Goal: Task Accomplishment & Management: Use online tool/utility

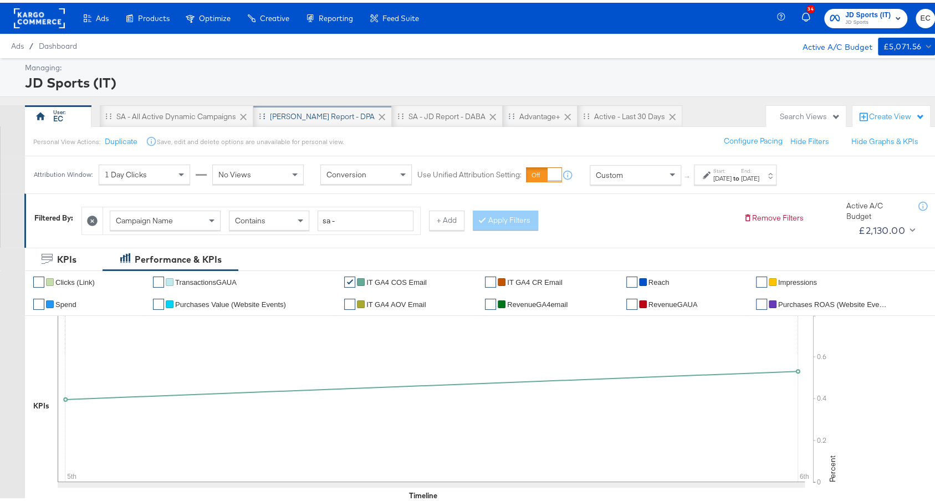
click at [300, 112] on div "SA - JD Report - DPA" at bounding box center [322, 114] width 105 height 11
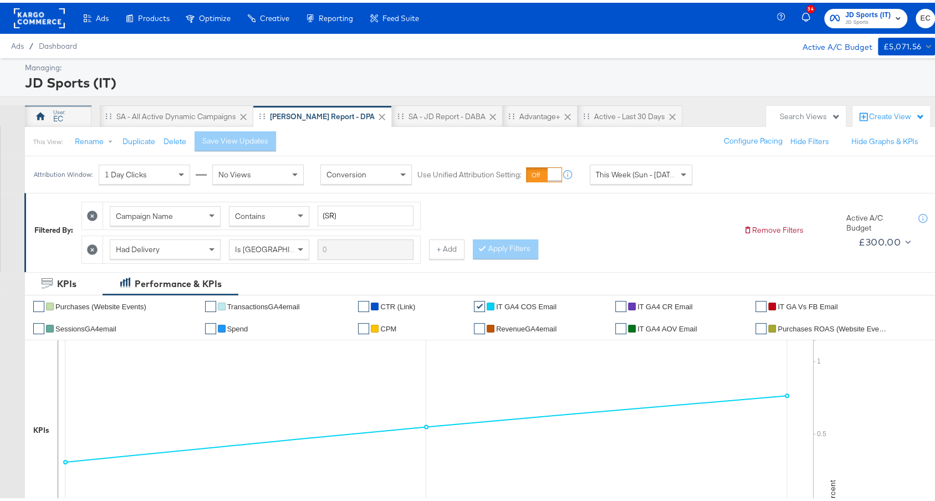
click at [63, 116] on div "EC" at bounding box center [58, 114] width 66 height 22
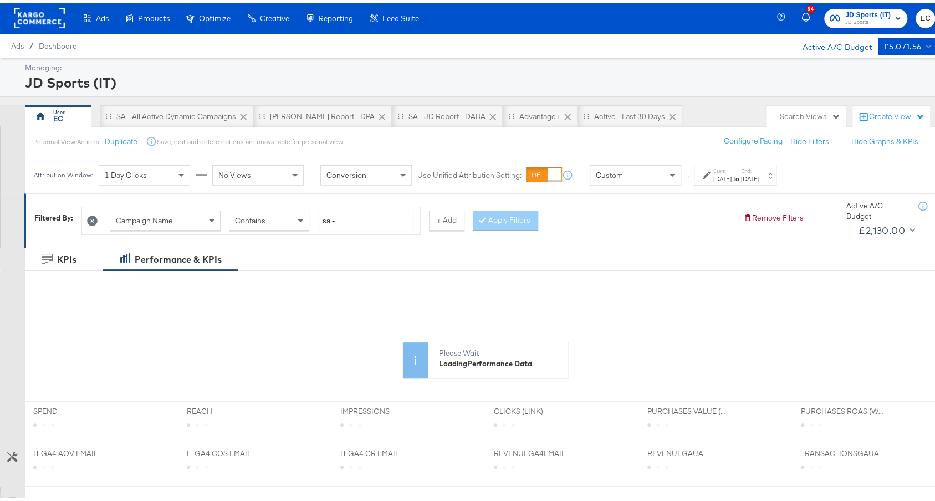
click at [731, 175] on div "Oct 5th 2025" at bounding box center [722, 176] width 18 height 9
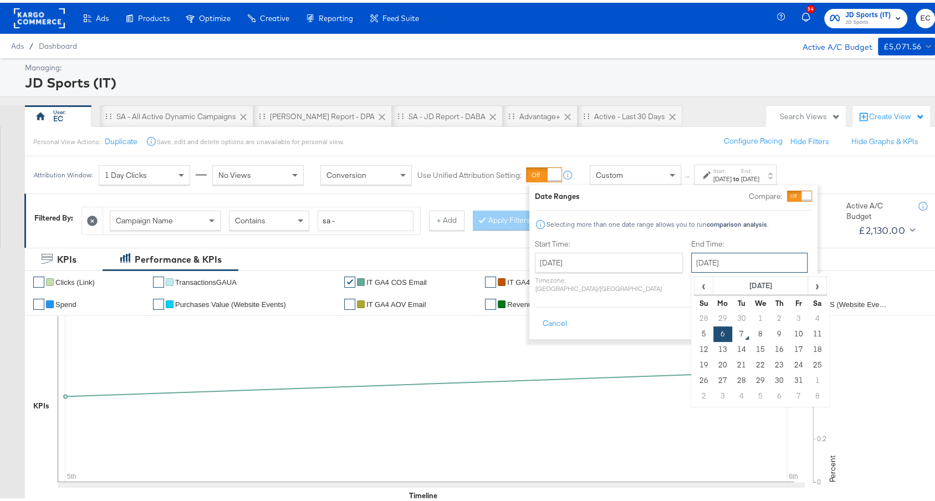
click at [706, 255] on input "October 6th 2025" at bounding box center [749, 260] width 116 height 20
click at [732, 330] on td "7" at bounding box center [741, 332] width 19 height 16
type input "October 7th 2025"
click at [798, 311] on button "Apply" at bounding box center [794, 321] width 35 height 20
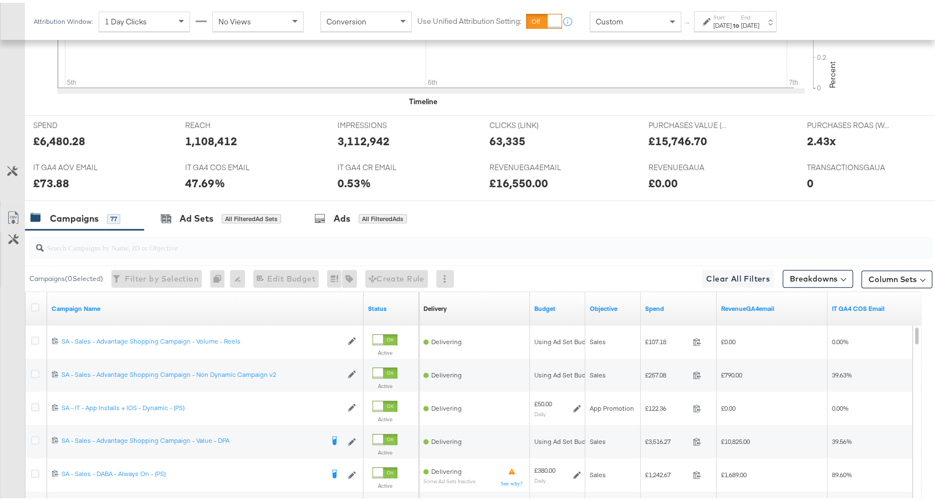
scroll to position [401, 0]
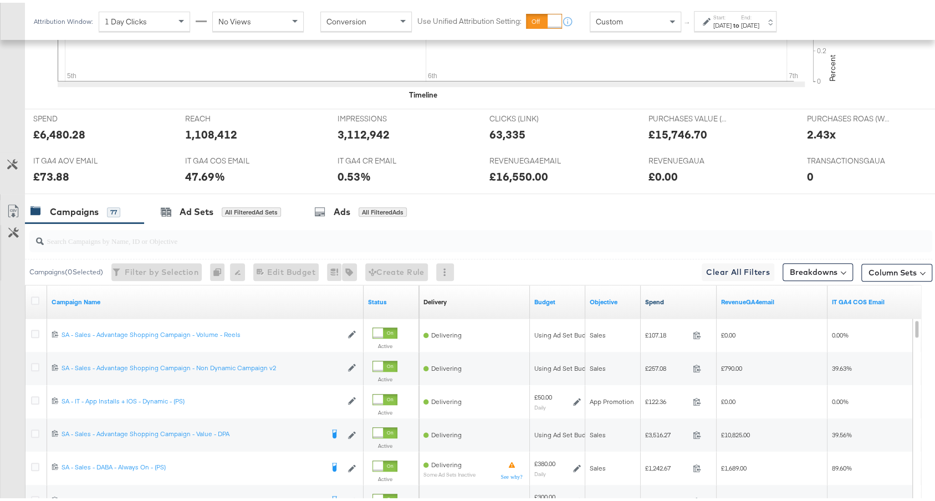
click at [679, 296] on link "Spend" at bounding box center [678, 299] width 67 height 9
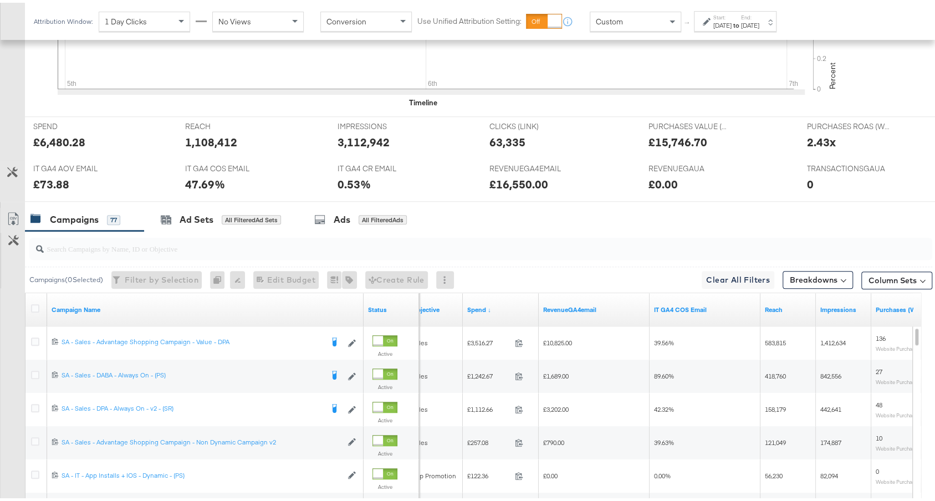
scroll to position [561, 0]
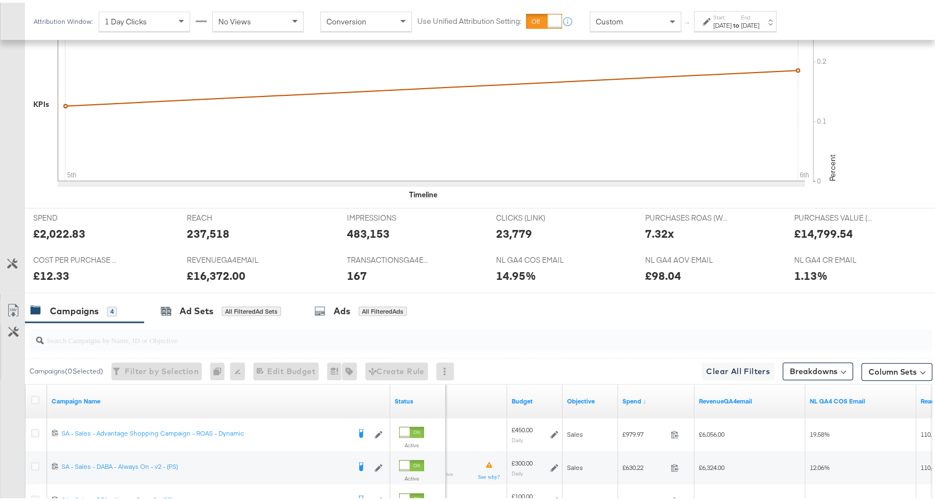
scroll to position [550, 0]
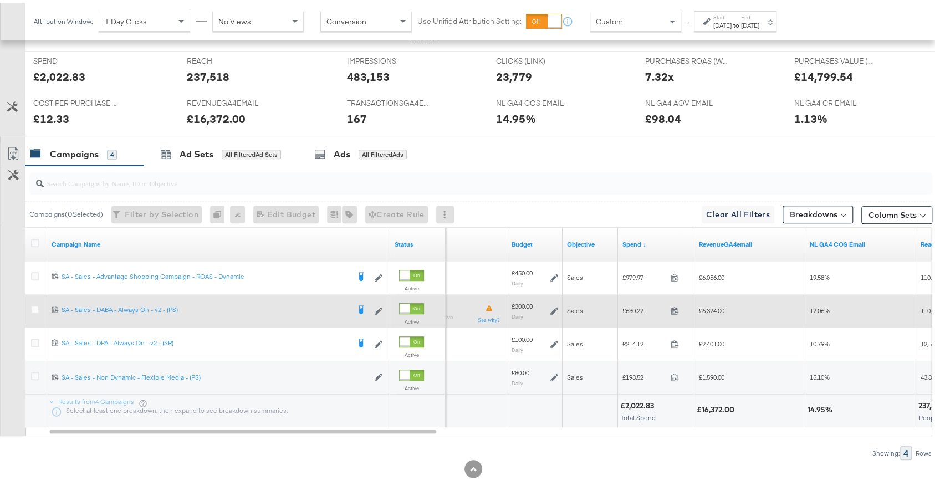
click at [555, 304] on icon at bounding box center [554, 308] width 8 height 8
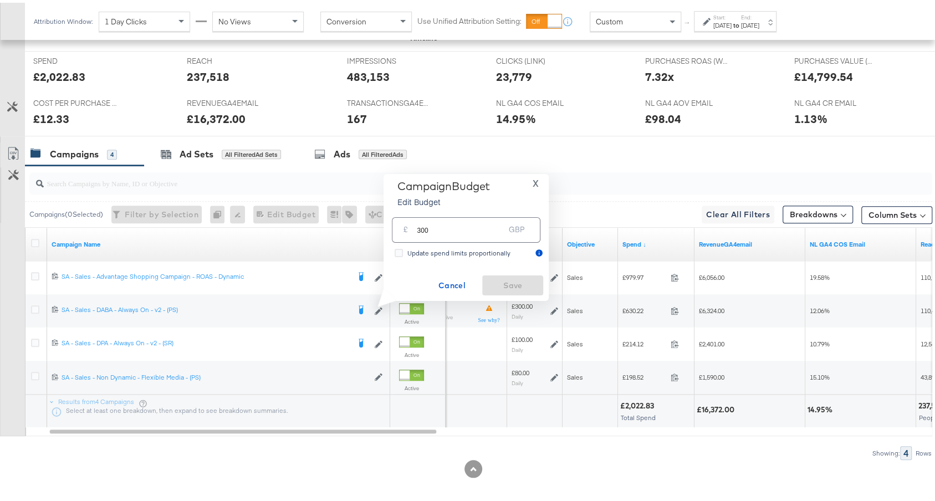
click at [464, 224] on input "300" at bounding box center [461, 223] width 88 height 24
type input "250"
click at [531, 185] on button "X" at bounding box center [535, 181] width 15 height 8
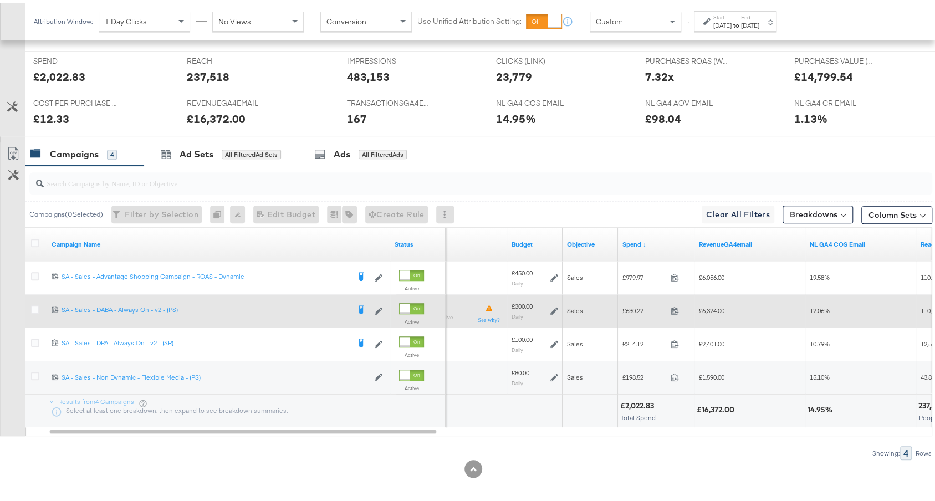
click at [552, 304] on icon at bounding box center [554, 308] width 8 height 8
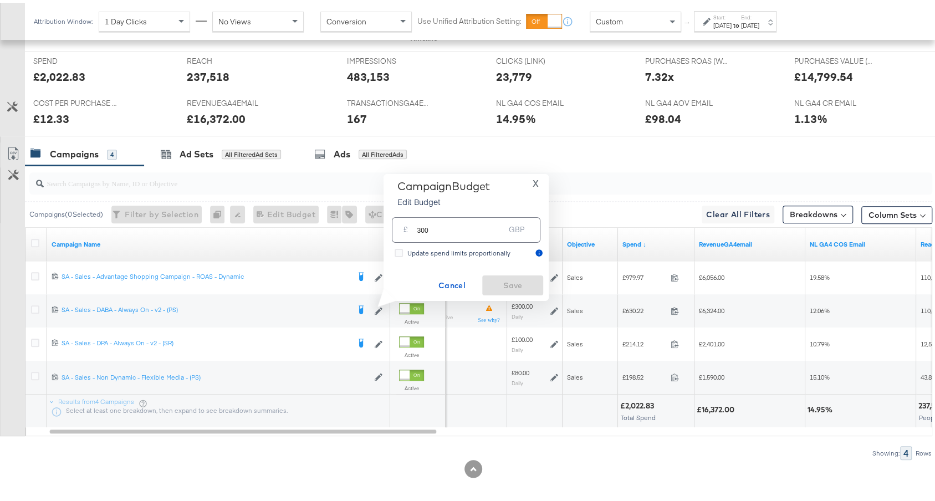
click at [490, 232] on input "300" at bounding box center [461, 223] width 88 height 24
click at [491, 231] on input "300" at bounding box center [461, 223] width 88 height 24
type input "250"
click at [759, 24] on div "Oct 6th 2025" at bounding box center [750, 22] width 18 height 9
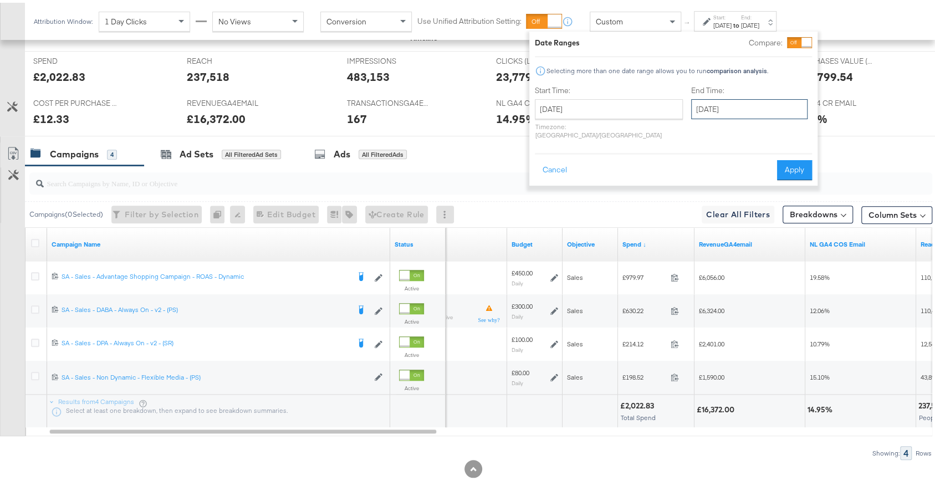
click at [705, 104] on input "October 6th 2025" at bounding box center [749, 106] width 116 height 20
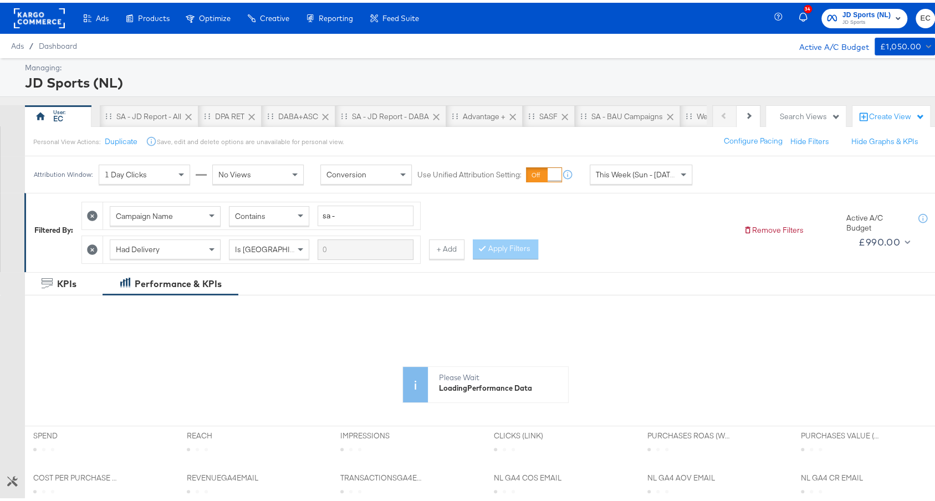
click at [613, 173] on span "This Week (Sun - [DATE])" at bounding box center [637, 172] width 83 height 10
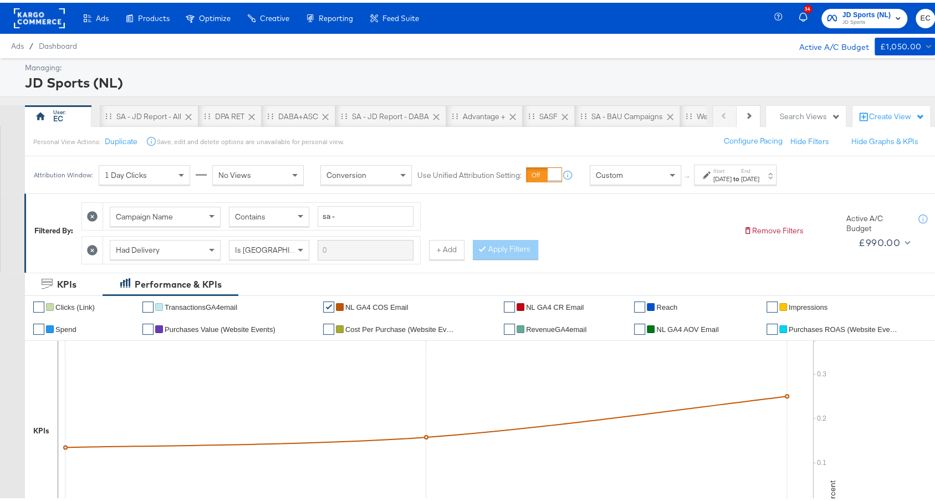
click at [731, 175] on div "Oct 7th 2025" at bounding box center [722, 176] width 18 height 9
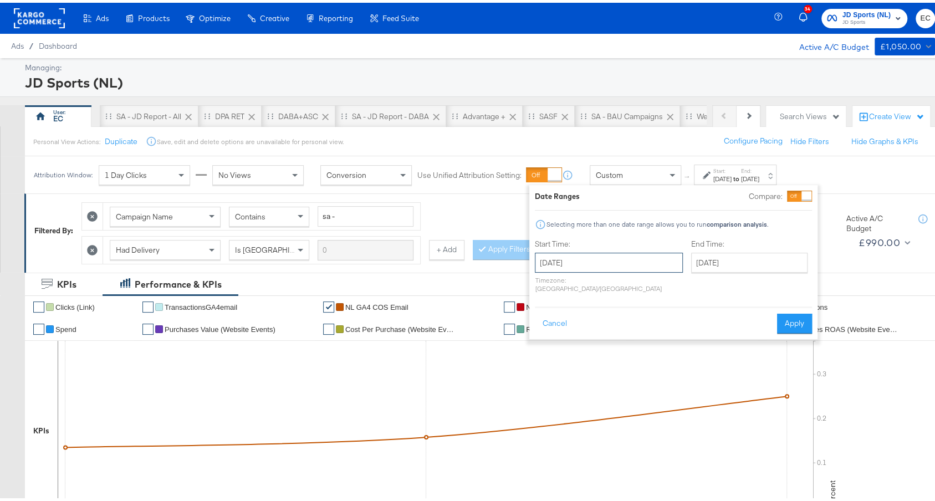
click at [600, 266] on input "October 7th 2025" at bounding box center [609, 260] width 148 height 20
click at [547, 325] on td "5" at bounding box center [547, 332] width 19 height 16
type input "October 5th 2025"
click at [710, 262] on input "October 7th 2025" at bounding box center [749, 260] width 116 height 20
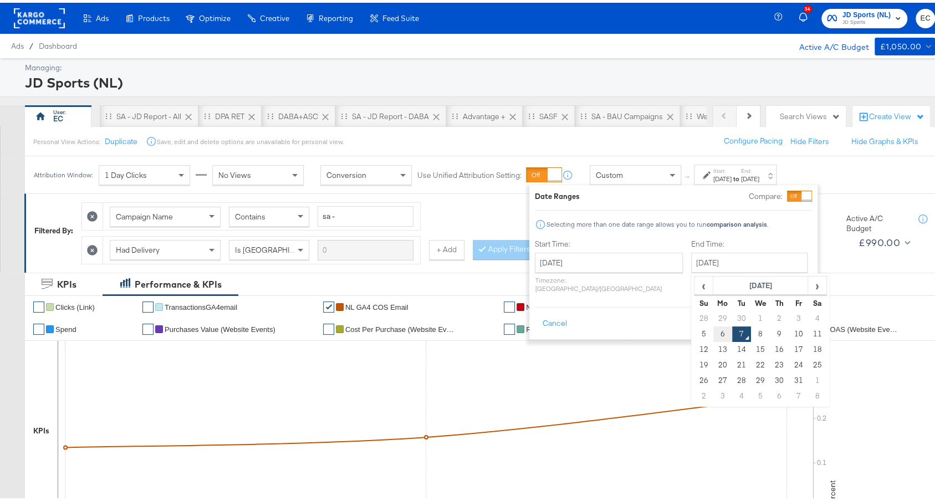
click at [713, 331] on td "6" at bounding box center [722, 332] width 19 height 16
type input "October 6th 2025"
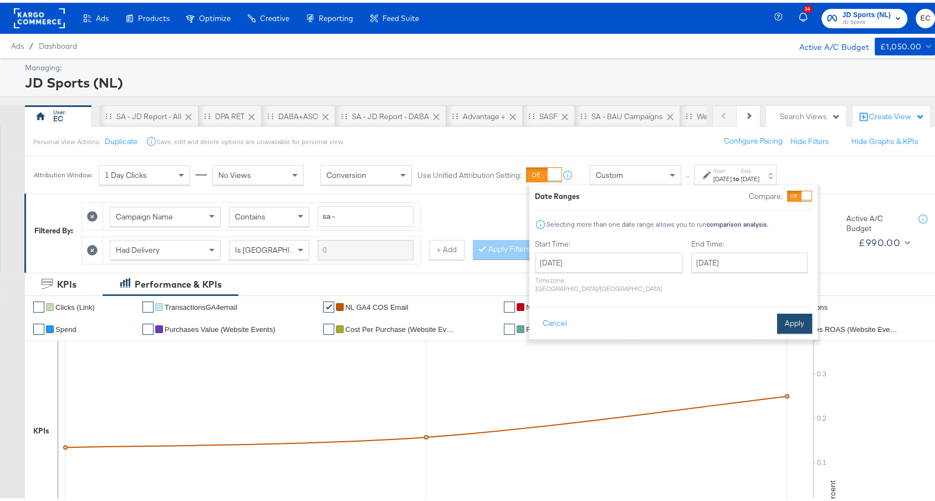
click at [810, 314] on button "Apply" at bounding box center [794, 321] width 35 height 20
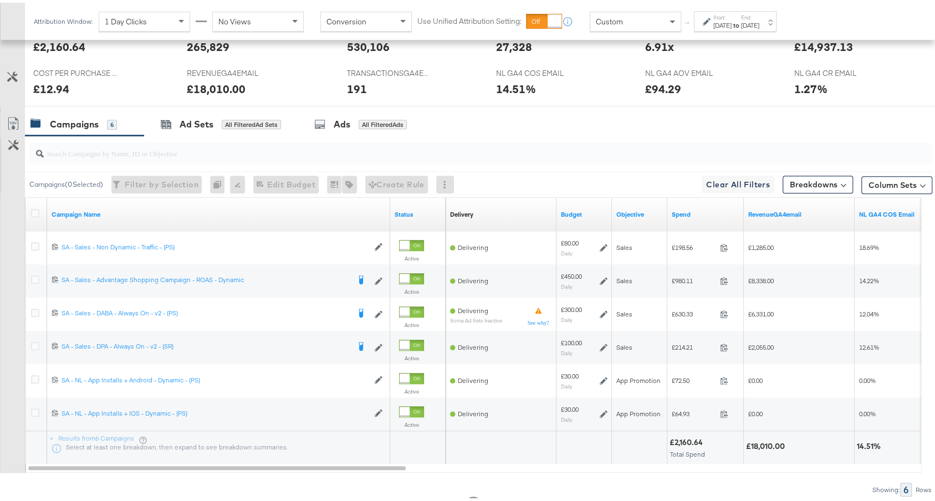
scroll to position [551, 0]
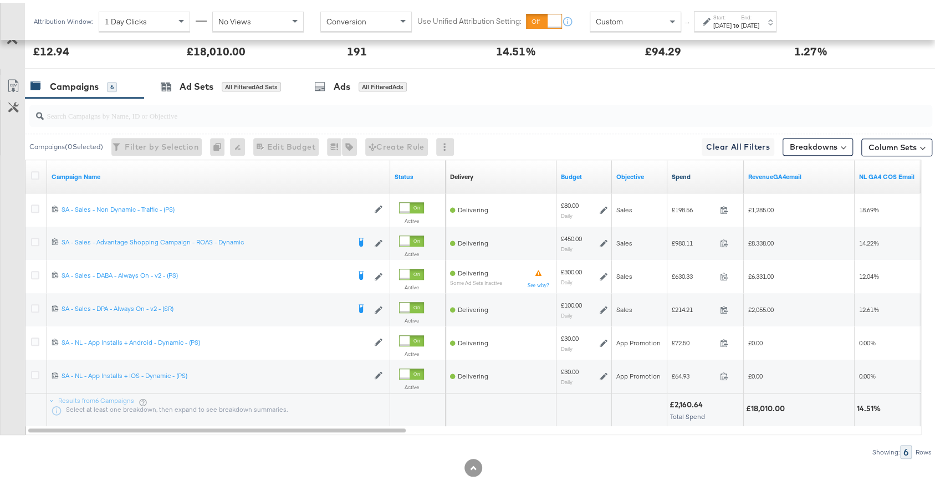
click at [706, 170] on link "Spend" at bounding box center [706, 174] width 68 height 9
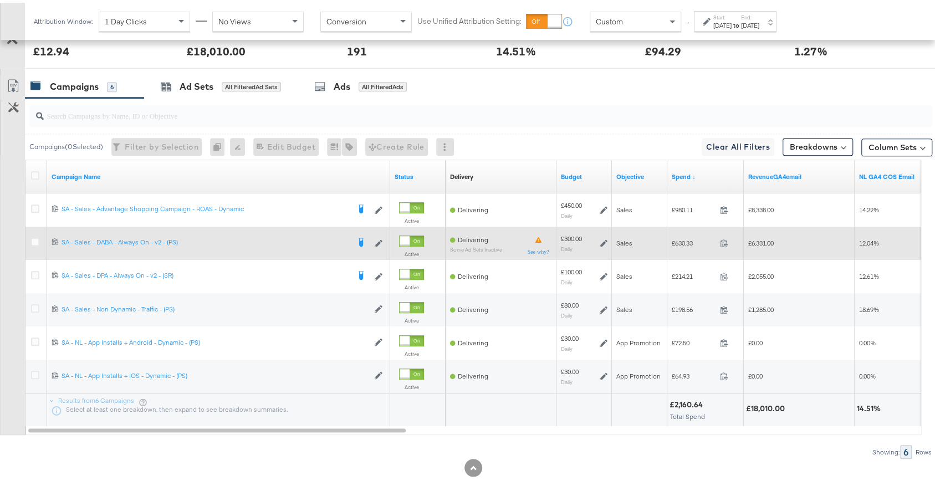
click at [605, 237] on icon at bounding box center [604, 241] width 8 height 8
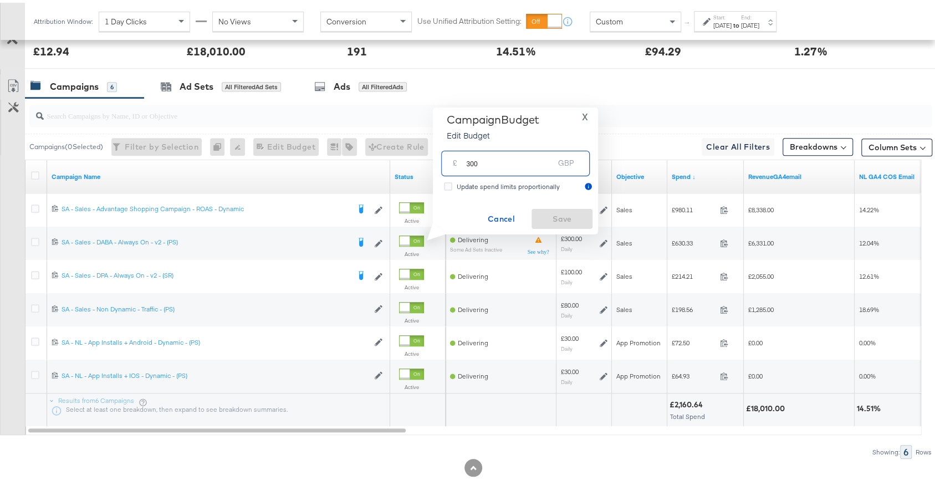
click at [512, 160] on input "300" at bounding box center [510, 156] width 88 height 24
type input "250"
click at [560, 217] on span "Save" at bounding box center [562, 216] width 52 height 14
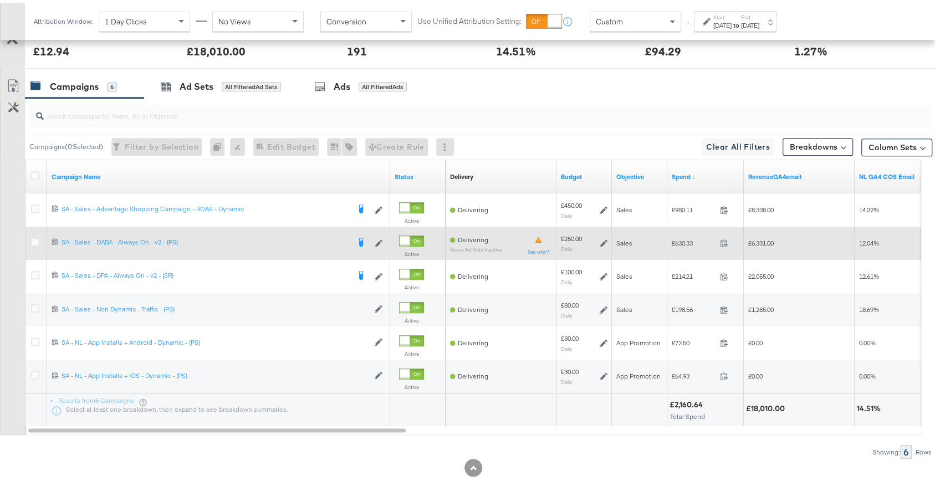
click at [607, 237] on icon at bounding box center [604, 241] width 8 height 8
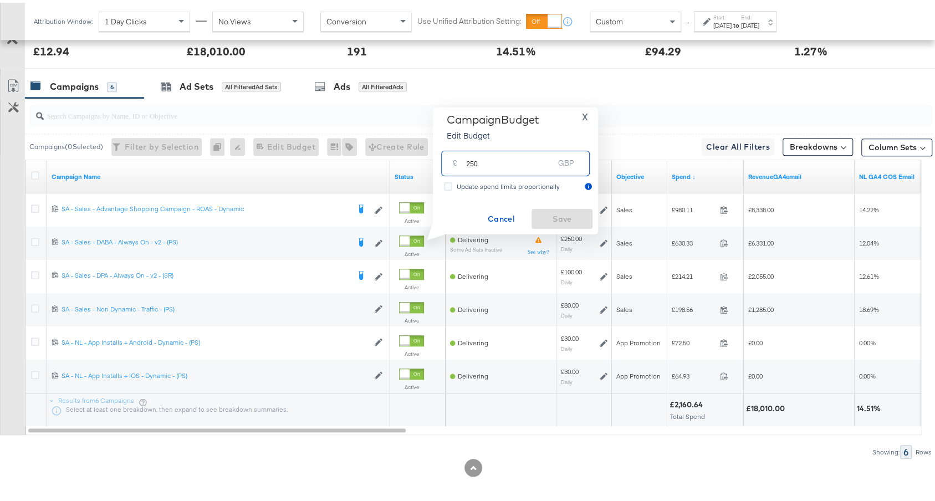
drag, startPoint x: 468, startPoint y: 161, endPoint x: 512, endPoint y: 161, distance: 43.8
click at [511, 161] on input "250" at bounding box center [510, 156] width 88 height 24
type input "220"
click at [561, 217] on span "Save" at bounding box center [562, 216] width 52 height 14
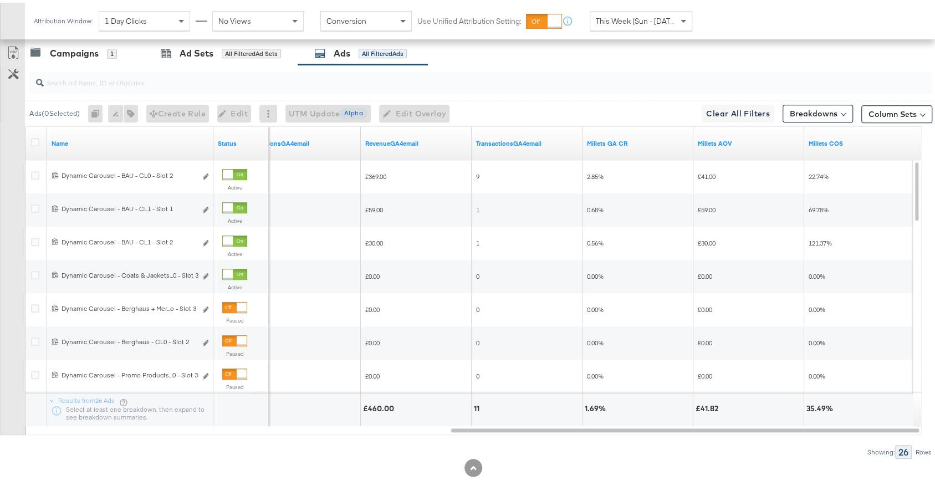
scroll to position [584, 0]
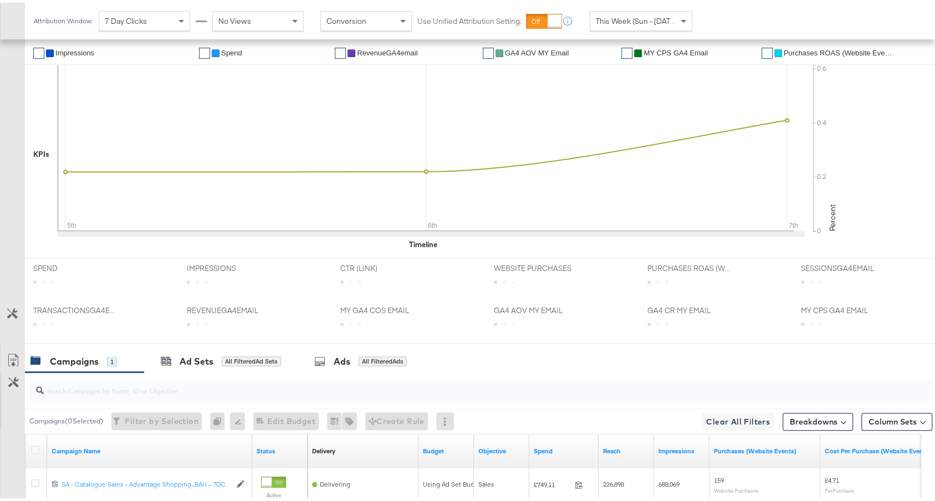
scroll to position [417, 0]
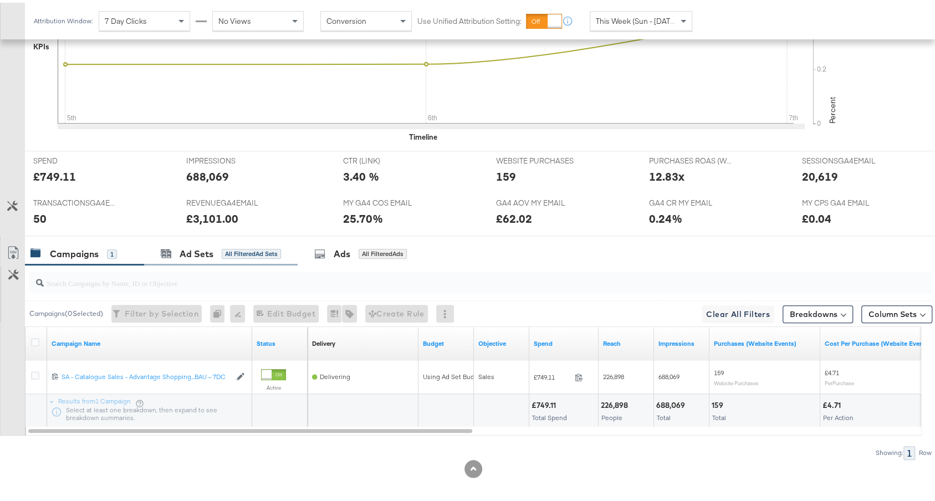
click at [238, 254] on div "Ad Sets All Filtered Ad Sets" at bounding box center [220, 251] width 153 height 24
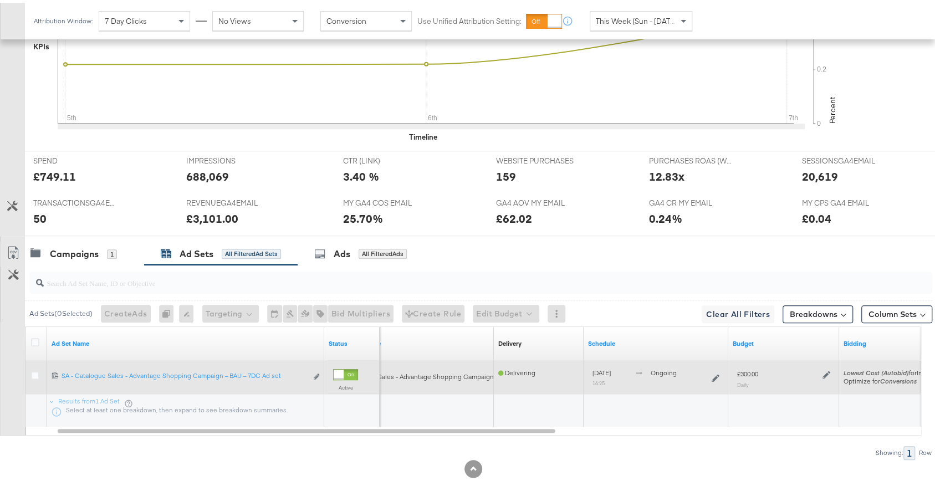
click at [822, 368] on icon at bounding box center [826, 372] width 8 height 8
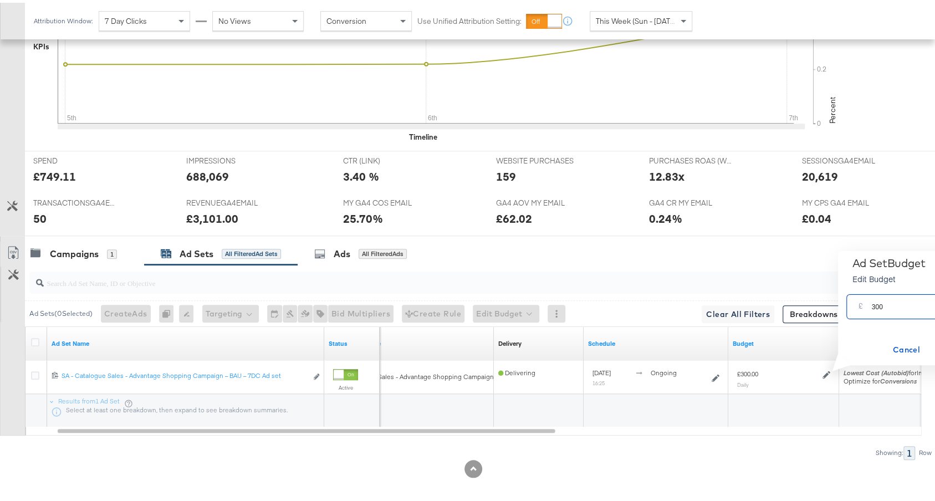
click at [875, 306] on input "300" at bounding box center [915, 300] width 88 height 24
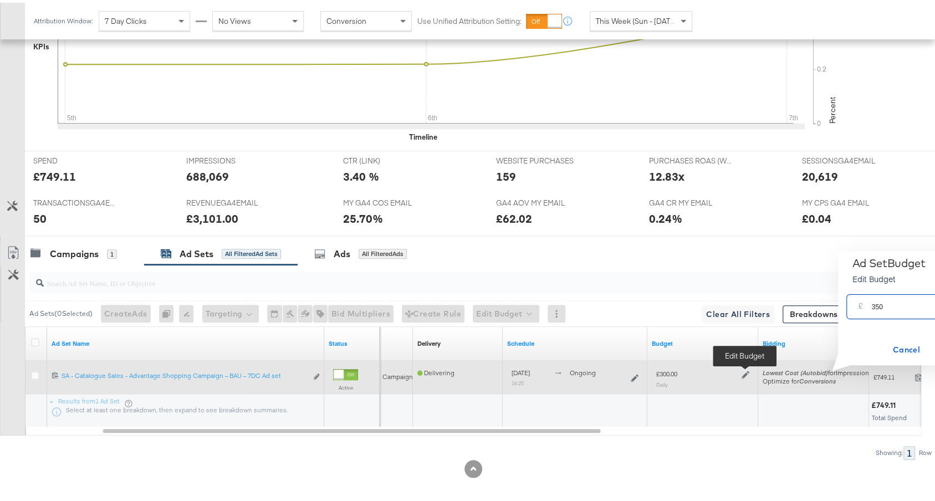
type input "350"
click at [739, 369] on div at bounding box center [744, 370] width 11 height 9
click at [748, 368] on icon at bounding box center [745, 372] width 8 height 8
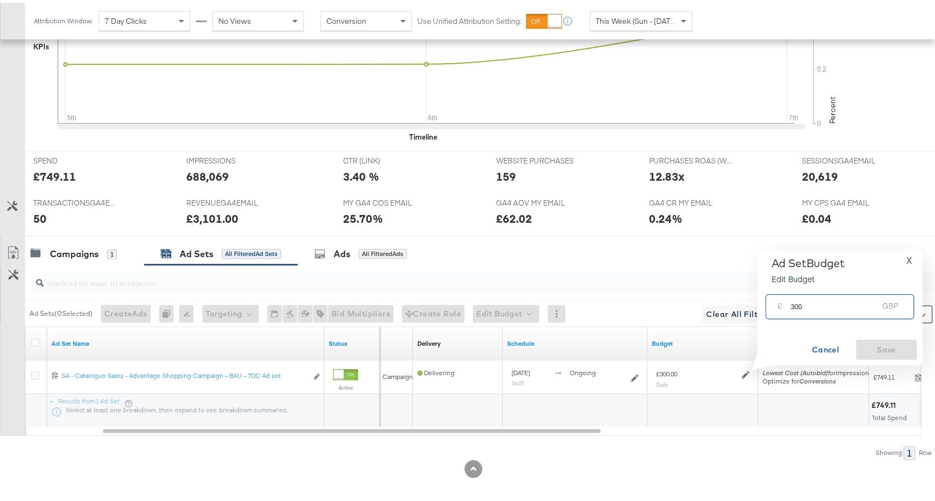
click at [798, 301] on input "300" at bounding box center [834, 300] width 88 height 24
type input "350"
click at [883, 344] on span "Save" at bounding box center [886, 347] width 52 height 14
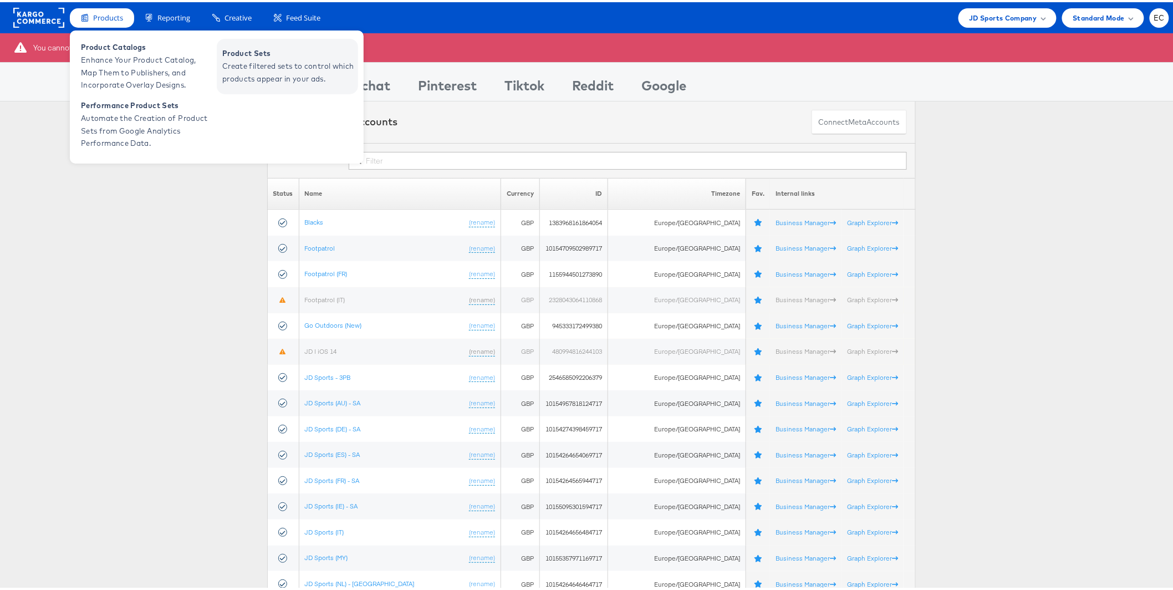
click at [262, 58] on span "Create filtered sets to control which products appear in your ads." at bounding box center [288, 70] width 133 height 25
click at [103, 64] on span "Enhance Your Product Catalog, Map Them to Publishers, and Incorporate Overlay D…" at bounding box center [147, 71] width 133 height 38
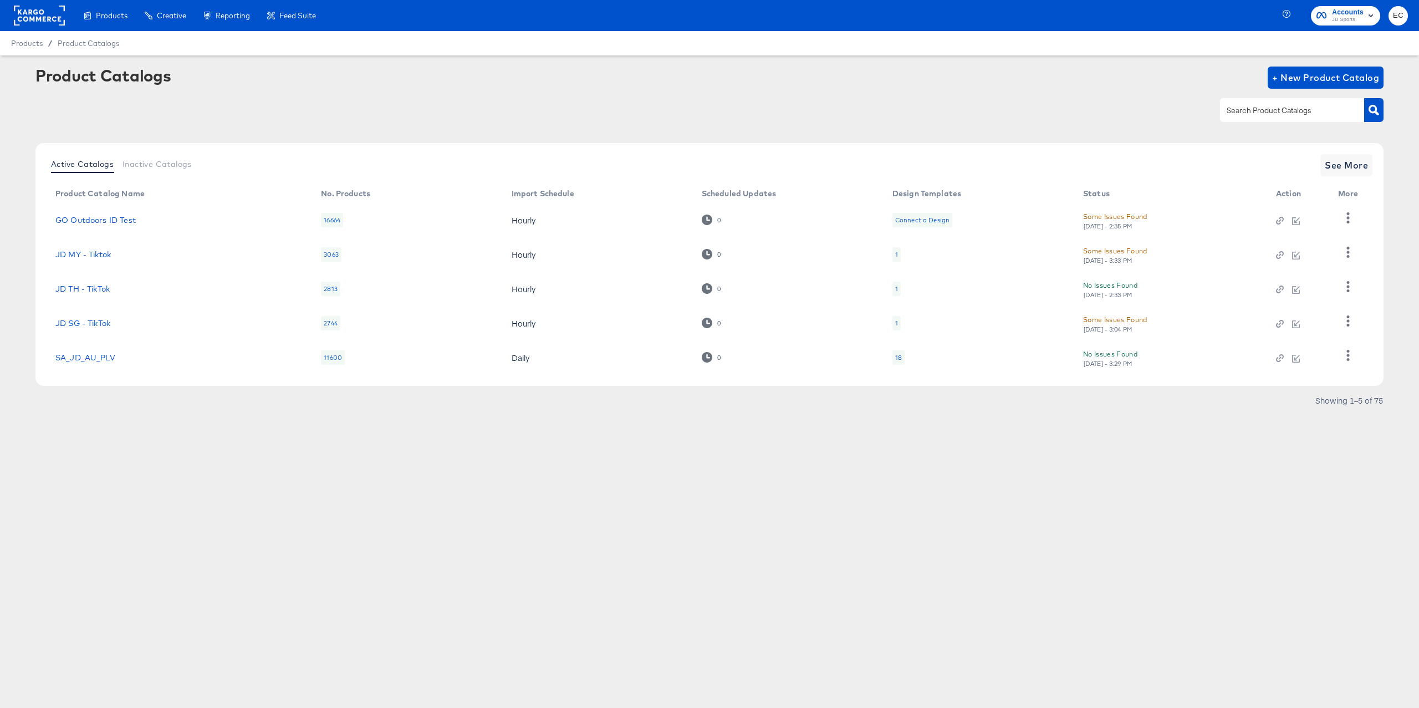
click at [1285, 106] on input "text" at bounding box center [1283, 110] width 118 height 13
type input "go"
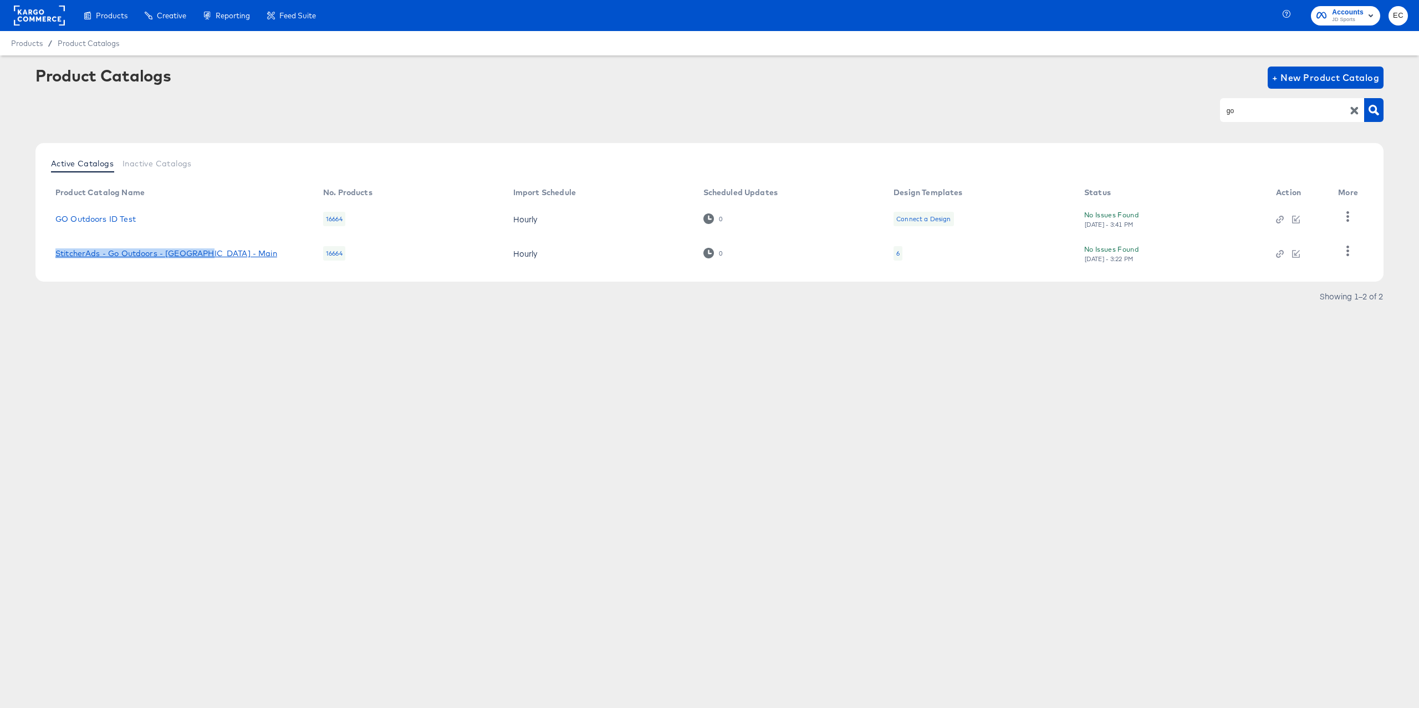
click at [123, 252] on link "StitcherAds - Go Outdoors - [GEOGRAPHIC_DATA] - Main" at bounding box center [166, 253] width 222 height 9
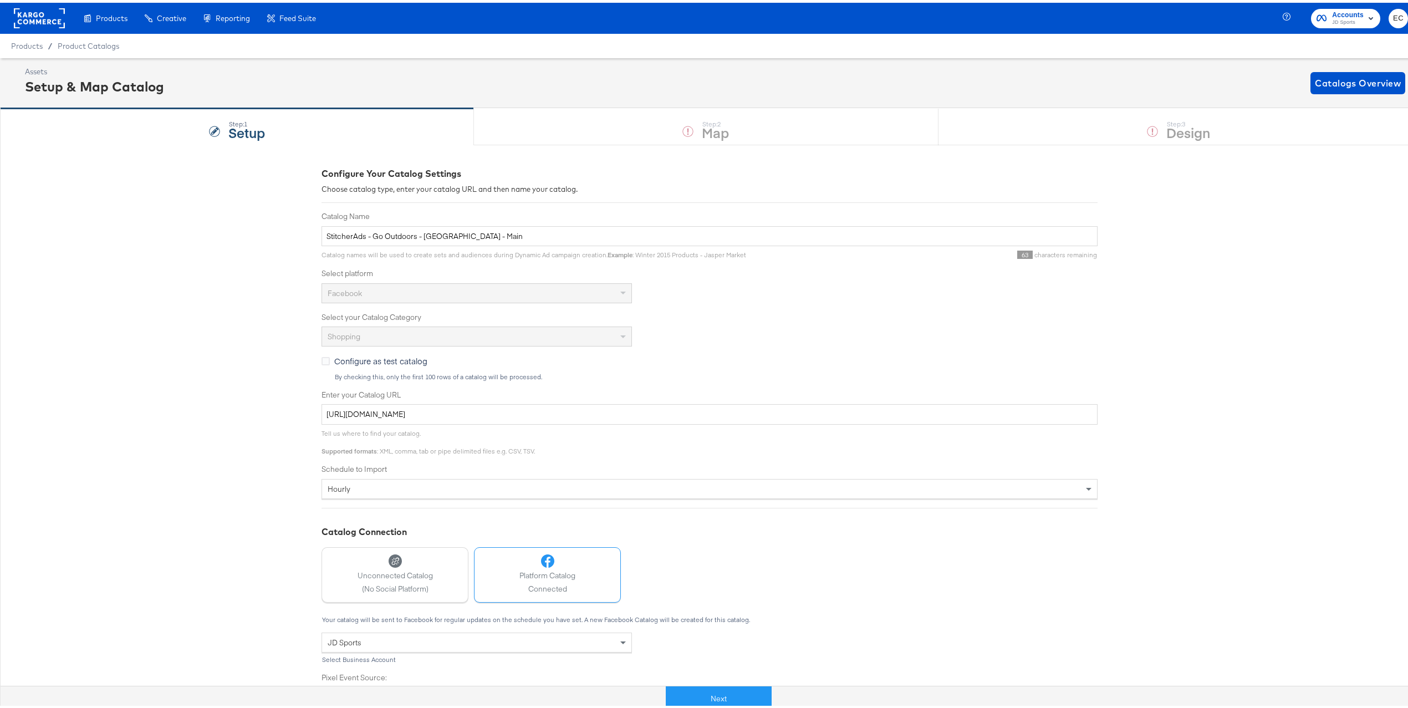
drag, startPoint x: 674, startPoint y: 685, endPoint x: 682, endPoint y: 667, distance: 20.2
click at [675, 686] on button "Next" at bounding box center [719, 695] width 106 height 25
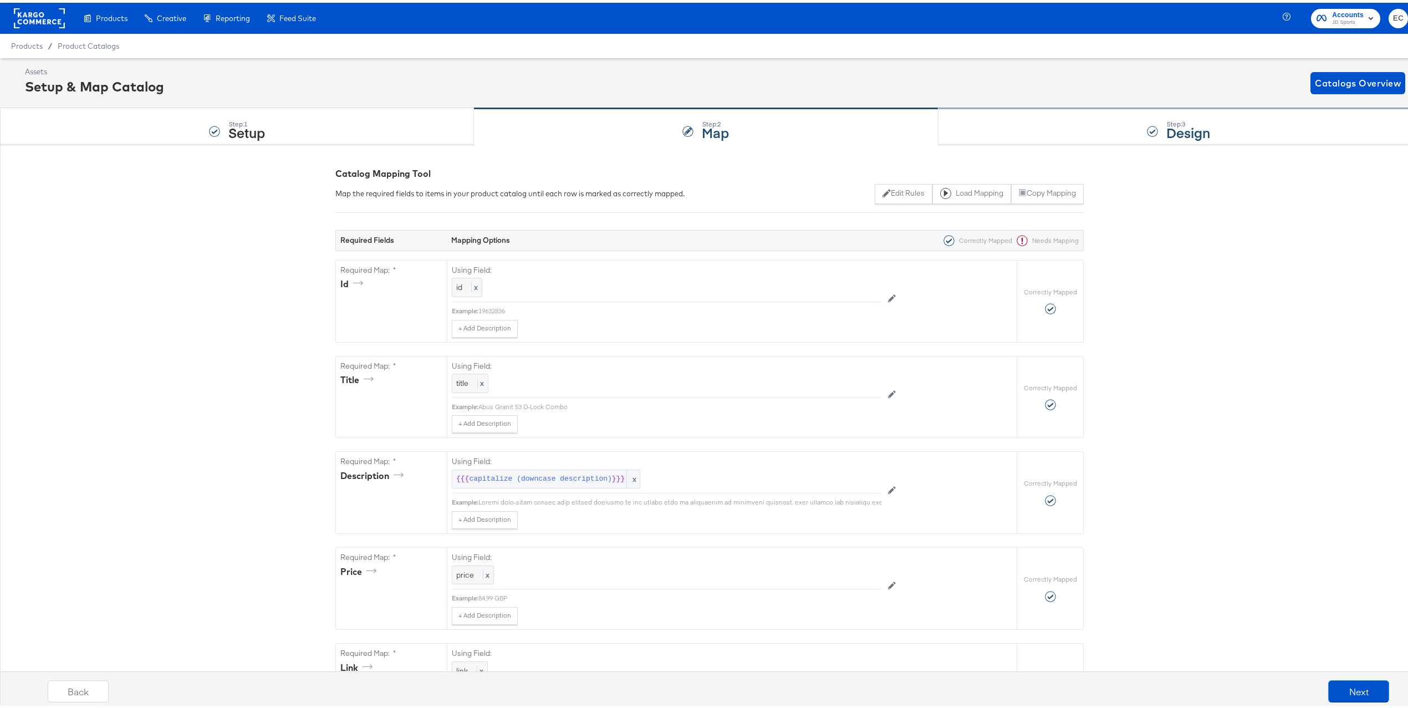
click at [1053, 135] on div "Step: 3 Design" at bounding box center [1178, 124] width 480 height 37
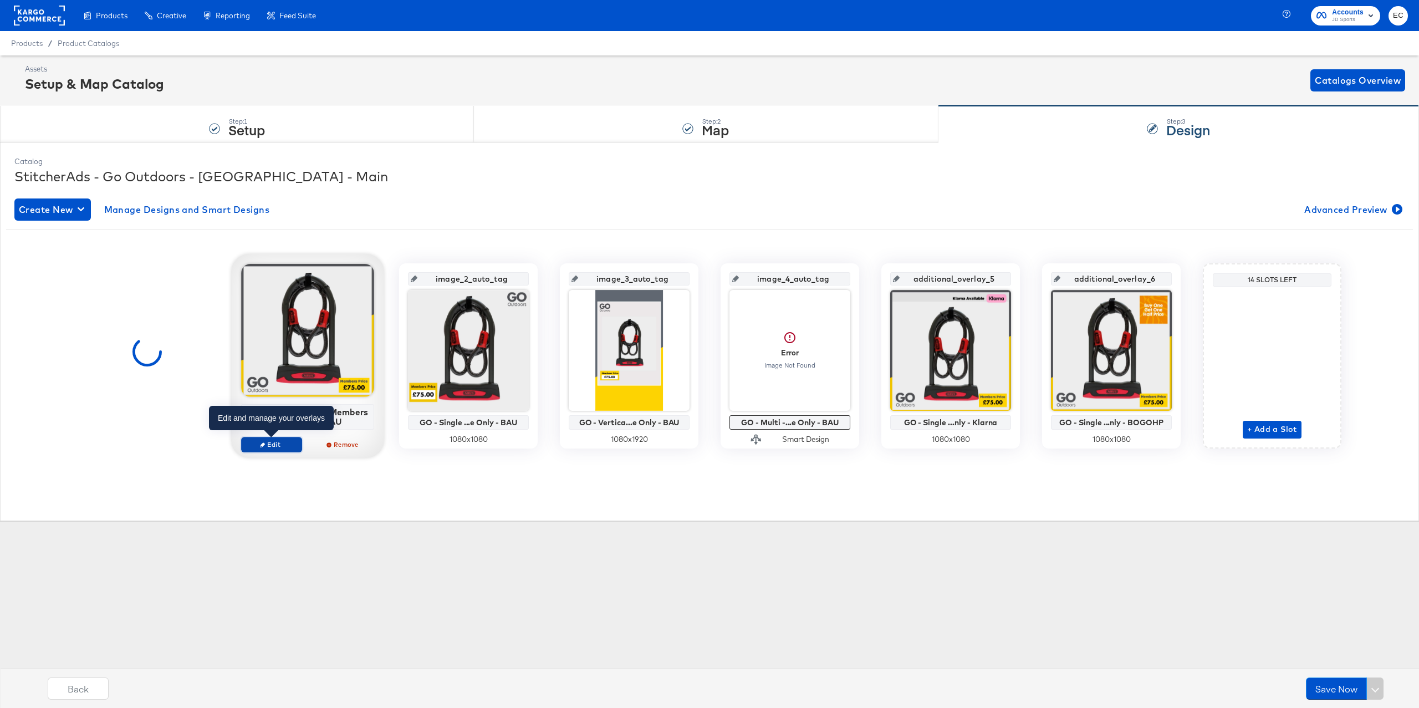
click at [280, 442] on span "Edit" at bounding box center [271, 444] width 51 height 8
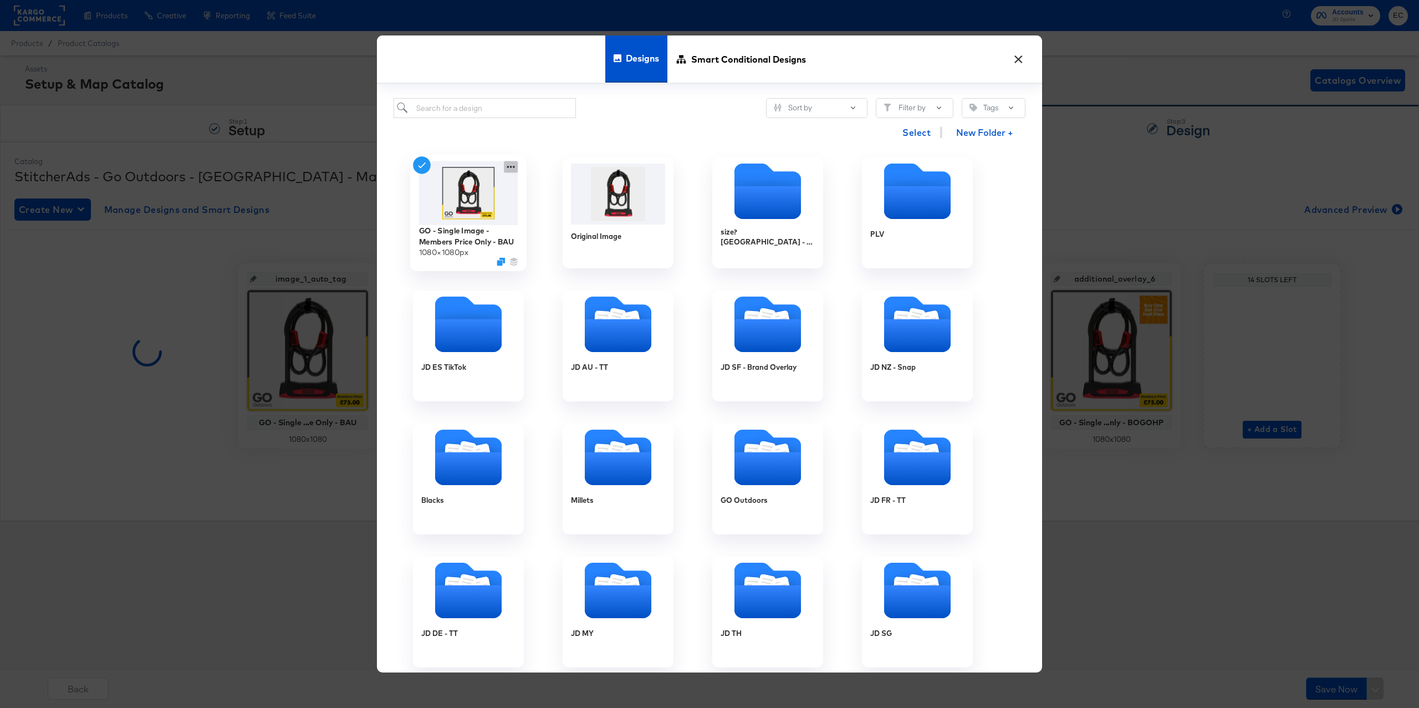
click at [510, 170] on icon at bounding box center [511, 167] width 14 height 12
click at [562, 232] on div "Edit Design Edit Design" at bounding box center [562, 232] width 0 height 0
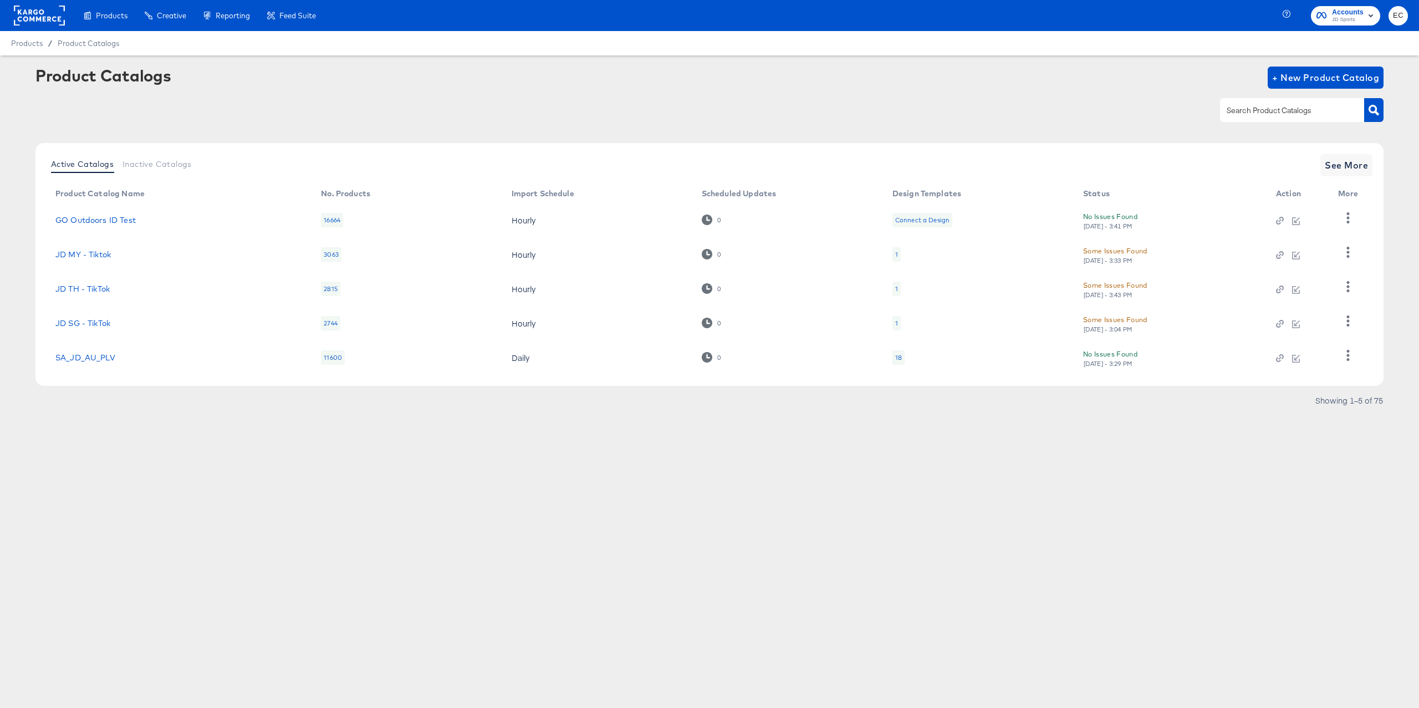
click at [1283, 110] on input "text" at bounding box center [1283, 110] width 118 height 13
type input "go"
click at [1261, 111] on input "go" at bounding box center [1283, 110] width 118 height 13
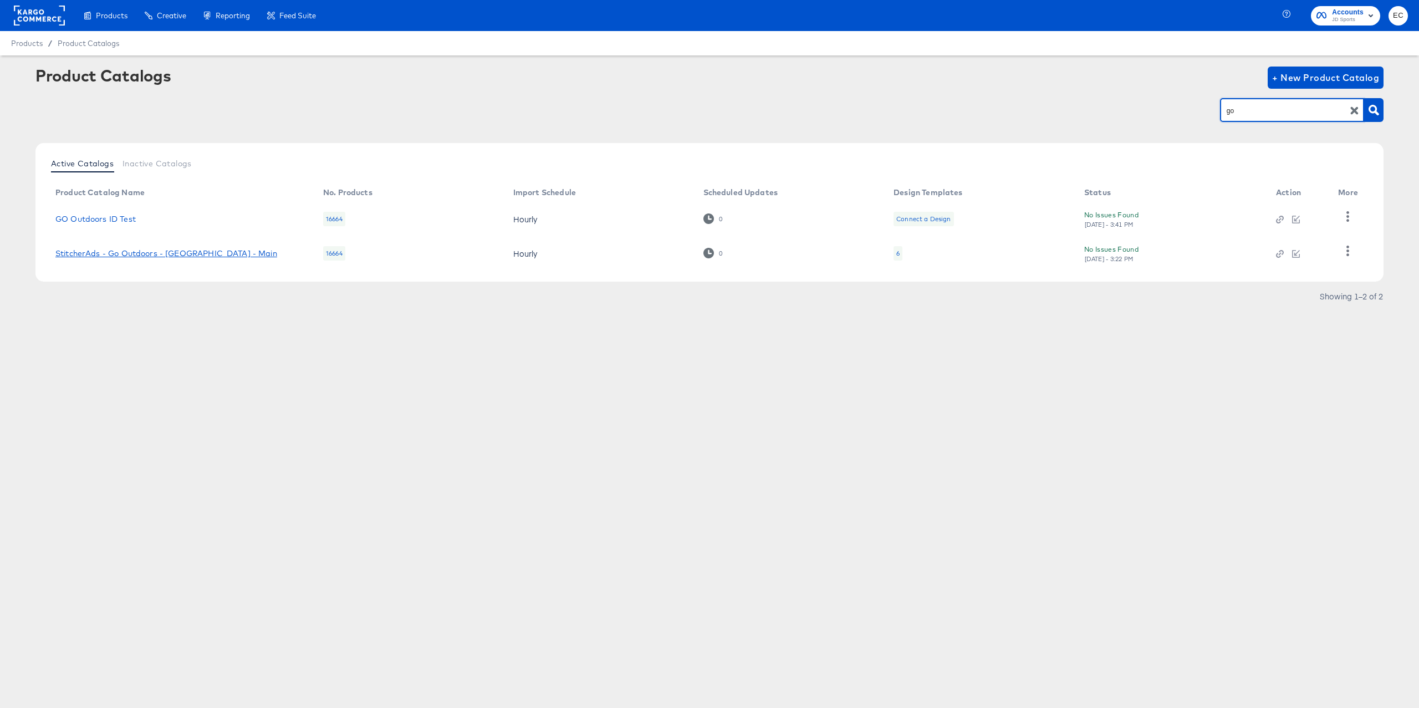
click at [187, 254] on link "StitcherAds - Go Outdoors - [GEOGRAPHIC_DATA] - Main" at bounding box center [166, 253] width 222 height 9
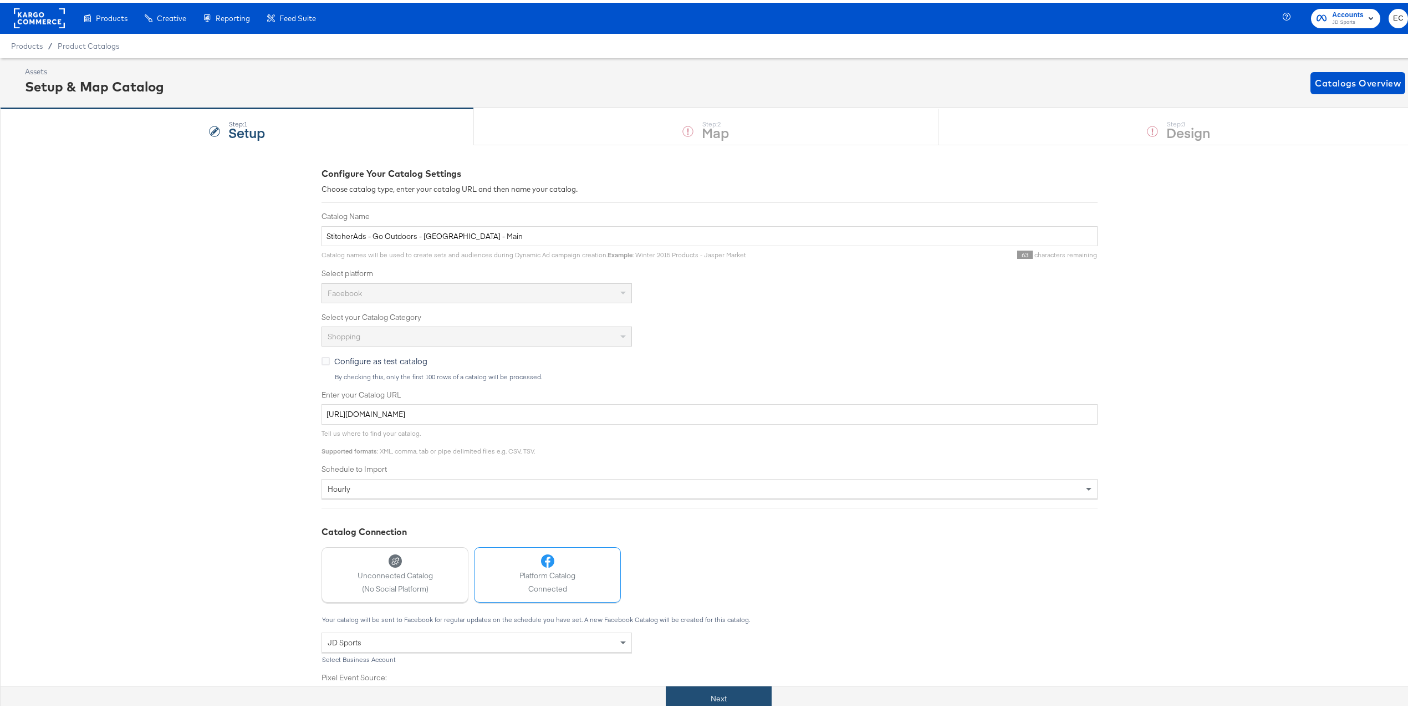
click at [714, 690] on button "Next" at bounding box center [719, 695] width 106 height 25
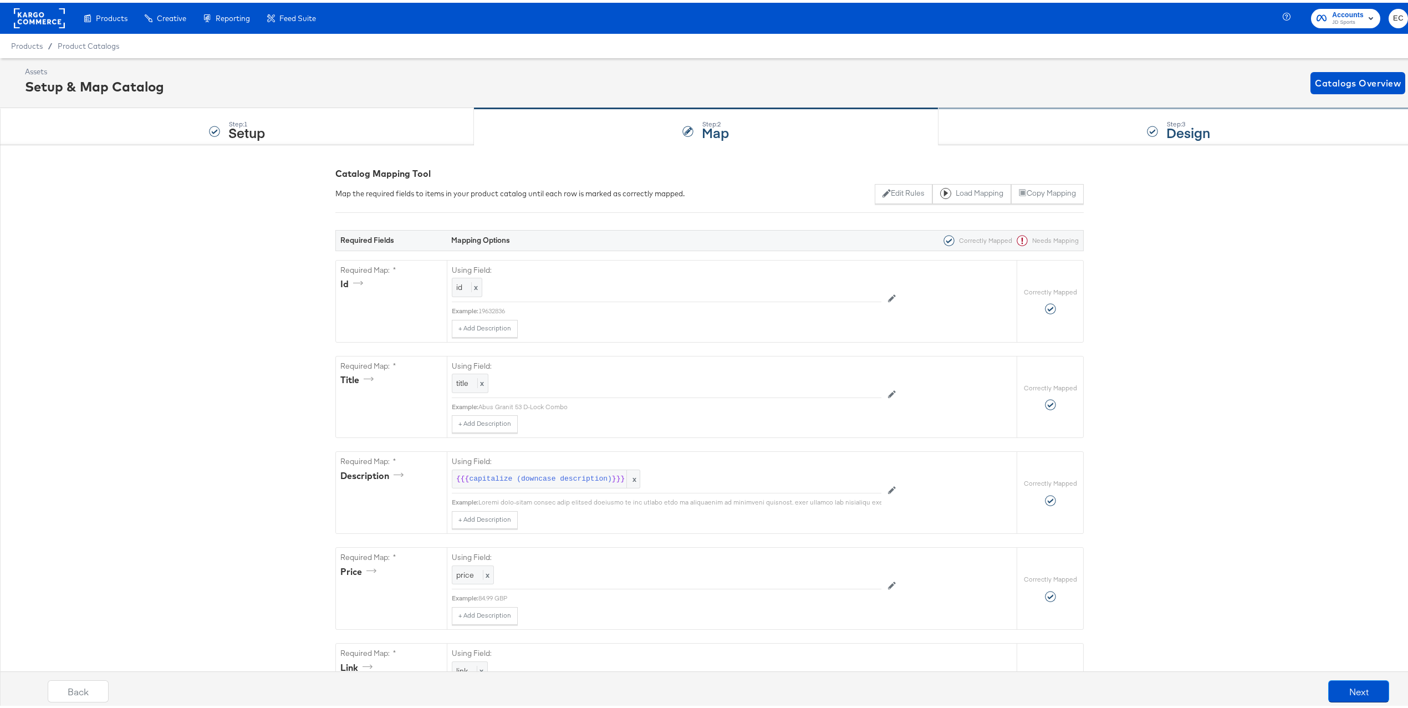
click at [1124, 138] on div "Step: 3 Design" at bounding box center [1178, 124] width 480 height 37
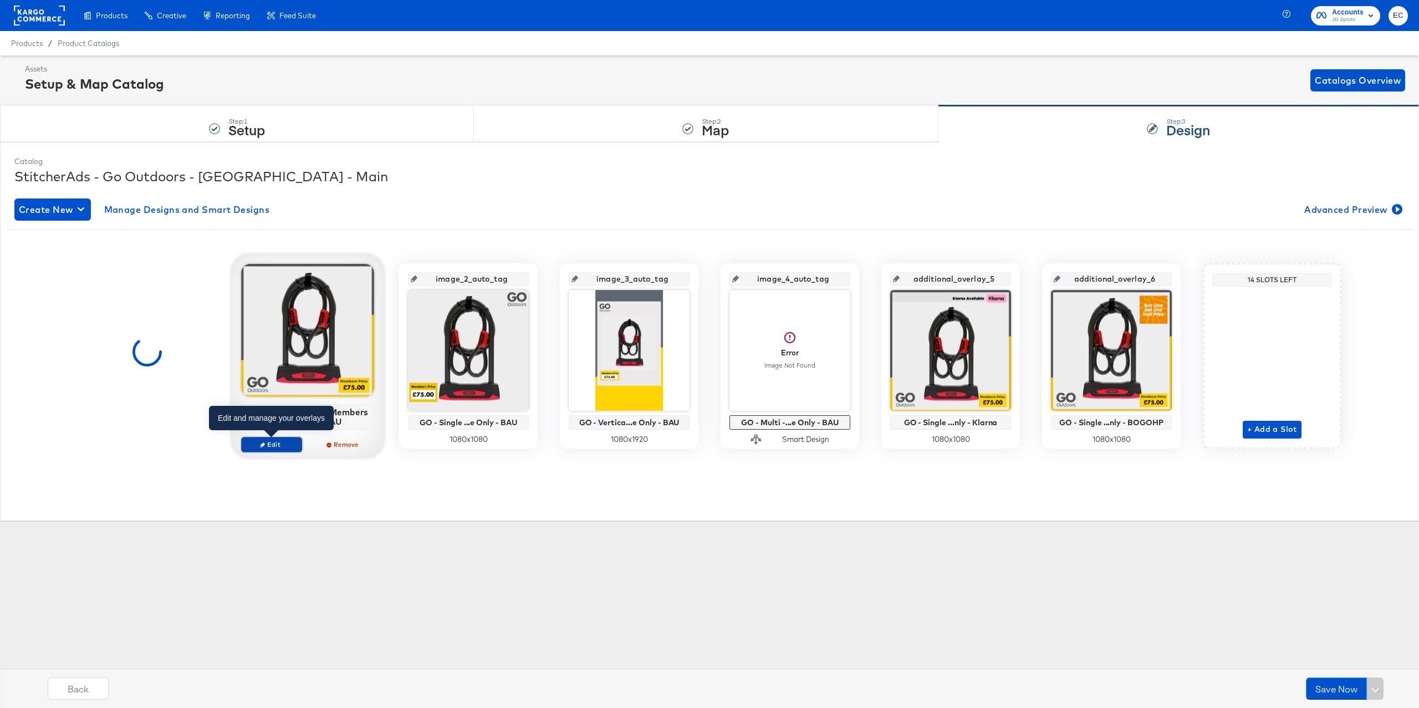
click at [278, 446] on span "Edit" at bounding box center [271, 444] width 51 height 8
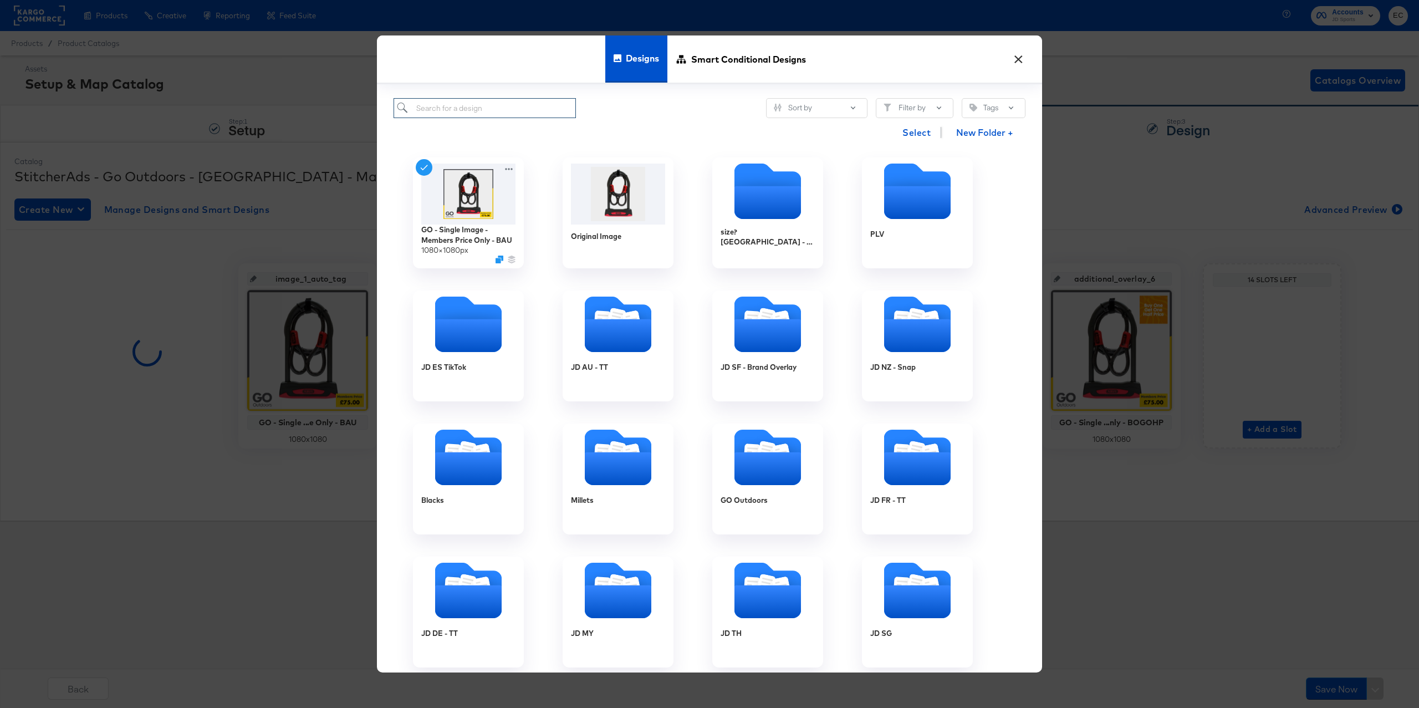
click at [500, 107] on input "search" at bounding box center [484, 108] width 182 height 21
type input "go"
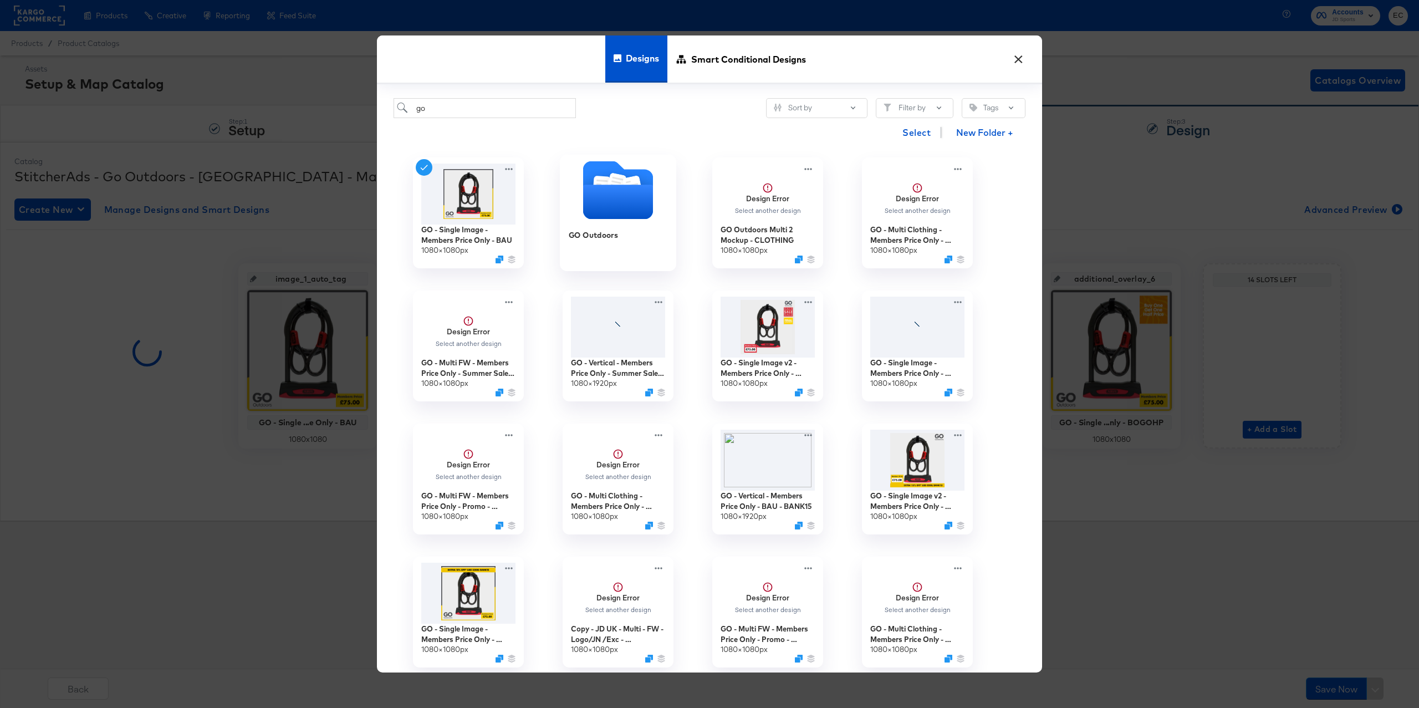
click at [648, 196] on icon "Folder" at bounding box center [618, 202] width 70 height 34
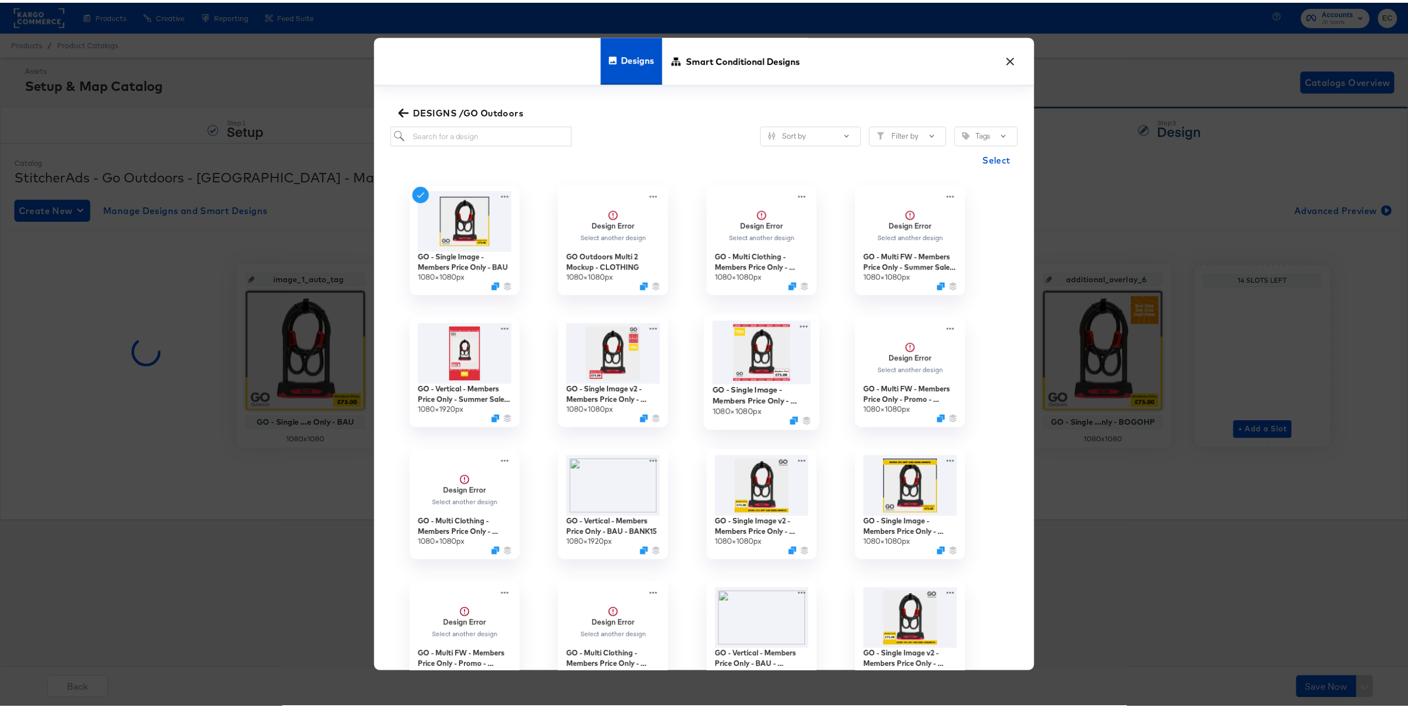
scroll to position [91, 0]
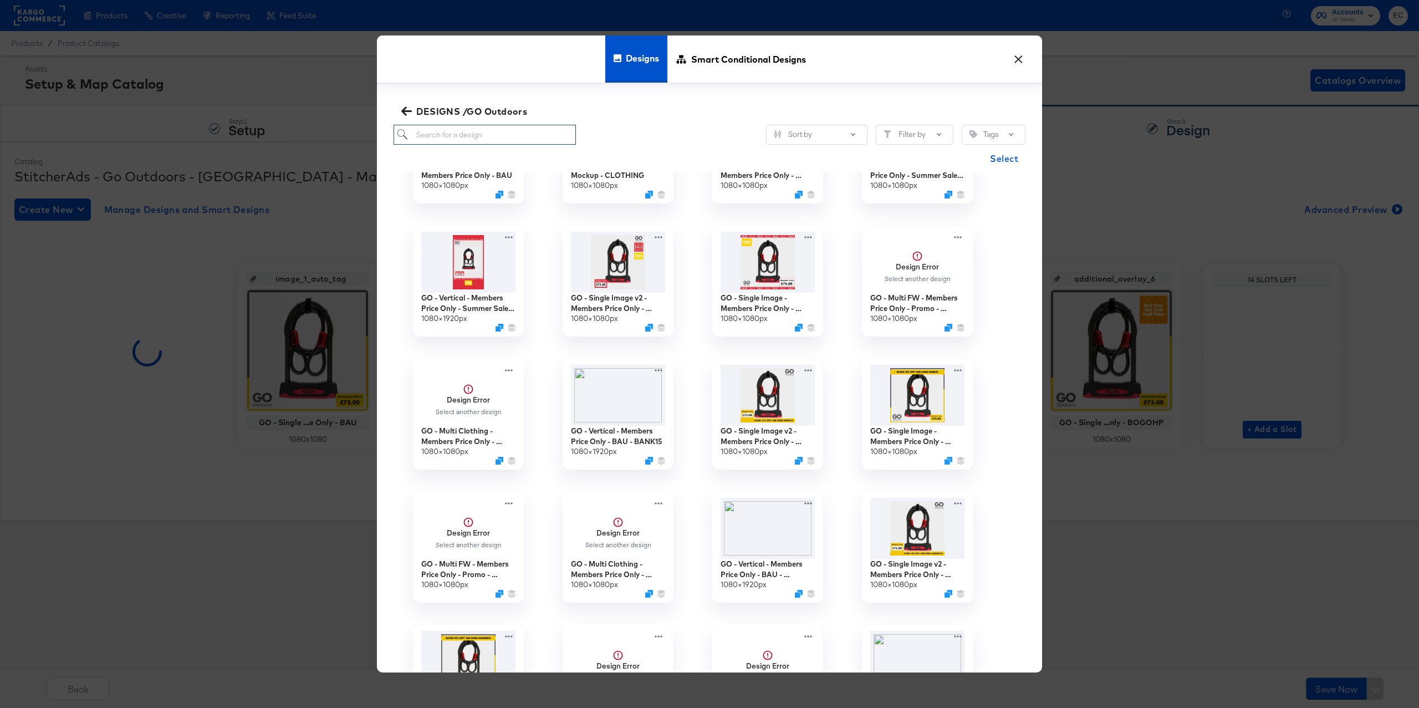
click at [492, 142] on input "search" at bounding box center [484, 135] width 182 height 21
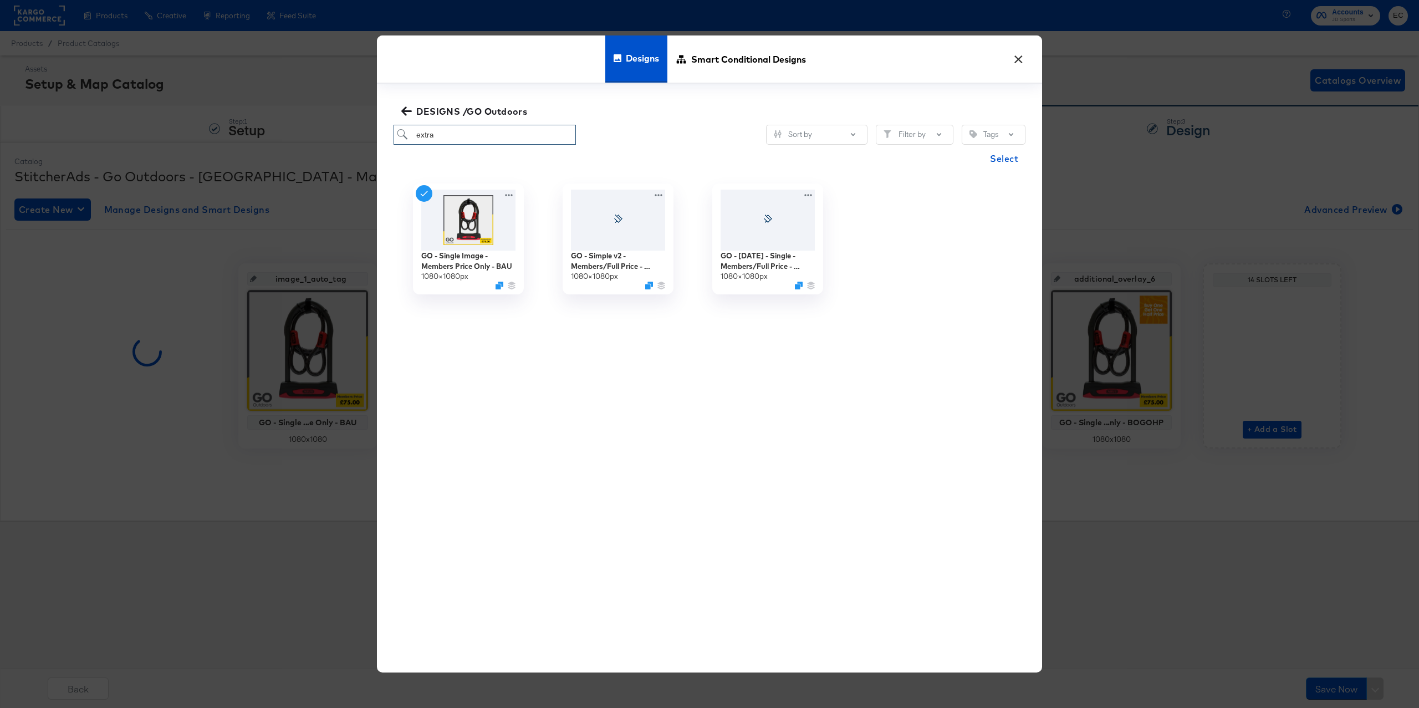
type input "extra"
click at [488, 126] on input "extra" at bounding box center [484, 135] width 182 height 21
click at [487, 126] on input "extra" at bounding box center [484, 135] width 182 height 21
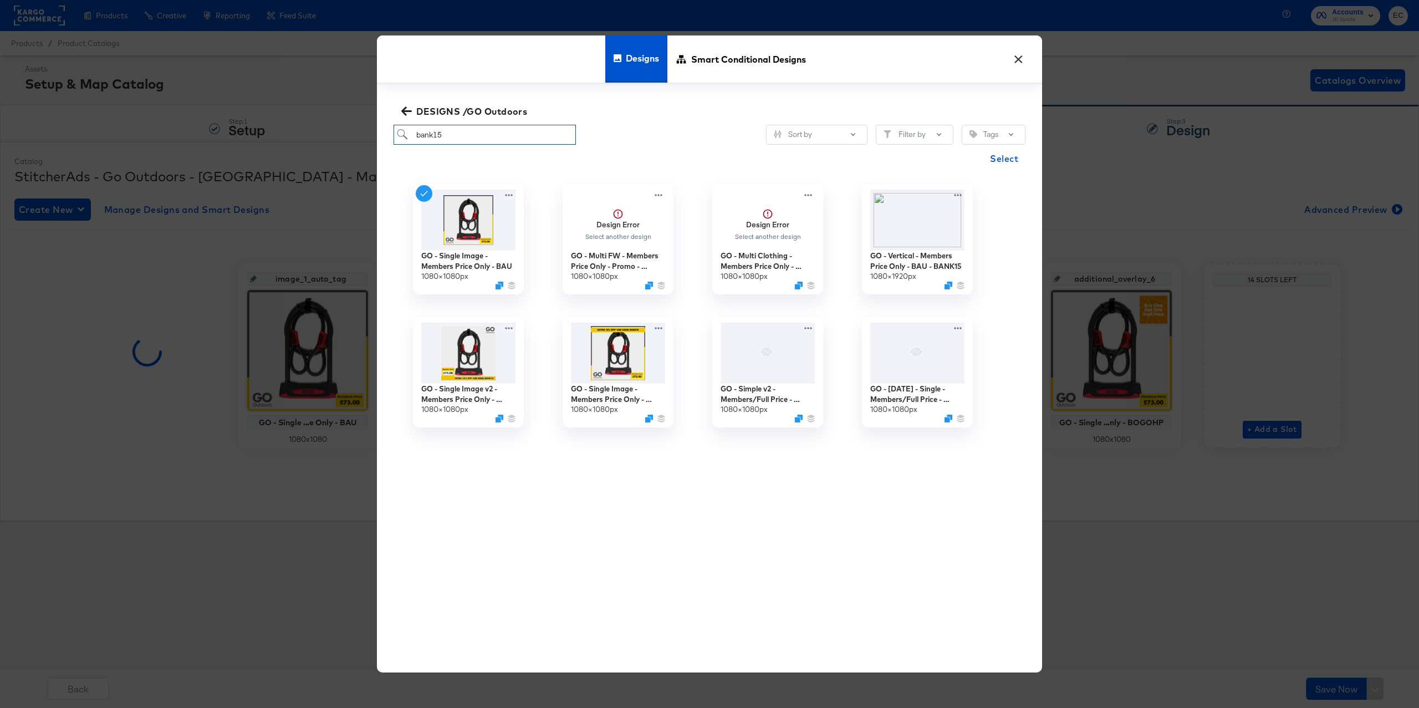
type input "bank15"
click at [540, 474] on div "GO - Single Image - Members Price Only - BAU 1080 × 1080 px Design Error Select…" at bounding box center [709, 435] width 632 height 527
click at [649, 421] on icon "Duplicate" at bounding box center [650, 421] width 8 height 8
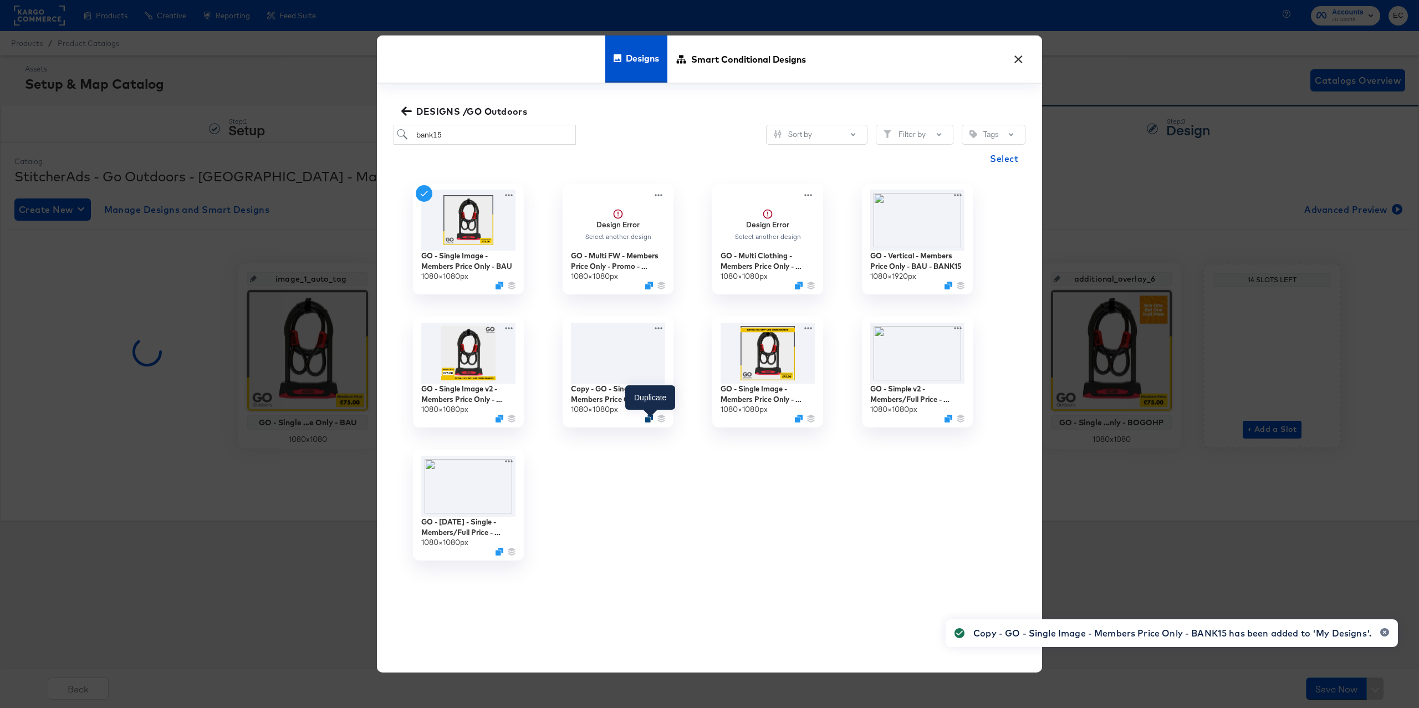
click at [649, 421] on icon "Duplicate" at bounding box center [649, 418] width 8 height 8
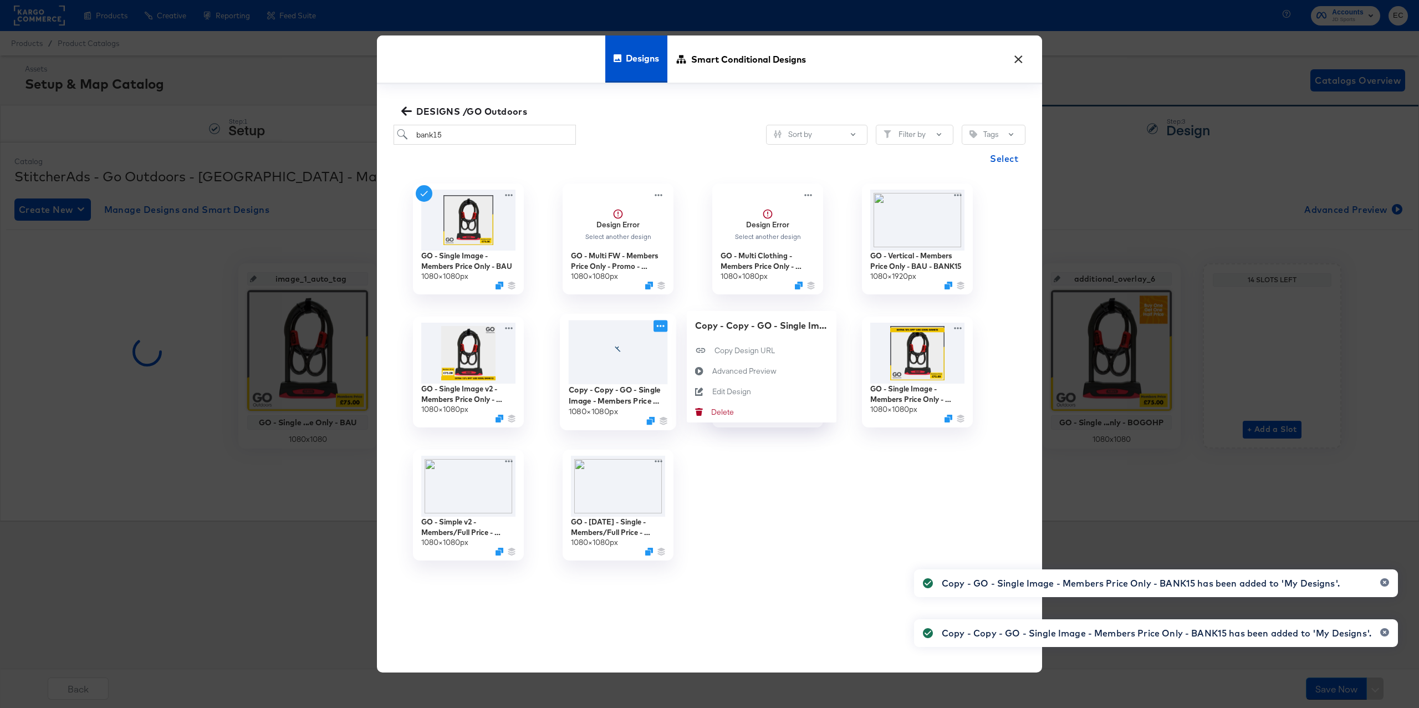
click at [659, 324] on icon at bounding box center [660, 326] width 14 height 12
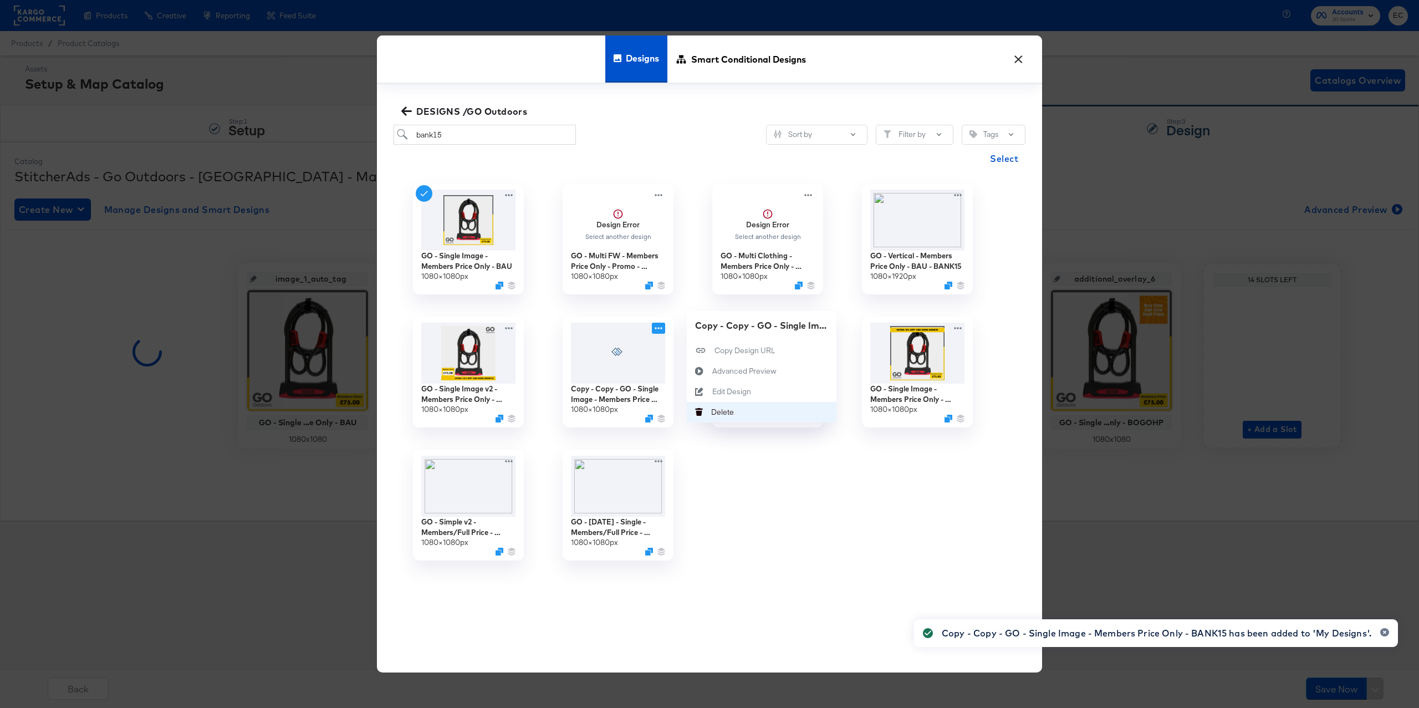
click at [711, 412] on div "Delete Delete" at bounding box center [711, 412] width 0 height 0
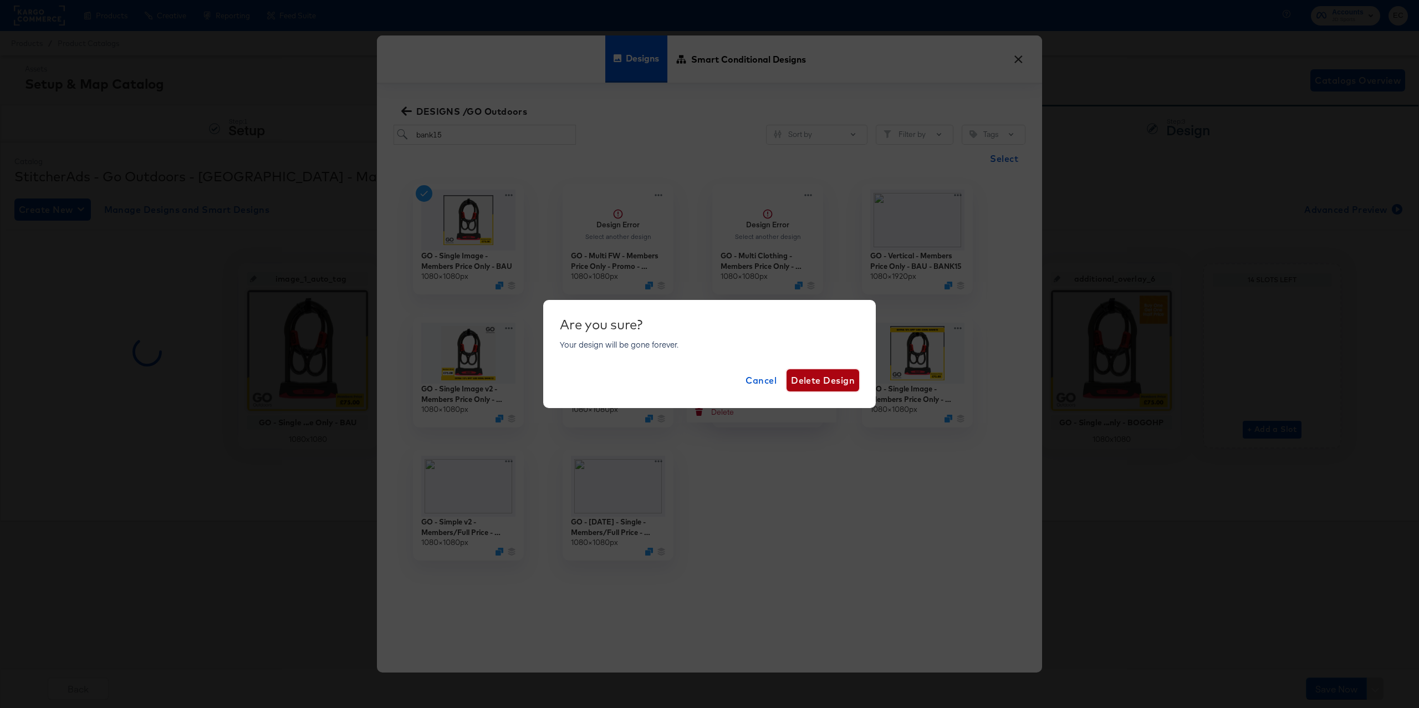
click at [803, 378] on span "Delete Design" at bounding box center [823, 380] width 64 height 16
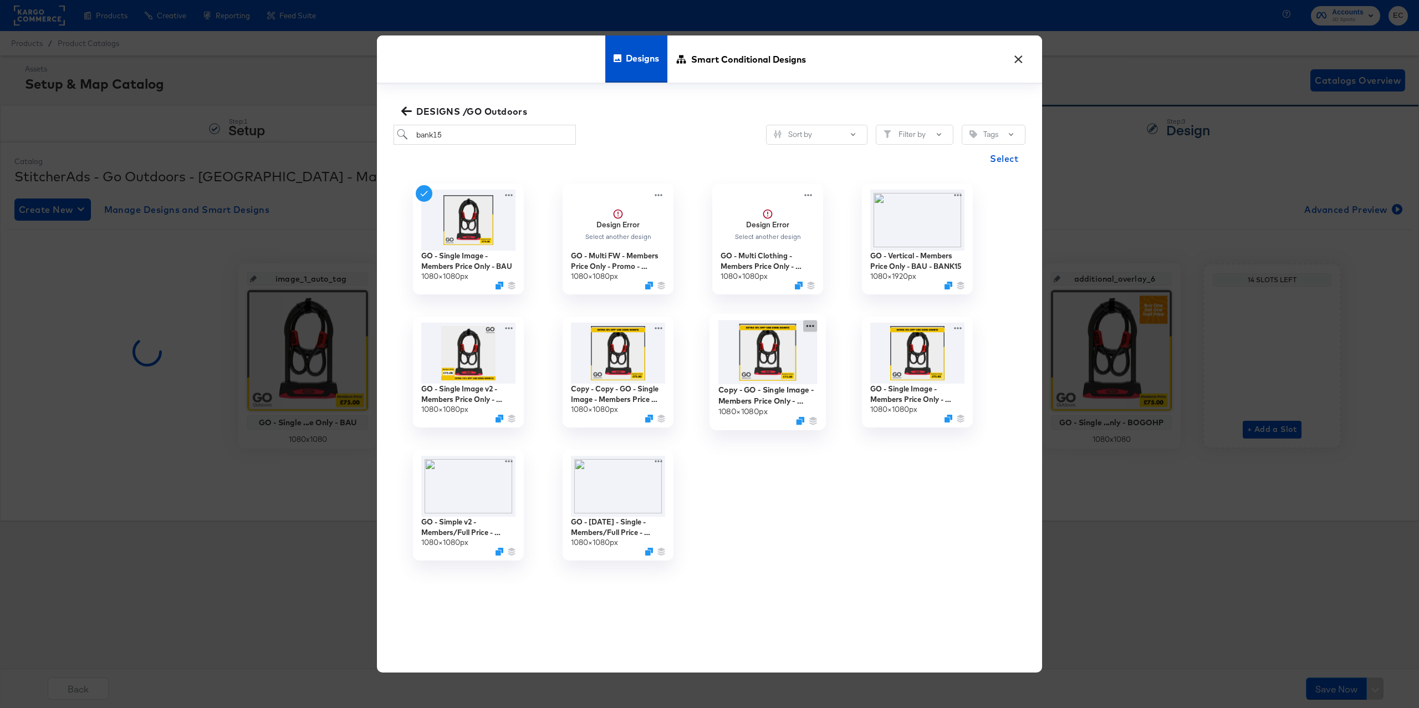
click at [809, 324] on icon at bounding box center [810, 326] width 14 height 12
click at [862, 392] on div "Edit Design Edit Design" at bounding box center [862, 392] width 0 height 0
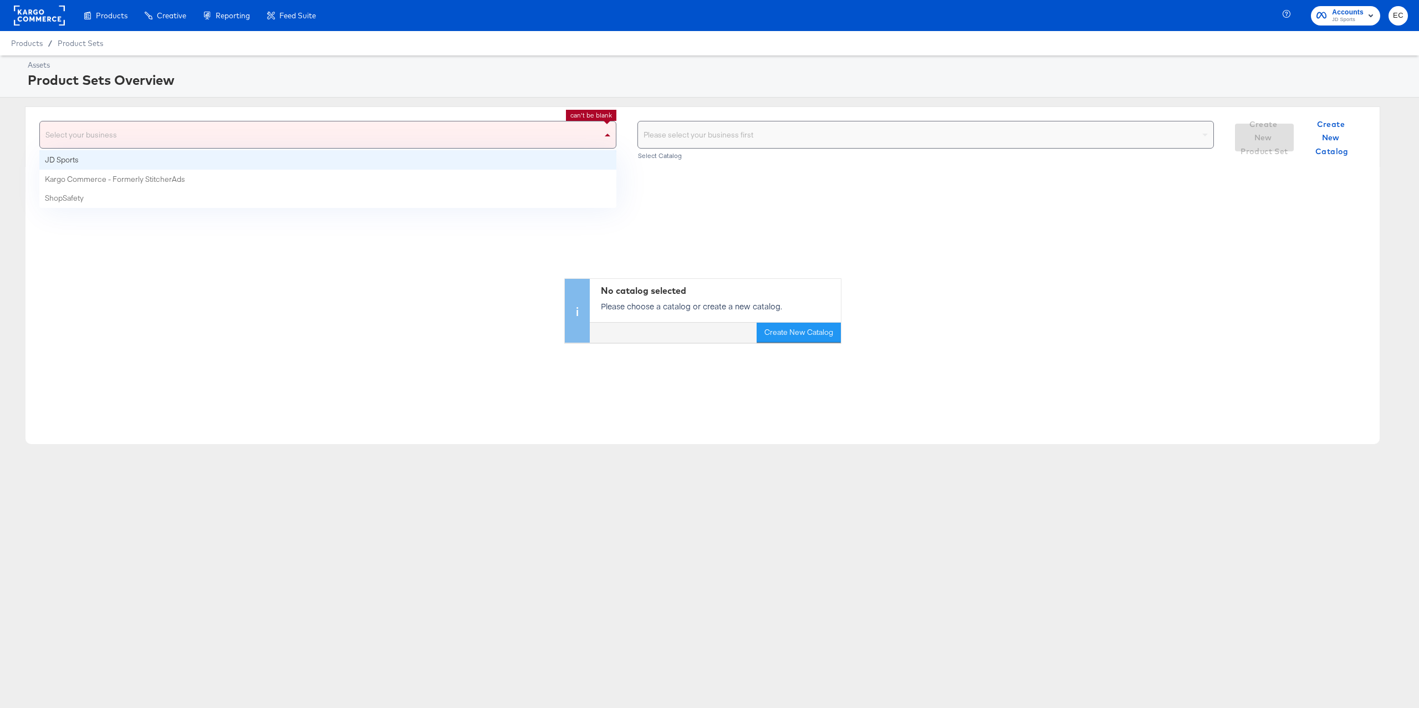
click at [190, 129] on div "Select your business" at bounding box center [328, 134] width 576 height 27
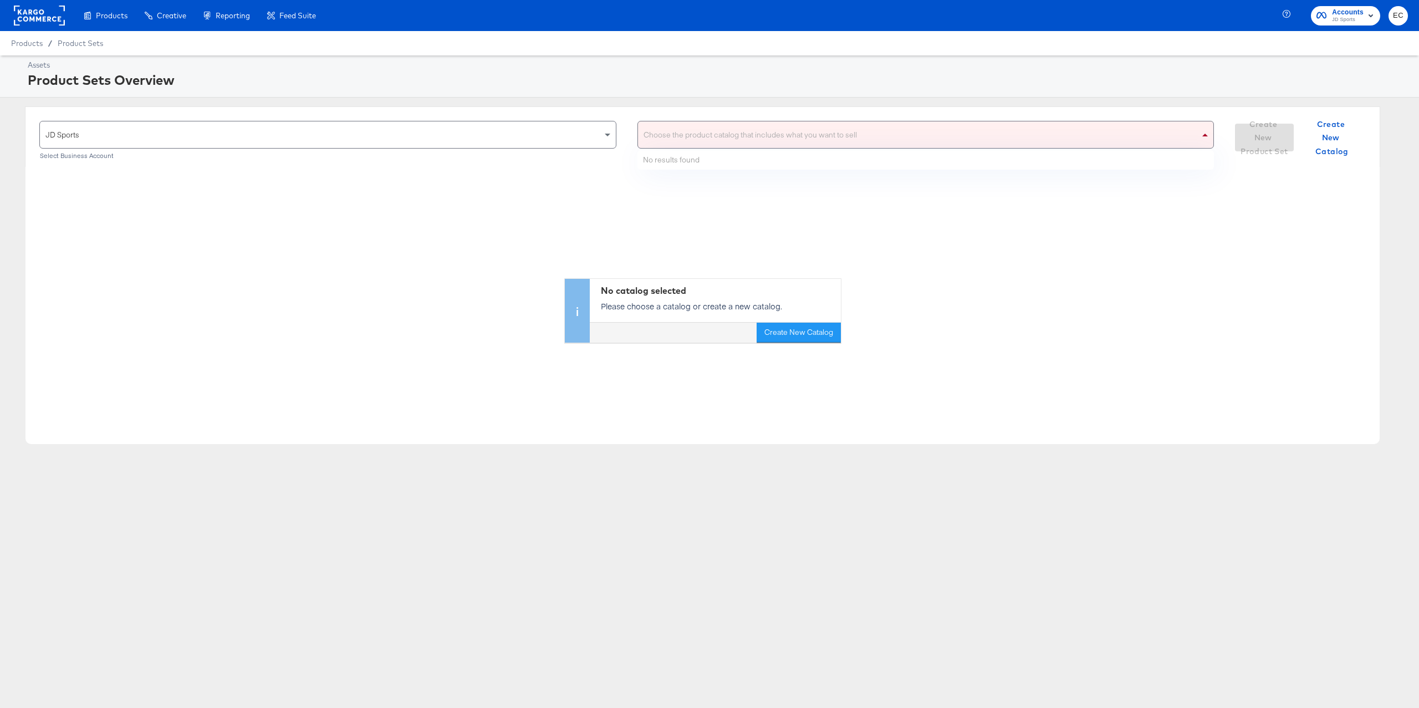
click at [677, 130] on div "Choose the product catalog that includes what you want to sell" at bounding box center [926, 134] width 576 height 27
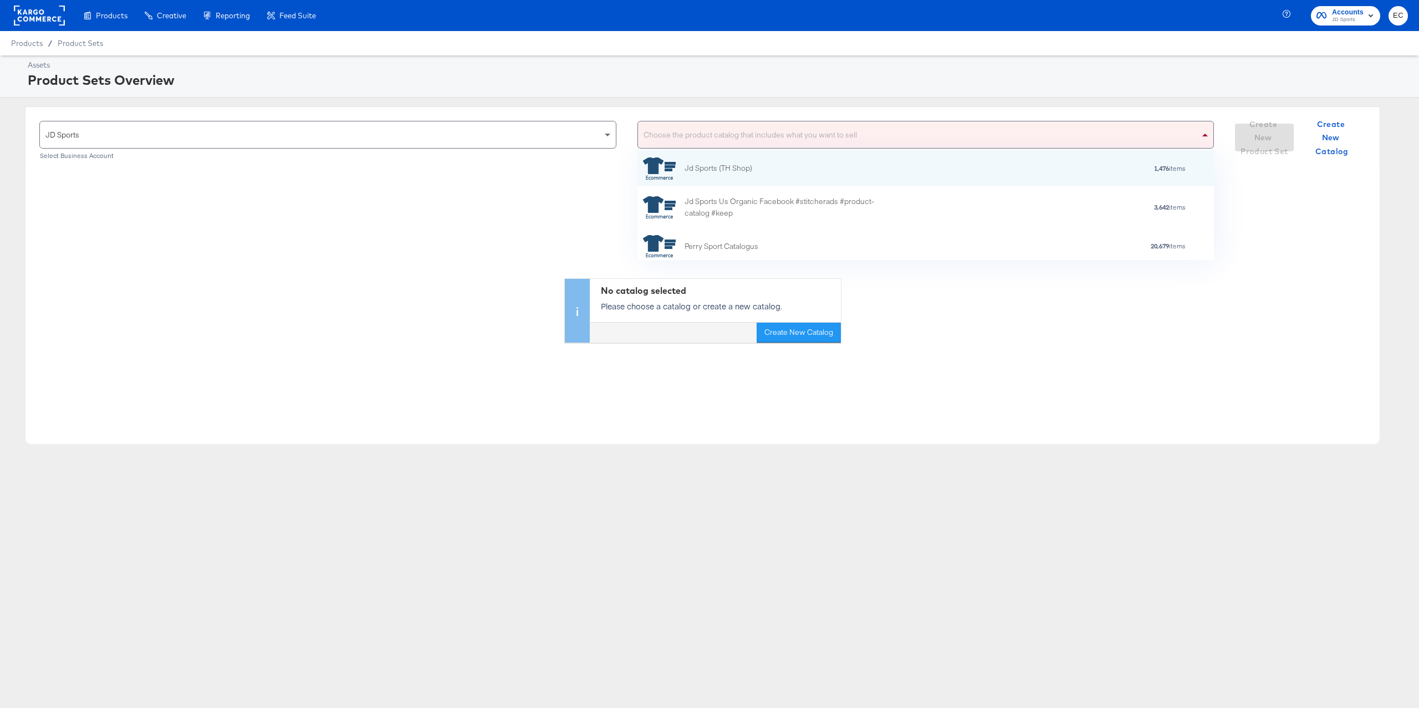
scroll to position [98, 565]
type input "go"
click at [762, 194] on div "No catalog selected Please choose a catalog or create a new catalog. Create New…" at bounding box center [702, 255] width 1354 height 176
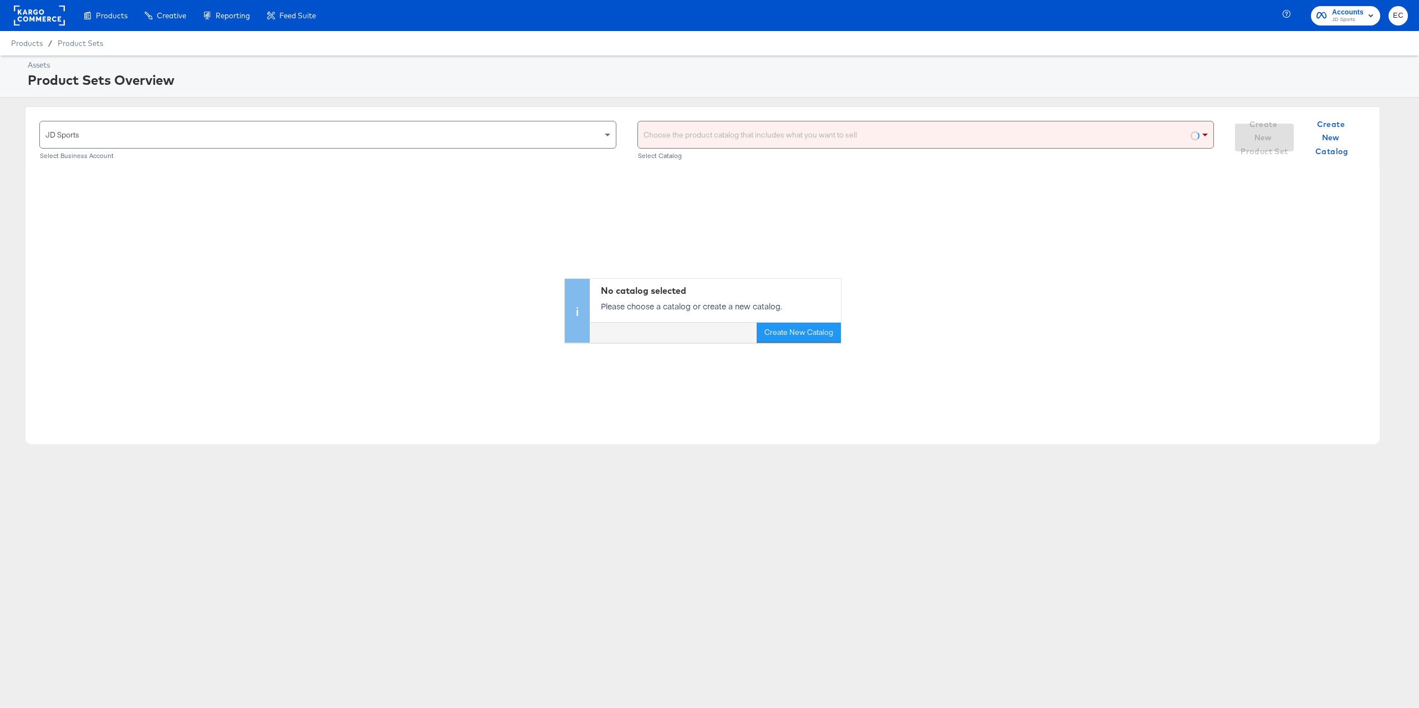
click at [778, 143] on div "Choose the product catalog that includes what you want to sell" at bounding box center [926, 134] width 576 height 27
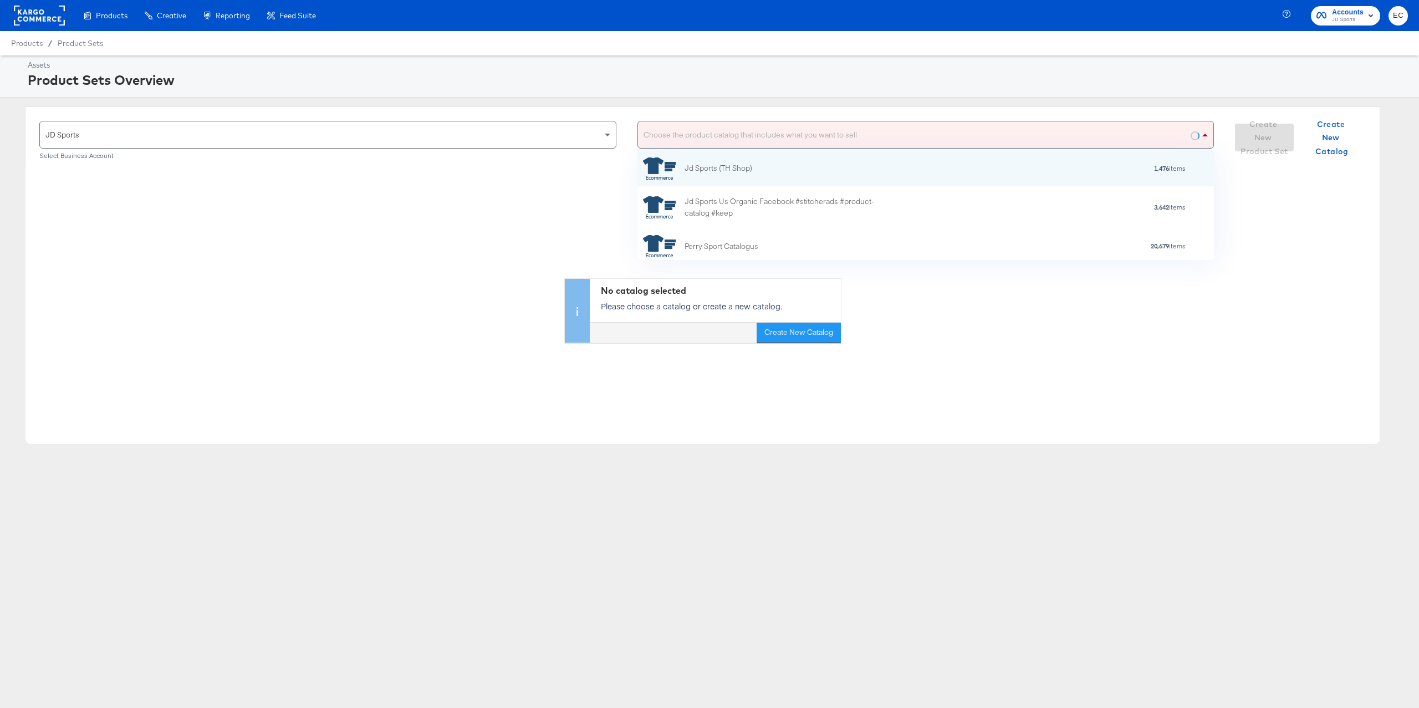
scroll to position [98, 565]
type input "go"
click at [769, 176] on div "Go Outdoors - All Products" at bounding box center [710, 168] width 134 height 22
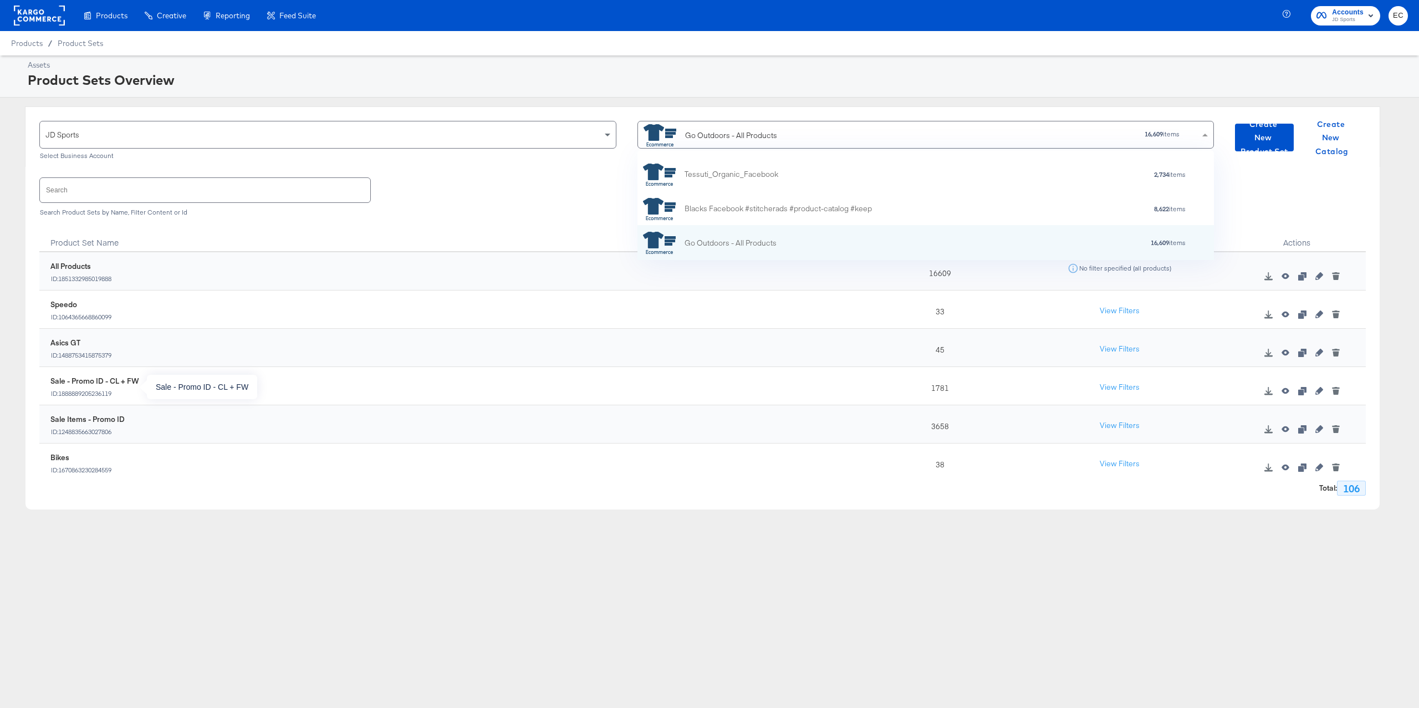
scroll to position [98, 565]
click at [201, 196] on input "text" at bounding box center [205, 190] width 330 height 24
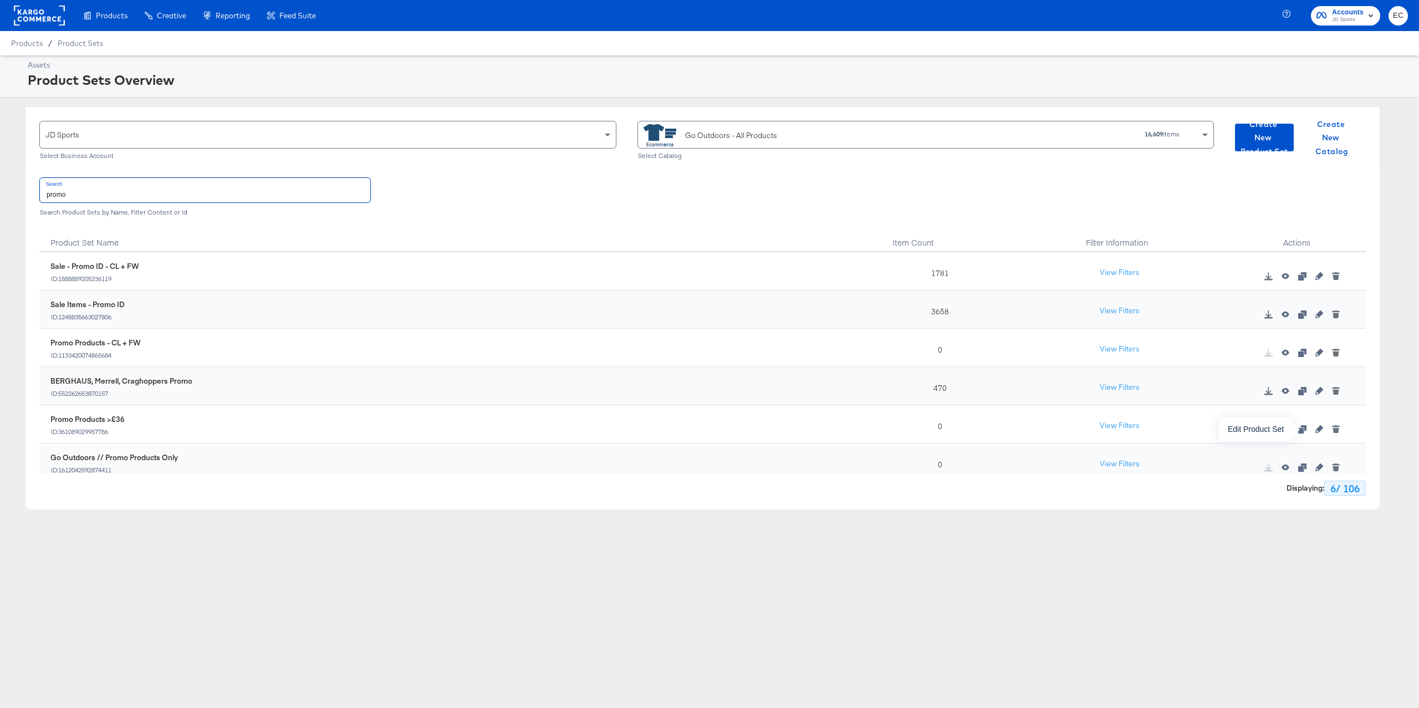
type input "promo"
click at [1315, 431] on icon "button" at bounding box center [1319, 429] width 8 height 8
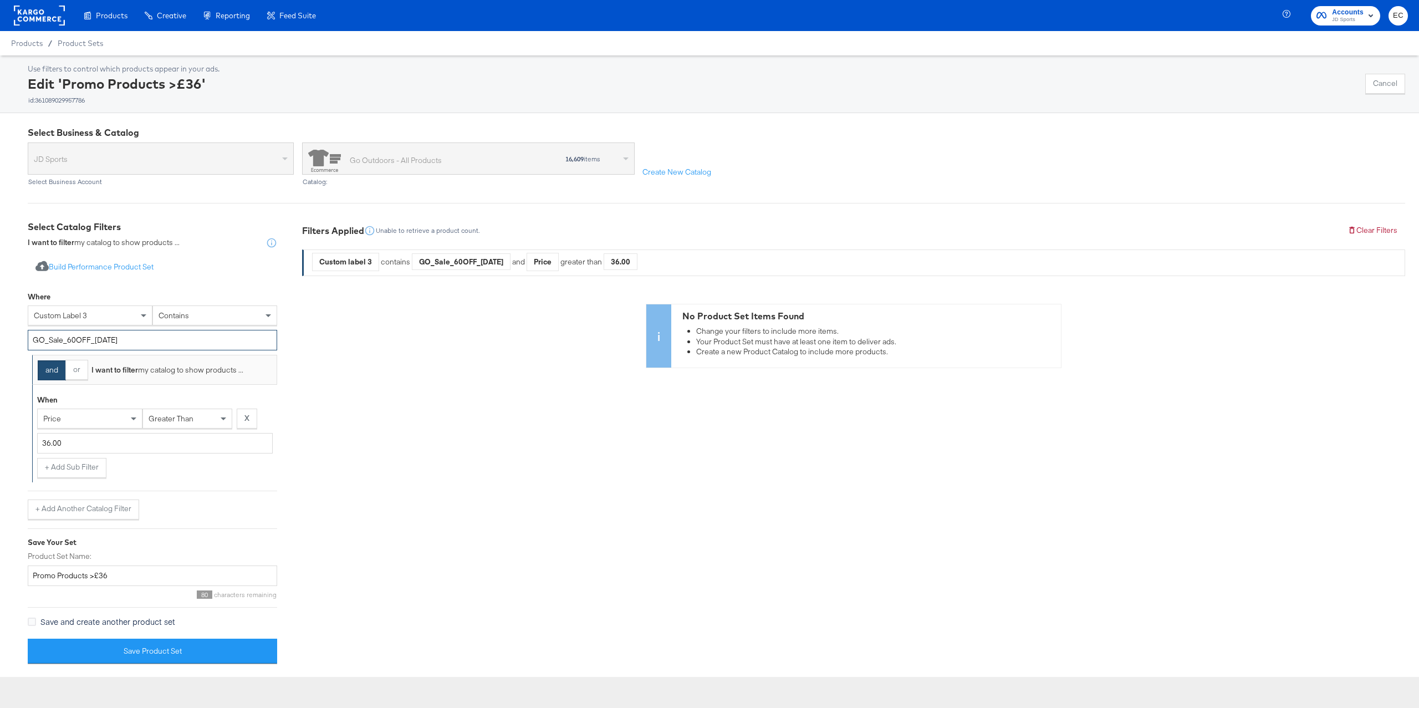
click at [113, 345] on input "GO_Sale_60OFF_26JUN" at bounding box center [152, 340] width 249 height 21
click at [114, 345] on input "GO_Sale_60OFF_26JUN" at bounding box center [152, 340] width 249 height 21
paste input "EXTRA15"
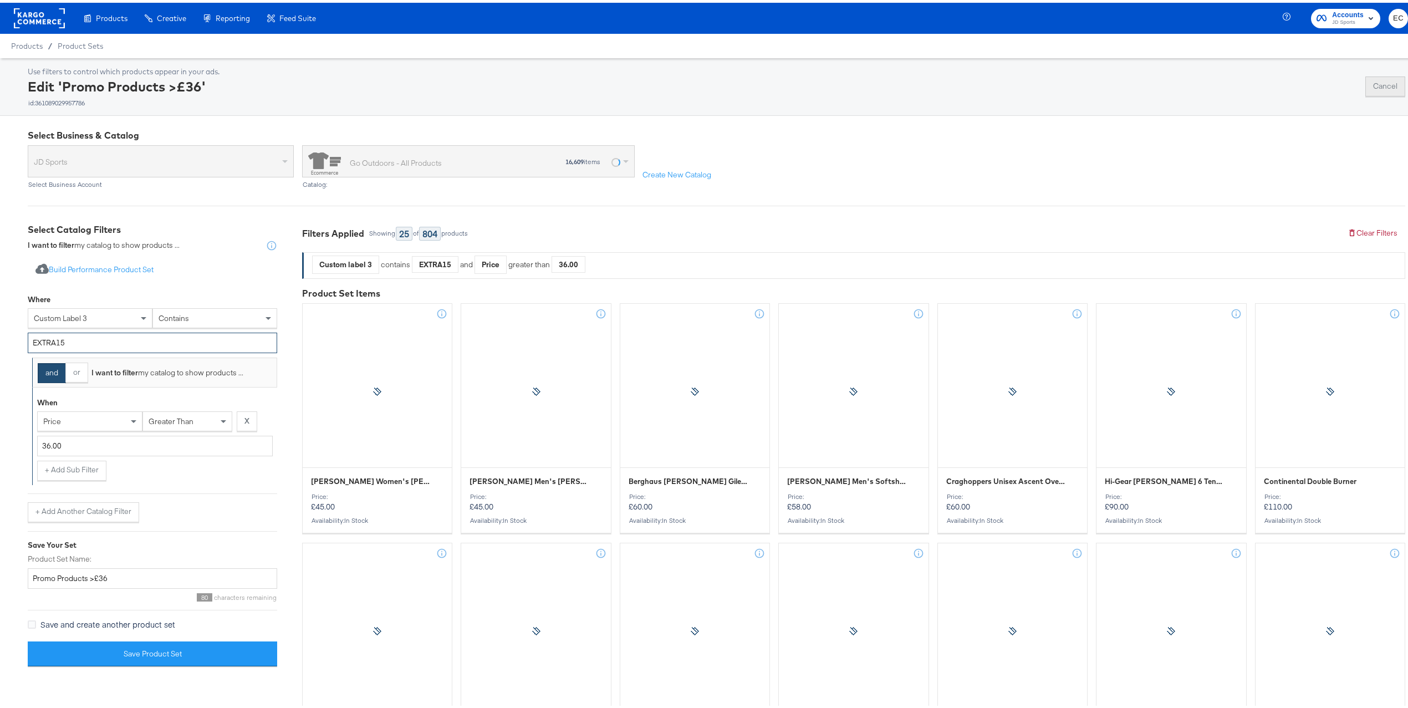
type input "EXTRA15"
click at [1376, 77] on button "Cancel" at bounding box center [1385, 84] width 40 height 20
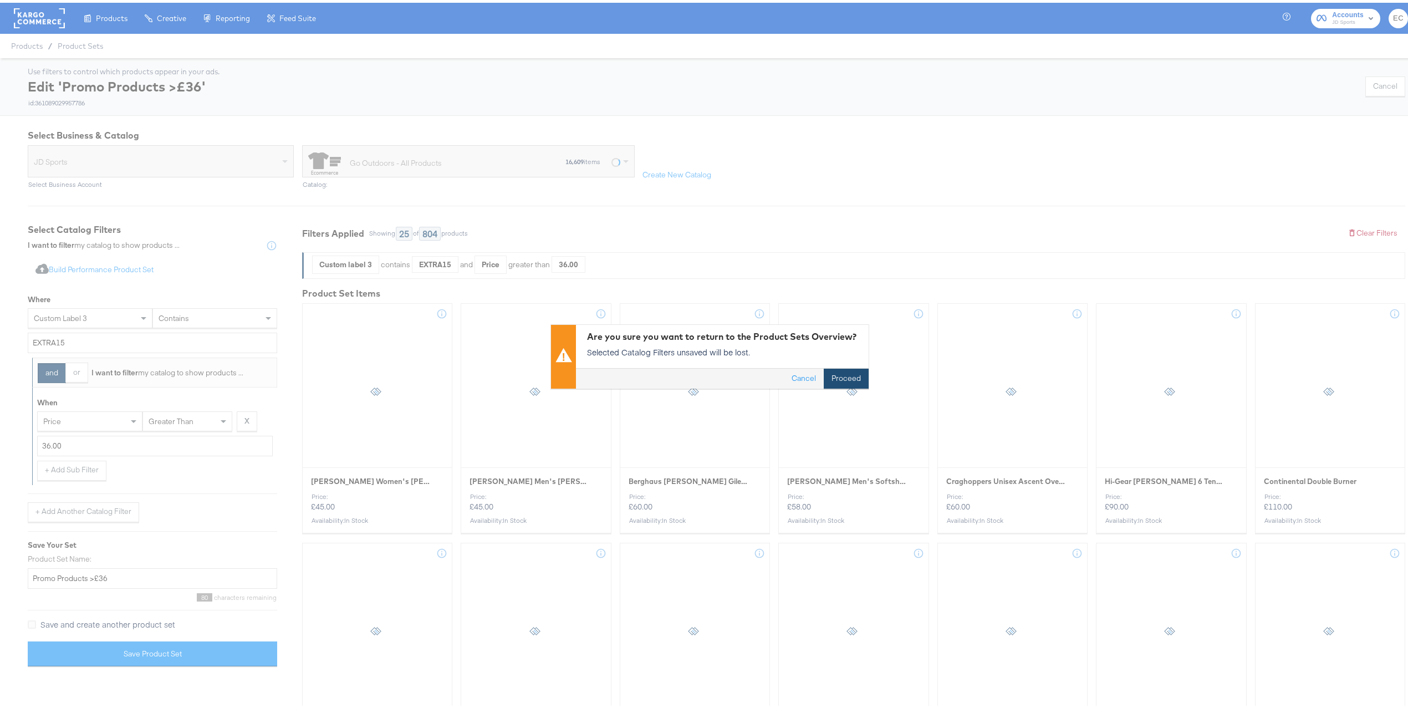
click at [842, 368] on button "Proceed" at bounding box center [845, 376] width 45 height 20
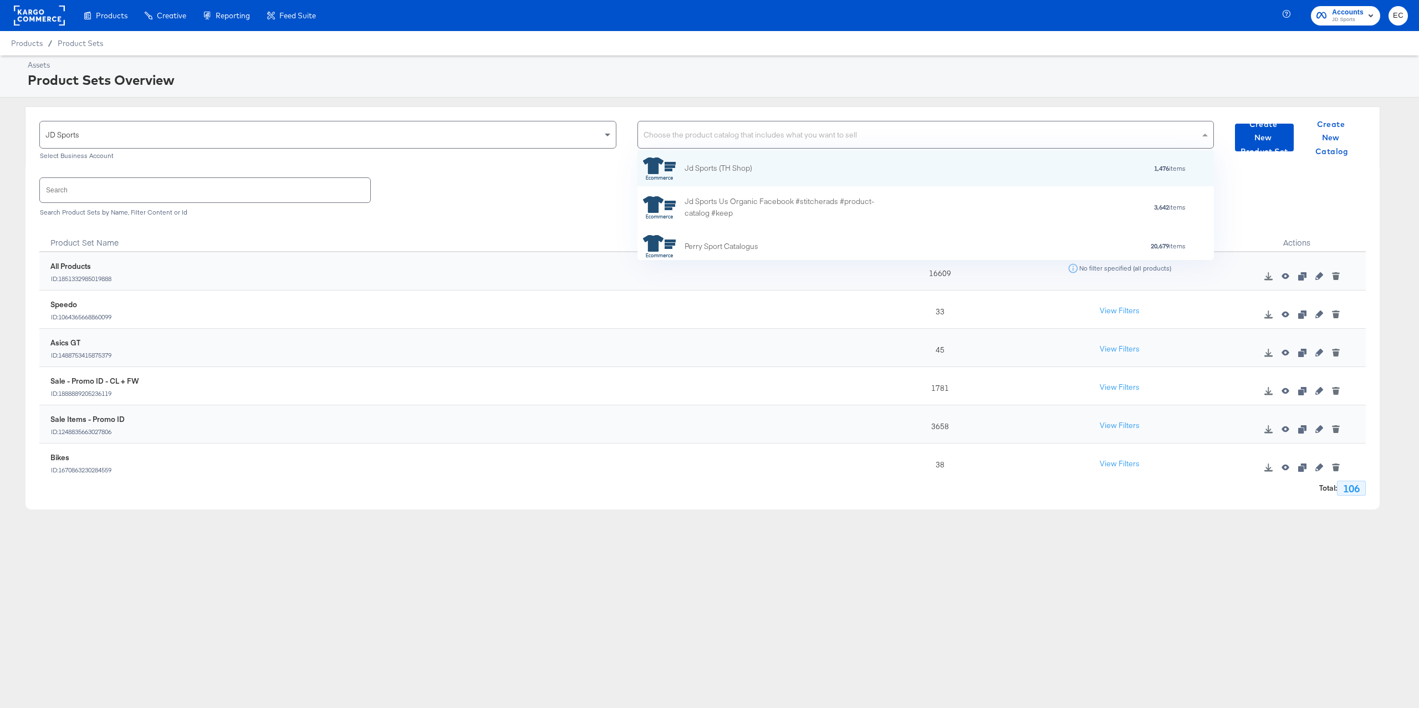
click at [680, 135] on div "Choose the product catalog that includes what you want to sell" at bounding box center [926, 134] width 576 height 27
type input "blacks"
click at [692, 137] on div "blacks blacks" at bounding box center [914, 134] width 553 height 27
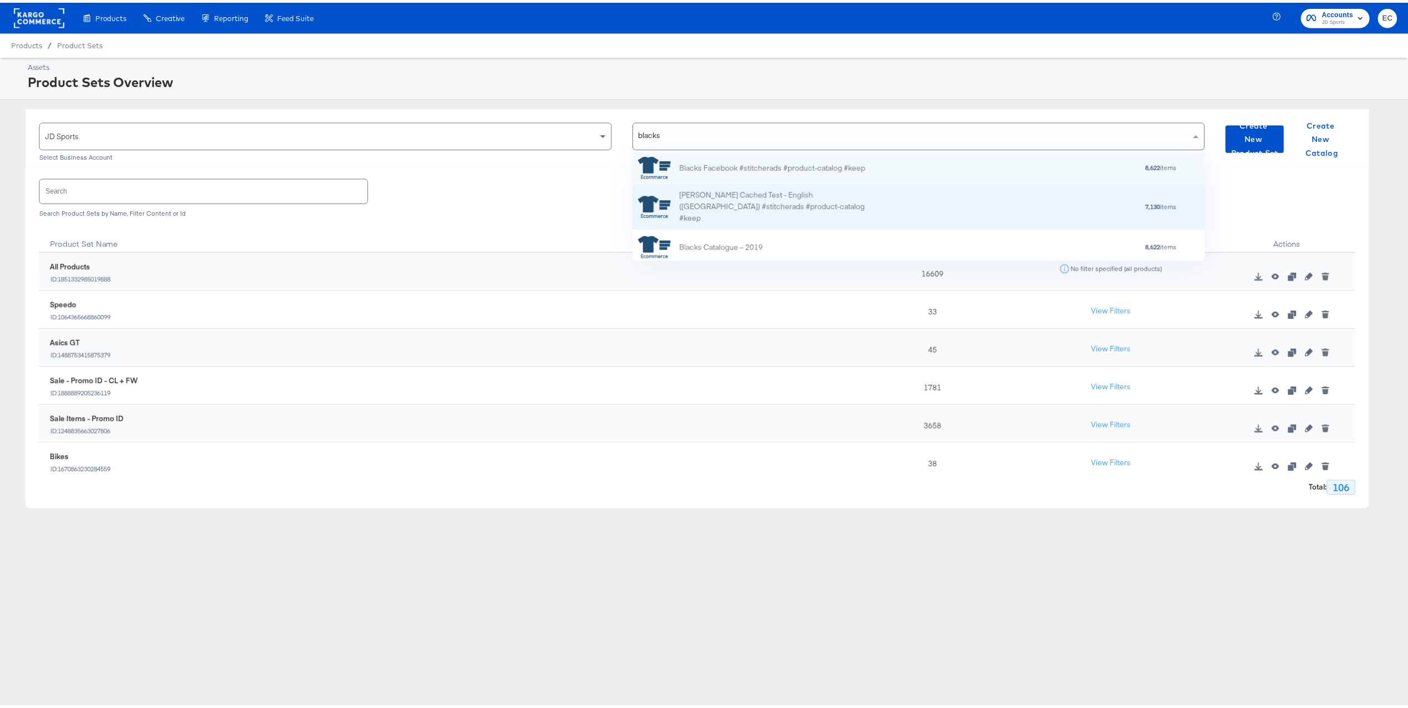
scroll to position [3, 0]
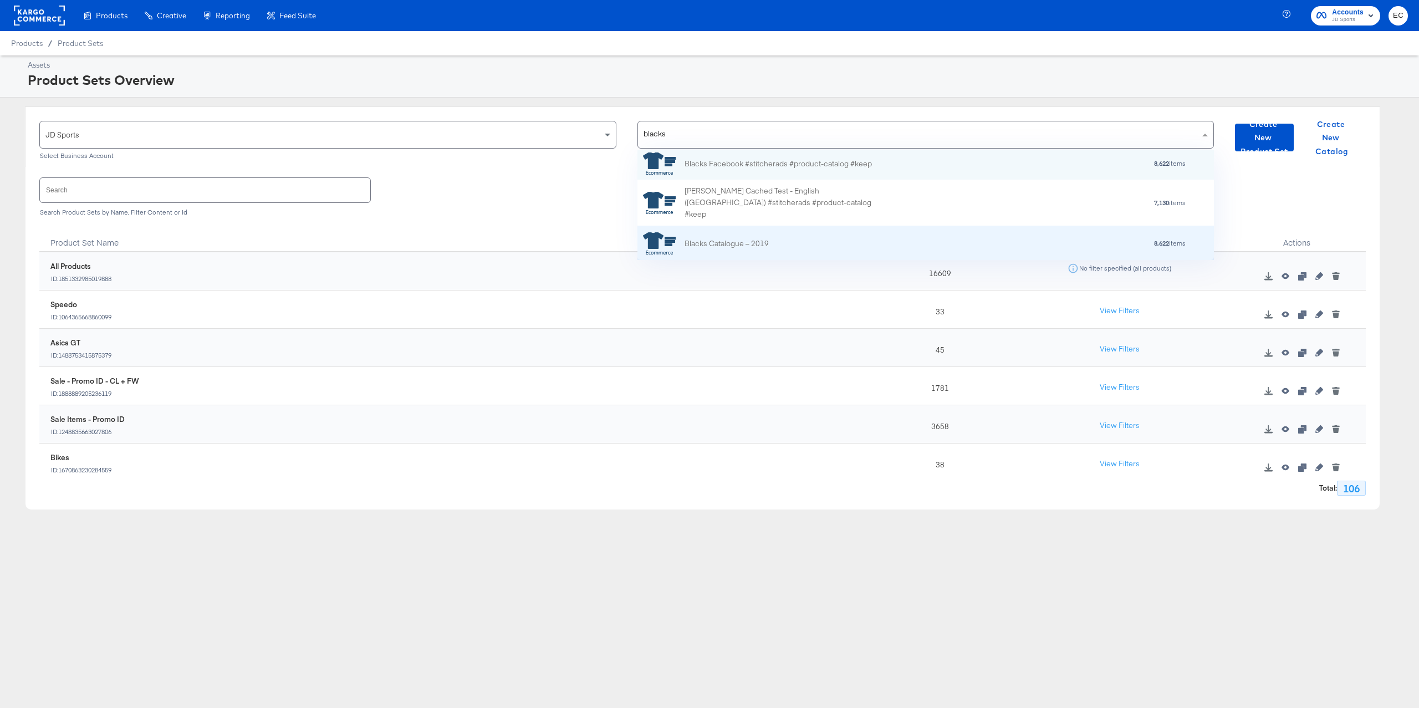
click at [767, 240] on div "Blacks Catalogue – 2019" at bounding box center [726, 244] width 84 height 12
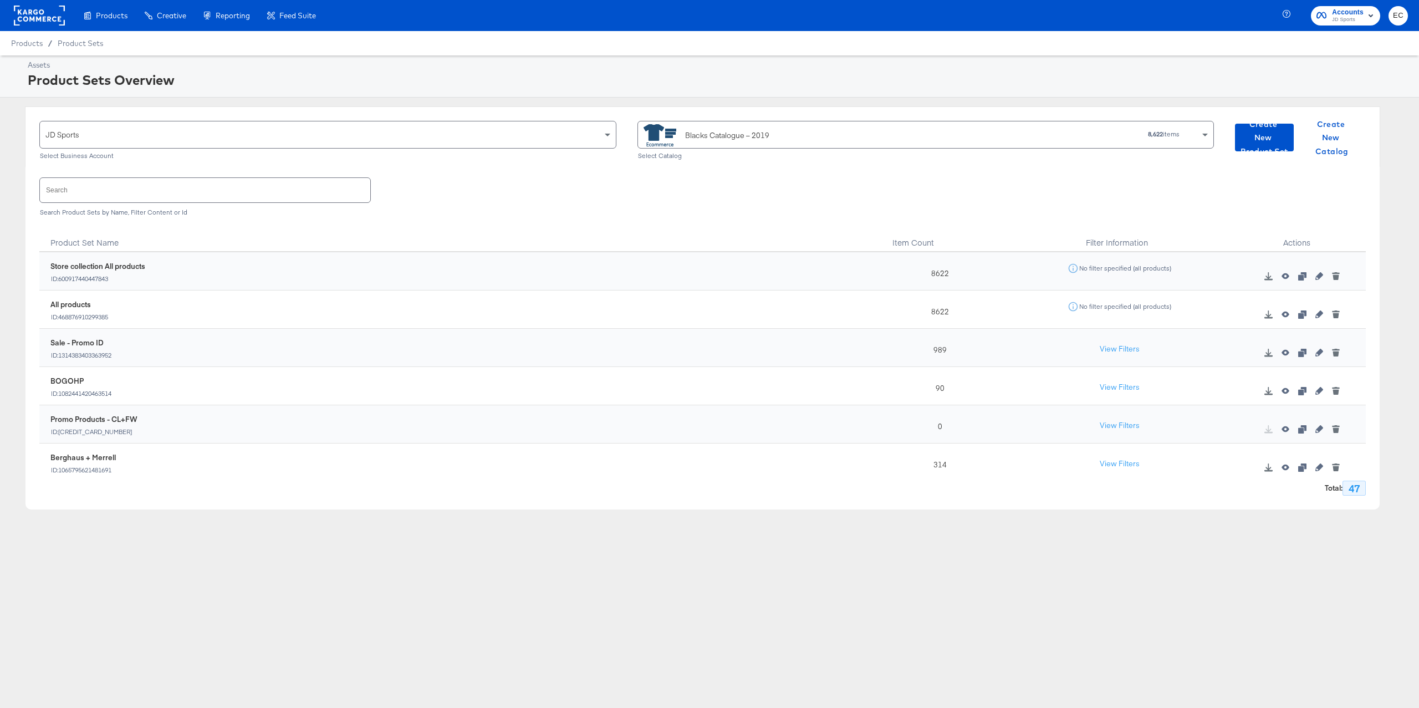
click at [186, 198] on input "text" at bounding box center [205, 190] width 330 height 24
type input "promo"
click at [1315, 391] on icon "button" at bounding box center [1319, 391] width 8 height 8
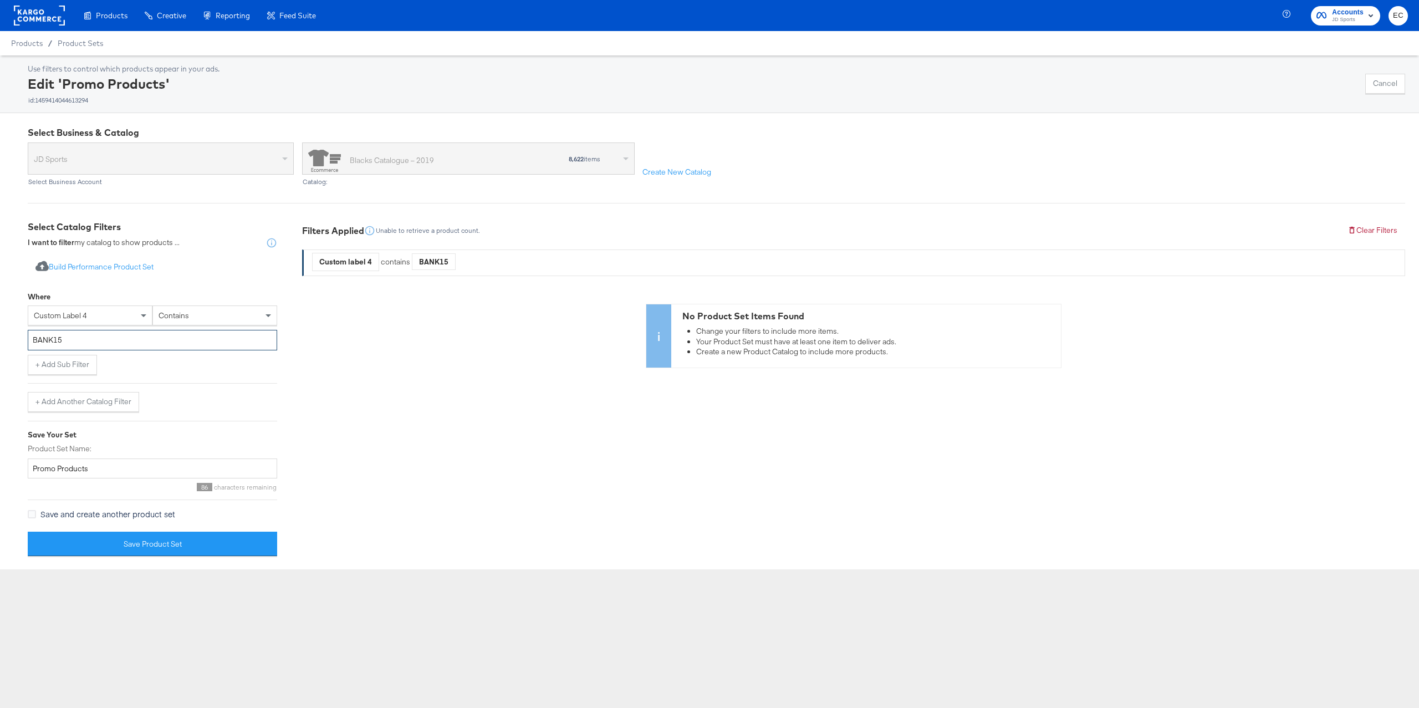
click at [99, 336] on input "BANK15" at bounding box center [152, 340] width 249 height 21
paste input "EXTRA"
type input "EXTRA15"
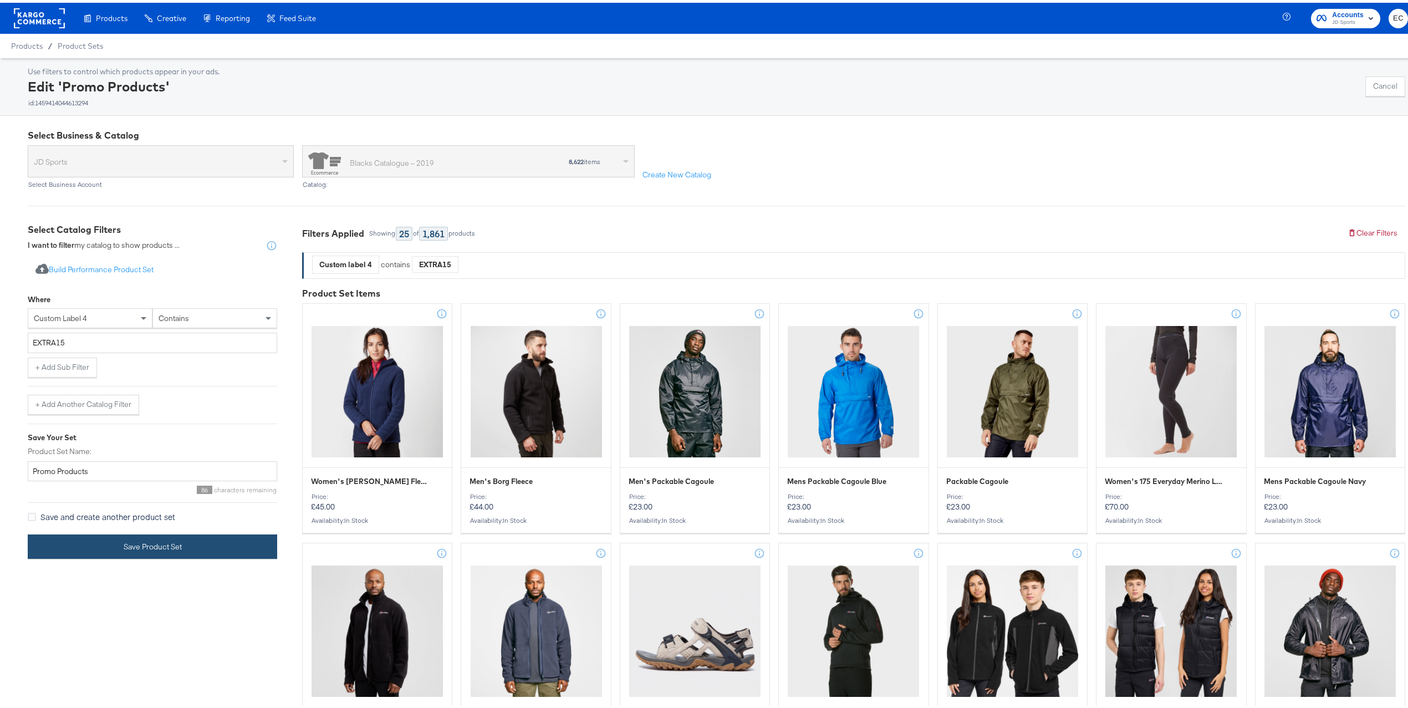
click at [136, 546] on button "Save Product Set" at bounding box center [152, 543] width 249 height 25
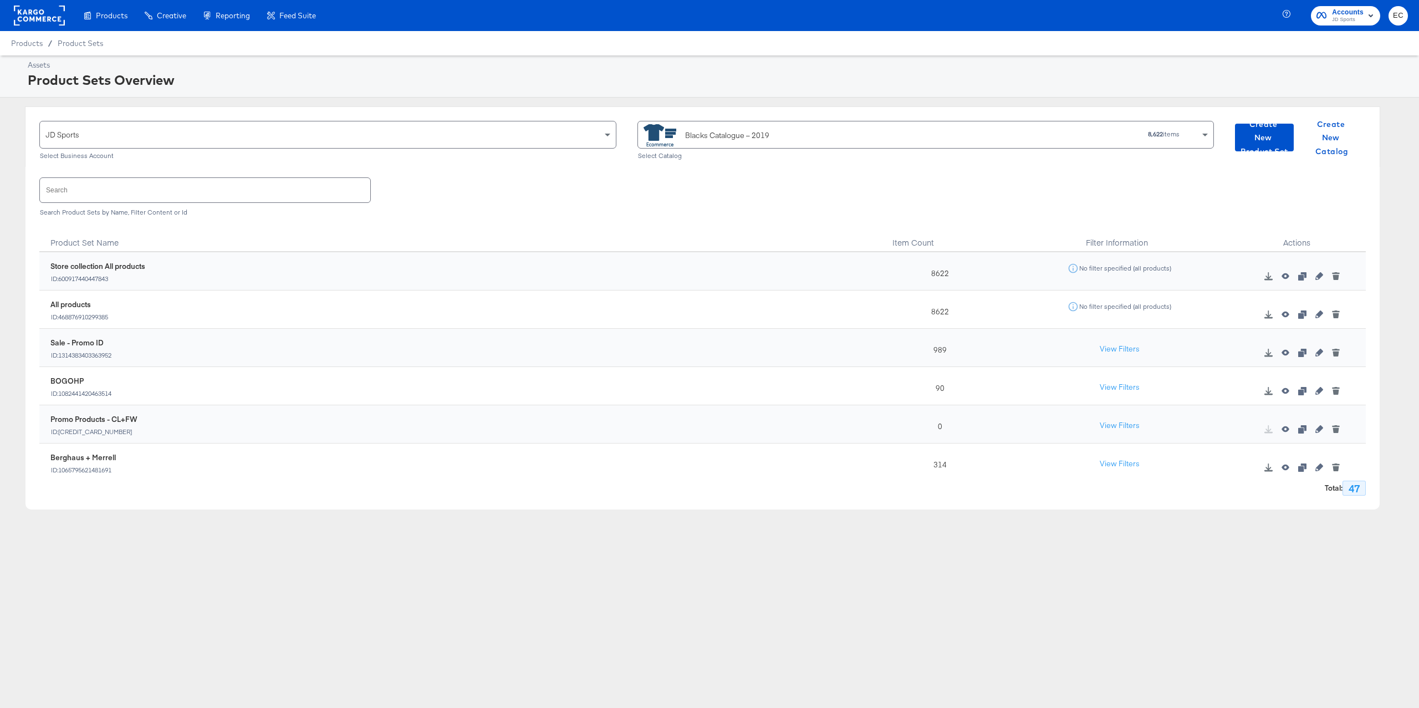
click at [192, 191] on input "text" at bounding box center [205, 190] width 330 height 24
type input "promo"
click at [907, 393] on div "1861" at bounding box center [937, 386] width 138 height 38
click at [931, 390] on div "1861" at bounding box center [937, 386] width 138 height 38
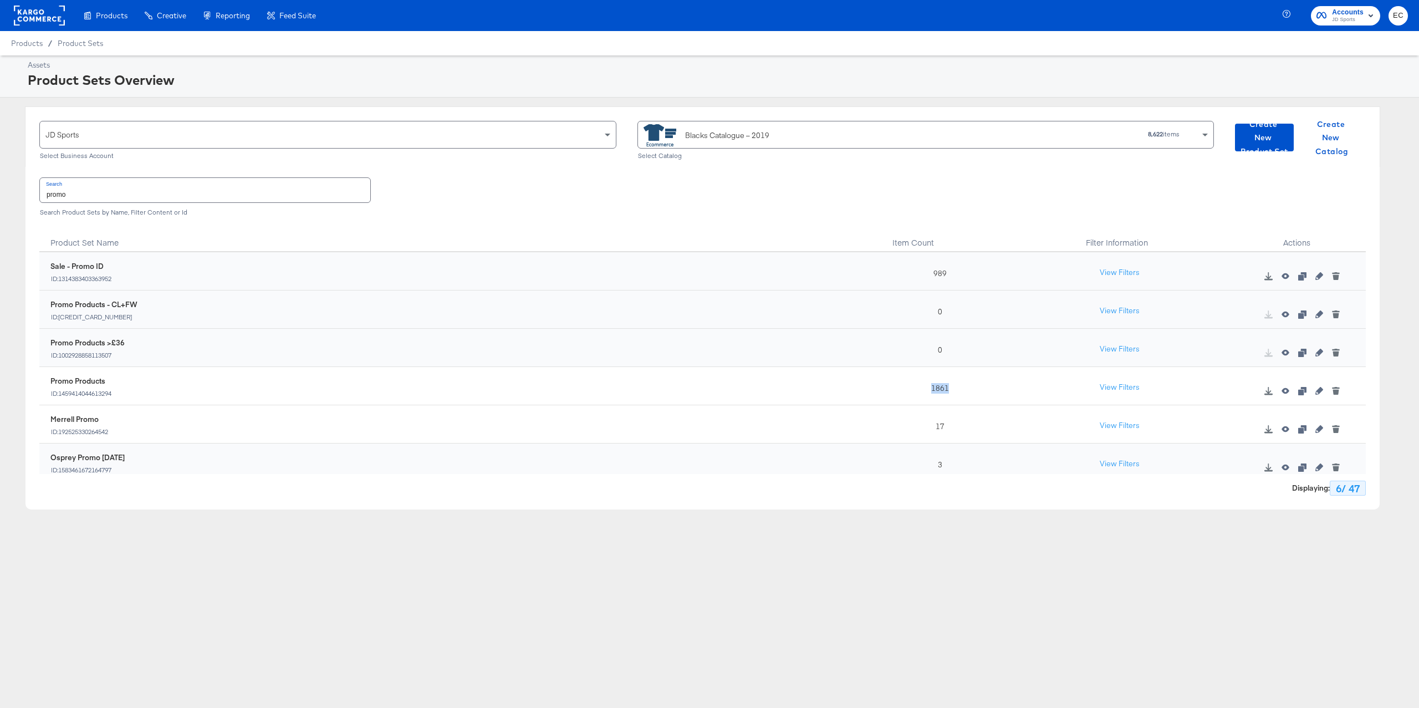
copy div "1861"
click at [1315, 313] on icon "button" at bounding box center [1319, 314] width 8 height 8
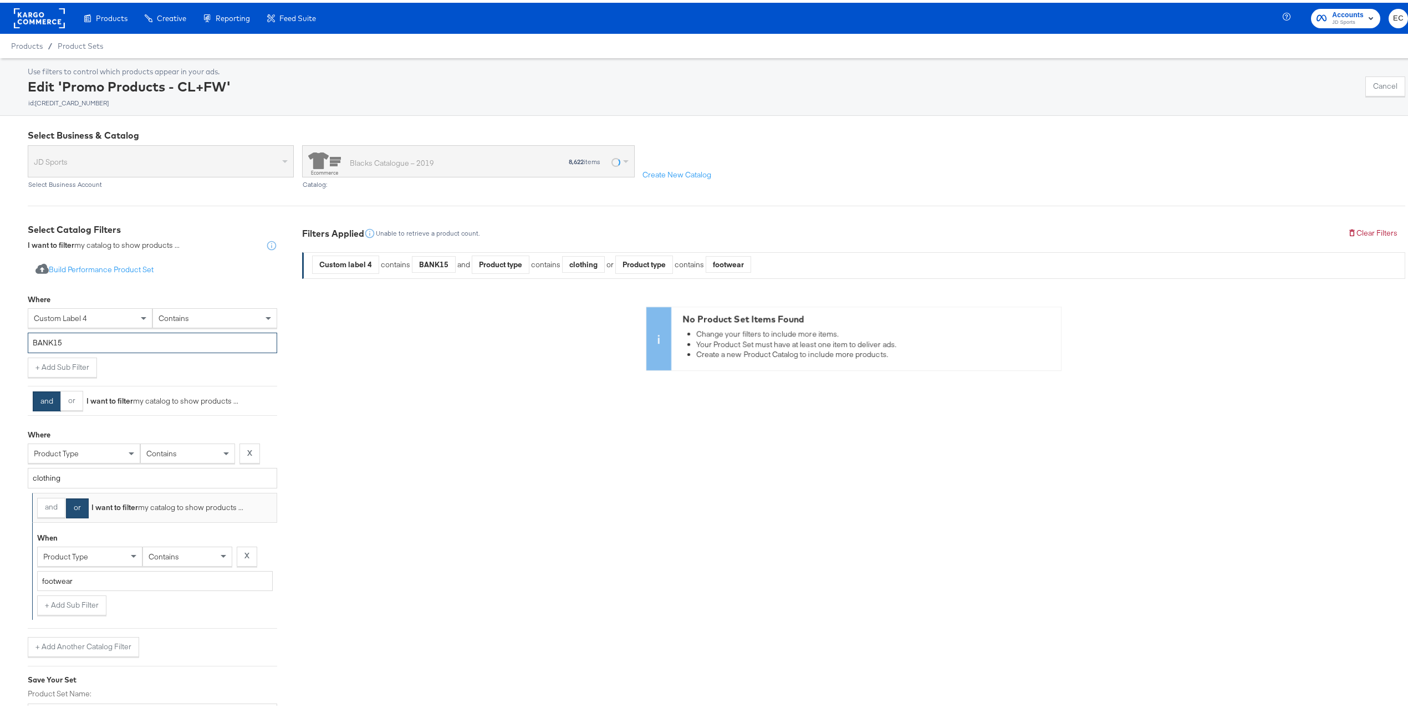
click at [78, 339] on input "BANK15" at bounding box center [152, 340] width 249 height 21
paste input "1861"
click at [71, 339] on input "1861" at bounding box center [152, 340] width 249 height 21
click at [72, 339] on input "1861" at bounding box center [152, 340] width 249 height 21
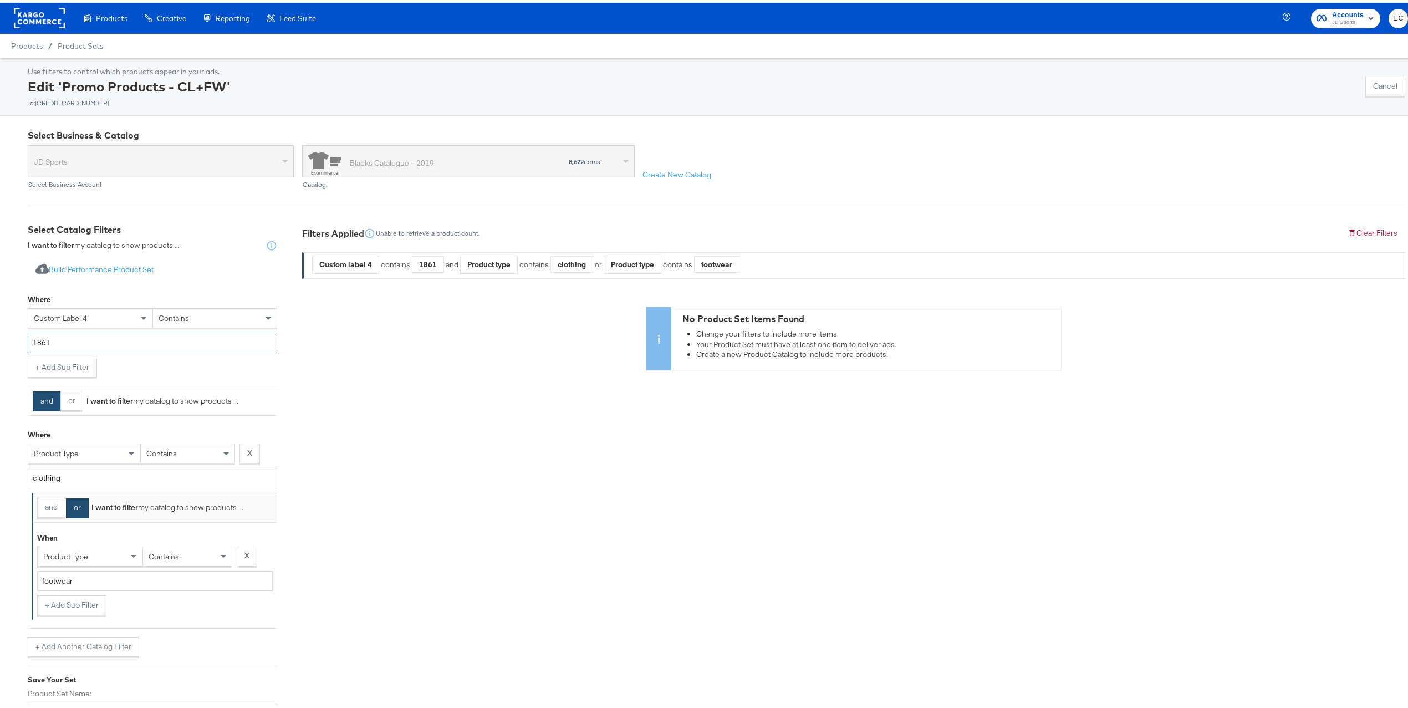
paste input "EXTRA15"
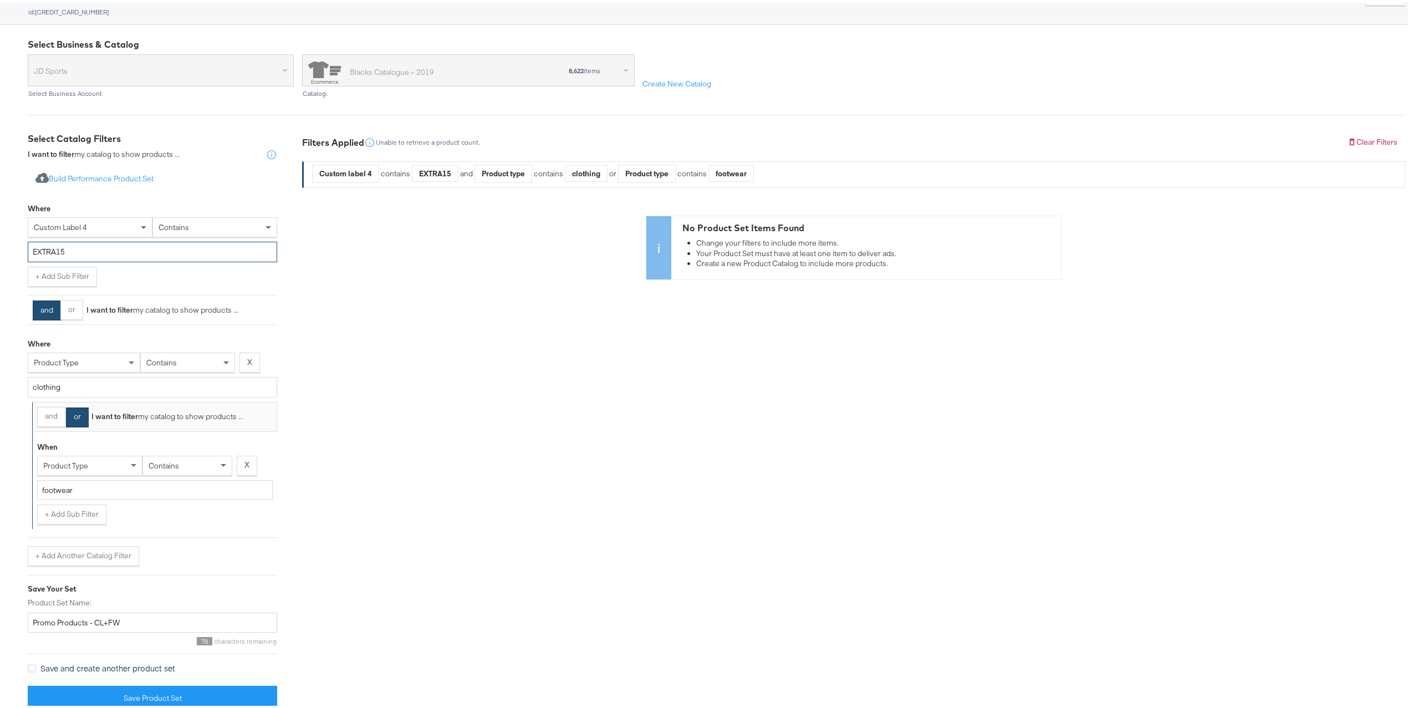
scroll to position [109, 0]
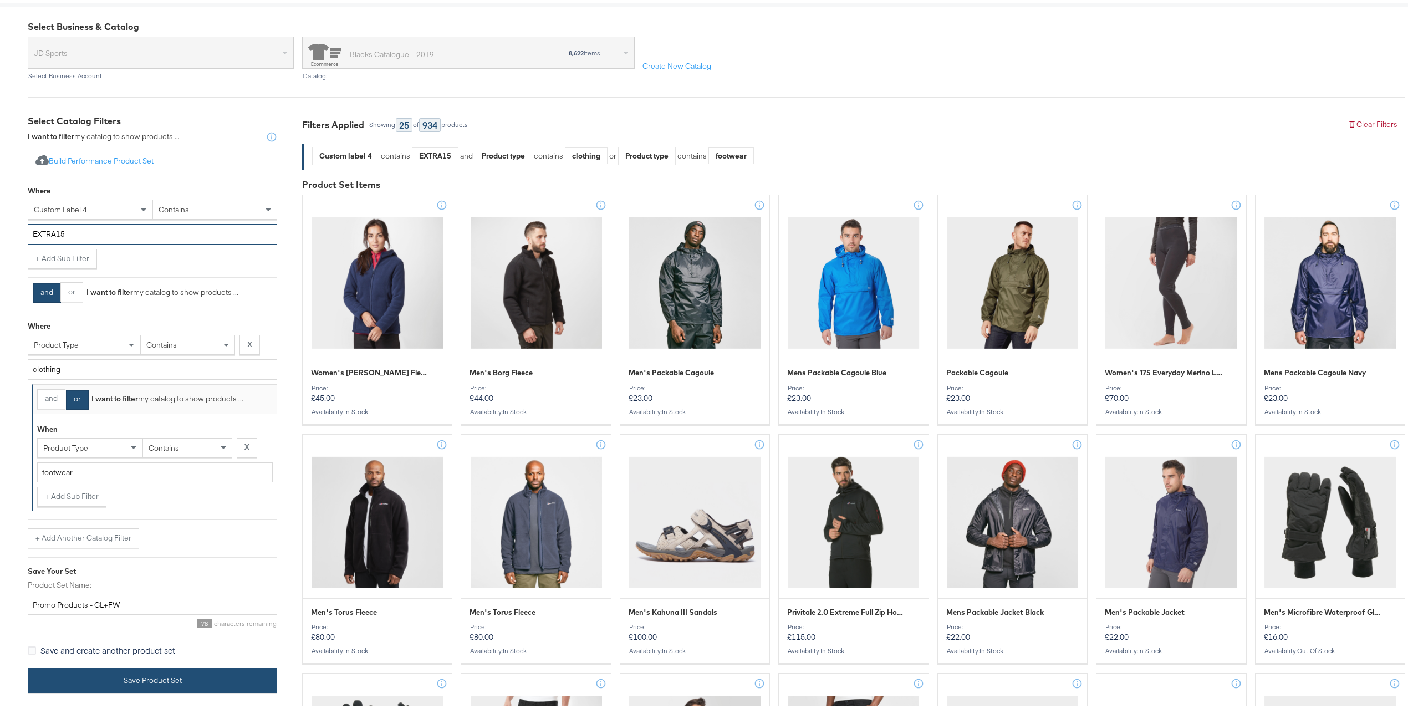
type input "EXTRA15"
click at [155, 679] on button "Save Product Set" at bounding box center [152, 677] width 249 height 25
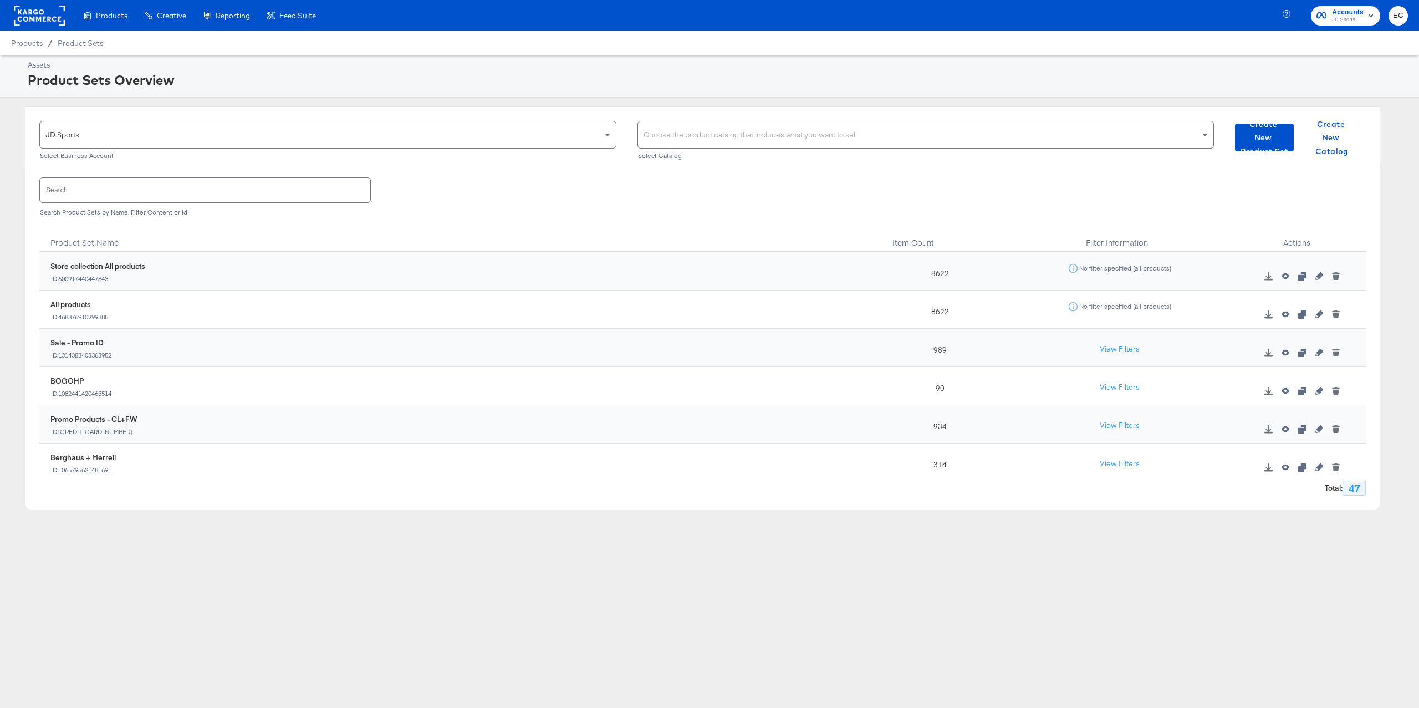
click at [748, 135] on div "Choose the product catalog that includes what you want to sell" at bounding box center [926, 134] width 576 height 27
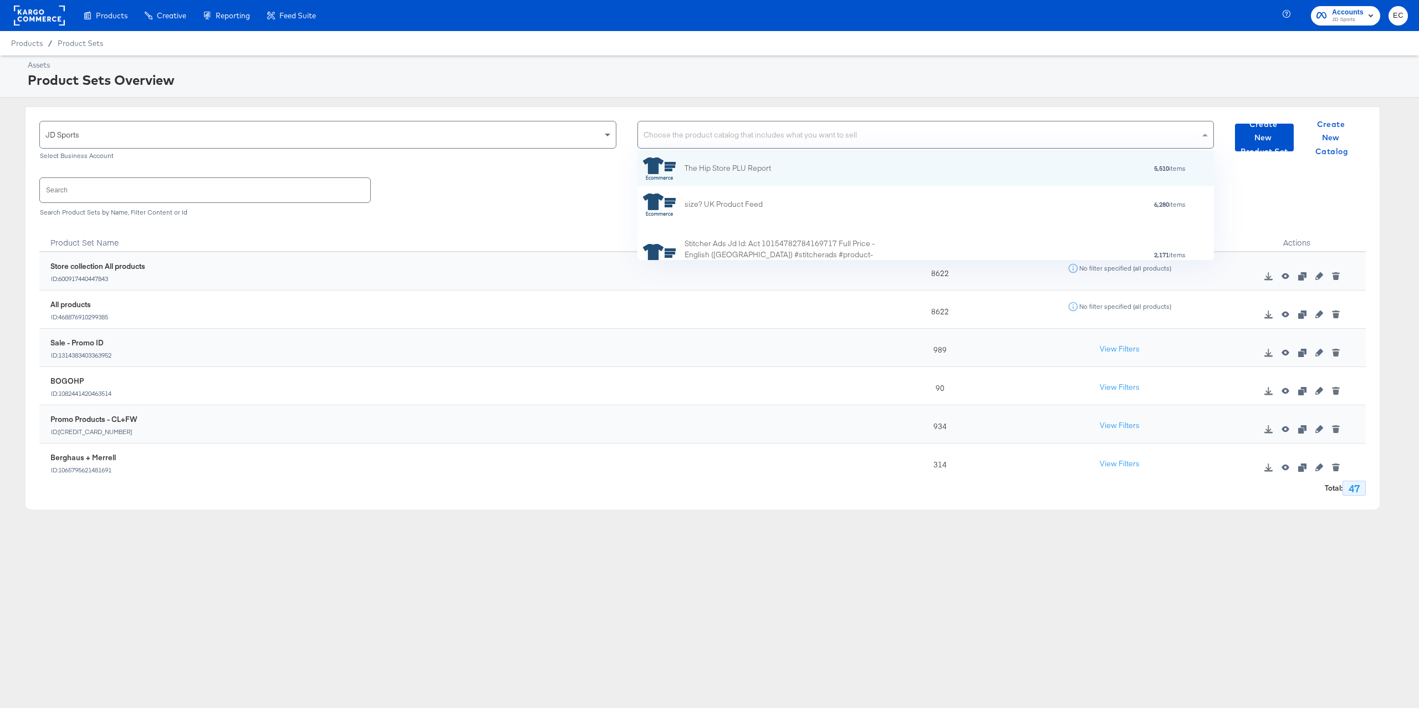
scroll to position [98, 565]
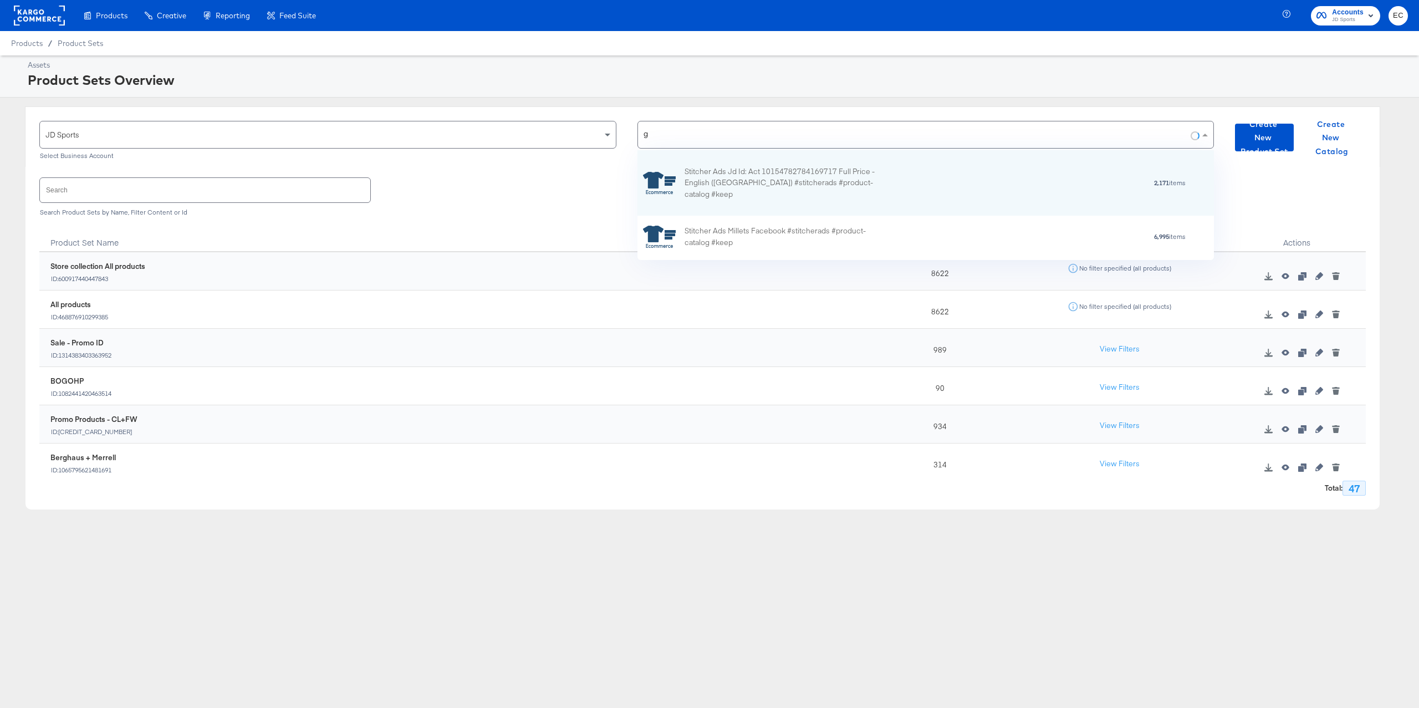
type input "go"
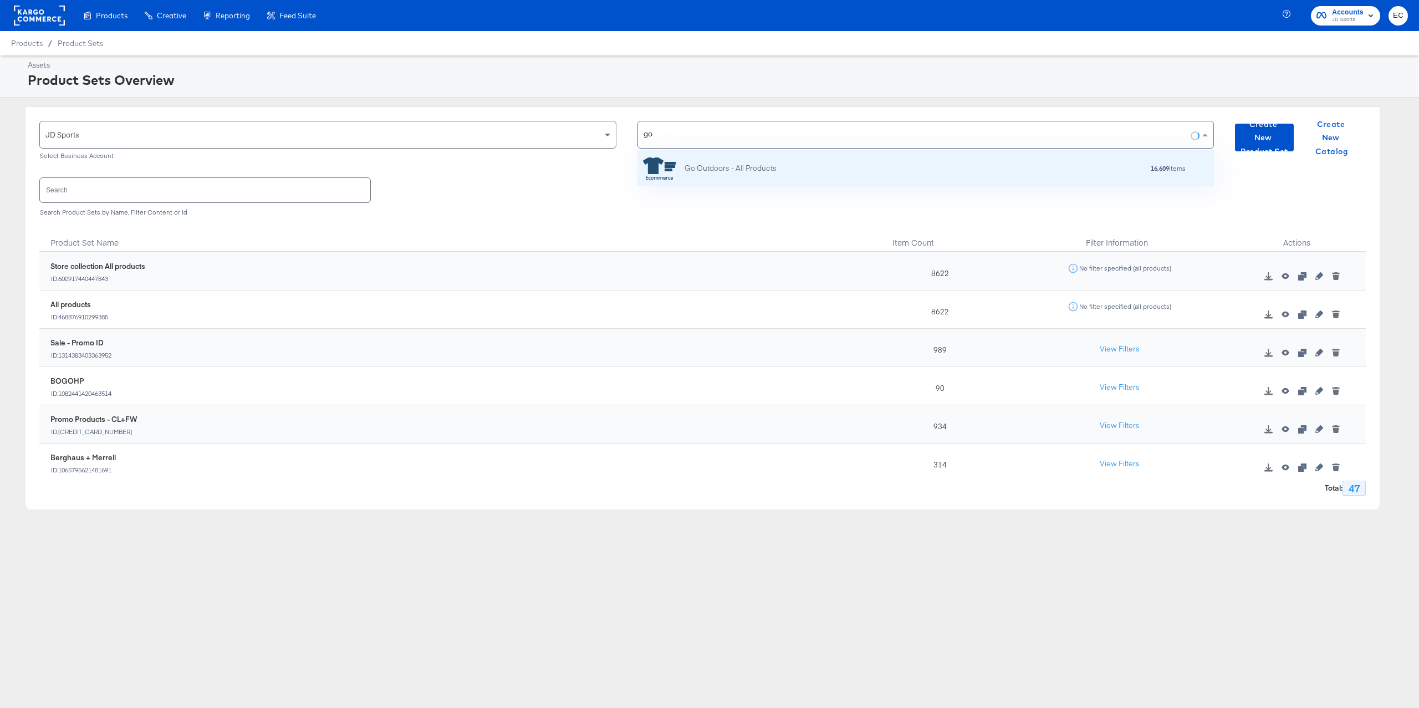
scroll to position [98, 565]
click at [780, 166] on div "16,609 items" at bounding box center [981, 169] width 410 height 8
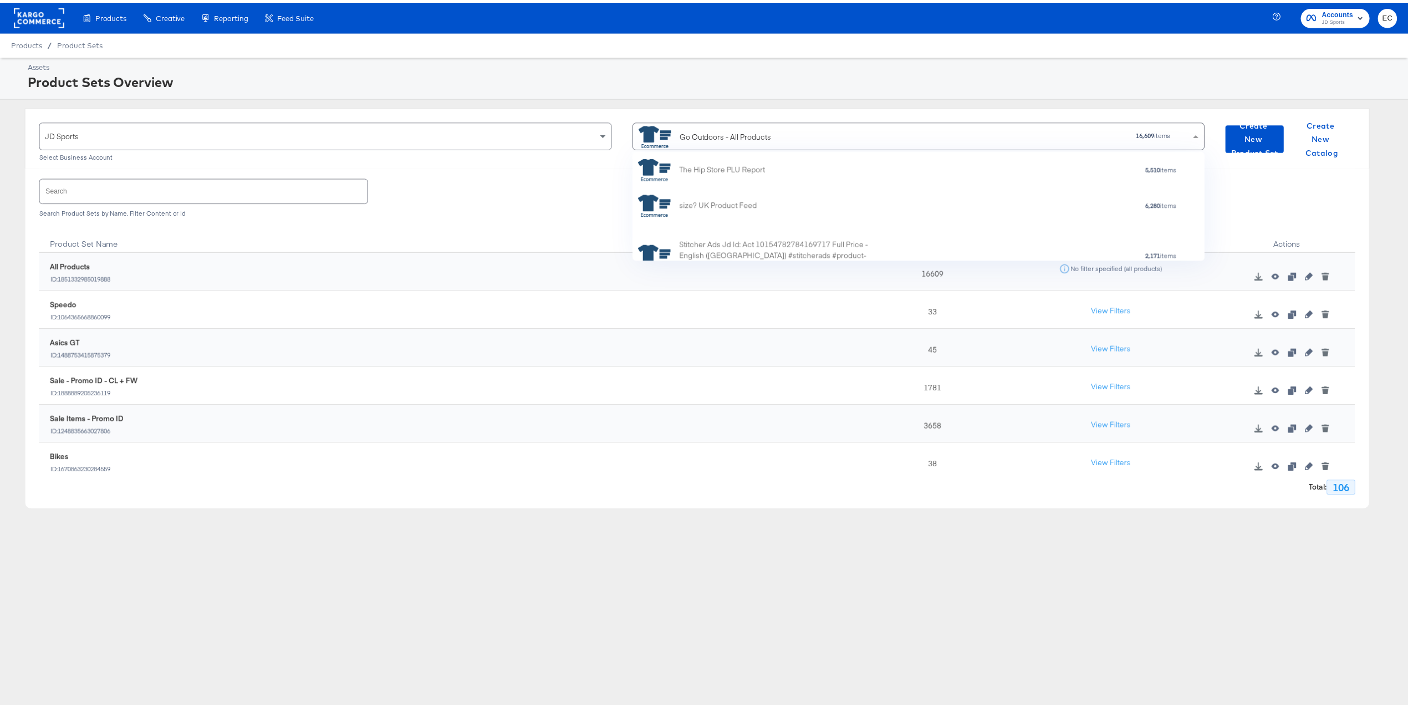
scroll to position [98, 565]
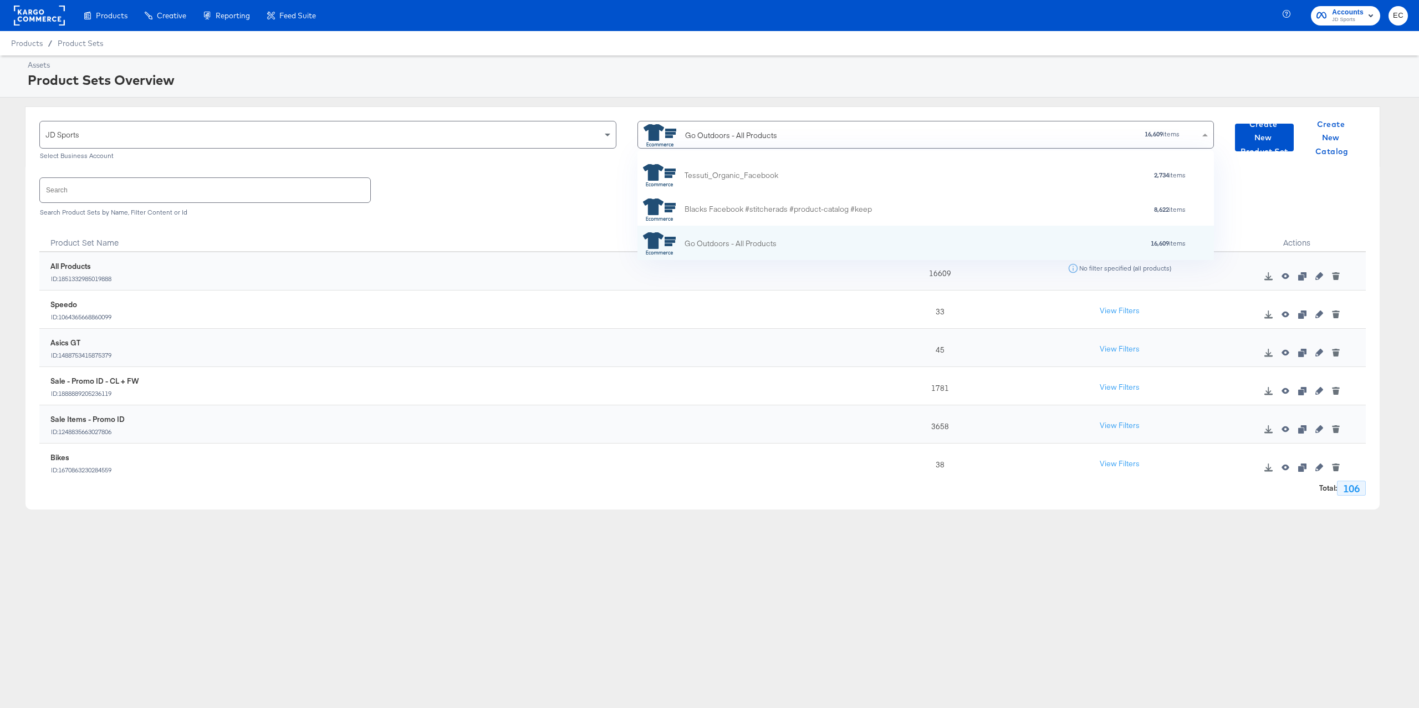
click at [135, 185] on input "text" at bounding box center [205, 190] width 330 height 24
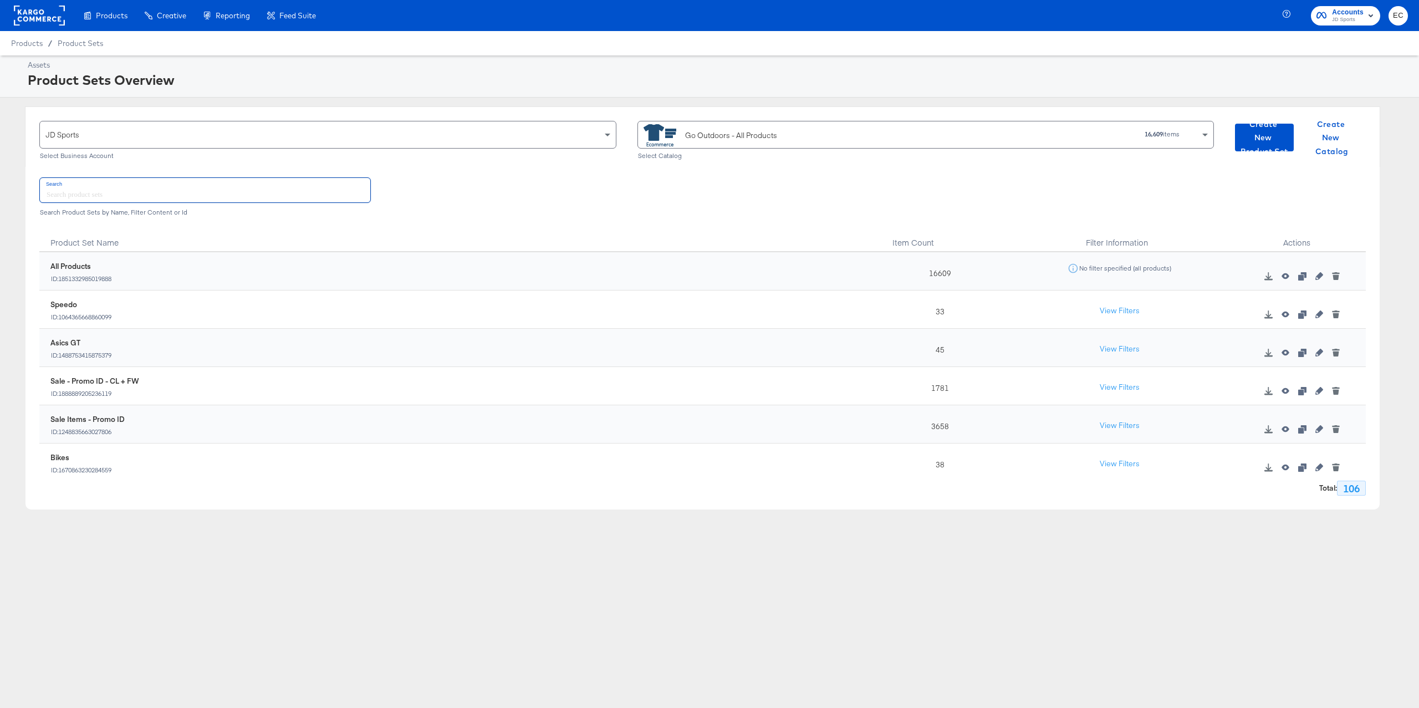
click at [135, 185] on input "text" at bounding box center [205, 190] width 330 height 24
type input "promo"
click at [493, 327] on div "Sale Items - Promo ID ID: 1248835663027806" at bounding box center [456, 311] width 823 height 33
click at [1315, 277] on icon "button" at bounding box center [1319, 276] width 8 height 8
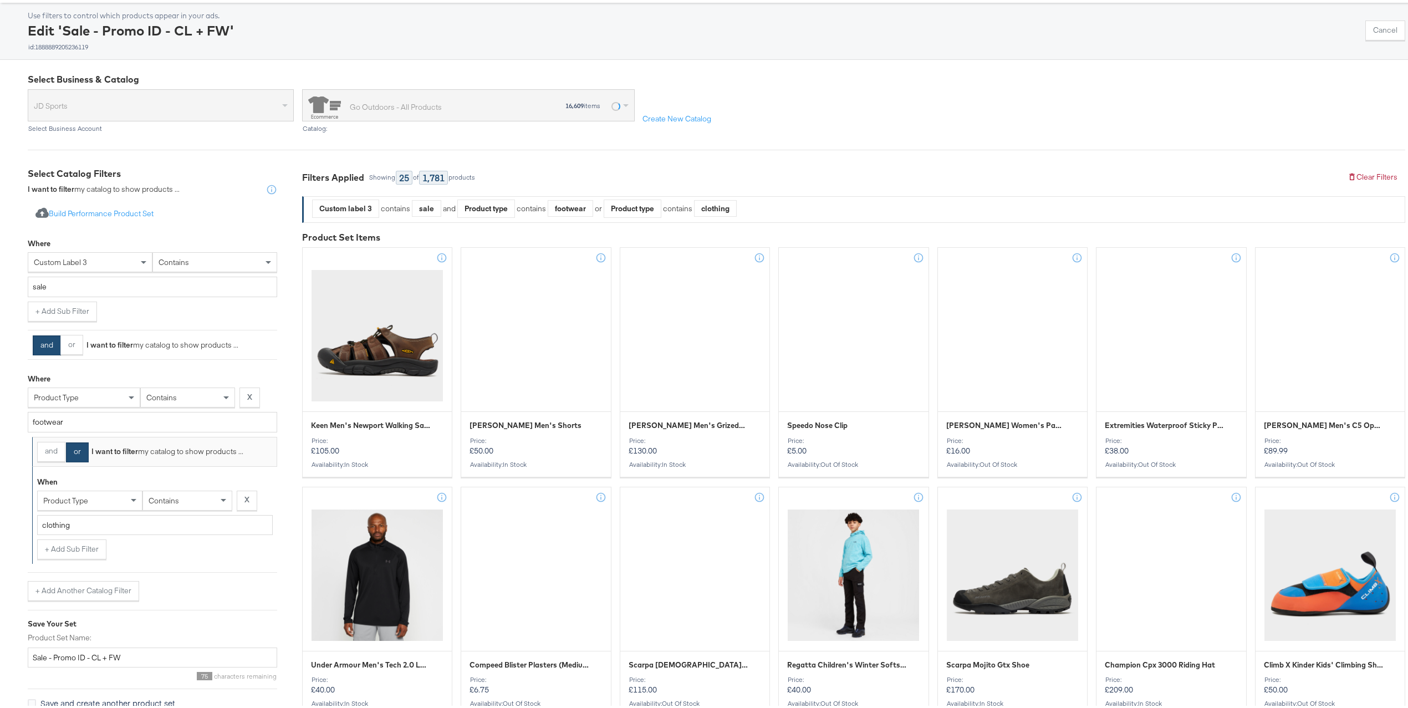
scroll to position [65, 0]
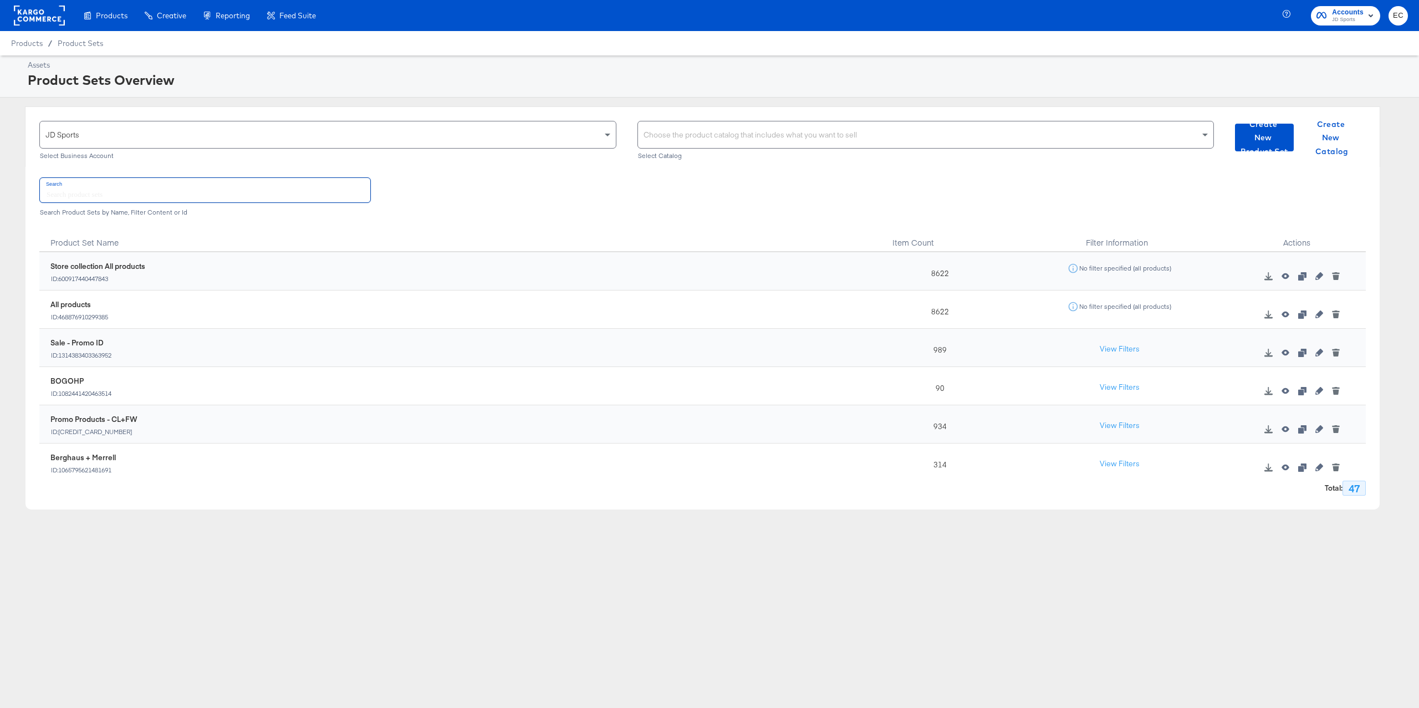
click at [205, 198] on input "text" at bounding box center [205, 190] width 330 height 24
type input "promo"
click at [141, 344] on div "Promo Products >£36 ID: 1002928858113507" at bounding box center [459, 348] width 818 height 22
click at [1315, 392] on icon "button" at bounding box center [1319, 391] width 8 height 8
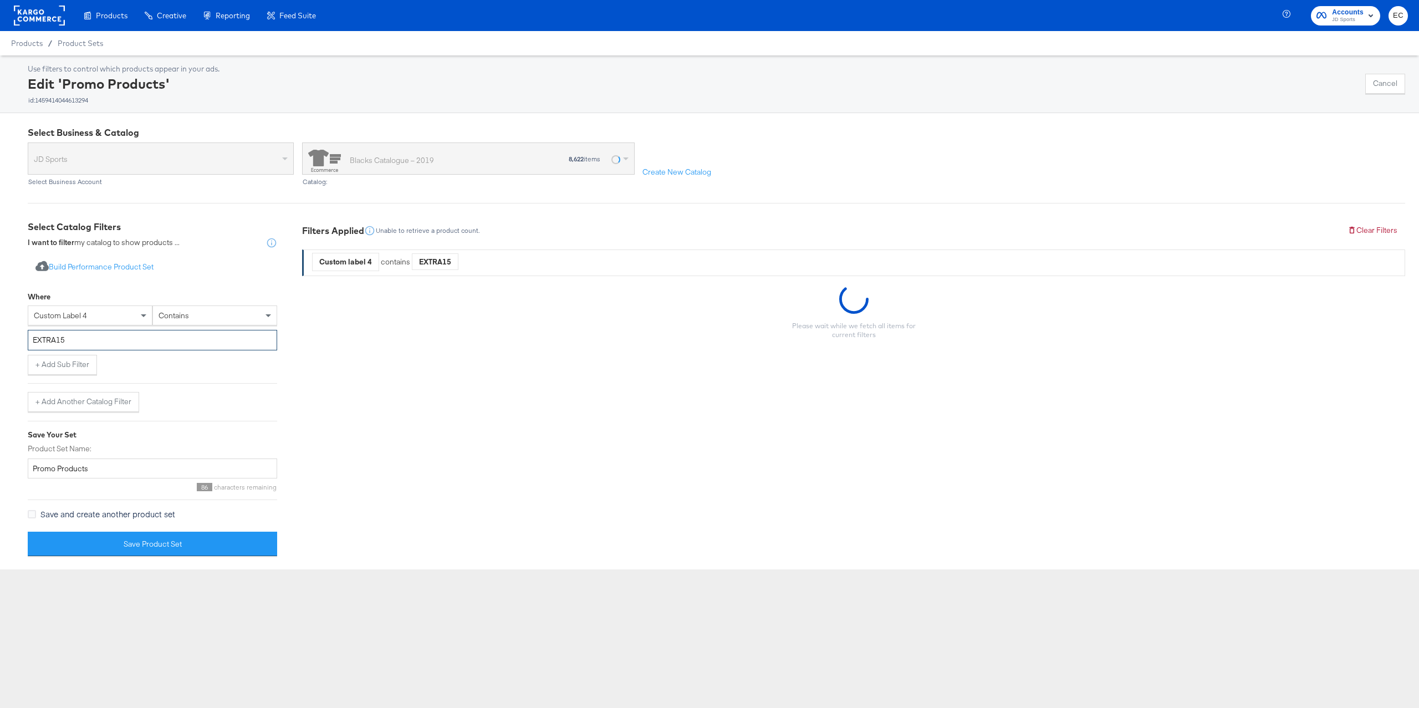
click at [92, 341] on input "EXTRA15" at bounding box center [152, 340] width 249 height 21
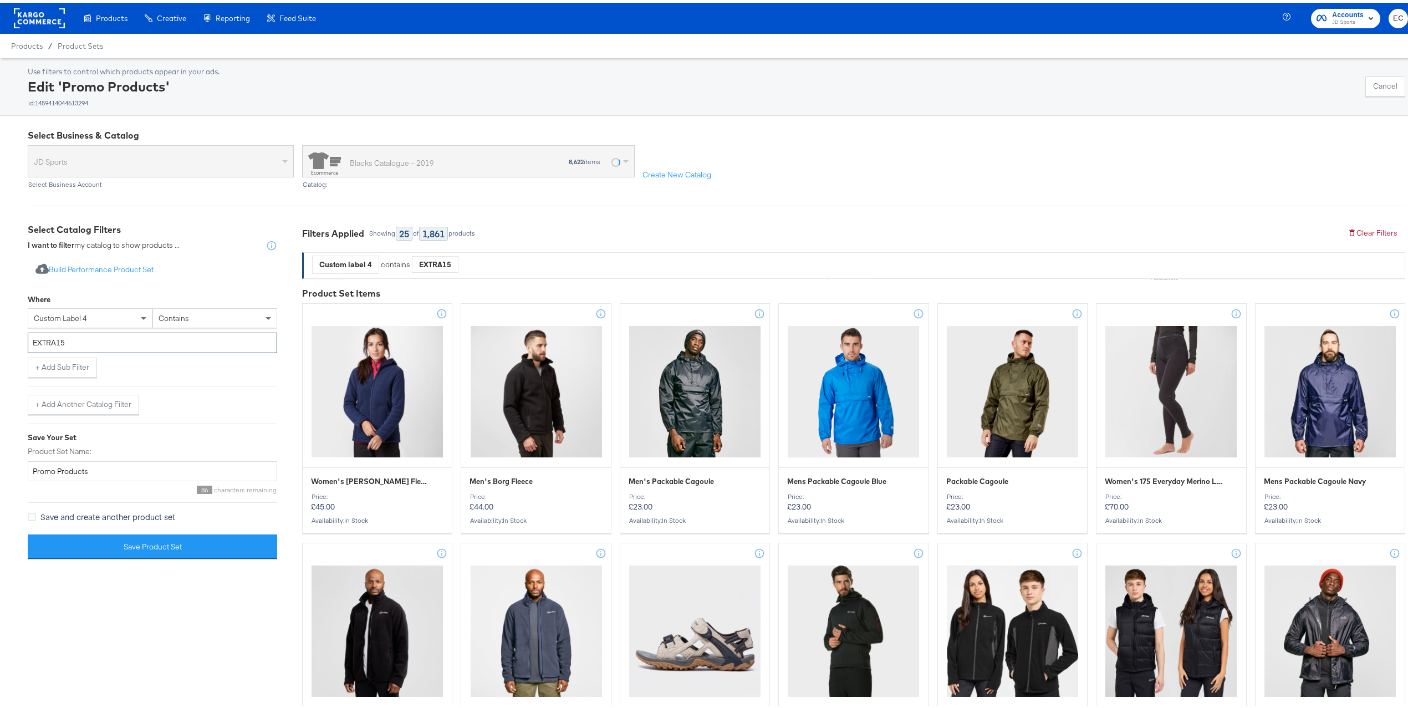
paste input "15OFF"
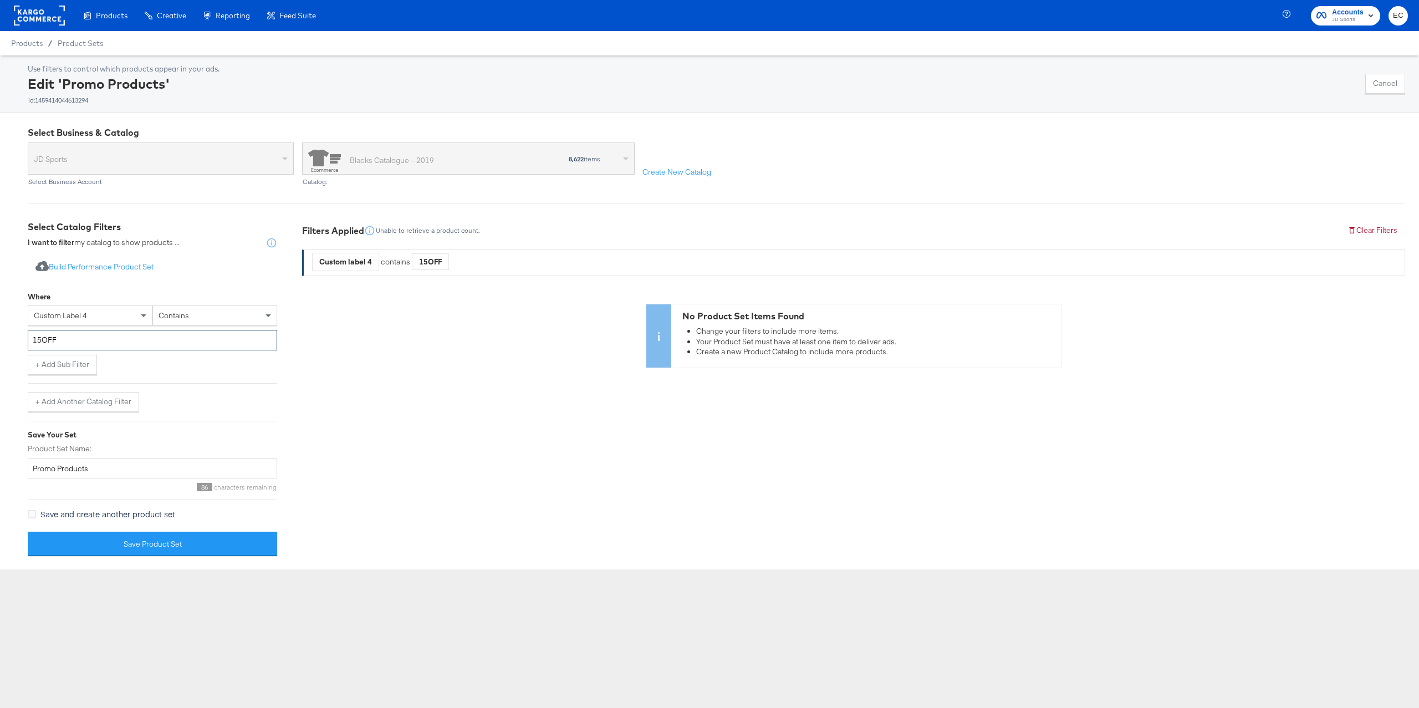
click at [100, 342] on input "15OFF" at bounding box center [152, 340] width 249 height 21
paste input "EXTRA15"
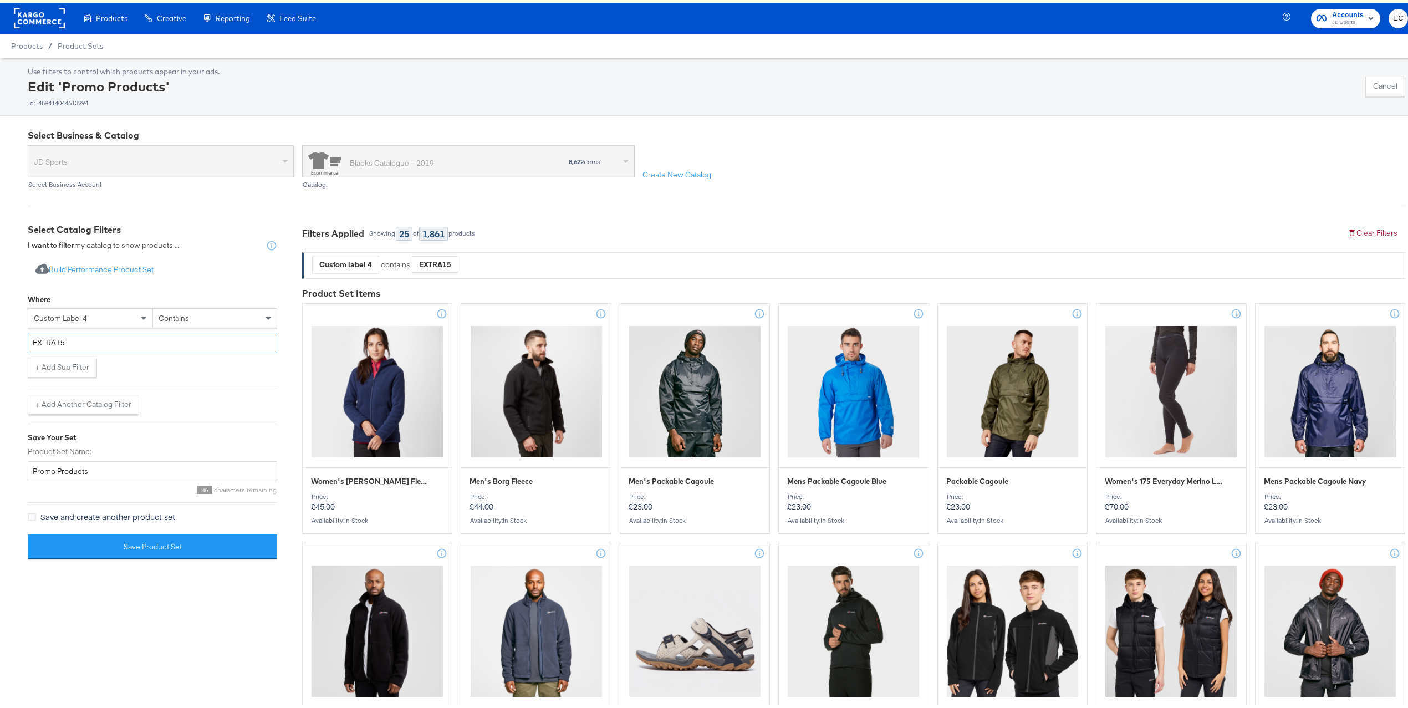
type input "EXTRA15"
click at [128, 543] on button "Save Product Set" at bounding box center [152, 543] width 249 height 25
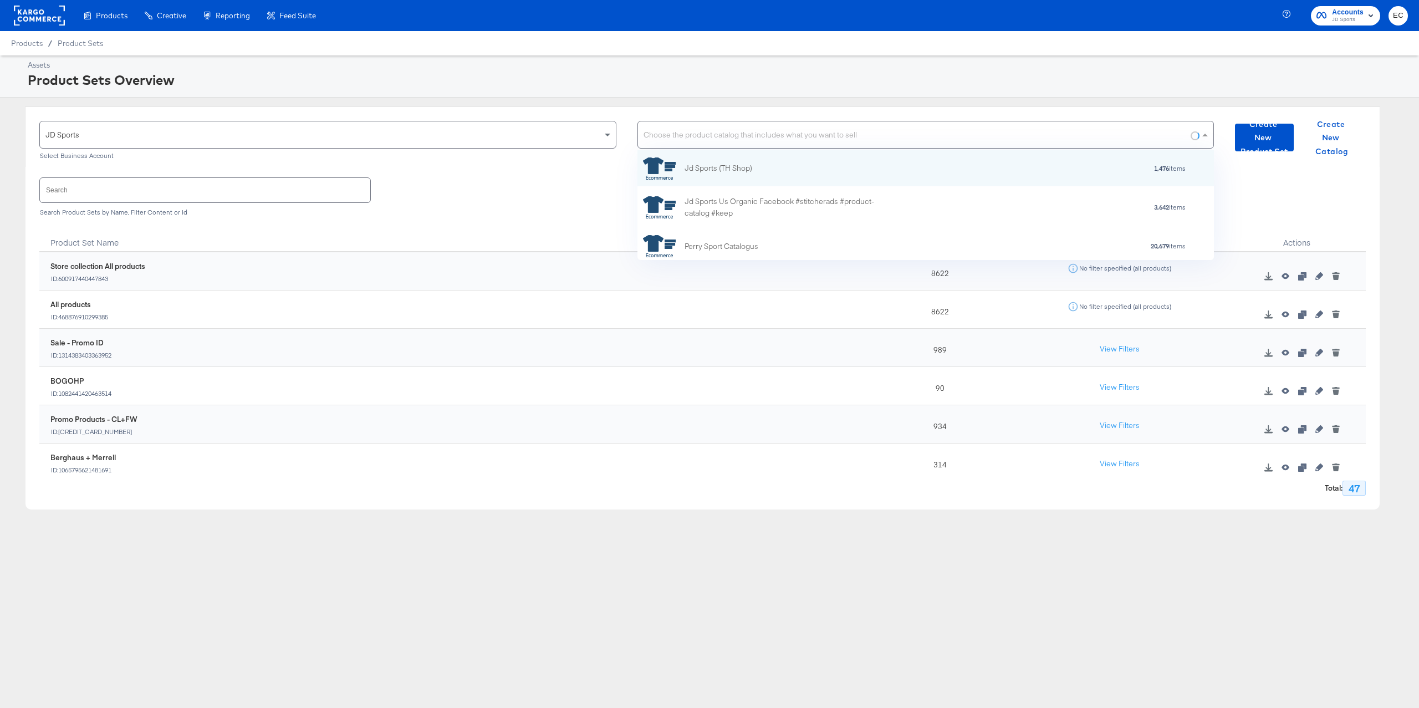
click at [694, 131] on div "Choose the product catalog that includes what you want to sell" at bounding box center [926, 134] width 576 height 27
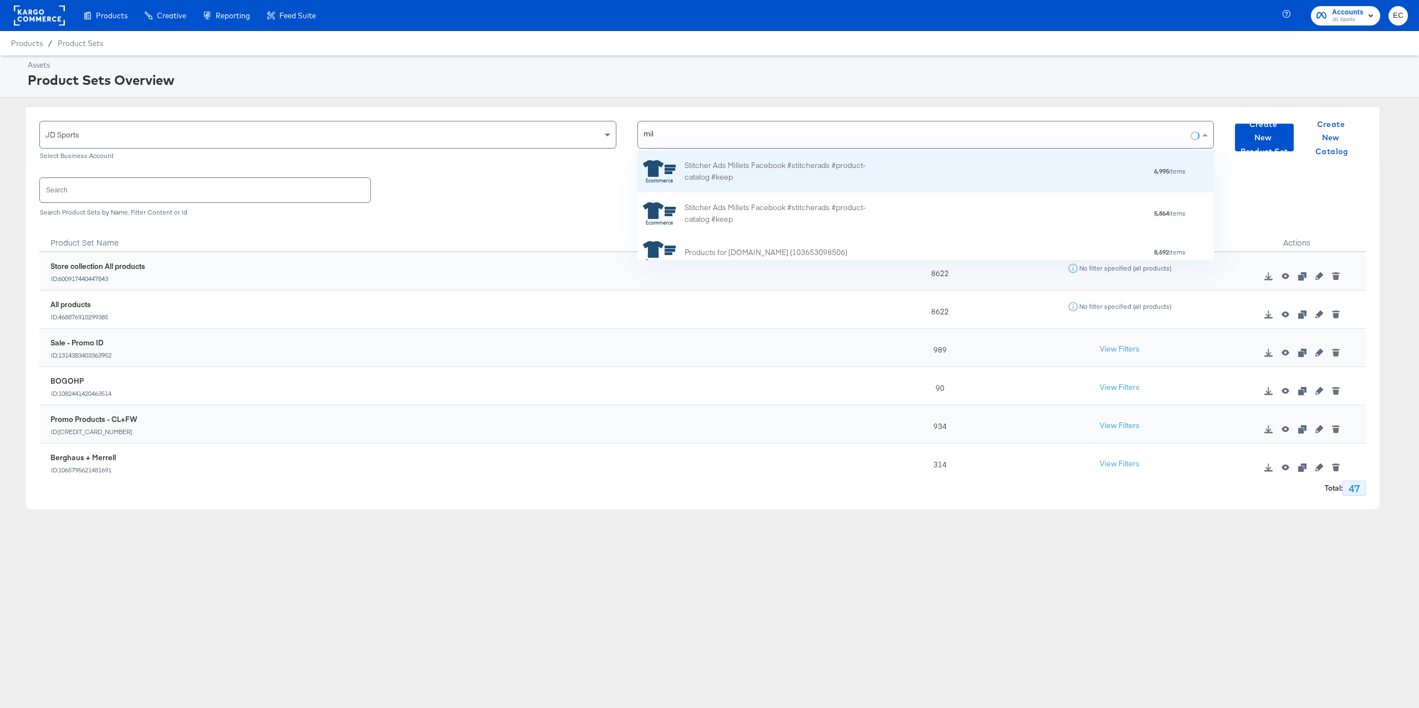
type input "mill"
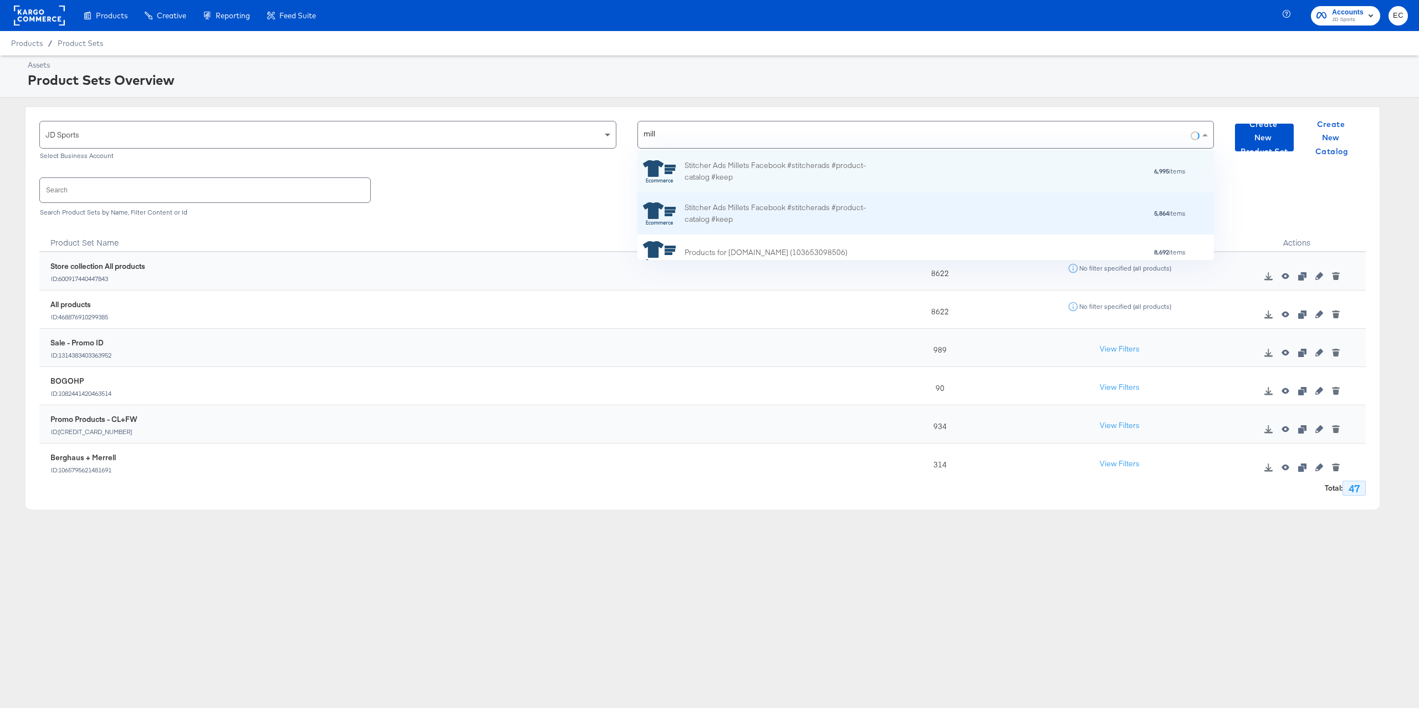
click at [785, 211] on div "Stitcher Ads Millets Facebook #stitcherads #product-catalog #keep" at bounding box center [781, 213] width 194 height 23
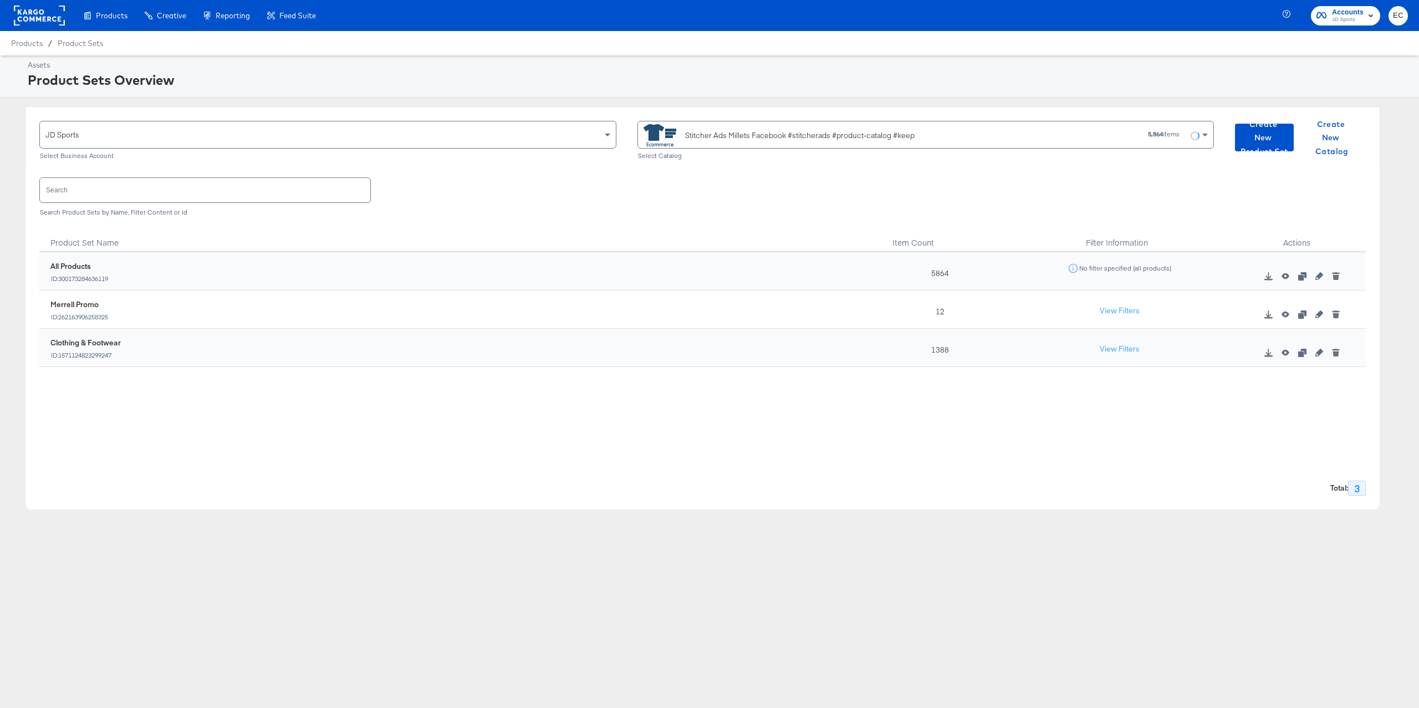
click at [885, 139] on div "Stitcher Ads Millets Facebook #stitcherads #product-catalog #keep" at bounding box center [799, 136] width 229 height 12
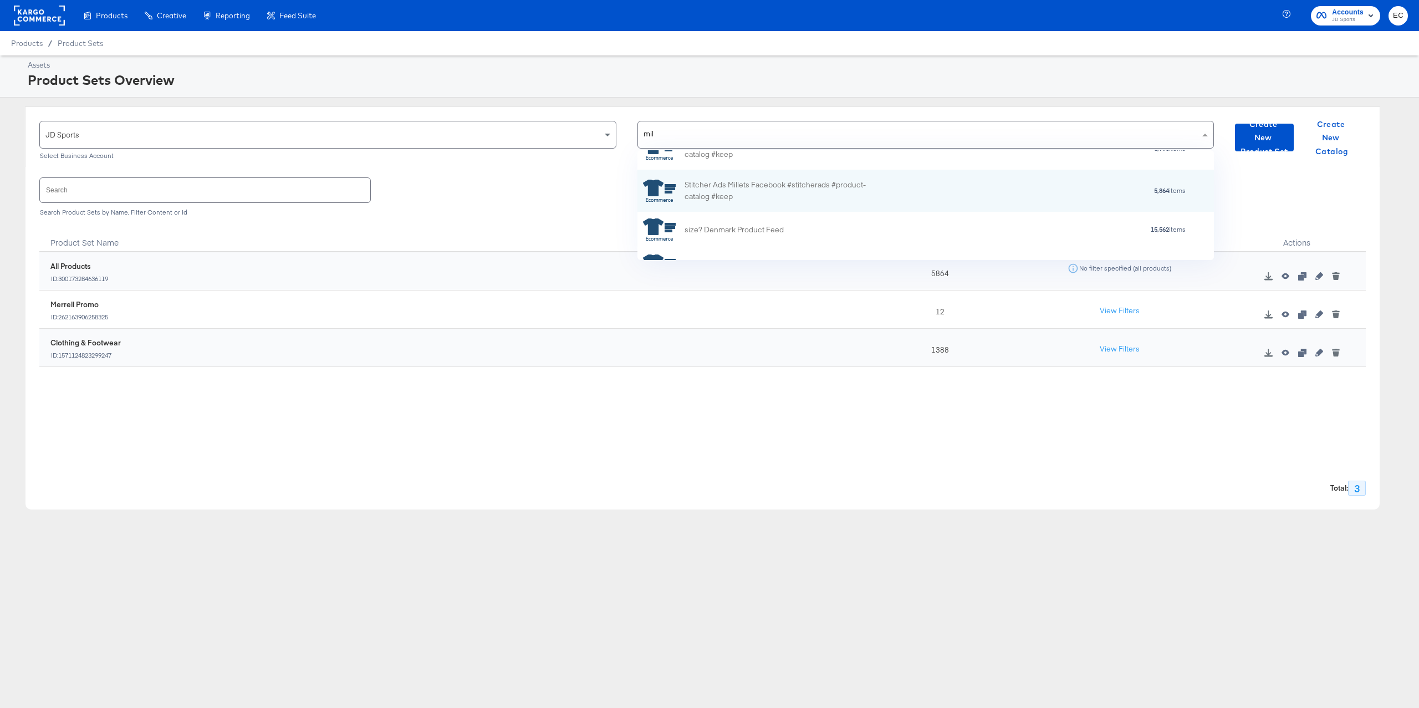
scroll to position [7, 0]
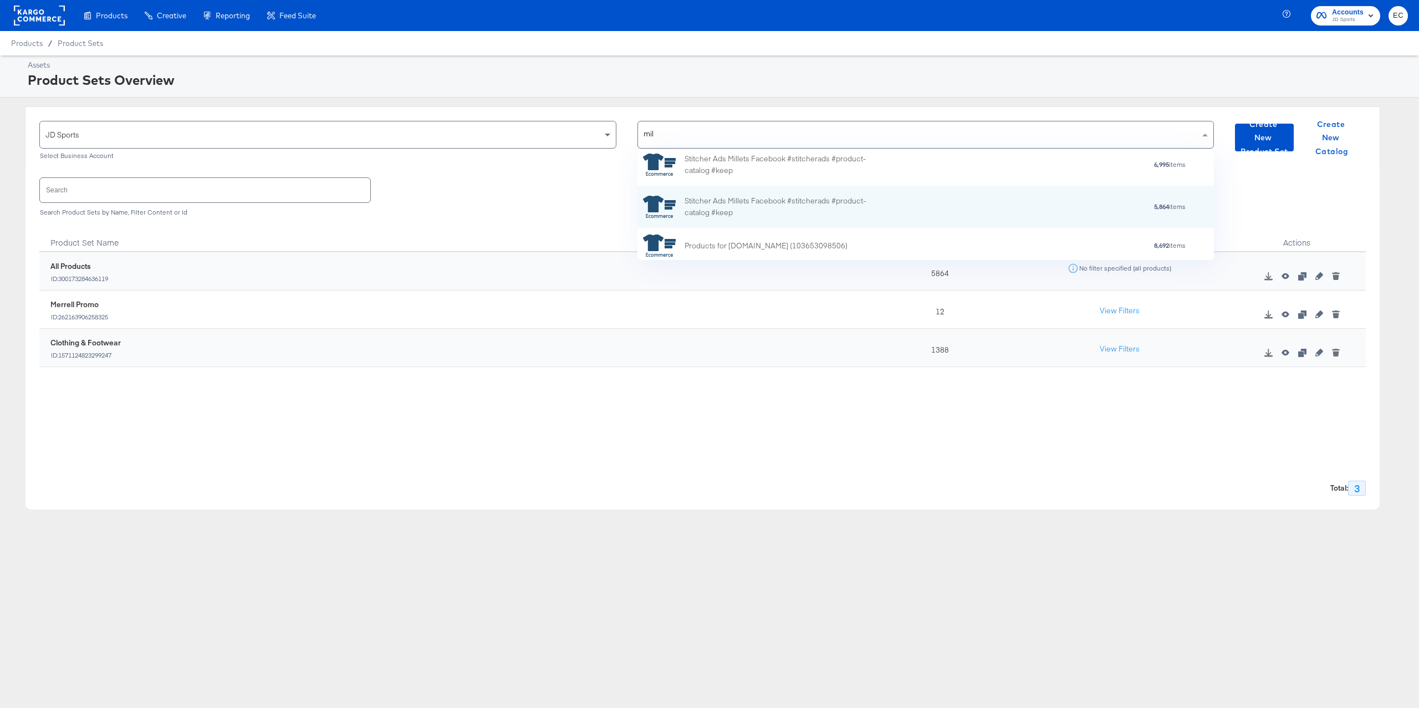
type input "mill"
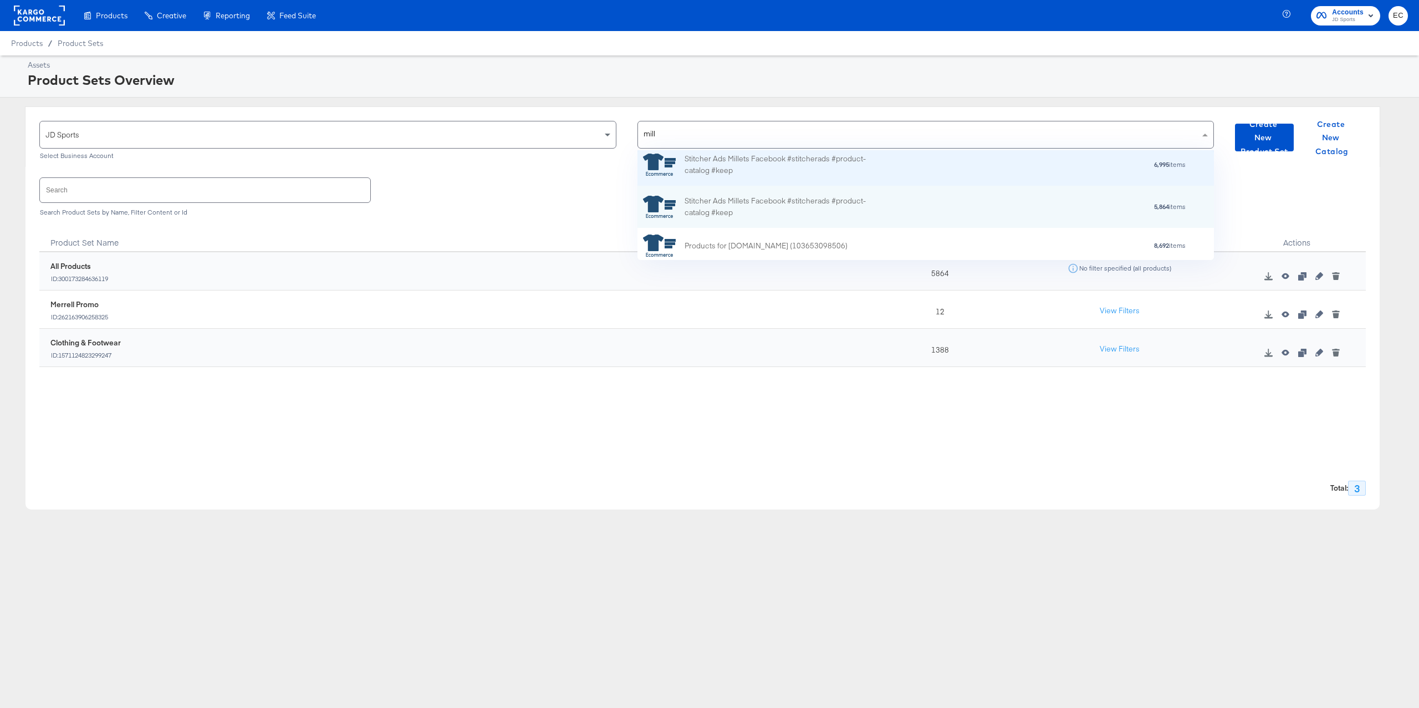
click at [934, 173] on div "Stitcher Ads Millets Facebook #stitcherads #product-catalog #keep 6,995 items" at bounding box center [924, 164] width 562 height 23
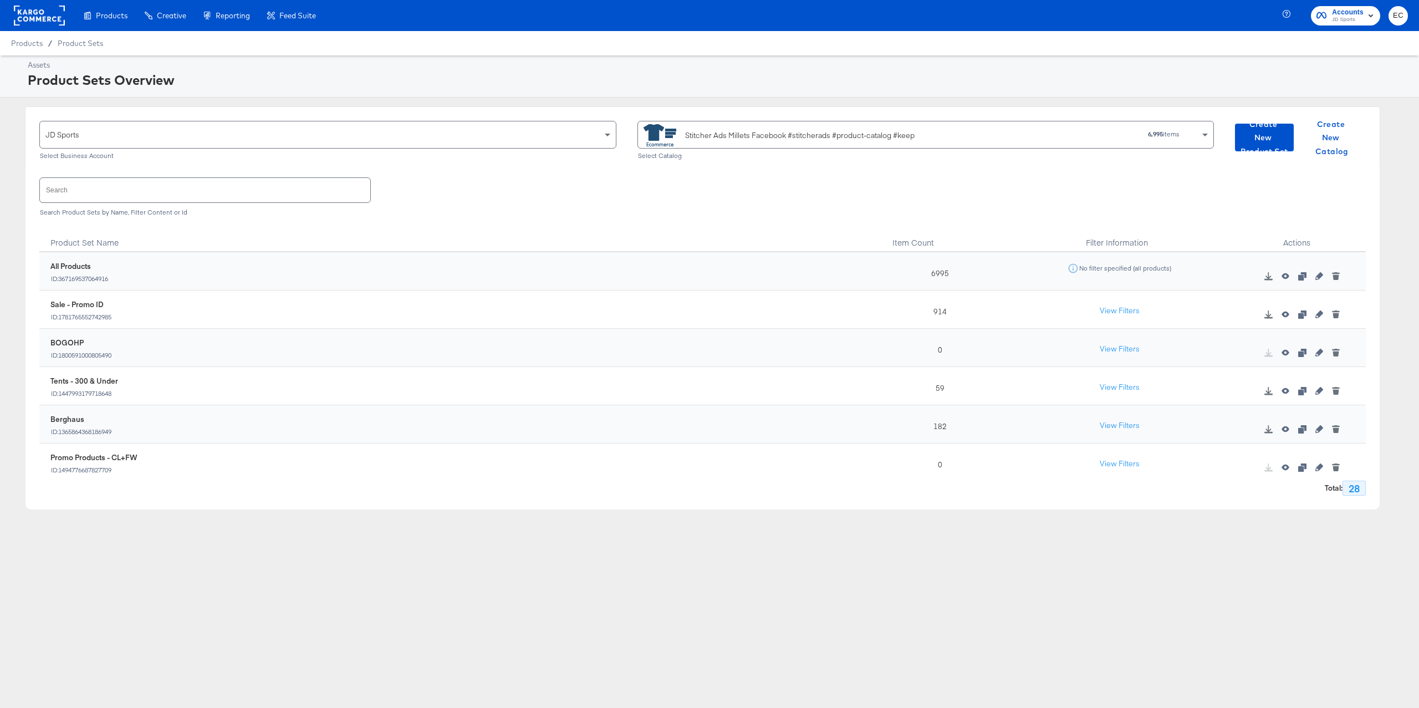
click at [285, 429] on div "Berghaus ID: 1365864368186949" at bounding box center [459, 425] width 818 height 22
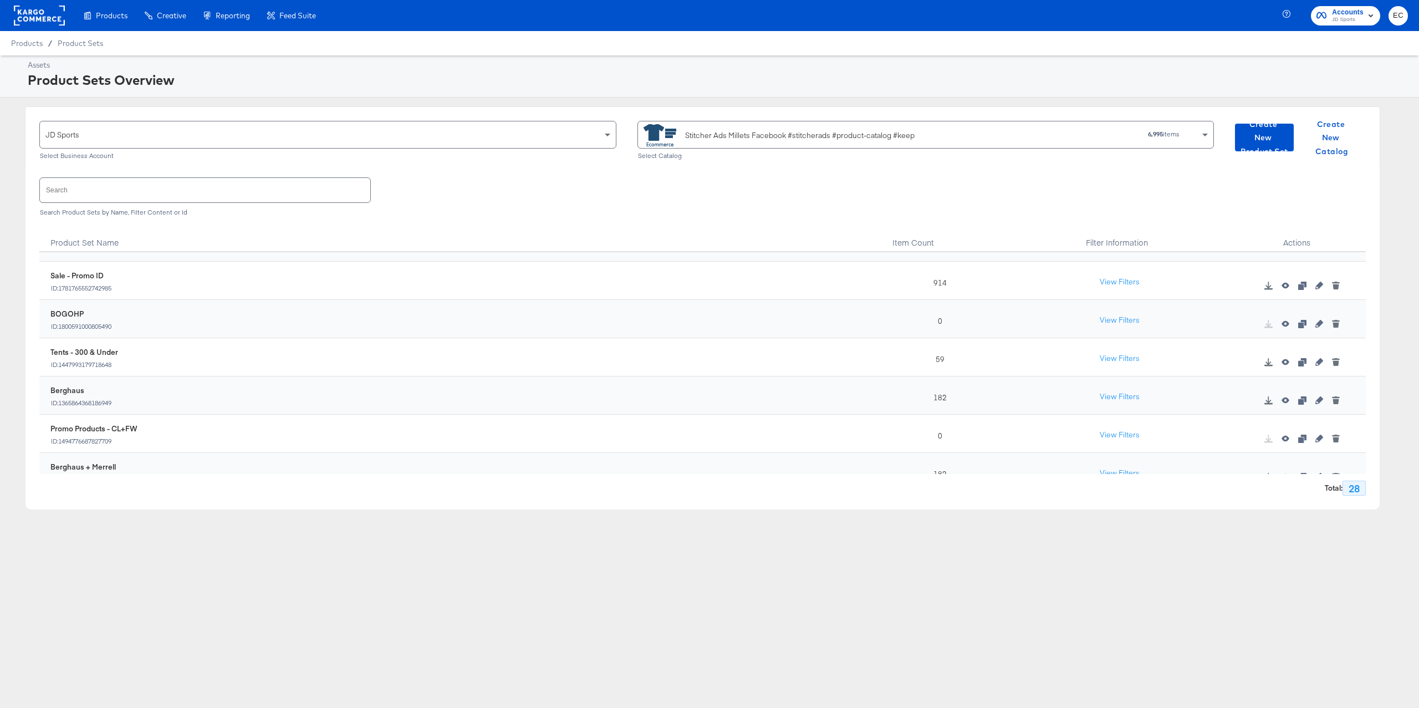
scroll to position [38, 0]
click at [226, 196] on input "text" at bounding box center [205, 190] width 330 height 24
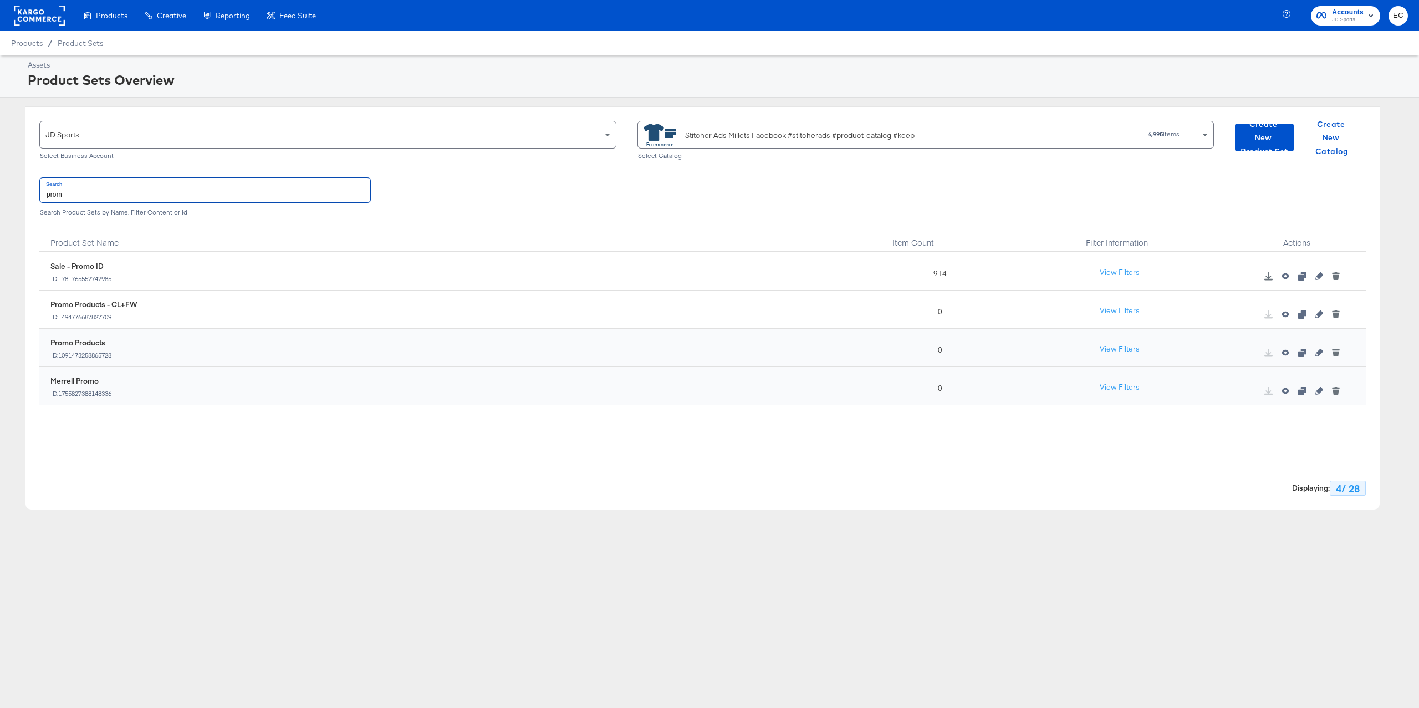
scroll to position [0, 0]
type input "promo"
click at [1319, 354] on icon "button" at bounding box center [1319, 353] width 8 height 8
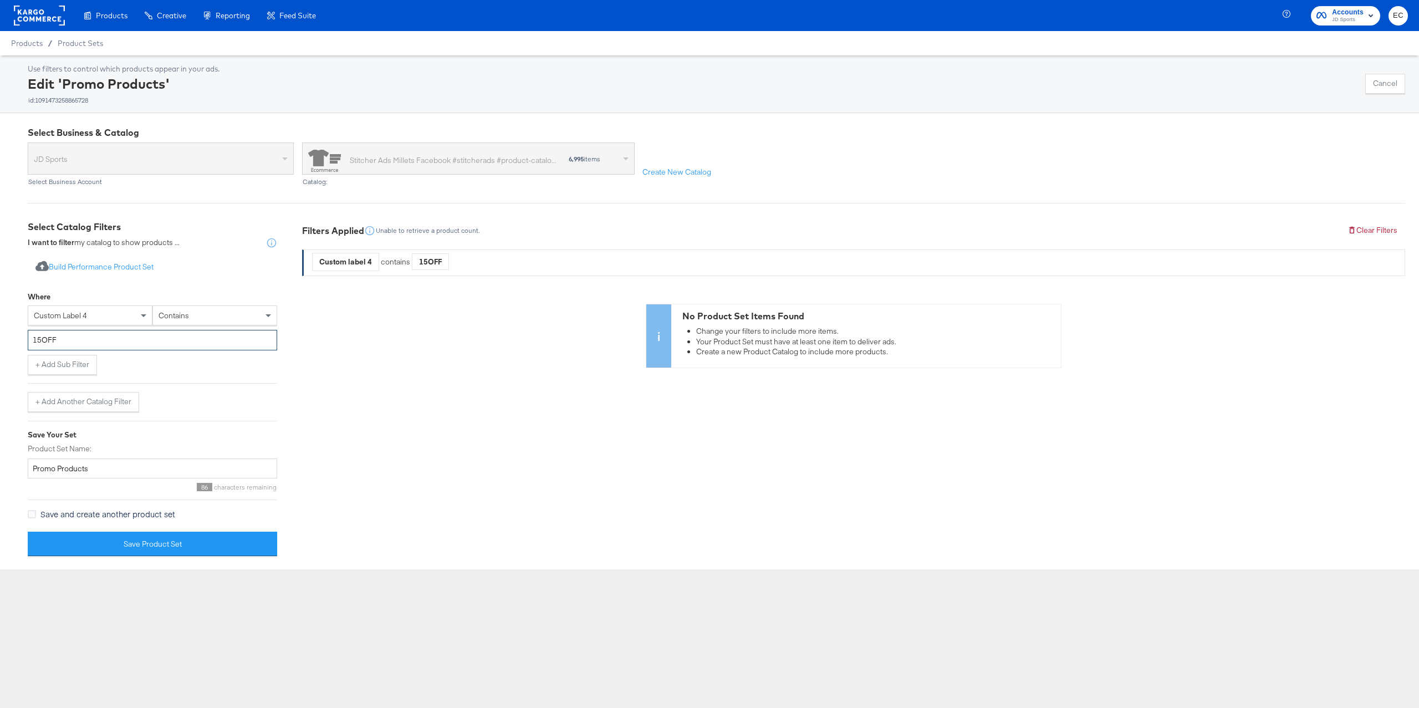
click at [127, 339] on input "15OFF" at bounding box center [152, 340] width 249 height 21
paste input "EXTRA15"
type input "EXTRA15"
click at [174, 381] on div "Where custom label 4 contains EXTRA15 + Add Sub Filter + Add Another Catalog Fi…" at bounding box center [152, 349] width 249 height 126
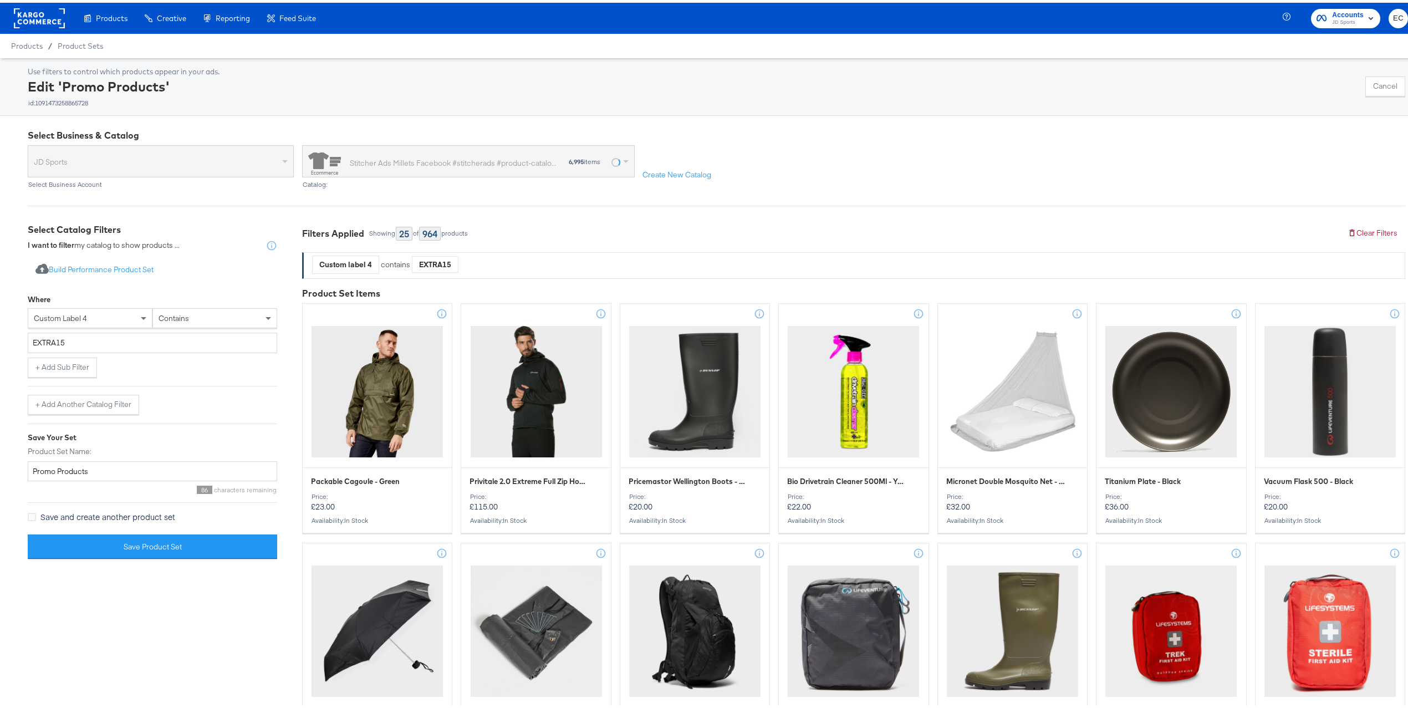
click at [439, 232] on div "964" at bounding box center [430, 231] width 22 height 14
copy div "964"
click at [150, 542] on button "Save Product Set" at bounding box center [152, 543] width 249 height 25
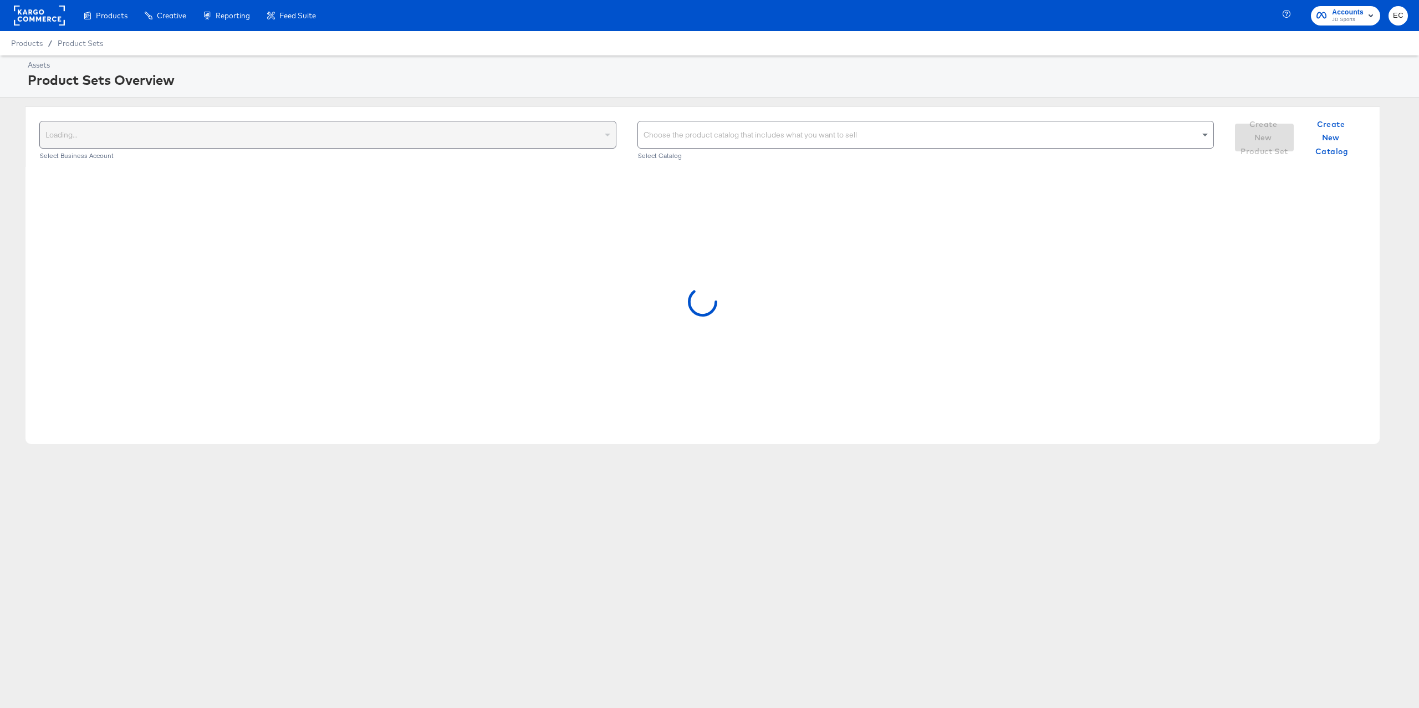
click at [724, 129] on div "Choose the product catalog that includes what you want to sell" at bounding box center [926, 134] width 576 height 27
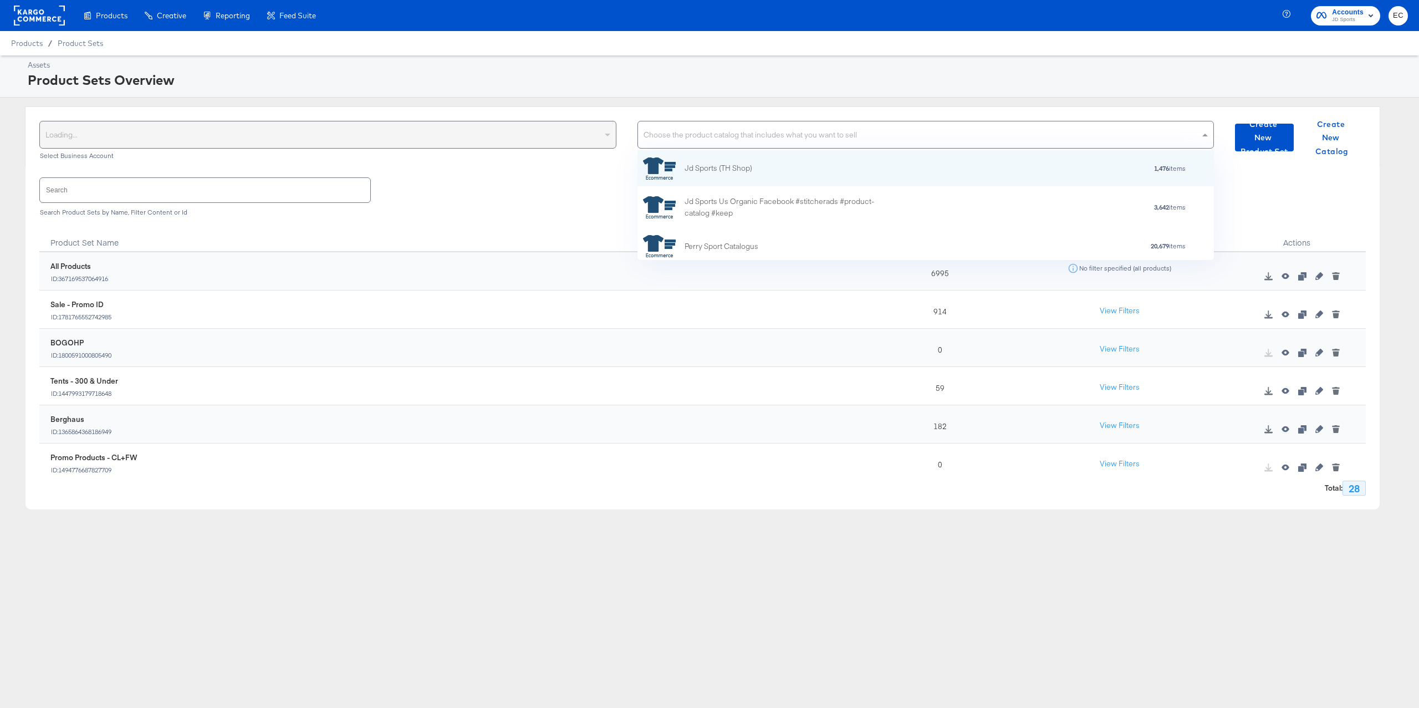
scroll to position [182, 0]
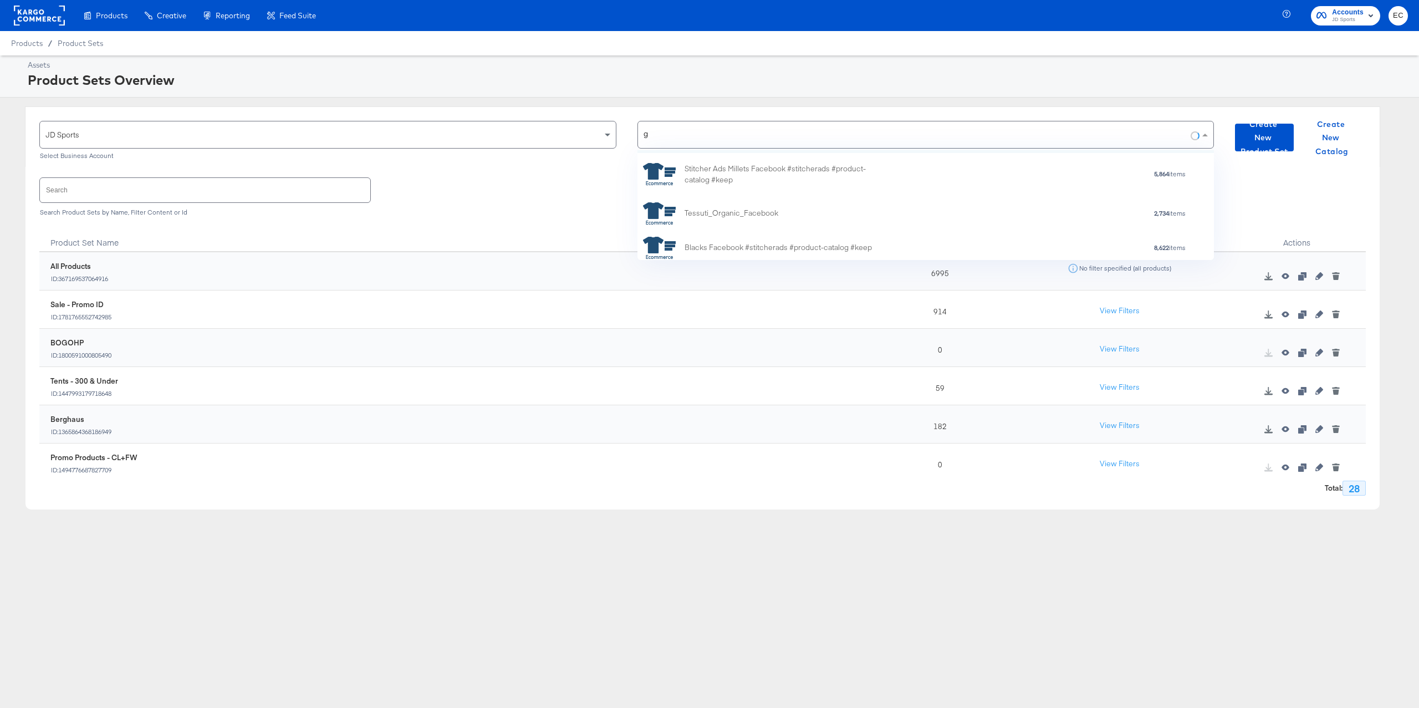
type input "go"
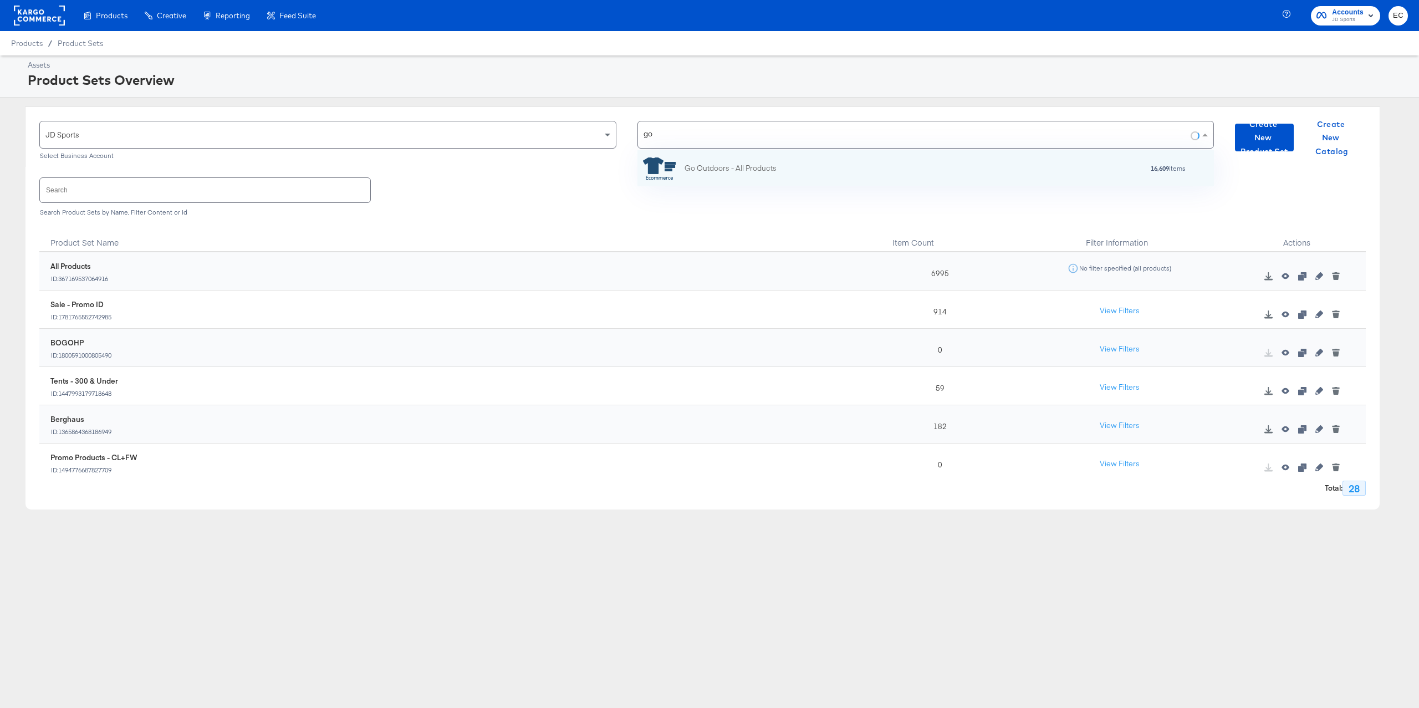
scroll to position [98, 565]
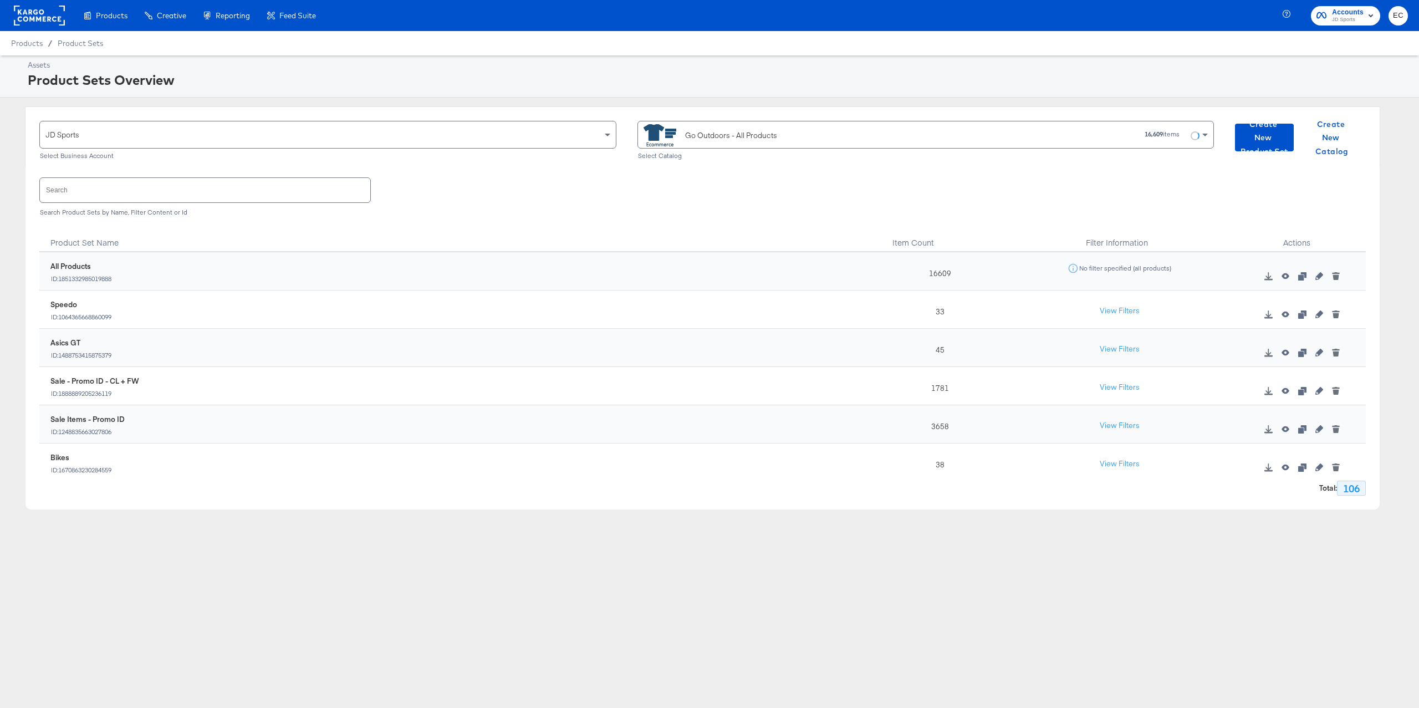
click at [214, 286] on div "All Products ID: 1851332985019888" at bounding box center [456, 273] width 823 height 33
click at [124, 190] on input "text" at bounding box center [205, 190] width 330 height 24
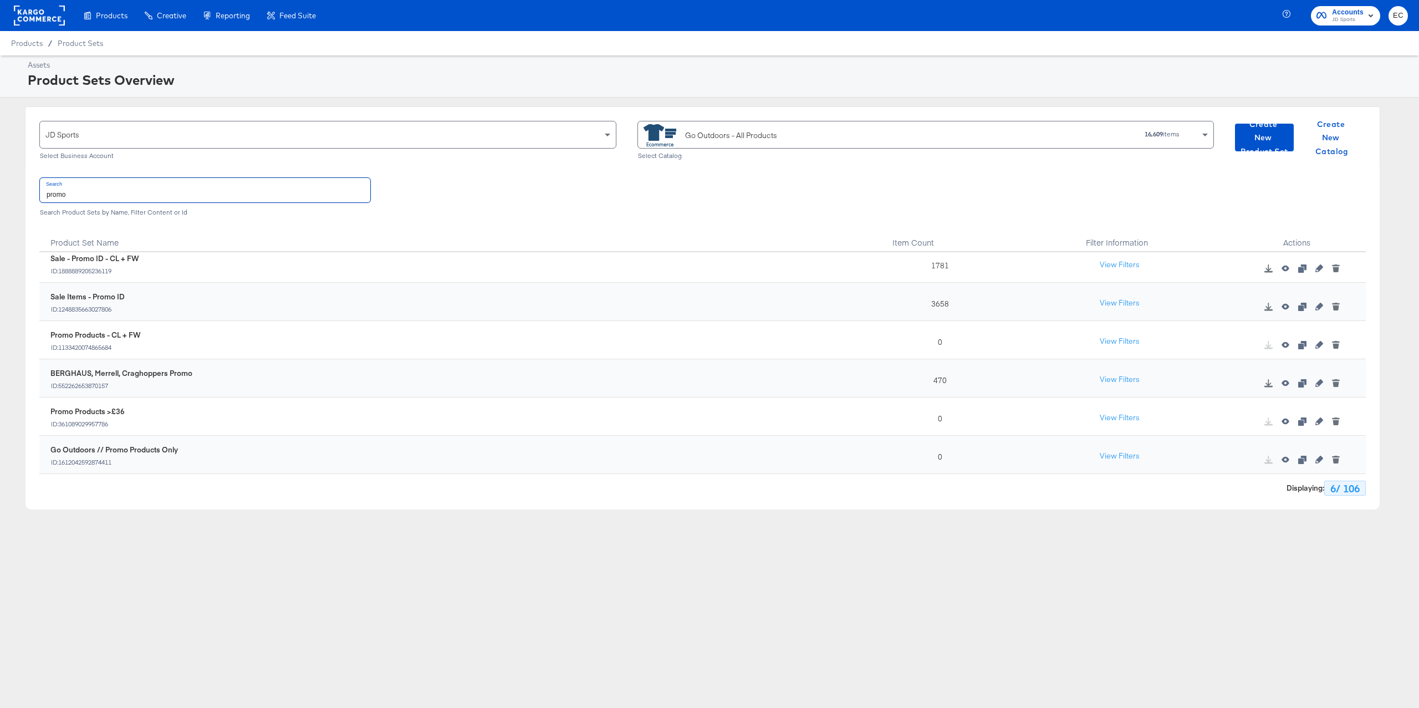
type input "promo"
click at [1315, 460] on icon "button" at bounding box center [1319, 459] width 8 height 8
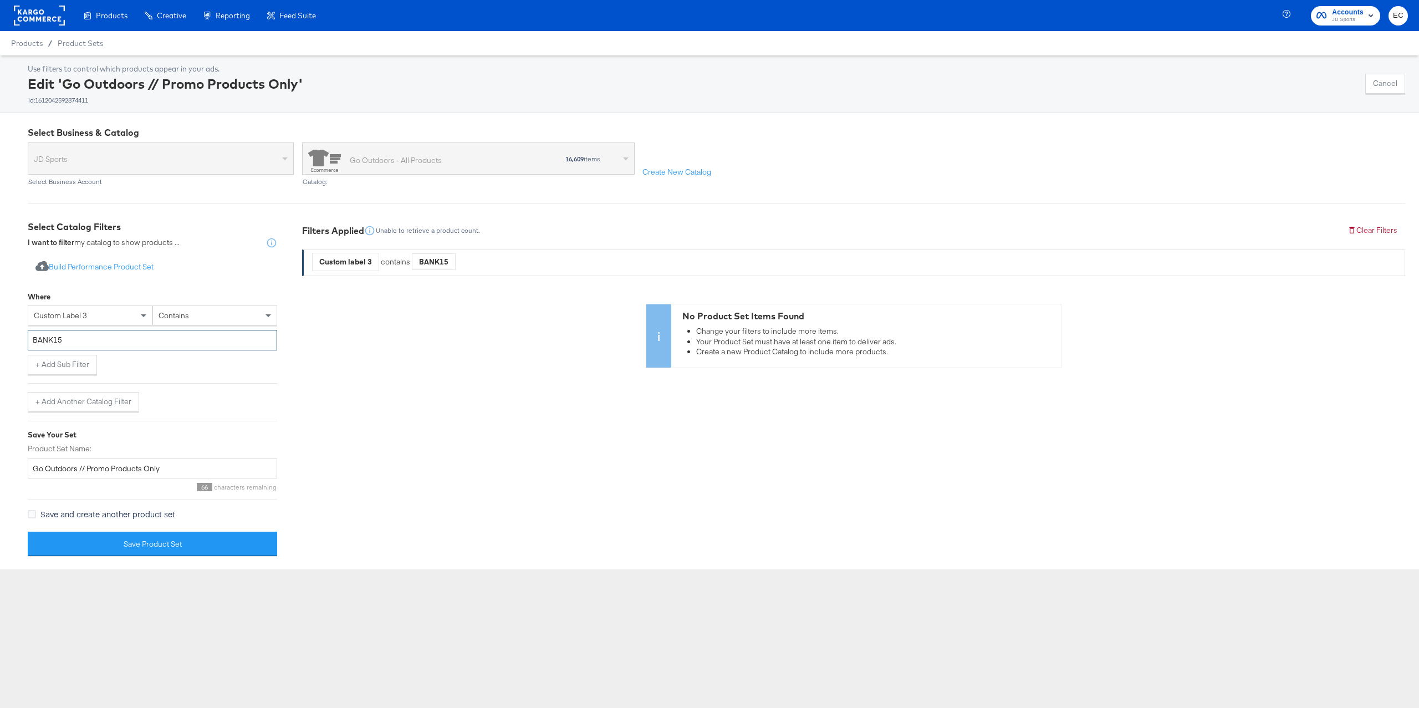
click at [100, 345] on input "BANK15" at bounding box center [152, 340] width 249 height 21
paste input "964"
click at [59, 345] on input "964" at bounding box center [152, 340] width 249 height 21
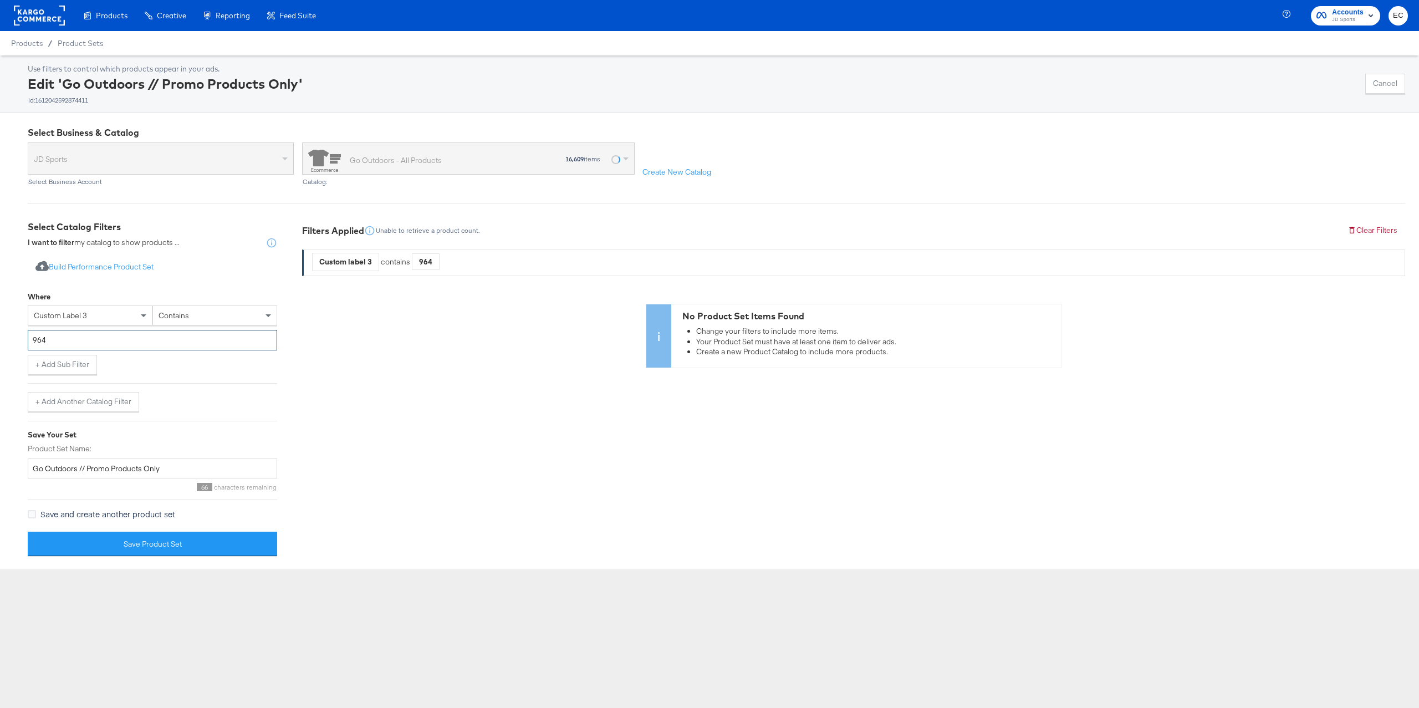
click at [59, 345] on input "964" at bounding box center [152, 340] width 249 height 21
paste input "15OFF"
click at [49, 347] on input "15OFF" at bounding box center [152, 340] width 249 height 21
paste input "EXTRA15"
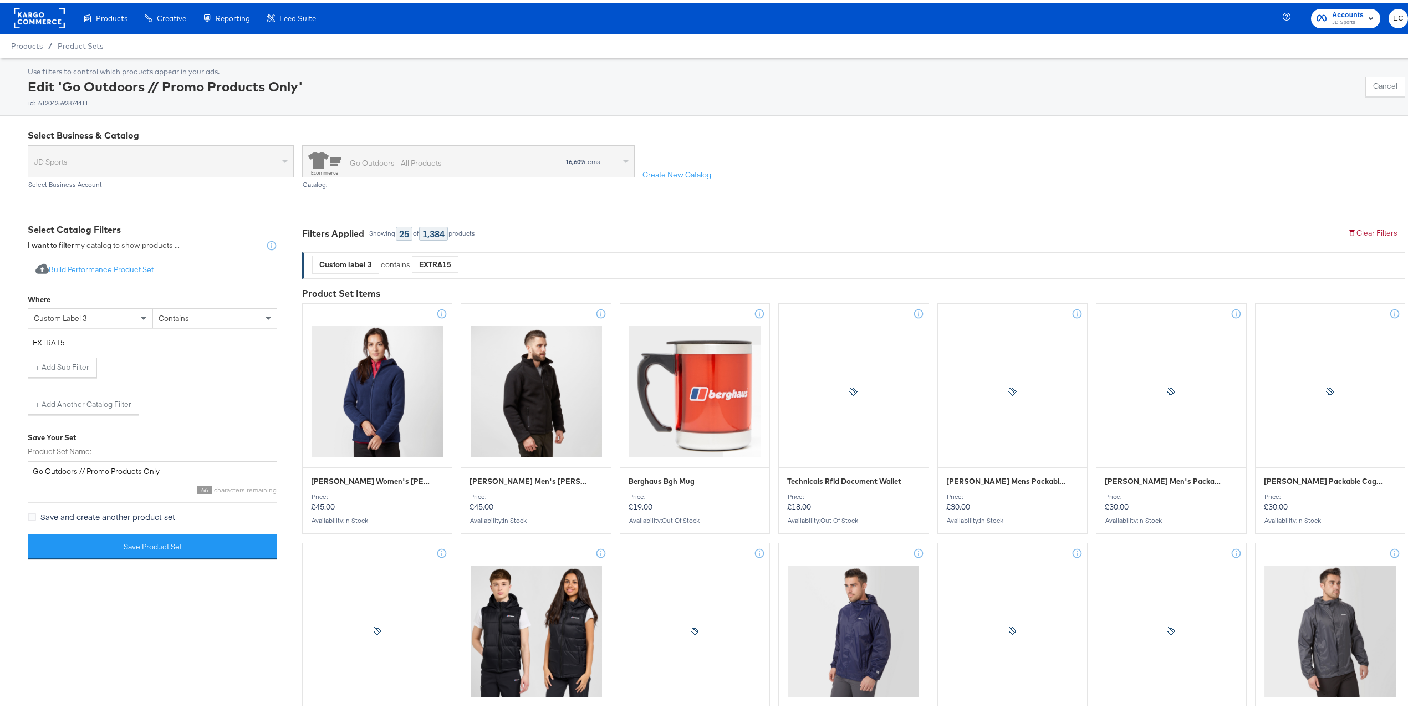
type input "EXTRA15"
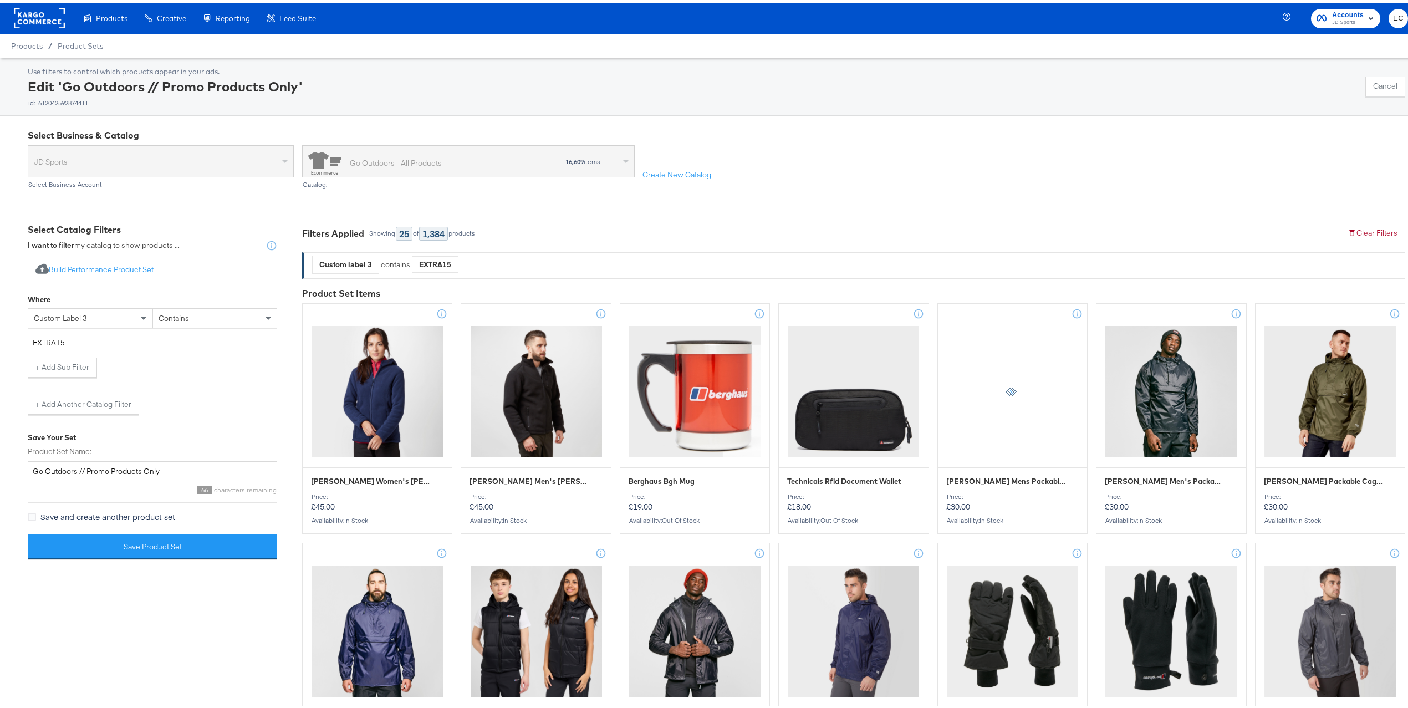
click at [443, 229] on div "1,384" at bounding box center [433, 231] width 29 height 14
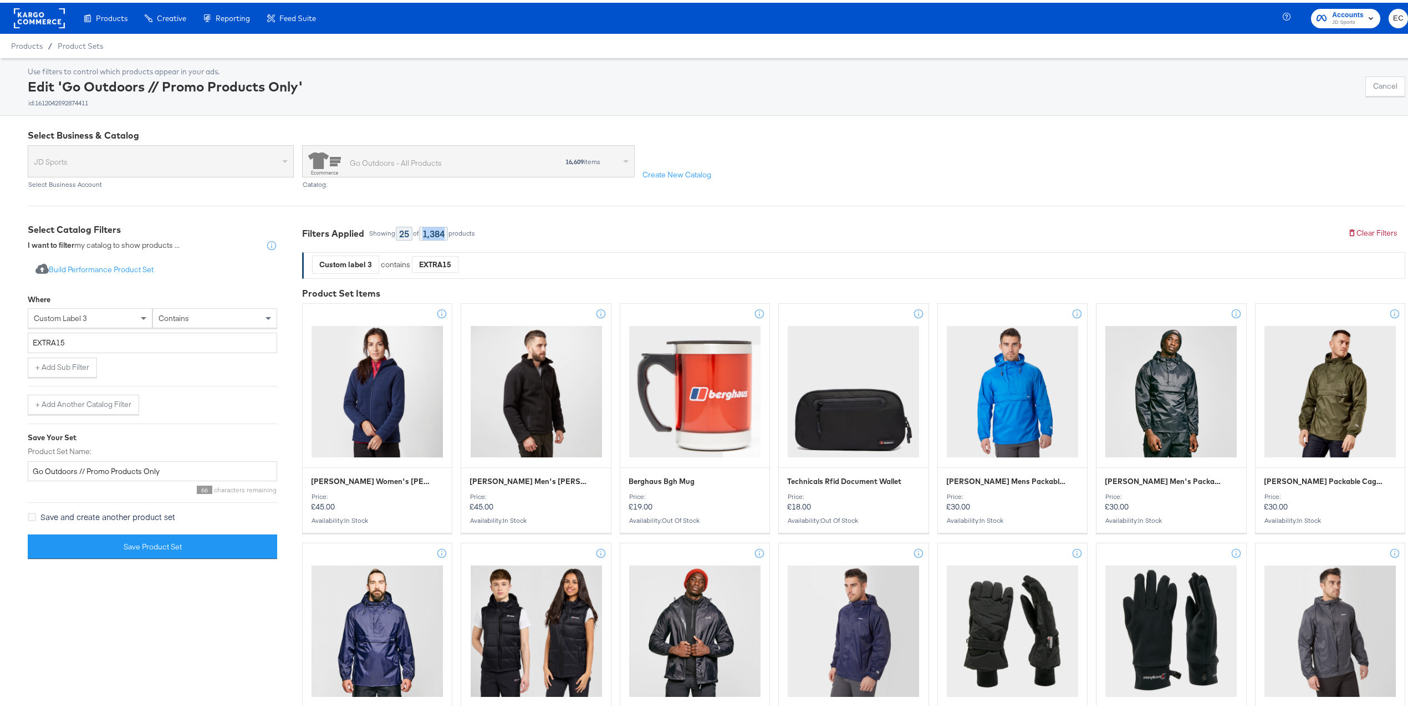
copy div "1,384"
click at [190, 547] on button "Save Product Set" at bounding box center [152, 543] width 249 height 25
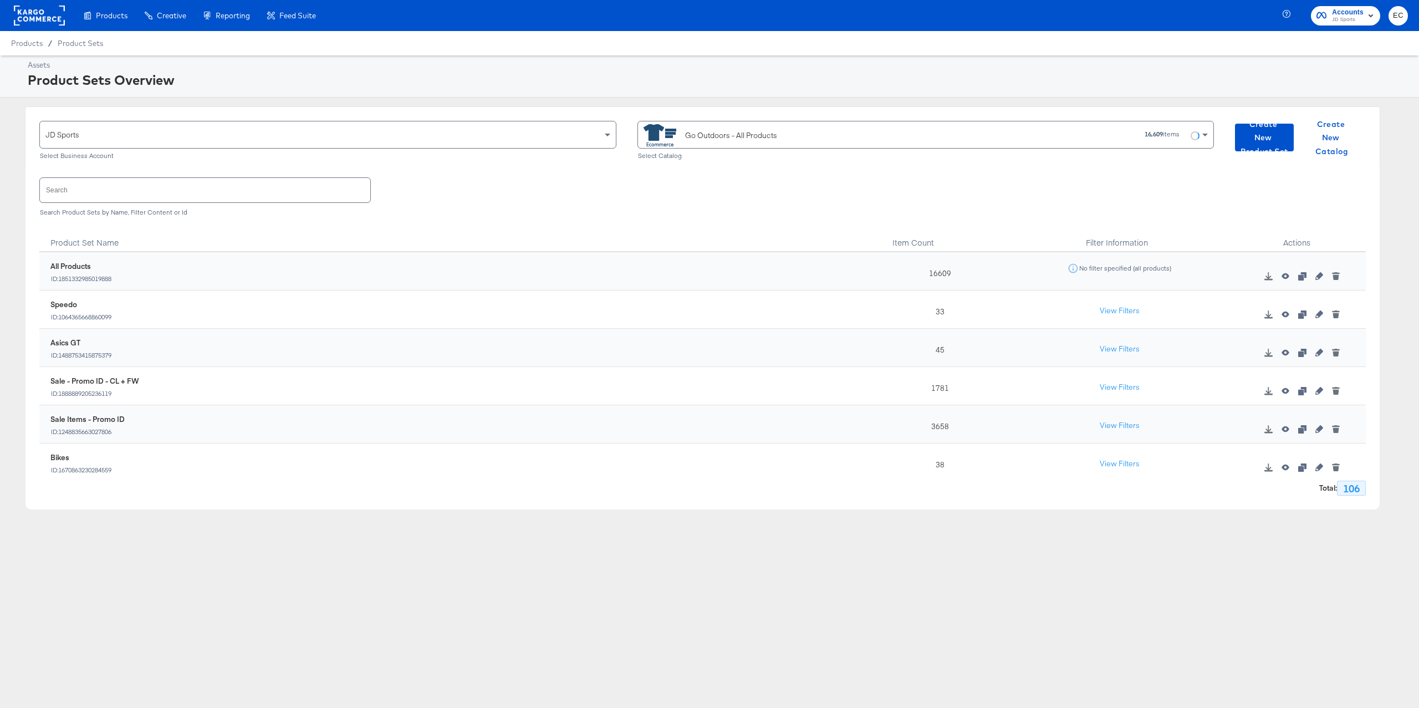
click at [741, 137] on div "Go Outdoors - All Products" at bounding box center [731, 136] width 92 height 12
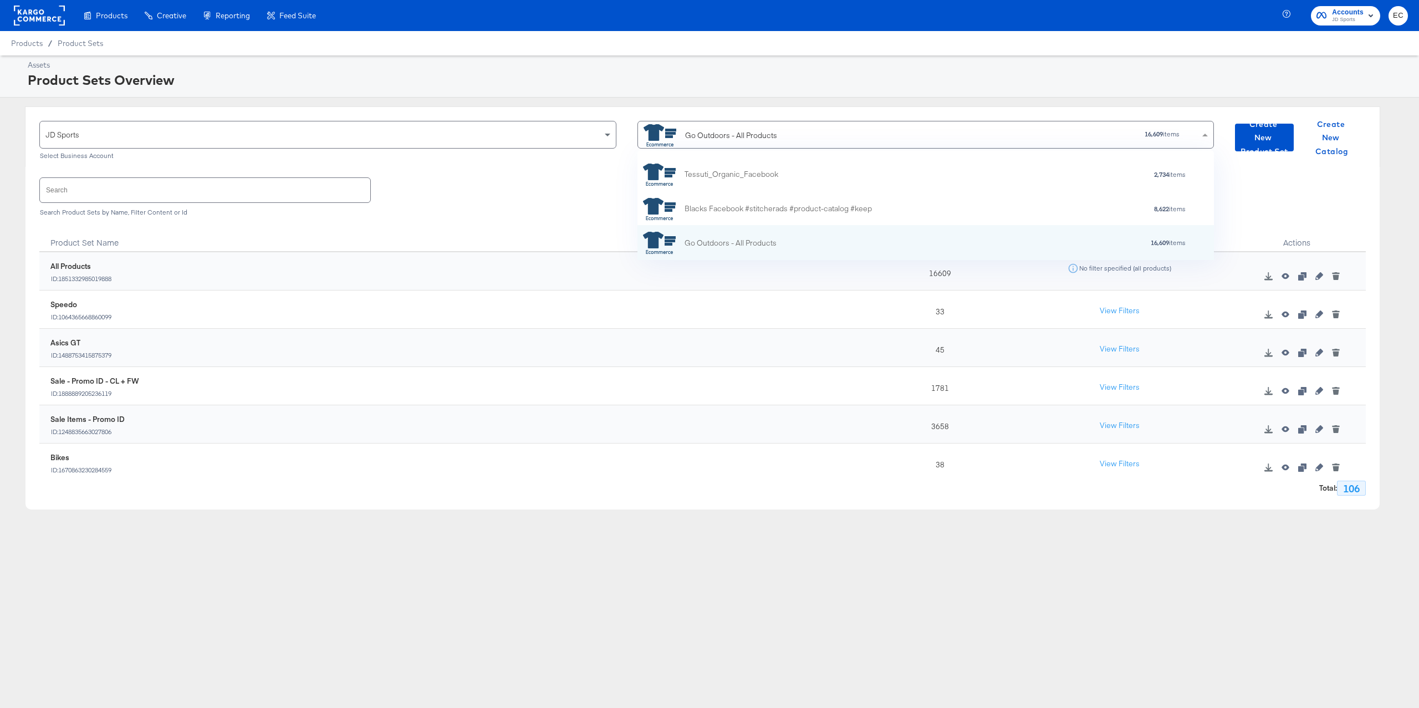
scroll to position [98, 565]
click at [232, 188] on input "text" at bounding box center [205, 190] width 330 height 24
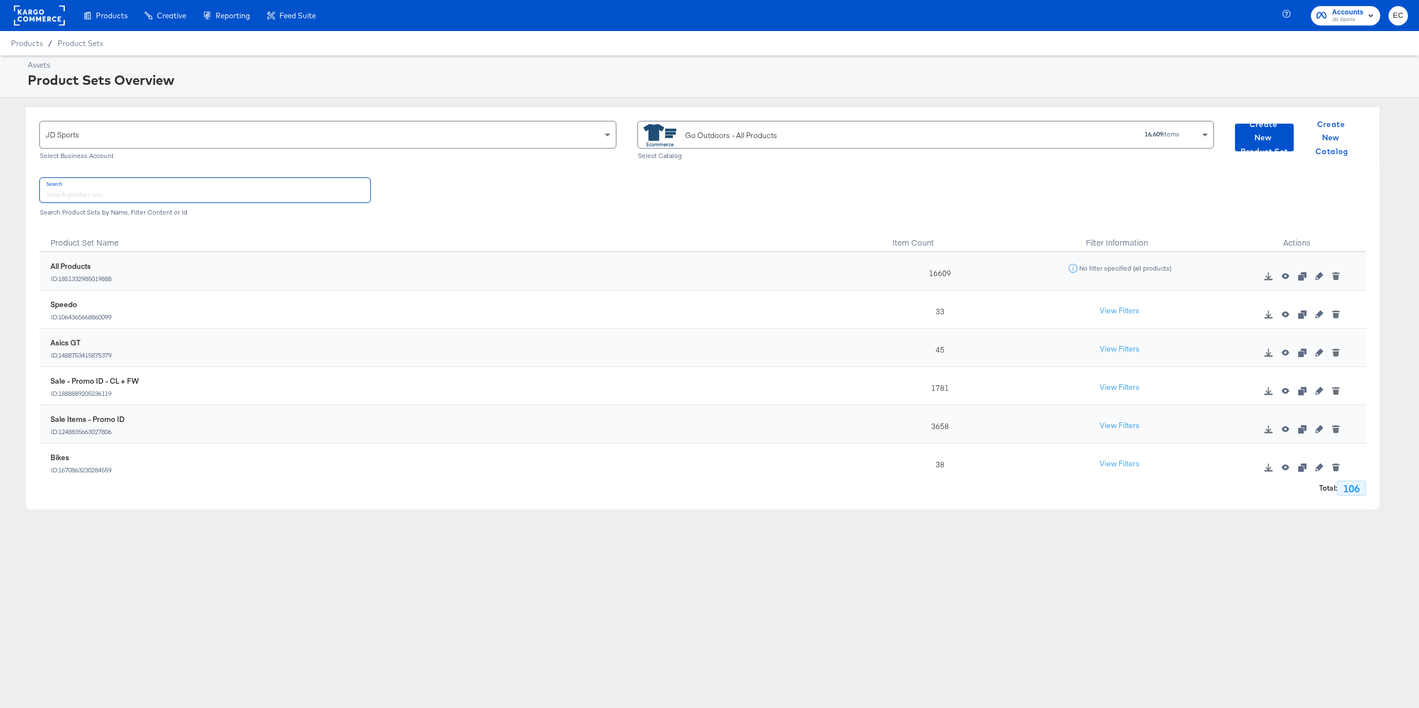
click at [232, 188] on input "text" at bounding box center [205, 190] width 330 height 24
type input "promo"
click at [173, 312] on div "Sale Items - Promo ID ID: 1248835663027806" at bounding box center [459, 310] width 818 height 22
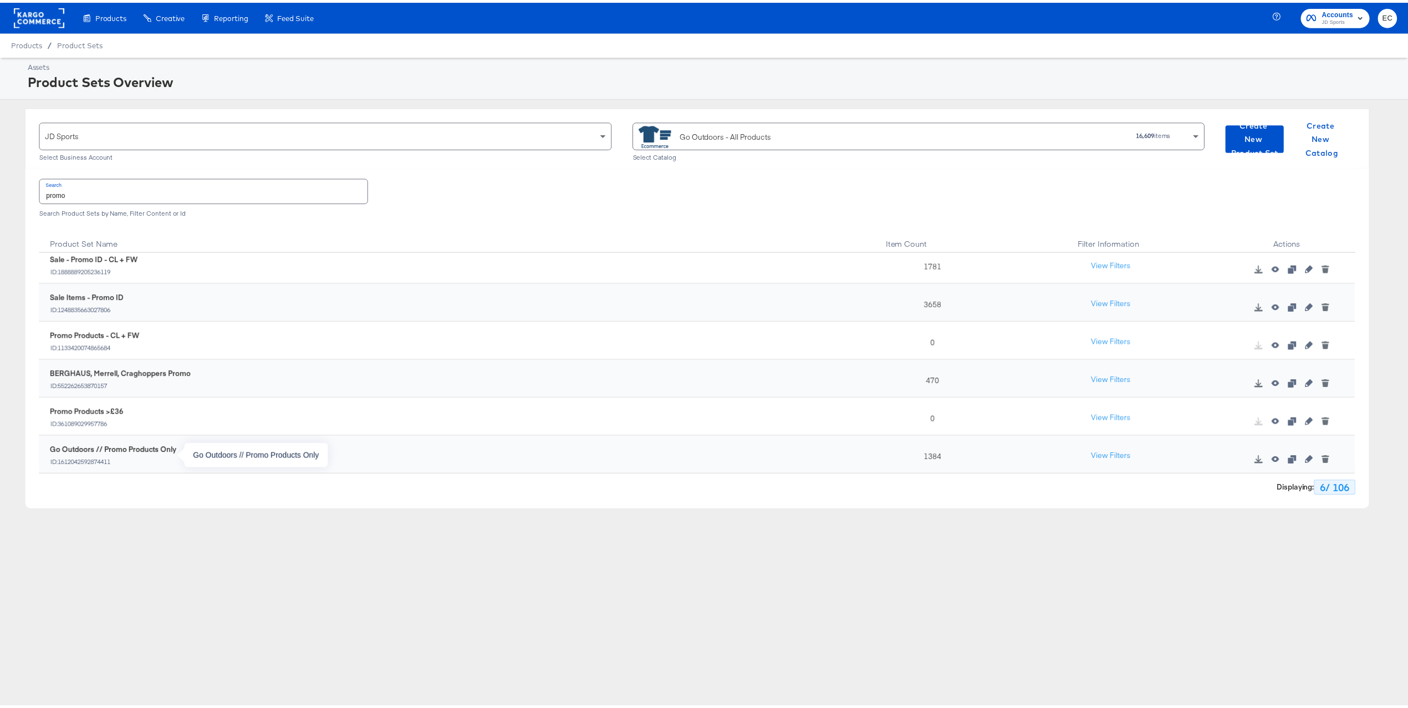
scroll to position [0, 0]
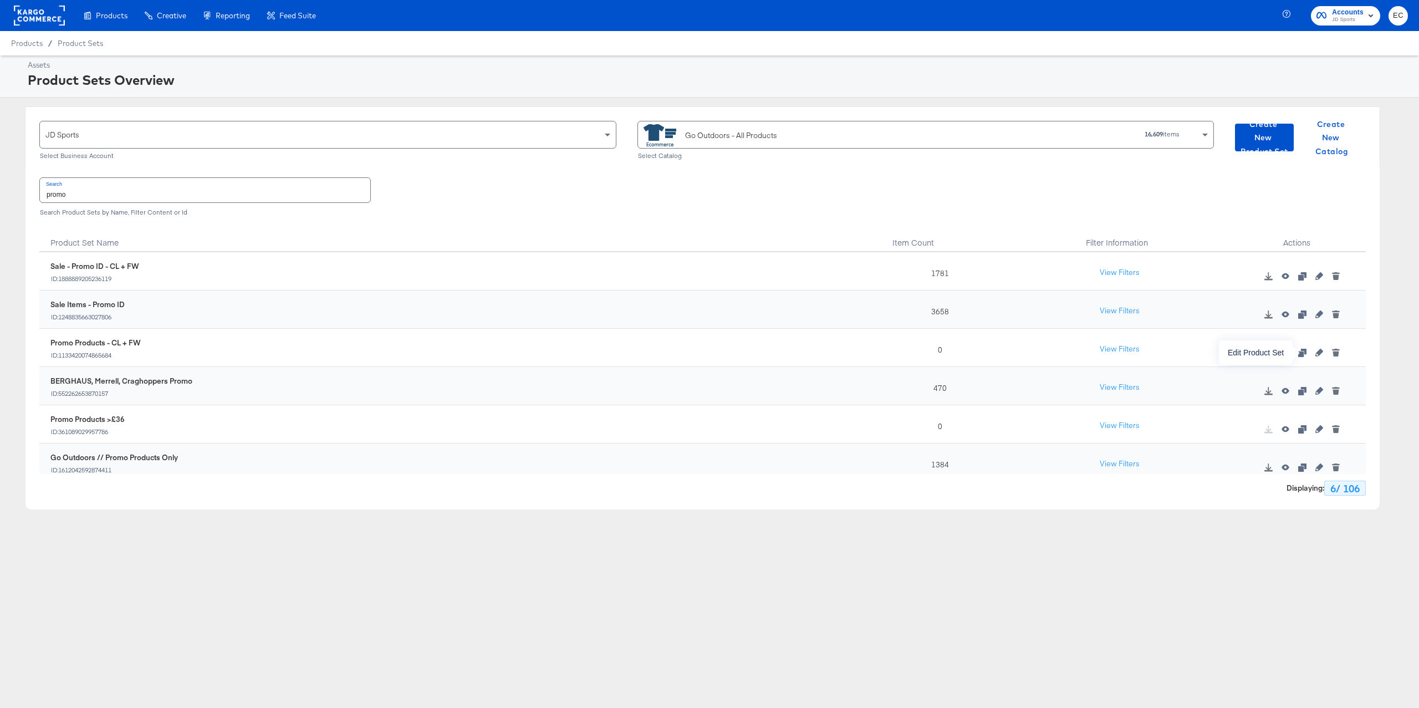
click at [1315, 355] on icon "button" at bounding box center [1319, 353] width 8 height 8
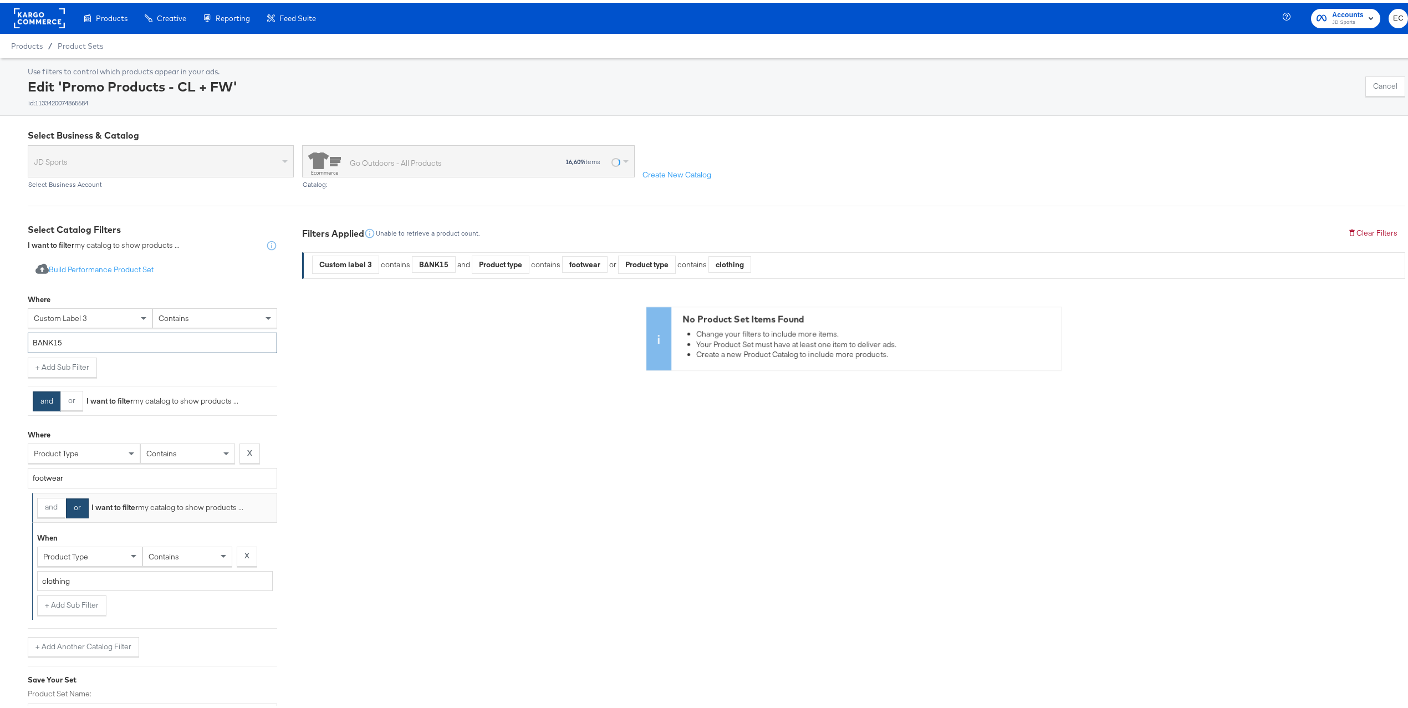
click at [104, 347] on input "BANK15" at bounding box center [152, 340] width 249 height 21
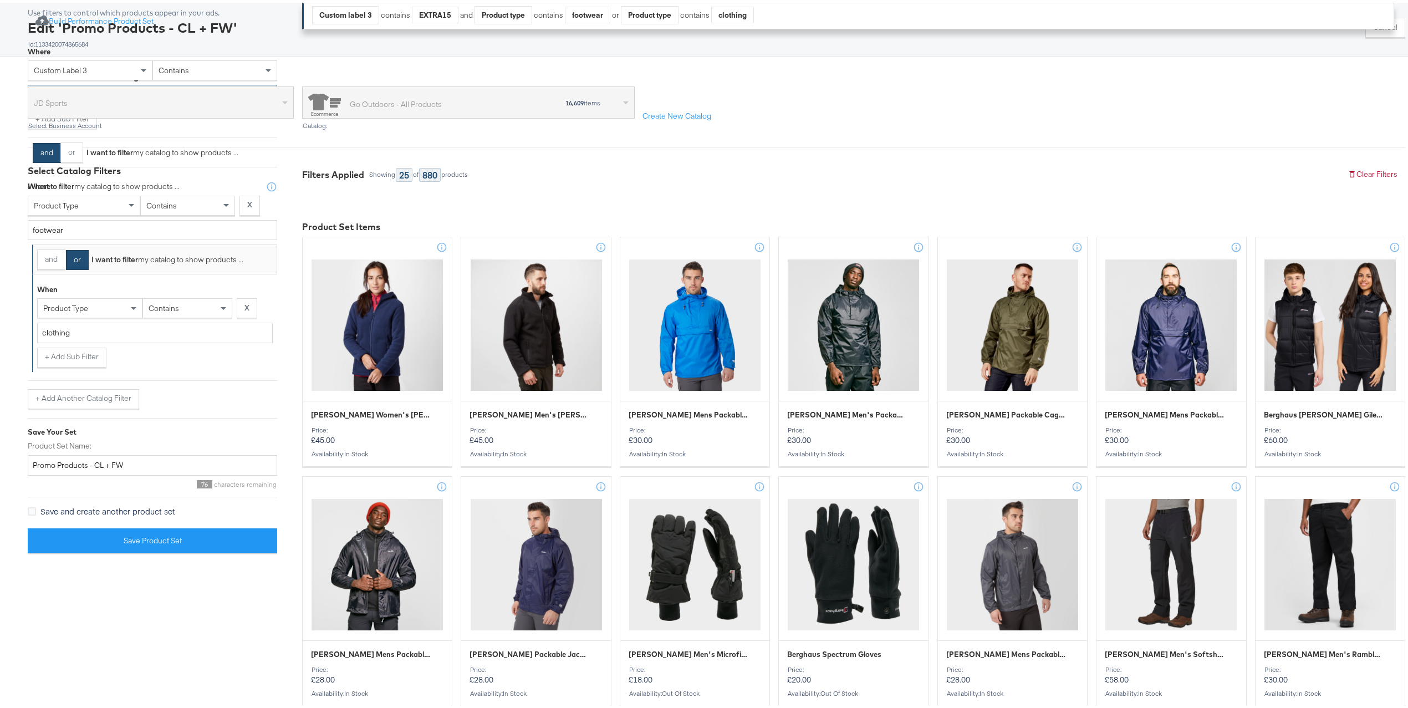
scroll to position [296, 0]
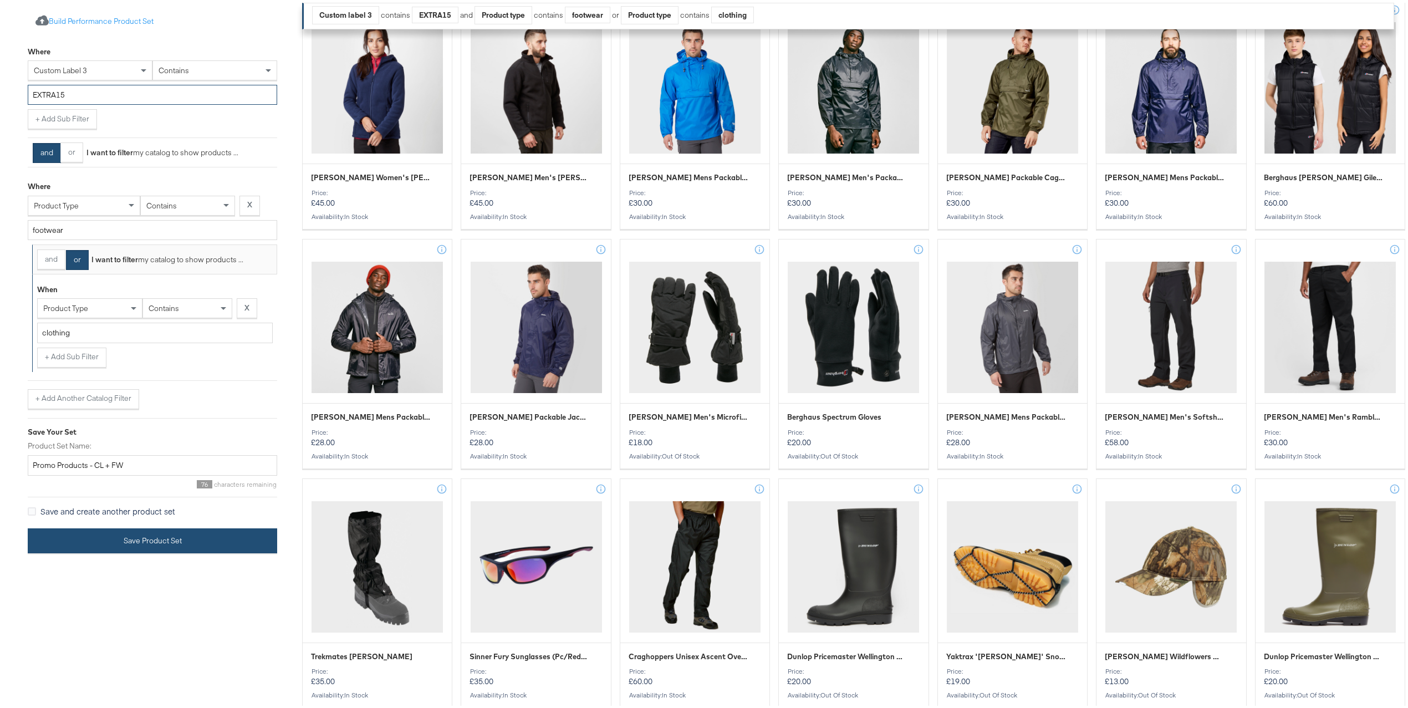
type input "EXTRA15"
click at [152, 546] on button "Save Product Set" at bounding box center [152, 537] width 249 height 25
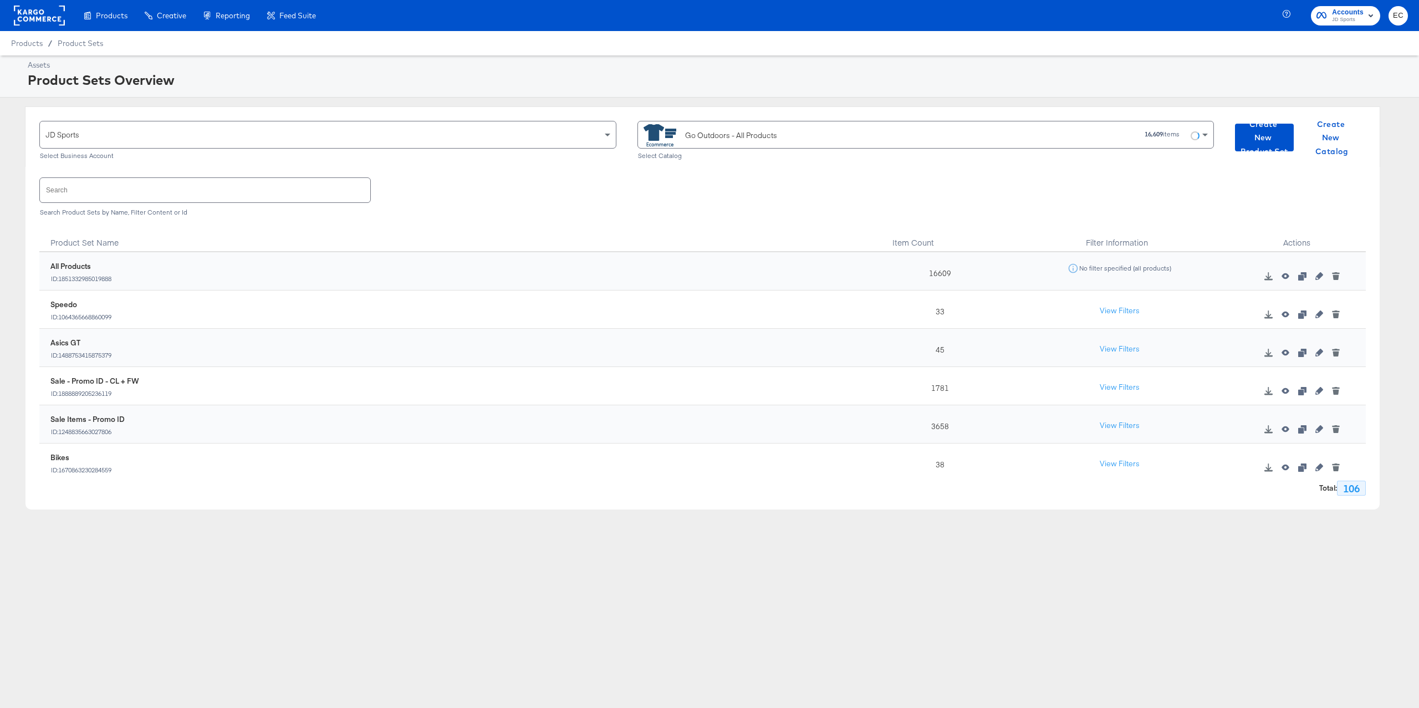
click at [267, 177] on div "Search" at bounding box center [204, 189] width 331 height 25
click at [265, 184] on input "text" at bounding box center [205, 190] width 330 height 24
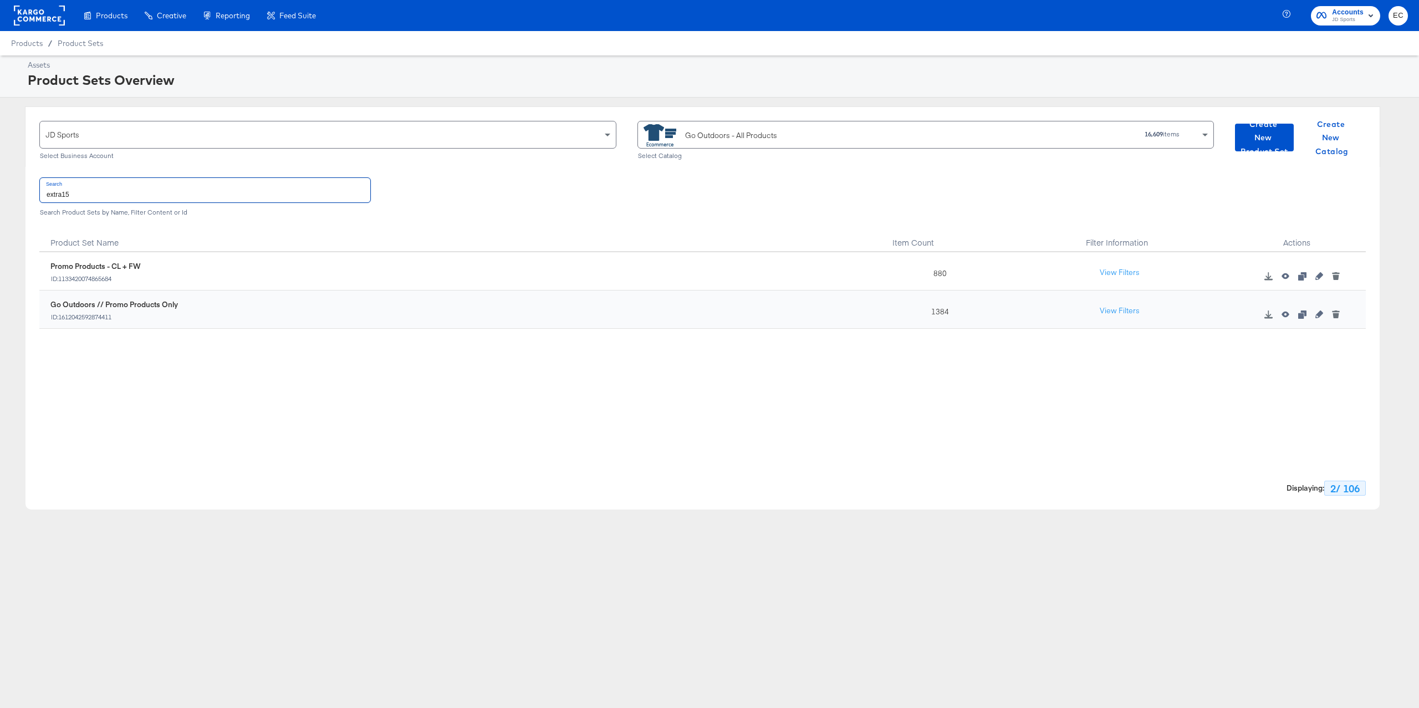
type input "extra15"
click at [743, 131] on div "Go Outdoors - All Products" at bounding box center [731, 136] width 92 height 12
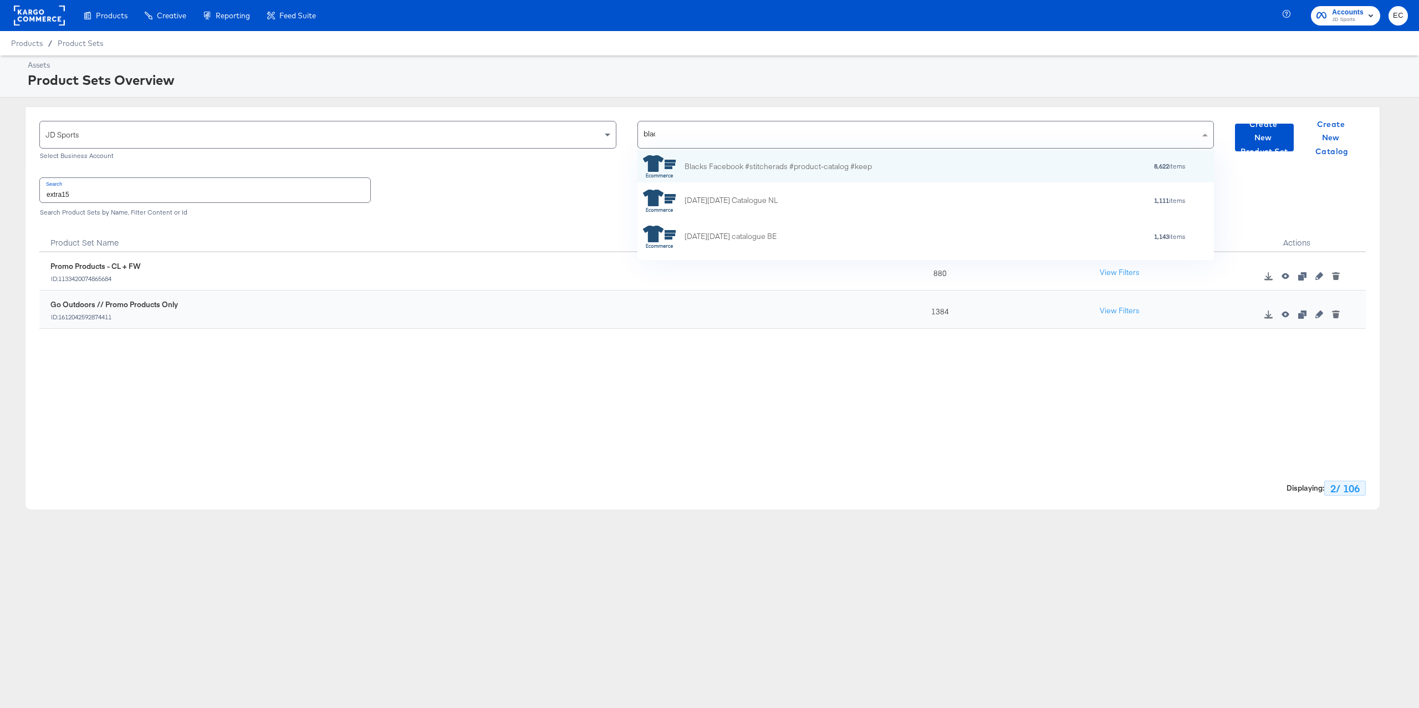
type input "black"
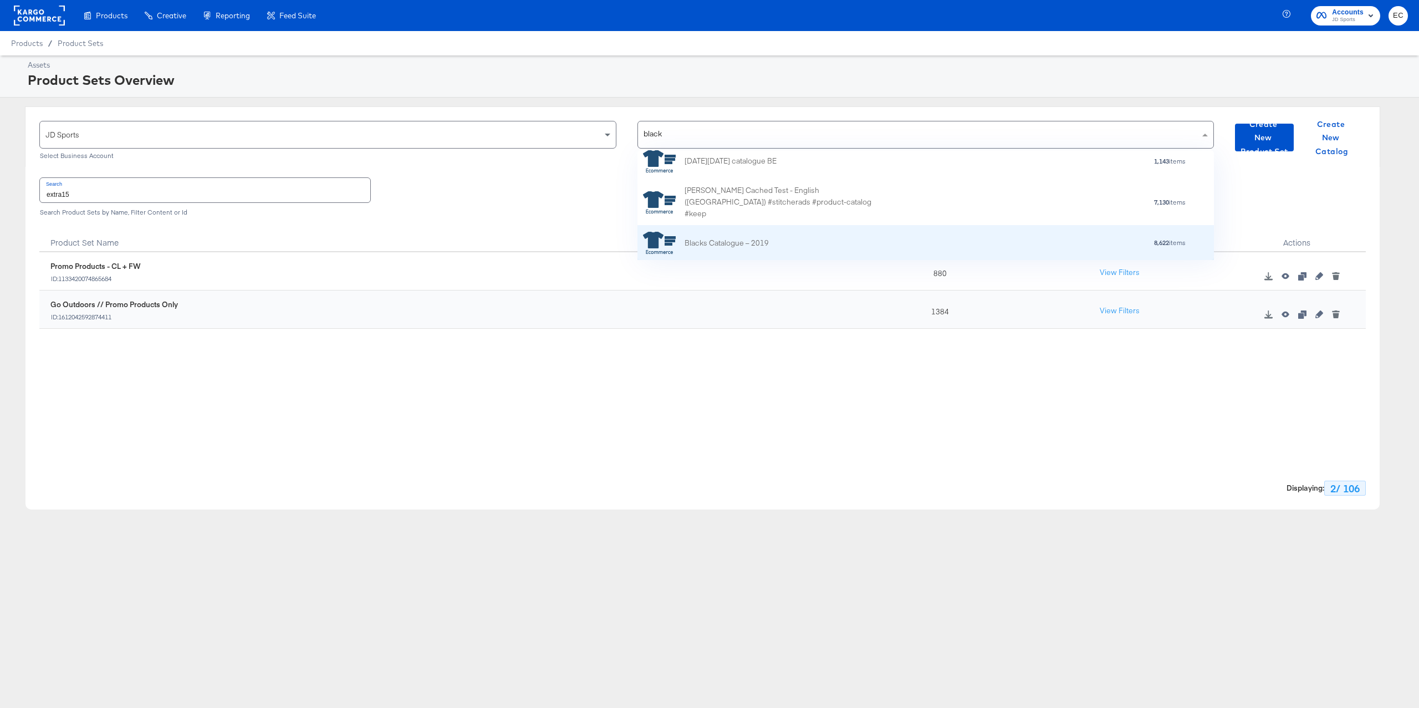
click at [748, 244] on div "Blacks Catalogue – 2019" at bounding box center [726, 243] width 84 height 12
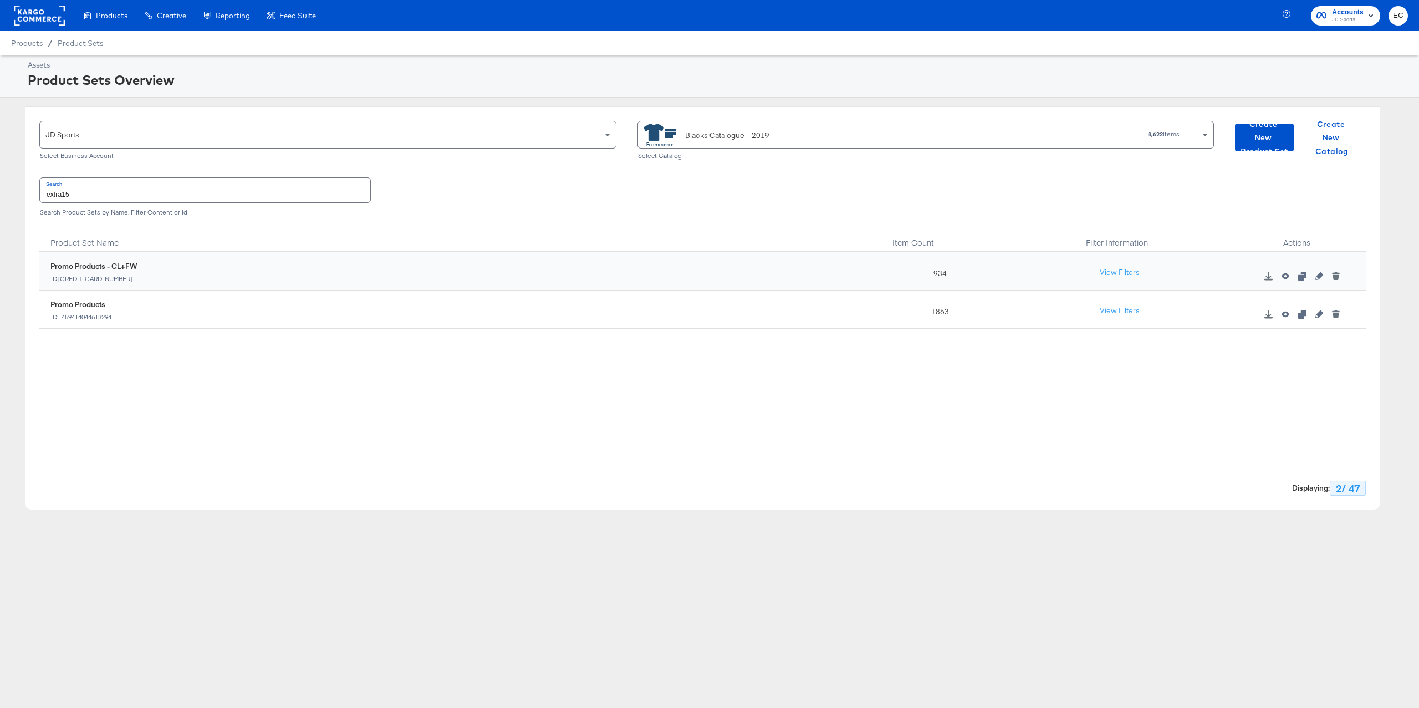
click at [740, 139] on div "Blacks Catalogue – 2019" at bounding box center [727, 136] width 84 height 12
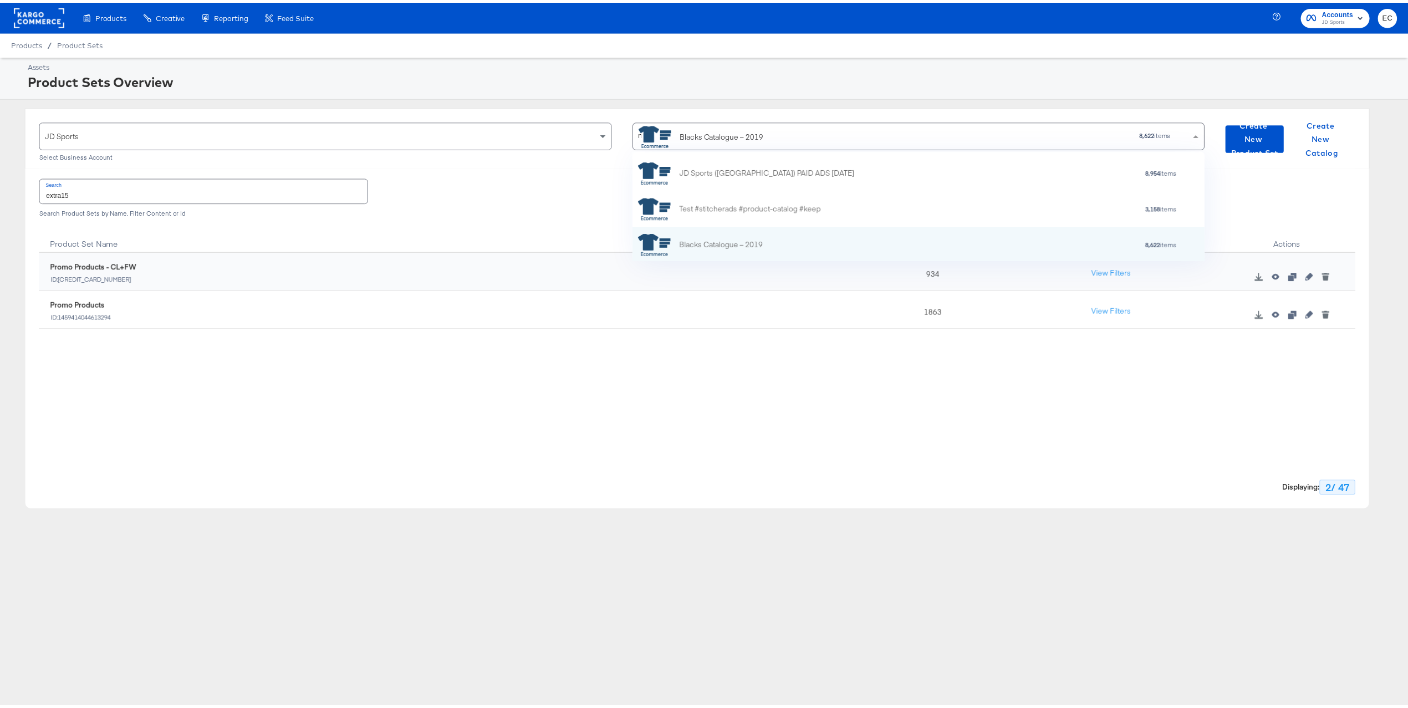
scroll to position [0, 0]
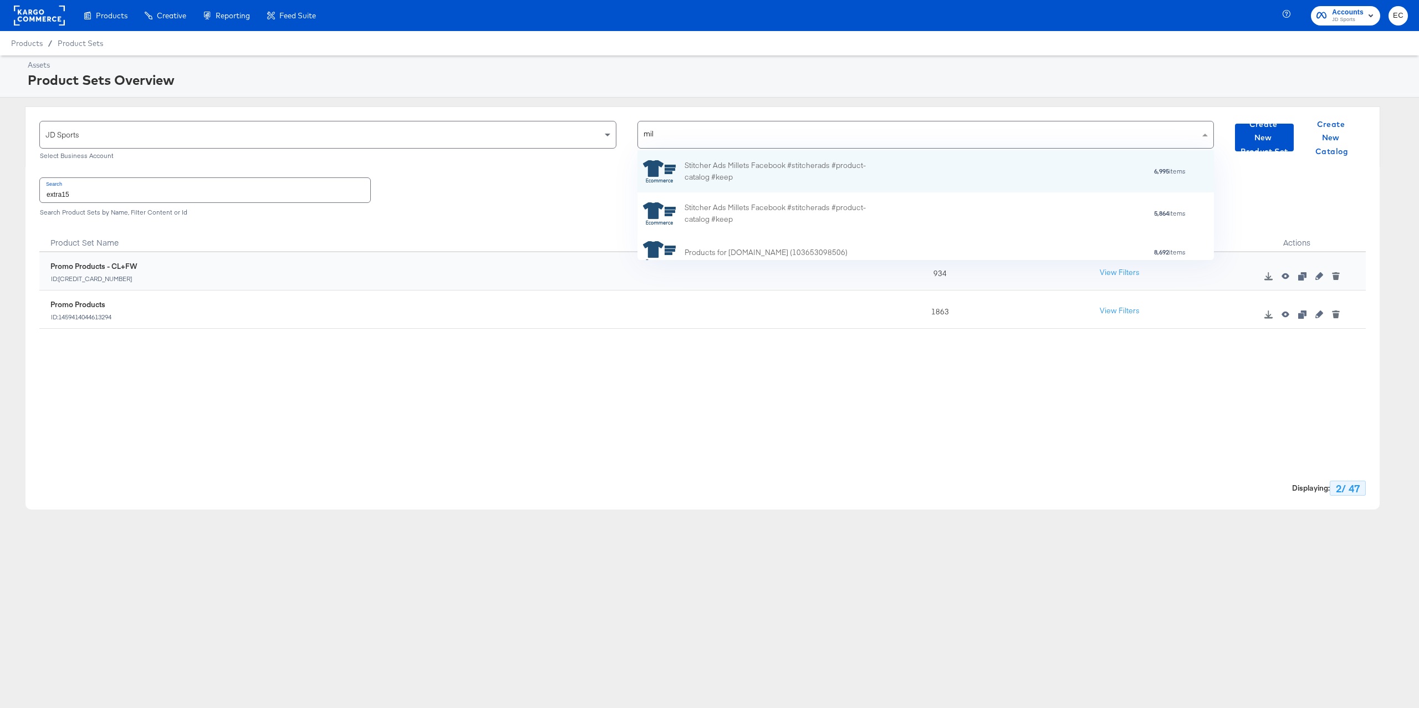
type input "mill"
click at [777, 180] on div "Stitcher Ads Millets Facebook #stitcherads #product-catalog #keep" at bounding box center [781, 171] width 194 height 23
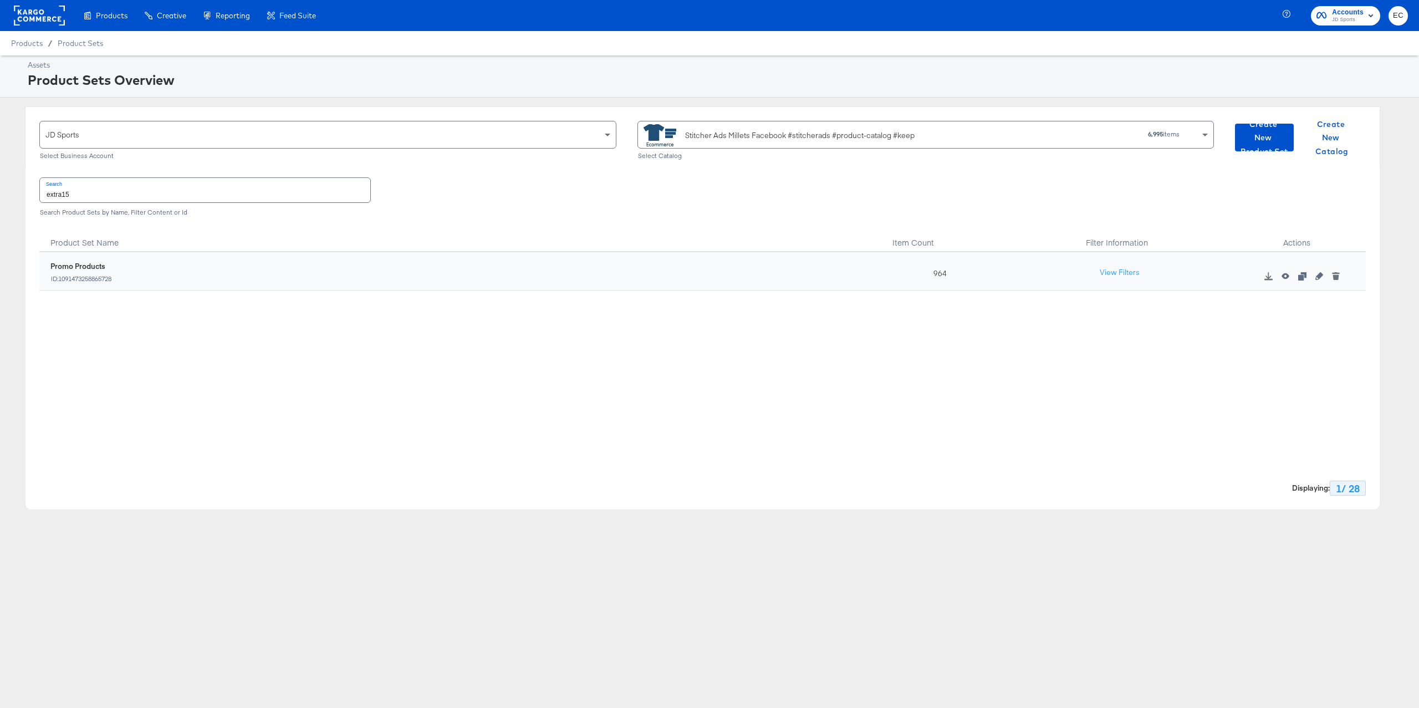
click at [234, 194] on input "extra15" at bounding box center [205, 190] width 330 height 24
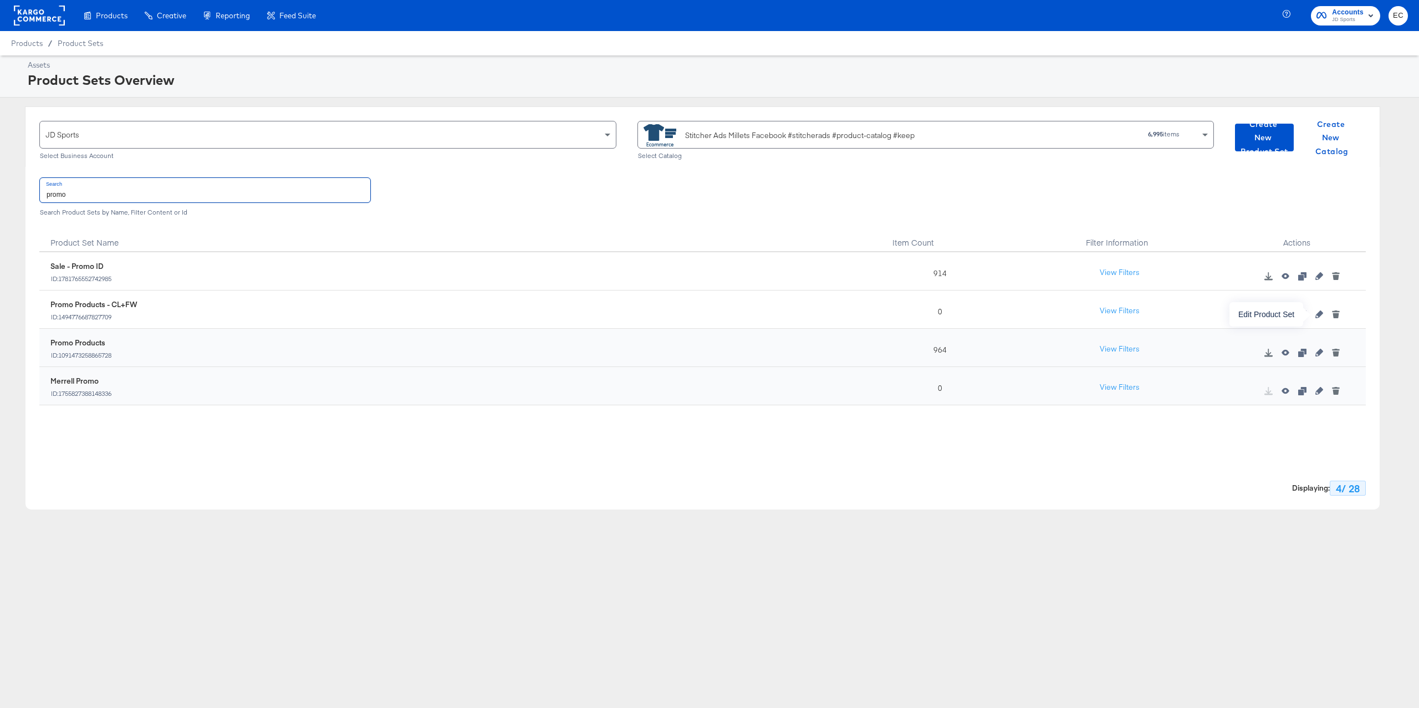
type input "promo"
click at [1316, 317] on icon "button" at bounding box center [1319, 314] width 8 height 8
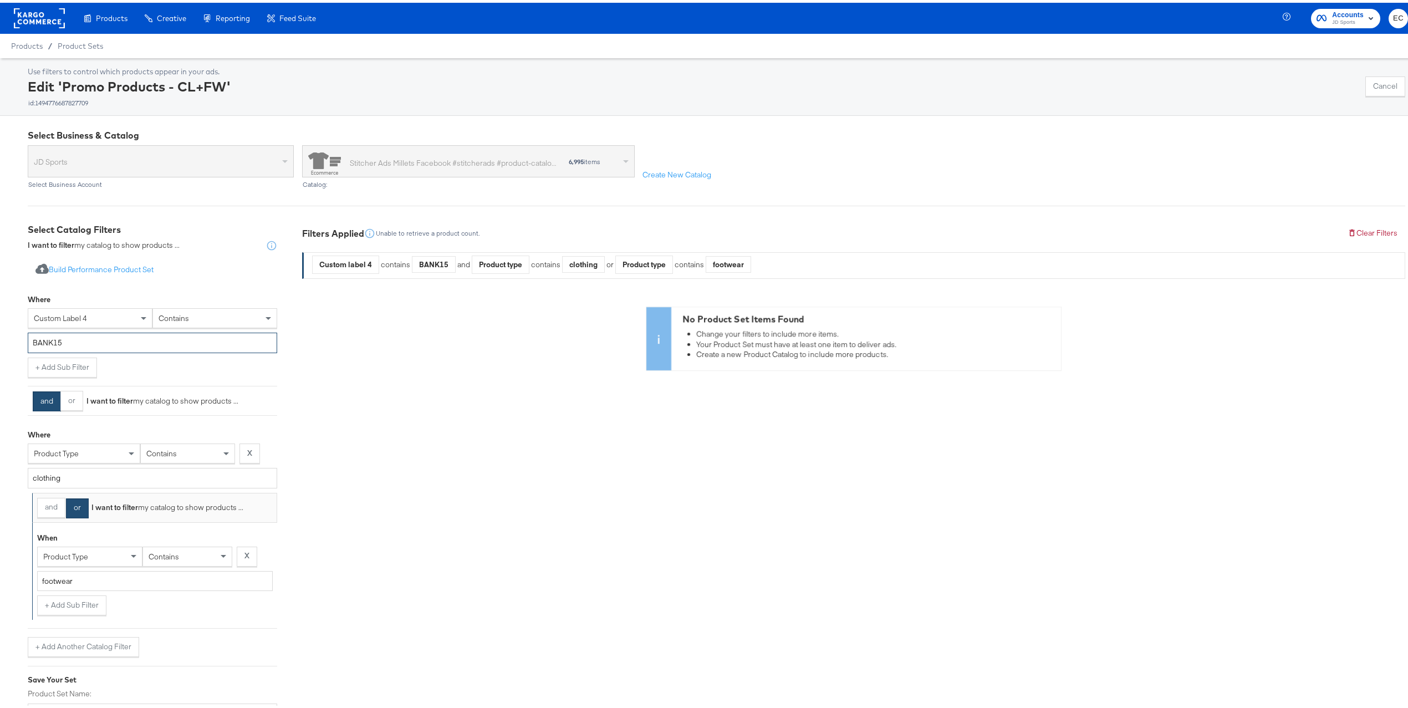
click at [134, 335] on input "BANK15" at bounding box center [152, 340] width 249 height 21
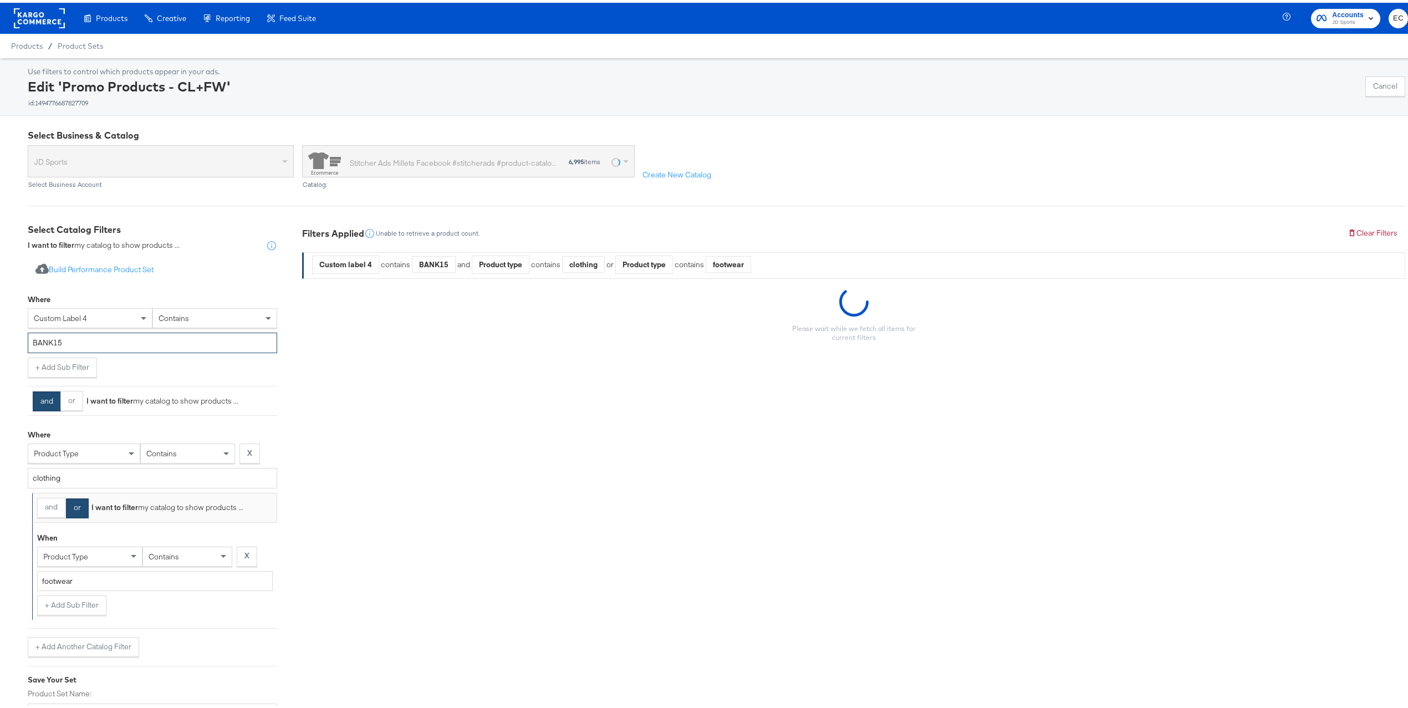
click at [134, 335] on input "BANK15" at bounding box center [152, 340] width 249 height 21
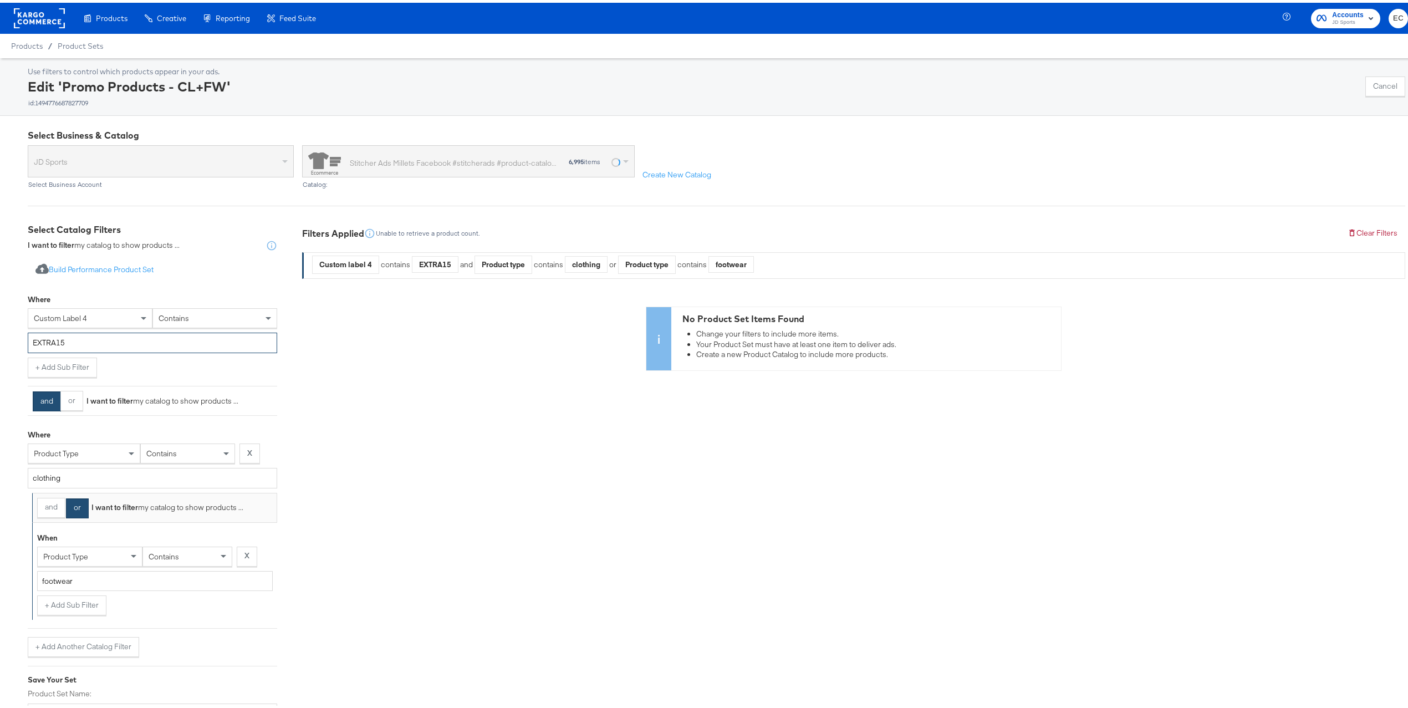
type input "EXTRA15"
click at [207, 262] on div "Import product data from Google Analytics to generate product set Build Perform…" at bounding box center [152, 267] width 249 height 21
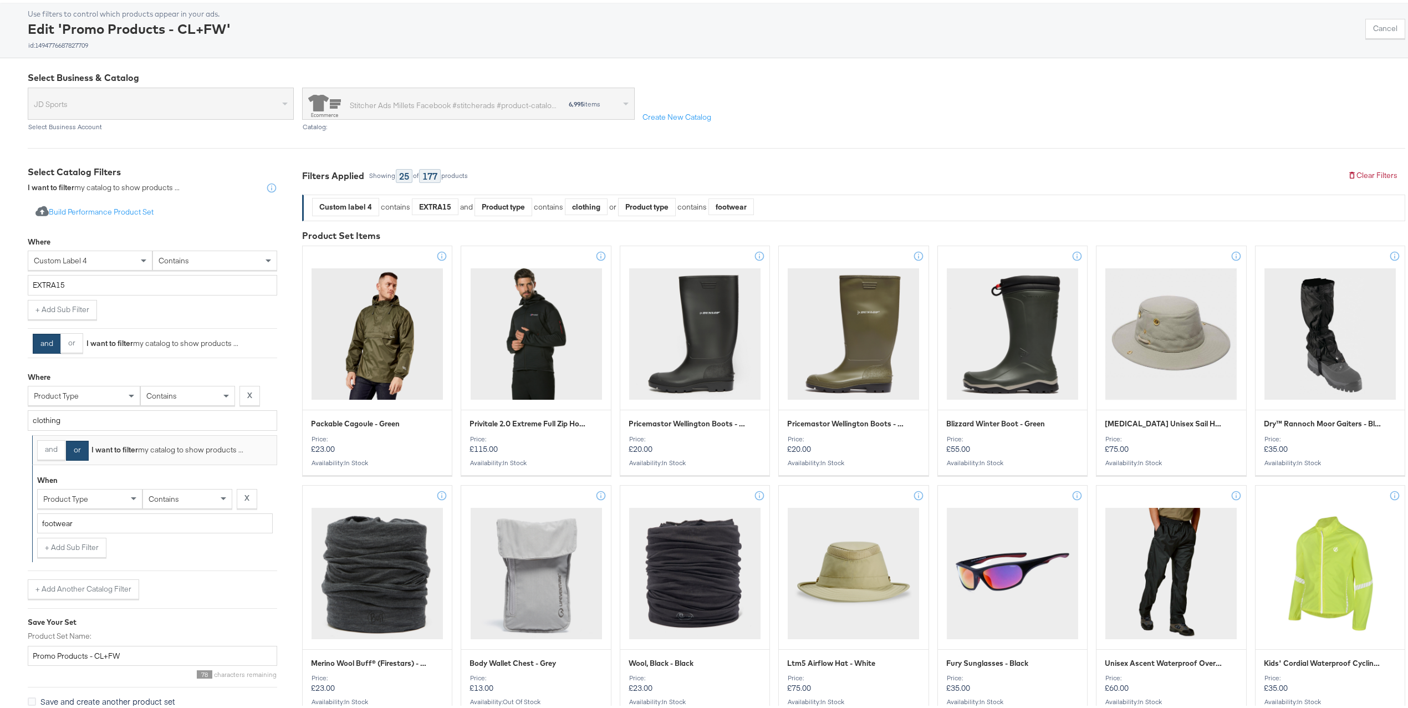
scroll to position [213, 0]
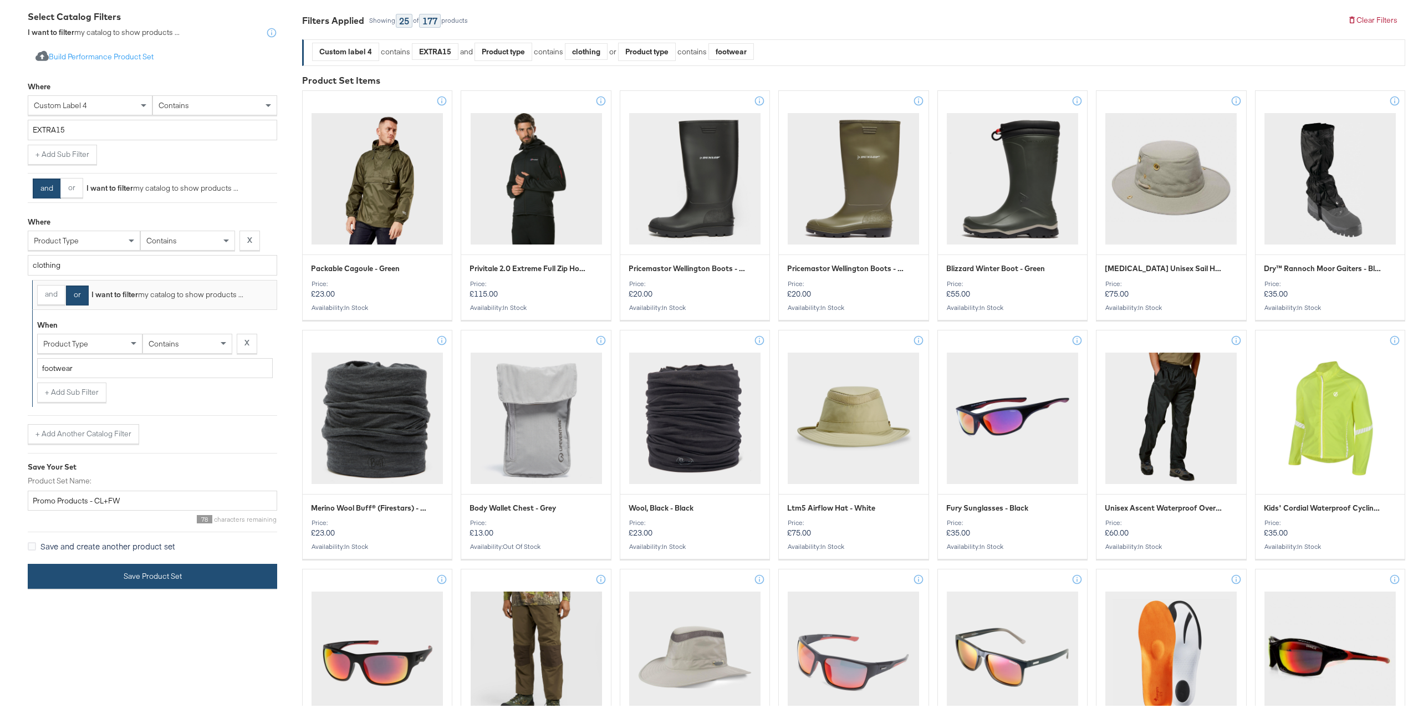
click at [165, 585] on button "Save Product Set" at bounding box center [152, 573] width 249 height 25
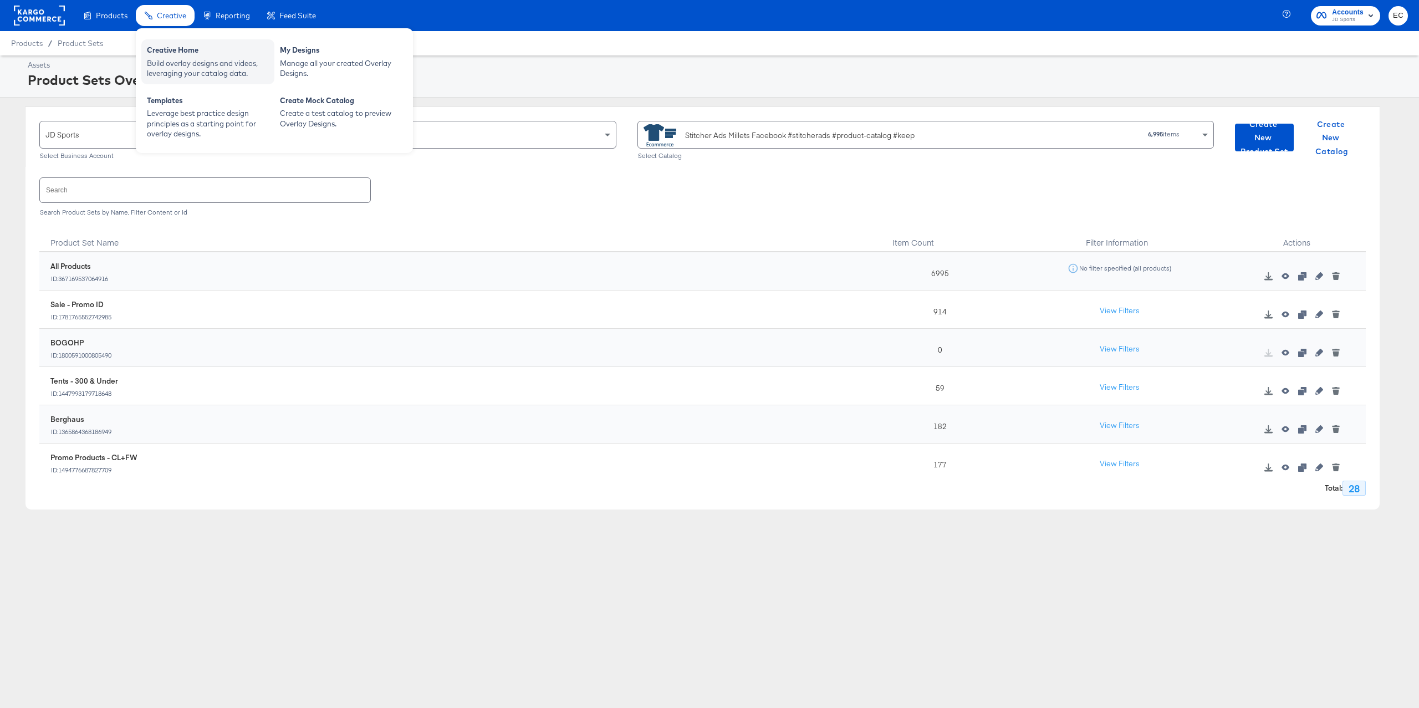
click at [167, 62] on div "Build overlay designs and videos, leveraging your catalog data." at bounding box center [208, 68] width 122 height 21
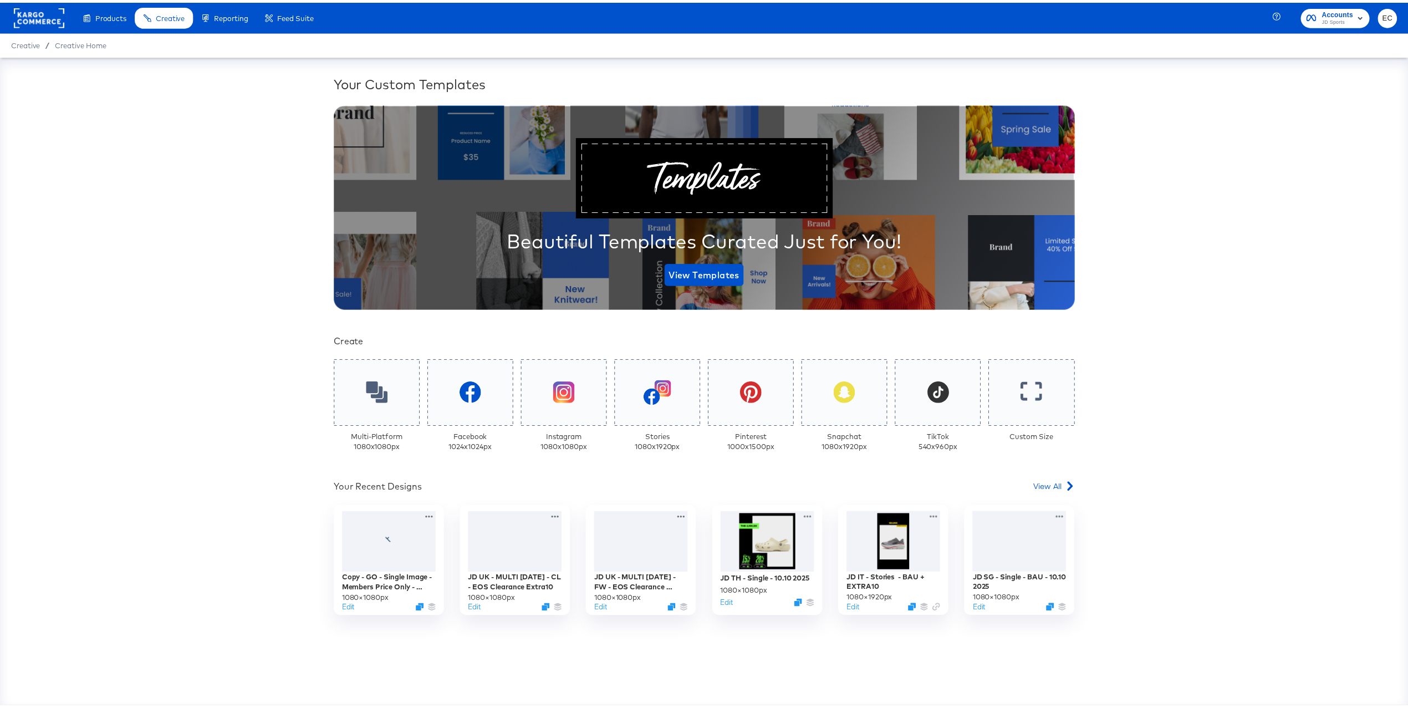
scroll to position [19, 0]
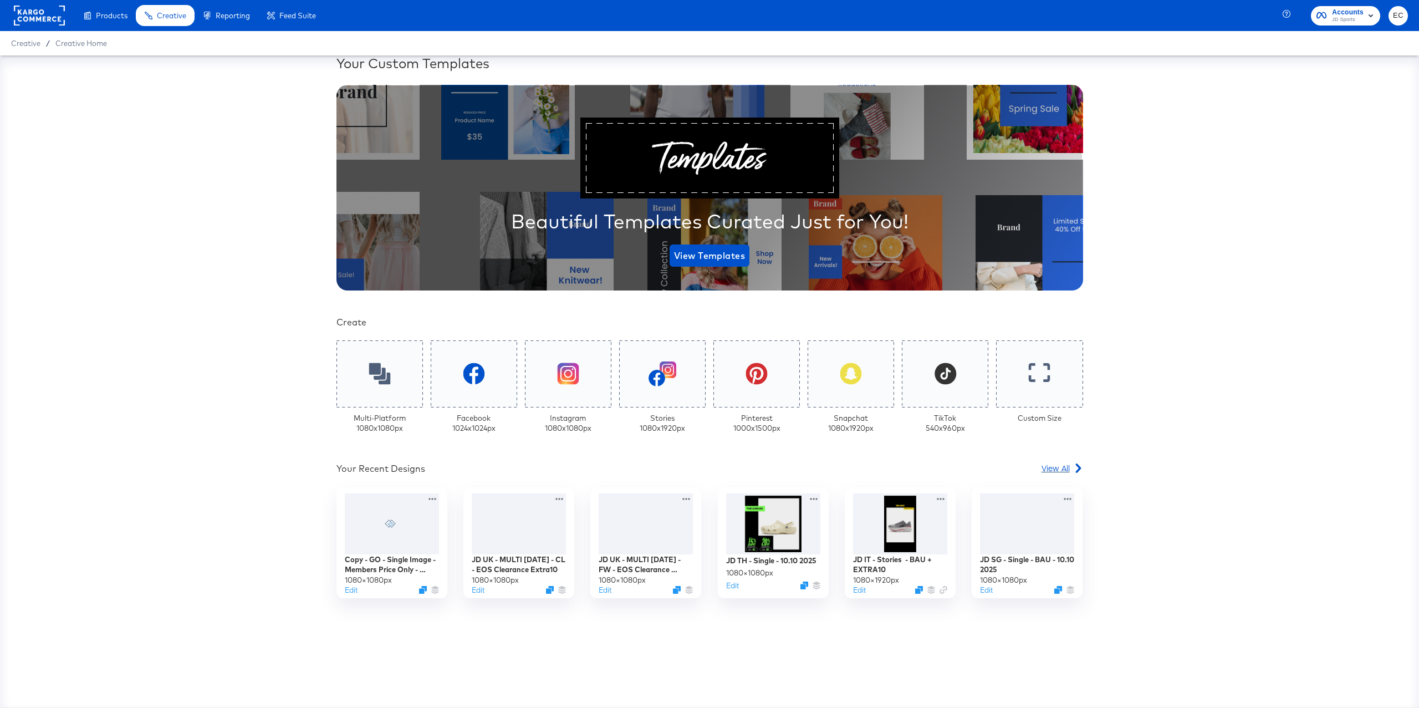
click at [1073, 465] on icon at bounding box center [1077, 467] width 9 height 9
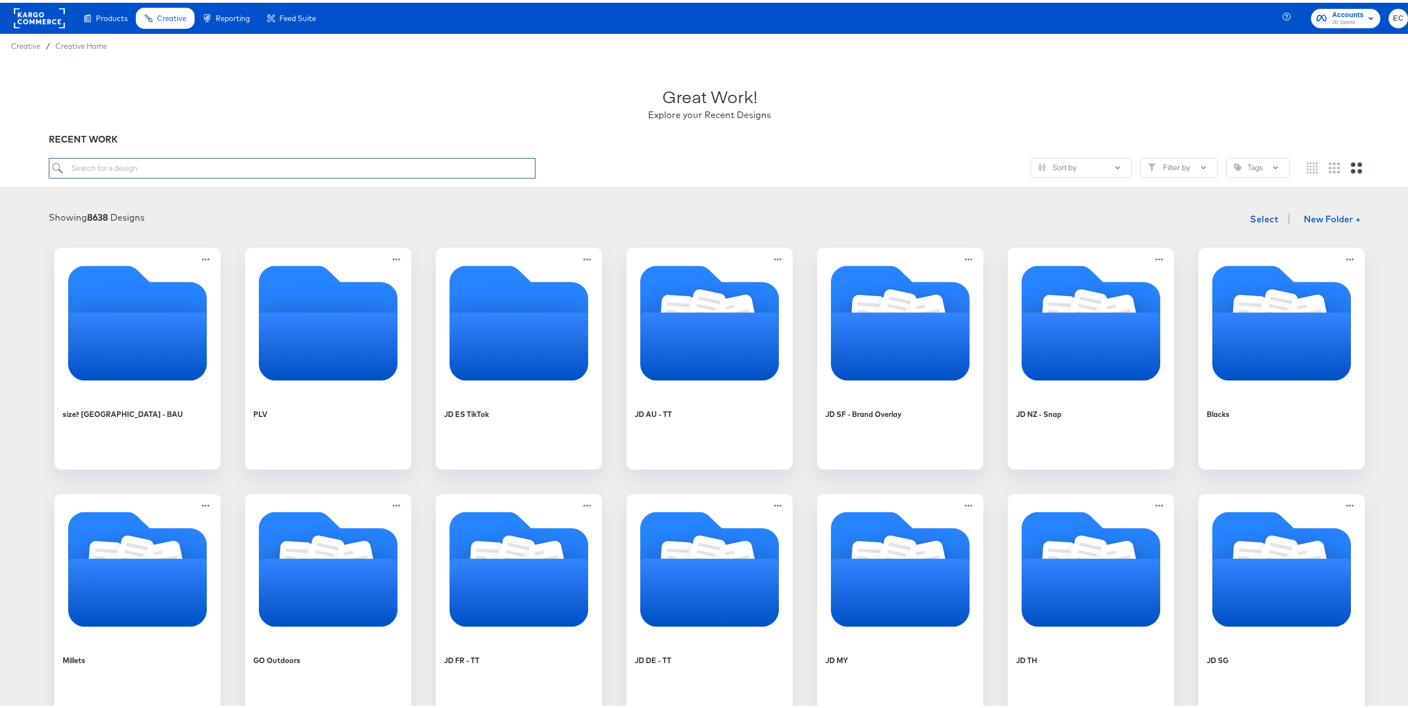
click at [163, 169] on input "search" at bounding box center [292, 165] width 487 height 21
type input "go"
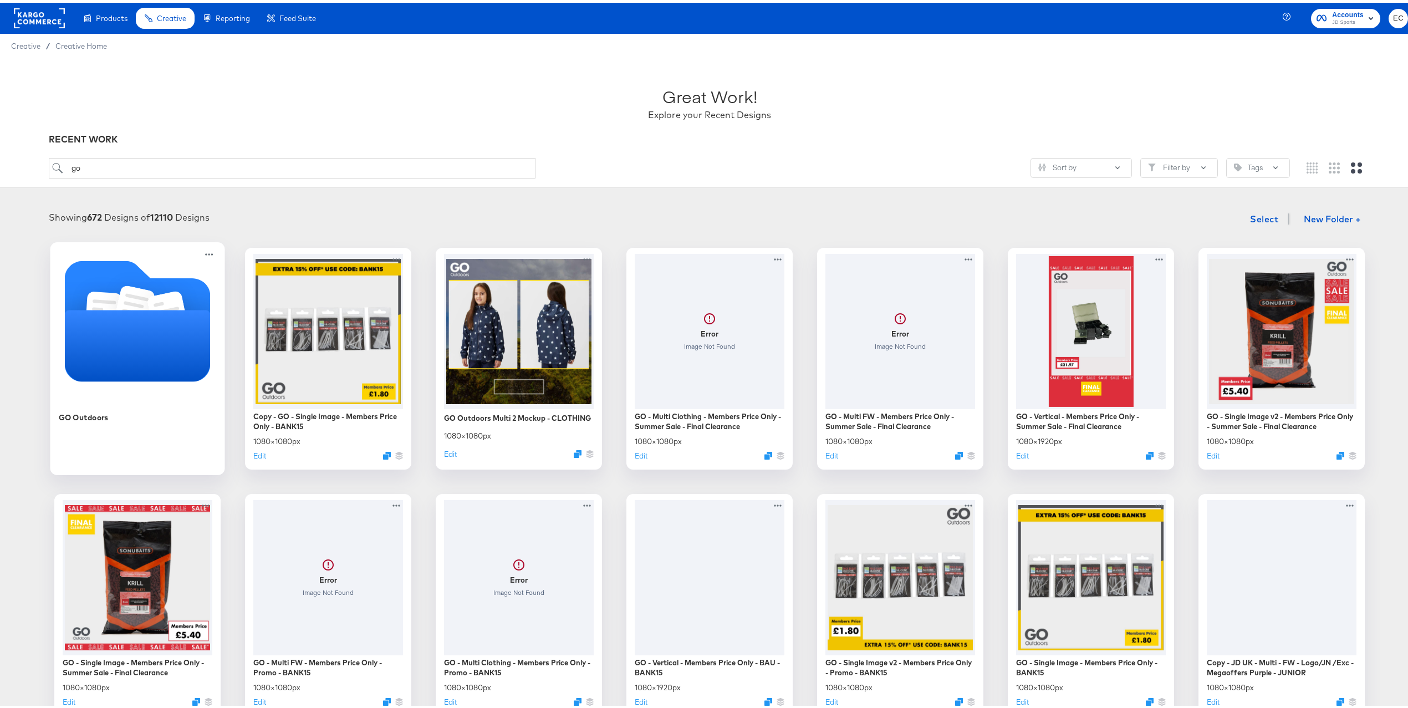
click at [149, 324] on icon "Folder" at bounding box center [138, 342] width 146 height 71
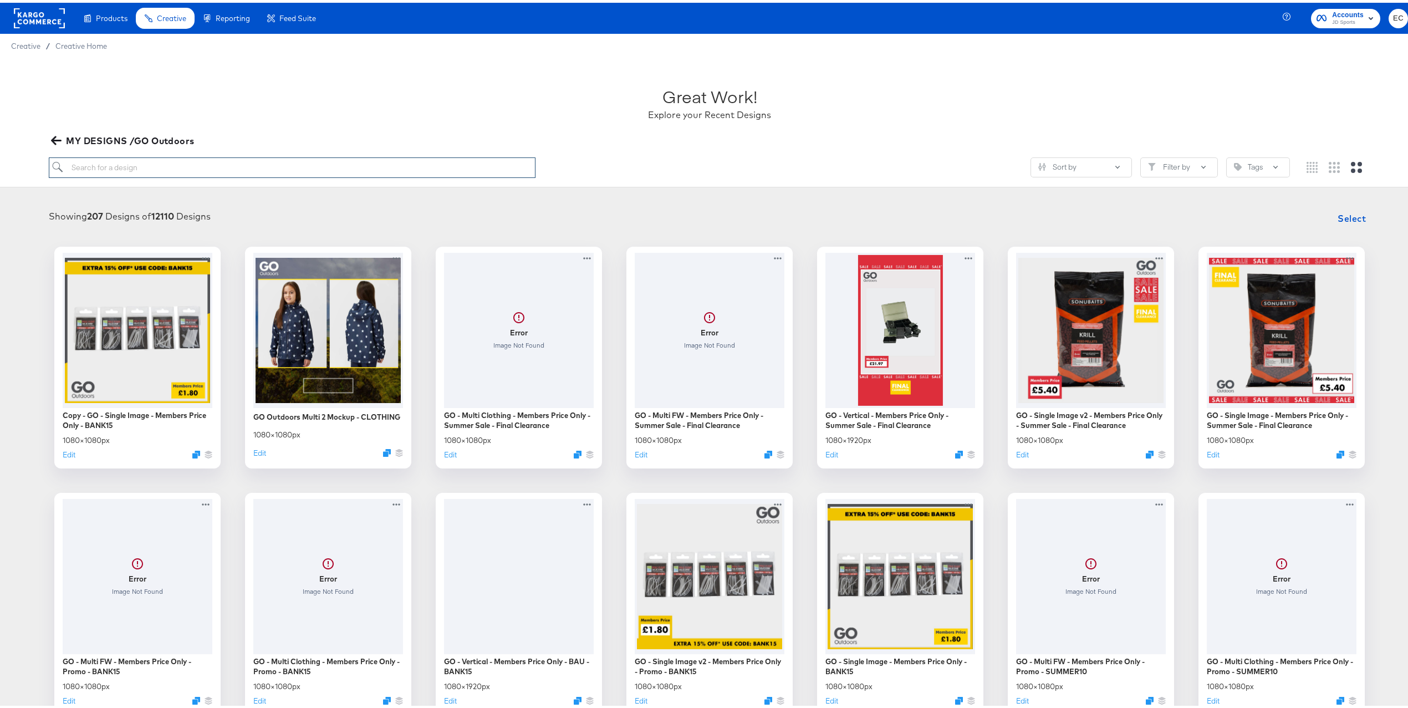
click at [316, 163] on input "search" at bounding box center [292, 165] width 487 height 21
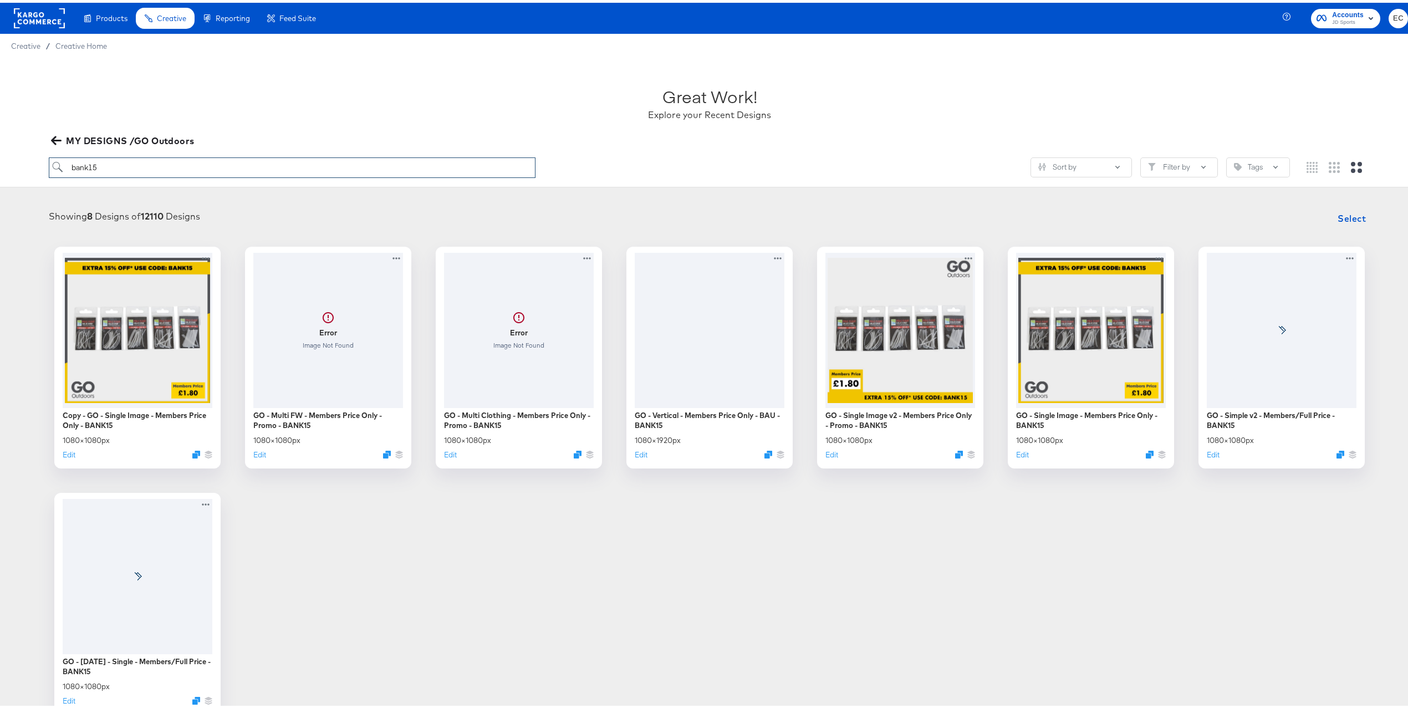
type input "bank15"
click at [431, 514] on div "Copy - GO - Single Image - Members Price Only - BANK15 1080 × 1080 px Edit Erro…" at bounding box center [709, 478] width 1396 height 468
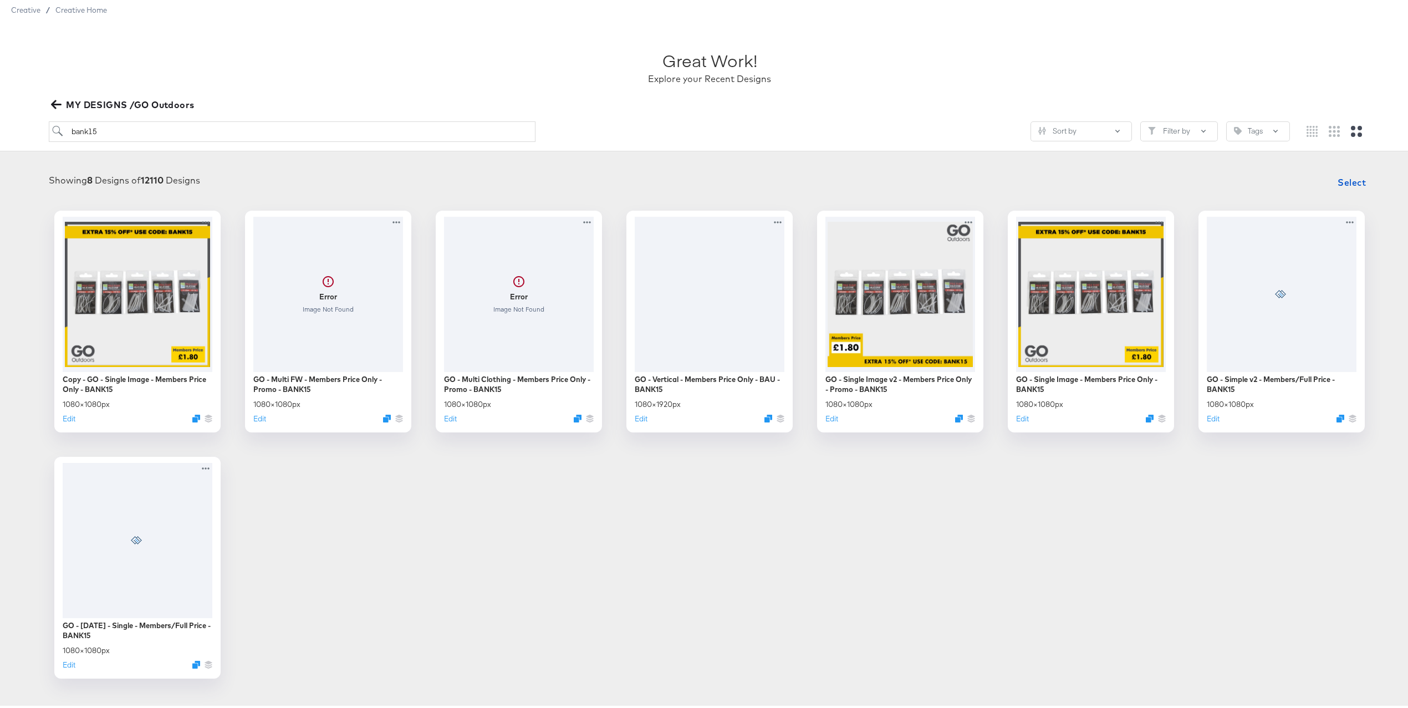
scroll to position [89, 0]
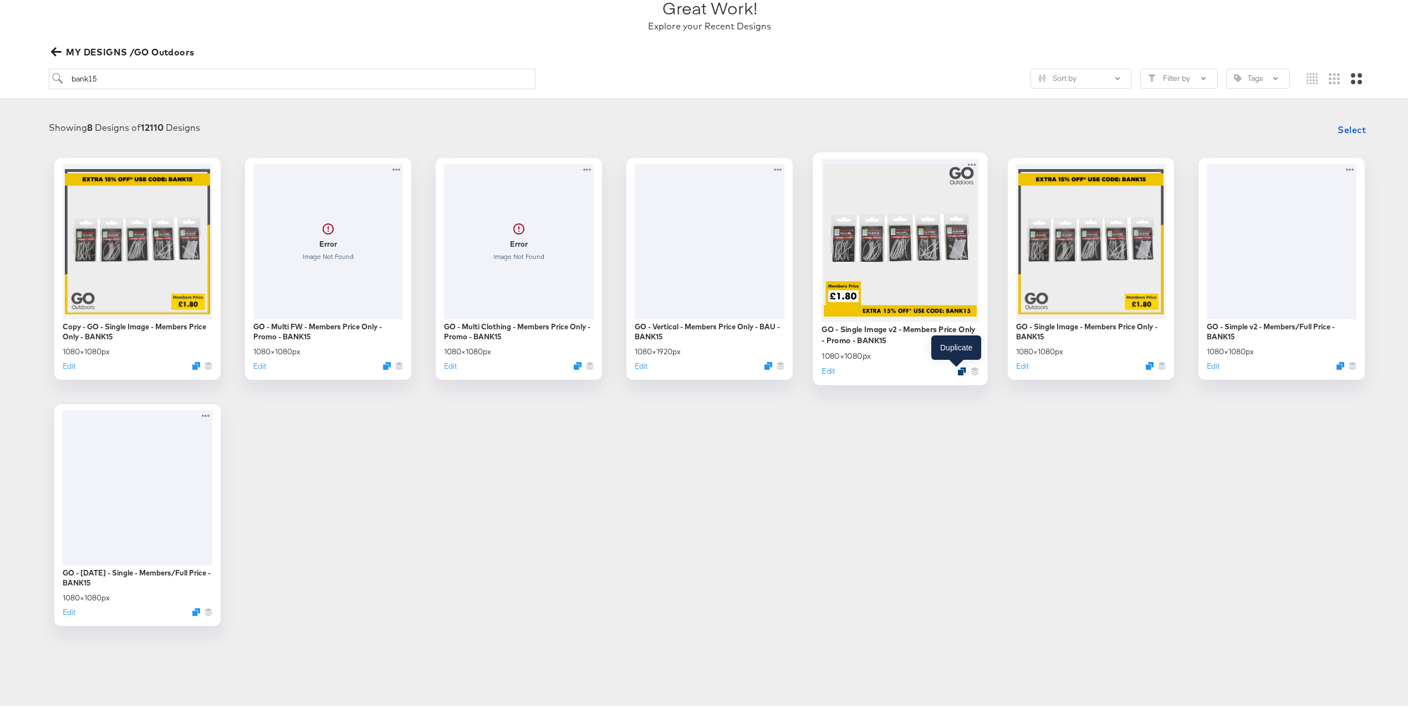
click at [958, 368] on icon "Duplicate" at bounding box center [962, 368] width 8 height 8
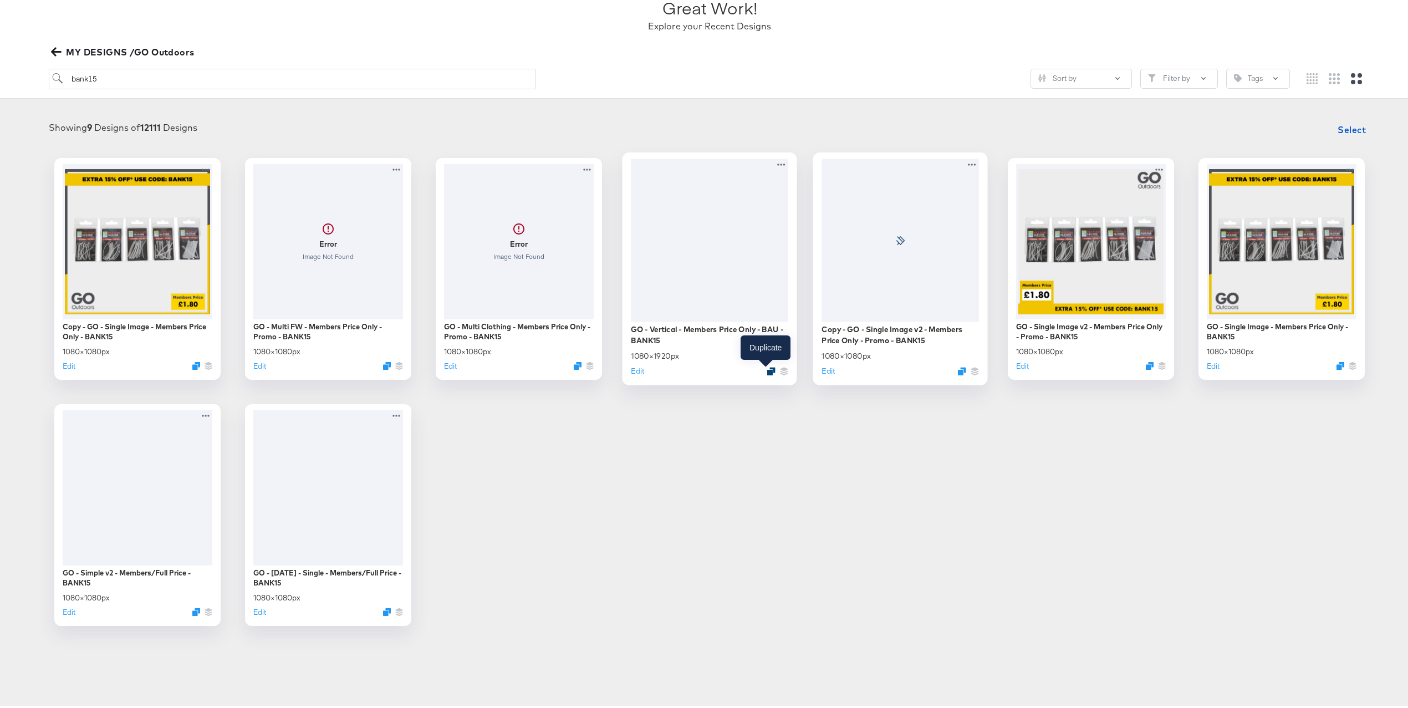
click at [768, 368] on icon "Duplicate" at bounding box center [771, 368] width 8 height 8
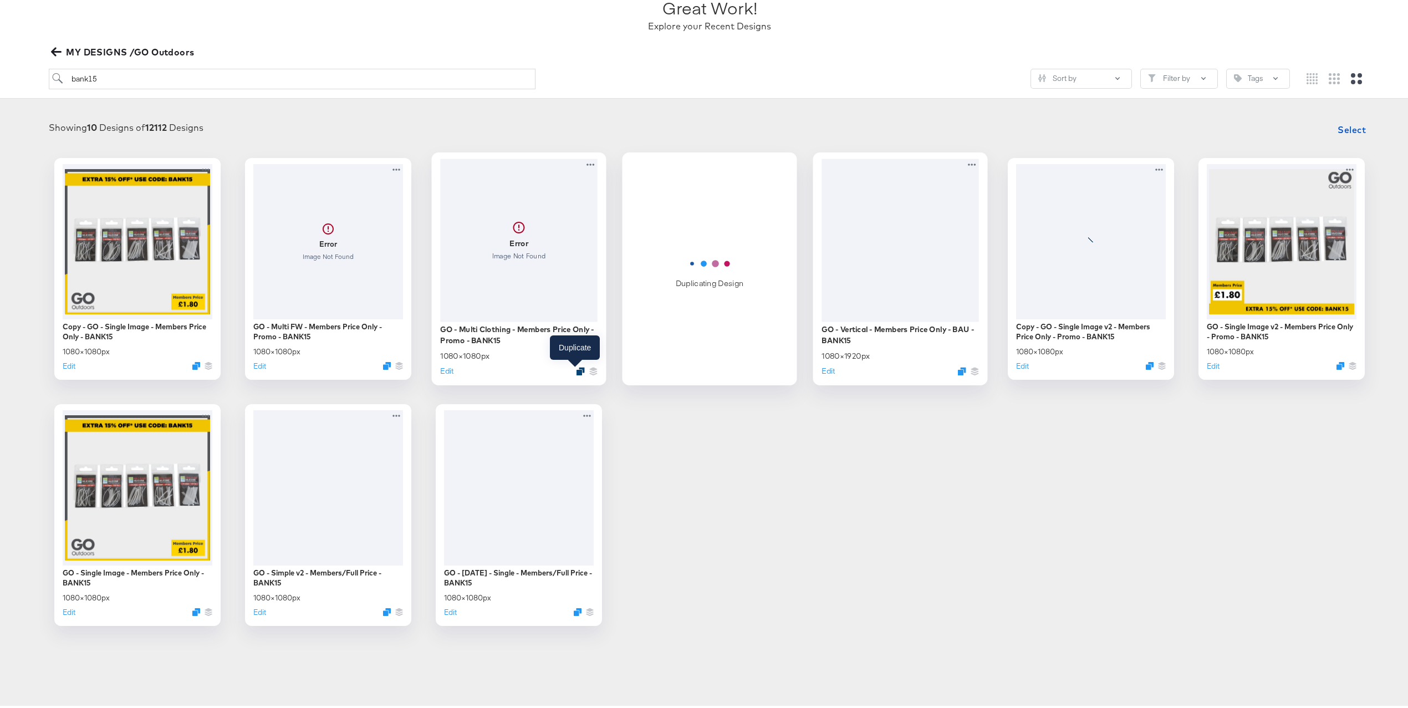
click at [576, 370] on icon "Duplicate" at bounding box center [580, 368] width 8 height 8
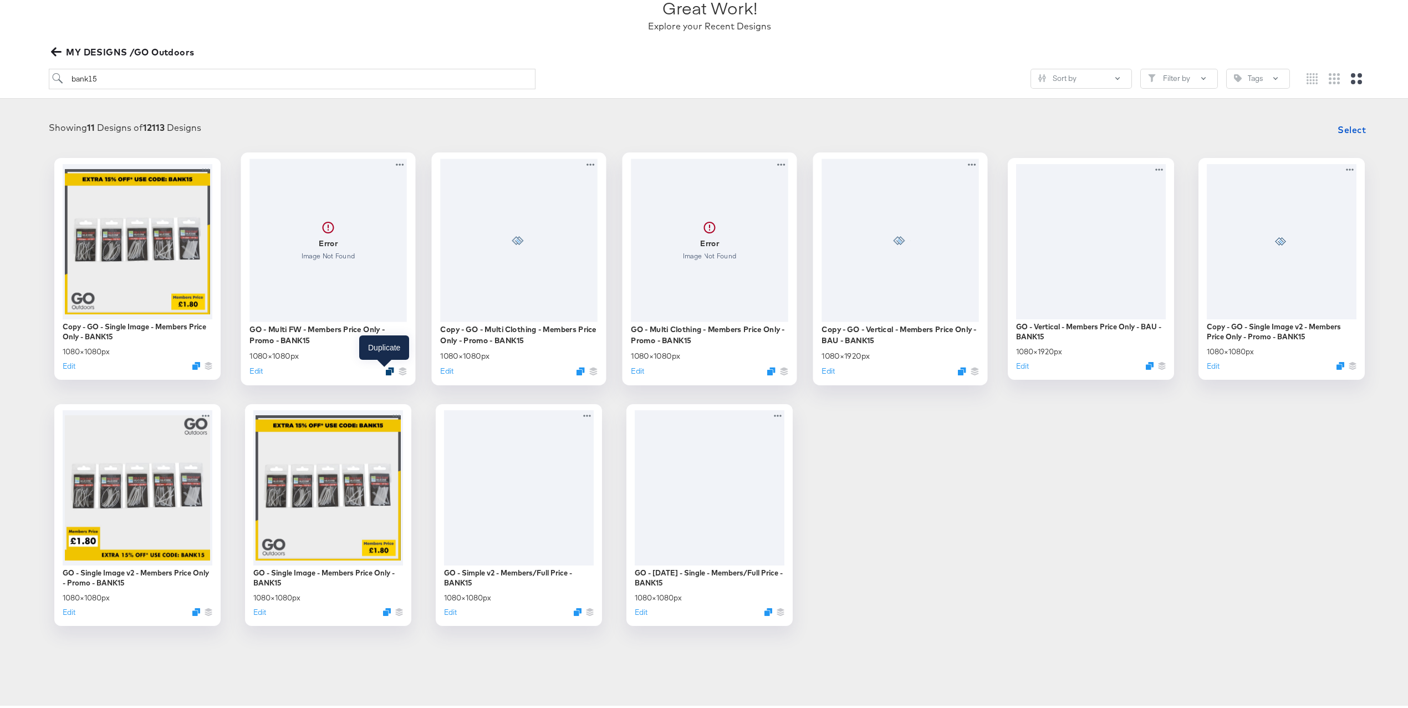
click at [387, 367] on icon "Duplicate" at bounding box center [390, 368] width 8 height 8
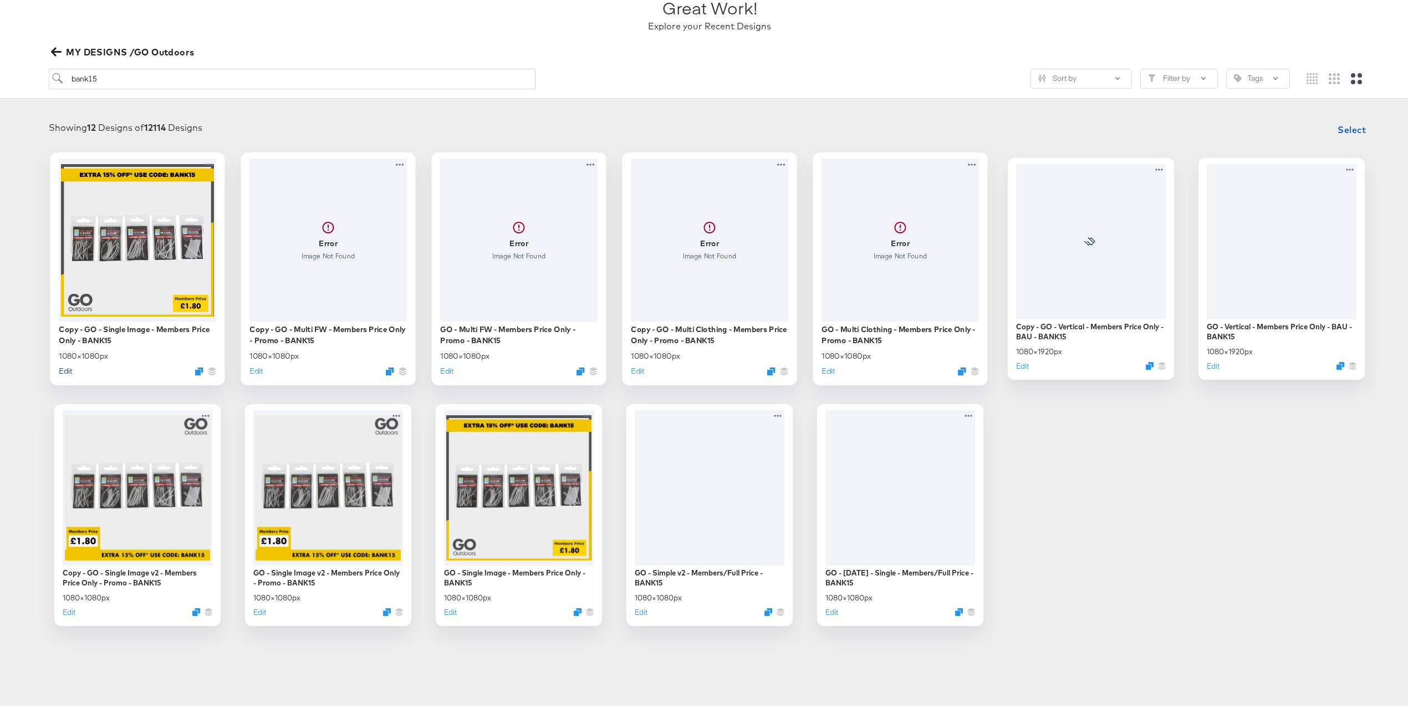
click at [59, 367] on button "Edit" at bounding box center [65, 367] width 13 height 11
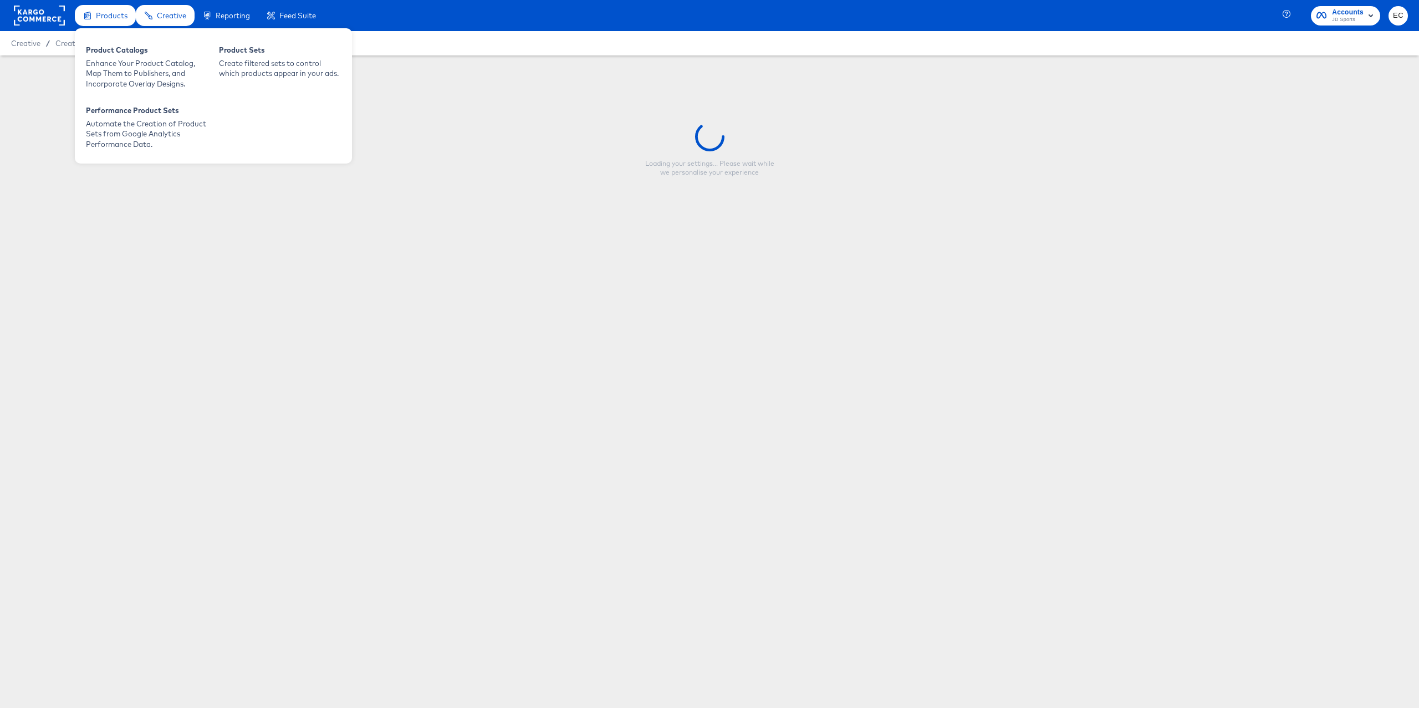
type input "Copy - GO - Single Image - Members Price Only - BANK15"
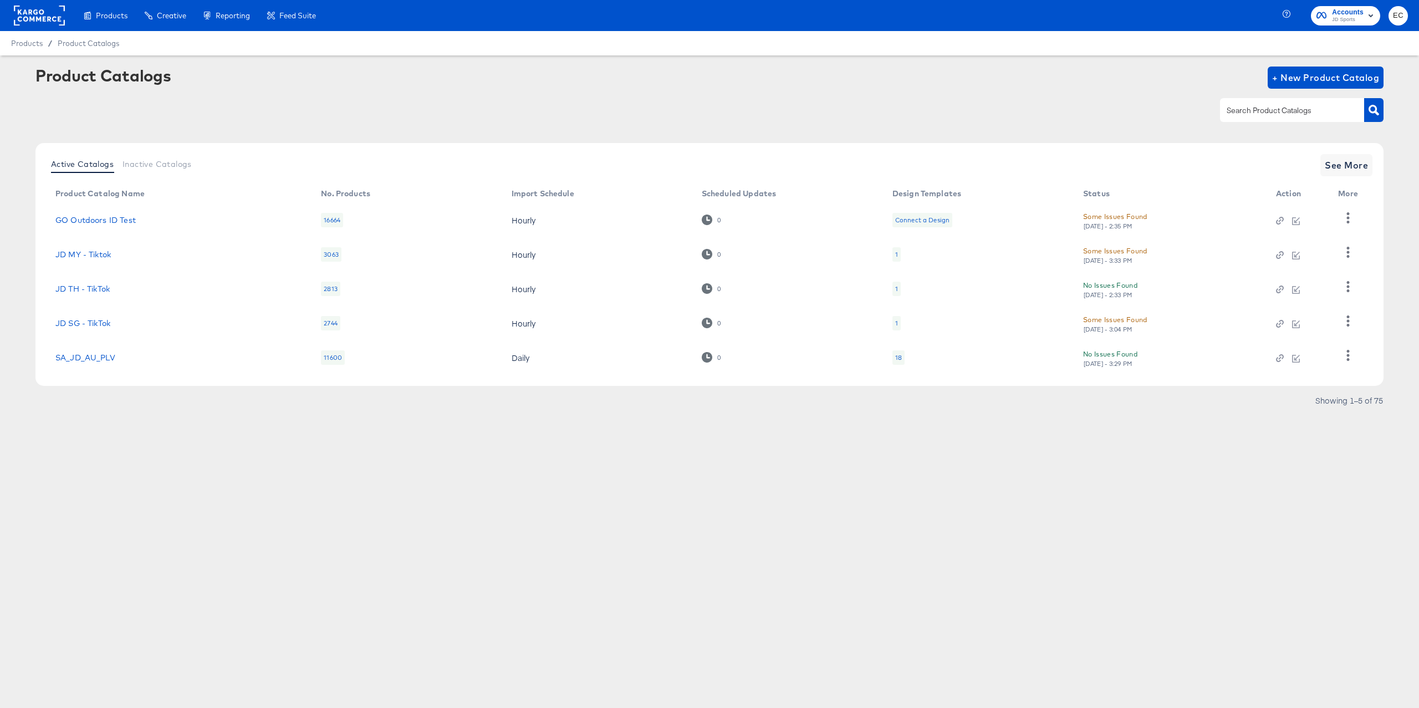
click at [48, 11] on rect at bounding box center [39, 16] width 51 height 20
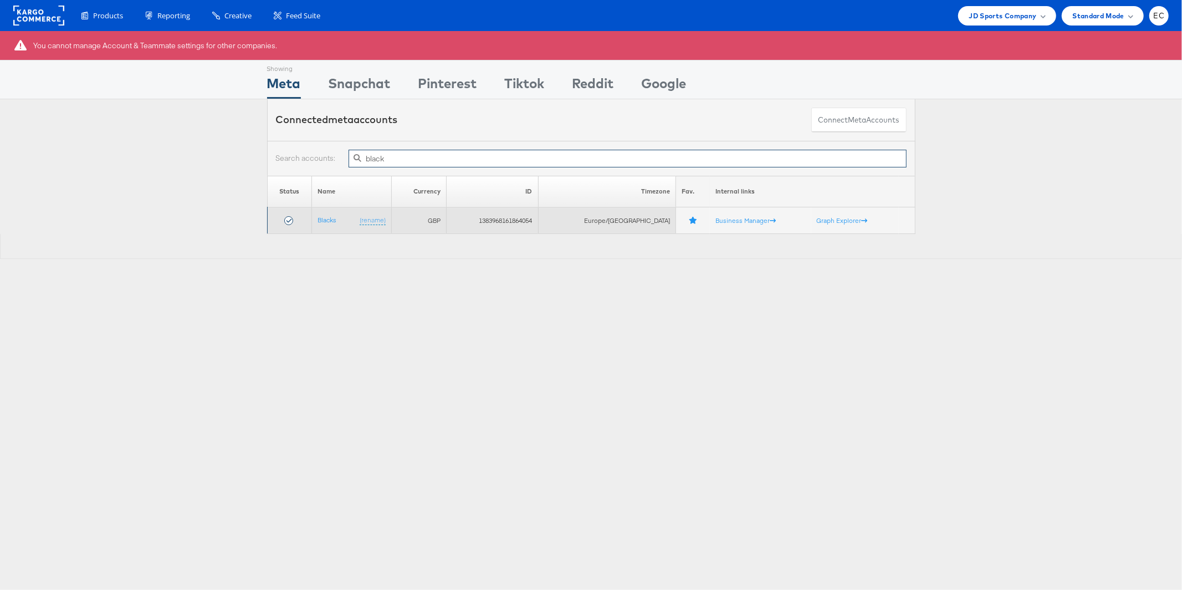
type input "black"
click at [340, 220] on td "Blacks (rename)" at bounding box center [352, 220] width 80 height 27
click at [336, 219] on link "Blacks" at bounding box center [327, 220] width 19 height 8
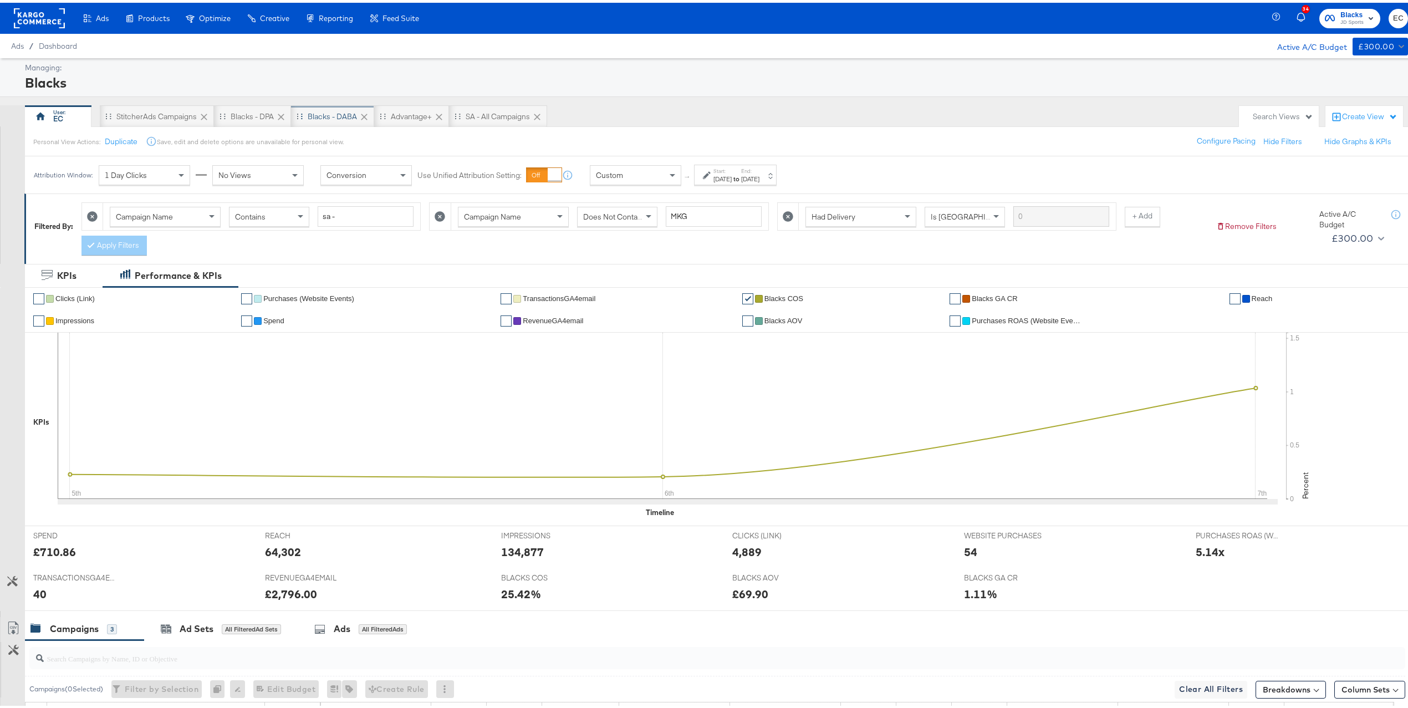
click at [342, 106] on div "Blacks - DABA" at bounding box center [332, 114] width 83 height 22
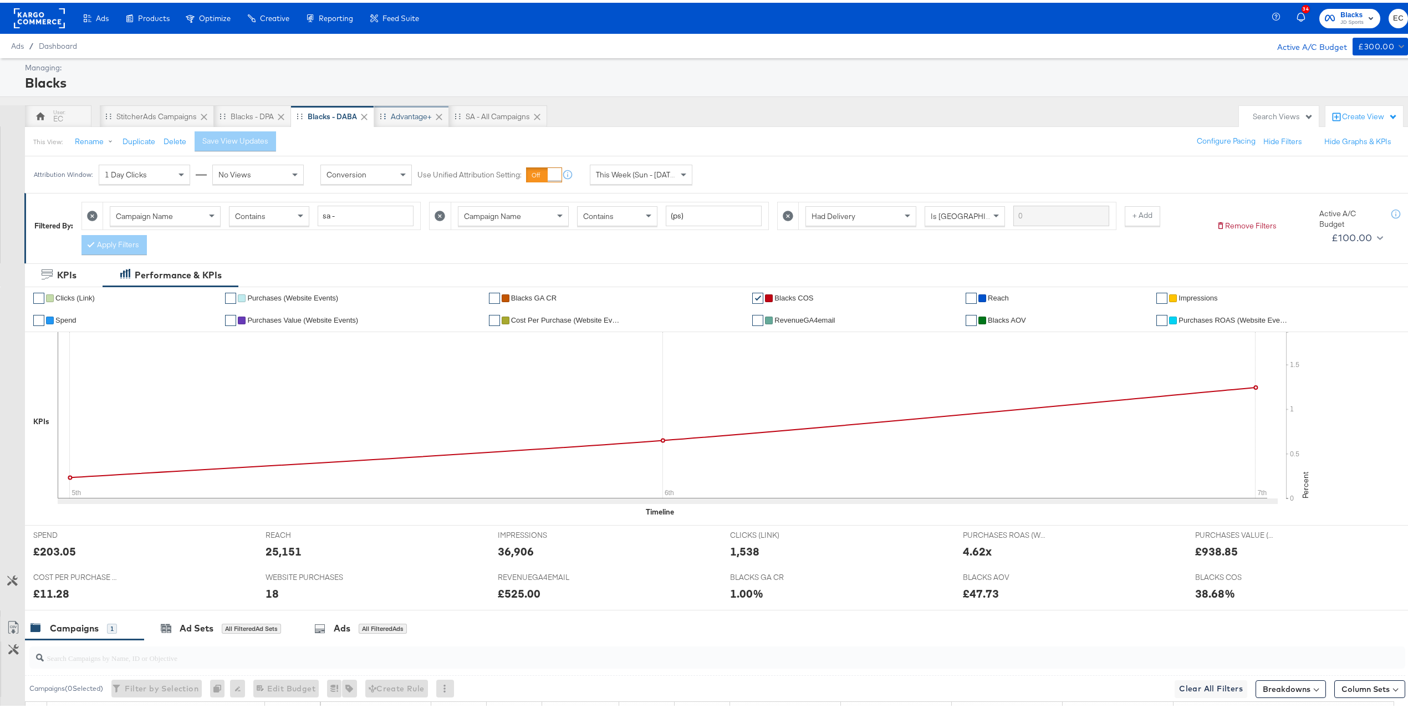
click at [414, 121] on div "Advantage+" at bounding box center [411, 114] width 75 height 22
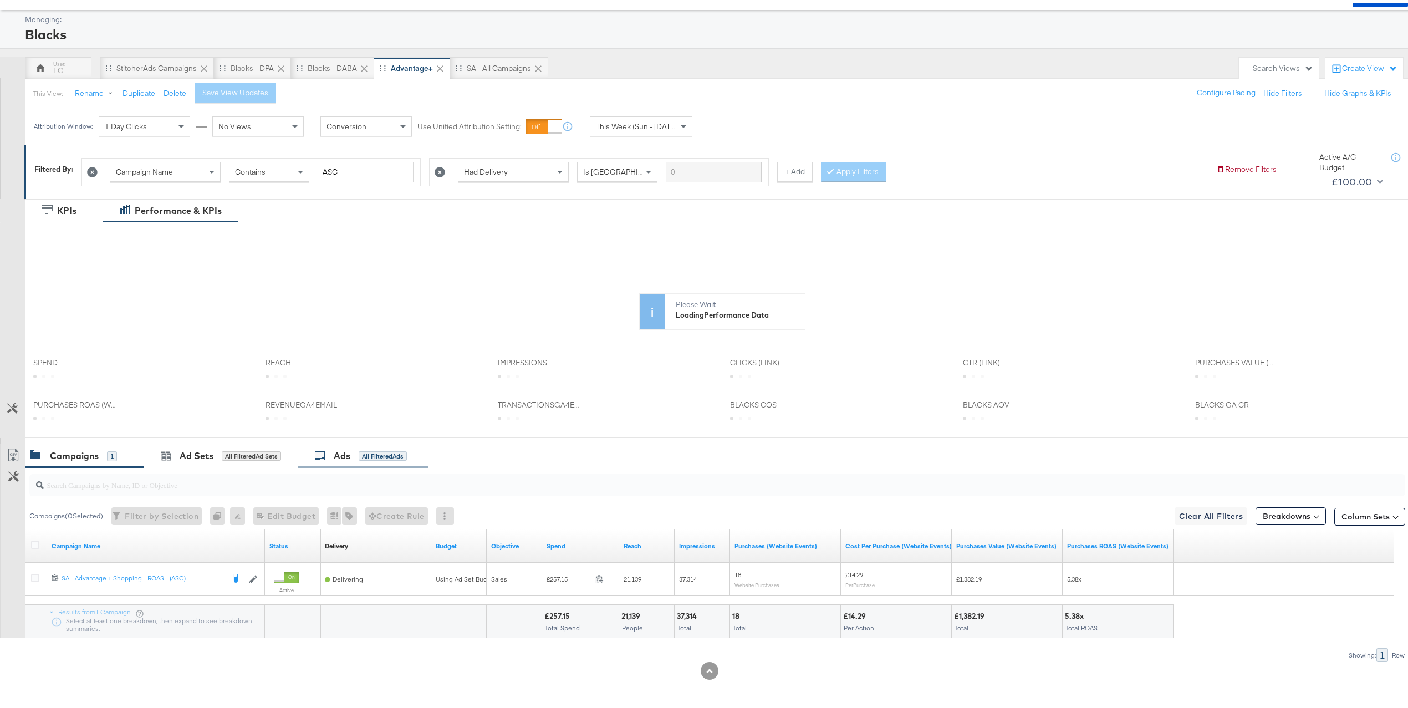
click at [365, 455] on div "All Filtered Ads" at bounding box center [383, 453] width 48 height 10
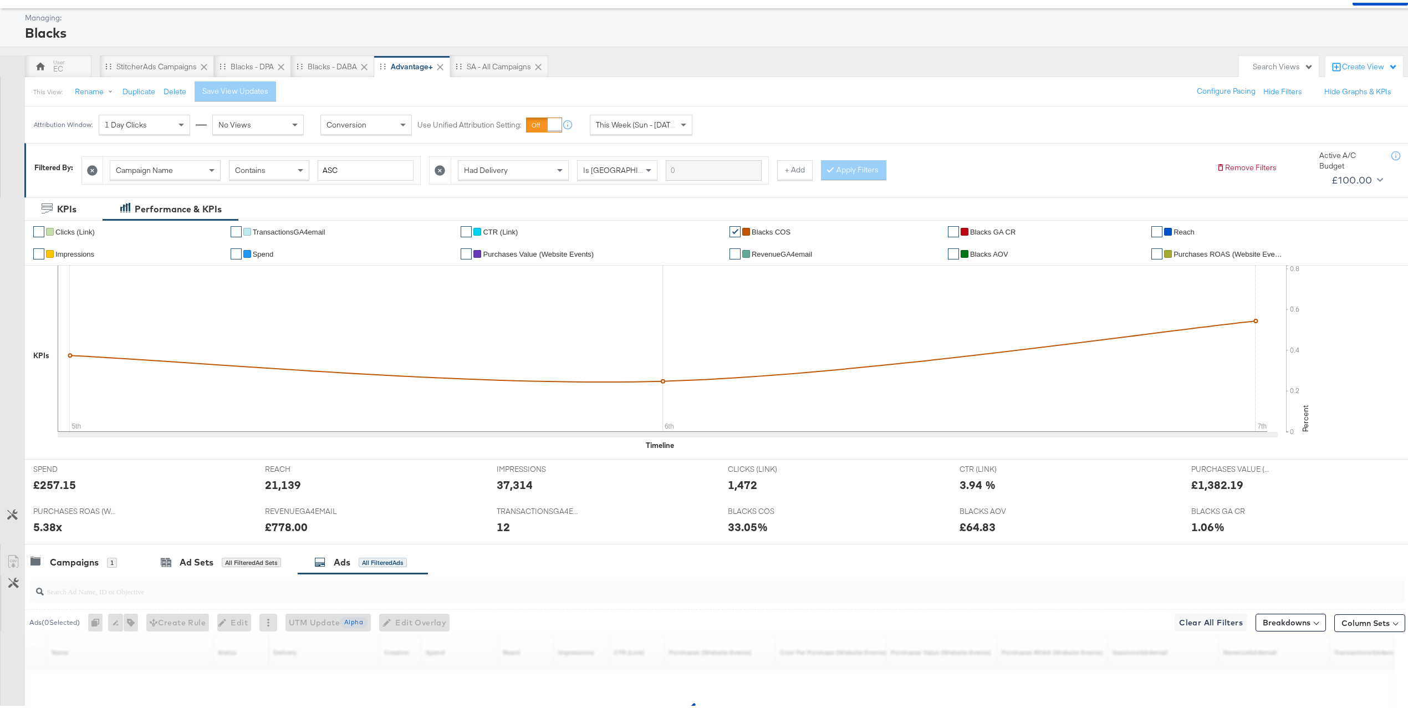
scroll to position [83, 0]
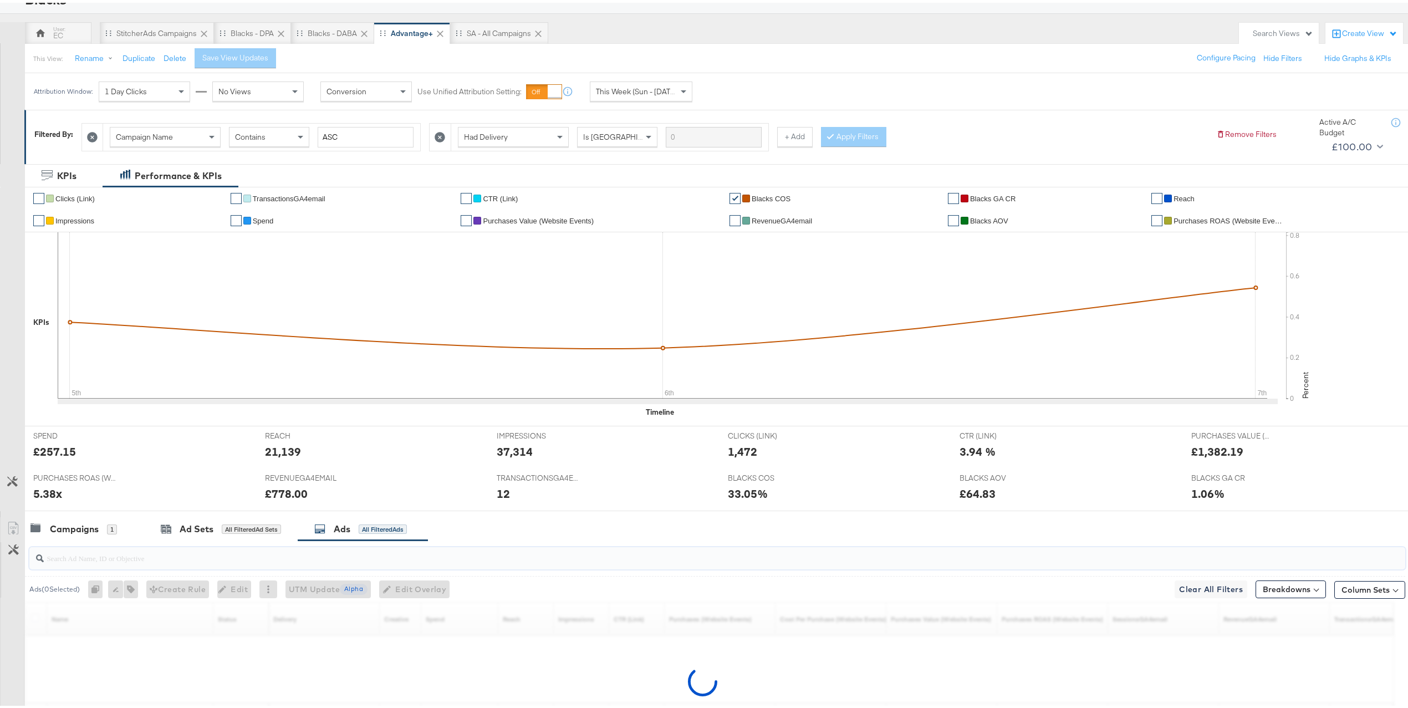
click at [347, 560] on input "search" at bounding box center [660, 551] width 1232 height 22
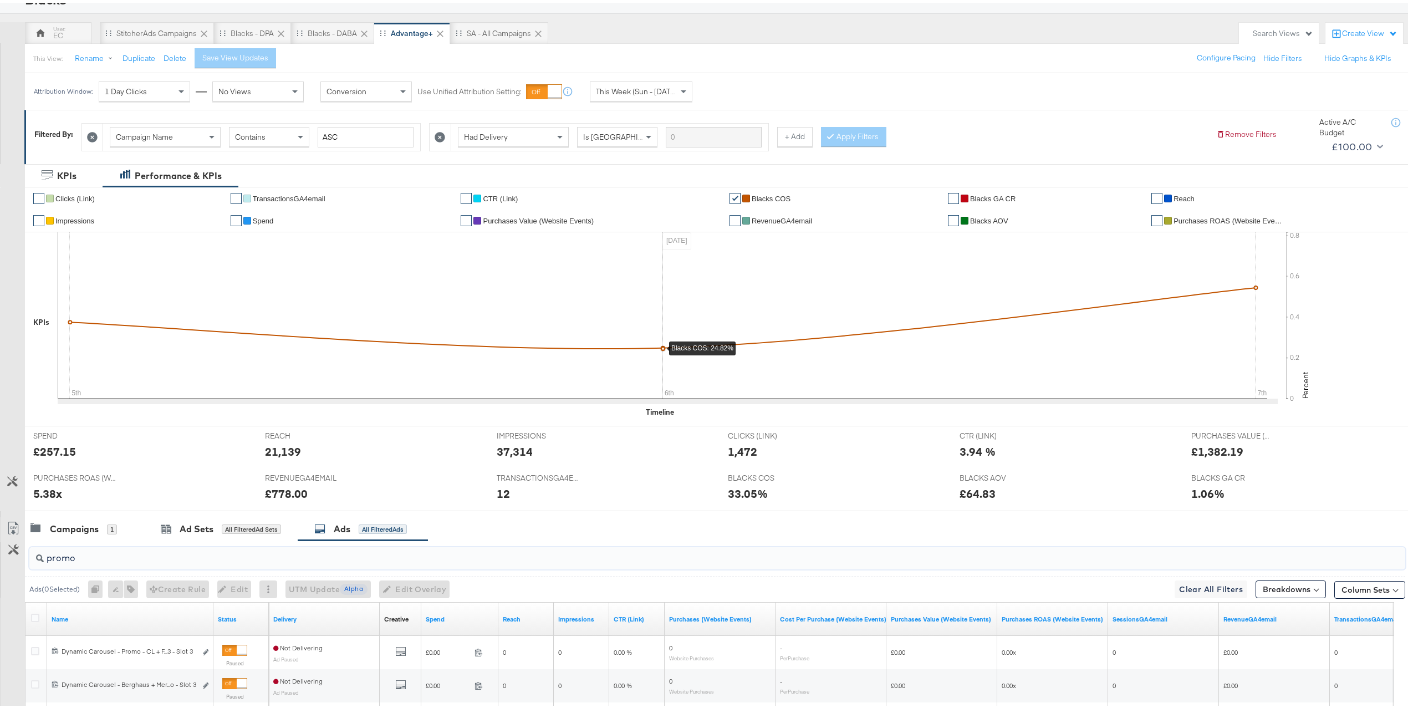
scroll to position [258, 0]
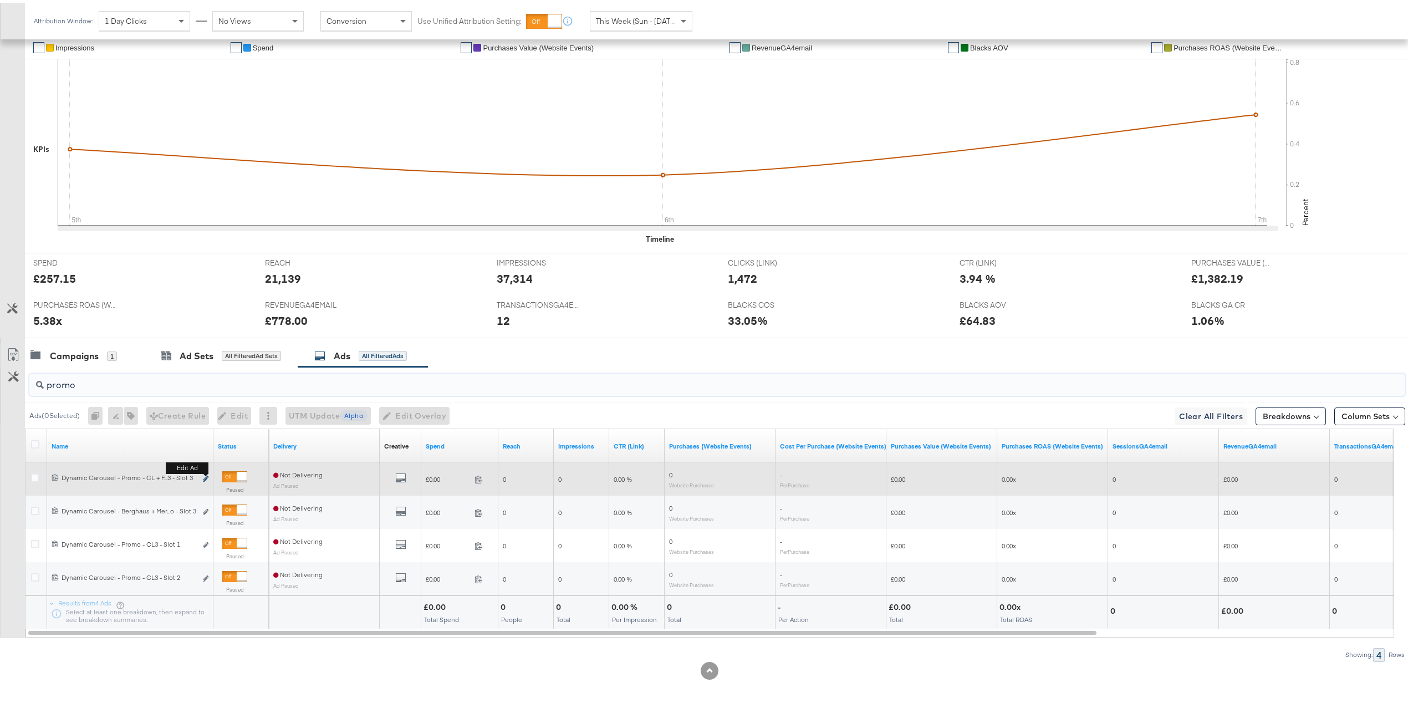
type input "promo"
click at [206, 475] on icon "link" at bounding box center [206, 476] width 6 height 6
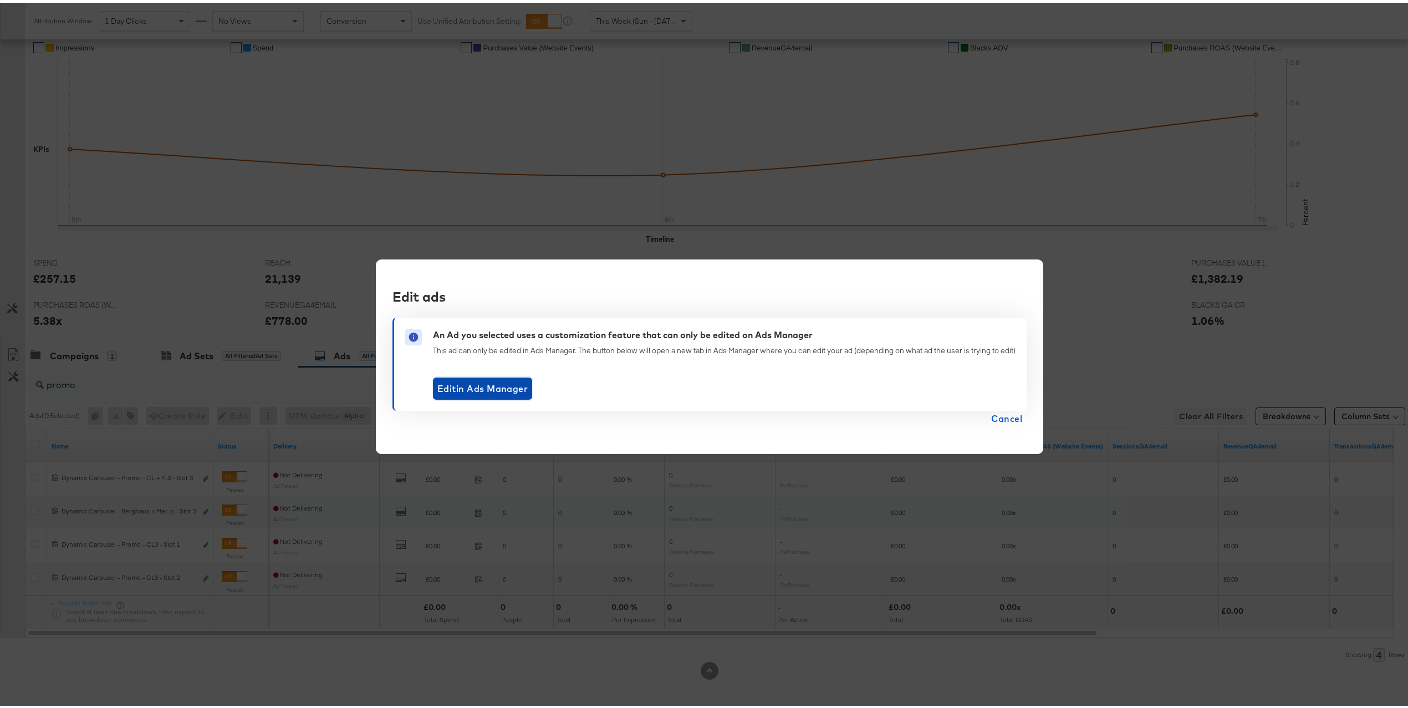
click at [509, 385] on span "Edit in Ads Manager" at bounding box center [482, 386] width 90 height 16
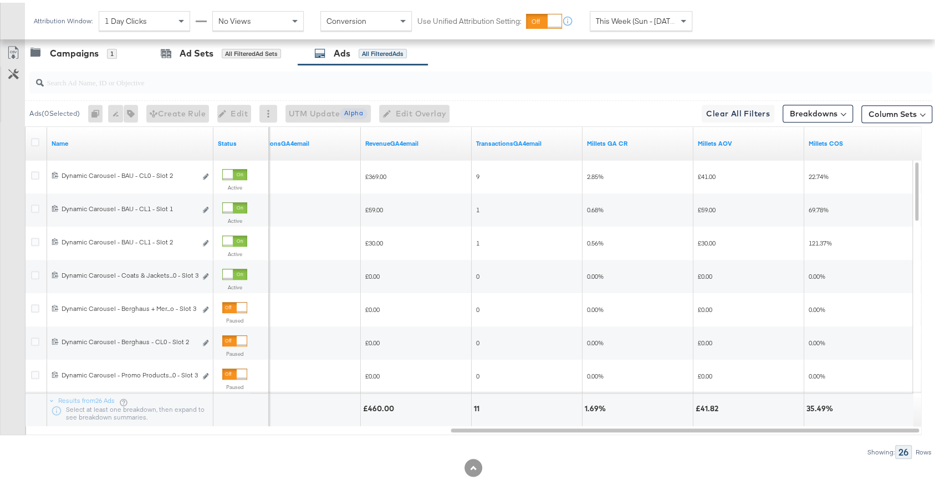
scroll to position [584, 0]
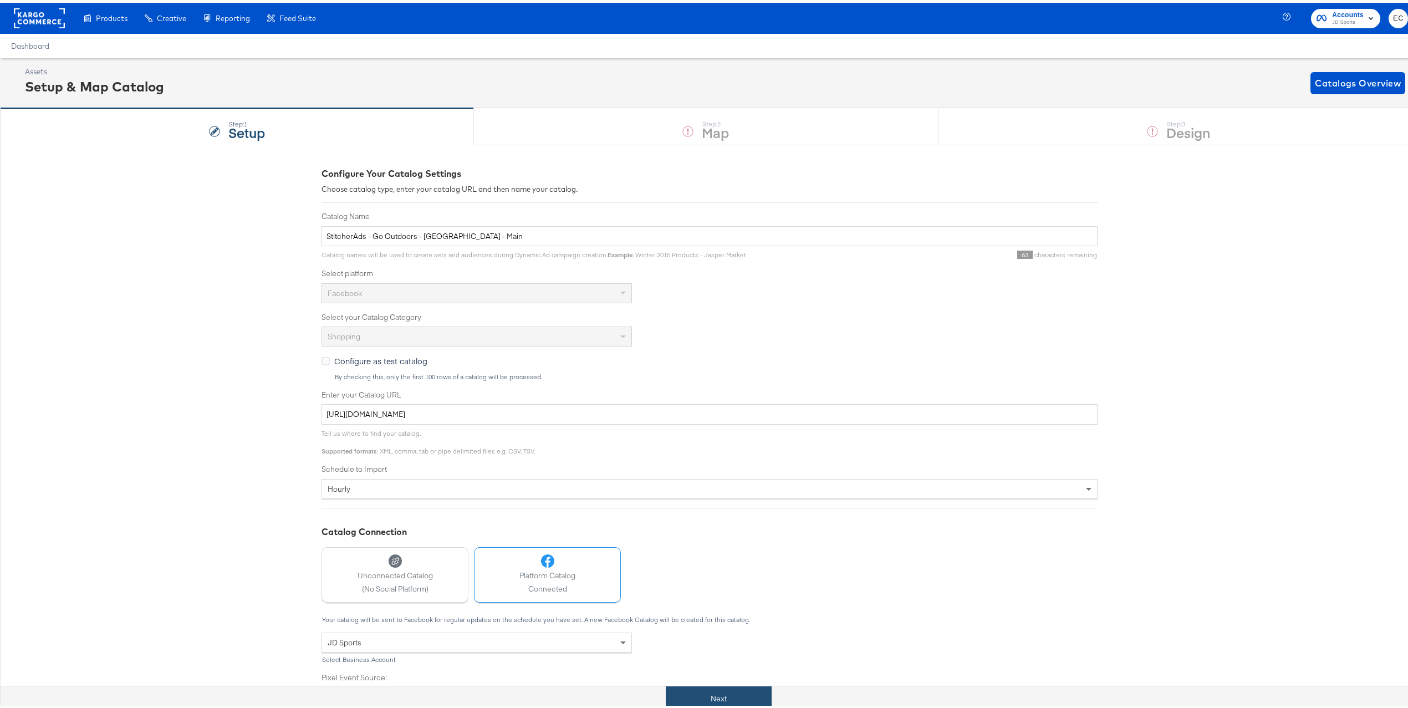
click at [711, 687] on button "Next" at bounding box center [719, 695] width 106 height 25
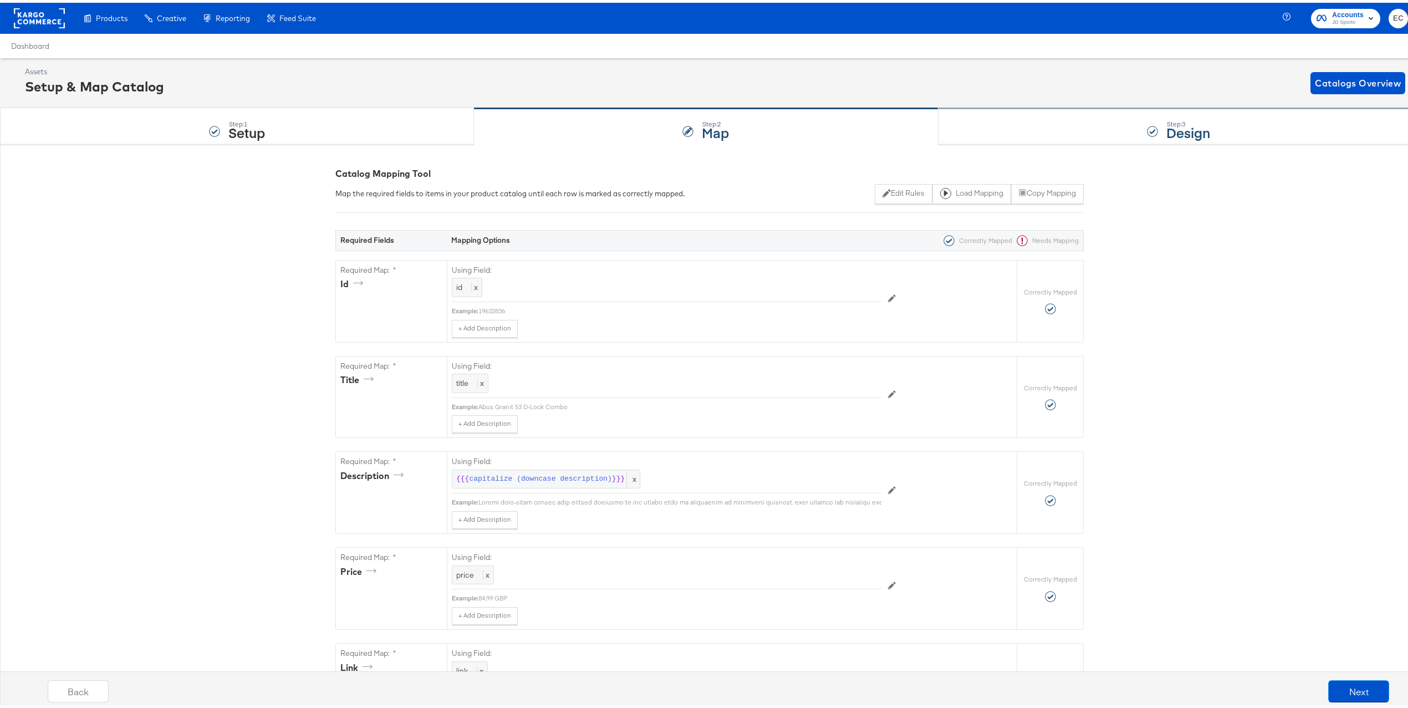
click at [1087, 114] on div "Step: 3 Design" at bounding box center [1178, 124] width 480 height 37
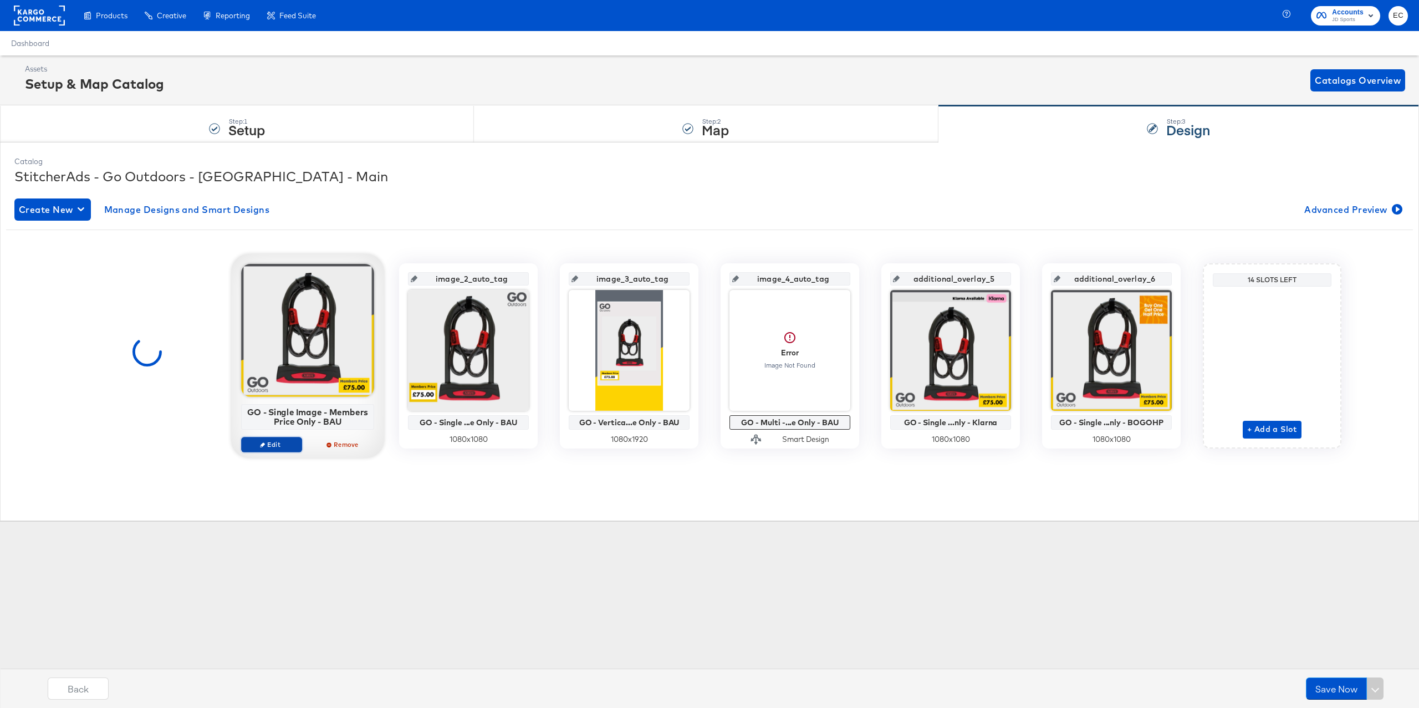
click at [260, 447] on icon "button" at bounding box center [262, 444] width 5 height 5
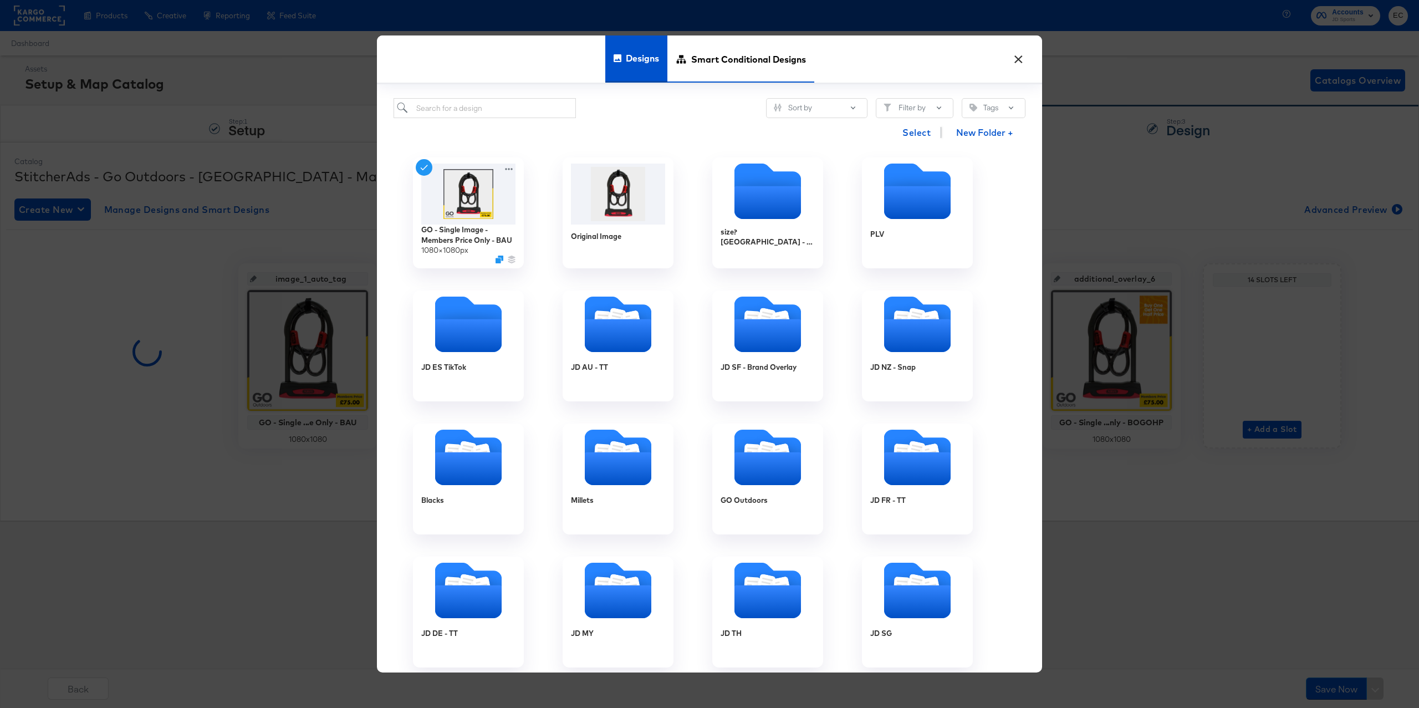
click at [761, 66] on span "Smart Conditional Designs" at bounding box center [748, 58] width 115 height 49
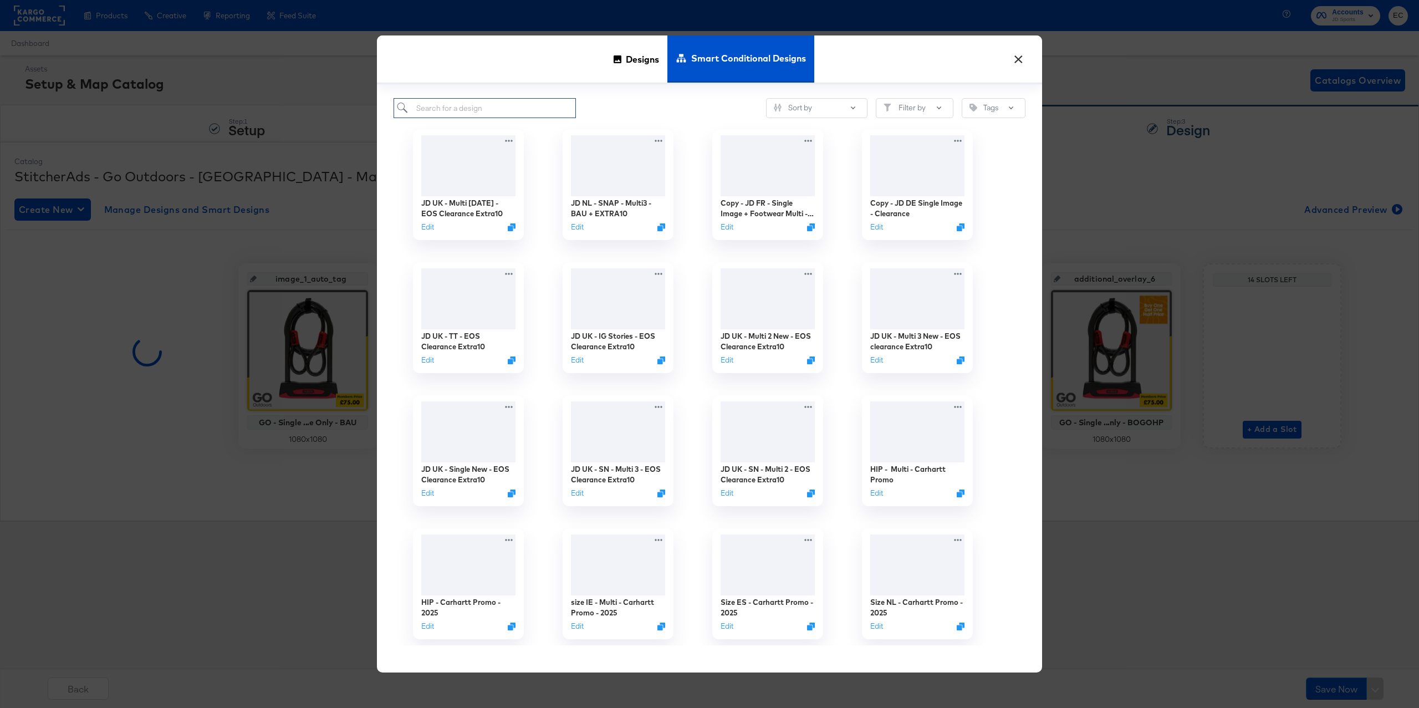
click at [459, 111] on input "search" at bounding box center [484, 108] width 182 height 21
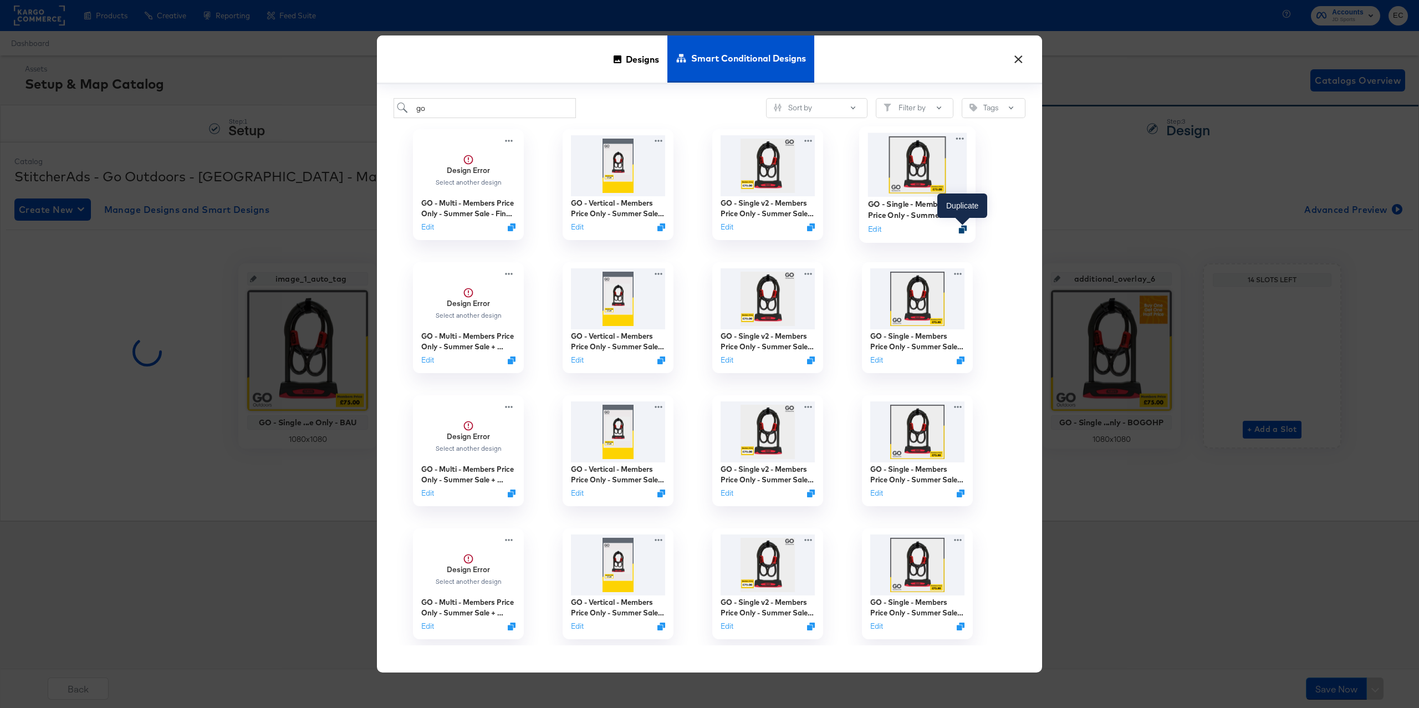
click at [963, 229] on icon "Duplicate" at bounding box center [963, 230] width 8 height 8
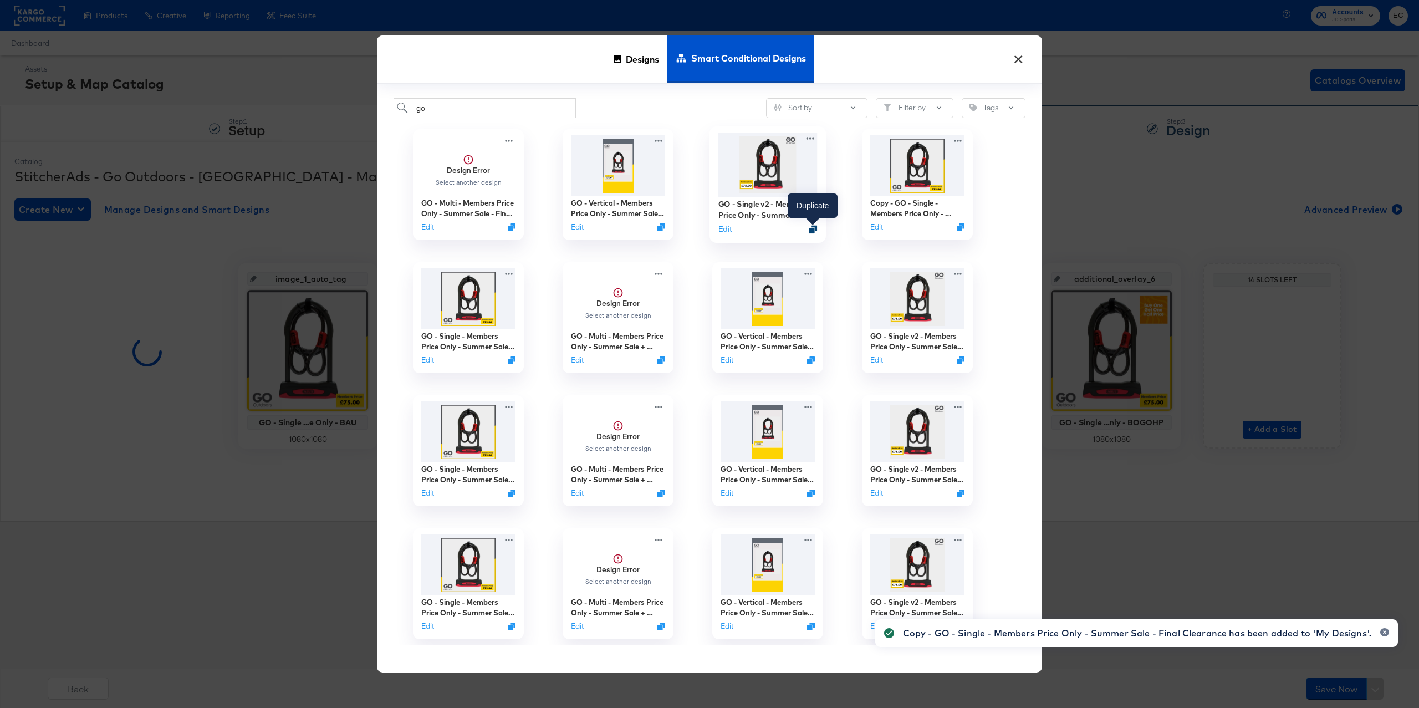
click at [816, 228] on icon "Duplicate" at bounding box center [813, 230] width 8 height 8
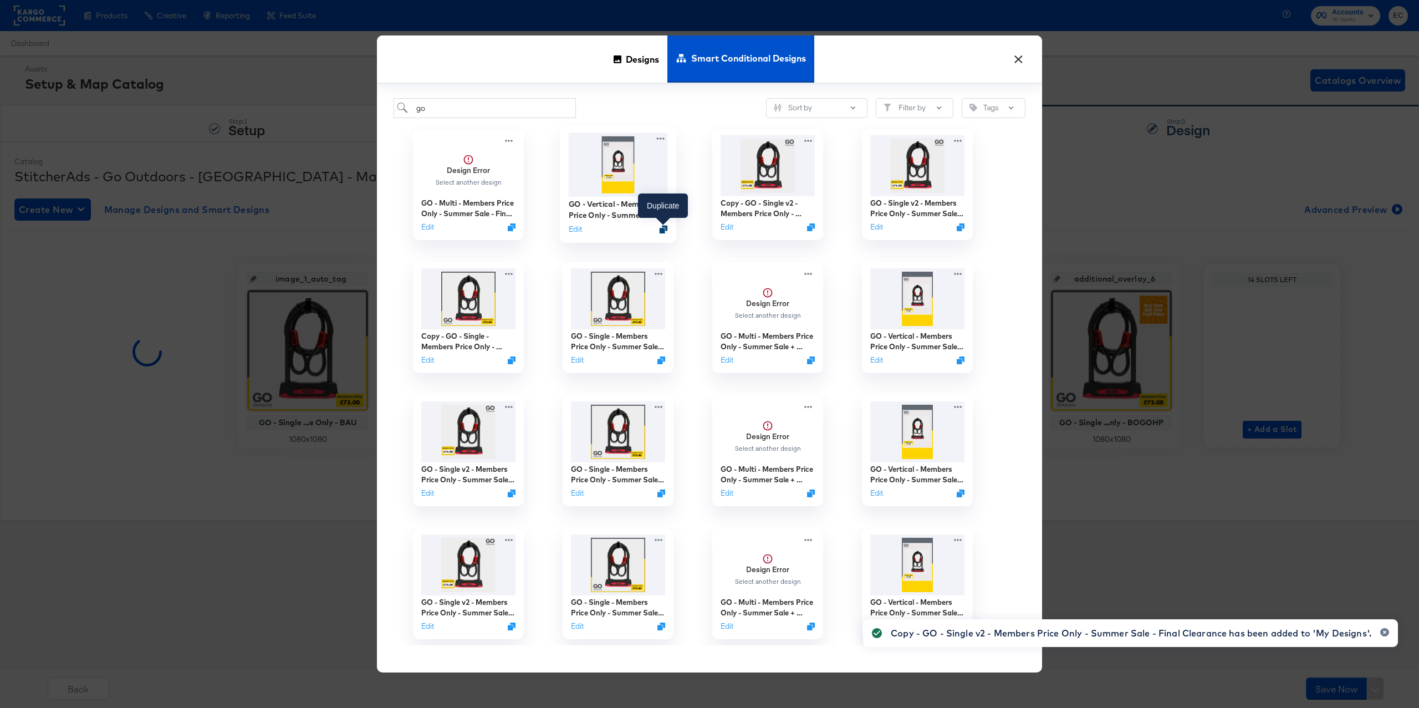
click at [666, 228] on icon "Duplicate" at bounding box center [663, 230] width 8 height 8
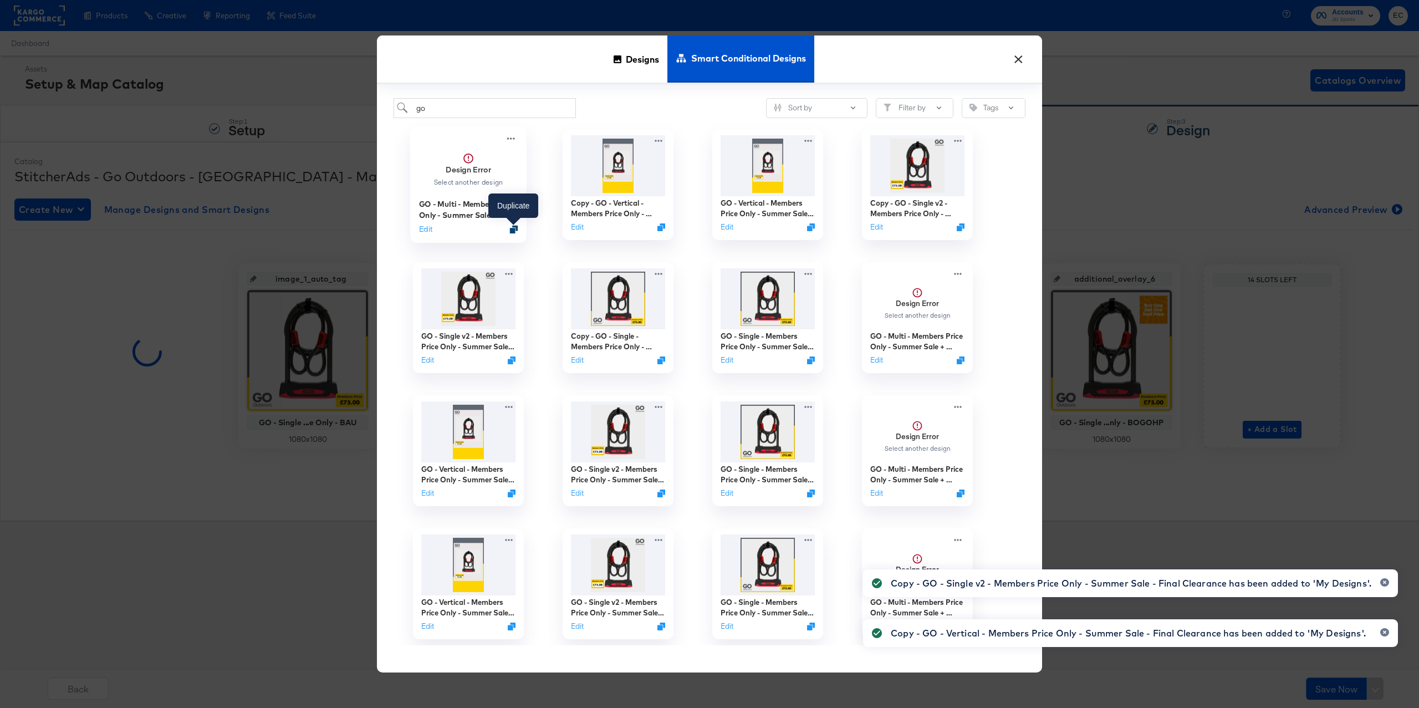
click at [513, 227] on icon "Duplicate" at bounding box center [514, 230] width 8 height 8
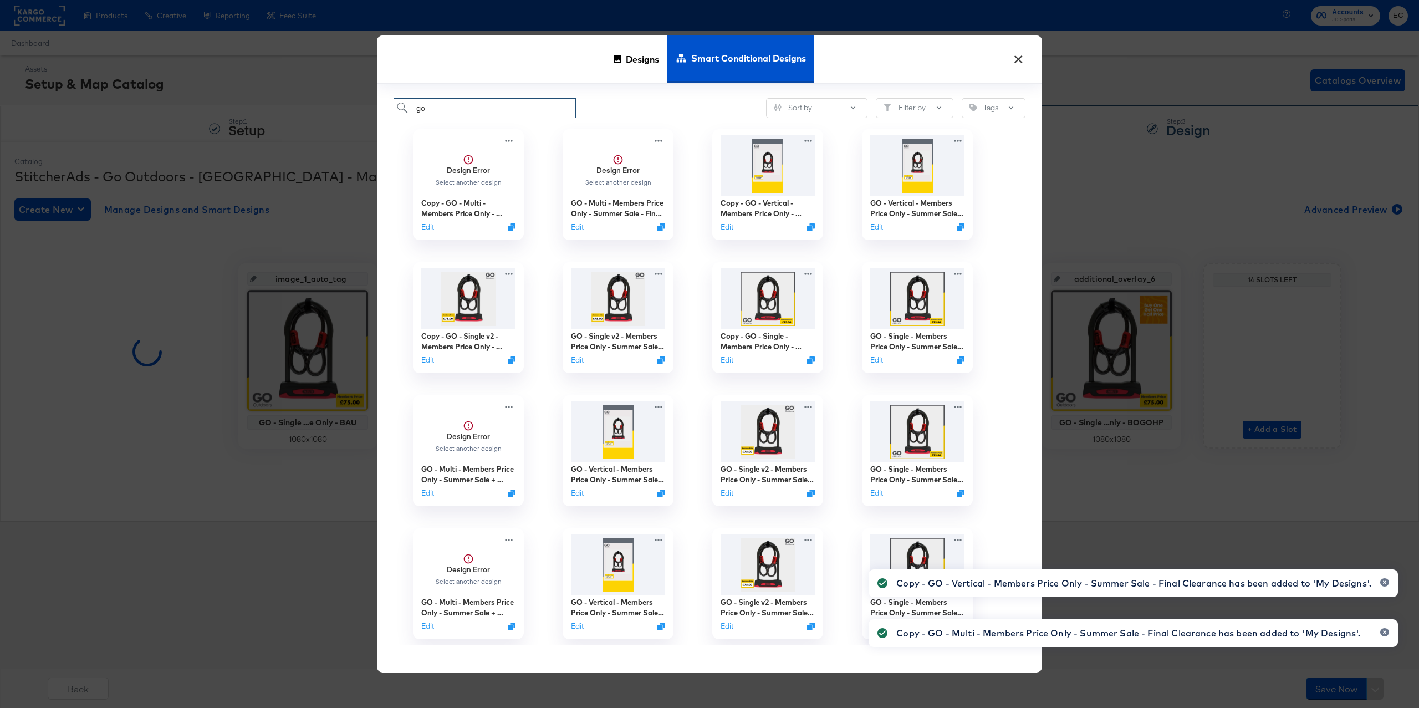
click at [489, 105] on input "go" at bounding box center [484, 108] width 182 height 21
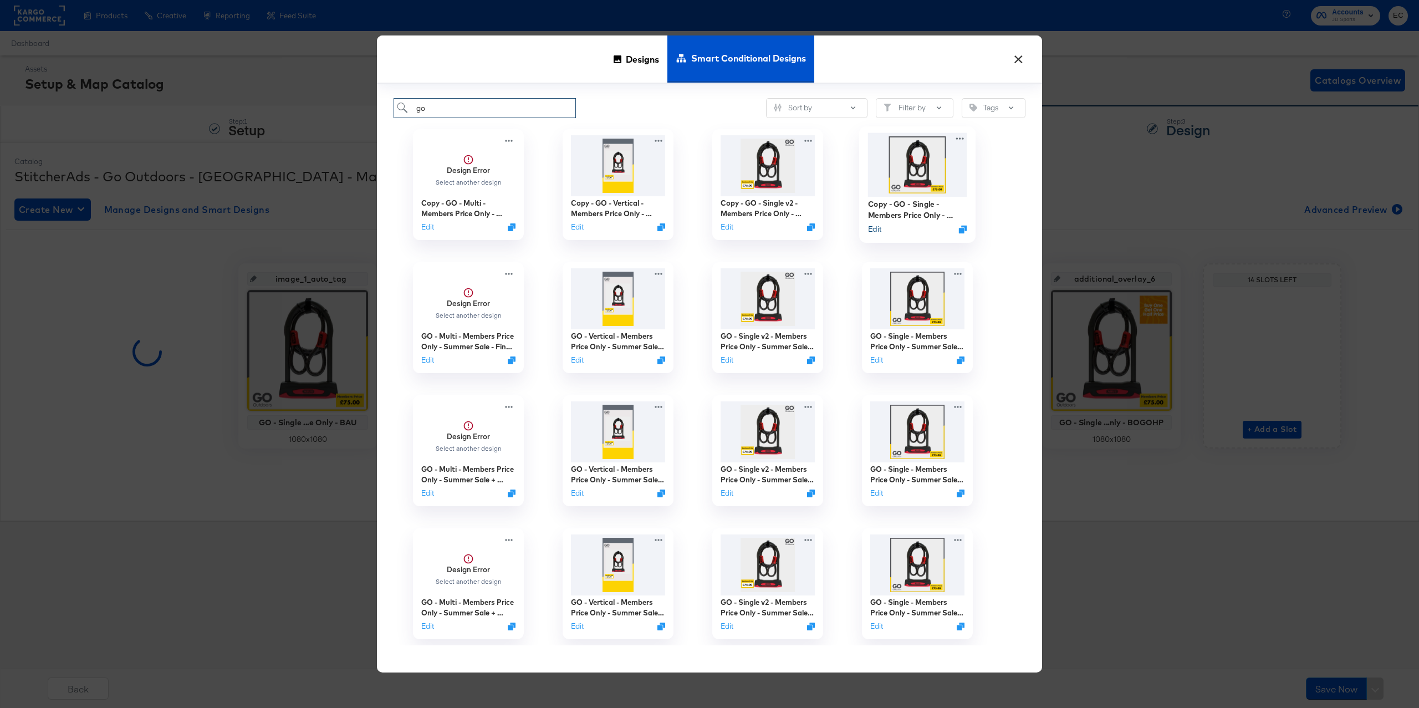
type input "go"
click at [879, 229] on button "Edit" at bounding box center [874, 229] width 13 height 11
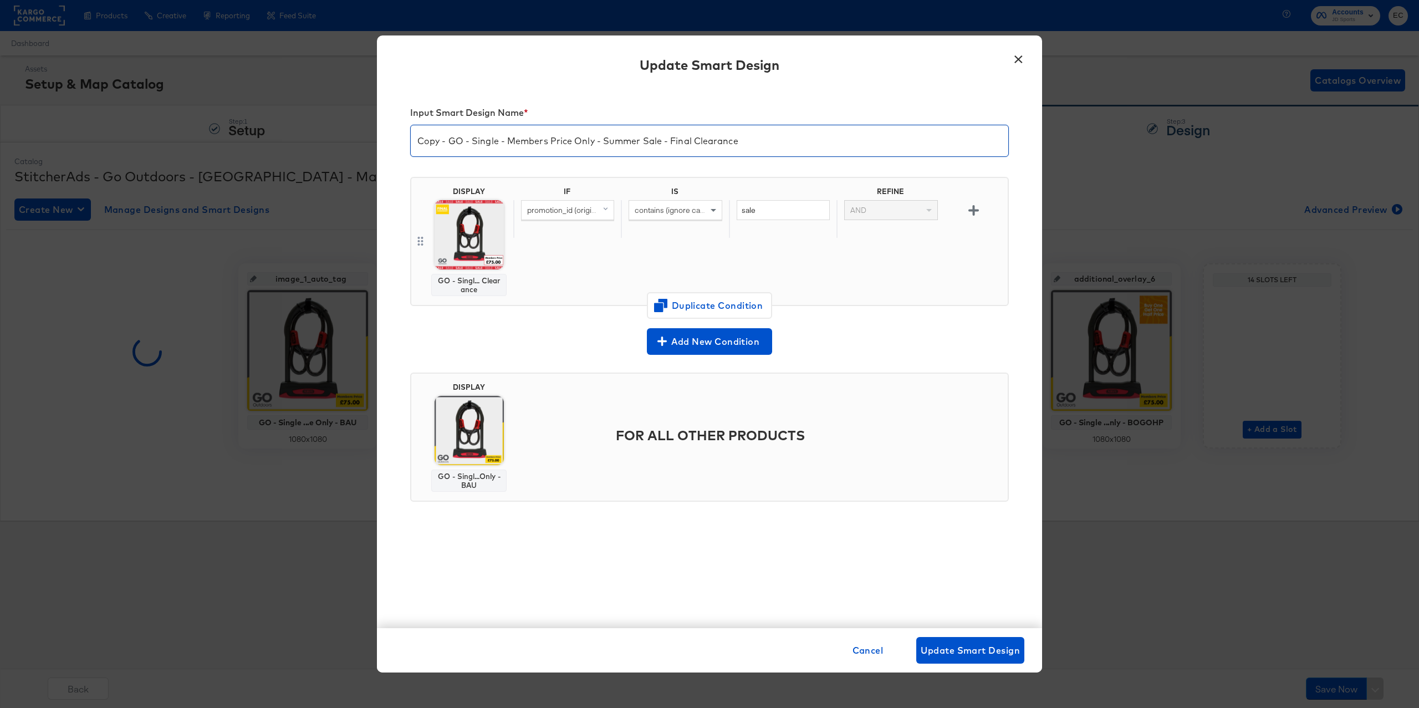
drag, startPoint x: 449, startPoint y: 141, endPoint x: 398, endPoint y: 136, distance: 51.2
click at [398, 136] on div "Input Smart Design Name * Copy - GO - Single - Members Price Only - Summer Sale…" at bounding box center [709, 357] width 665 height 541
drag, startPoint x: 571, startPoint y: 141, endPoint x: 771, endPoint y: 140, distance: 200.0
click at [771, 139] on input "GO - Single - Members Price Only - Summer Sale - Final Clearance" at bounding box center [709, 136] width 597 height 31
type input "GO - Single - Members Price Only -"
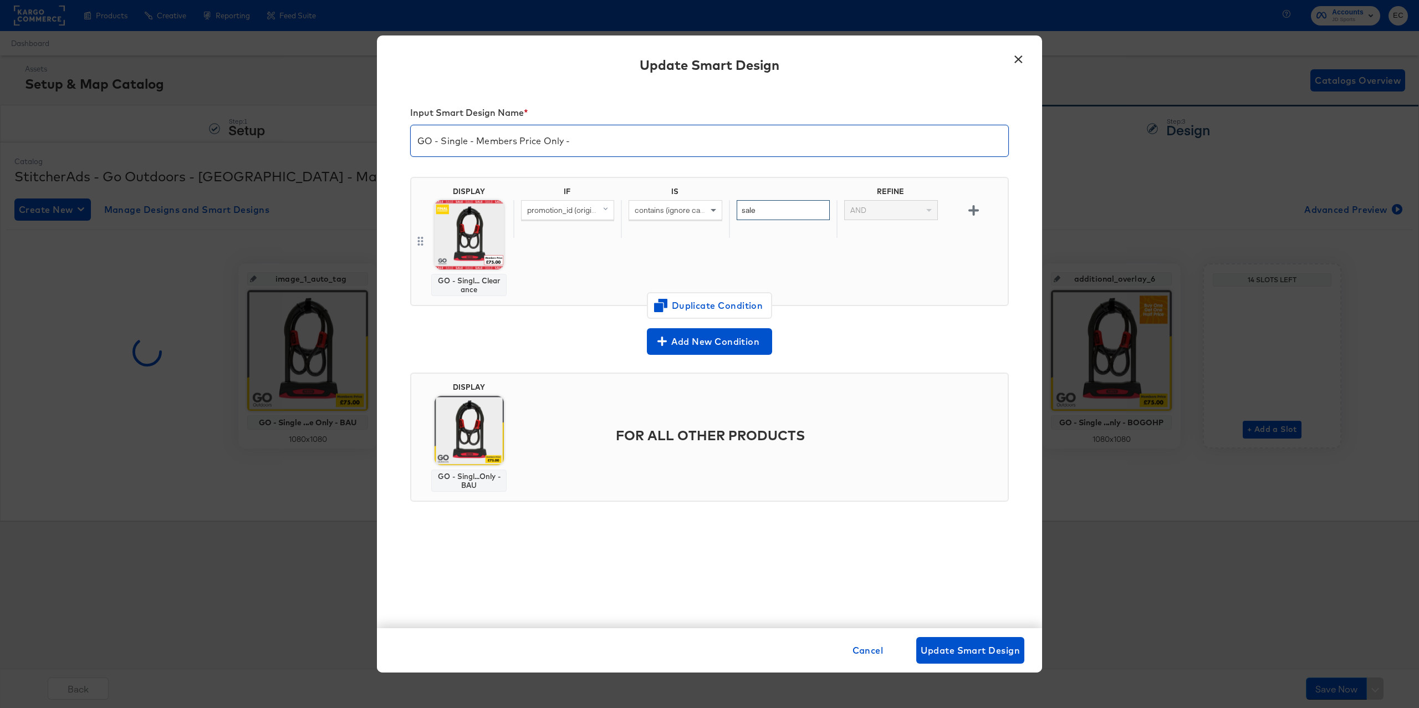
click at [782, 203] on input "sale" at bounding box center [782, 210] width 93 height 21
paste input "15OFF"
type input "15OFF"
click at [631, 145] on input "GO - Single - Members Price Only -" at bounding box center [709, 136] width 597 height 31
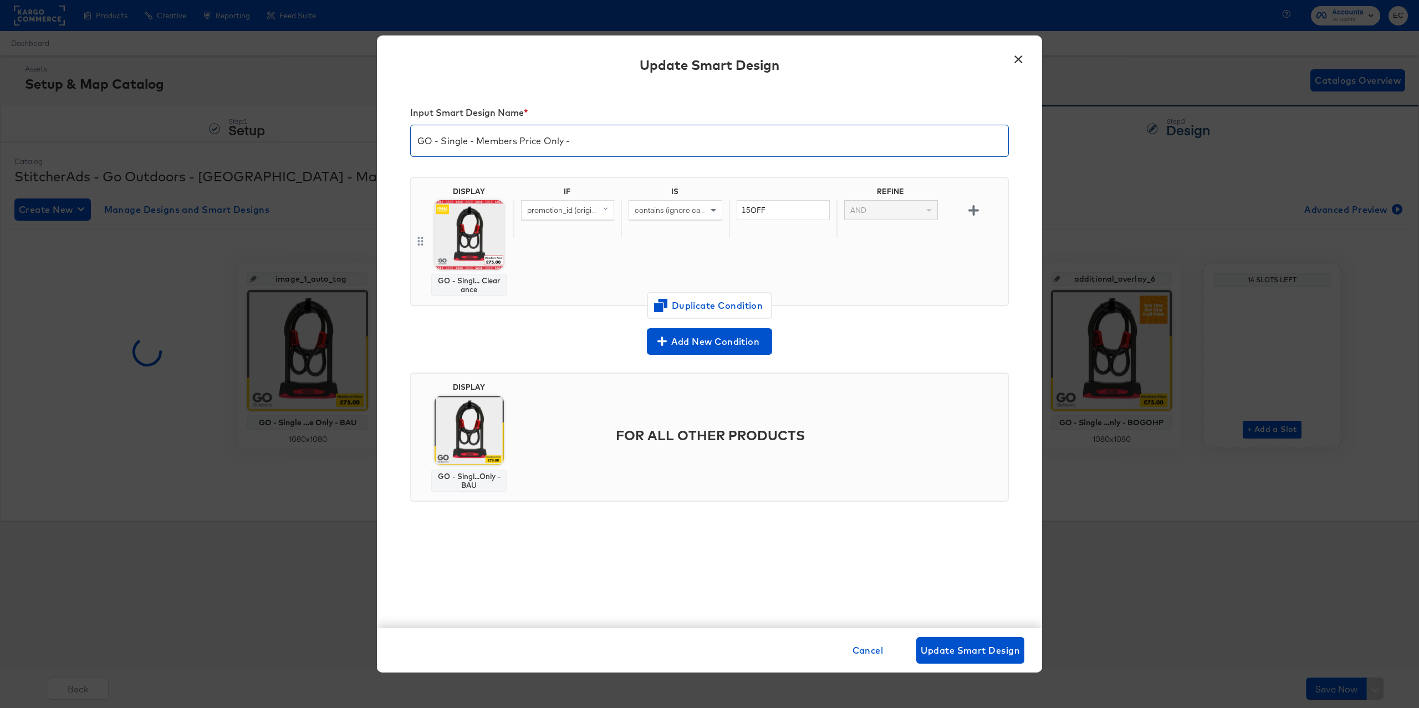
paste input "15OFF"
type input "GO - Single - Members Price Only - 15OFF"
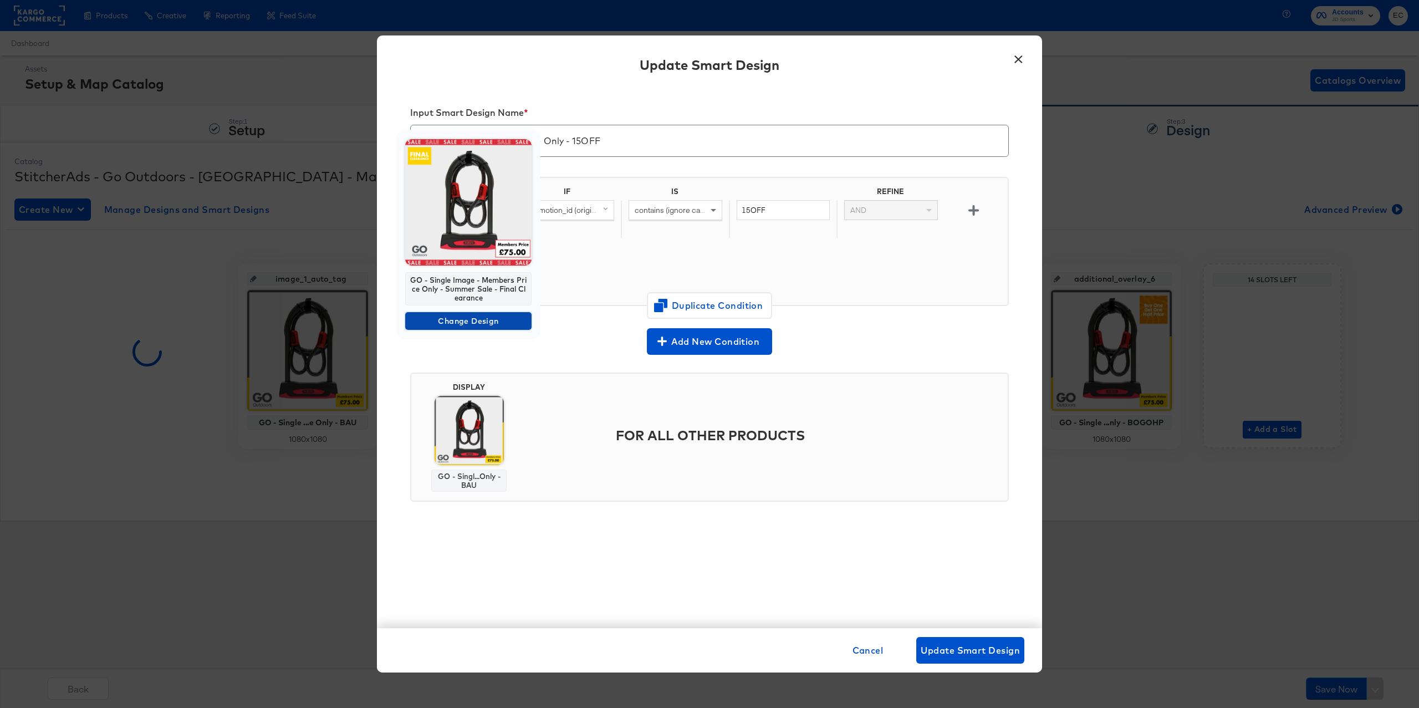
click at [462, 321] on span "Change Design" at bounding box center [468, 321] width 117 height 14
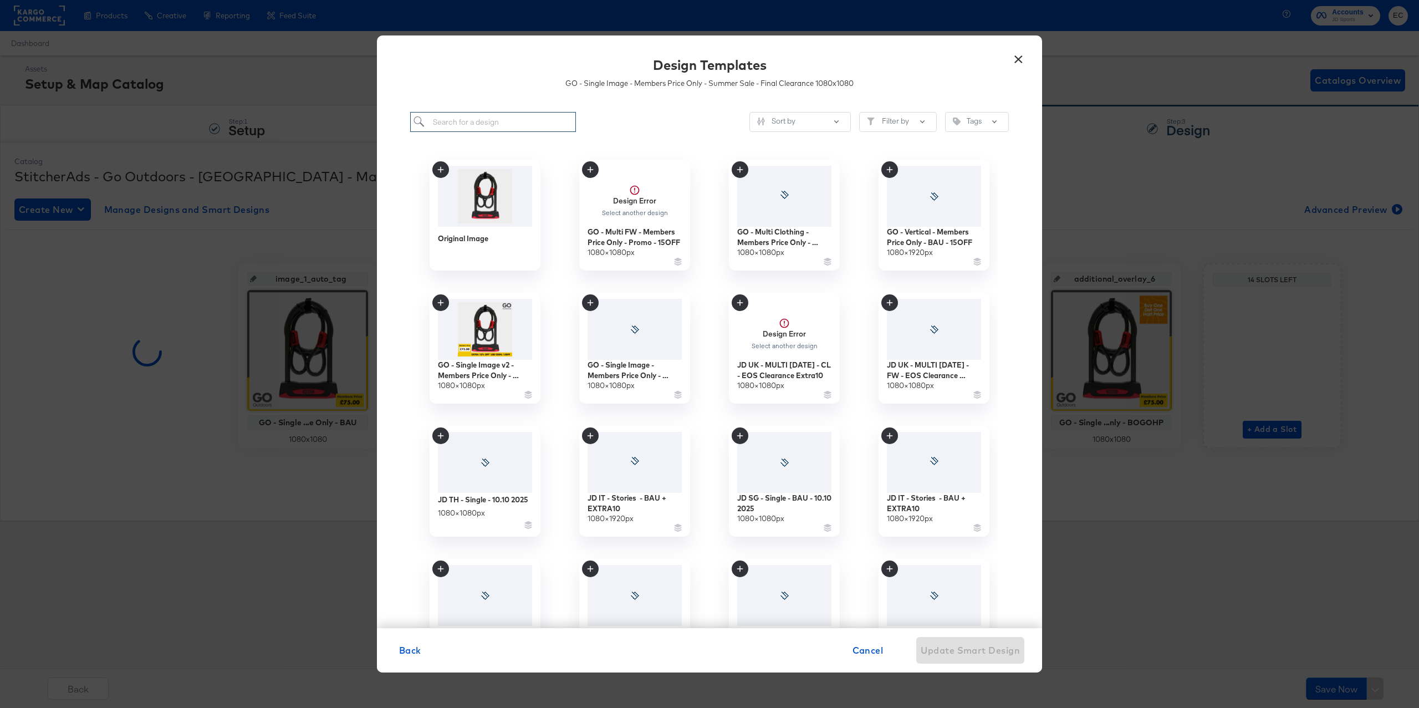
click at [474, 125] on input "search" at bounding box center [493, 122] width 166 height 21
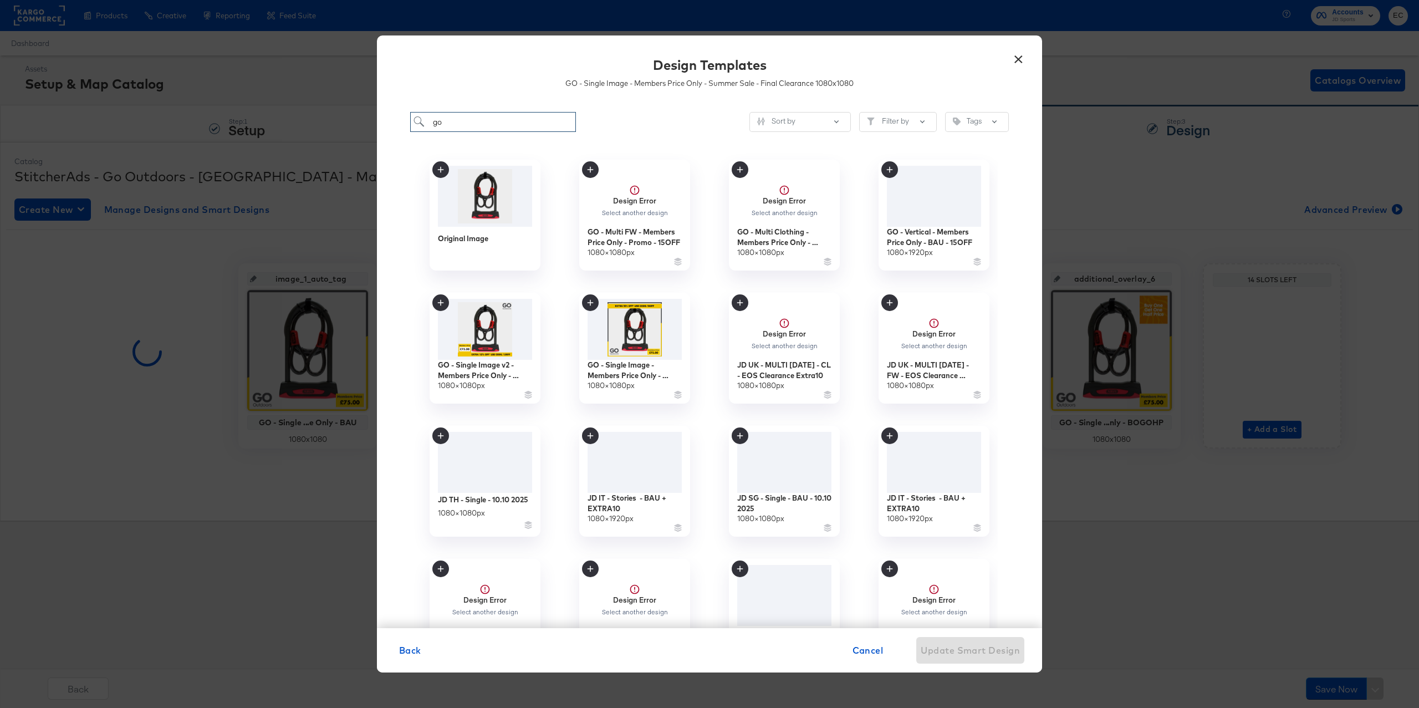
type input "go"
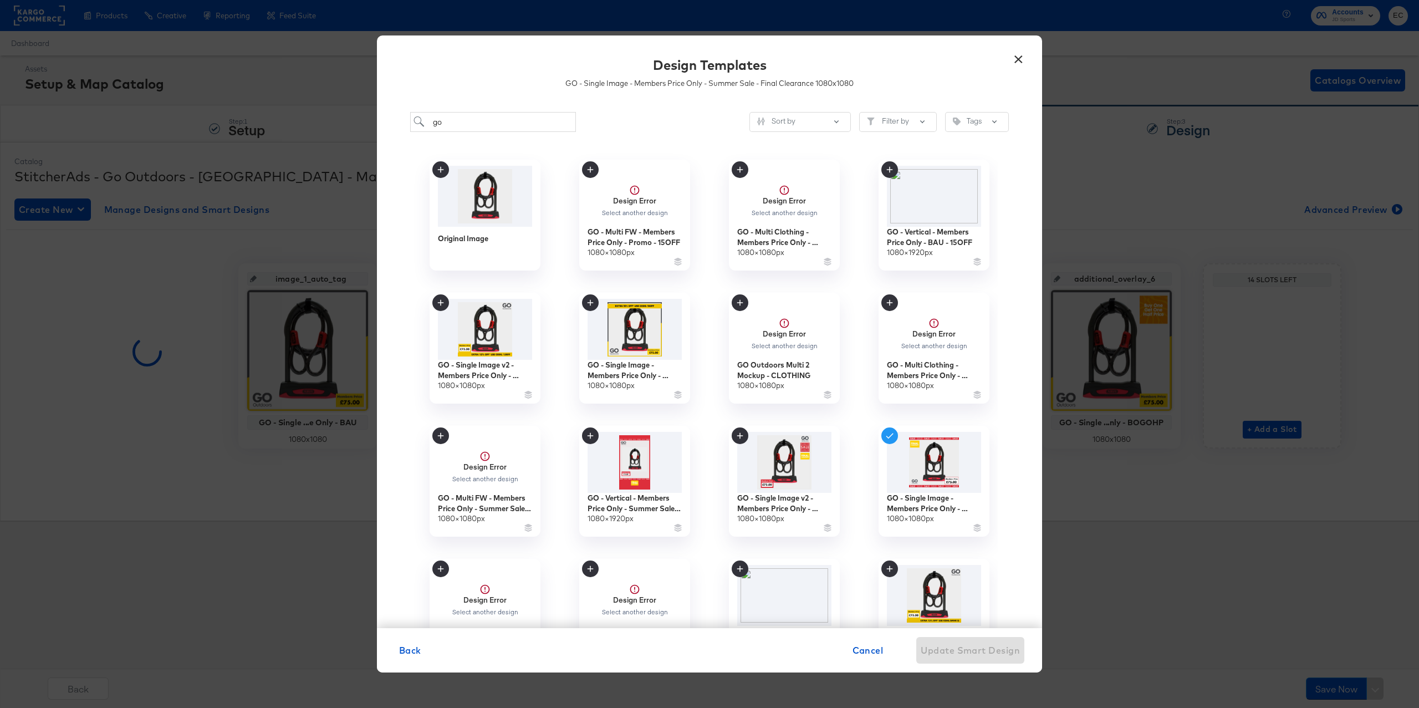
click at [662, 122] on div "go Sort by Filter by Tags" at bounding box center [709, 122] width 598 height 21
click at [633, 378] on div "GO - Single Image - Members Price Only - 15OFF" at bounding box center [634, 371] width 99 height 22
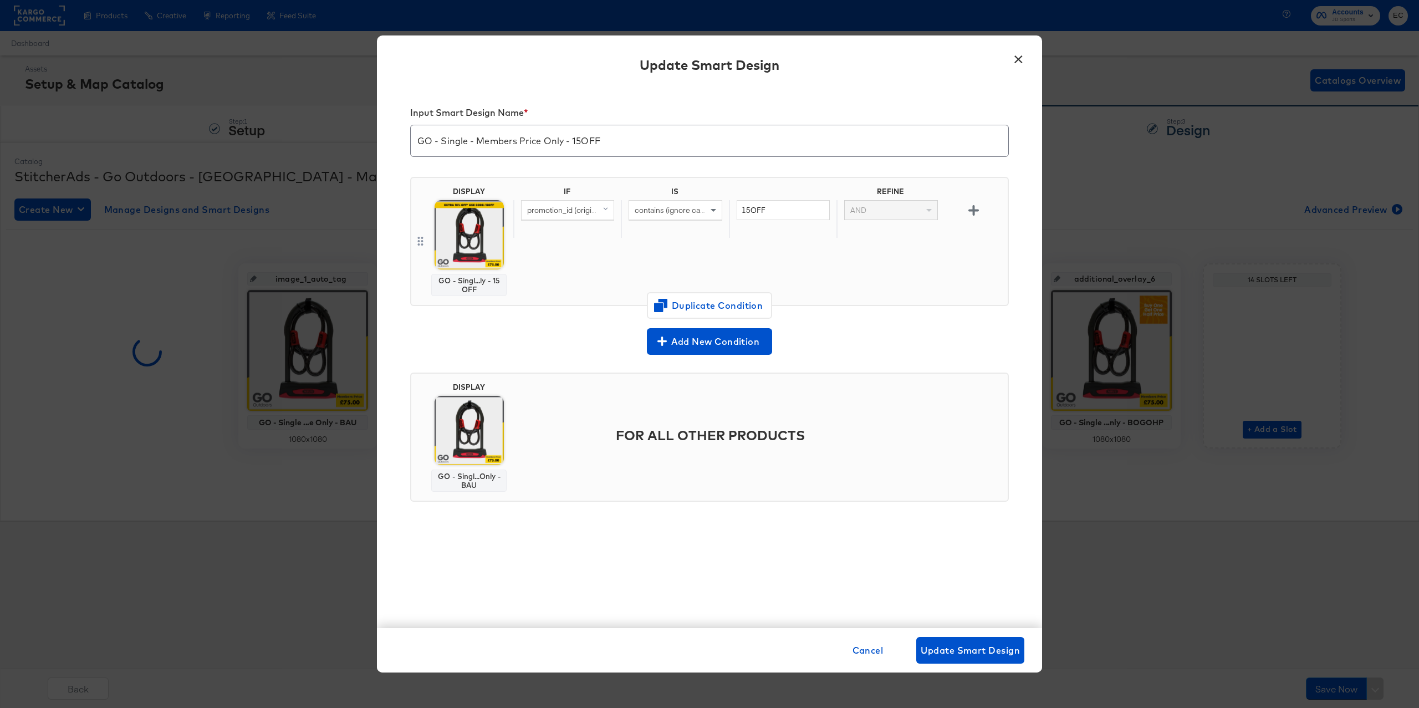
click at [567, 321] on div "DISPLAY GO - Singl...ly - 15OFF IF IS REFINE promotion_id (original) contains (…" at bounding box center [709, 246] width 598 height 156
click at [961, 652] on span "Update Smart Design" at bounding box center [969, 650] width 99 height 16
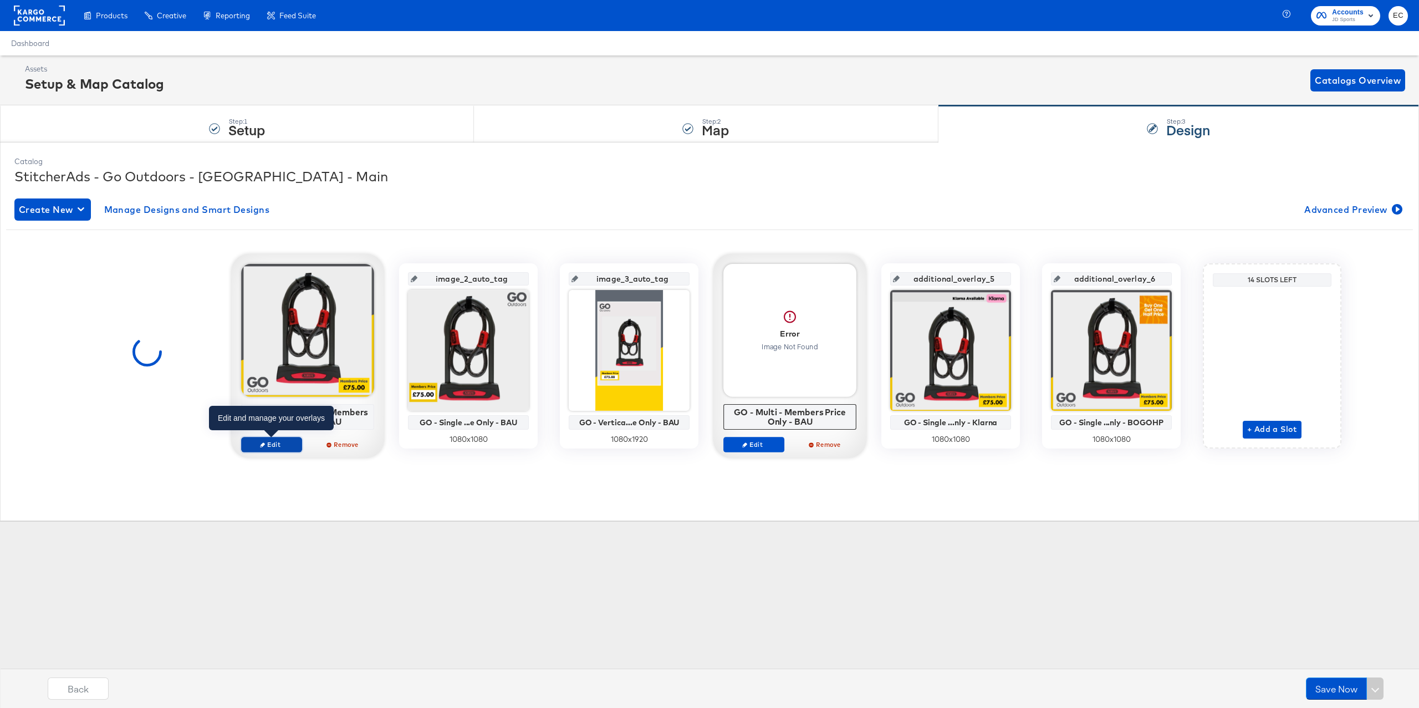
click at [277, 448] on span "Edit" at bounding box center [271, 444] width 51 height 8
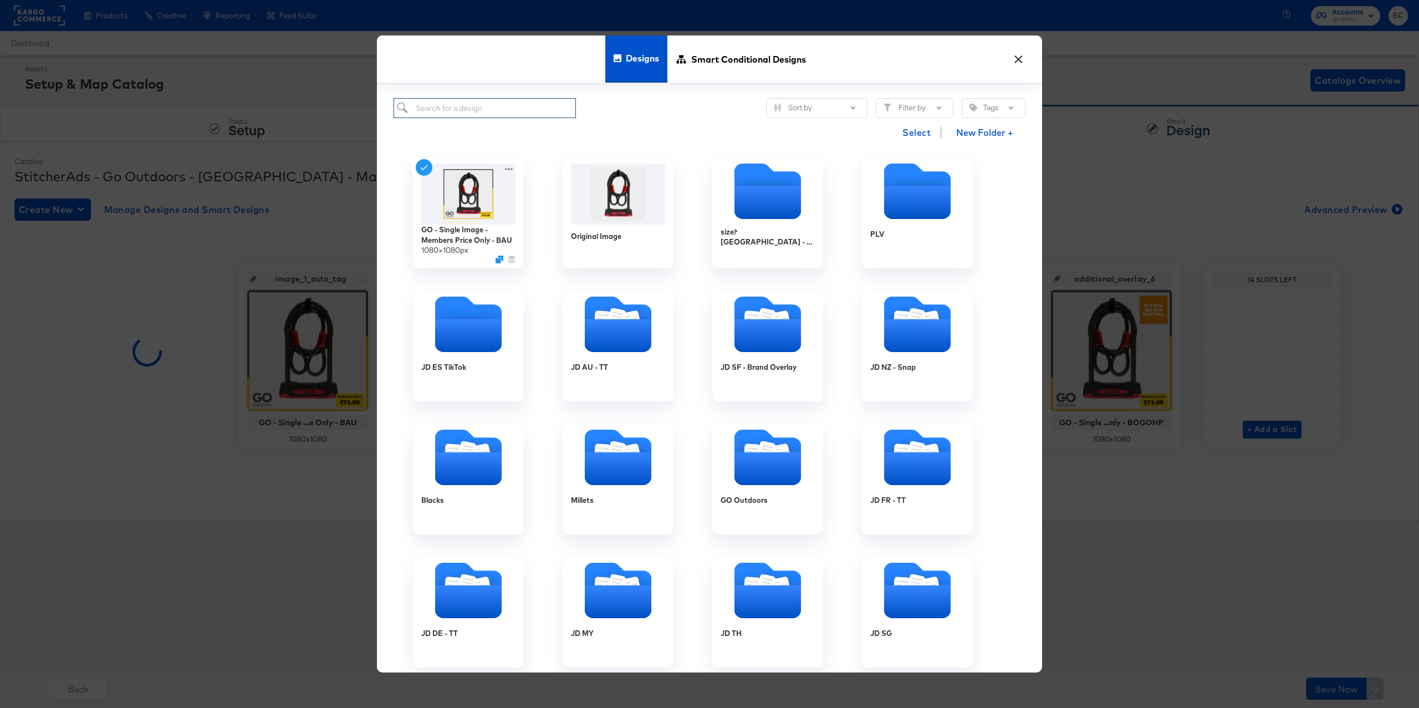
click at [508, 112] on input "search" at bounding box center [484, 108] width 182 height 21
type input "go"
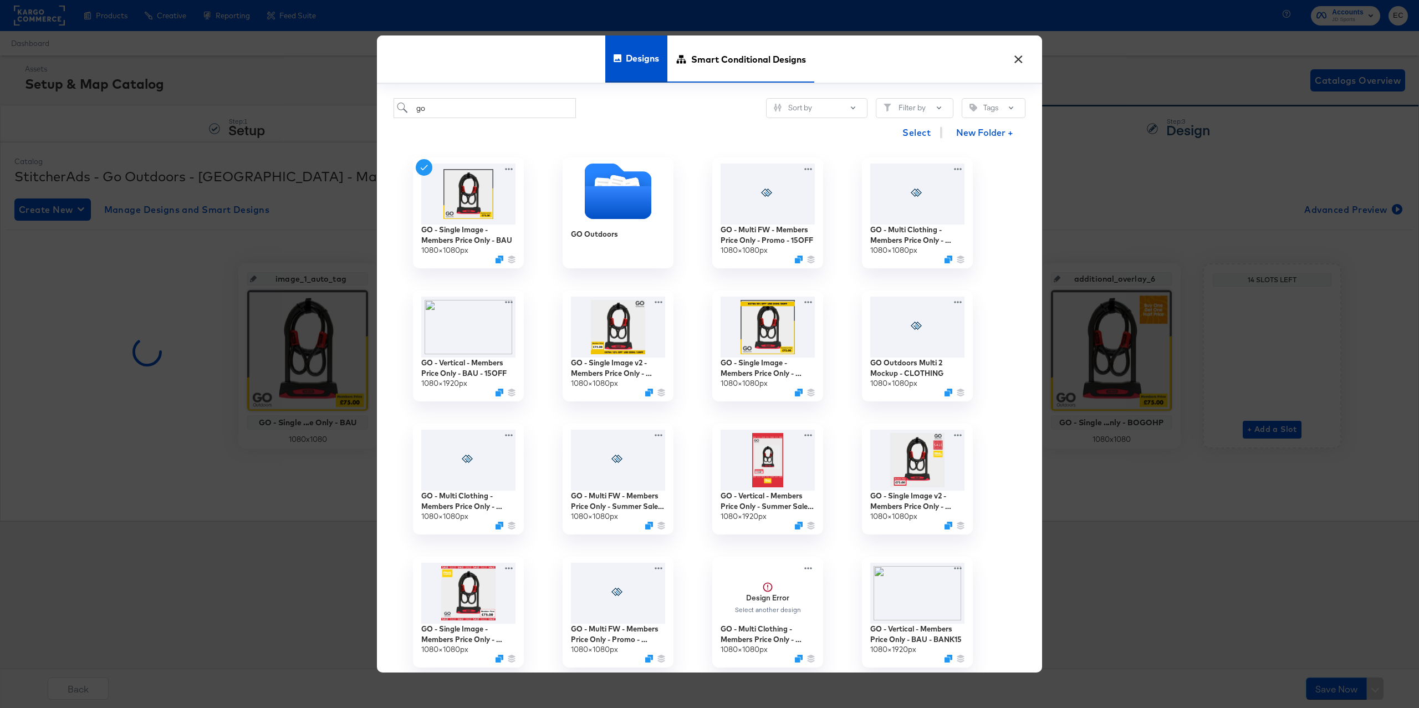
click at [758, 61] on span "Smart Conditional Designs" at bounding box center [748, 58] width 115 height 49
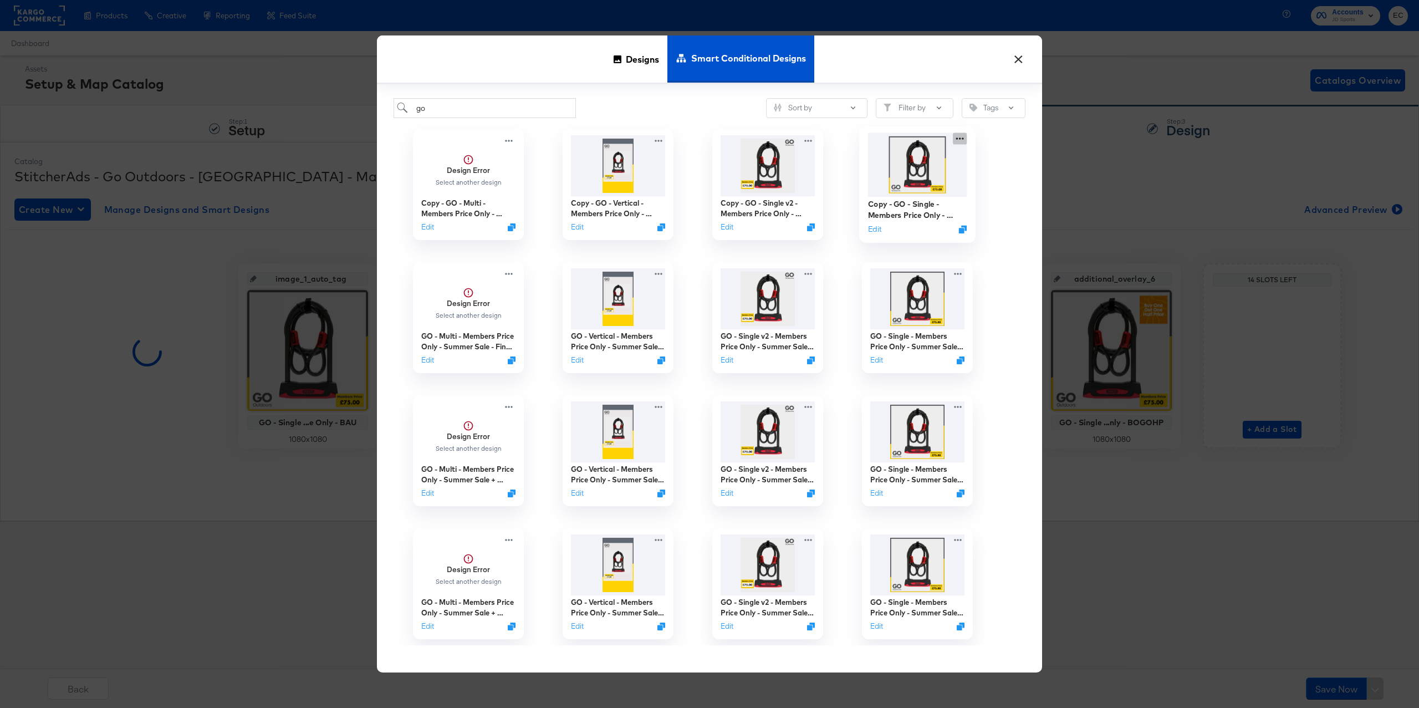
click at [963, 140] on div "Copy - GO - Single - Members Price Only - Summer Sale - Final Clearance Edit" at bounding box center [917, 184] width 150 height 133
click at [1011, 158] on div "Design Error Select another design Copy - GO - Multi - Members Price Only - Sum…" at bounding box center [709, 381] width 632 height 527
click at [873, 228] on button "Edit" at bounding box center [874, 229] width 13 height 11
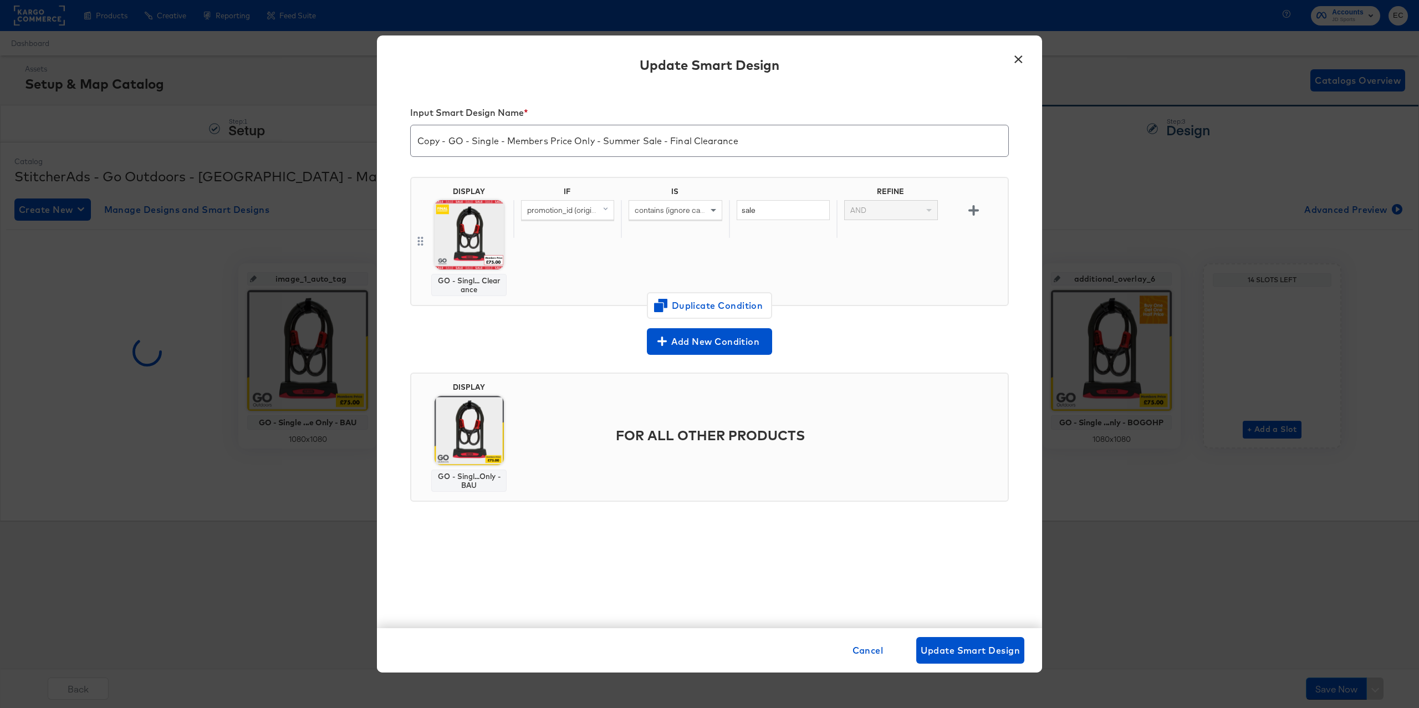
drag, startPoint x: 1014, startPoint y: 61, endPoint x: 989, endPoint y: 64, distance: 25.2
click at [1014, 61] on button "×" at bounding box center [1018, 57] width 20 height 20
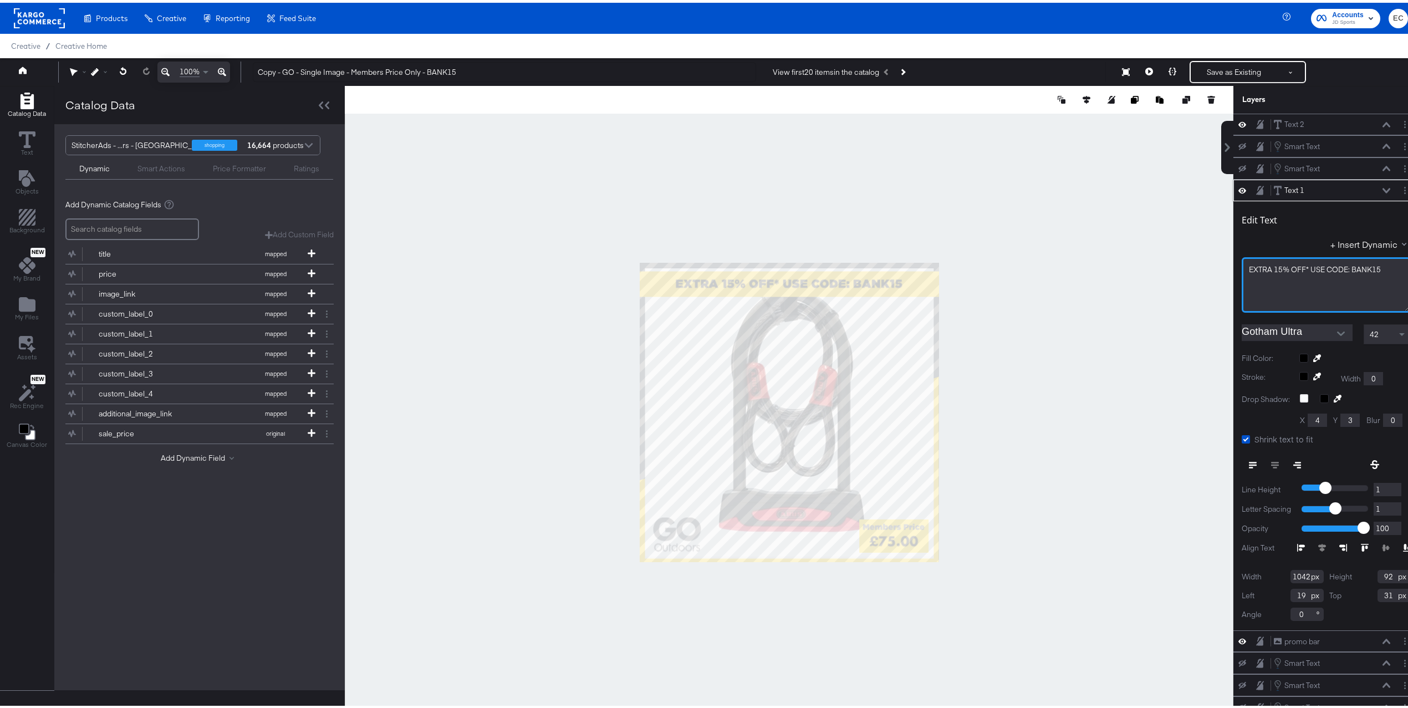
click at [1351, 274] on div "EXTRA 15% OFF* USE CODE: BANK15" at bounding box center [1325, 281] width 169 height 55
click at [1351, 272] on span "EXTRA 15% OFF* USE CODE: BANK15" at bounding box center [1314, 267] width 132 height 10
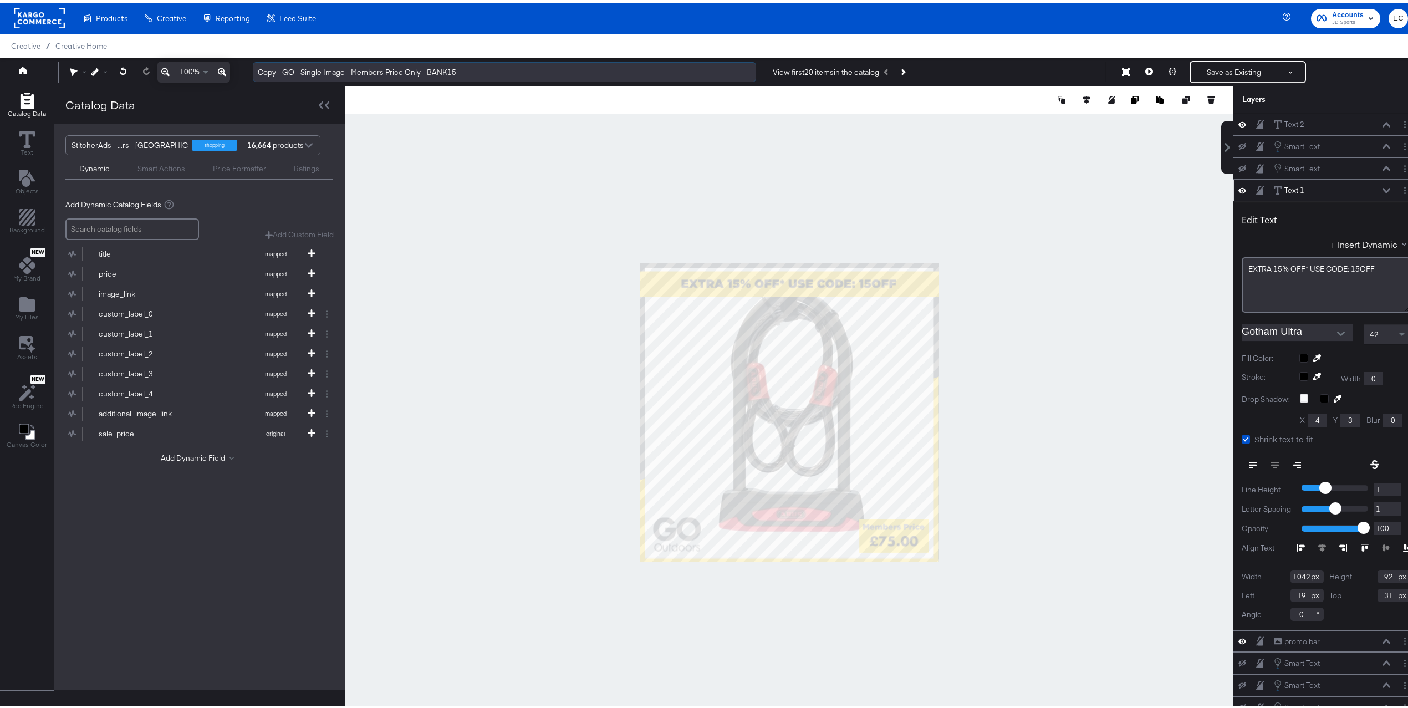
click at [436, 67] on input "Copy - GO - Single Image - Members Price Only - BANK15" at bounding box center [504, 69] width 503 height 21
paste input "15OFF"
drag, startPoint x: 279, startPoint y: 69, endPoint x: 244, endPoint y: 69, distance: 34.4
click at [244, 69] on div "Copy - GO - Single Image - Members Price Only - 15OFF View first 20 items in th…" at bounding box center [826, 69] width 1164 height 22
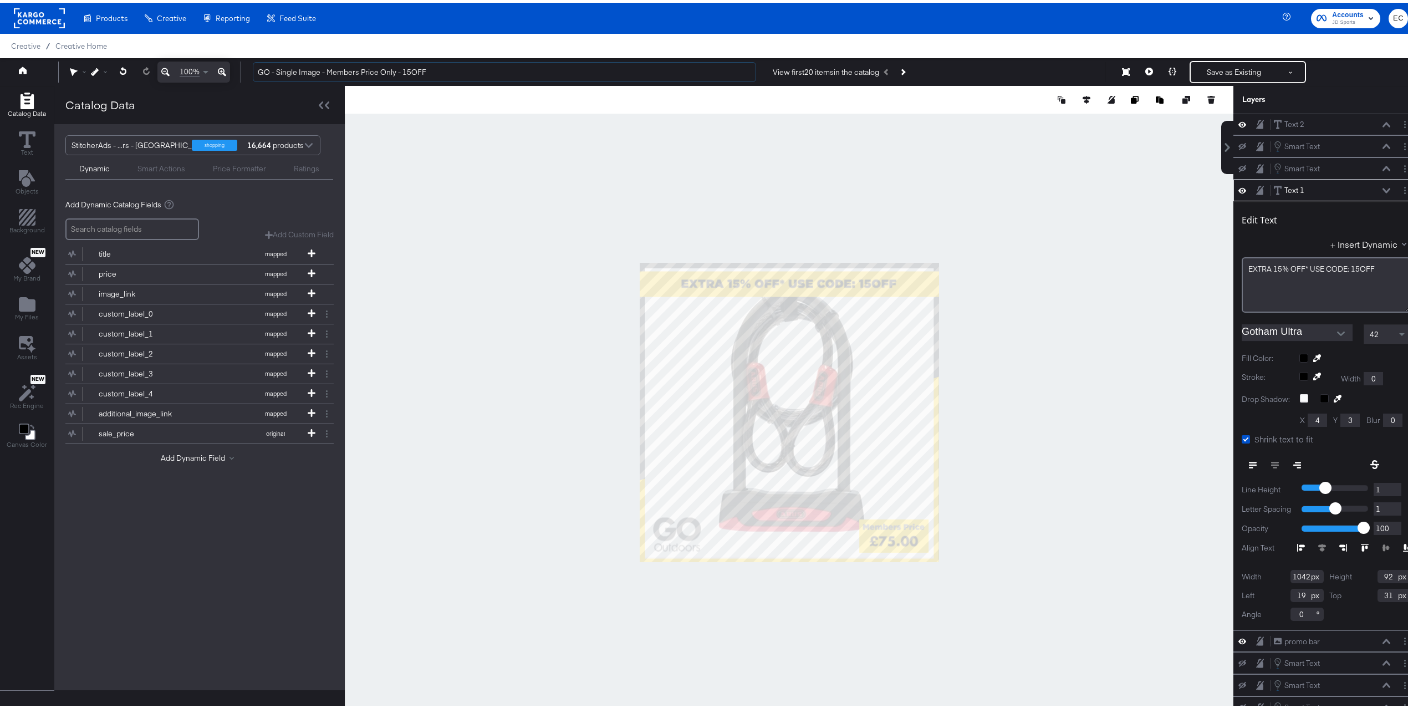
type input "GO - Single Image - Members Price Only - 15OFF"
click at [1210, 70] on button "Save as Existing" at bounding box center [1233, 69] width 86 height 20
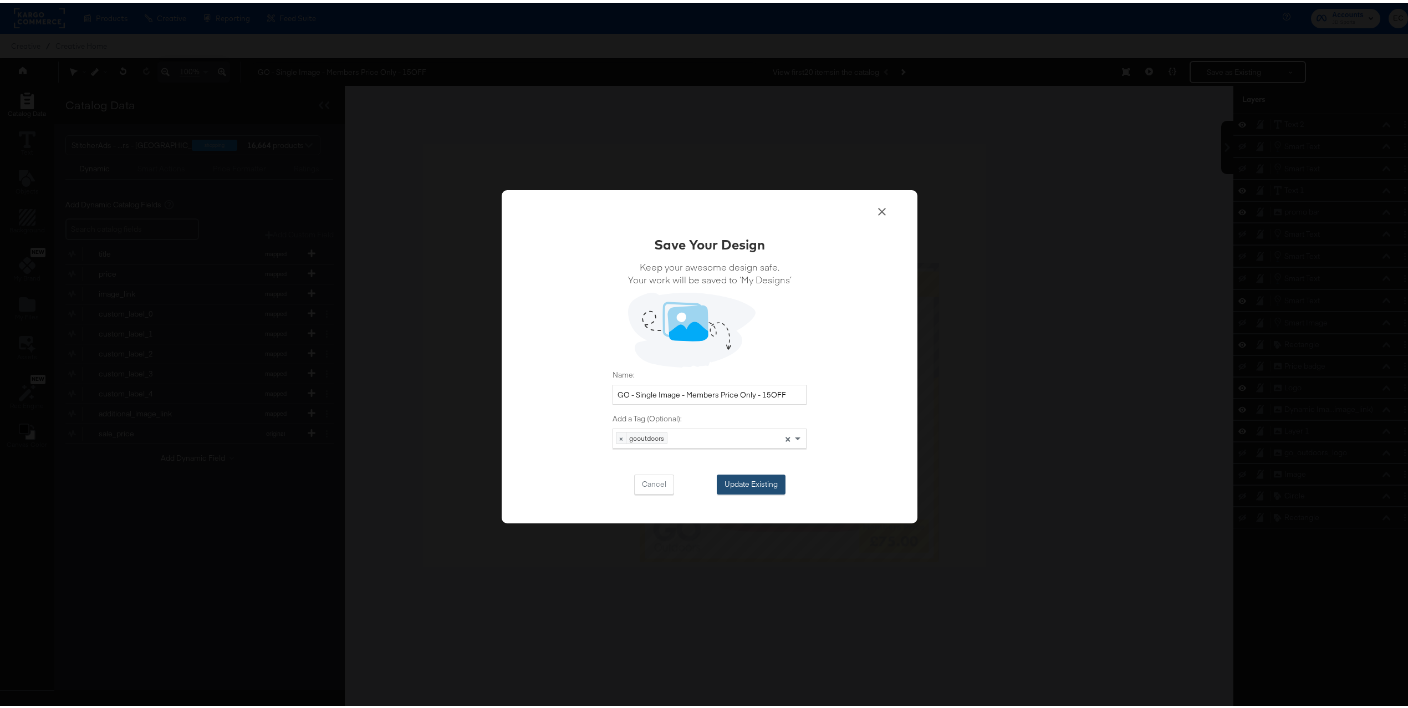
click at [730, 478] on button "Update Existing" at bounding box center [750, 482] width 69 height 20
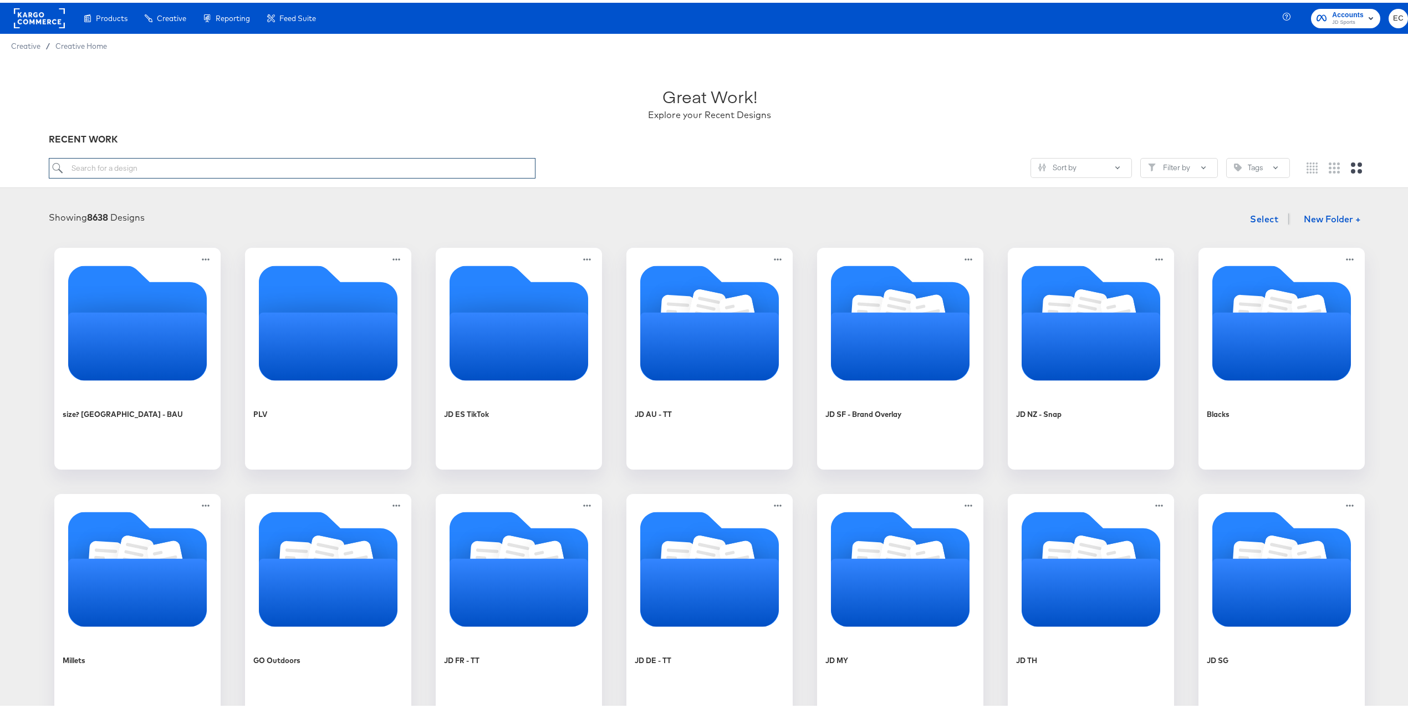
click at [444, 171] on input "search" at bounding box center [292, 165] width 487 height 21
type input "go"
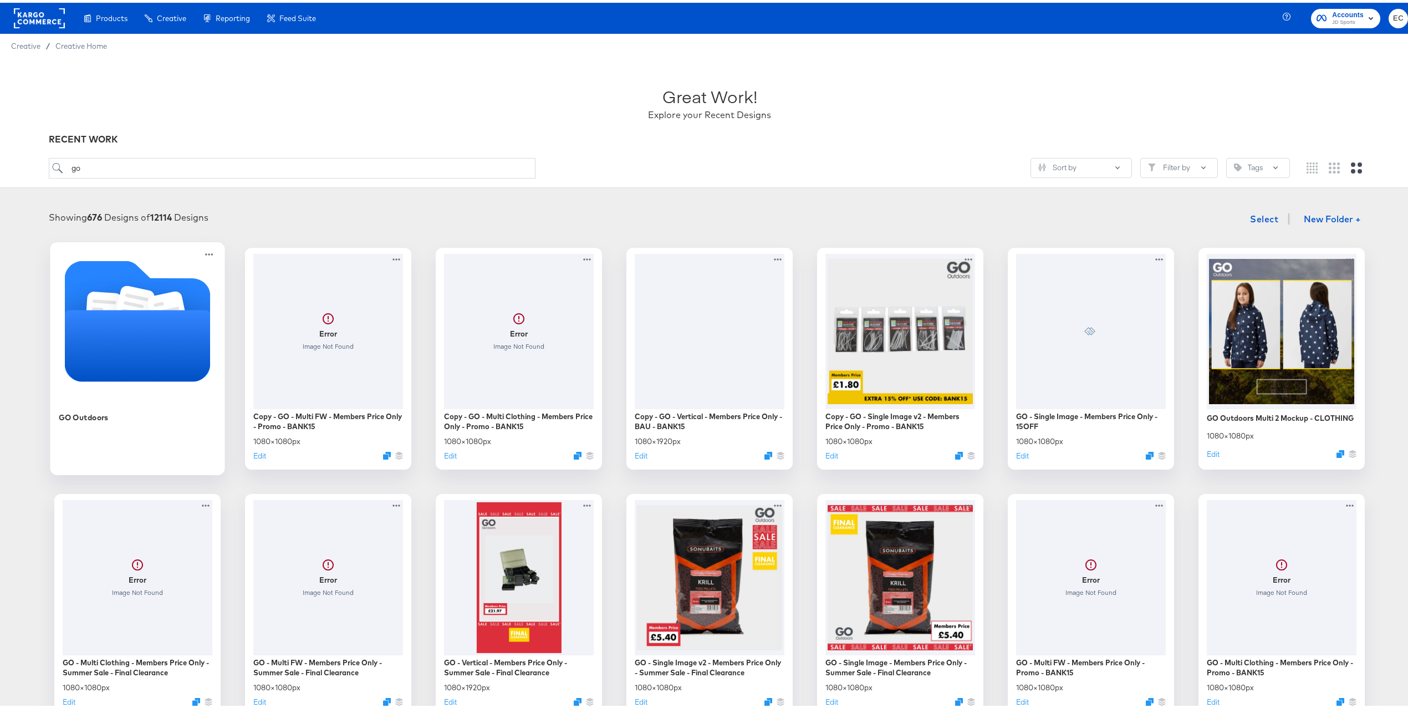
click at [183, 297] on icon "Folder" at bounding box center [138, 318] width 146 height 121
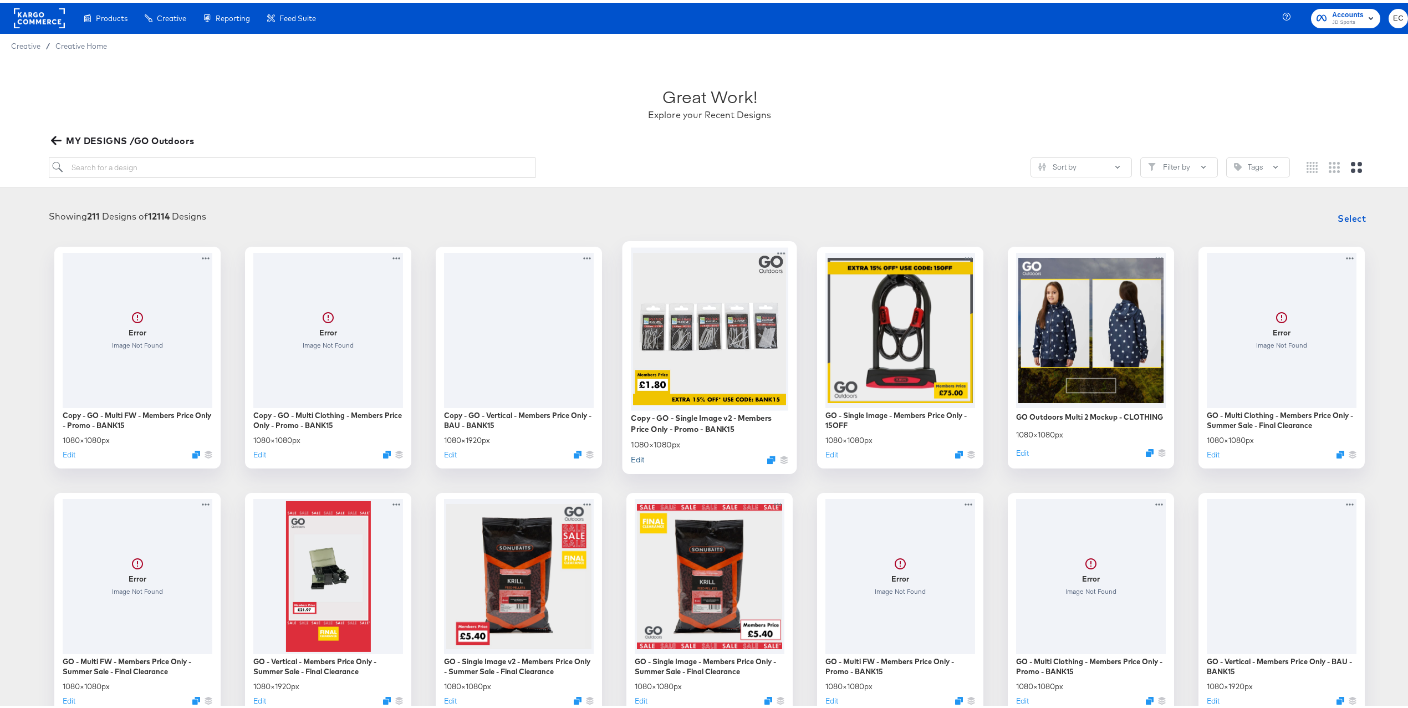
click at [632, 455] on button "Edit" at bounding box center [637, 456] width 13 height 11
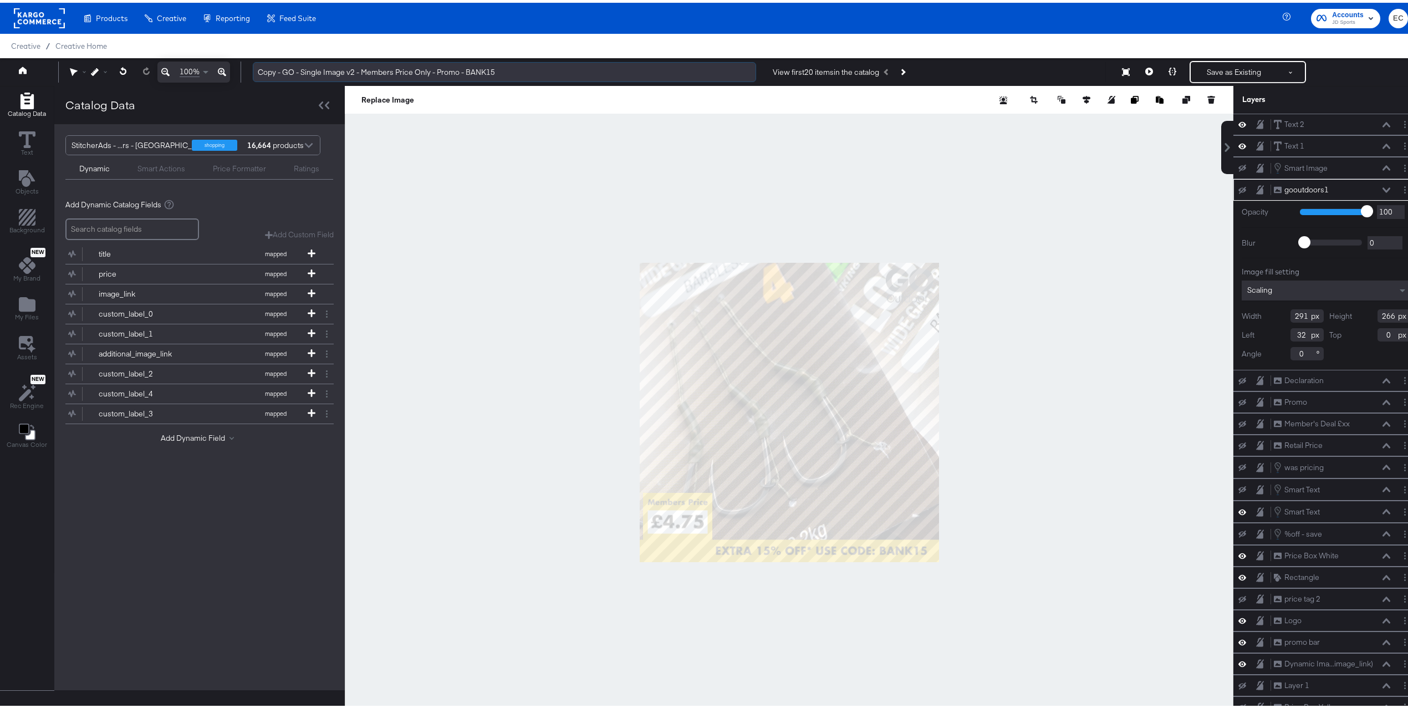
click at [485, 66] on input "Copy - GO - Single Image v2 - Members Price Only - Promo - BANK15" at bounding box center [504, 69] width 503 height 21
paste input "15OFF"
drag, startPoint x: 281, startPoint y: 69, endPoint x: 260, endPoint y: 66, distance: 20.7
click at [260, 66] on input "Copy - GO - Single Image v2 - Members Price Only - Promo - 15OFF" at bounding box center [504, 69] width 503 height 21
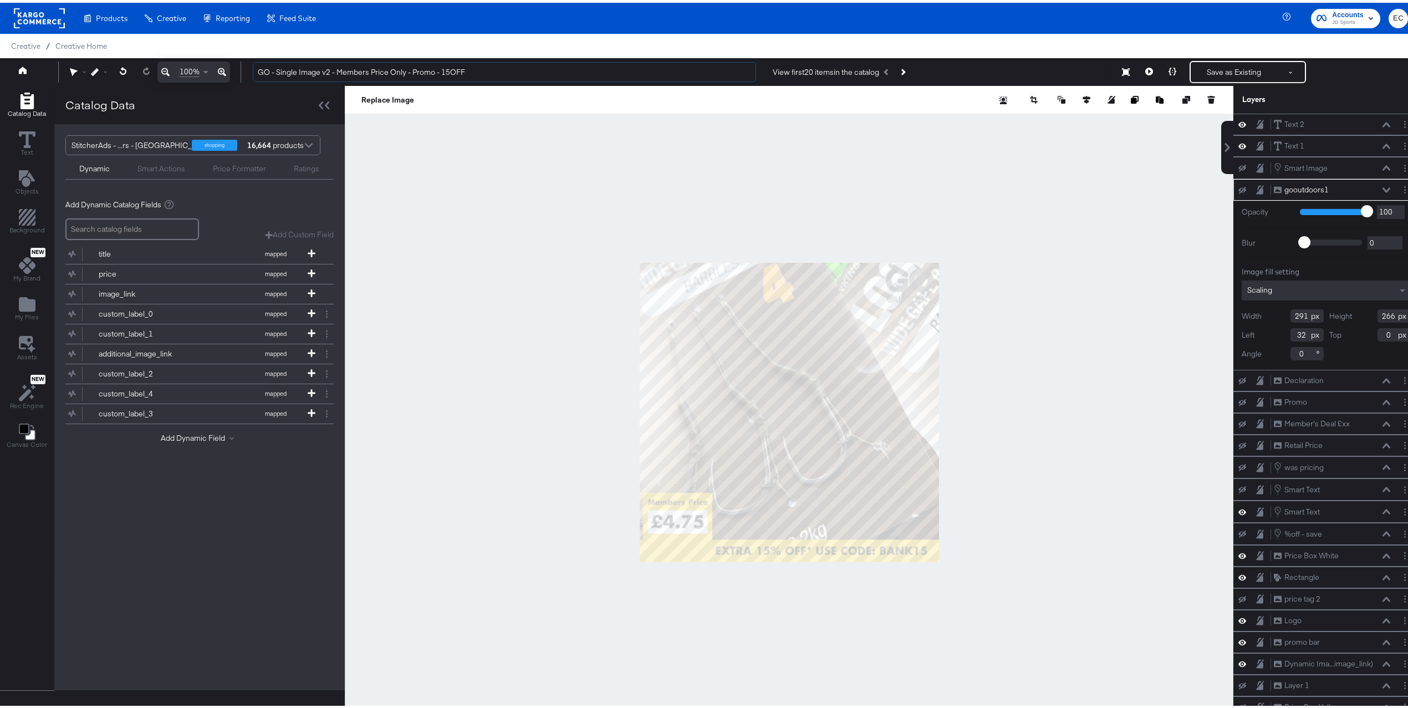
type input "GO - Single Image v2 - Members Price Only - Promo - 15OFF"
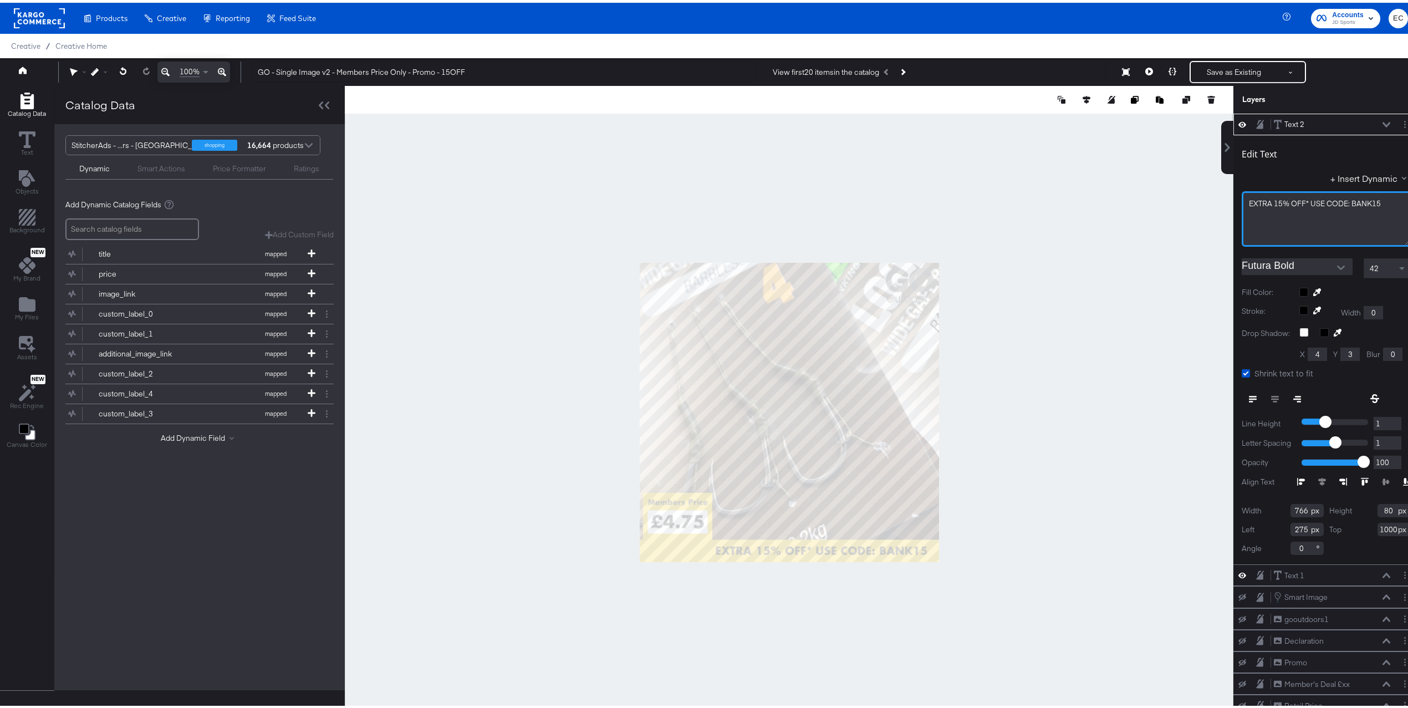
click at [1347, 204] on span "EXTRA ﻿15% OFF* USE CODE: BANK15" at bounding box center [1314, 201] width 132 height 10
drag, startPoint x: 1347, startPoint y: 203, endPoint x: 1356, endPoint y: 201, distance: 9.6
click at [1356, 201] on span "EXTRA ﻿15% OFF* USE CODE: BANK15" at bounding box center [1314, 201] width 132 height 10
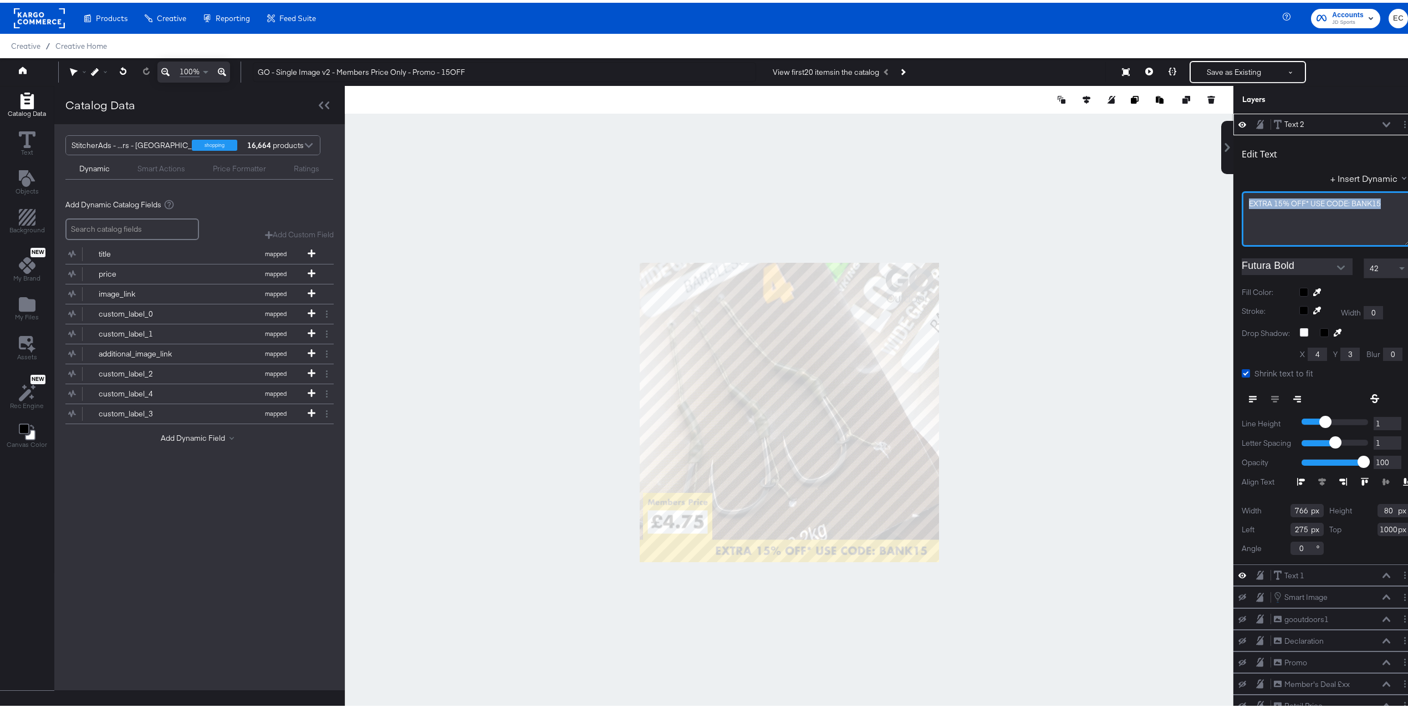
click at [1356, 201] on span "EXTRA ﻿15% OFF* USE CODE: BANK15" at bounding box center [1314, 201] width 132 height 10
click at [1357, 203] on span "EXTRA ﻿15% OFF* USE CODE: BANK15" at bounding box center [1314, 201] width 132 height 10
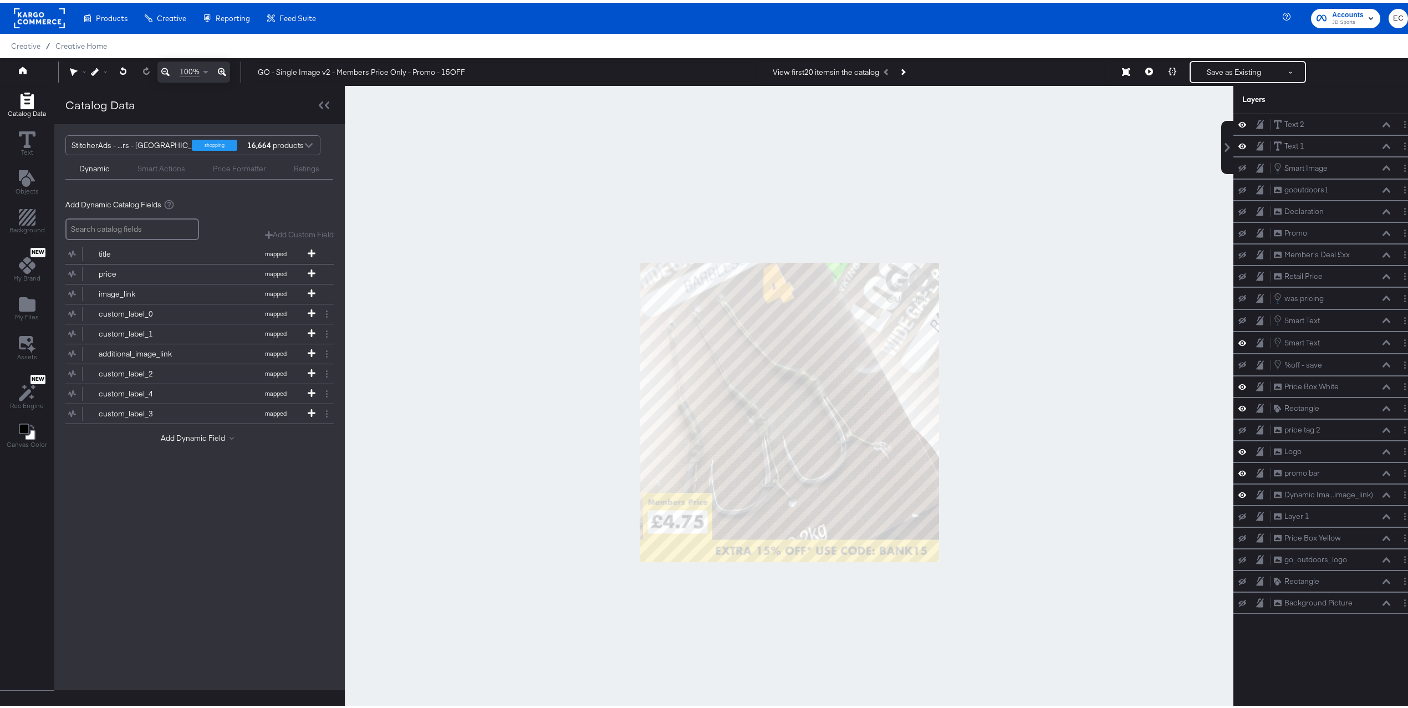
click at [1140, 304] on div at bounding box center [789, 409] width 888 height 653
click at [1201, 69] on button "Save as Existing" at bounding box center [1233, 69] width 86 height 20
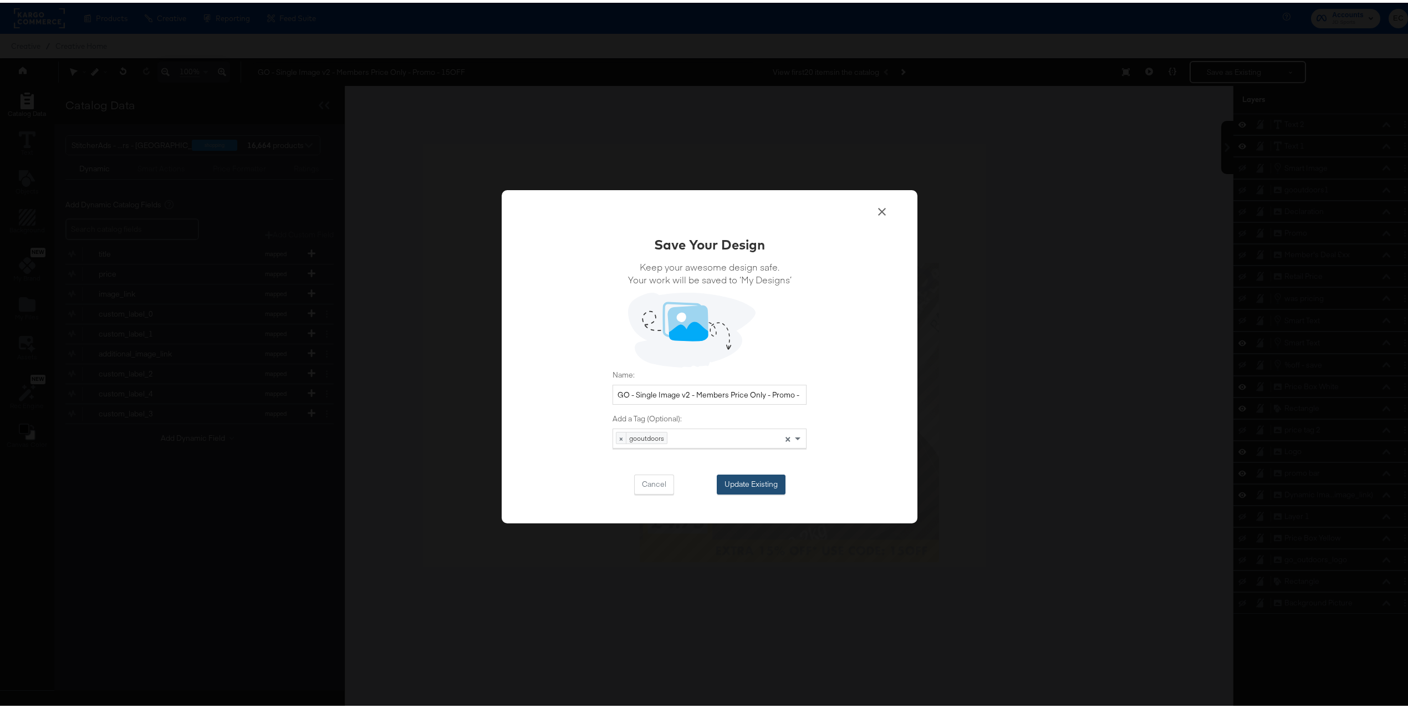
click at [739, 483] on button "Update Existing" at bounding box center [750, 482] width 69 height 20
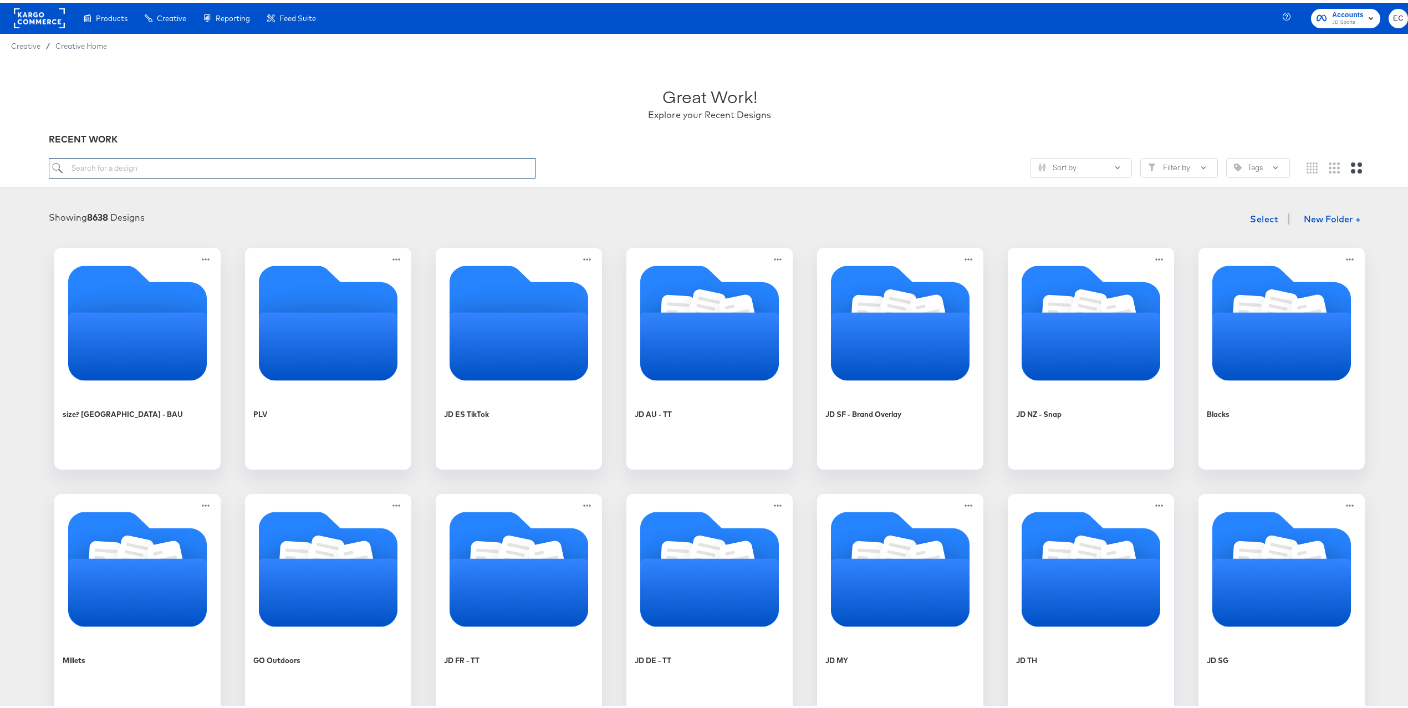
click at [437, 173] on input "search" at bounding box center [292, 165] width 487 height 21
type input "go"
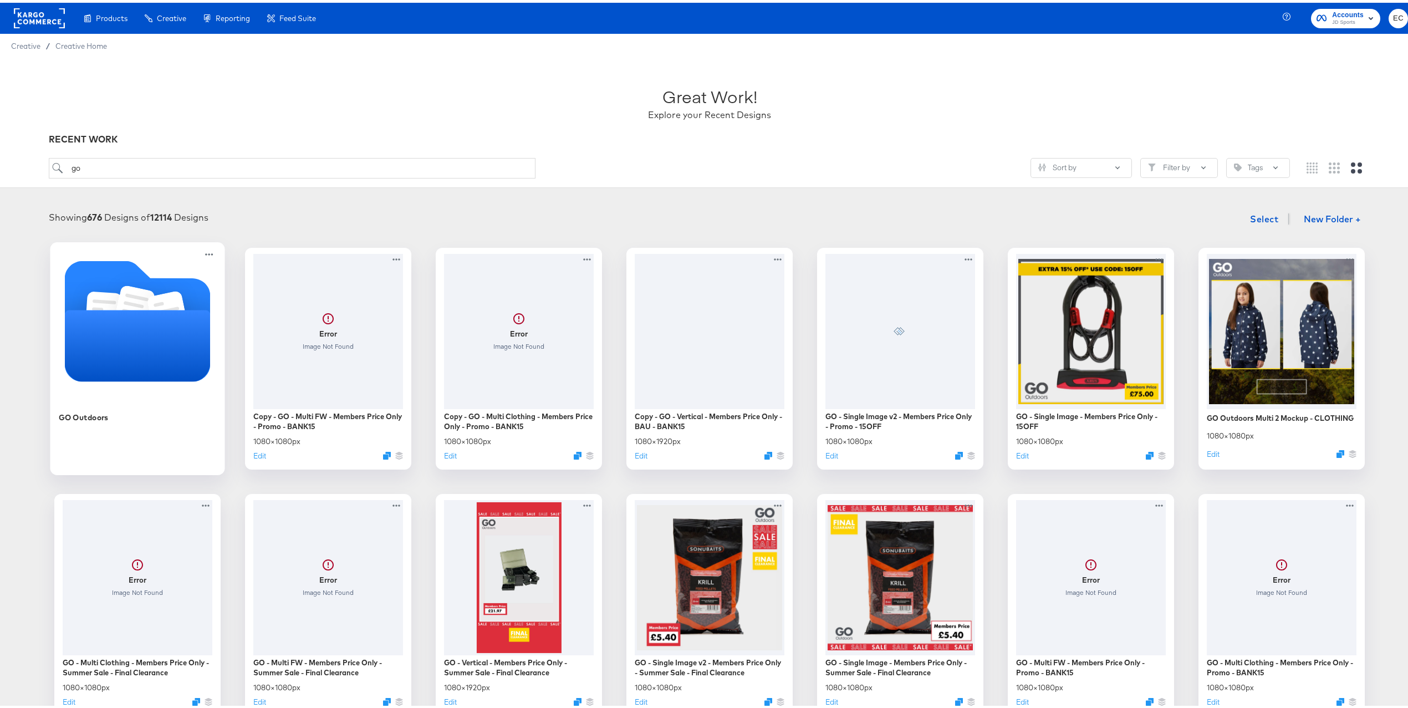
click at [155, 331] on icon "Folder" at bounding box center [138, 342] width 146 height 71
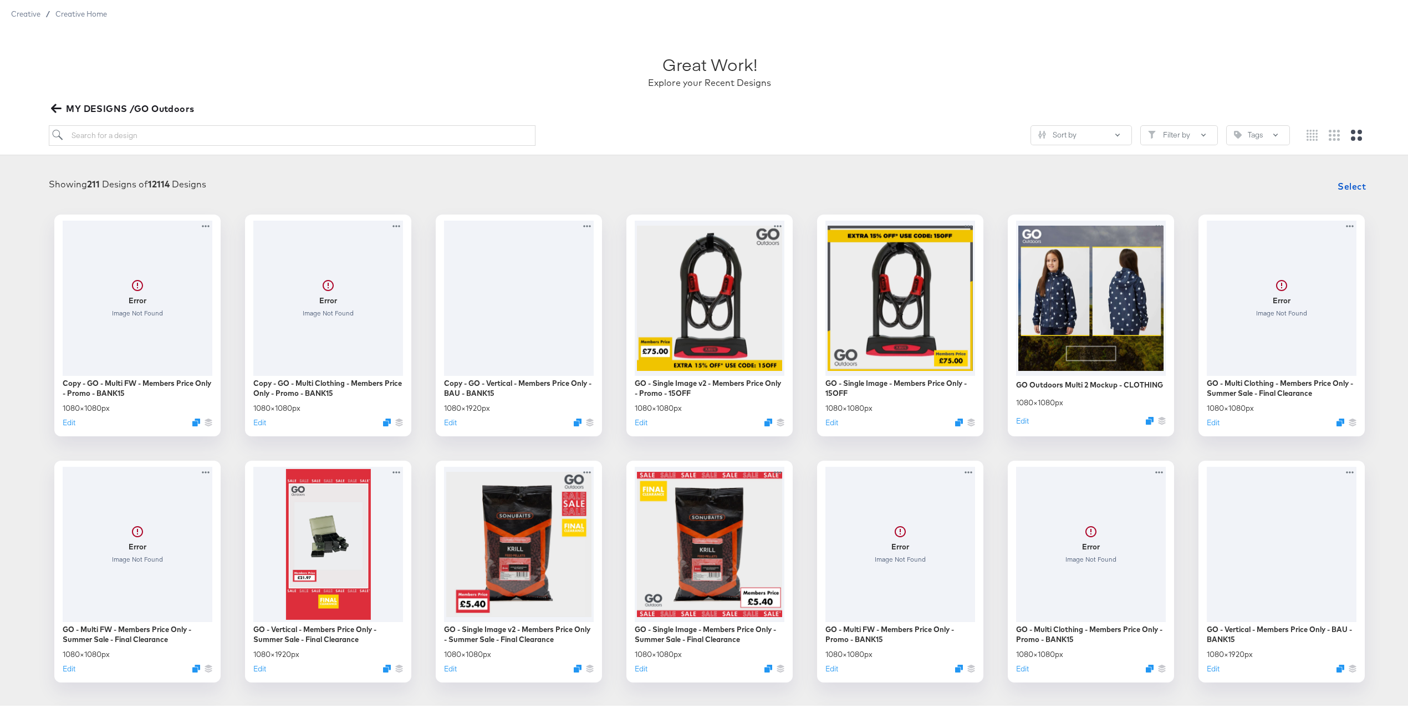
scroll to position [52, 0]
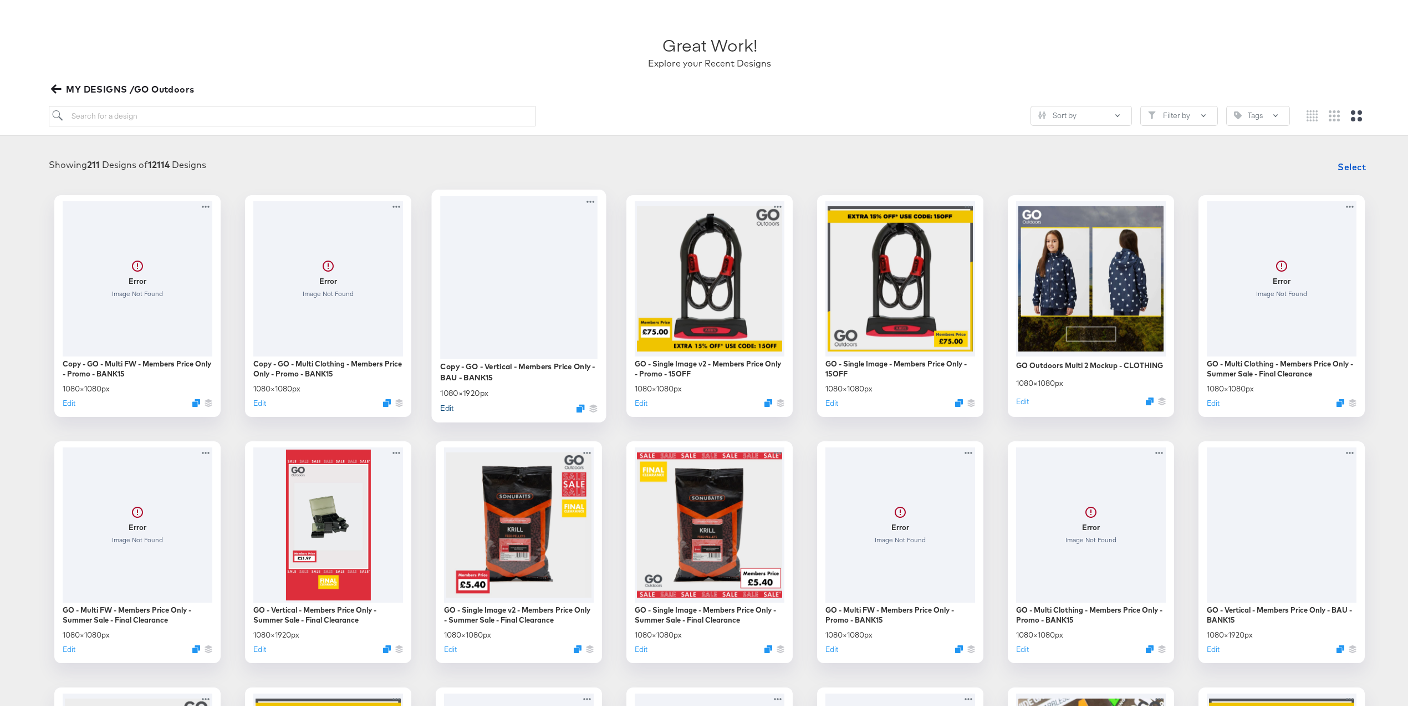
click at [442, 406] on button "Edit" at bounding box center [446, 405] width 13 height 11
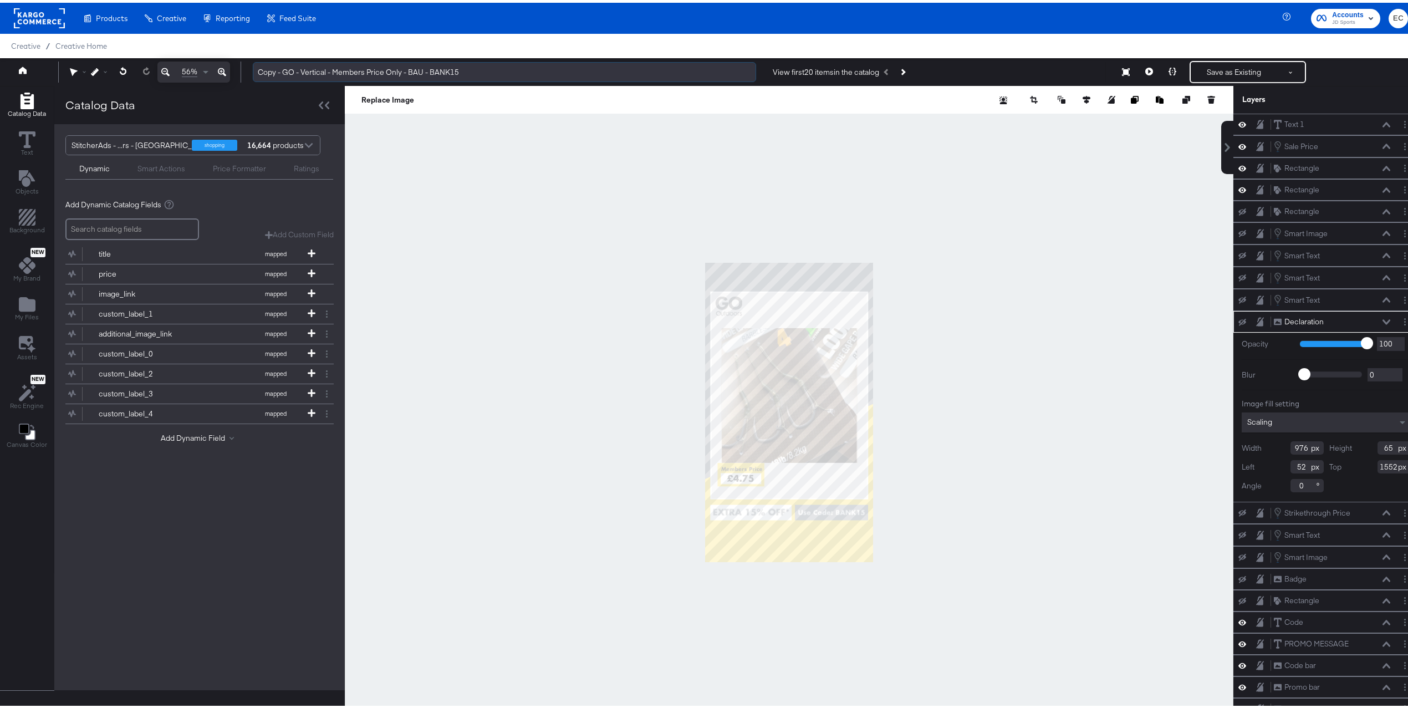
drag, startPoint x: 449, startPoint y: 65, endPoint x: 448, endPoint y: 71, distance: 6.7
click at [449, 71] on input "Copy - GO - Vertical - Members Price Only - BAU - BANK15" at bounding box center [504, 69] width 503 height 21
click at [448, 71] on input "Copy - GO - Vertical - Members Price Only - BAU - BANK15" at bounding box center [504, 69] width 503 height 21
click at [449, 71] on input "Copy - GO - Vertical - Members Price Only - BAU - BANK15" at bounding box center [504, 69] width 503 height 21
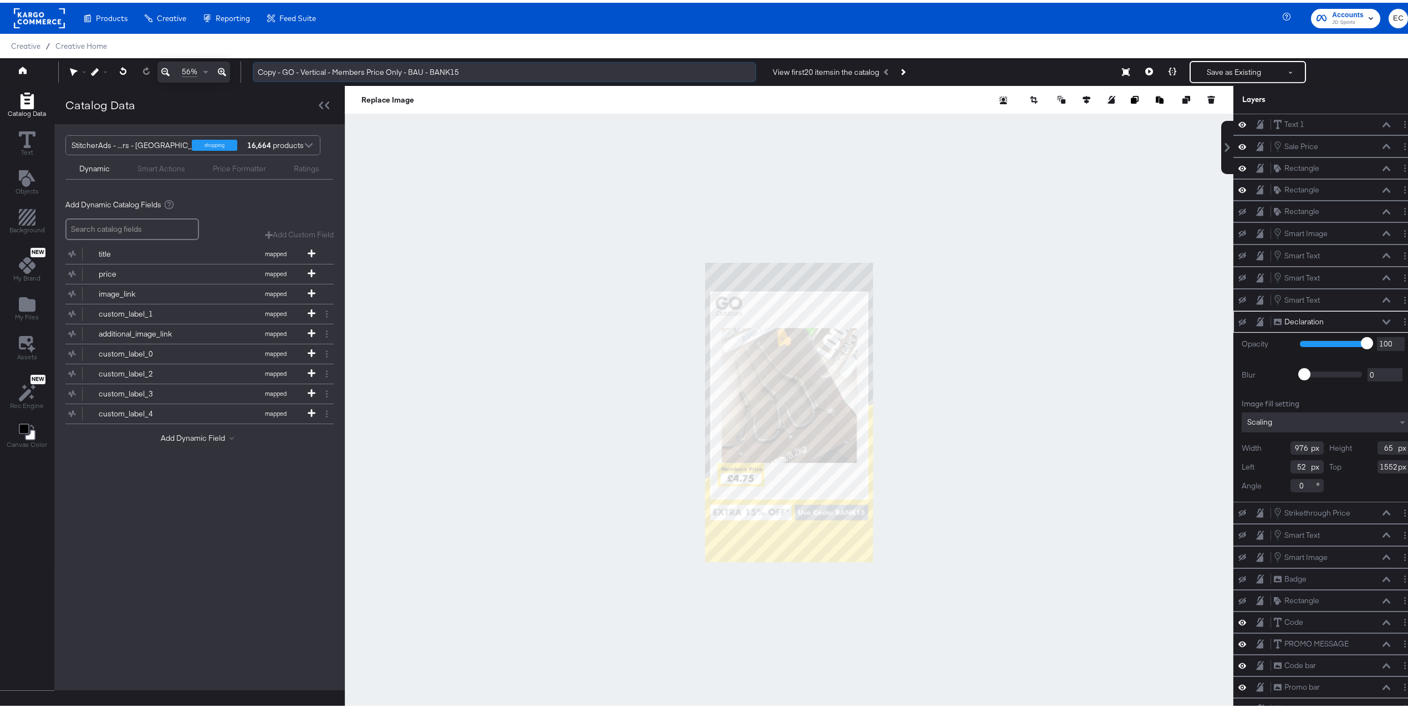
paste input "15OFF"
drag, startPoint x: 283, startPoint y: 70, endPoint x: 261, endPoint y: 68, distance: 22.3
click at [261, 68] on input "Copy - GO - Vertical - Members Price Only - BAU - 15OFF" at bounding box center [504, 69] width 503 height 21
type input "GO - Vertical - Members Price Only - BAU - 15OFF"
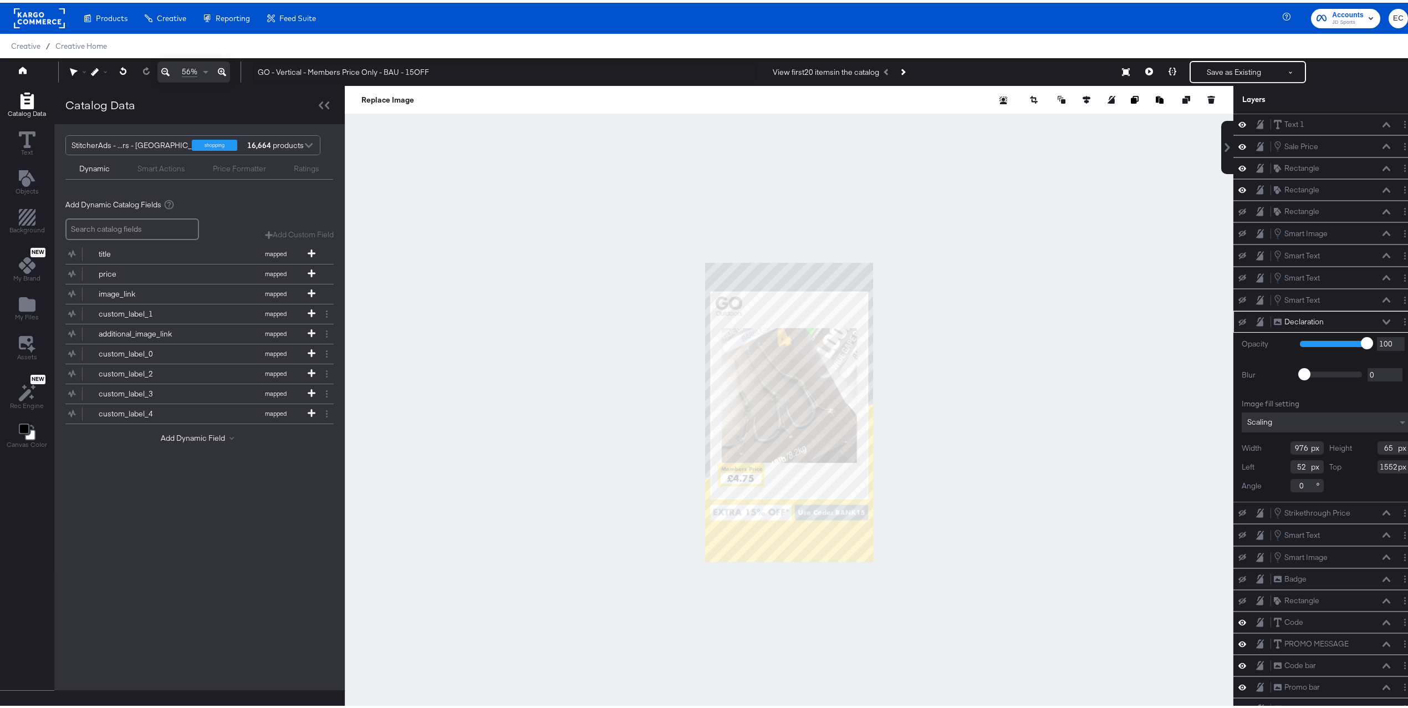
click at [928, 487] on div at bounding box center [789, 409] width 888 height 653
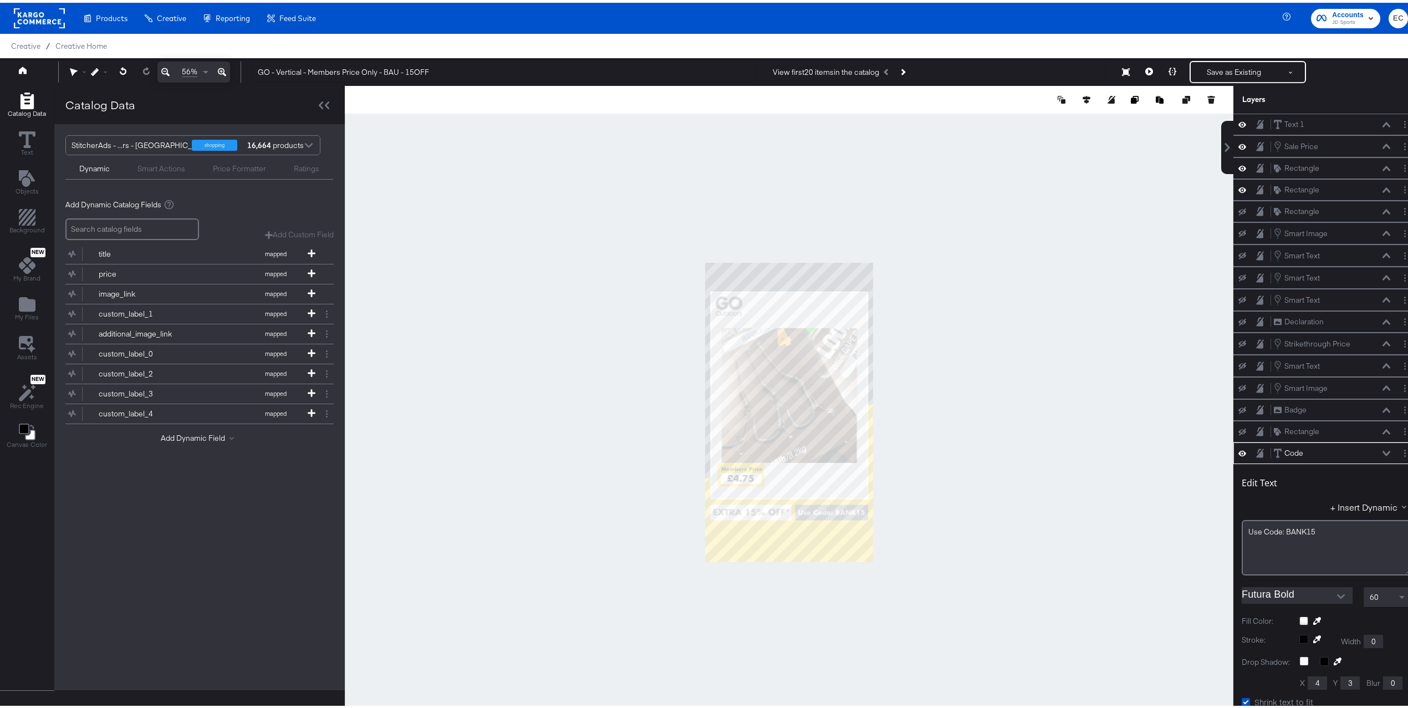
scroll to position [193, 0]
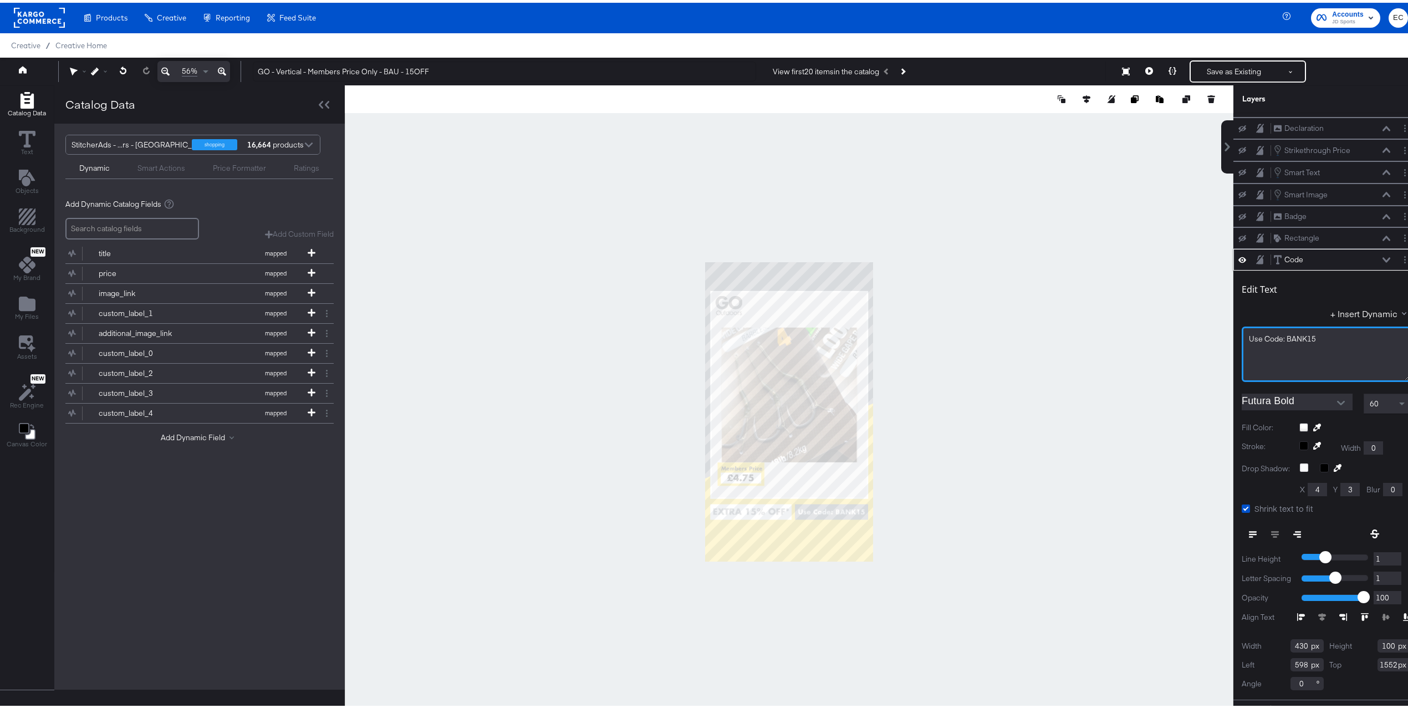
click at [1290, 341] on span "Use Code: BANK15" at bounding box center [1281, 336] width 67 height 10
drag, startPoint x: 1290, startPoint y: 347, endPoint x: 1300, endPoint y: 344, distance: 10.5
click at [1300, 341] on span "Use Code: BANK15" at bounding box center [1281, 336] width 67 height 10
click at [1299, 341] on span "Use Code: BANK15" at bounding box center [1281, 336] width 67 height 10
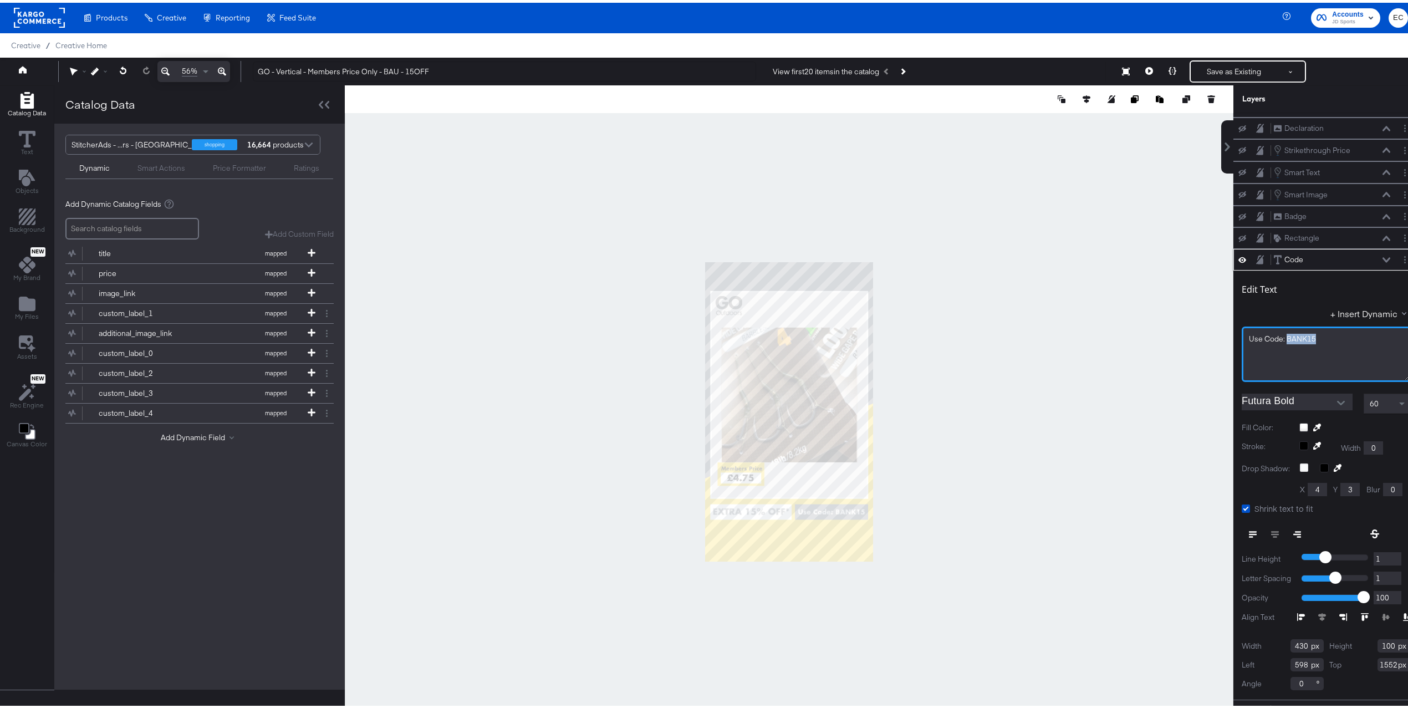
click at [1299, 341] on span "Use Code: BANK15" at bounding box center [1281, 336] width 67 height 10
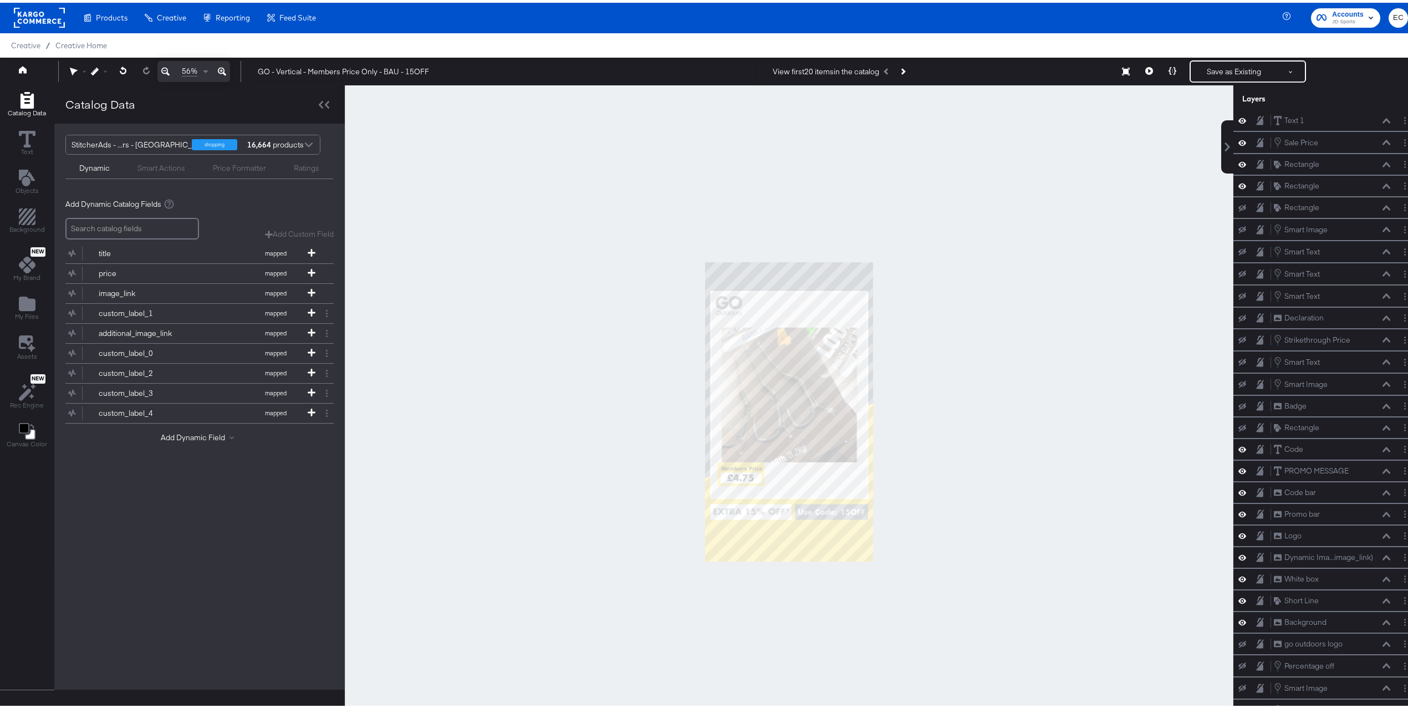
click at [955, 508] on div at bounding box center [789, 409] width 888 height 653
click at [991, 215] on div at bounding box center [789, 409] width 888 height 653
click at [1228, 65] on button "Save as Existing" at bounding box center [1233, 69] width 86 height 20
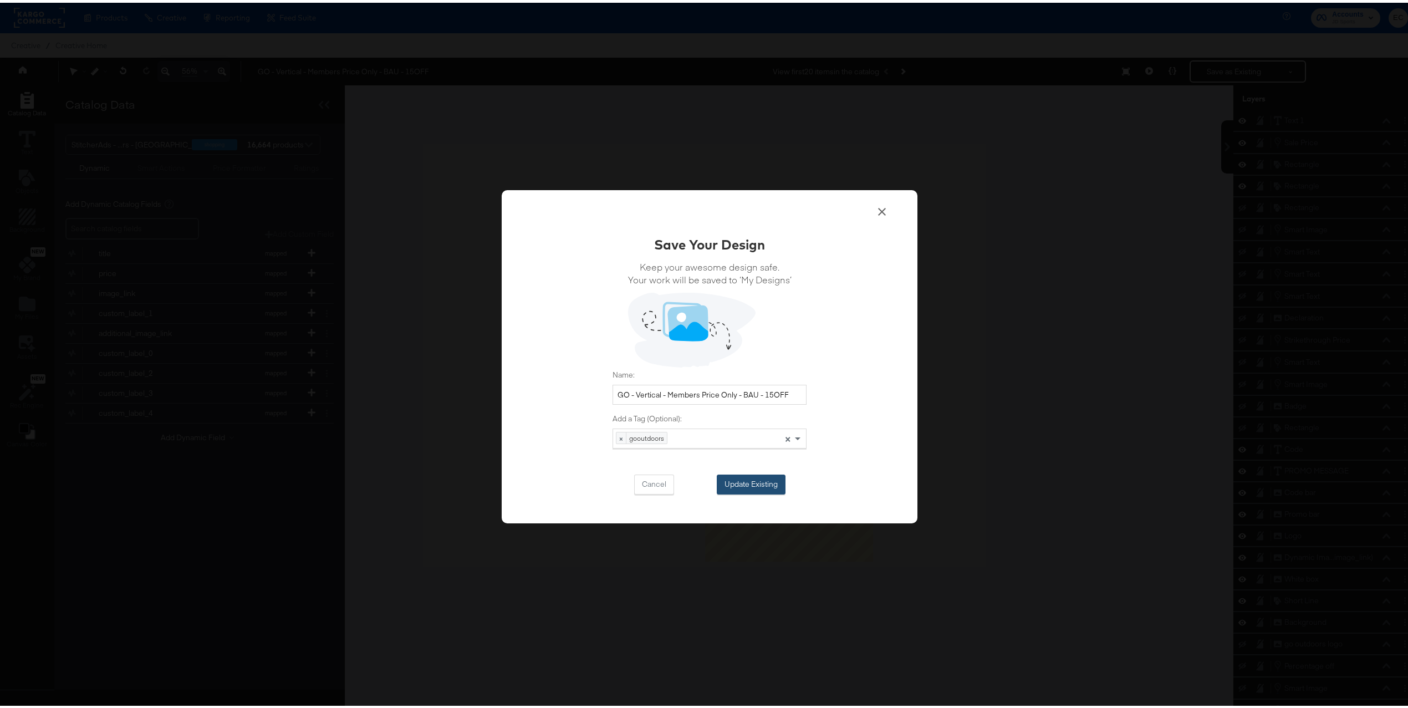
click at [761, 482] on button "Update Existing" at bounding box center [750, 482] width 69 height 20
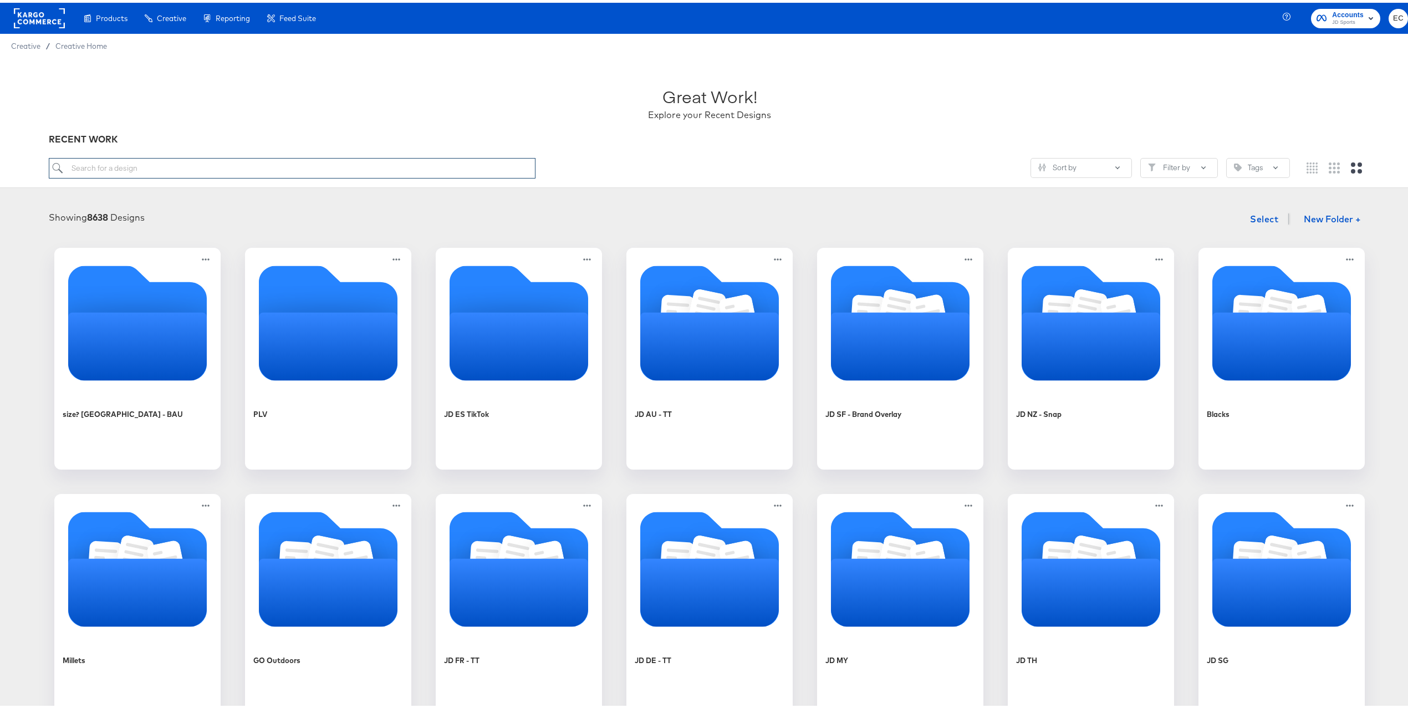
click at [244, 172] on input "search" at bounding box center [292, 165] width 487 height 21
type input "go"
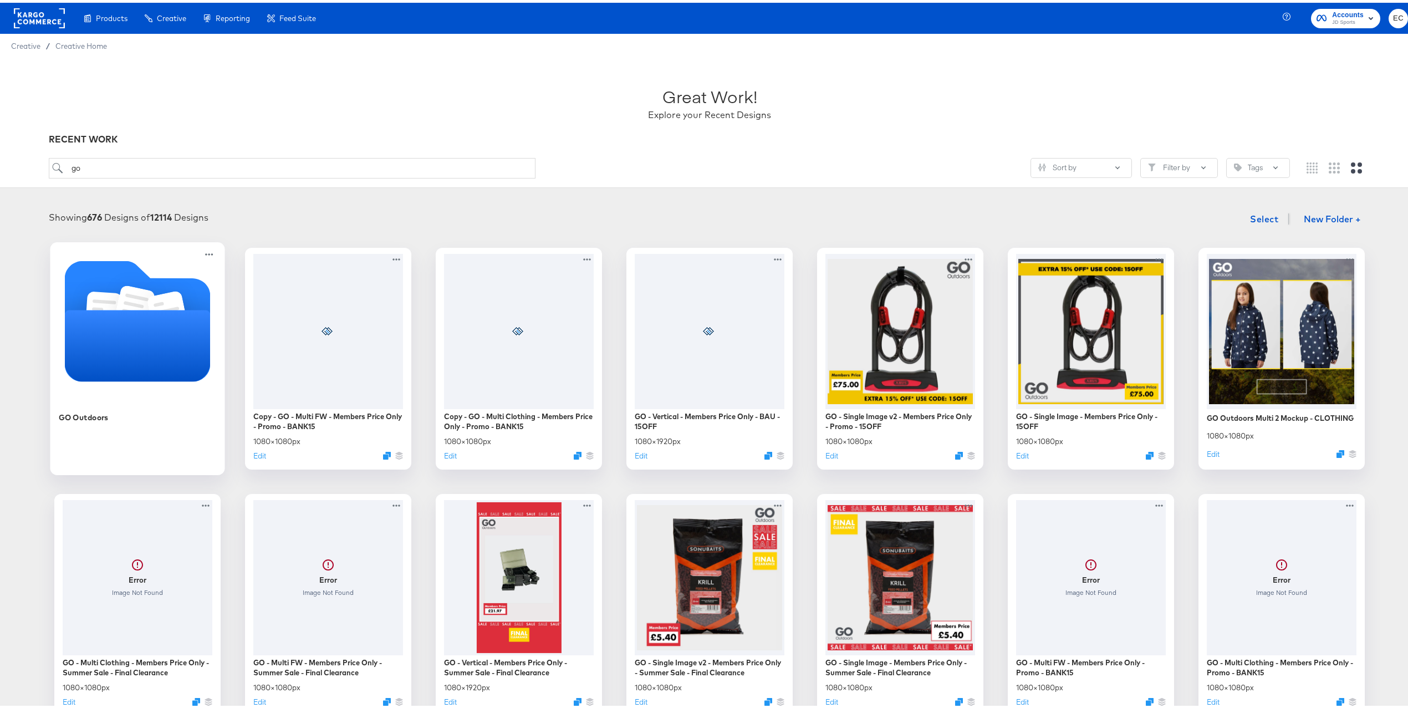
click at [112, 329] on icon "Folder" at bounding box center [138, 342] width 146 height 71
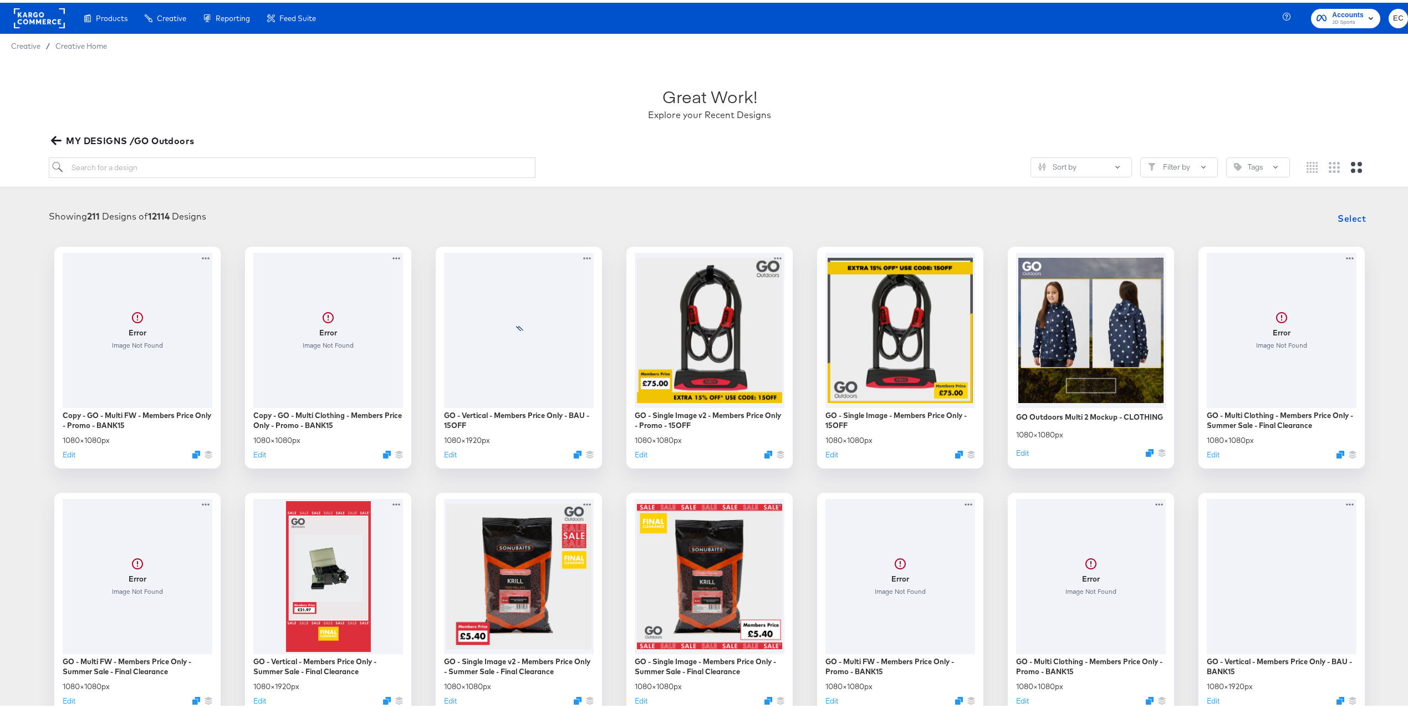
scroll to position [18, 0]
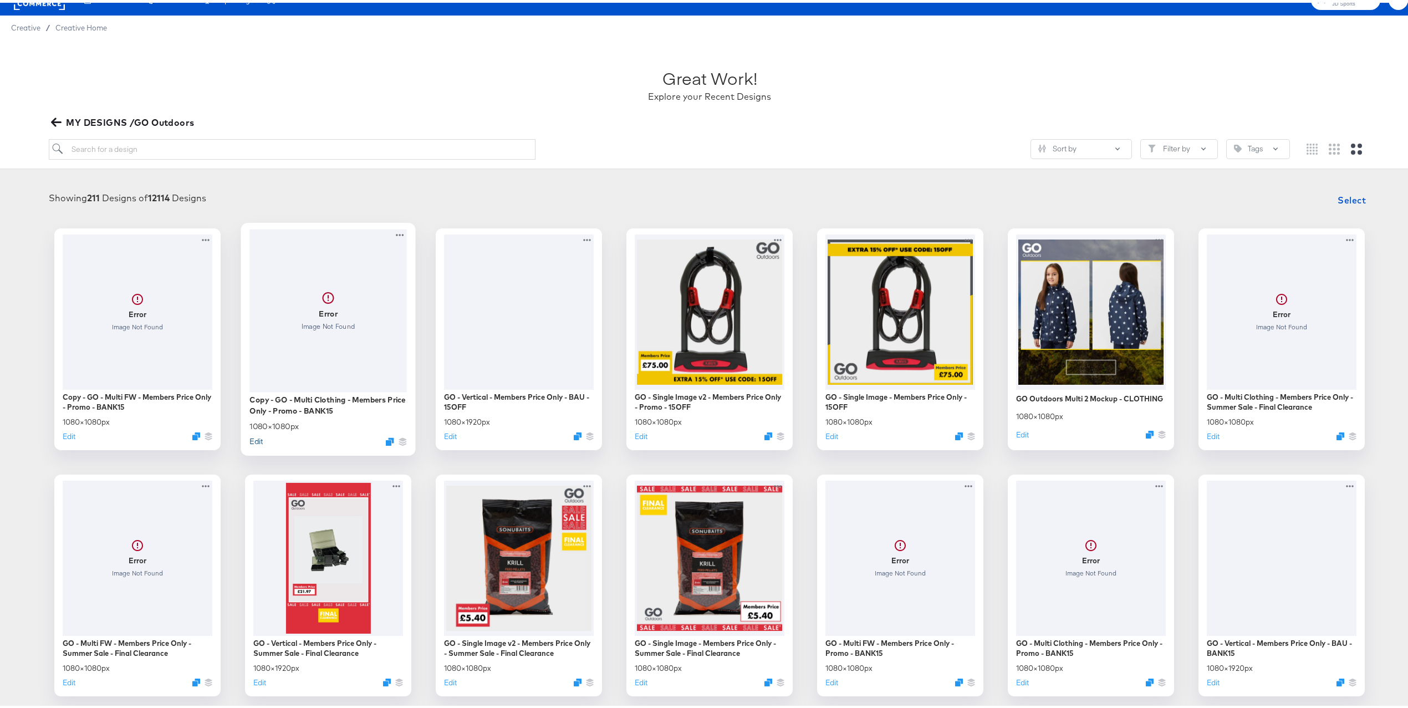
click at [249, 439] on button "Edit" at bounding box center [255, 438] width 13 height 11
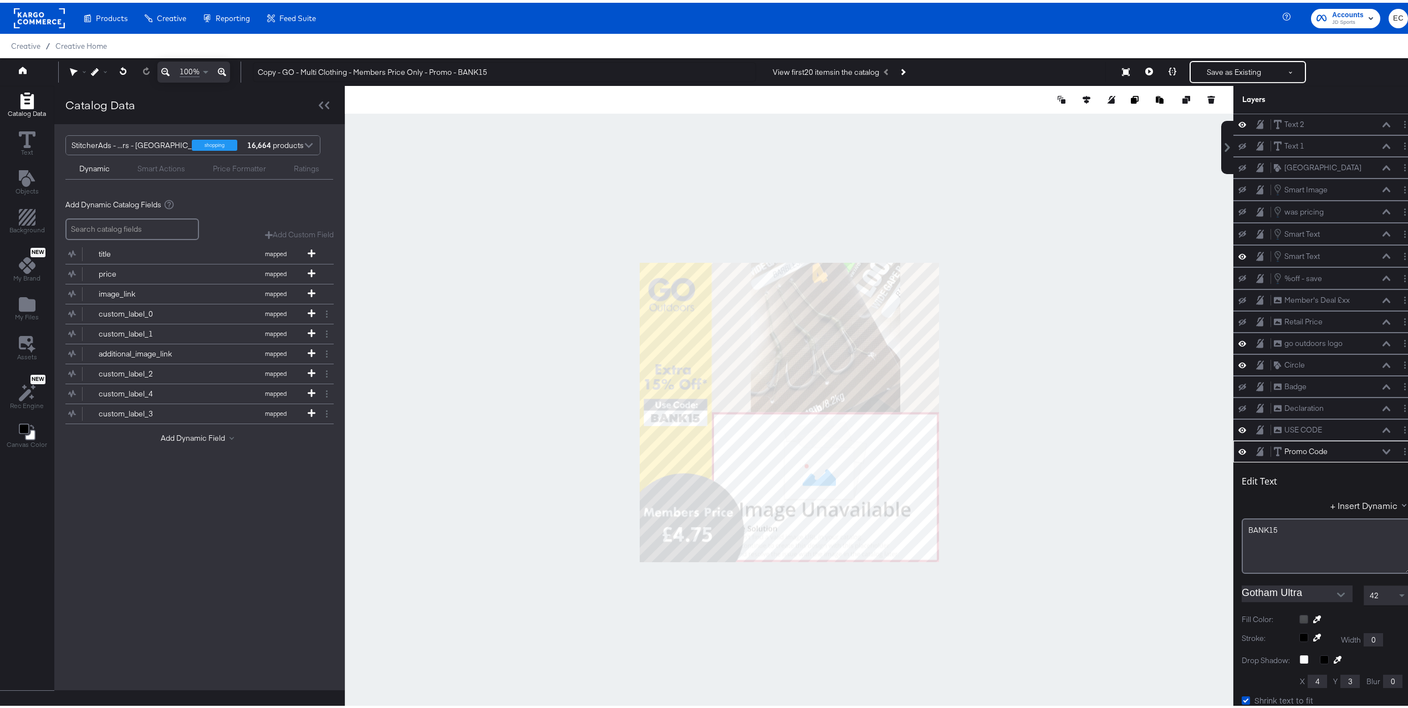
scroll to position [191, 0]
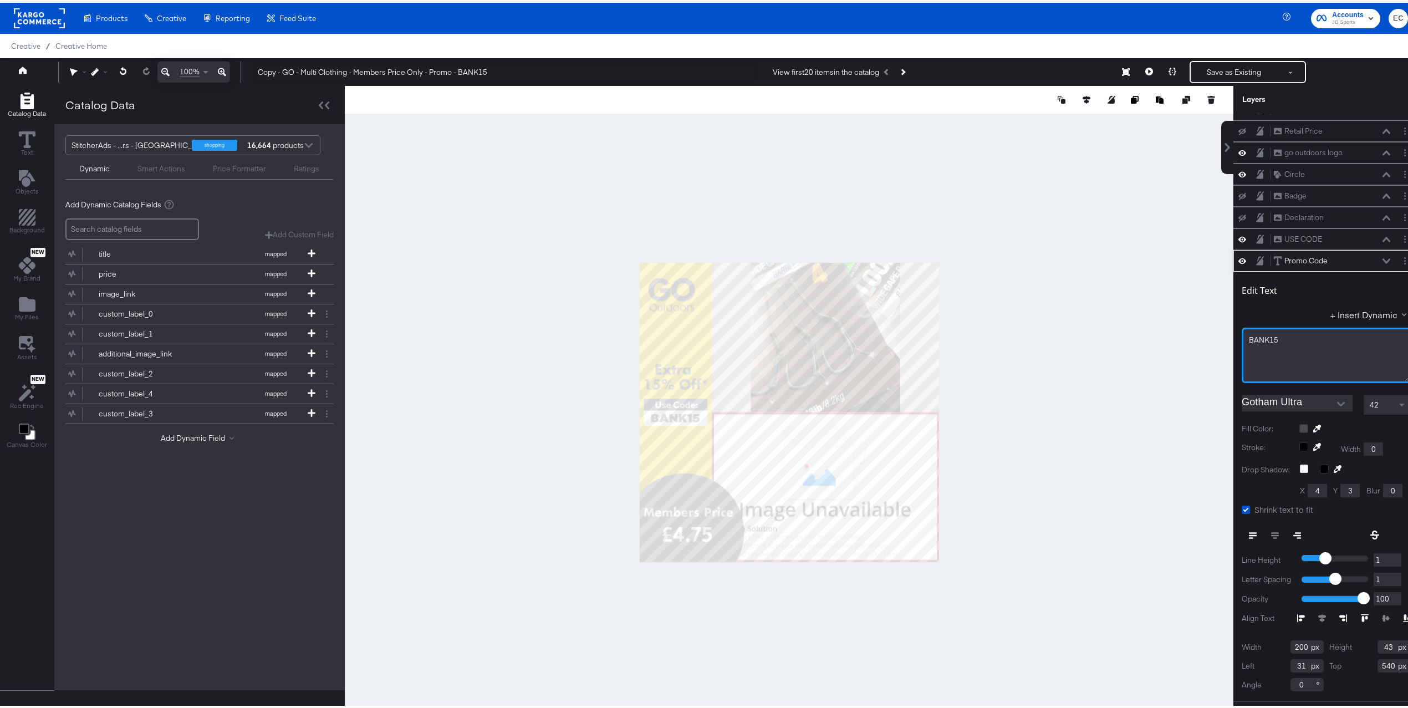
click at [1248, 342] on span "BANK15﻿" at bounding box center [1262, 337] width 29 height 10
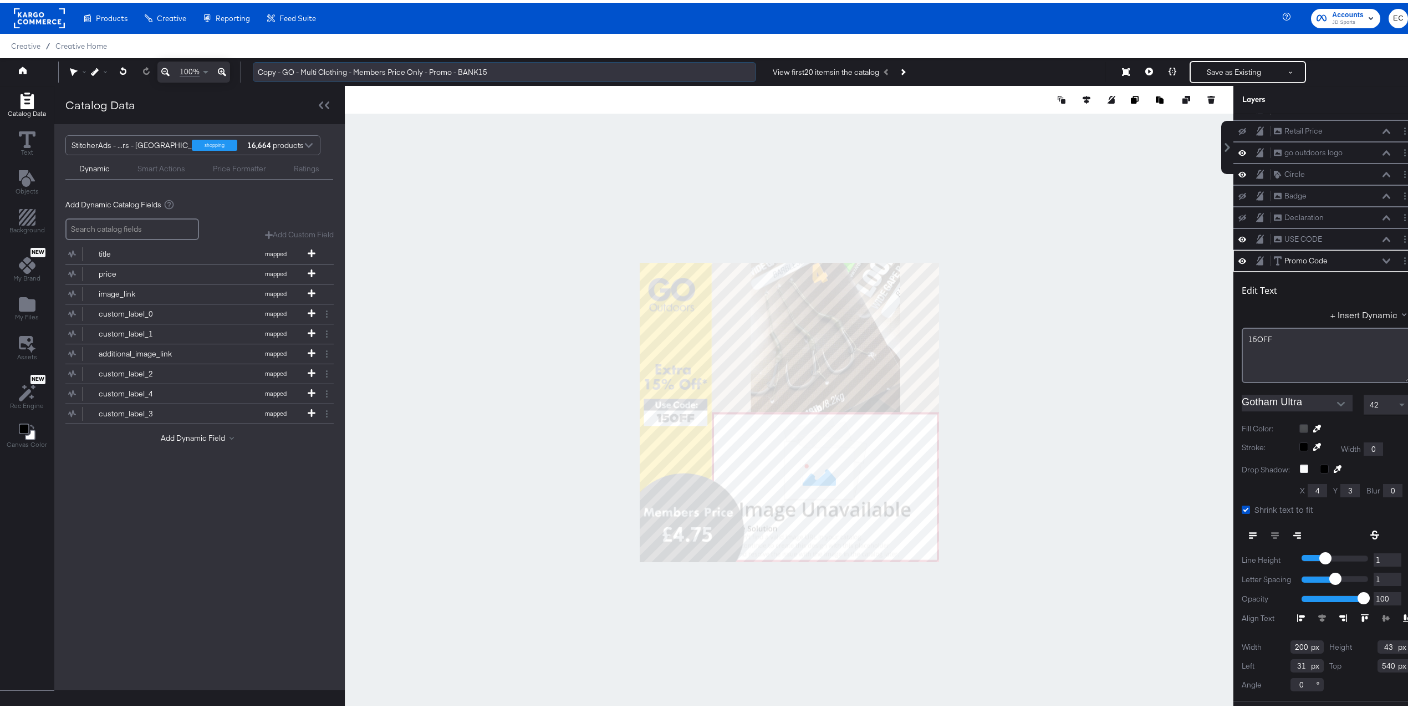
click at [477, 70] on input "Copy - GO - Multi Clothing - Members Price Only - Promo - BANK15" at bounding box center [504, 69] width 503 height 21
paste input "15OFF"
drag, startPoint x: 282, startPoint y: 67, endPoint x: 248, endPoint y: 69, distance: 34.4
click at [248, 69] on div "Copy - GO - Multi Clothing - Members Price Only - Promo - 15OFF View first 20 i…" at bounding box center [826, 69] width 1164 height 22
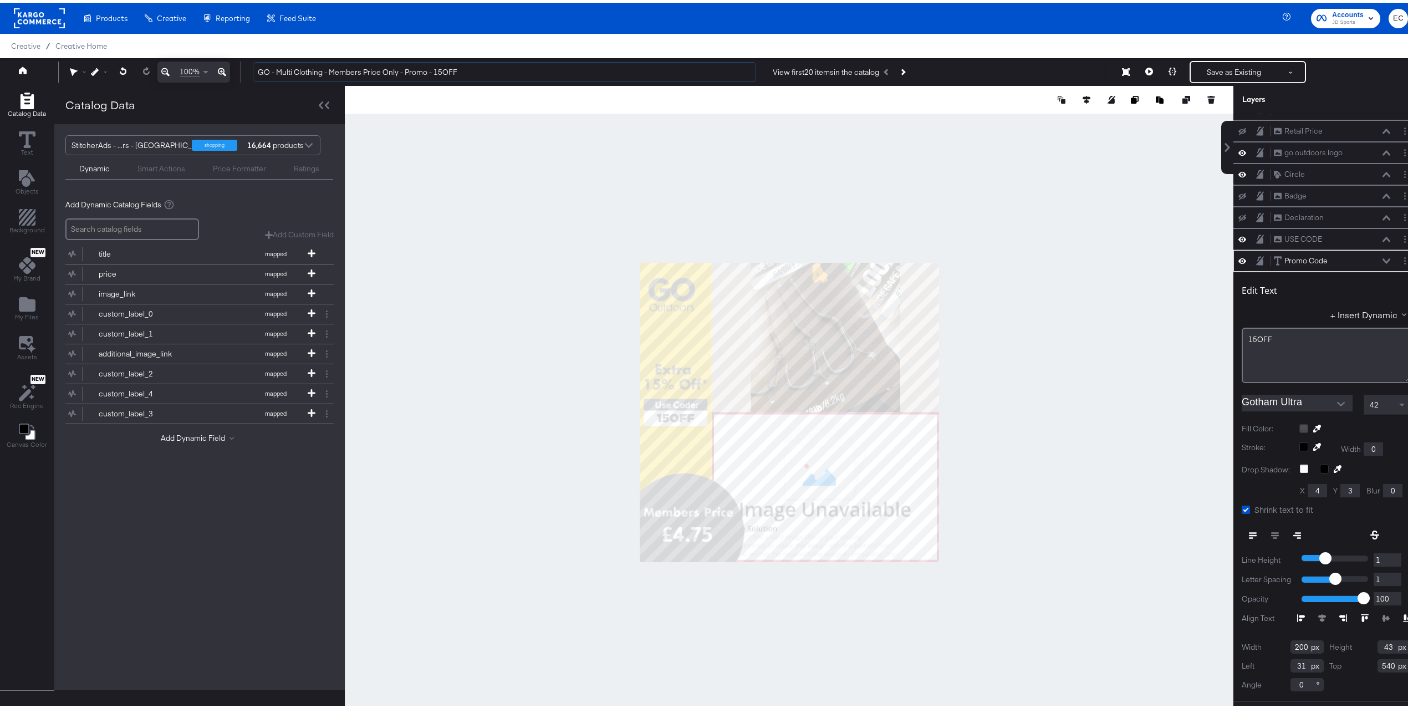
type input "GO - Multi Clothing - Members Price Only - Promo - 15OFF"
click at [1049, 189] on div at bounding box center [789, 409] width 888 height 653
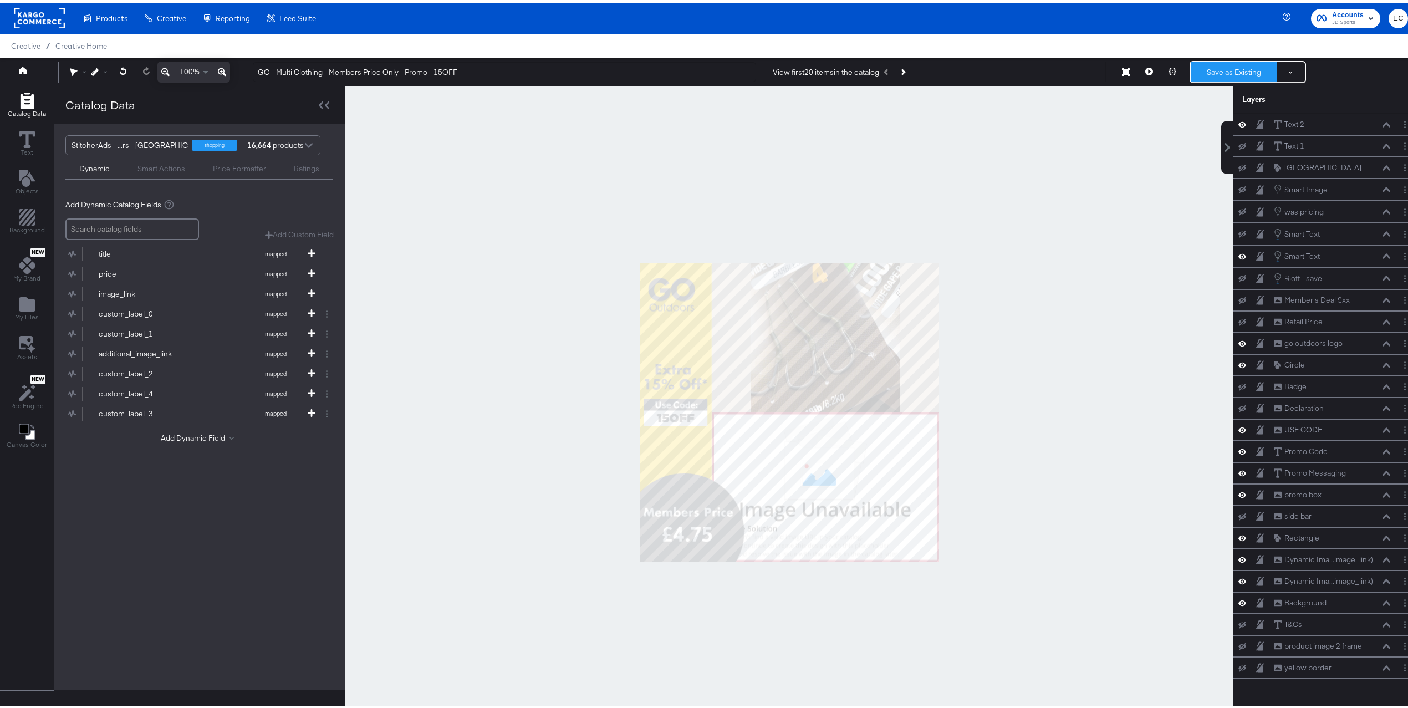
click at [1206, 74] on button "Save as Existing" at bounding box center [1233, 69] width 86 height 20
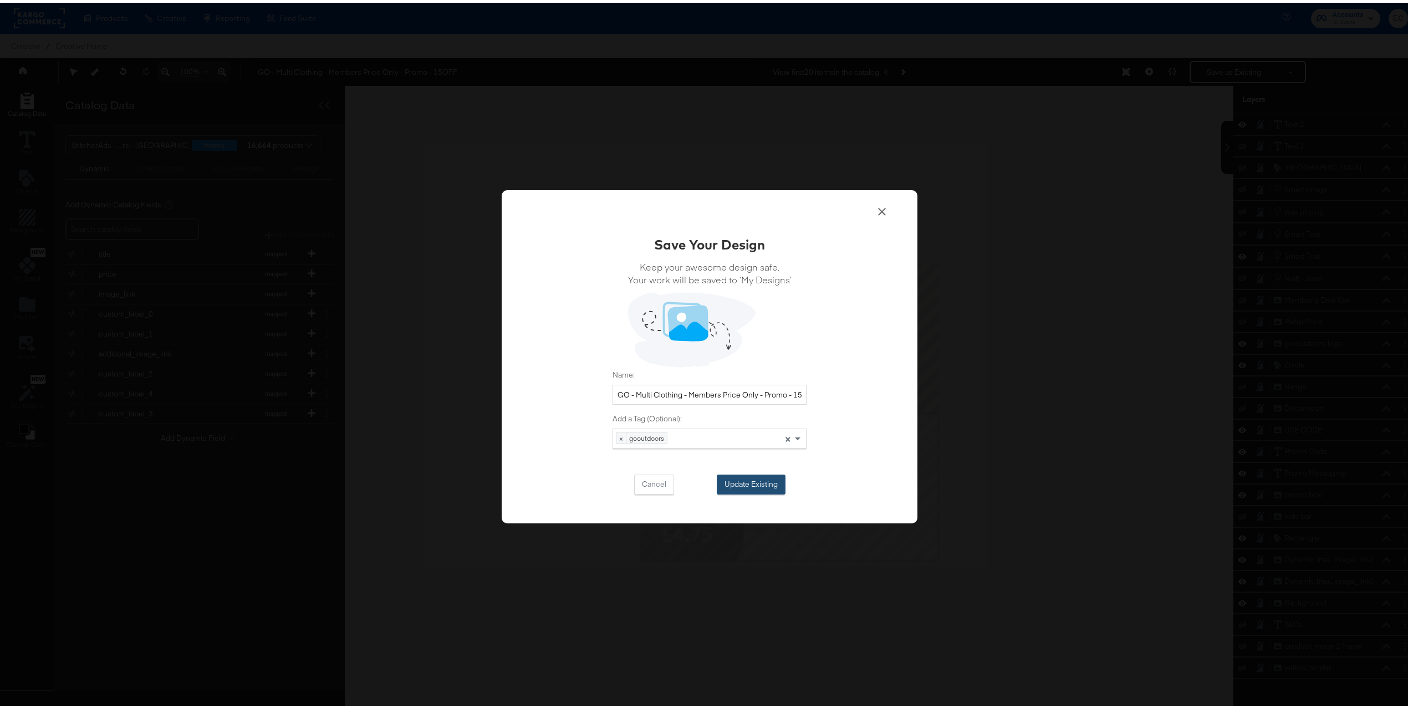
click at [766, 486] on button "Update Existing" at bounding box center [750, 482] width 69 height 20
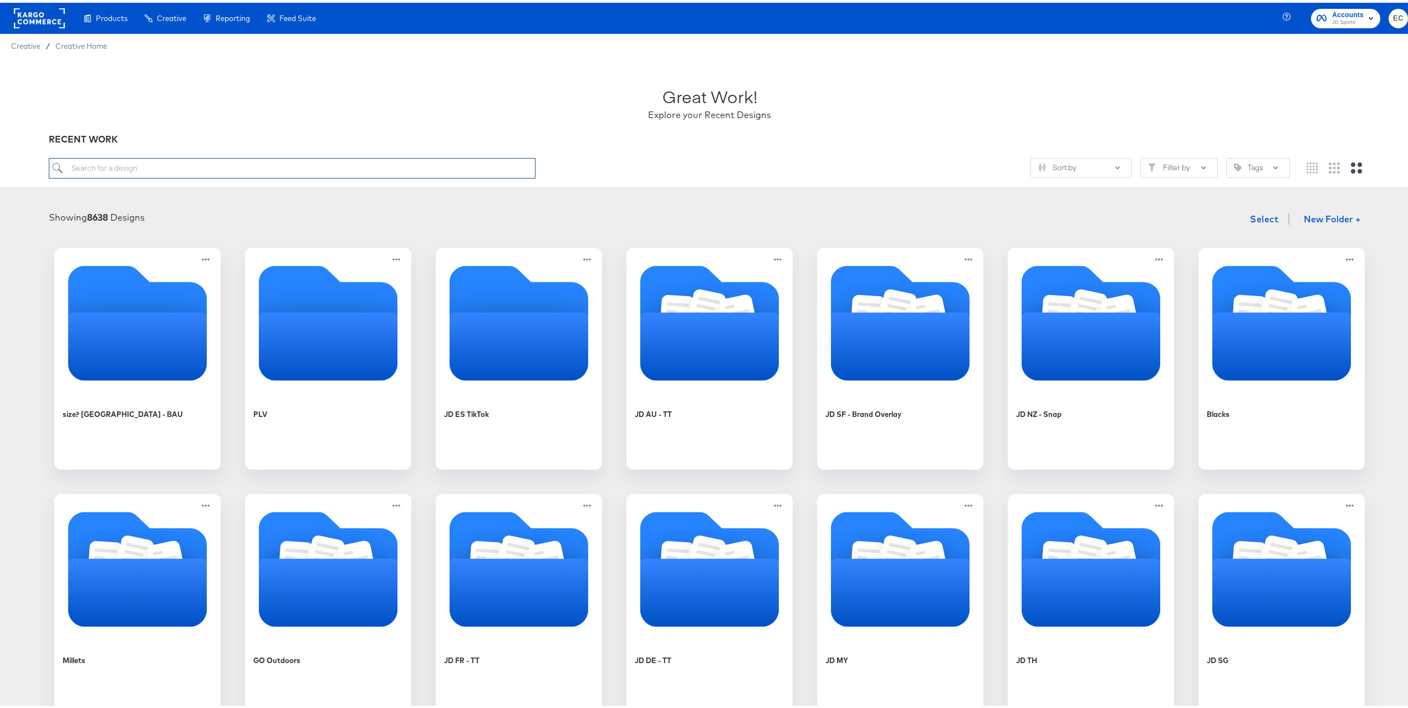
click at [278, 168] on input "search" at bounding box center [292, 165] width 487 height 21
type input "go"
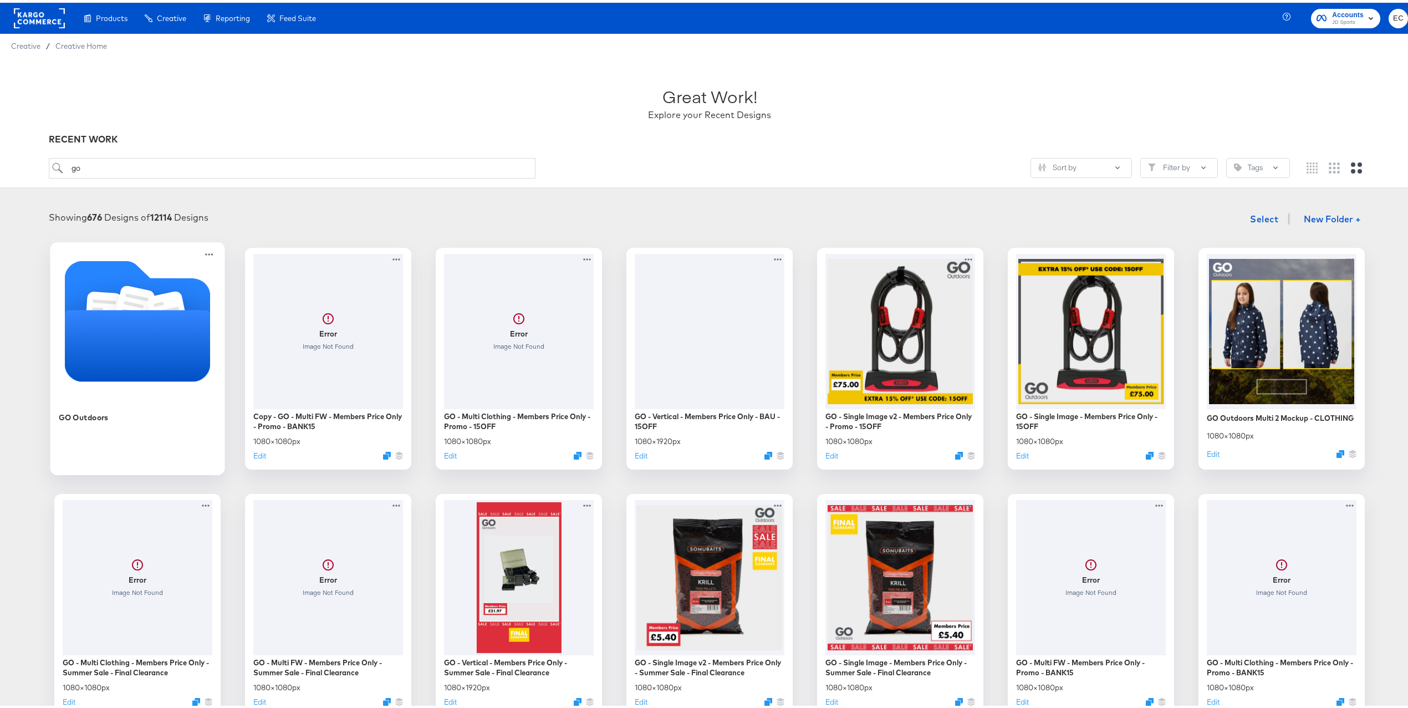
click at [93, 356] on icon "Folder" at bounding box center [138, 342] width 146 height 71
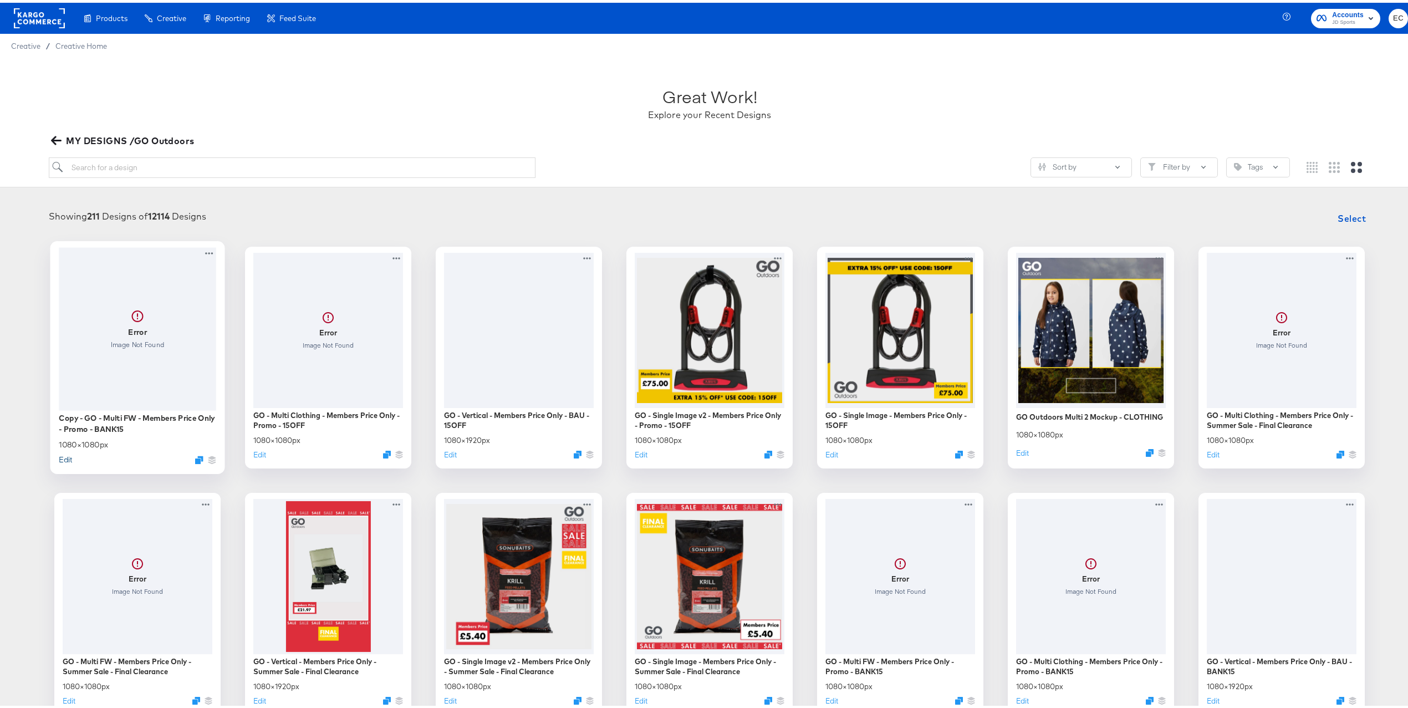
click at [59, 459] on button "Edit" at bounding box center [65, 456] width 13 height 11
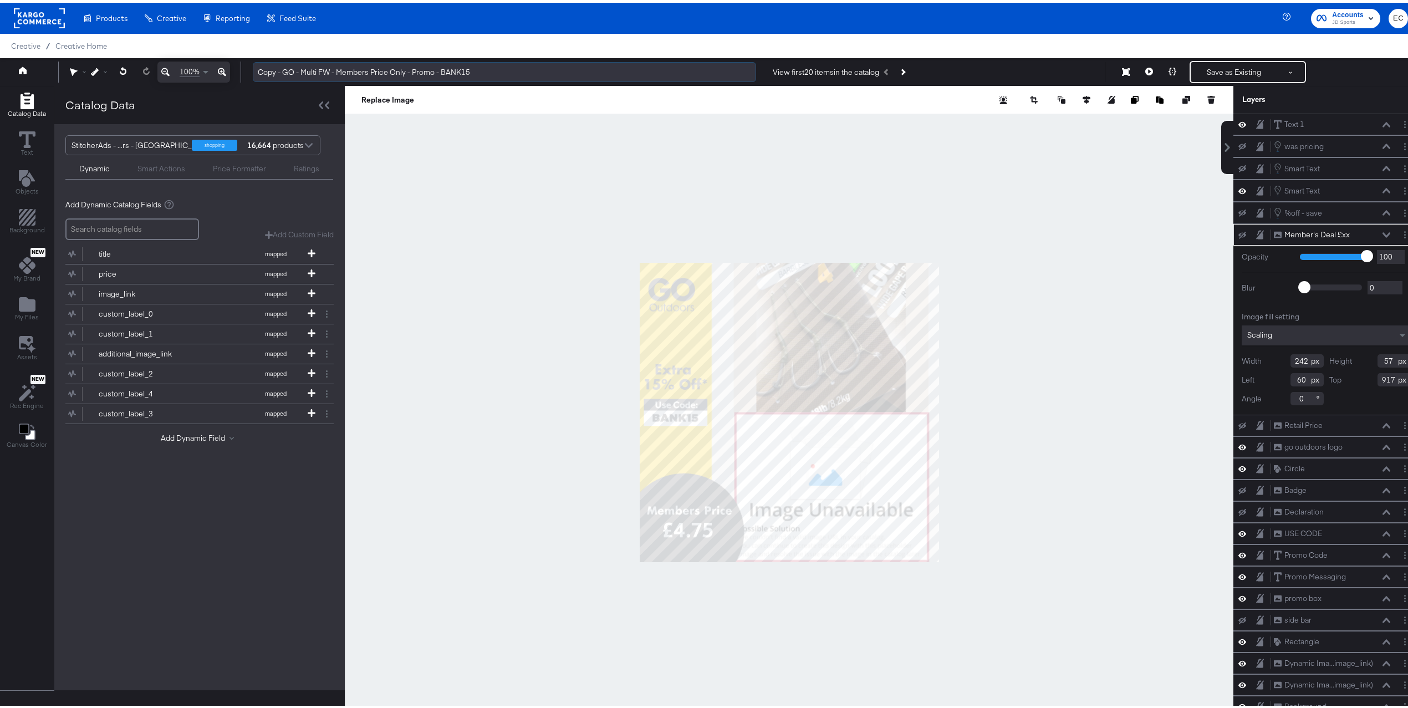
drag, startPoint x: 282, startPoint y: 71, endPoint x: 260, endPoint y: 68, distance: 22.4
click at [260, 68] on input "Copy - GO - Multi FW - Members Price Only - Promo - BANK15" at bounding box center [504, 69] width 503 height 21
click at [441, 66] on input "GO - Multi FW - Members Price Only - Promo - BANK15" at bounding box center [504, 69] width 503 height 21
paste input "15OFF"
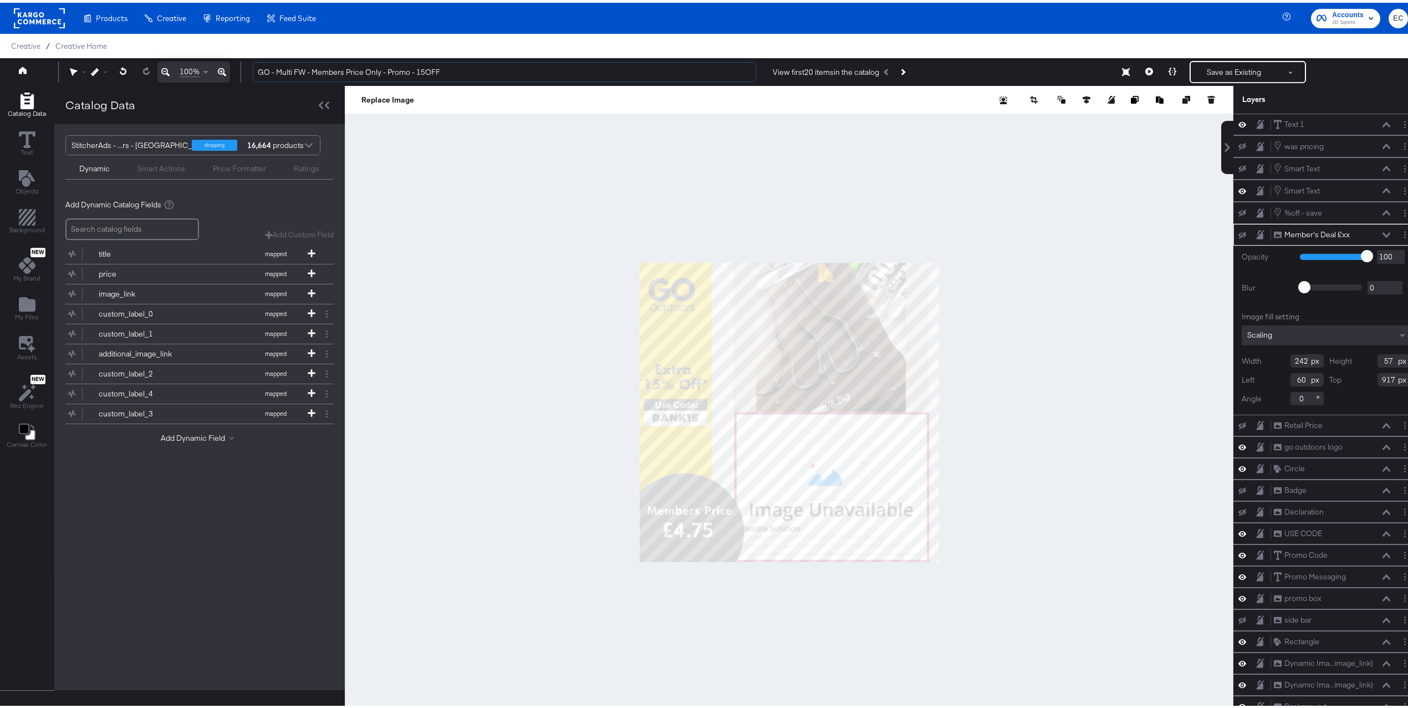
type input "GO - Multi FW - Members Price Only - Promo - 15OFF"
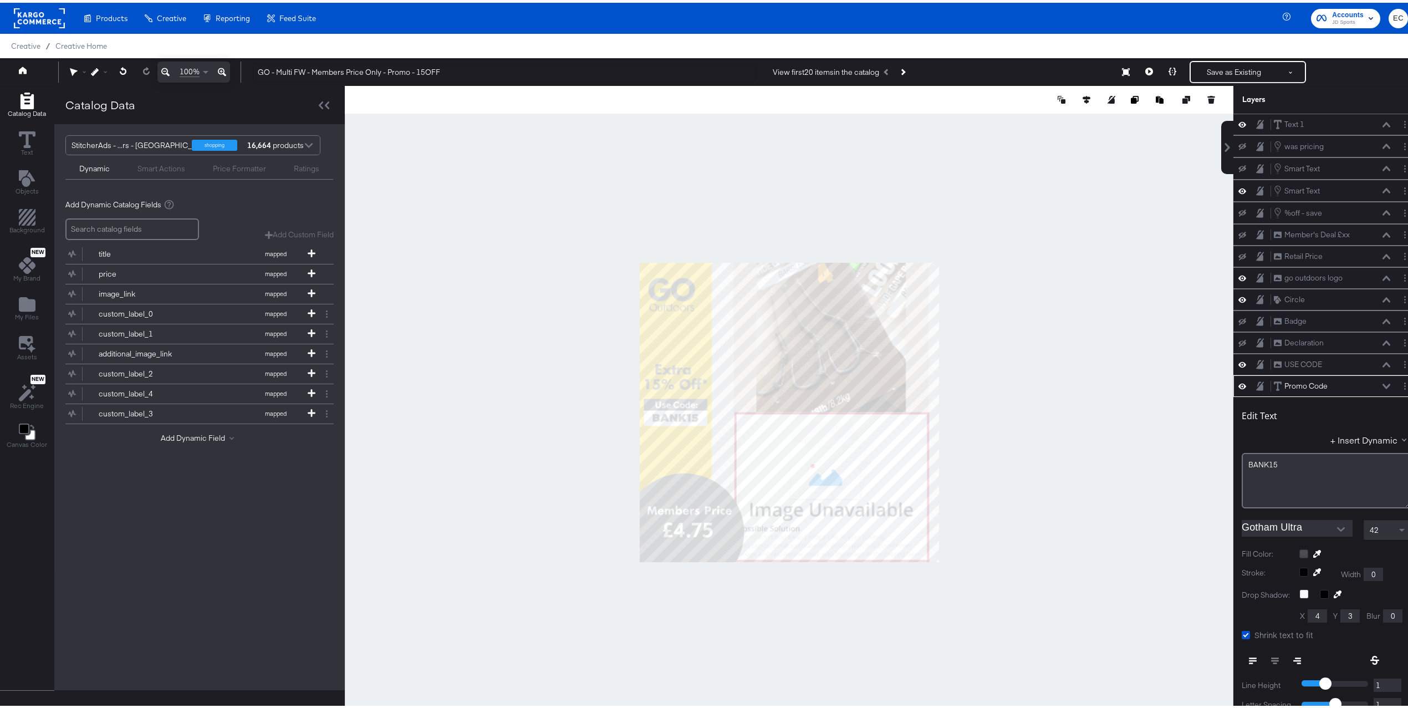
scroll to position [123, 0]
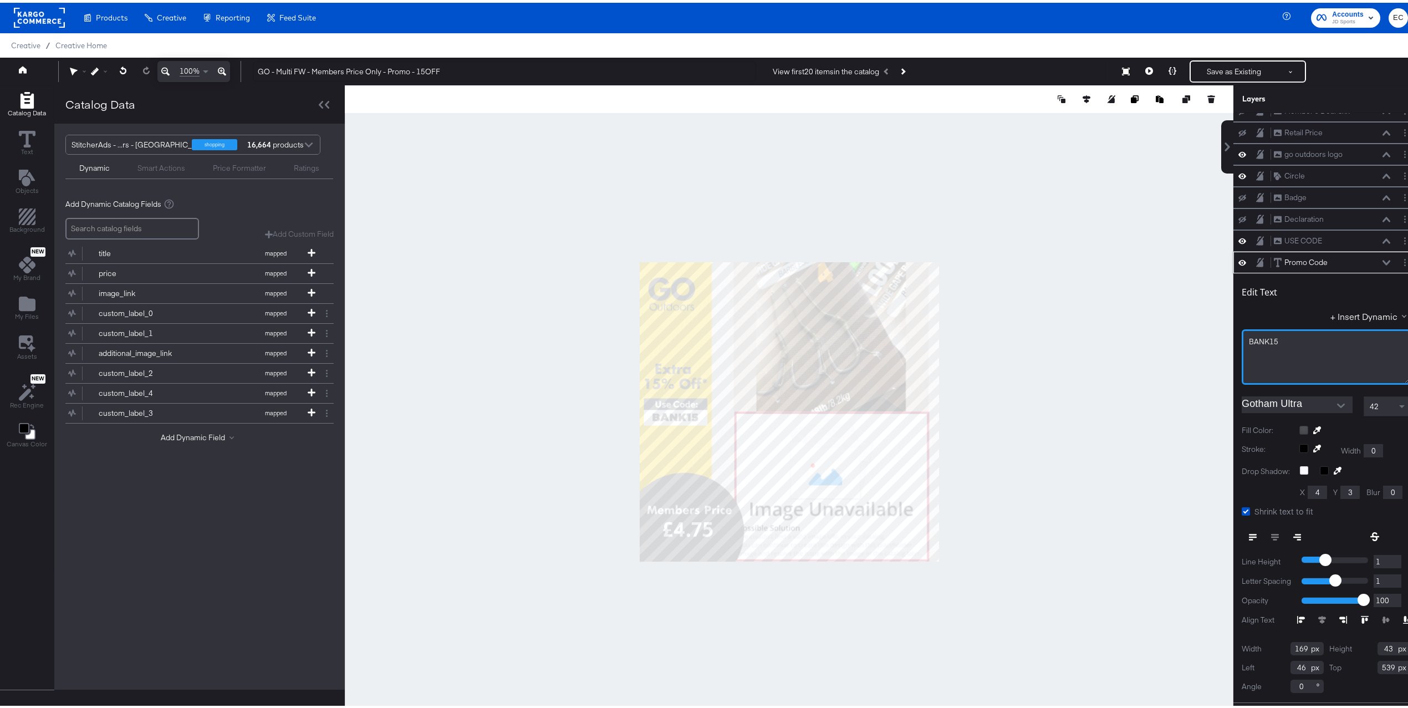
click at [1250, 344] on span "BANK15" at bounding box center [1262, 339] width 29 height 10
click at [1030, 325] on div at bounding box center [789, 409] width 888 height 653
type input "540"
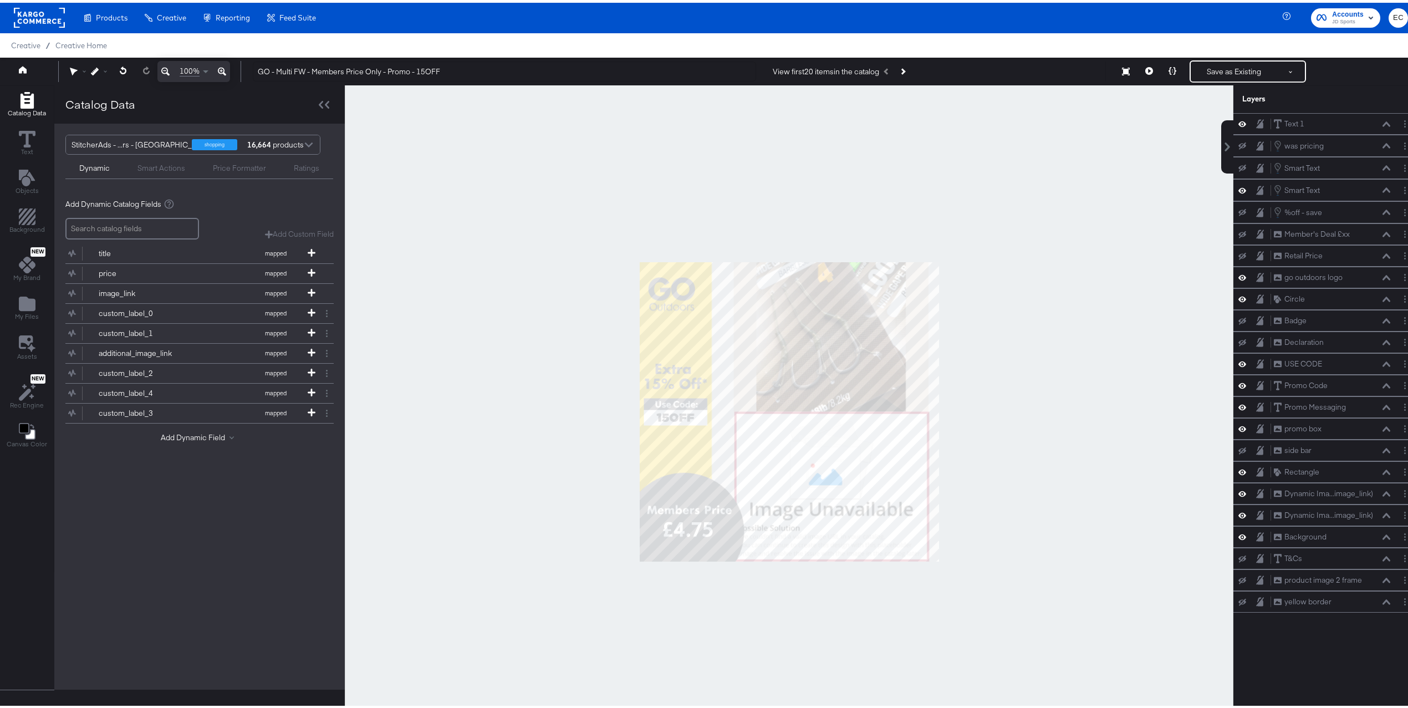
click at [1135, 222] on div at bounding box center [789, 409] width 888 height 653
click at [1208, 74] on button "Save as Existing" at bounding box center [1233, 69] width 86 height 20
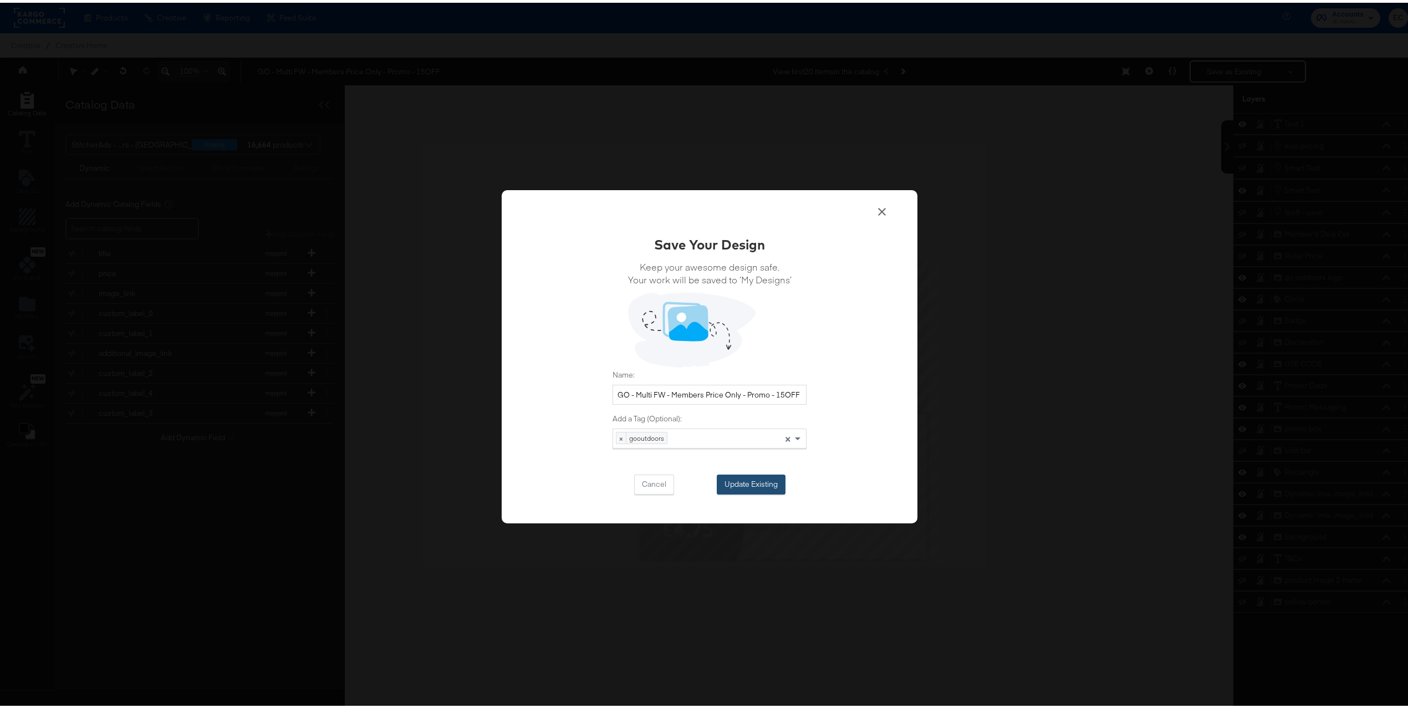
click at [746, 486] on button "Update Existing" at bounding box center [750, 482] width 69 height 20
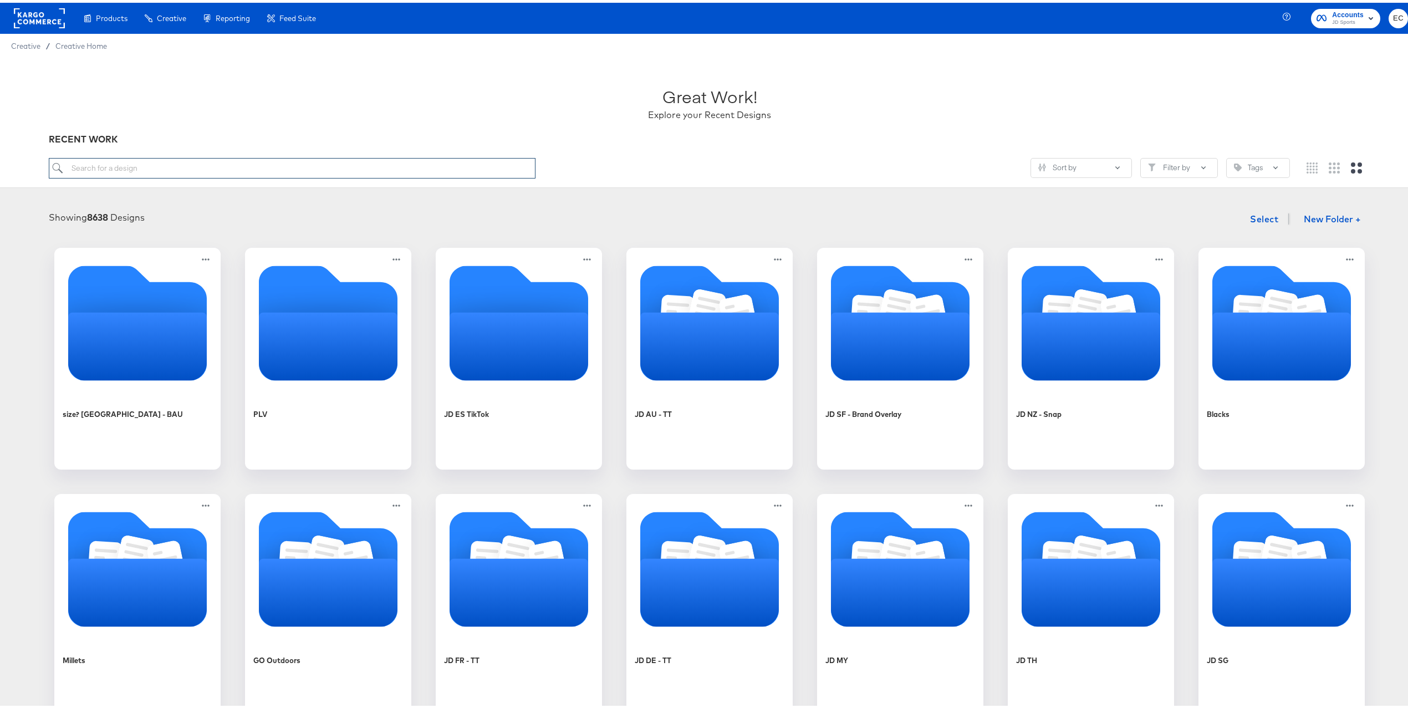
click at [354, 171] on input "search" at bounding box center [292, 165] width 487 height 21
type input "blacks"
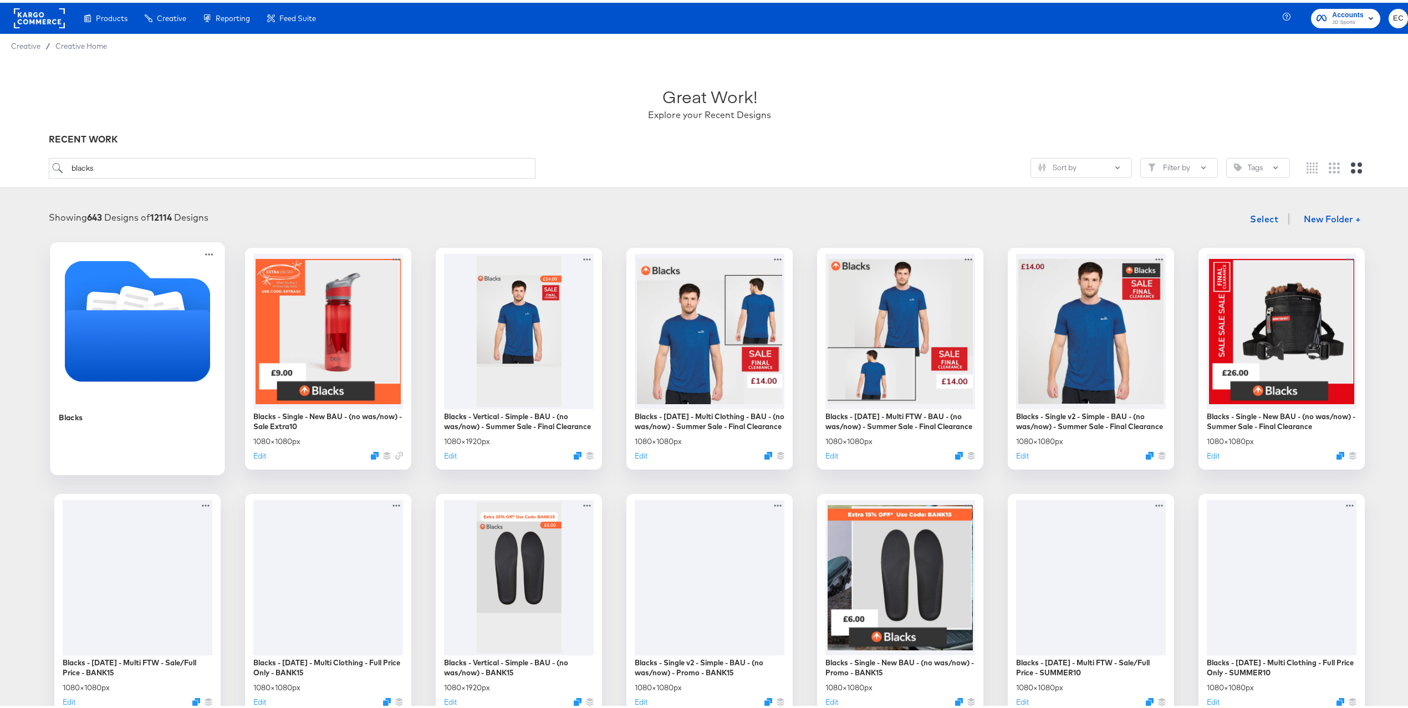
click at [156, 281] on icon "Folder" at bounding box center [138, 318] width 146 height 121
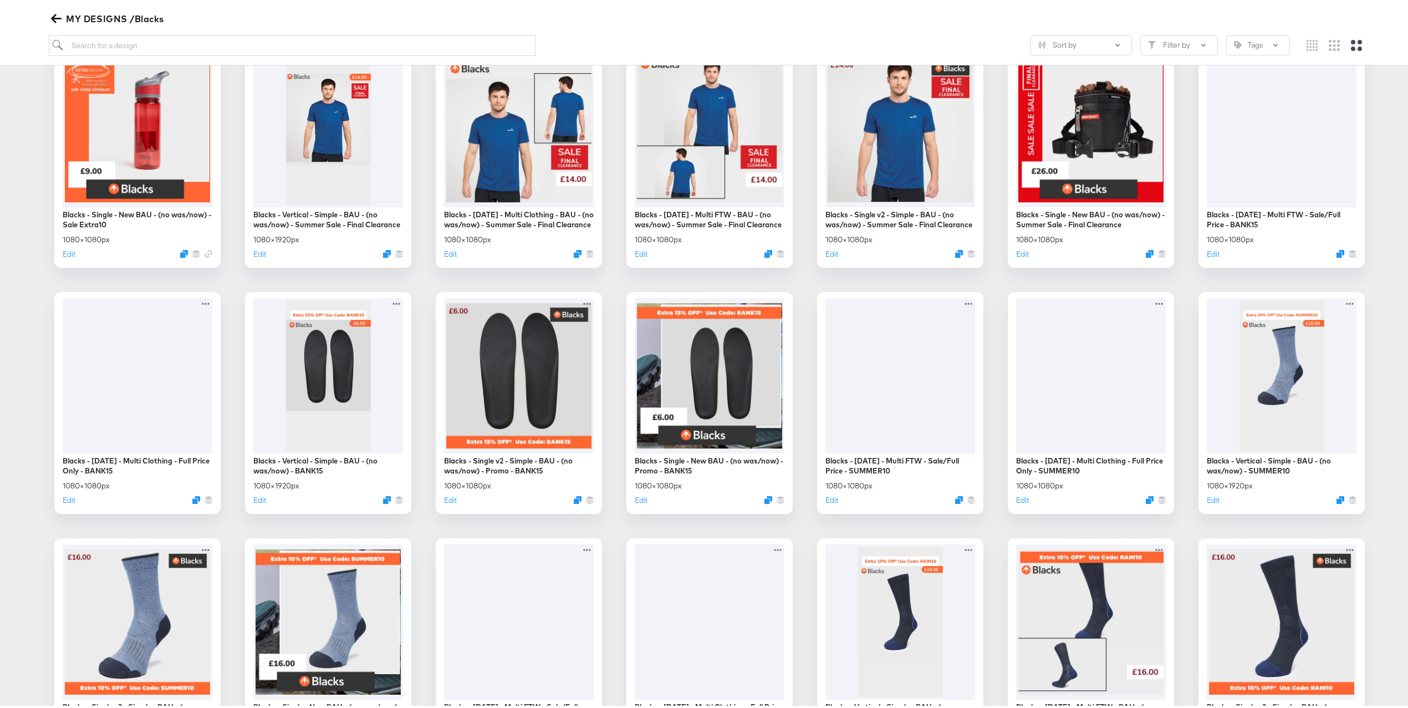
scroll to position [211, 0]
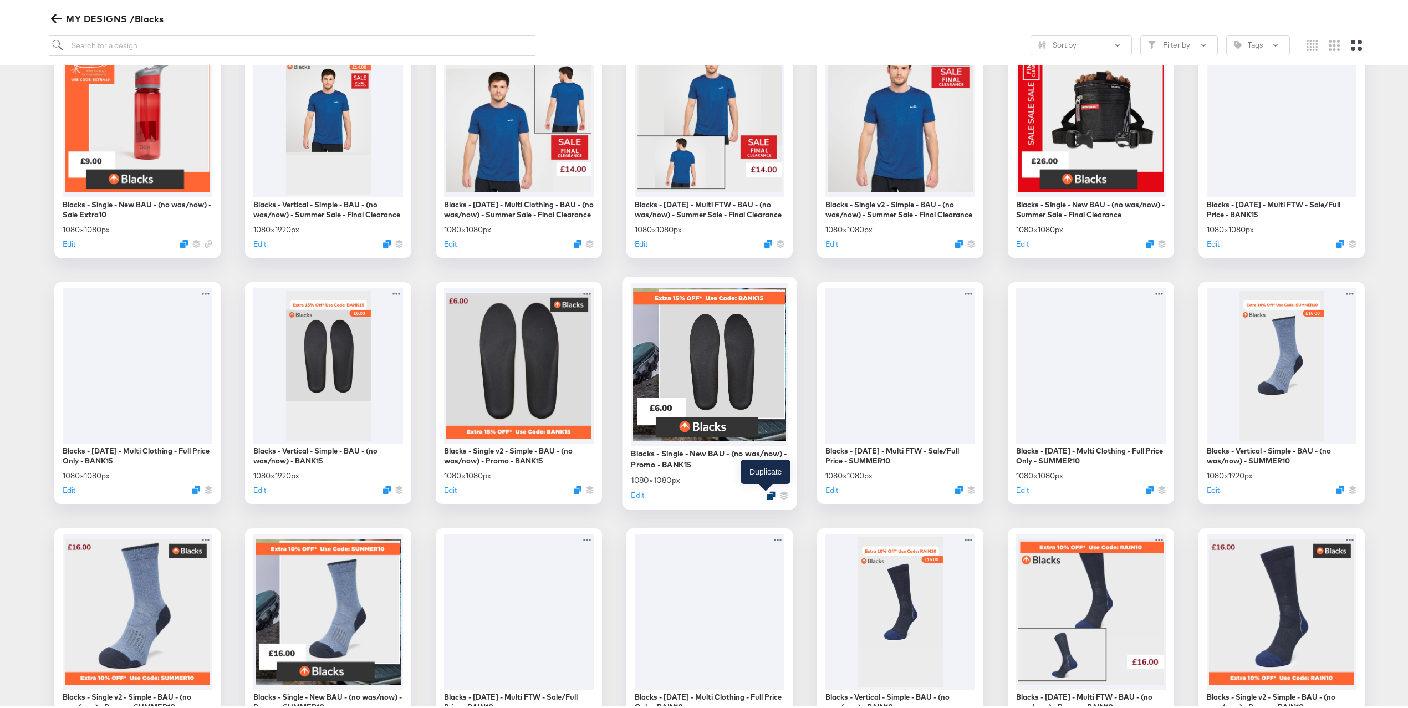
click at [767, 488] on div at bounding box center [771, 492] width 8 height 8
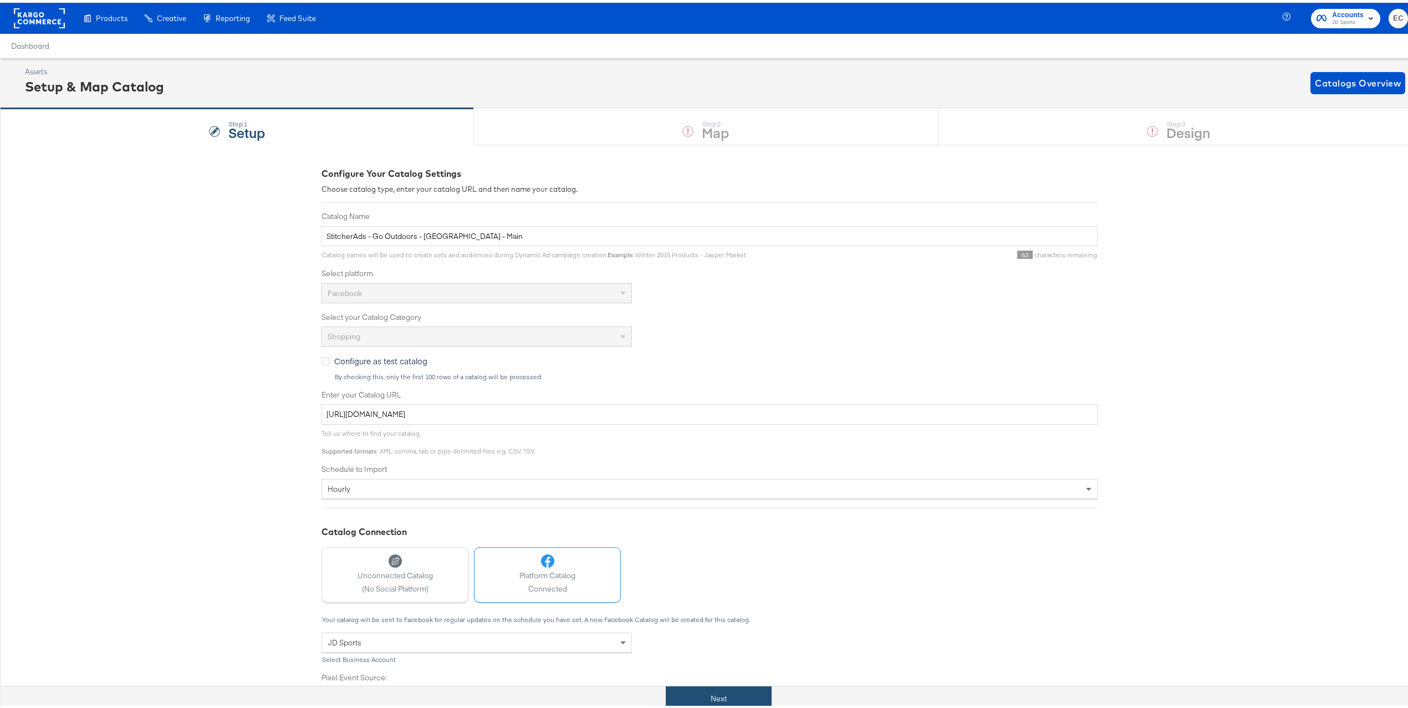
click at [707, 690] on button "Next" at bounding box center [719, 695] width 106 height 25
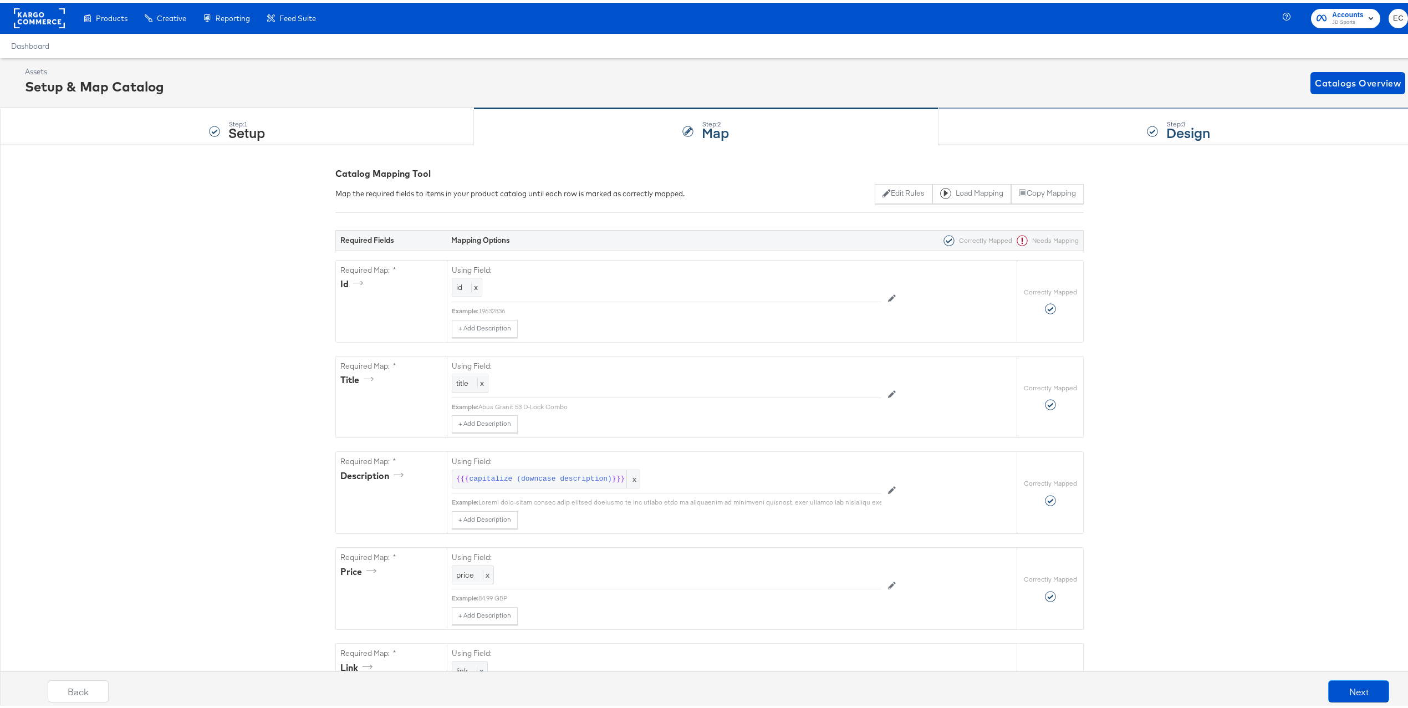
click at [1118, 125] on div "Step: 3 Design" at bounding box center [1178, 124] width 480 height 37
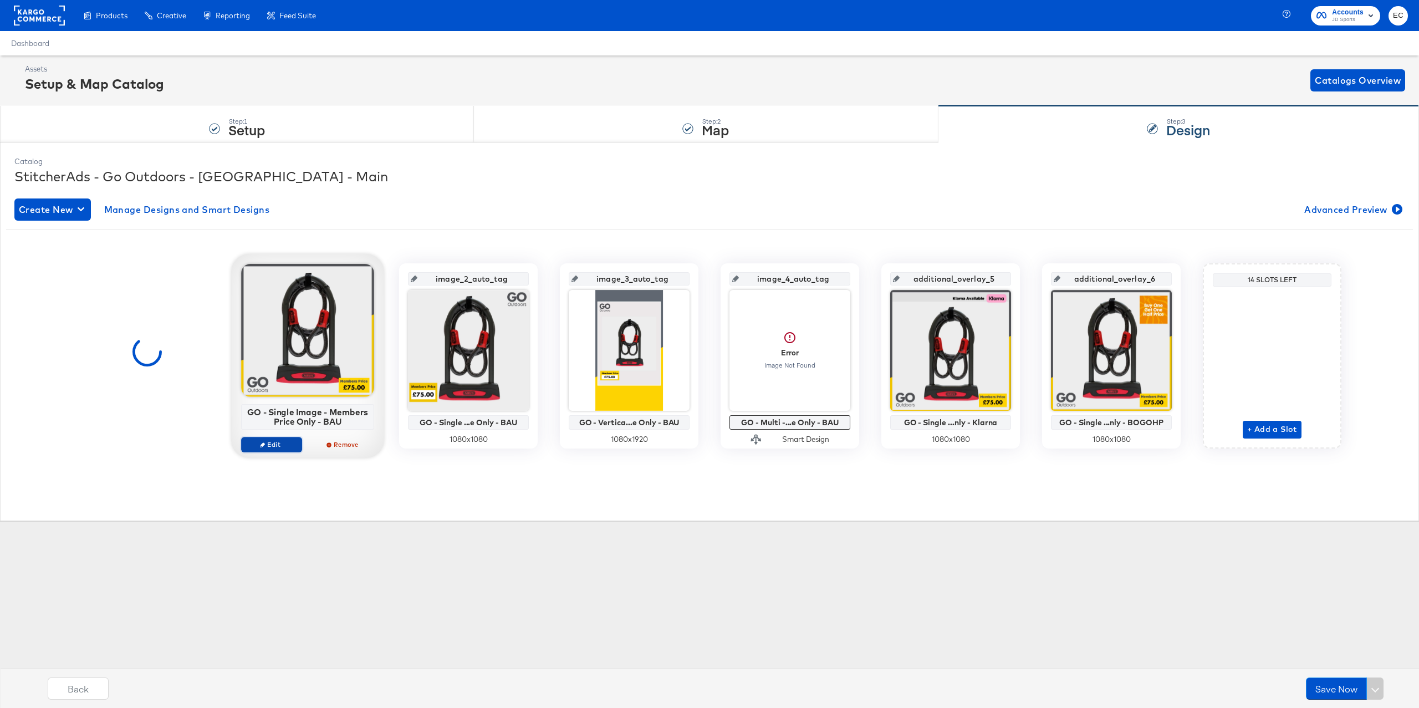
click at [265, 446] on icon "button" at bounding box center [262, 444] width 5 height 5
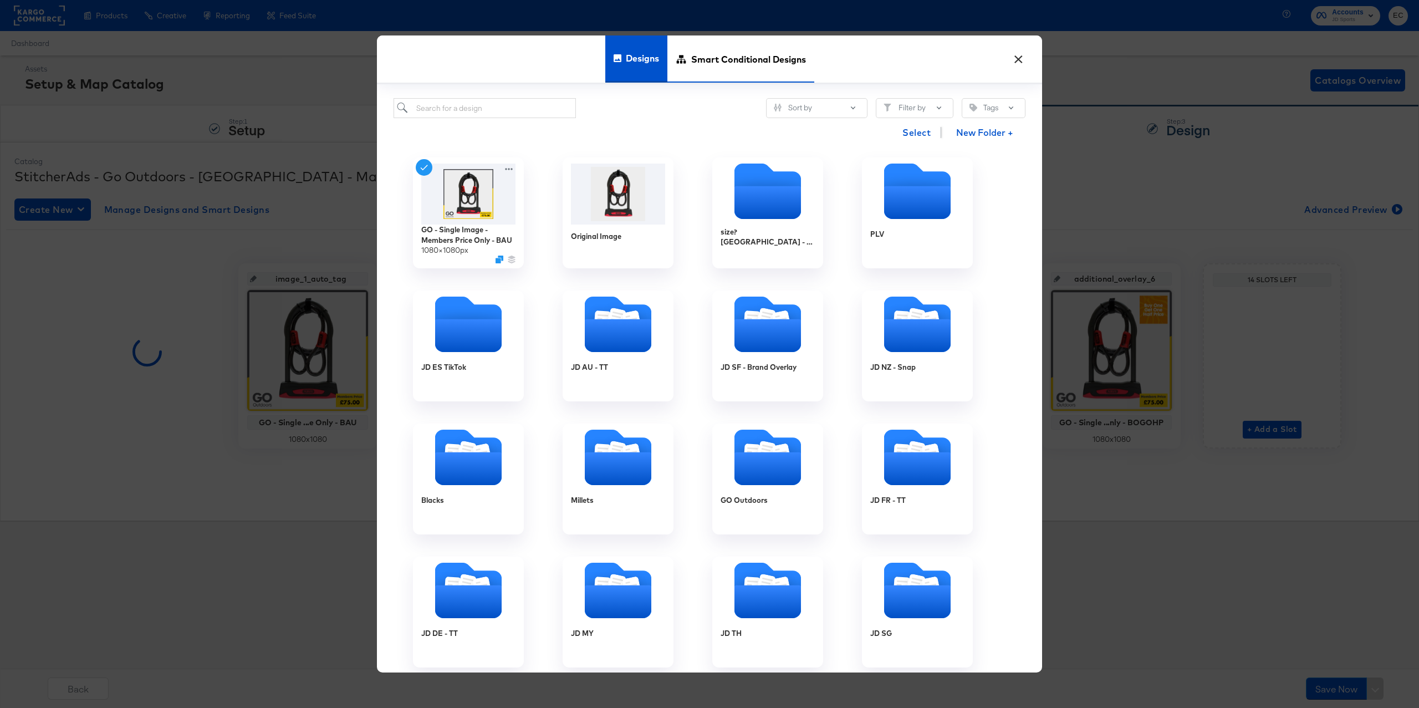
click at [721, 52] on span "Smart Conditional Designs" at bounding box center [748, 58] width 115 height 49
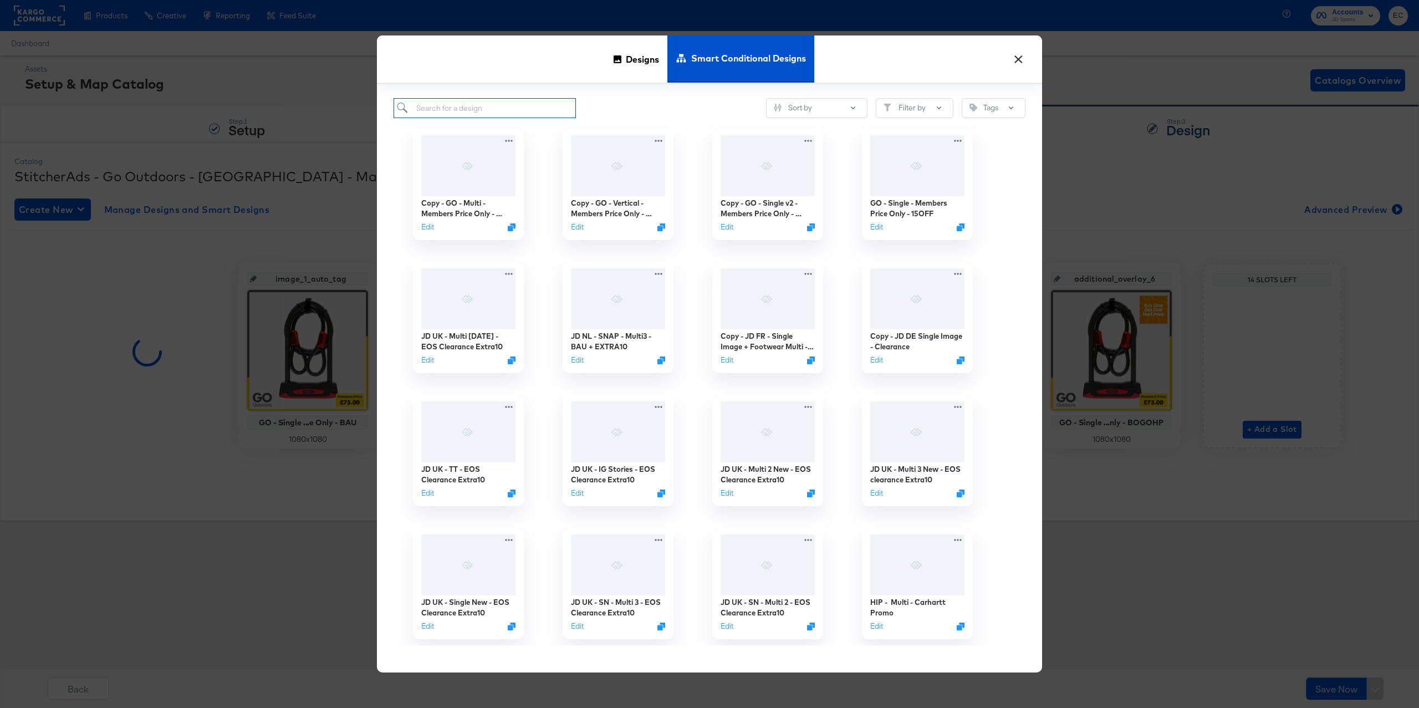
click at [493, 107] on input "search" at bounding box center [484, 108] width 182 height 21
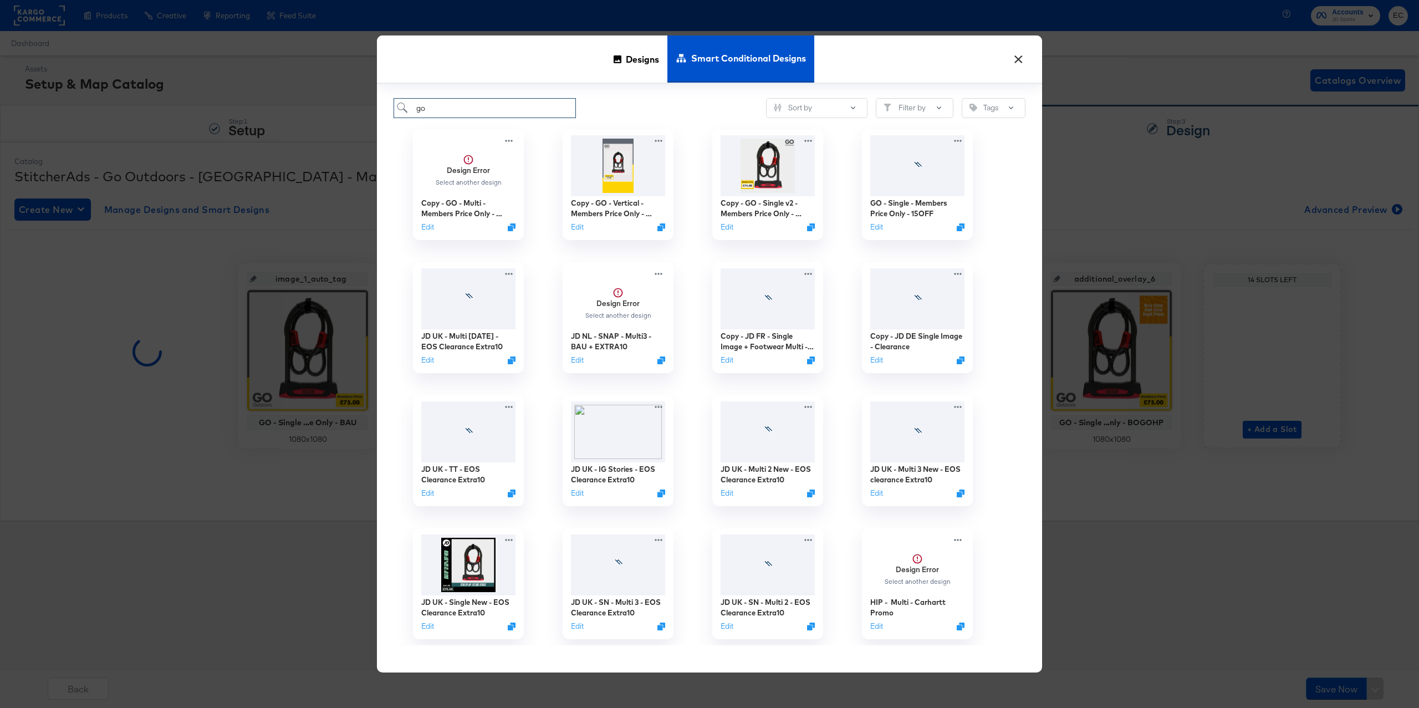
type input "go"
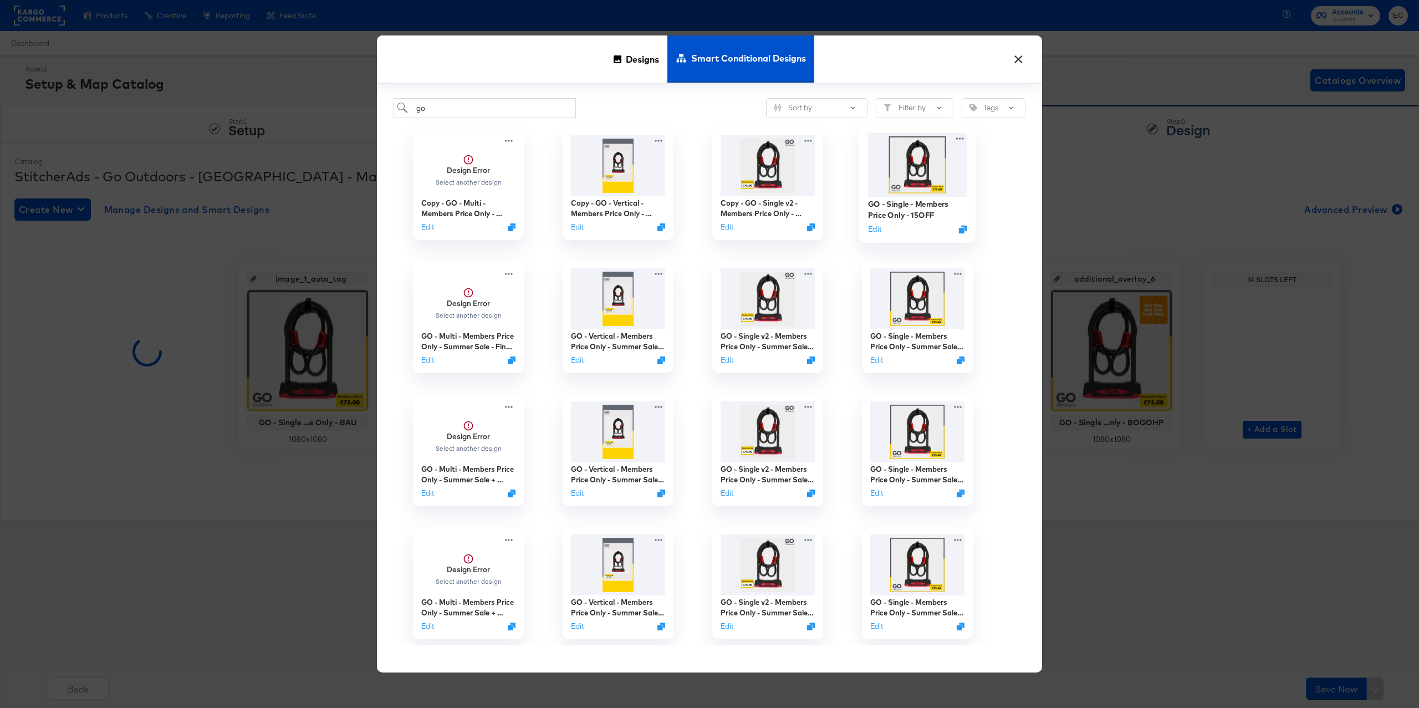
click at [919, 166] on img at bounding box center [917, 165] width 99 height 64
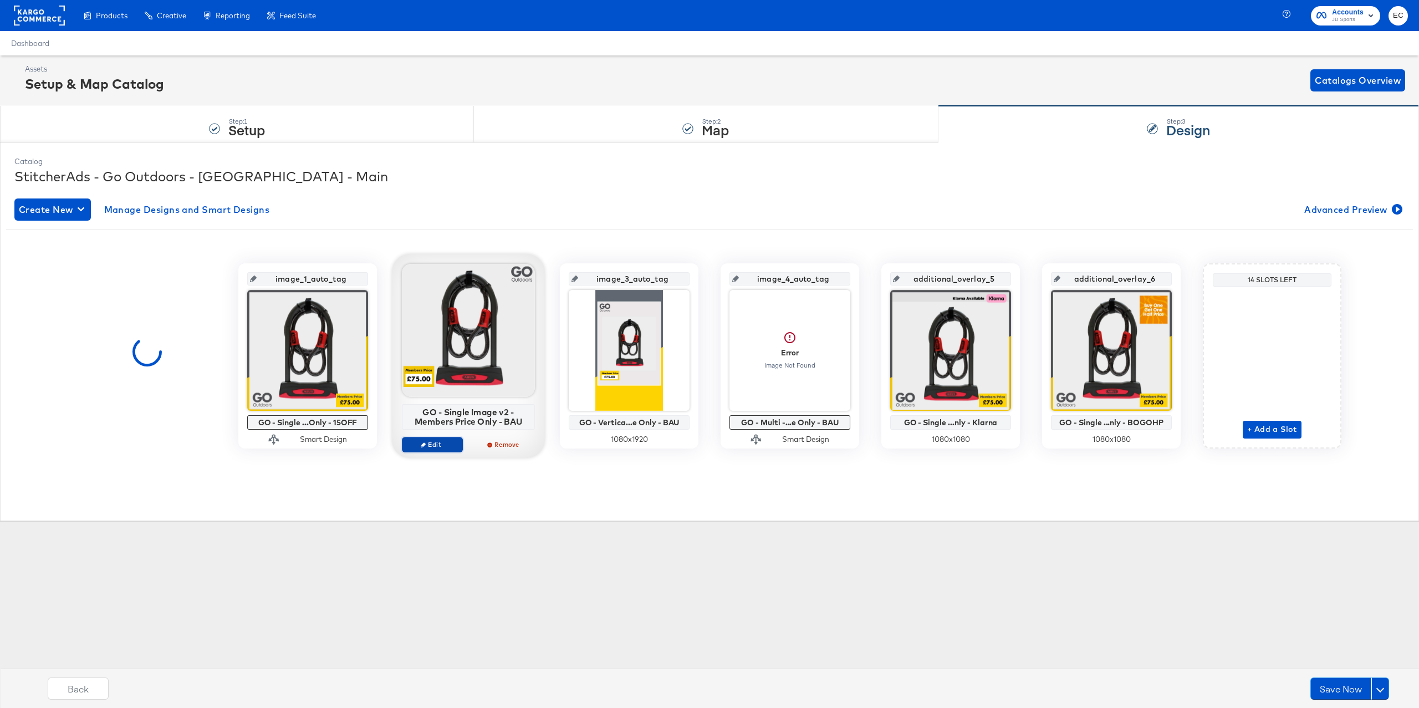
click at [433, 443] on span "Edit" at bounding box center [432, 444] width 51 height 8
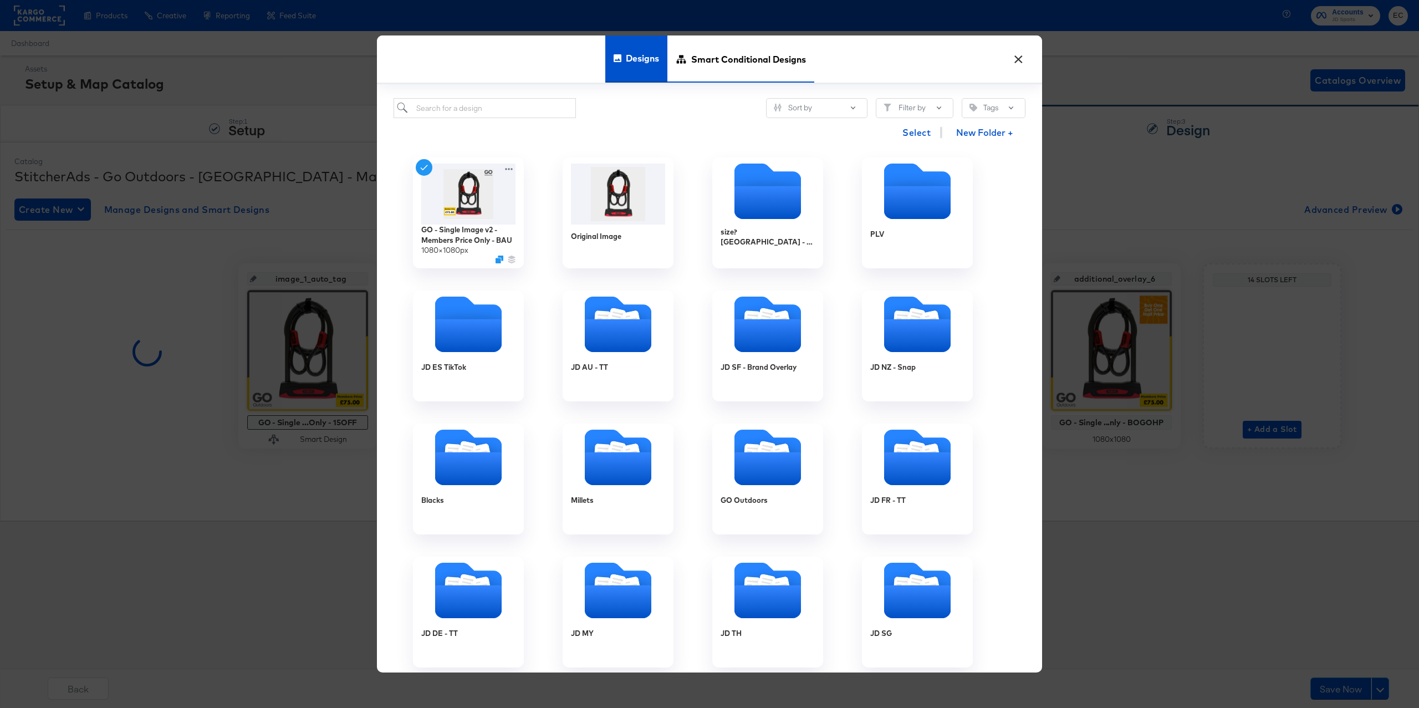
click at [697, 58] on span "Smart Conditional Designs" at bounding box center [748, 58] width 115 height 49
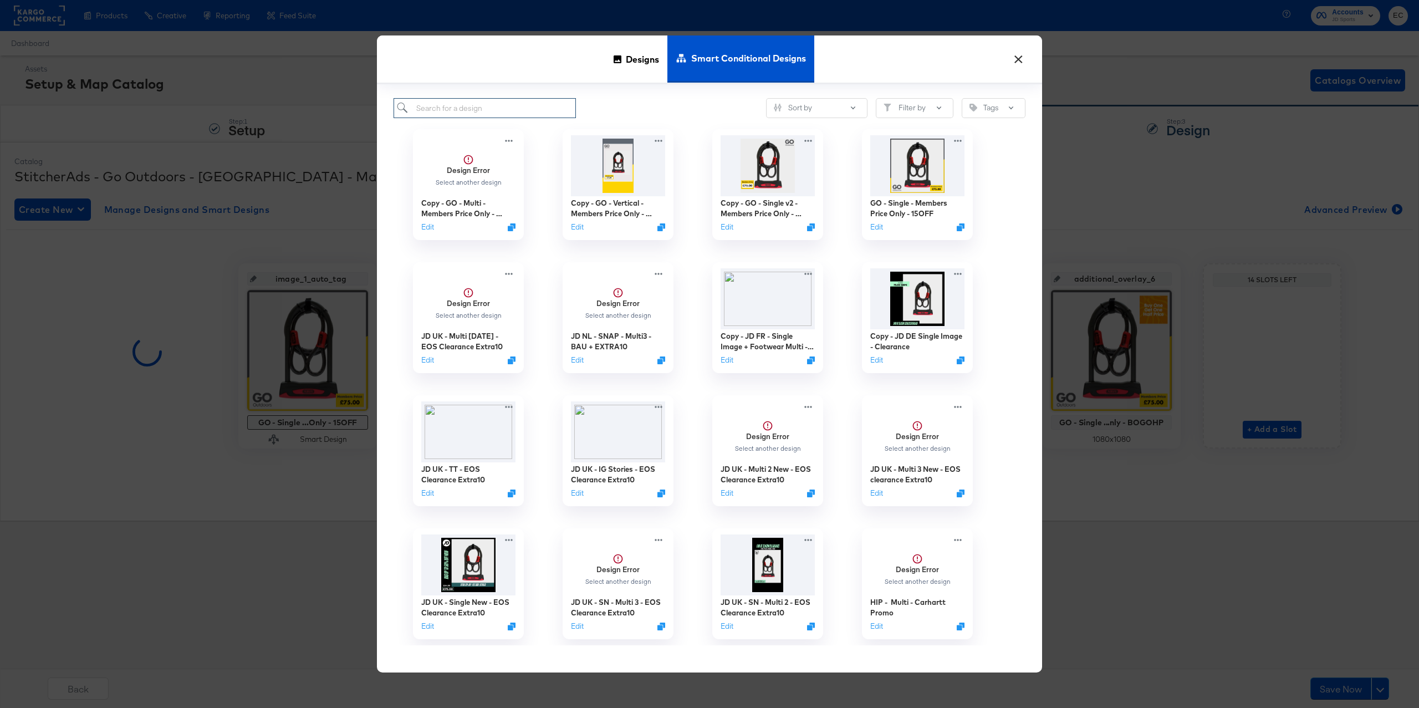
click at [465, 117] on input "search" at bounding box center [484, 108] width 182 height 21
type input "go"
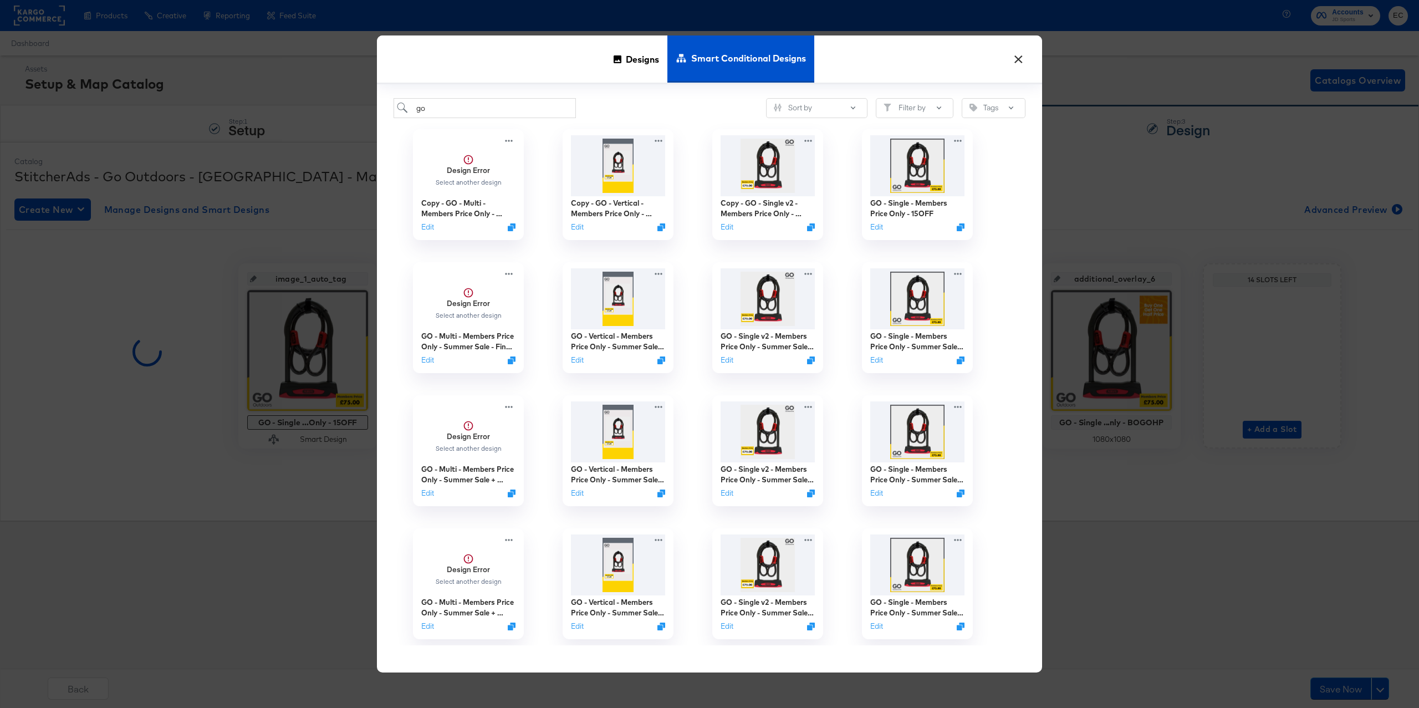
click at [665, 108] on div "go Sort by Filter by Tags" at bounding box center [709, 108] width 632 height 21
click at [720, 232] on button "Edit" at bounding box center [724, 229] width 13 height 11
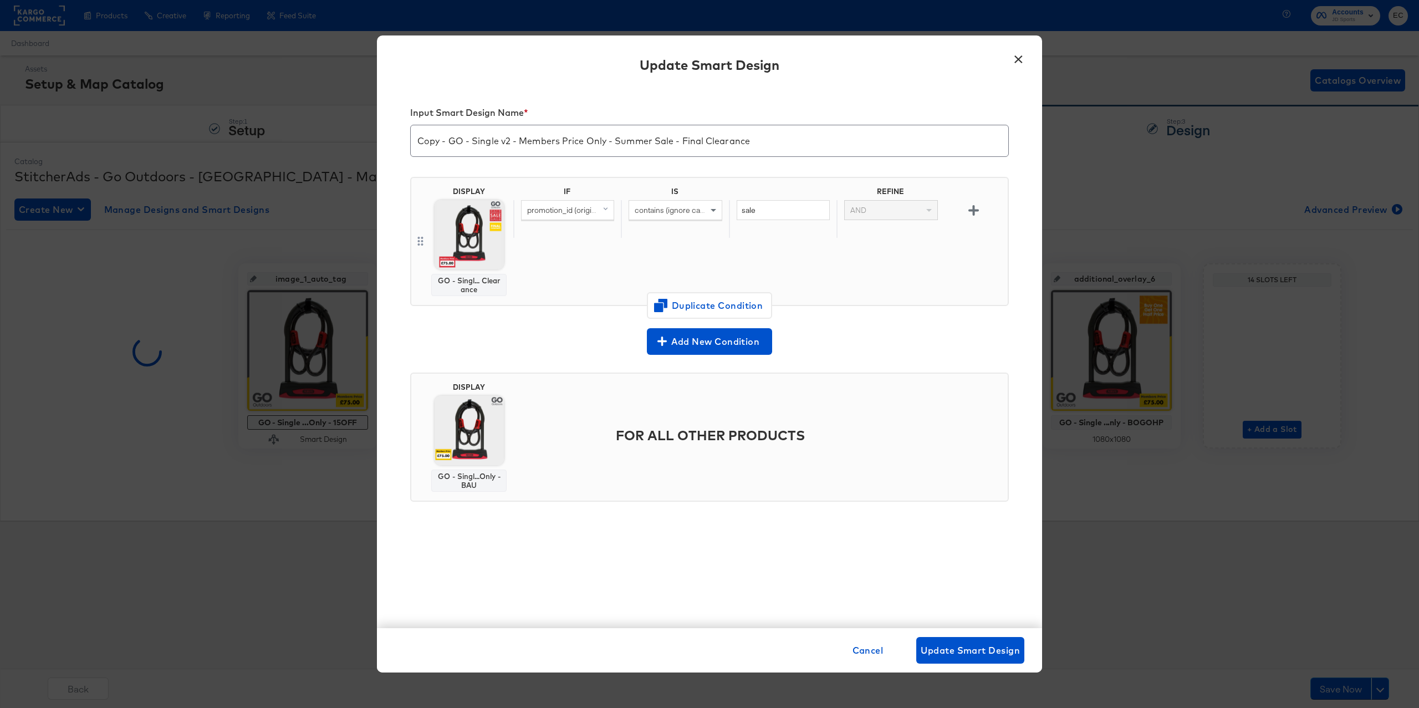
click at [620, 145] on input "Copy - GO - Single v2 - Members Price Only - Summer Sale - Final Clearance" at bounding box center [709, 136] width 597 height 31
drag, startPoint x: 616, startPoint y: 143, endPoint x: 832, endPoint y: 159, distance: 216.7
click at [832, 159] on div "Input Smart Design Name * Copy - GO - Single v2 - Members Price Only - Summer S…" at bounding box center [709, 133] width 598 height 70
paste input "15OFF"
type input "Copy - GO - Single v2 - Members Price Only - 15OFF"
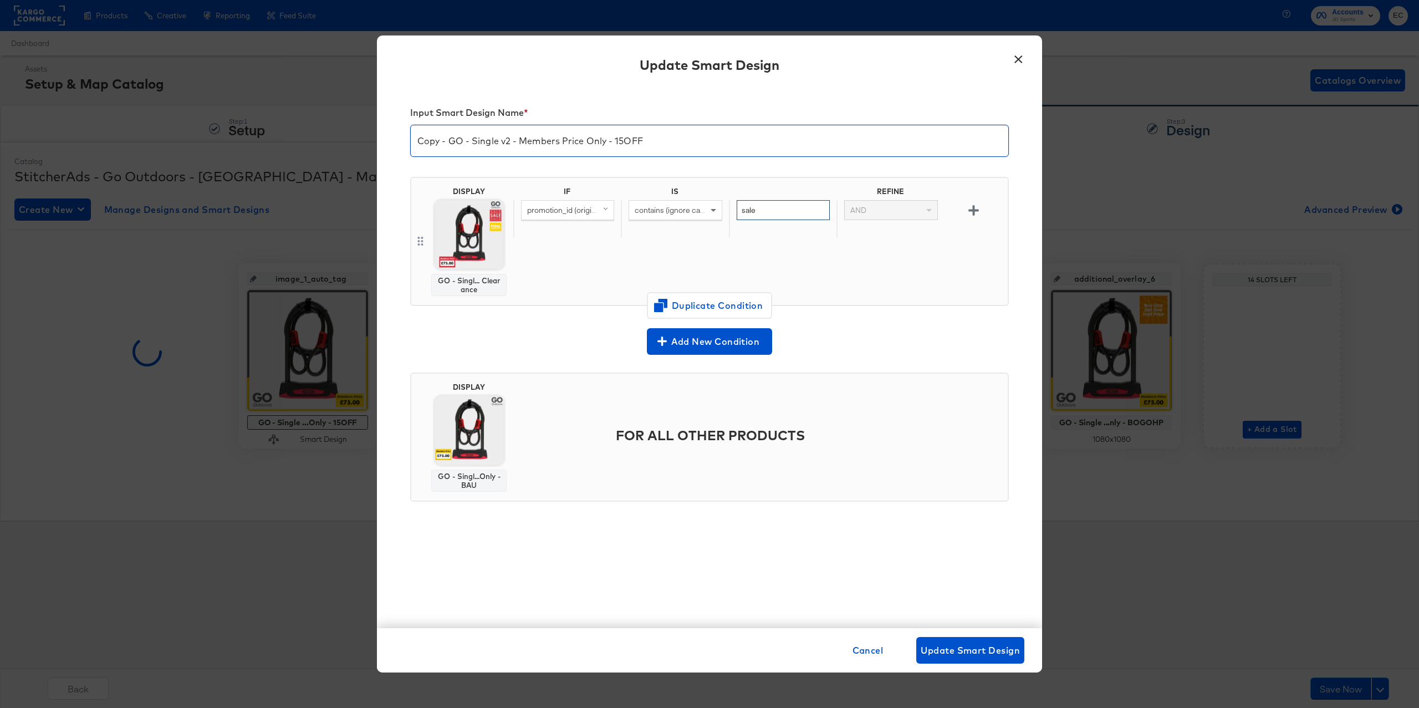
click at [780, 211] on input "sale" at bounding box center [782, 210] width 93 height 21
paste input "15OFF"
type input "15OFF"
drag, startPoint x: 449, startPoint y: 143, endPoint x: 402, endPoint y: 147, distance: 46.7
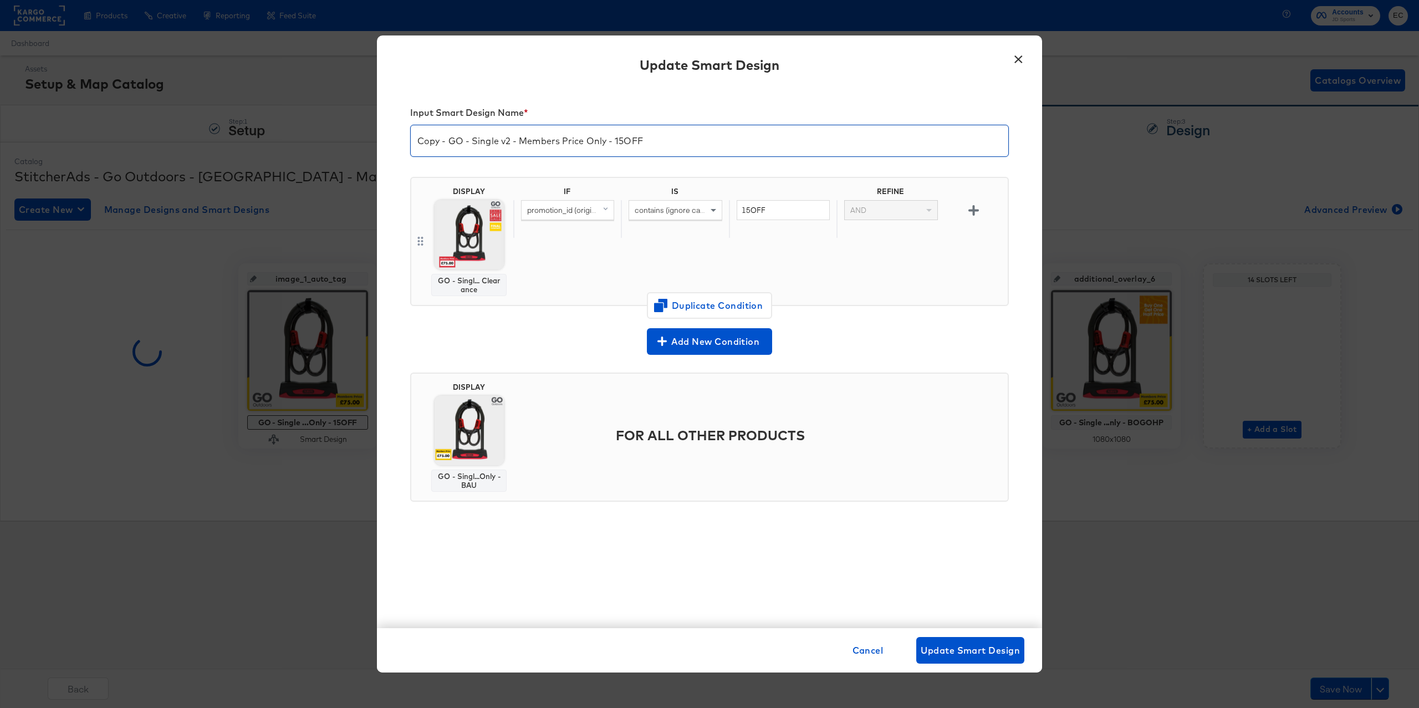
click at [402, 147] on div "Input Smart Design Name * Copy - GO - Single v2 - Members Price Only - 15OFF DI…" at bounding box center [709, 357] width 665 height 541
type input "GO - Single v2 - Members Price Only - 15OFF"
click at [813, 211] on input "15OFF" at bounding box center [782, 210] width 93 height 21
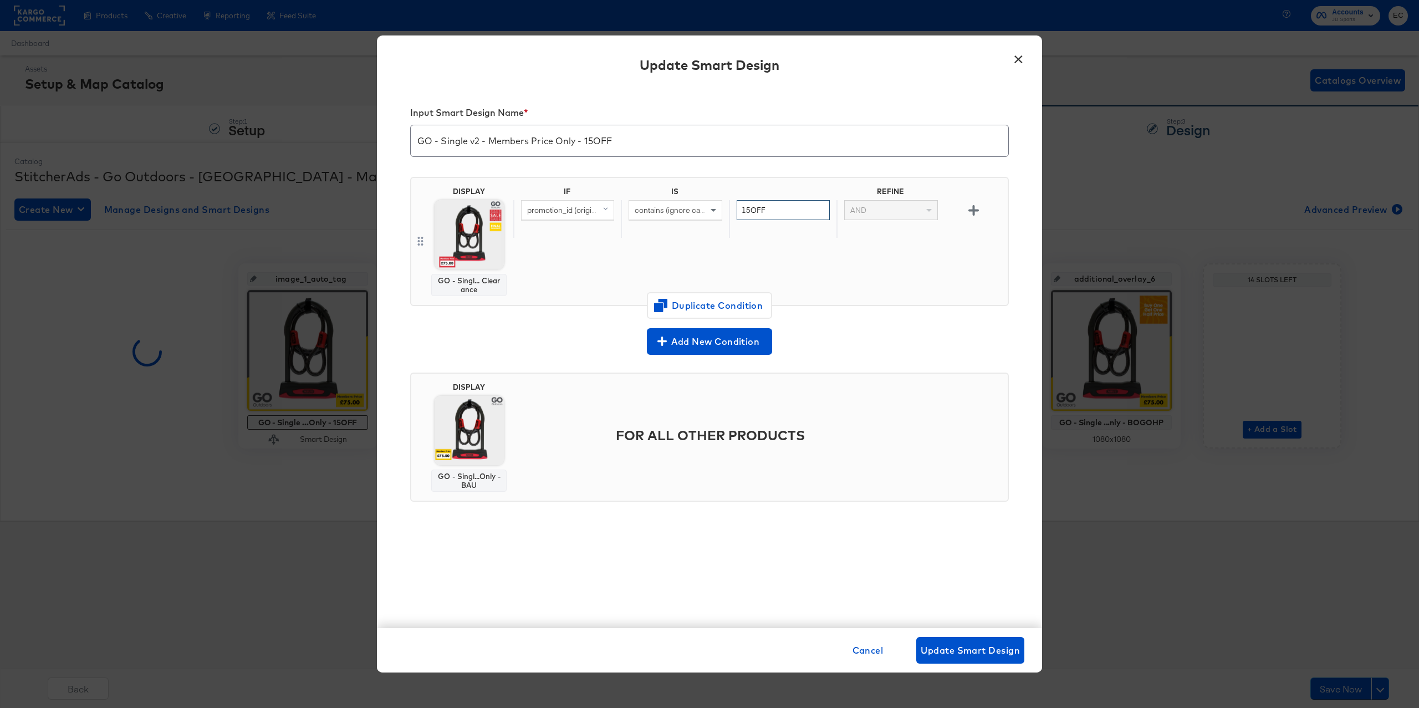
paste input "EXTRA15"
type input "EXTRA15"
click at [858, 294] on div "IF IS REFINE promotion_id (original) contains (ignore case) EXTRA15 AND" at bounding box center [758, 241] width 490 height 109
click at [999, 652] on span "Update Smart Design" at bounding box center [969, 650] width 99 height 16
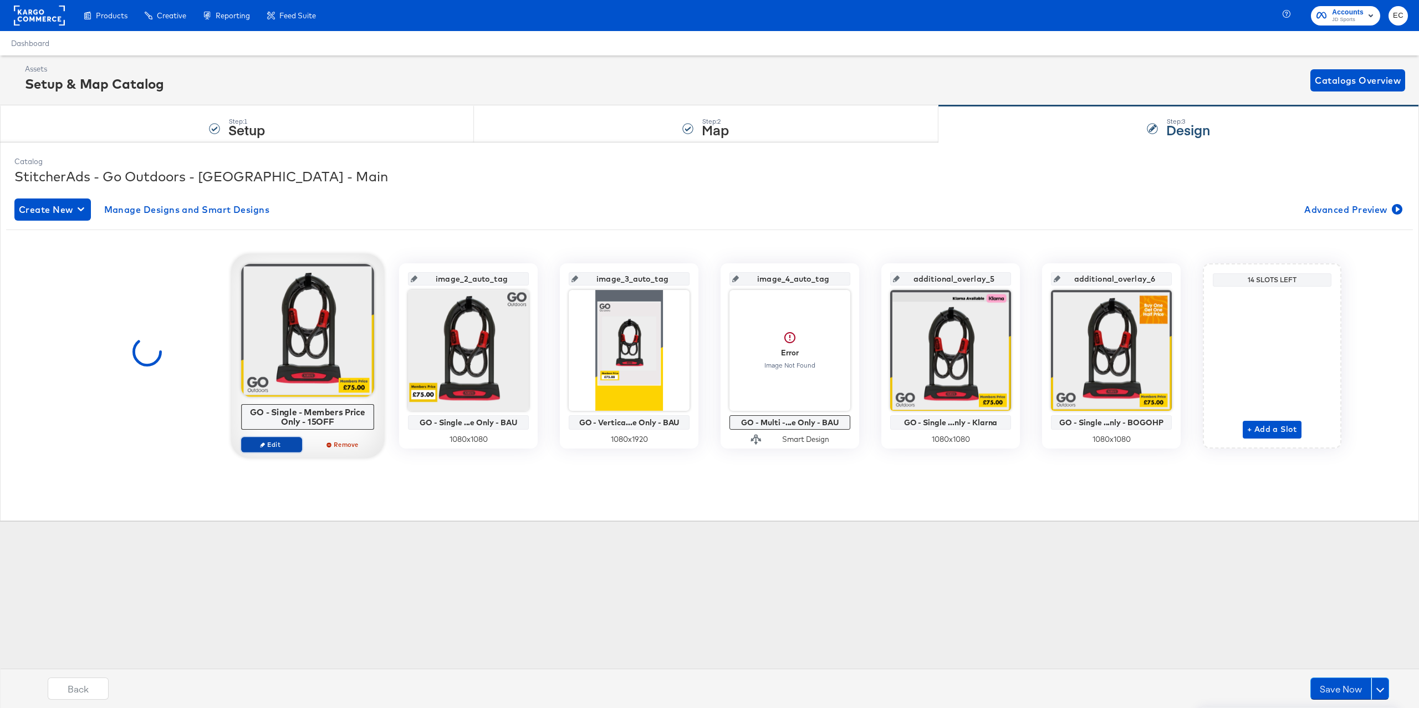
click at [270, 442] on span "Edit" at bounding box center [271, 444] width 51 height 8
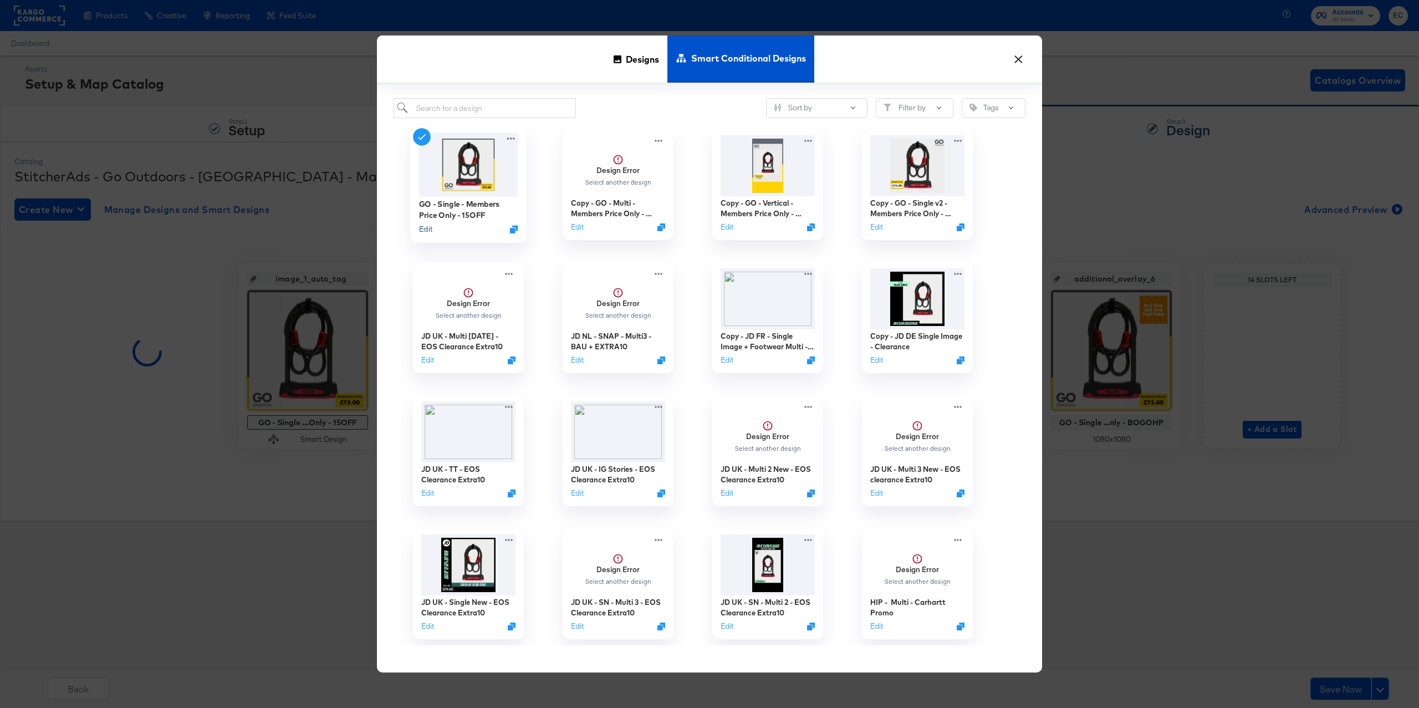
click at [424, 230] on button "Edit" at bounding box center [425, 229] width 13 height 11
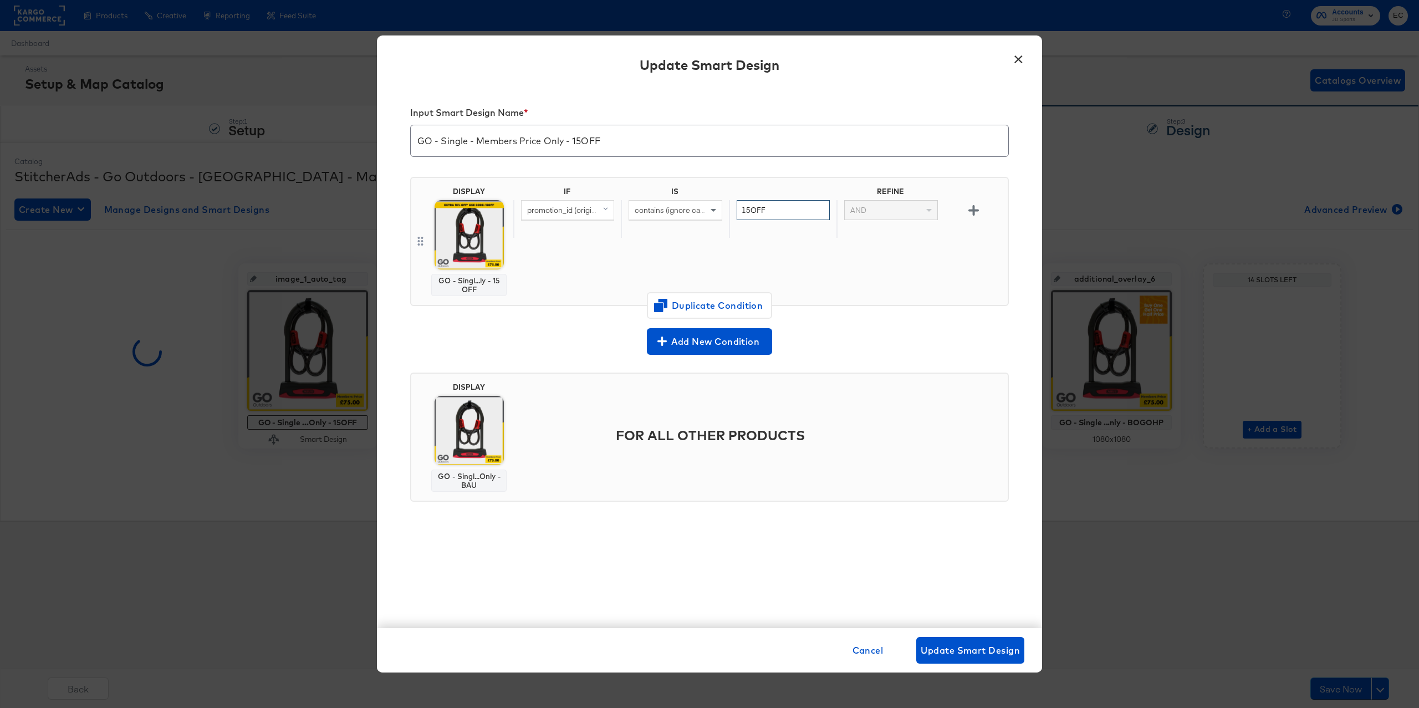
click at [766, 211] on input "15OFF" at bounding box center [782, 210] width 93 height 21
paste input "EXTRA15"
type input "EXTRA15"
drag, startPoint x: 973, startPoint y: 644, endPoint x: 948, endPoint y: 637, distance: 26.5
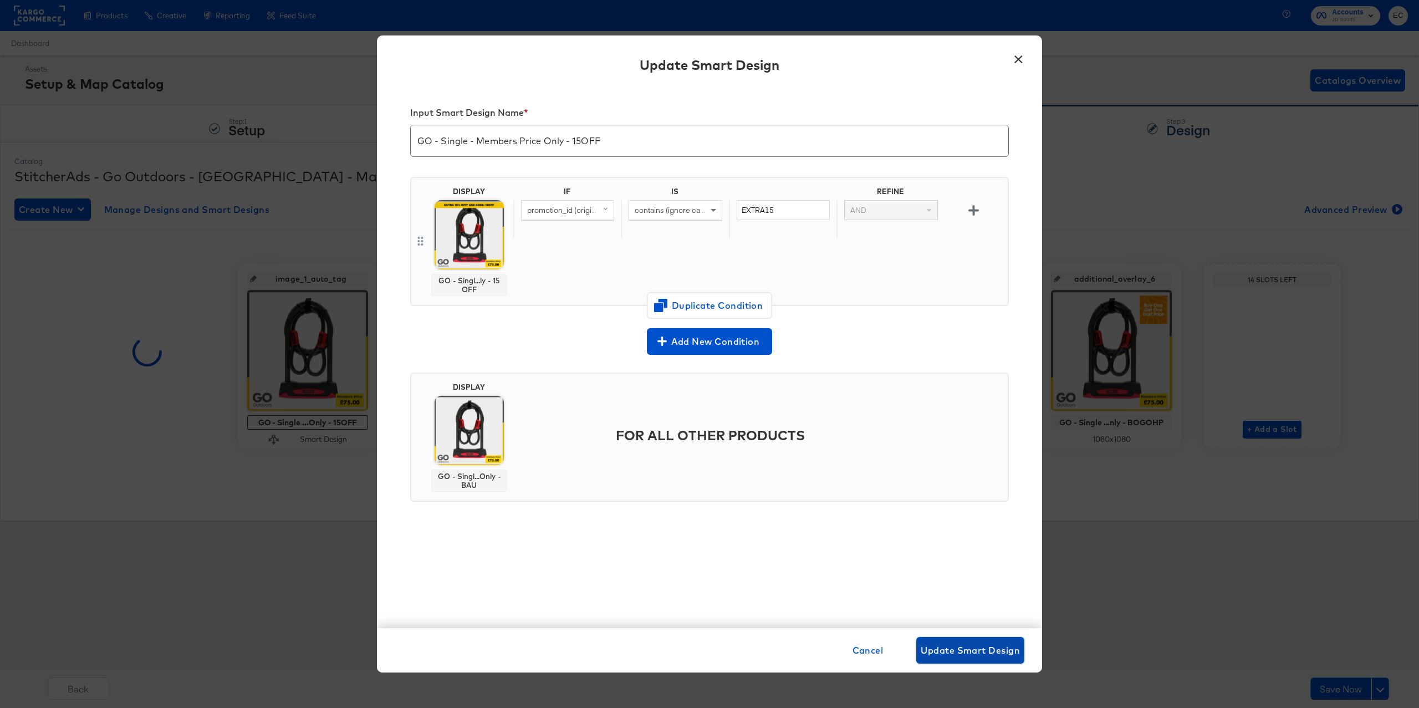
click at [973, 644] on span "Update Smart Design" at bounding box center [969, 650] width 99 height 16
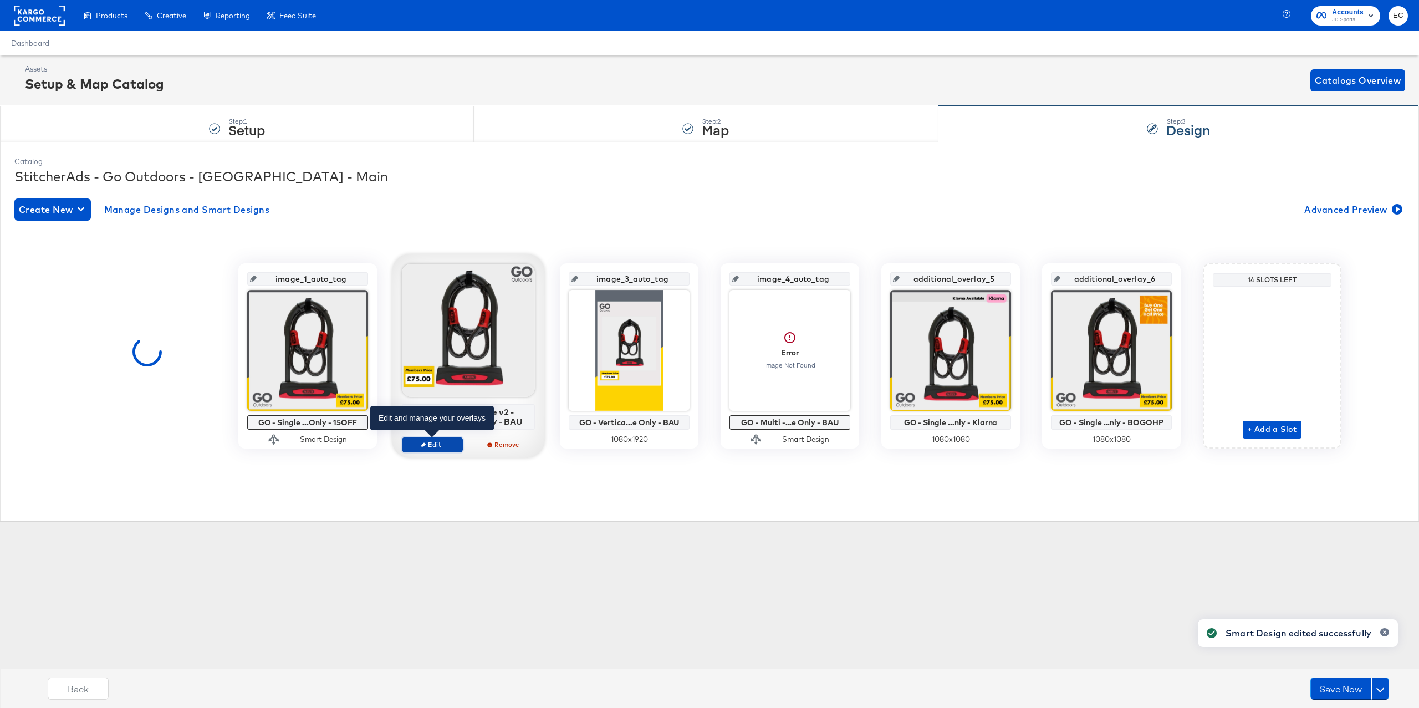
click at [445, 448] on span "Edit" at bounding box center [432, 444] width 51 height 8
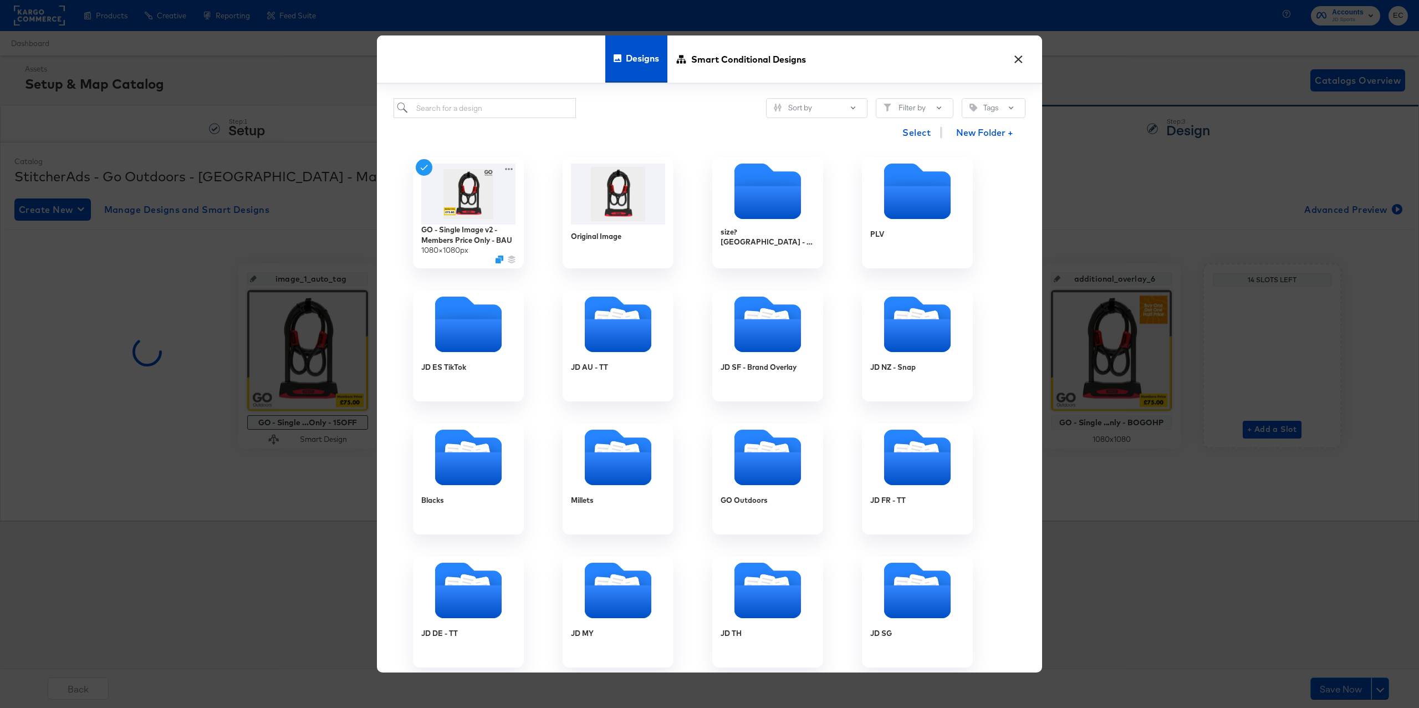
drag, startPoint x: 715, startPoint y: 59, endPoint x: 620, endPoint y: 85, distance: 98.3
click at [715, 59] on span "Smart Conditional Designs" at bounding box center [748, 58] width 115 height 49
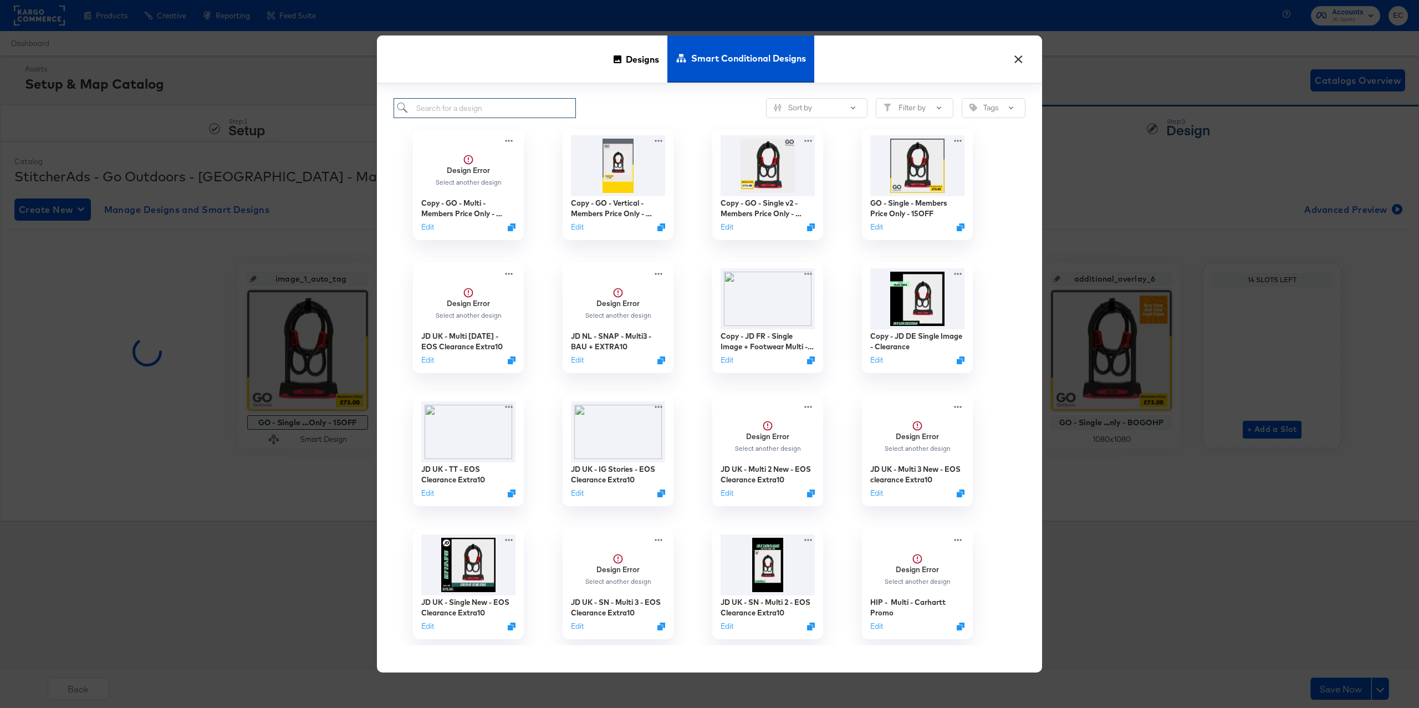
click at [520, 101] on input "search" at bounding box center [484, 108] width 182 height 21
type input "go"
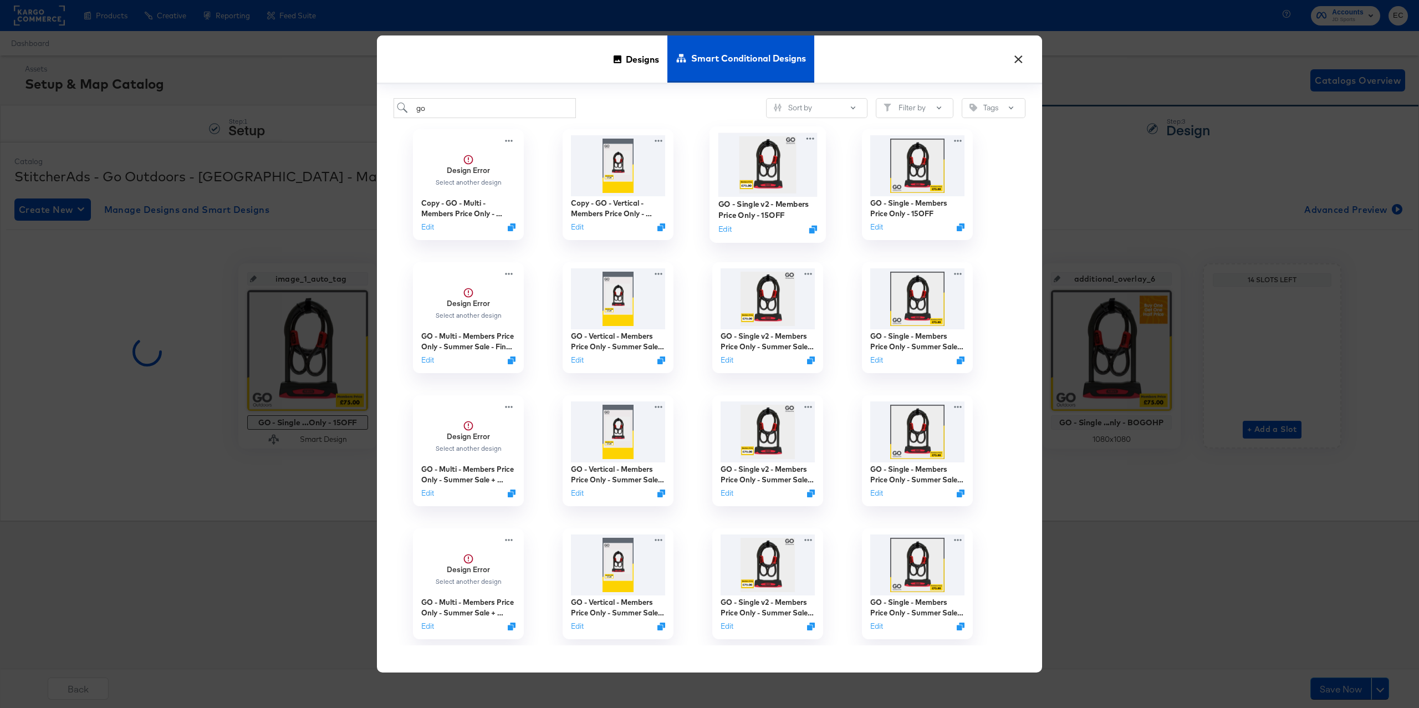
click at [764, 175] on img at bounding box center [767, 165] width 99 height 64
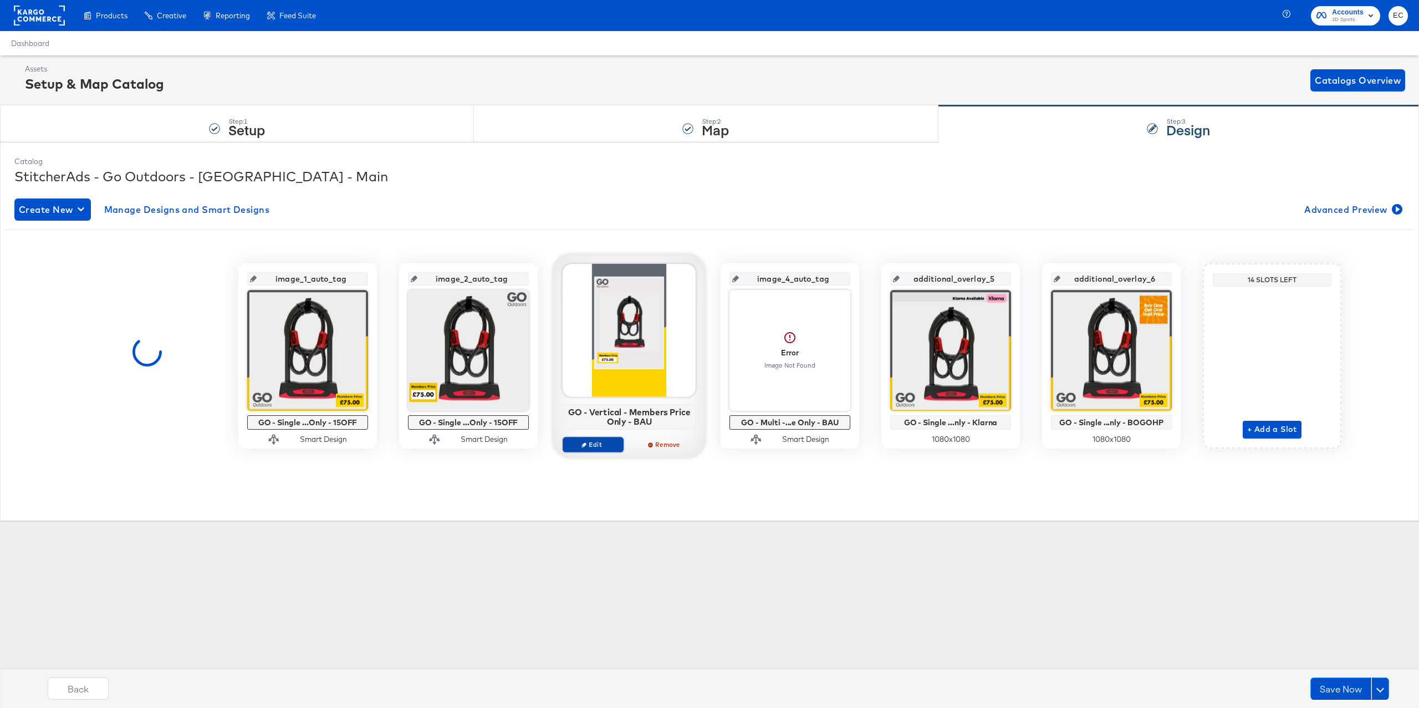
click at [583, 446] on icon "button" at bounding box center [583, 444] width 5 height 5
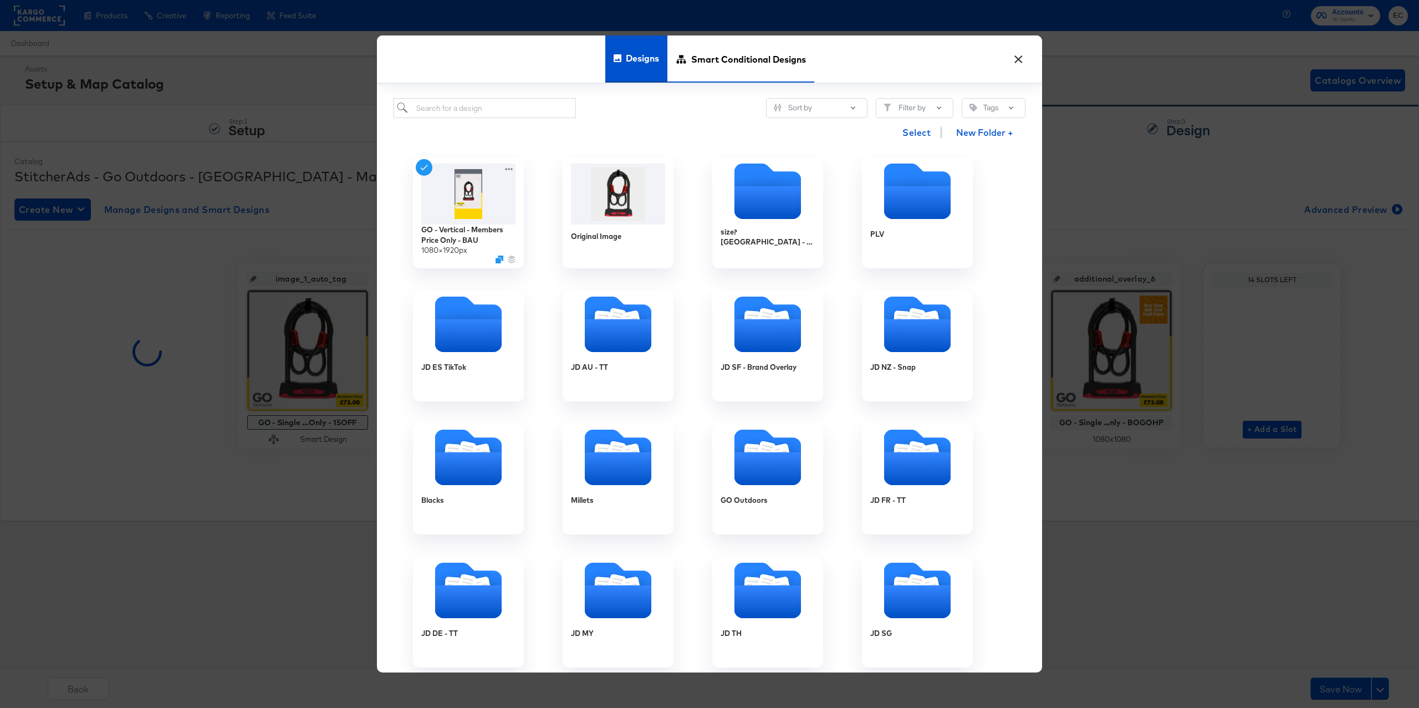
click at [724, 52] on span "Smart Conditional Designs" at bounding box center [748, 58] width 115 height 49
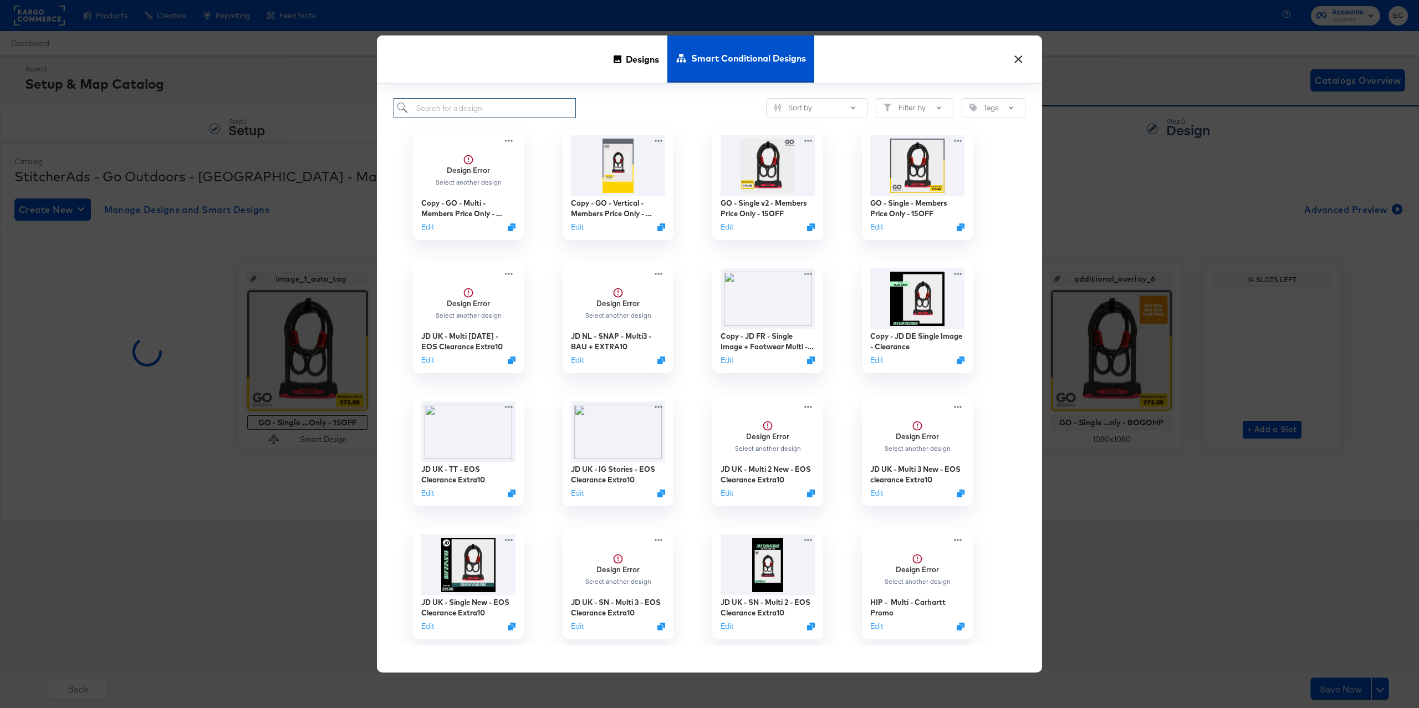
click at [519, 109] on input "search" at bounding box center [484, 108] width 182 height 21
click at [652, 115] on div "Sort by Filter by Tags" at bounding box center [709, 108] width 632 height 21
click at [571, 230] on button "Edit" at bounding box center [575, 229] width 13 height 11
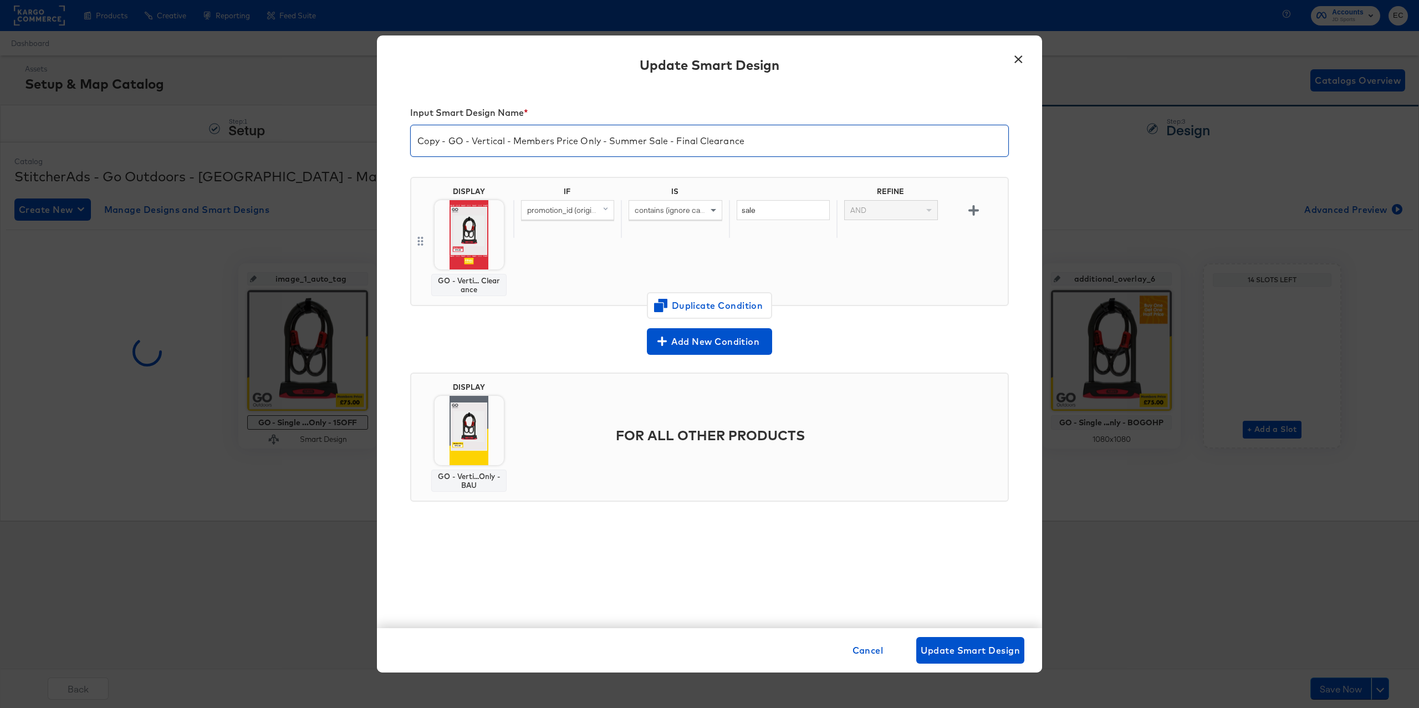
drag, startPoint x: 448, startPoint y: 141, endPoint x: 383, endPoint y: 136, distance: 65.0
click at [393, 136] on div "Input Smart Design Name * Copy - GO - Vertical - Members Price Only - Summer Sa…" at bounding box center [709, 357] width 665 height 541
drag, startPoint x: 577, startPoint y: 140, endPoint x: 791, endPoint y: 147, distance: 214.6
click at [791, 147] on input "GO - Vertical - Members Price Only - Summer Sale - Final Clearance" at bounding box center [709, 136] width 597 height 31
drag, startPoint x: 776, startPoint y: 146, endPoint x: 579, endPoint y: 145, distance: 196.7
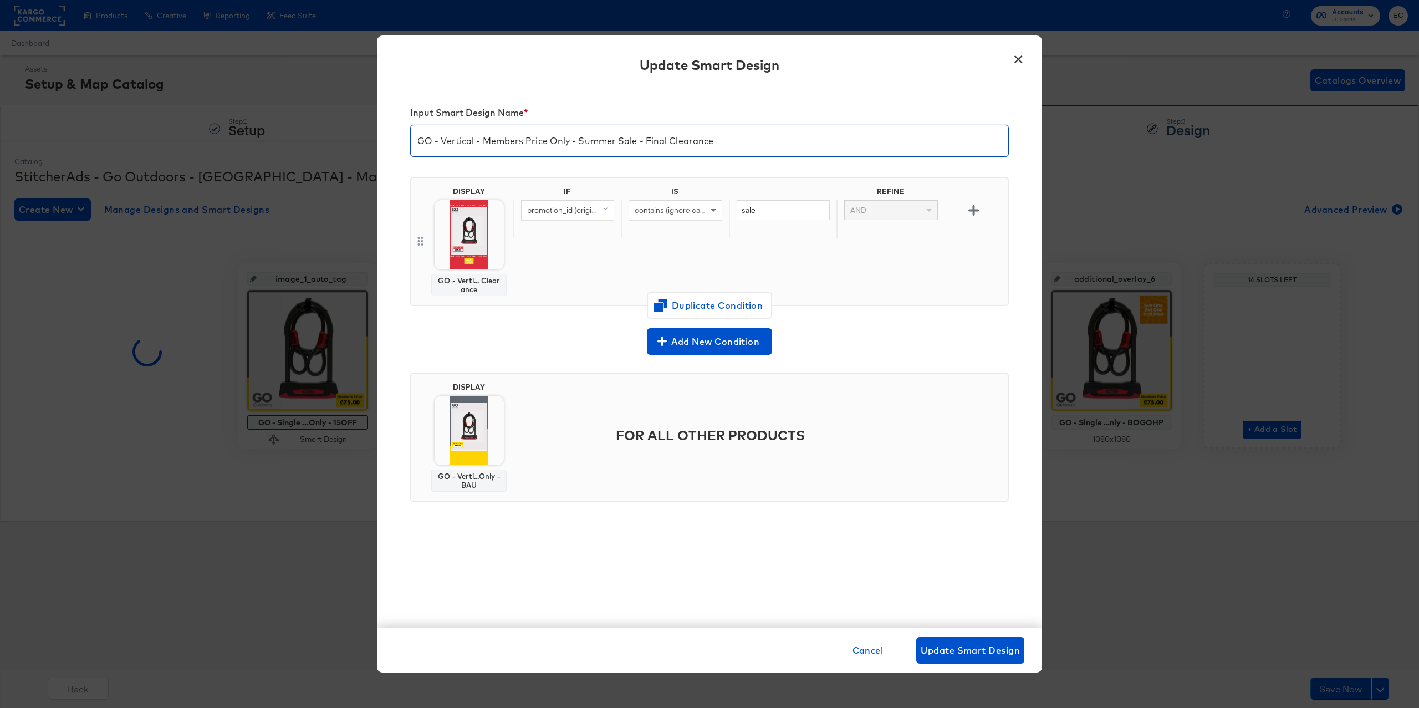
click at [579, 145] on input "GO - Vertical - Members Price Only - Summer Sale - Final Clearance" at bounding box center [709, 136] width 597 height 31
type input "GO - Vertical - Members Price Only - 15OFF"
click at [766, 207] on input "sale" at bounding box center [782, 210] width 93 height 21
click at [765, 207] on input "sale" at bounding box center [782, 210] width 93 height 21
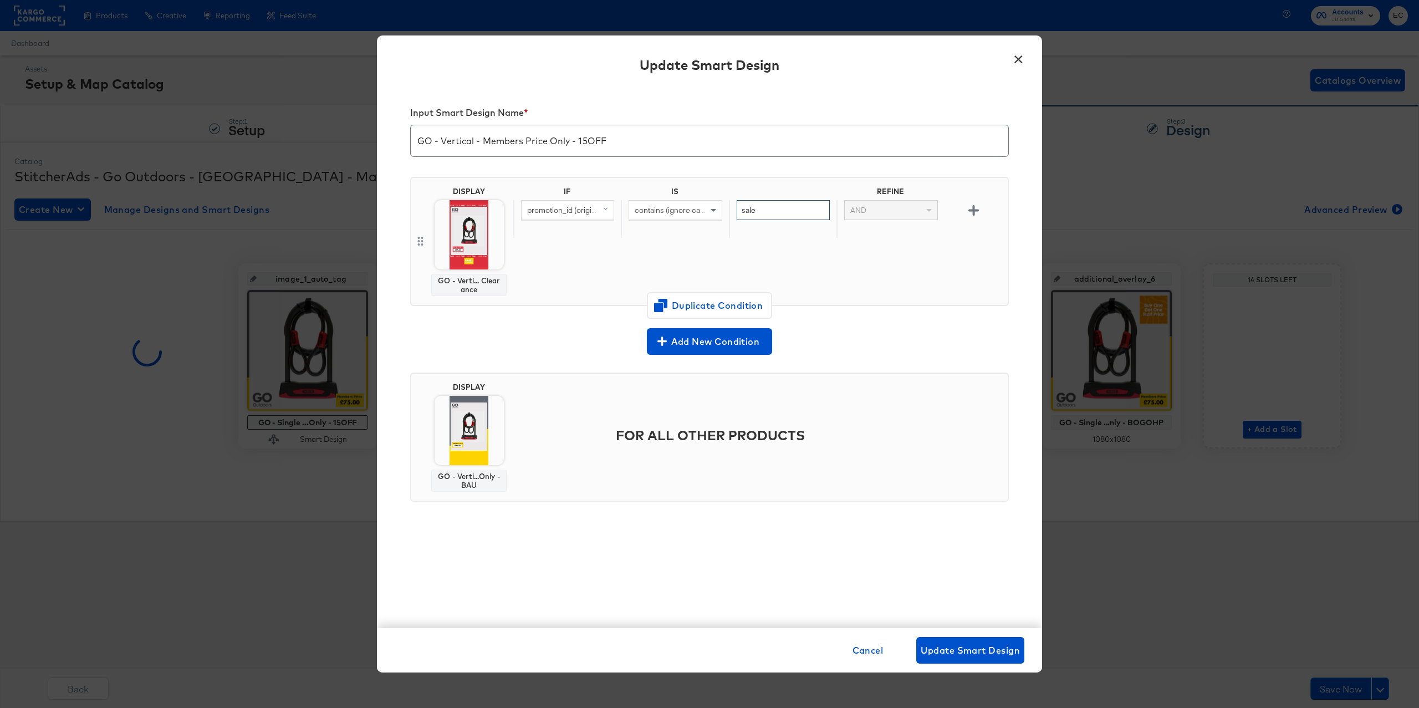
click at [765, 207] on input "sale" at bounding box center [782, 210] width 93 height 21
paste input "EXTRA15"
type input "EXTRA15"
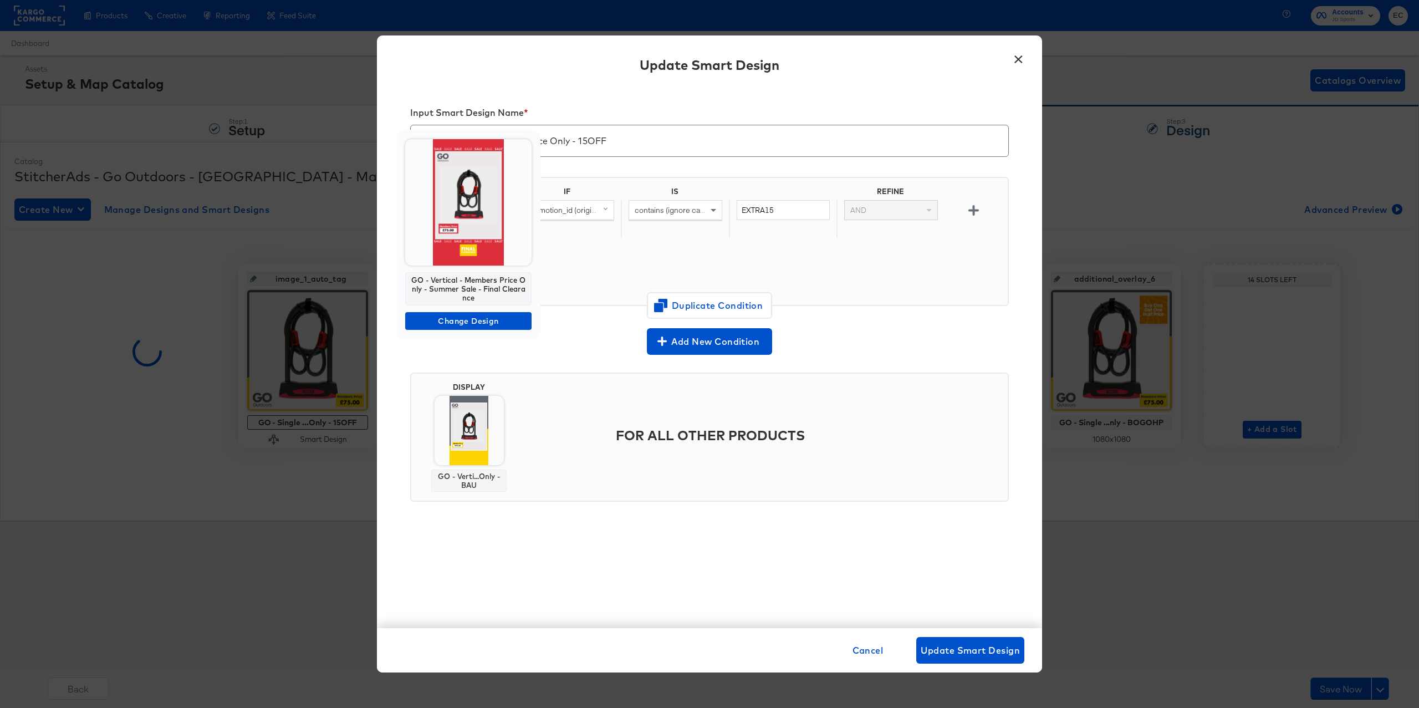
click at [478, 242] on img at bounding box center [468, 202] width 126 height 126
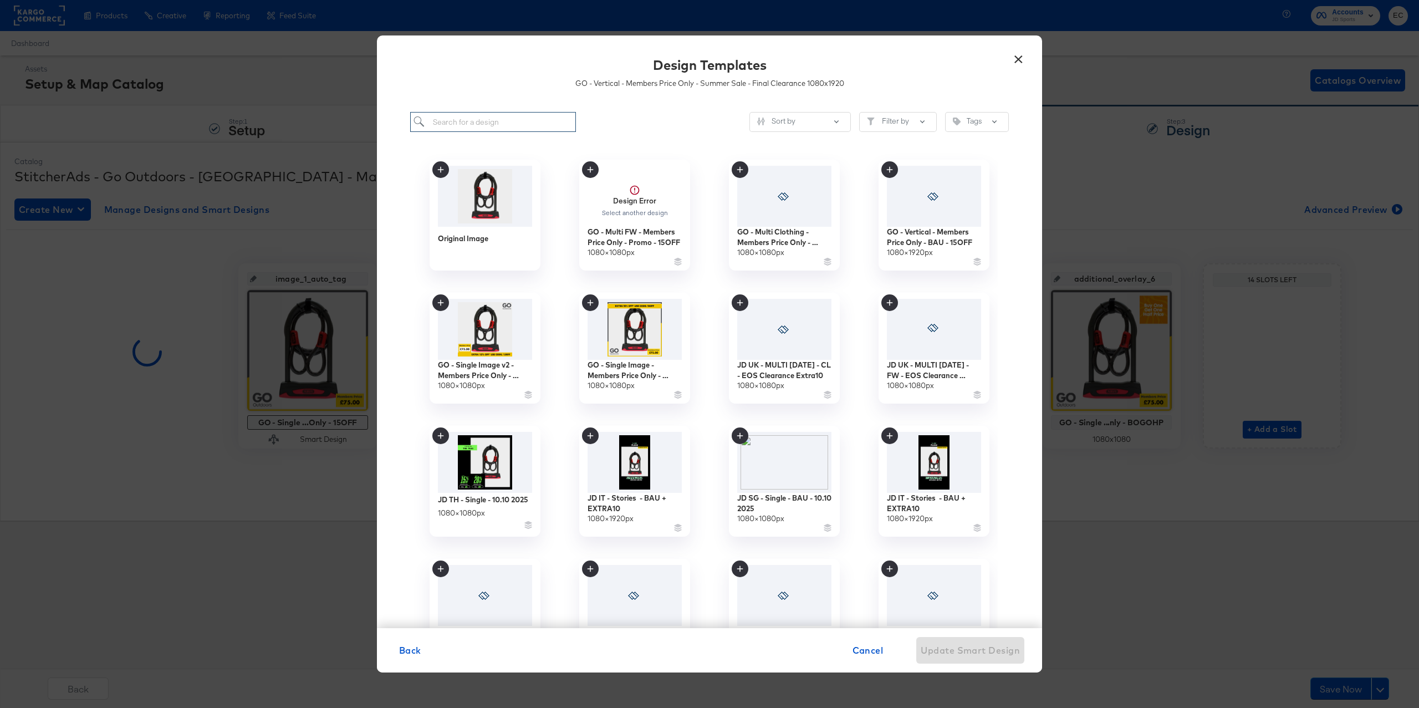
click at [500, 115] on input "search" at bounding box center [493, 122] width 166 height 21
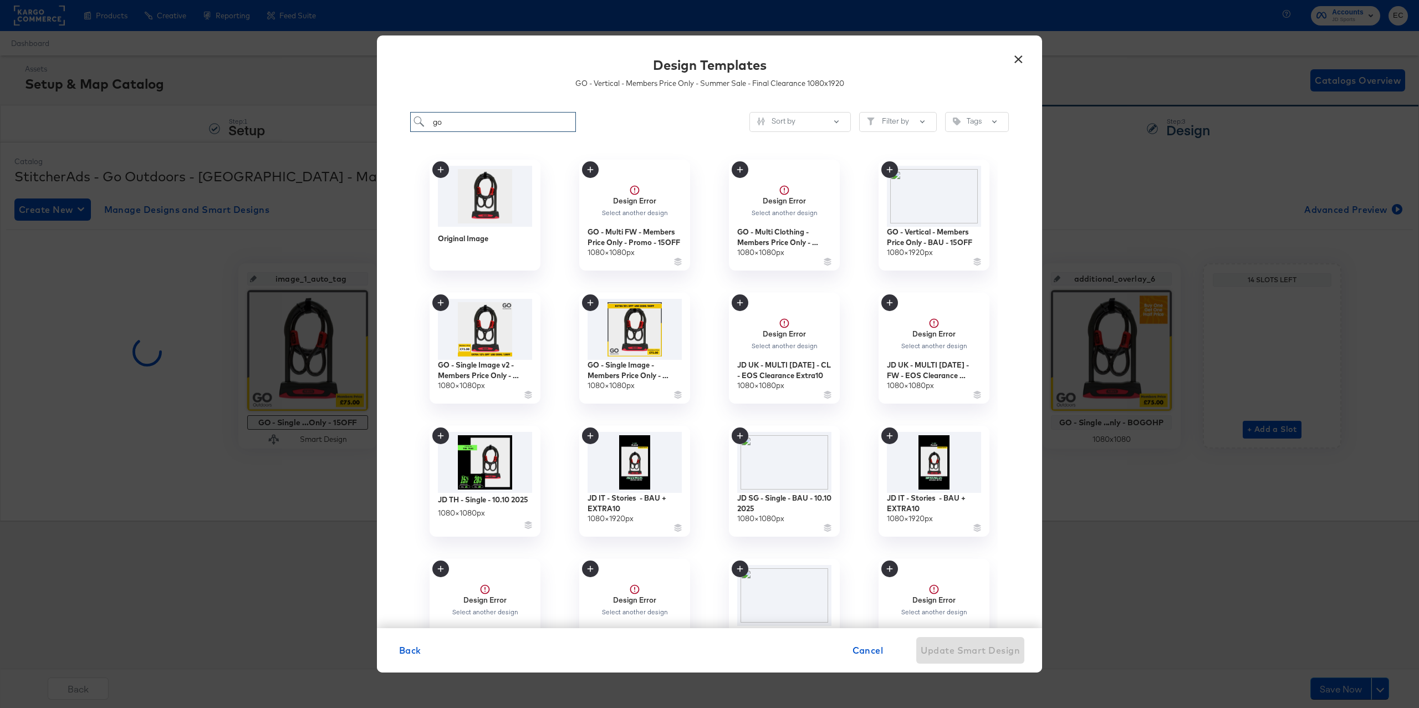
type input "go"
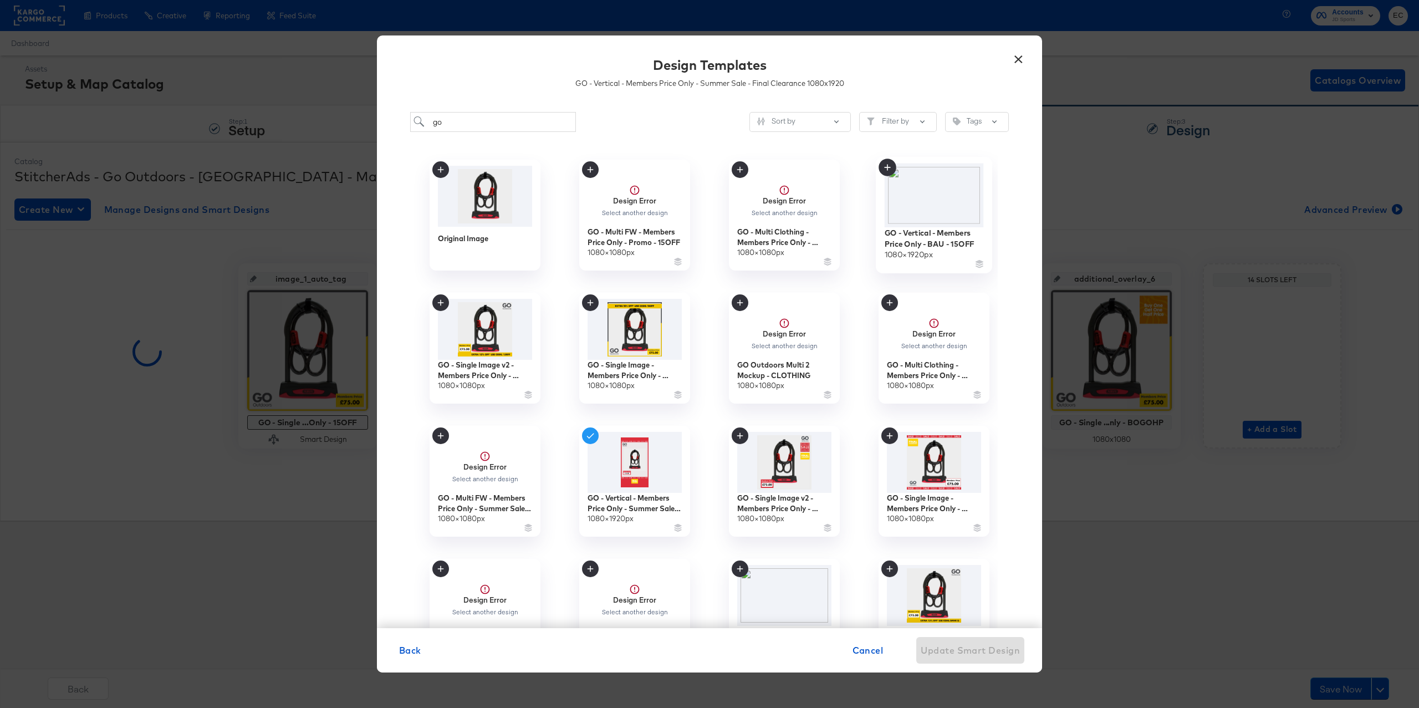
click at [929, 206] on img at bounding box center [933, 195] width 99 height 64
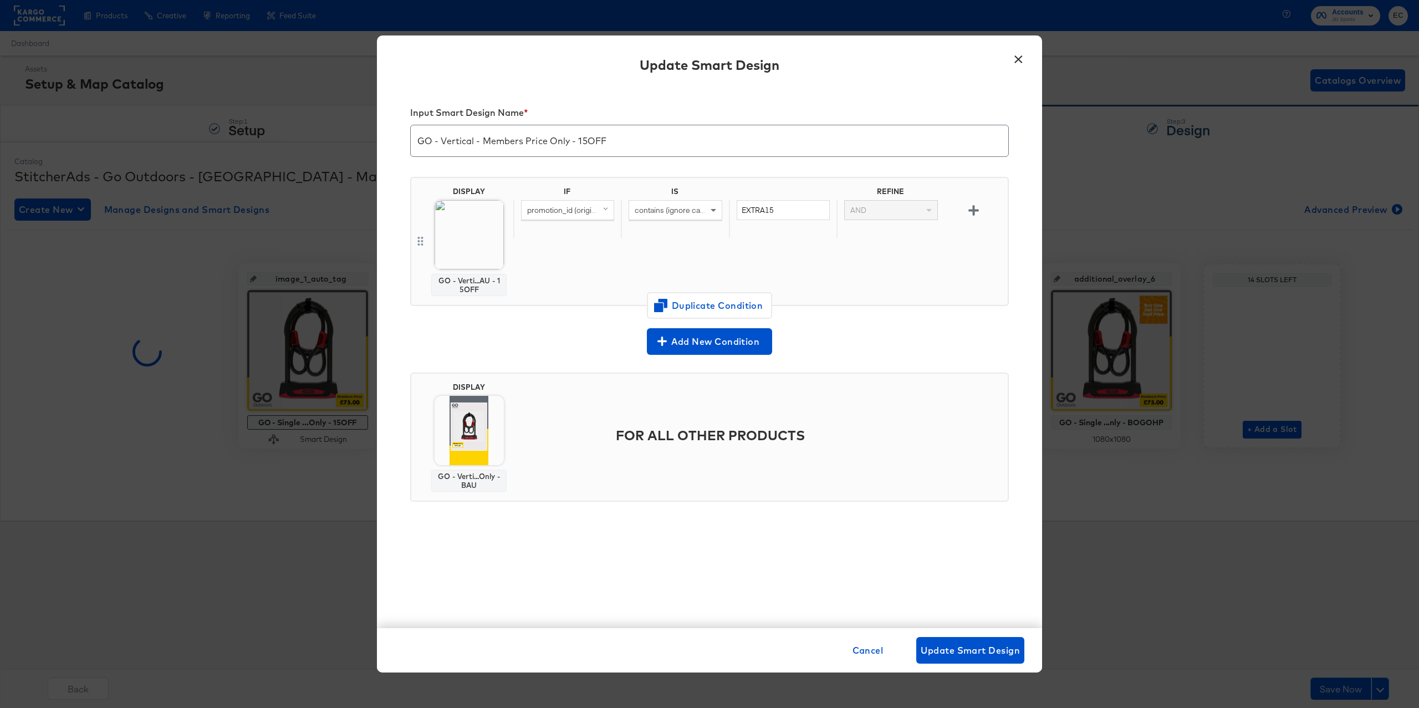
click at [587, 347] on div "Add New Condition" at bounding box center [709, 341] width 598 height 27
click at [987, 651] on span "Update Smart Design" at bounding box center [969, 650] width 99 height 16
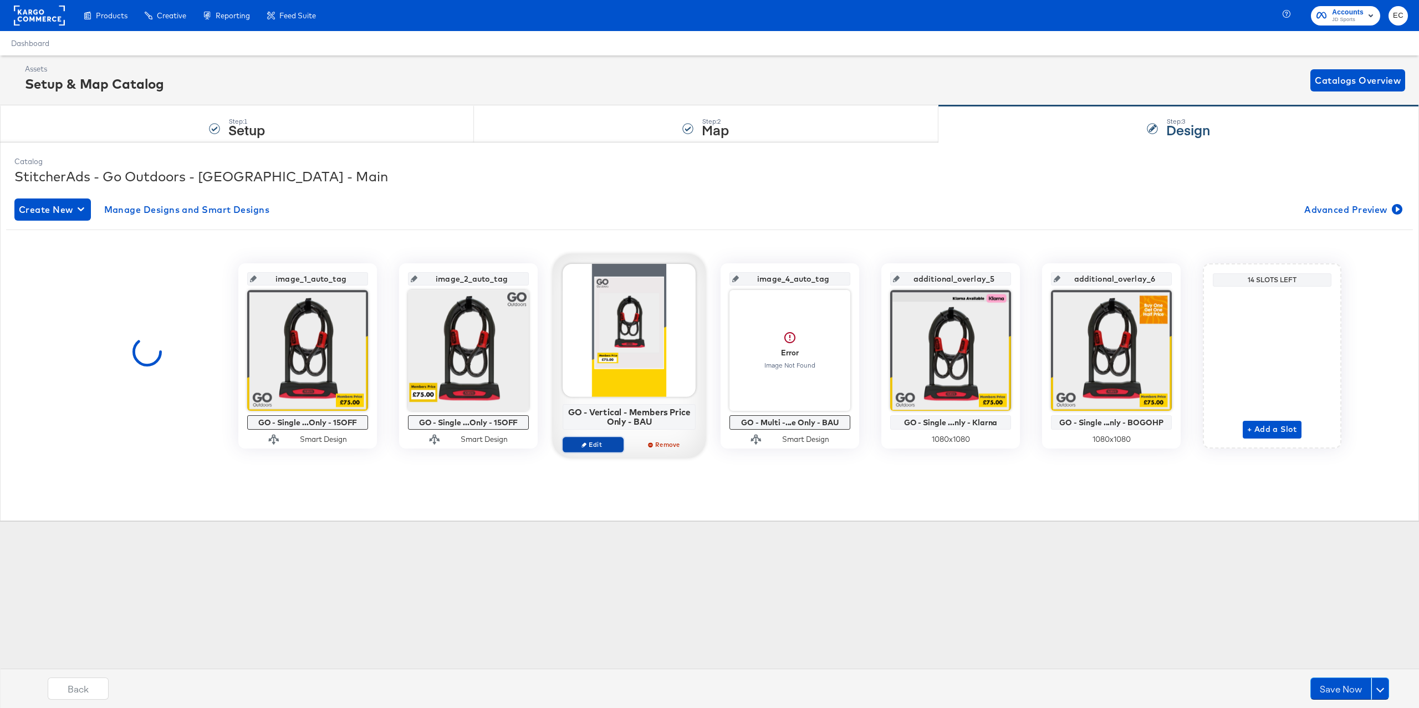
click at [591, 448] on span "Edit" at bounding box center [592, 444] width 51 height 8
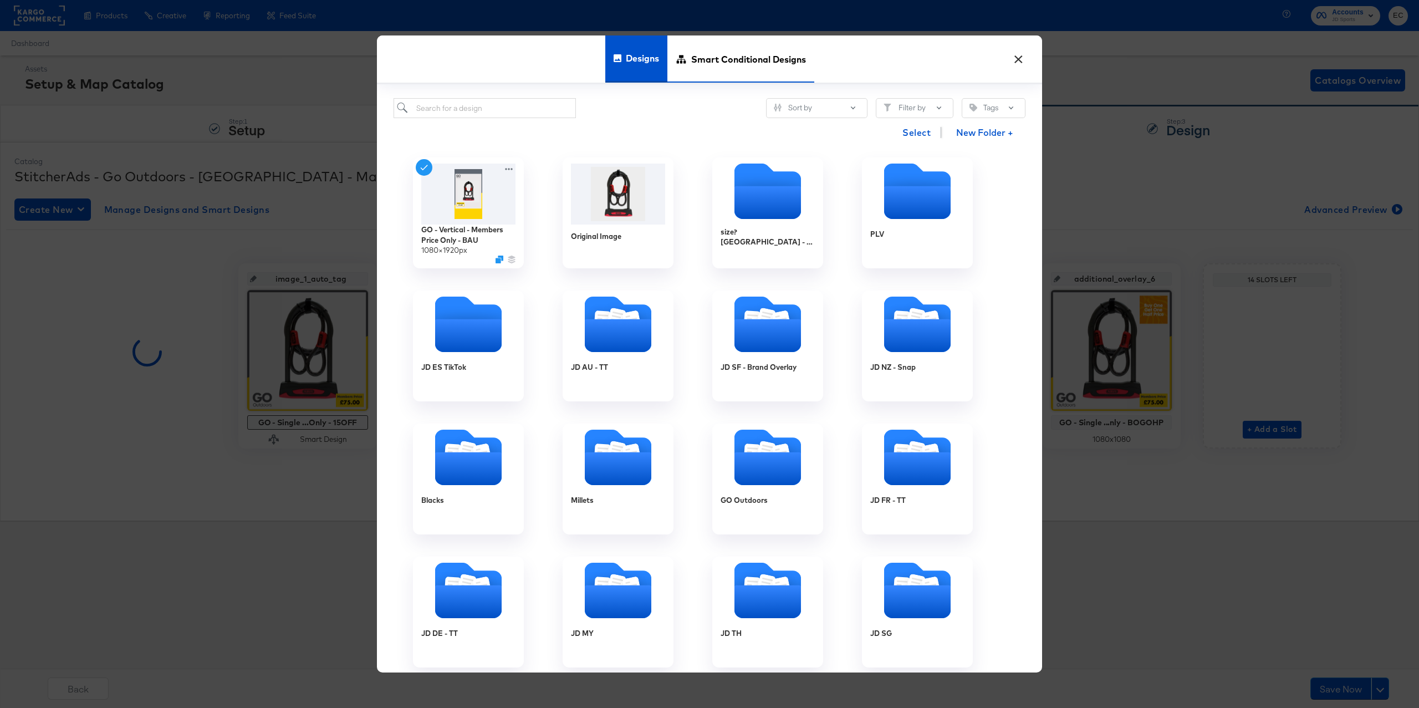
click at [712, 59] on span "Smart Conditional Designs" at bounding box center [748, 58] width 115 height 49
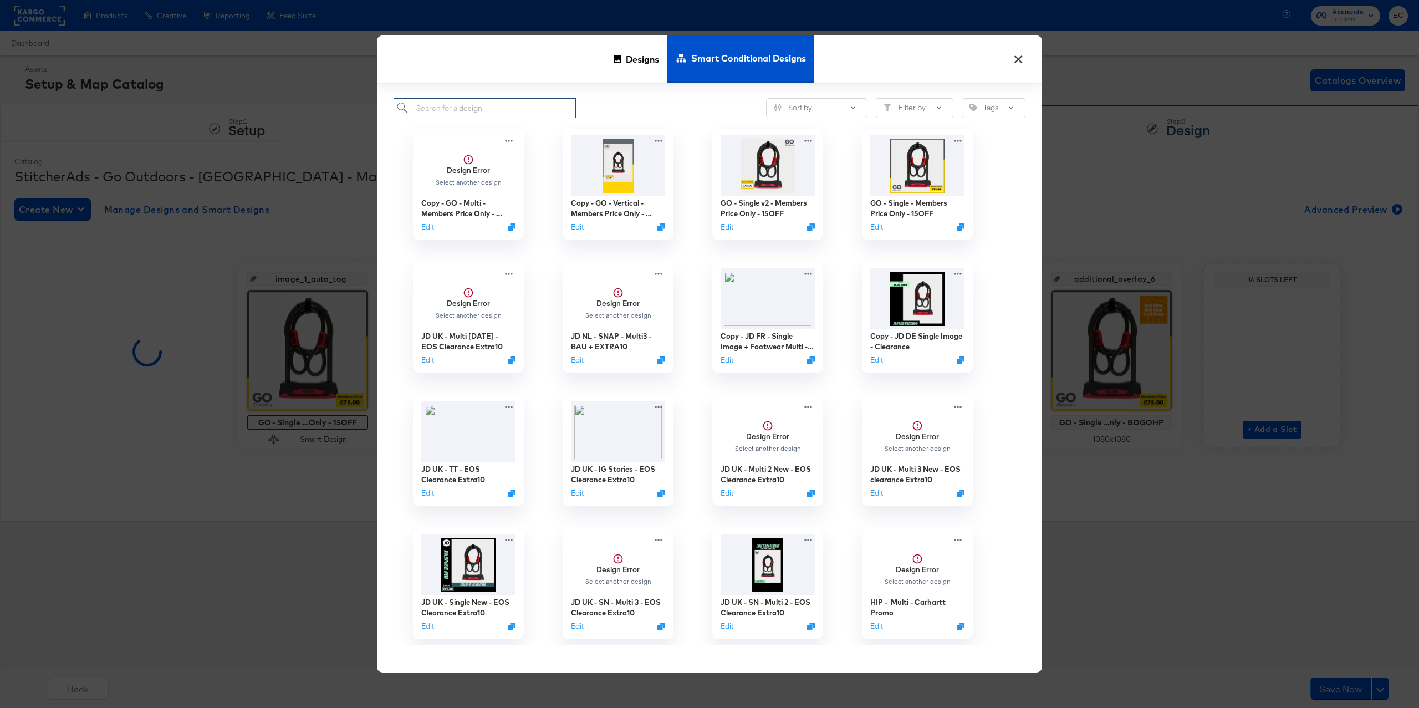
click at [503, 101] on input "search" at bounding box center [484, 108] width 182 height 21
click at [637, 93] on div "Sort by Filter by Tags Design Error Select another design Copy - GO - Multi - M…" at bounding box center [709, 378] width 665 height 588
click at [615, 172] on img at bounding box center [618, 165] width 99 height 64
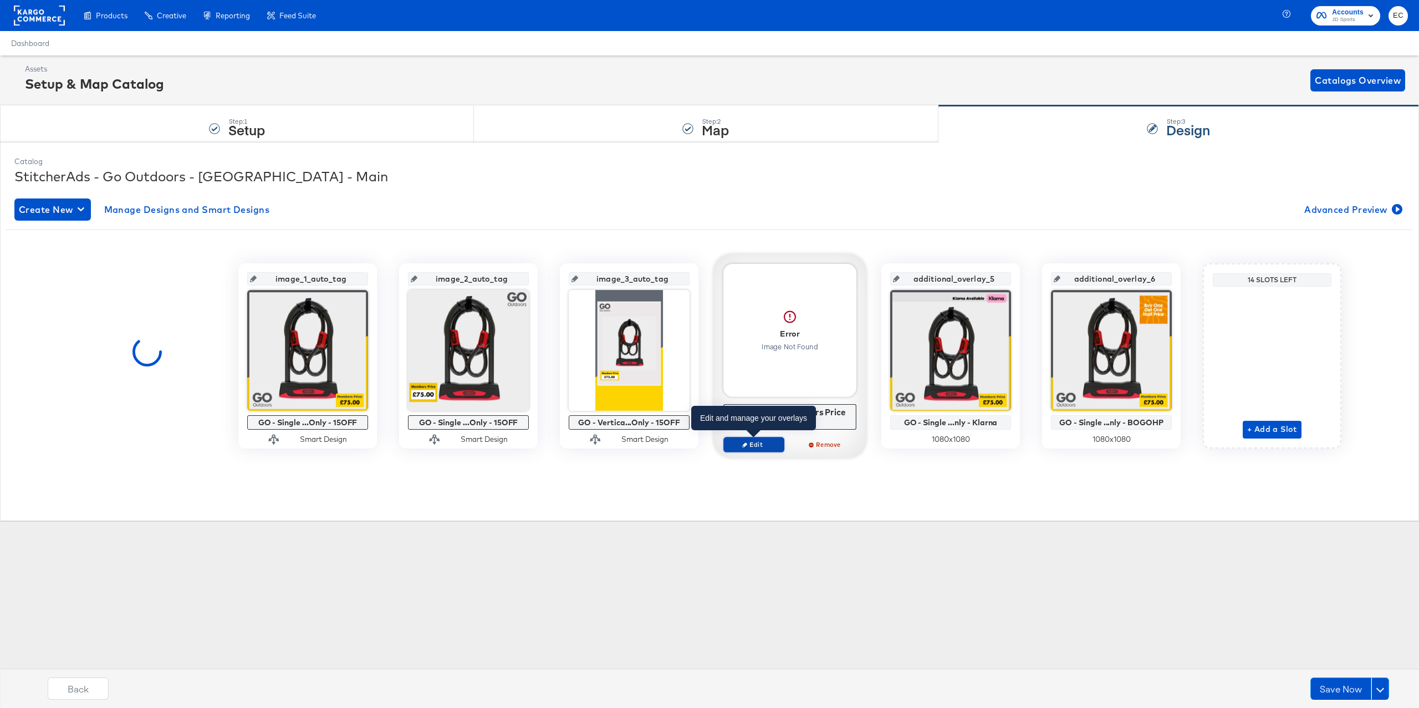
click at [767, 444] on span "Edit" at bounding box center [753, 444] width 51 height 8
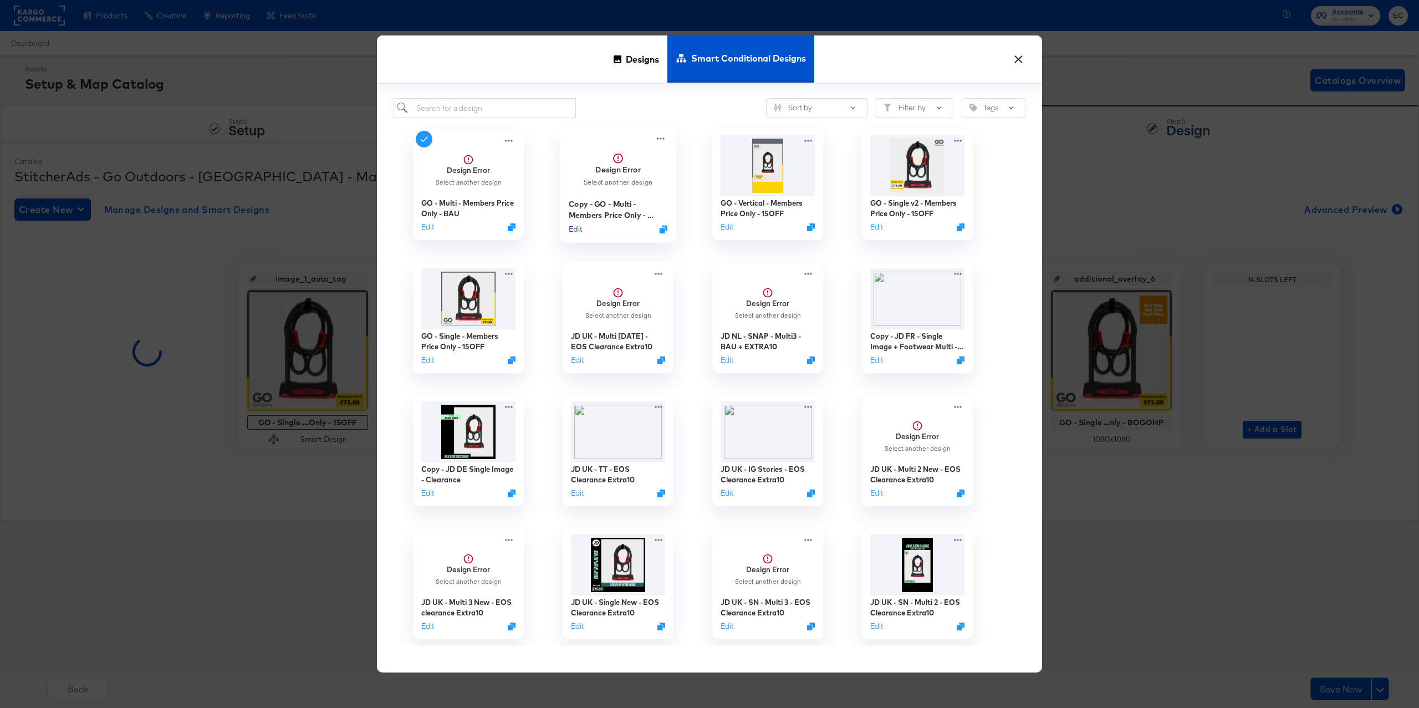
click at [577, 232] on button "Edit" at bounding box center [575, 229] width 13 height 11
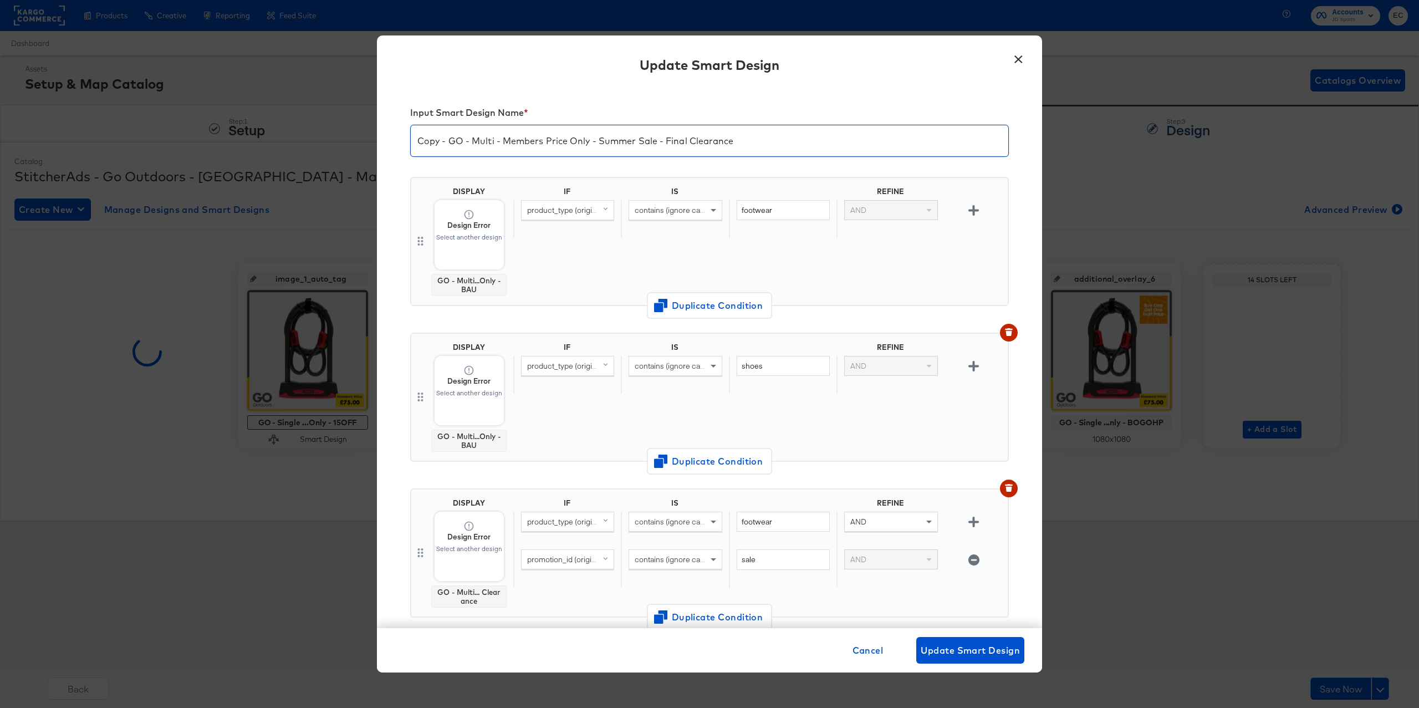
drag, startPoint x: 600, startPoint y: 141, endPoint x: 817, endPoint y: 142, distance: 217.8
click at [817, 142] on input "Copy - GO - Multi - Members Price Only - Summer Sale - Final Clearance" at bounding box center [709, 136] width 597 height 31
drag, startPoint x: 449, startPoint y: 144, endPoint x: 402, endPoint y: 137, distance: 48.0
click at [402, 137] on div "Input Smart Design Name * Copy - GO - Multi - Members Price Only - 15OFF DISPLA…" at bounding box center [709, 357] width 665 height 541
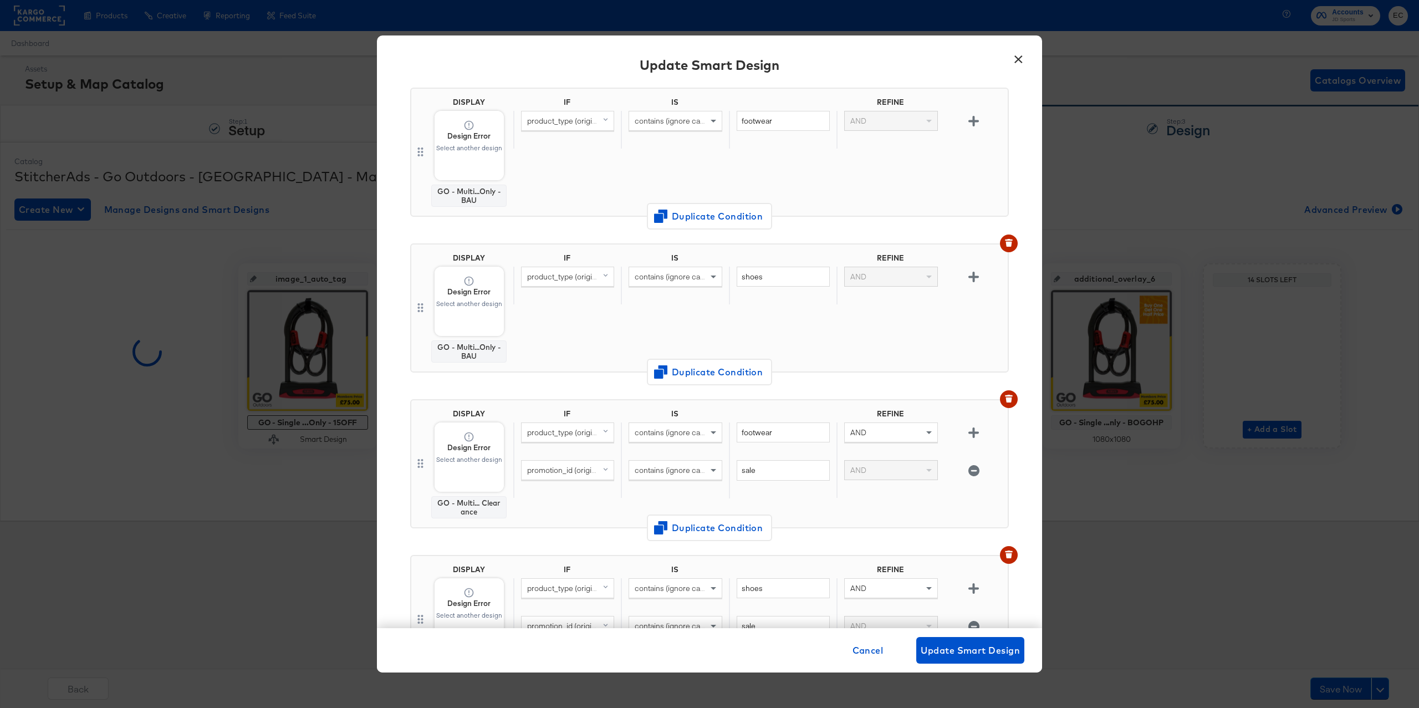
scroll to position [149, 0]
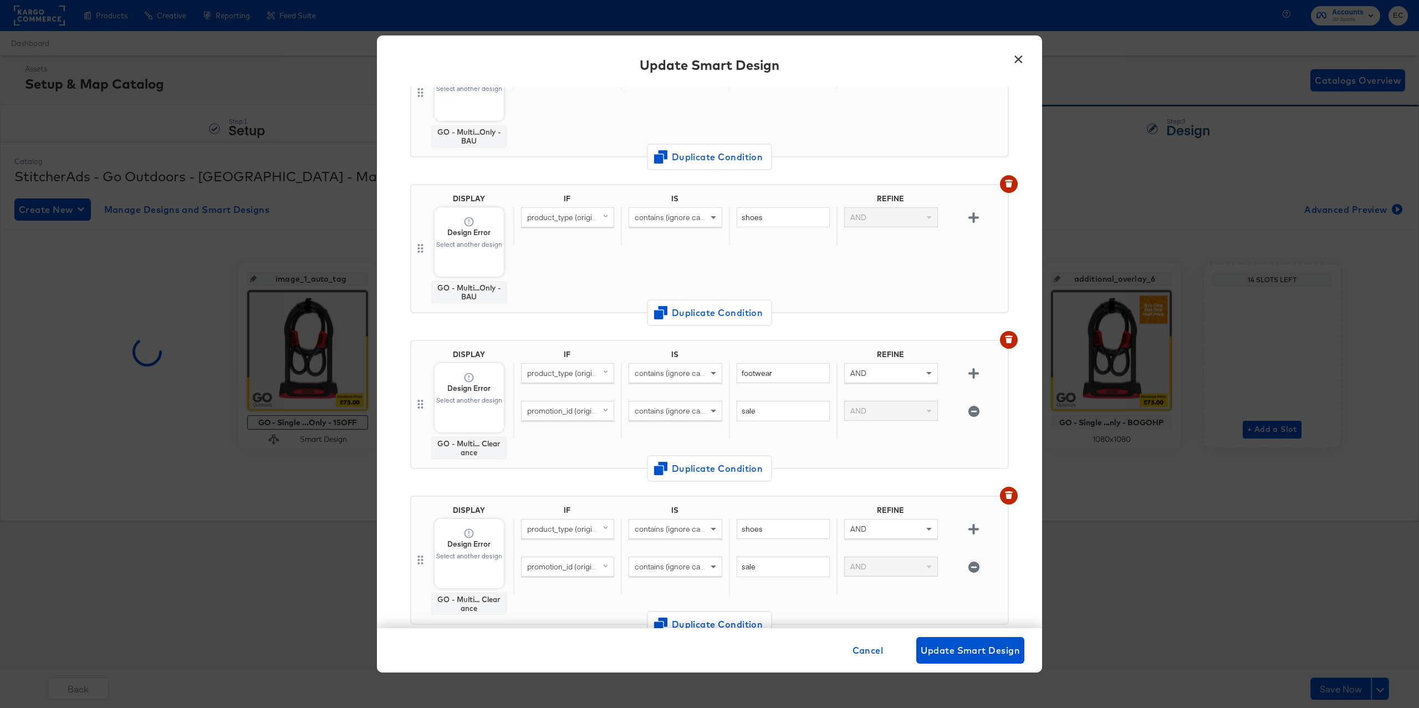
type input "GO - Multi - Members Price Only - 15OFF"
click at [751, 410] on input "sale" at bounding box center [782, 411] width 93 height 21
paste input "EXTRA15"
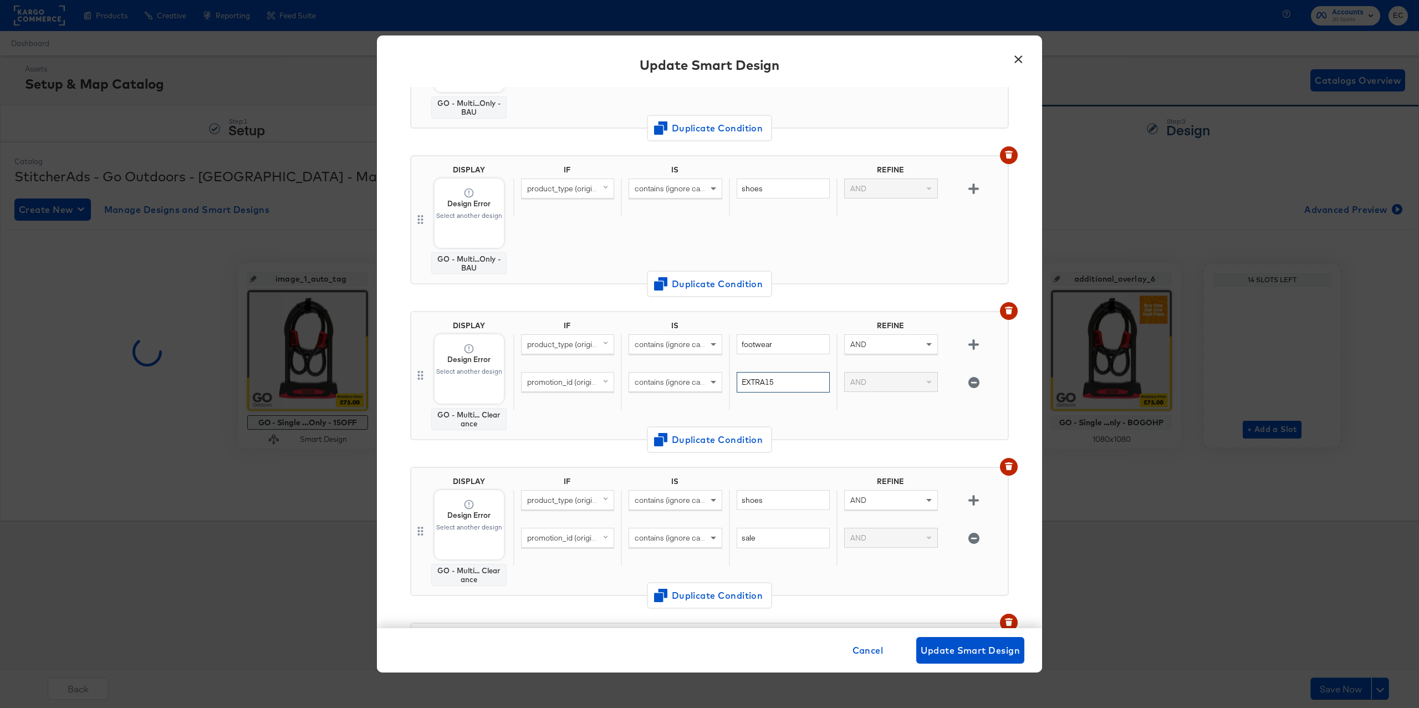
type input "EXTRA15"
click at [753, 535] on input "sale" at bounding box center [782, 538] width 93 height 21
paste input "EXTRA15"
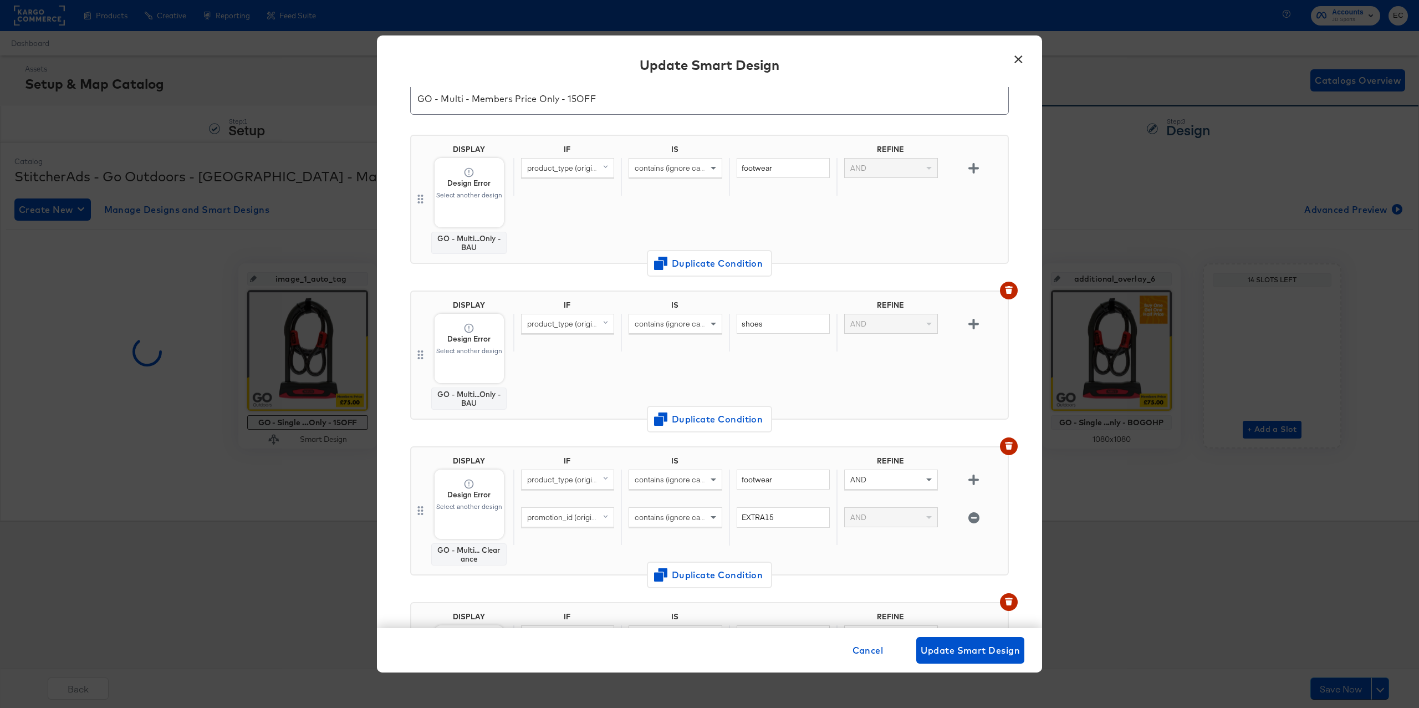
scroll to position [0, 0]
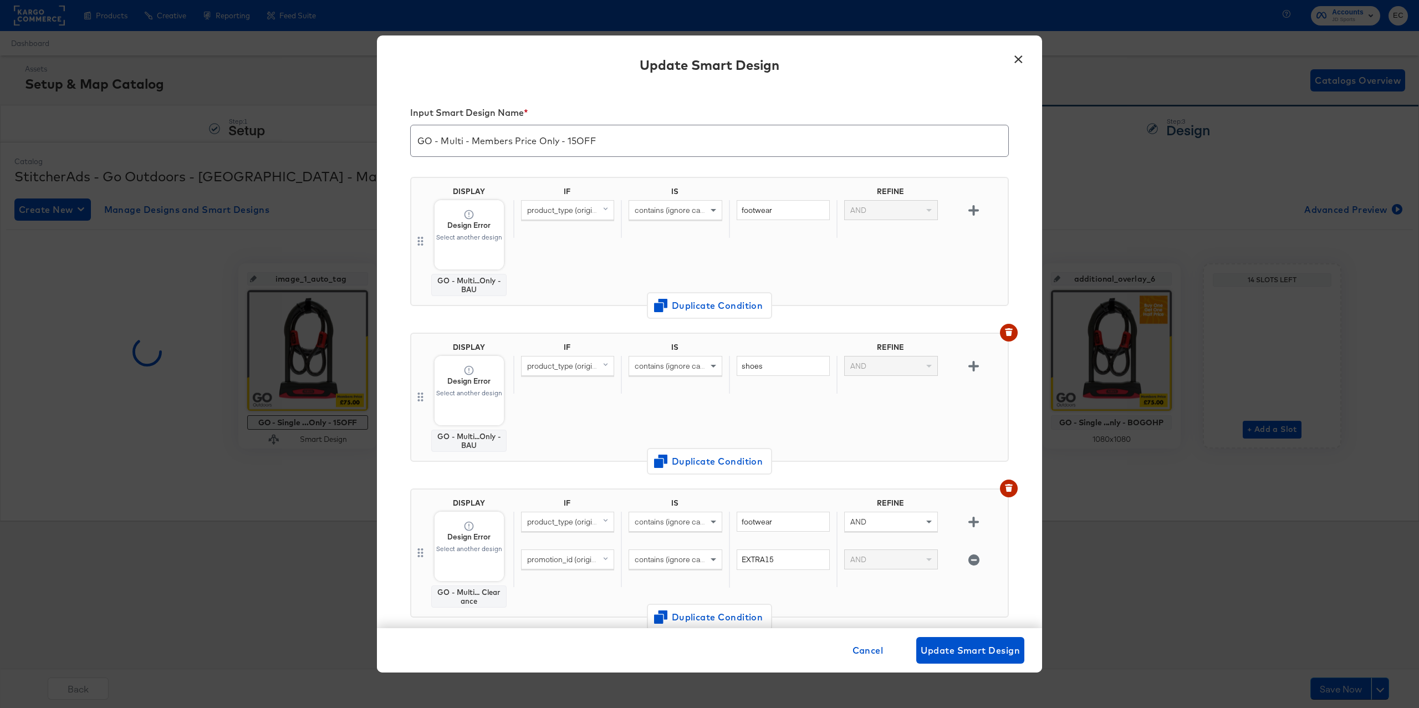
type input "EXTRA15"
click at [639, 408] on div "IF IS REFINE product_type (original) contains (ignore case) shoes AND" at bounding box center [758, 396] width 490 height 109
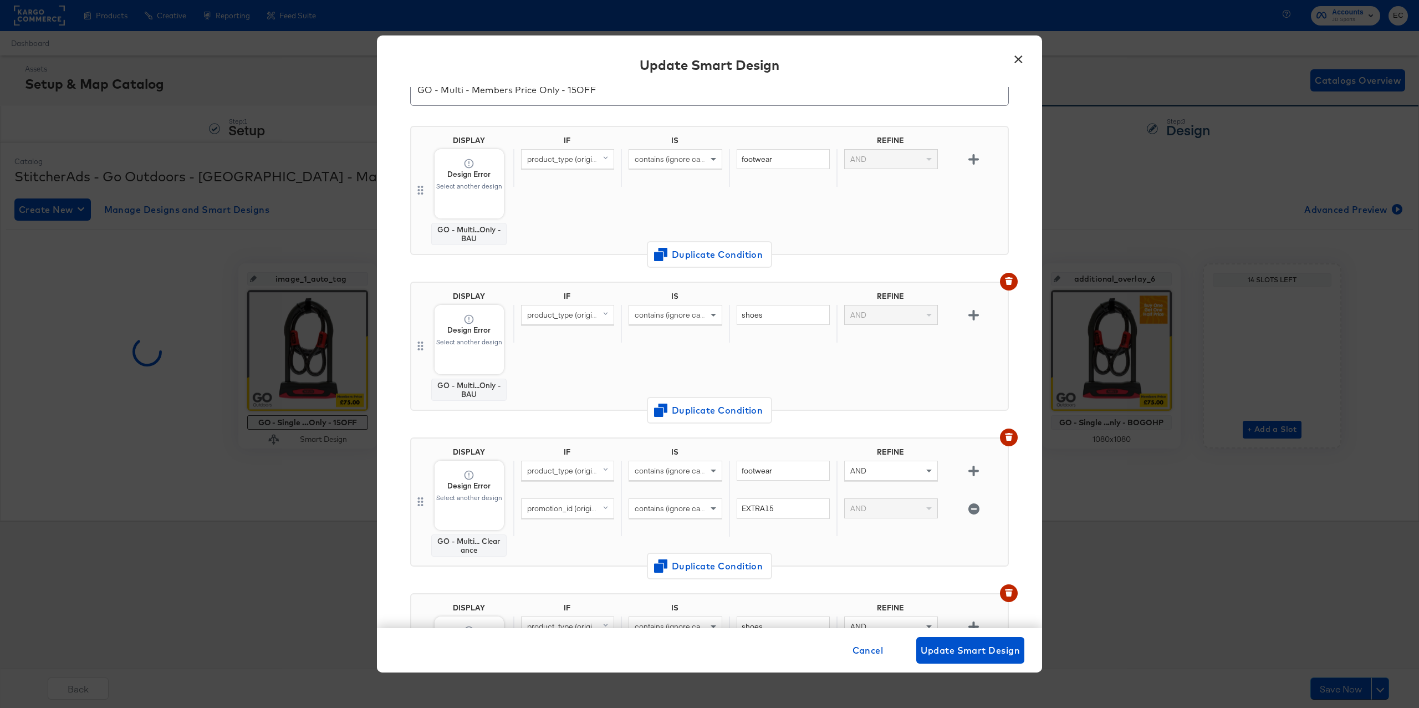
scroll to position [173, 0]
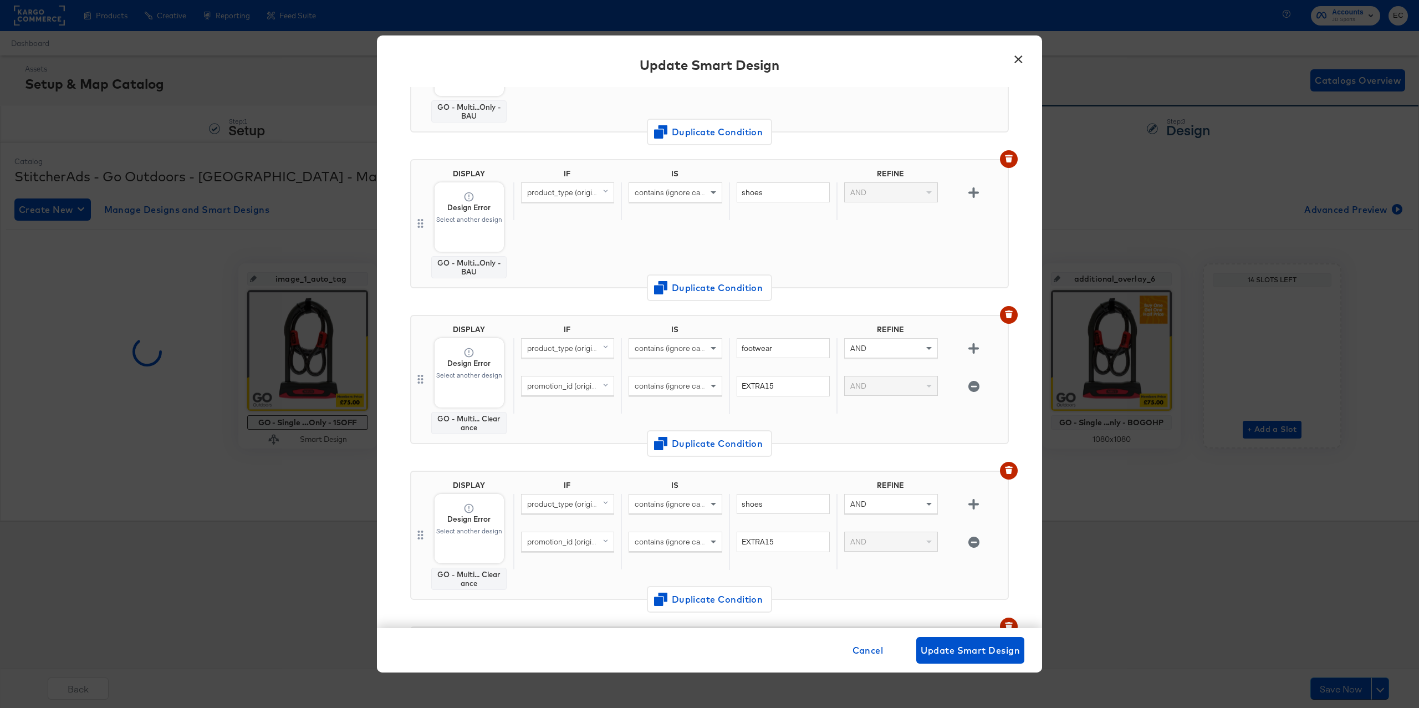
click at [513, 454] on div "DISPLAY Design Error Select another design GO - Multi... Clearance IF IS REFINE…" at bounding box center [709, 384] width 598 height 156
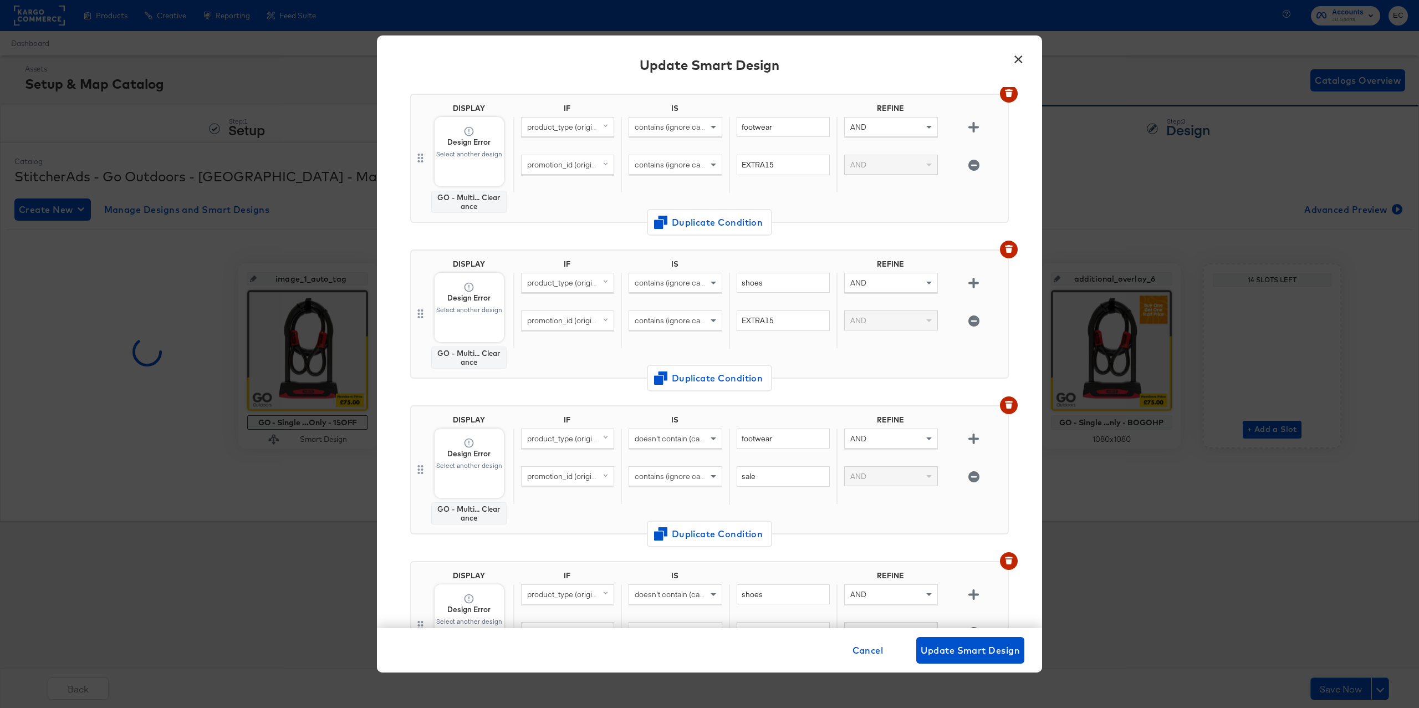
scroll to position [557, 0]
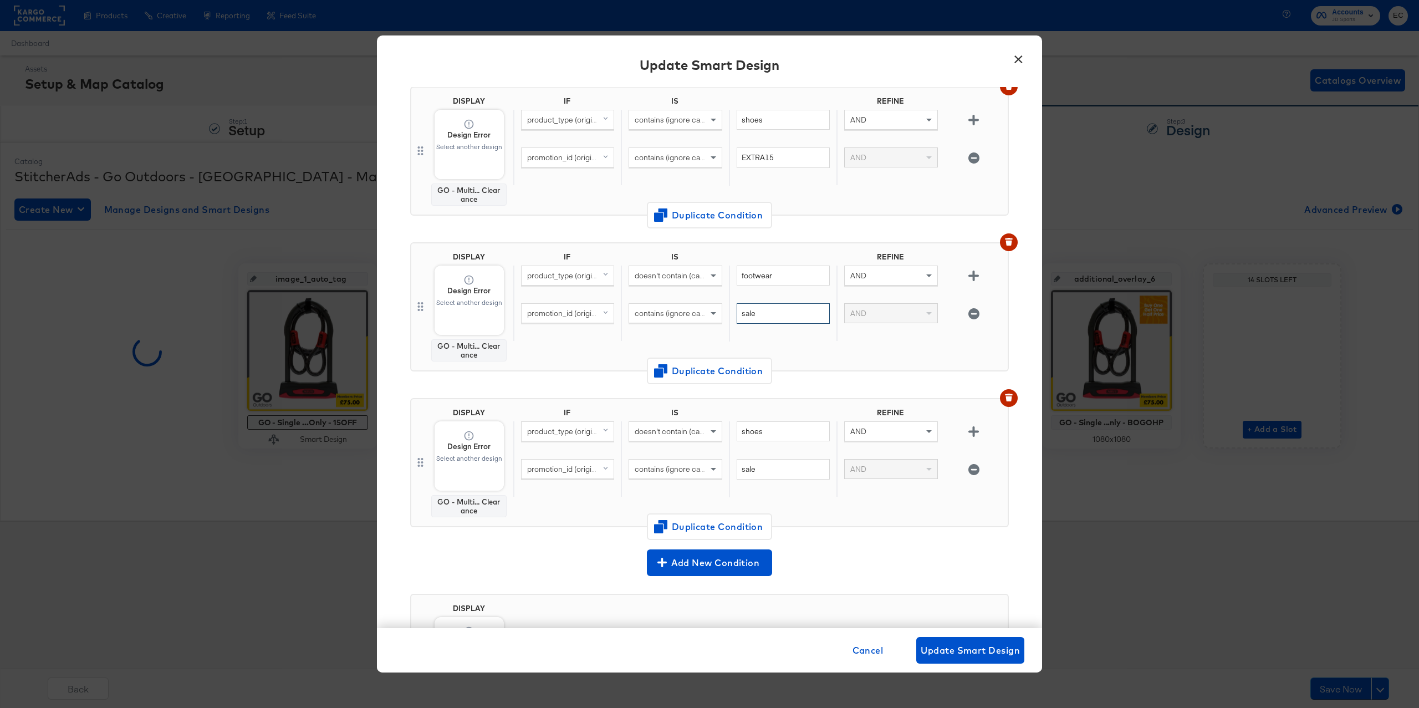
click at [787, 305] on input "sale" at bounding box center [782, 313] width 93 height 21
paste input "EXTRA15"
type input "EXTRA15"
click at [770, 466] on input "sale" at bounding box center [782, 469] width 93 height 21
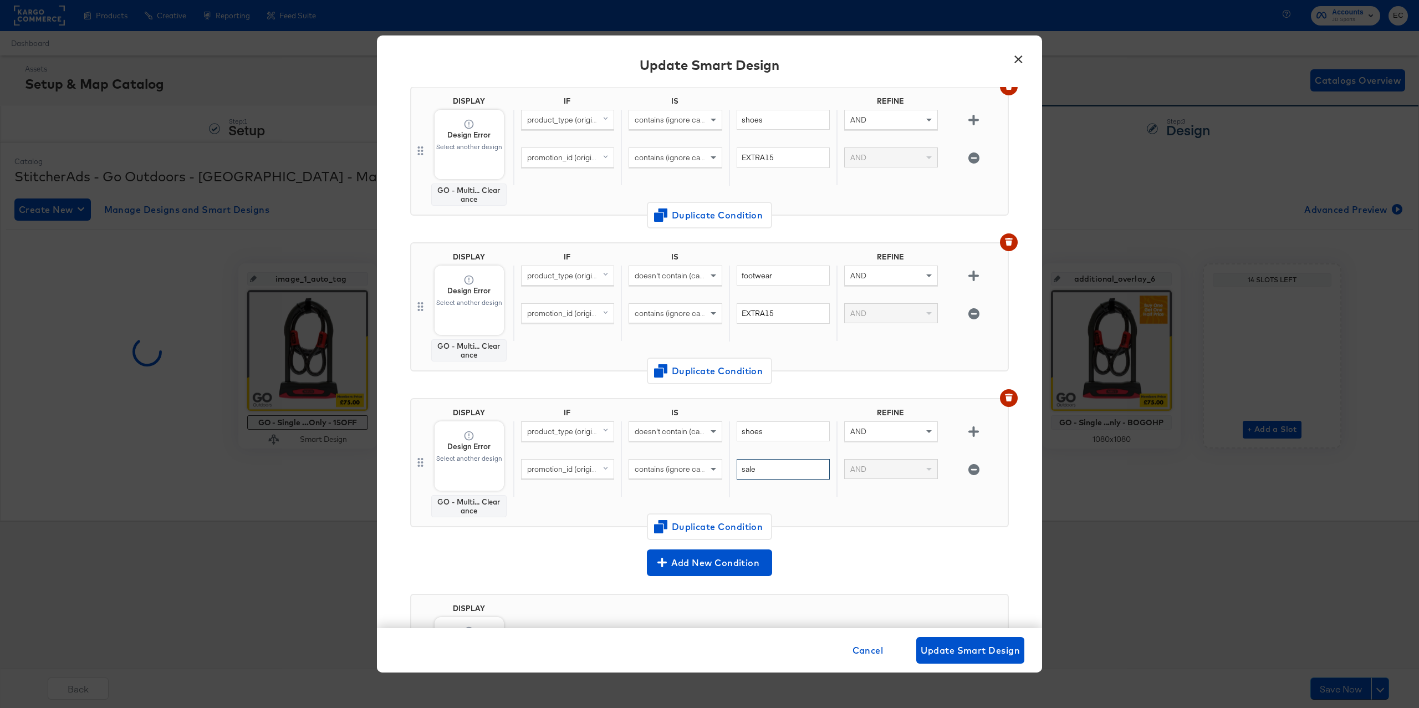
click at [769, 465] on input "sale" at bounding box center [782, 469] width 93 height 21
paste input "EXTRA15"
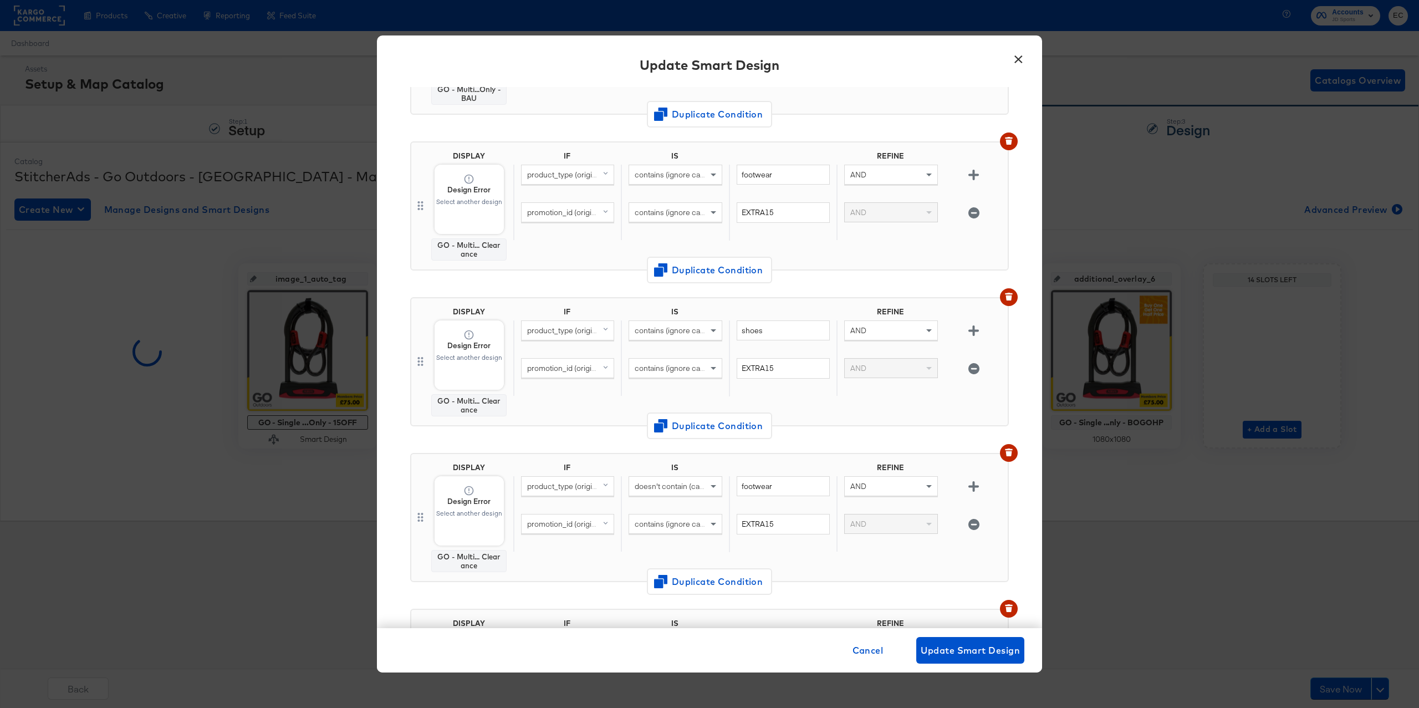
scroll to position [328, 0]
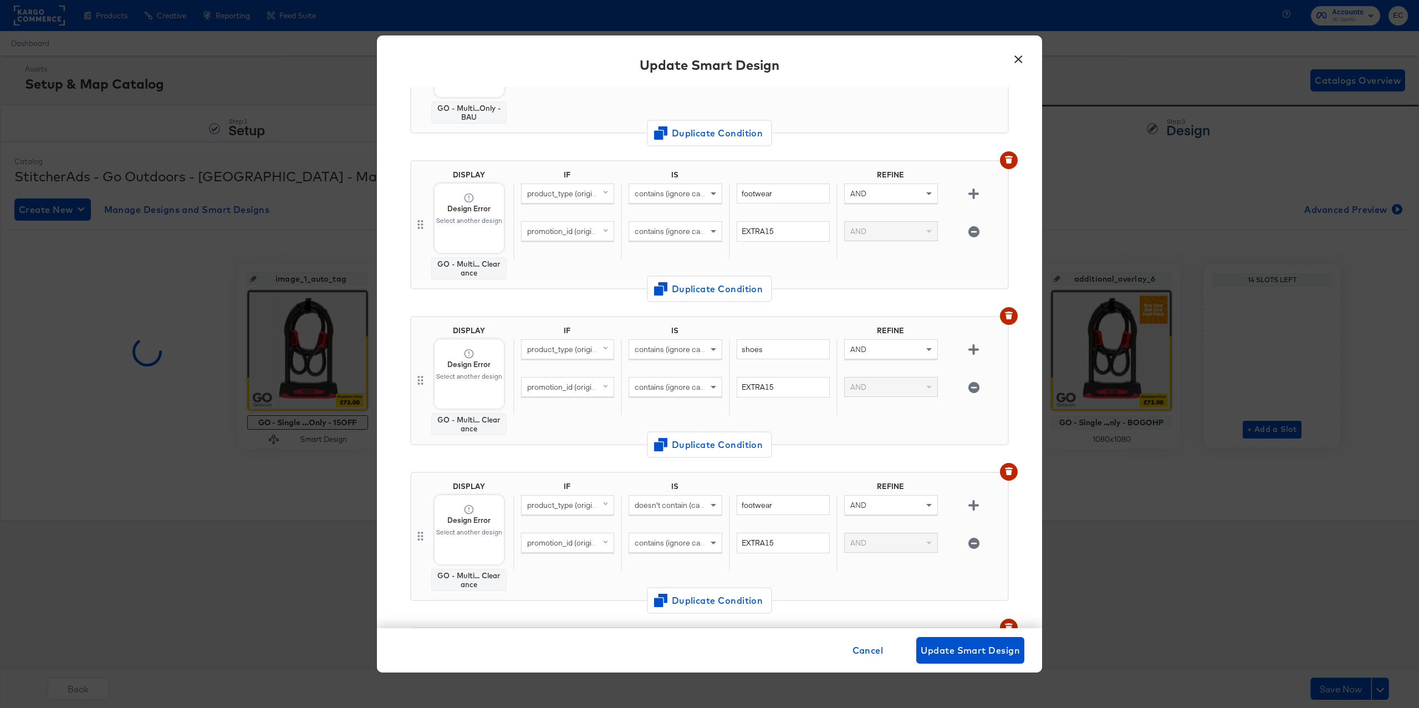
type input "EXTRA15"
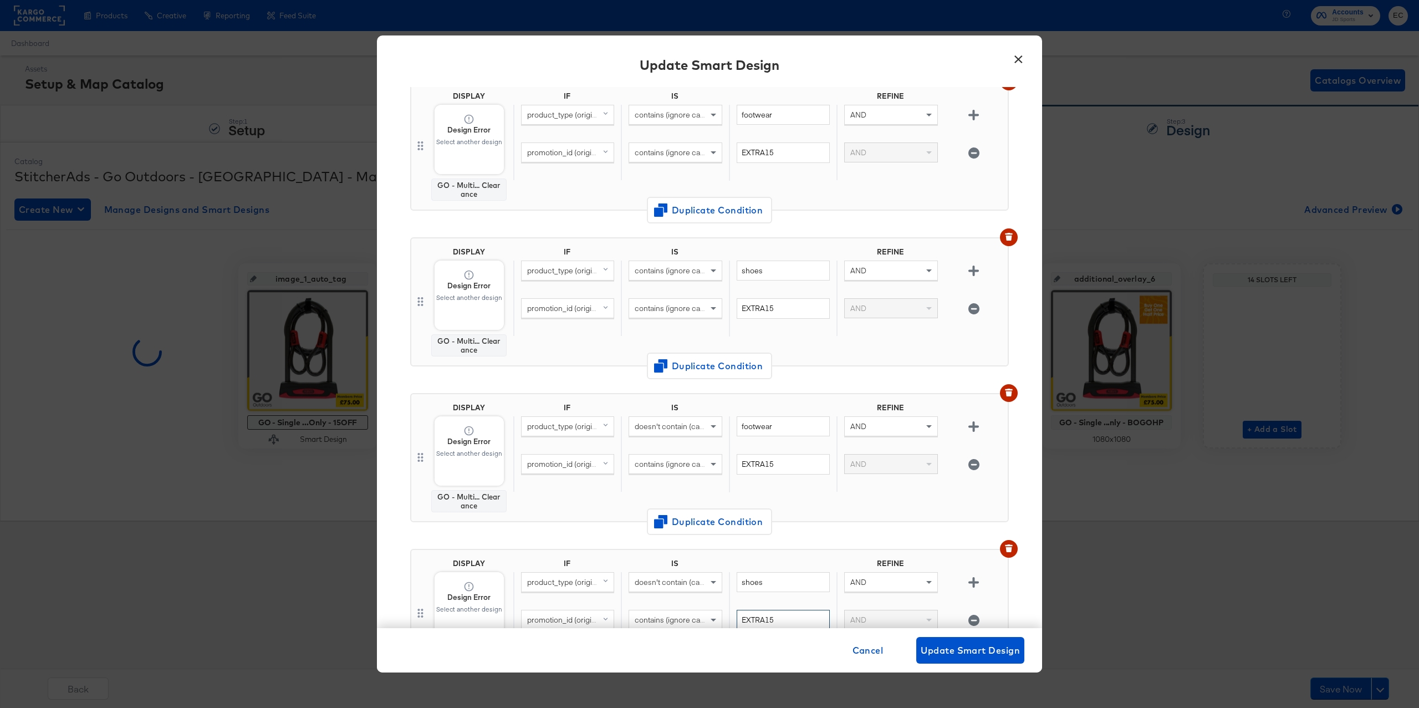
scroll to position [238, 0]
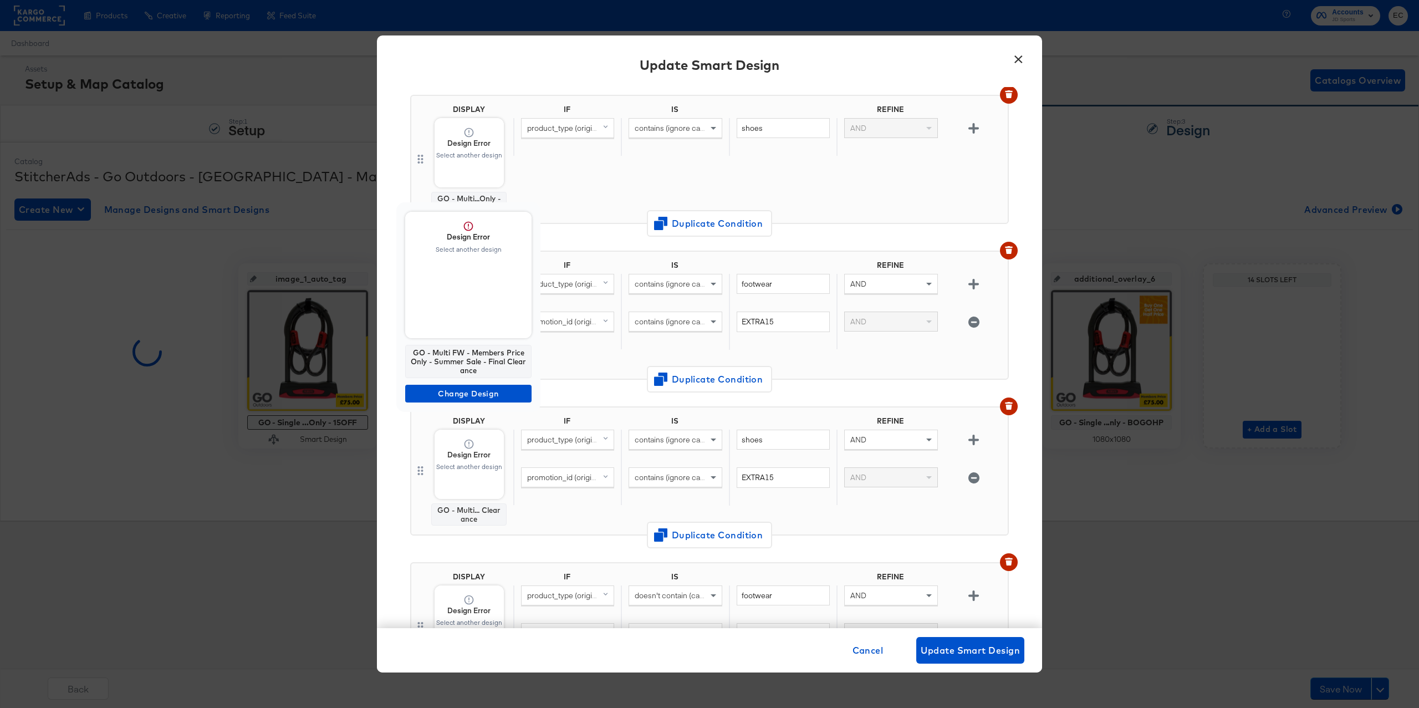
click at [483, 310] on span "Design Error Select another design" at bounding box center [468, 275] width 126 height 126
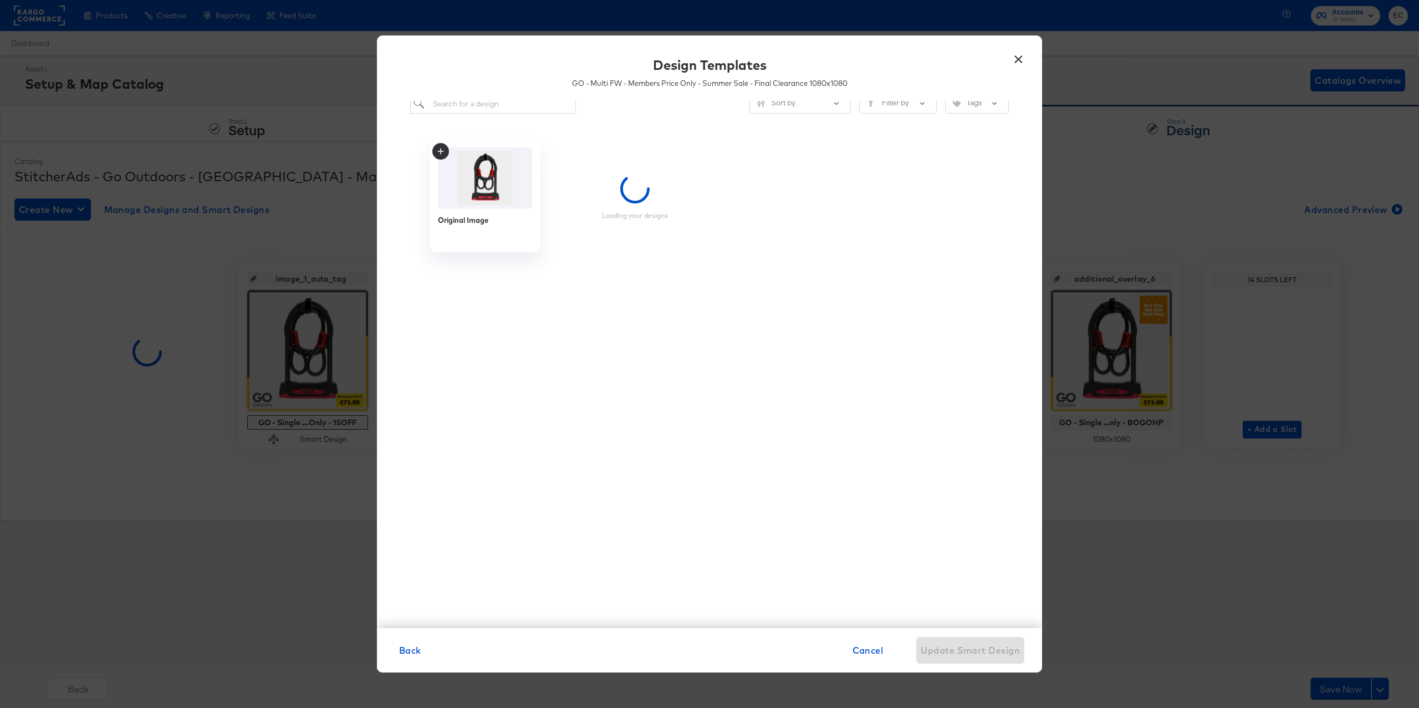
scroll to position [1, 0]
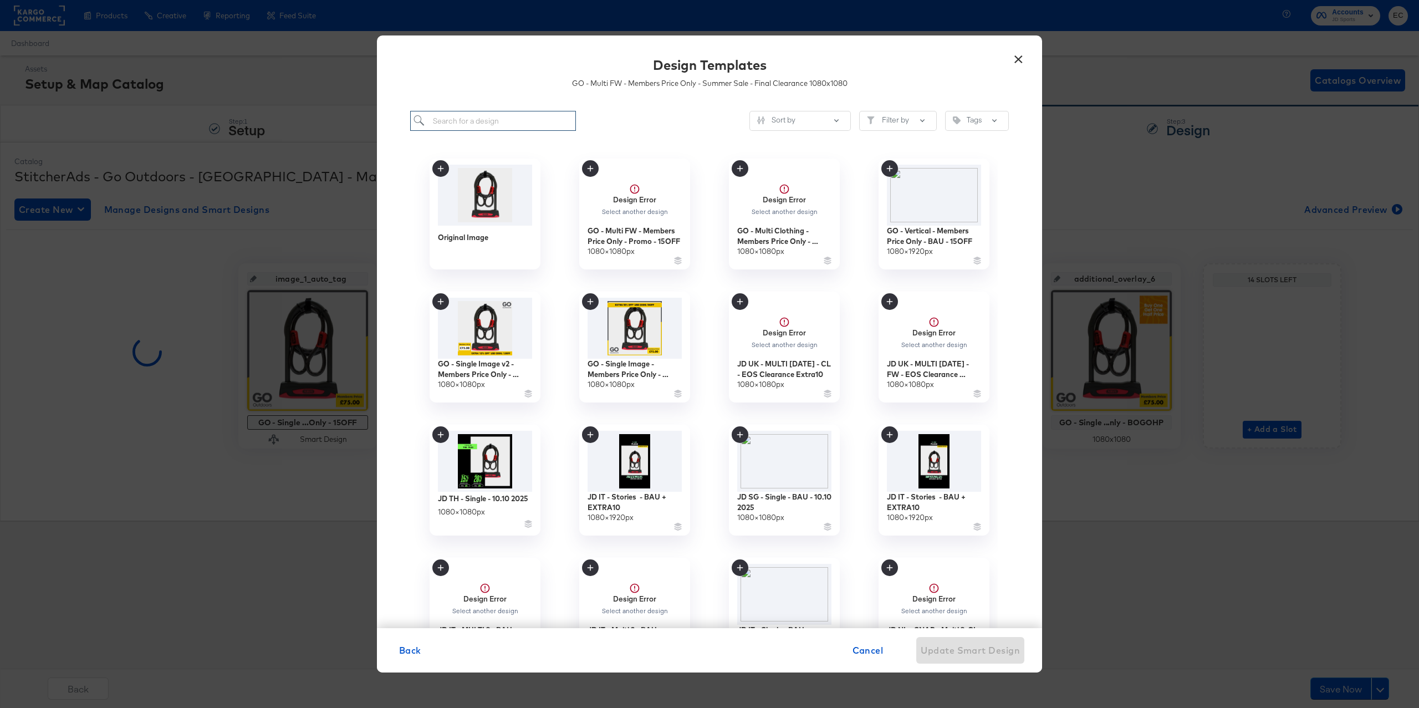
click at [523, 122] on input "search" at bounding box center [493, 121] width 166 height 21
click at [623, 124] on div "Sort by Filter by Tags" at bounding box center [709, 121] width 598 height 21
click at [642, 233] on div "GO - Multi FW - Members Price Only - Promo - 15OFF" at bounding box center [634, 237] width 99 height 22
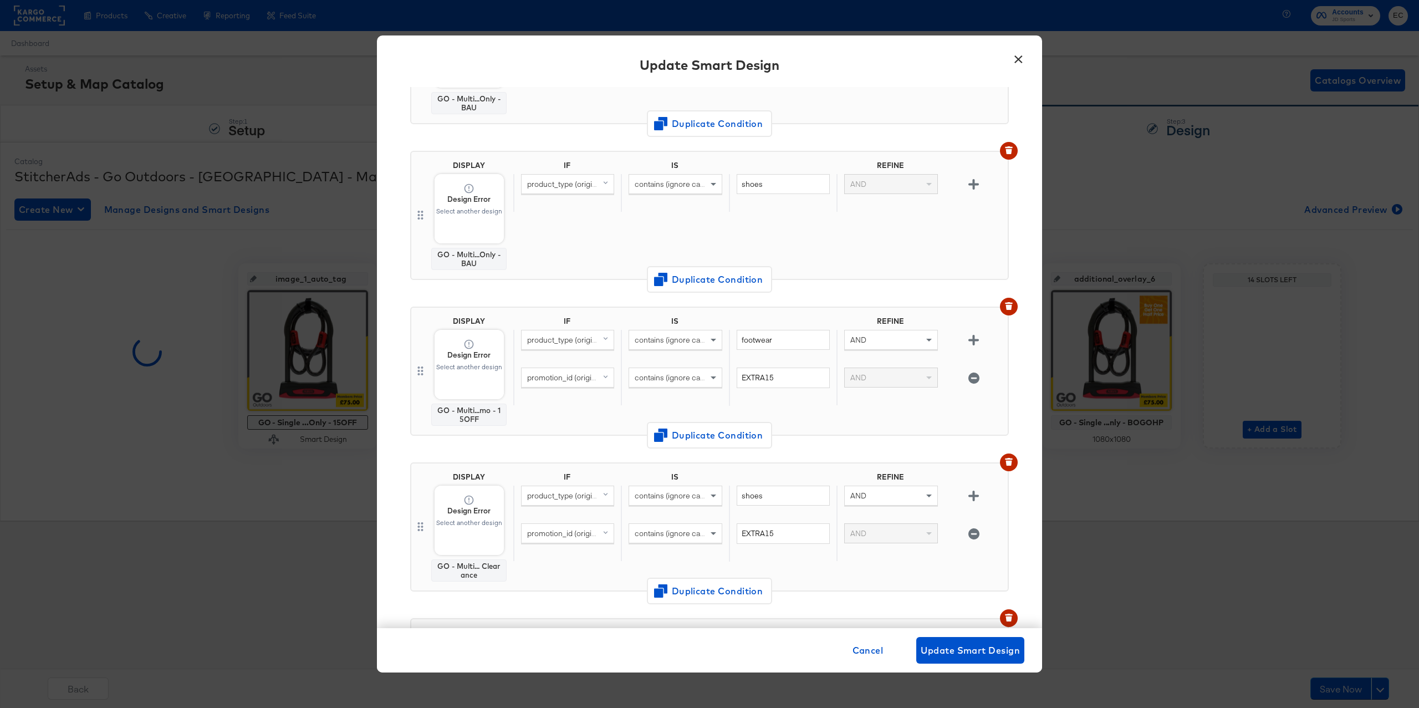
scroll to position [336, 0]
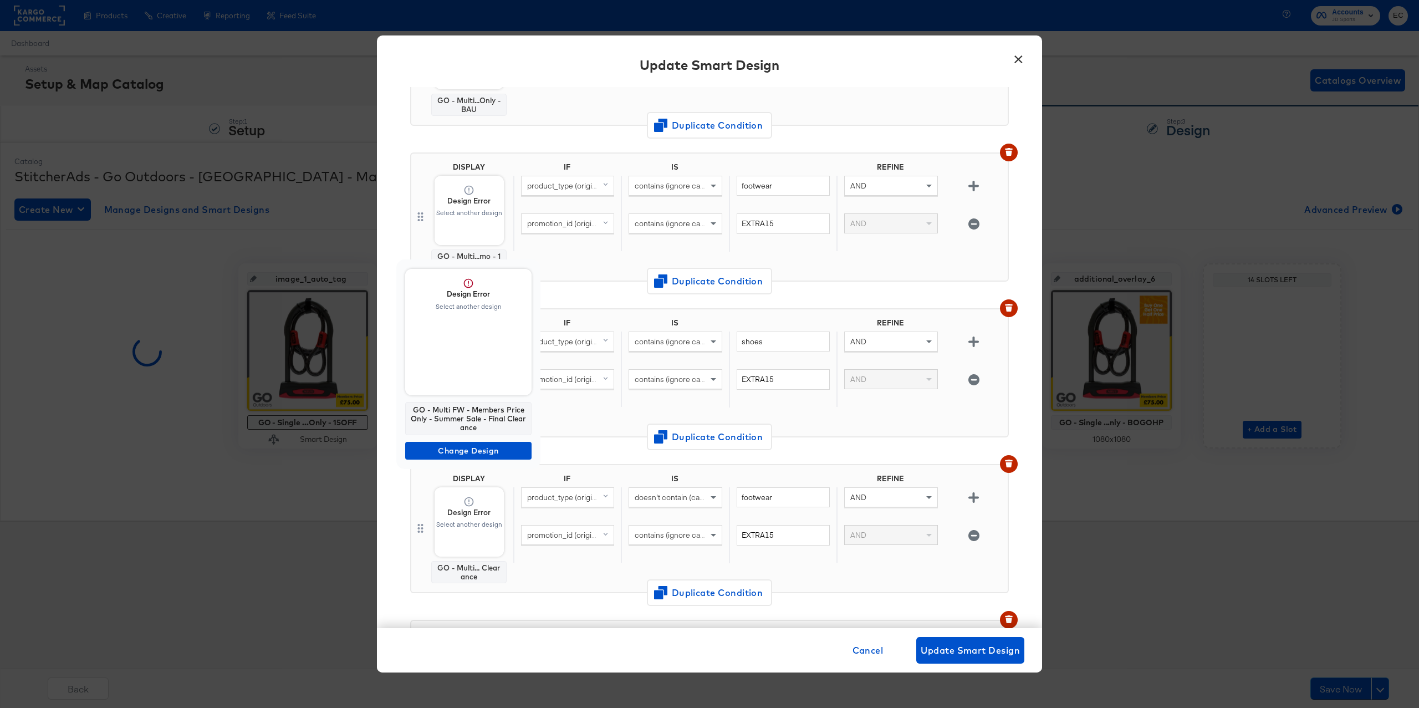
click at [461, 350] on span "Design Error Select another design" at bounding box center [468, 332] width 126 height 126
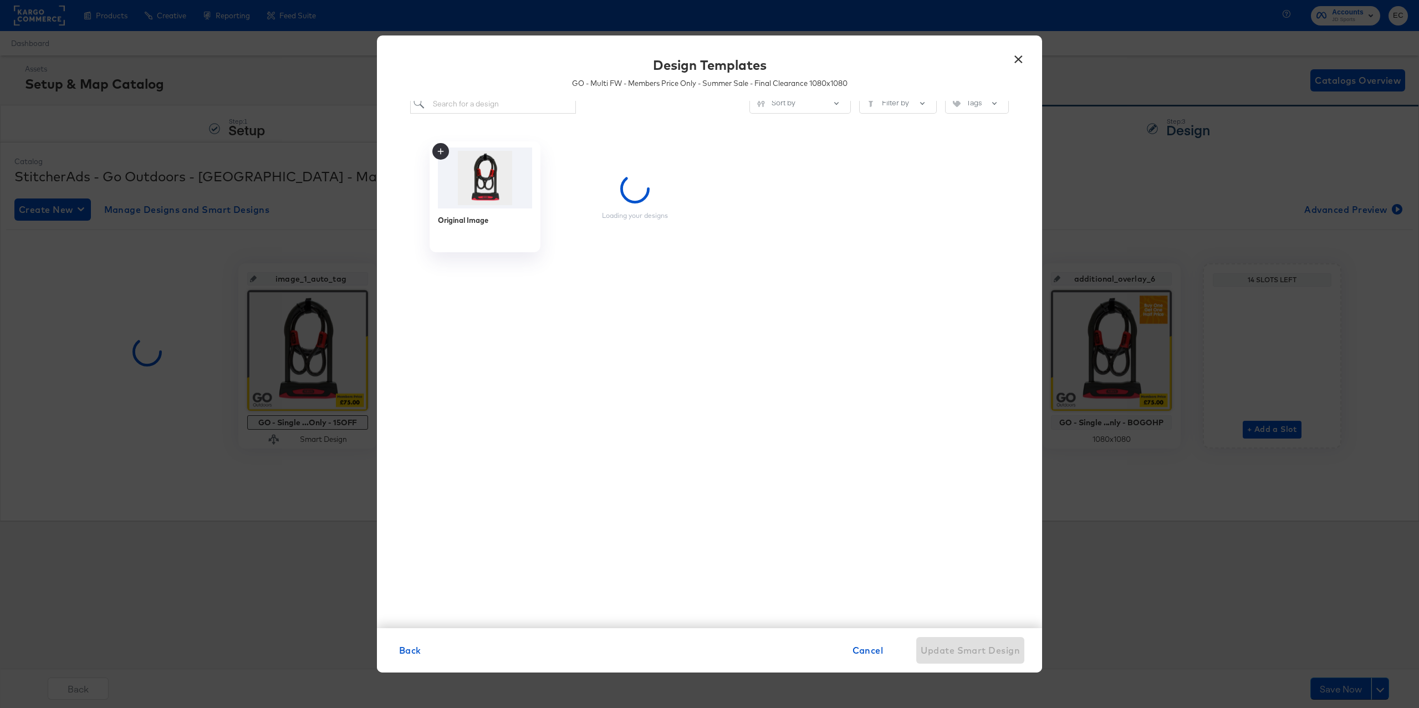
scroll to position [18, 0]
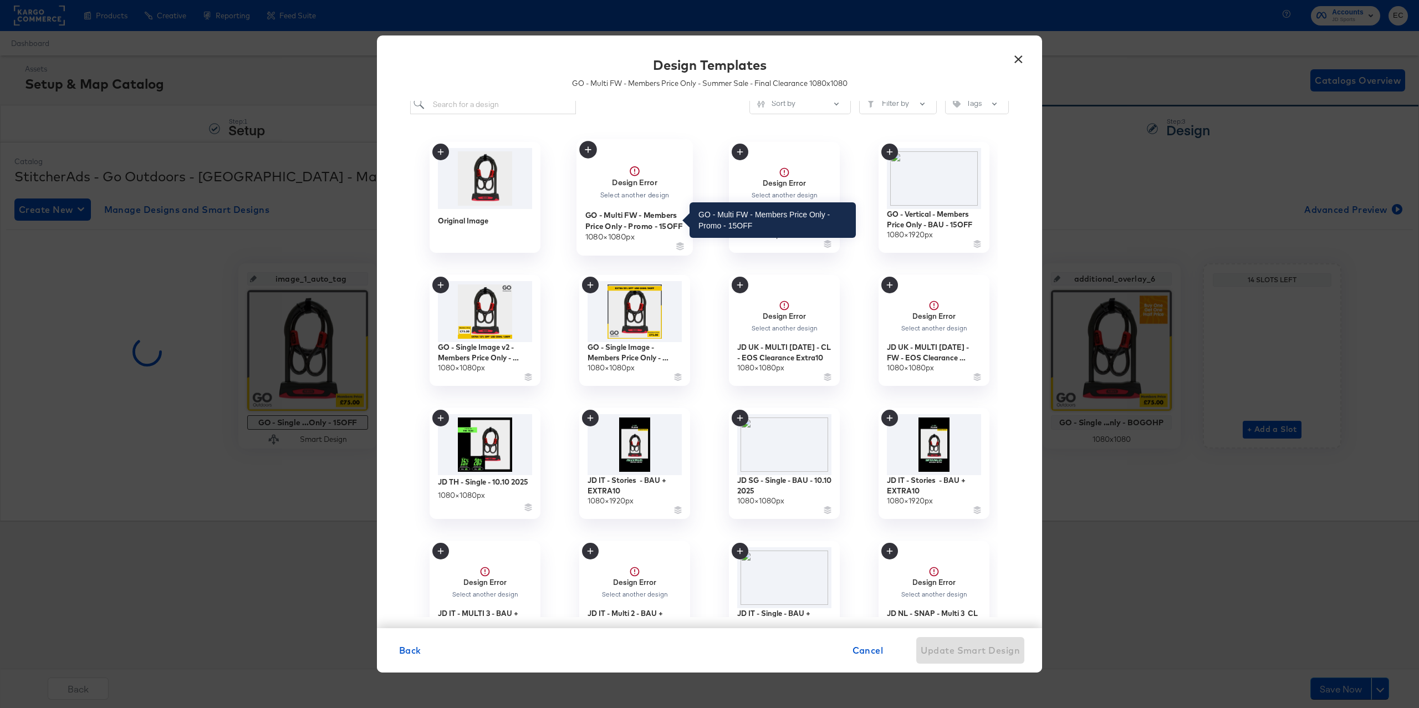
click at [632, 222] on div "GO - Multi FW - Members Price Only - Promo - 15OFF" at bounding box center [634, 220] width 99 height 22
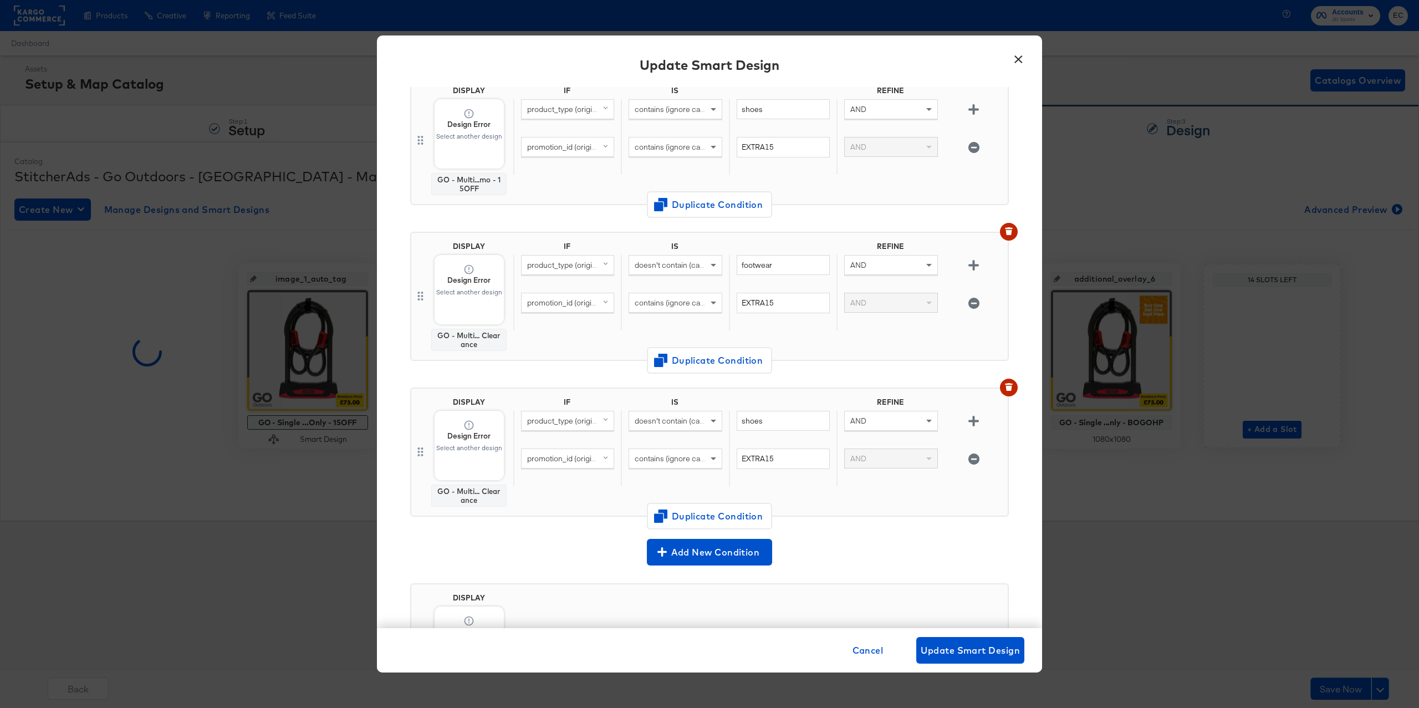
scroll to position [577, 0]
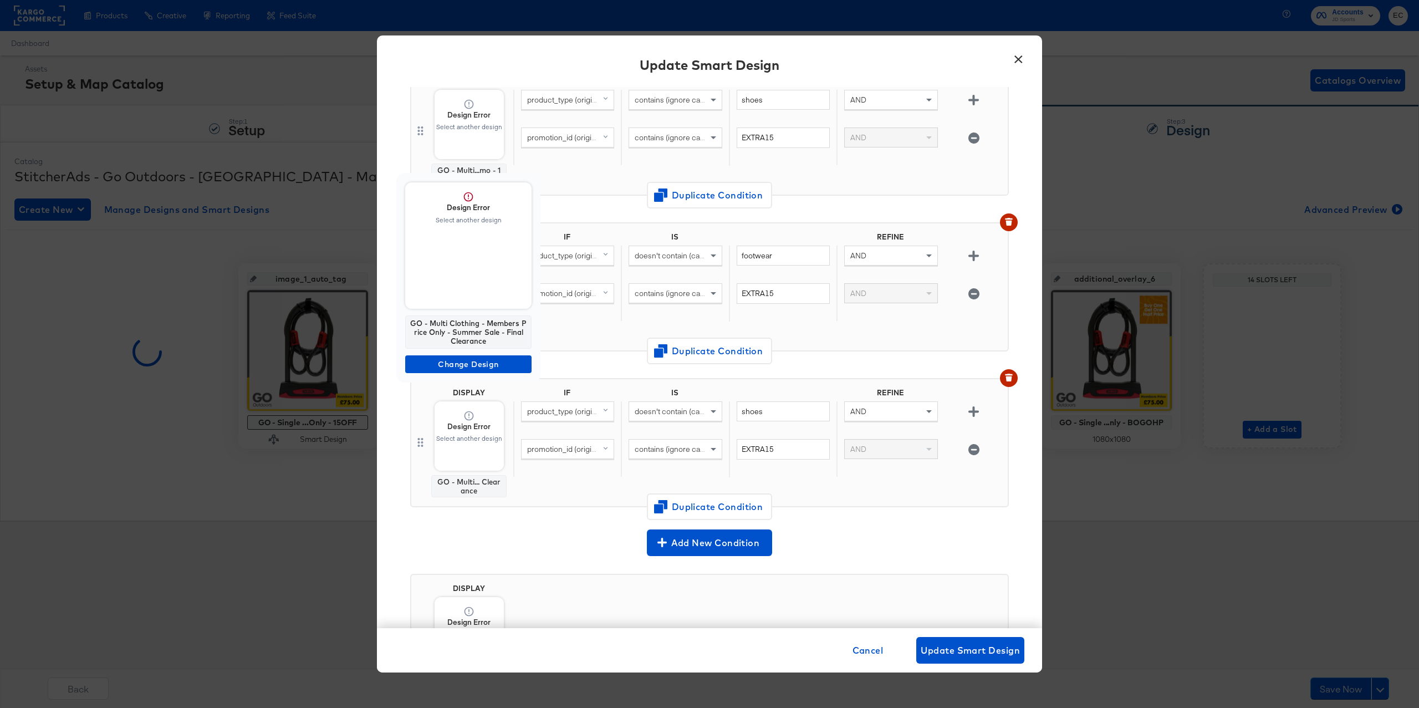
click at [474, 288] on span "Design Error Select another design" at bounding box center [468, 245] width 126 height 126
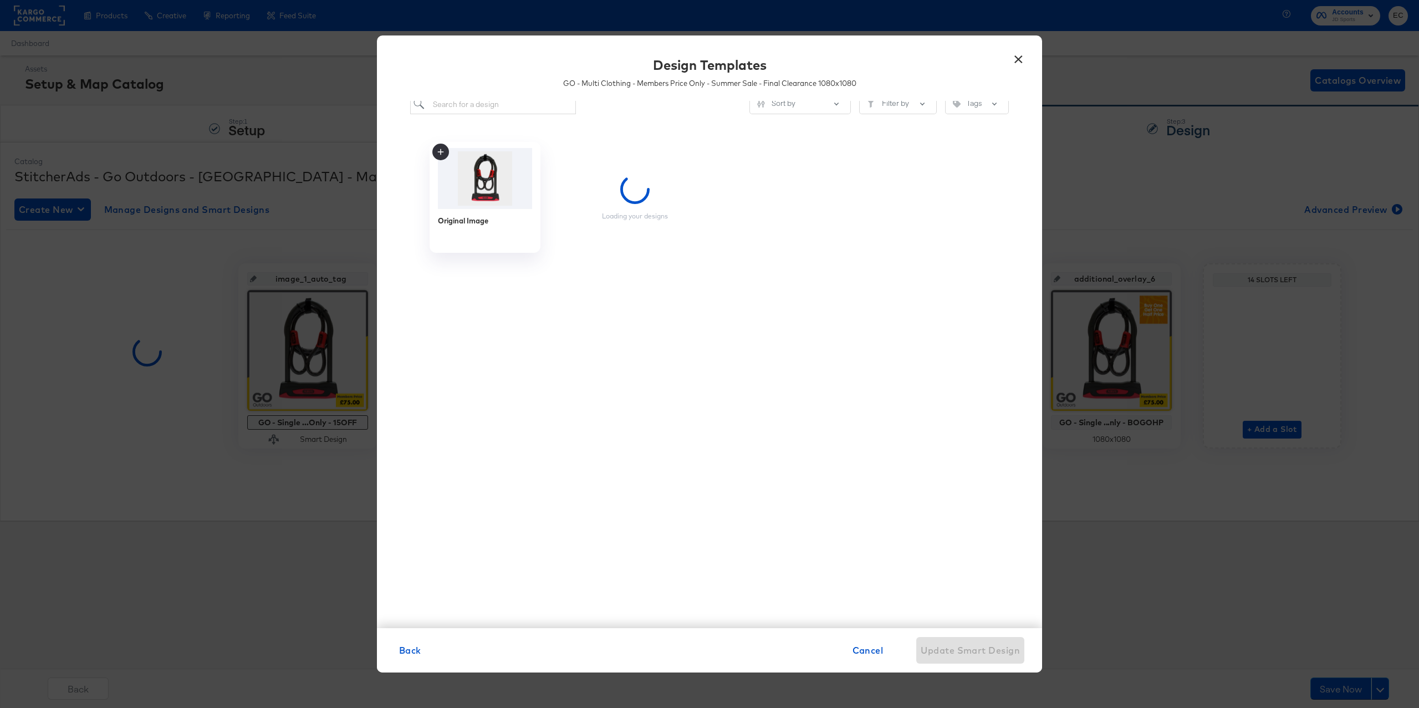
scroll to position [0, 0]
click at [1016, 58] on button "×" at bounding box center [1018, 57] width 20 height 20
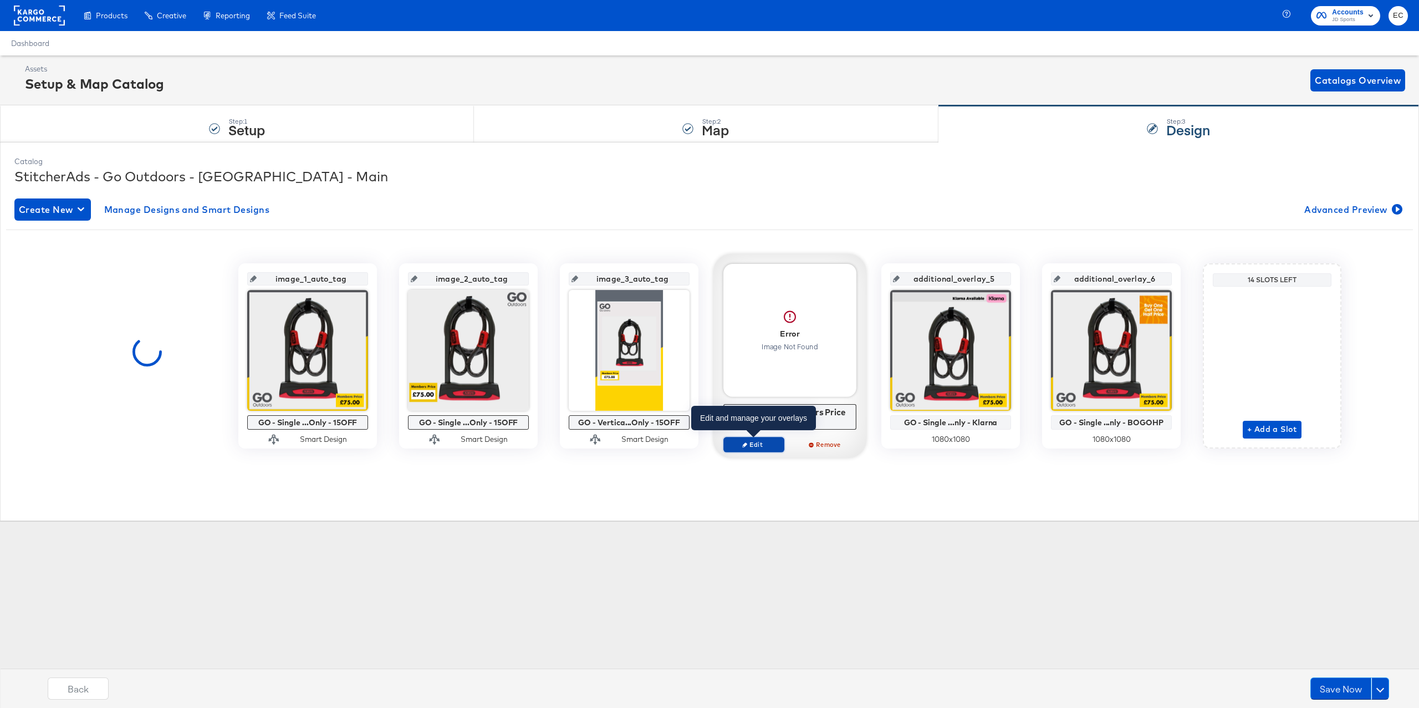
click at [755, 447] on span "Edit" at bounding box center [753, 444] width 51 height 8
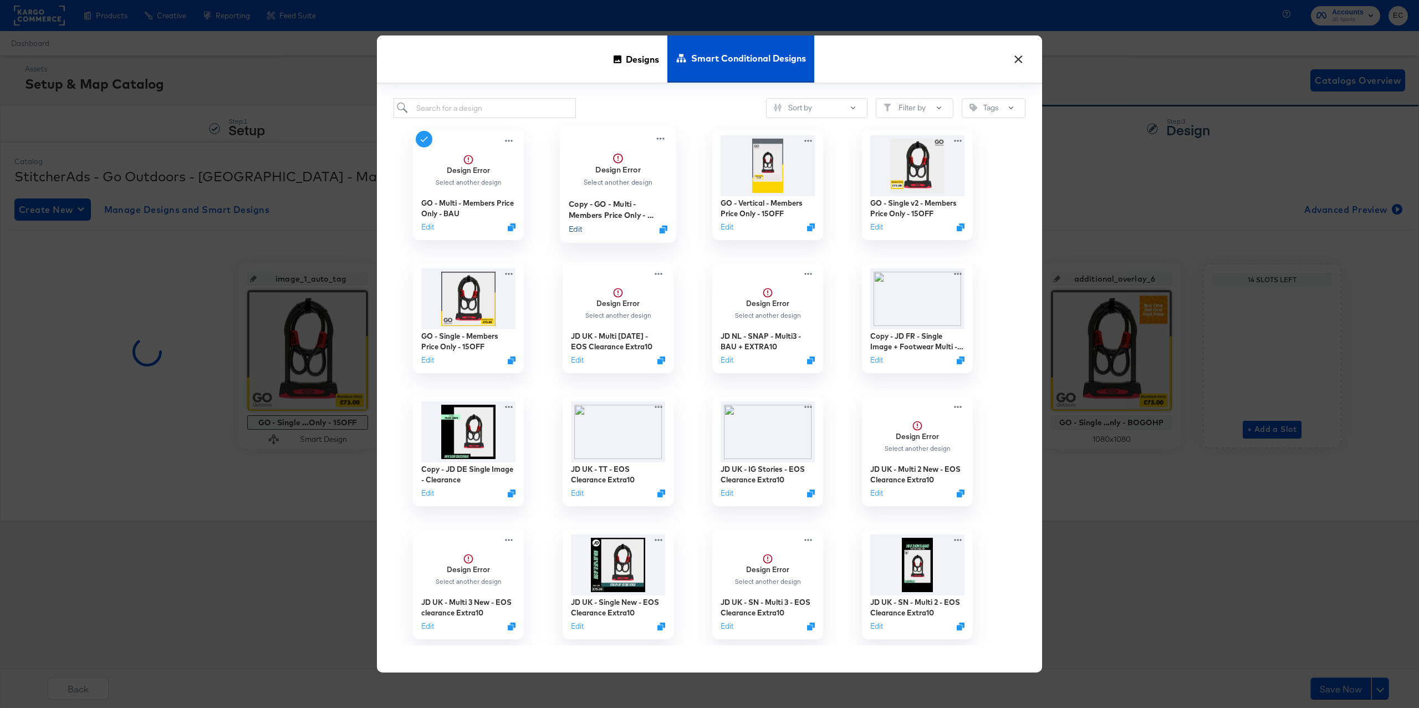
click at [575, 231] on button "Edit" at bounding box center [575, 229] width 13 height 11
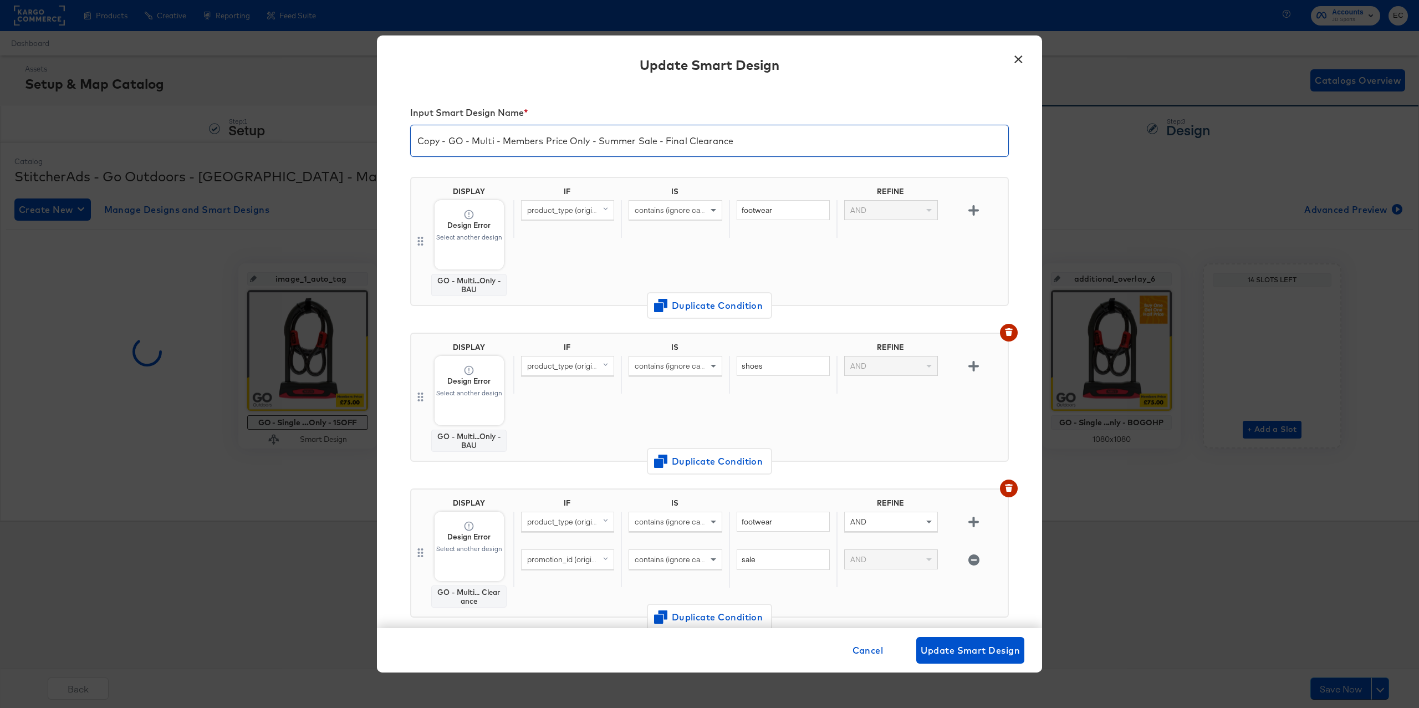
drag, startPoint x: 600, startPoint y: 144, endPoint x: 809, endPoint y: 151, distance: 209.6
click at [808, 151] on input "Copy - GO - Multi - Members Price Only - Summer Sale - Final Clearance" at bounding box center [709, 136] width 597 height 31
drag, startPoint x: 448, startPoint y: 141, endPoint x: 411, endPoint y: 134, distance: 37.3
click at [411, 134] on input "Copy - GO - Multi - Members Price Only - 15OFF" at bounding box center [709, 136] width 597 height 31
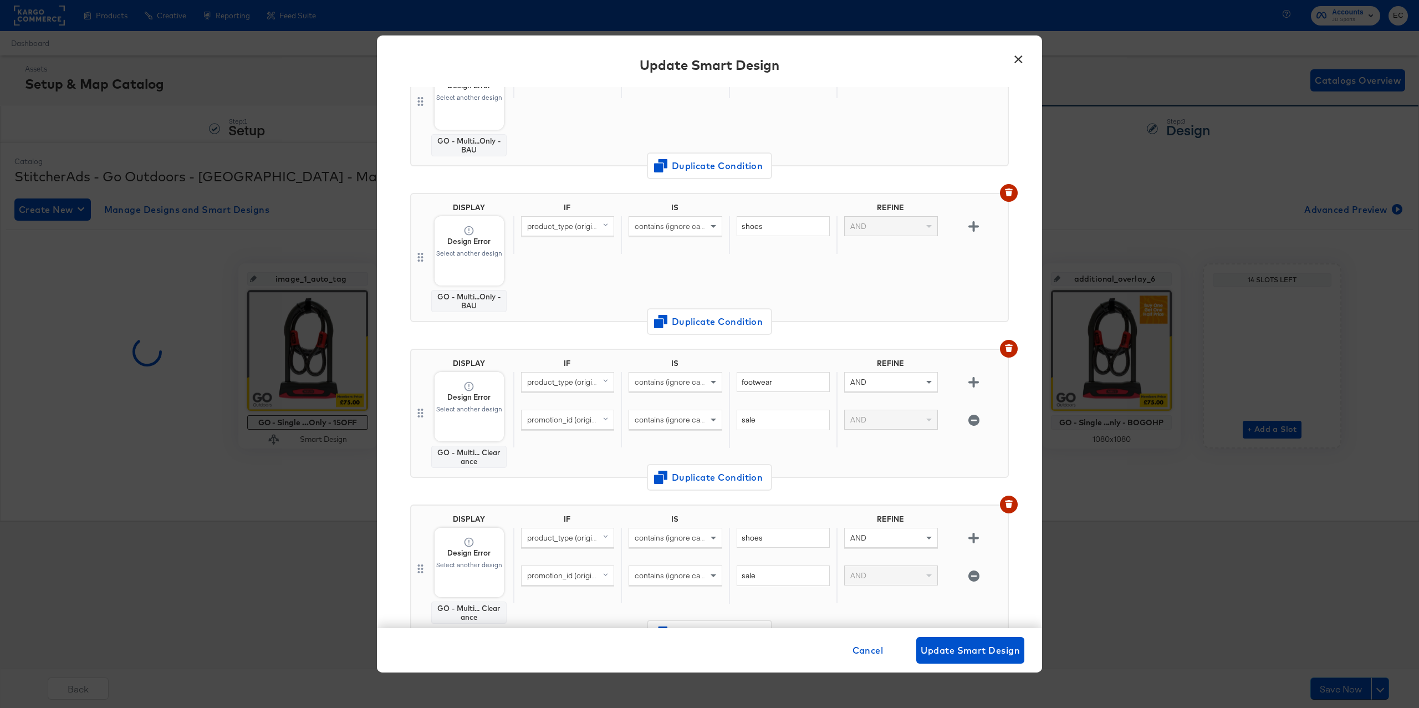
scroll to position [242, 0]
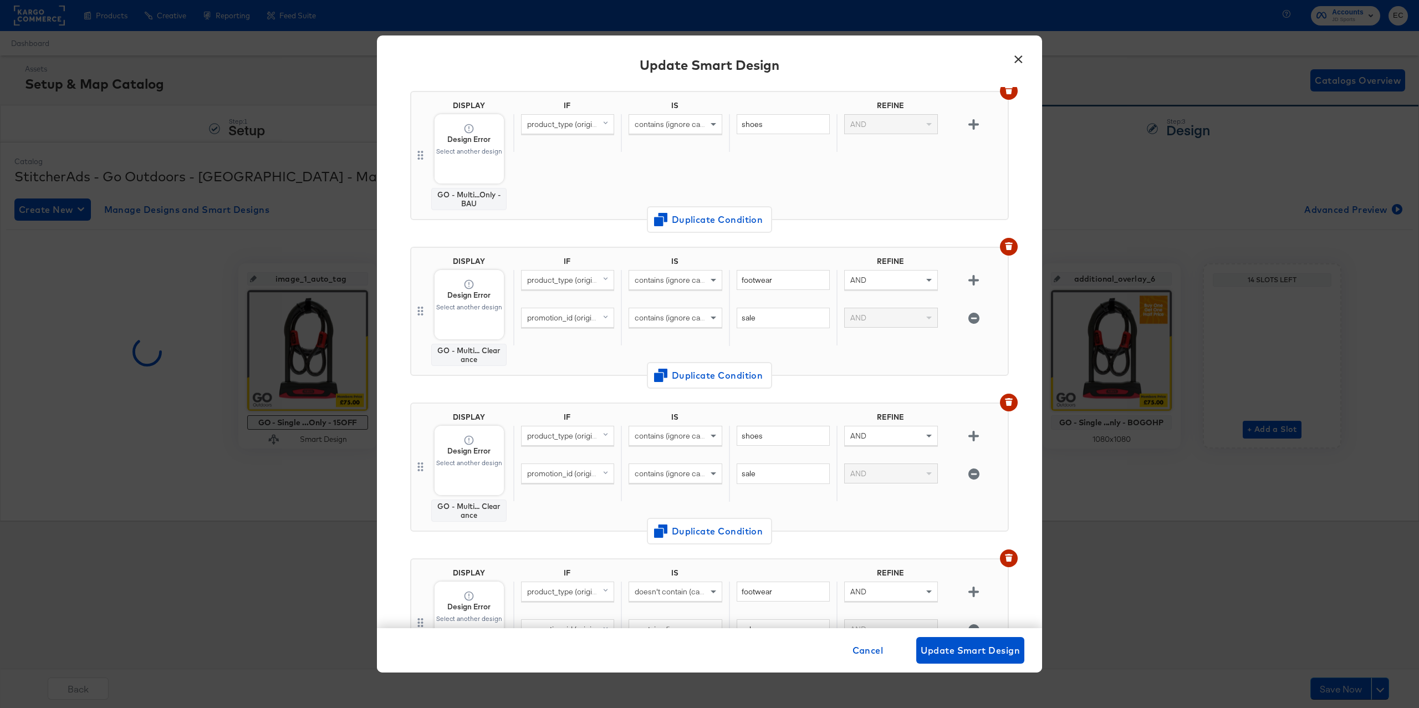
type input "GO - Multi - Members Price Only - 15OFF"
click at [787, 317] on input "sale" at bounding box center [782, 318] width 93 height 21
paste input "EXTRA15"
type input "EXTRA15"
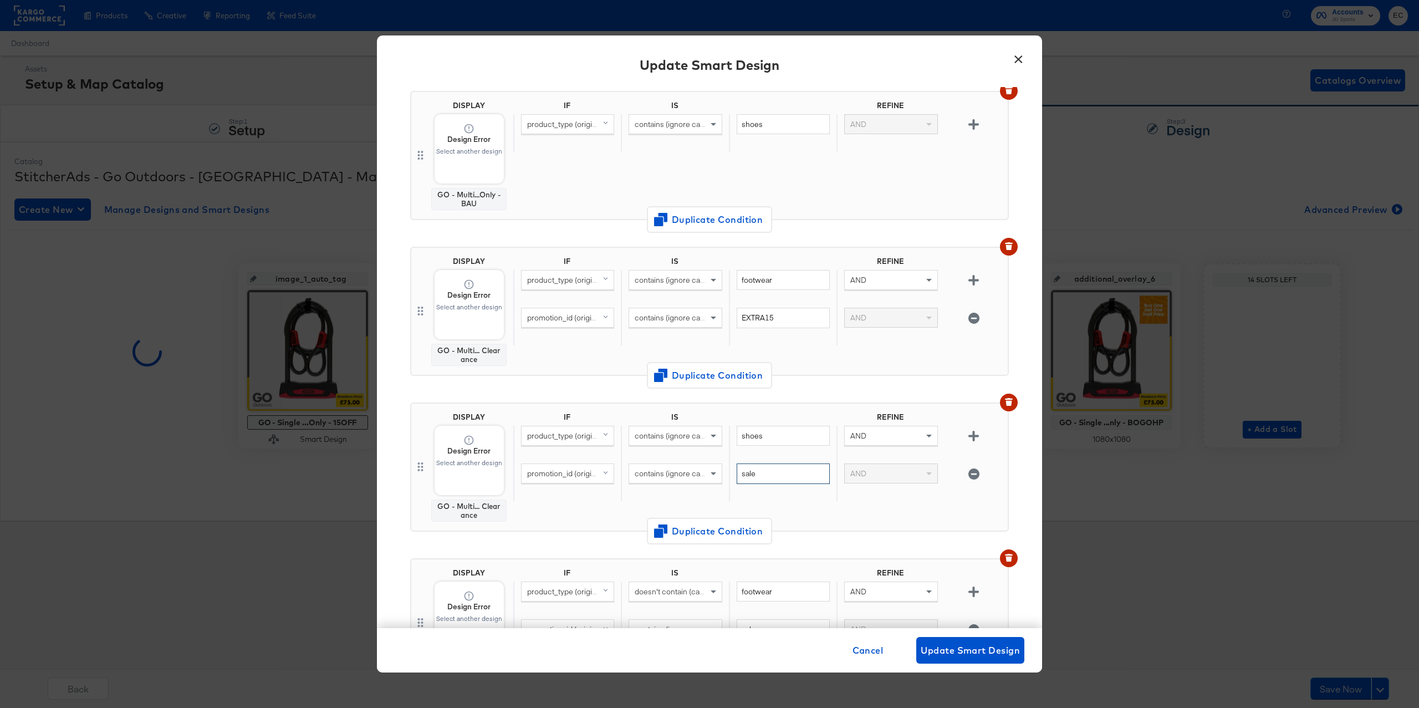
click at [770, 473] on input "sale" at bounding box center [782, 473] width 93 height 21
paste input "EXTRA15"
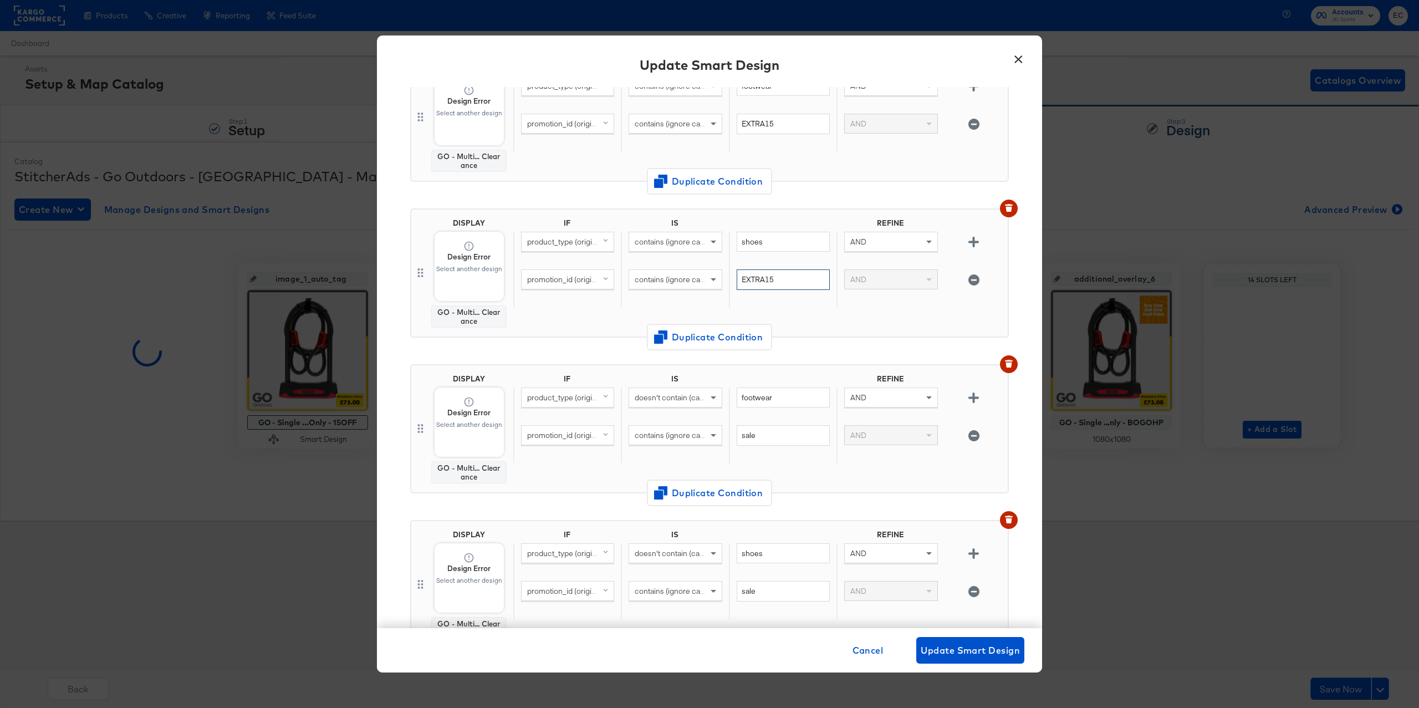
scroll to position [511, 0]
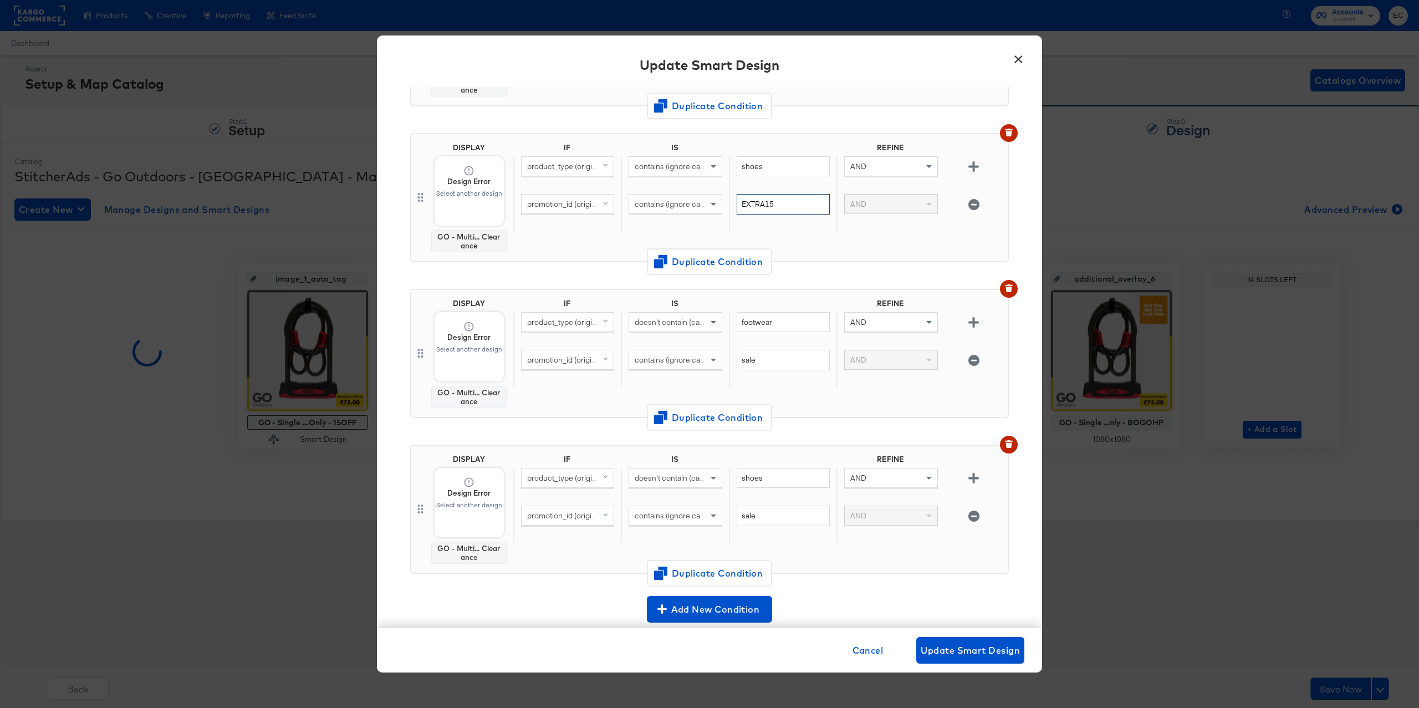
type input "EXTRA15"
click at [754, 360] on input "sale" at bounding box center [782, 360] width 93 height 21
paste input "EXTRA15"
type input "EXTRA15"
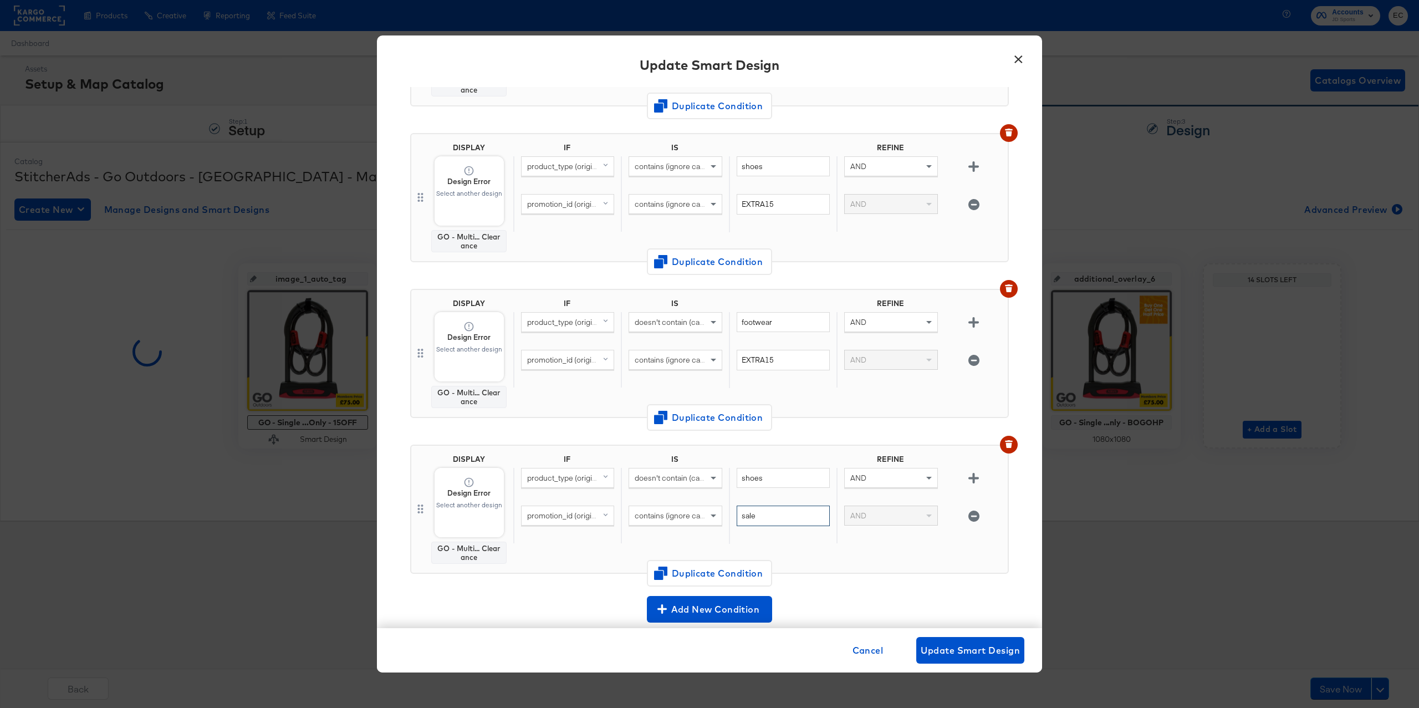
click at [755, 507] on input "sale" at bounding box center [782, 515] width 93 height 21
click at [755, 508] on input "sale" at bounding box center [782, 515] width 93 height 21
paste input "EXTRA15"
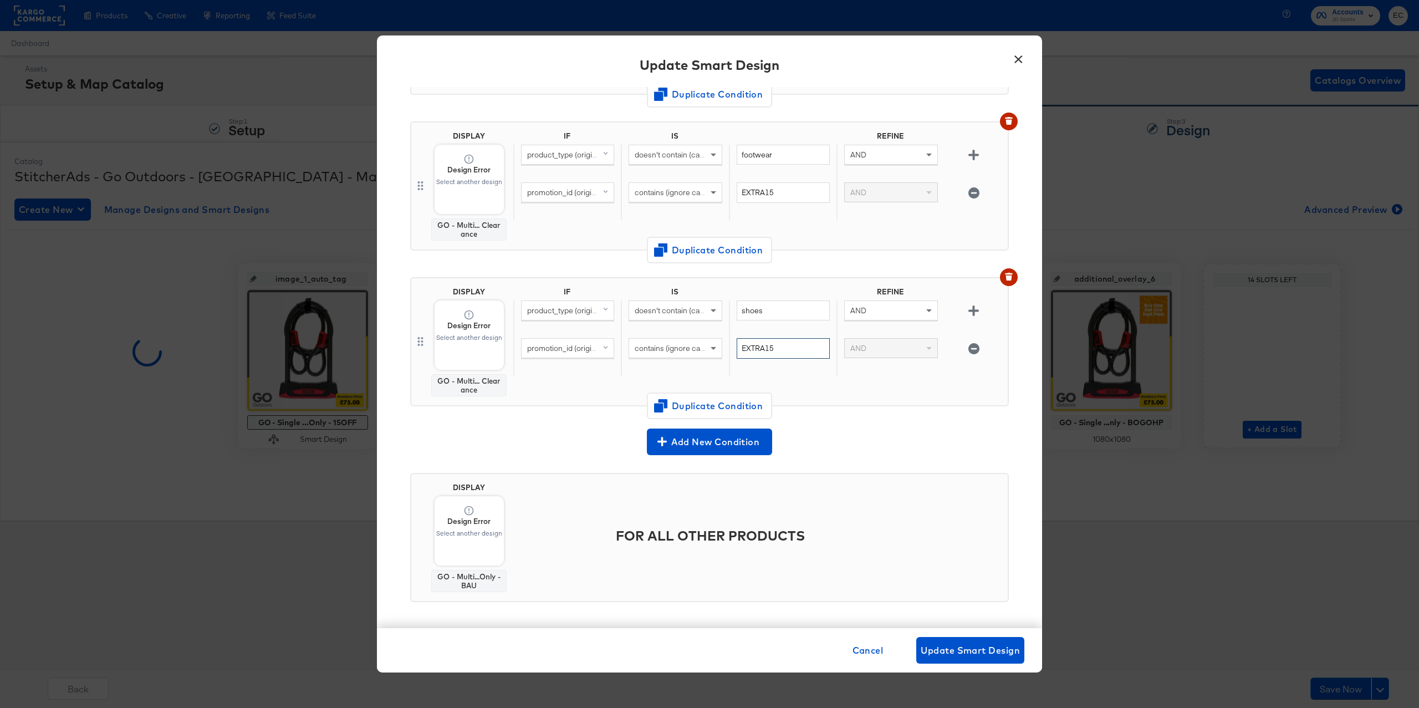
type input "EXTRA15"
click at [490, 347] on span "Design Error Select another design" at bounding box center [468, 300] width 126 height 126
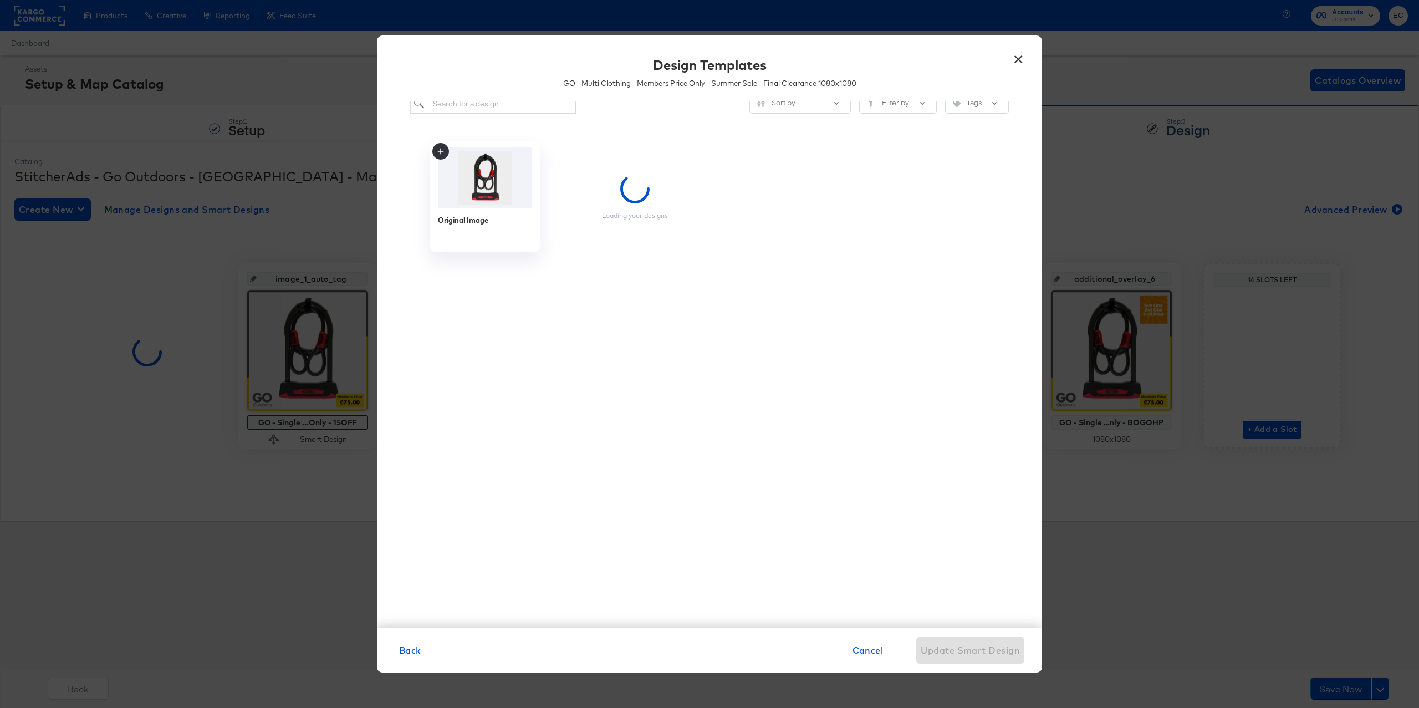
scroll to position [1, 0]
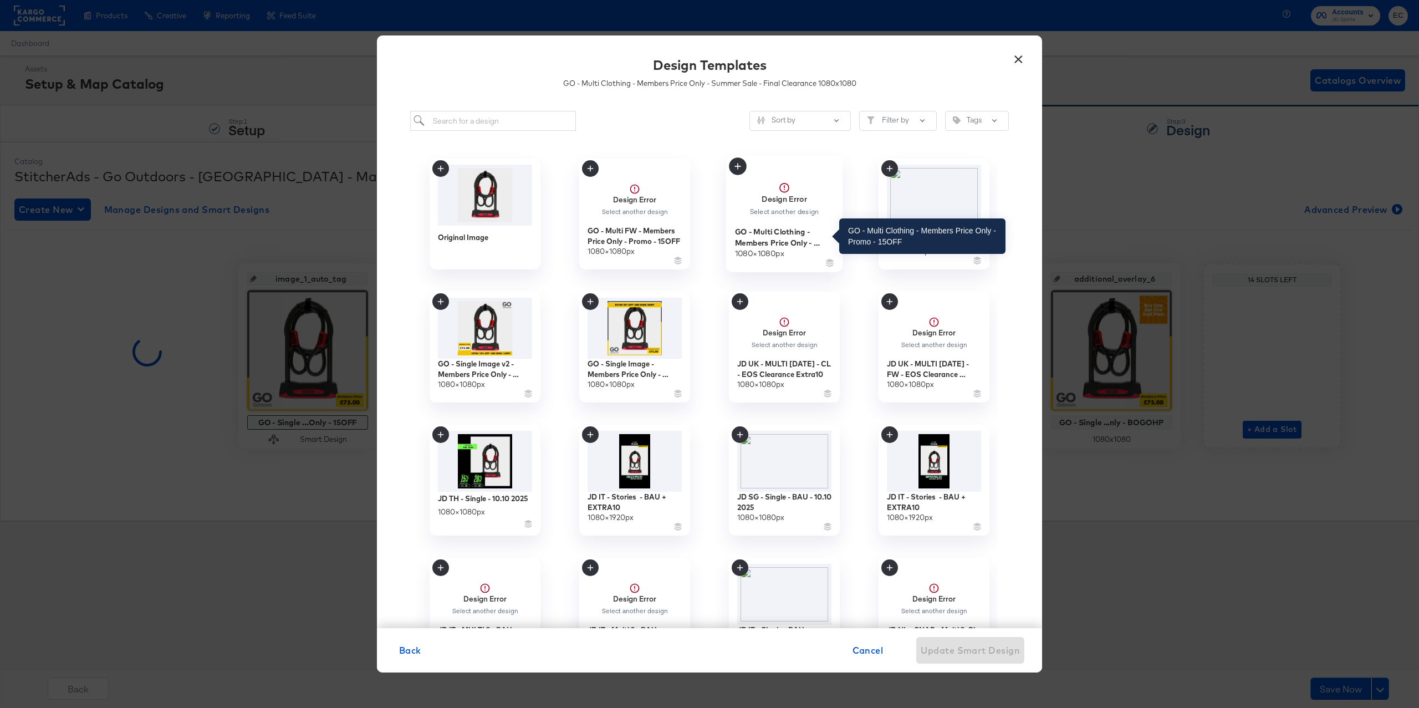
click at [809, 233] on div "GO - Multi Clothing - Members Price Only - Promo - 15OFF" at bounding box center [784, 237] width 99 height 22
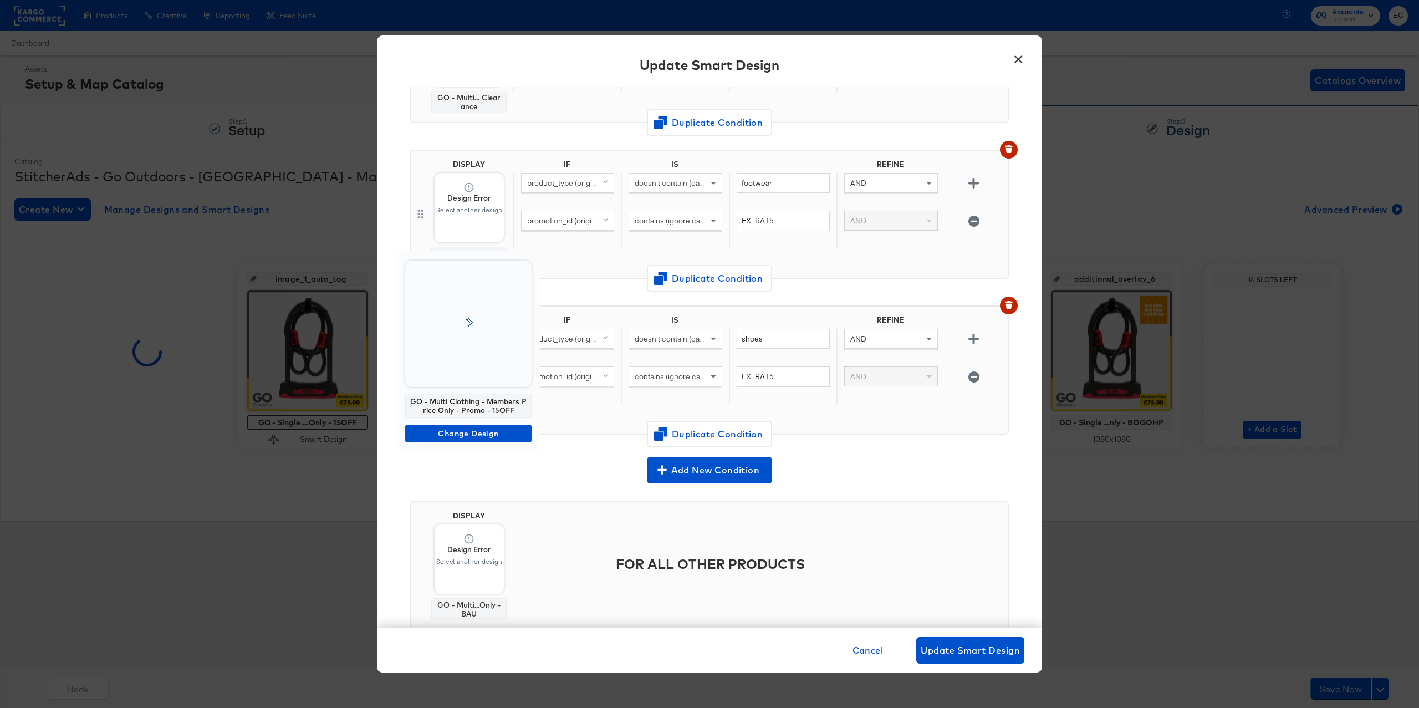
scroll to position [641, 0]
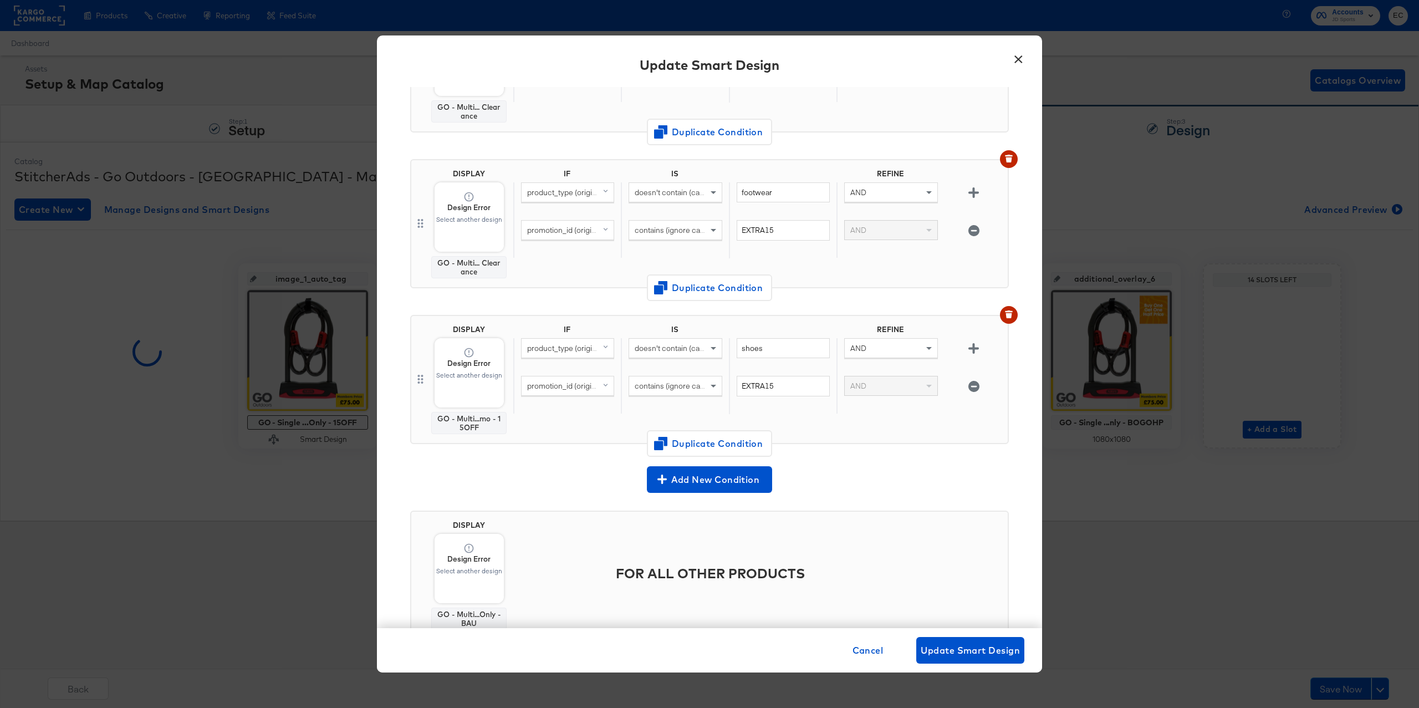
click at [528, 299] on div "DISPLAY Design Error Select another design GO - Multi... Clearance IF IS REFINE…" at bounding box center [709, 228] width 598 height 156
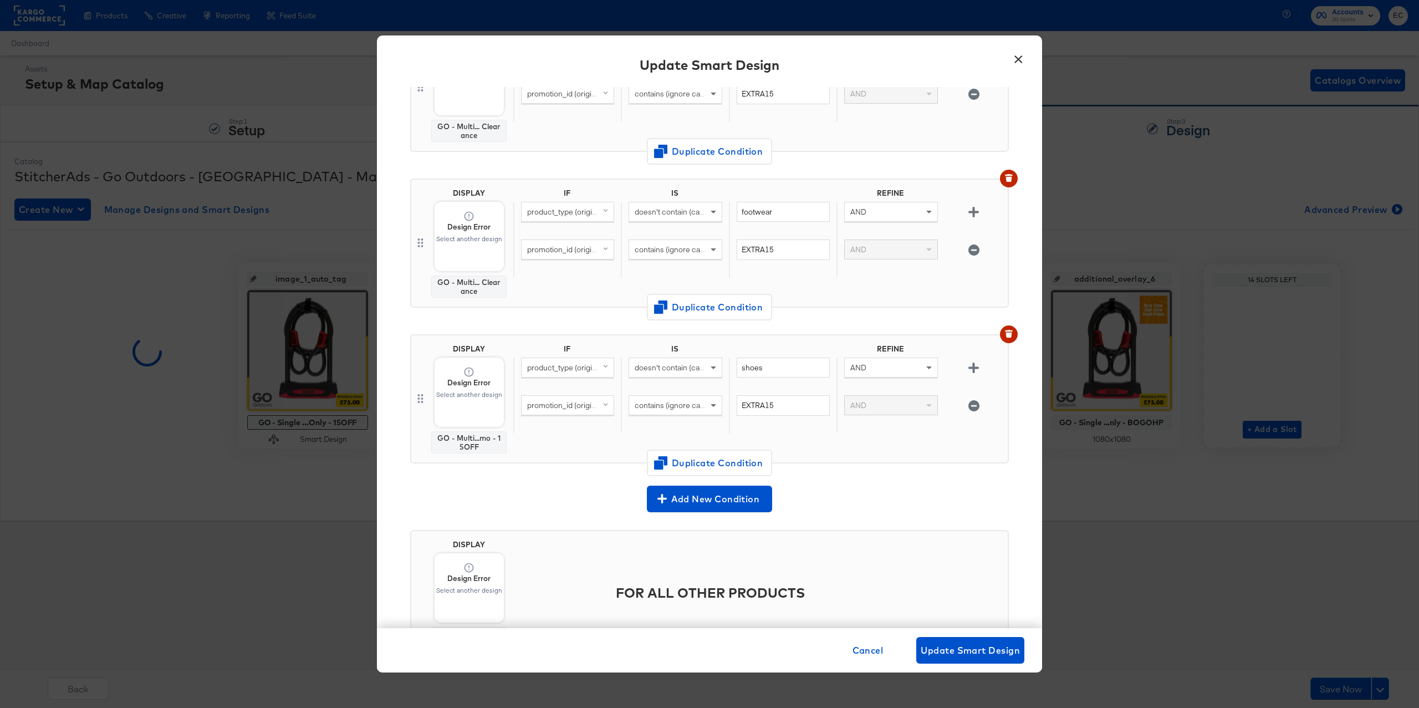
scroll to position [612, 0]
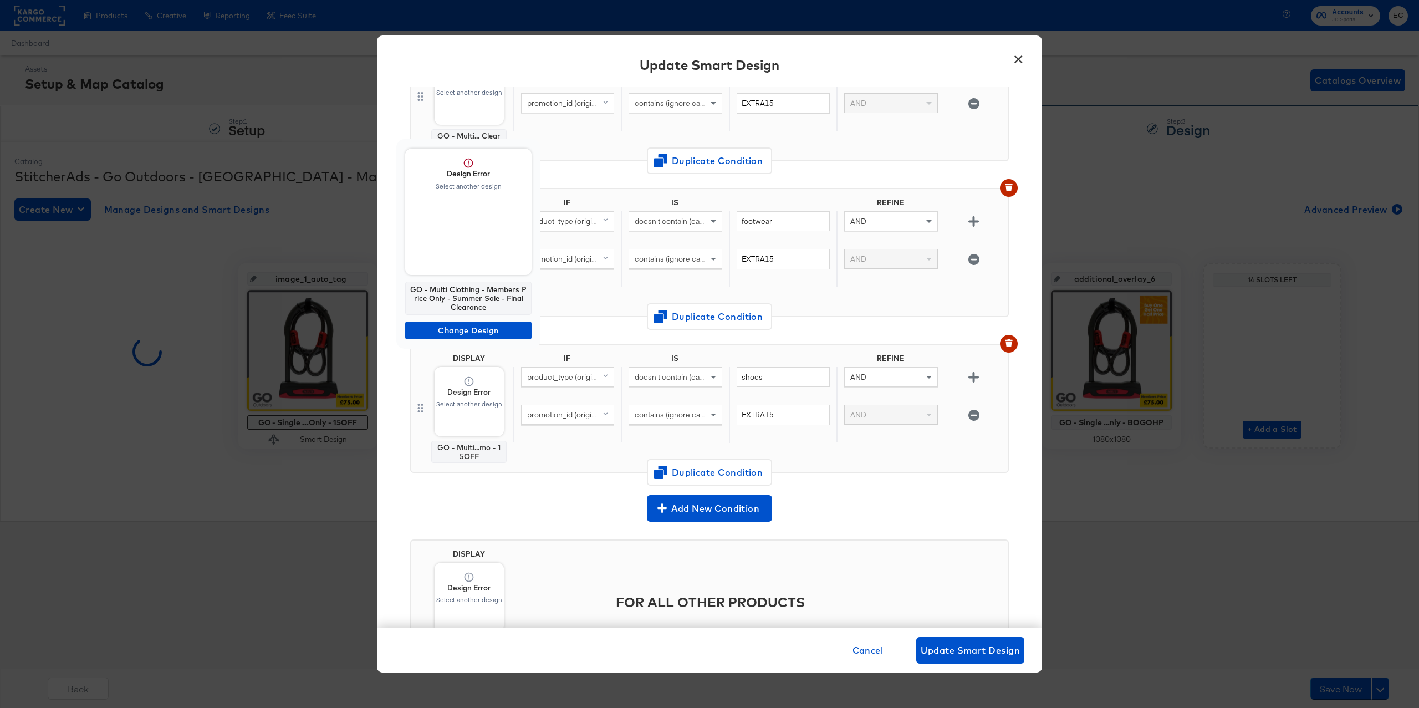
click at [458, 246] on span "Design Error Select another design" at bounding box center [468, 212] width 126 height 126
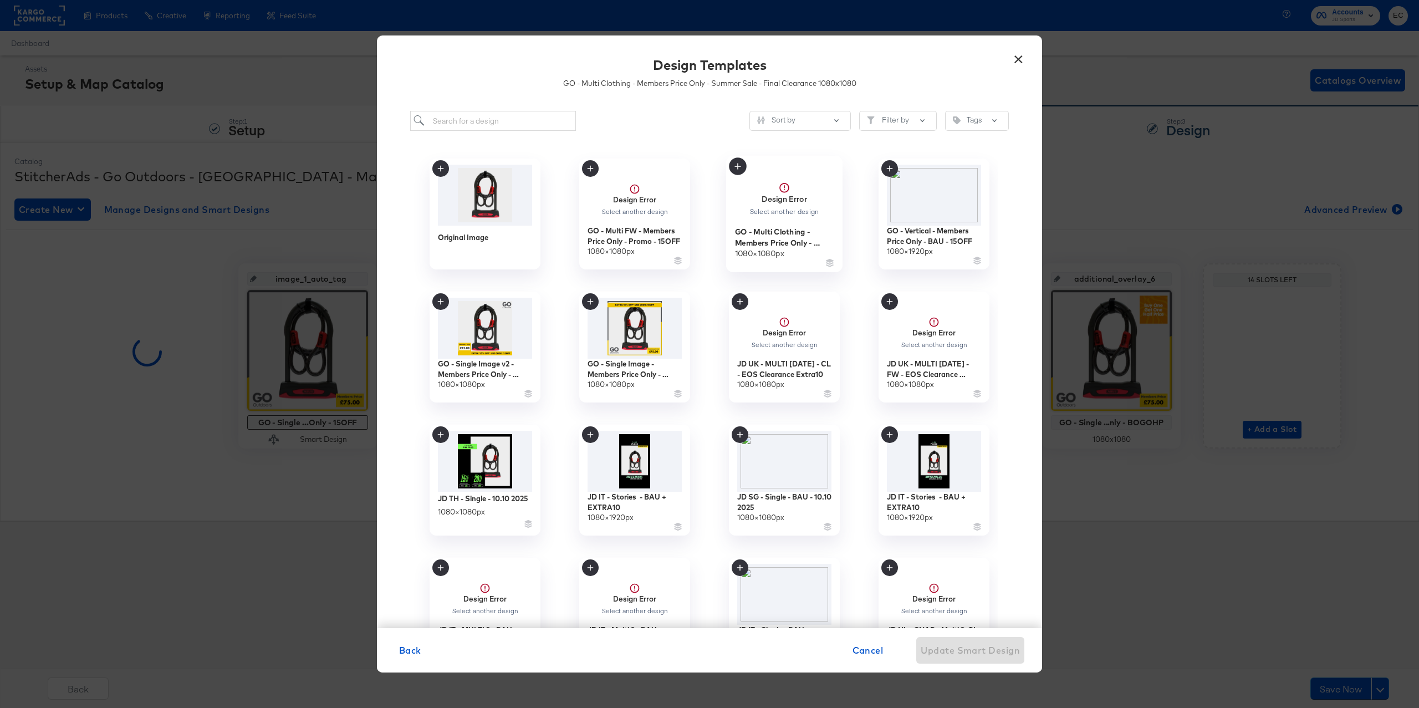
click at [788, 214] on div "Select another design" at bounding box center [784, 212] width 70 height 8
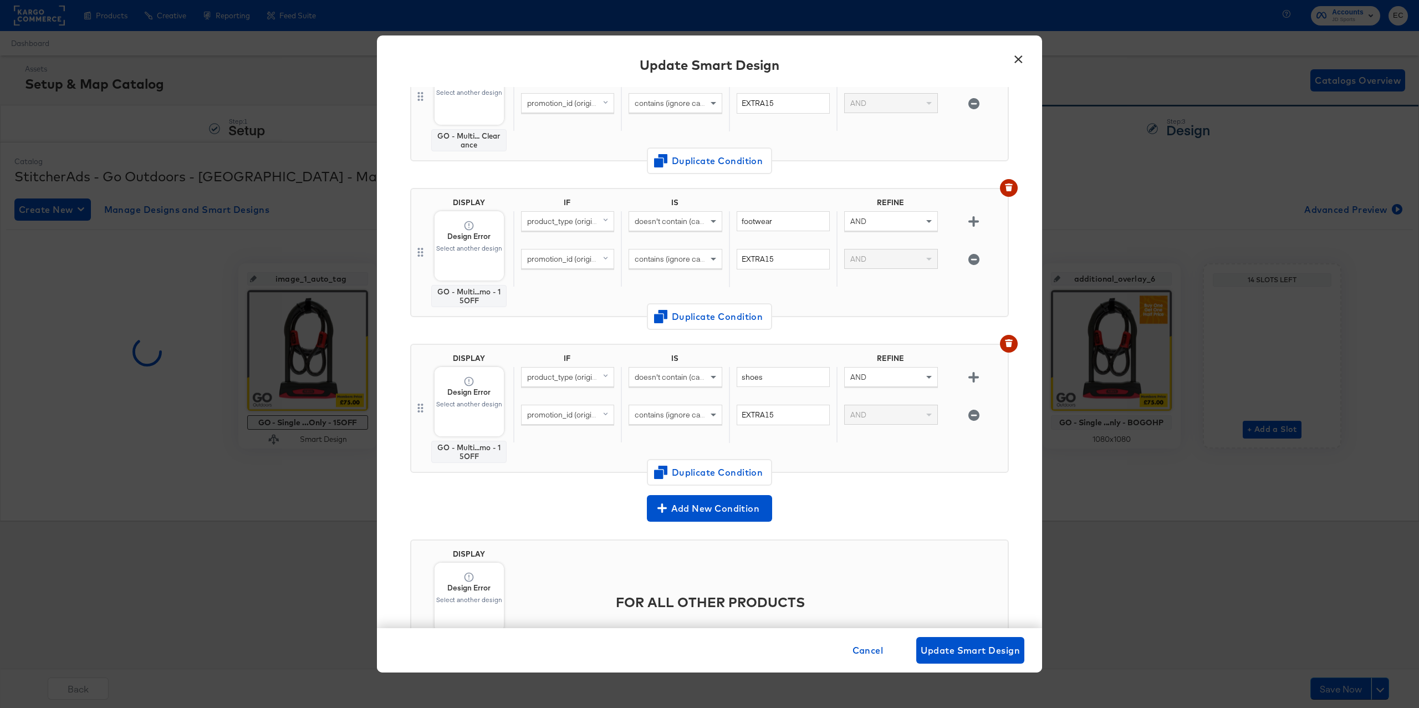
scroll to position [479, 0]
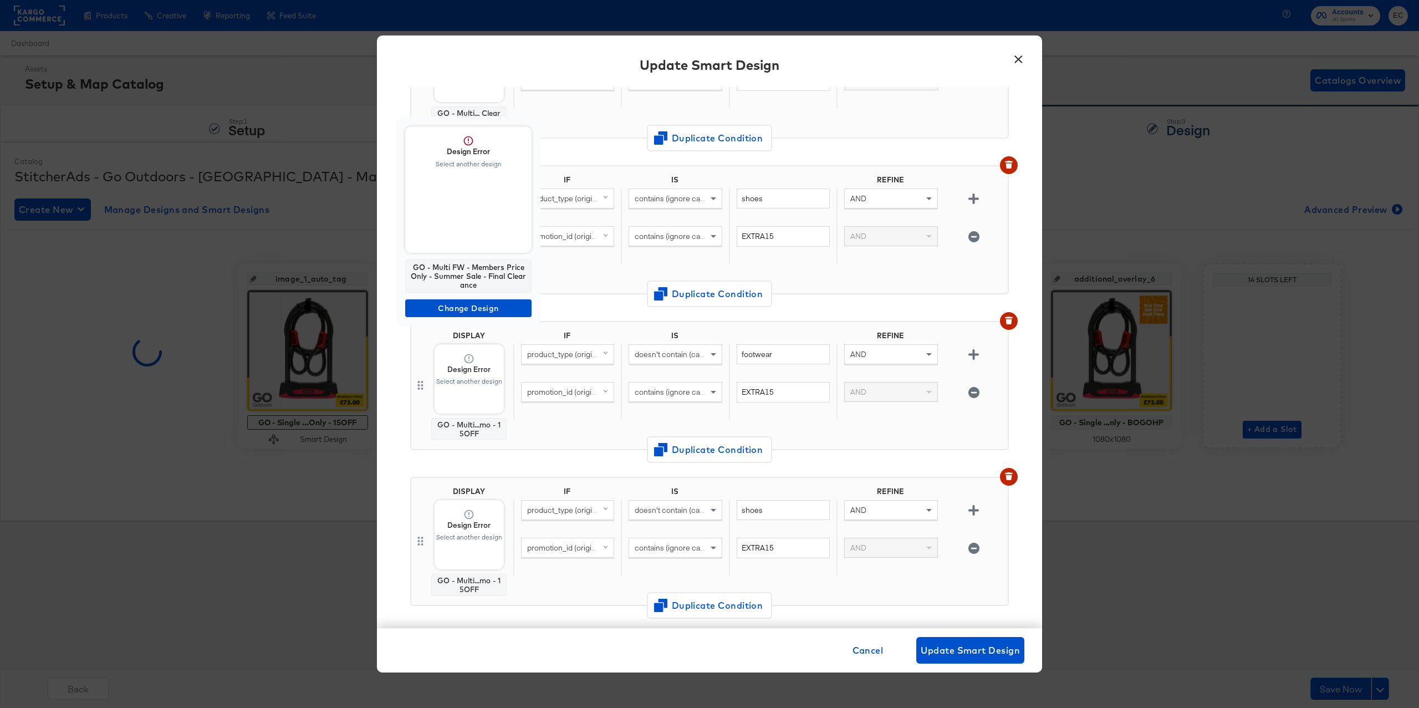
click at [468, 208] on span "Design Error Select another design" at bounding box center [468, 189] width 126 height 126
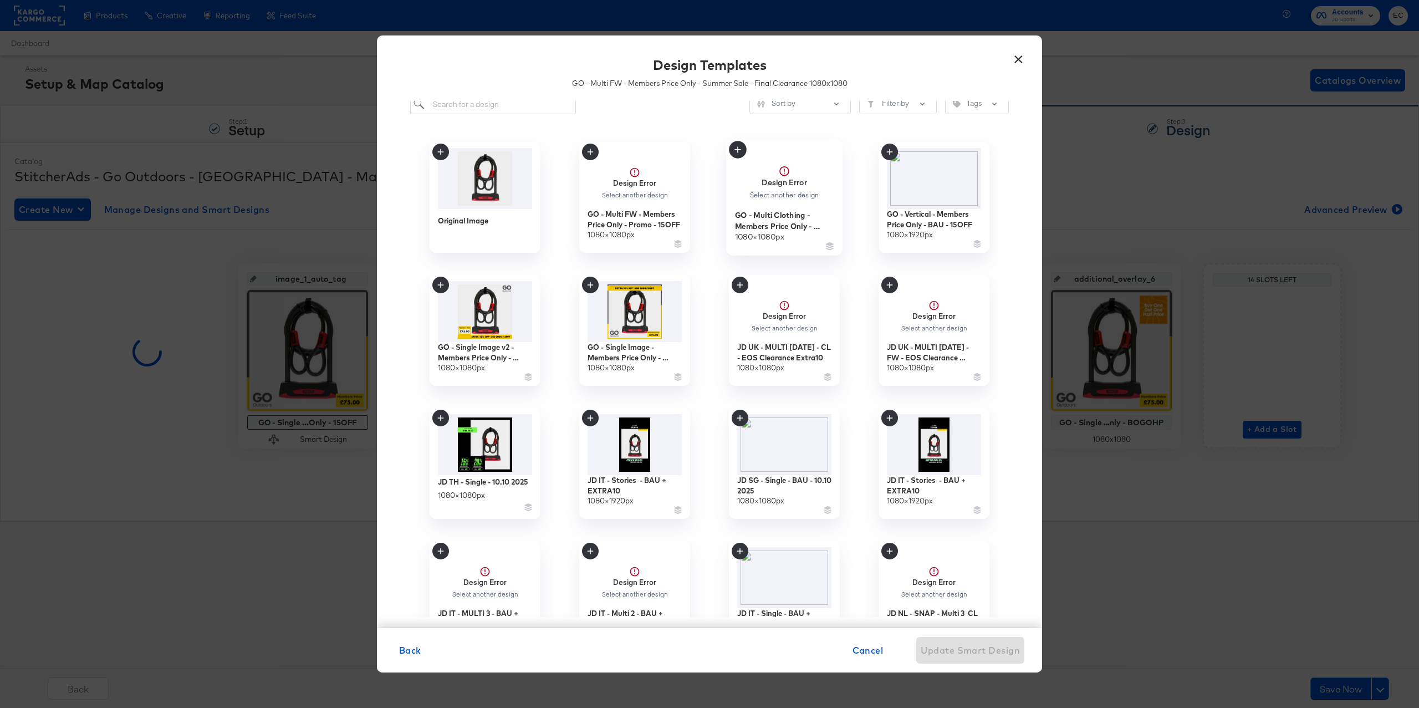
click at [791, 189] on div "Design Error Select another design" at bounding box center [784, 182] width 70 height 34
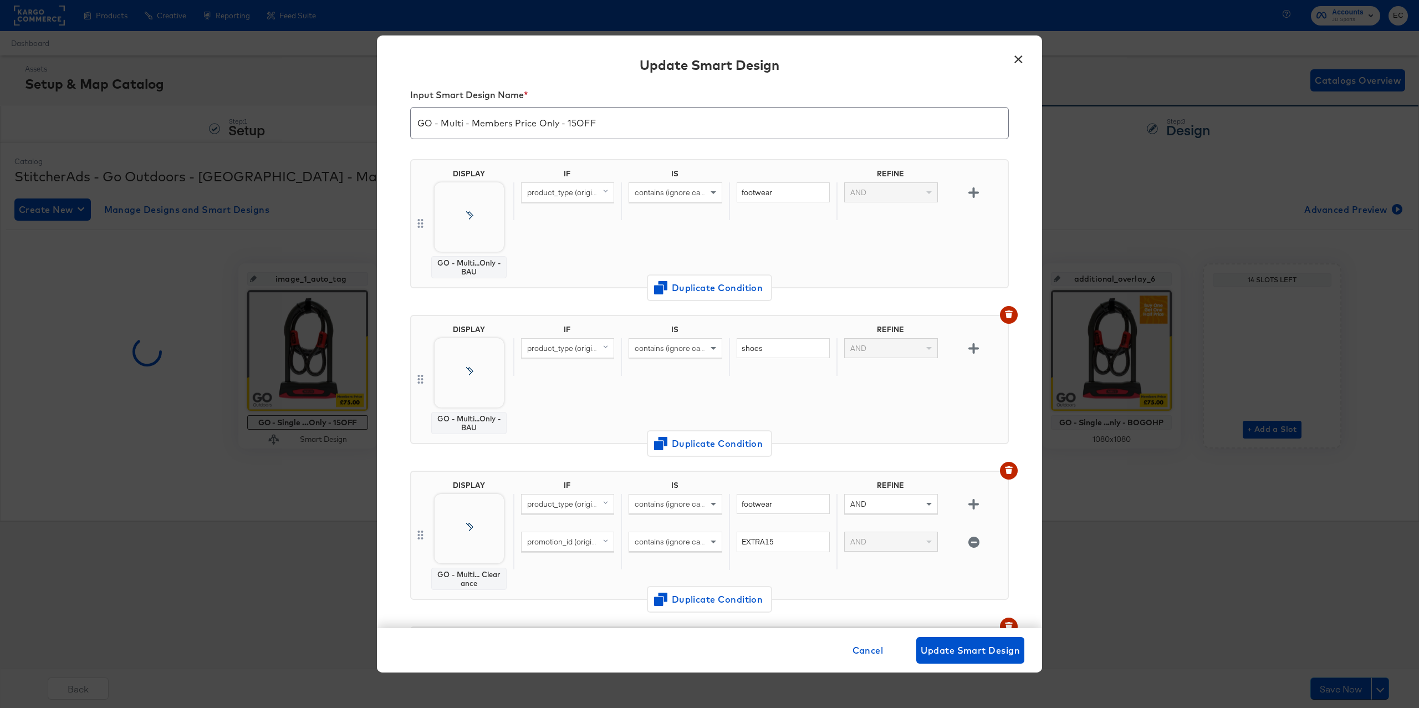
scroll to position [479, 0]
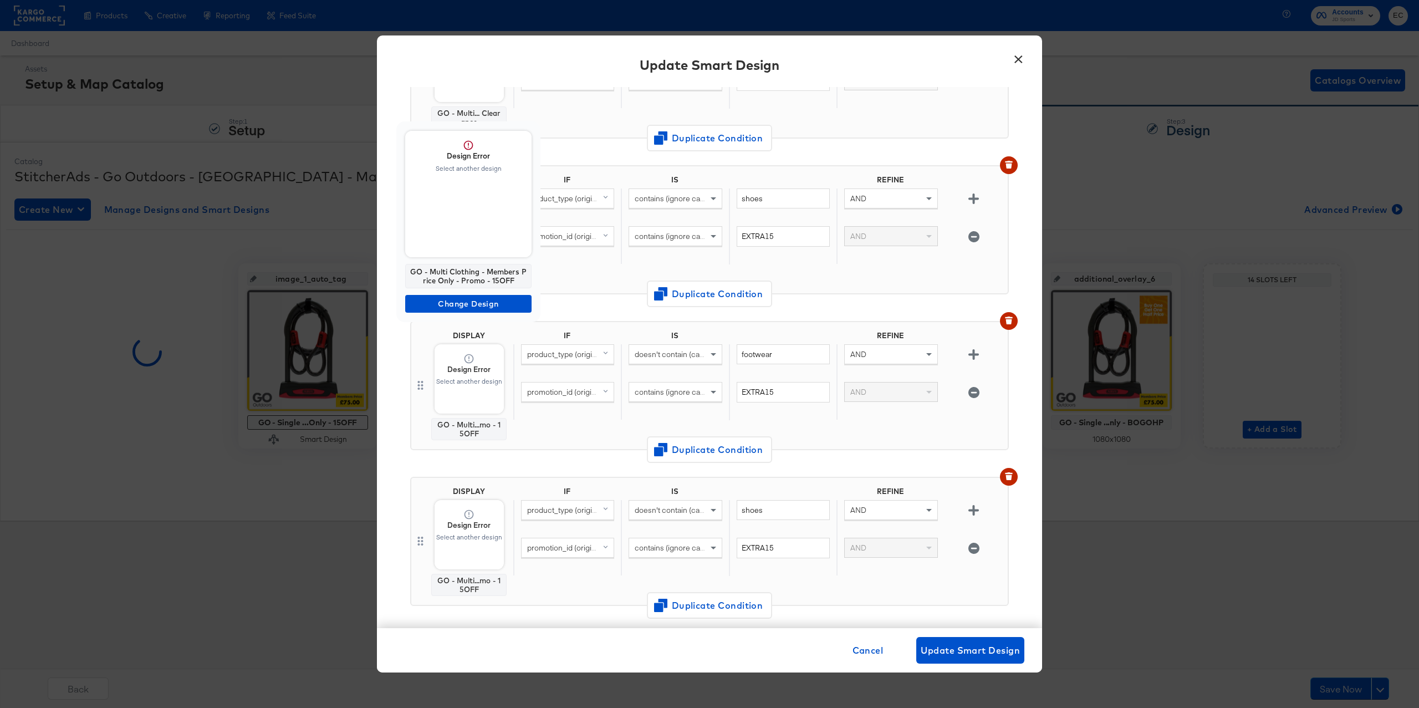
click at [467, 229] on span "Design Error Select another design" at bounding box center [468, 194] width 126 height 126
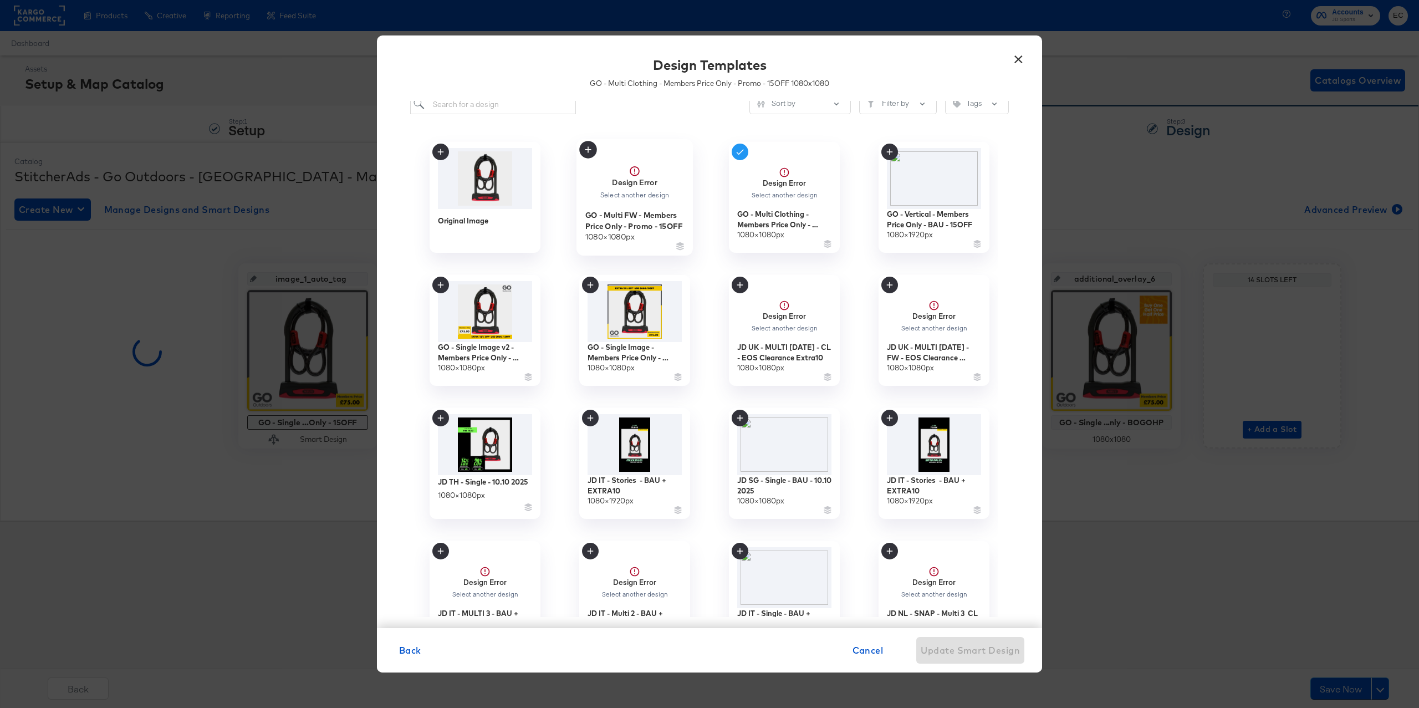
click at [611, 198] on div "Select another design" at bounding box center [634, 195] width 70 height 8
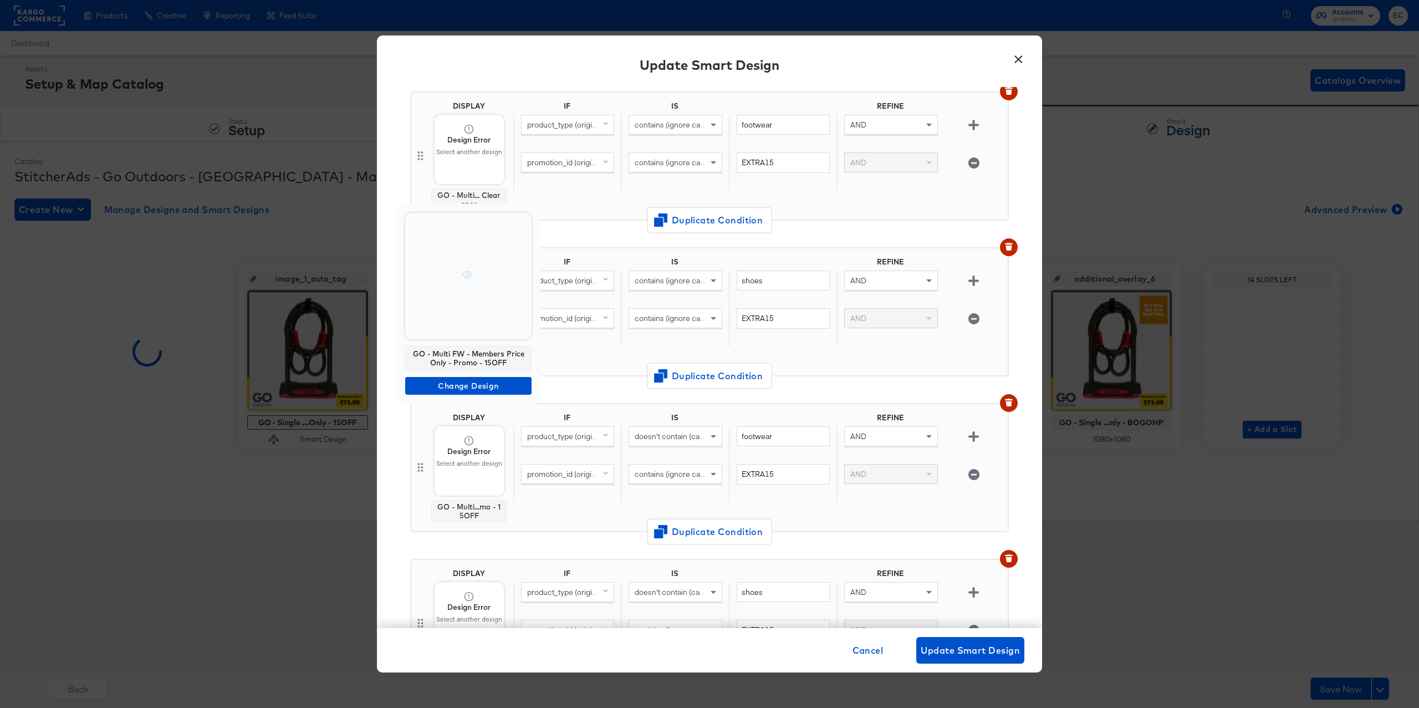
scroll to position [357, 0]
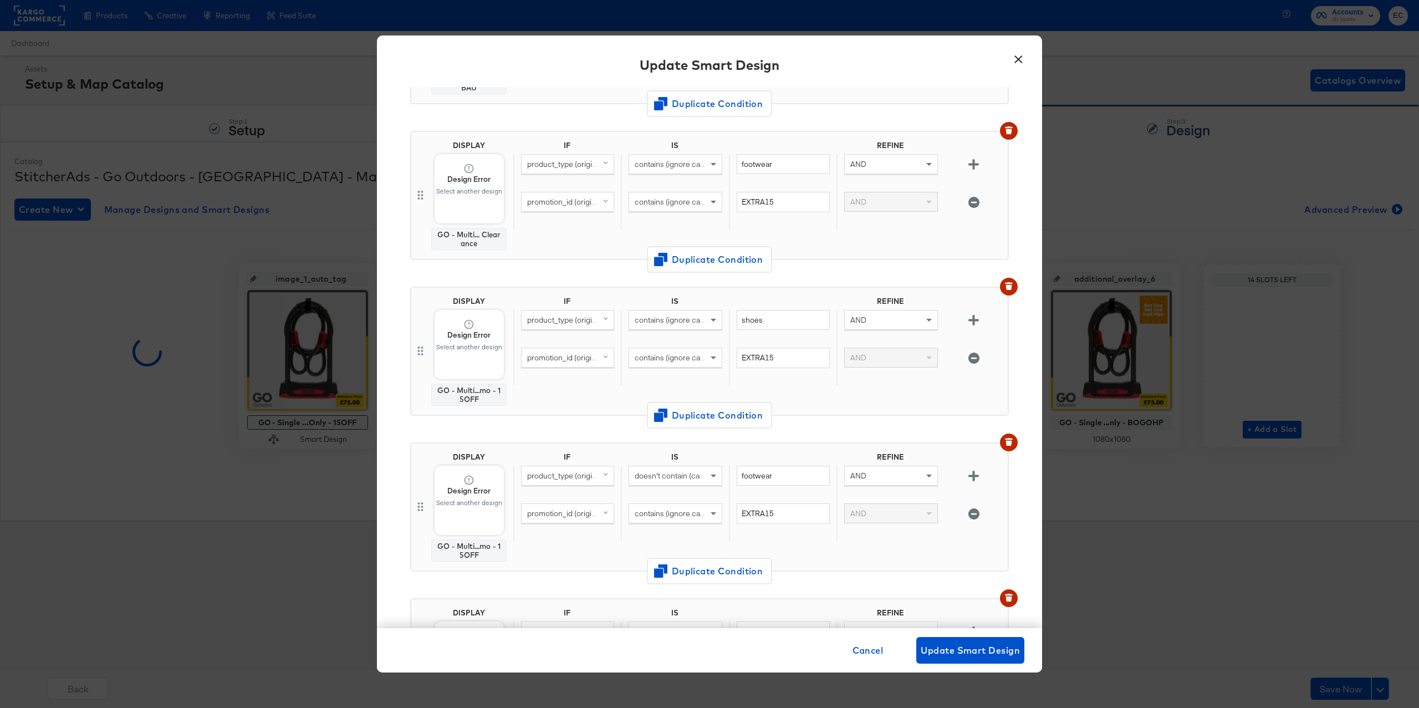
click at [488, 183] on div "Design Error Select another design" at bounding box center [468, 179] width 69 height 33
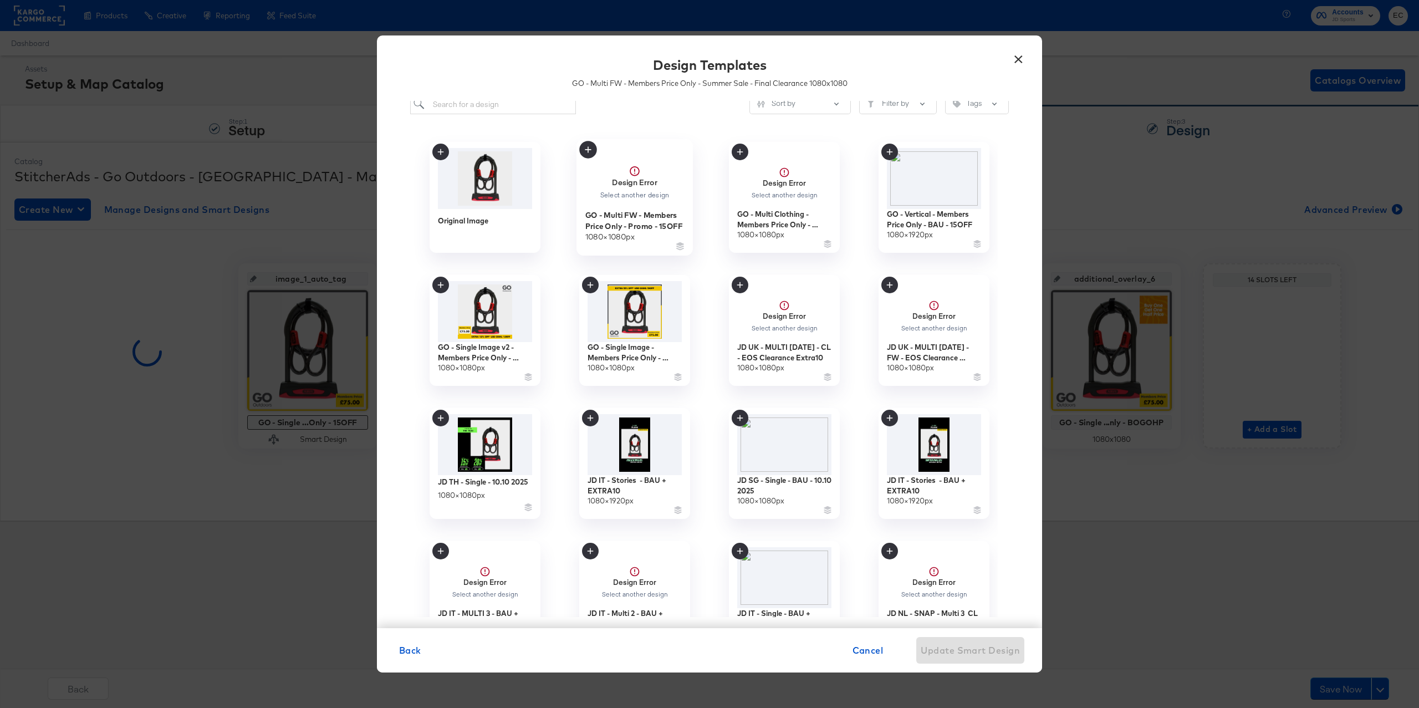
click at [656, 182] on strong "Design Error" at bounding box center [634, 182] width 45 height 11
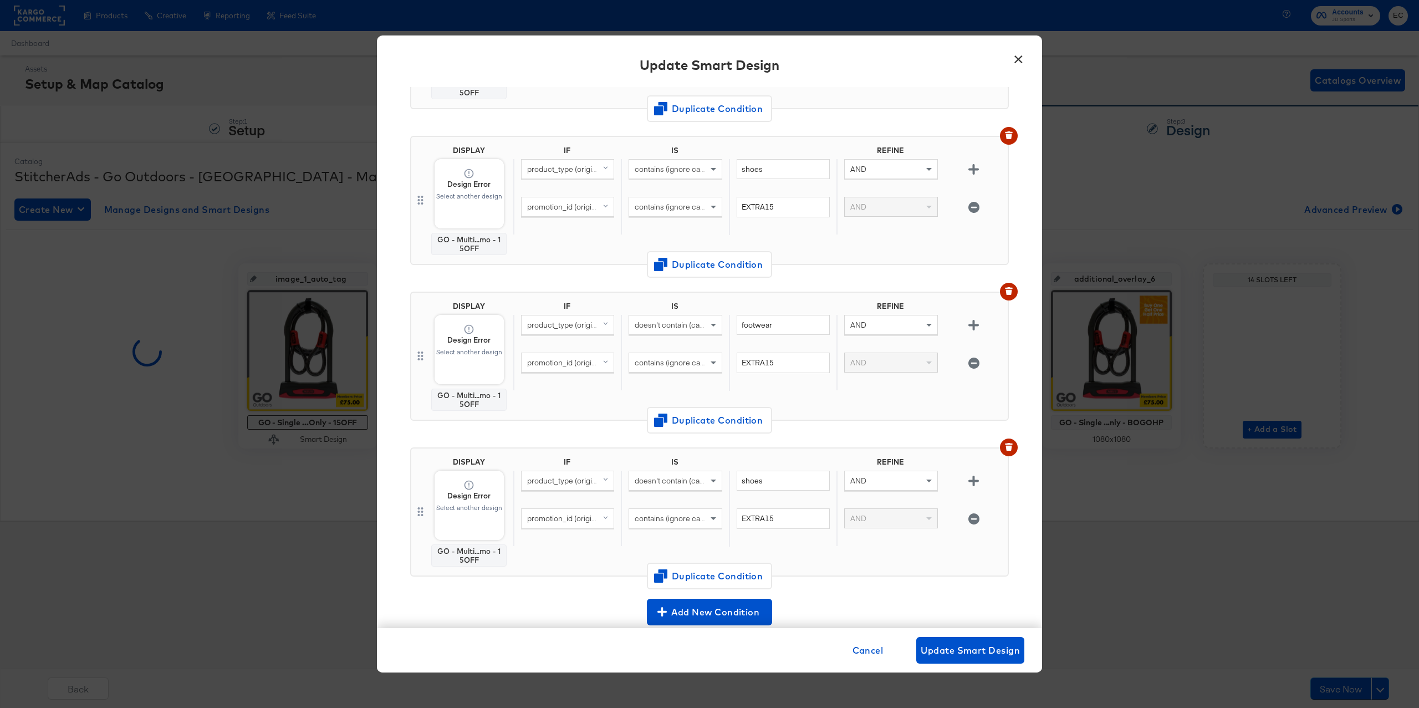
scroll to position [637, 0]
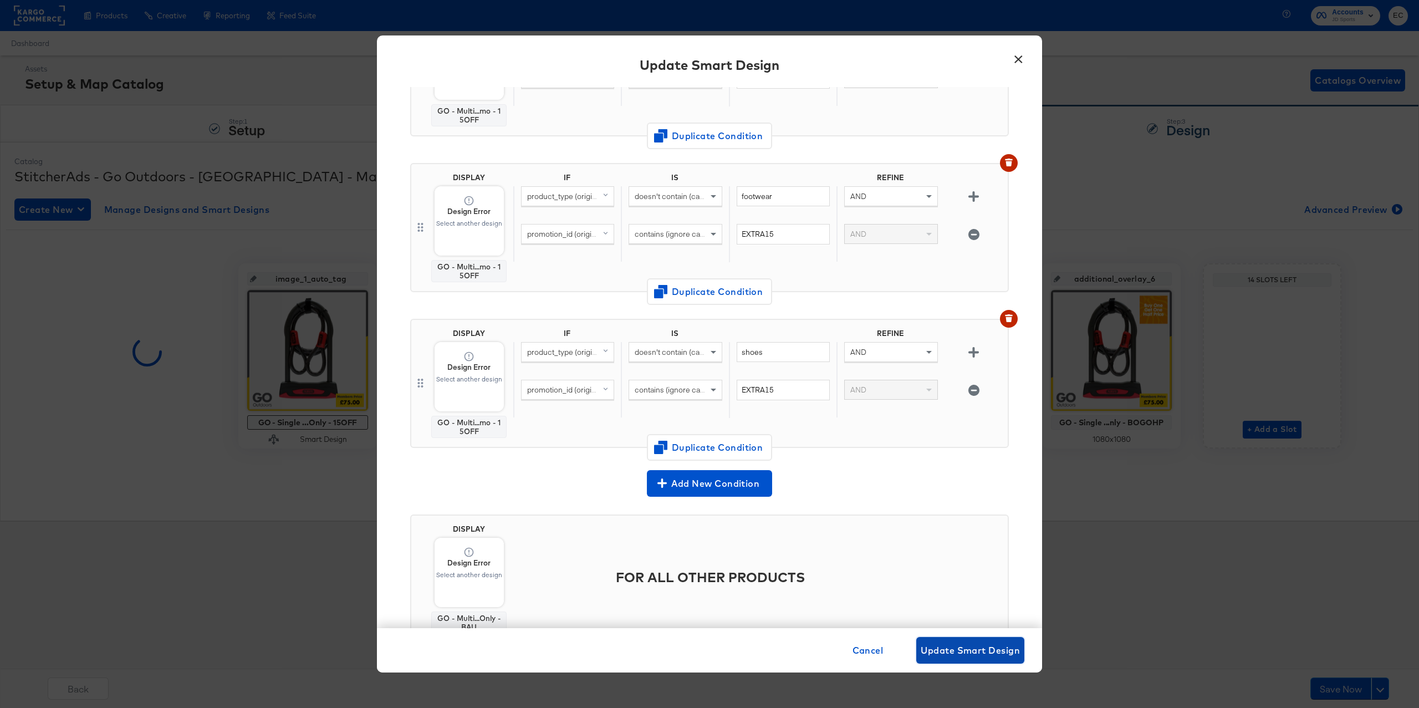
click at [969, 646] on span "Update Smart Design" at bounding box center [969, 650] width 99 height 16
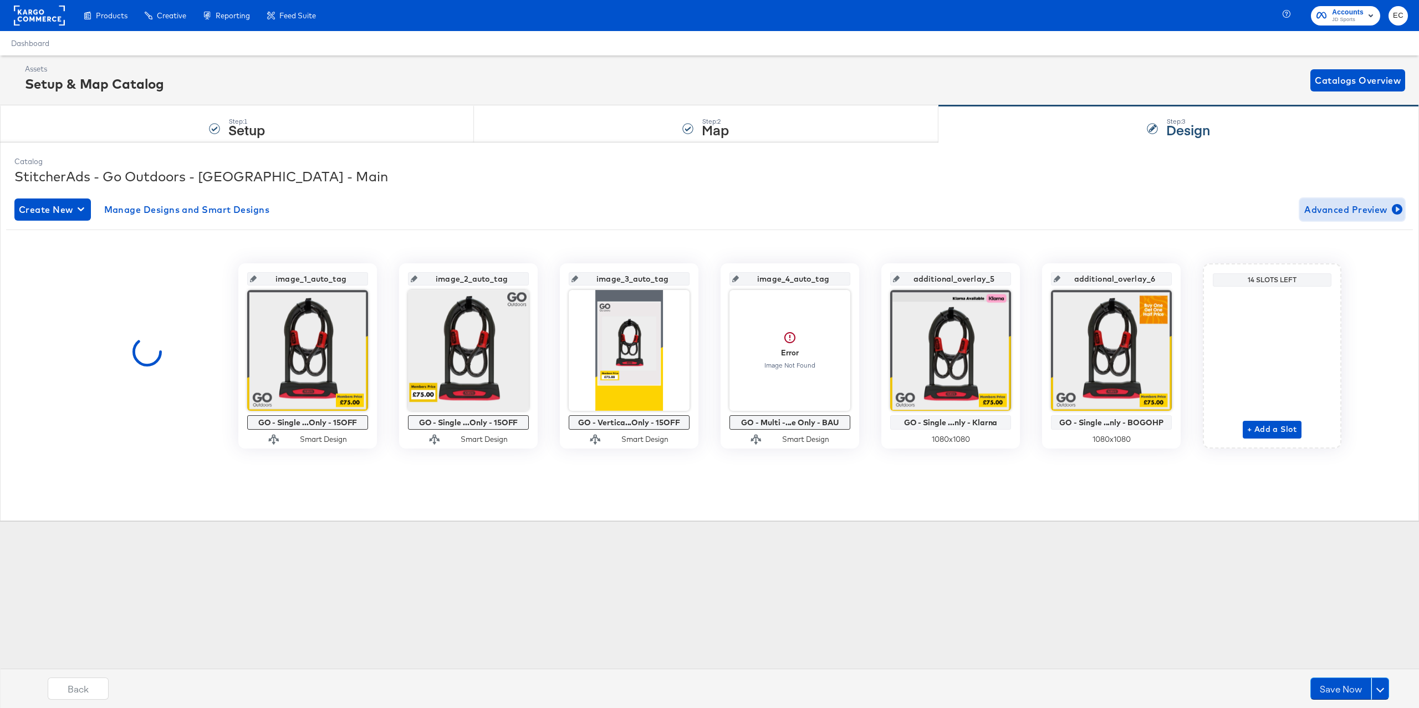
click at [1364, 209] on span "Advanced Preview" at bounding box center [1352, 210] width 96 height 16
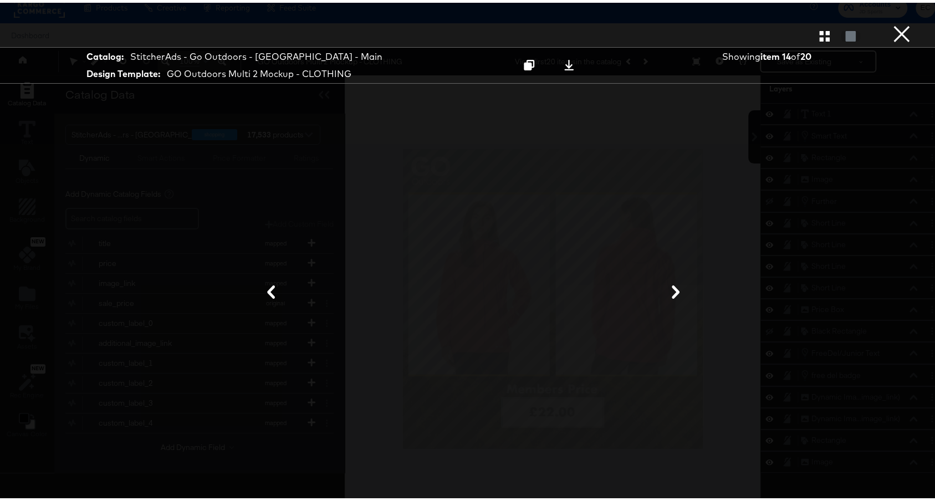
click at [890, 22] on button "×" at bounding box center [901, 11] width 22 height 22
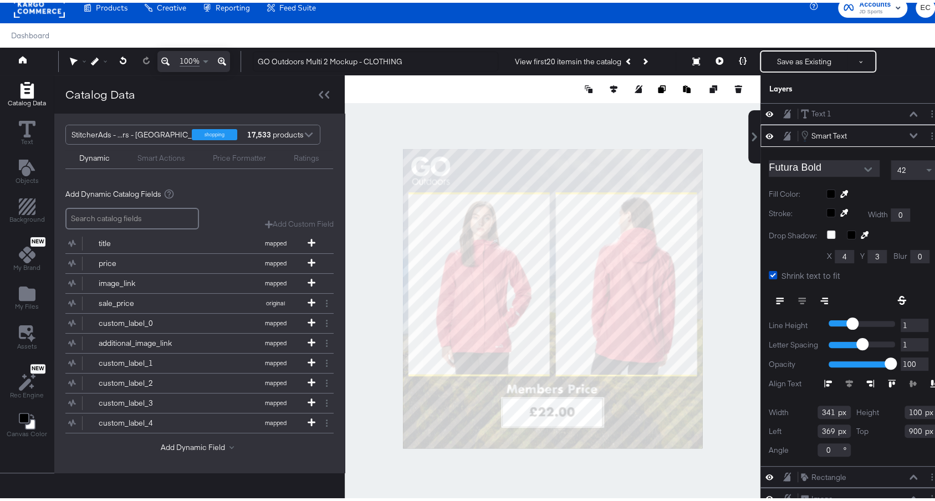
type input "370"
click at [682, 133] on div at bounding box center [553, 296] width 416 height 446
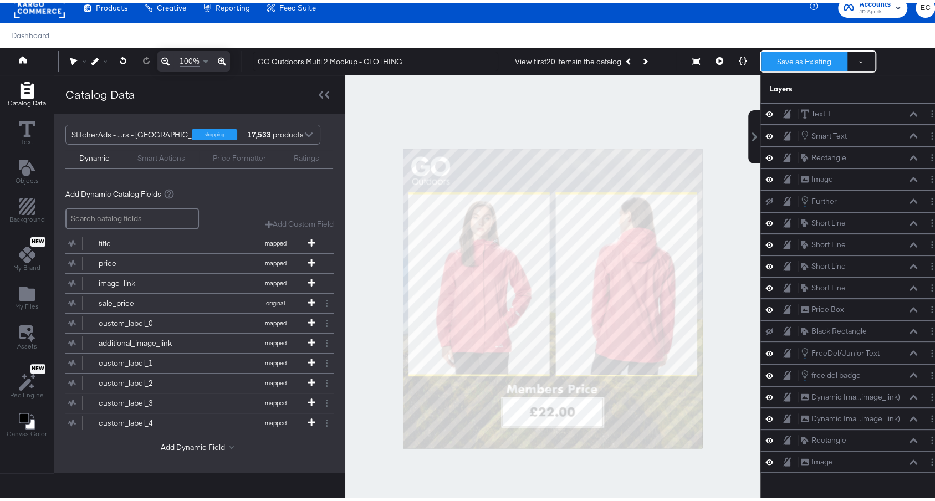
click at [784, 56] on button "Save as Existing" at bounding box center [804, 59] width 86 height 20
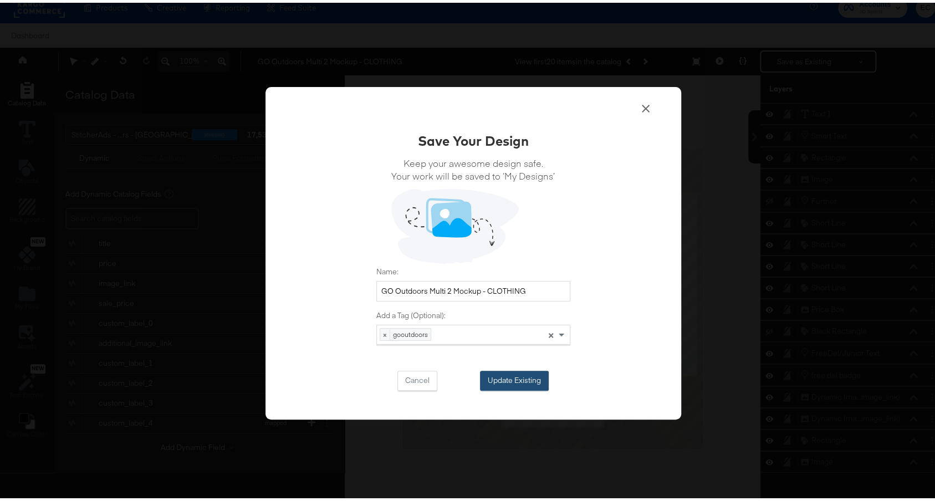
click at [503, 378] on button "Update Existing" at bounding box center [514, 378] width 69 height 20
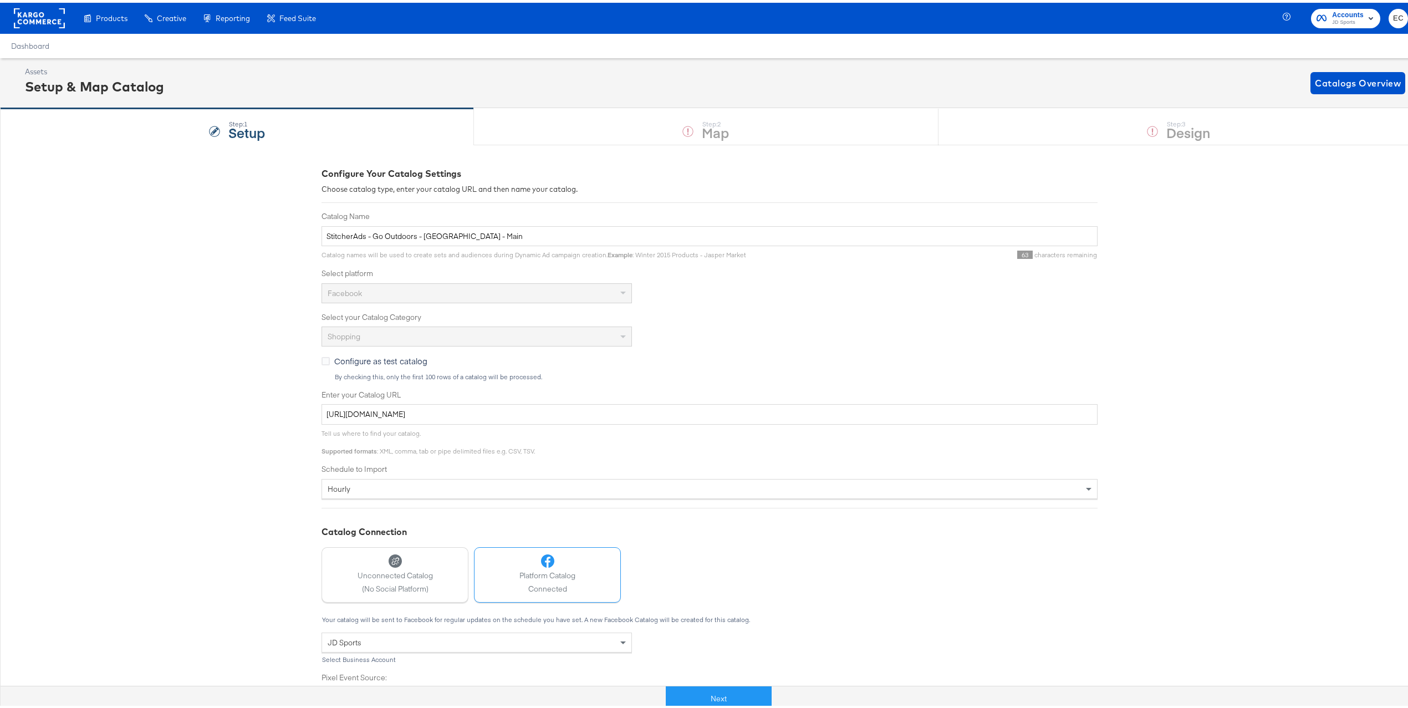
click at [608, 707] on div at bounding box center [333, 695] width 665 height 25
click at [689, 696] on button "Next" at bounding box center [719, 695] width 106 height 25
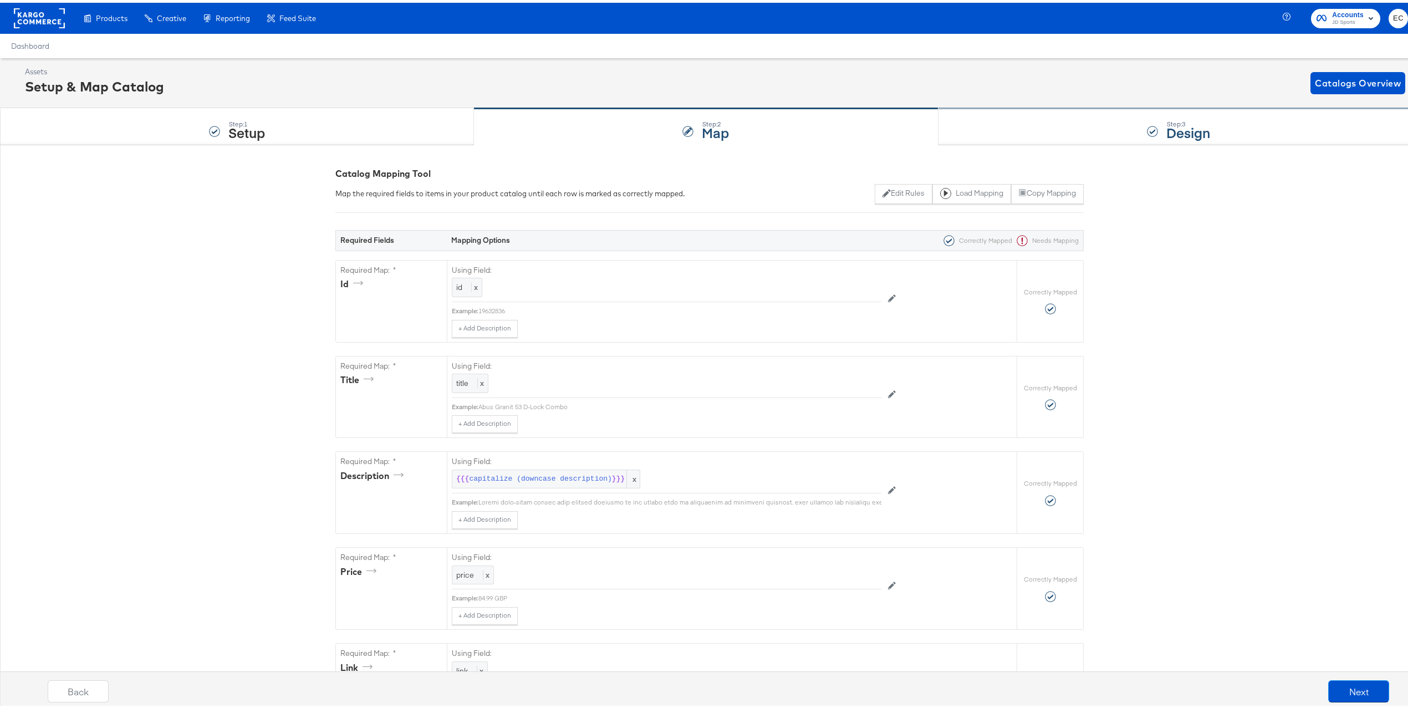
click at [1017, 134] on div "Step: 3 Design" at bounding box center [1178, 124] width 480 height 37
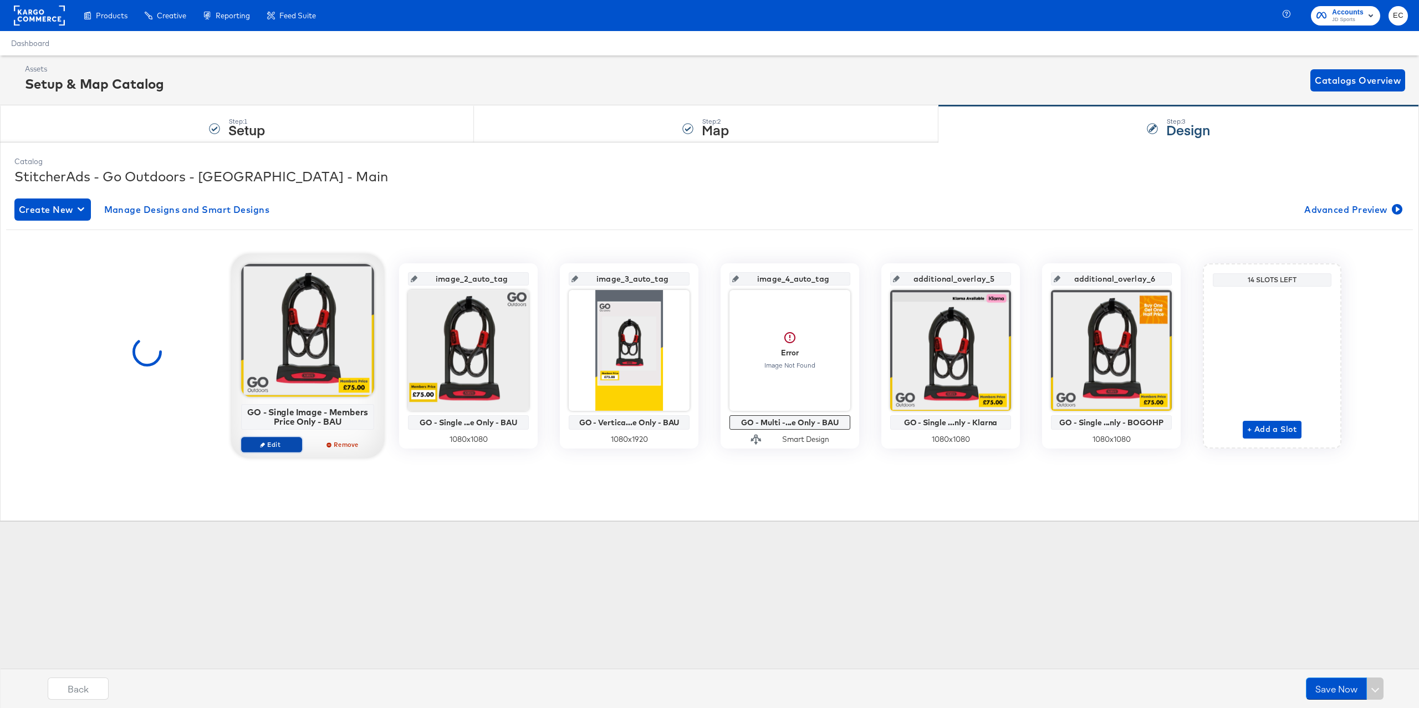
click at [278, 447] on span "Edit" at bounding box center [271, 444] width 51 height 8
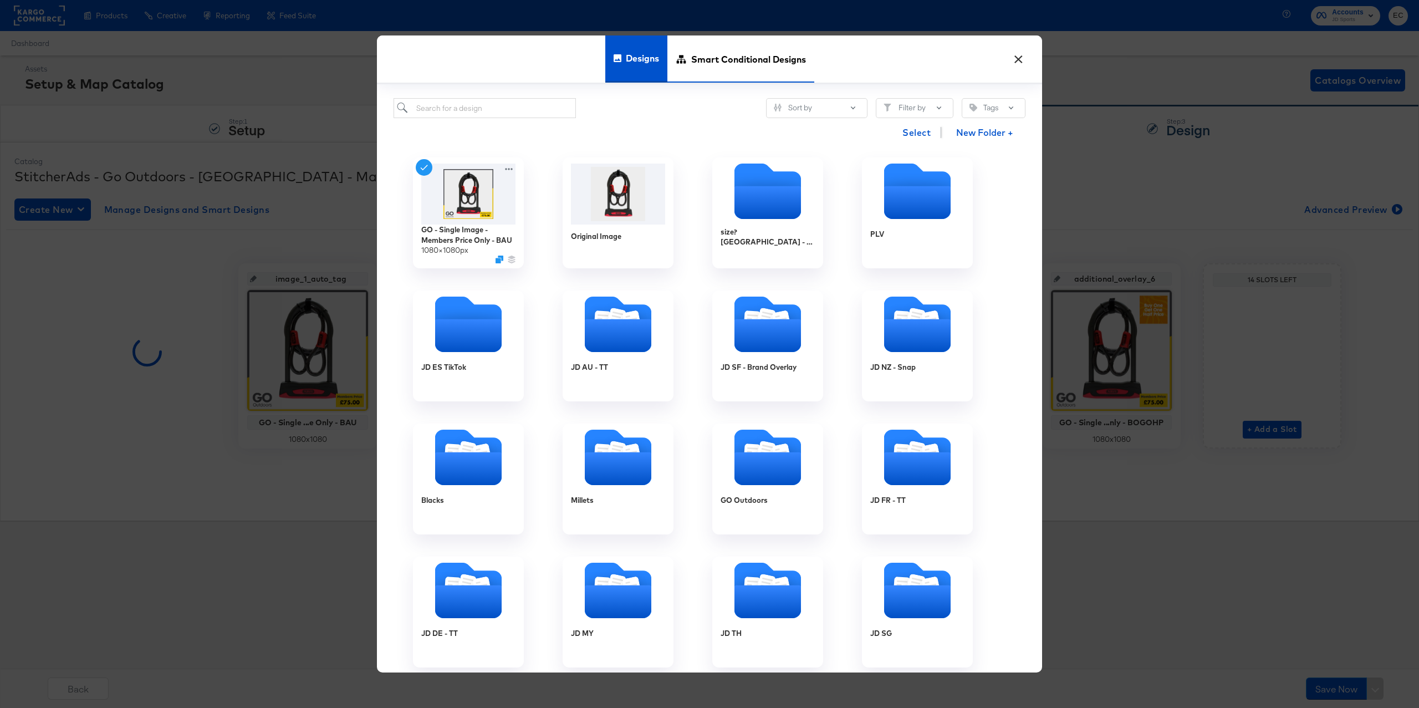
click at [740, 55] on span "Smart Conditional Designs" at bounding box center [748, 58] width 115 height 49
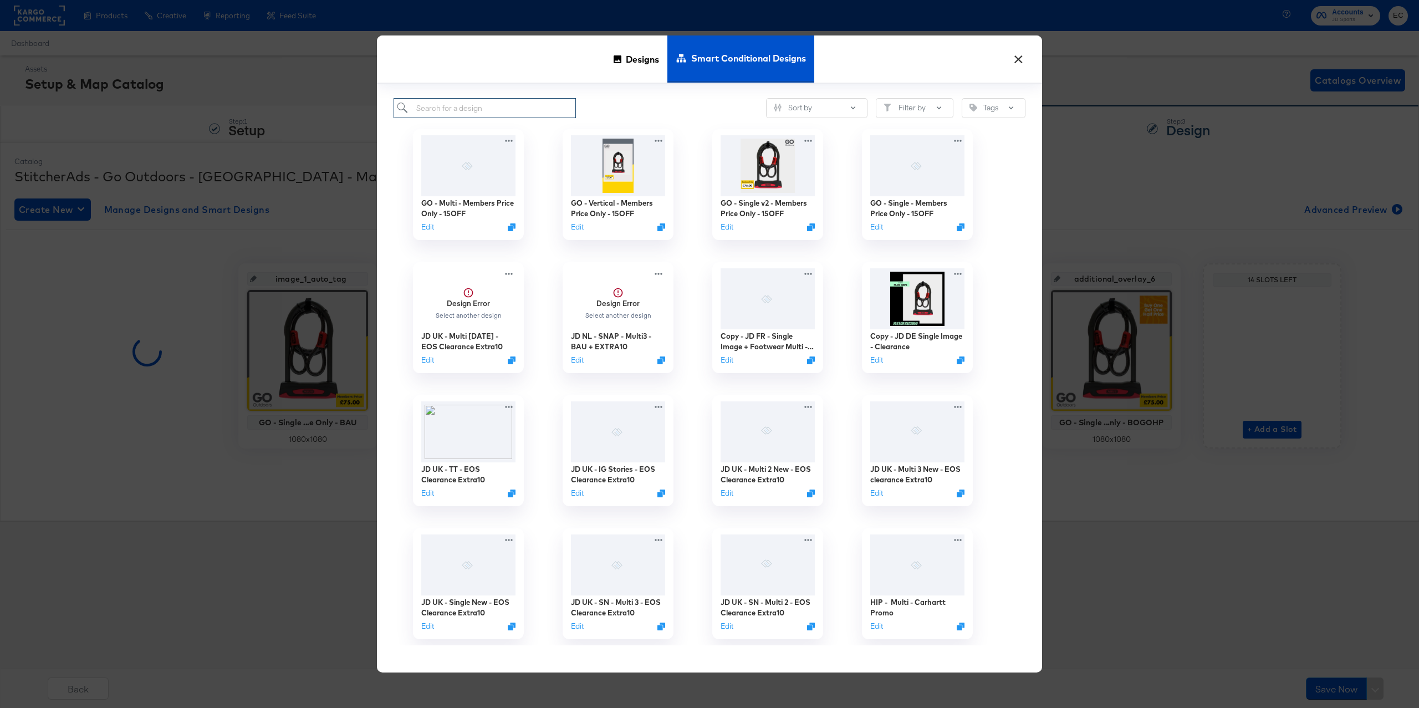
click at [491, 108] on input "search" at bounding box center [484, 108] width 182 height 21
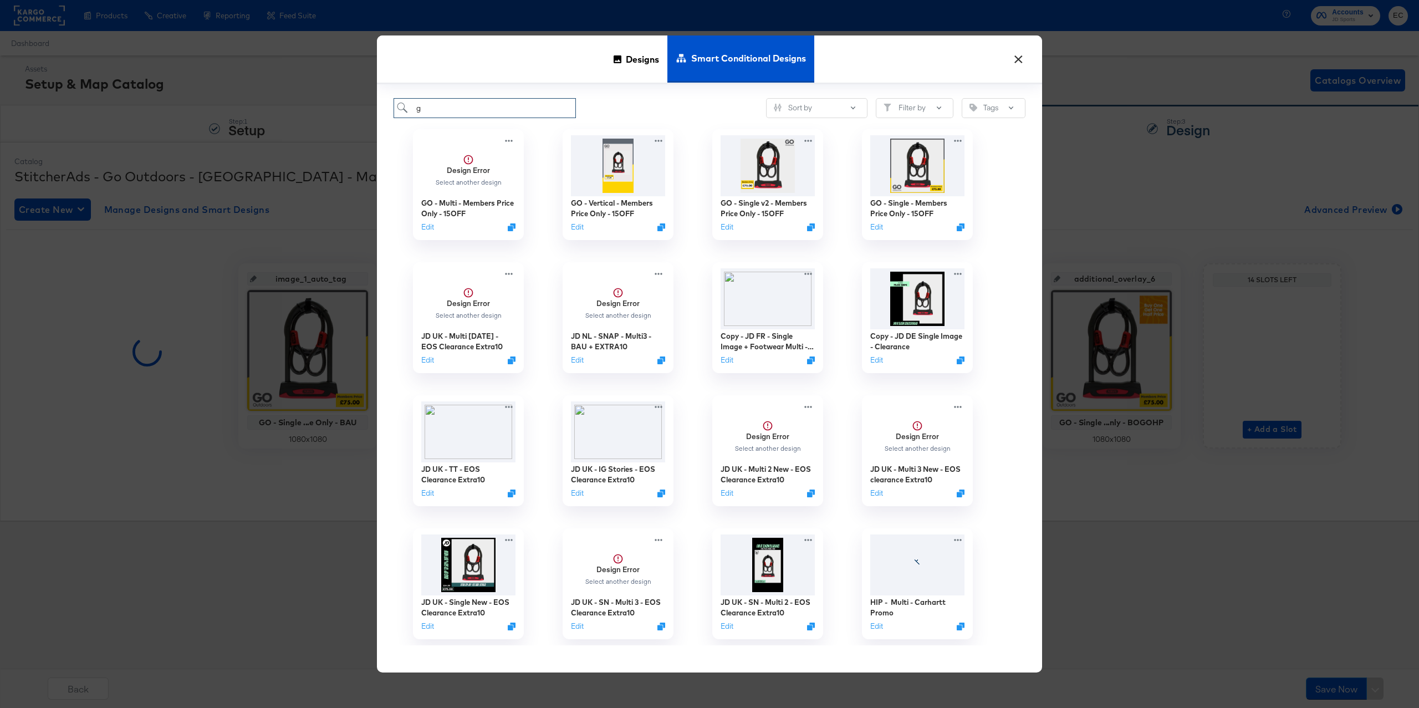
type input "go"
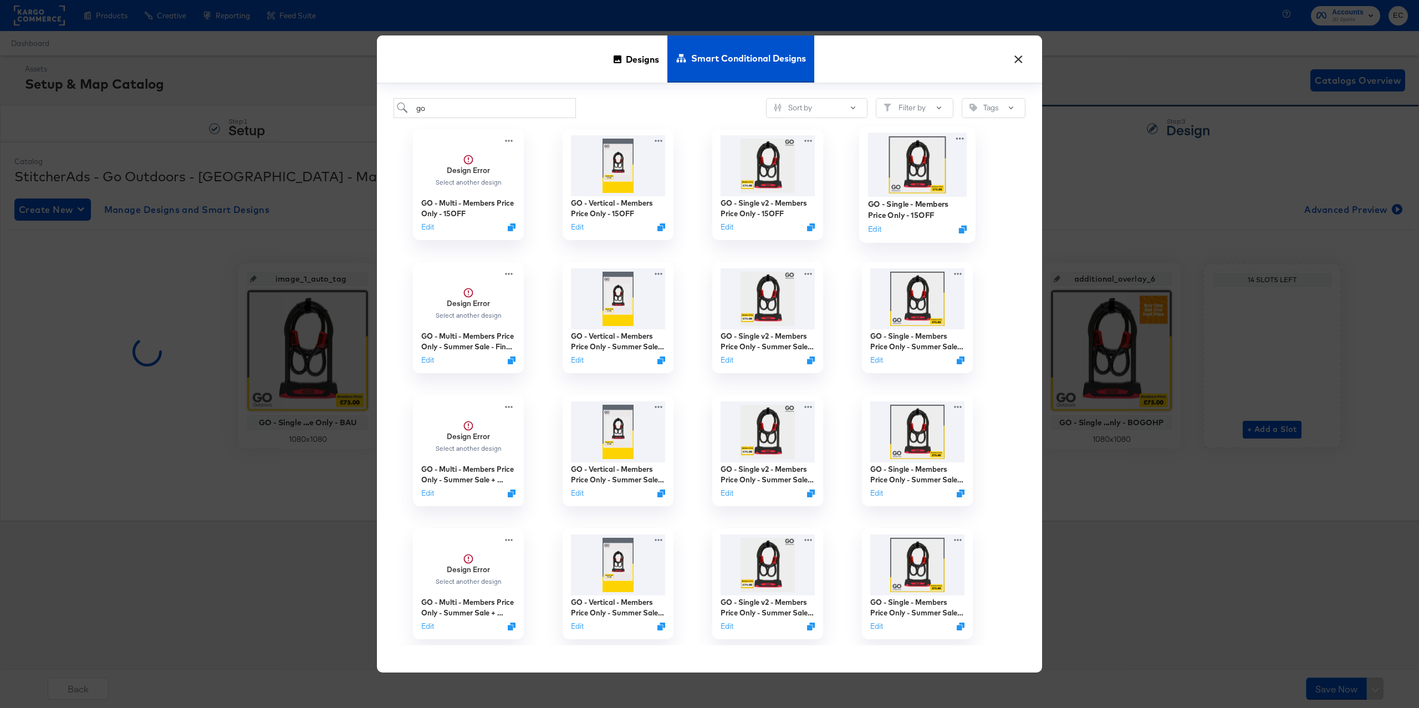
click at [924, 181] on img at bounding box center [917, 165] width 99 height 64
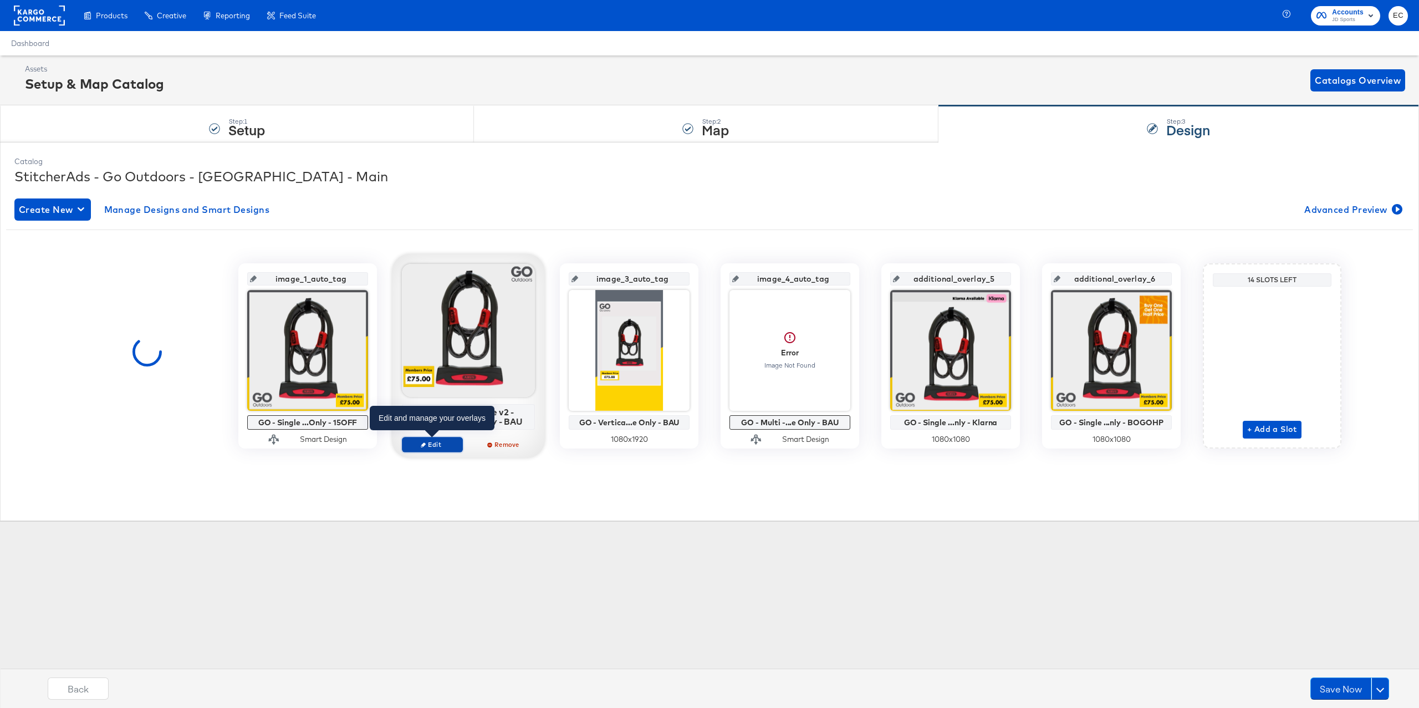
click at [423, 450] on button "Edit" at bounding box center [432, 445] width 61 height 16
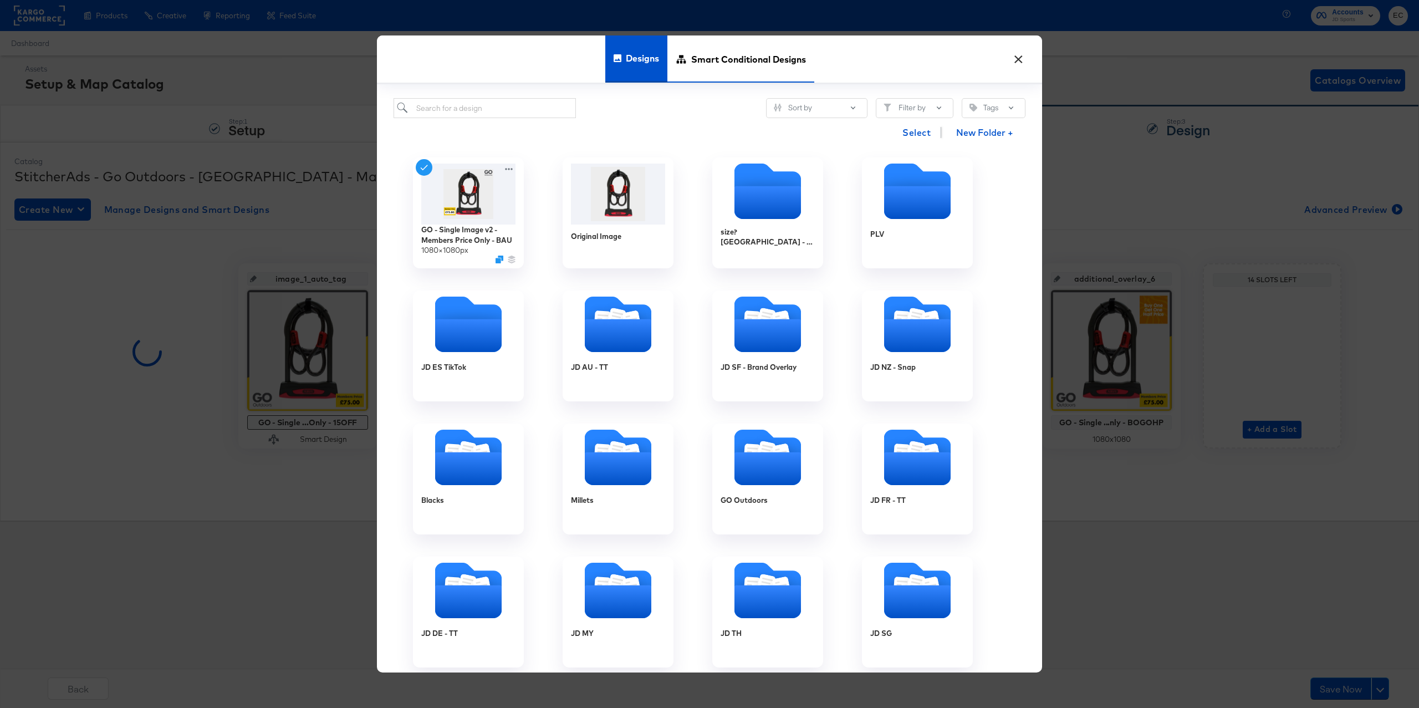
drag, startPoint x: 716, startPoint y: 65, endPoint x: 708, endPoint y: 69, distance: 9.4
click at [717, 65] on span "Smart Conditional Designs" at bounding box center [748, 58] width 115 height 49
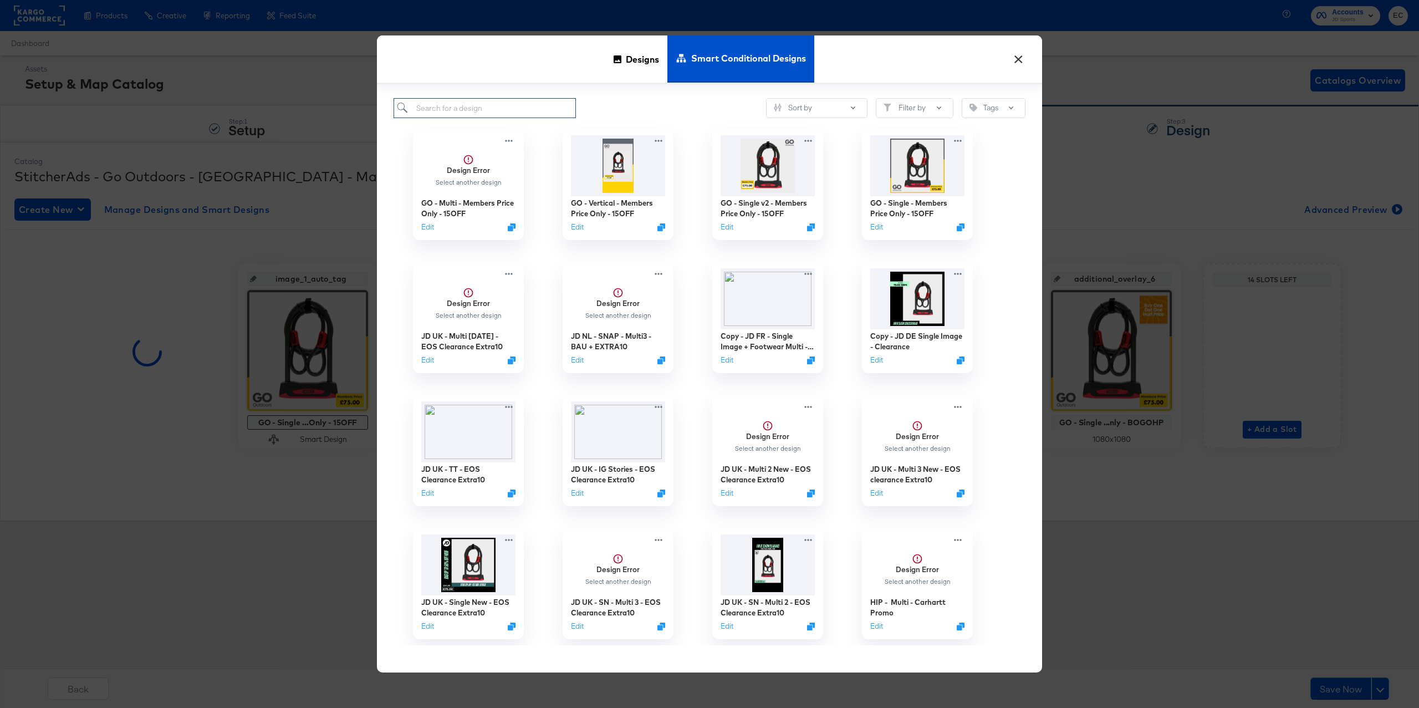
click at [500, 106] on input "search" at bounding box center [484, 108] width 182 height 21
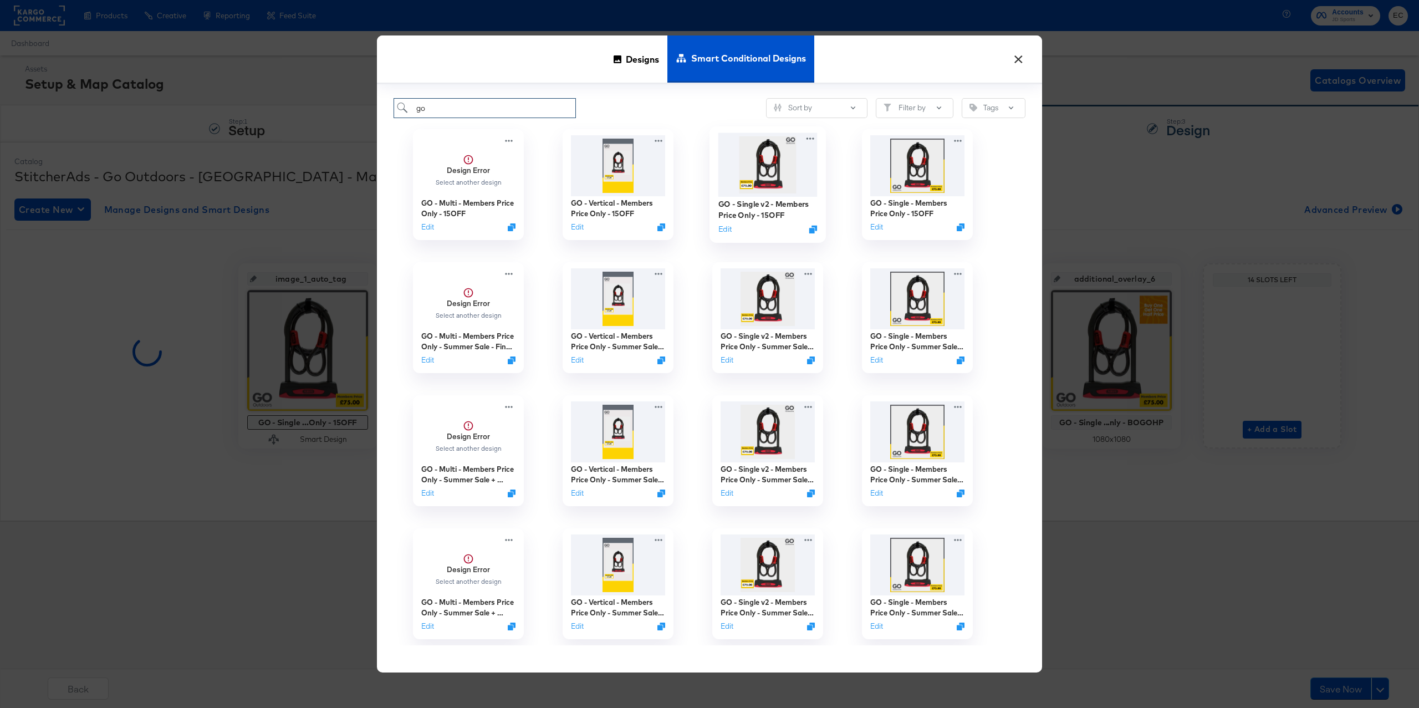
type input "go"
click at [772, 190] on img at bounding box center [767, 165] width 99 height 64
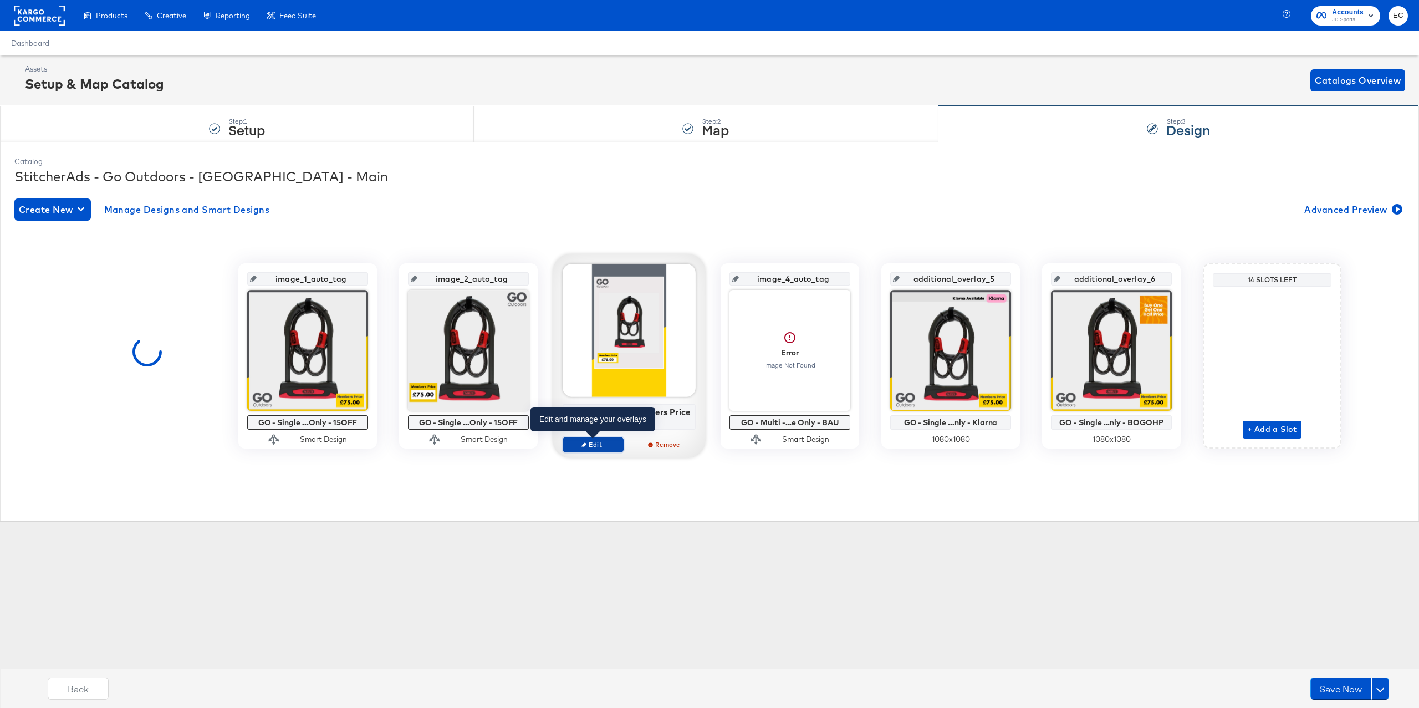
click at [585, 446] on icon "button" at bounding box center [583, 444] width 5 height 5
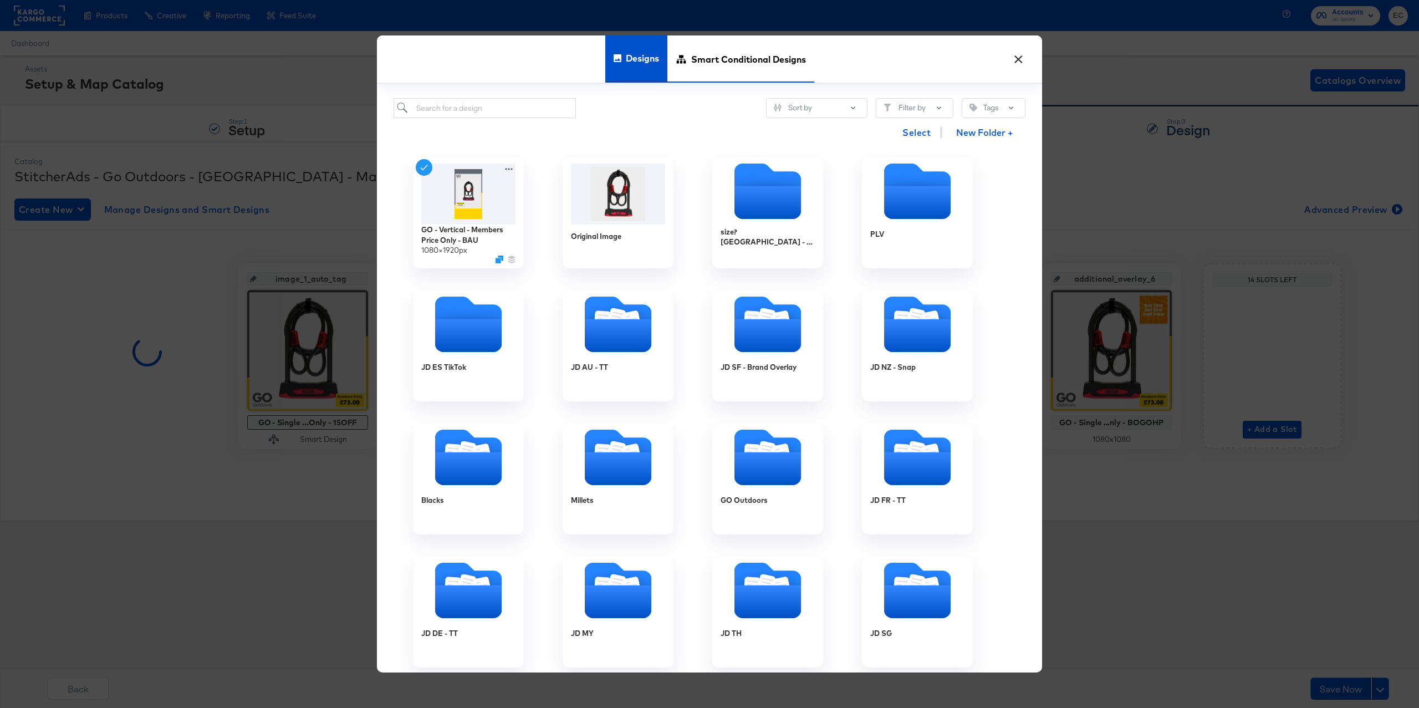
click at [715, 60] on span "Smart Conditional Designs" at bounding box center [748, 58] width 115 height 49
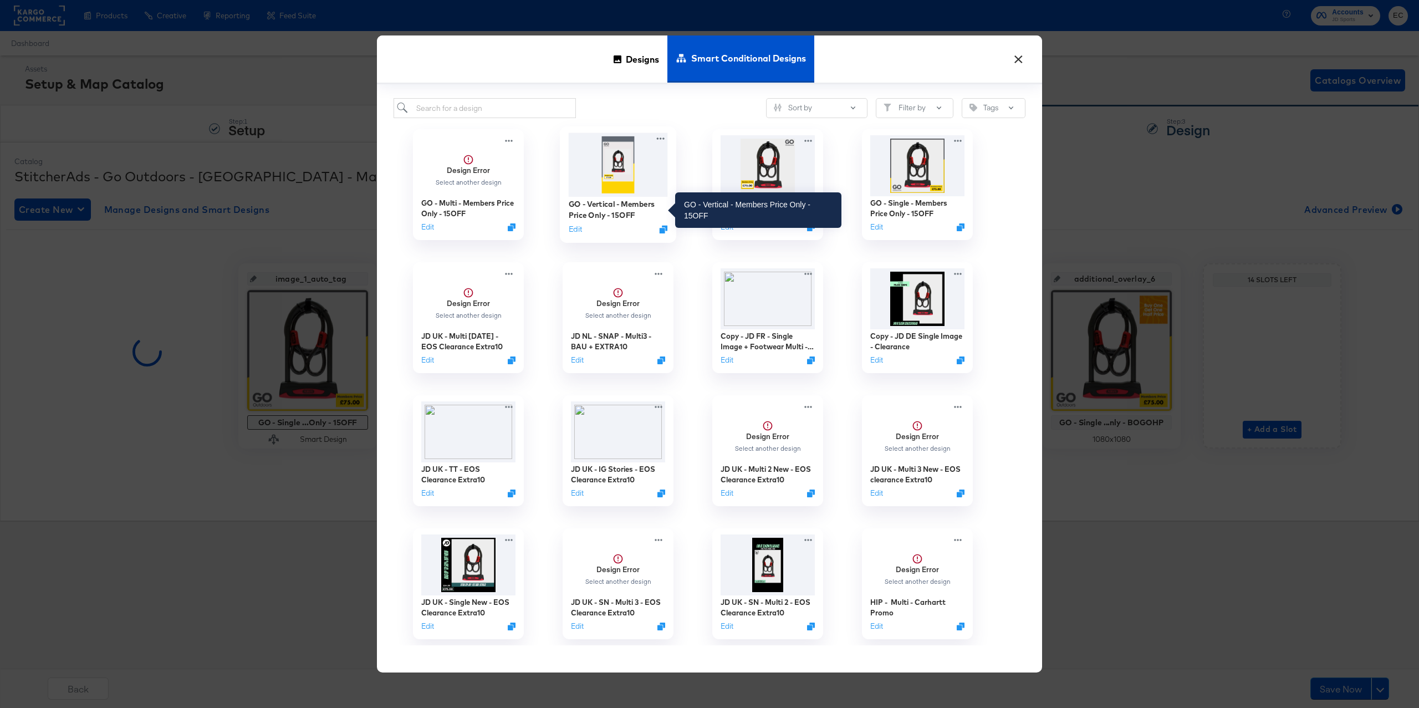
click at [609, 212] on div "GO - Vertical - Members Price Only - 15OFF" at bounding box center [618, 210] width 99 height 22
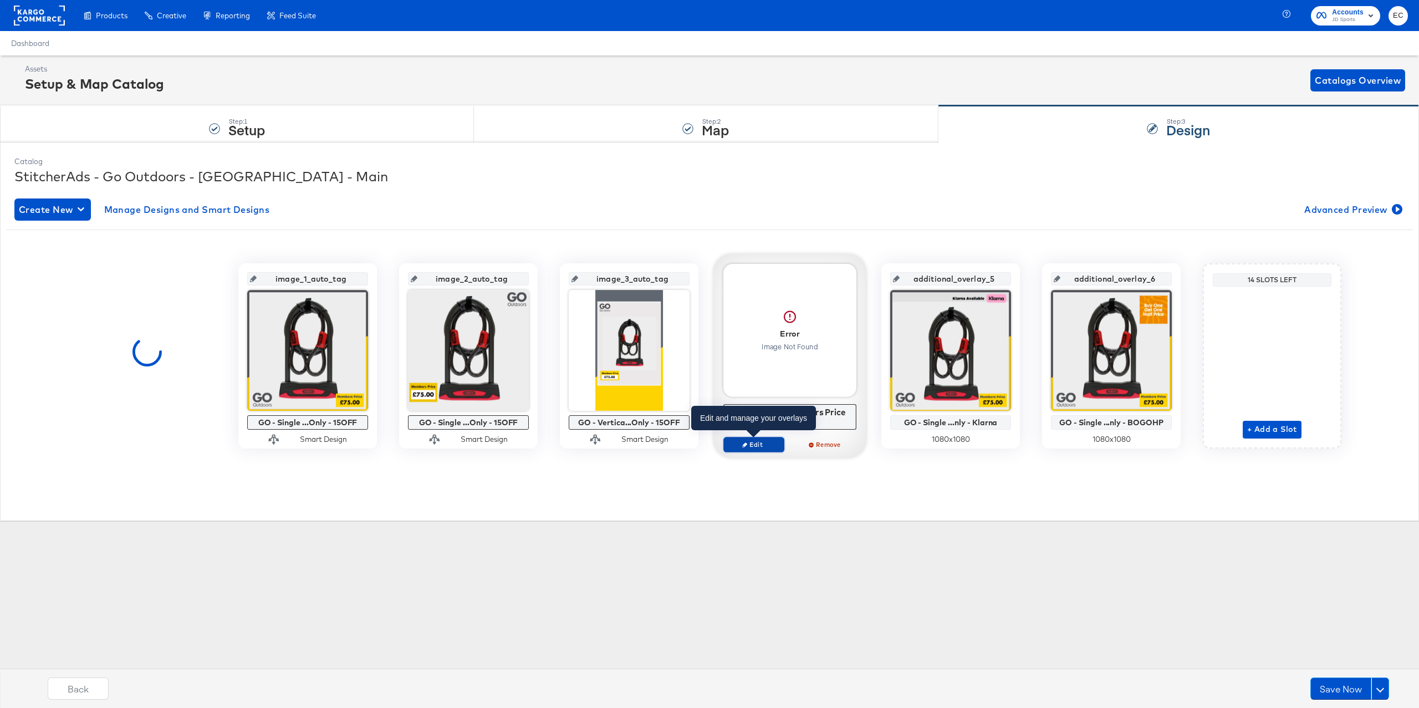
click at [754, 446] on span "Edit" at bounding box center [753, 444] width 51 height 8
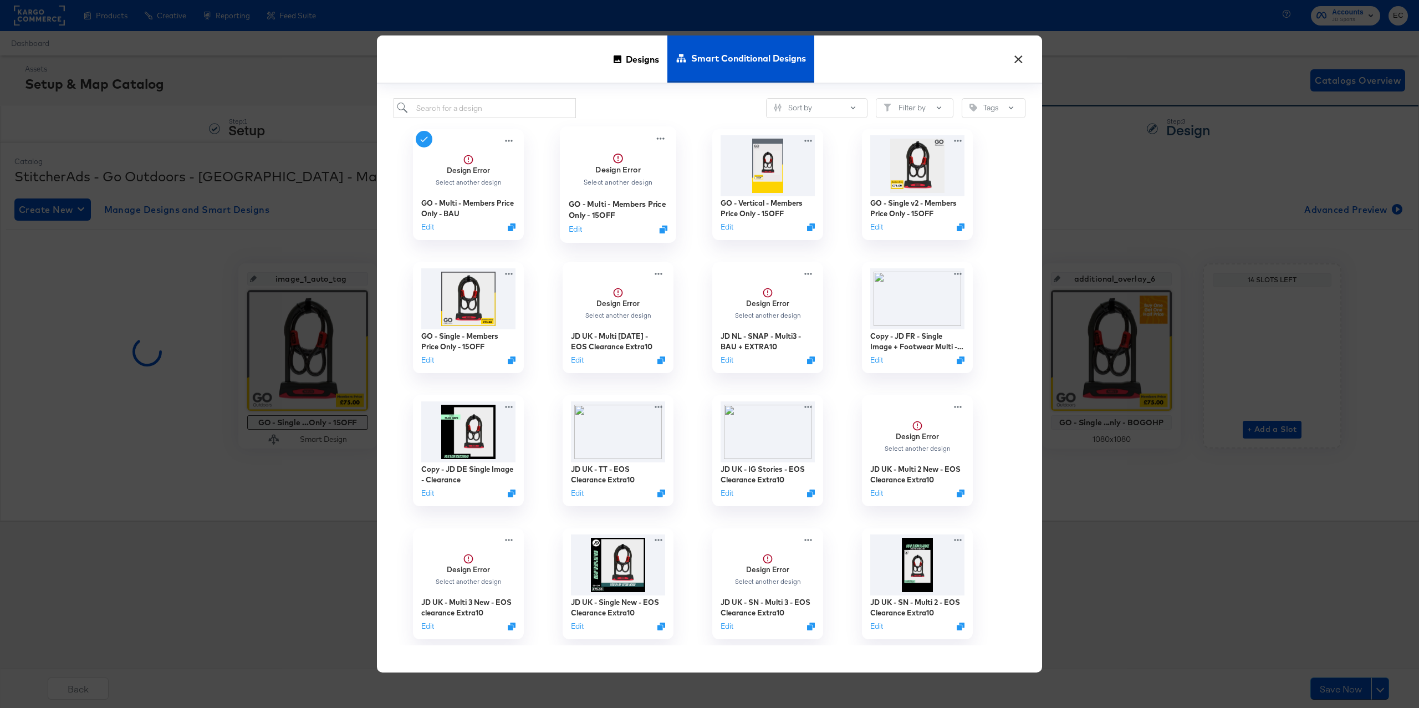
click at [627, 175] on strong "Design Error" at bounding box center [617, 169] width 45 height 11
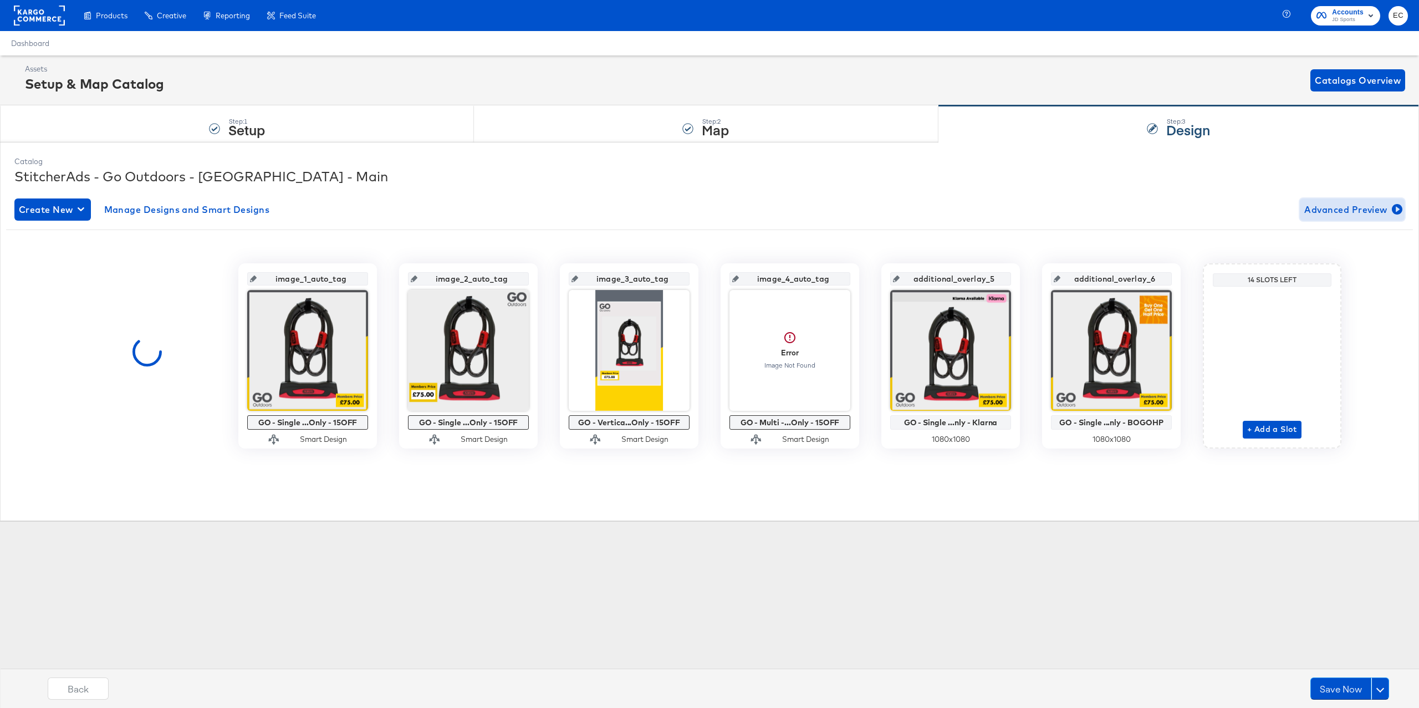
click at [1324, 206] on span "Advanced Preview" at bounding box center [1352, 210] width 96 height 16
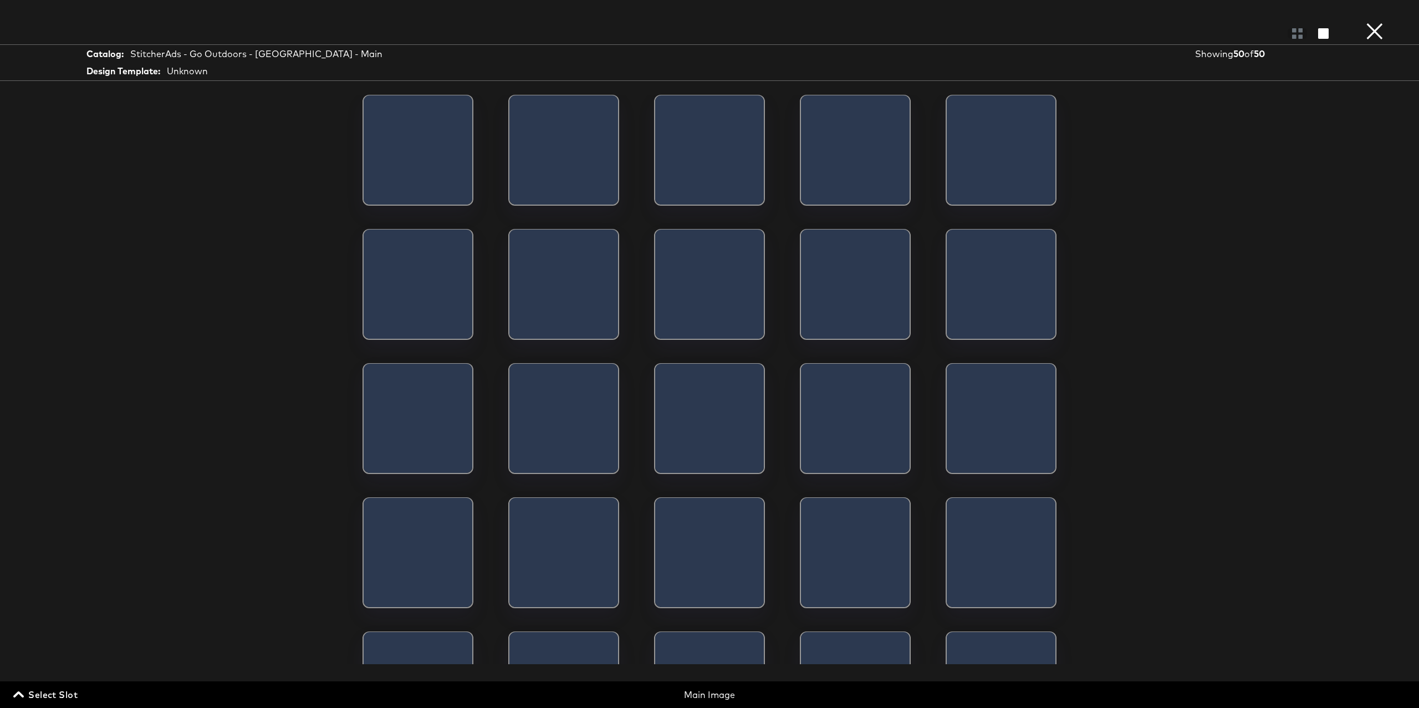
drag, startPoint x: 352, startPoint y: 402, endPoint x: 62, endPoint y: 675, distance: 398.7
click at [149, 605] on div "× Catalog: StitcherAds - Go Outdoors - [GEOGRAPHIC_DATA] - Main Design Template…" at bounding box center [709, 354] width 1419 height 708
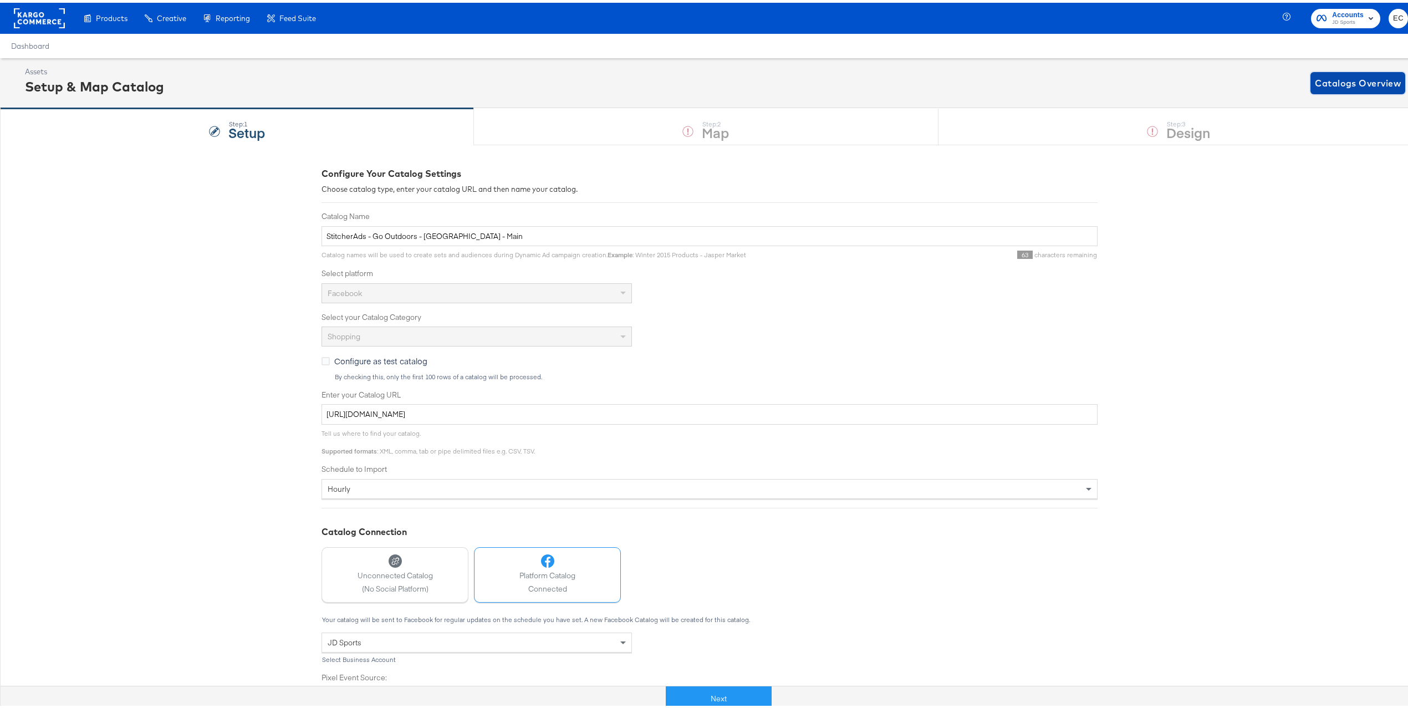
click at [1325, 77] on span "Catalogs Overview" at bounding box center [1357, 81] width 86 height 16
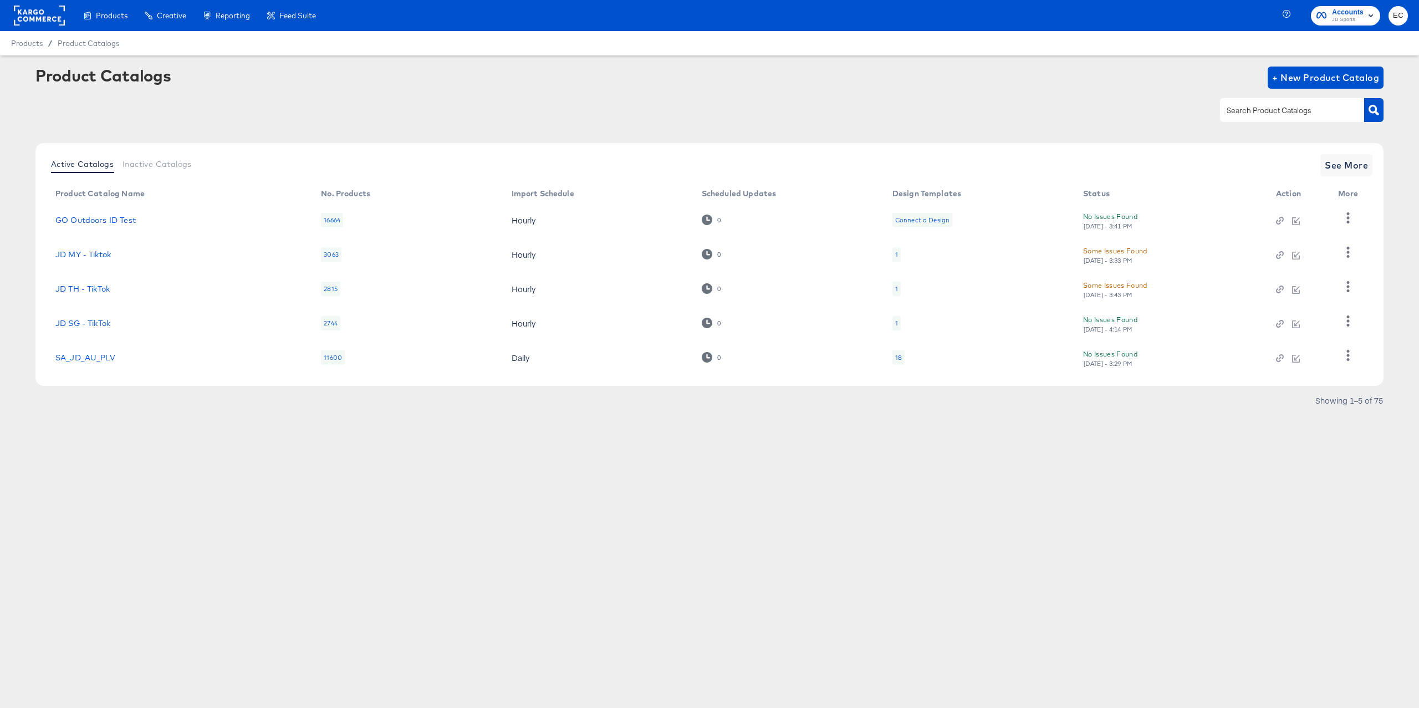
click at [1298, 100] on div at bounding box center [1292, 109] width 144 height 23
type input "bla"
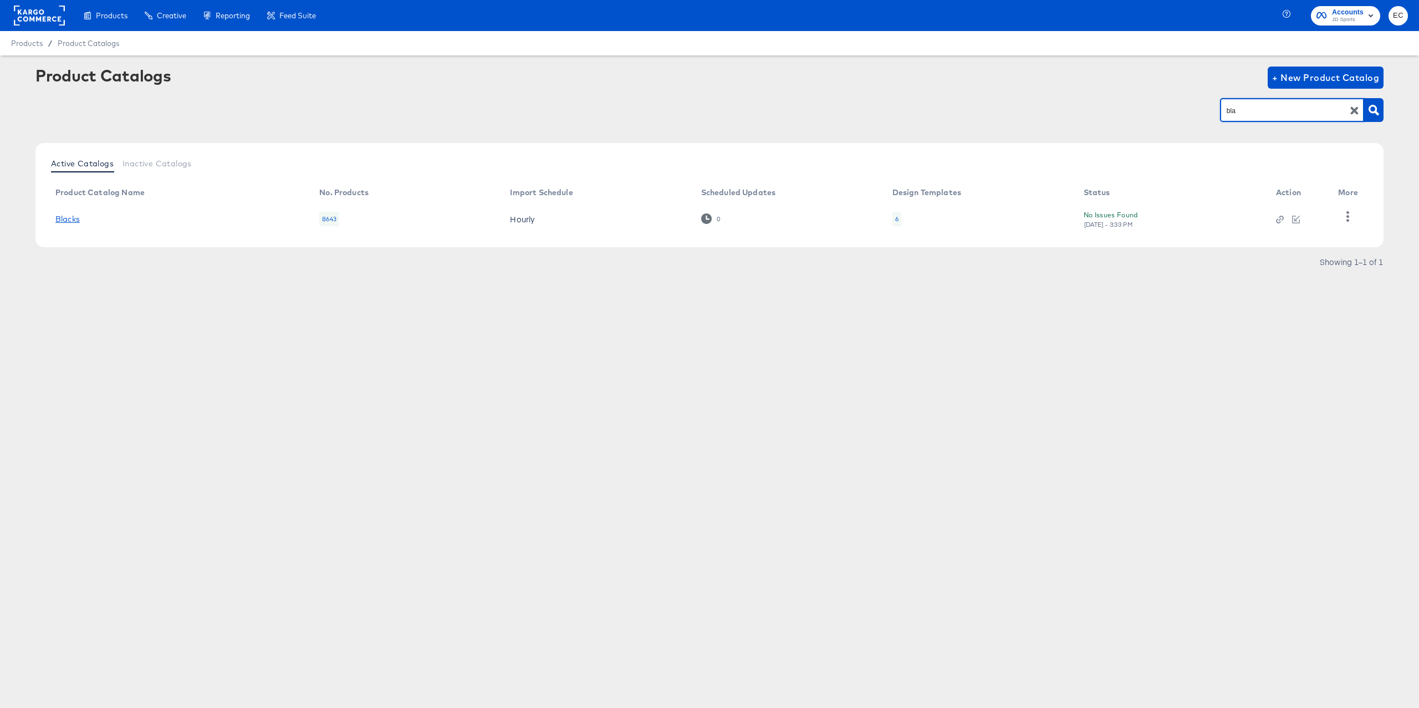
click at [78, 216] on link "Blacks" at bounding box center [67, 218] width 24 height 9
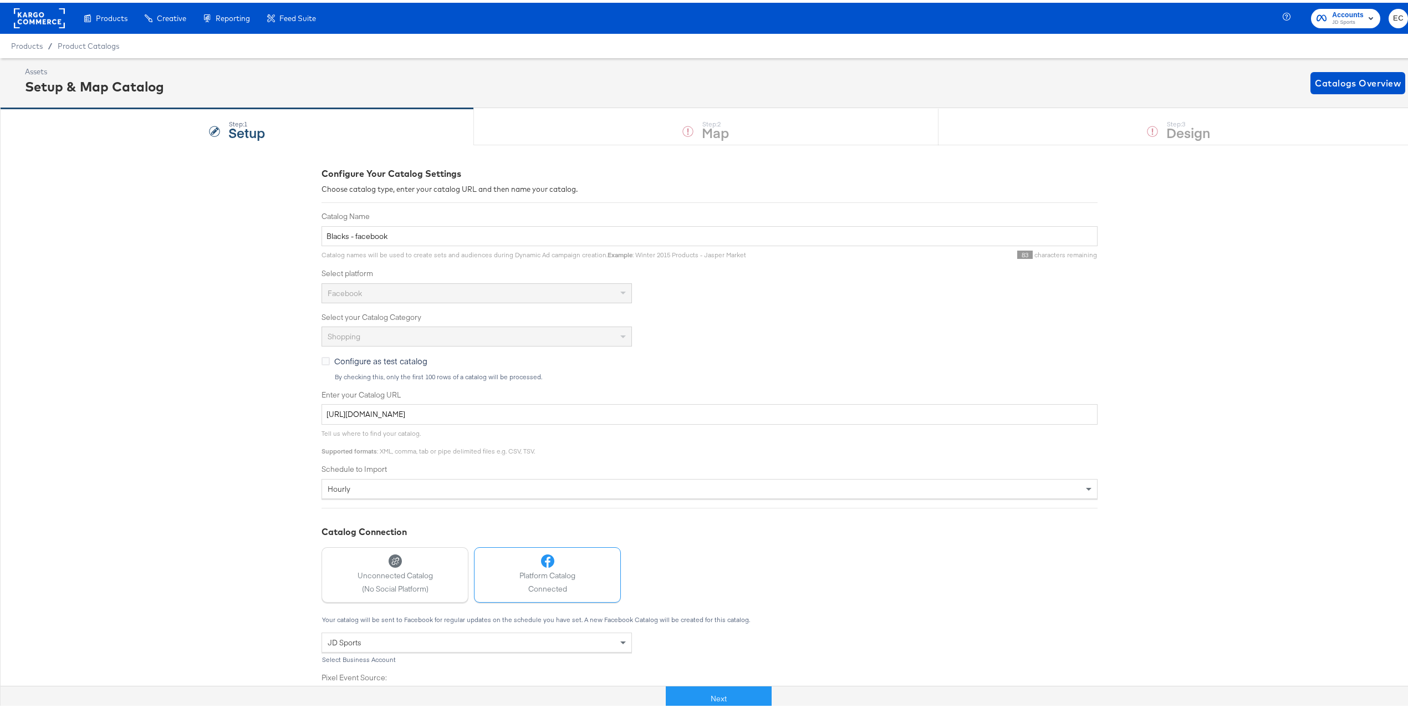
drag, startPoint x: 697, startPoint y: 691, endPoint x: 715, endPoint y: 643, distance: 50.8
click at [698, 691] on button "Next" at bounding box center [719, 695] width 106 height 25
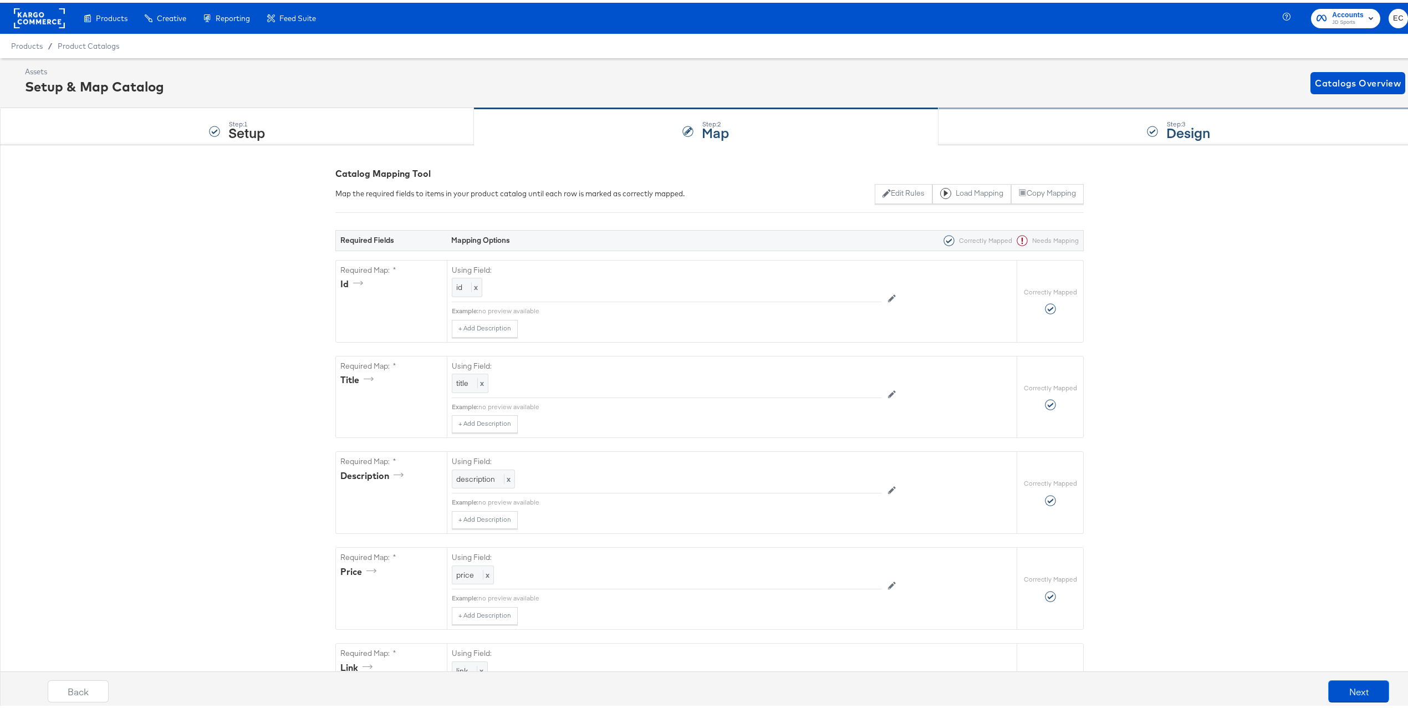
click at [1056, 139] on div "Step: 3 Design" at bounding box center [1178, 124] width 480 height 37
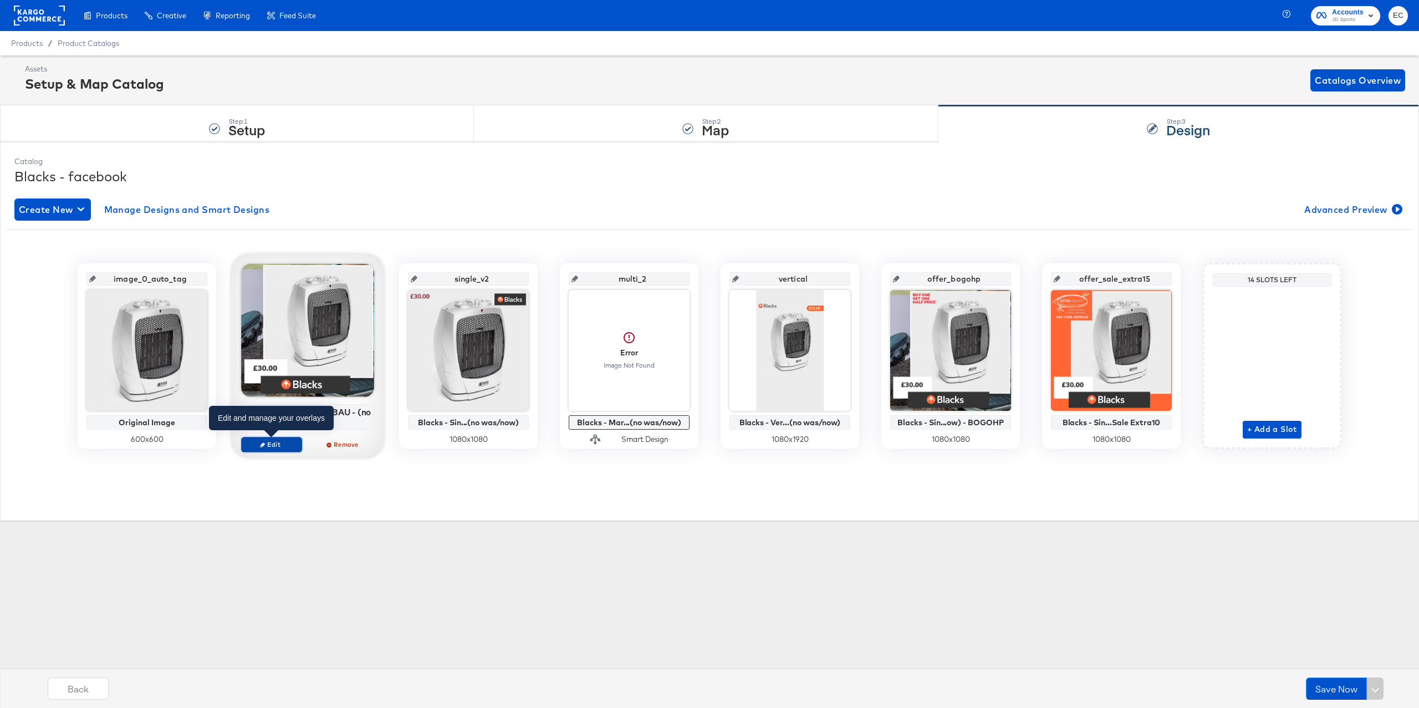
click at [284, 446] on span "Edit" at bounding box center [271, 444] width 51 height 8
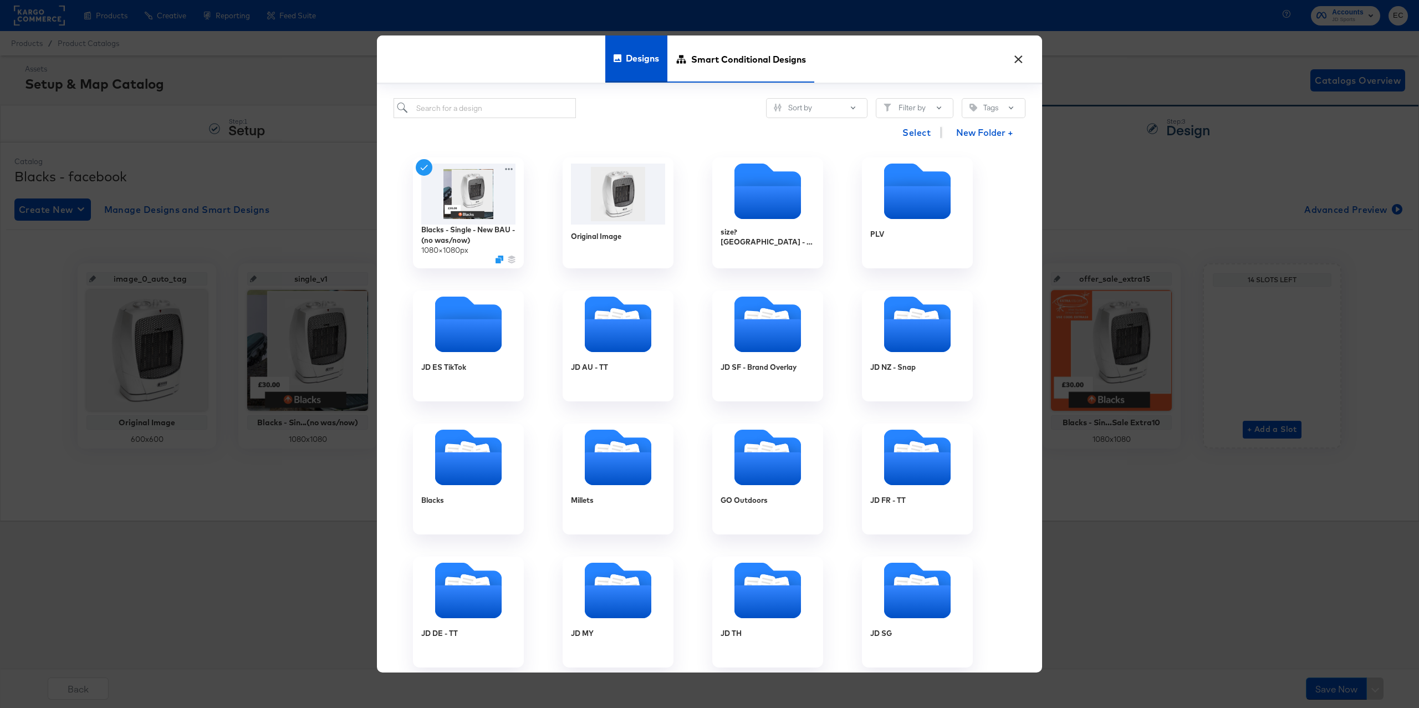
click at [724, 52] on span "Smart Conditional Designs" at bounding box center [748, 58] width 115 height 49
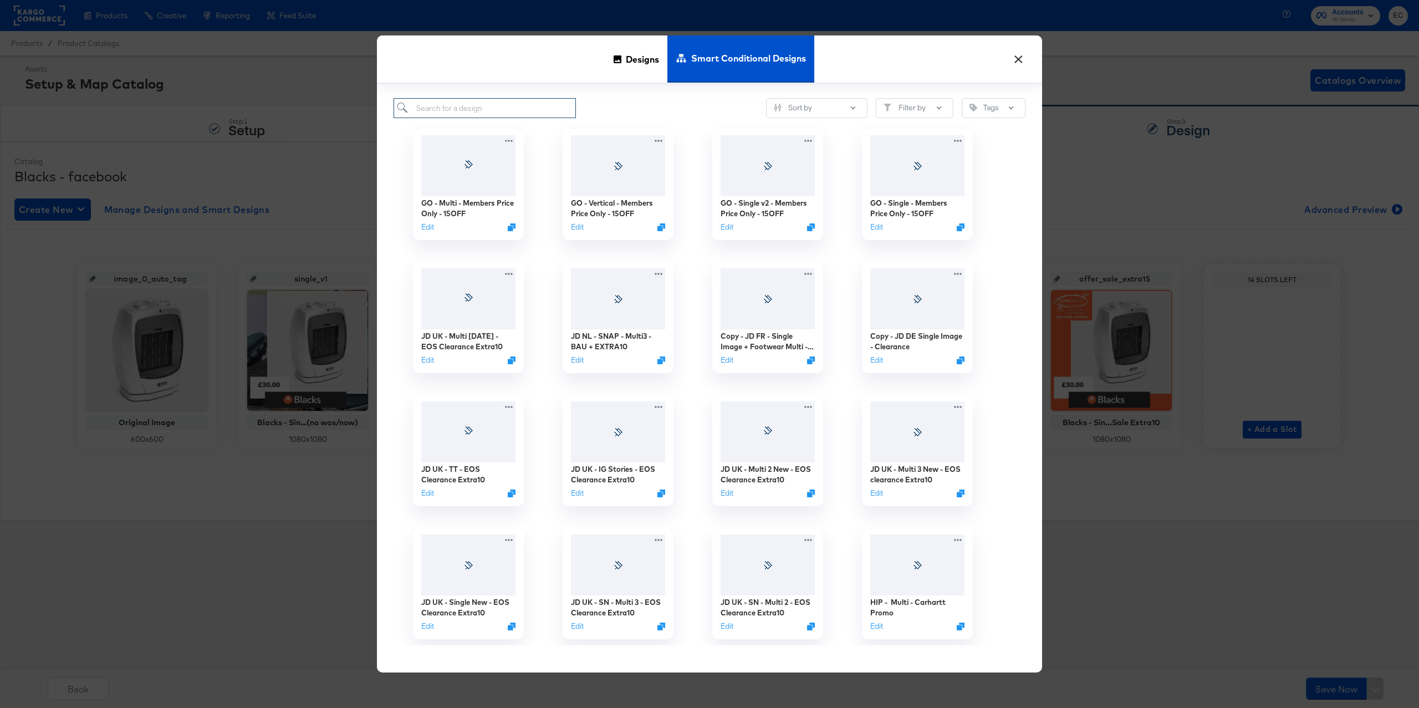
click at [465, 115] on input "search" at bounding box center [484, 108] width 182 height 21
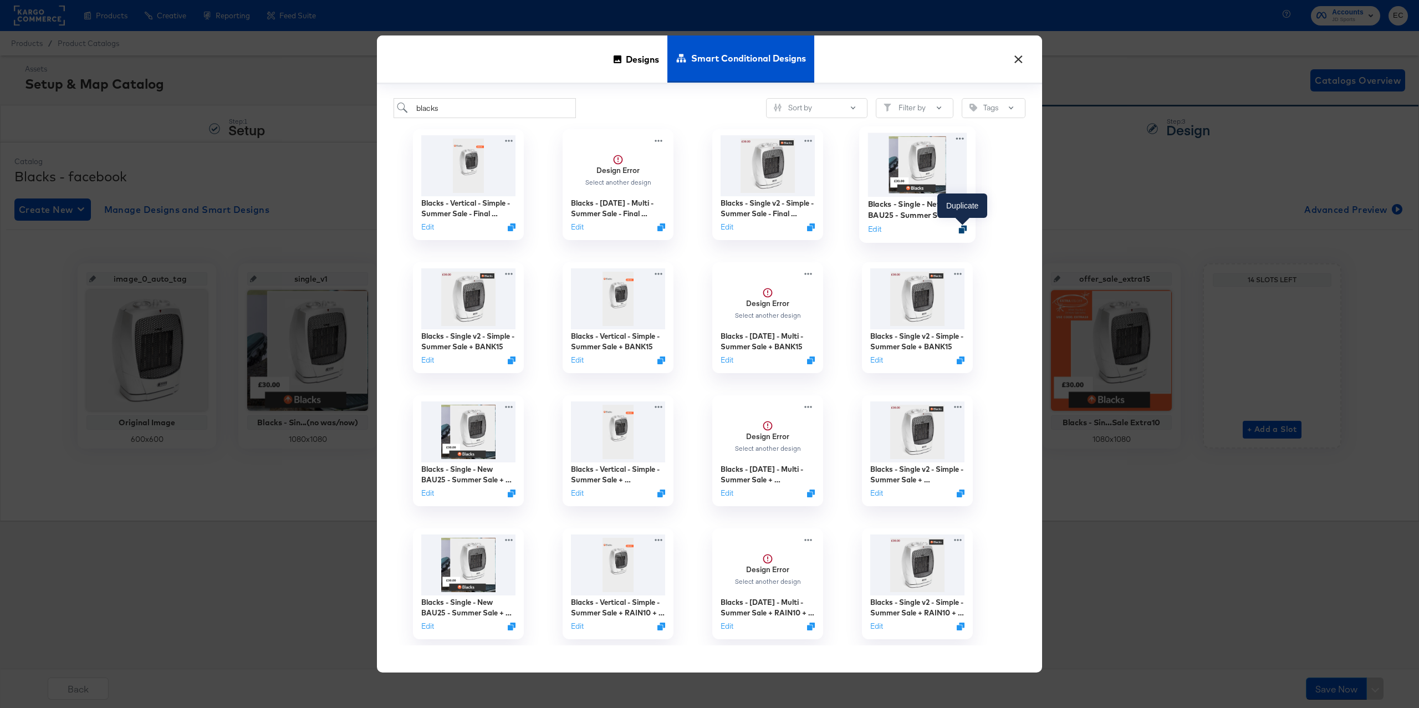
click at [964, 229] on icon "Duplicate" at bounding box center [963, 230] width 8 height 8
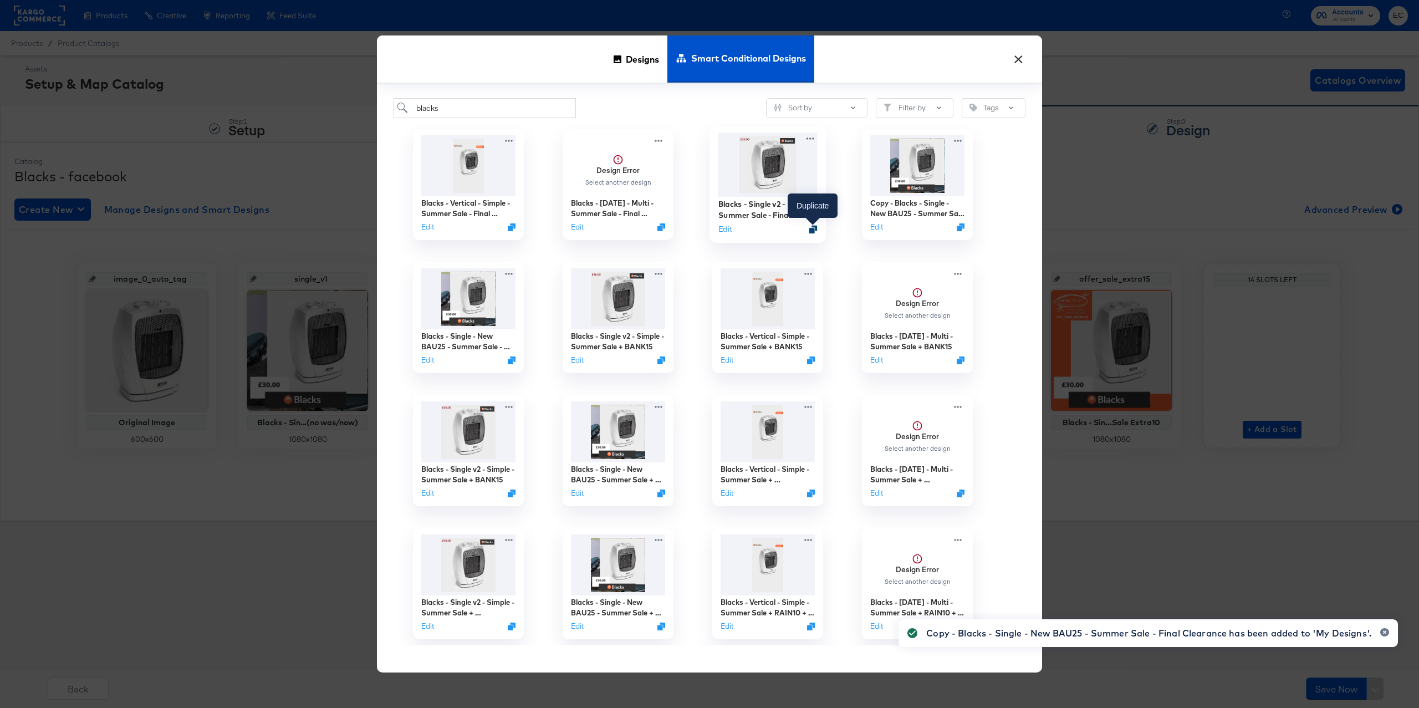
click at [813, 228] on icon "Duplicate" at bounding box center [813, 230] width 8 height 8
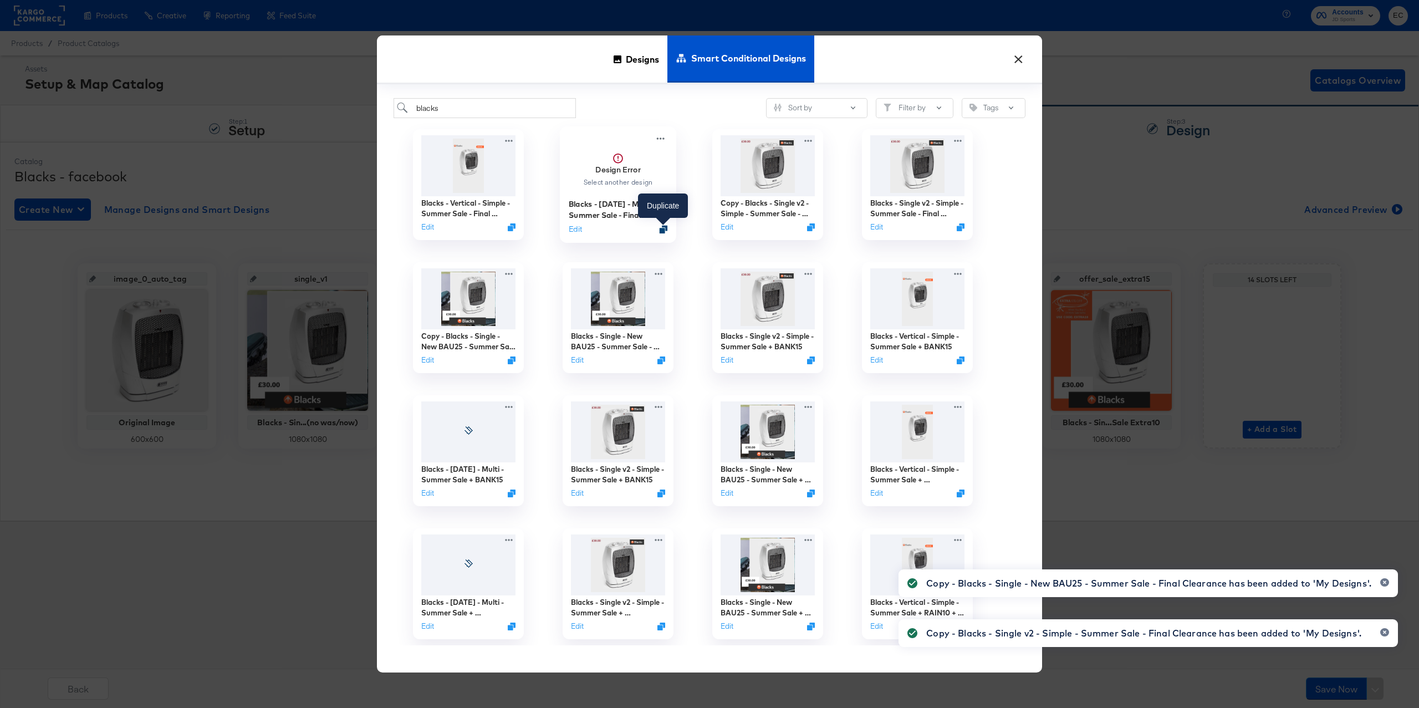
click at [662, 229] on icon "Duplicate" at bounding box center [663, 230] width 8 height 8
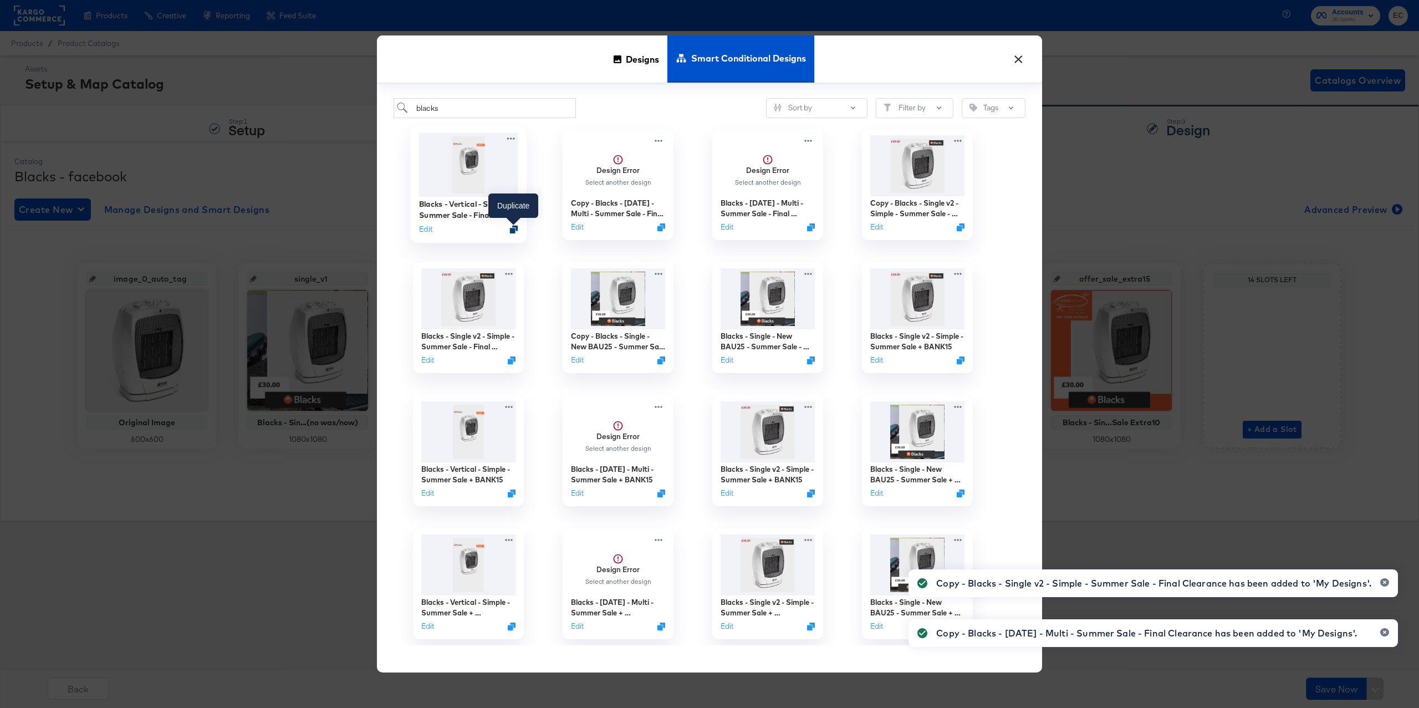
click at [514, 228] on icon "Duplicate" at bounding box center [514, 230] width 8 height 8
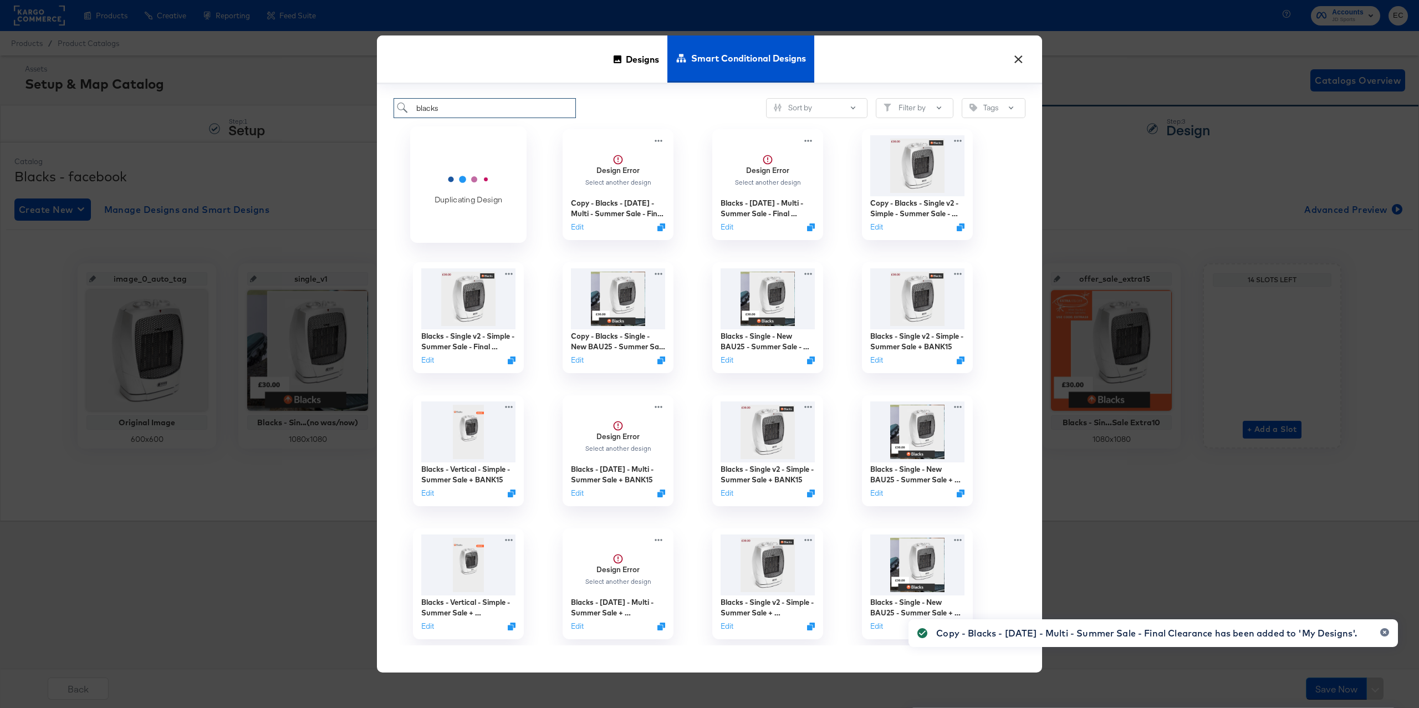
click at [482, 104] on input "blacks" at bounding box center [484, 108] width 182 height 21
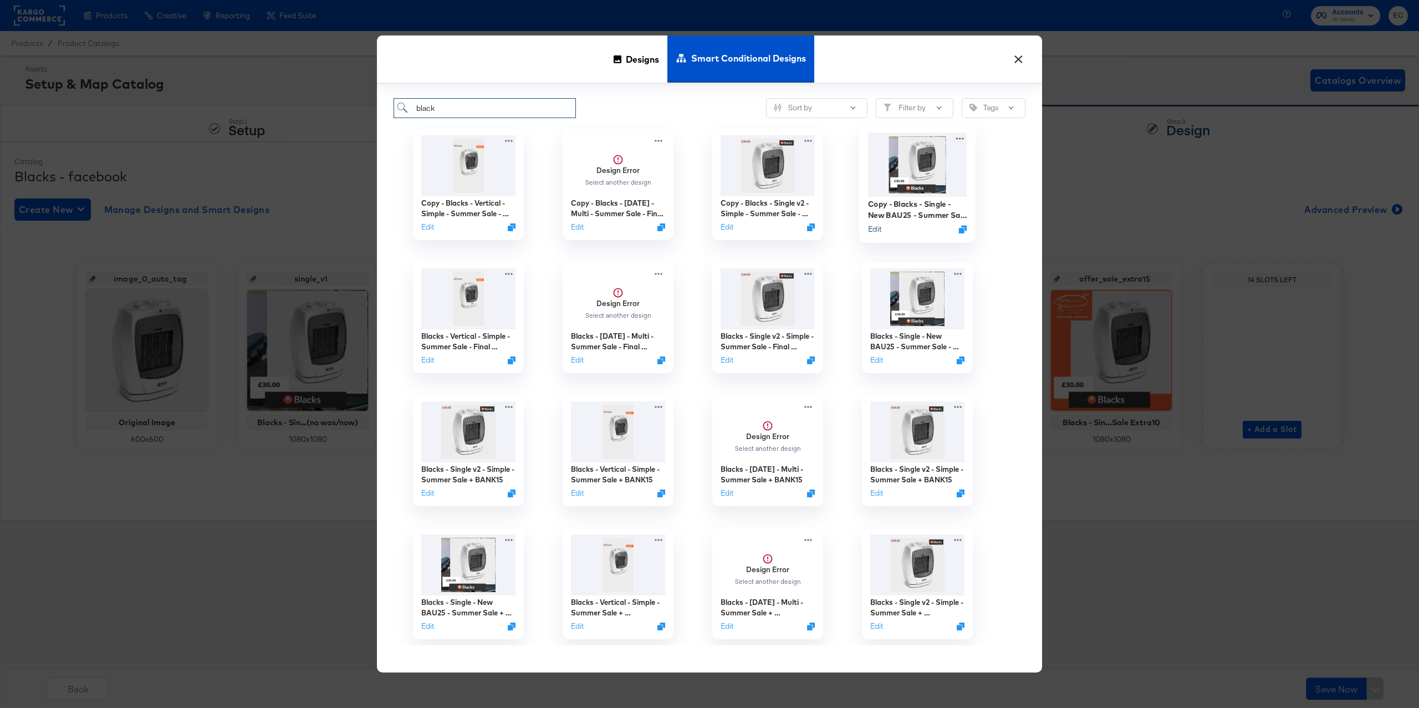
type input "black"
click at [874, 230] on button "Edit" at bounding box center [874, 229] width 13 height 11
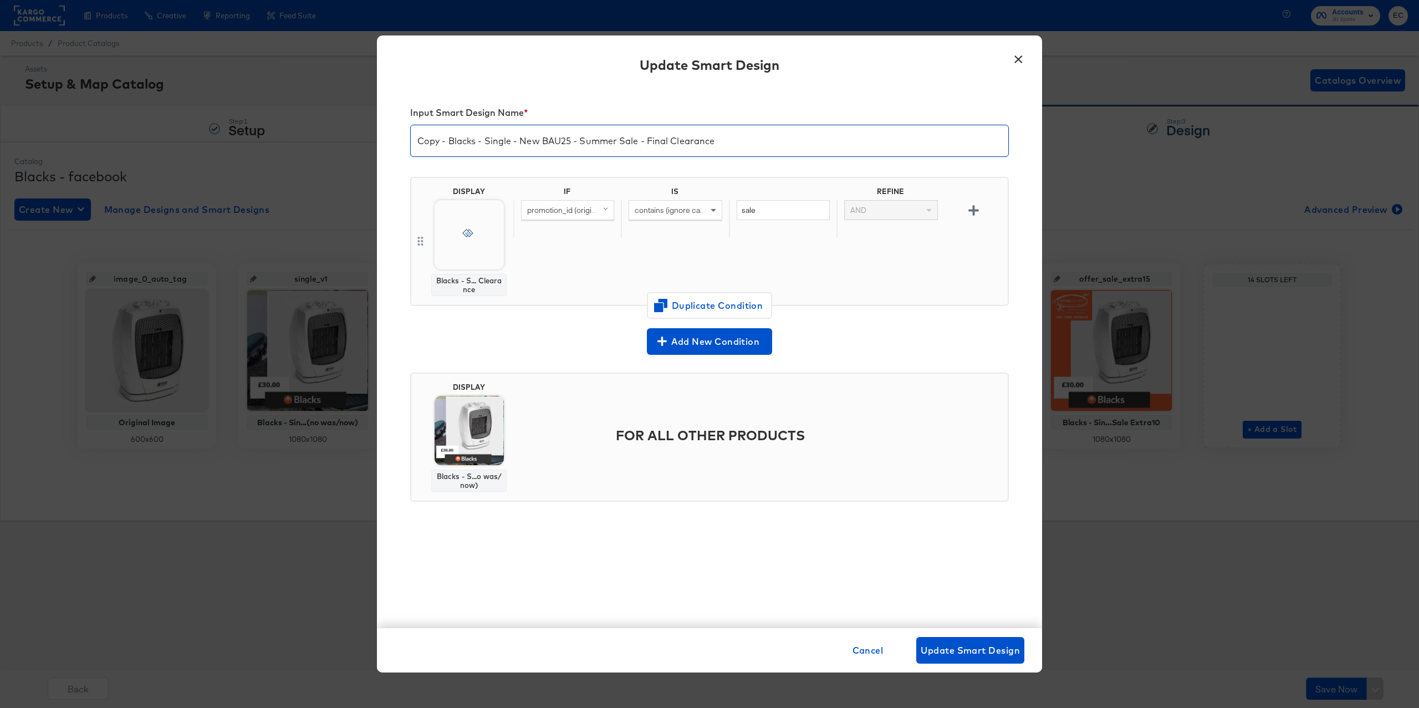
drag, startPoint x: 586, startPoint y: 143, endPoint x: 767, endPoint y: 150, distance: 181.3
click at [767, 150] on input "Copy - Blacks - Single - New BAU25 - Summer Sale - Final Clearance" at bounding box center [709, 136] width 597 height 31
paste input "EXTRA15"
type input "Copy - Blacks - Single - New BAU25 - EXTRA15"
click at [759, 209] on input "sale" at bounding box center [782, 210] width 93 height 21
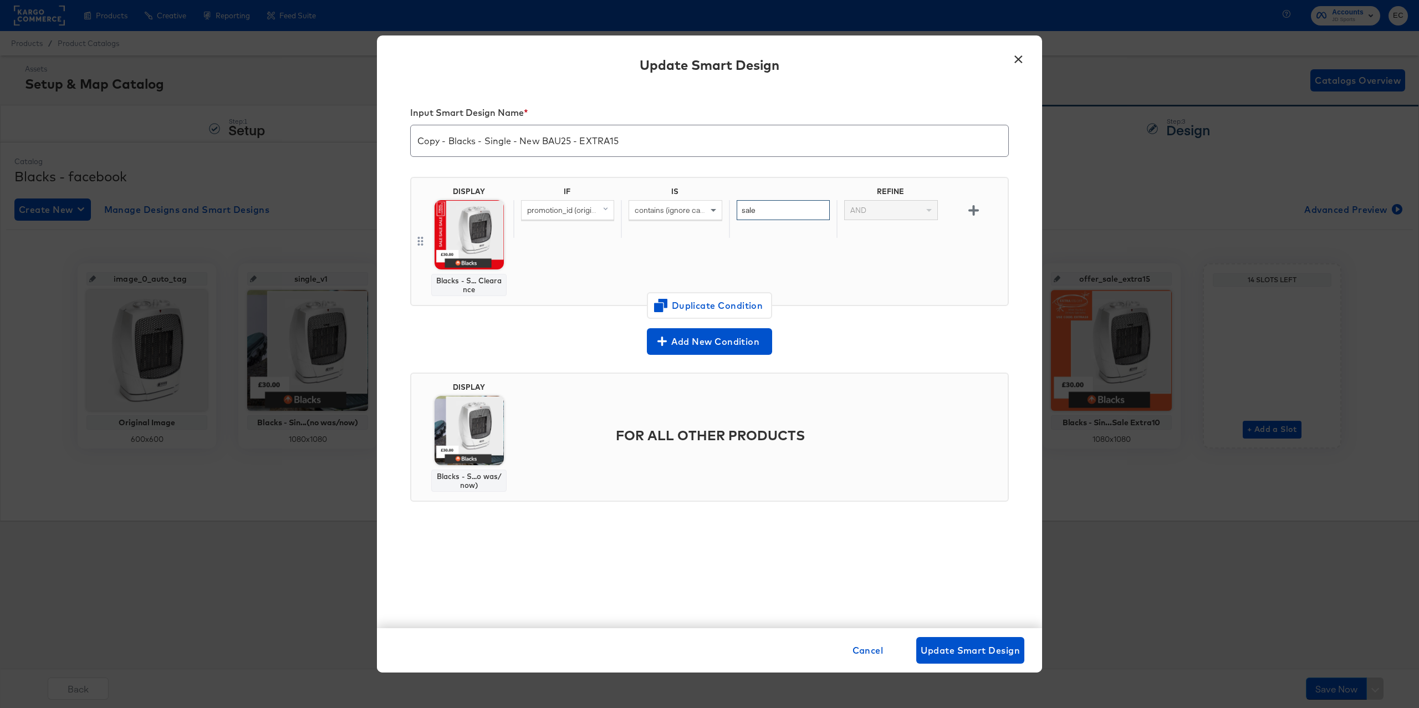
click at [759, 209] on input "sale" at bounding box center [782, 210] width 93 height 21
paste input "EXTRA15"
type input "EXTRA15"
drag, startPoint x: 450, startPoint y: 142, endPoint x: 343, endPoint y: 130, distance: 107.7
click at [345, 132] on div "× Update Smart Design Input Smart Design Name * Copy - Blacks - Single - New BA…" at bounding box center [709, 354] width 1419 height 708
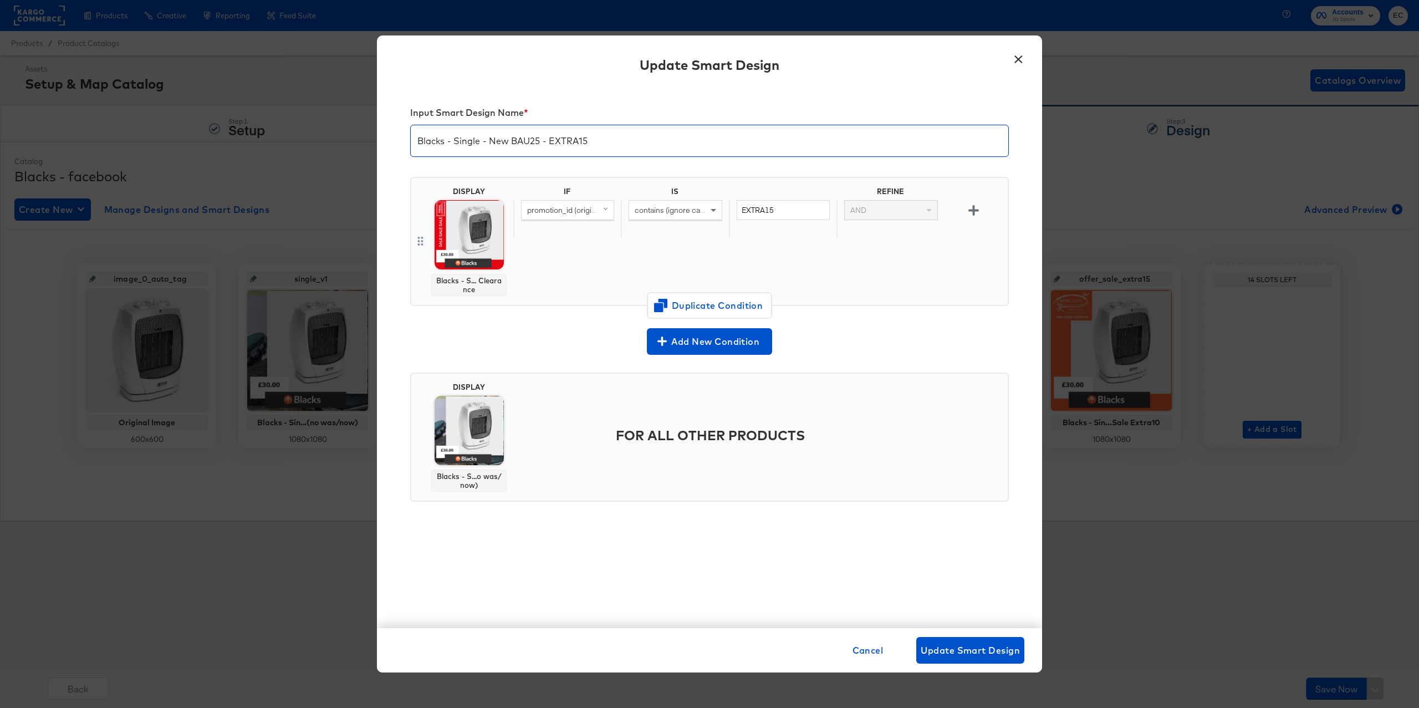
type input "Blacks - Single - New BAU25 - EXTRA15"
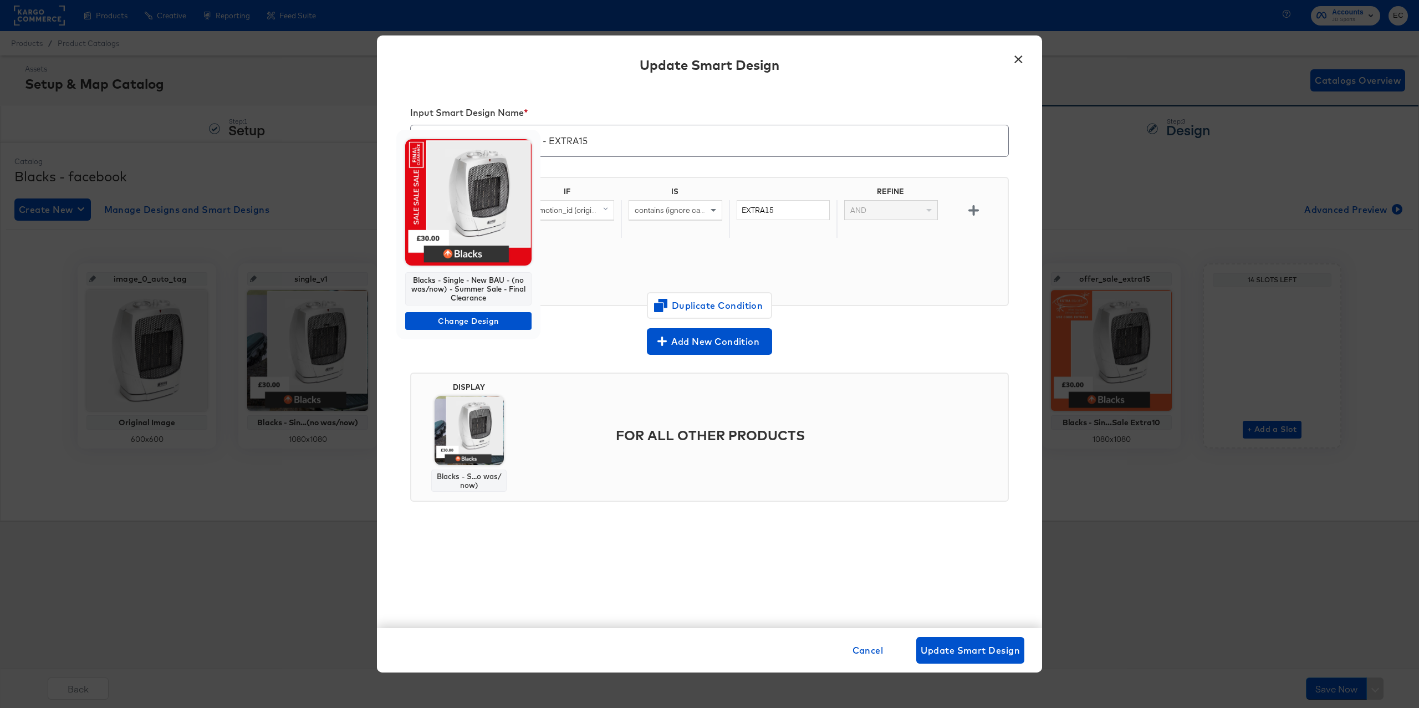
click at [472, 237] on img at bounding box center [468, 202] width 126 height 126
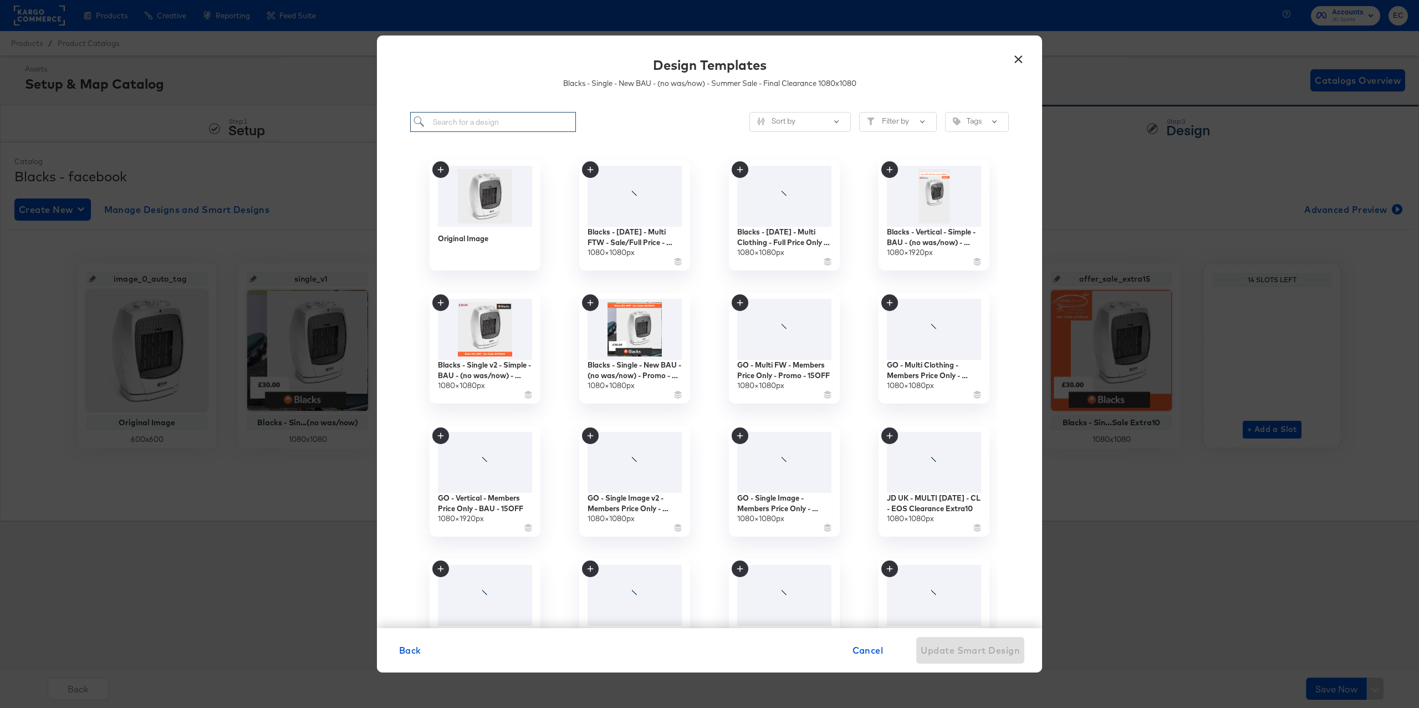
click at [497, 125] on input "search" at bounding box center [493, 122] width 166 height 21
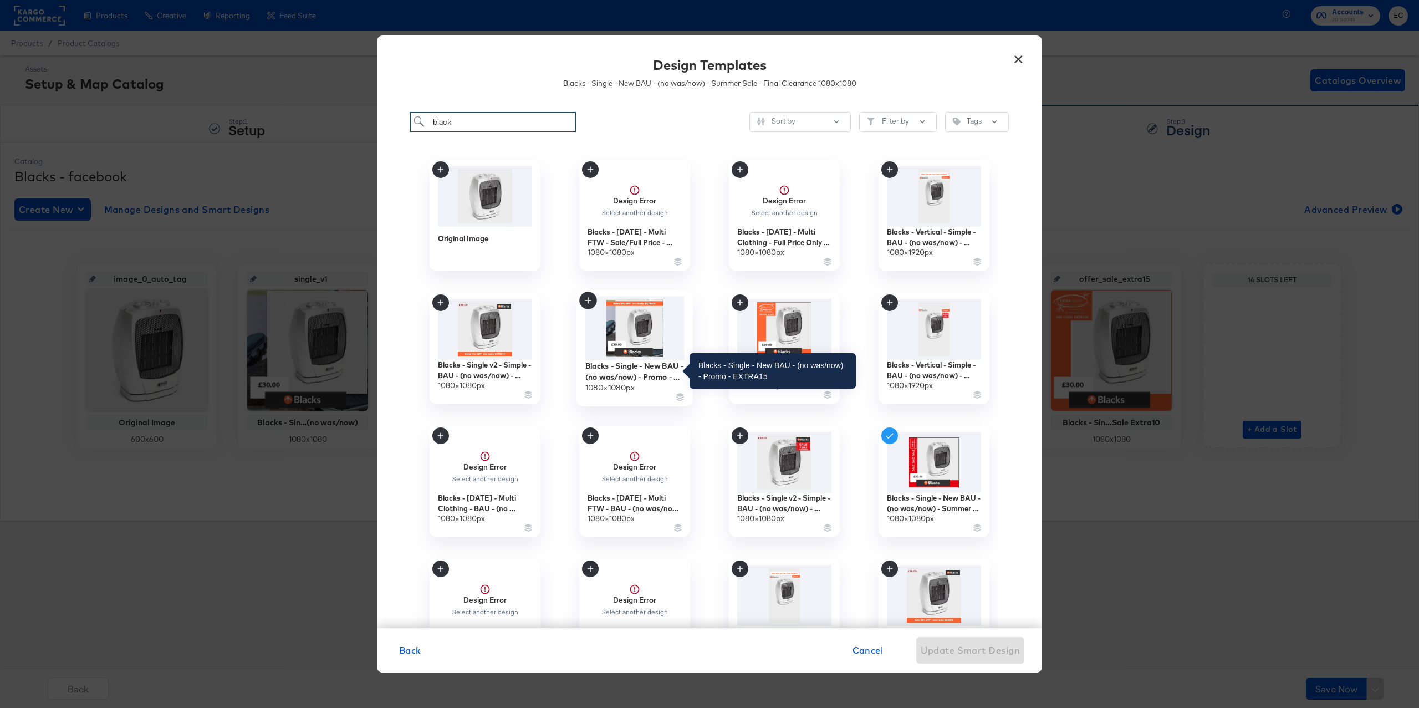
type input "black"
click at [617, 362] on div "Blacks - Single - New BAU - (no was/now) - Promo - EXTRA15" at bounding box center [634, 371] width 99 height 22
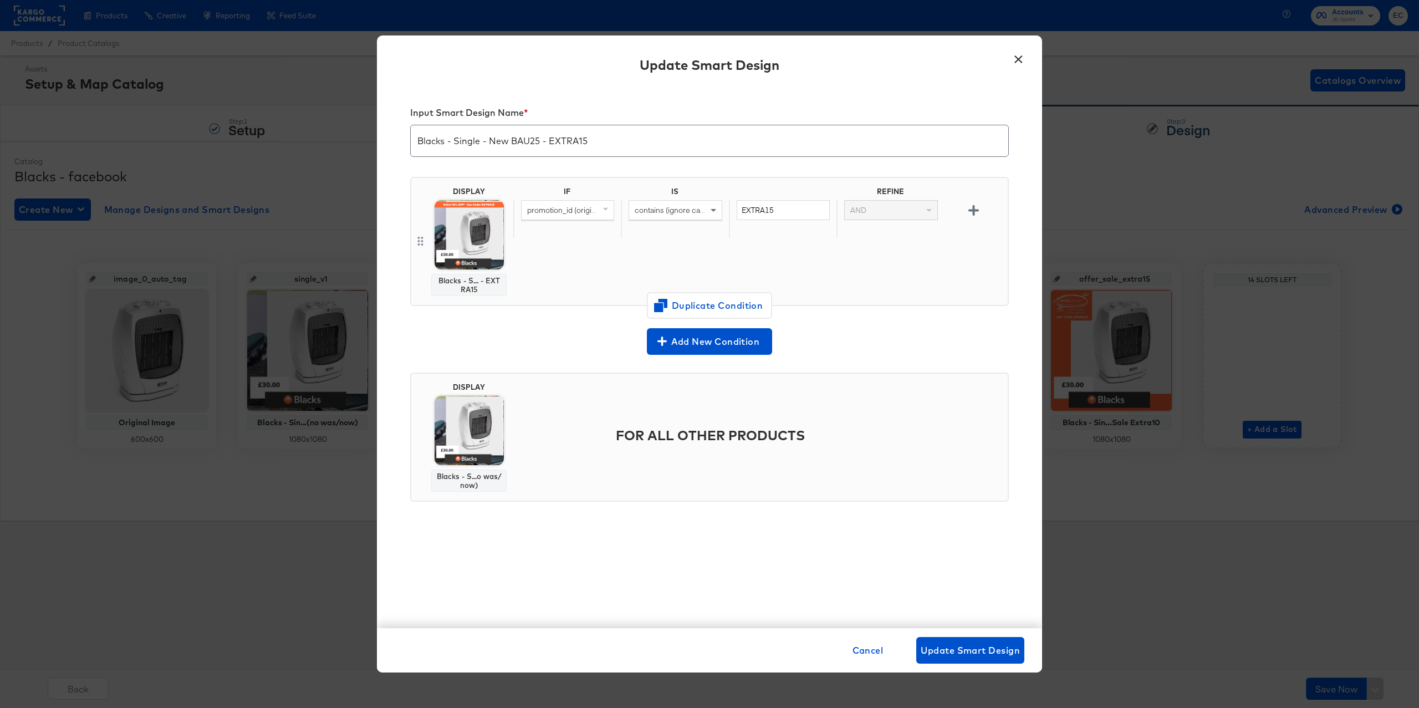
click at [894, 333] on div "Add New Condition" at bounding box center [709, 341] width 598 height 27
drag, startPoint x: 1004, startPoint y: 653, endPoint x: 994, endPoint y: 649, distance: 11.4
click at [1005, 653] on span "Update Smart Design" at bounding box center [969, 650] width 99 height 16
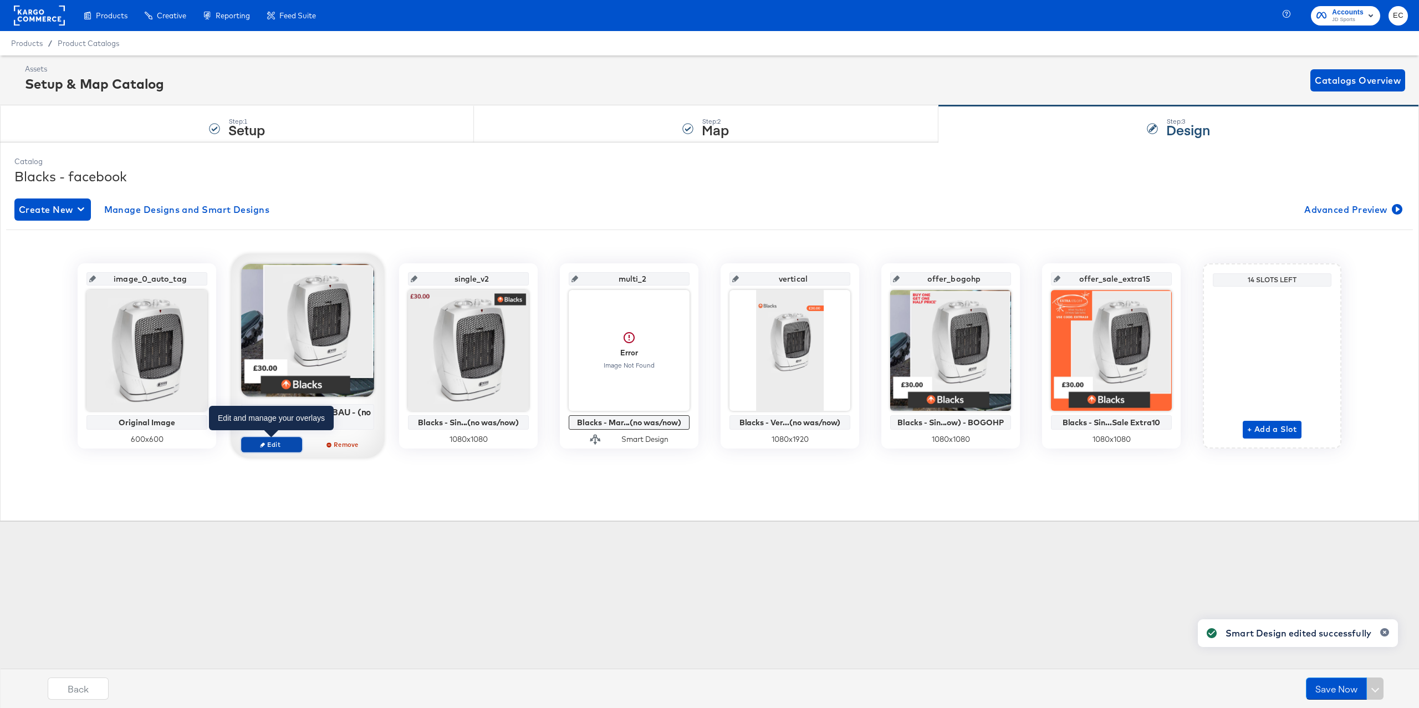
click at [274, 446] on span "Edit" at bounding box center [271, 444] width 51 height 8
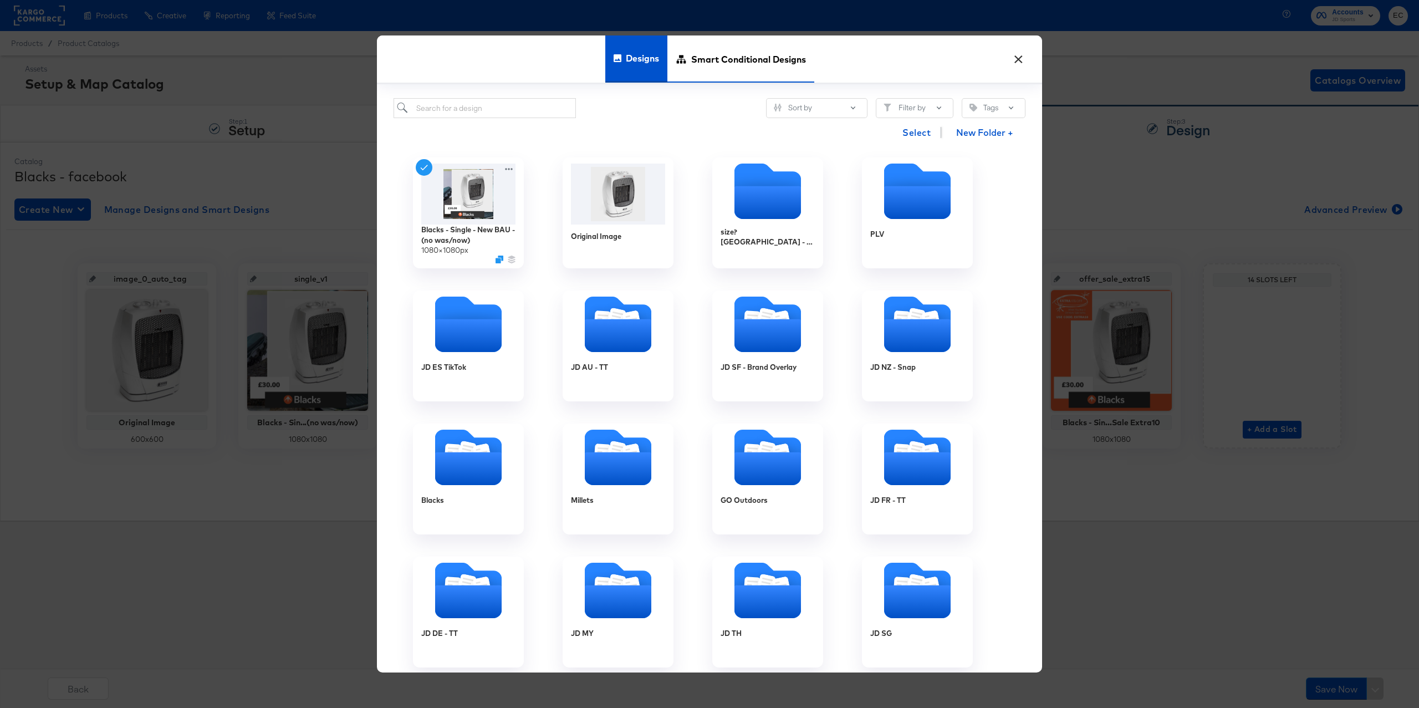
click at [694, 59] on span "Smart Conditional Designs" at bounding box center [748, 58] width 115 height 49
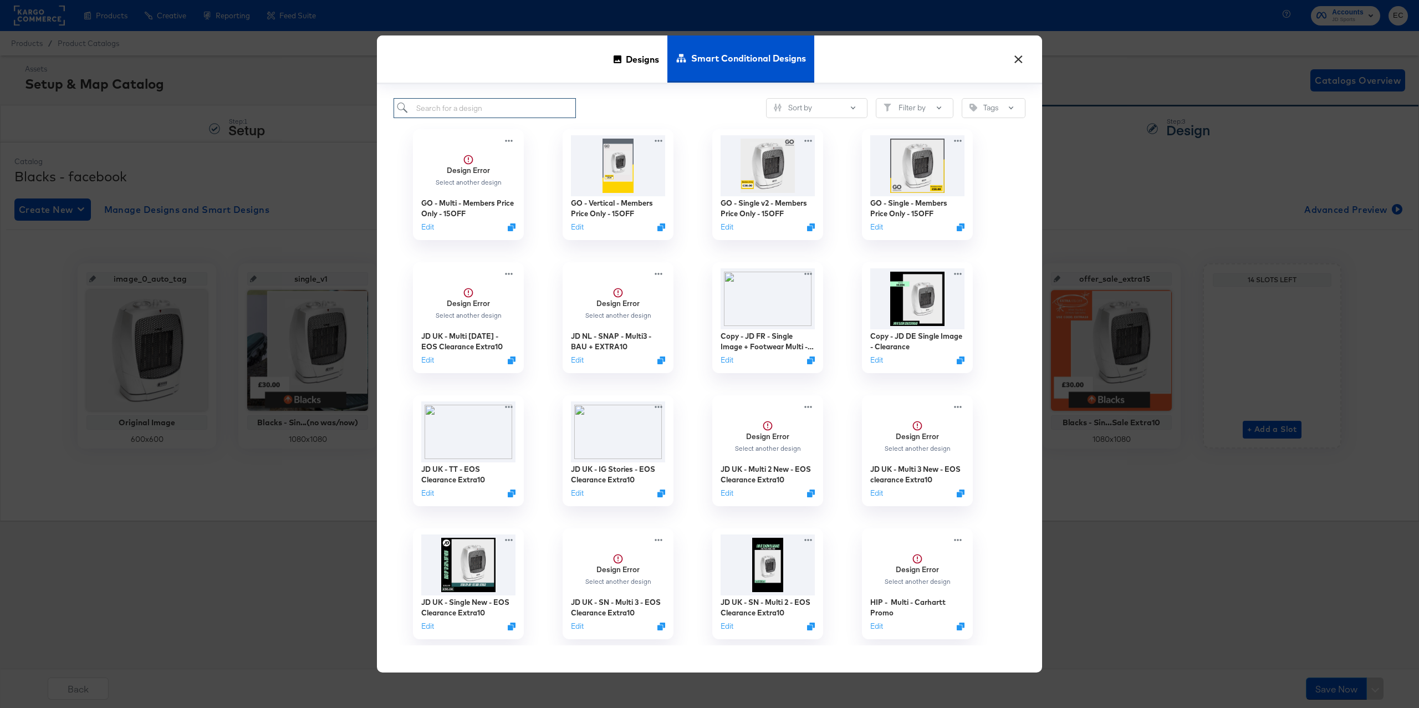
click at [463, 106] on input "search" at bounding box center [484, 108] width 182 height 21
type input "black"
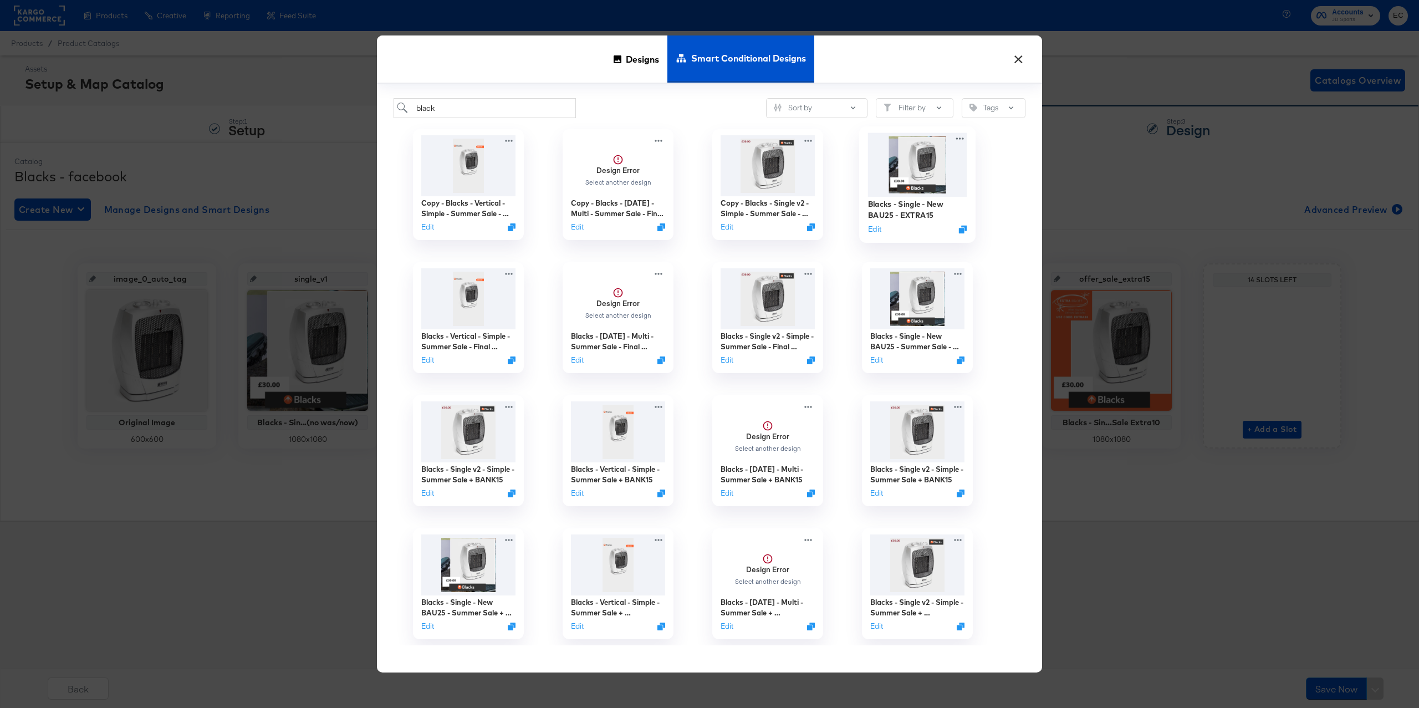
click at [923, 177] on img at bounding box center [917, 165] width 99 height 64
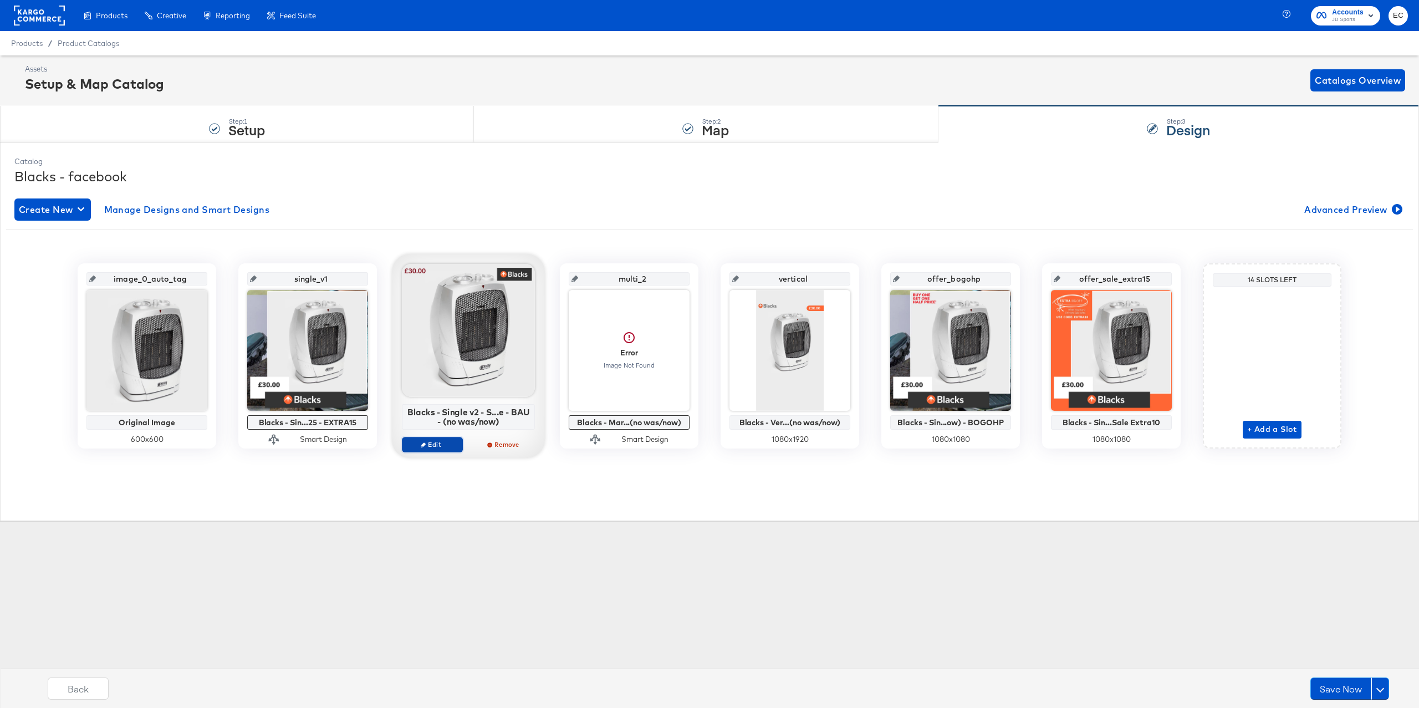
click at [426, 448] on span "Edit" at bounding box center [432, 444] width 51 height 8
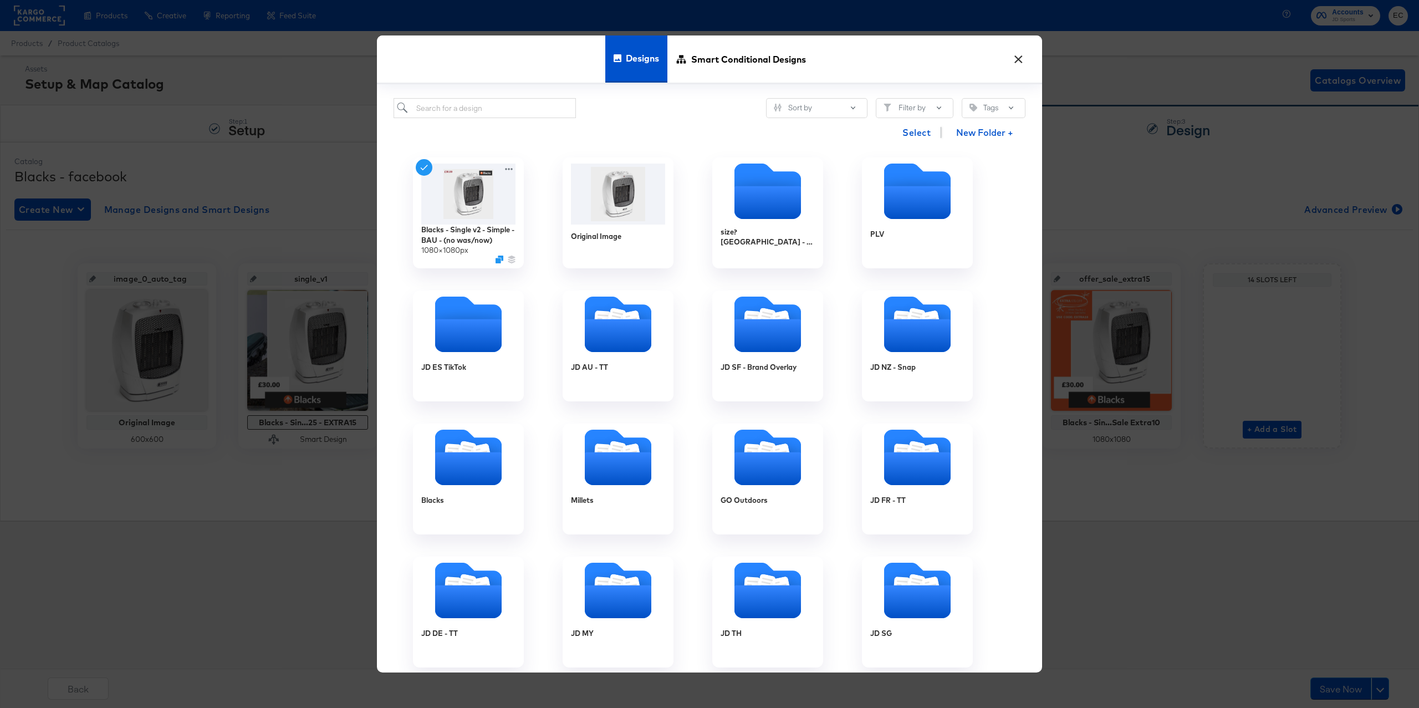
drag, startPoint x: 715, startPoint y: 53, endPoint x: 631, endPoint y: 115, distance: 104.7
click at [716, 53] on span "Smart Conditional Designs" at bounding box center [748, 58] width 115 height 49
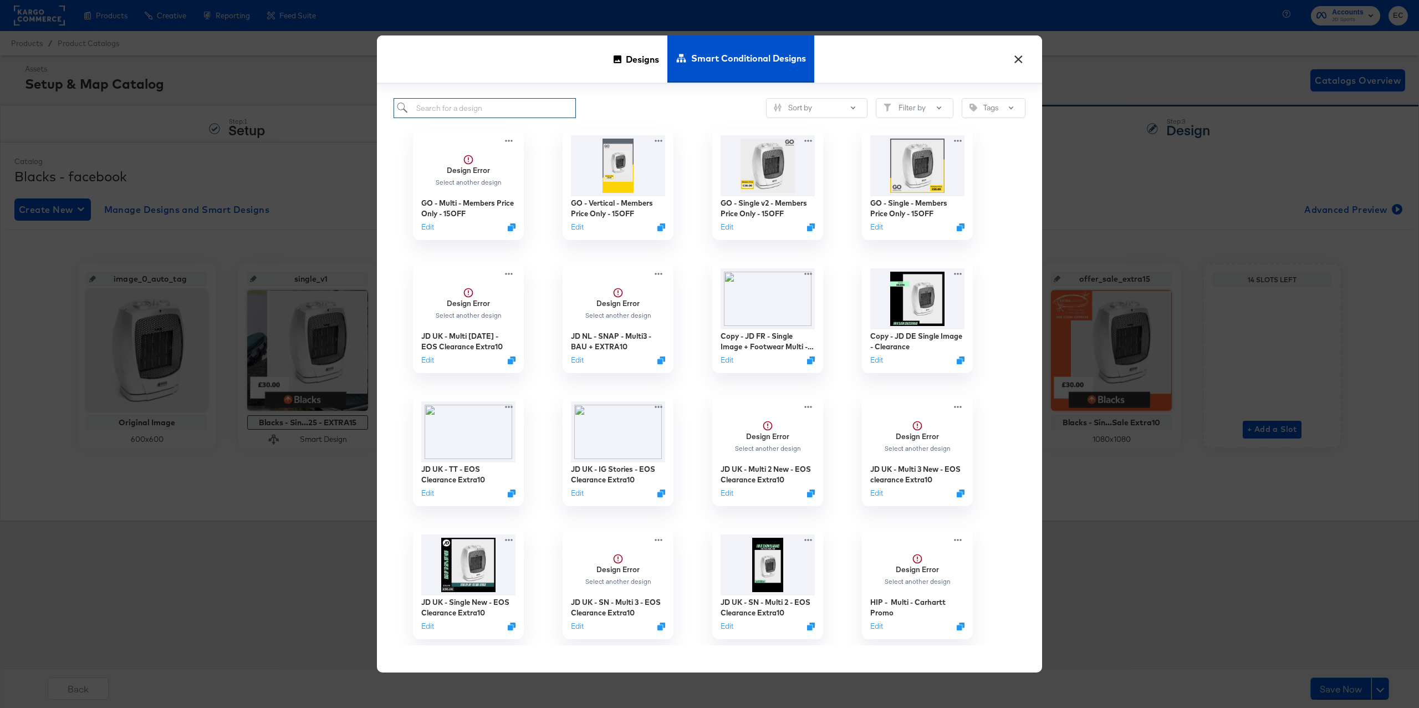
click at [491, 114] on input "search" at bounding box center [484, 108] width 182 height 21
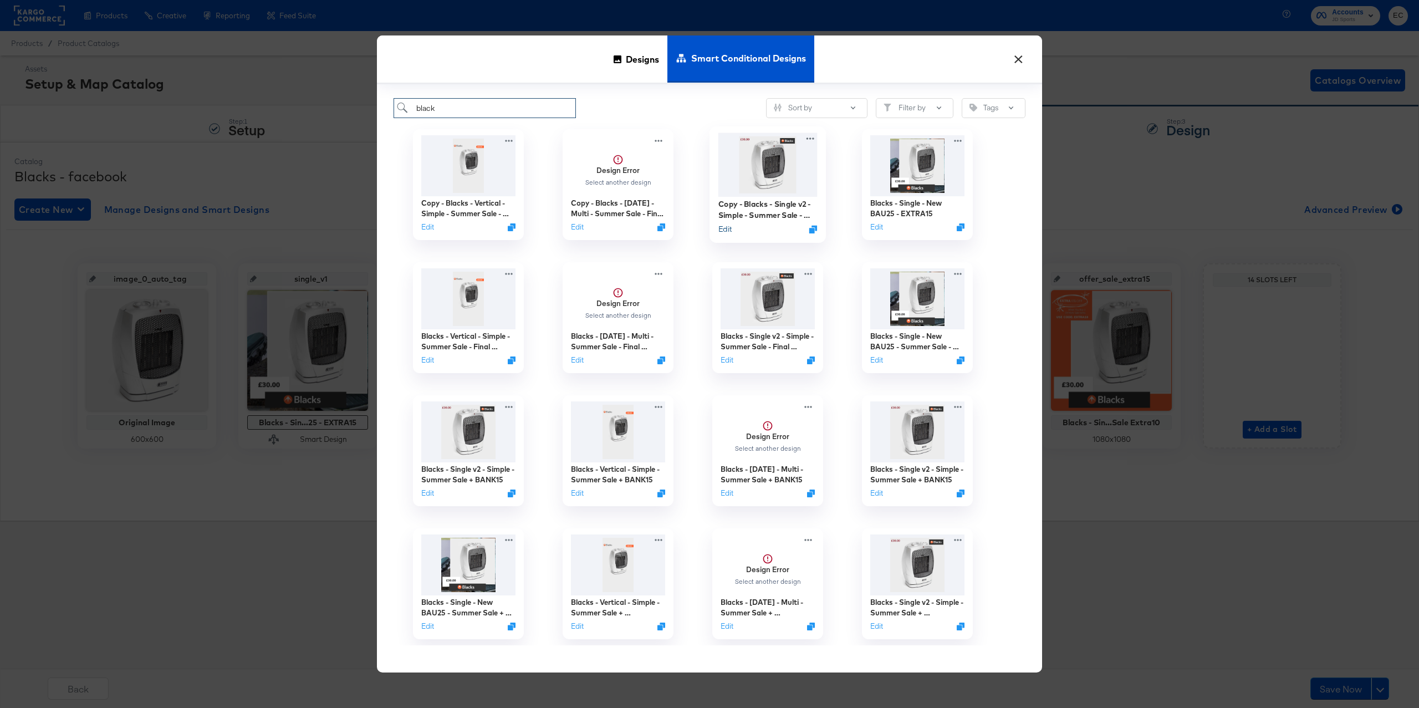
type input "black"
click at [723, 231] on button "Edit" at bounding box center [724, 229] width 13 height 11
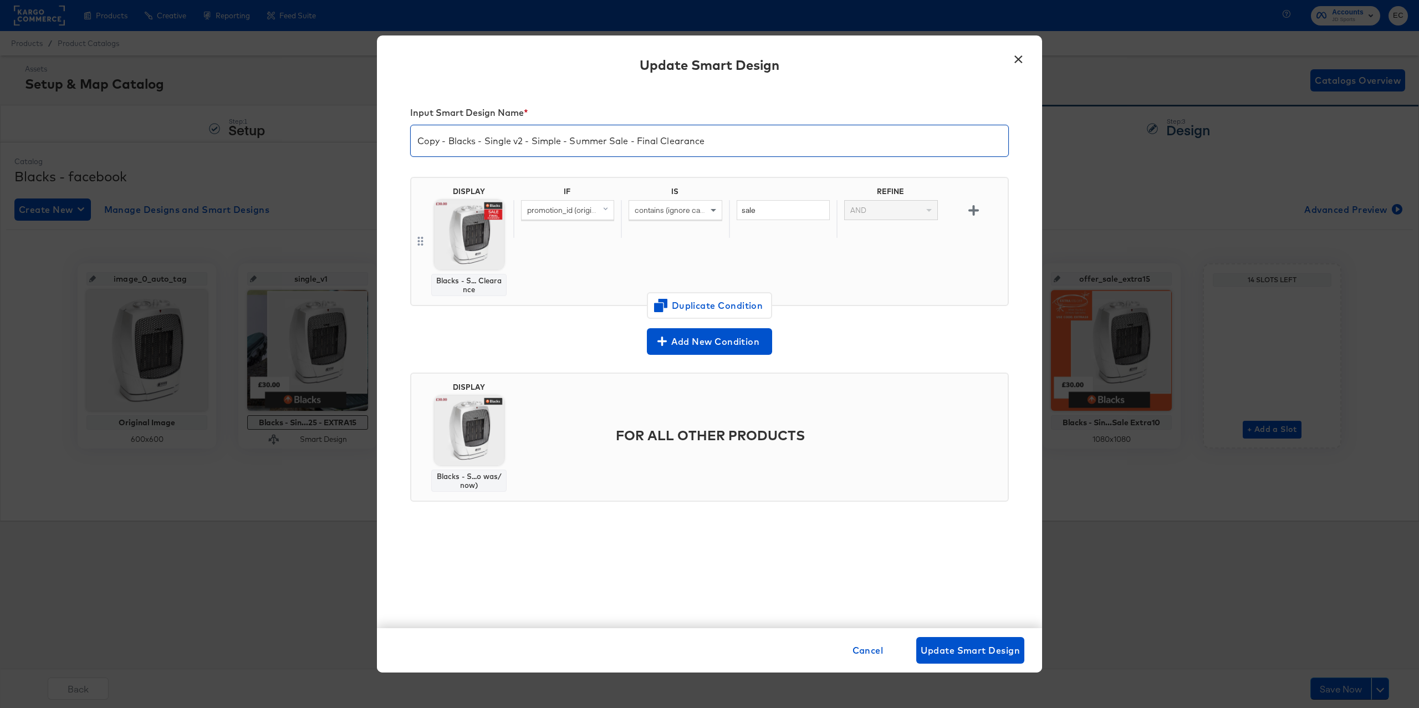
drag, startPoint x: 570, startPoint y: 141, endPoint x: 764, endPoint y: 156, distance: 194.5
click at [764, 156] on div "Copy - Blacks - Single v2 - Simple - Summer Sale - Final Clearance" at bounding box center [709, 141] width 598 height 32
paste input "EXTRA15"
drag, startPoint x: 393, startPoint y: 140, endPoint x: 362, endPoint y: 141, distance: 31.0
click at [362, 141] on div "× Update Smart Design Input Smart Design Name * Copy - Blacks - Single v2 - Sim…" at bounding box center [709, 354] width 1419 height 708
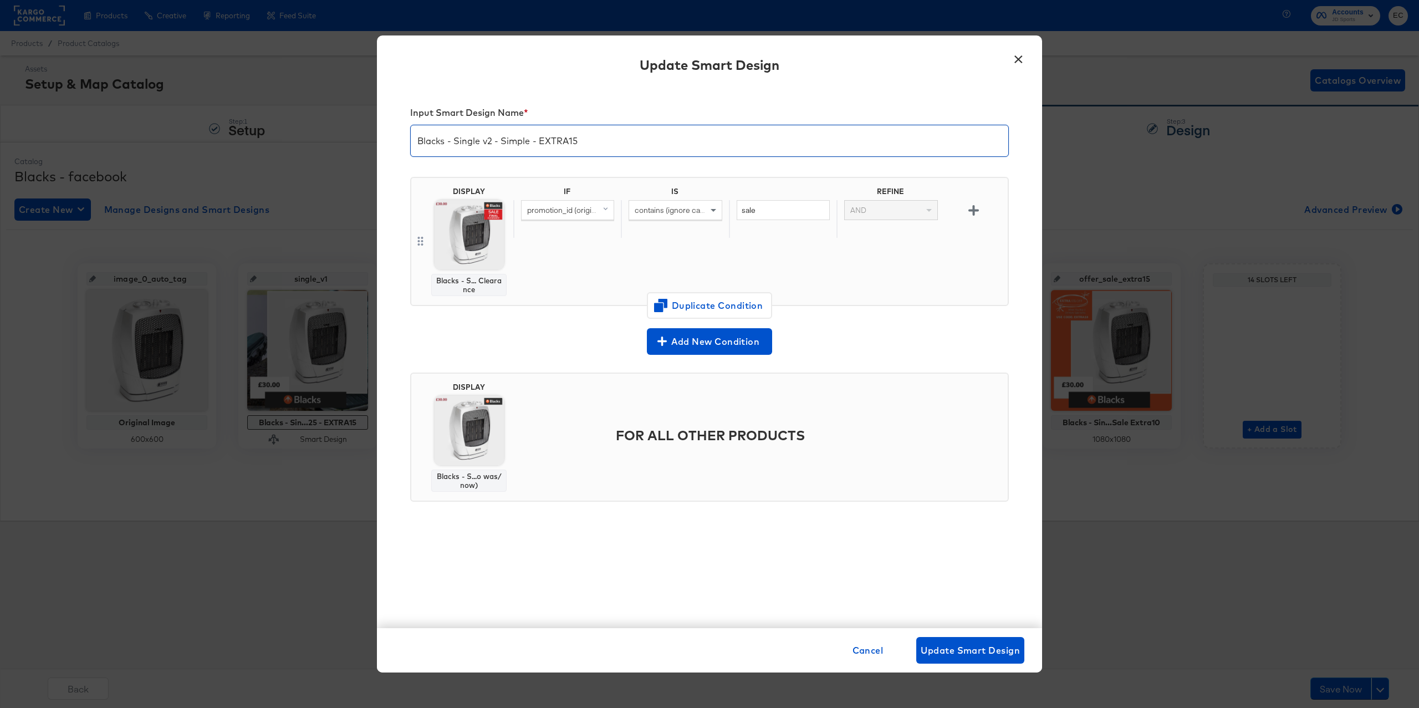
type input "Blacks - Single v2 - Simple - EXTRA15"
click at [746, 218] on input "sale" at bounding box center [782, 210] width 93 height 21
paste input "EXTRA15"
type input "EXTRA15"
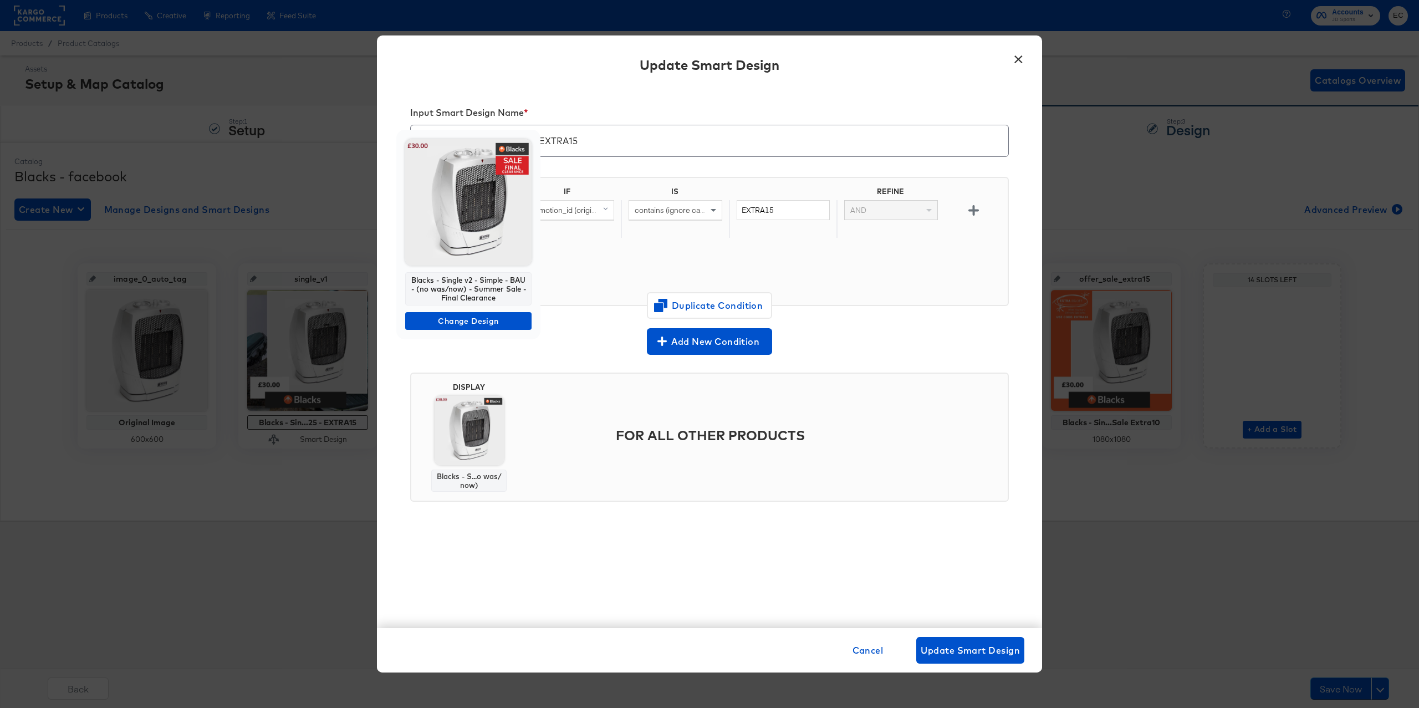
click at [458, 224] on img at bounding box center [468, 202] width 126 height 126
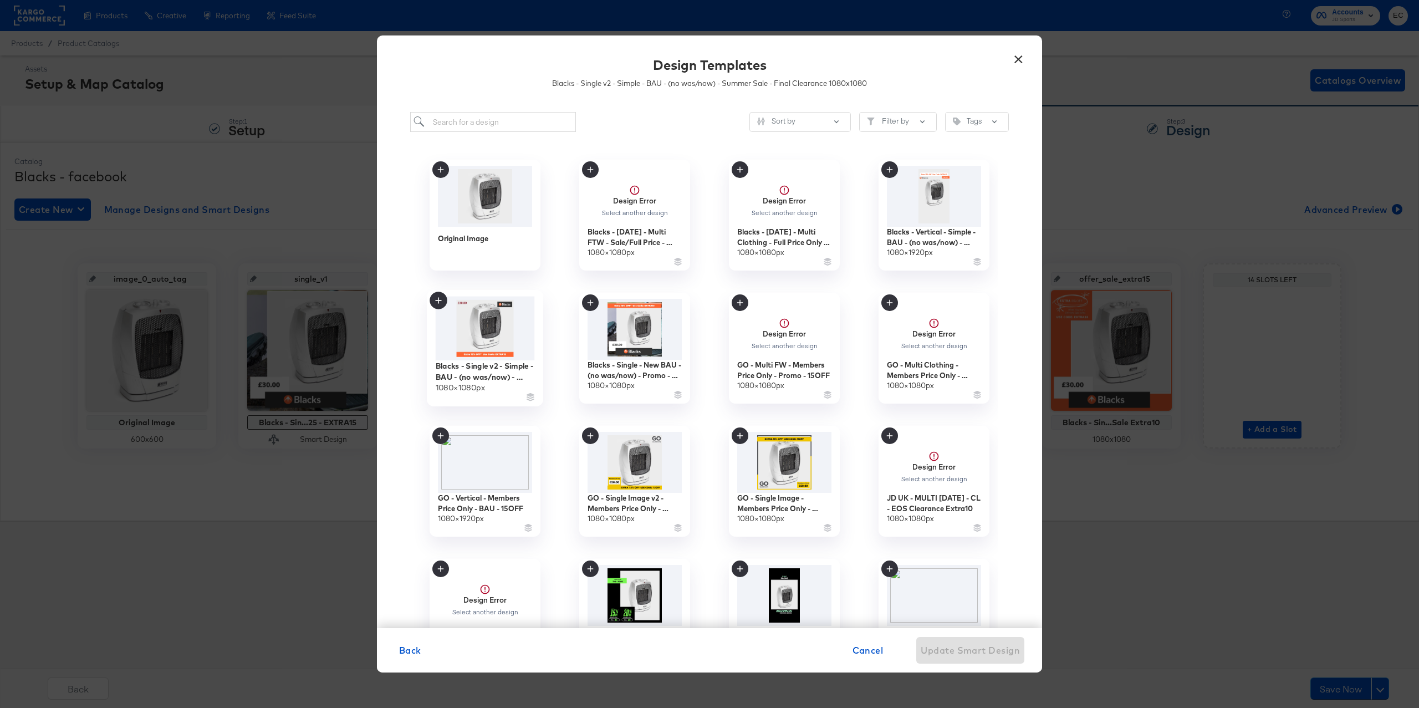
click at [515, 348] on img at bounding box center [485, 328] width 99 height 64
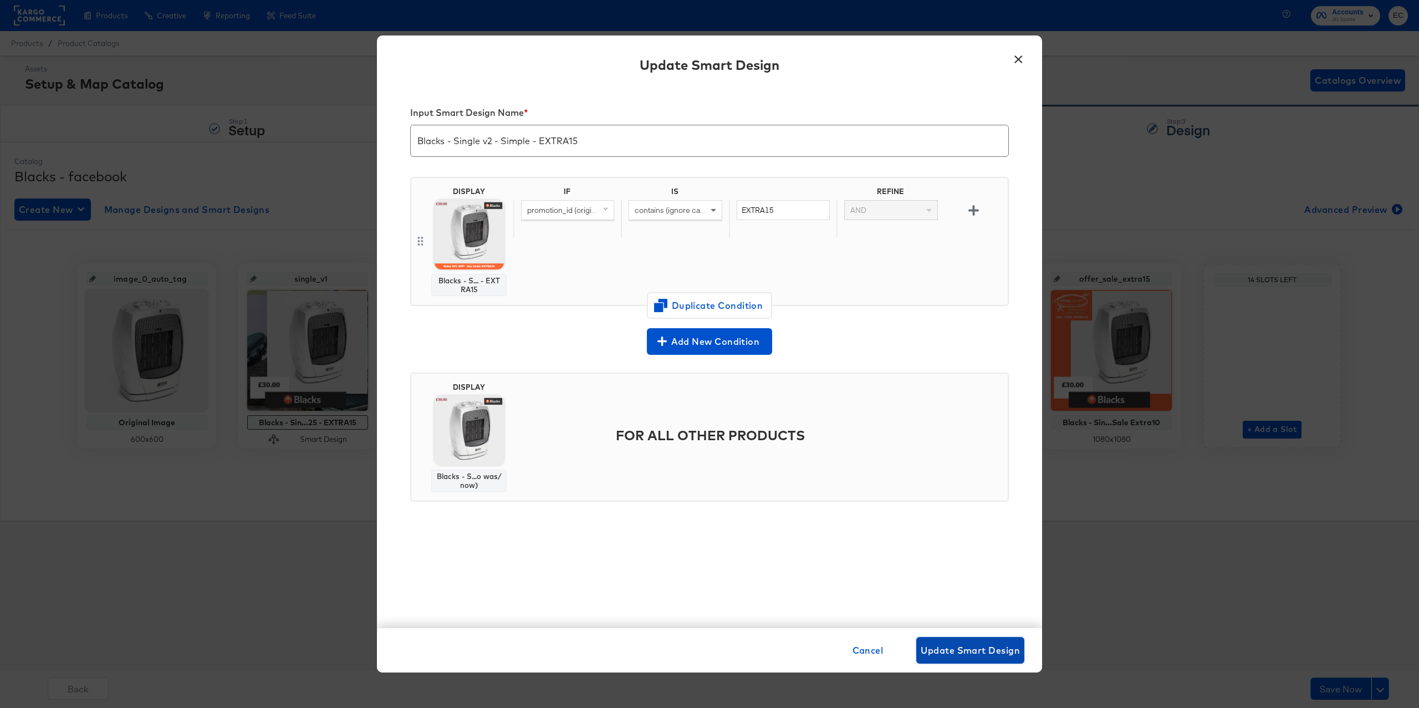
drag, startPoint x: 958, startPoint y: 652, endPoint x: 934, endPoint y: 640, distance: 26.8
click at [959, 652] on span "Update Smart Design" at bounding box center [969, 650] width 99 height 16
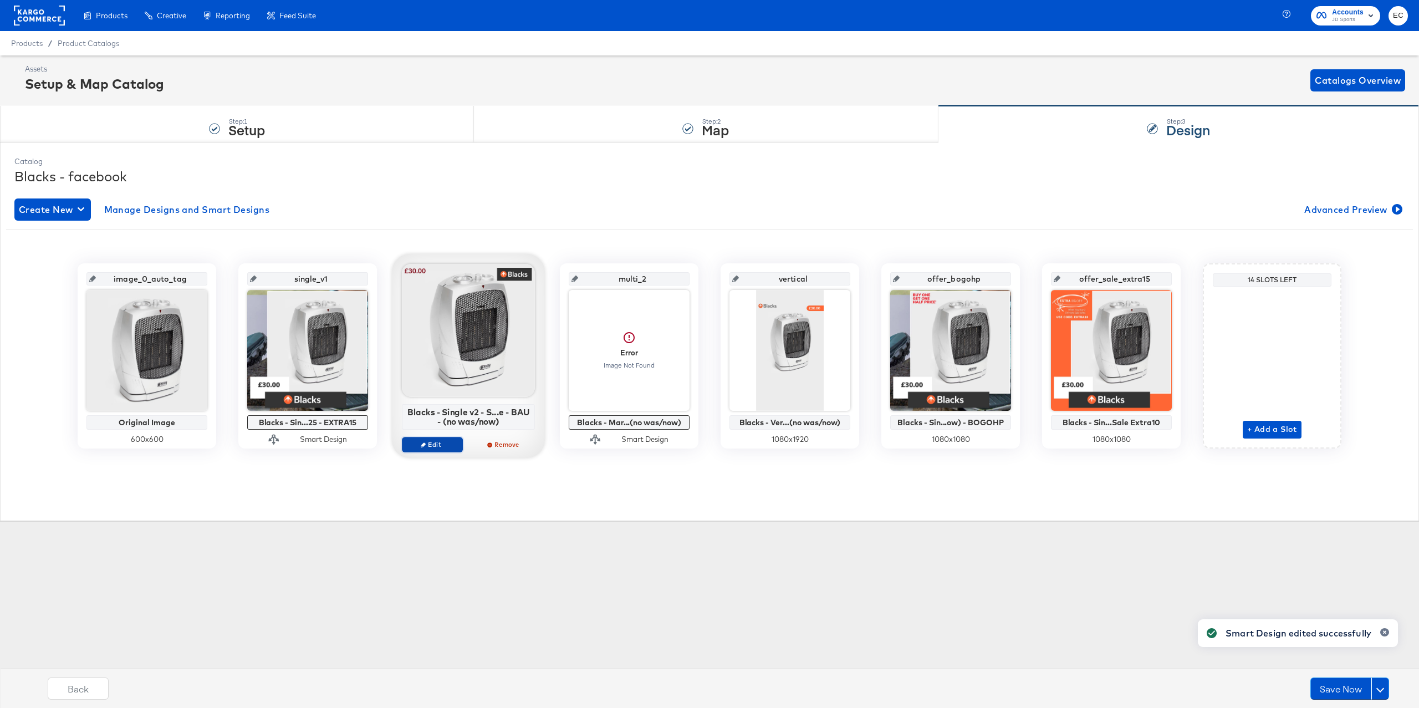
click at [412, 439] on button "Edit" at bounding box center [432, 445] width 61 height 16
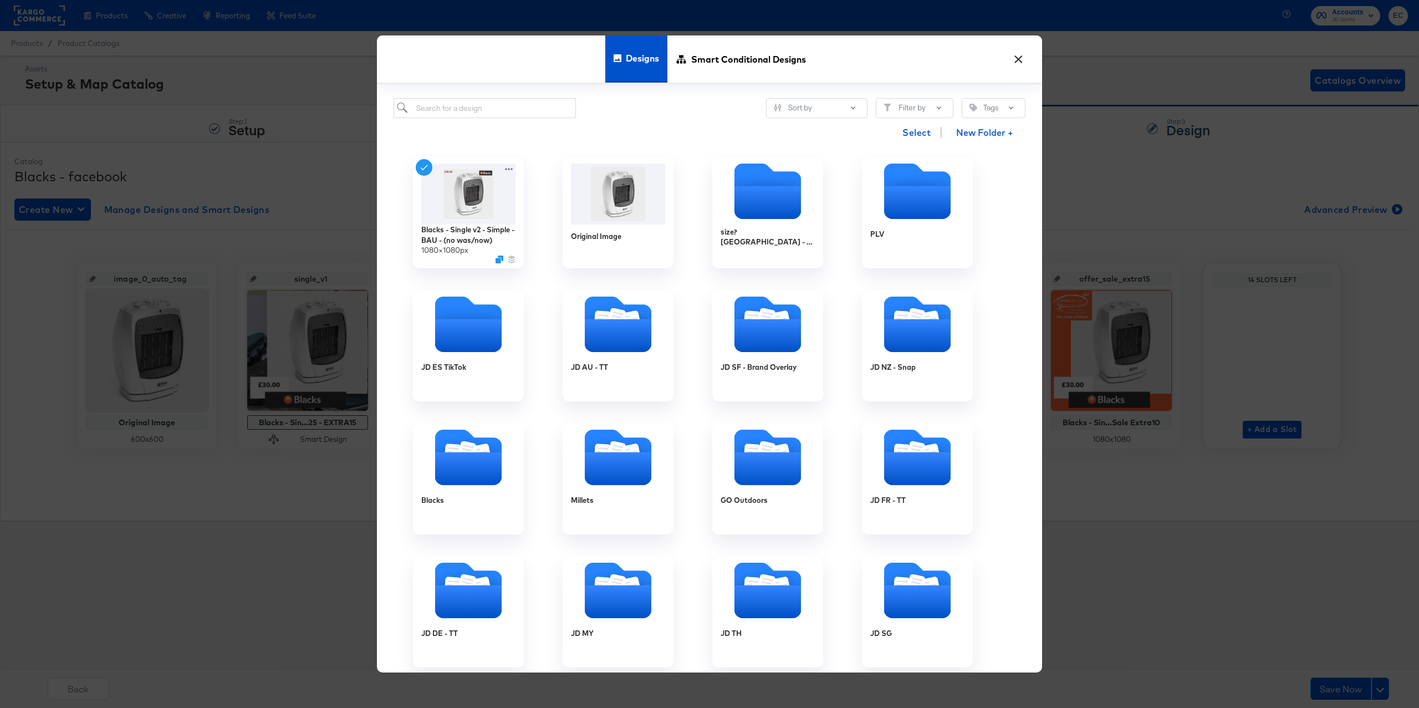
click at [686, 58] on div "Smart Conditional Designs" at bounding box center [740, 58] width 147 height 47
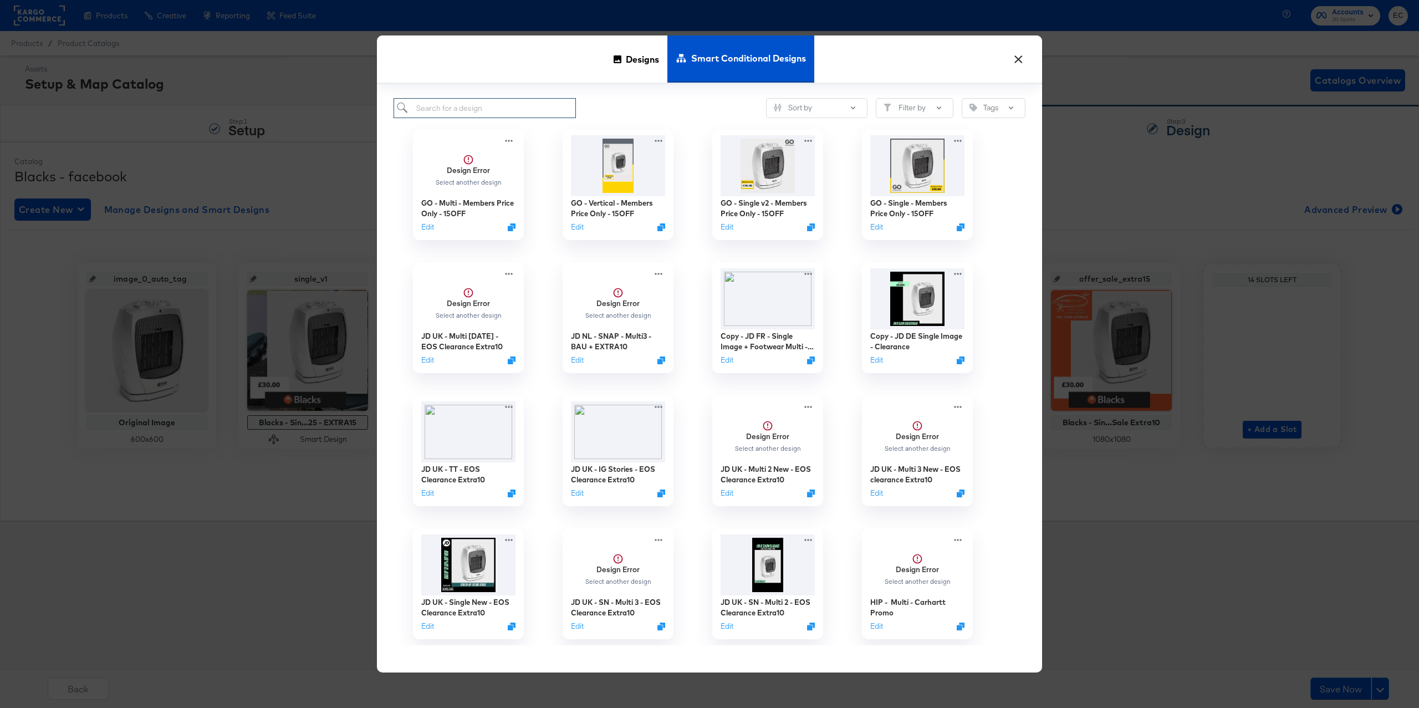
click at [437, 110] on input "search" at bounding box center [484, 108] width 182 height 21
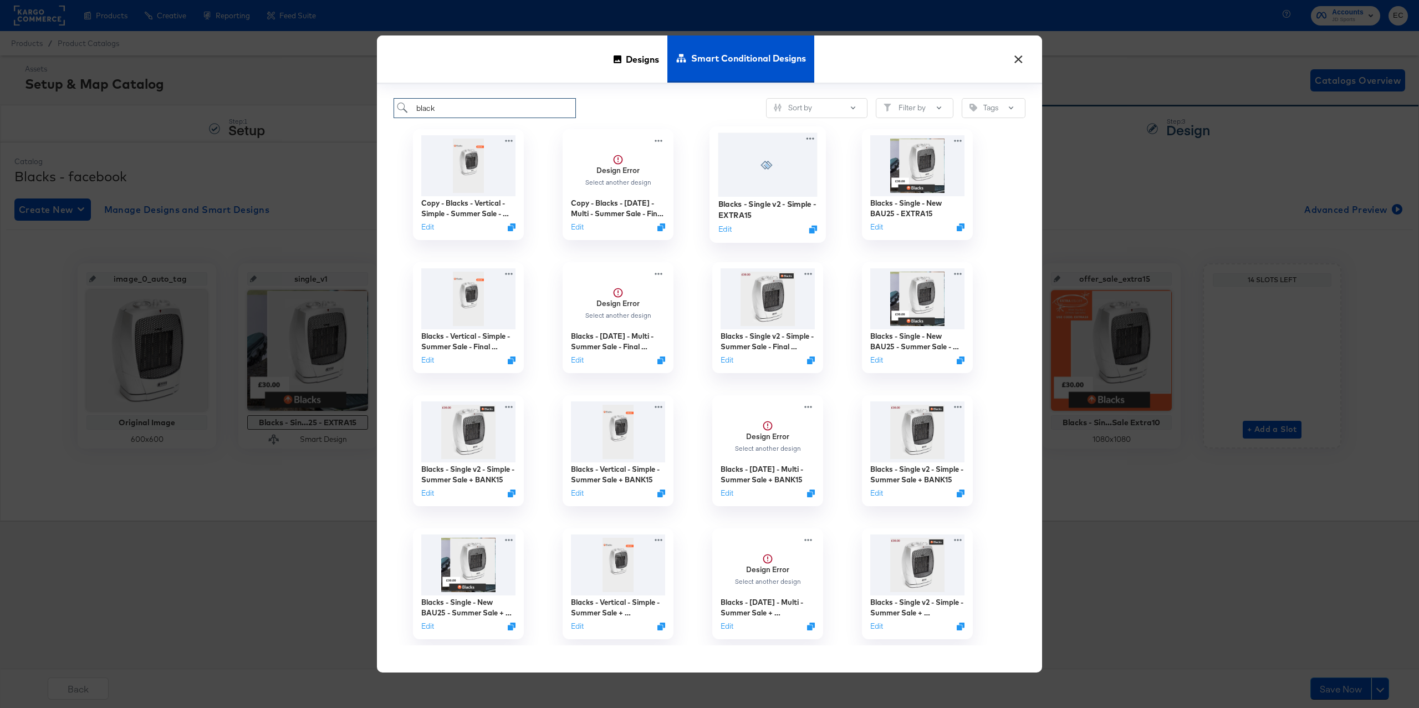
type input "black"
click at [788, 188] on div at bounding box center [767, 165] width 99 height 64
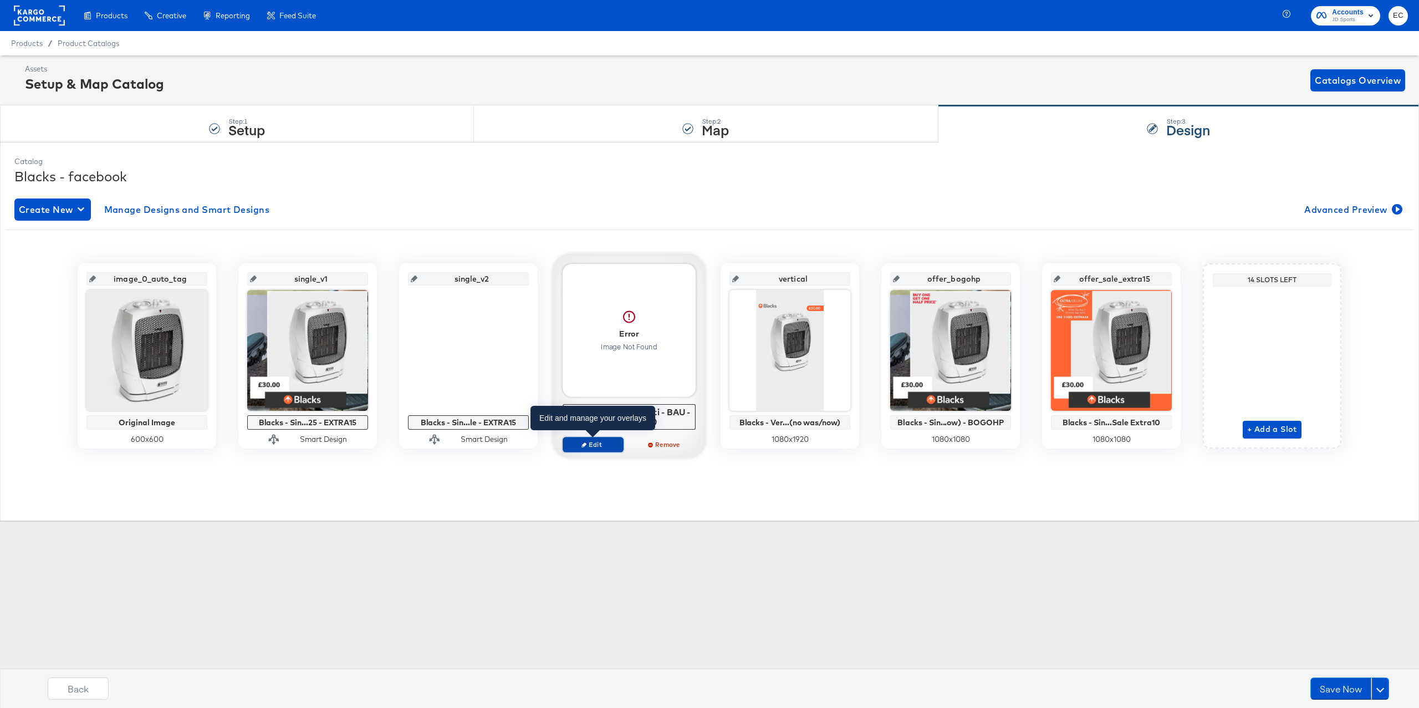
click at [595, 447] on span "Edit" at bounding box center [592, 444] width 51 height 8
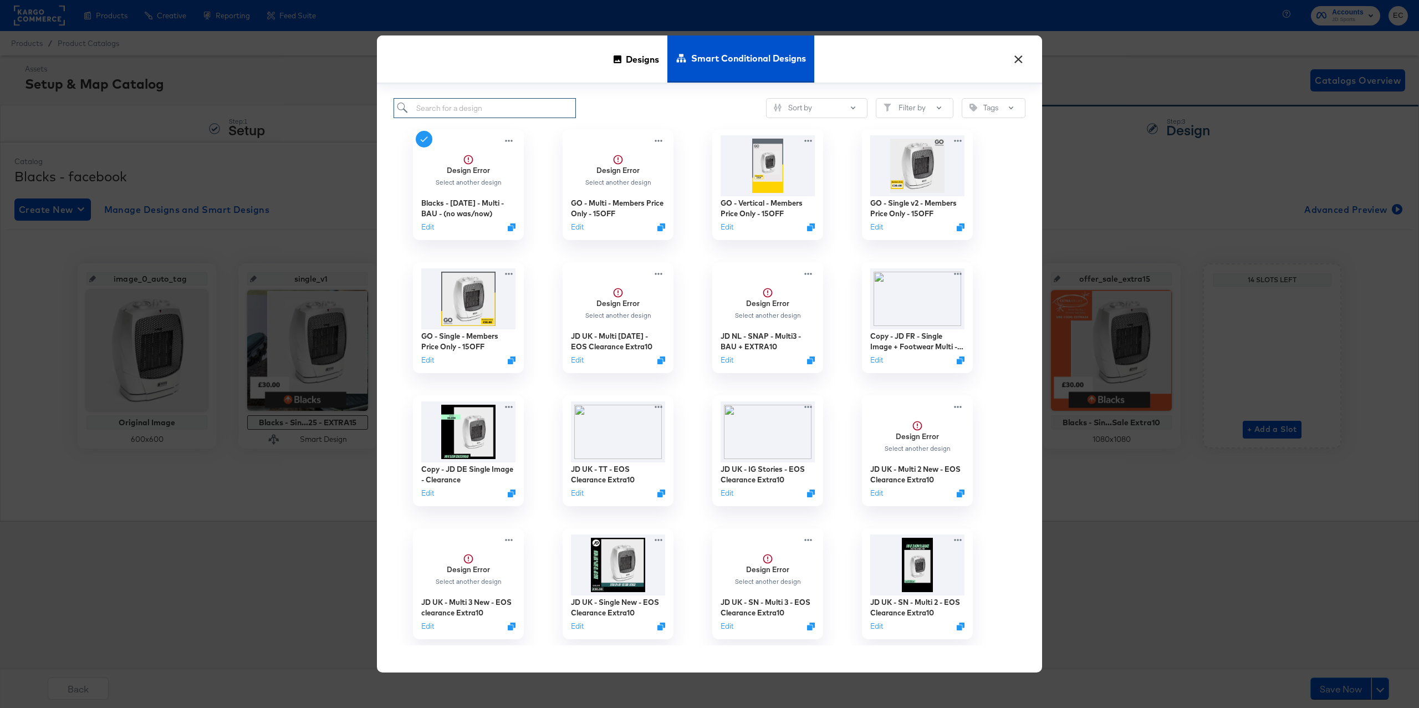
click at [539, 110] on input "search" at bounding box center [484, 108] width 182 height 21
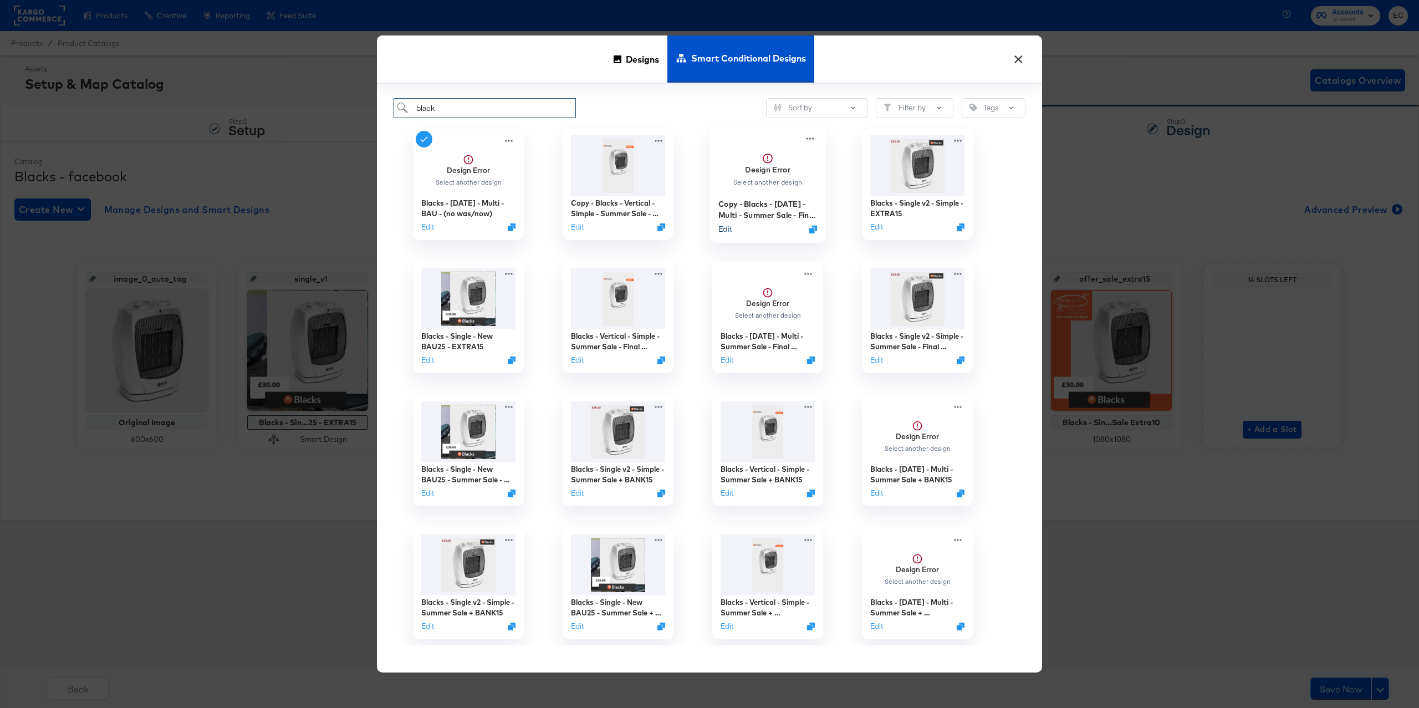
type input "black"
click at [721, 229] on button "Edit" at bounding box center [724, 229] width 13 height 11
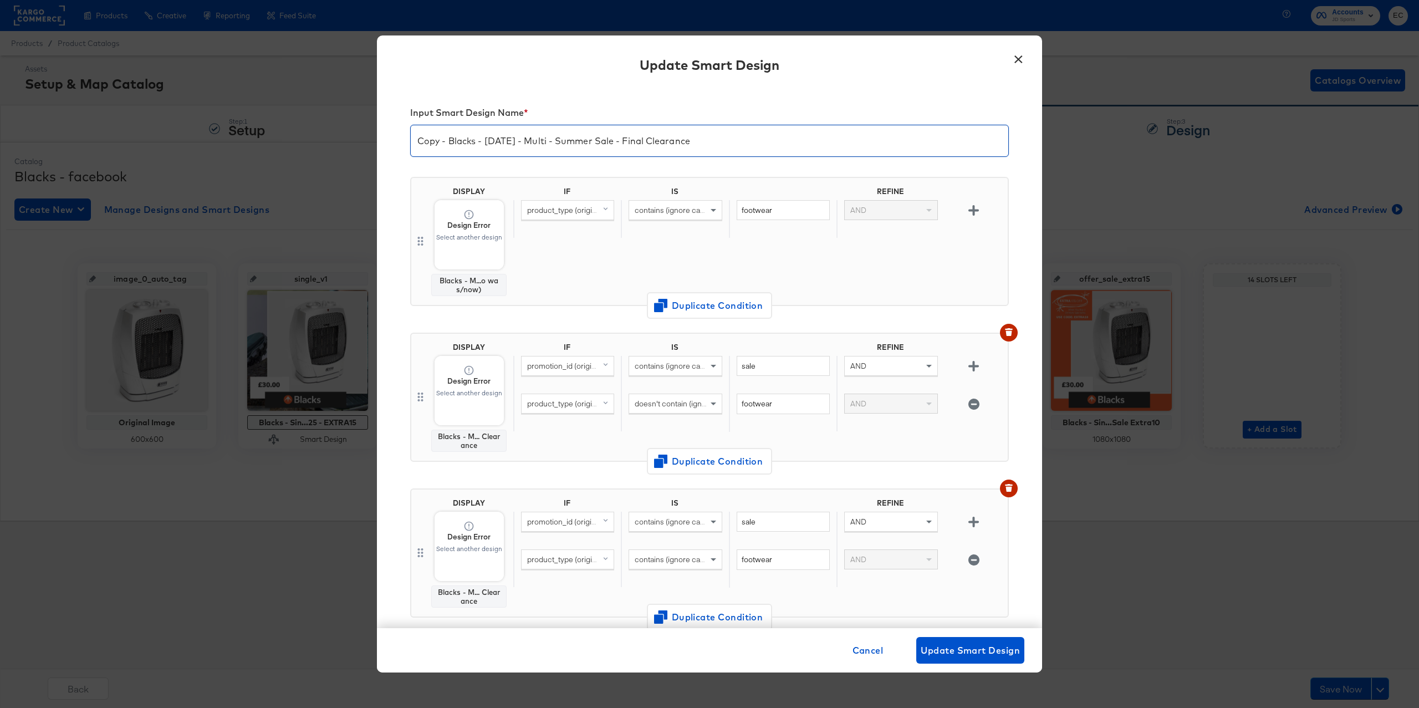
paste input "EXTRA15"
drag, startPoint x: 556, startPoint y: 141, endPoint x: 738, endPoint y: 139, distance: 182.3
click at [738, 139] on input "Copy - Blacks - Mar 24 - Multi - Summer Sale - Final Clearance" at bounding box center [709, 136] width 597 height 31
drag, startPoint x: 451, startPoint y: 139, endPoint x: 364, endPoint y: 139, distance: 87.0
click at [364, 139] on div "× Update Smart Design Input Smart Design Name * Copy - Blacks - Mar 24 - Multi …" at bounding box center [709, 354] width 1419 height 708
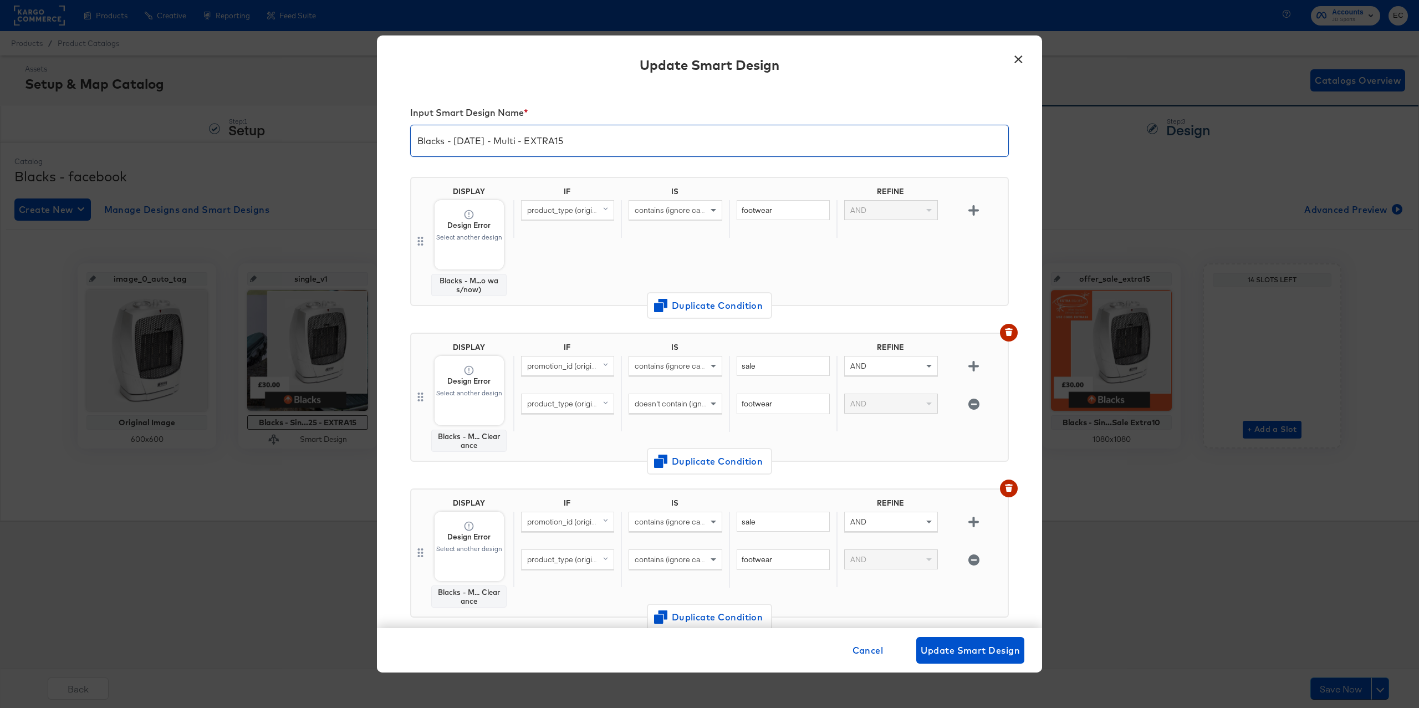
type input "Blacks - [DATE] - Multi - EXTRA15"
click at [744, 369] on input "sale" at bounding box center [782, 366] width 93 height 21
paste input "EXTRA15"
type input "EXTRA15"
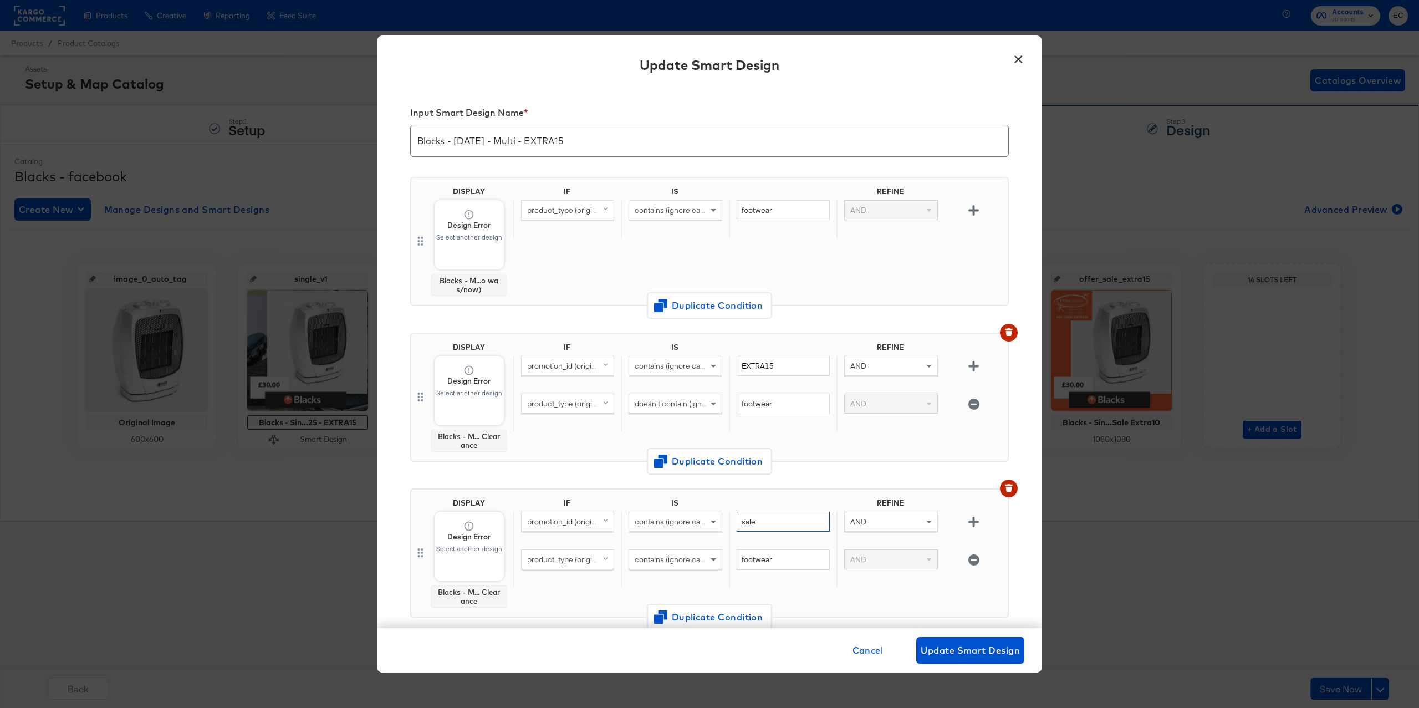
click at [753, 524] on input "sale" at bounding box center [782, 521] width 93 height 21
paste input "EXTRA15"
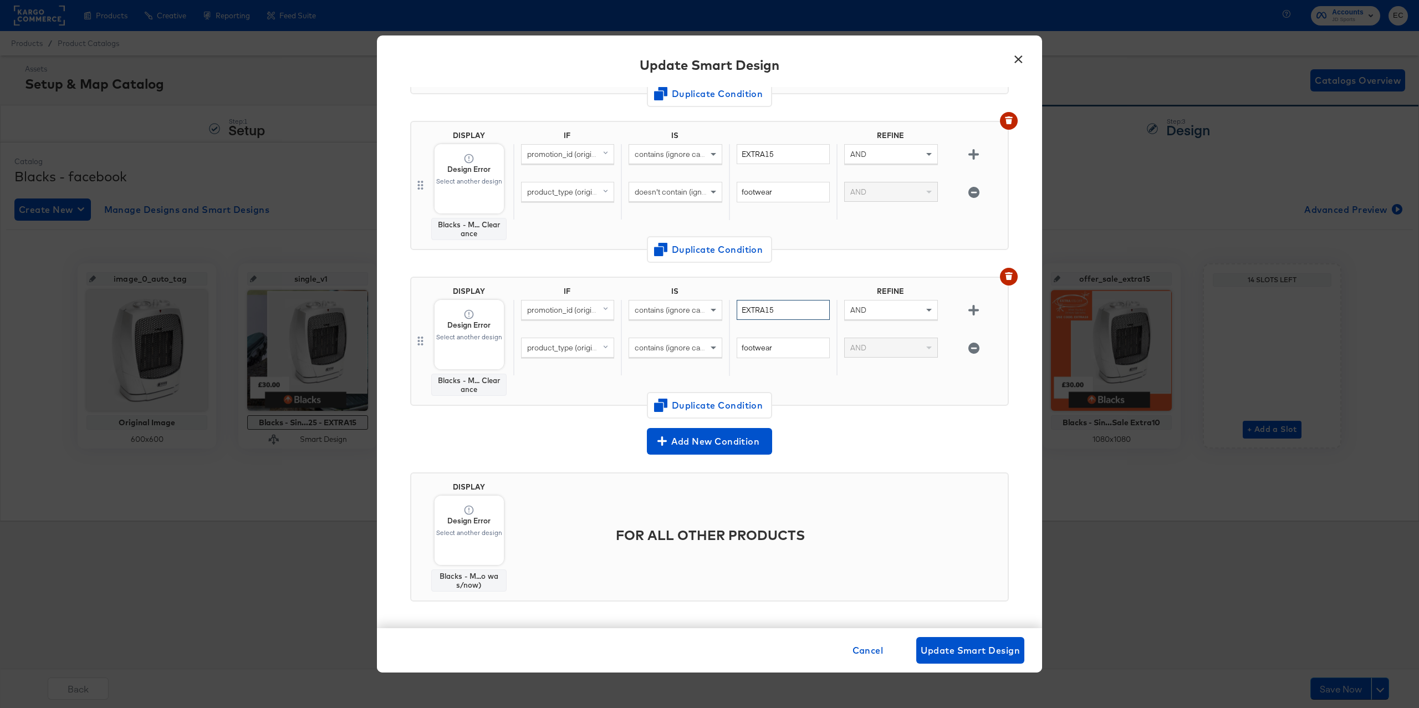
scroll to position [176, 0]
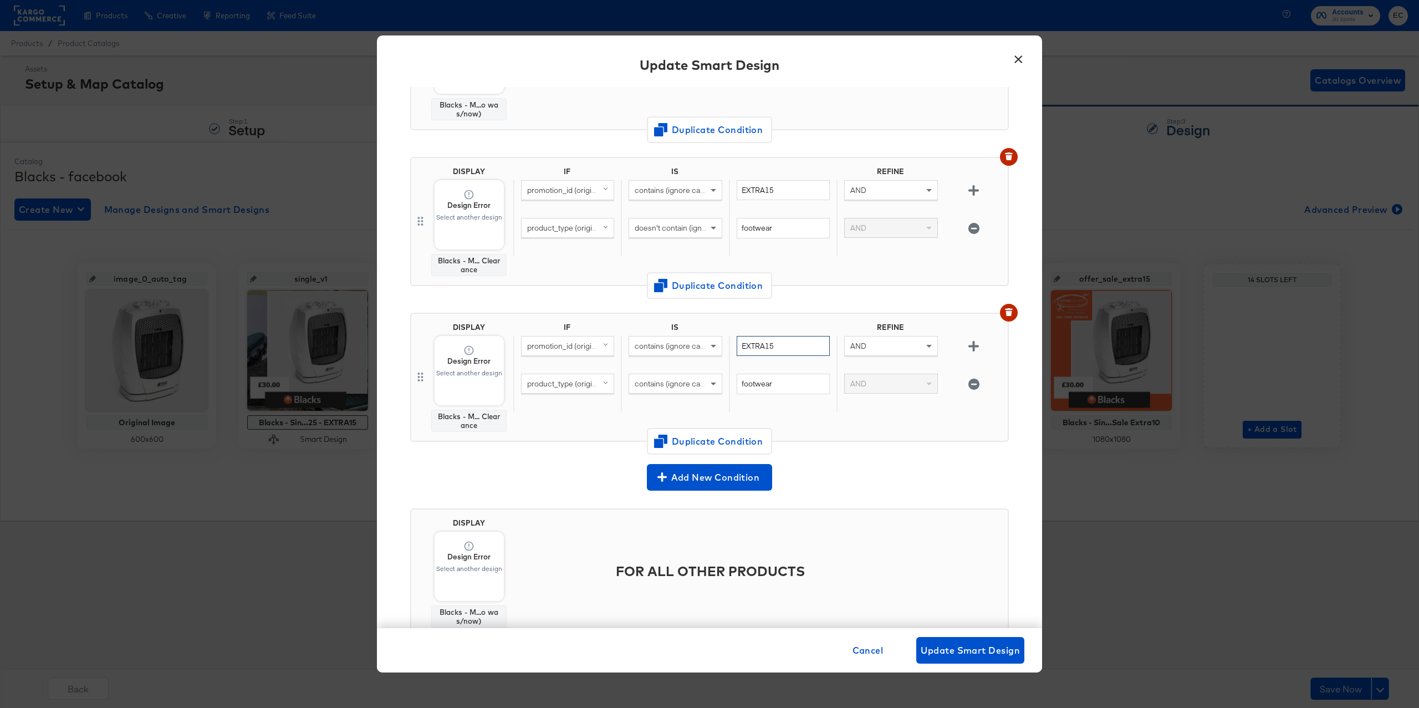
type input "EXTRA15"
click at [449, 214] on span "Design Error Select another design" at bounding box center [468, 182] width 126 height 126
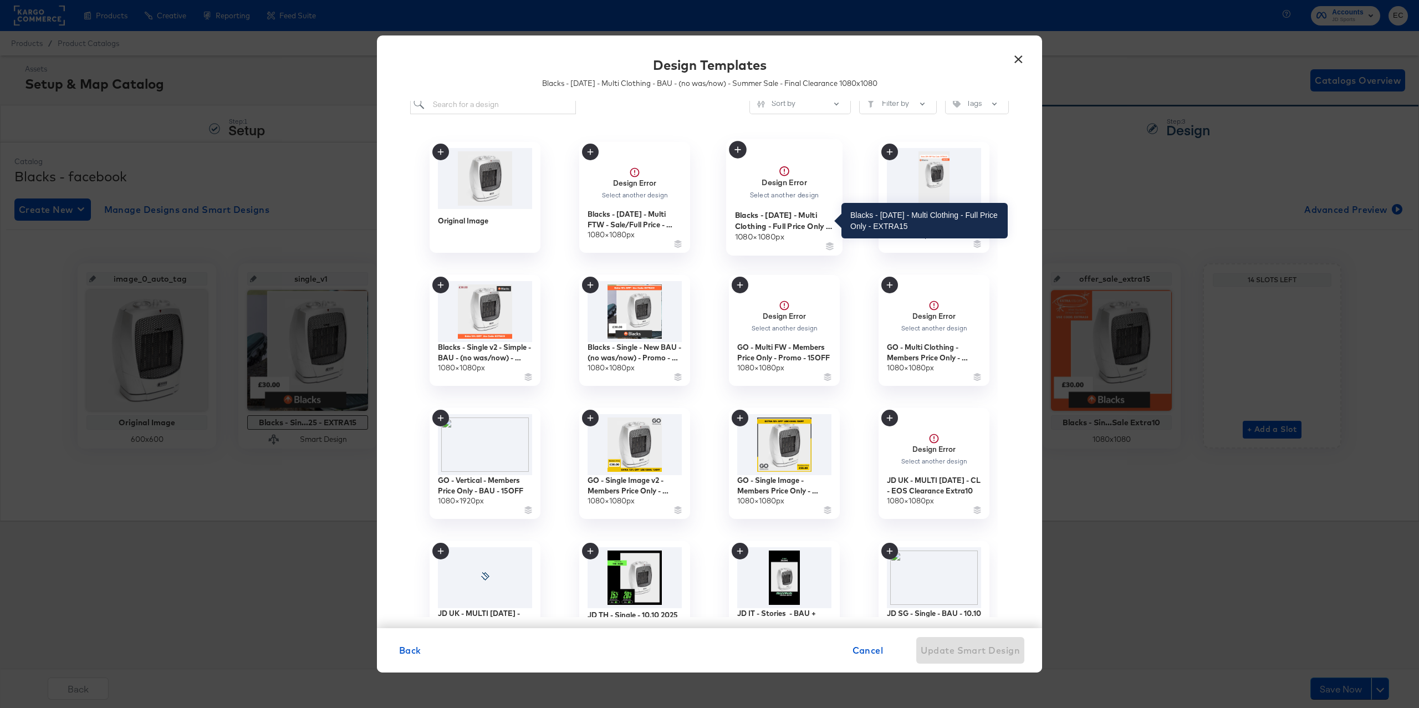
click at [774, 211] on div "Blacks - Mar 24 - Multi Clothing - Full Price Only - EXTRA15" at bounding box center [784, 220] width 99 height 22
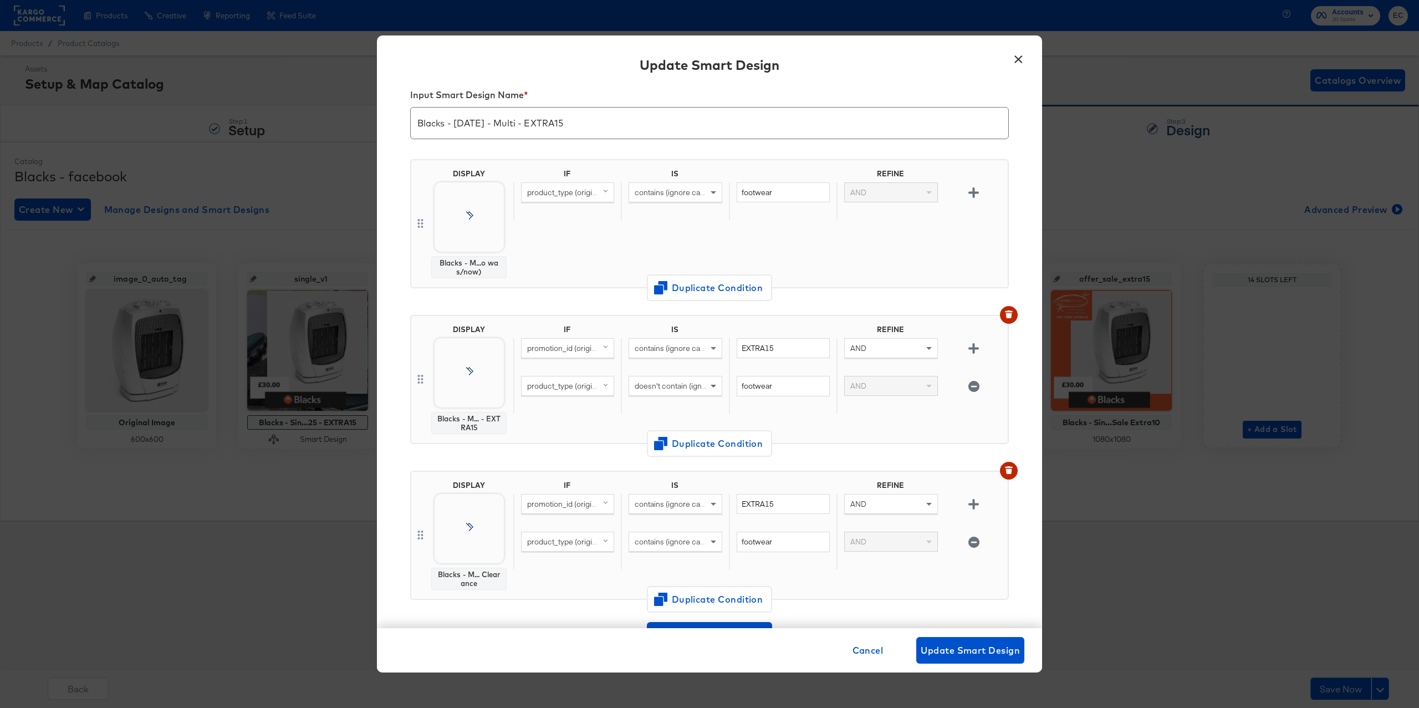
scroll to position [176, 0]
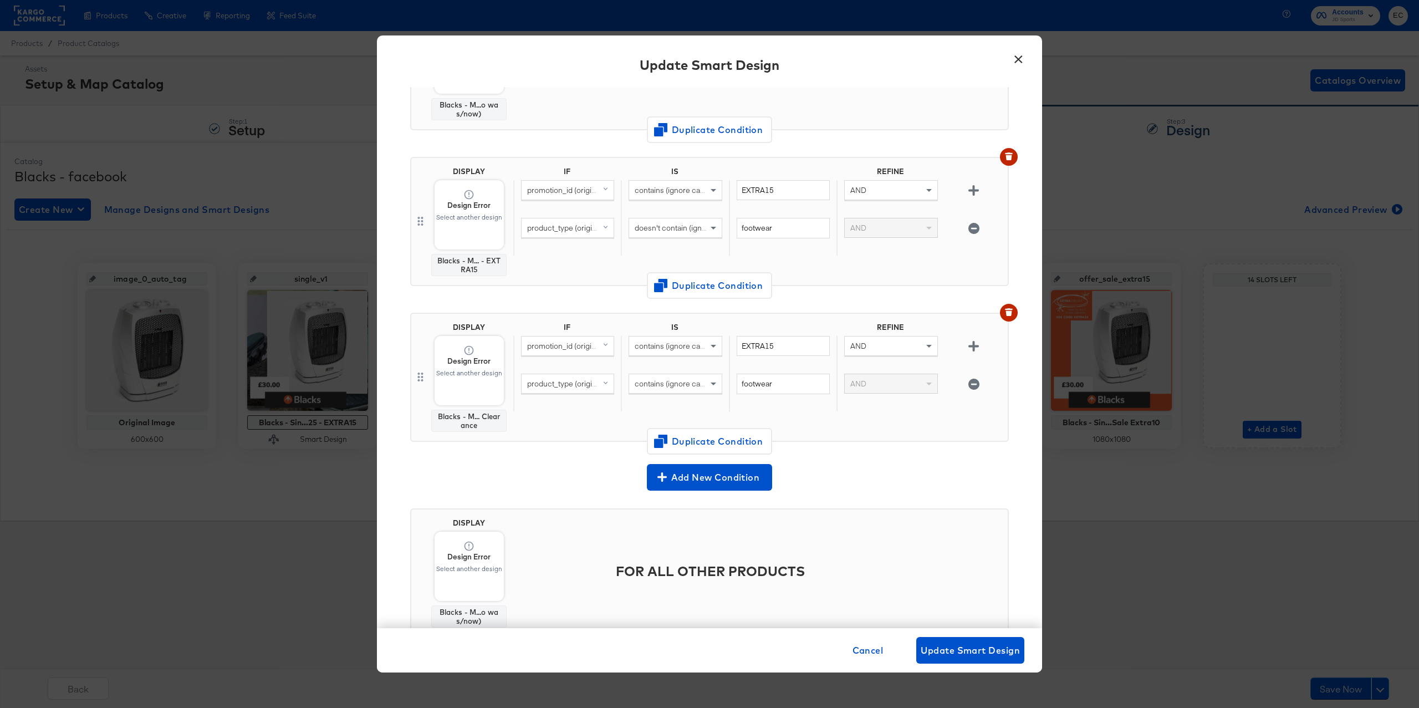
click at [554, 482] on div "Add New Condition" at bounding box center [709, 477] width 598 height 27
click at [465, 370] on span "Design Error Select another design" at bounding box center [468, 337] width 126 height 126
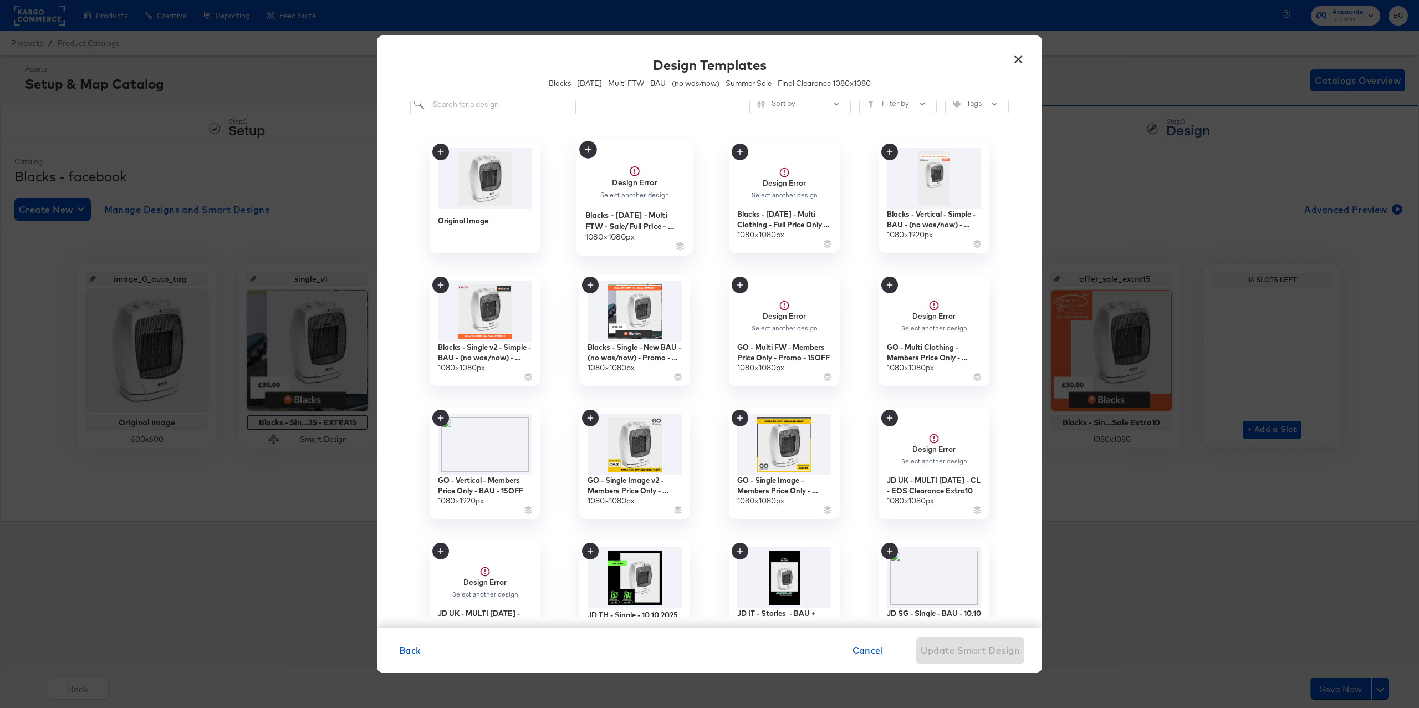
click at [650, 187] on strong "Design Error" at bounding box center [634, 182] width 45 height 11
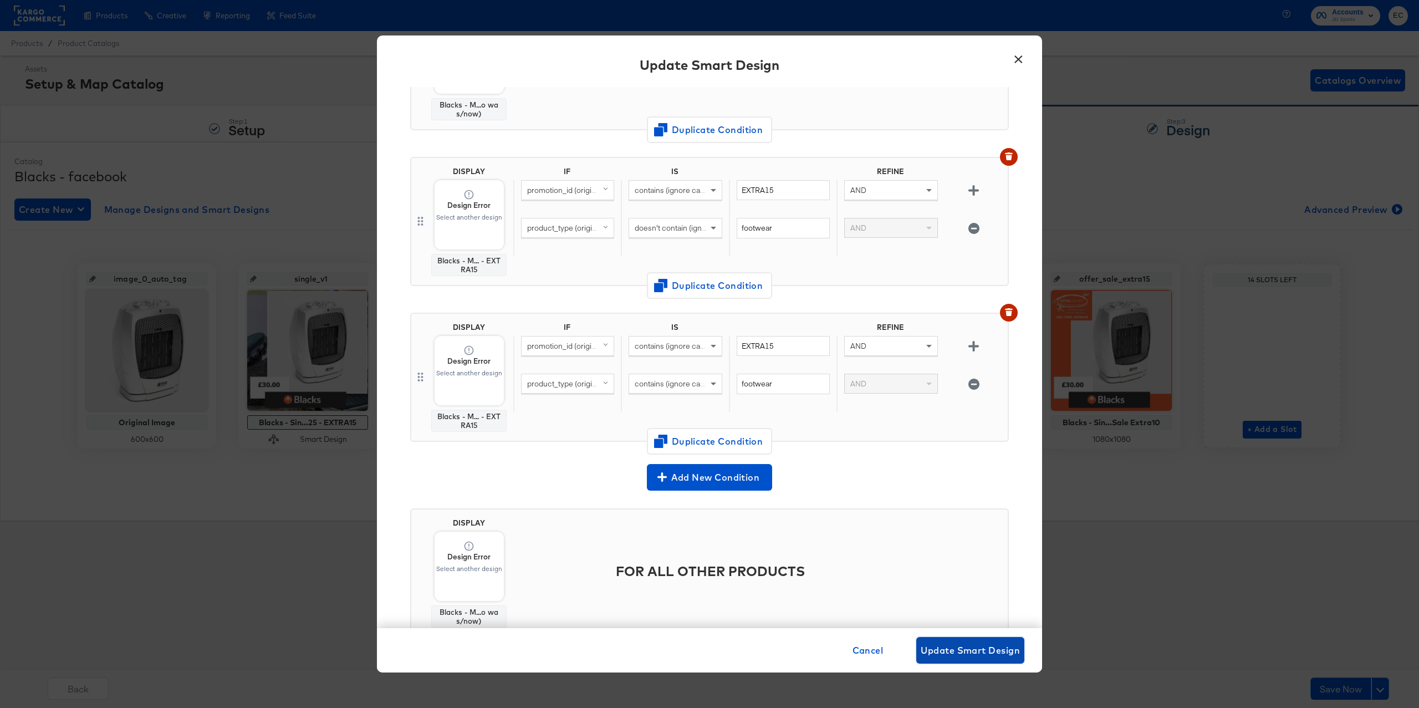
click at [954, 652] on span "Update Smart Design" at bounding box center [969, 650] width 99 height 16
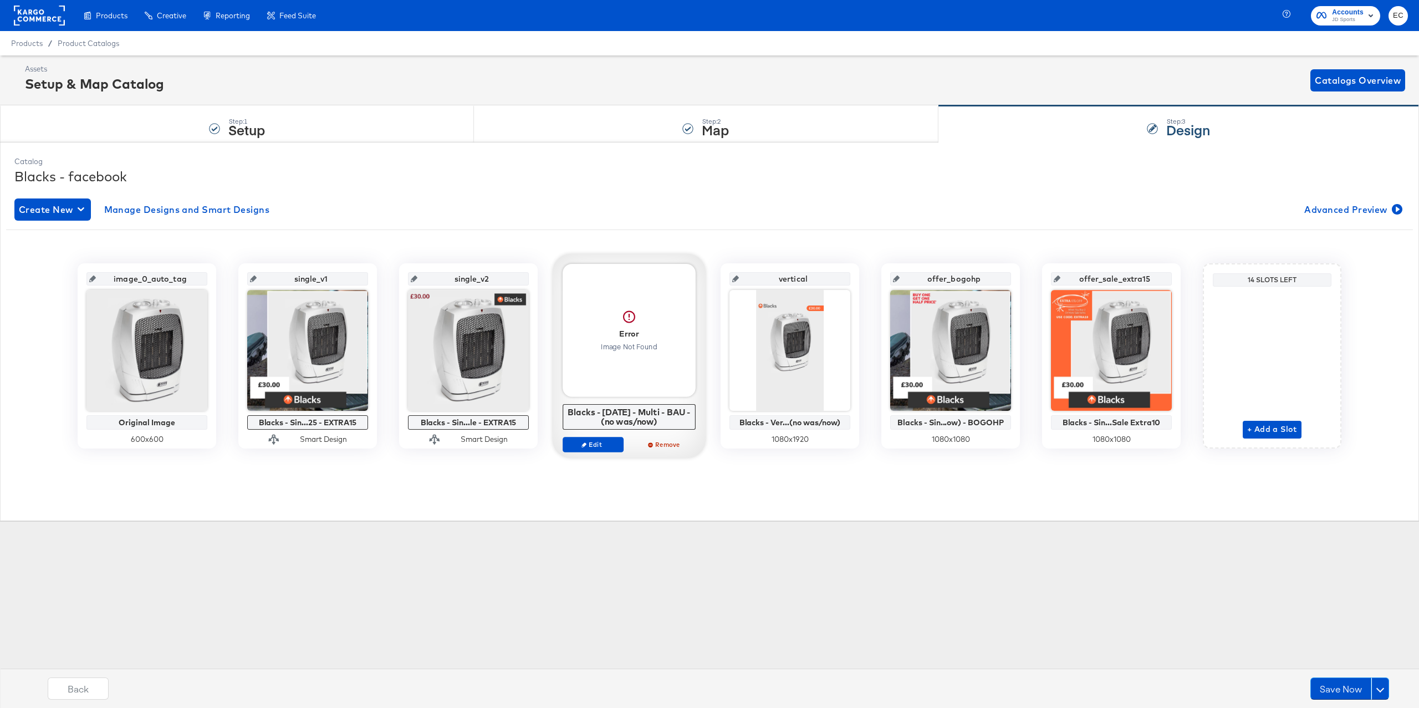
click at [591, 437] on div "Edit" at bounding box center [592, 445] width 61 height 16
click at [590, 454] on div "Edit Remove" at bounding box center [628, 449] width 133 height 25
click at [593, 448] on span "Edit" at bounding box center [592, 444] width 51 height 8
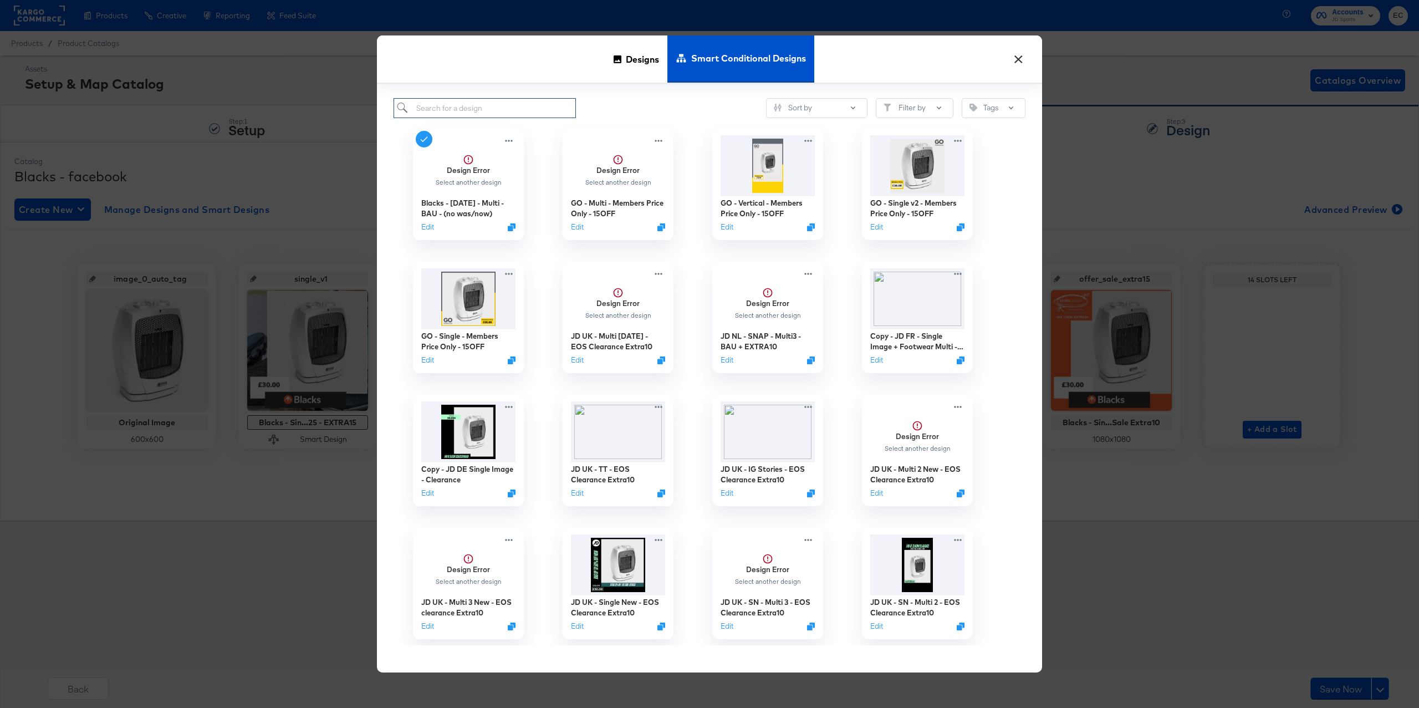
click at [535, 117] on input "search" at bounding box center [484, 108] width 182 height 21
type input "black"
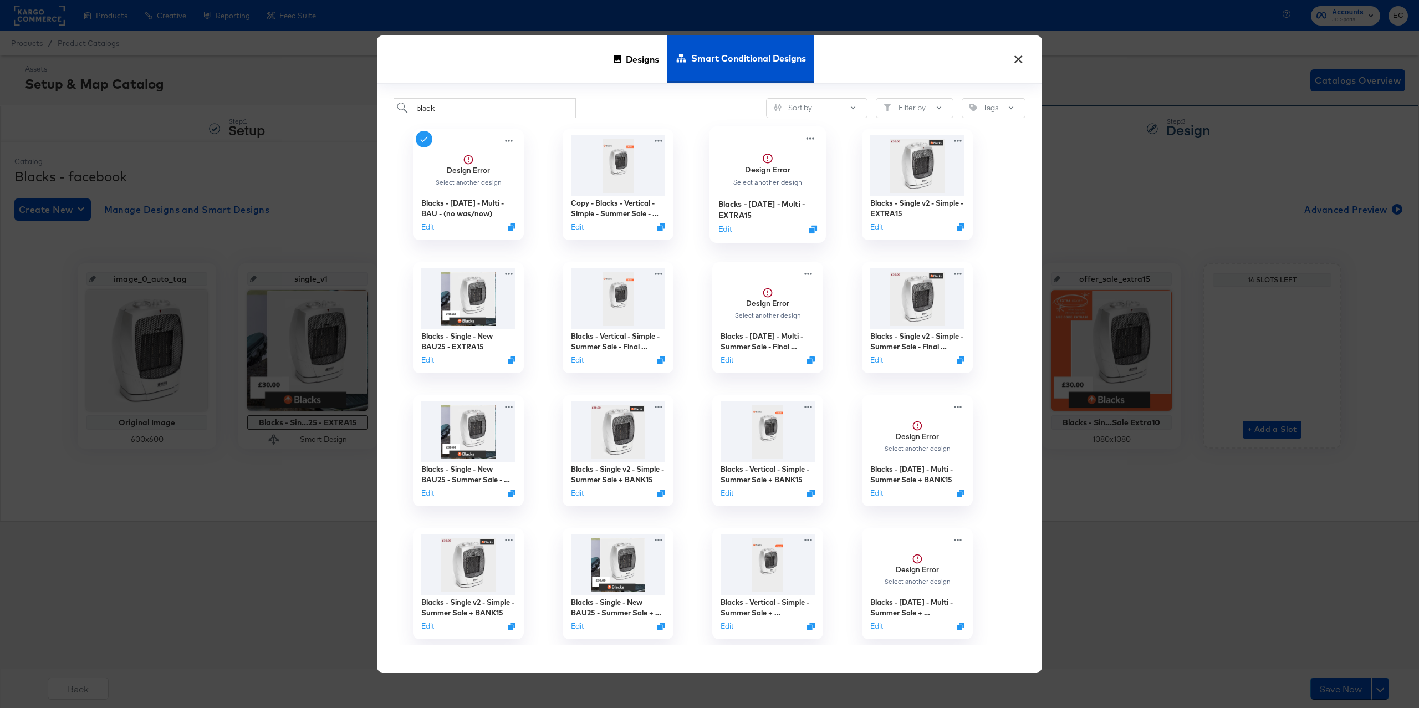
click at [758, 195] on span "Design Error Select another design" at bounding box center [767, 165] width 99 height 64
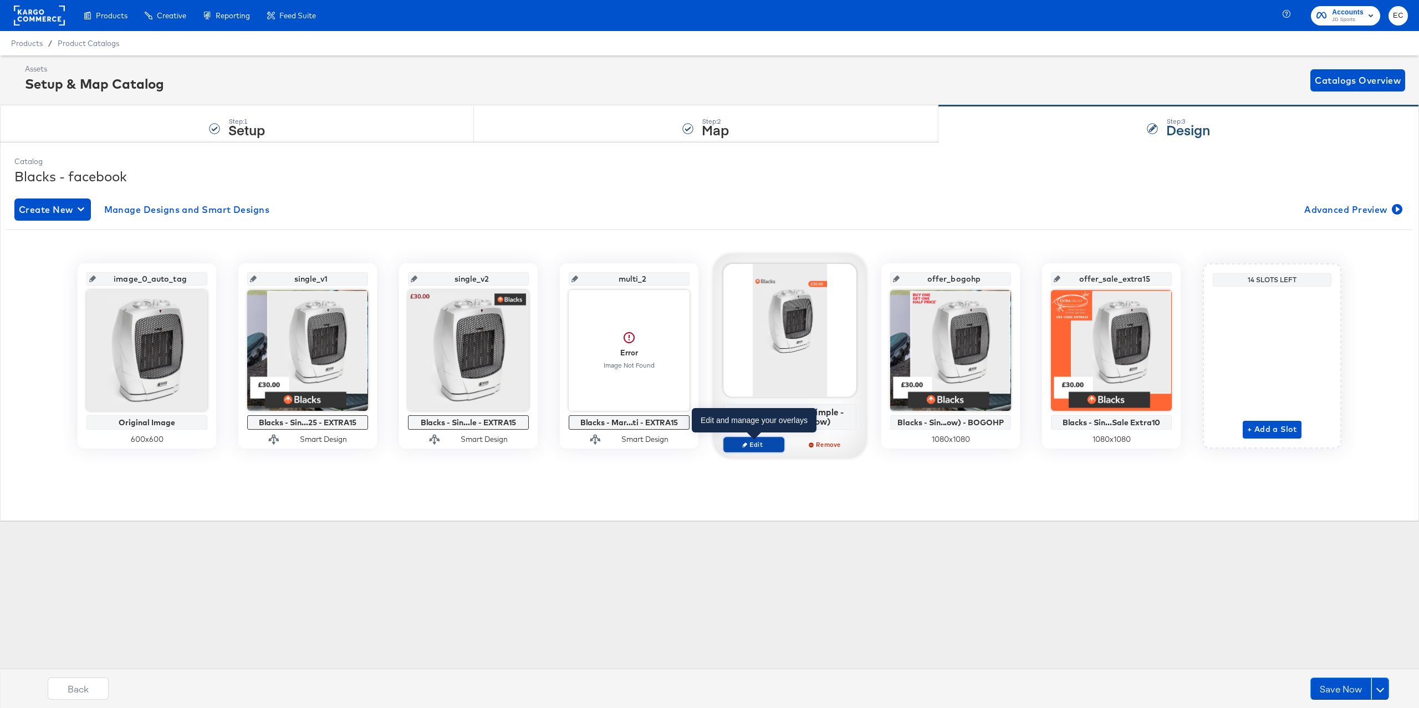
click at [745, 447] on icon "button" at bounding box center [744, 444] width 5 height 5
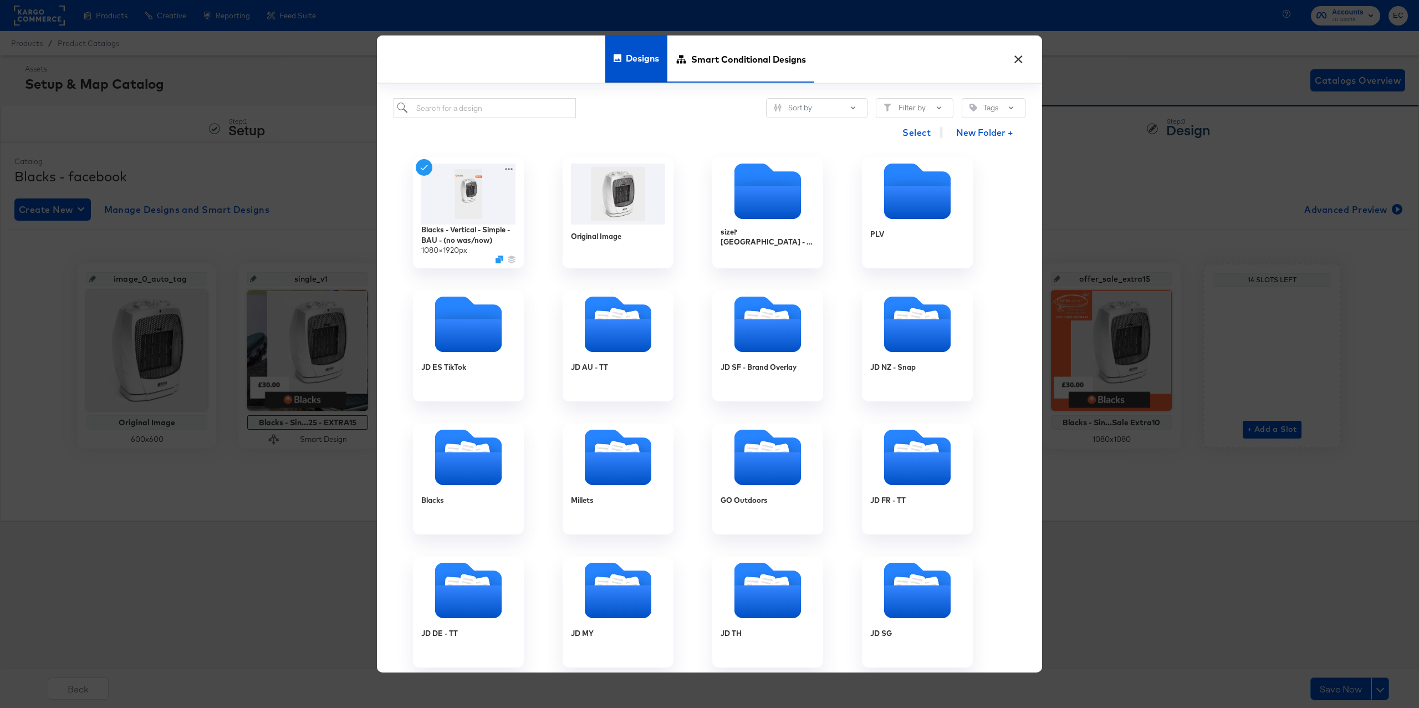
click at [740, 73] on span "Smart Conditional Designs" at bounding box center [748, 58] width 115 height 49
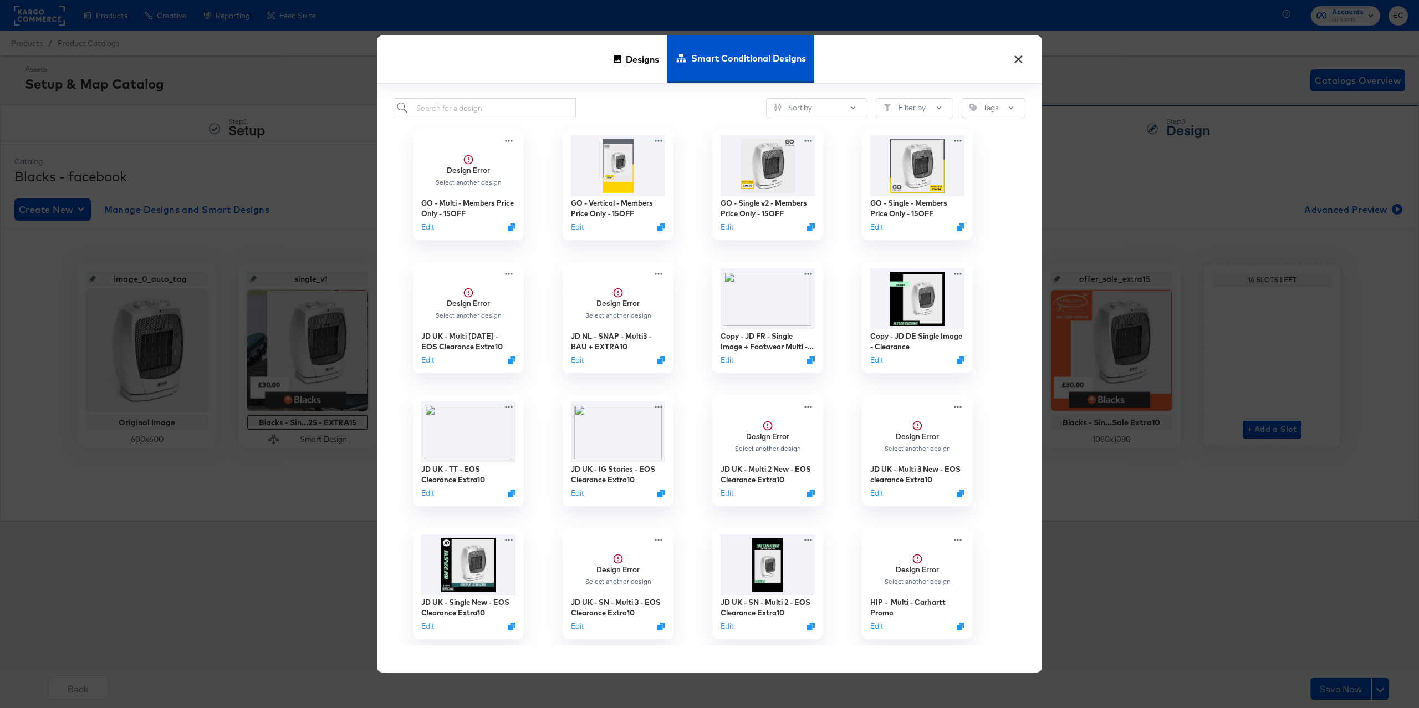
click at [498, 119] on div "Design Error Select another design GO - Multi - Members Price Only - 15OFF Edit" at bounding box center [468, 184] width 150 height 133
click at [501, 114] on input "search" at bounding box center [484, 108] width 182 height 21
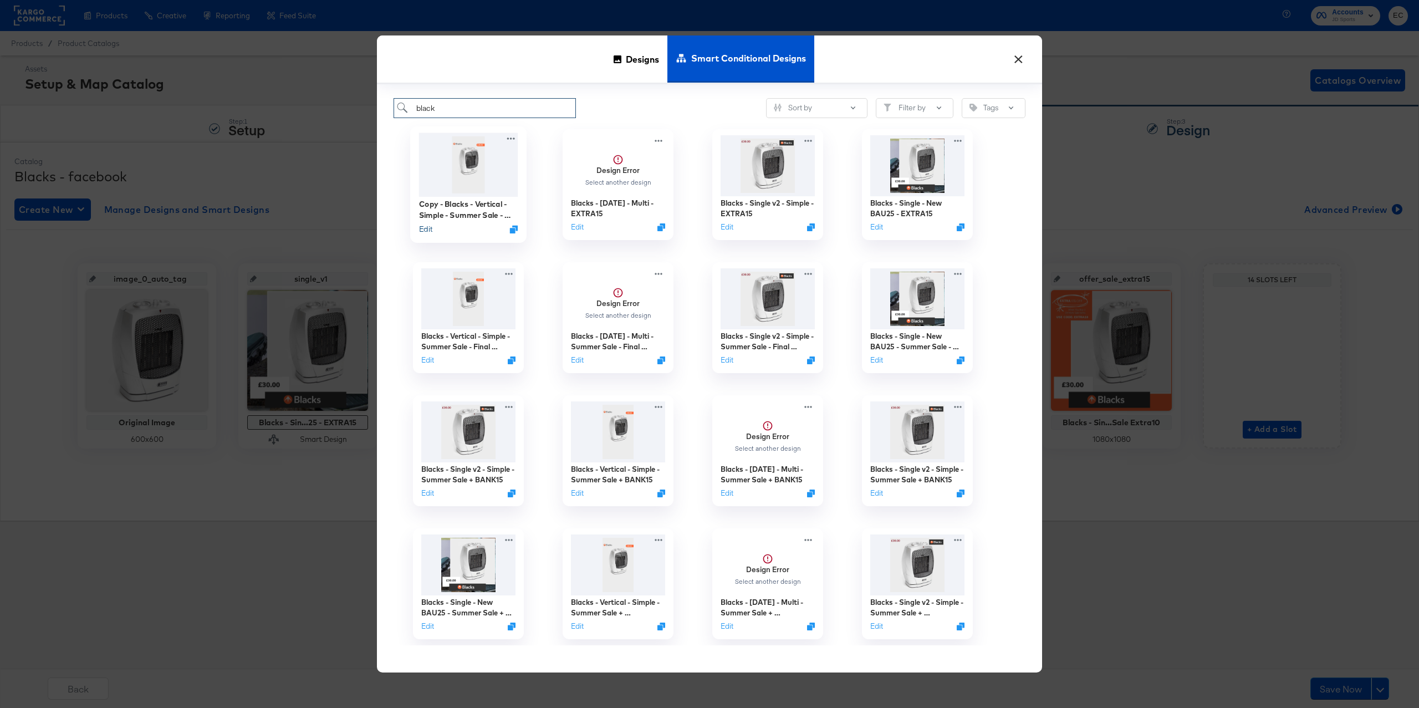
type input "black"
click at [424, 229] on button "Edit" at bounding box center [425, 229] width 13 height 11
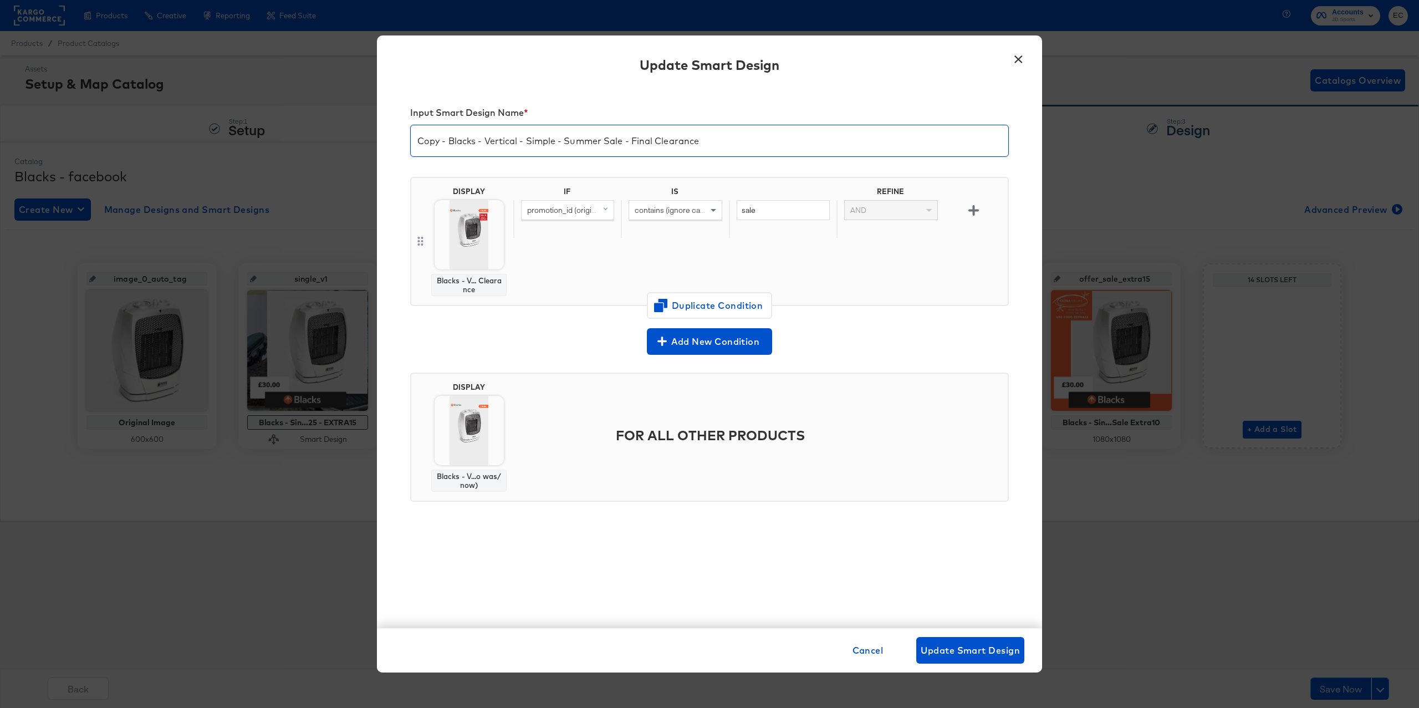
drag, startPoint x: 446, startPoint y: 139, endPoint x: 381, endPoint y: 141, distance: 64.9
click at [381, 141] on div "Input Smart Design Name * Copy - Blacks - Vertical - Simple - Summer Sale - Fin…" at bounding box center [709, 357] width 665 height 541
drag, startPoint x: 533, startPoint y: 140, endPoint x: 755, endPoint y: 135, distance: 221.7
click at [755, 135] on input "Blacks - Vertical - Simple - Summer Sale - Final Clearance" at bounding box center [709, 136] width 597 height 31
drag, startPoint x: 642, startPoint y: 141, endPoint x: 535, endPoint y: 141, distance: 106.9
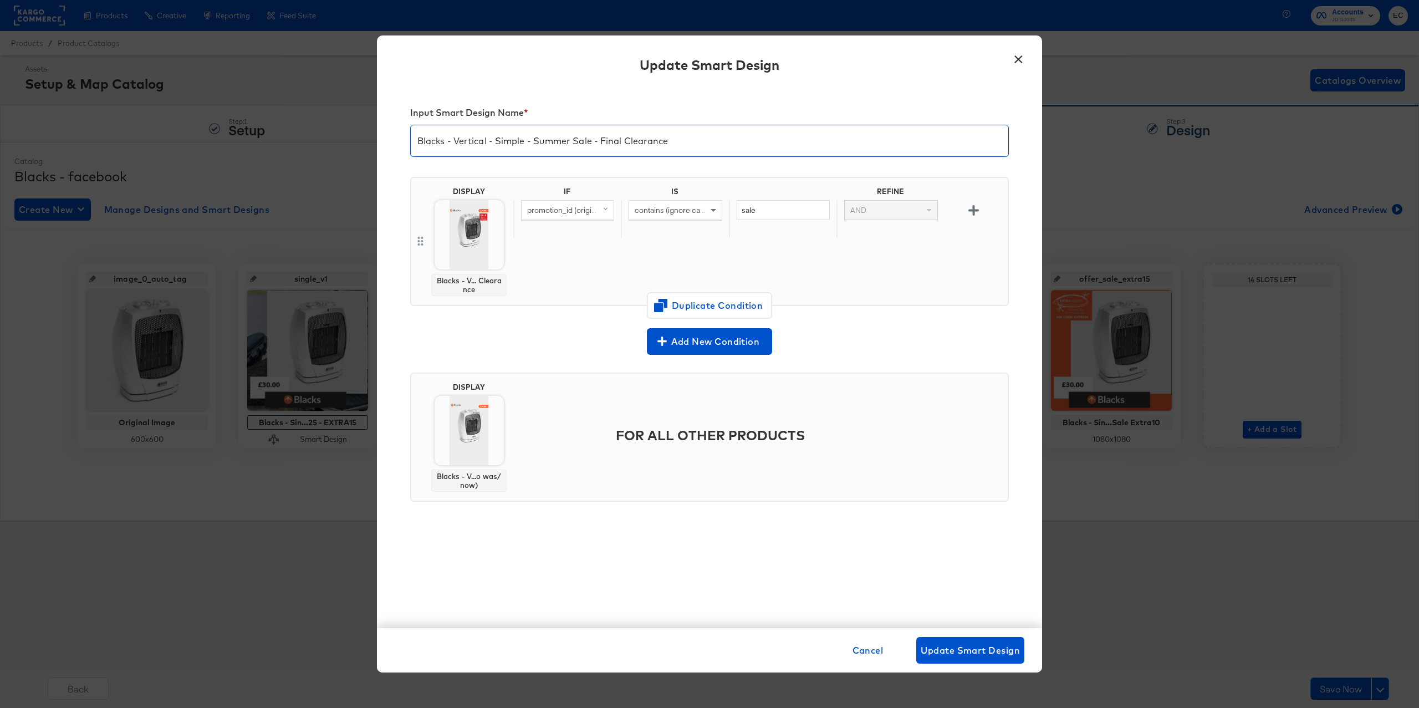
click at [535, 141] on input "Blacks - Vertical - Simple - Summer Sale - Final Clearance" at bounding box center [709, 136] width 597 height 31
paste input "EXTRA15"
type input "Blacks - Vertical - Simple - EXTRA15"
click at [803, 213] on input "sale" at bounding box center [782, 210] width 93 height 21
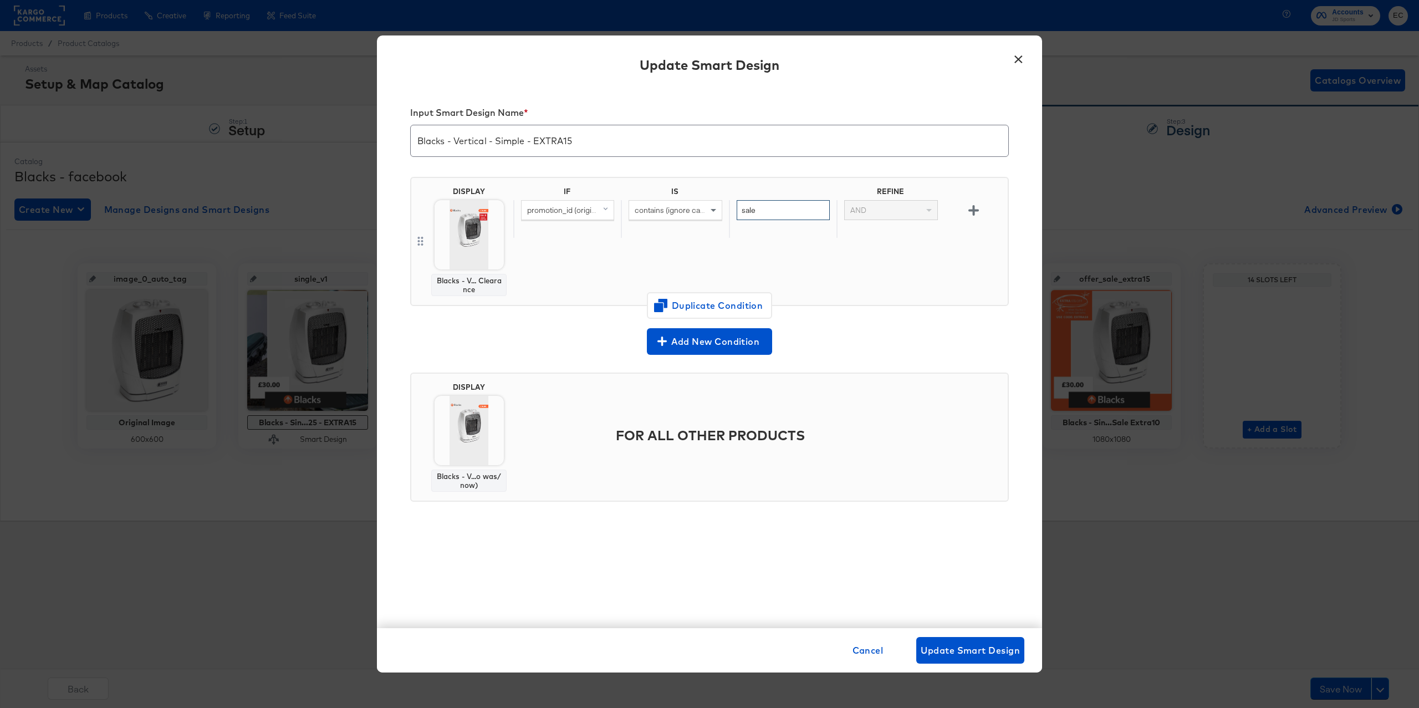
paste input "EXTRA15"
type input "EXTRA15"
click at [489, 231] on body "Products Products Product Catalogs Enhance Your Product Catalog, Map Them to Pu…" at bounding box center [709, 354] width 1419 height 708
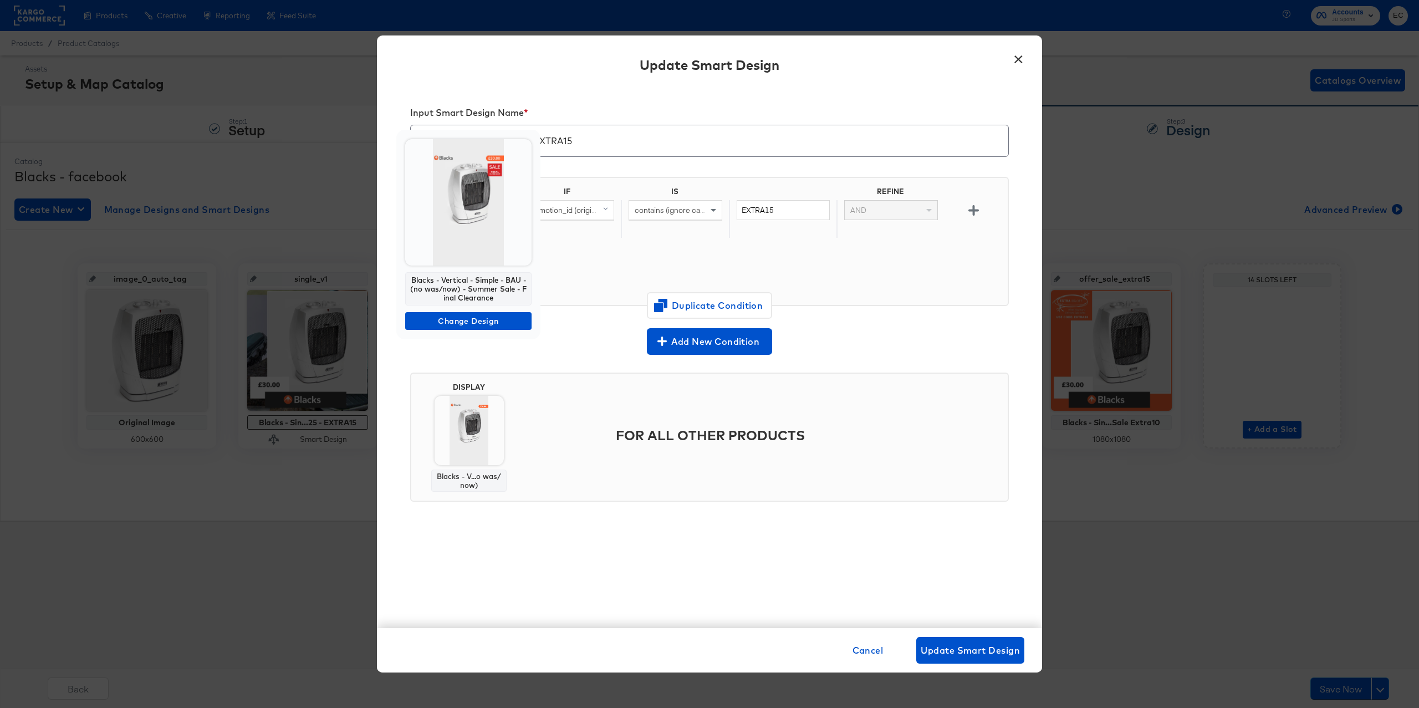
click at [489, 231] on img at bounding box center [468, 202] width 126 height 126
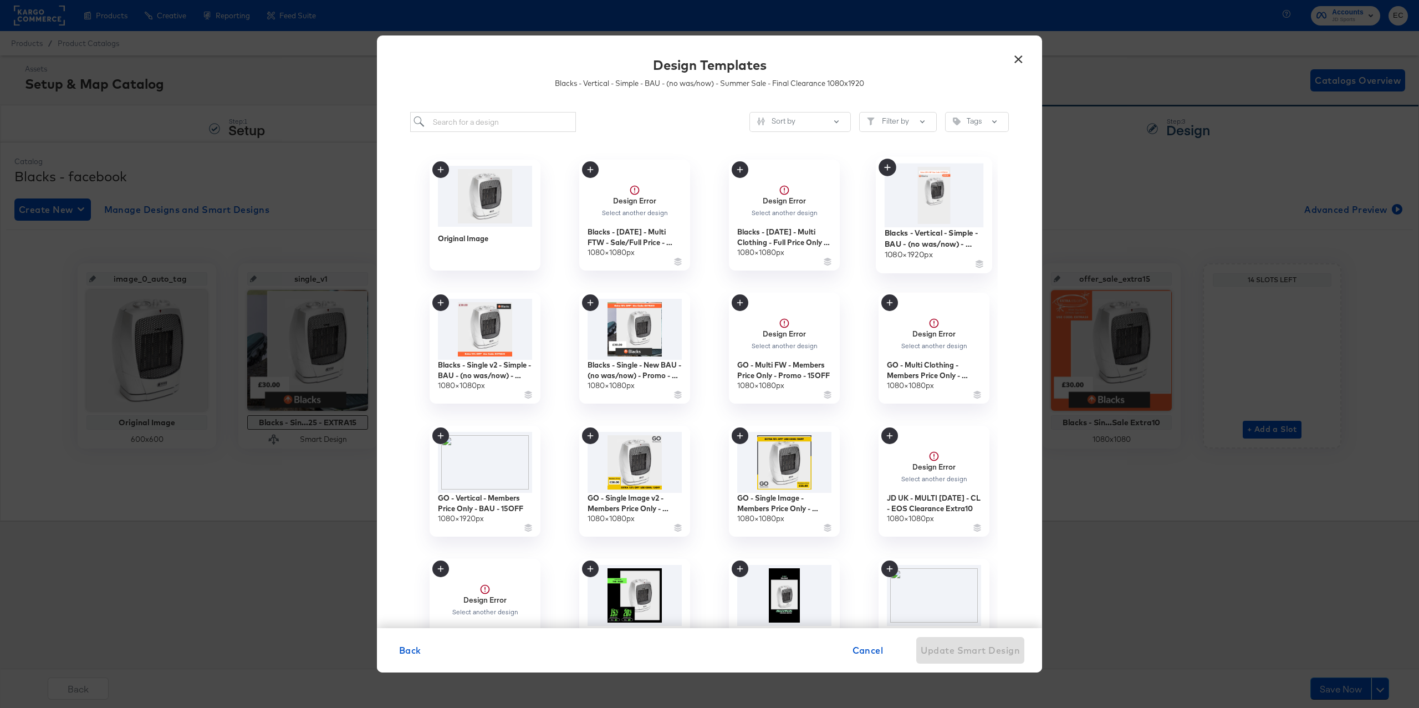
click at [917, 186] on img at bounding box center [933, 195] width 99 height 64
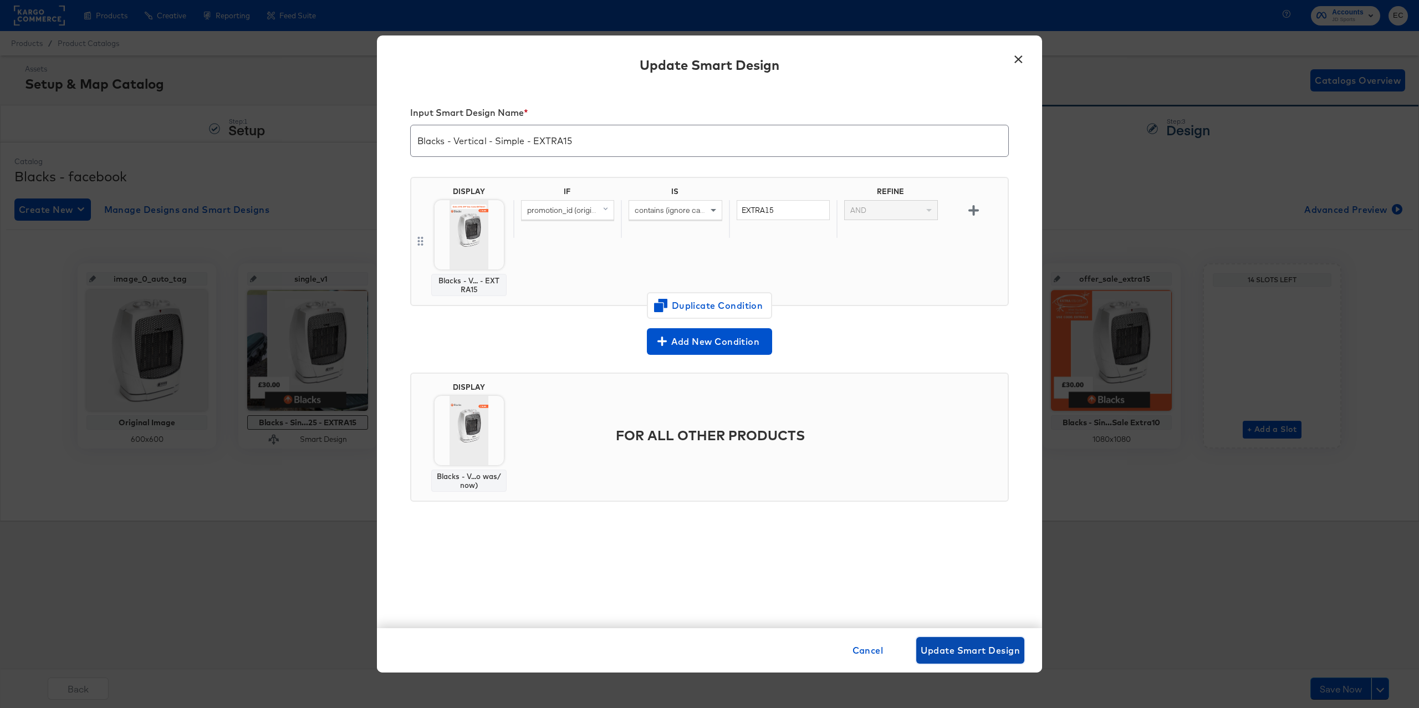
click at [1001, 649] on span "Update Smart Design" at bounding box center [969, 650] width 99 height 16
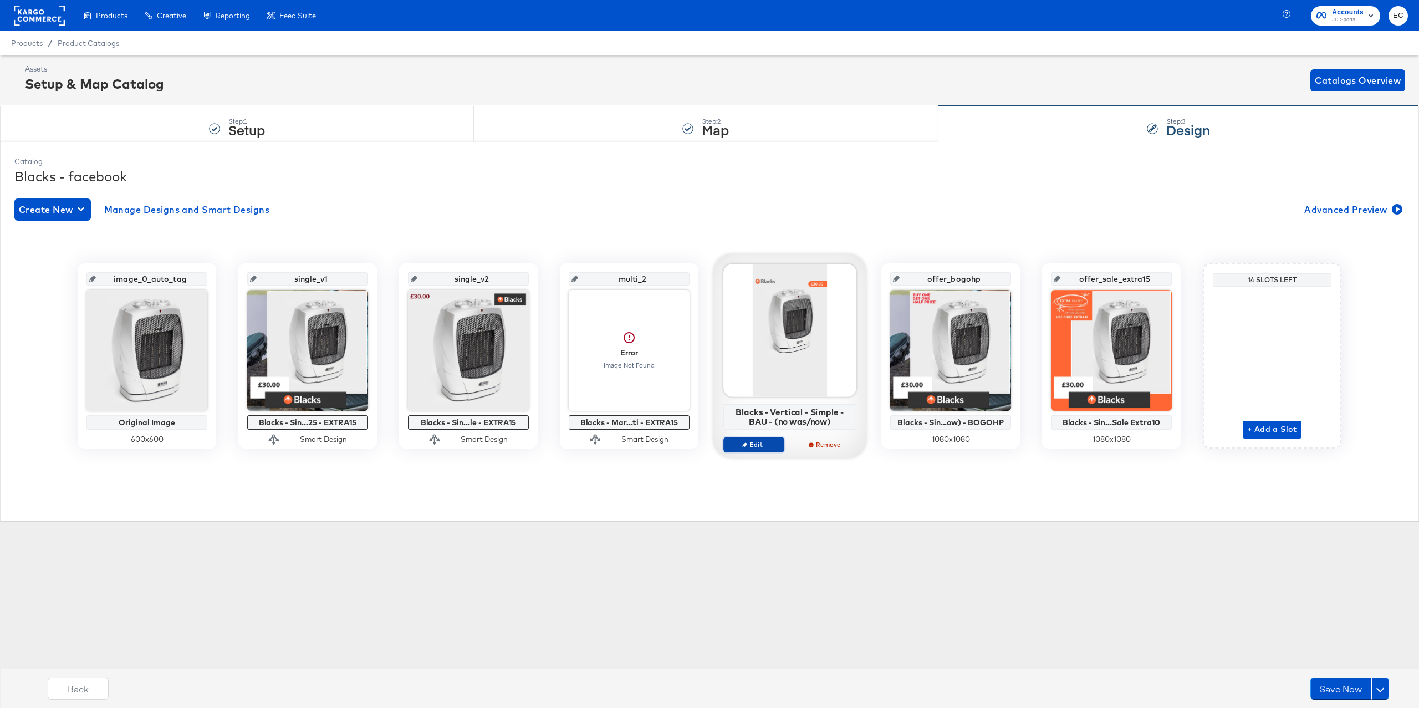
click at [750, 447] on span "Edit" at bounding box center [753, 444] width 51 height 8
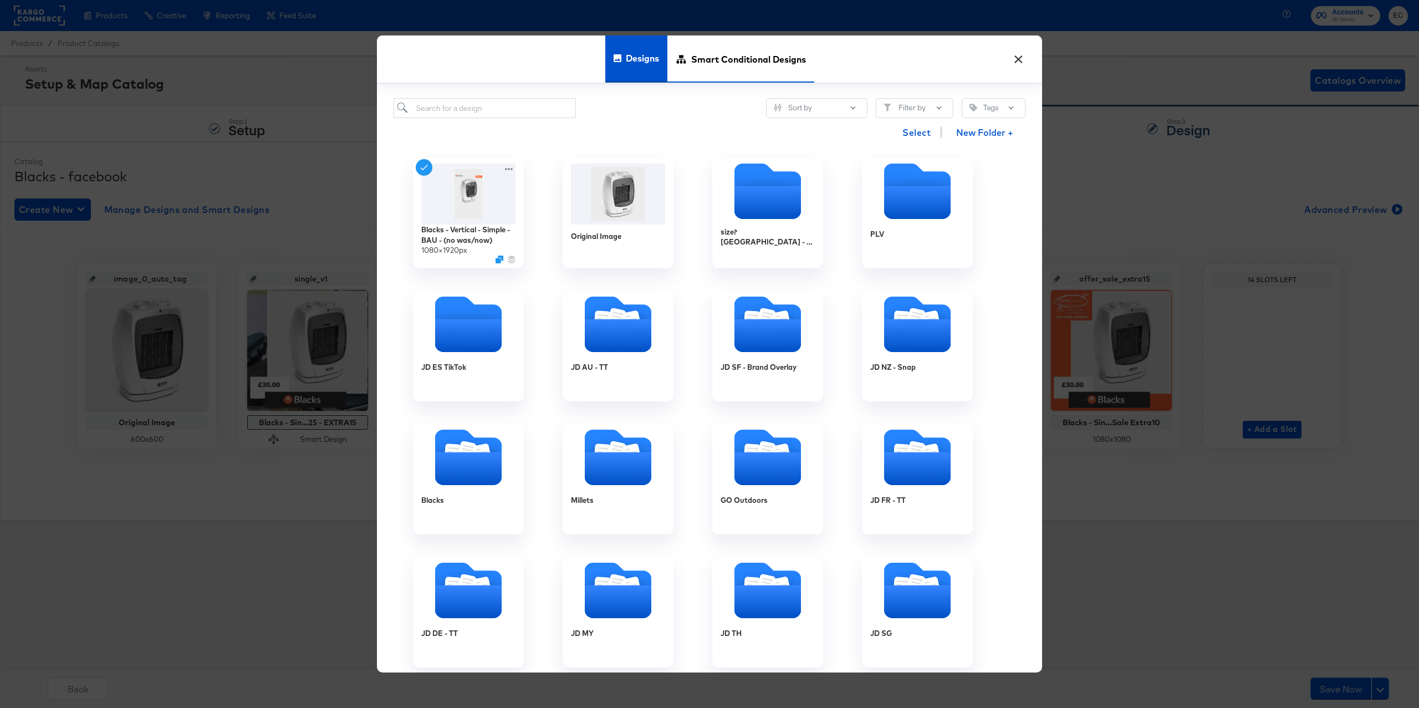
click at [707, 60] on span "Smart Conditional Designs" at bounding box center [748, 58] width 115 height 49
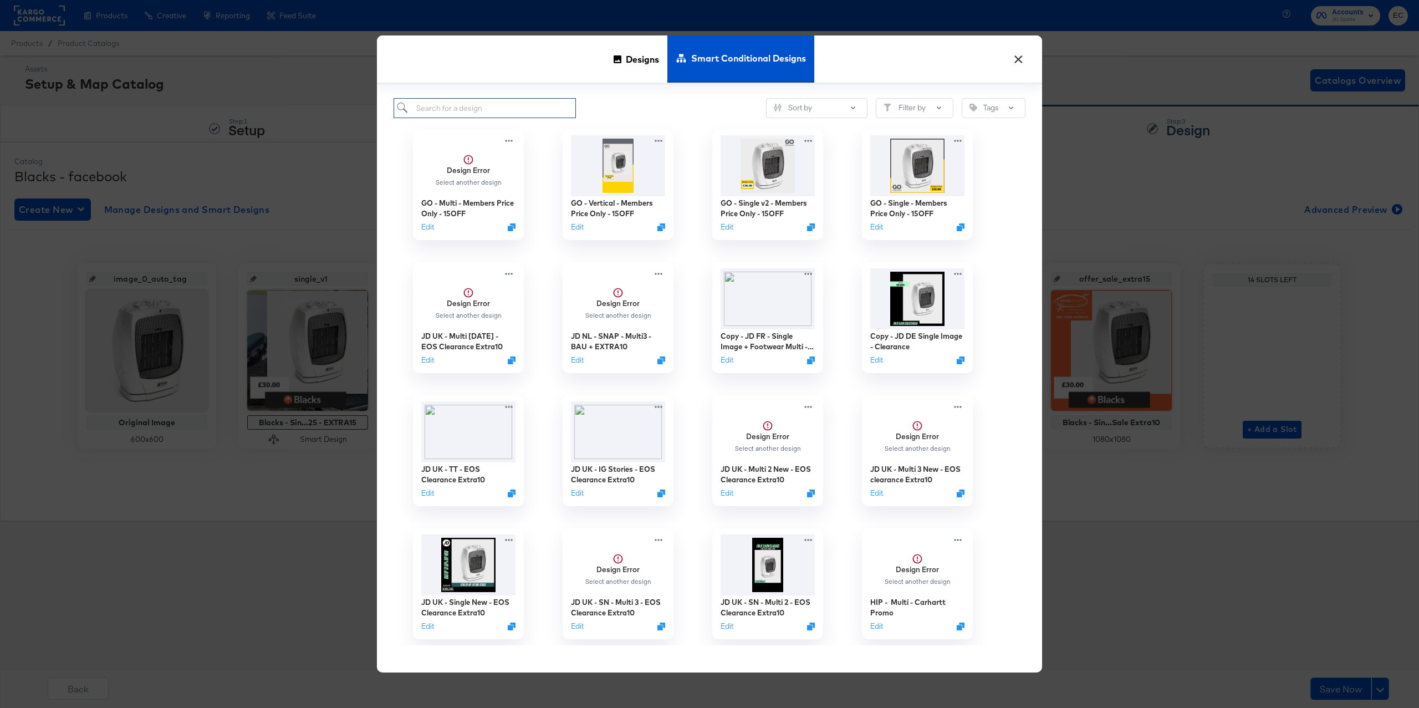
click at [504, 111] on input "search" at bounding box center [484, 108] width 182 height 21
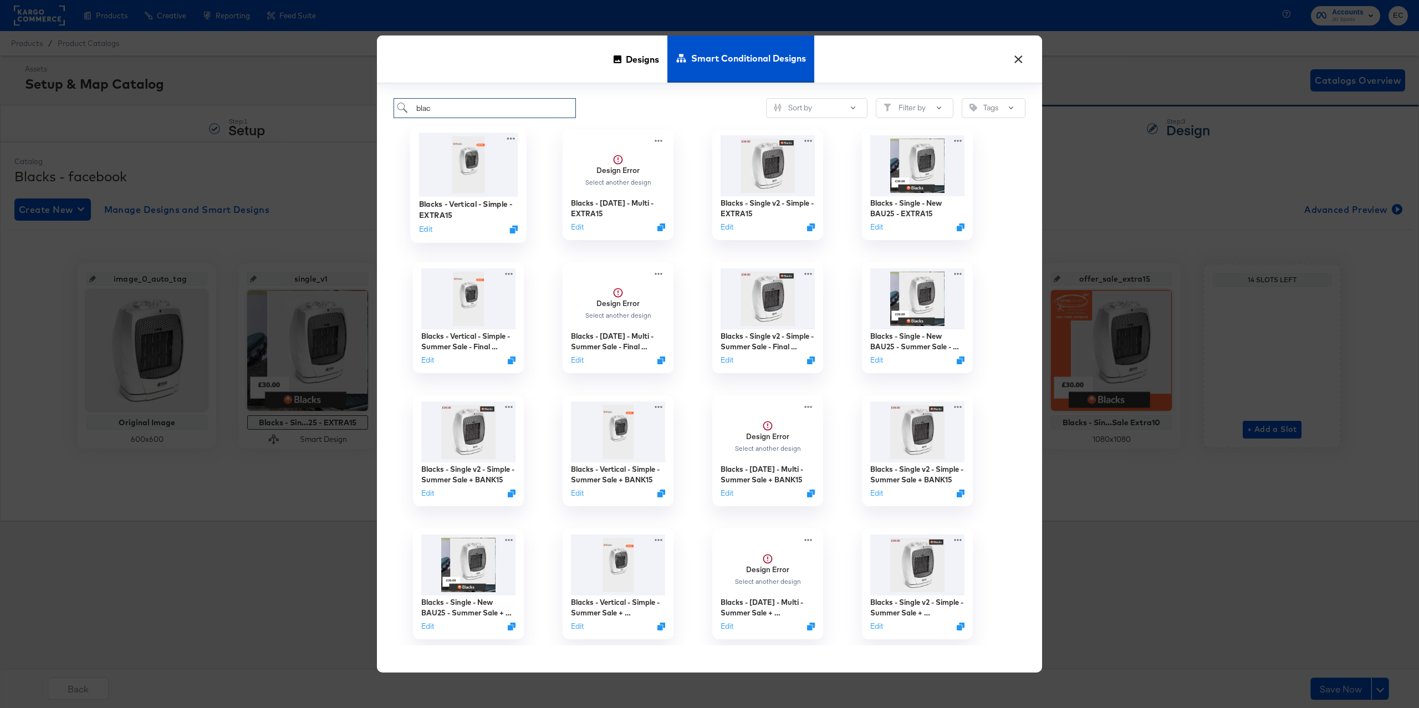
type input "blac"
click at [469, 181] on img at bounding box center [468, 165] width 99 height 64
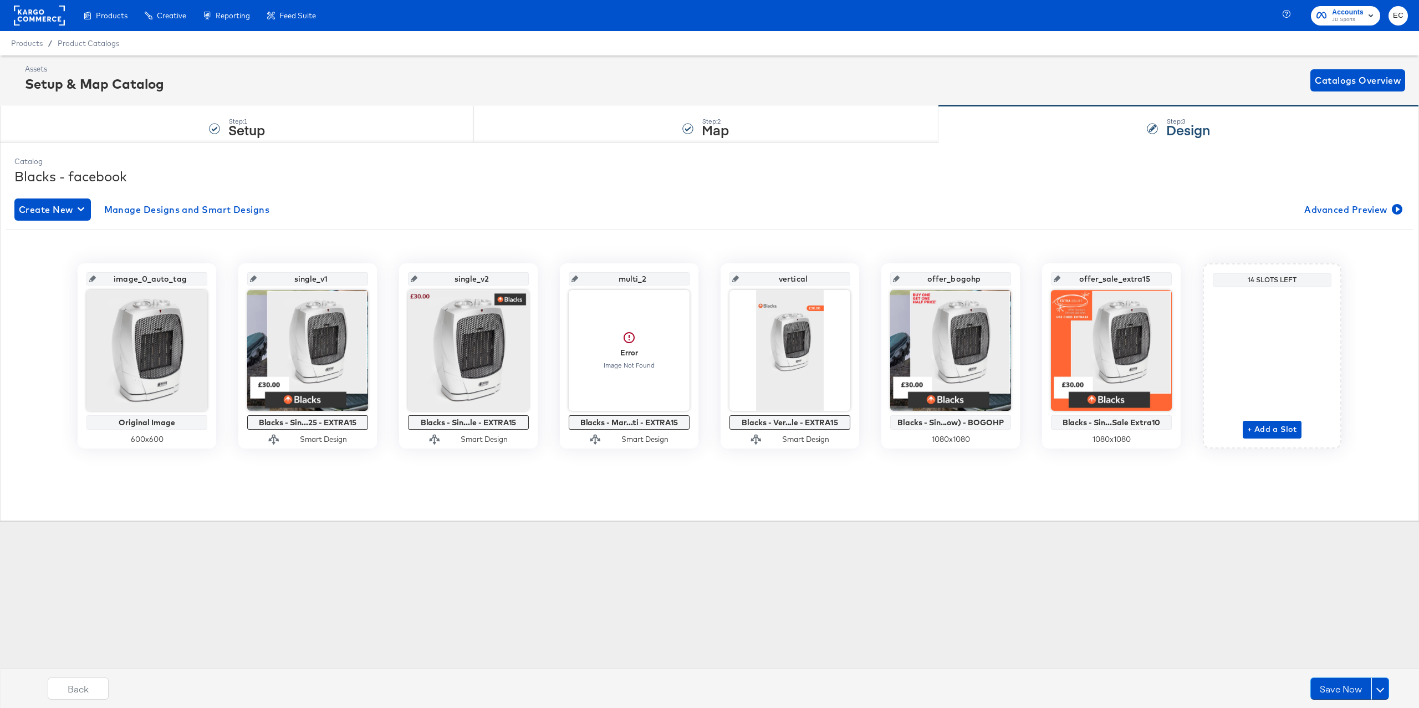
click at [750, 489] on div "Catalog Blacks - facebook Create New Manage Designs and Smart Designs Advanced …" at bounding box center [709, 331] width 1401 height 361
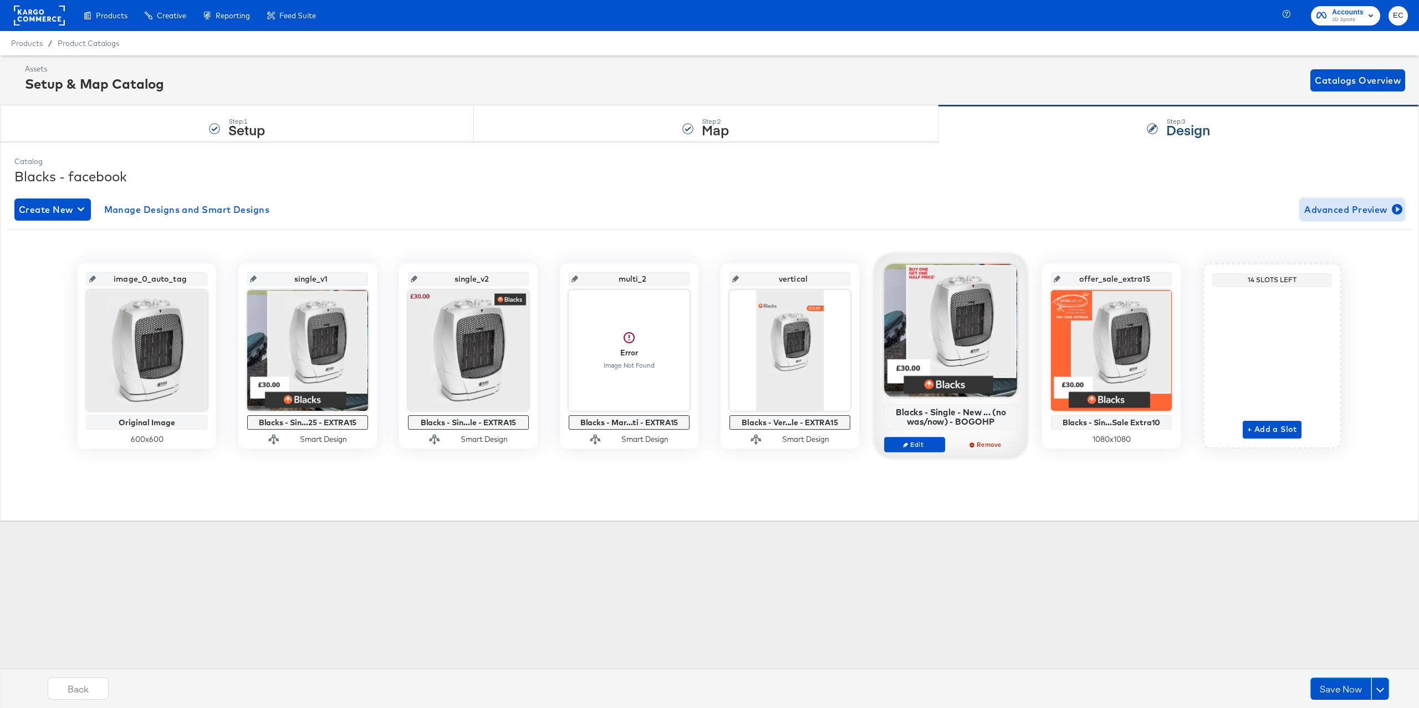
click at [1368, 203] on span "Advanced Preview" at bounding box center [1352, 210] width 96 height 16
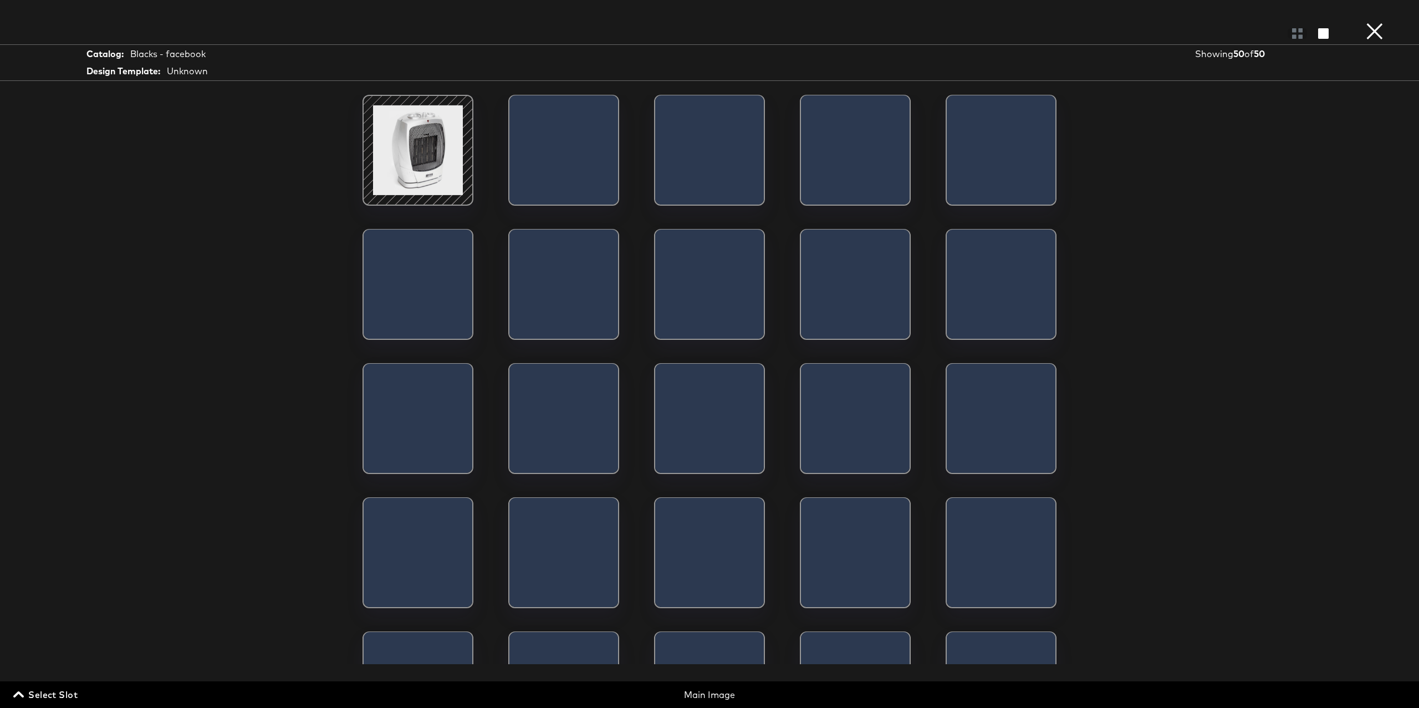
click at [52, 687] on span "Select Slot" at bounding box center [47, 695] width 62 height 16
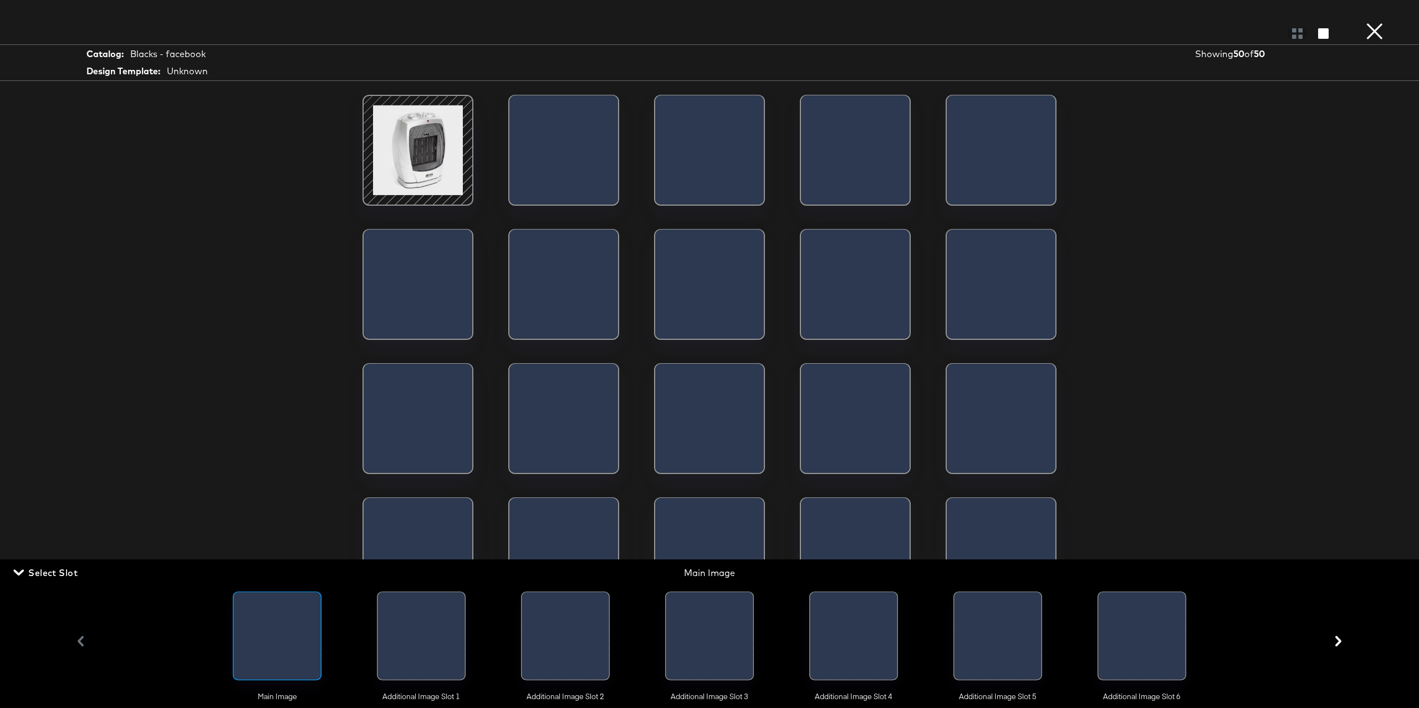
click at [387, 618] on div at bounding box center [421, 638] width 87 height 93
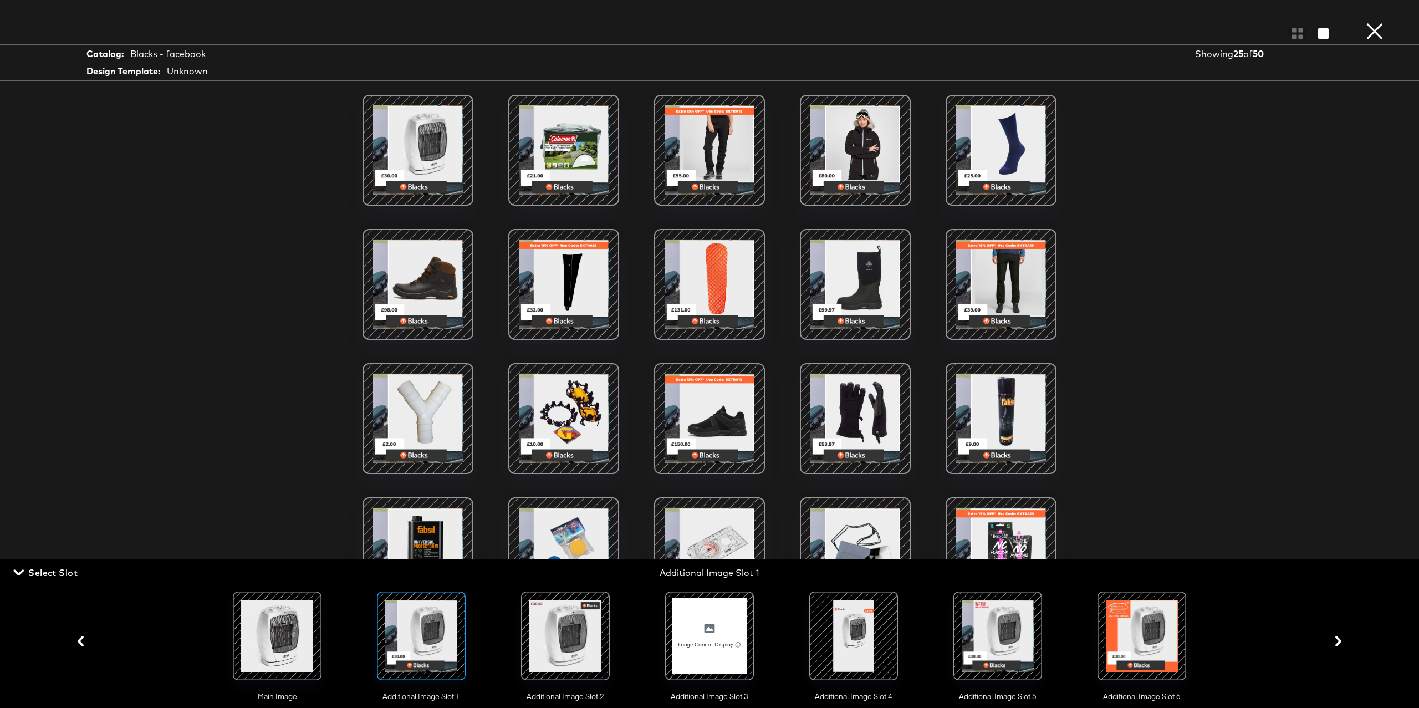
click at [554, 280] on div at bounding box center [563, 284] width 94 height 94
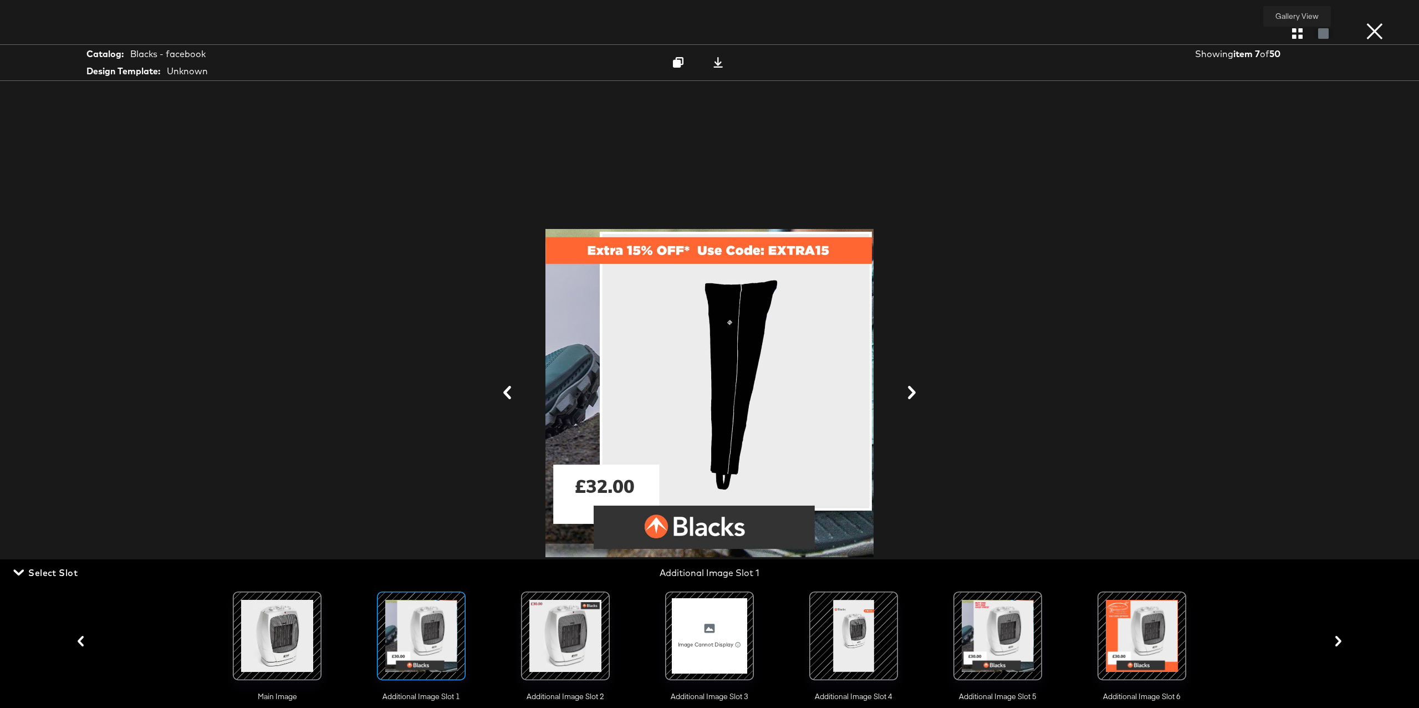
click at [1301, 32] on icon "button" at bounding box center [1297, 33] width 11 height 11
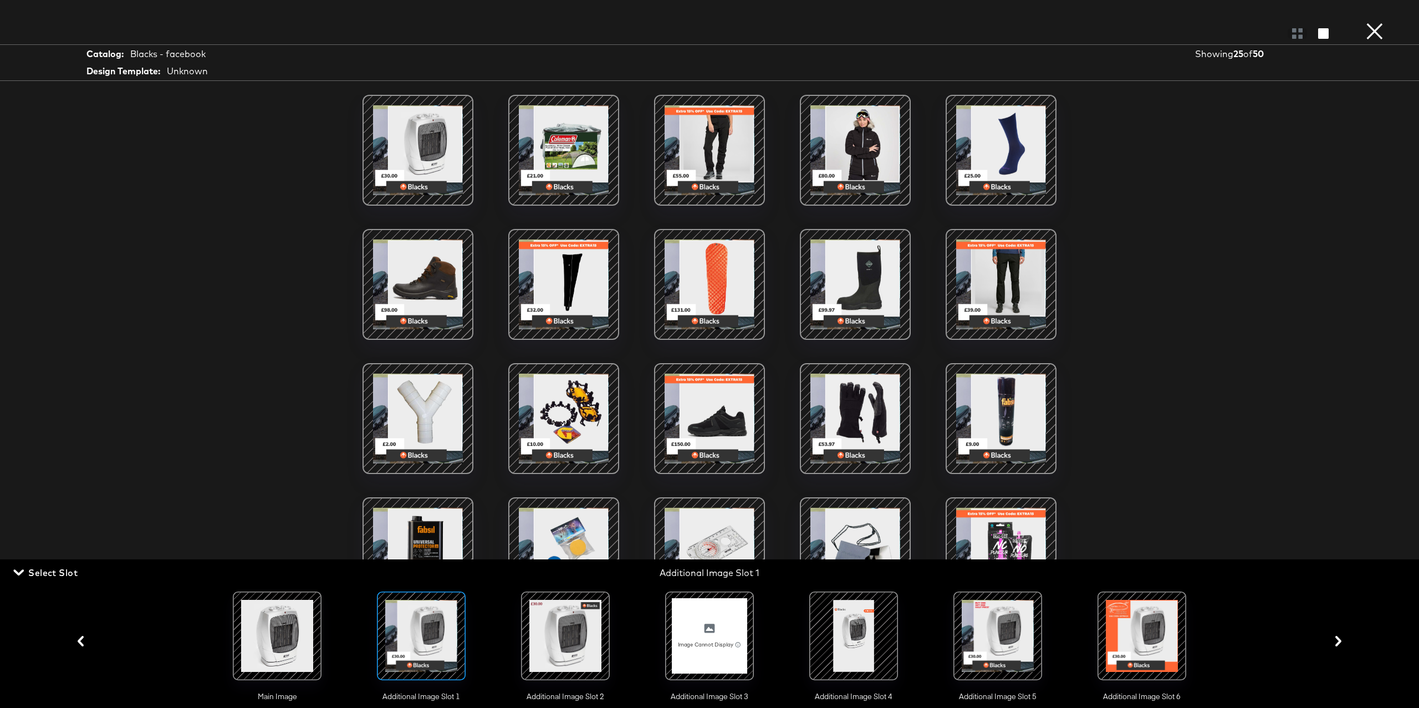
click at [730, 618] on div at bounding box center [709, 635] width 75 height 75
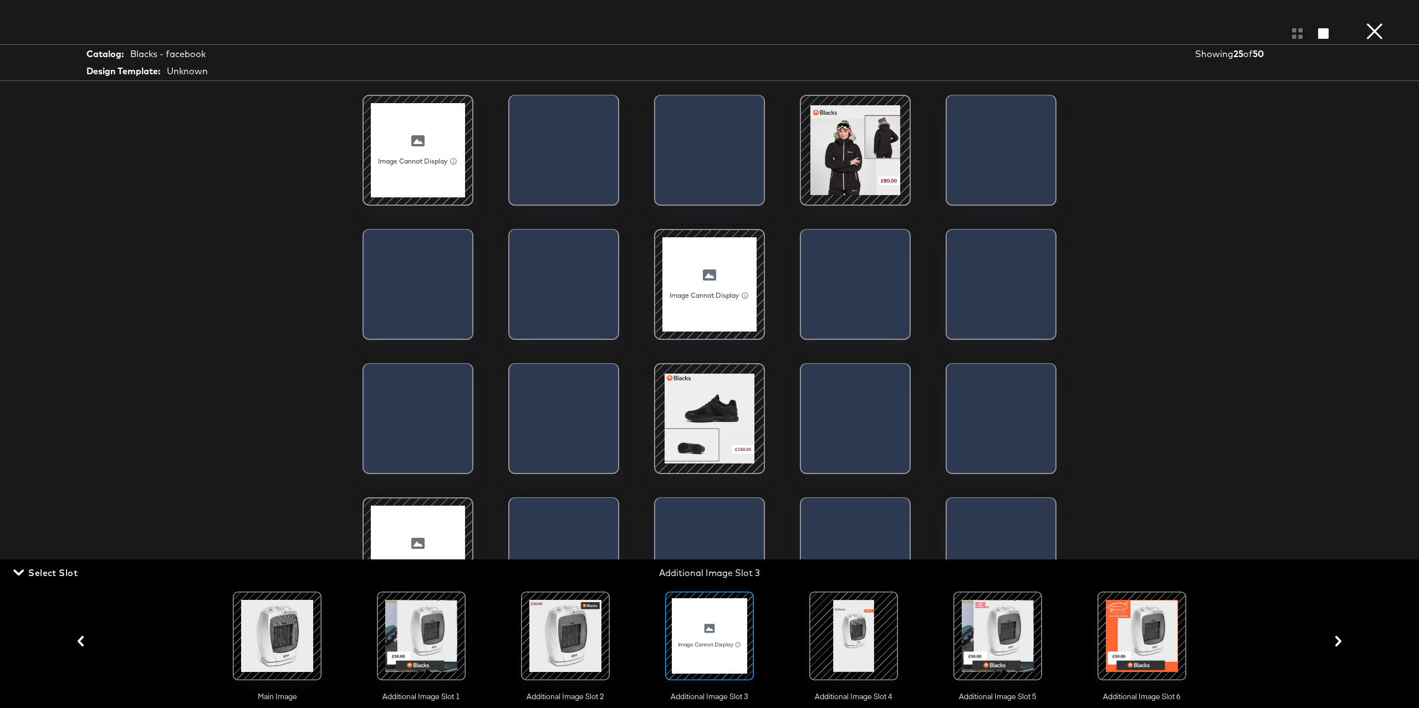
click at [595, 649] on div at bounding box center [565, 635] width 75 height 75
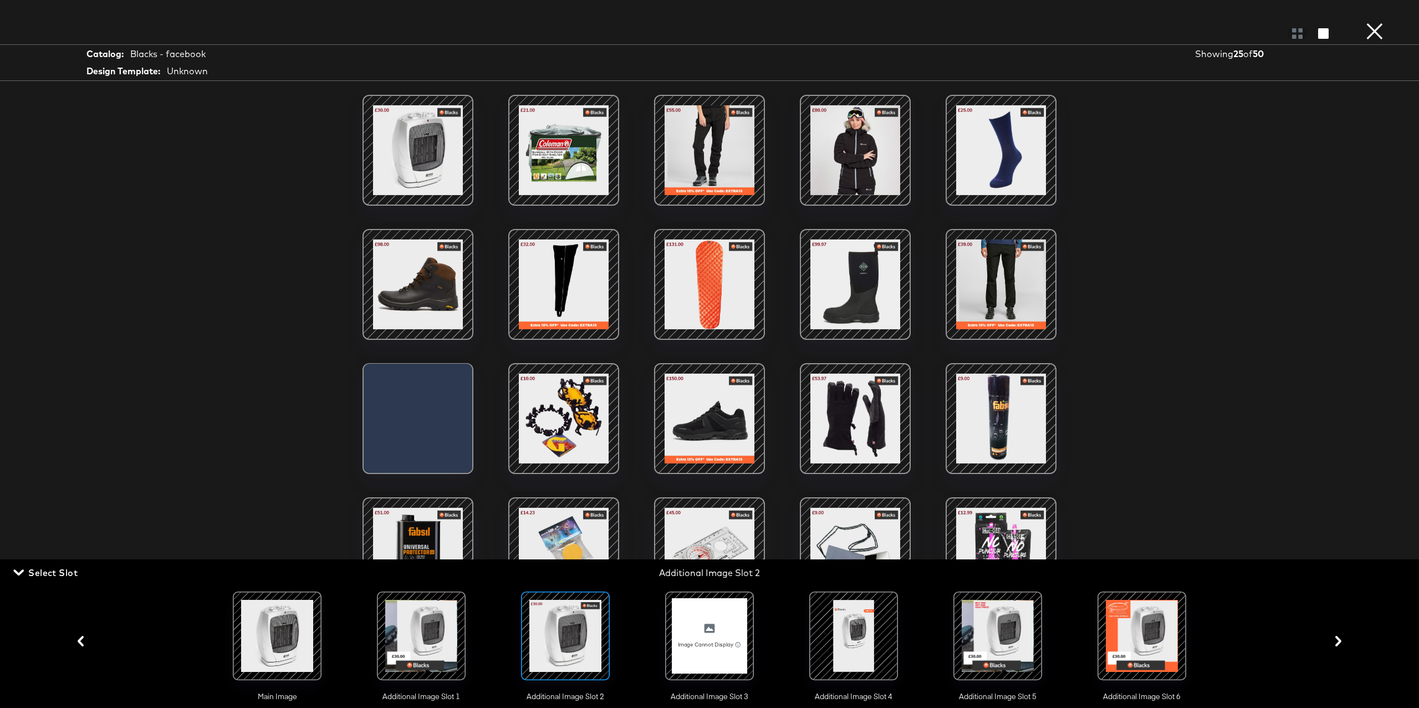
click at [685, 151] on div at bounding box center [709, 150] width 94 height 94
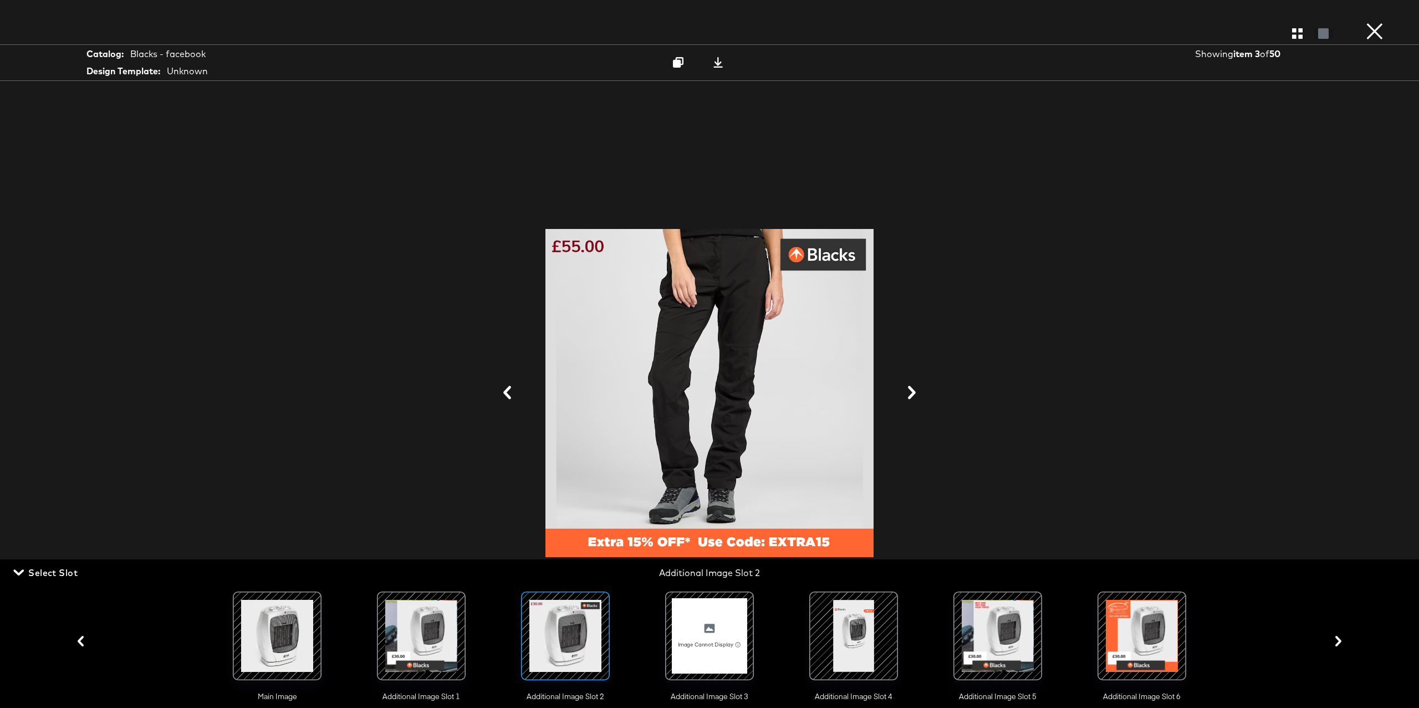
click at [913, 389] on icon at bounding box center [911, 392] width 13 height 13
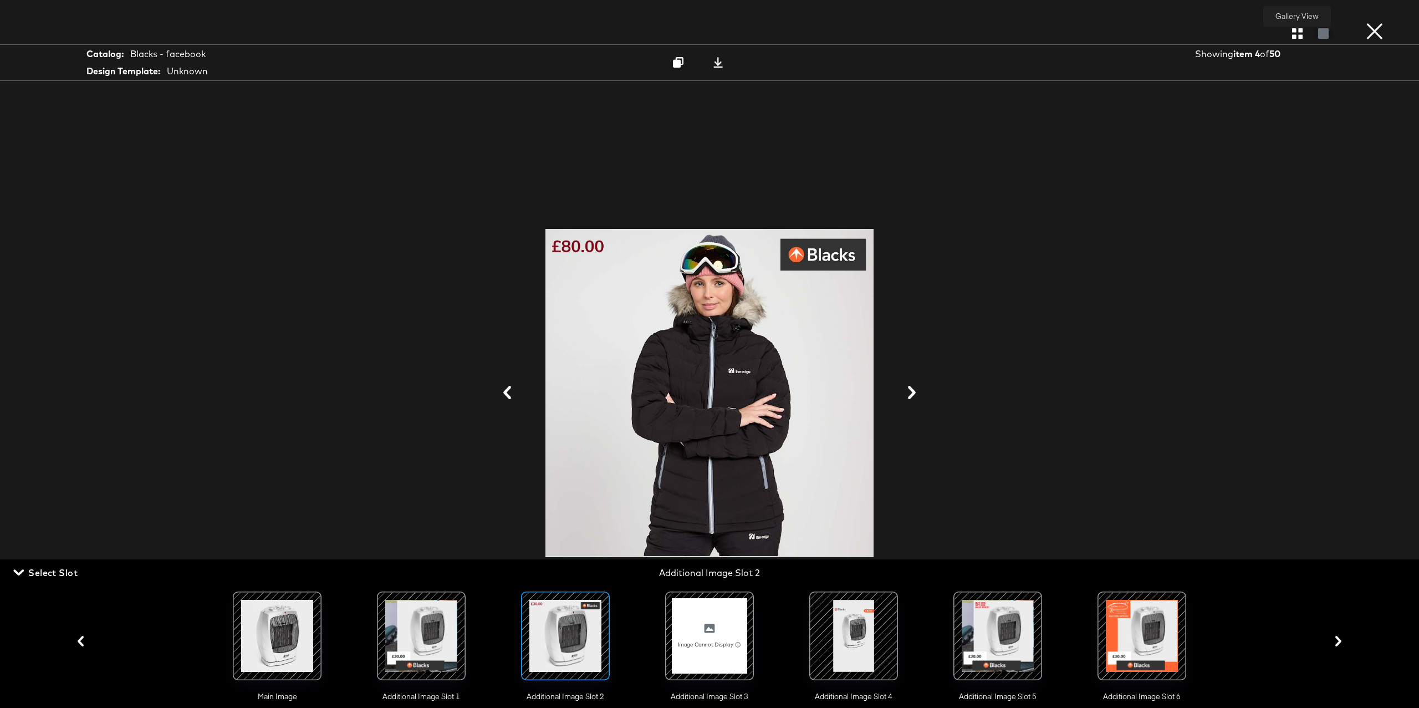
click at [1298, 32] on icon "button" at bounding box center [1297, 33] width 11 height 11
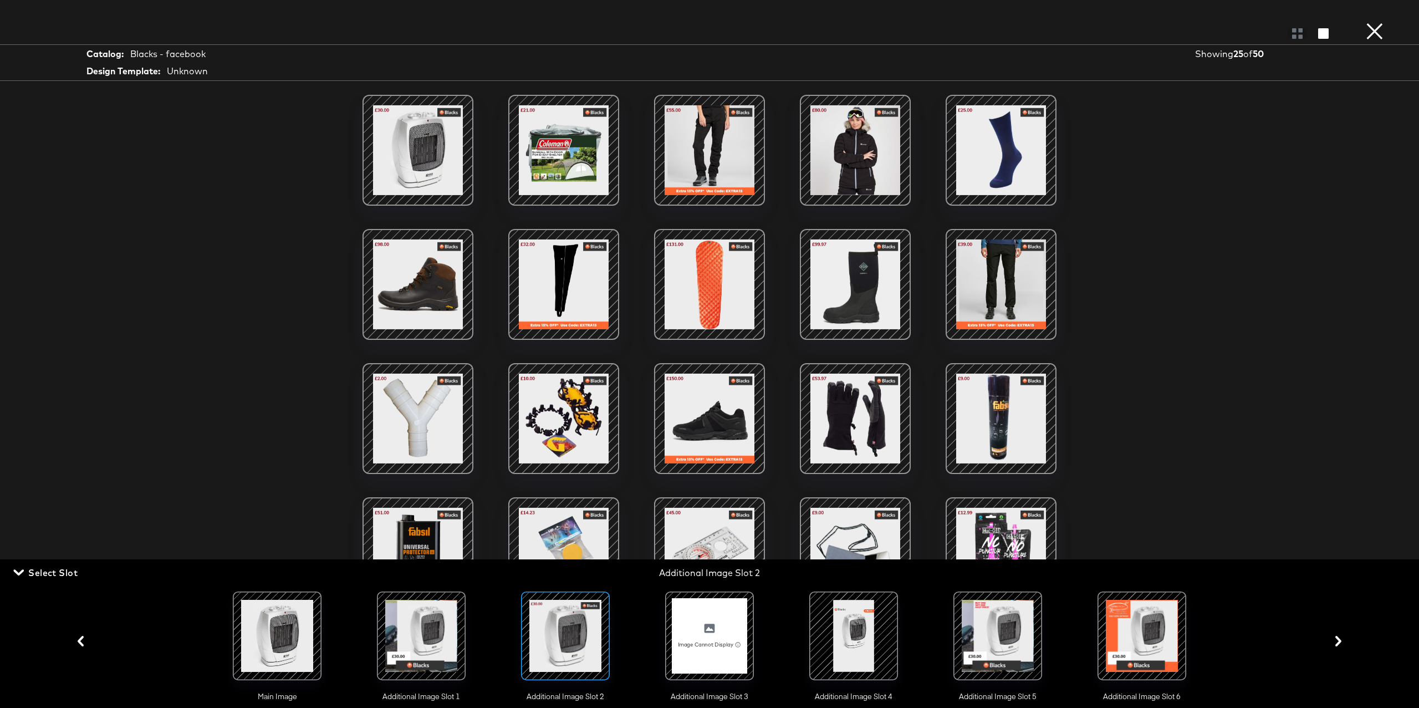
drag, startPoint x: 724, startPoint y: 656, endPoint x: 720, endPoint y: 631, distance: 25.2
click at [724, 656] on div at bounding box center [709, 635] width 75 height 75
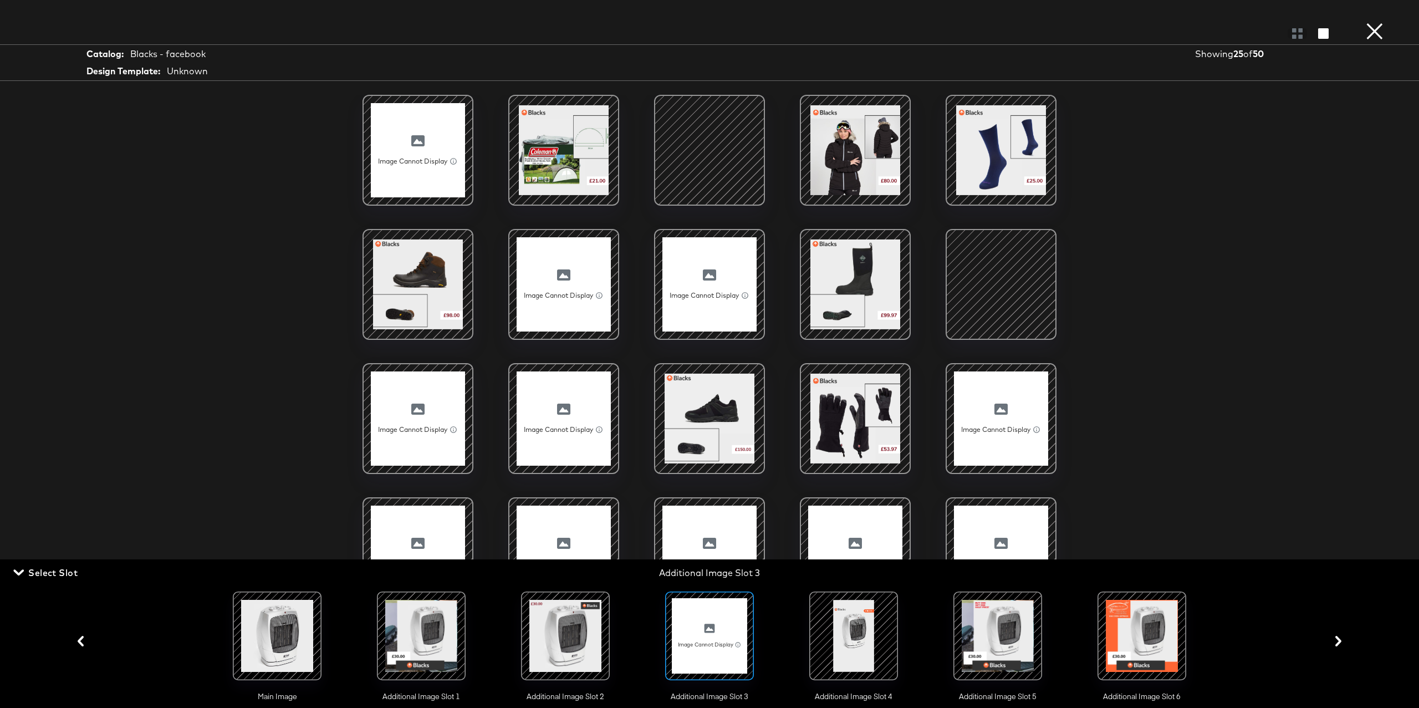
click at [730, 161] on div at bounding box center [709, 150] width 94 height 94
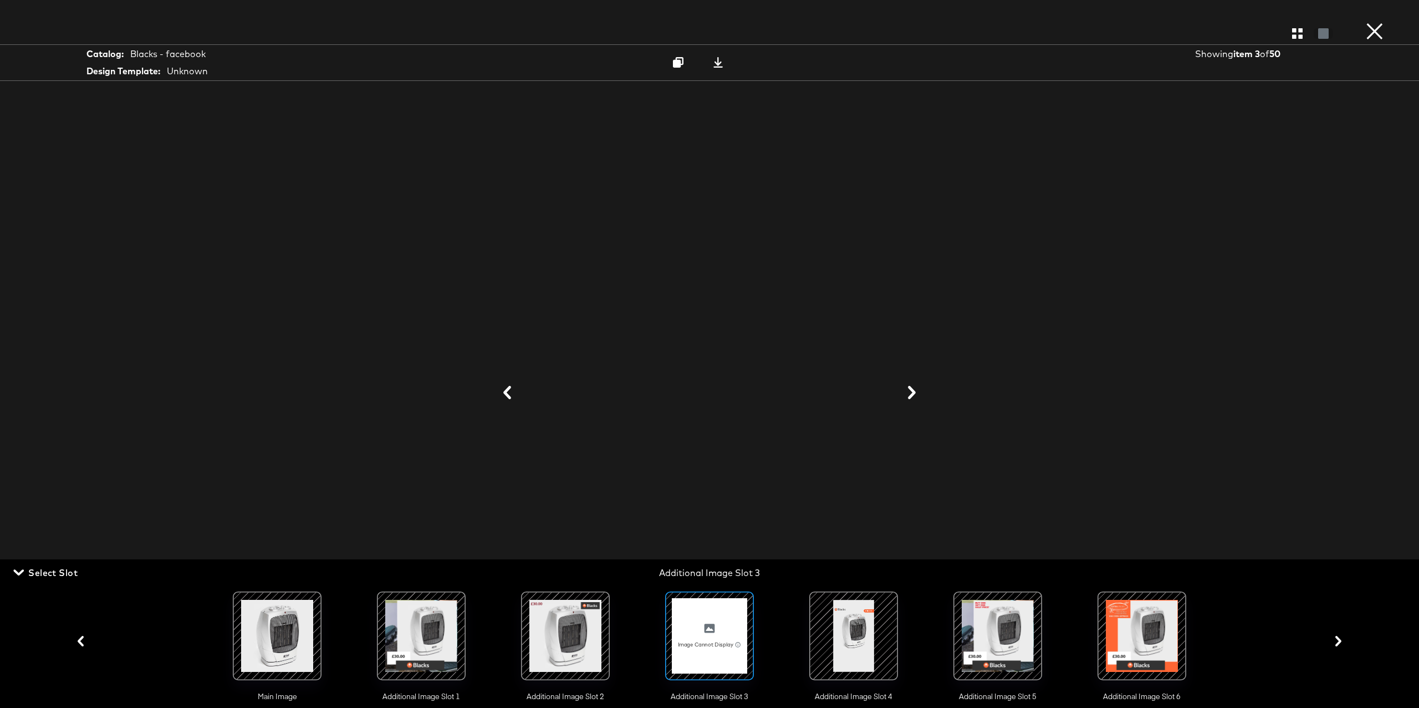
click at [911, 394] on icon at bounding box center [911, 392] width 13 height 13
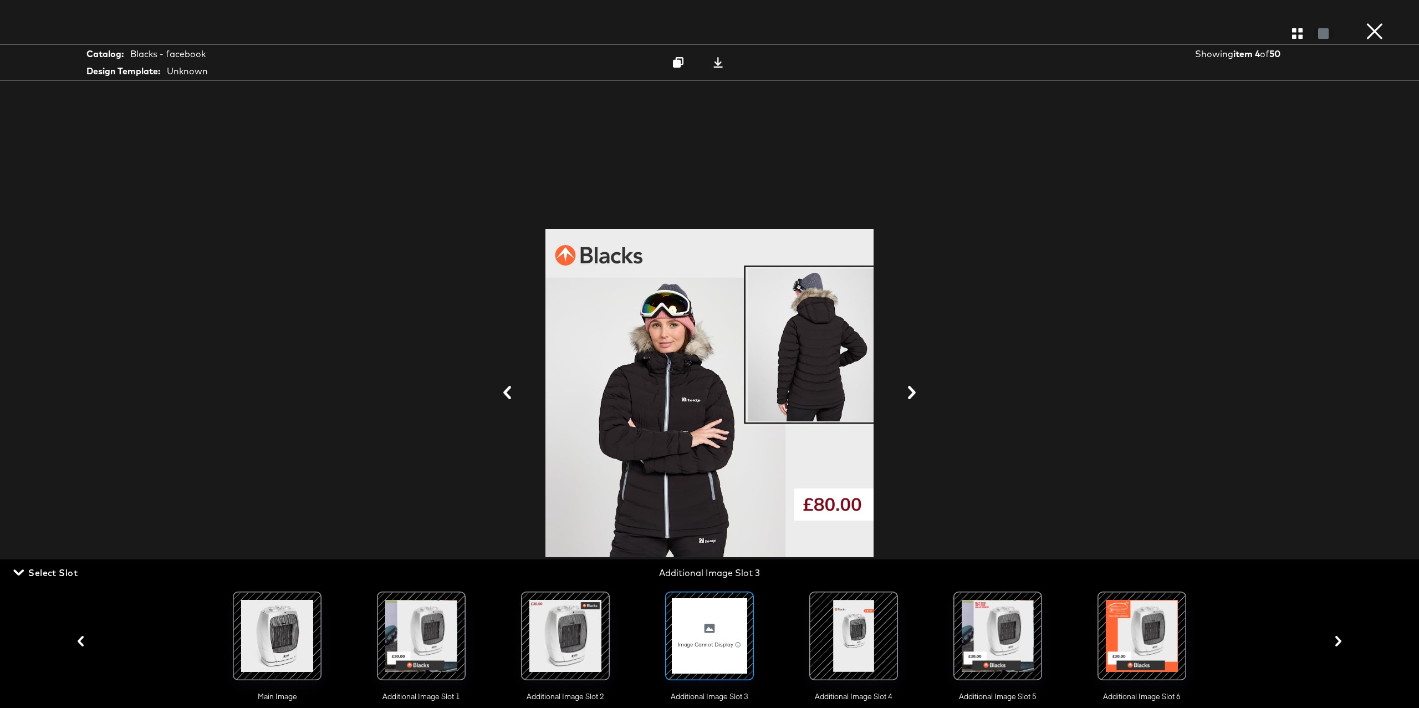
click at [510, 385] on button at bounding box center [507, 393] width 29 height 21
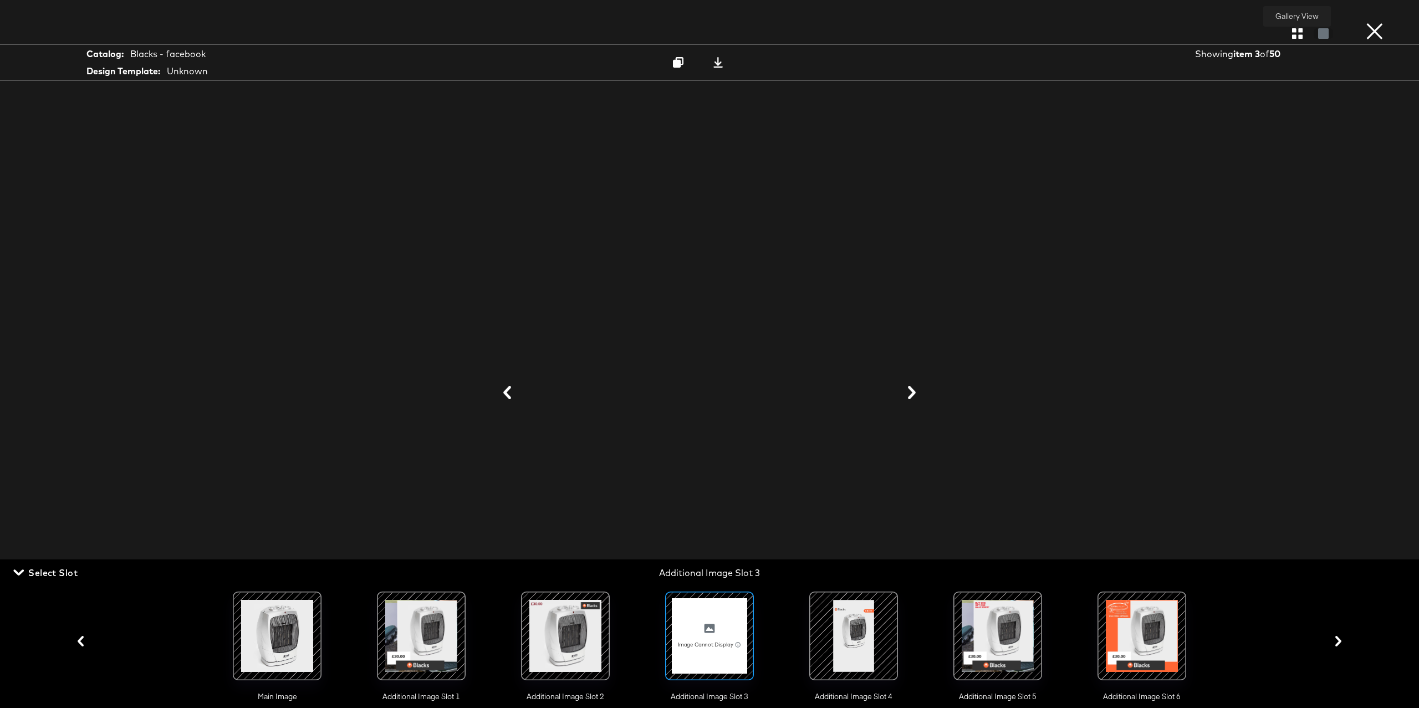
drag, startPoint x: 1291, startPoint y: 35, endPoint x: 1284, endPoint y: 39, distance: 8.5
click at [1292, 35] on icon "button" at bounding box center [1297, 33] width 11 height 11
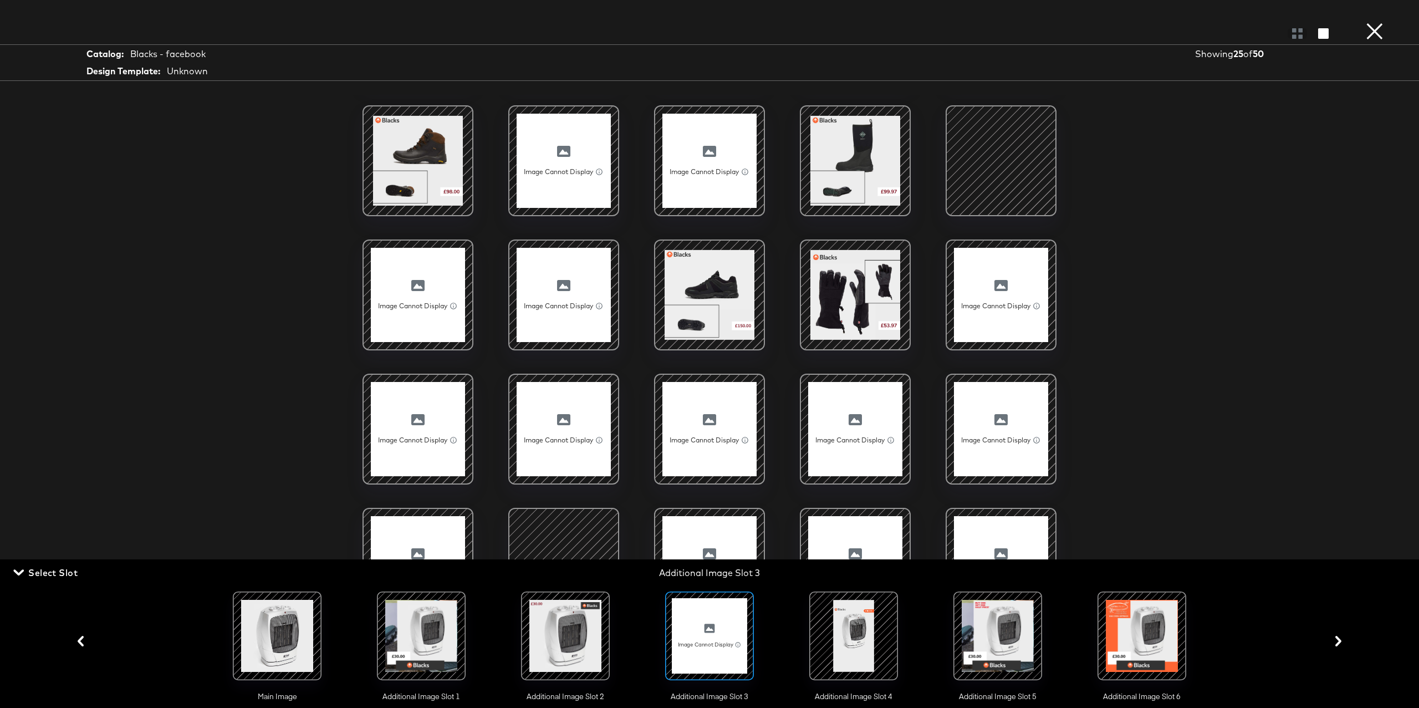
scroll to position [0, 0]
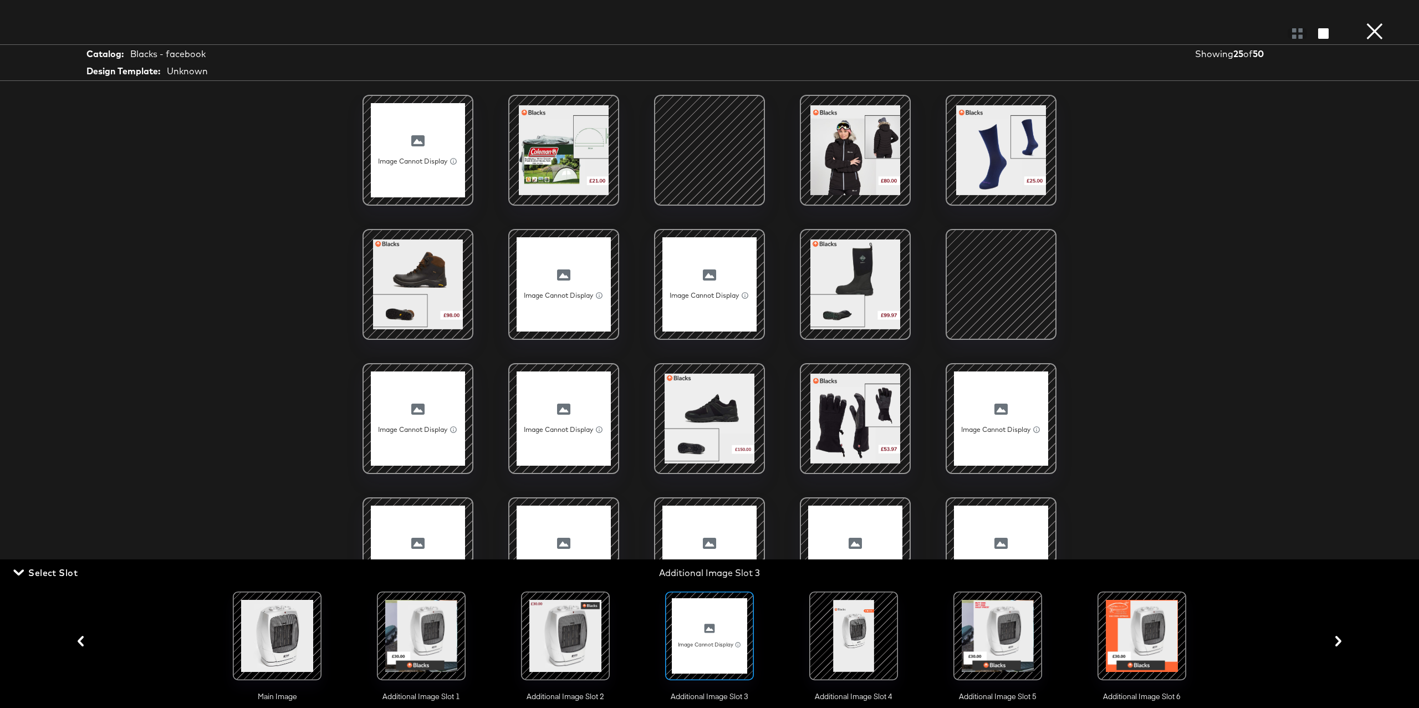
click at [863, 629] on div at bounding box center [853, 635] width 75 height 75
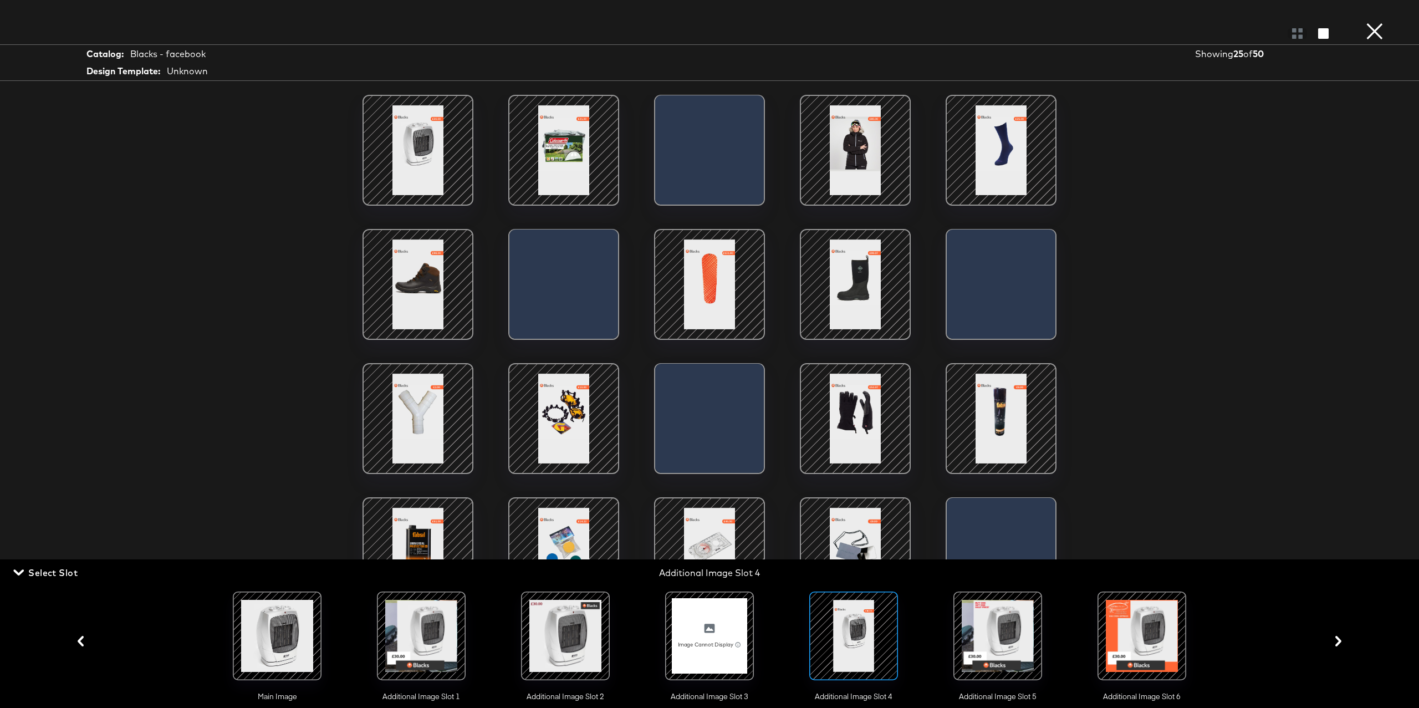
click at [687, 166] on div at bounding box center [671, 153] width 32 height 116
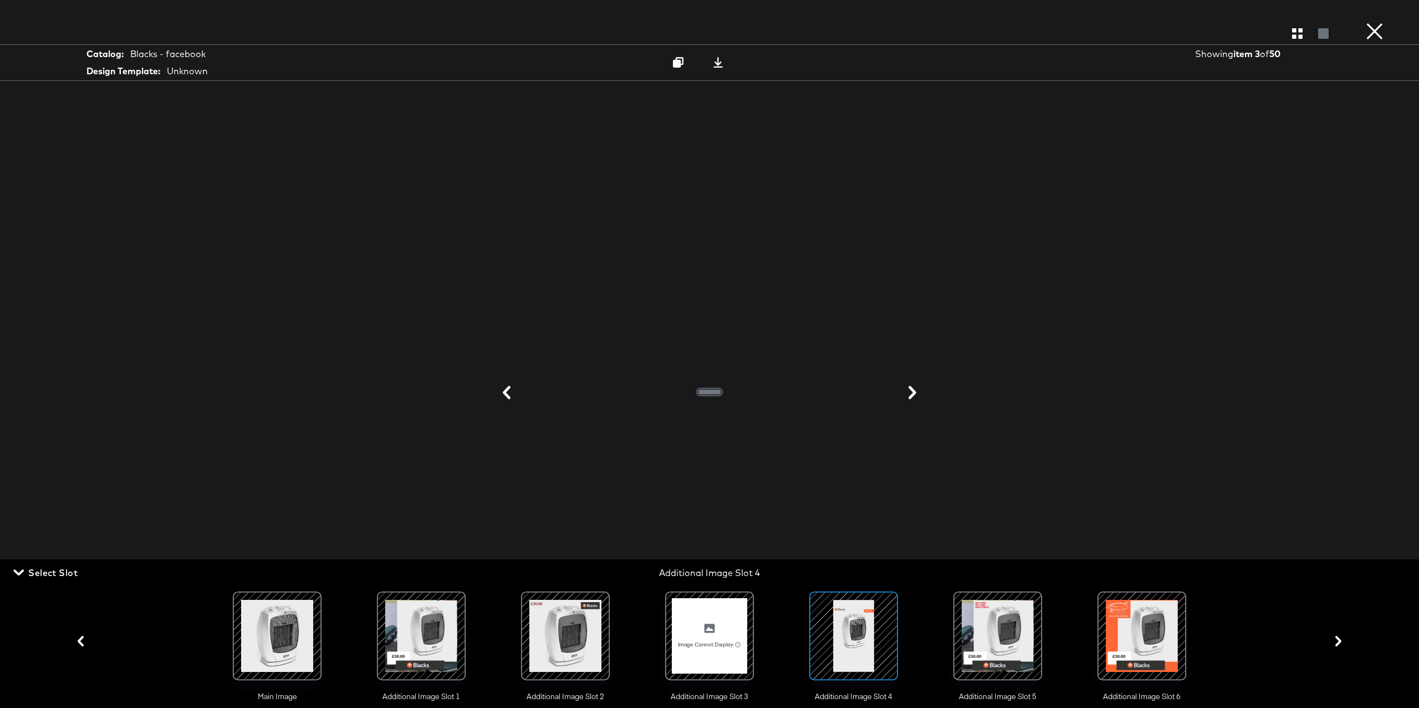
click at [915, 390] on icon at bounding box center [911, 392] width 13 height 13
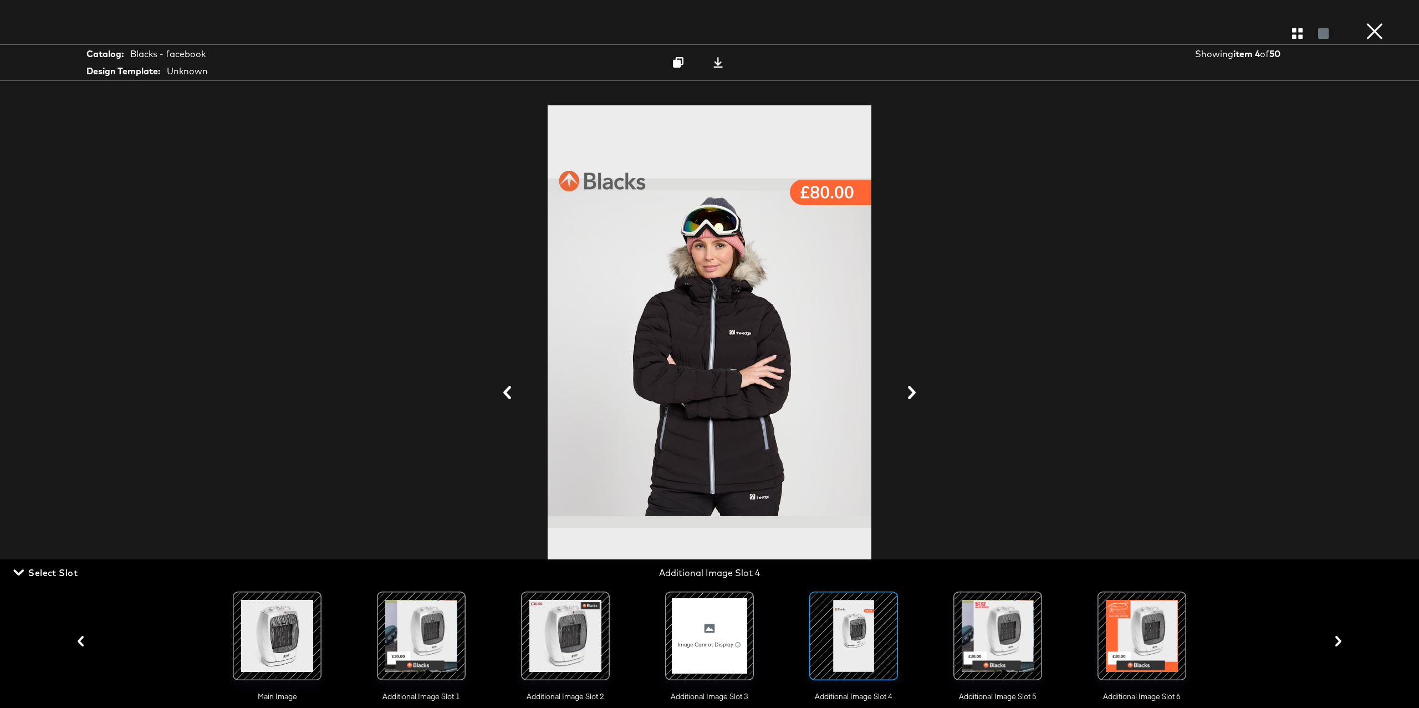
click at [511, 389] on icon at bounding box center [506, 392] width 13 height 13
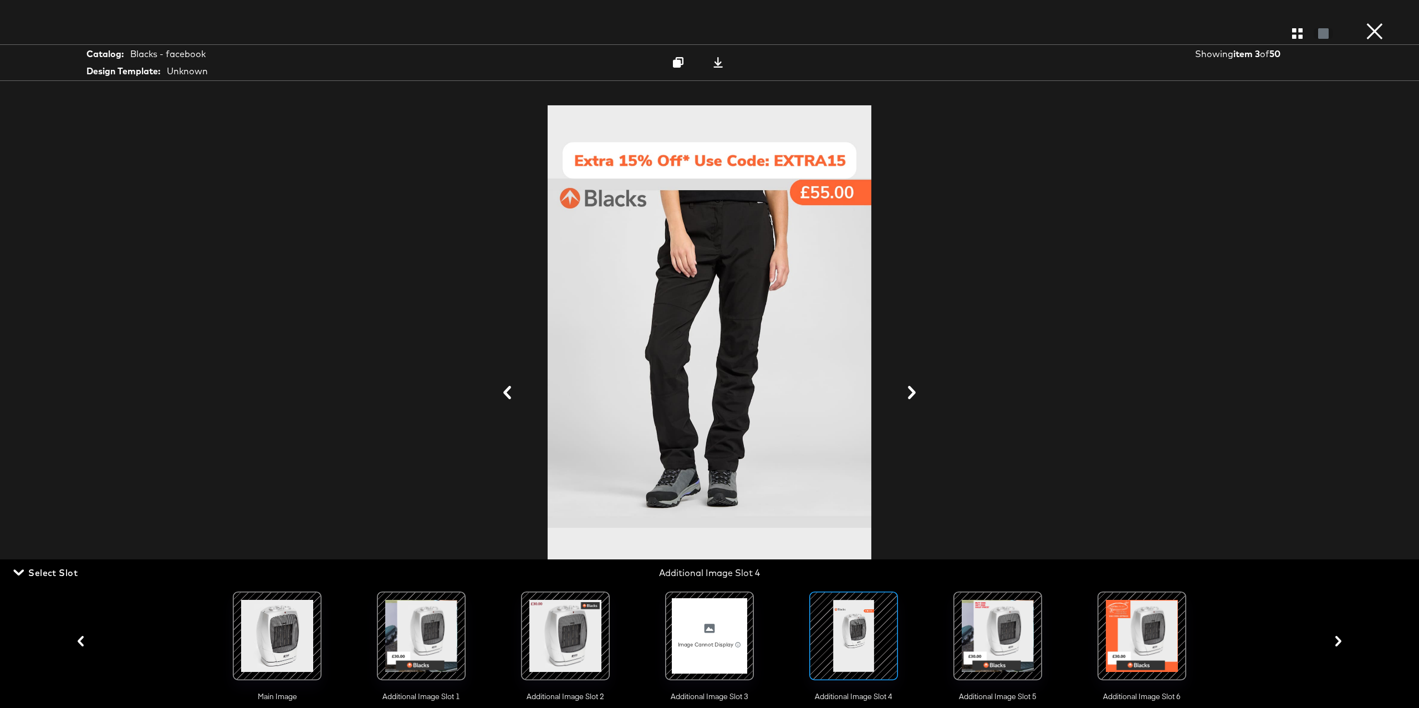
click at [1008, 251] on div at bounding box center [709, 393] width 831 height 597
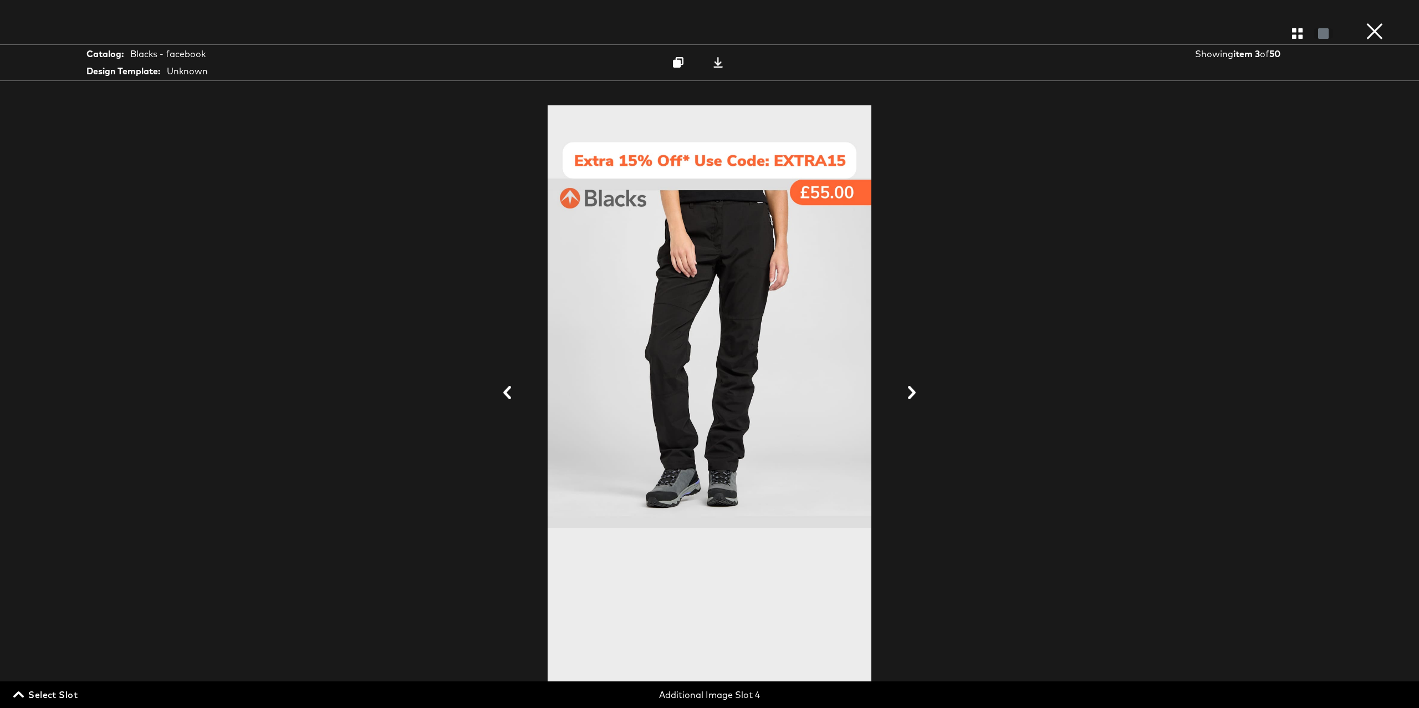
click at [1378, 22] on button "×" at bounding box center [1374, 11] width 22 height 22
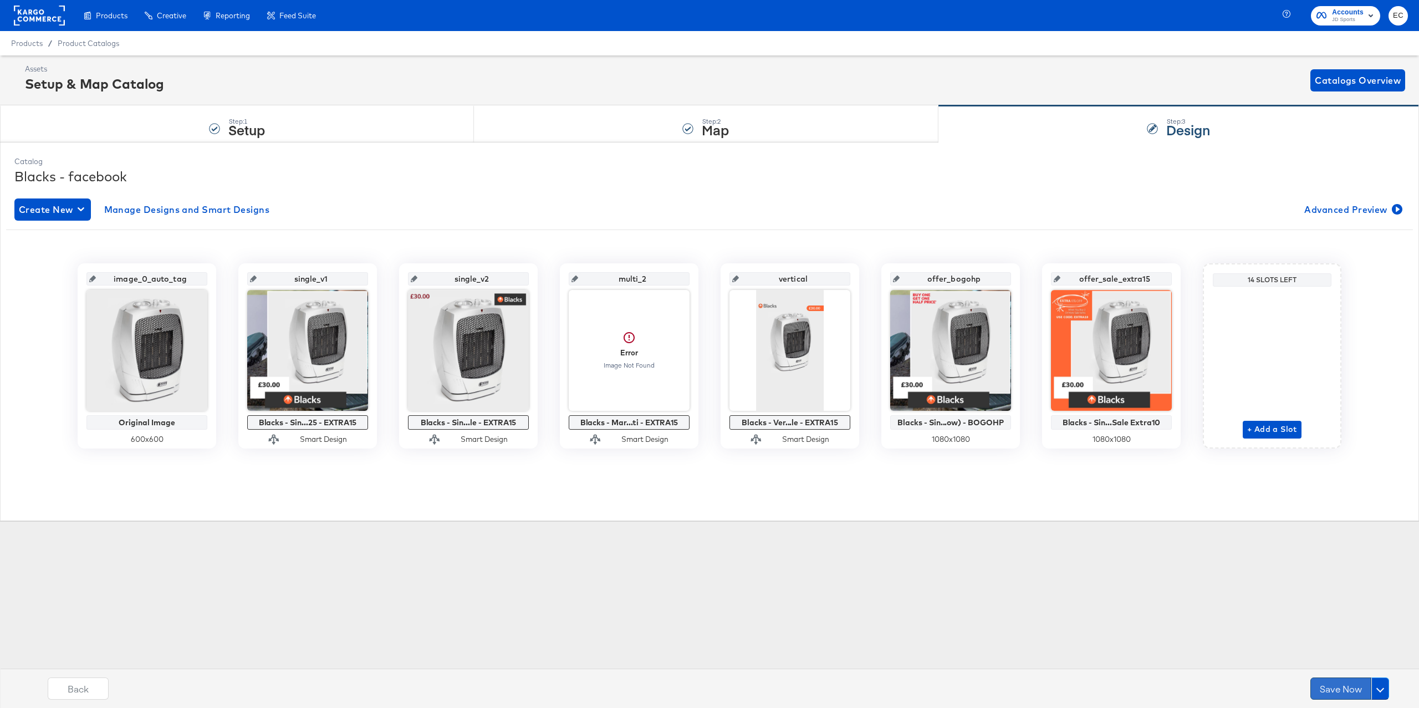
click at [1343, 692] on button "Save Now" at bounding box center [1340, 688] width 61 height 22
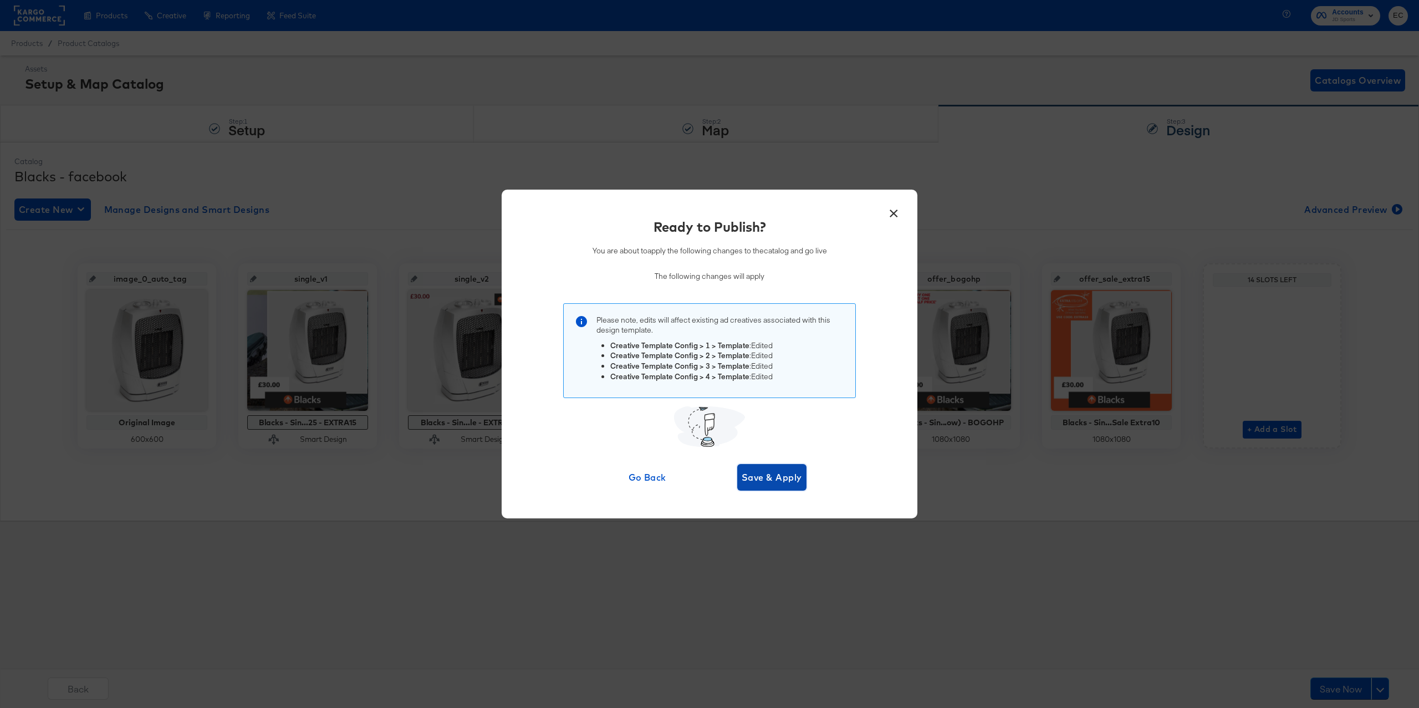
click at [772, 474] on span "Save & Apply" at bounding box center [771, 477] width 60 height 16
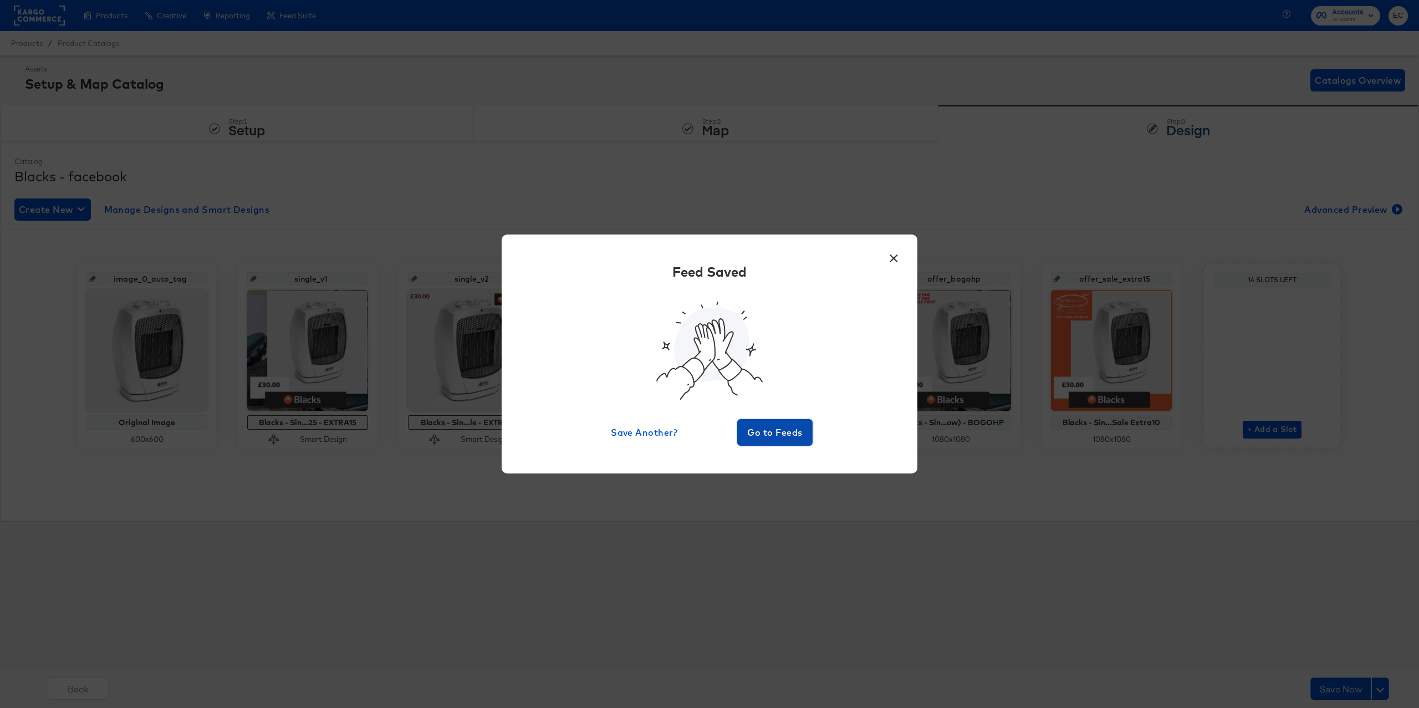
click at [775, 433] on span "Go to Feeds" at bounding box center [774, 432] width 66 height 16
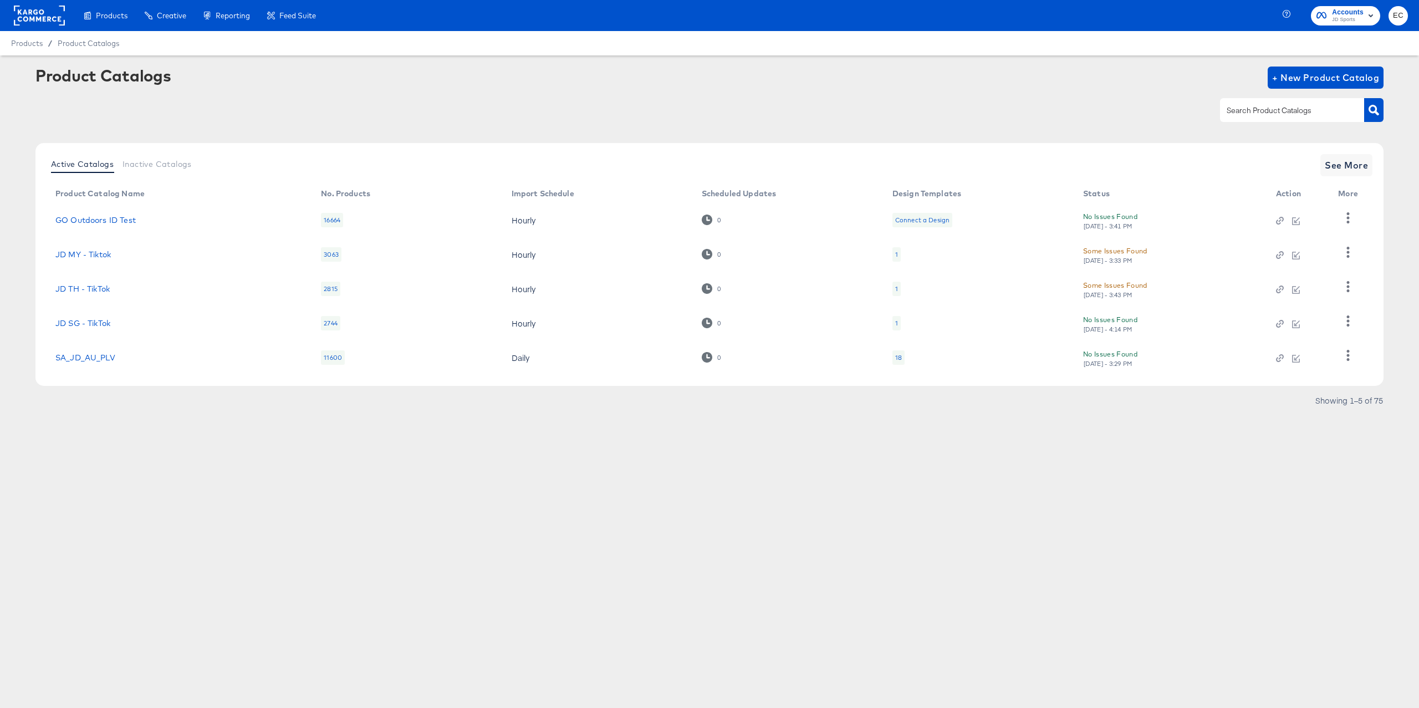
click at [1300, 114] on input "text" at bounding box center [1283, 110] width 118 height 13
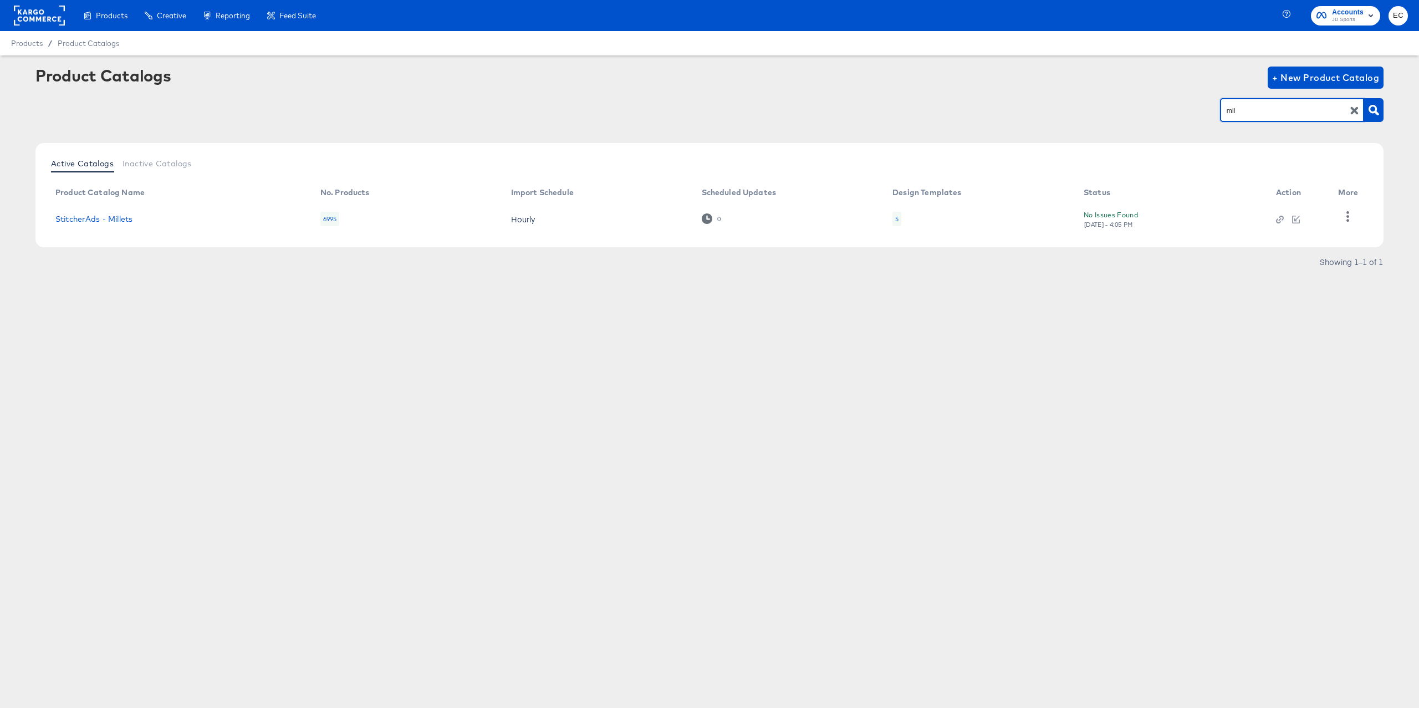
click at [1263, 111] on input "mil" at bounding box center [1283, 110] width 118 height 13
type input "go"
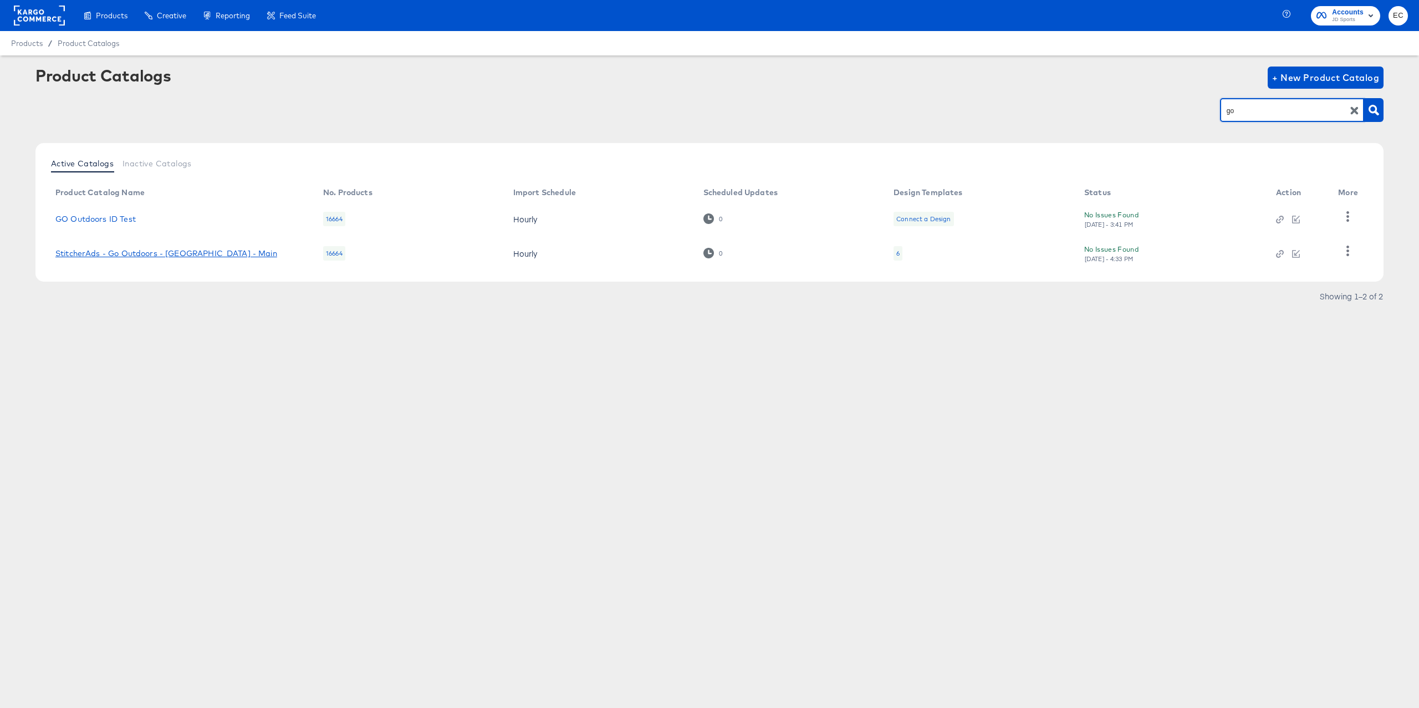
click at [141, 252] on link "StitcherAds - Go Outdoors - UK - Main" at bounding box center [166, 253] width 222 height 9
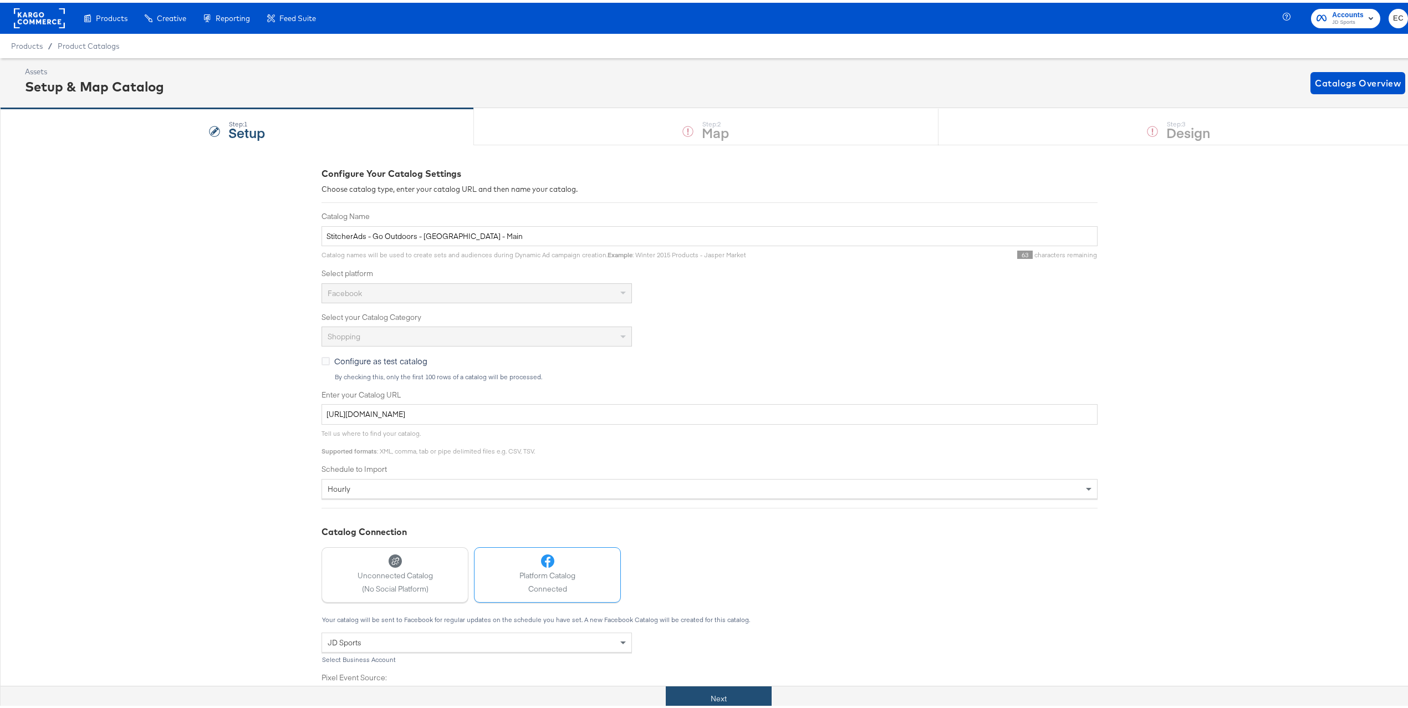
click at [698, 692] on button "Next" at bounding box center [719, 695] width 106 height 25
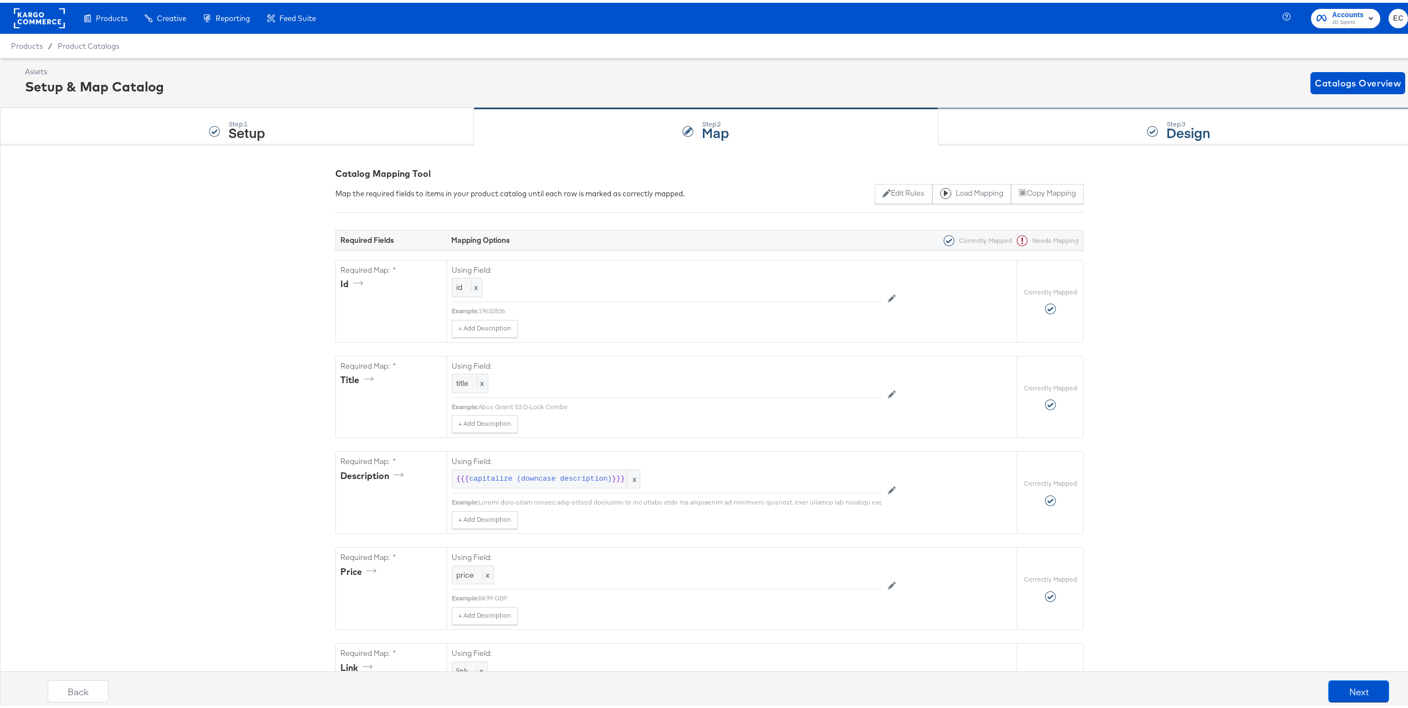
click at [972, 136] on div "Step: 3 Design" at bounding box center [1178, 124] width 480 height 37
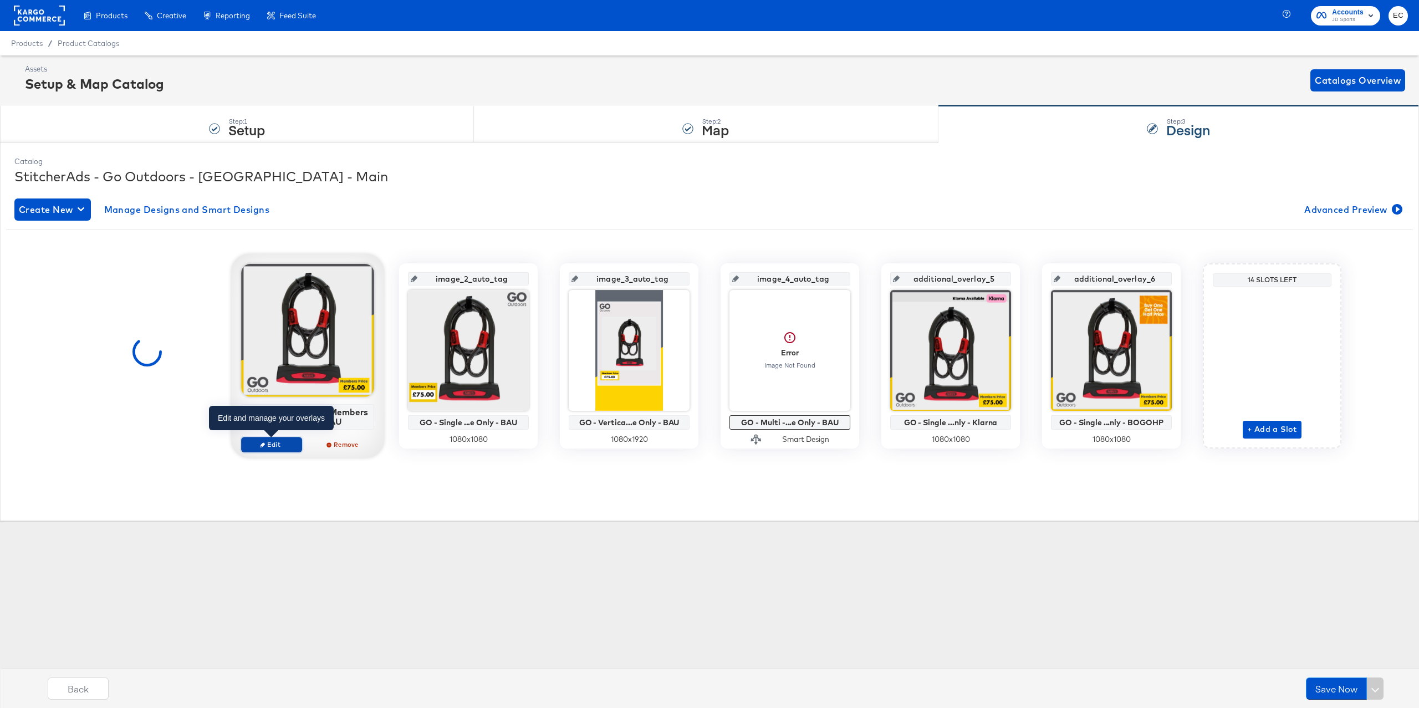
click at [269, 446] on span "Edit" at bounding box center [271, 444] width 51 height 8
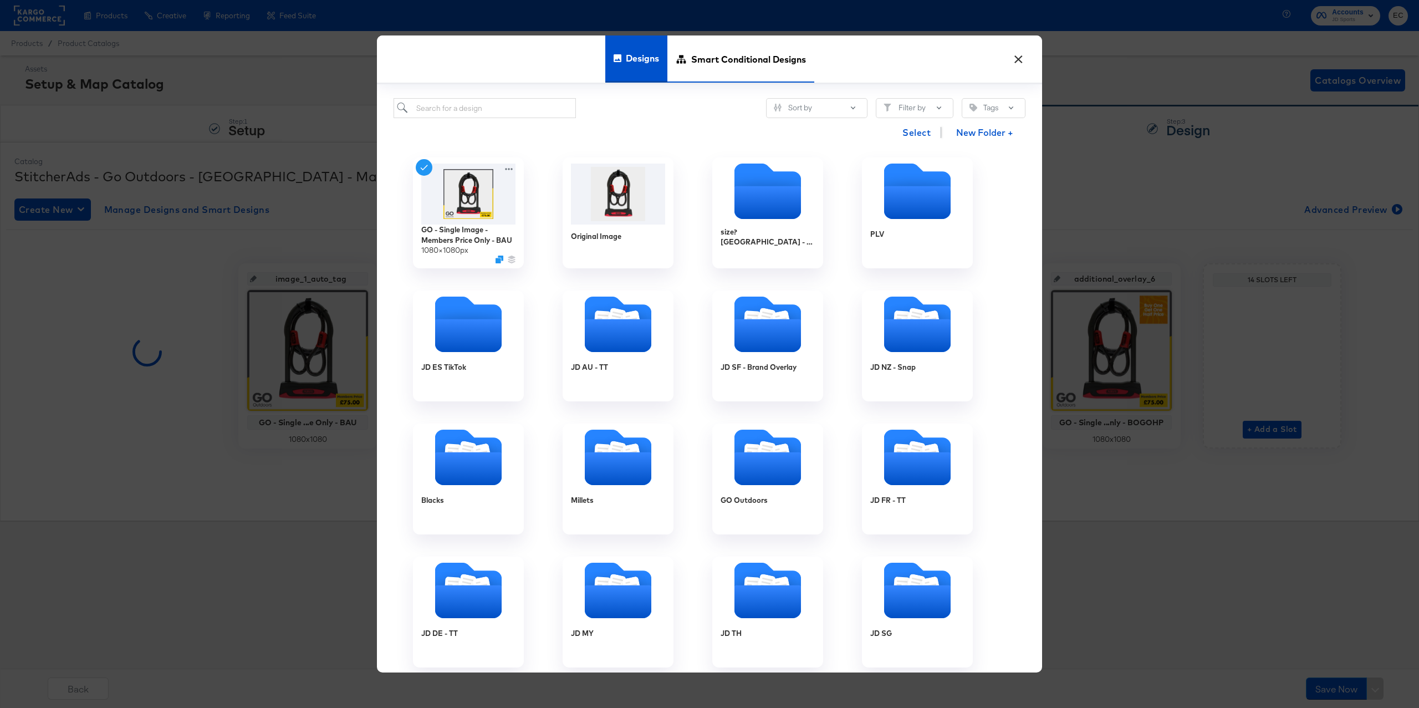
click at [700, 47] on span "Smart Conditional Designs" at bounding box center [748, 58] width 115 height 49
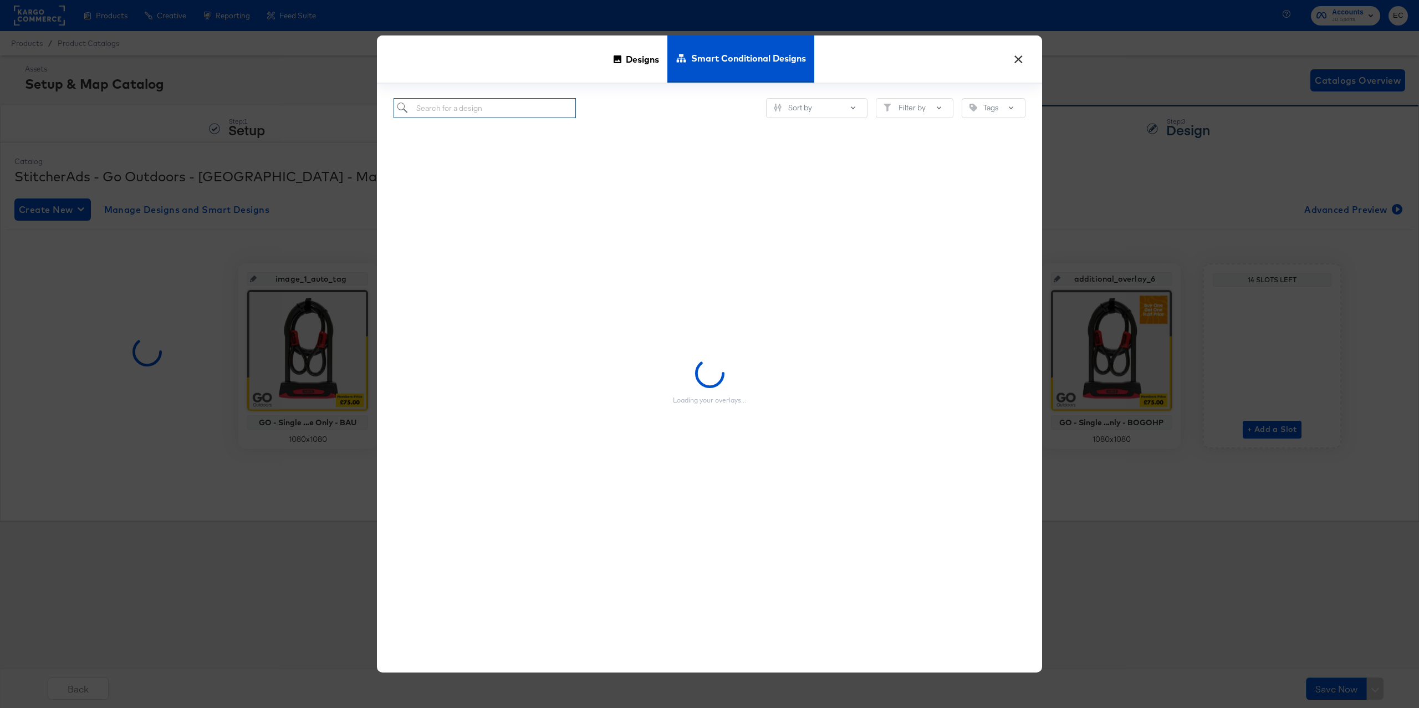
click at [439, 110] on input "search" at bounding box center [484, 108] width 182 height 21
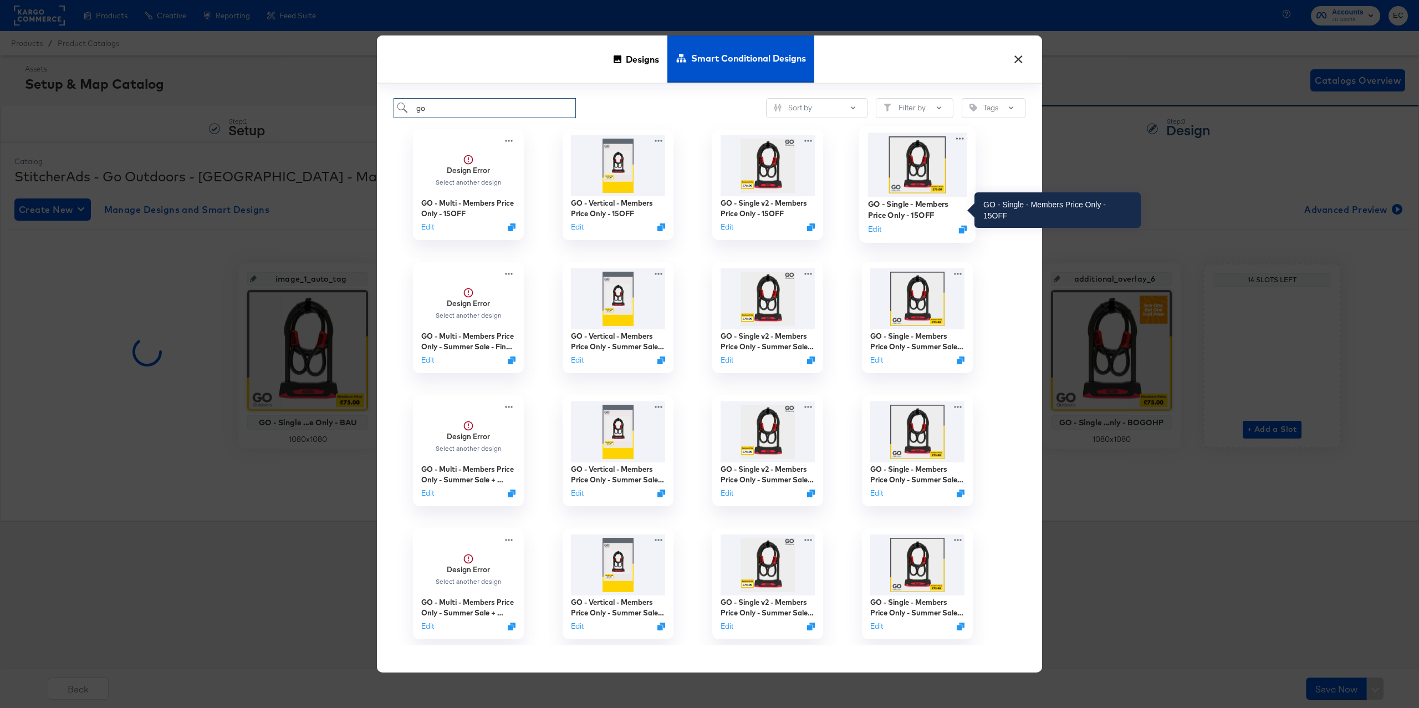
type input "go"
click at [919, 200] on div "GO - Single - Members Price Only - 15OFF" at bounding box center [917, 210] width 99 height 22
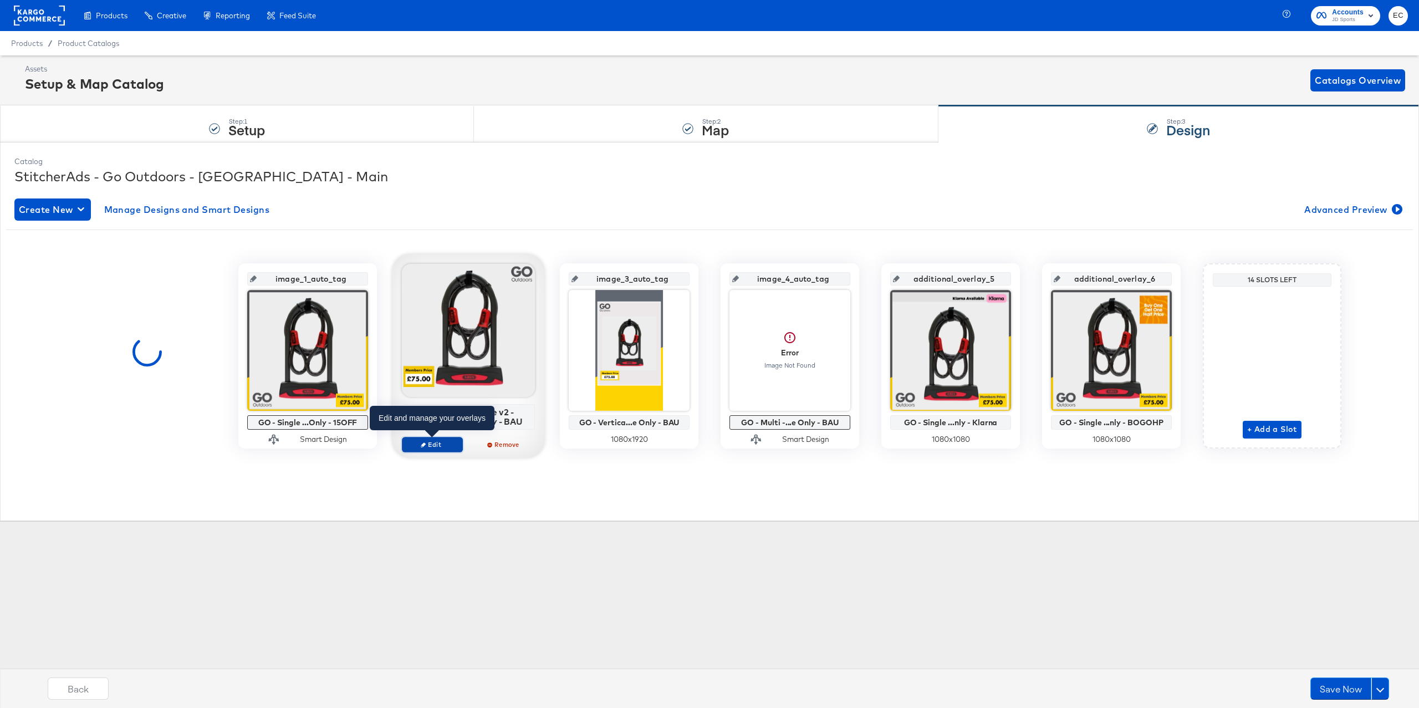
click at [426, 448] on span "Edit" at bounding box center [432, 444] width 51 height 8
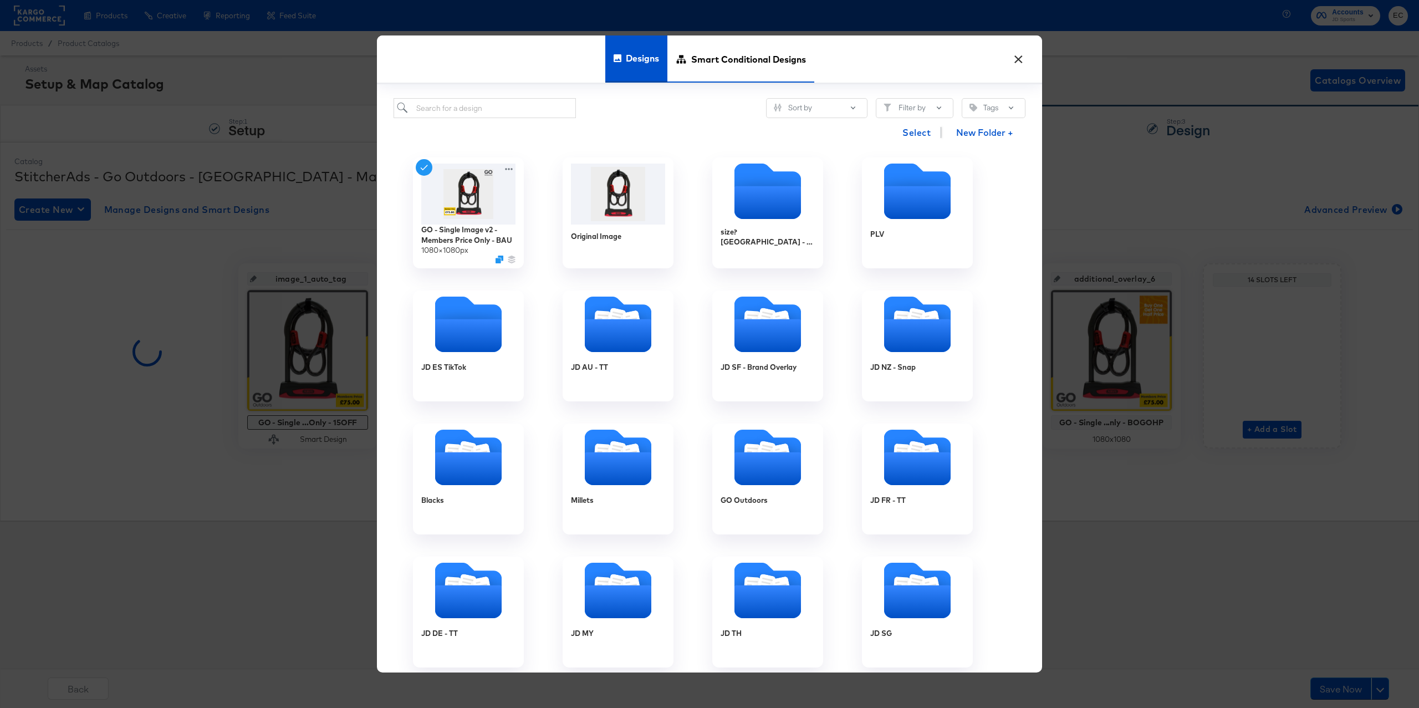
click at [687, 69] on div "Smart Conditional Designs" at bounding box center [740, 58] width 147 height 47
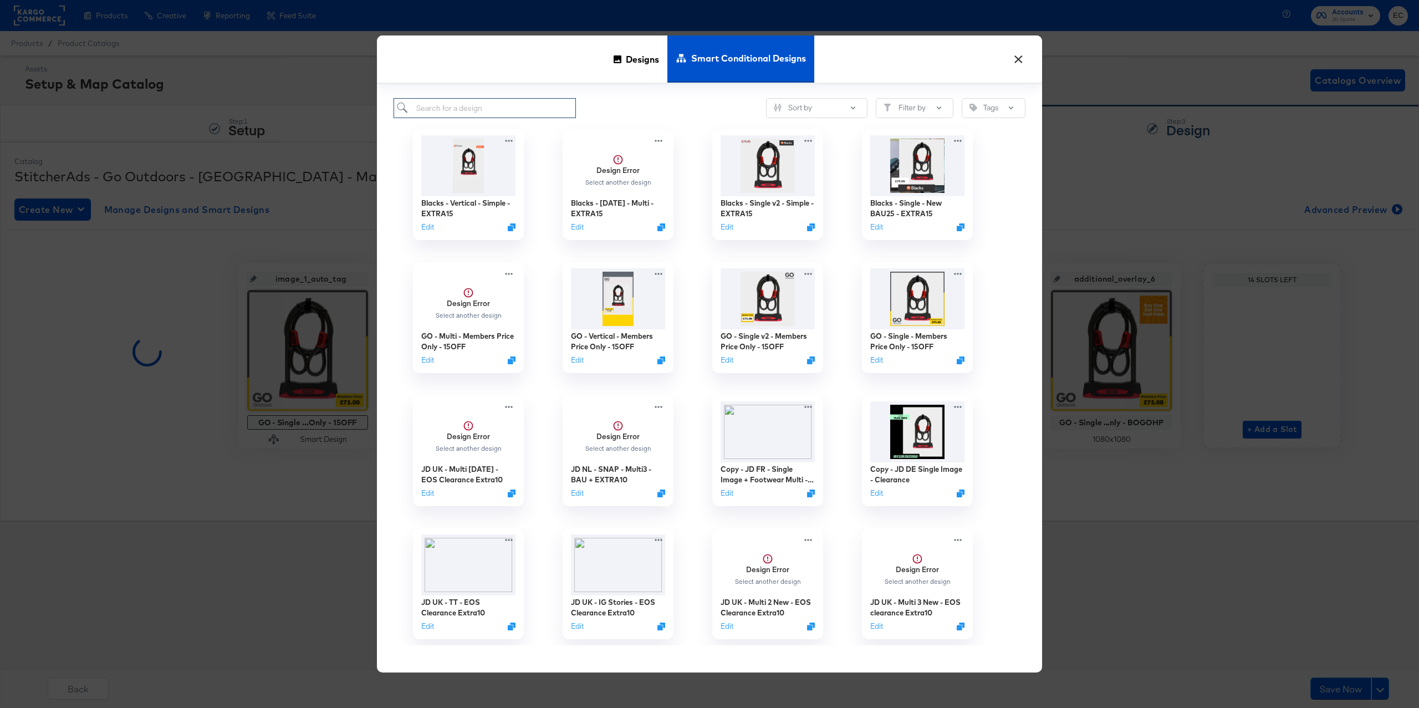
click at [516, 114] on input "search" at bounding box center [484, 108] width 182 height 21
type input "go"
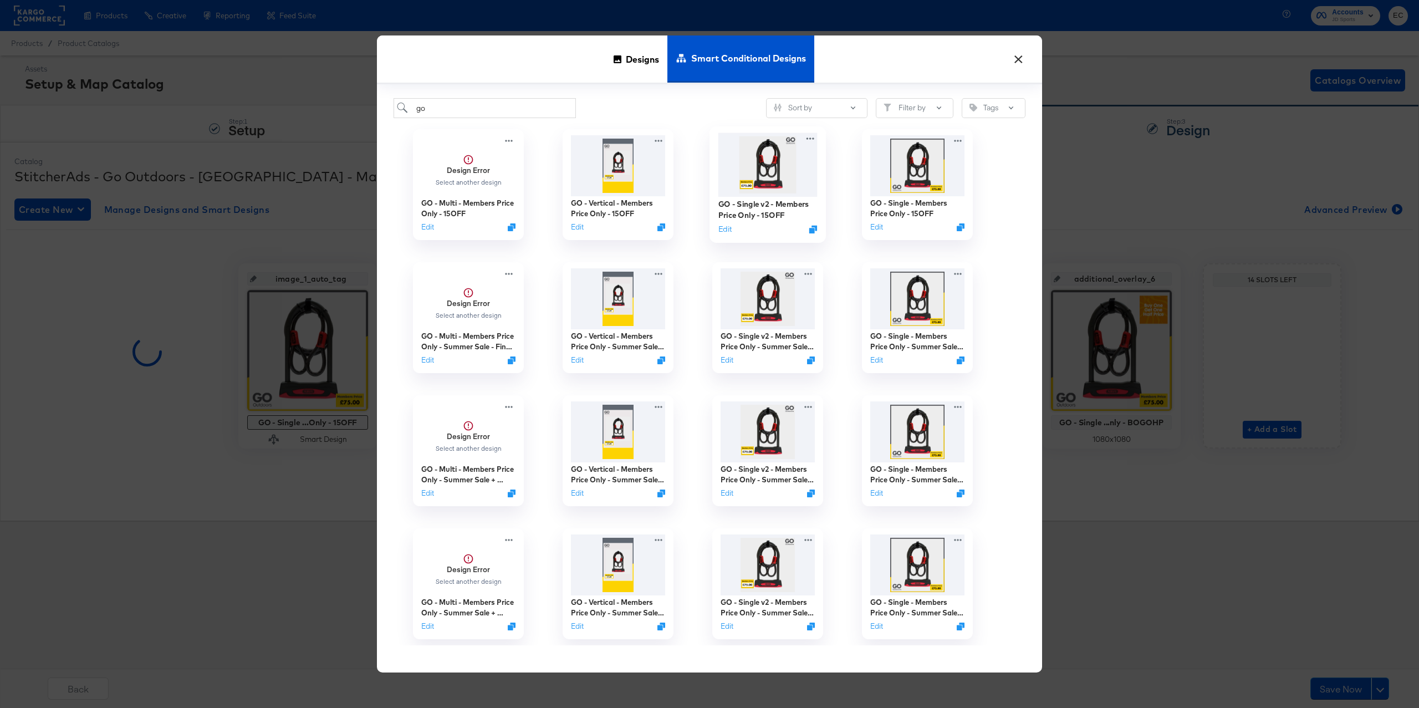
click at [735, 181] on img at bounding box center [767, 165] width 99 height 64
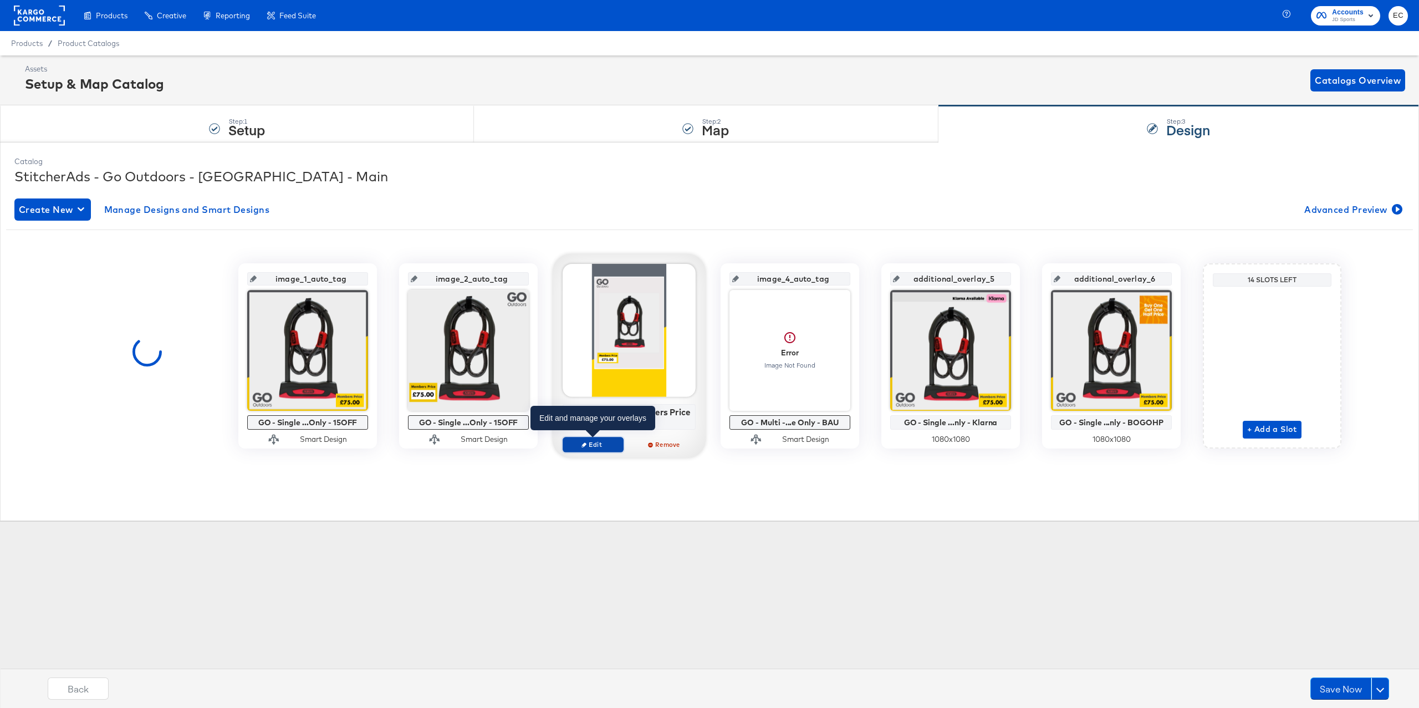
click at [591, 443] on span "Edit" at bounding box center [592, 444] width 51 height 8
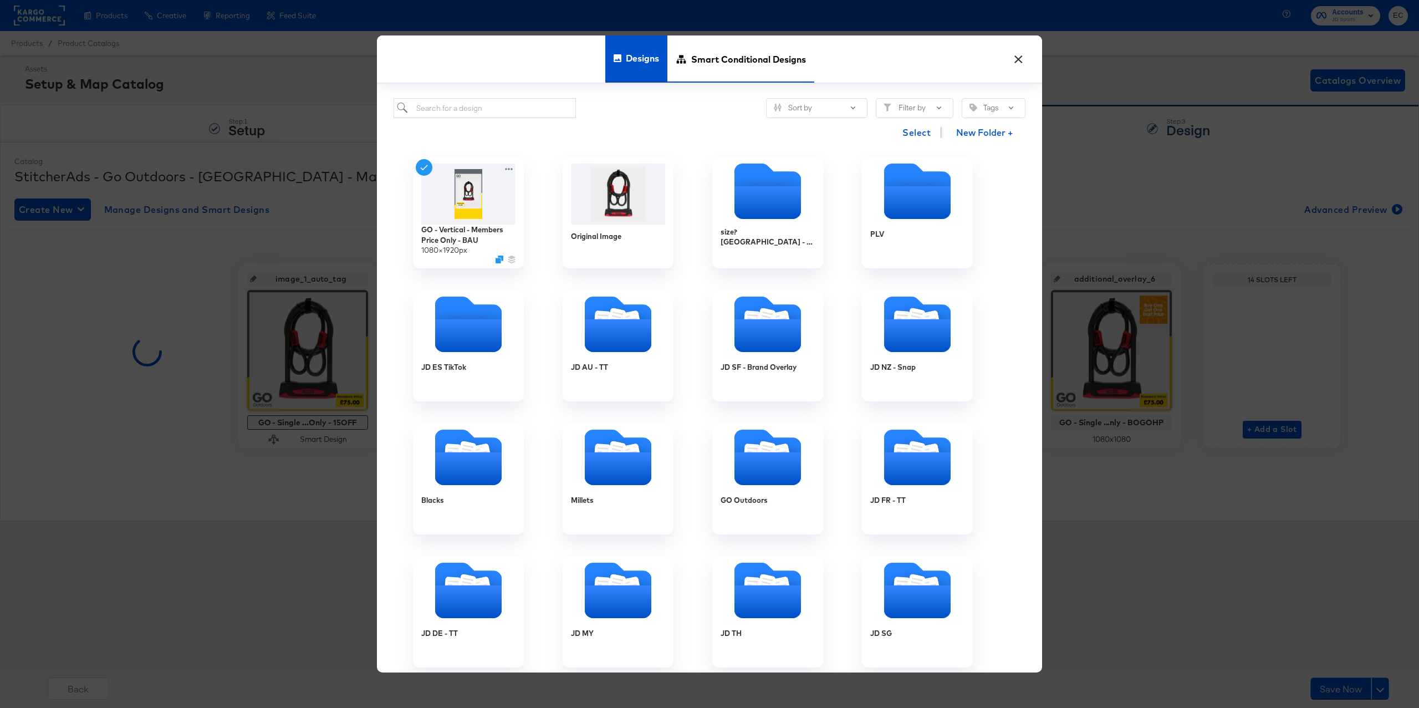
click at [741, 59] on span "Smart Conditional Designs" at bounding box center [748, 58] width 115 height 49
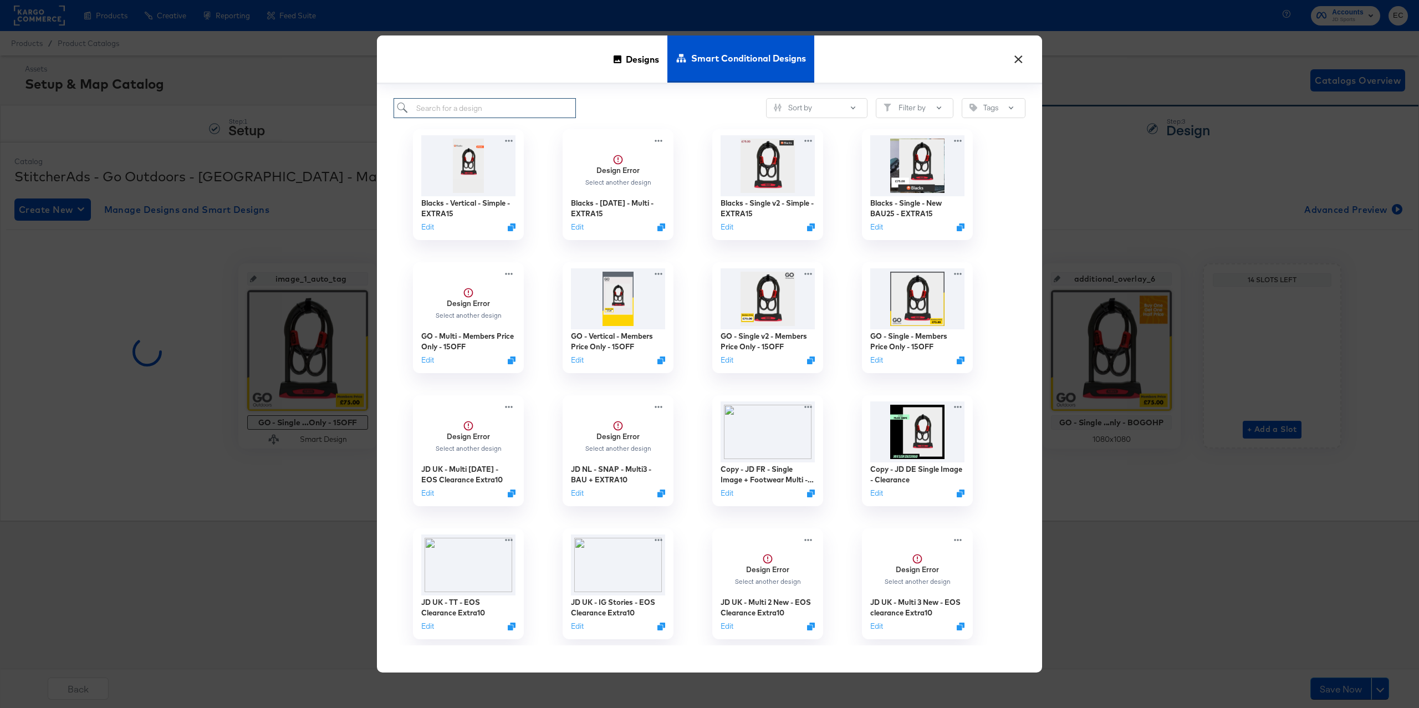
click at [522, 111] on input "search" at bounding box center [484, 108] width 182 height 21
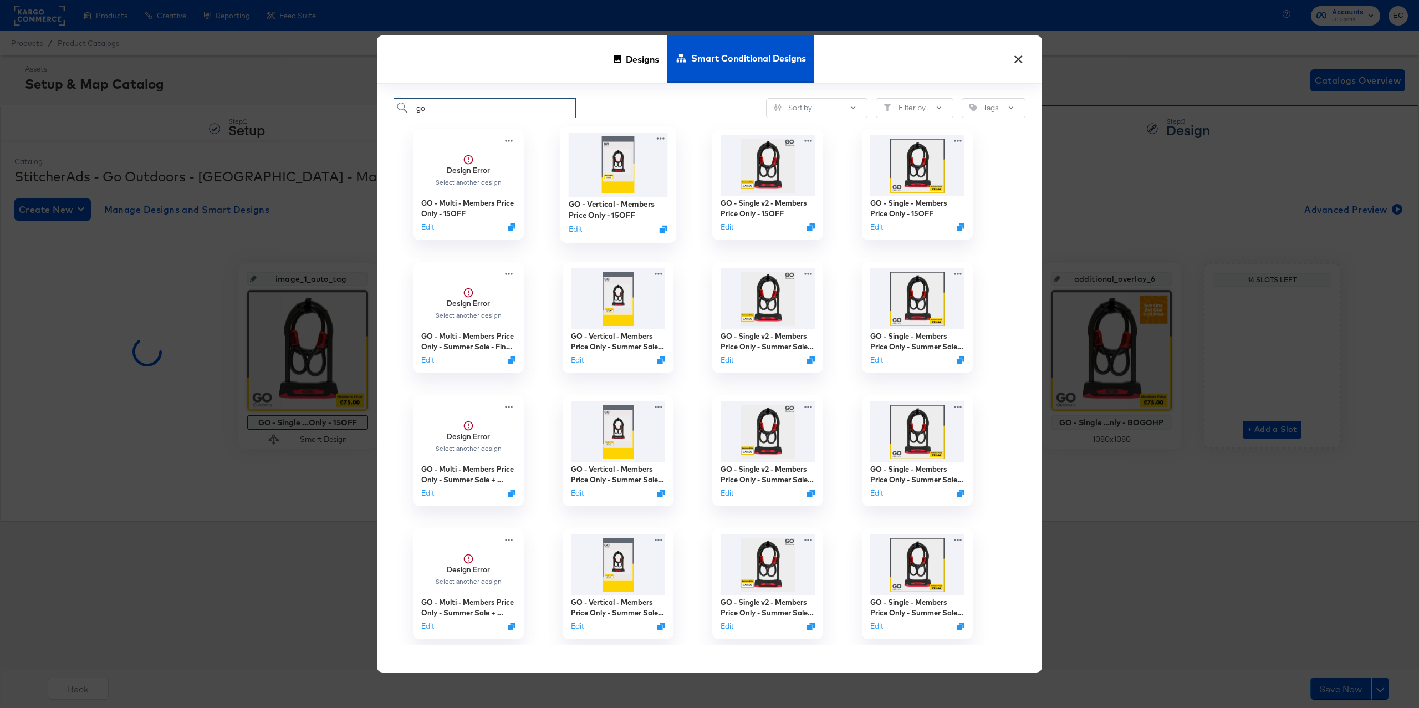
type input "go"
click at [627, 193] on img at bounding box center [618, 165] width 99 height 64
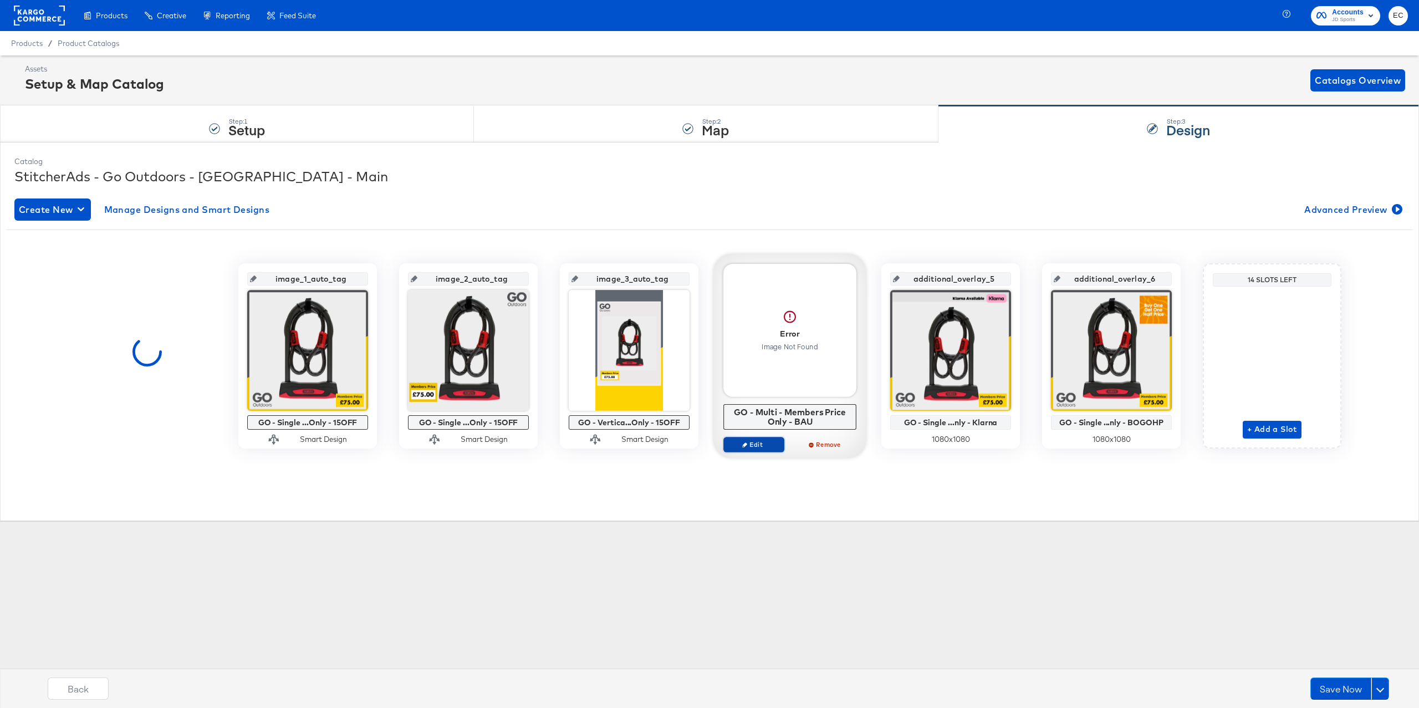
click at [752, 444] on span "Edit" at bounding box center [753, 444] width 51 height 8
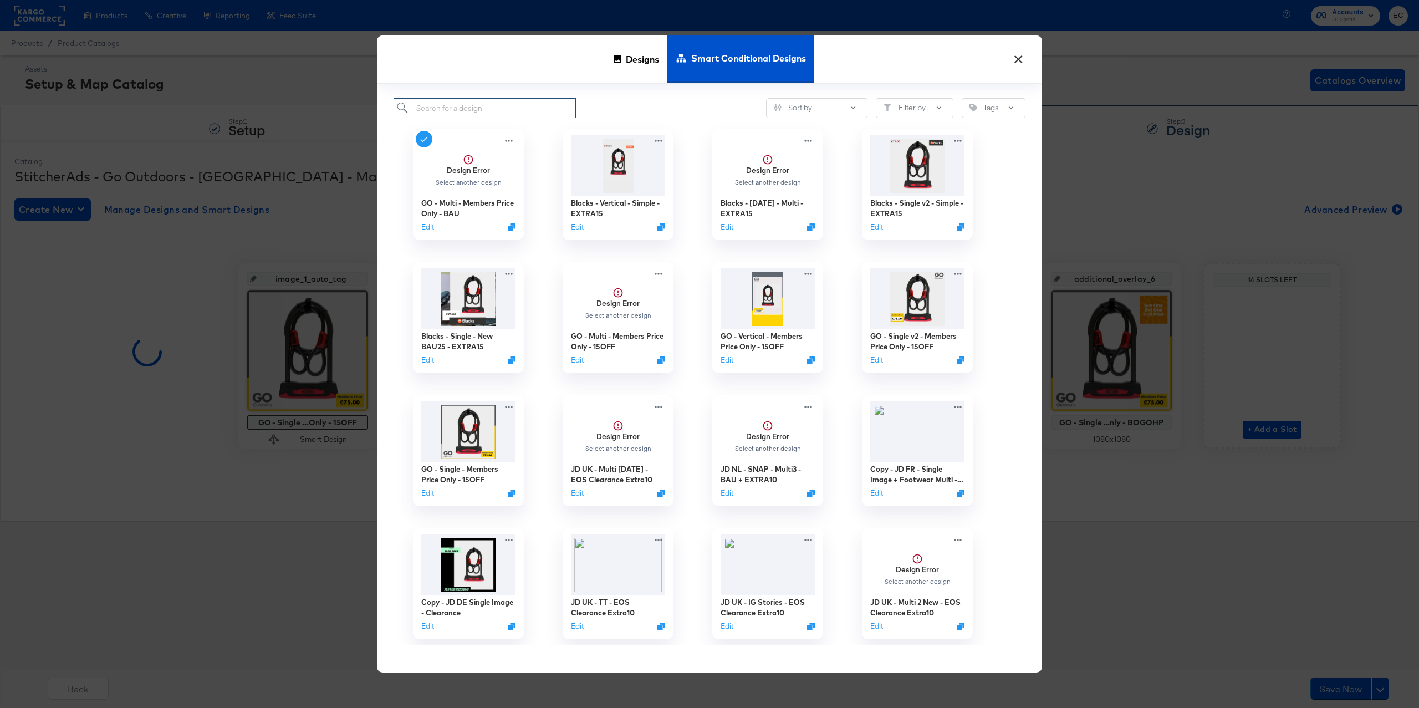
click at [546, 117] on div "Sort by Filter by Tags Design Error Select another design GO - Multi - Members …" at bounding box center [709, 378] width 665 height 588
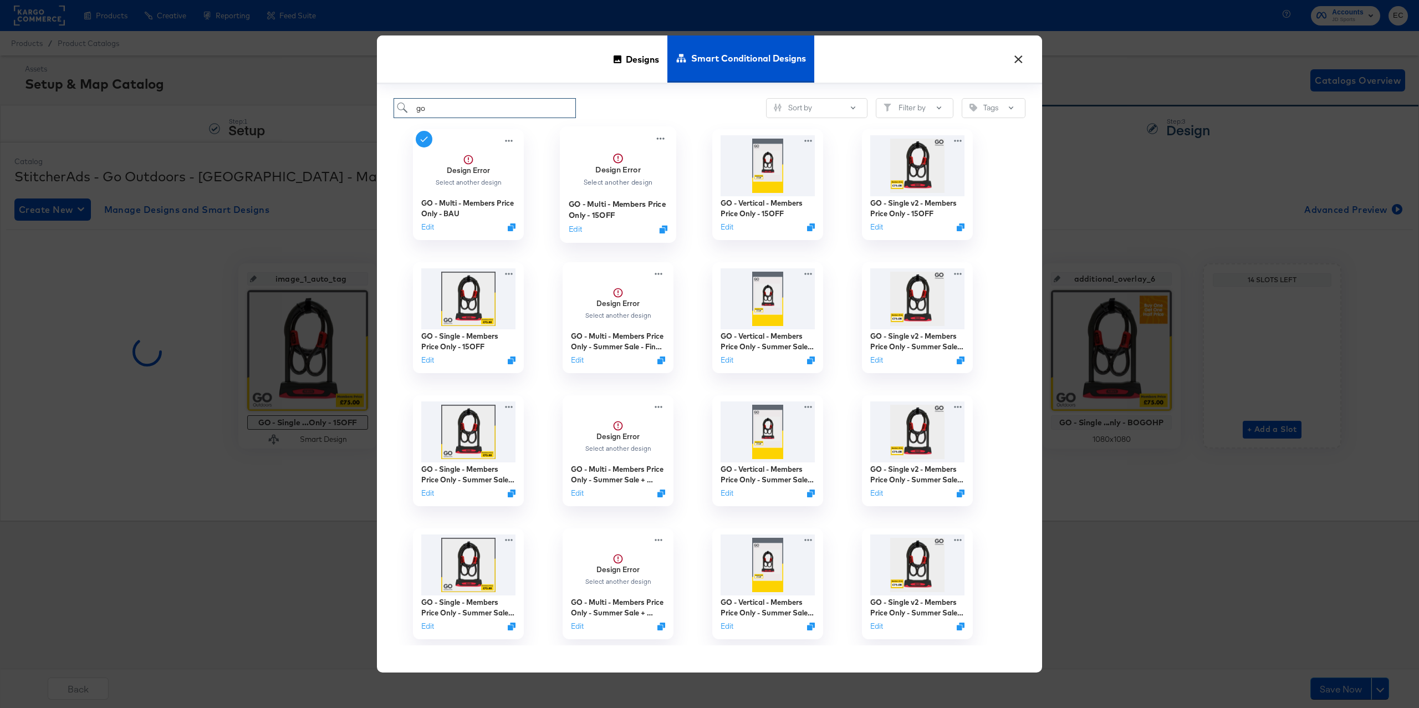
type input "go"
click at [612, 178] on div "Select another design" at bounding box center [617, 182] width 70 height 8
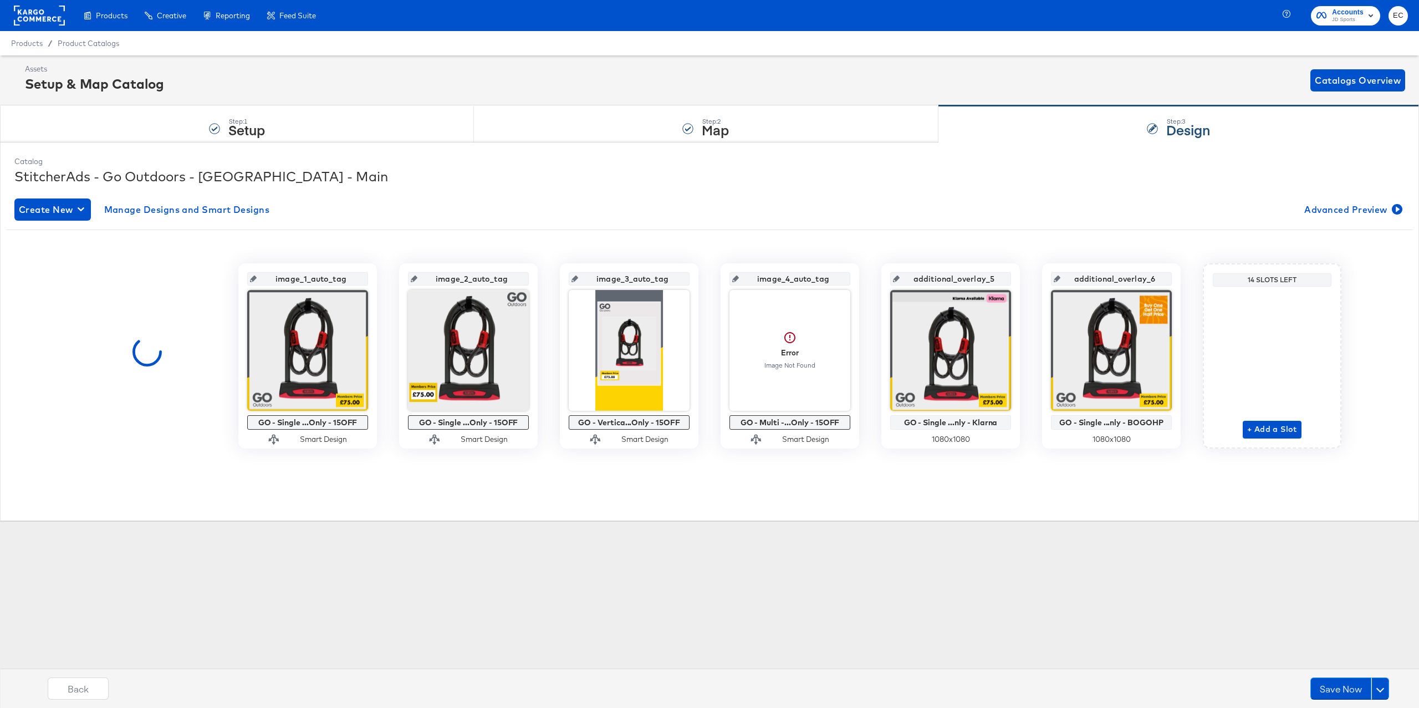
click at [801, 515] on div "Catalog StitcherAds - Go Outdoors - UK - Main Create New Manage Designs and Sma…" at bounding box center [709, 331] width 1419 height 378
click at [1347, 207] on span "Advanced Preview" at bounding box center [1352, 210] width 96 height 16
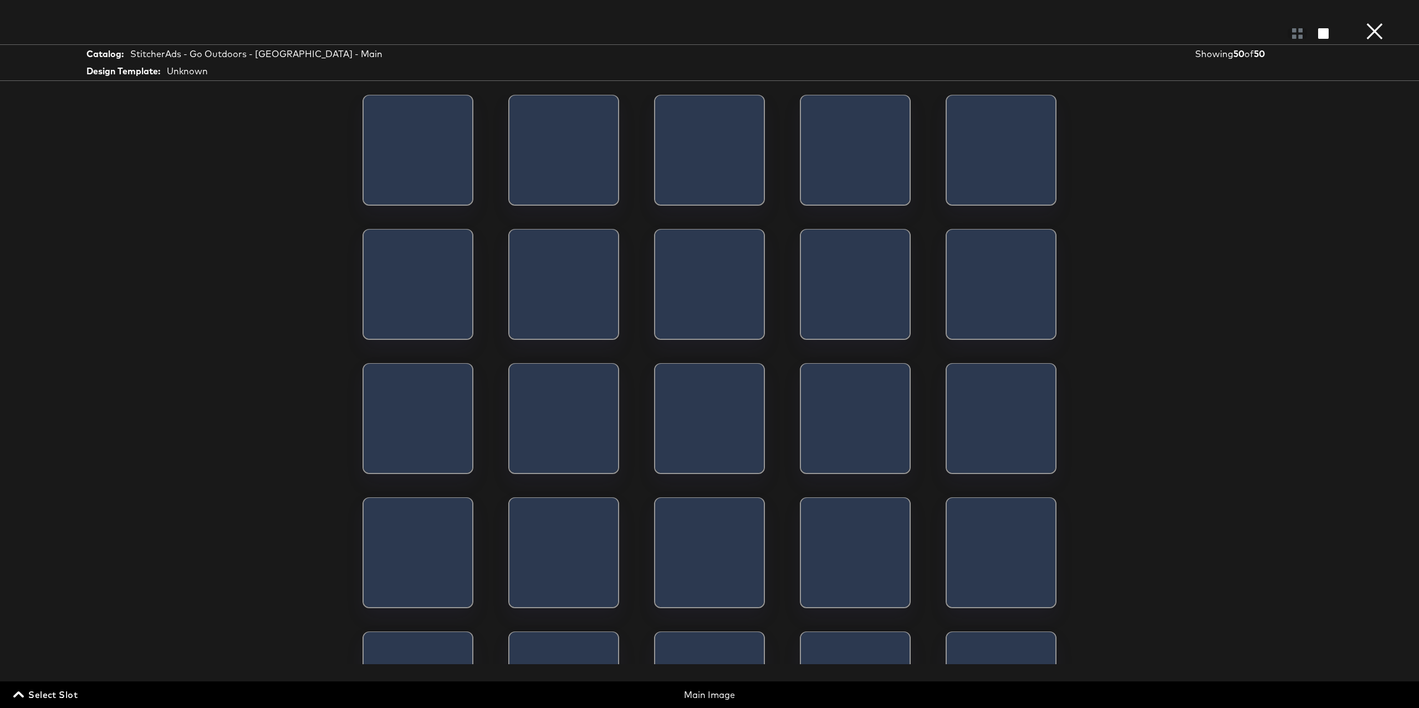
click at [68, 695] on div "Select Slot Main Image" at bounding box center [709, 691] width 1419 height 21
click at [63, 694] on span "Select Slot" at bounding box center [47, 695] width 62 height 16
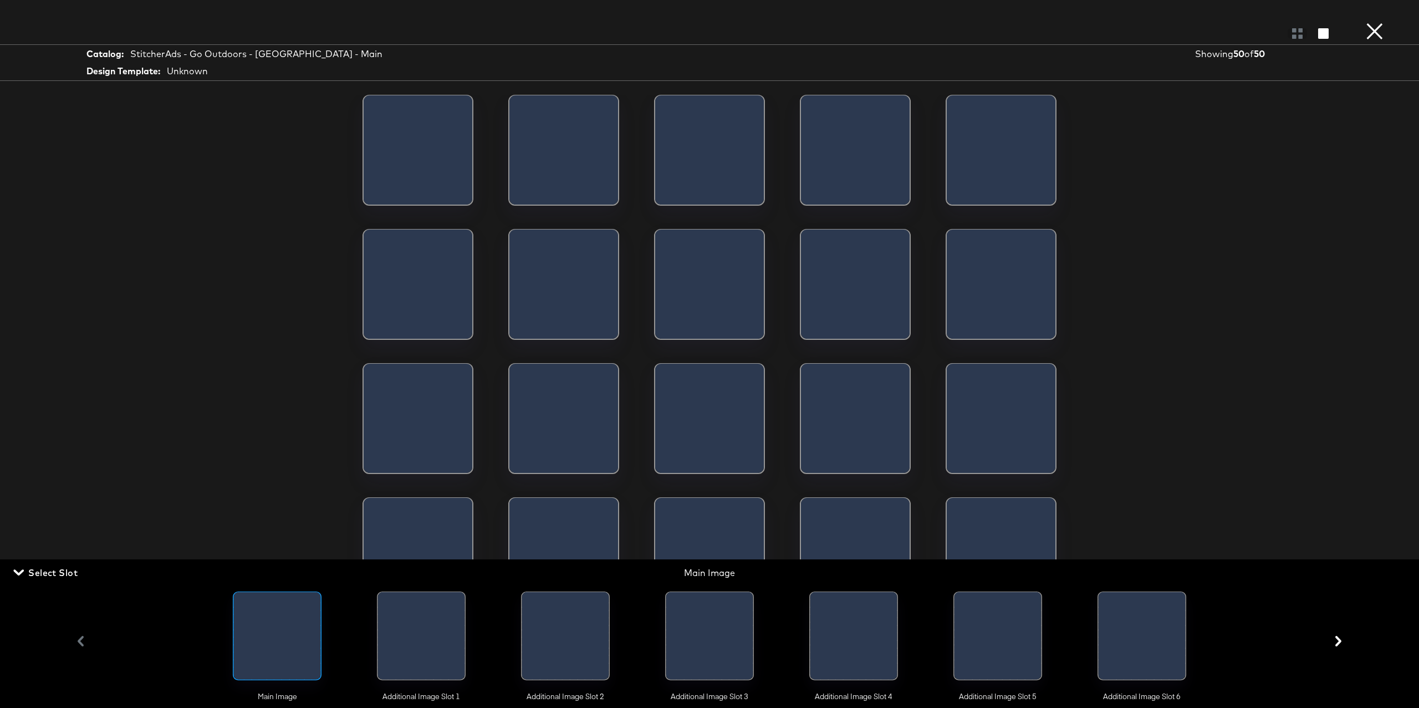
click at [406, 626] on div at bounding box center [421, 638] width 87 height 93
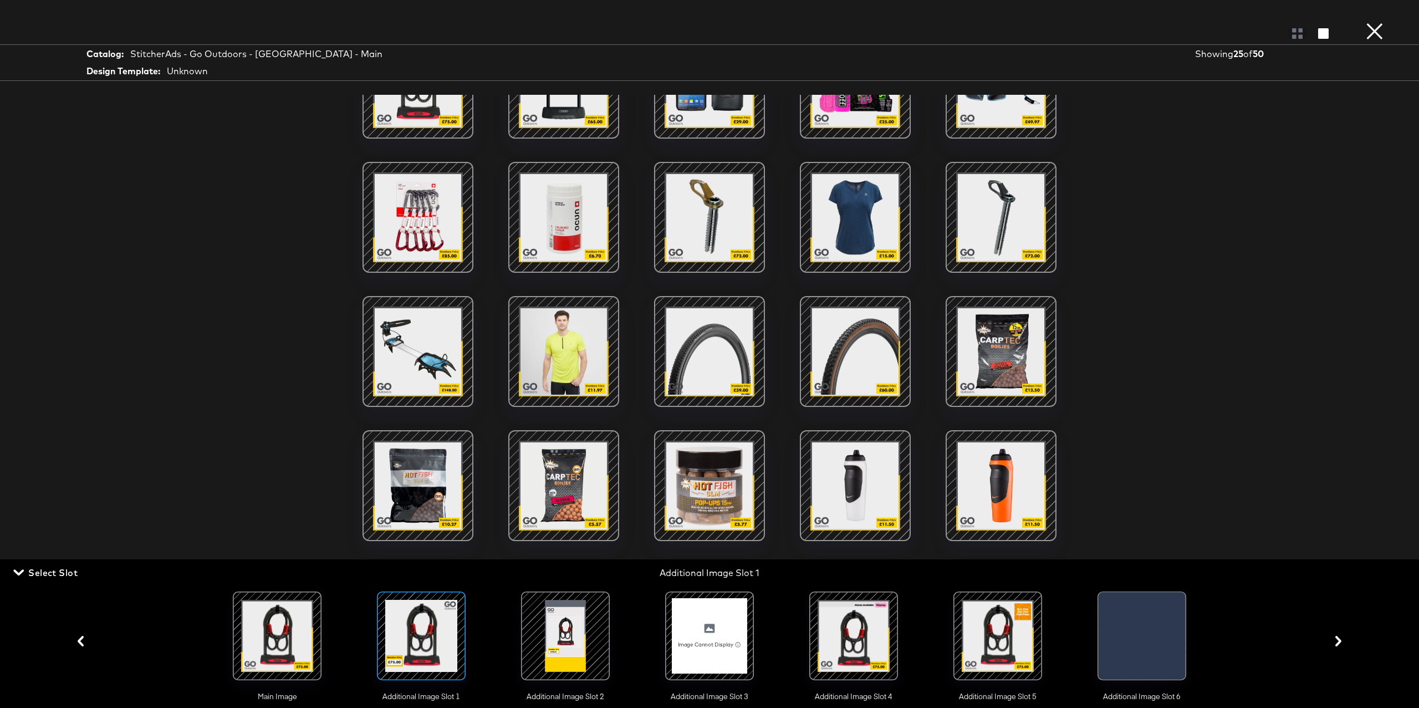
scroll to position [134, 0]
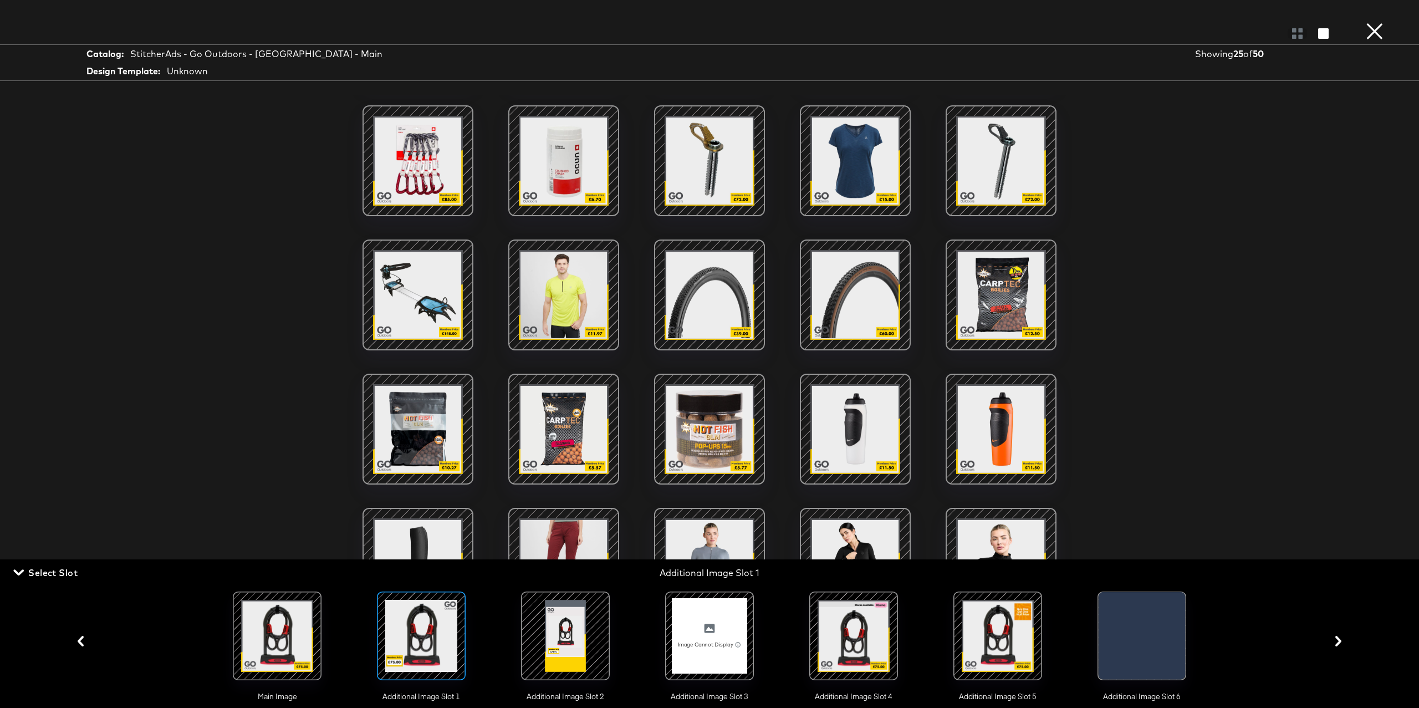
click at [1090, 254] on div "Load More" at bounding box center [709, 379] width 831 height 569
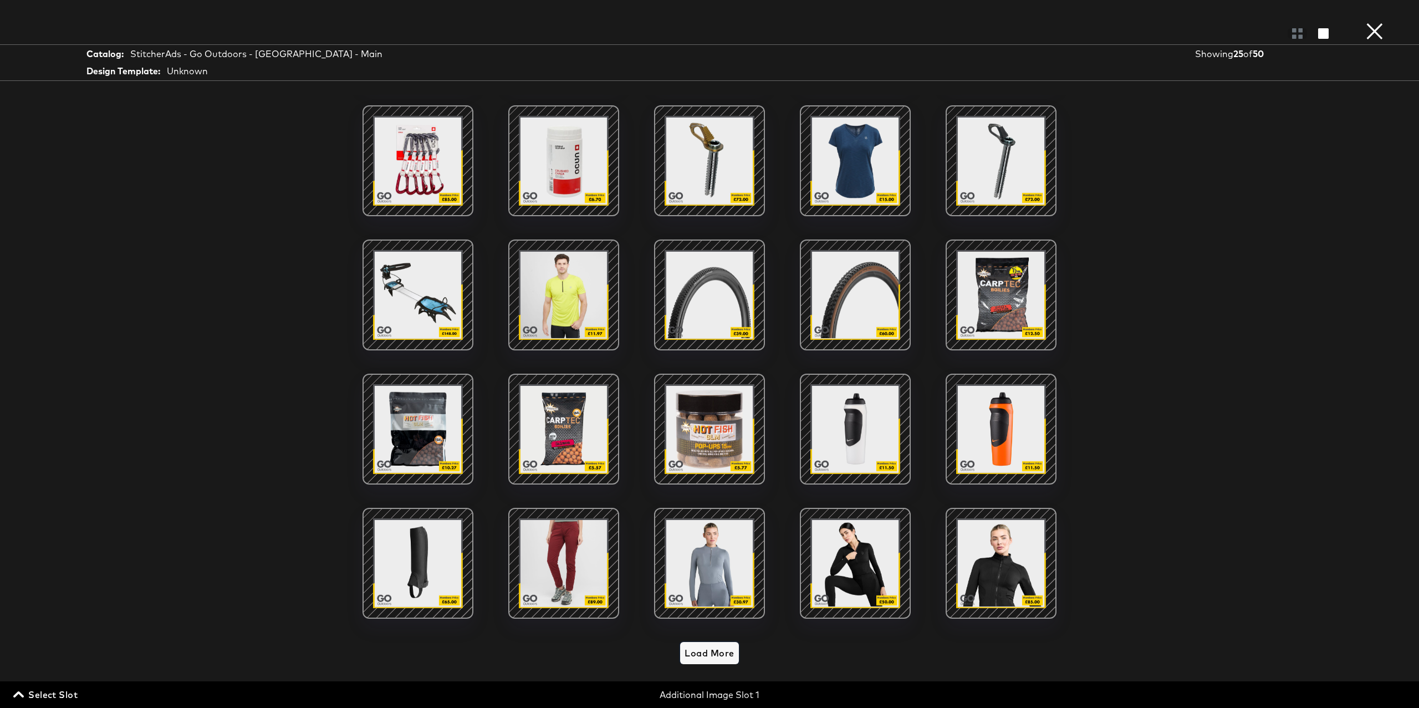
click at [698, 645] on span "Load More" at bounding box center [708, 653] width 49 height 16
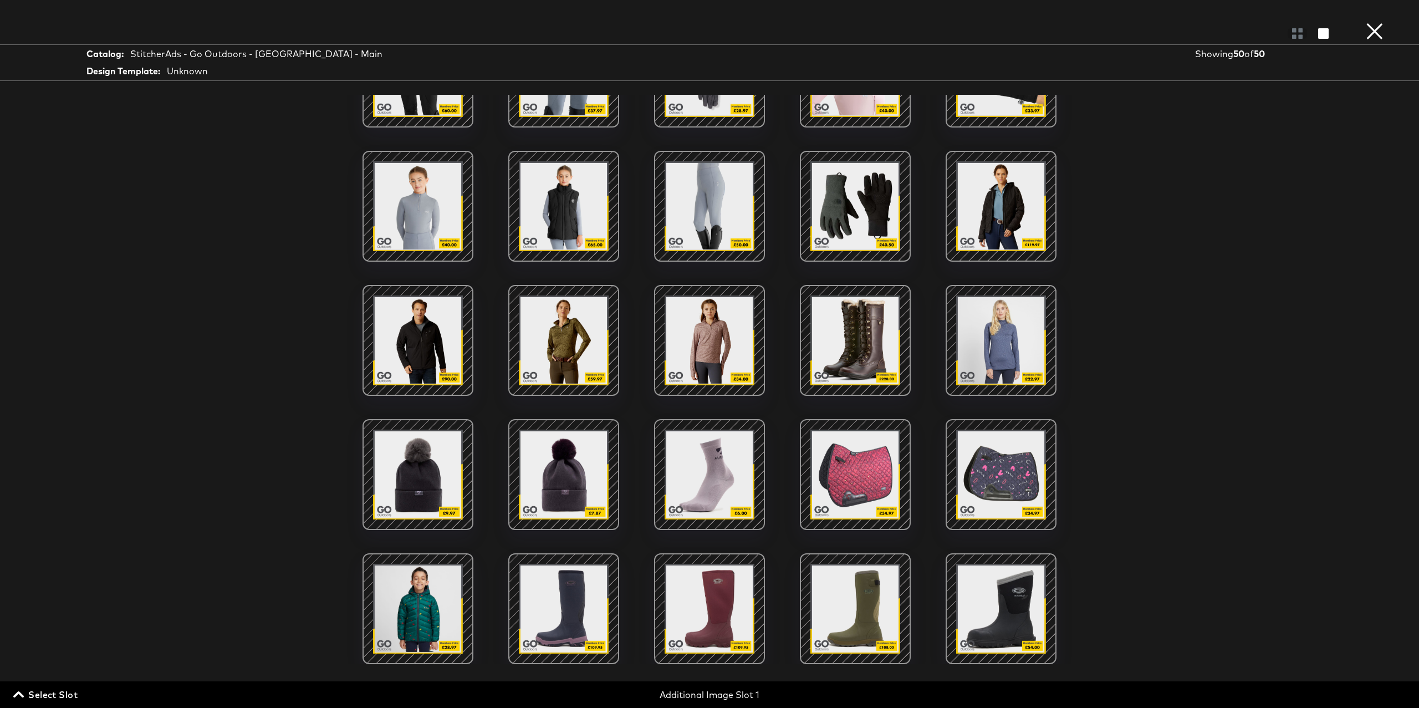
scroll to position [0, 0]
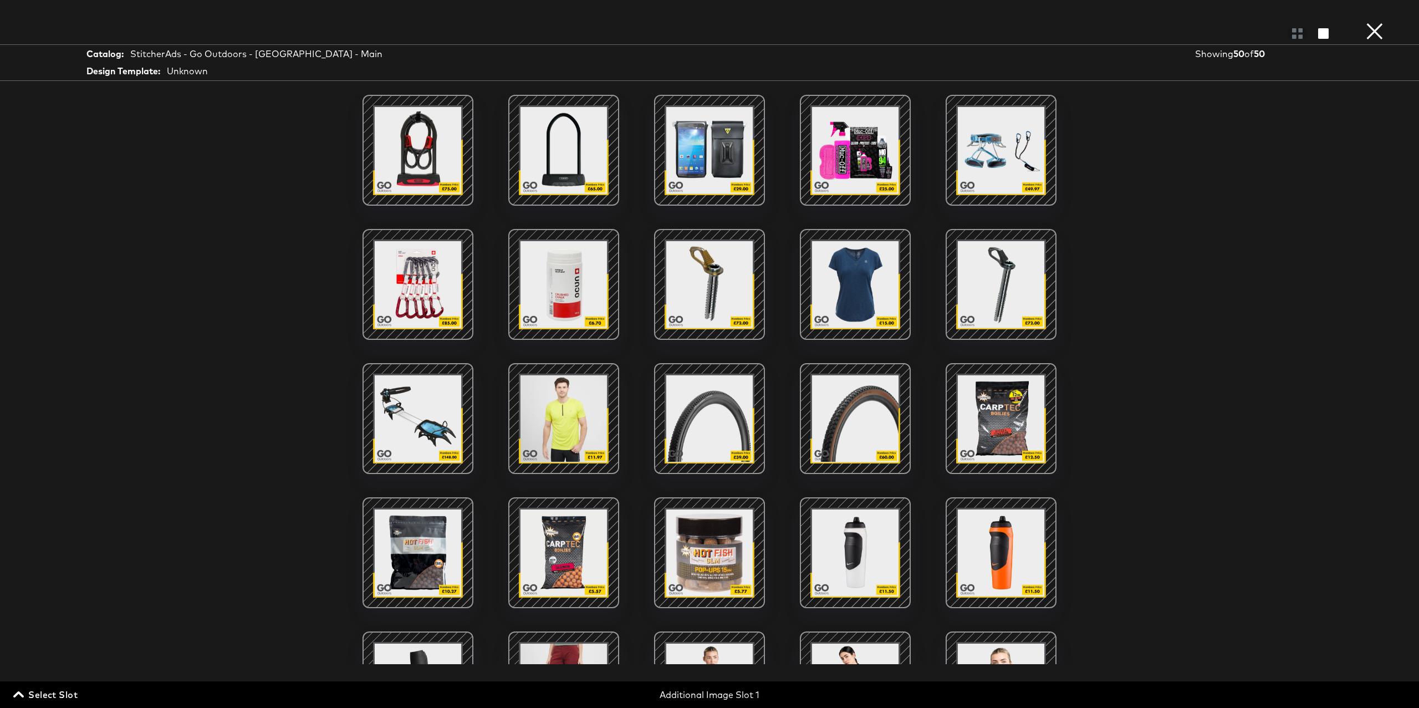
click at [1363, 22] on button "×" at bounding box center [1374, 11] width 22 height 22
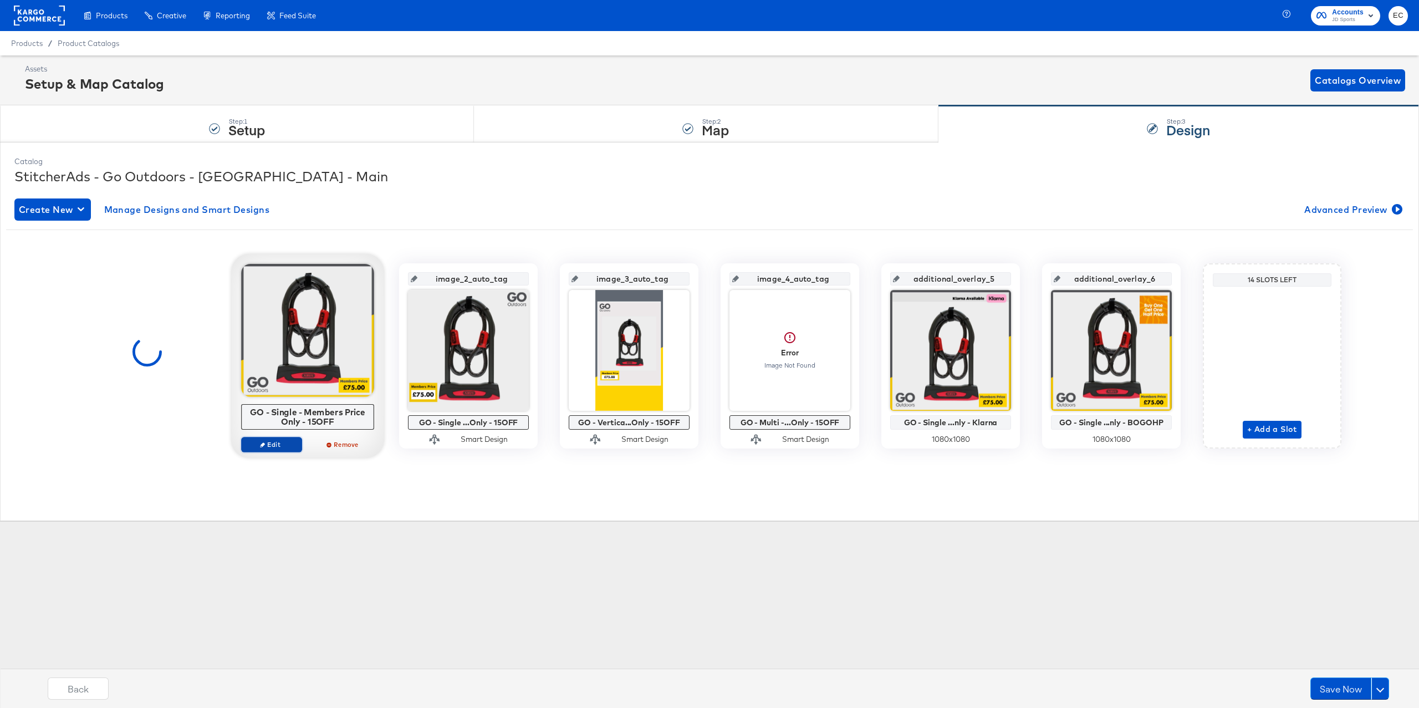
click at [272, 447] on span "Edit" at bounding box center [271, 444] width 51 height 8
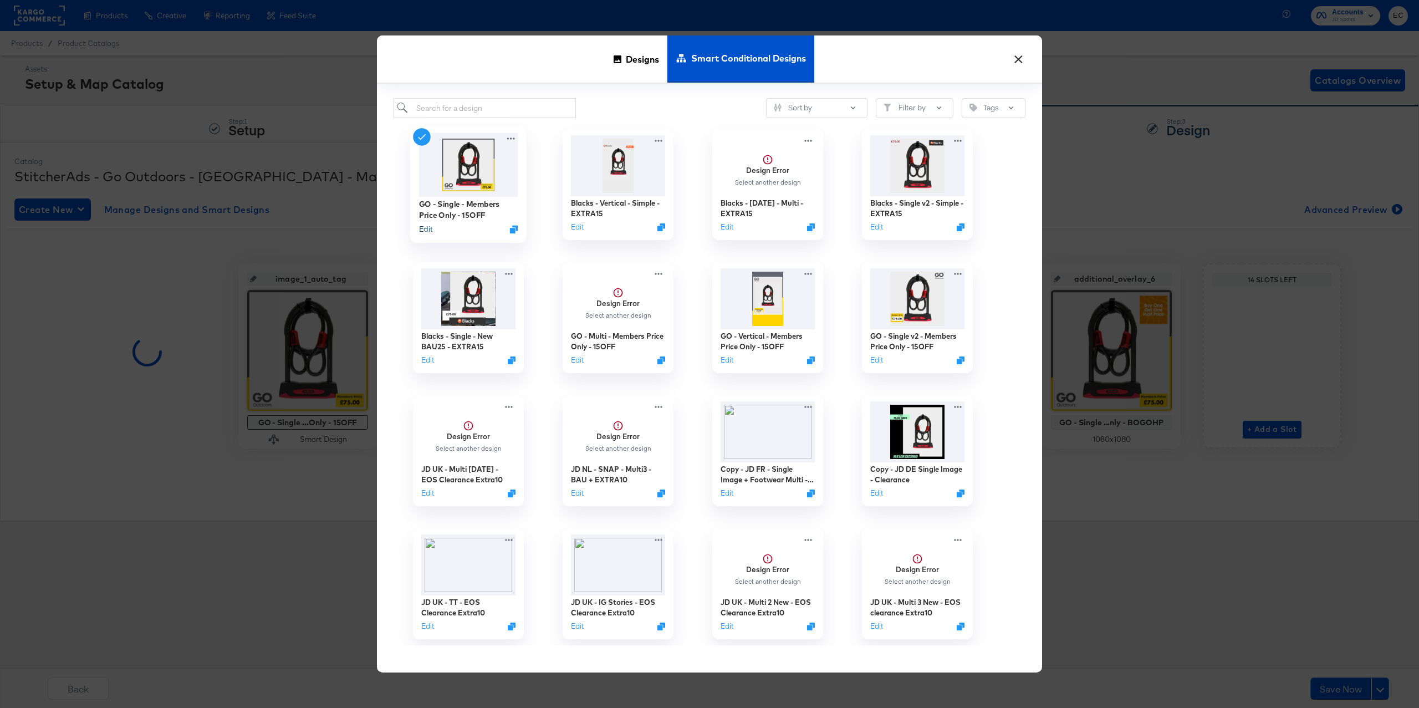
click at [428, 229] on button "Edit" at bounding box center [425, 229] width 13 height 11
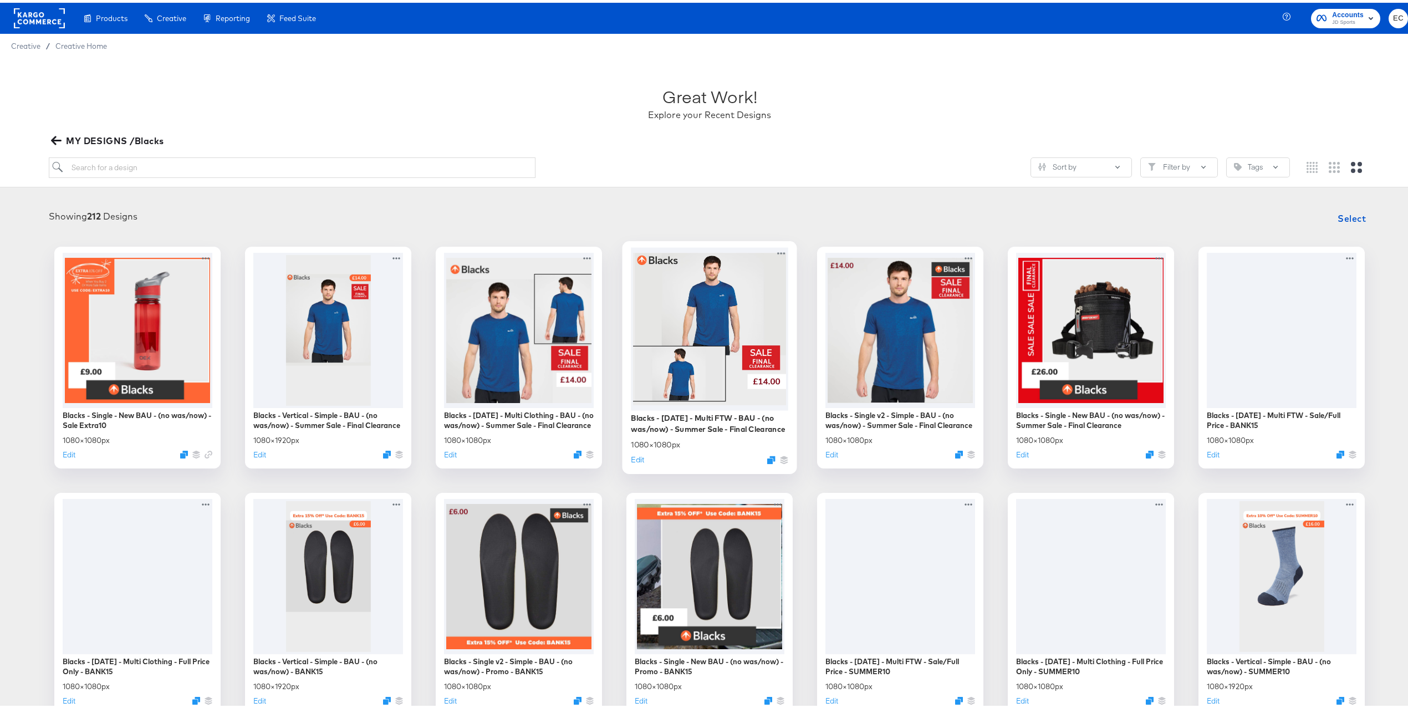
scroll to position [260, 0]
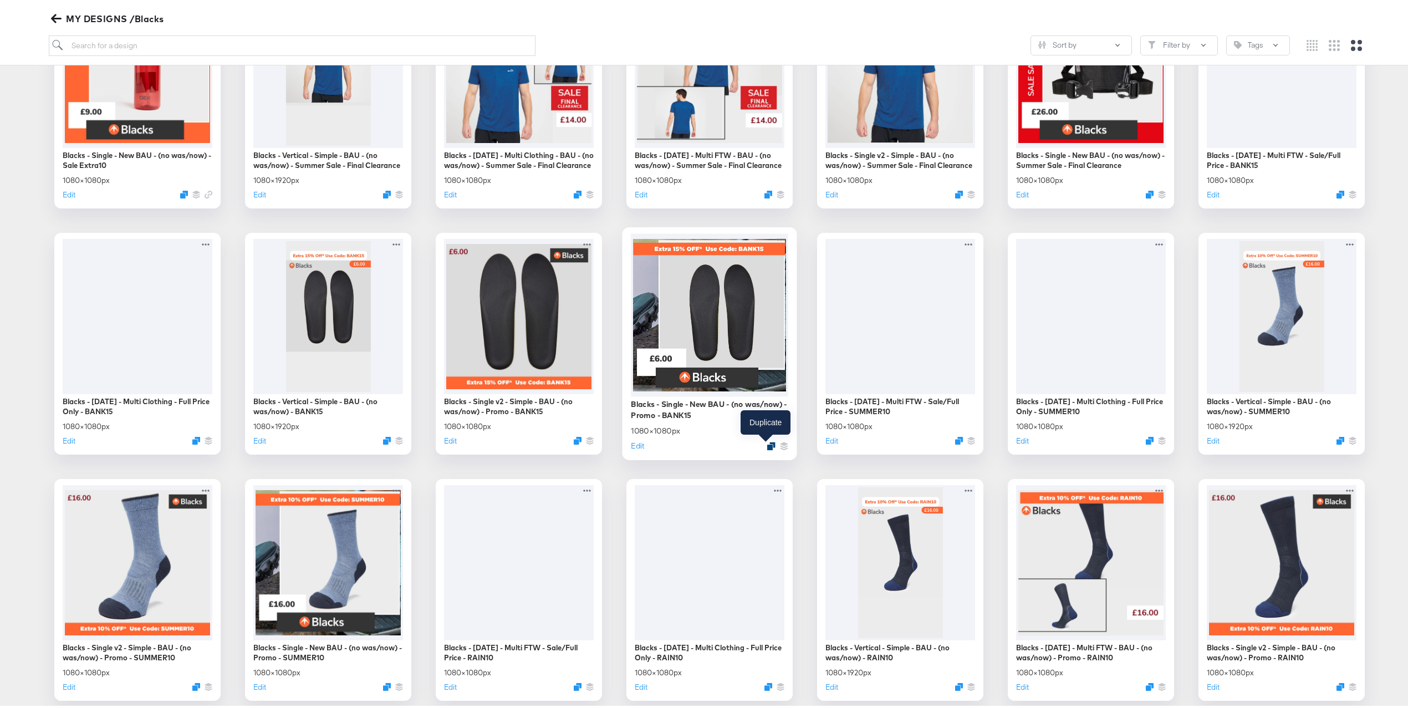
click at [767, 446] on icon "Duplicate" at bounding box center [771, 443] width 8 height 8
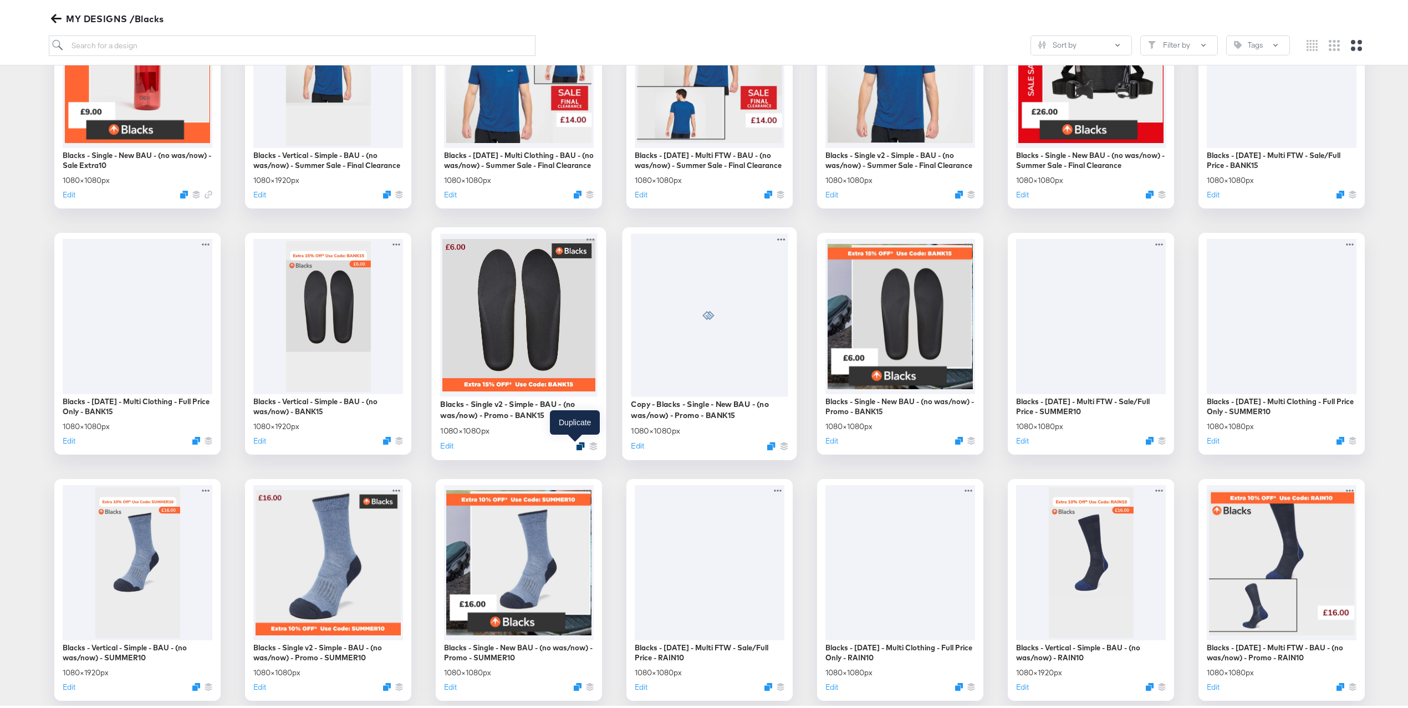
click at [576, 443] on icon "Duplicate" at bounding box center [580, 443] width 8 height 8
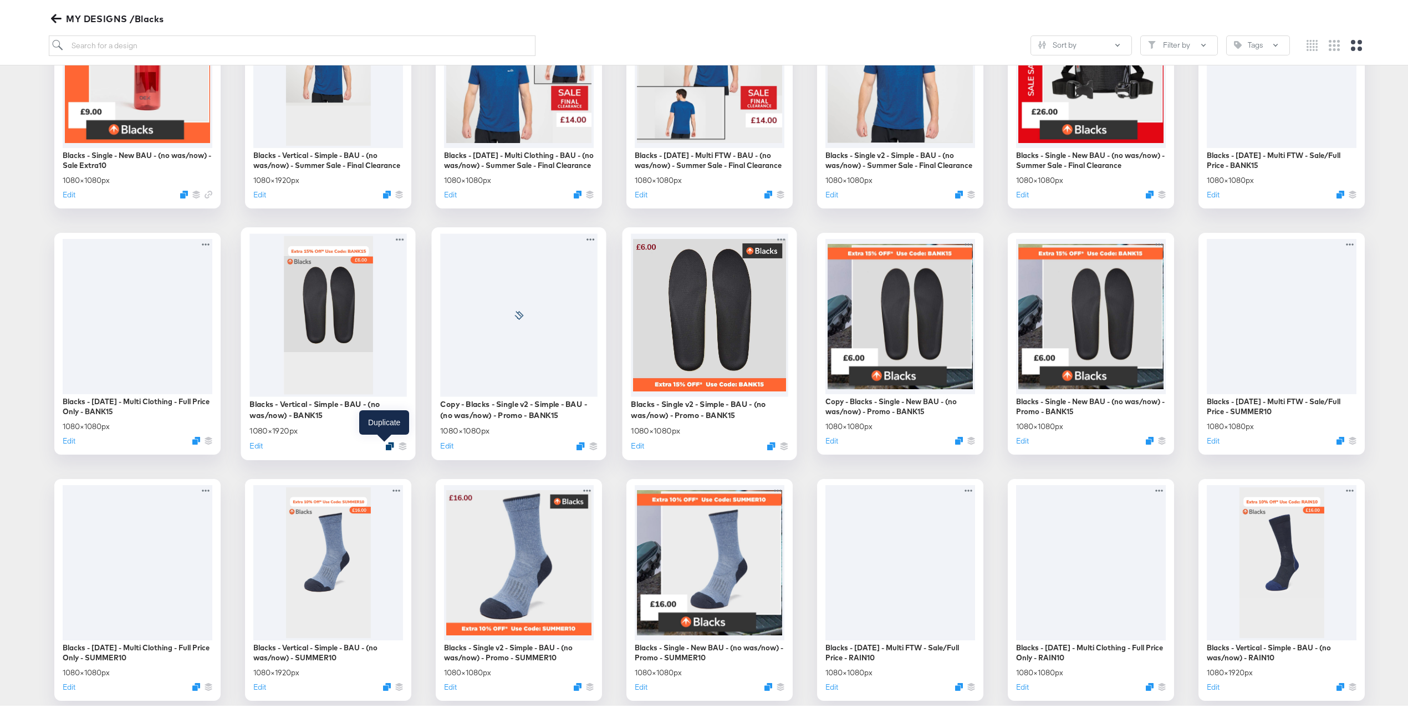
click at [386, 443] on icon "Duplicate" at bounding box center [390, 443] width 8 height 8
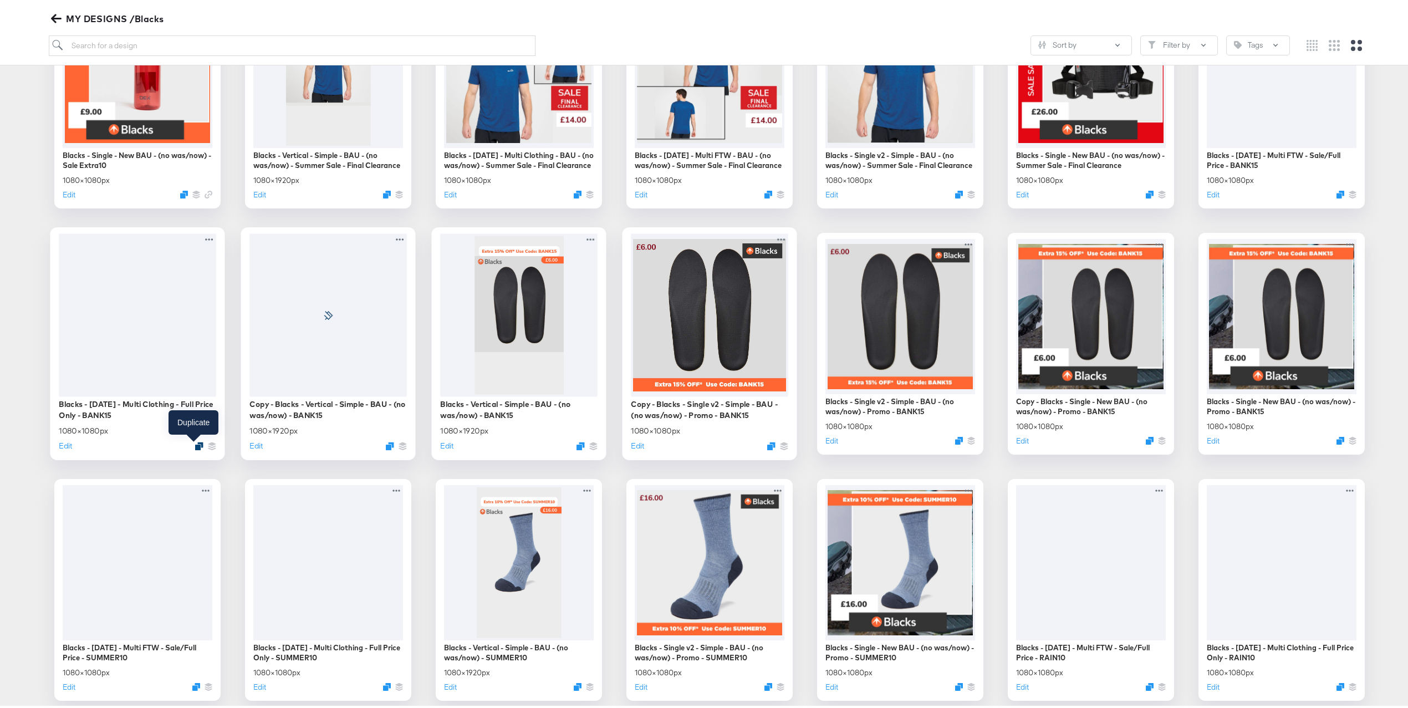
click at [195, 446] on icon "Duplicate" at bounding box center [199, 443] width 8 height 8
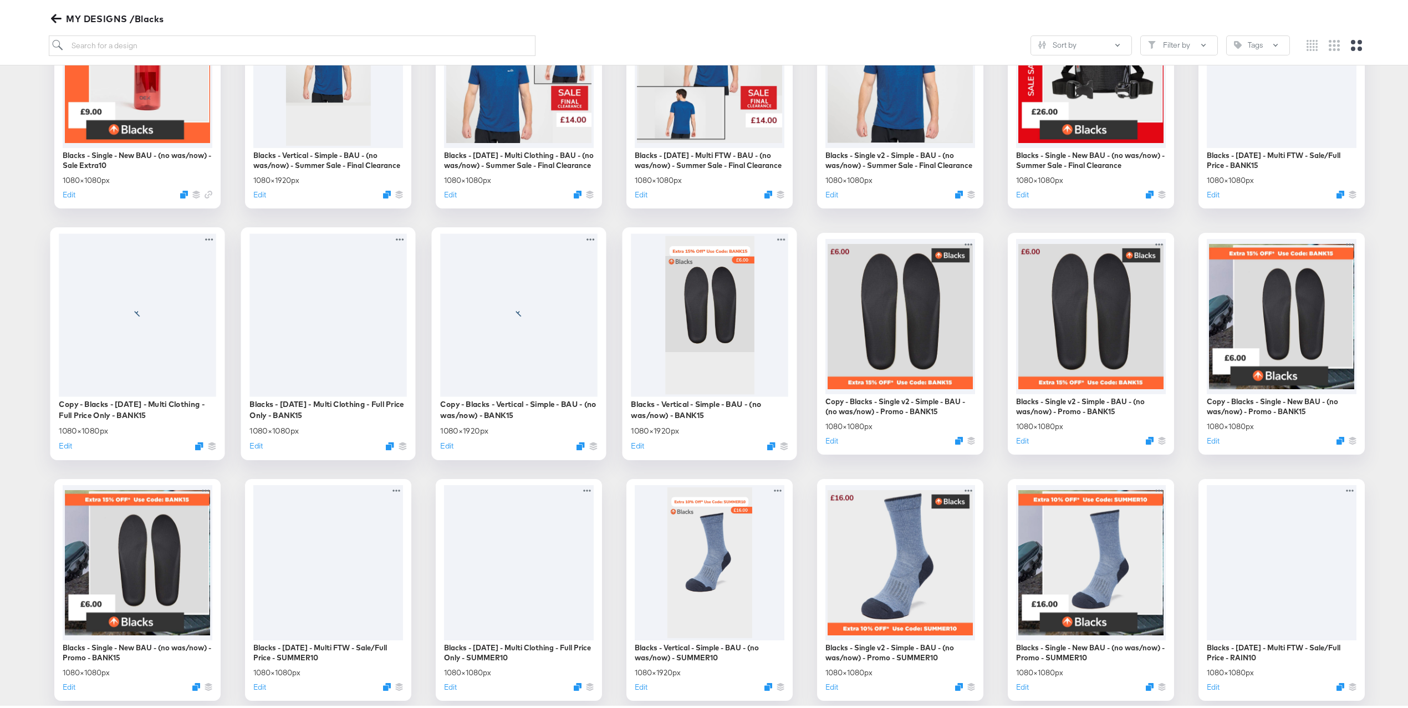
scroll to position [187, 0]
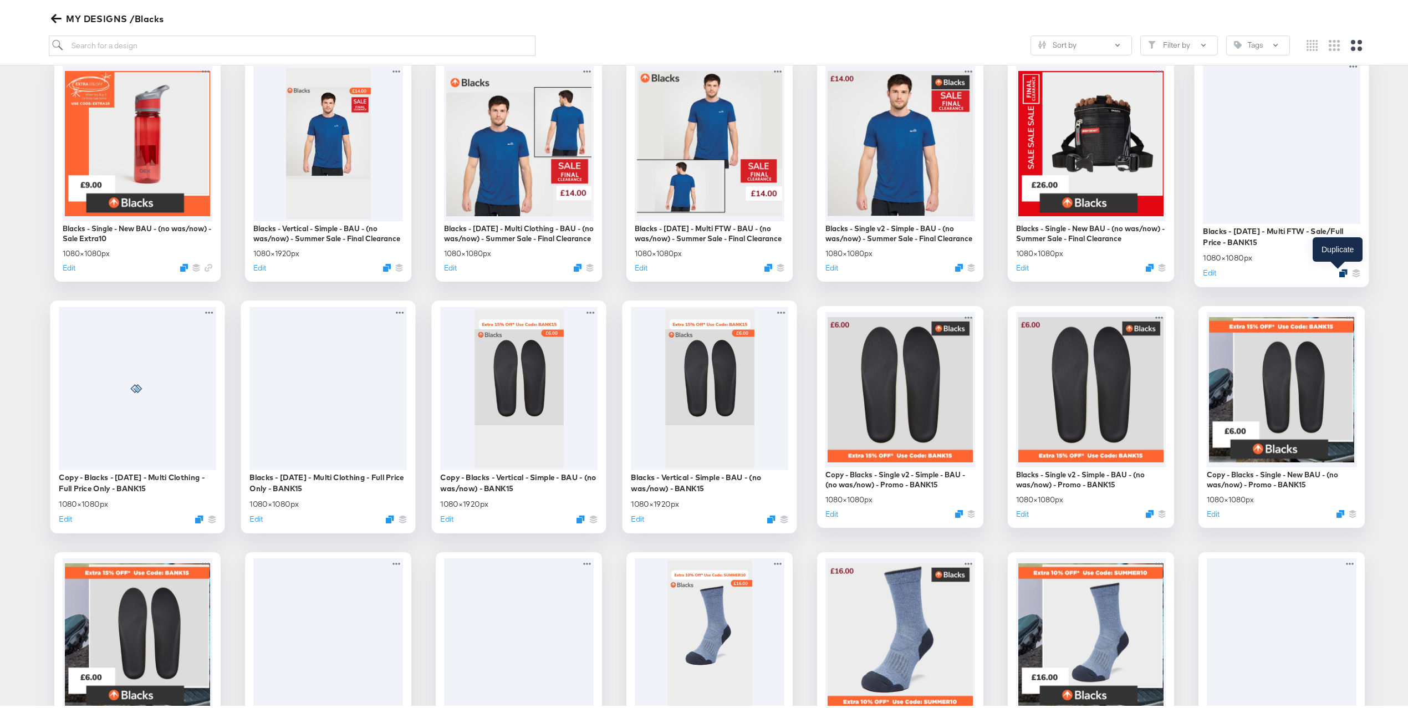
click at [1339, 270] on icon "Duplicate" at bounding box center [1343, 270] width 8 height 8
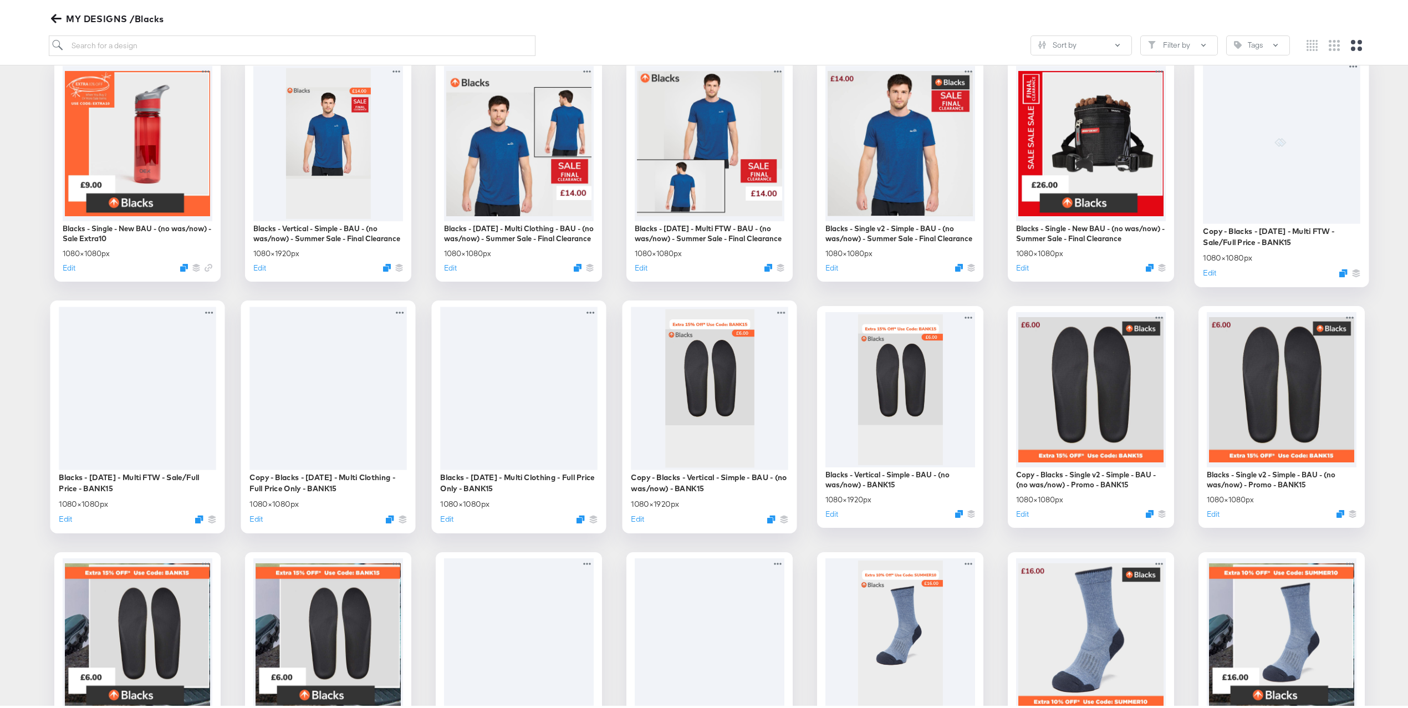
scroll to position [4, 0]
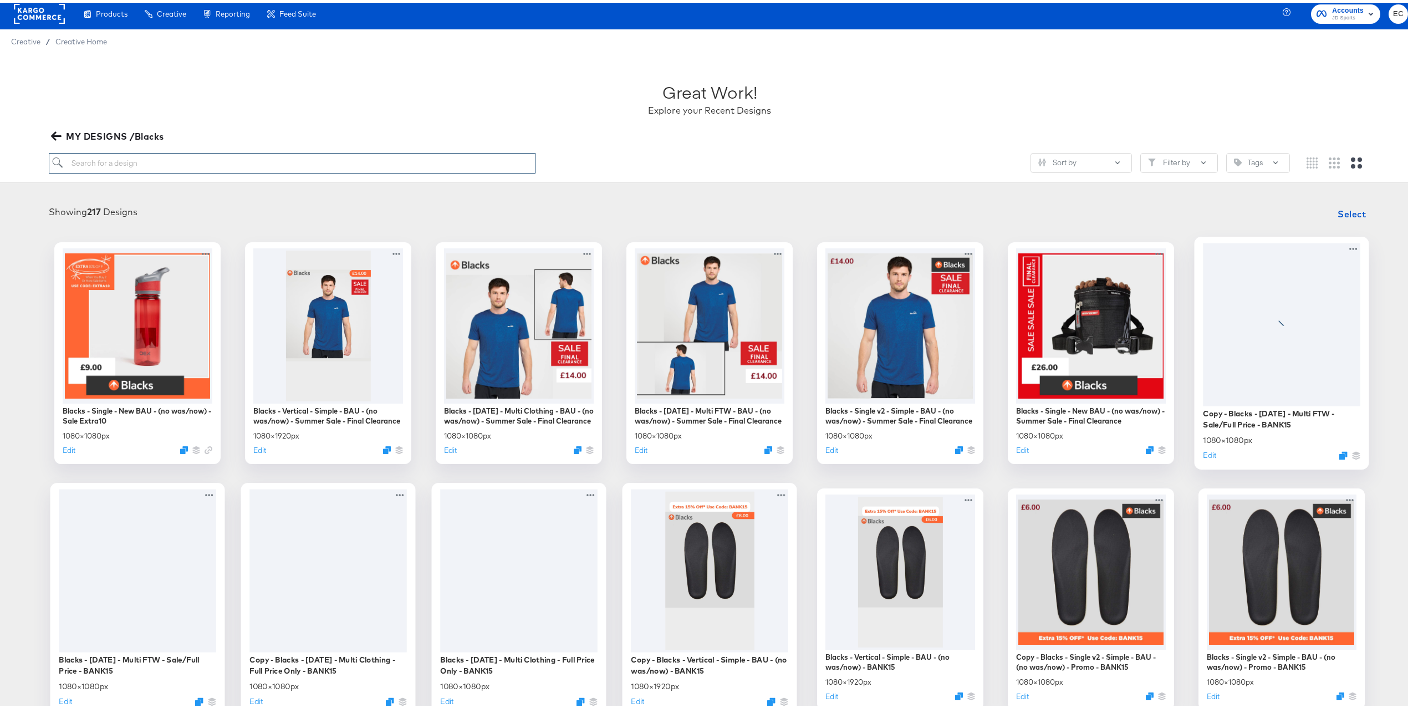
click at [198, 166] on input "search" at bounding box center [292, 160] width 487 height 21
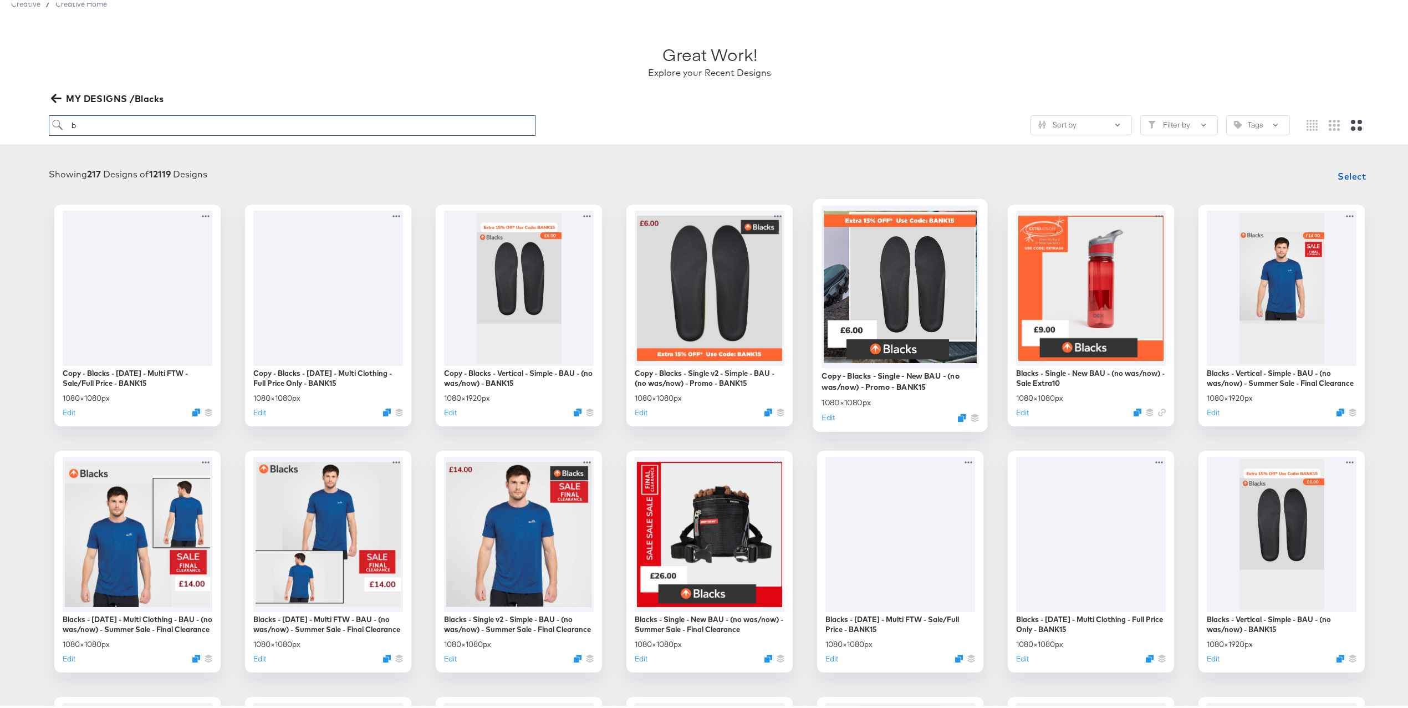
scroll to position [52, 0]
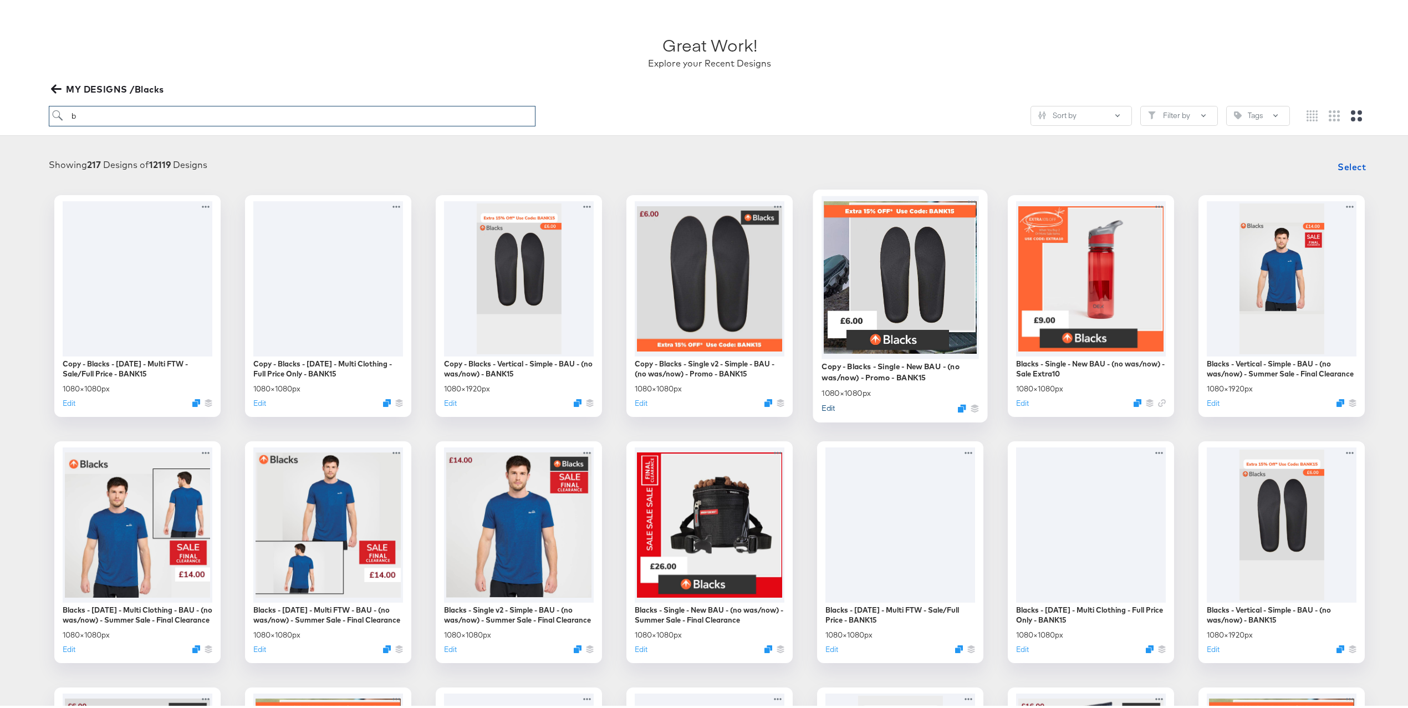
type input "b"
click at [822, 406] on button "Edit" at bounding box center [827, 405] width 13 height 11
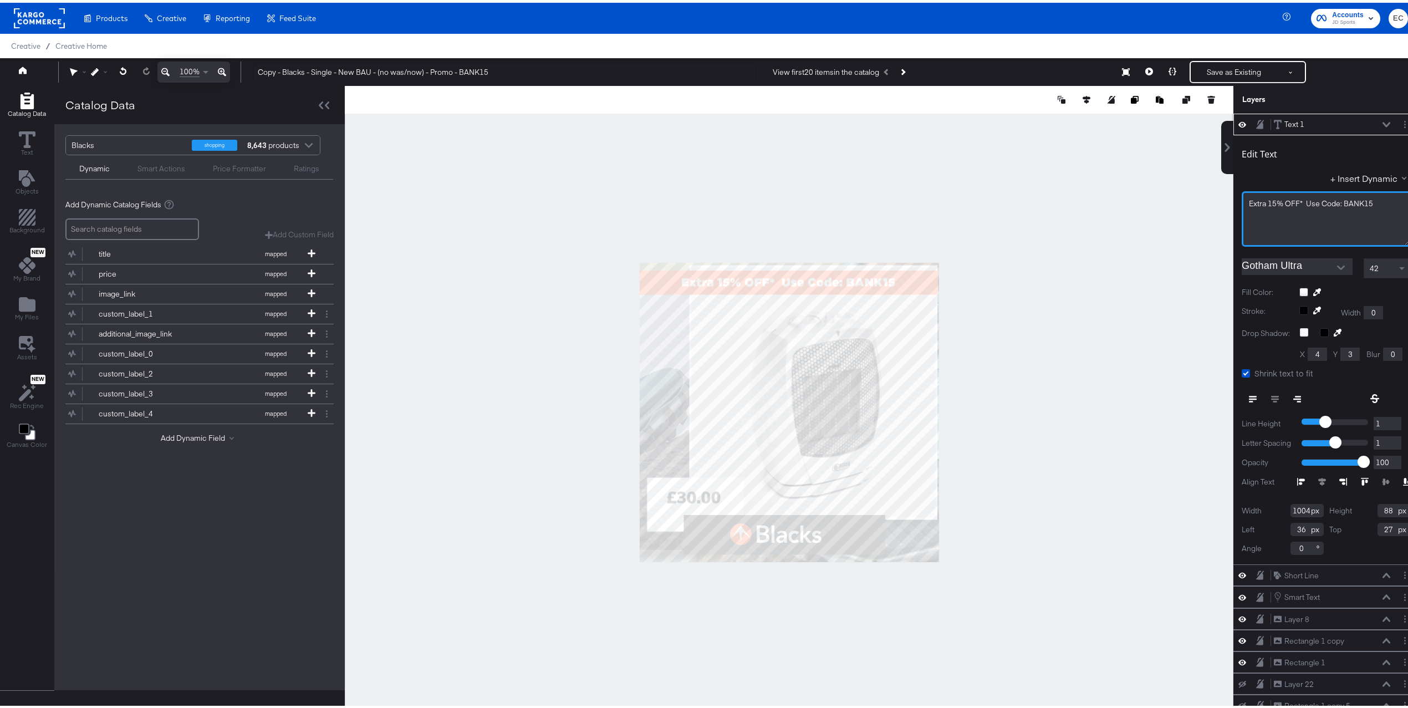
click at [1354, 203] on span "Extra 15% OFF* Use Code: BANK15" at bounding box center [1310, 201] width 124 height 10
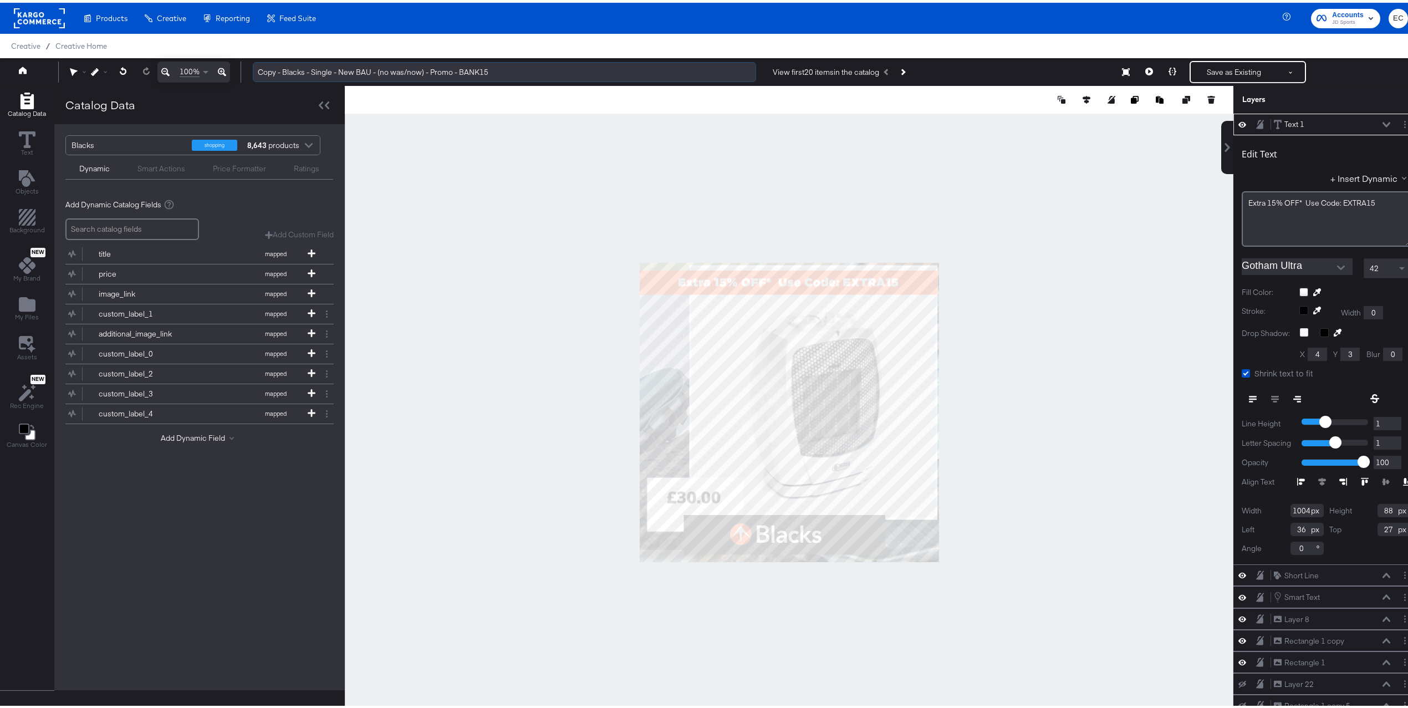
click at [478, 69] on input "Copy - Blacks - Single - New BAU - (no was/now) - Promo - BANK15" at bounding box center [504, 69] width 503 height 21
paste input "EXTRA"
drag, startPoint x: 284, startPoint y: 68, endPoint x: 226, endPoint y: 69, distance: 58.2
click at [226, 69] on div "100% Copy - Blacks - Single - New BAU - (no was/now) - Promo - EXTRA15 View fir…" at bounding box center [709, 69] width 1419 height 28
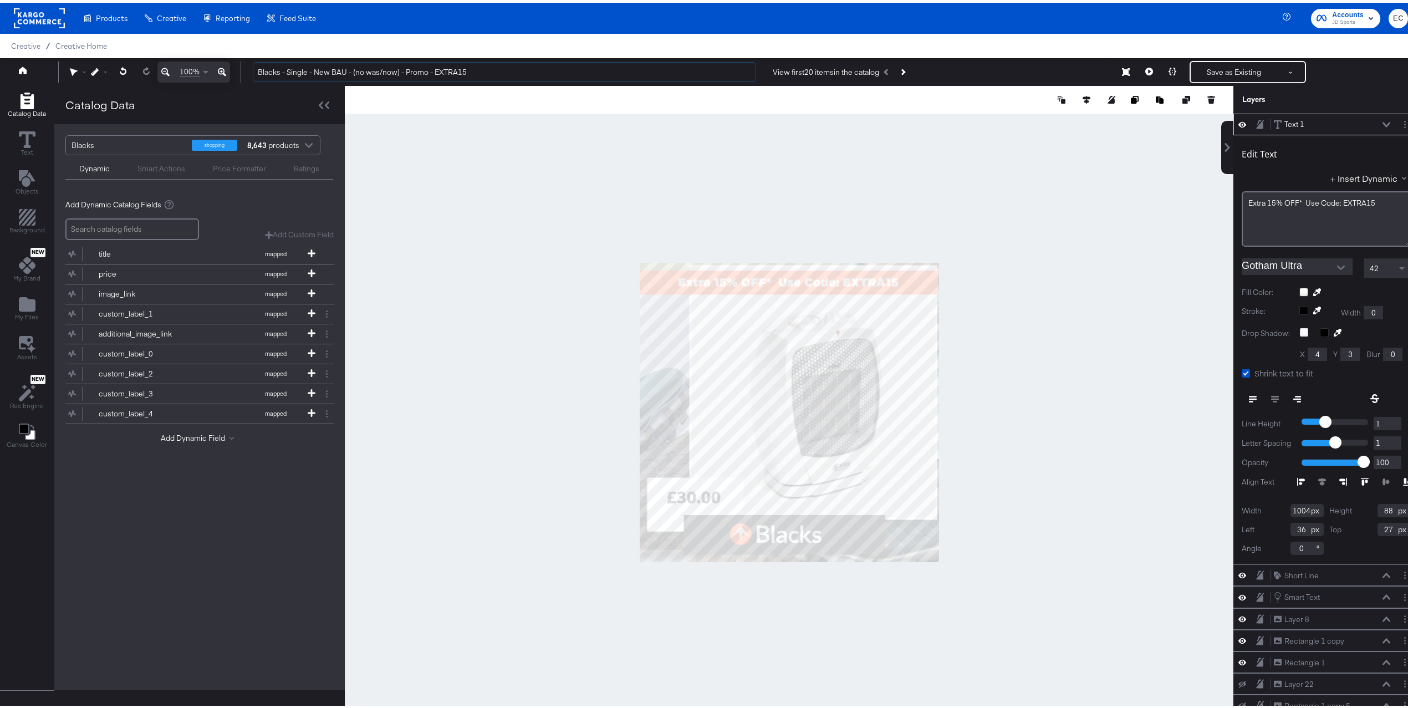
type input "Blacks - Single - New BAU - (no was/now) - Promo - EXTRA15"
click at [640, 165] on div at bounding box center [789, 409] width 888 height 653
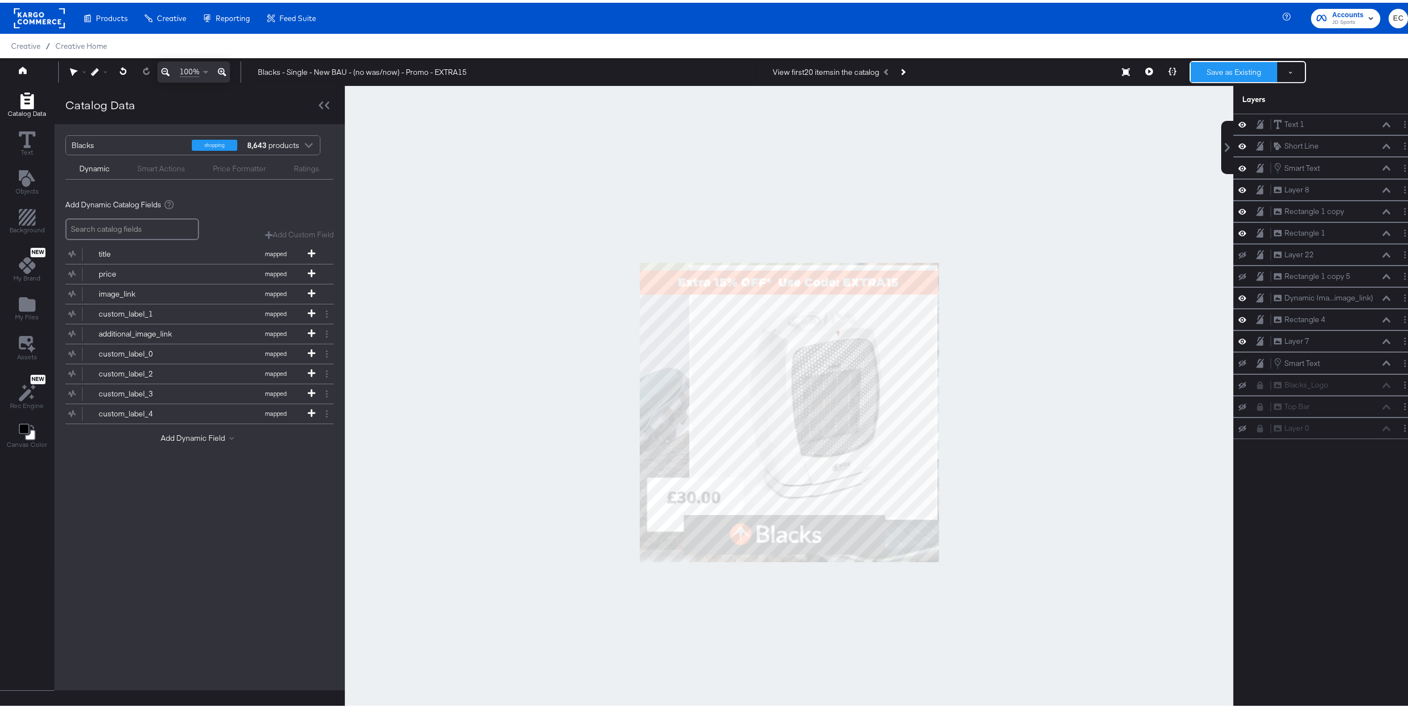
click at [1222, 69] on button "Save as Existing" at bounding box center [1233, 69] width 86 height 20
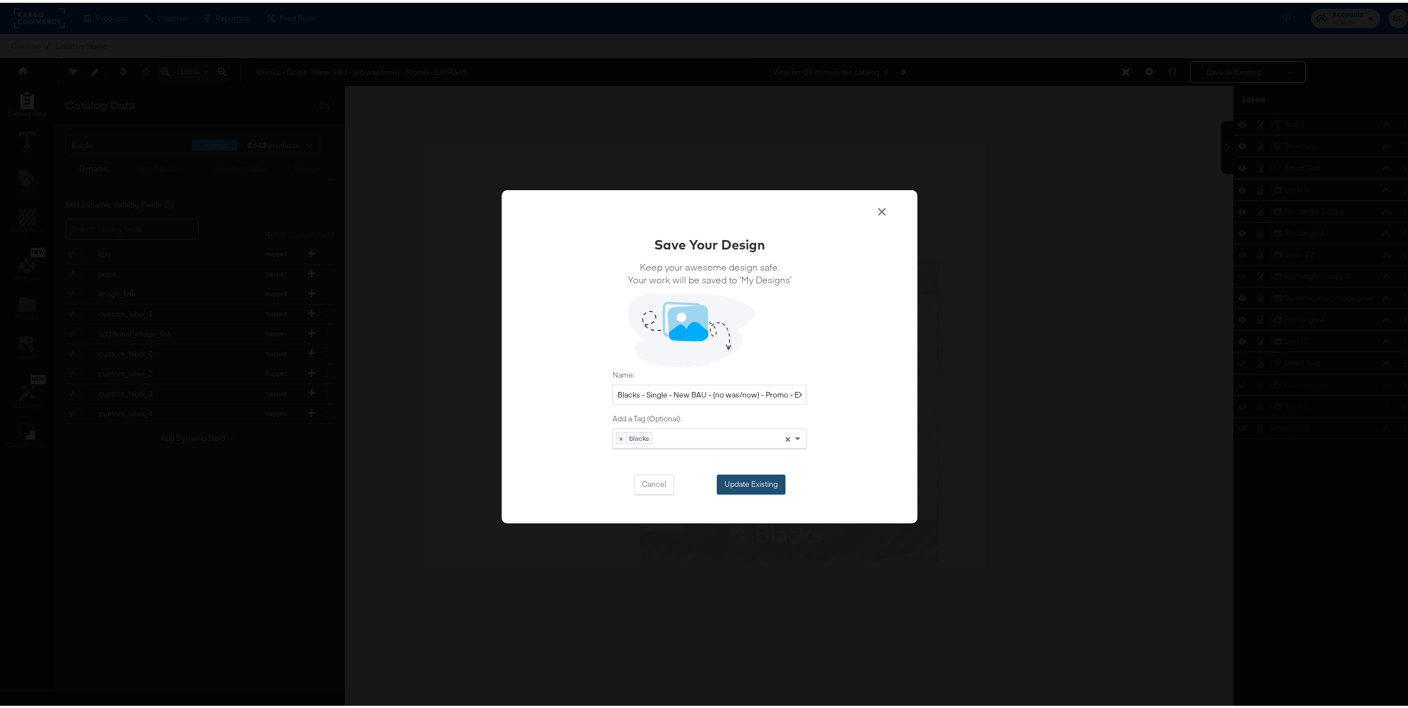
click at [761, 488] on button "Update Existing" at bounding box center [750, 482] width 69 height 20
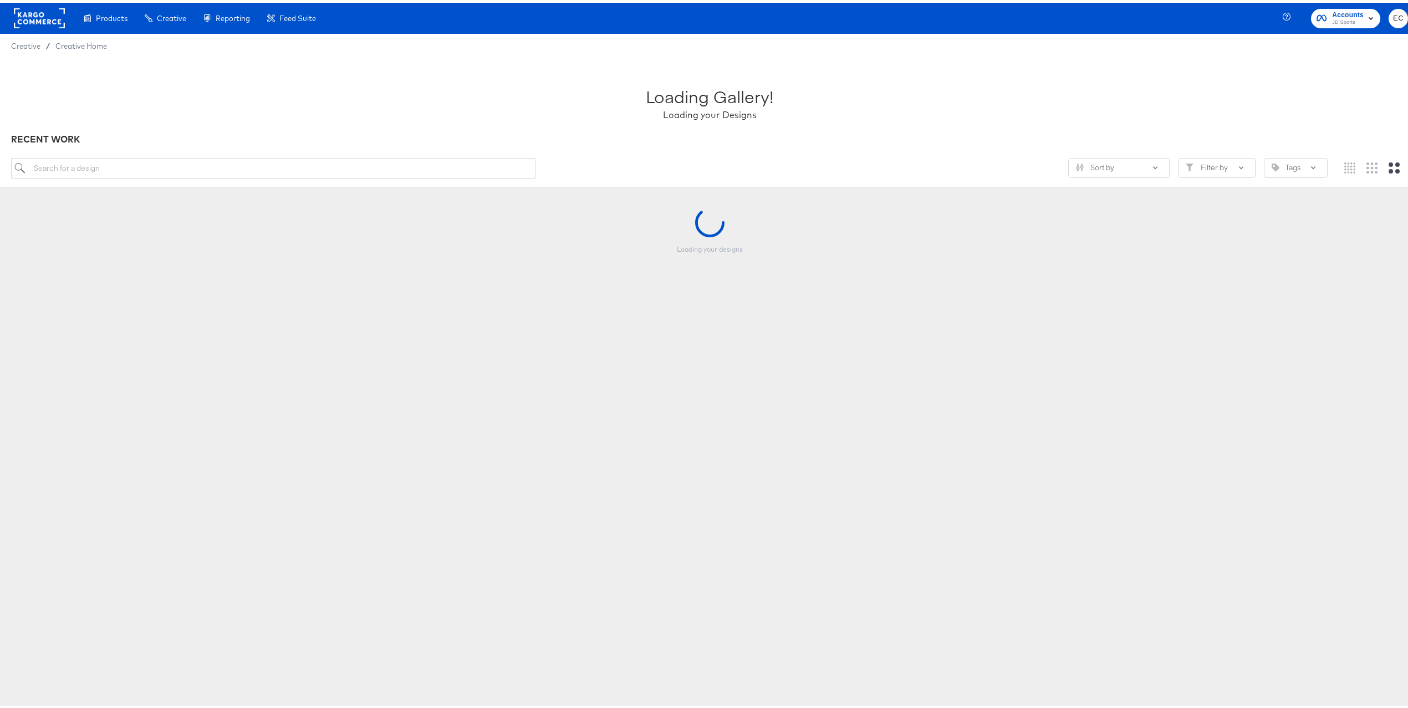
click at [310, 178] on div "Sort by Filter by Tags" at bounding box center [709, 169] width 1396 height 29
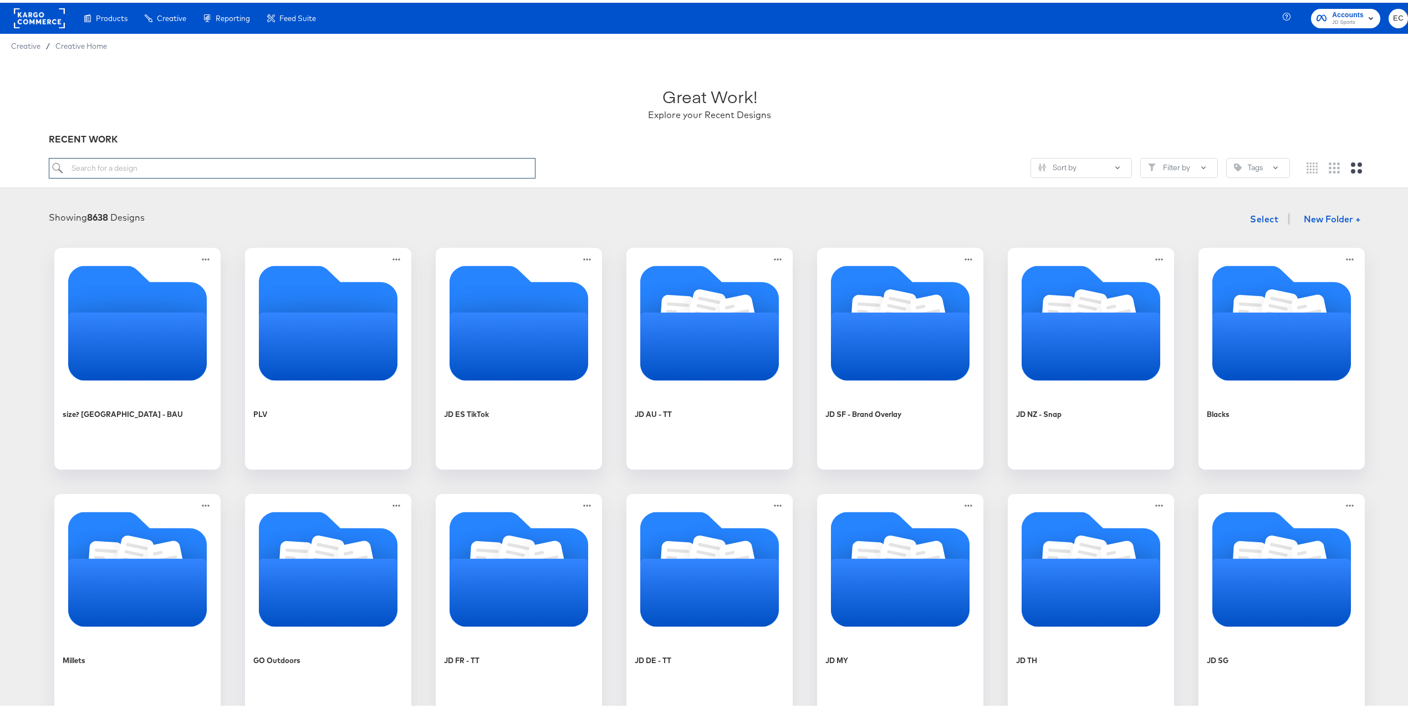
click at [314, 162] on input "search" at bounding box center [292, 165] width 487 height 21
type input "blac"
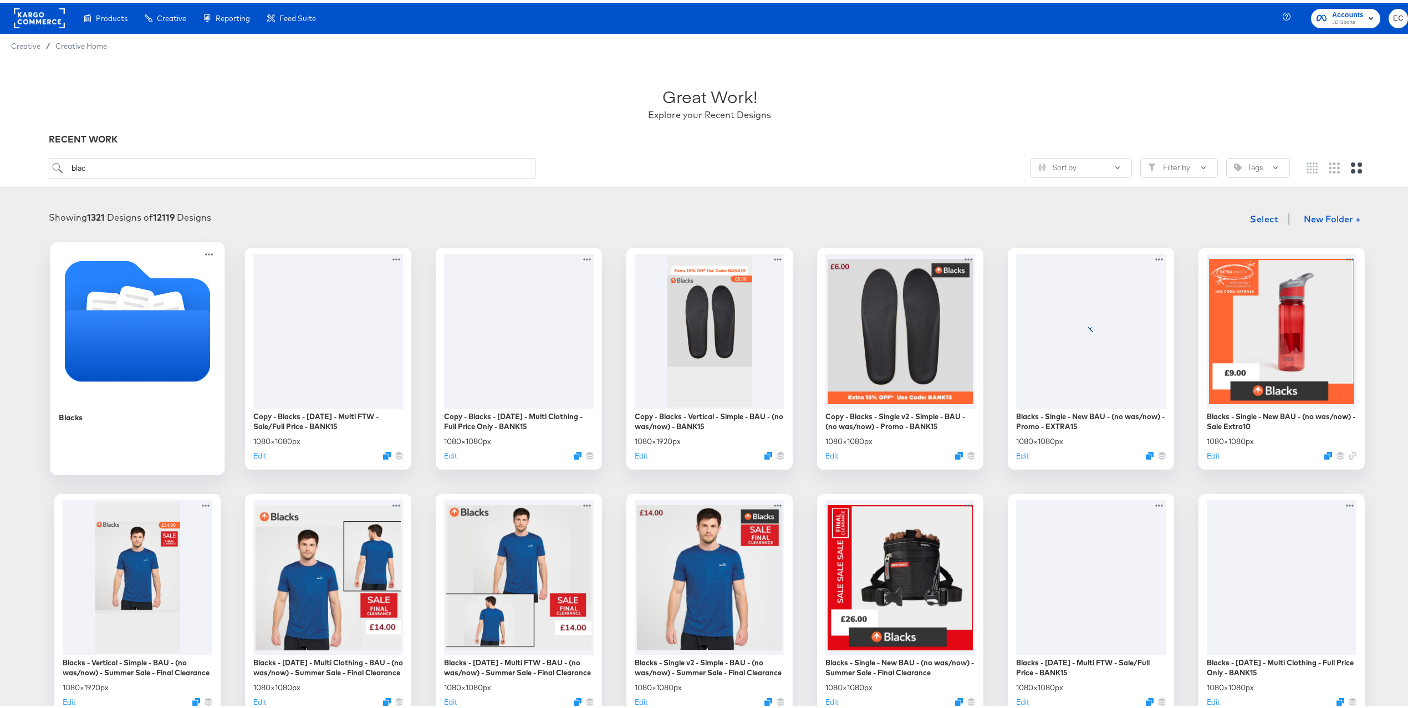
click at [134, 298] on icon "Folder" at bounding box center [134, 306] width 40 height 47
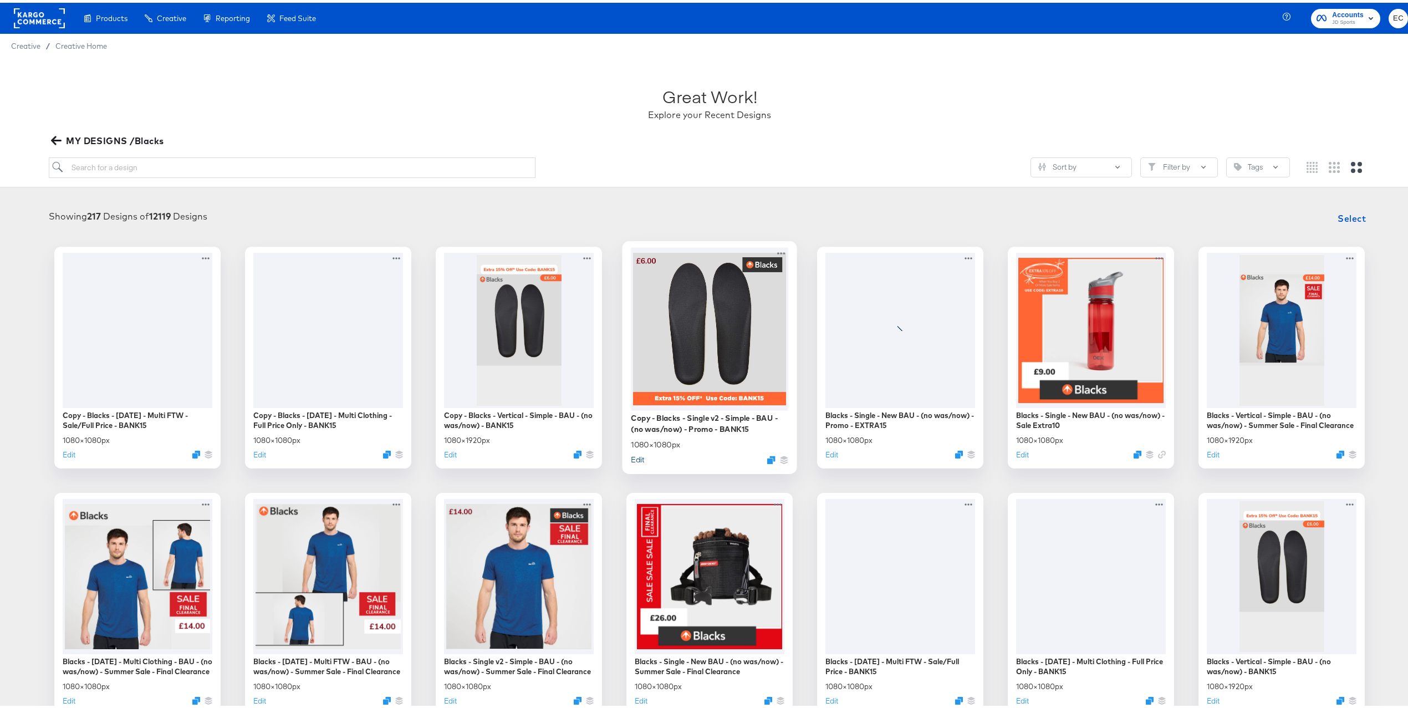
click at [631, 457] on button "Edit" at bounding box center [637, 456] width 13 height 11
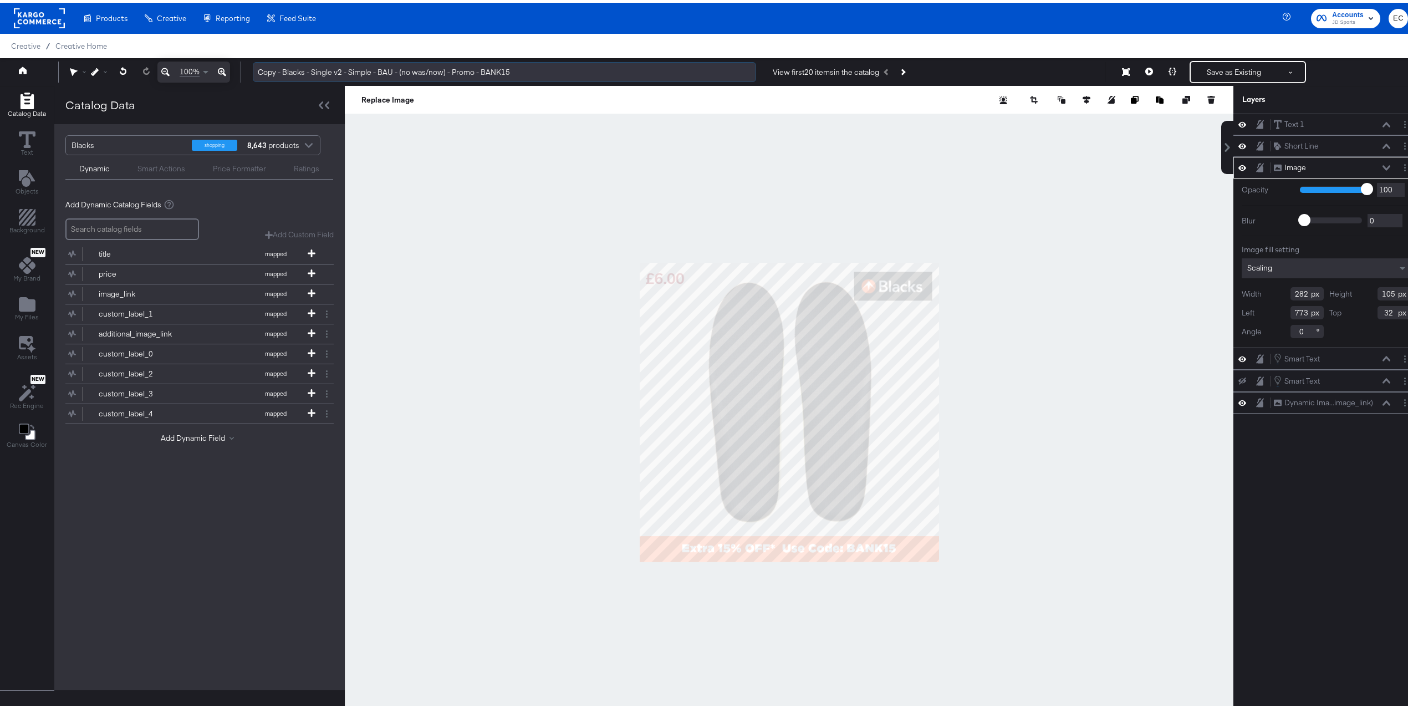
click at [505, 64] on input "Copy - Blacks - Single v2 - Simple - BAU - (no was/now) - Promo - BANK15" at bounding box center [504, 69] width 503 height 21
click at [504, 64] on input "Copy - Blacks - Single v2 - Simple - BAU - (no was/now) - Promo - BANK15" at bounding box center [504, 69] width 503 height 21
click at [503, 65] on input "Copy - Blacks - Single v2 - Simple - BAU - (no was/now) - Promo - BANK15" at bounding box center [504, 69] width 503 height 21
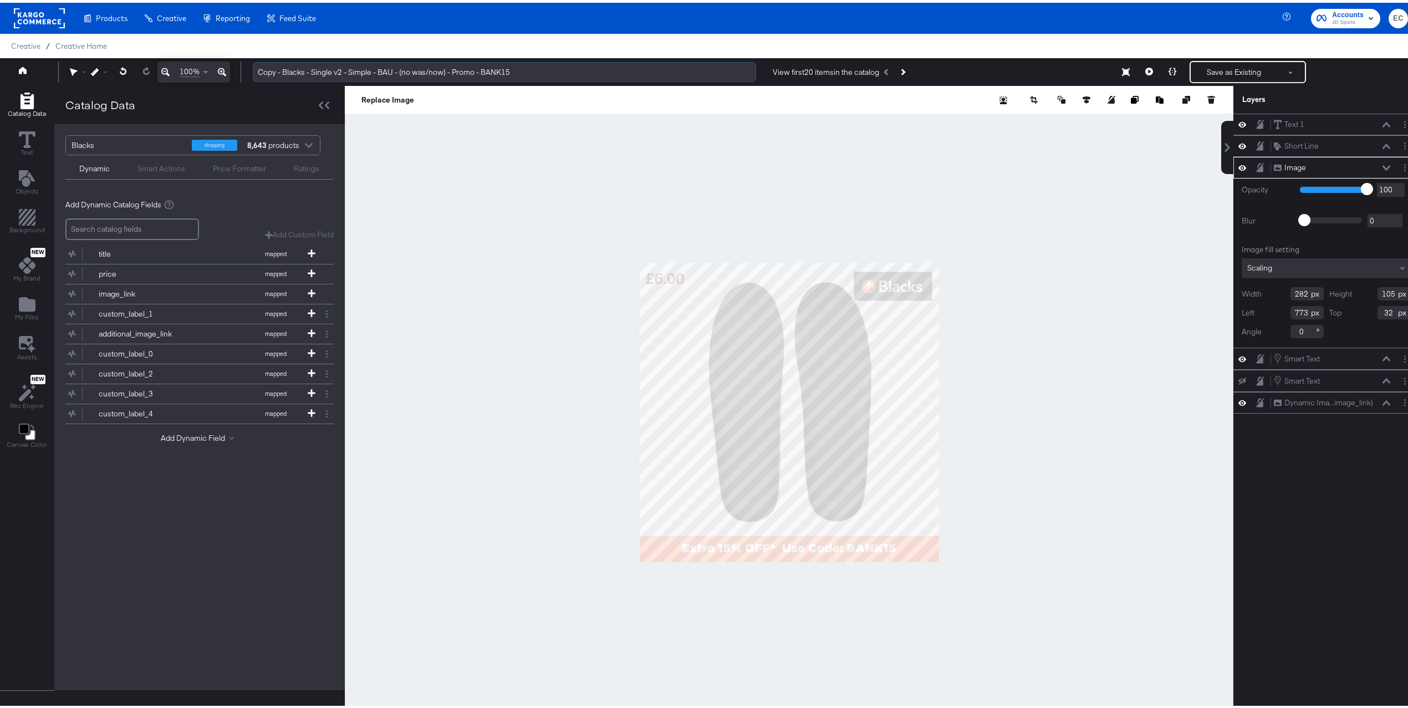
paste input "EXTRA"
drag, startPoint x: 282, startPoint y: 69, endPoint x: 238, endPoint y: 65, distance: 43.9
click at [238, 65] on div "100% Copy - Blacks - Single v2 - Simple - BAU - (no was/now) - Promo - EXTRA15 …" at bounding box center [709, 69] width 1419 height 28
type input "Blacks - Single v2 - Simple - BAU - (no was/now) - Promo - EXTRA15"
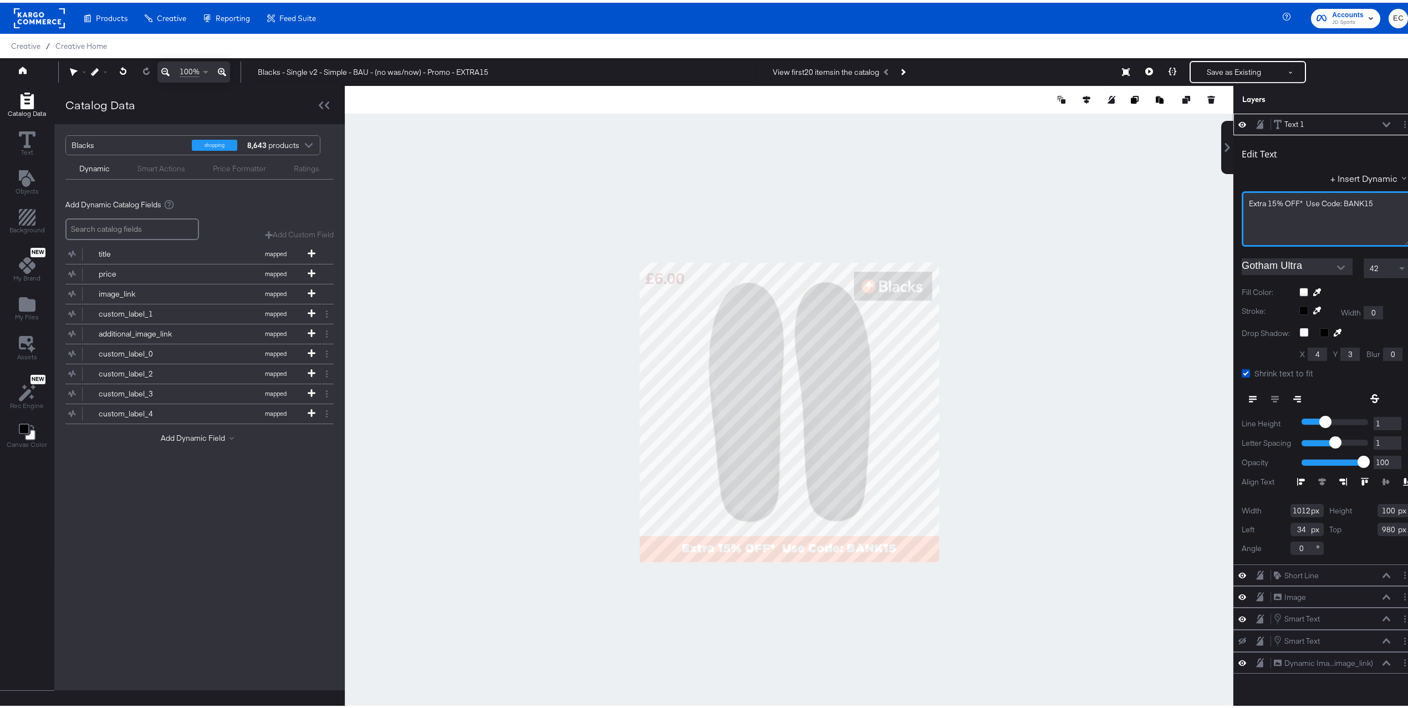
click at [1350, 199] on span "Extra 15% OFF* Use Code: BANK15" at bounding box center [1310, 201] width 124 height 10
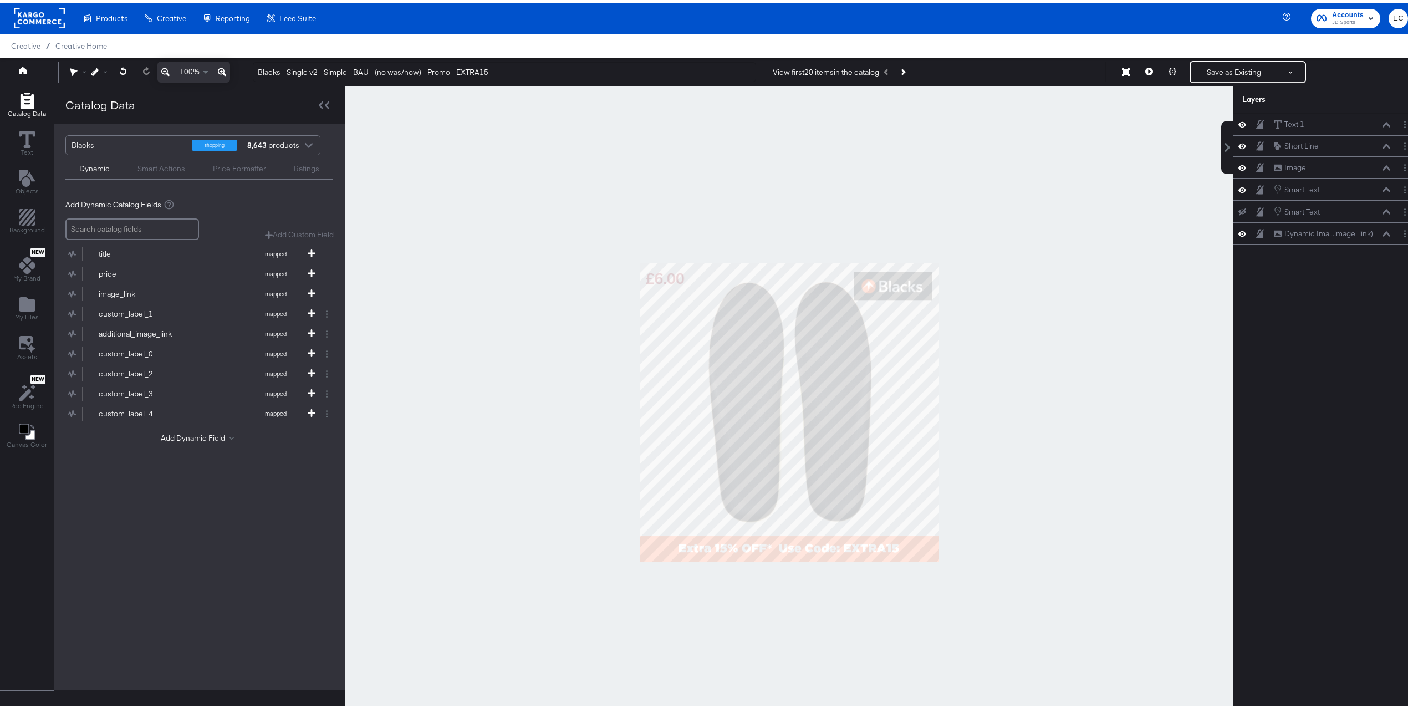
click at [1066, 264] on div at bounding box center [789, 409] width 888 height 653
click at [1217, 66] on button "Save as Existing" at bounding box center [1233, 69] width 86 height 20
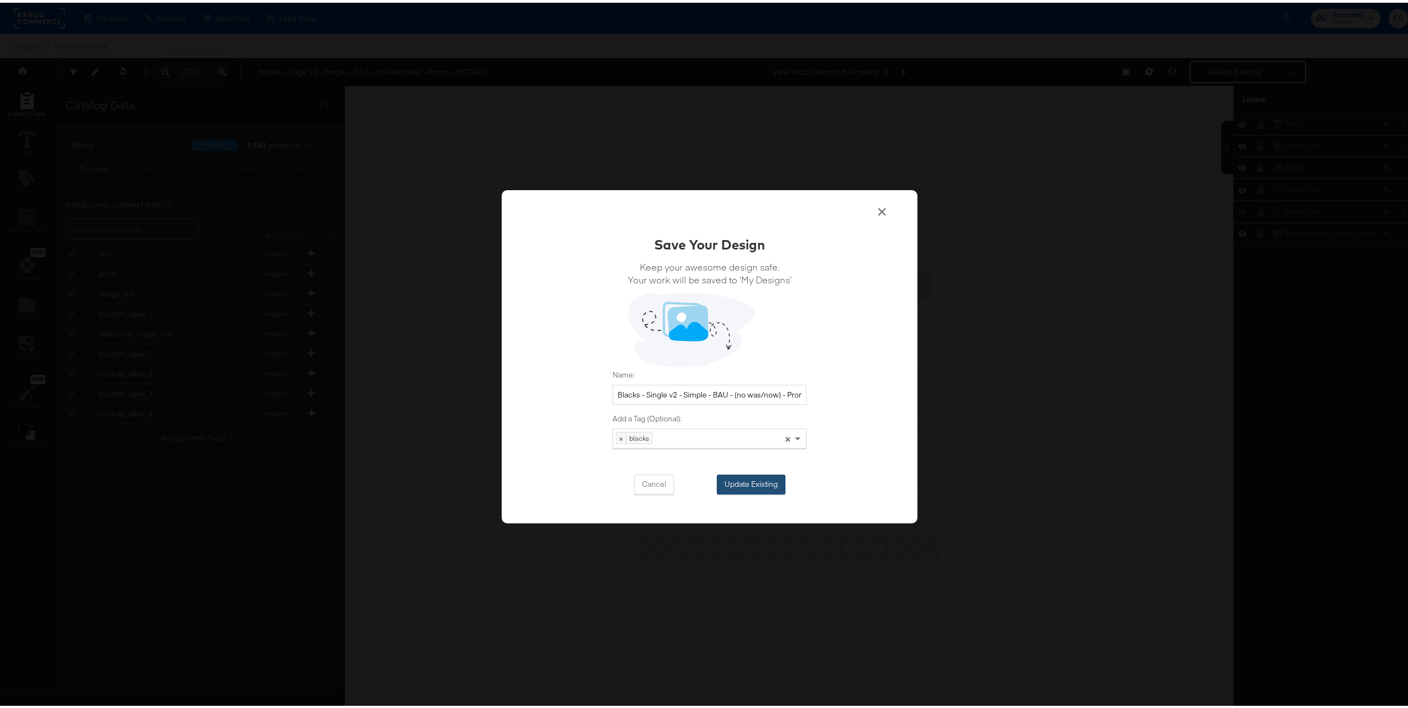
click at [761, 482] on button "Update Existing" at bounding box center [750, 482] width 69 height 20
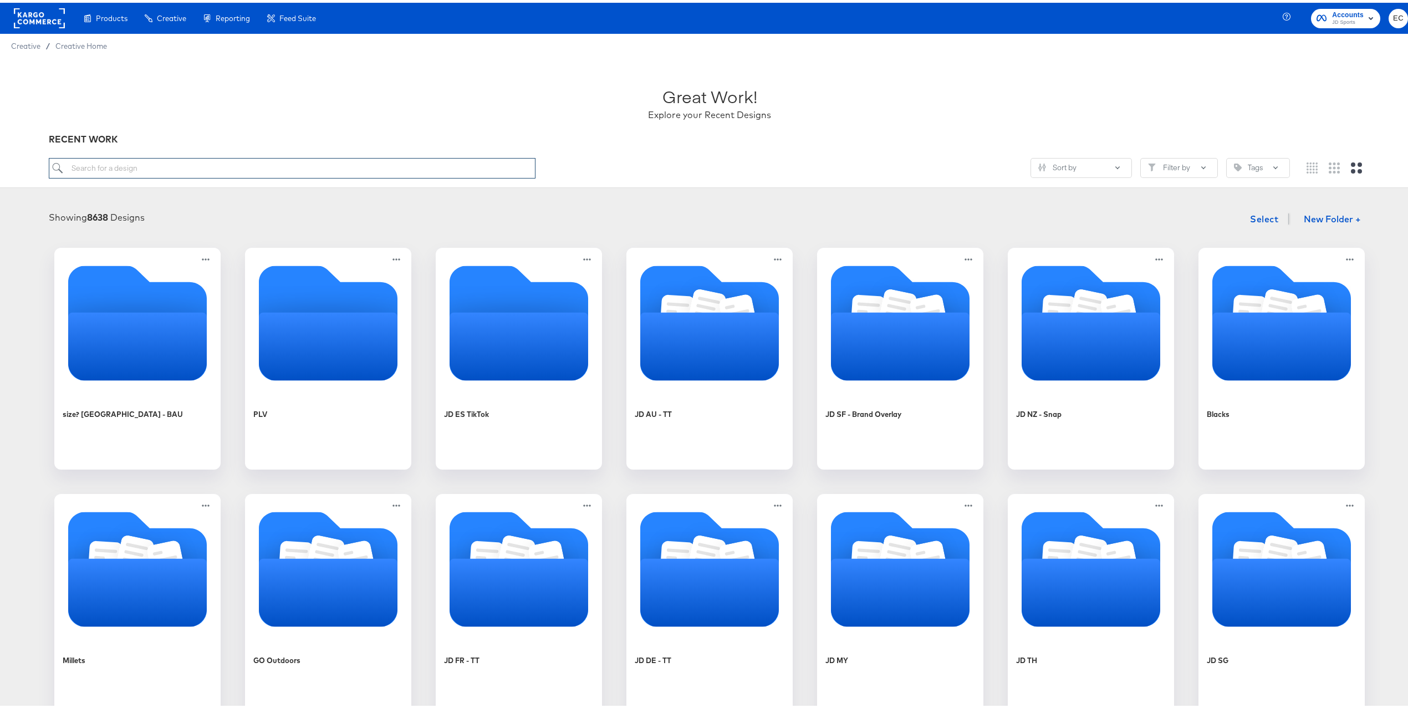
click at [334, 175] on input "search" at bounding box center [292, 165] width 487 height 21
type input "bl"
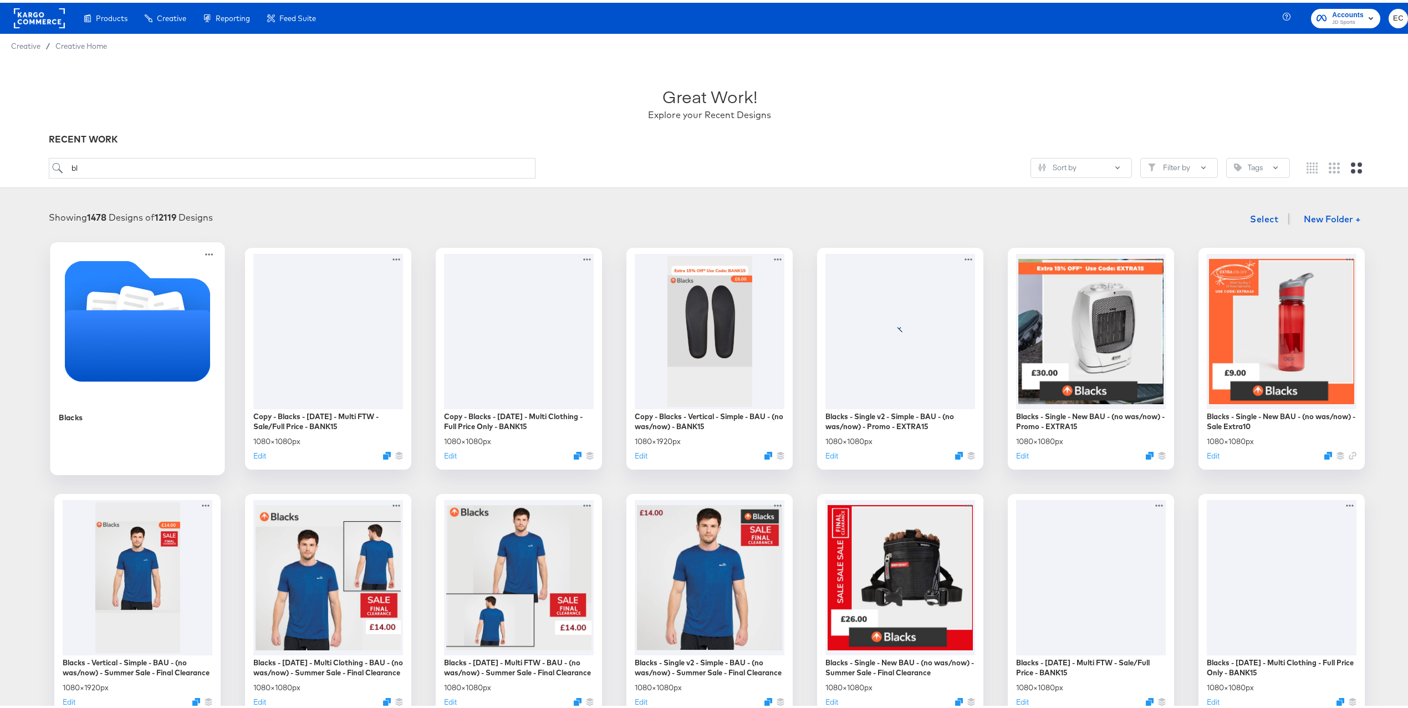
click at [128, 320] on icon "Folder" at bounding box center [138, 342] width 146 height 71
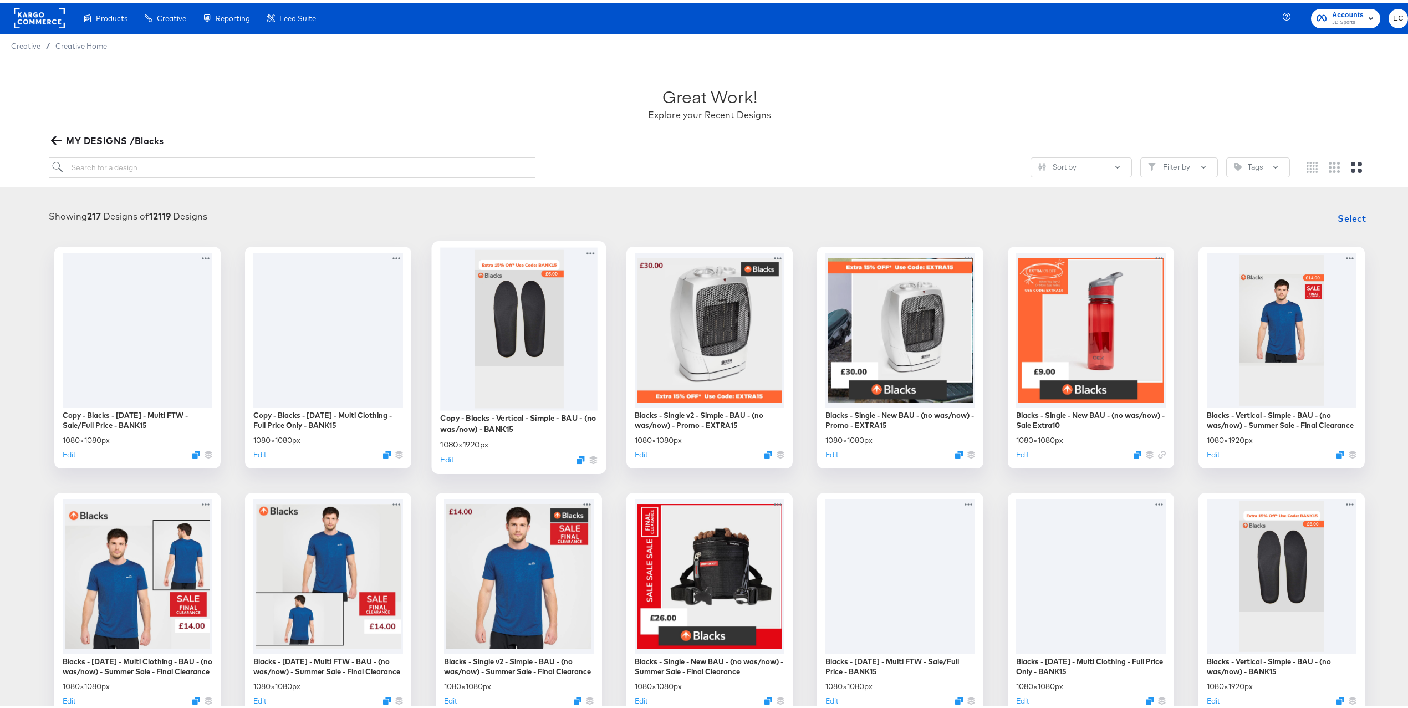
click at [432, 457] on div "Copy - Blacks - Vertical - Simple - BAU - (no was/now) - BANK15 1080 × 1920 px …" at bounding box center [519, 354] width 175 height 233
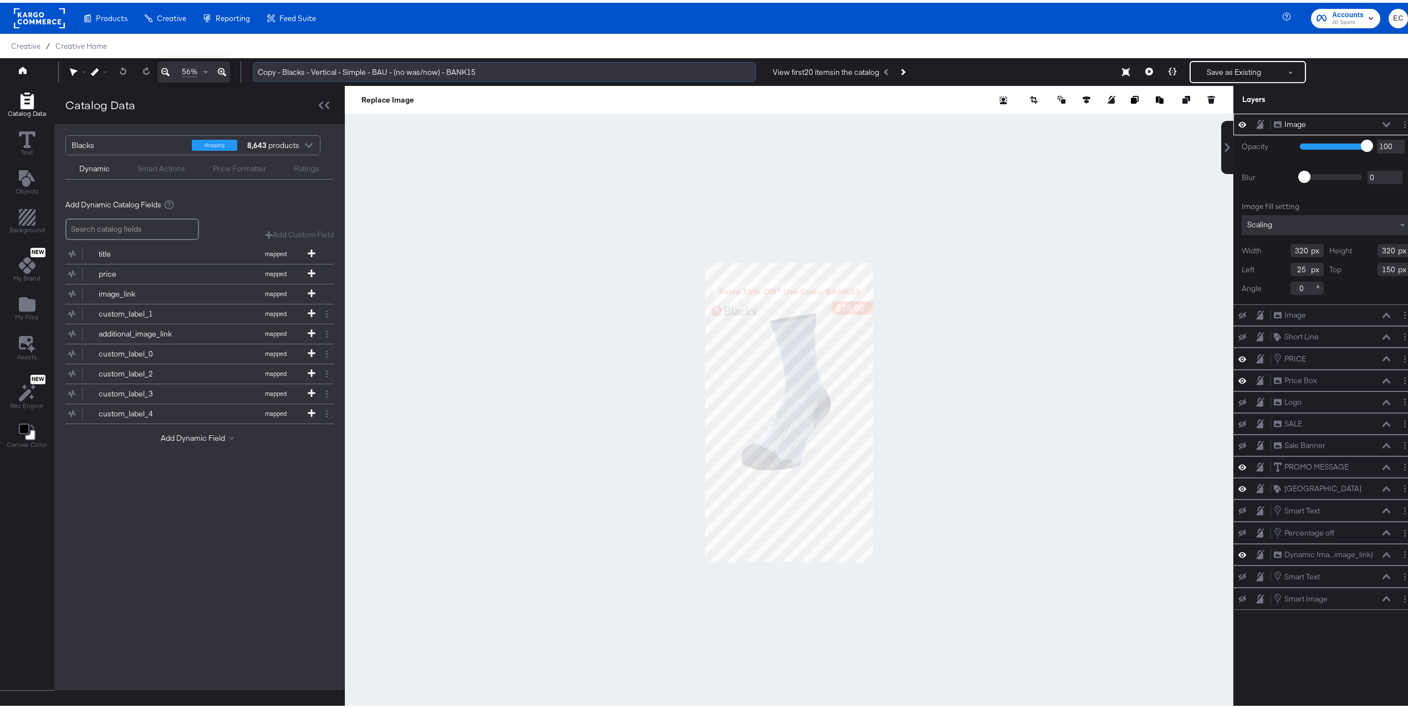
click at [461, 70] on input "Copy - Blacks - Vertical - Simple - BAU - (no was/now) - BANK15" at bounding box center [504, 69] width 503 height 21
paste input "EXTRA"
drag, startPoint x: 283, startPoint y: 67, endPoint x: 216, endPoint y: 65, distance: 67.1
click at [216, 65] on div "56% Copy - Blacks - Vertical - Simple - BAU - (no was/now) - EXTRA15 View first…" at bounding box center [709, 69] width 1419 height 28
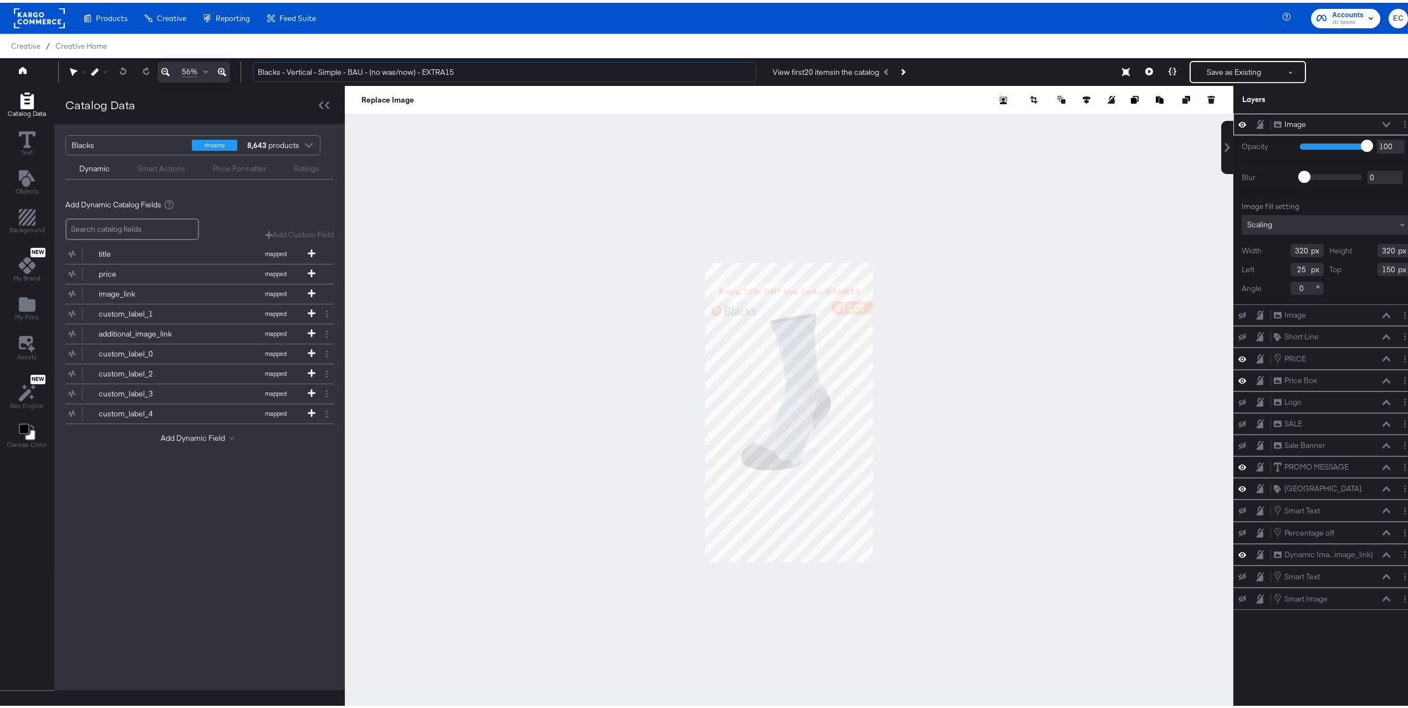
type input "Blacks - Vertical - Simple - BAU - (no was/now) - EXTRA15"
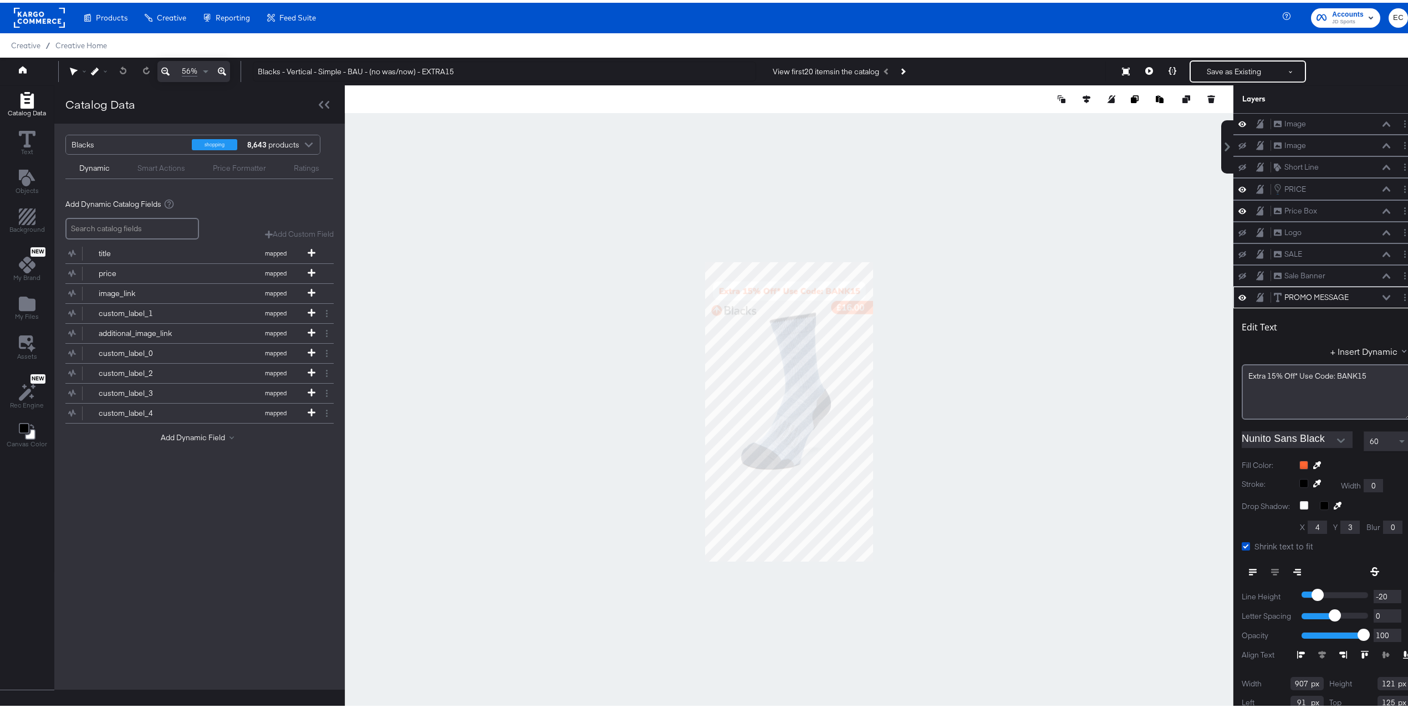
scroll to position [32, 0]
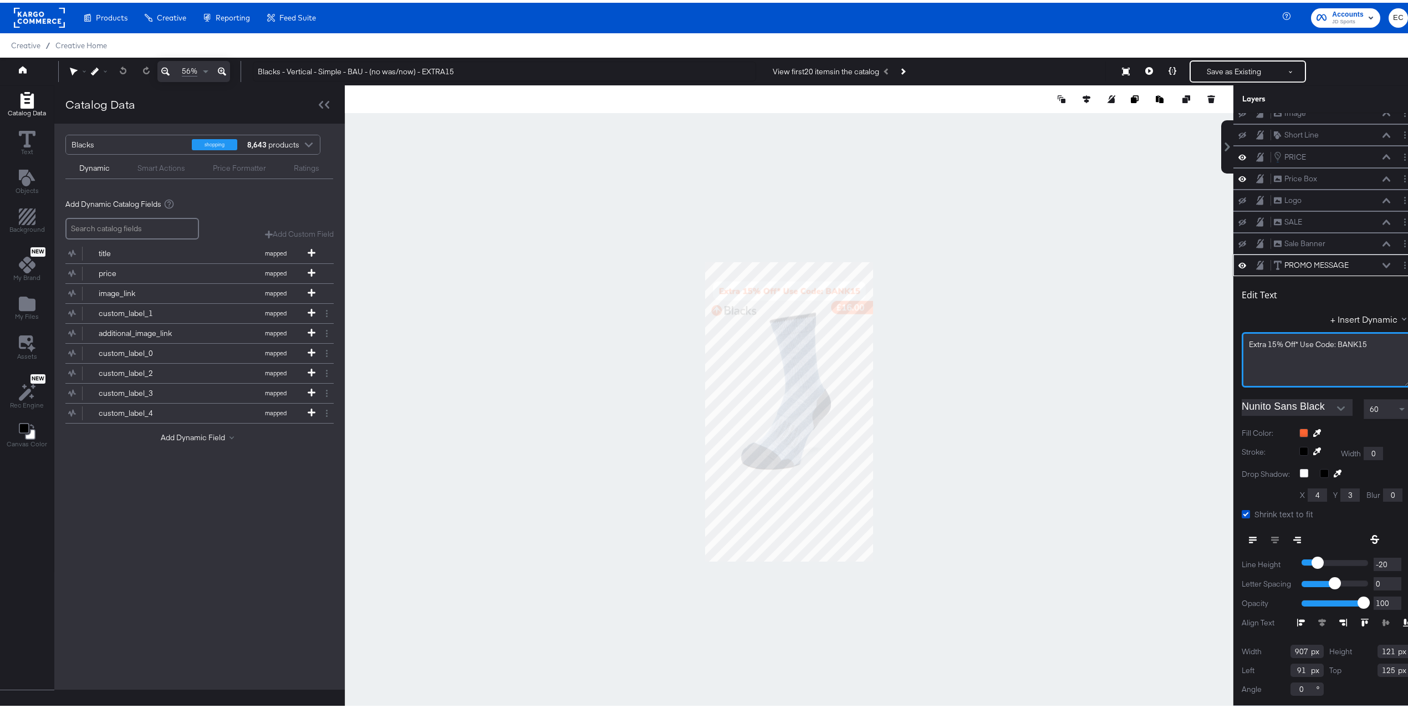
click at [1338, 335] on div "Extra ﻿15% Off* Use Code: BANK15" at bounding box center [1325, 356] width 169 height 55
click at [1339, 341] on span "Extra ﻿15% Off* Use Code: BANK15" at bounding box center [1307, 341] width 118 height 10
click at [1202, 66] on button "Save as Existing" at bounding box center [1233, 69] width 86 height 20
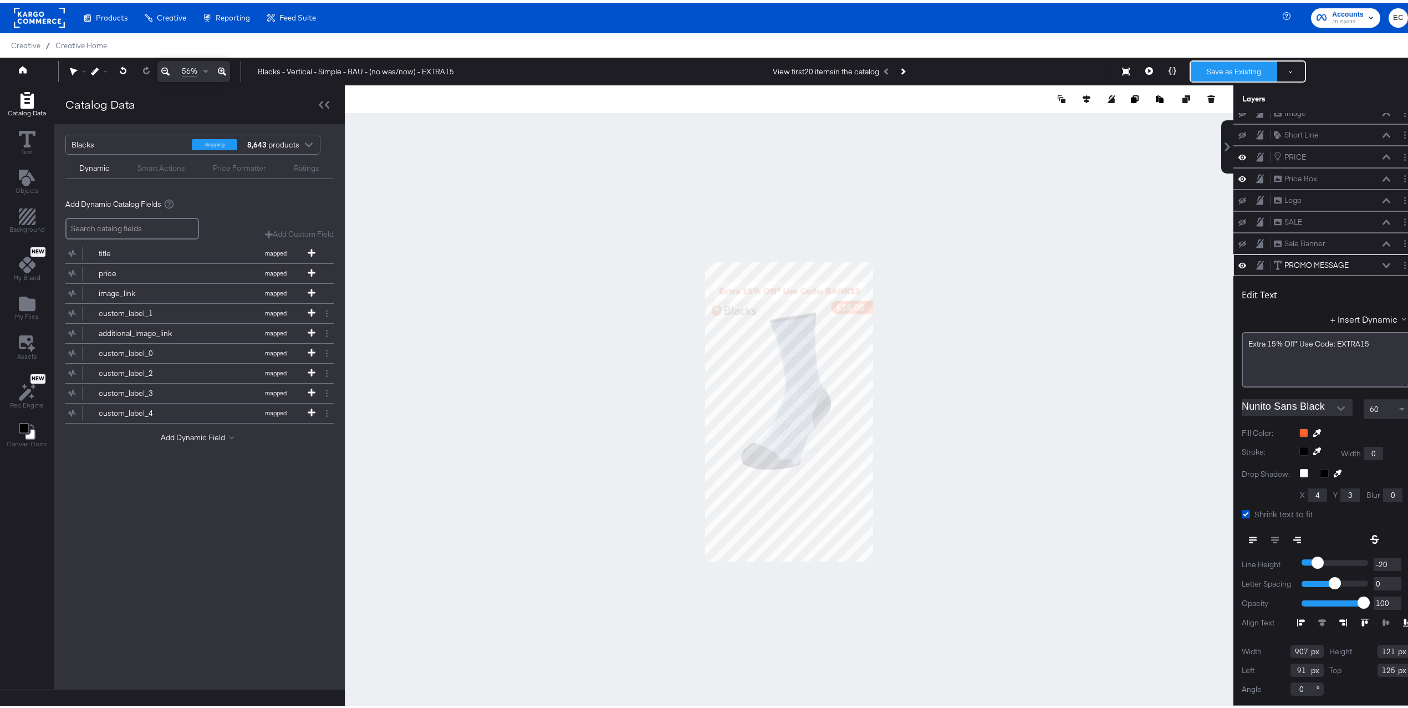
scroll to position [0, 0]
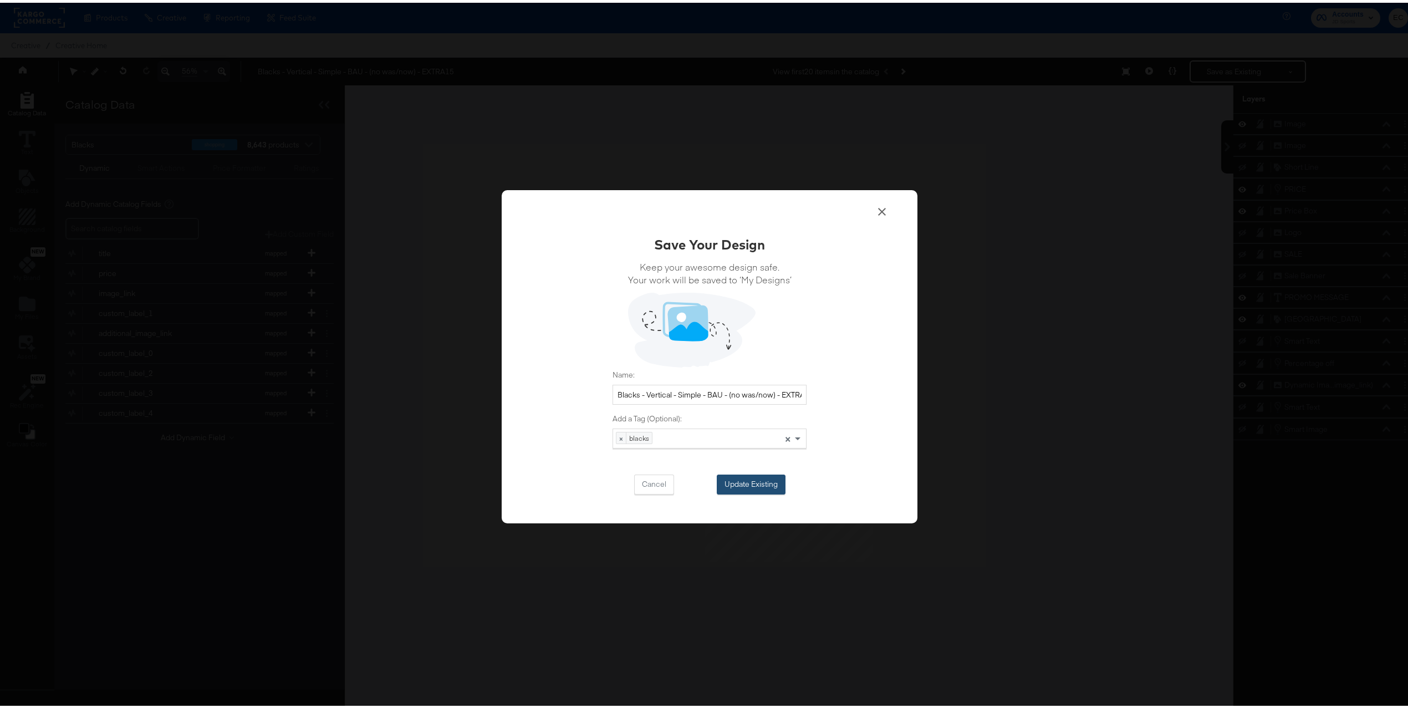
click at [748, 479] on button "Update Existing" at bounding box center [750, 482] width 69 height 20
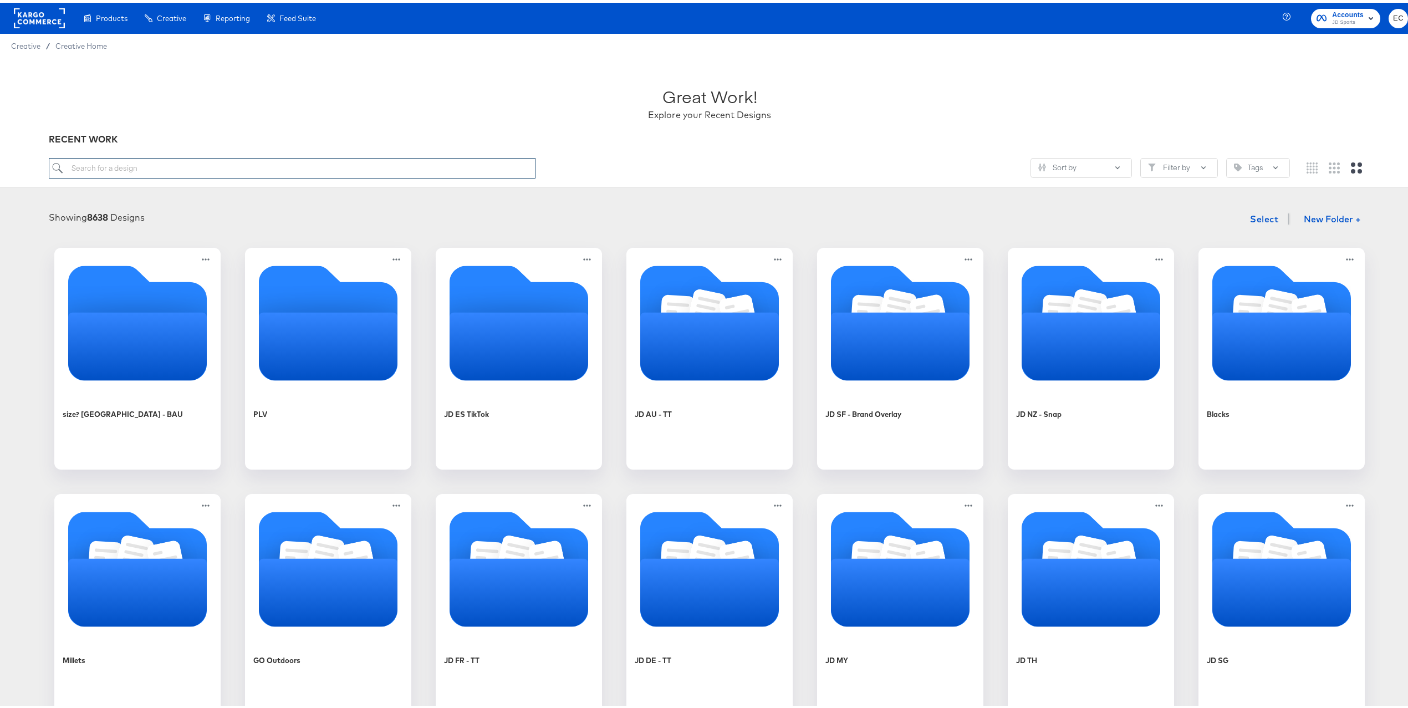
click at [424, 162] on input "search" at bounding box center [292, 165] width 487 height 21
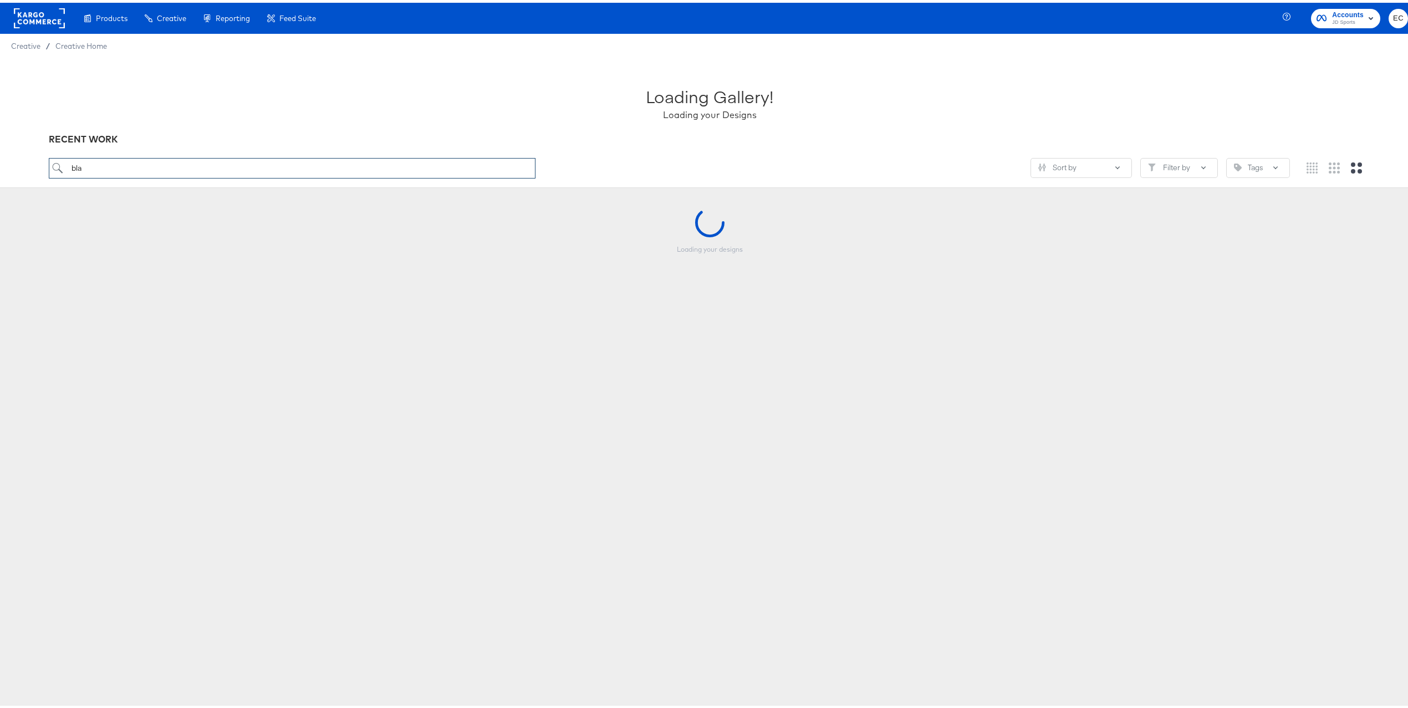
type input "bla"
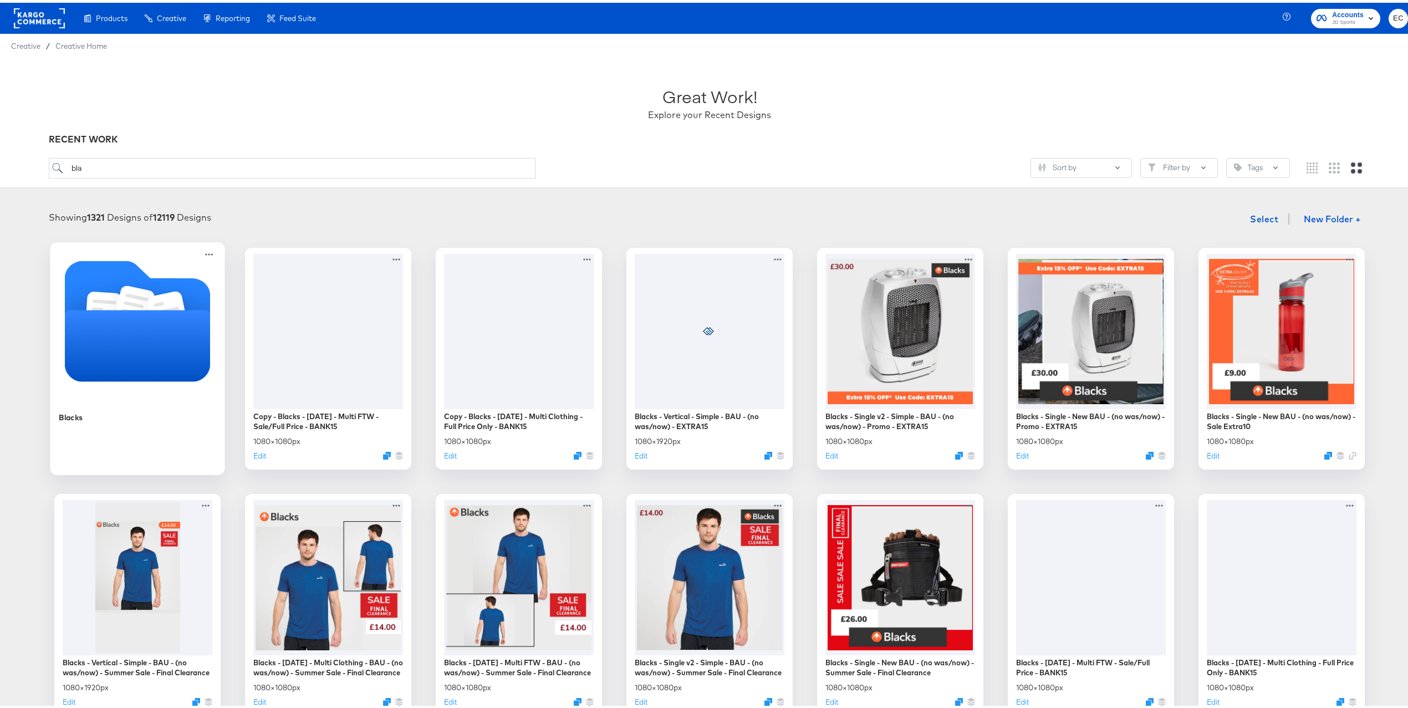
click at [155, 354] on icon "Folder" at bounding box center [138, 342] width 146 height 71
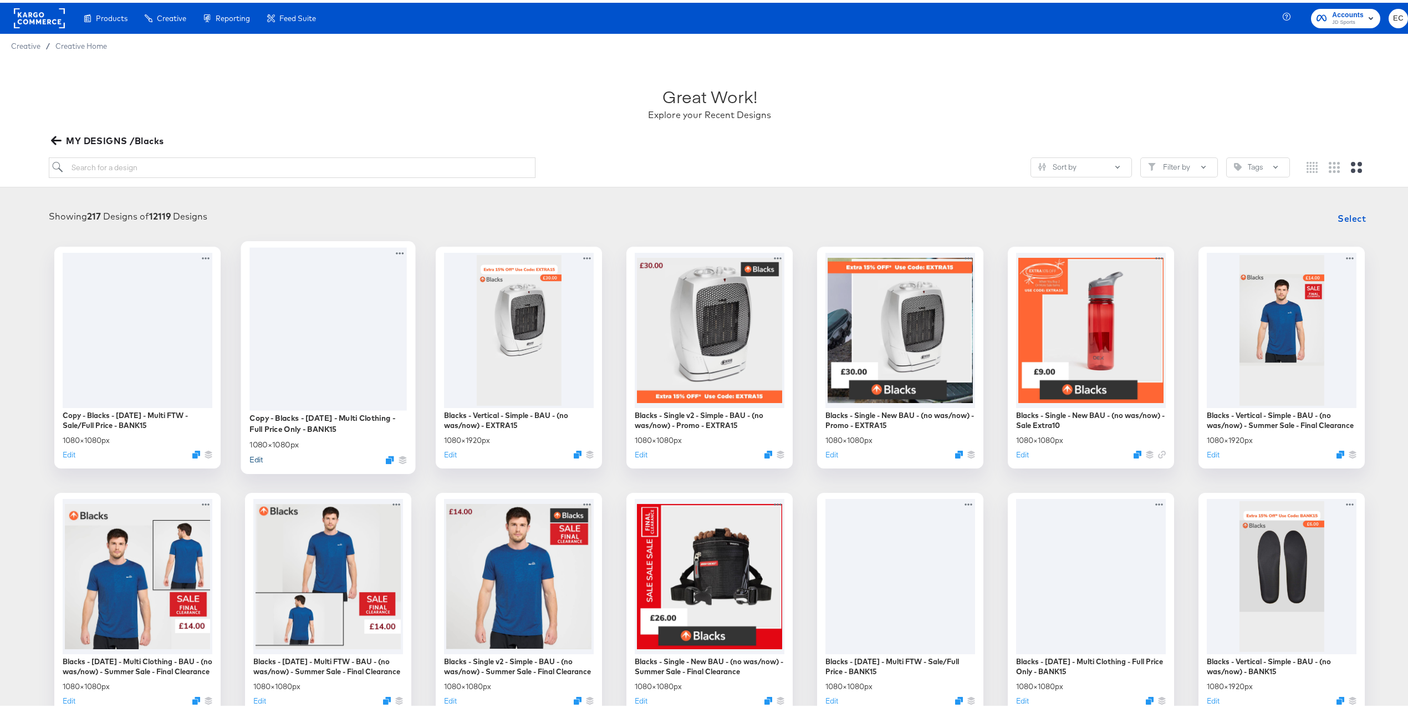
click at [250, 455] on button "Edit" at bounding box center [255, 456] width 13 height 11
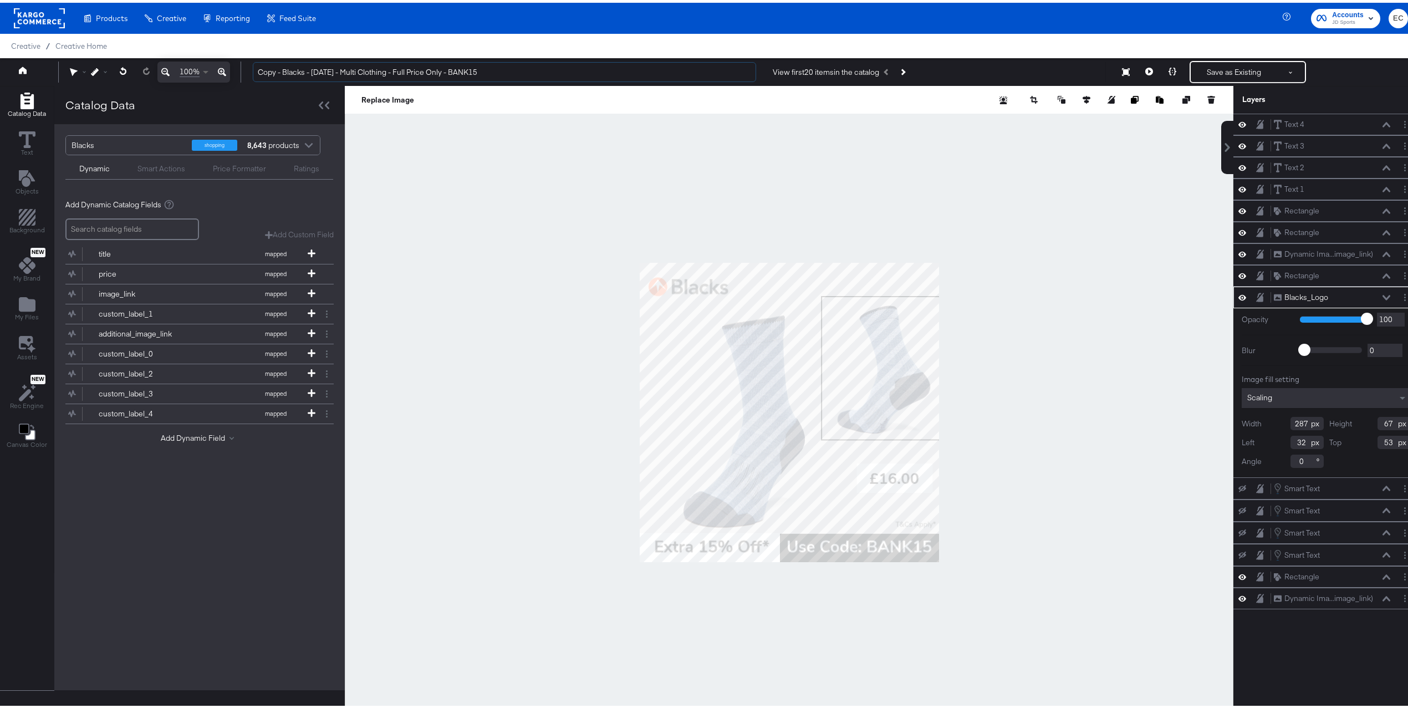
drag, startPoint x: 282, startPoint y: 70, endPoint x: 206, endPoint y: 72, distance: 75.9
click at [206, 72] on div "100% Copy - Blacks - Mar 24 - Multi Clothing - Full Price Only - BANK15 View fi…" at bounding box center [709, 69] width 1419 height 28
click at [449, 68] on input "Blacks - Mar 24 - Multi Clothing - Full Price Only - BANK15" at bounding box center [504, 69] width 503 height 21
paste input "EXTRA"
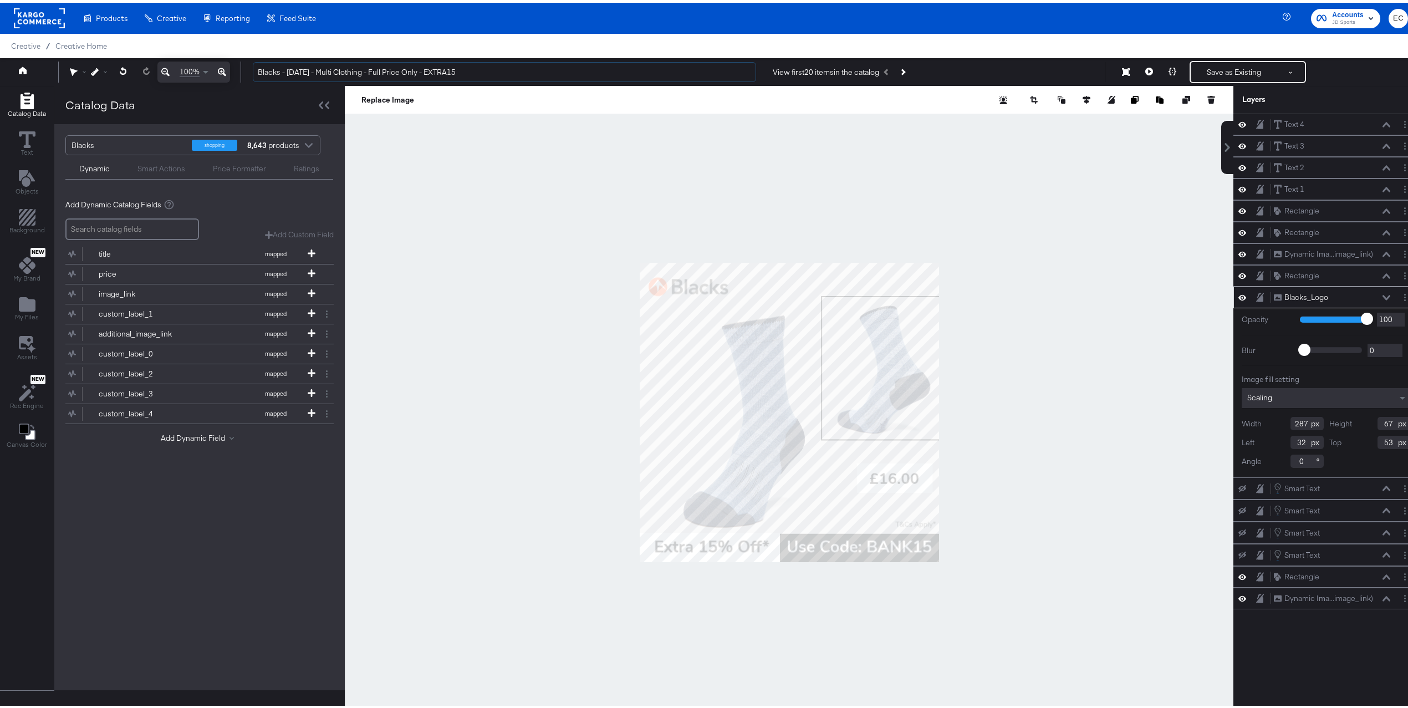
type input "Blacks - Mar 24 - Multi Clothing - Full Price Only - EXTRA15"
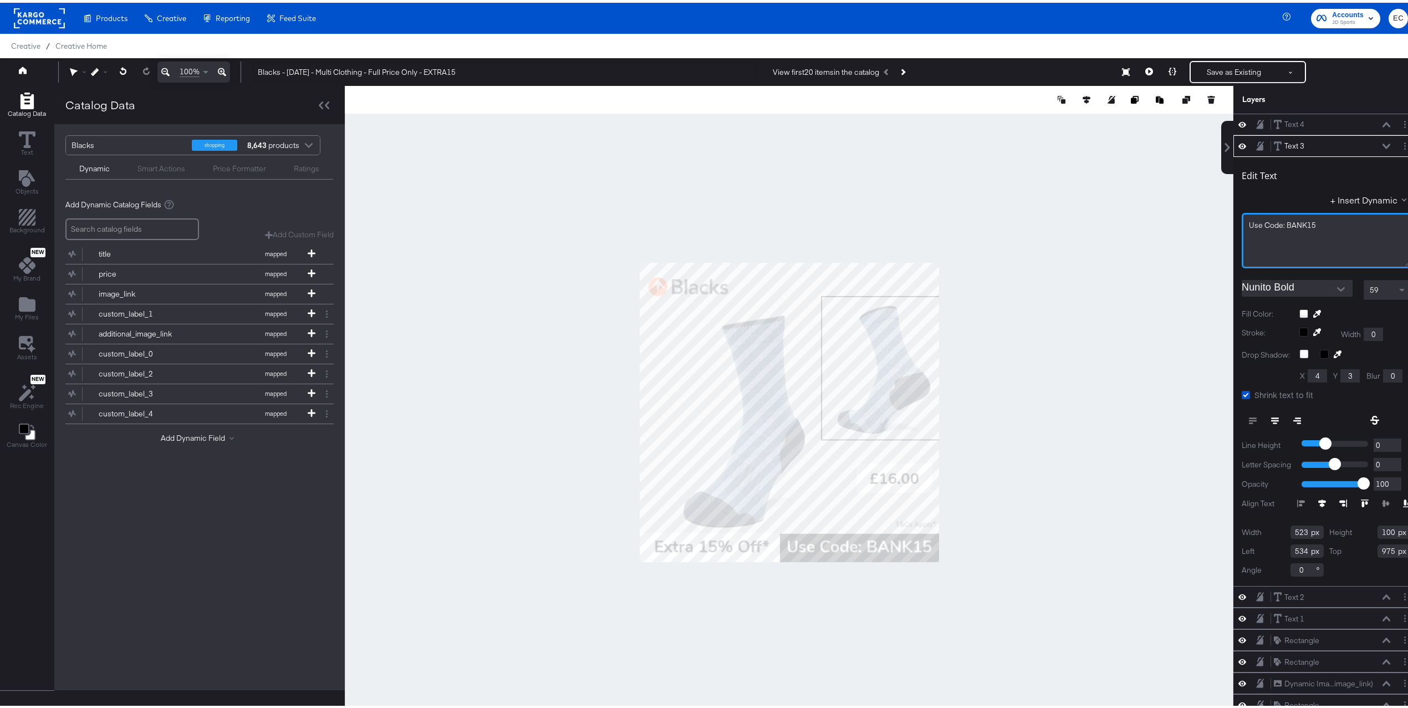
click at [1301, 228] on div "Use ﻿Code: BANK15" at bounding box center [1325, 237] width 169 height 55
click at [1295, 224] on span "Use ﻿Code: BANK15" at bounding box center [1281, 222] width 67 height 10
click at [1082, 211] on div at bounding box center [789, 409] width 888 height 653
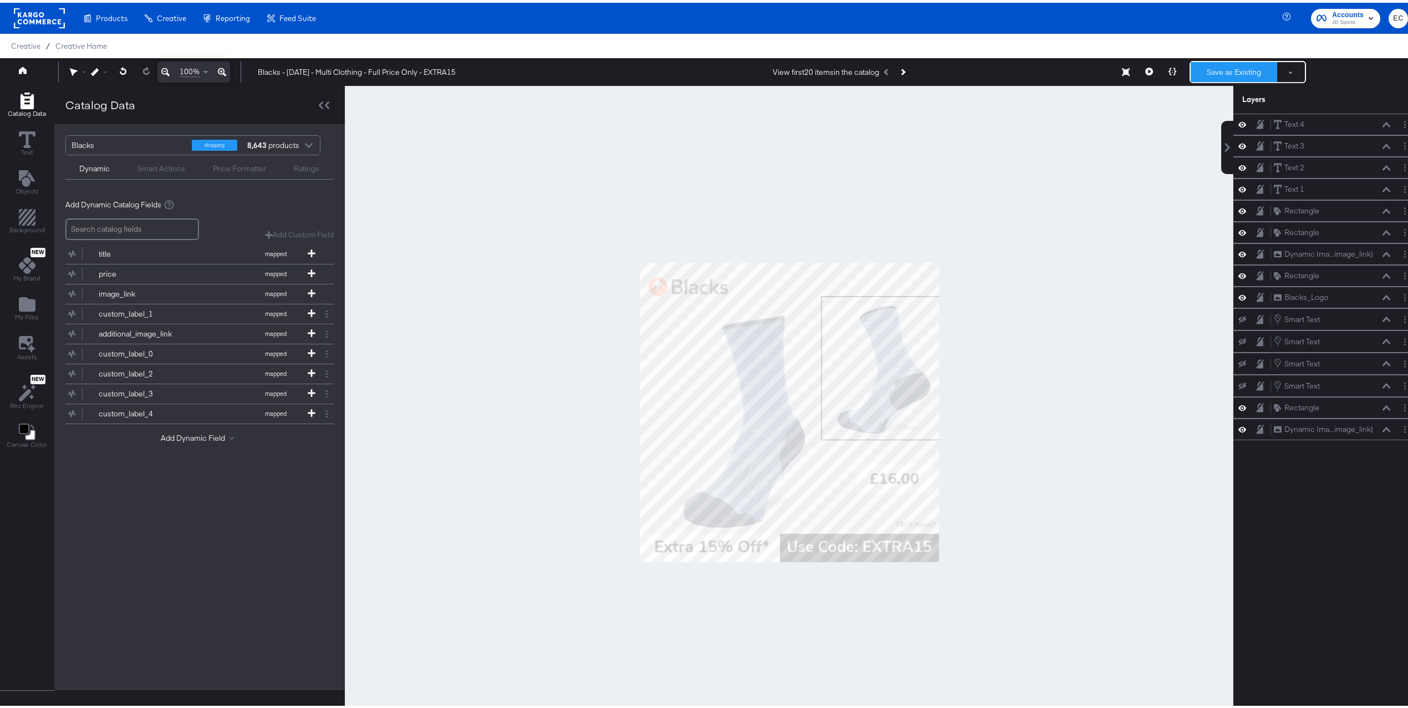
click at [1209, 75] on button "Save as Existing" at bounding box center [1233, 69] width 86 height 20
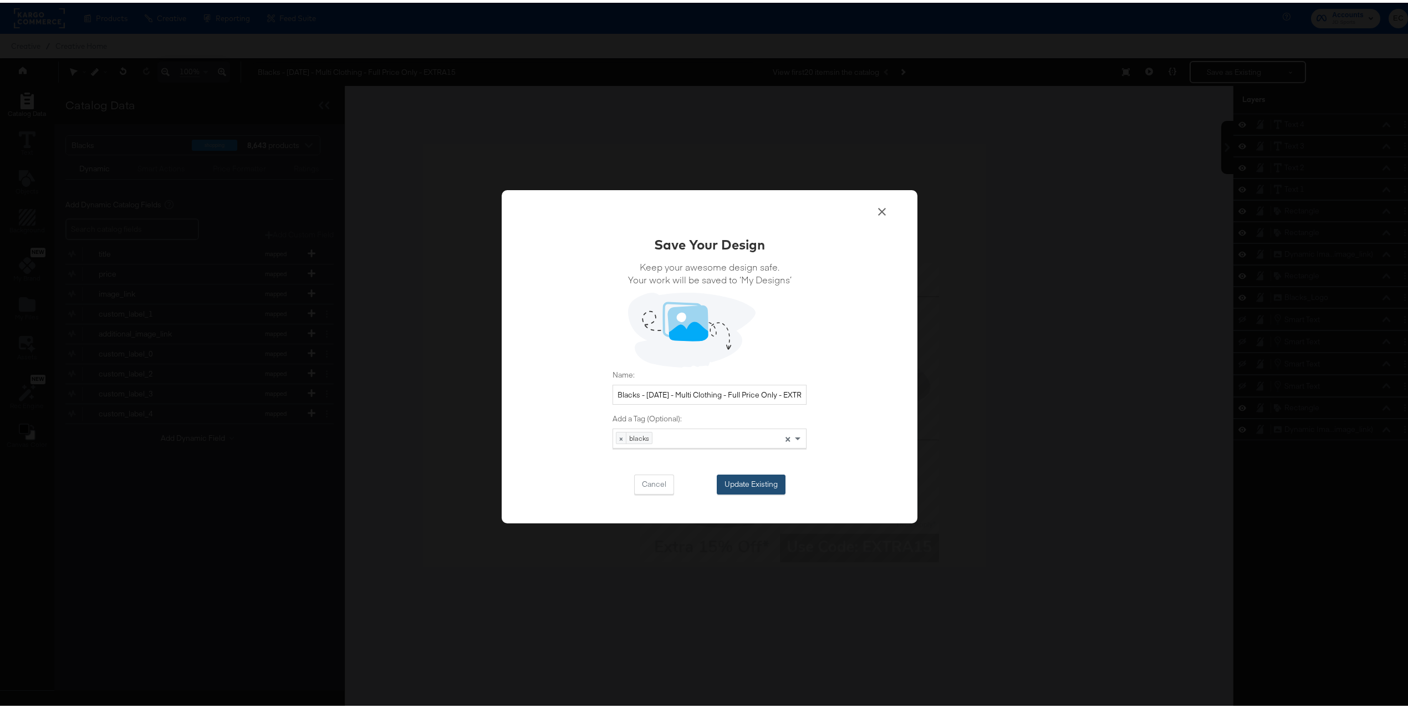
click at [754, 480] on button "Update Existing" at bounding box center [750, 482] width 69 height 20
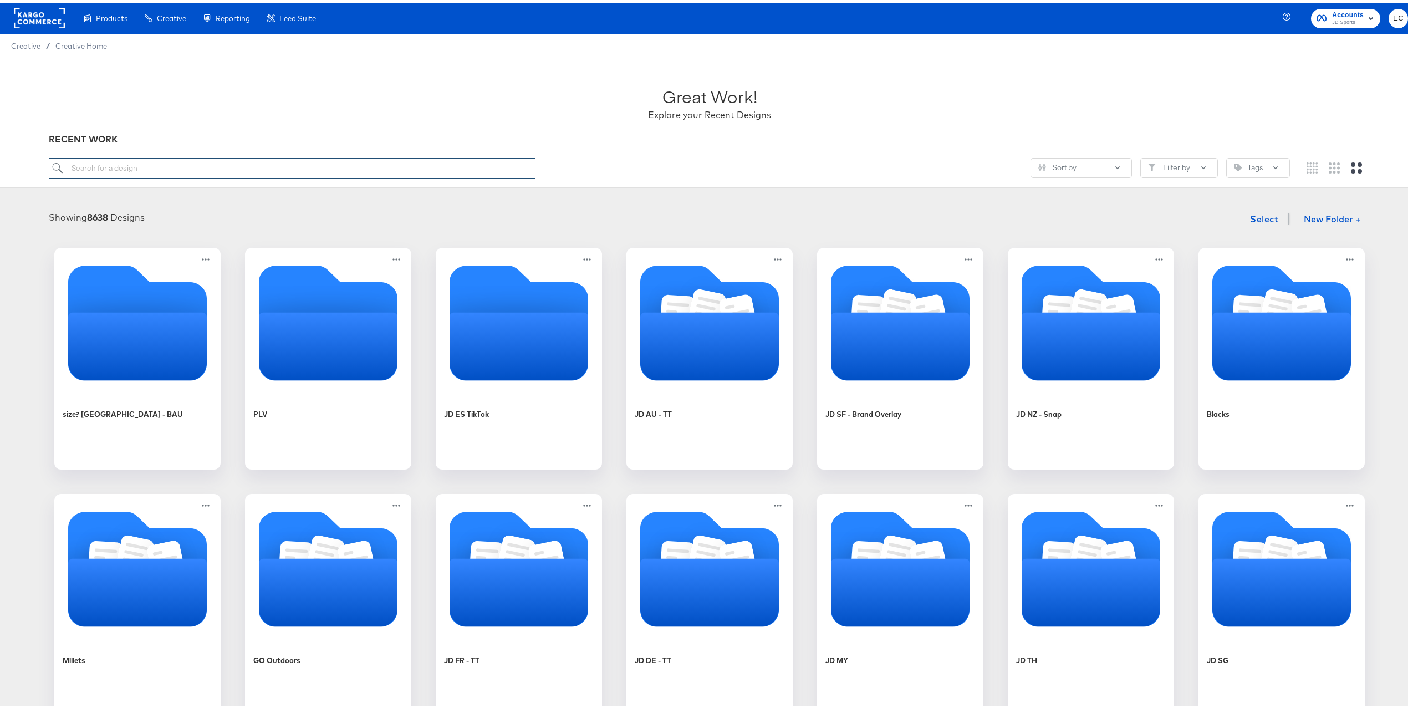
click at [245, 172] on input "search" at bounding box center [292, 165] width 487 height 21
type input "bla"
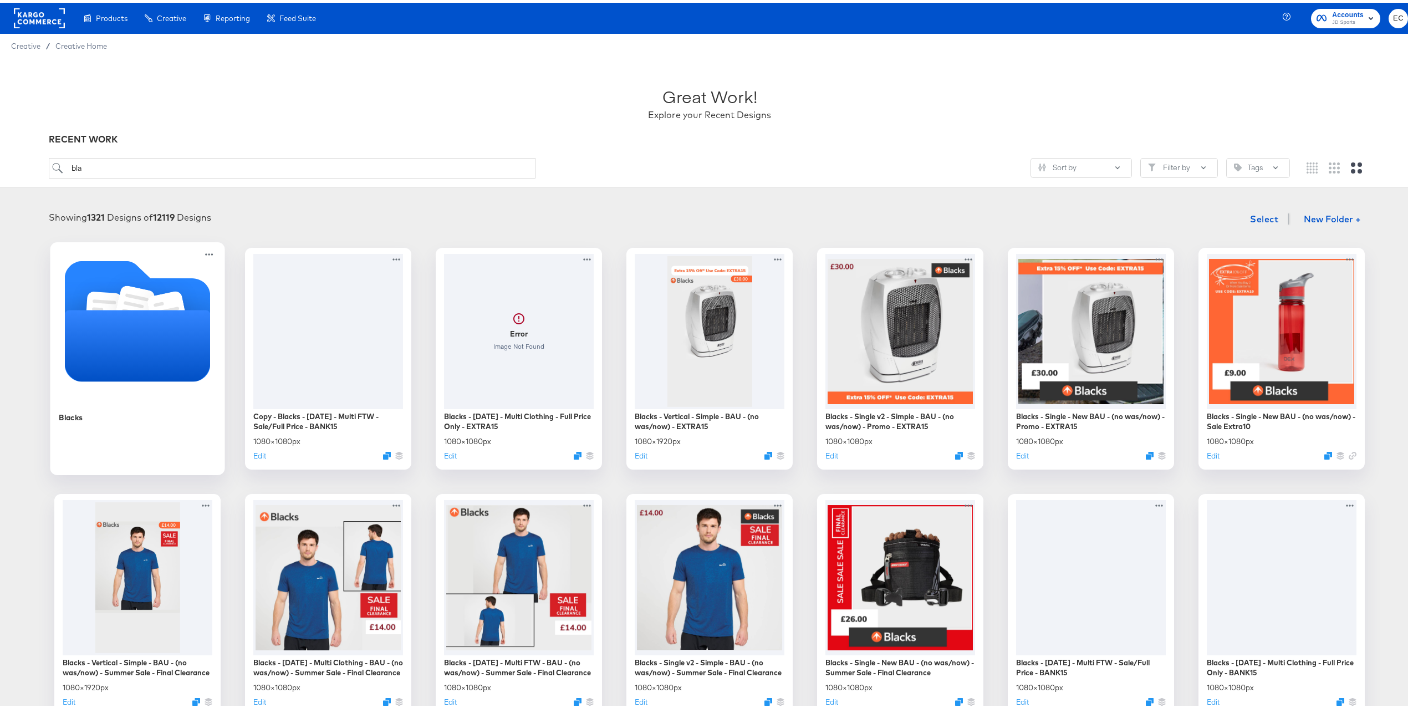
click at [186, 352] on icon "Folder" at bounding box center [138, 342] width 146 height 71
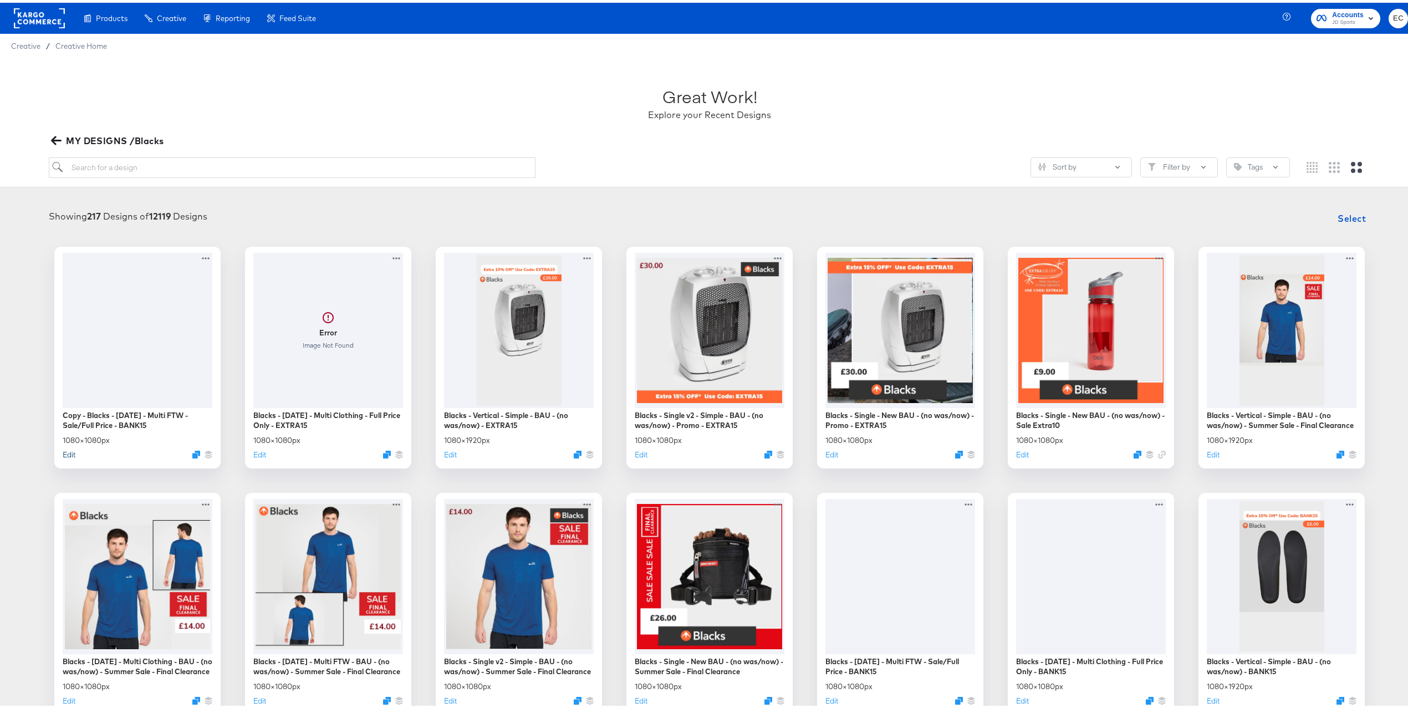
click at [63, 456] on button "Edit" at bounding box center [69, 452] width 13 height 11
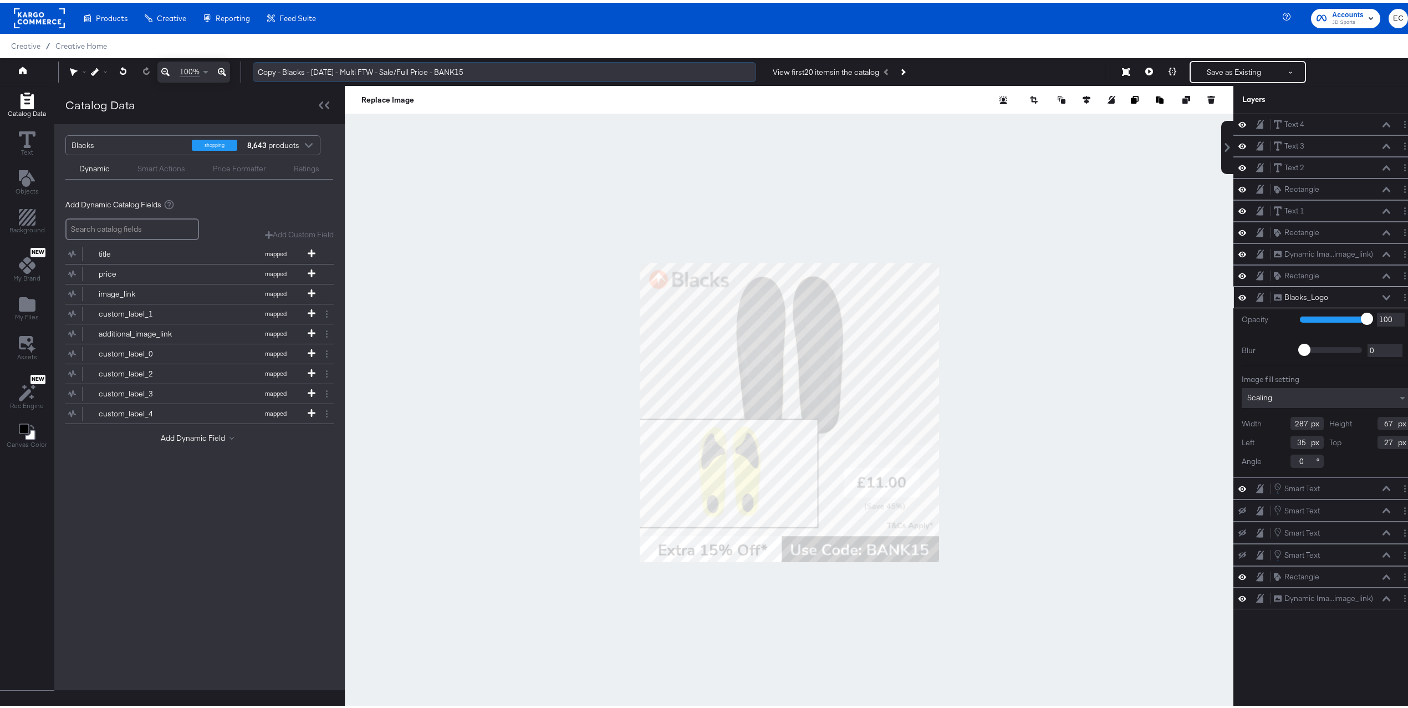
click at [460, 63] on input "Copy - Blacks - Mar 24 - Multi FTW - Sale/Full Price - BANK15" at bounding box center [504, 69] width 503 height 21
click at [431, 68] on input "Blacks - Mar 24 - Multi FTW - Sale/Full Price - BANK15" at bounding box center [504, 69] width 503 height 21
click at [429, 68] on input "Blacks - Mar 24 - Multi FTW - Sale/Full Price - BANK15" at bounding box center [504, 69] width 503 height 21
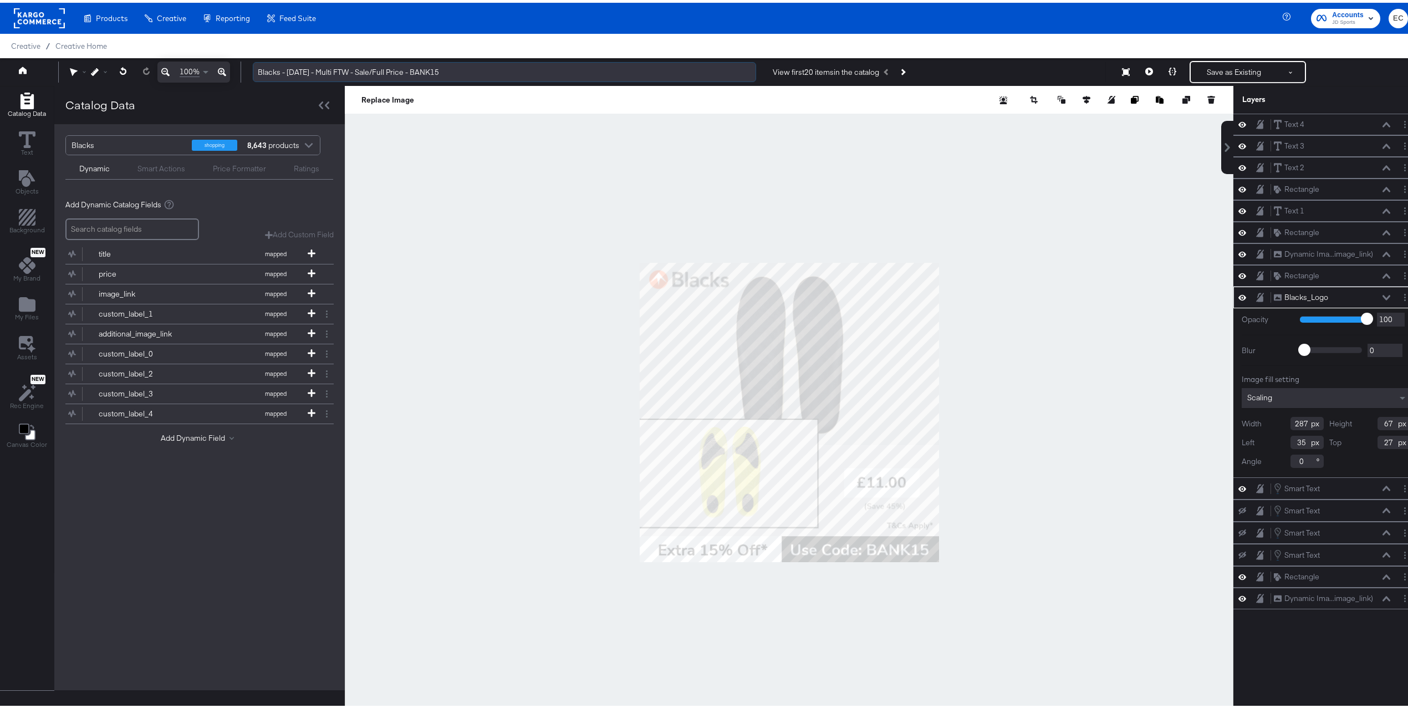
paste input "EXTRA"
type input "Blacks - Mar 24 - Multi FTW - Sale/Full Price - EXTRA15"
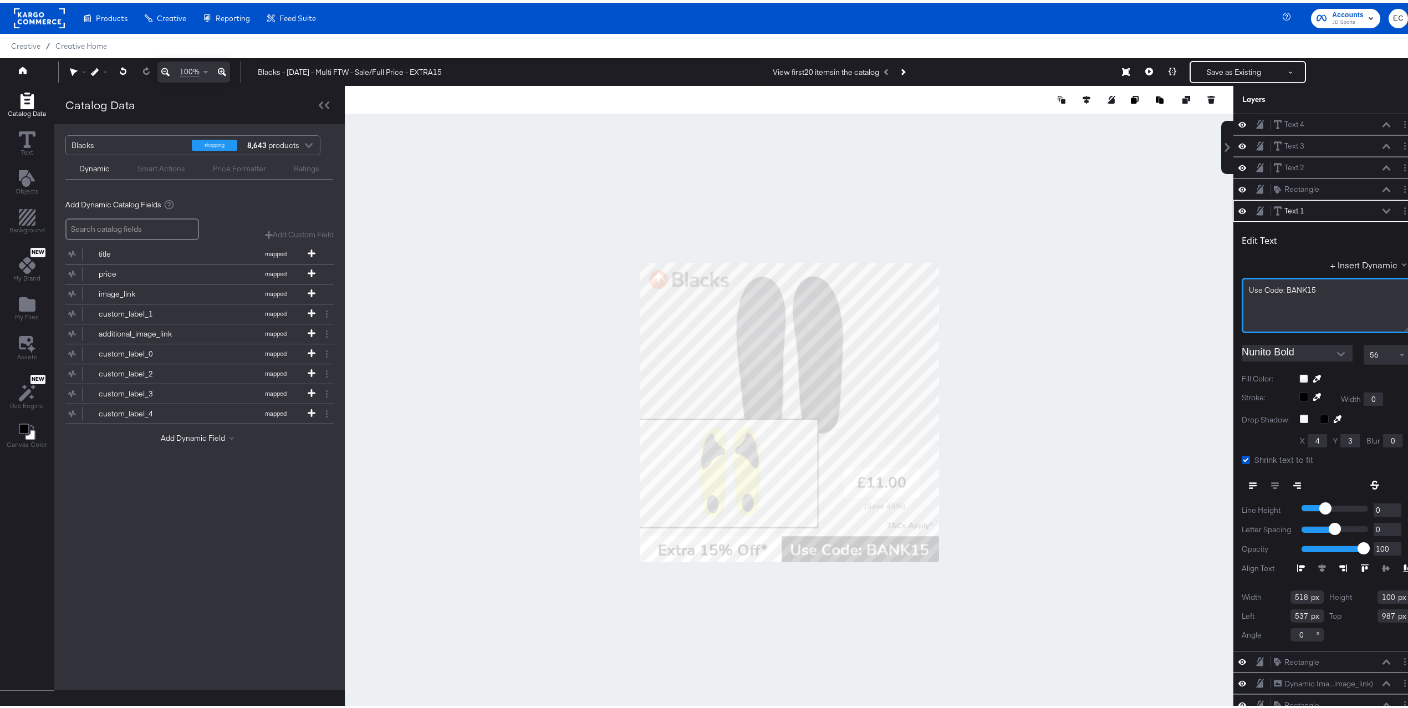
click at [1278, 291] on span "Use ﻿Code: BANK15" at bounding box center [1281, 287] width 67 height 10
click at [1197, 60] on button "Save as Existing" at bounding box center [1233, 69] width 86 height 20
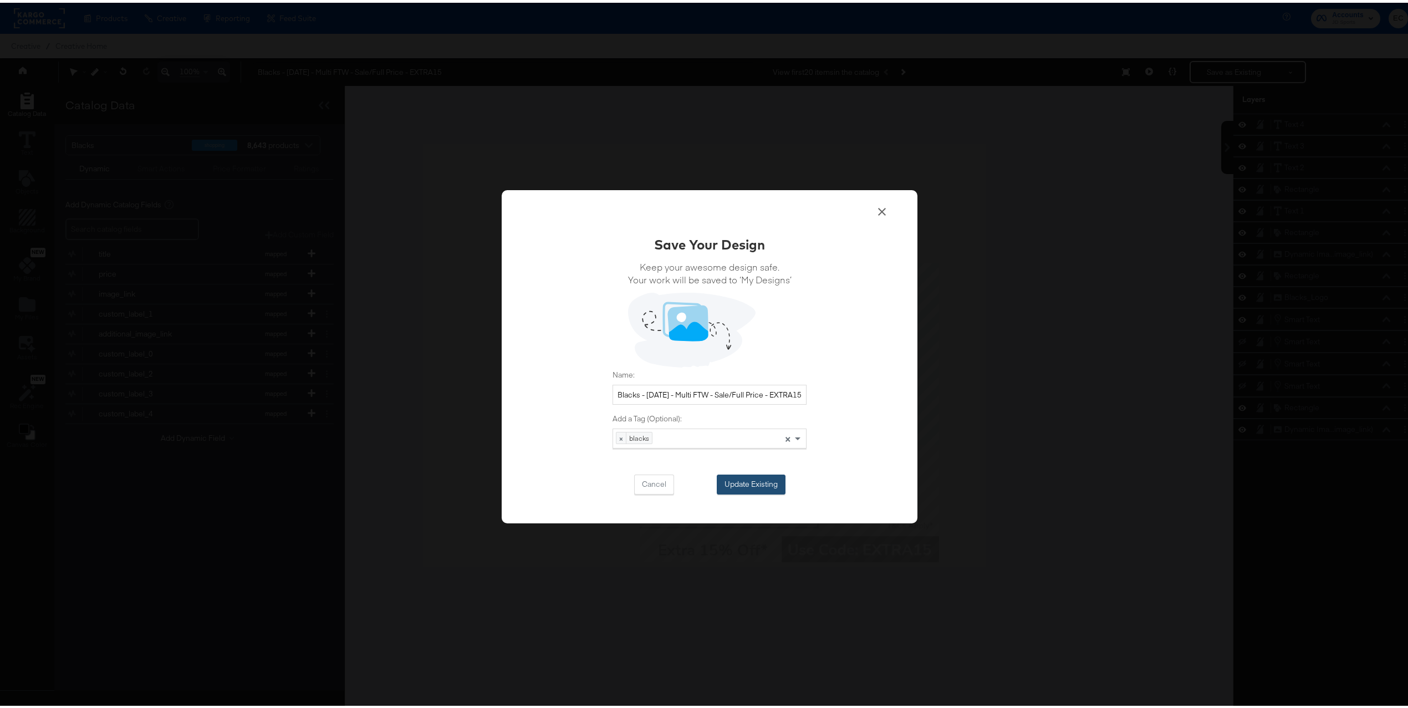
click at [772, 482] on button "Update Existing" at bounding box center [750, 482] width 69 height 20
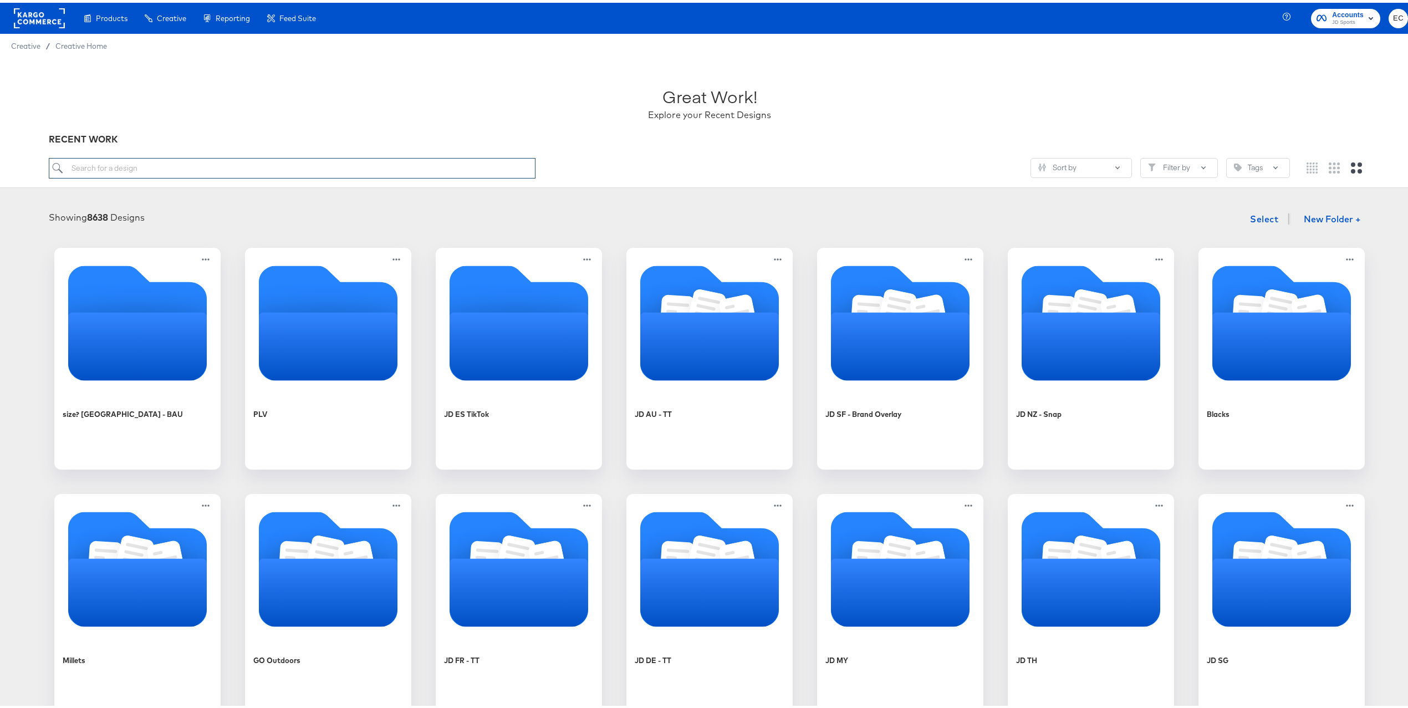
click at [297, 162] on input "search" at bounding box center [292, 165] width 487 height 21
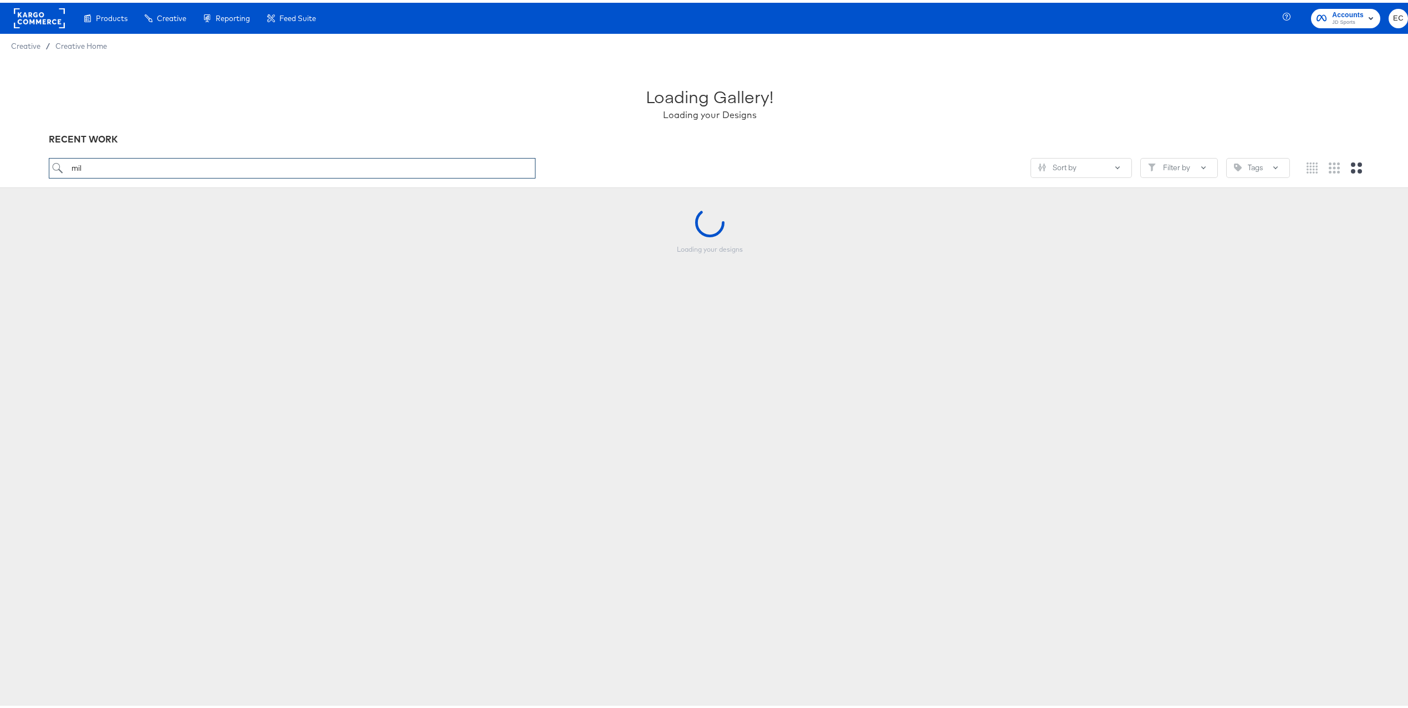
type input "mil"
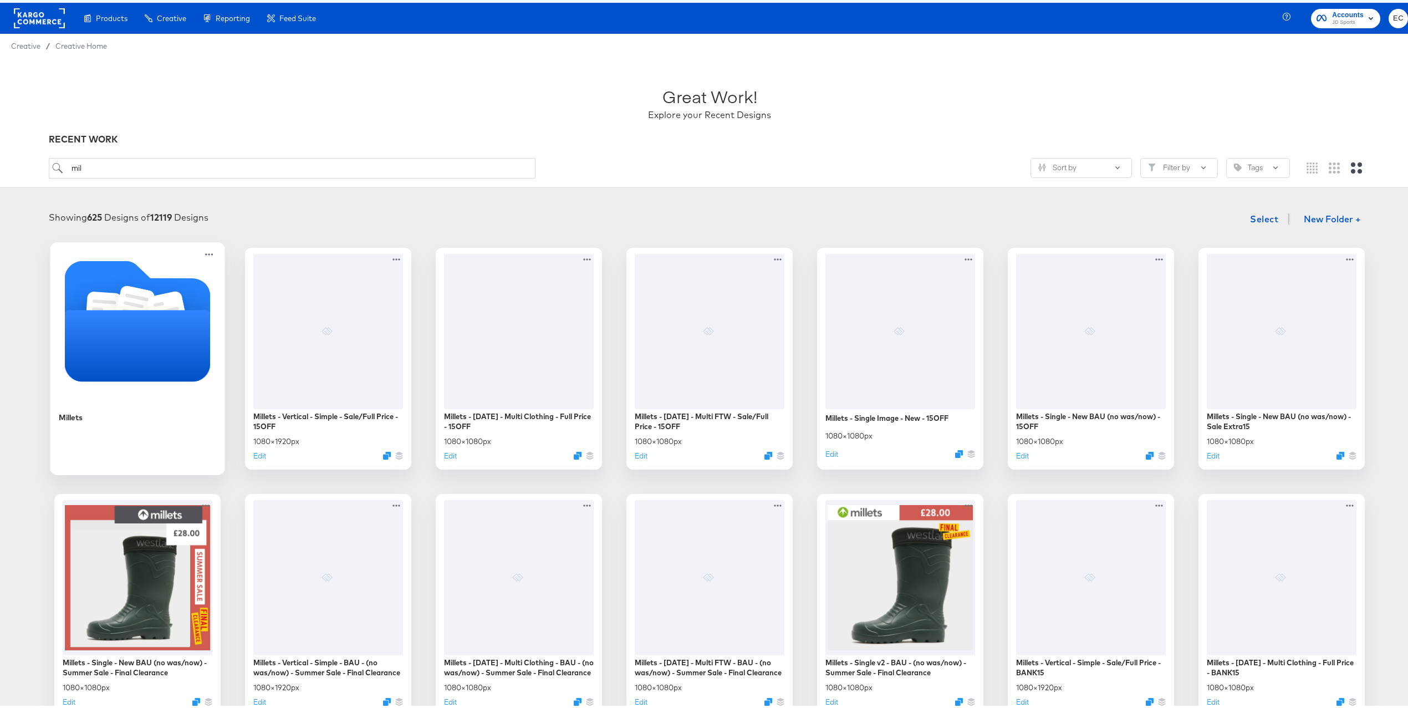
click at [141, 338] on icon "Folder" at bounding box center [138, 342] width 146 height 71
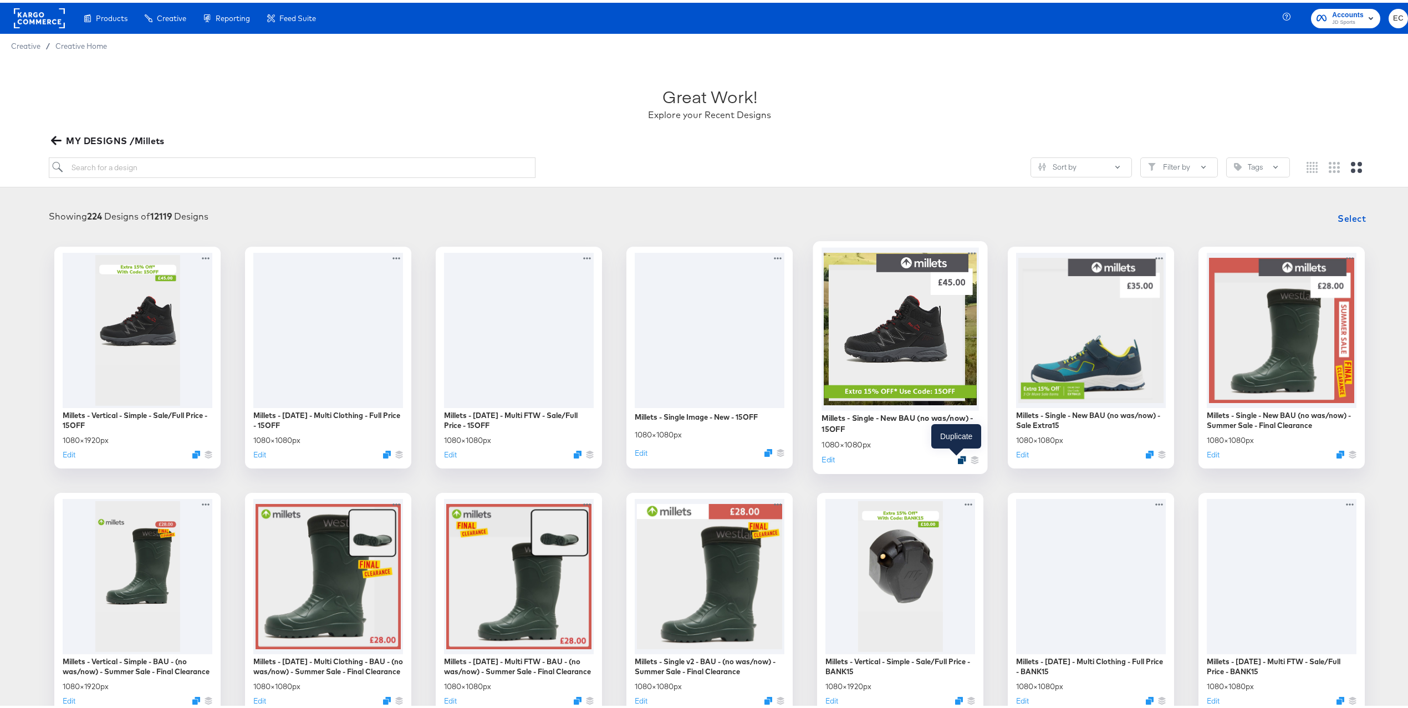
click at [958, 454] on icon "Duplicate" at bounding box center [962, 457] width 8 height 8
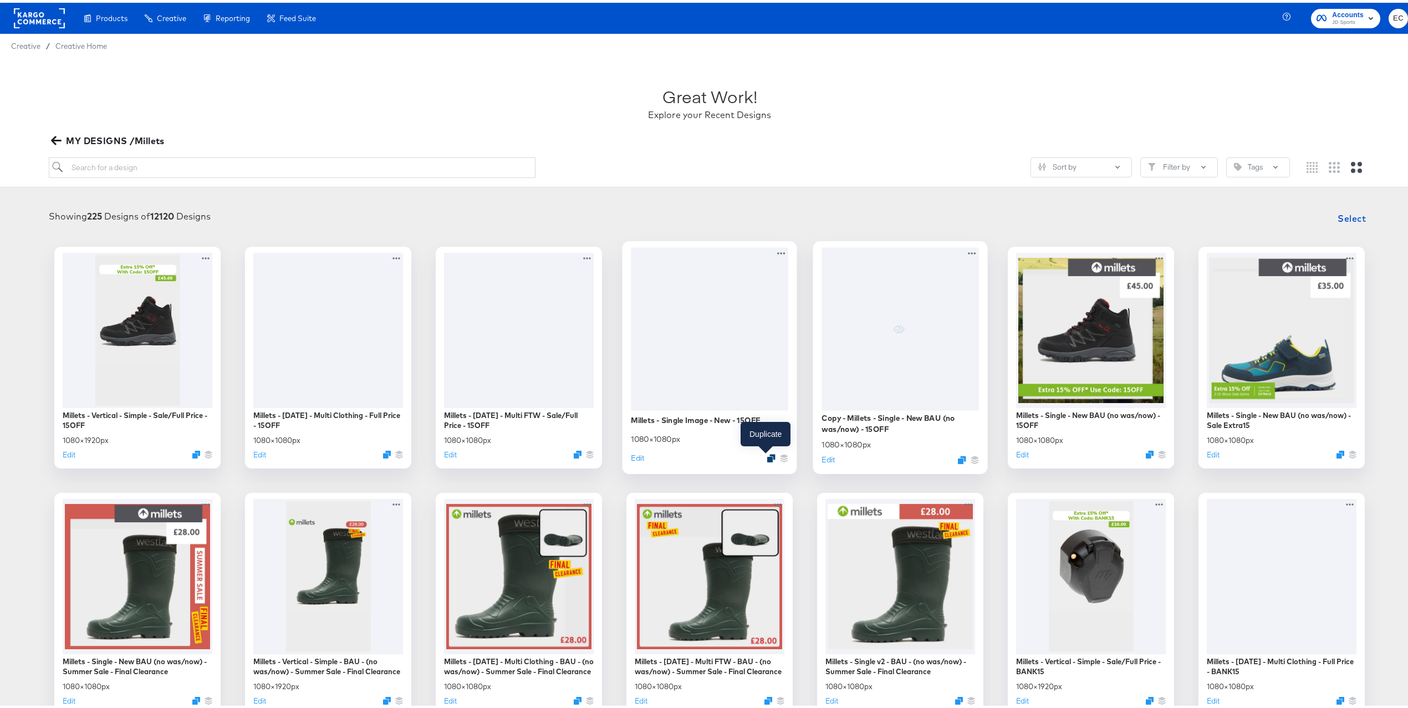
click at [767, 453] on icon "Duplicate" at bounding box center [771, 455] width 8 height 8
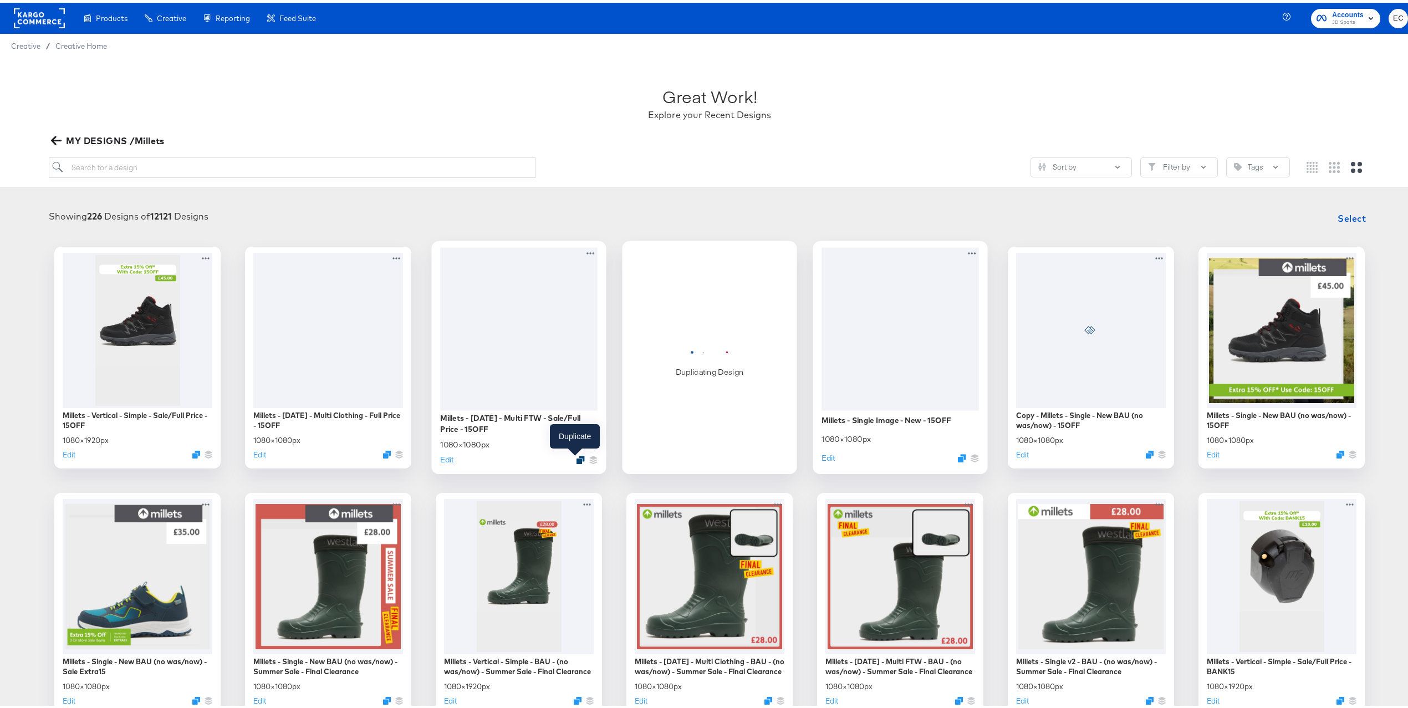
click at [576, 457] on icon "Duplicate" at bounding box center [580, 457] width 8 height 8
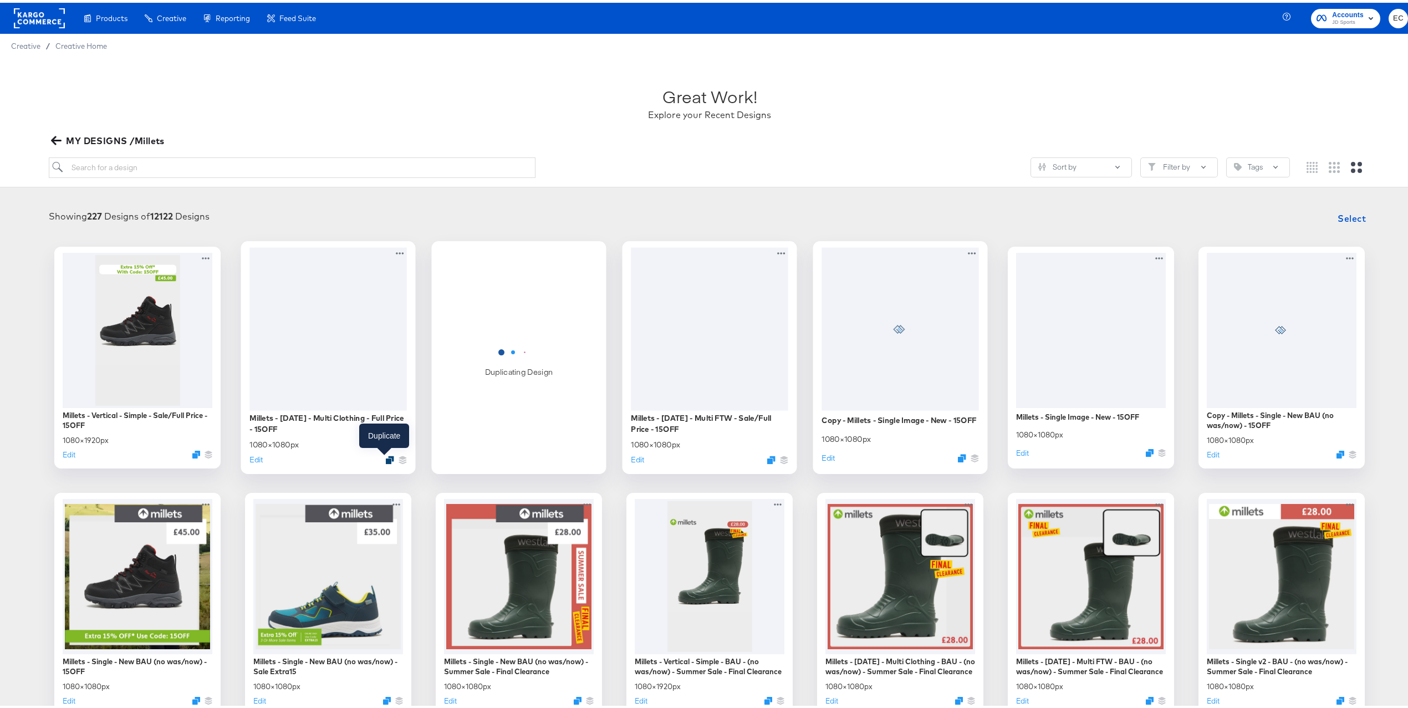
click at [386, 456] on icon "Duplicate" at bounding box center [390, 457] width 8 height 8
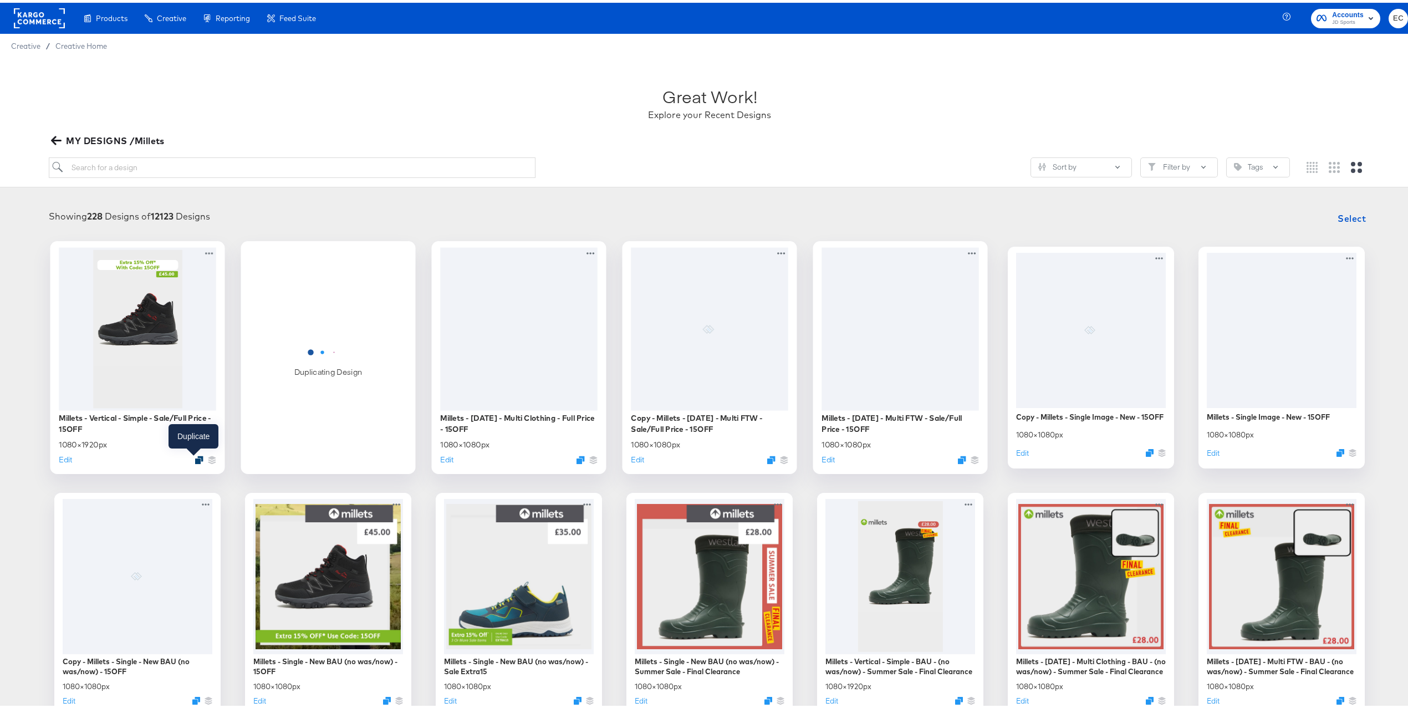
click at [195, 458] on icon "Duplicate" at bounding box center [199, 457] width 8 height 8
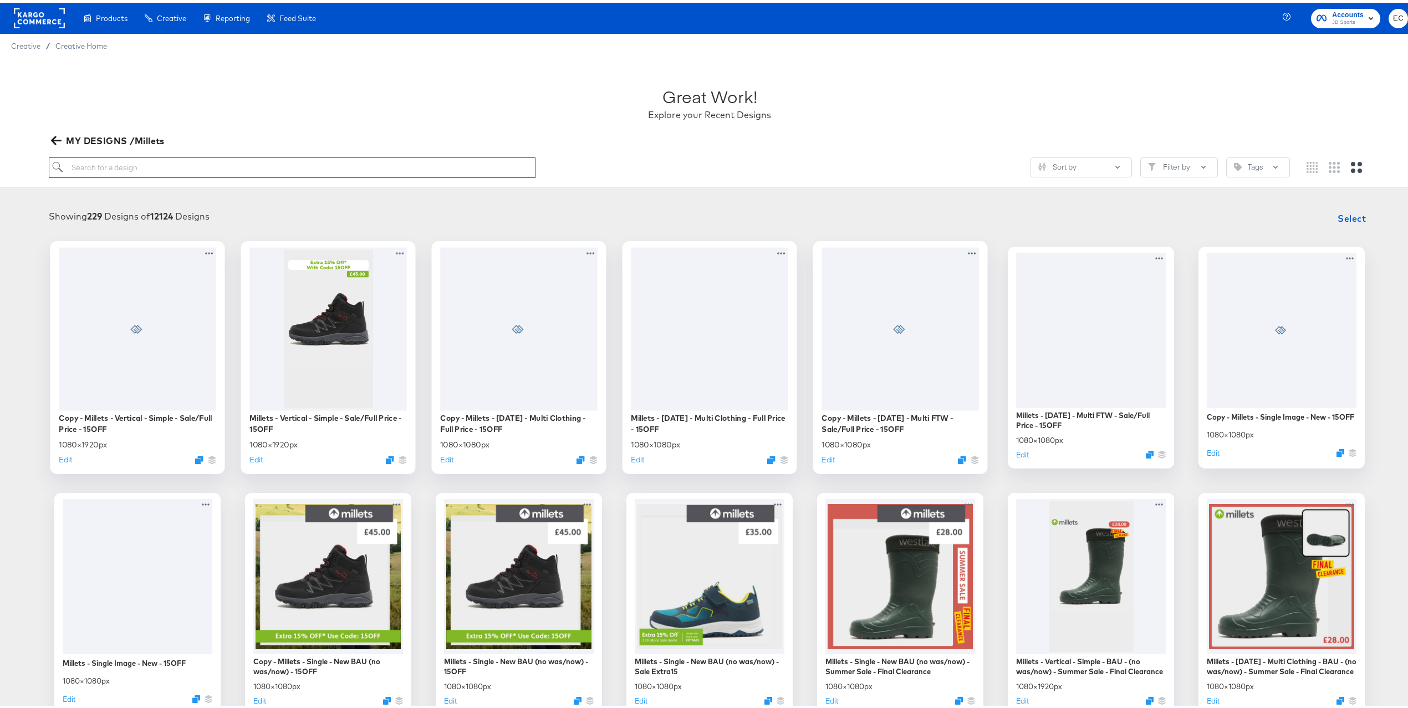
click at [169, 170] on input "search" at bounding box center [292, 165] width 487 height 21
type input "m"
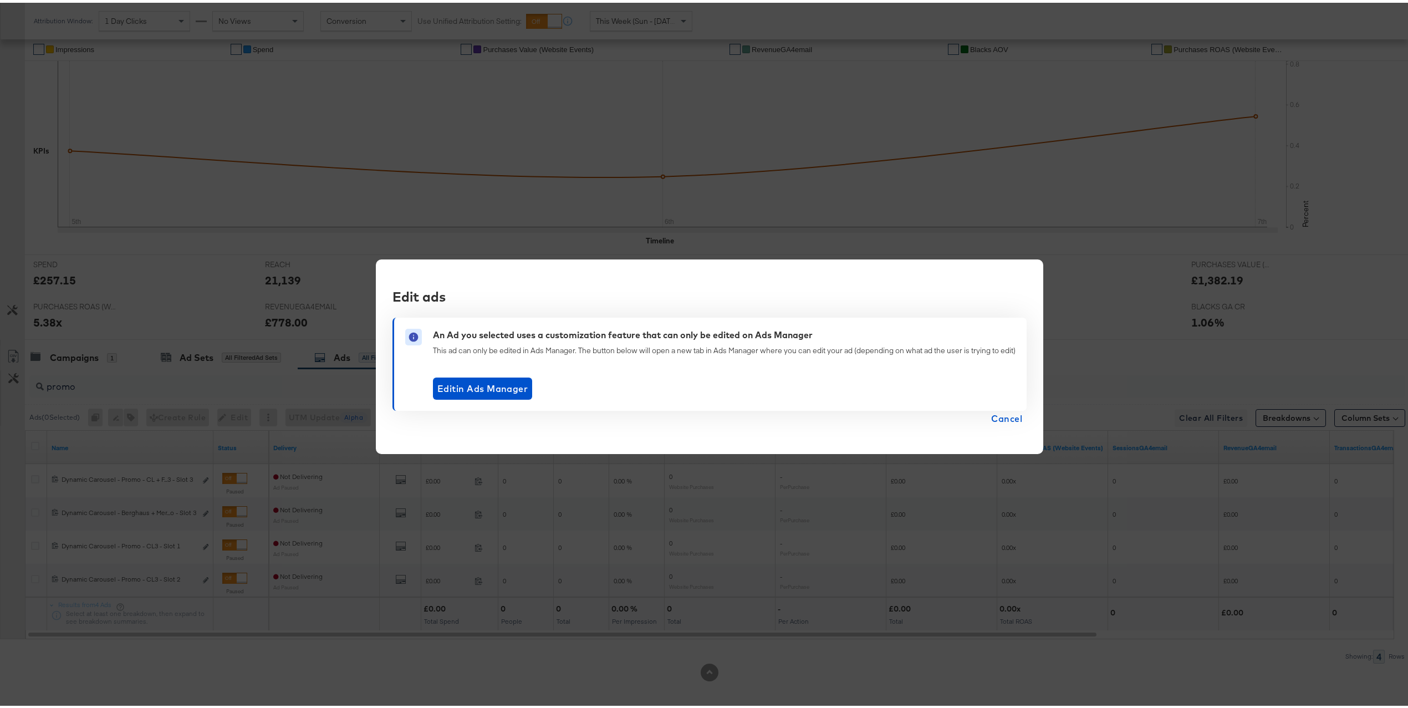
drag, startPoint x: 1011, startPoint y: 415, endPoint x: 999, endPoint y: 406, distance: 15.5
click at [1011, 415] on span "Cancel" at bounding box center [1006, 416] width 31 height 16
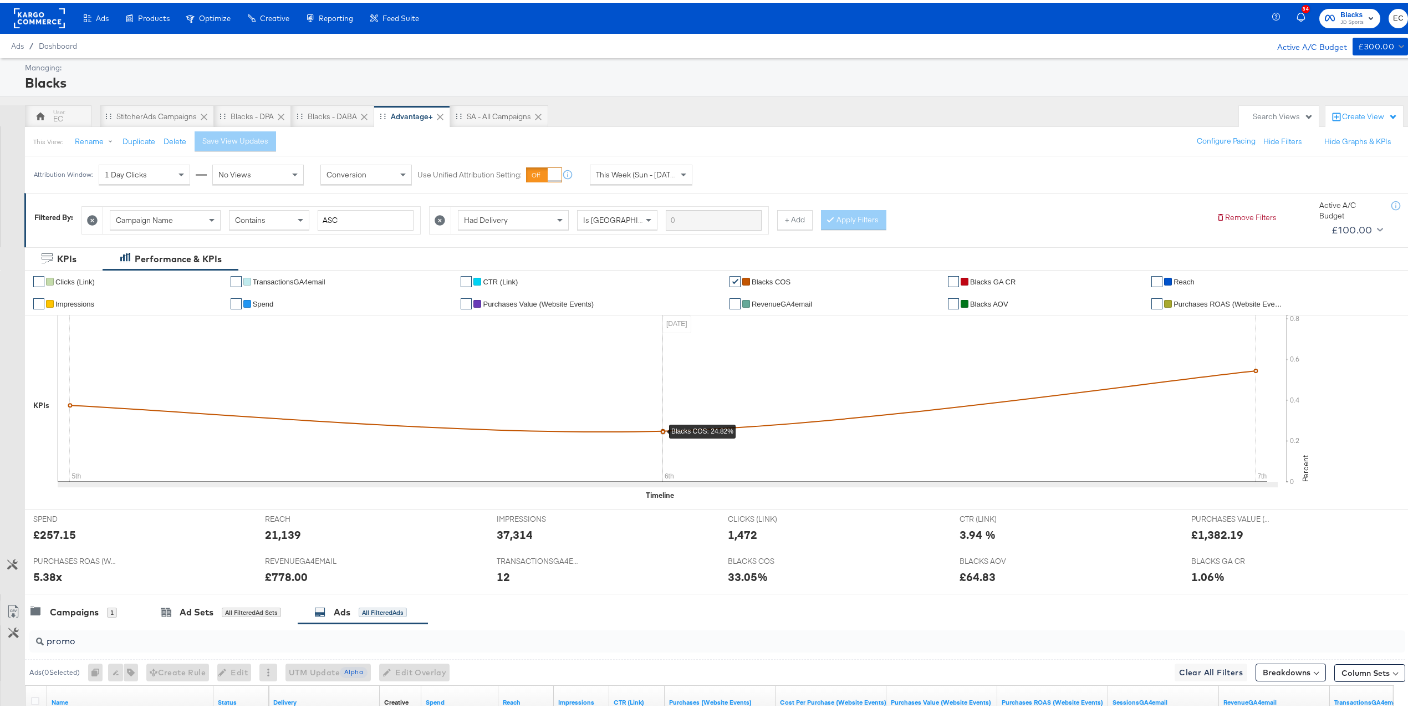
scroll to position [258, 0]
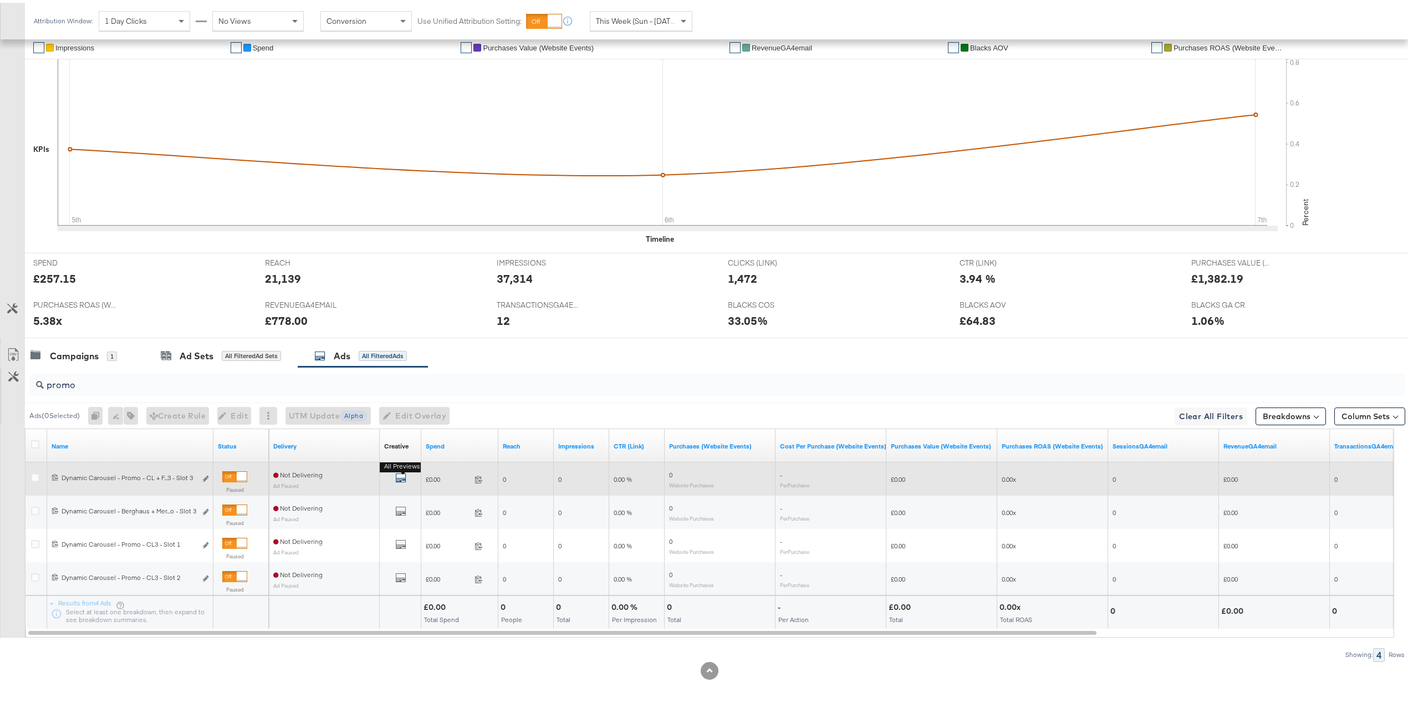
click at [402, 475] on icon "default" at bounding box center [400, 474] width 11 height 11
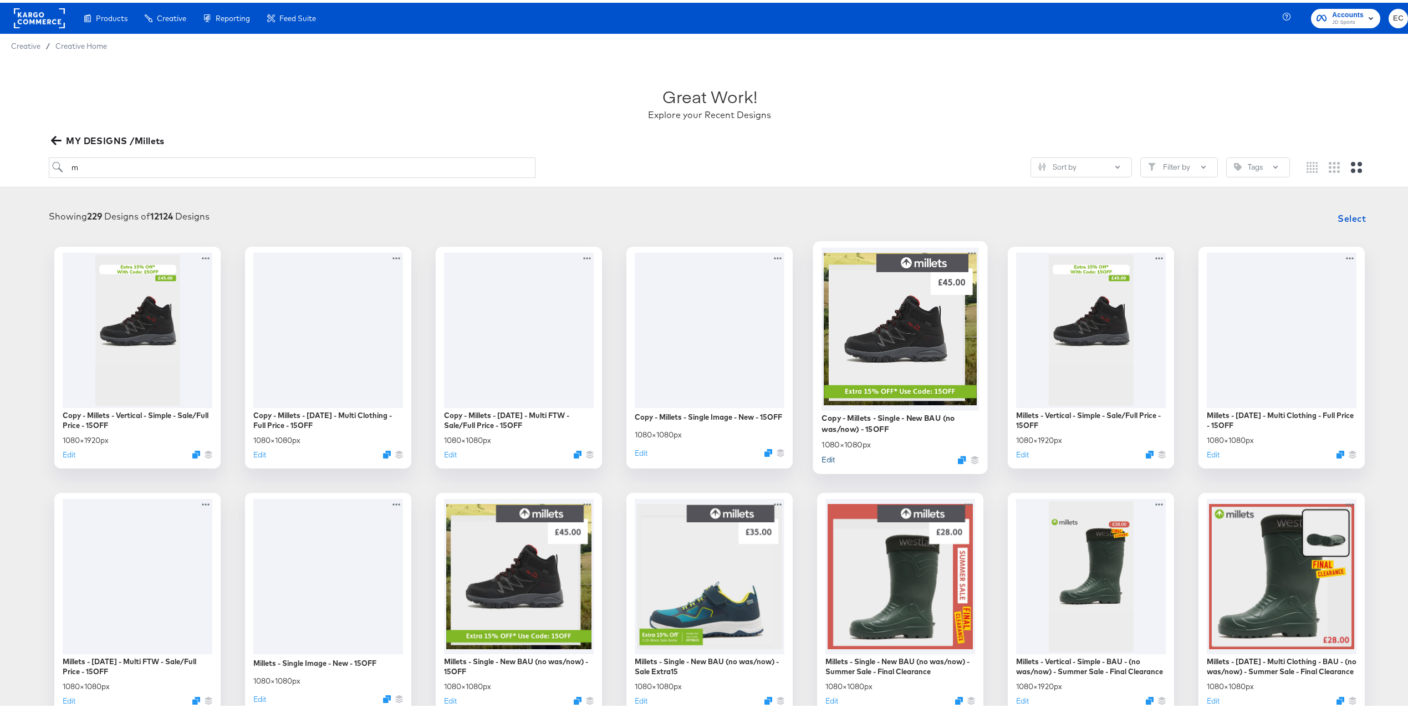
type input "m"
click at [822, 456] on button "Edit" at bounding box center [827, 456] width 13 height 11
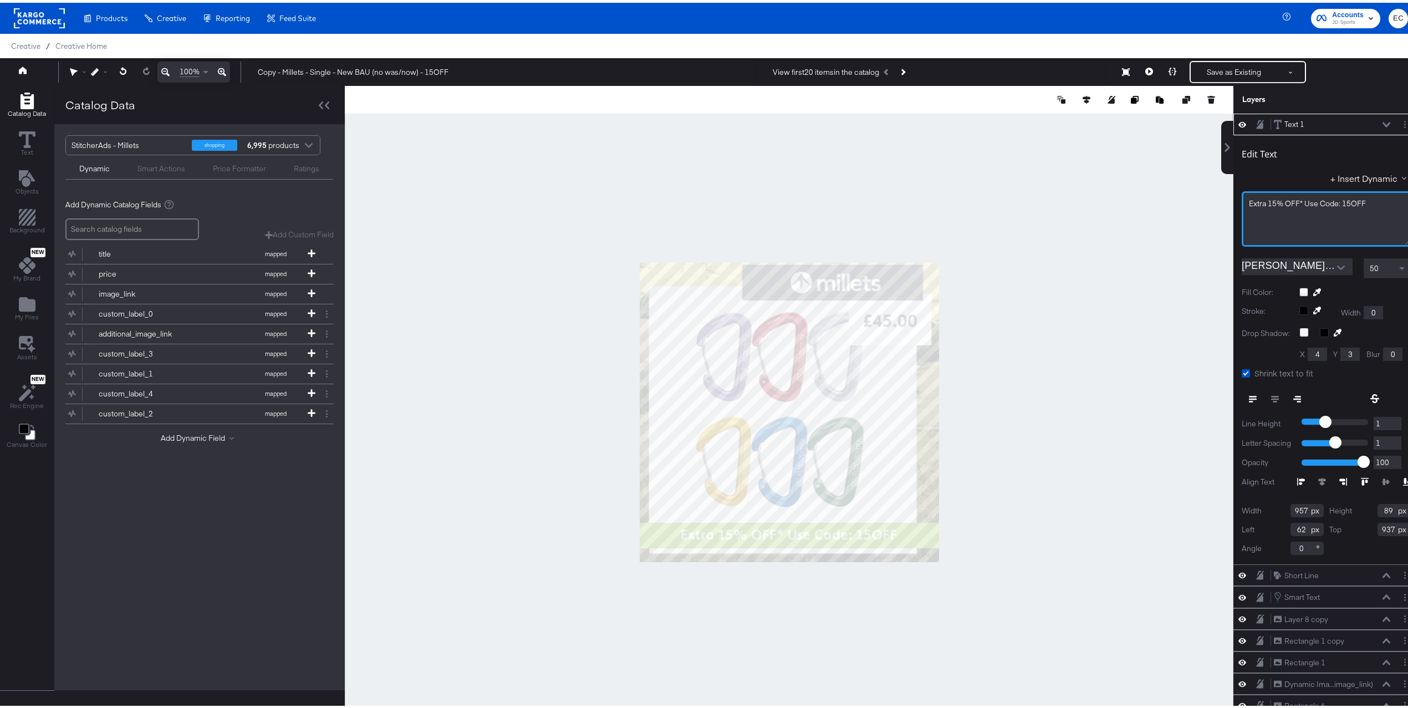
click at [1342, 200] on span "Extra 15% OFF* Use Code: 15OFF" at bounding box center [1306, 201] width 117 height 10
click at [1342, 199] on span "Extra 15% OFF* Use Code: 15OFF" at bounding box center [1306, 201] width 117 height 10
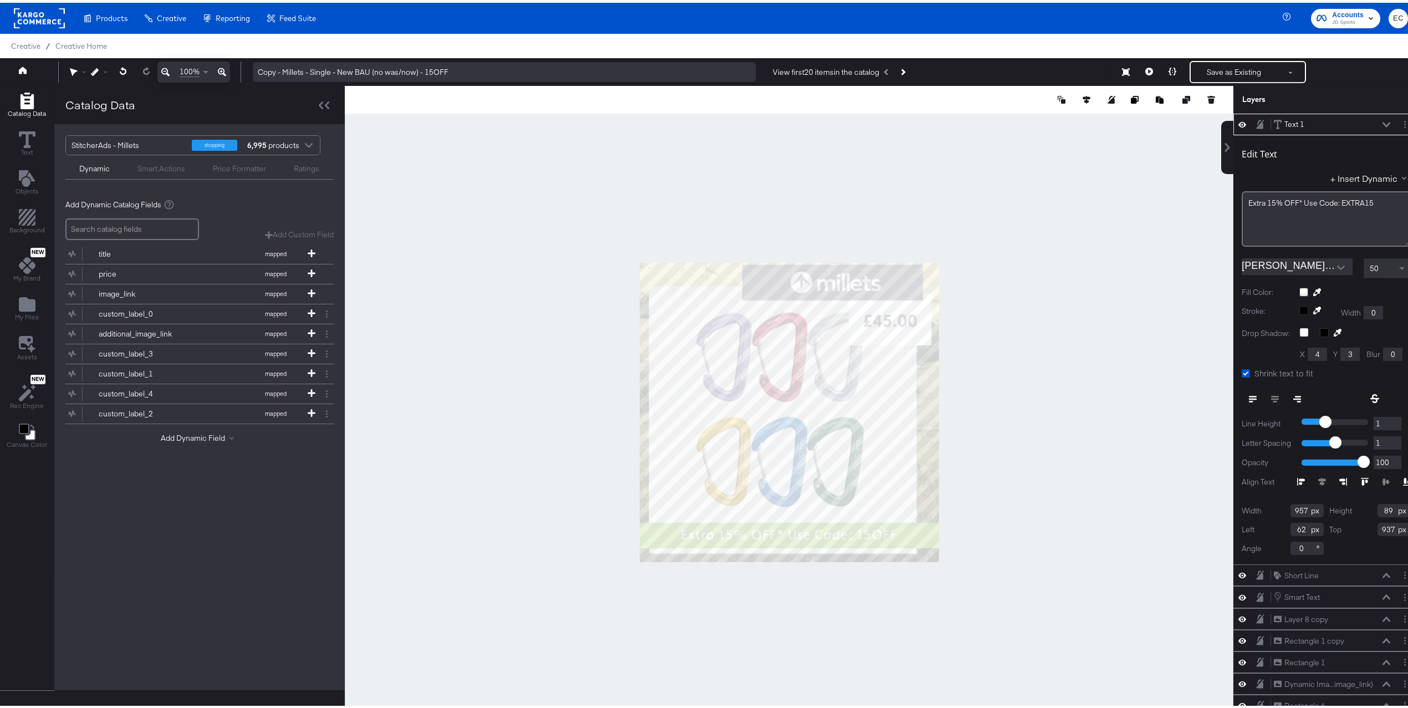
click at [433, 58] on div "Copy - Millets - Single - New BAU (no was/now) - 15OFF View first 20 items in t…" at bounding box center [826, 69] width 1164 height 22
click at [436, 66] on input "Copy - Millets - Single - New BAU (no was/now) - 15OFF" at bounding box center [504, 69] width 503 height 21
paste input "EXTRA15"
click at [268, 65] on input "Copy - Millets - Single - New BAU (no was/now) - EXTRA15" at bounding box center [504, 69] width 503 height 21
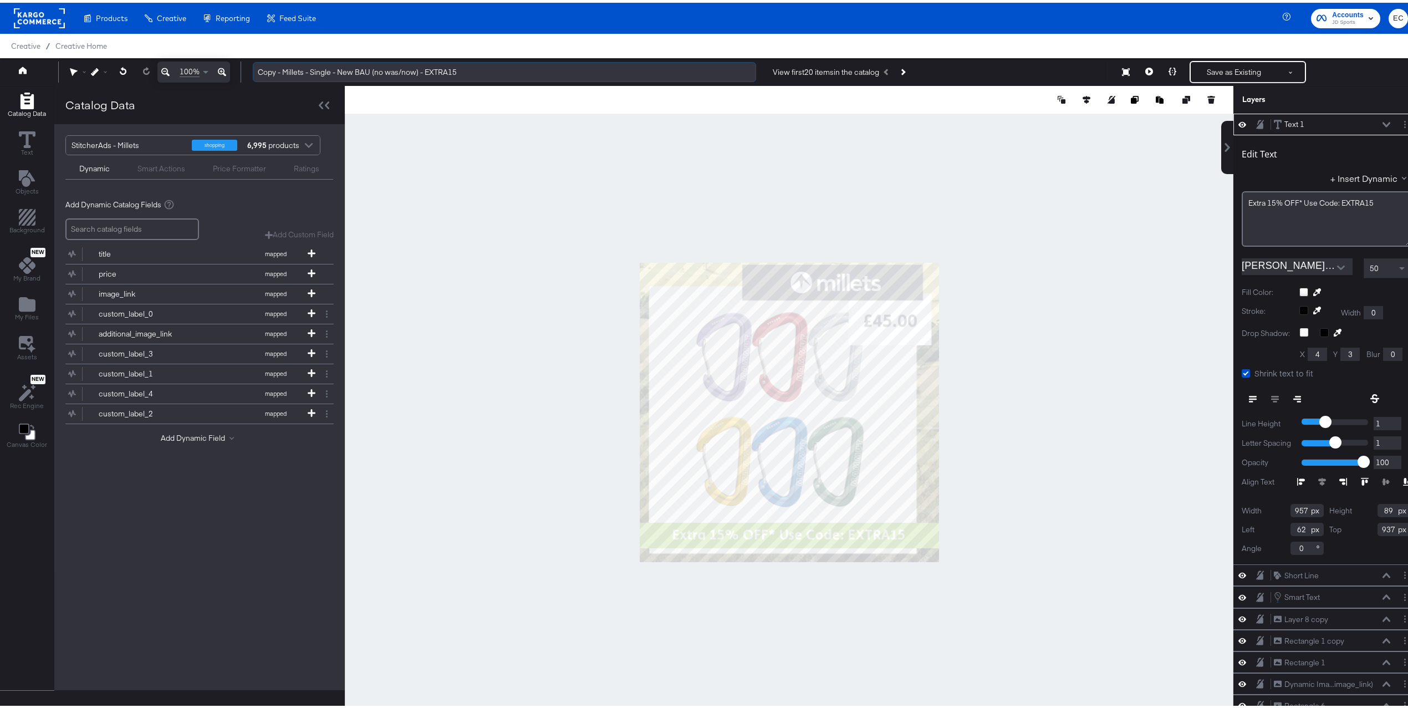
click at [269, 65] on input "Copy - Millets - Single - New BAU (no was/now) - EXTRA15" at bounding box center [504, 69] width 503 height 21
type input "Millets - Single - New BAU (no was/now) - EXTRA15"
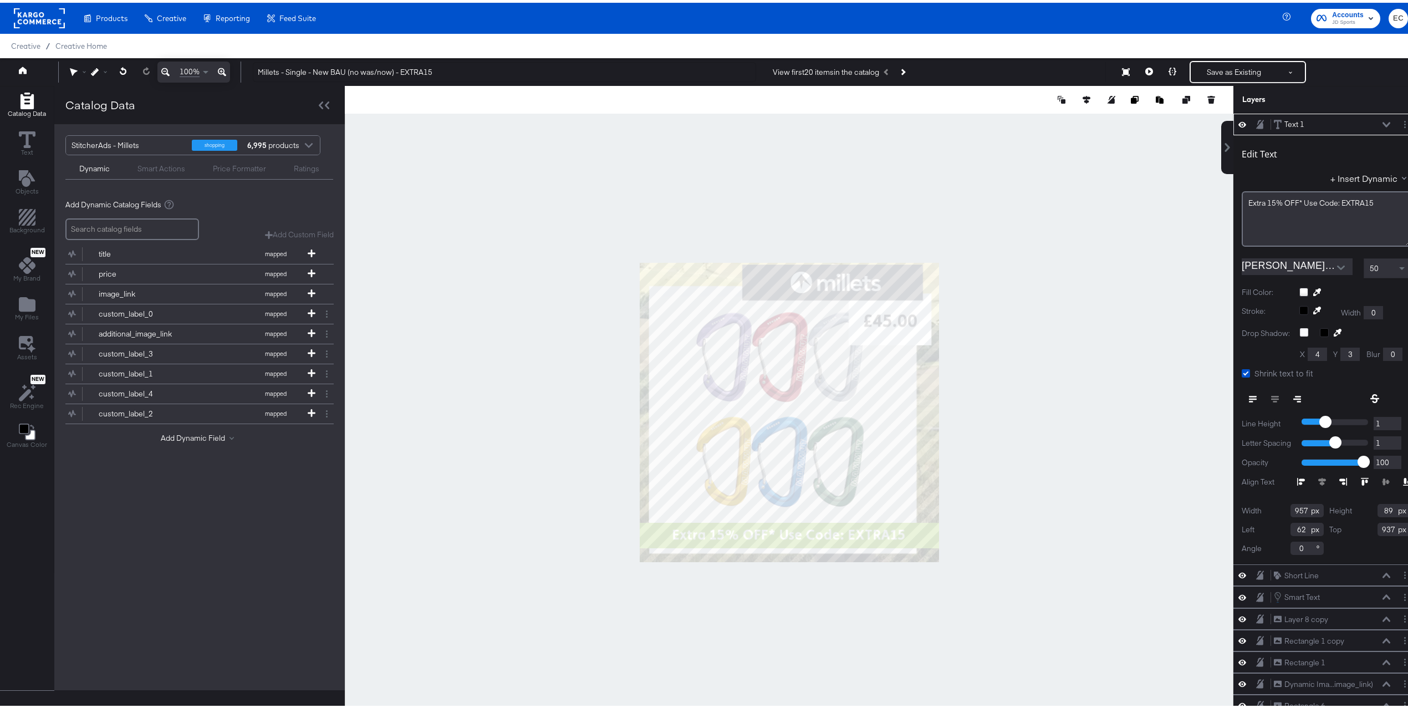
click at [431, 182] on div at bounding box center [789, 409] width 888 height 653
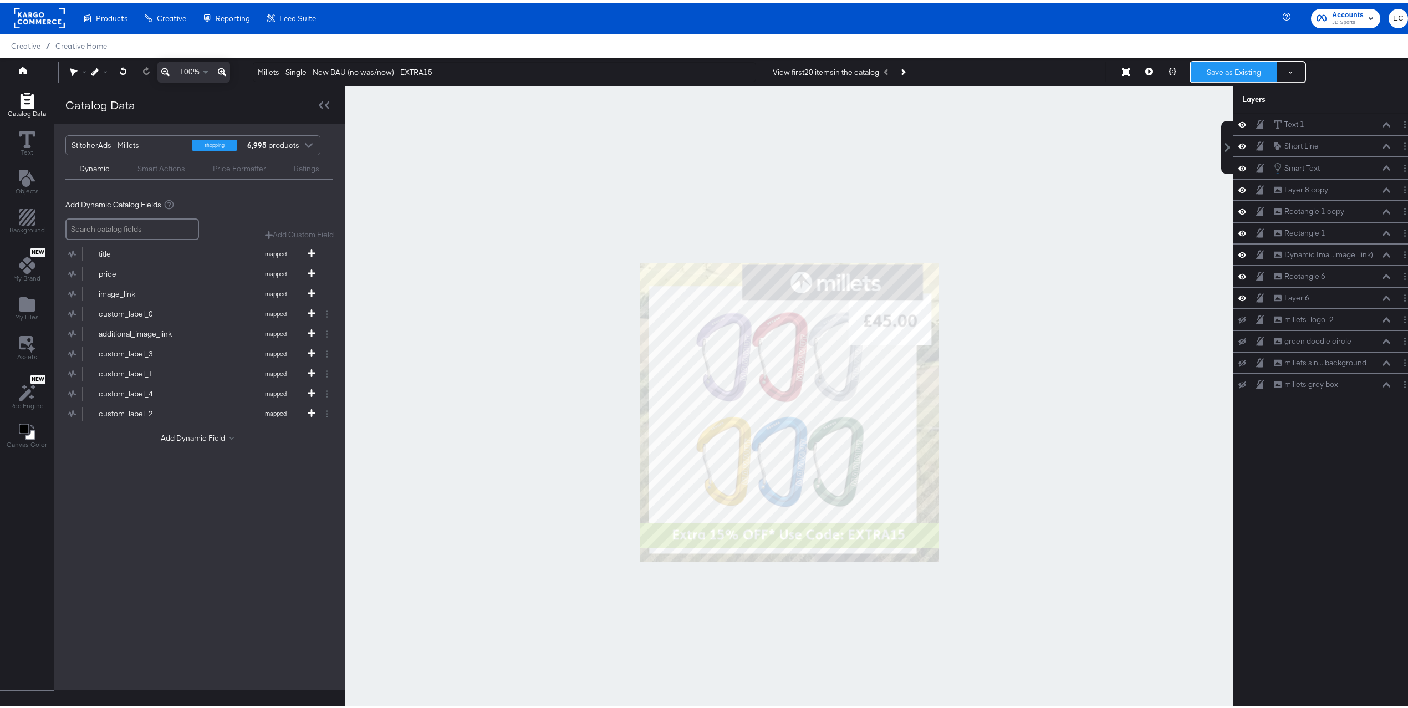
click at [1191, 71] on button "Save as Existing" at bounding box center [1233, 69] width 86 height 20
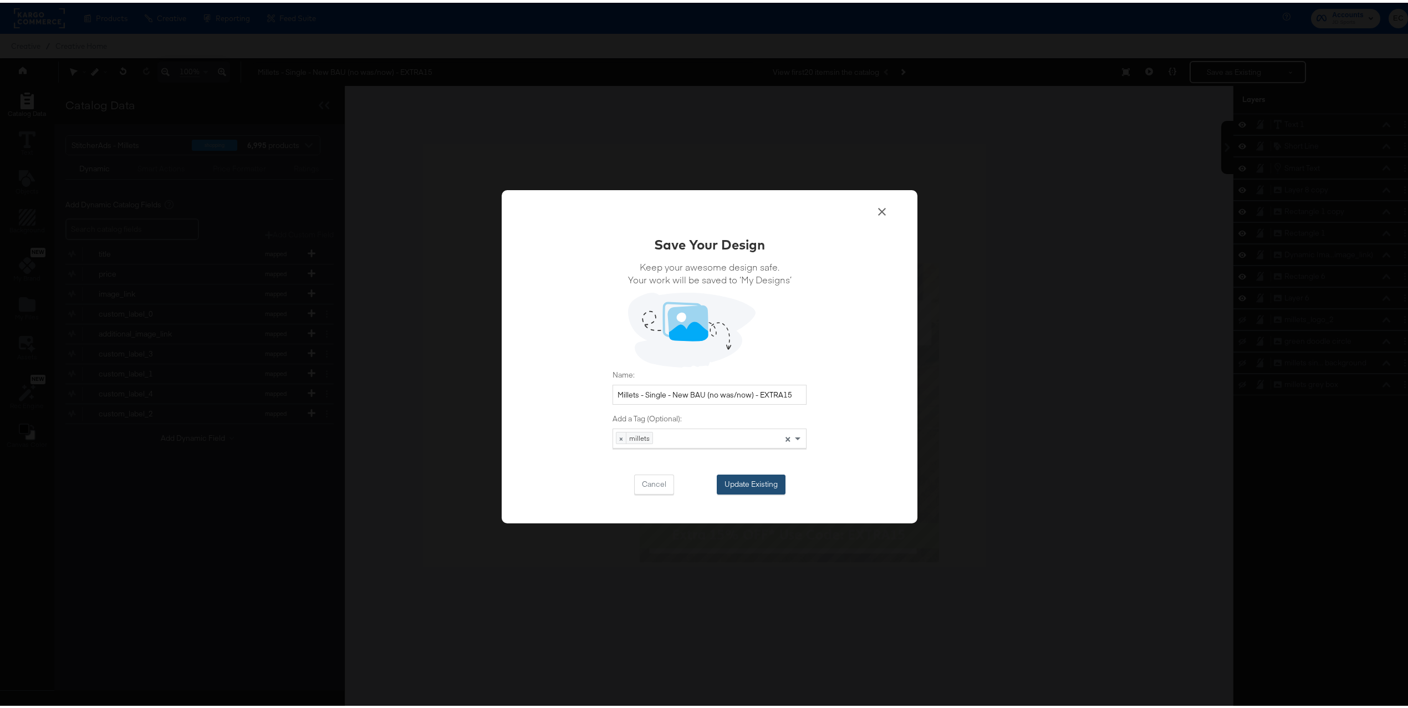
click at [769, 472] on div "Cancel Update Existing" at bounding box center [709, 482] width 194 height 20
click at [736, 482] on button "Update Existing" at bounding box center [750, 482] width 69 height 20
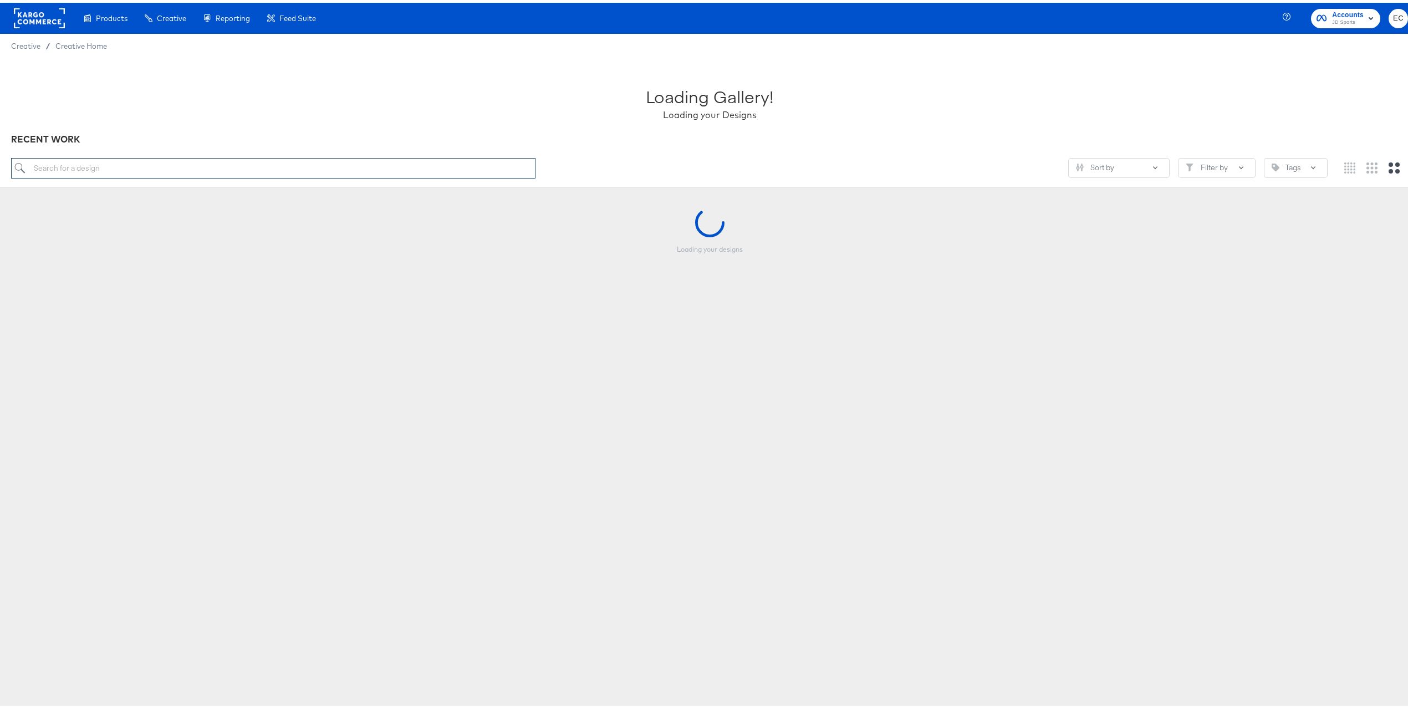
click at [195, 162] on input "search" at bounding box center [273, 165] width 524 height 21
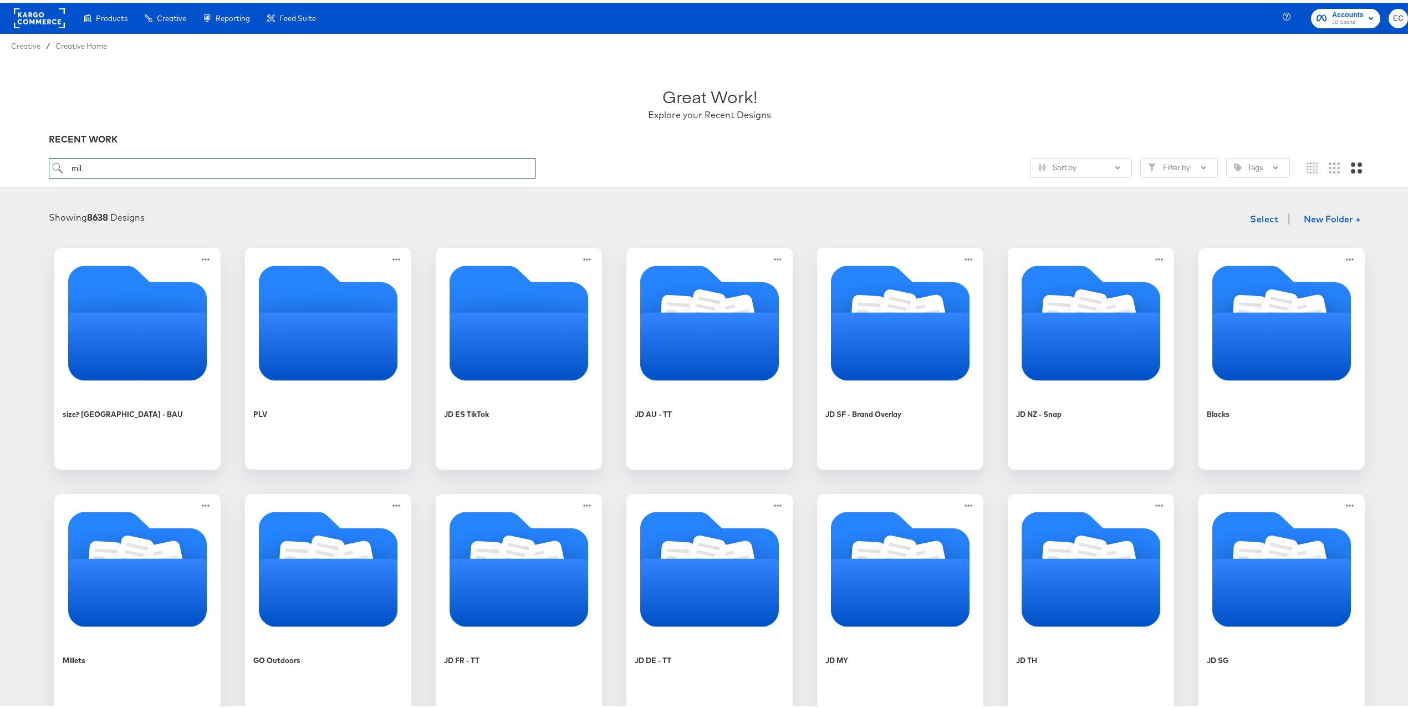
type input "mil"
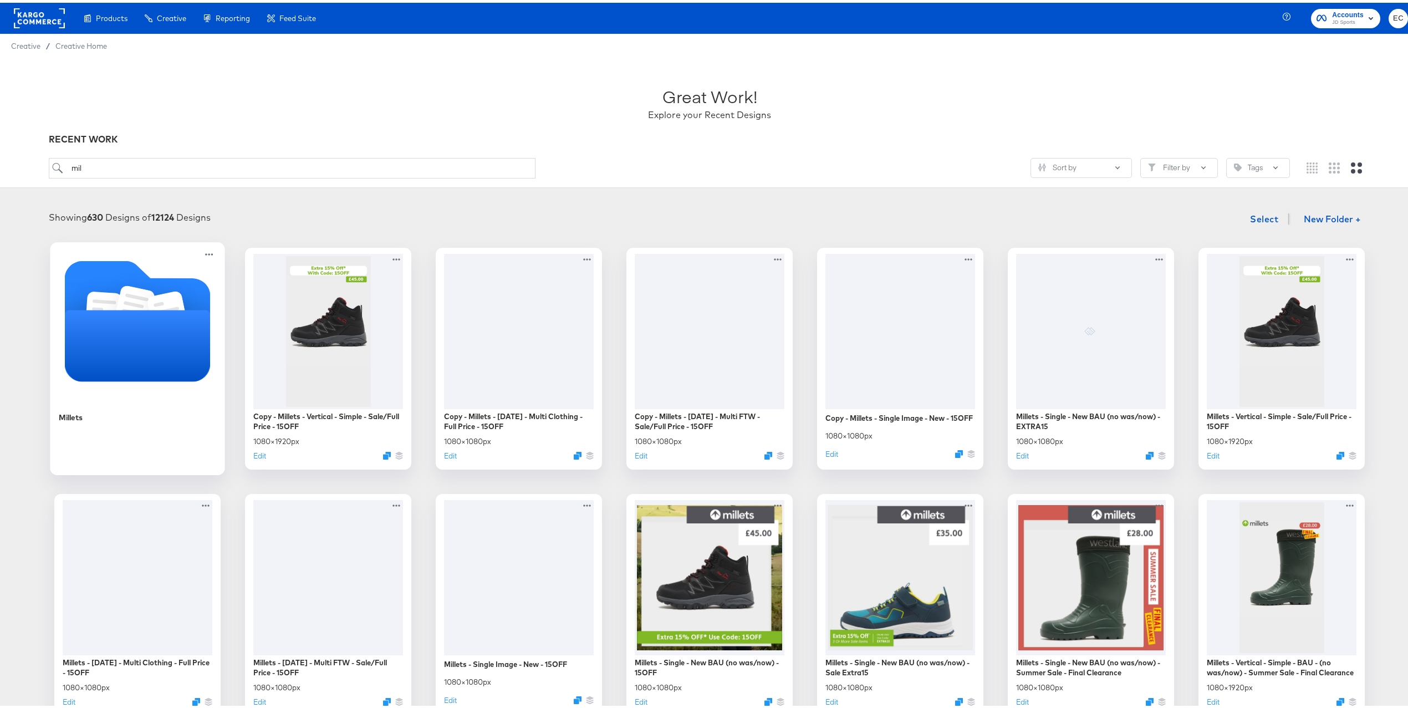
click at [119, 332] on icon "Folder" at bounding box center [138, 342] width 146 height 71
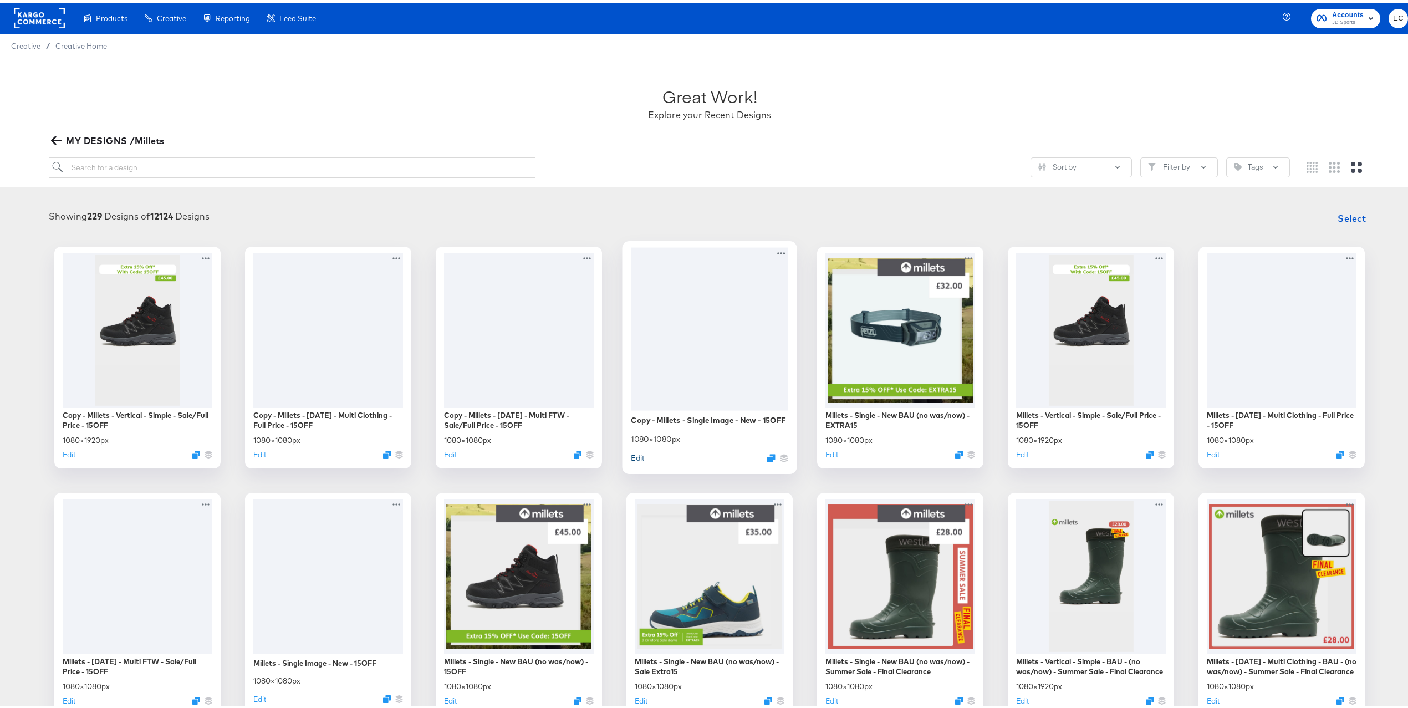
click at [634, 455] on button "Edit" at bounding box center [637, 454] width 13 height 11
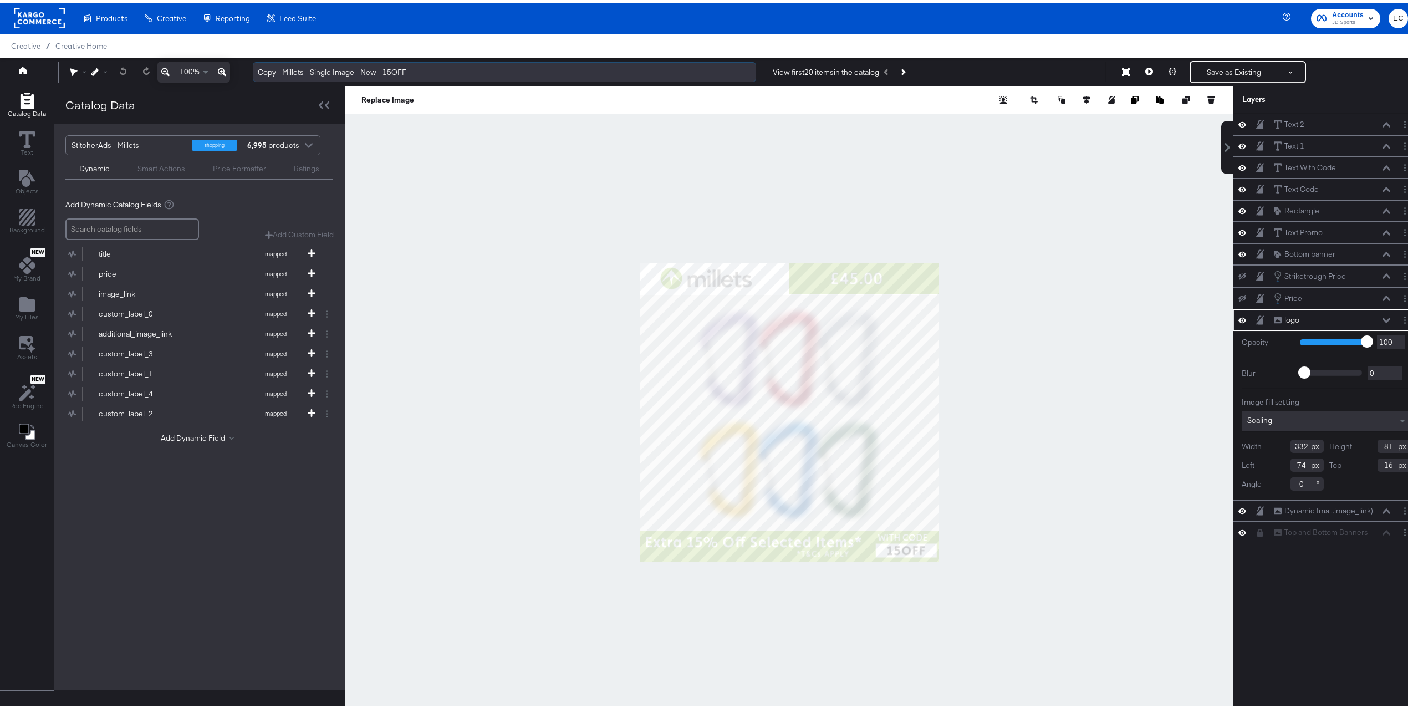
click at [385, 69] on input "Copy - Millets - Single Image - New - 15OFF" at bounding box center [504, 69] width 503 height 21
paste input "EXTRA15"
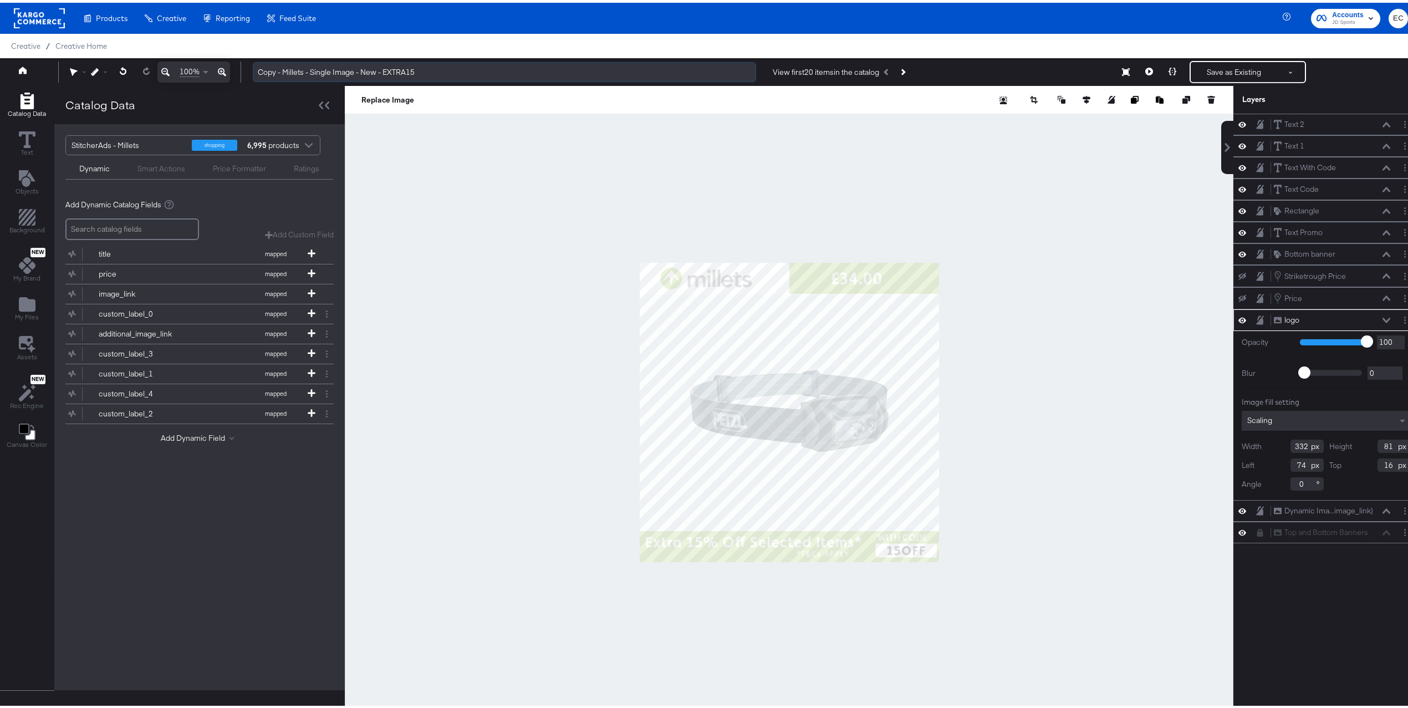
click at [270, 67] on input "Copy - Millets - Single Image - New - EXTRA15" at bounding box center [504, 69] width 503 height 21
type input "Millets - Single Image - New - EXTRA15"
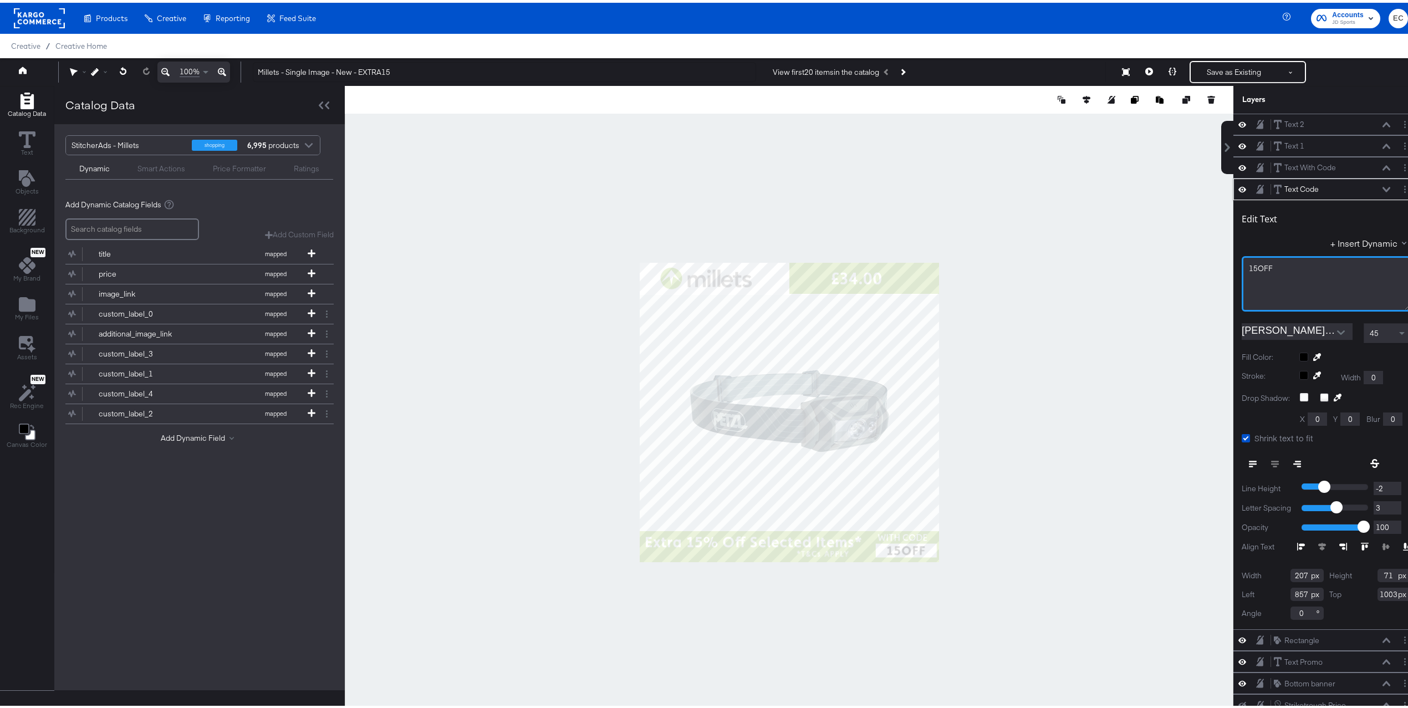
click at [1292, 279] on div "15OFF" at bounding box center [1325, 280] width 169 height 55
click at [1291, 278] on div "15OFF" at bounding box center [1325, 280] width 169 height 55
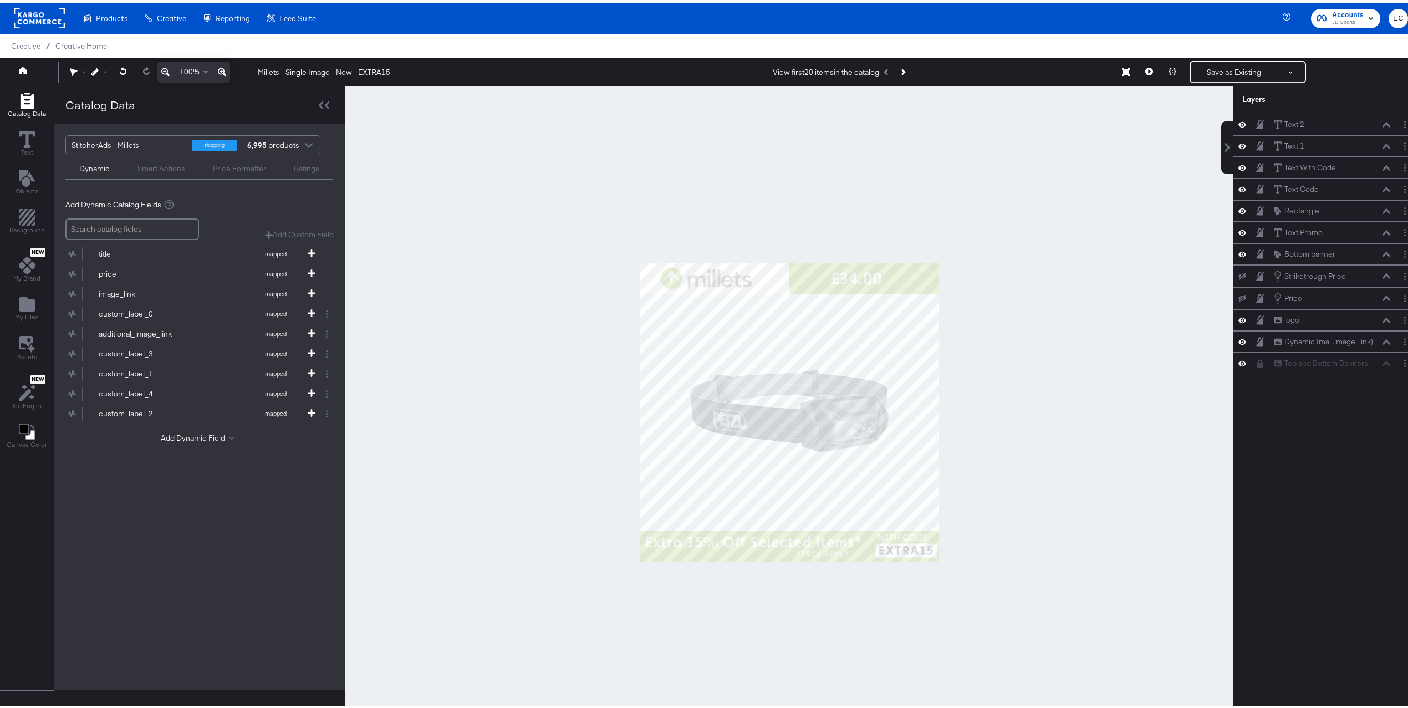
click at [1015, 506] on div at bounding box center [789, 409] width 888 height 653
click at [1220, 69] on button "Save as Existing" at bounding box center [1233, 69] width 86 height 20
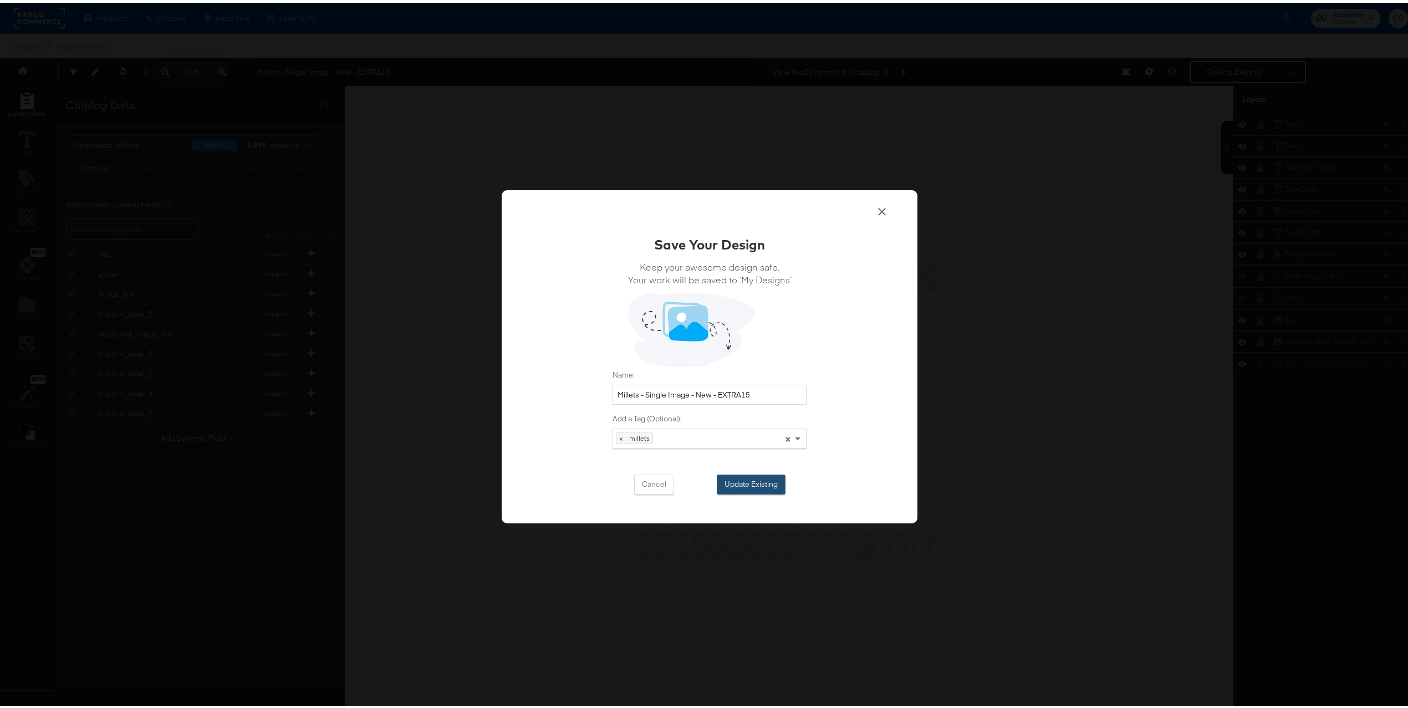
click at [759, 481] on button "Update Existing" at bounding box center [750, 482] width 69 height 20
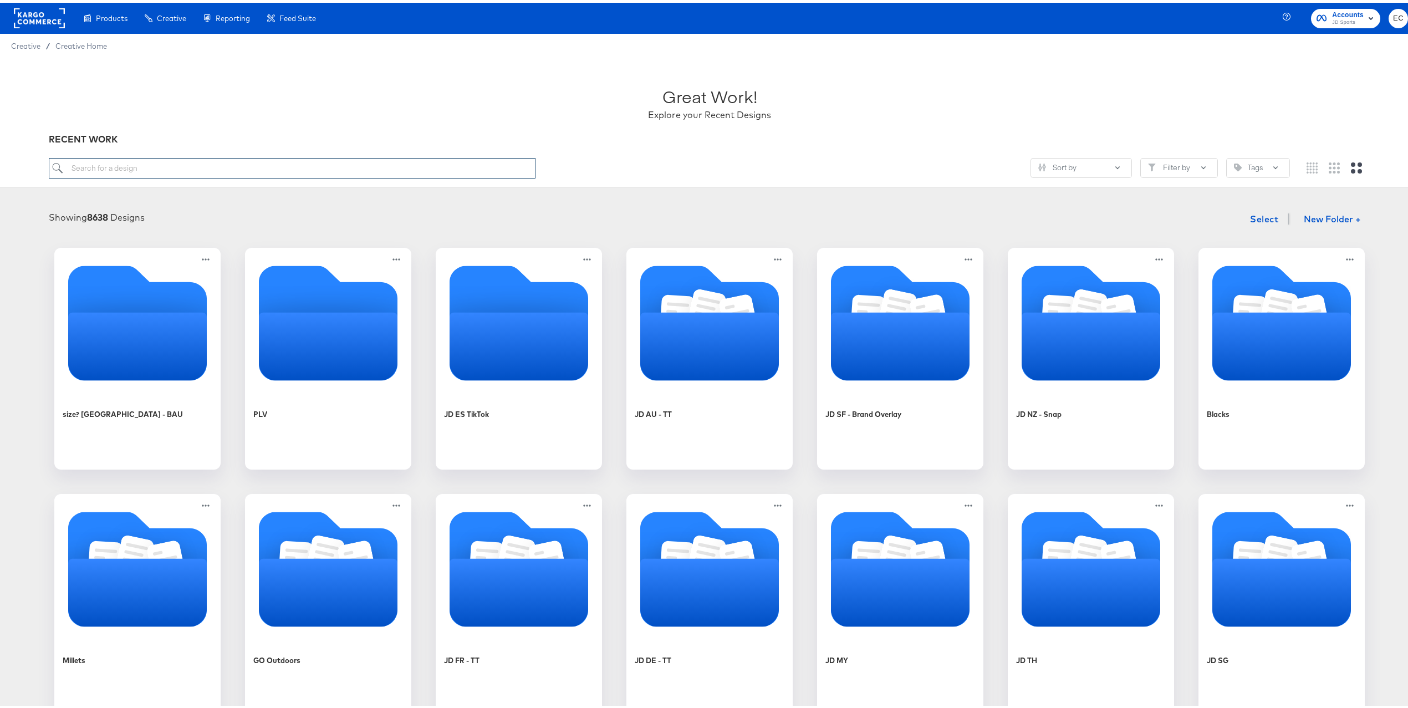
click at [485, 166] on input "search" at bounding box center [292, 165] width 487 height 21
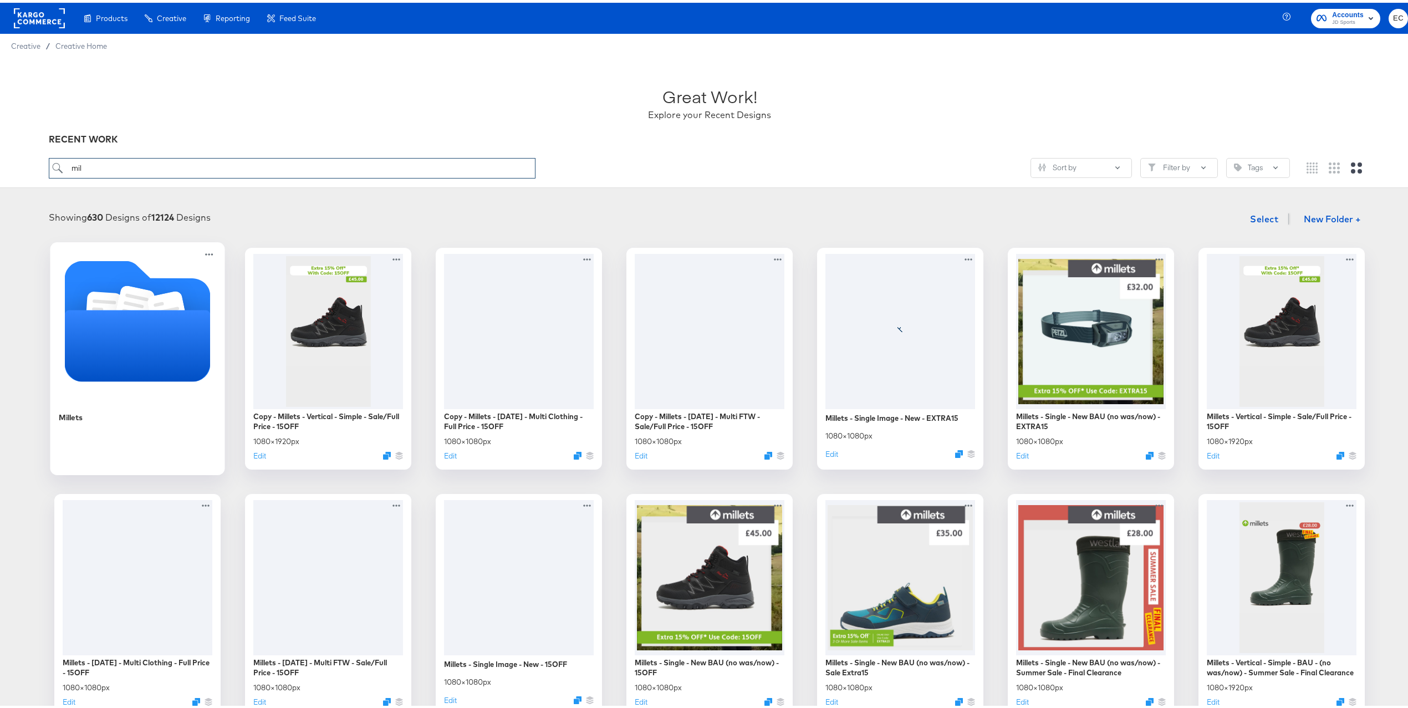
type input "mil"
click at [90, 331] on icon "Folder" at bounding box center [138, 342] width 146 height 71
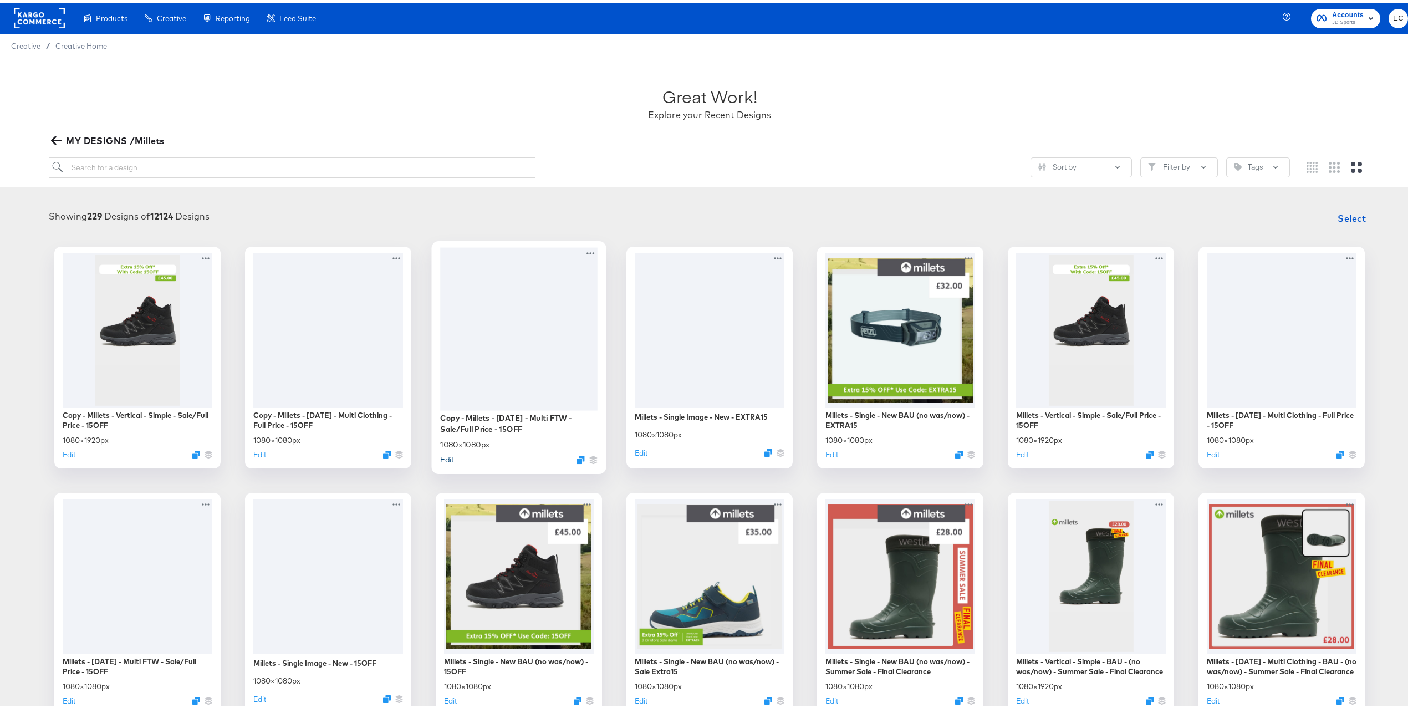
click at [440, 456] on button "Edit" at bounding box center [446, 456] width 13 height 11
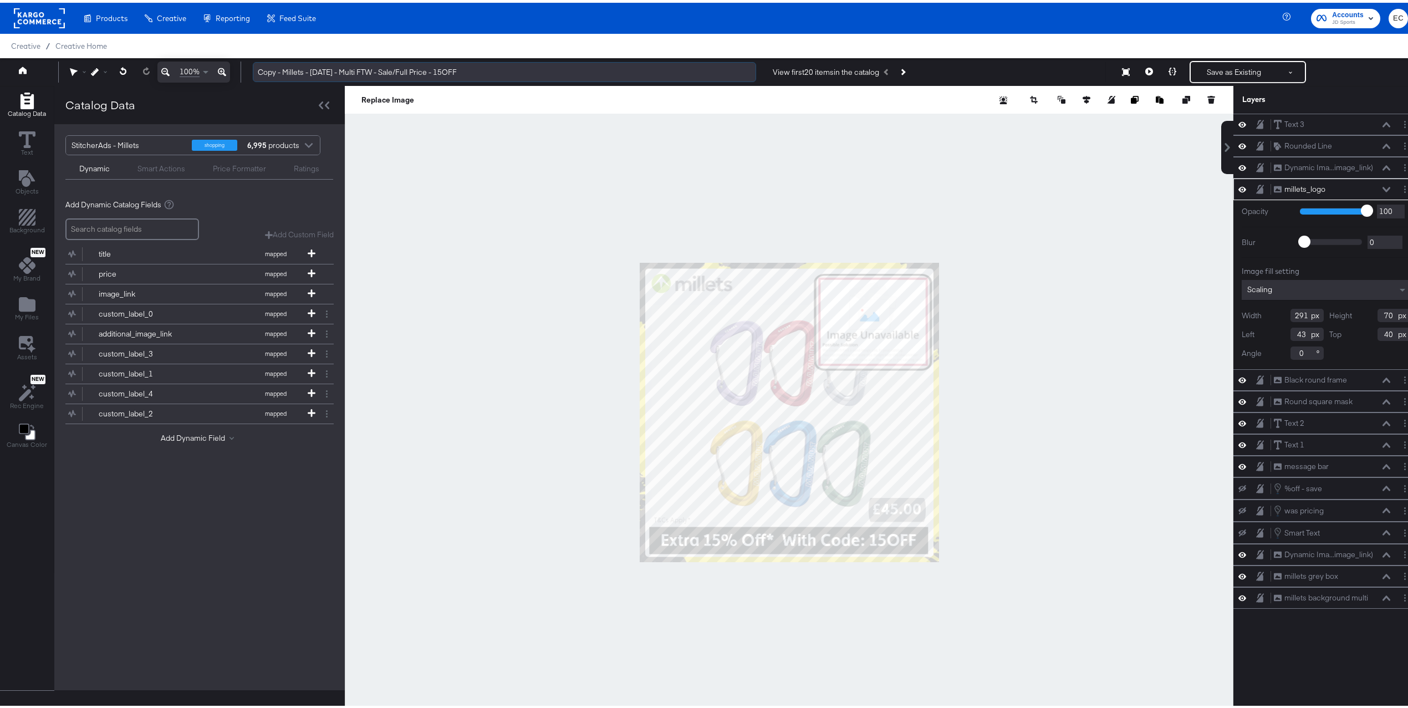
click at [444, 70] on input "Copy - Millets - [DATE] - Multi FTW - Sale/Full Price - 15OFF" at bounding box center [504, 69] width 503 height 21
paste input "EXTRA15"
click at [274, 69] on input "Copy - Millets - Mar 24 - Multi FTW - Sale/Full Price - EXTRA15" at bounding box center [504, 69] width 503 height 21
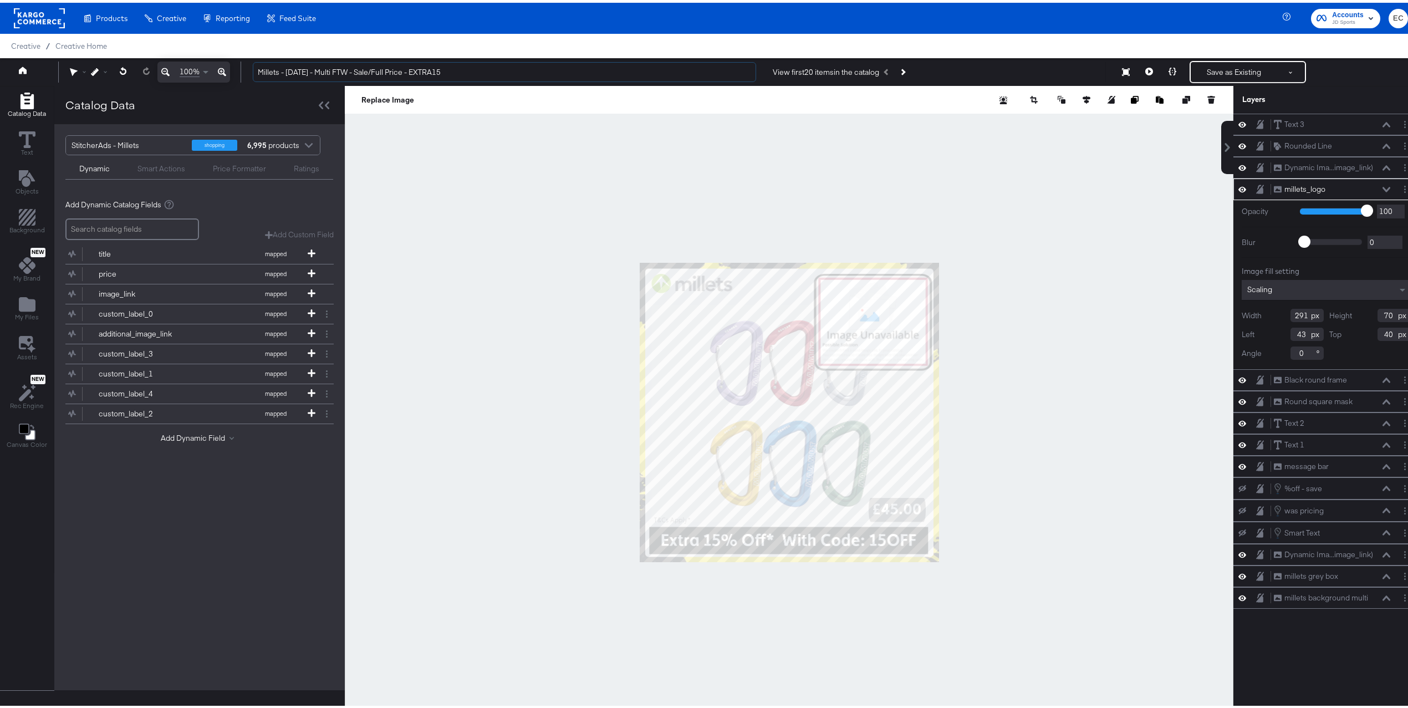
type input "Millets - [DATE] - Multi FTW - Sale/Full Price - EXTRA15"
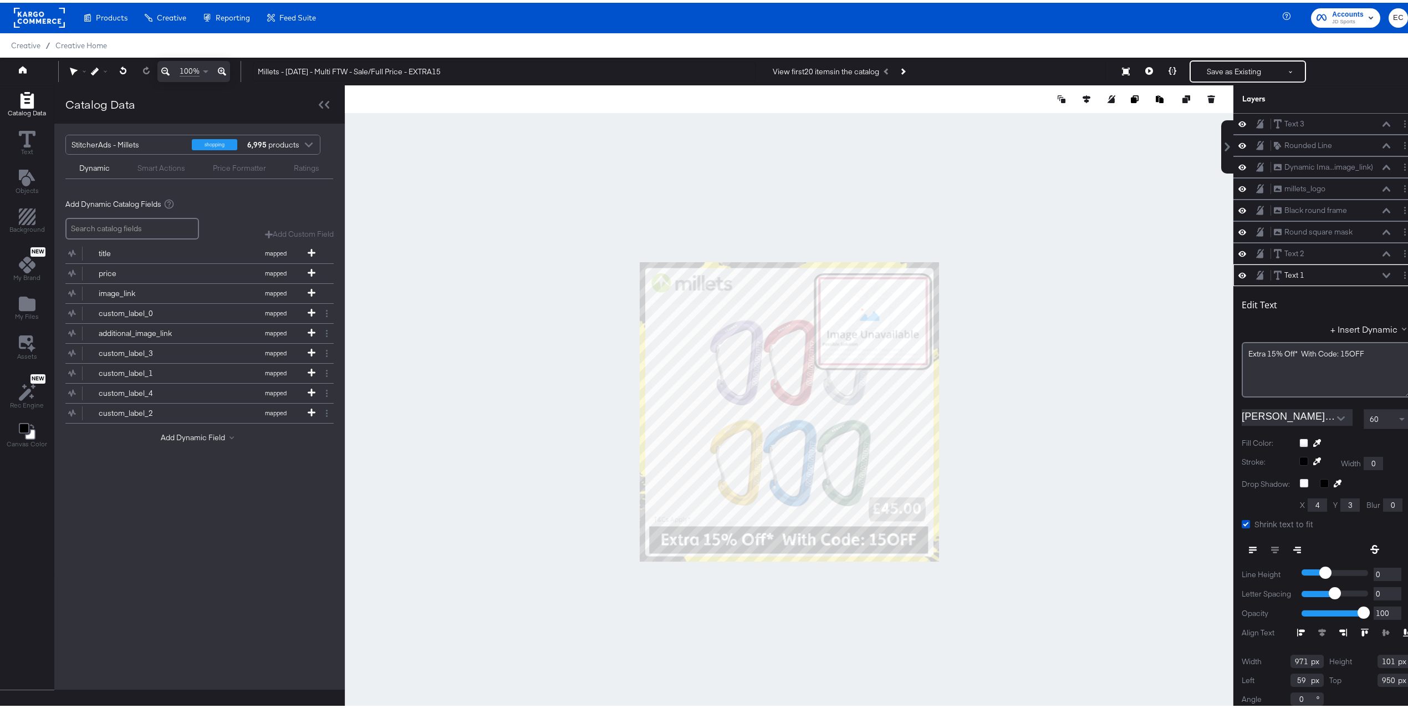
scroll to position [9, 0]
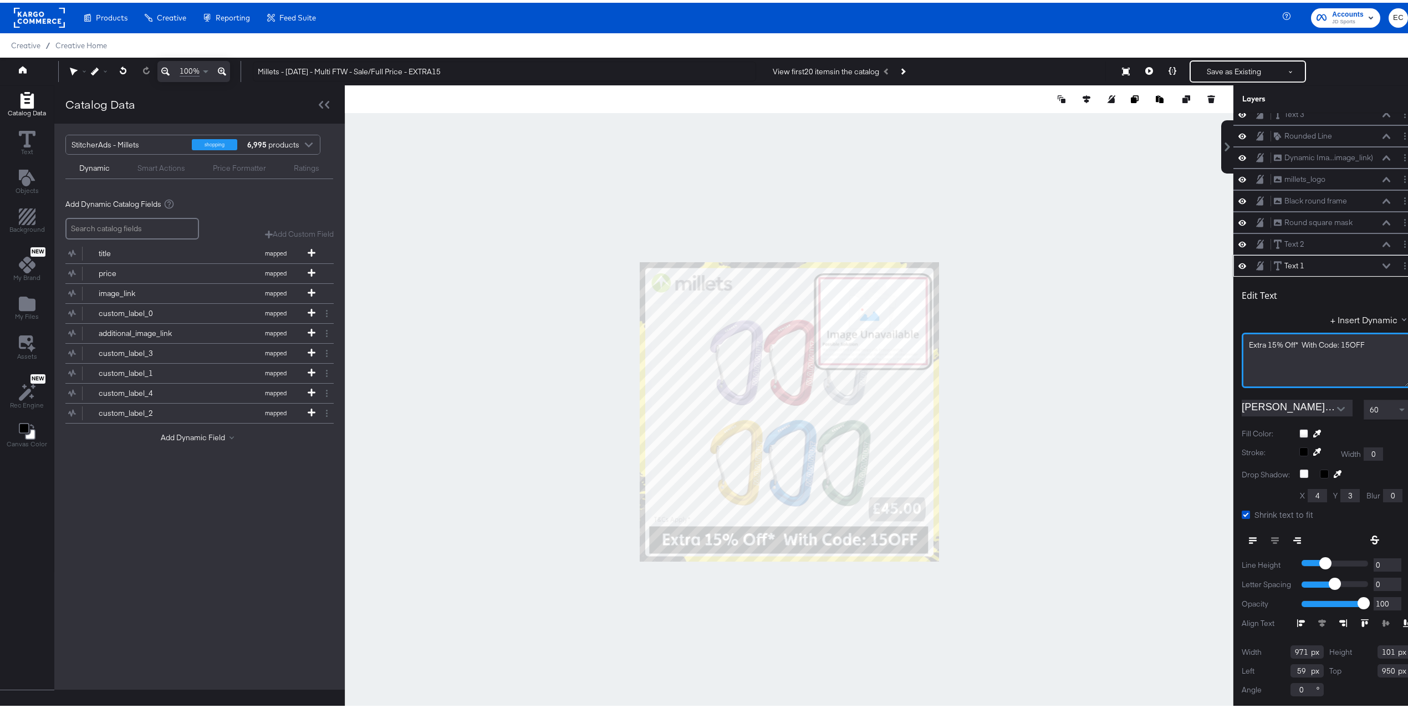
click at [1345, 347] on span "Extra 15% Off* With Code: 15OFF" at bounding box center [1306, 342] width 116 height 10
click at [1130, 331] on div at bounding box center [789, 409] width 888 height 653
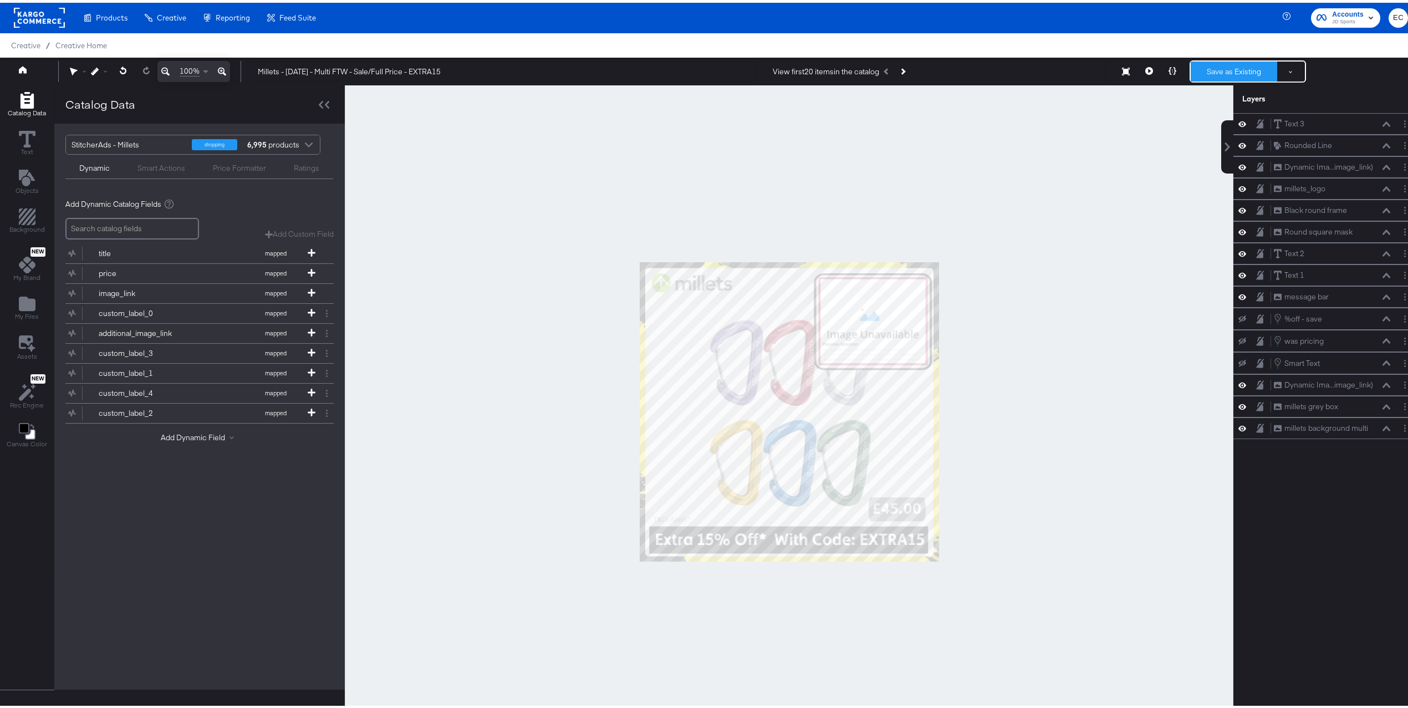
click at [1225, 69] on button "Save as Existing" at bounding box center [1233, 69] width 86 height 20
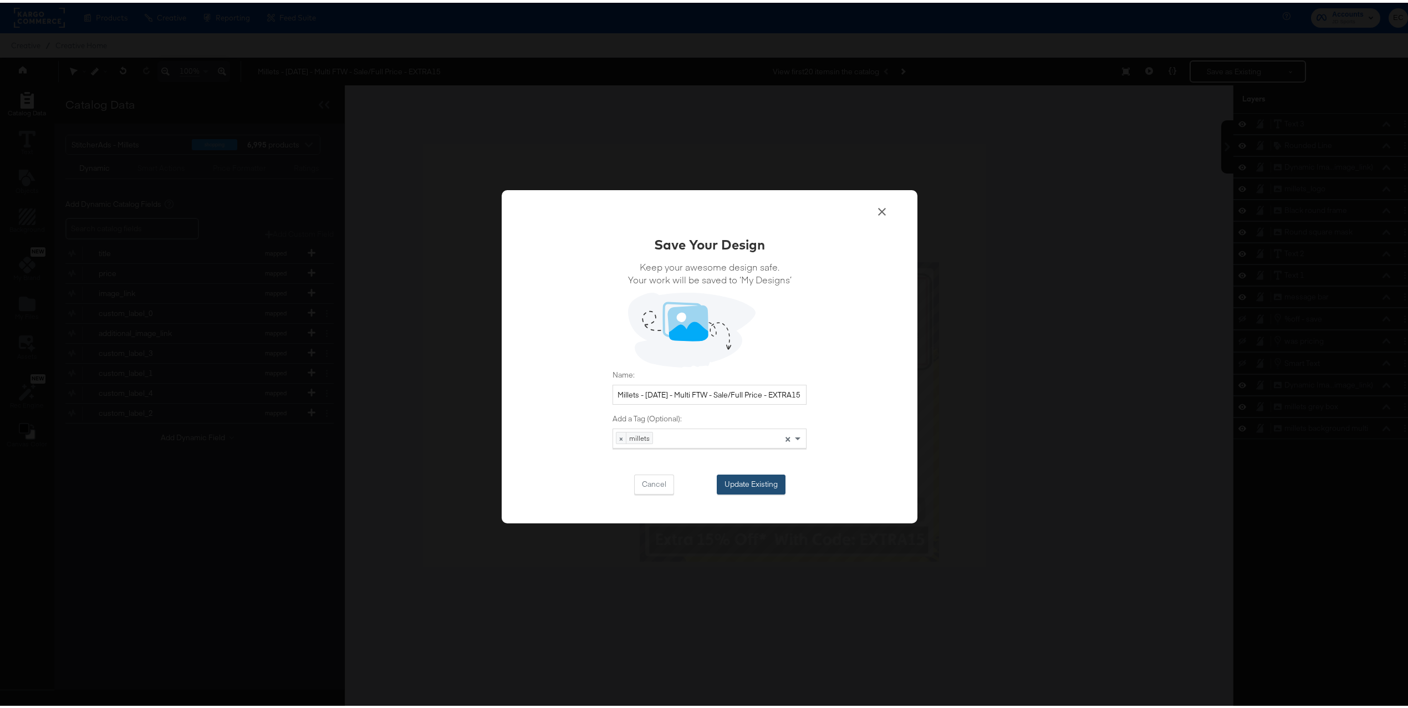
click at [768, 486] on button "Update Existing" at bounding box center [750, 482] width 69 height 20
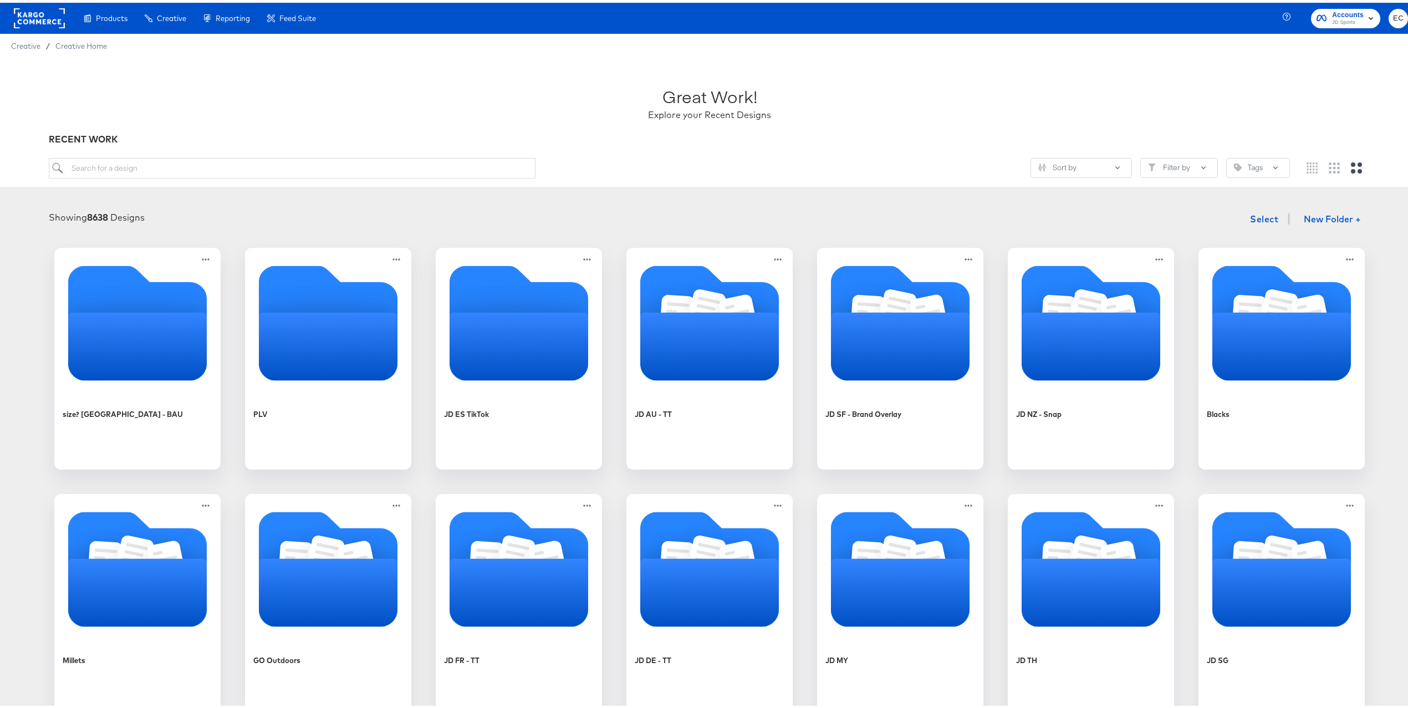
drag, startPoint x: 198, startPoint y: 153, endPoint x: 197, endPoint y: 158, distance: 5.7
click at [197, 156] on div "Great Work! Explore your Recent Designs RECENT WORK Sort by Filter by Tags" at bounding box center [709, 120] width 1419 height 130
click at [197, 160] on input "search" at bounding box center [292, 165] width 487 height 21
type input "mil"
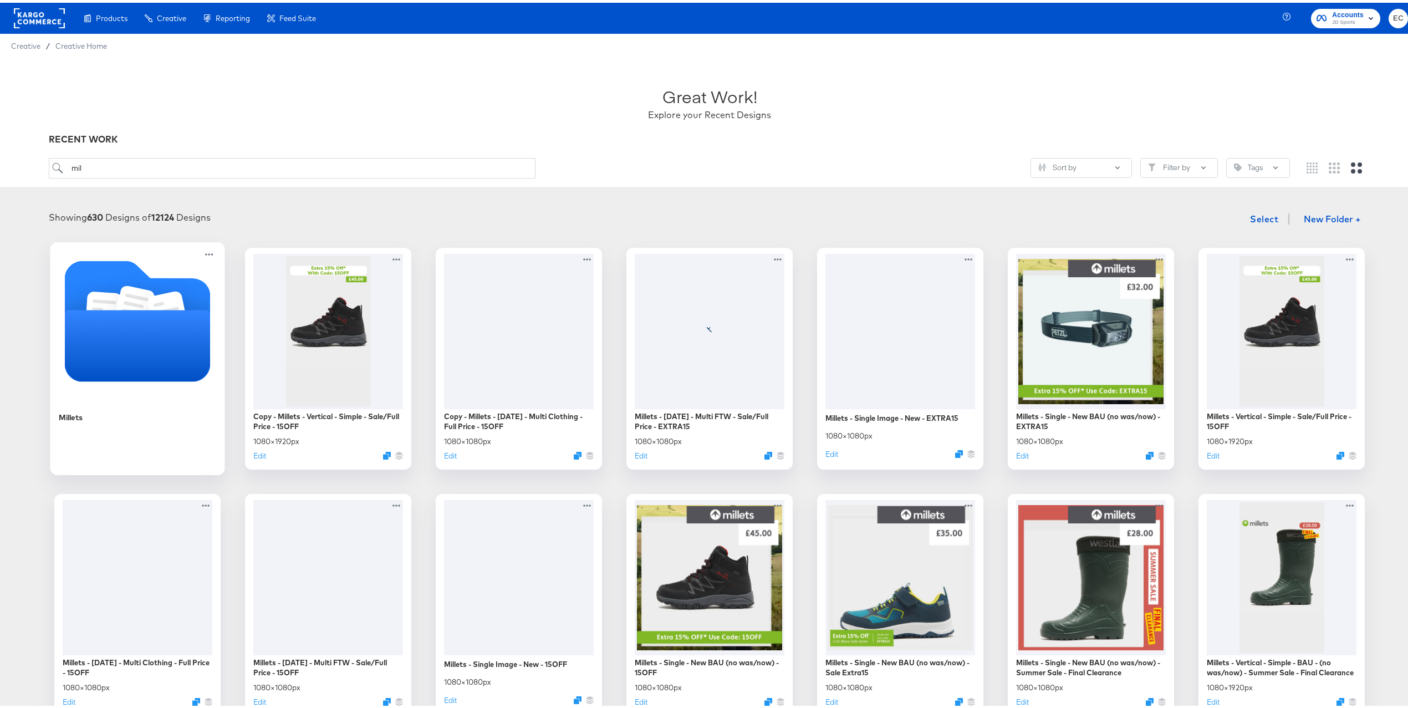
click at [126, 306] on icon "Folder" at bounding box center [134, 306] width 40 height 47
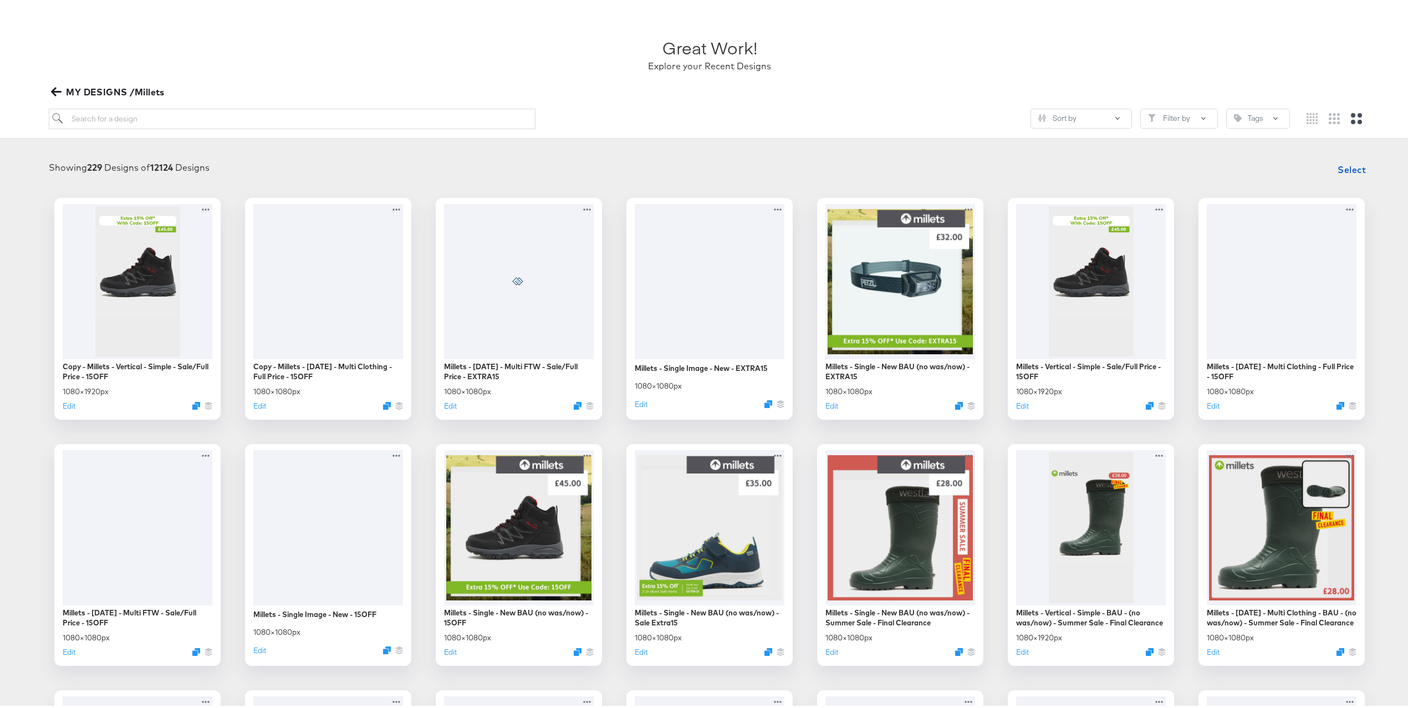
scroll to position [58, 0]
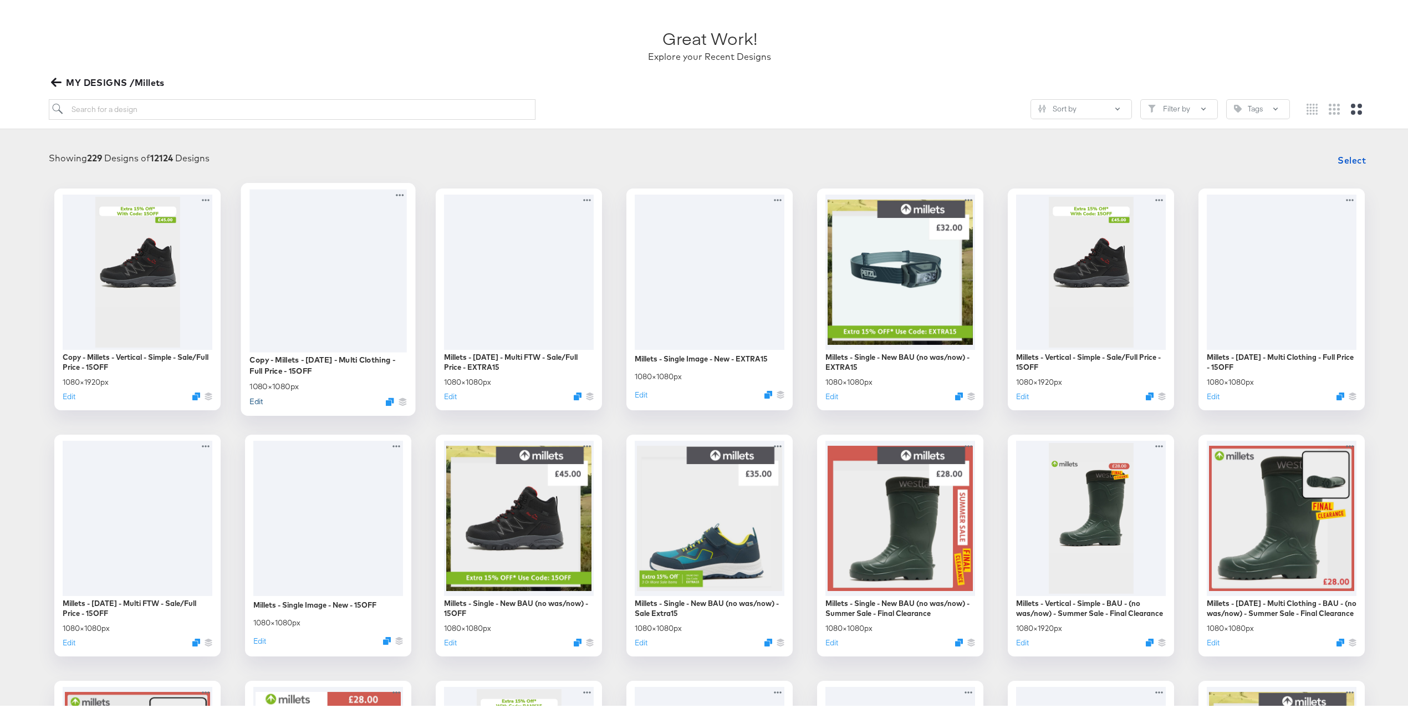
click at [249, 398] on button "Edit" at bounding box center [255, 398] width 13 height 11
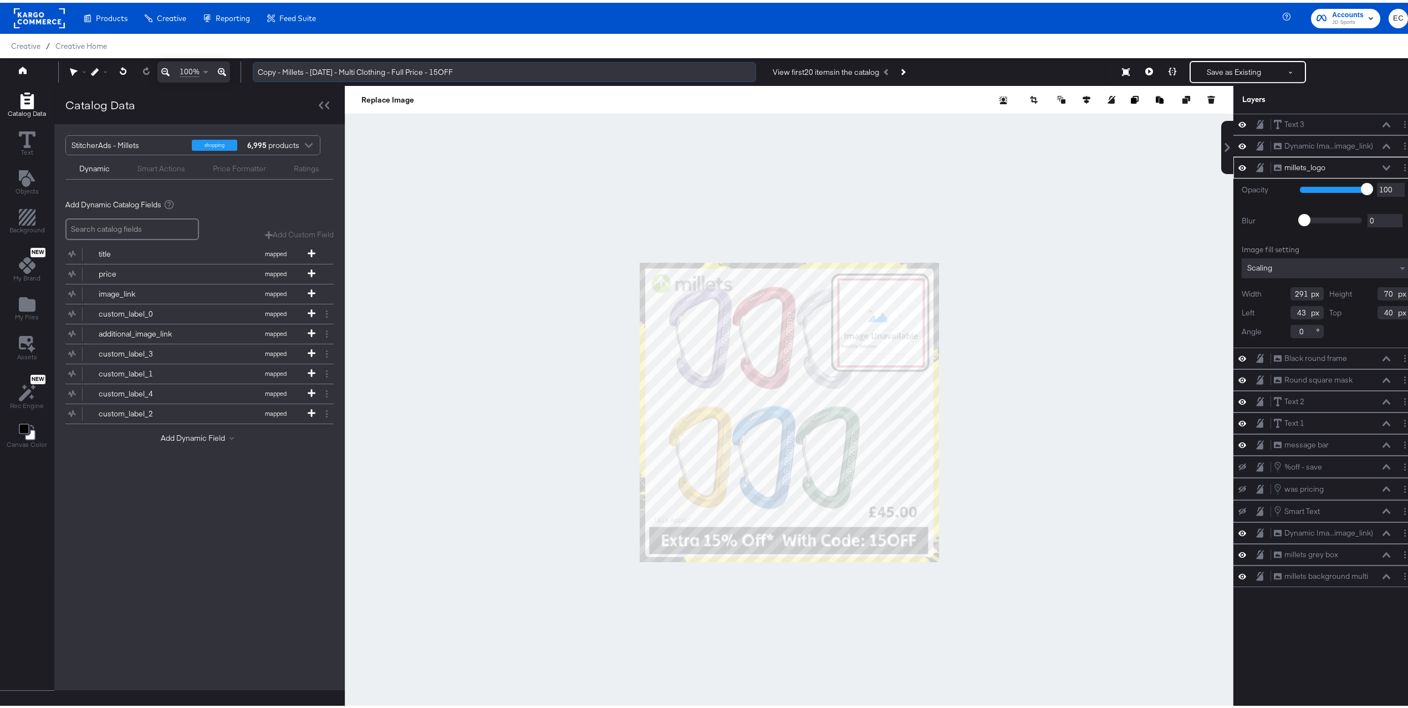
click at [454, 73] on input "Copy - Millets - Mar 24 - Multi Clothing - Full Price - 15OFF" at bounding box center [504, 69] width 503 height 21
paste input "EXTRA15"
click at [268, 73] on input "Copy - Millets - Mar 24 - Multi Clothing - Full Price - EXTRA15" at bounding box center [504, 69] width 503 height 21
click at [269, 73] on input "Copy - Millets - Mar 24 - Multi Clothing - Full Price - EXTRA15" at bounding box center [504, 69] width 503 height 21
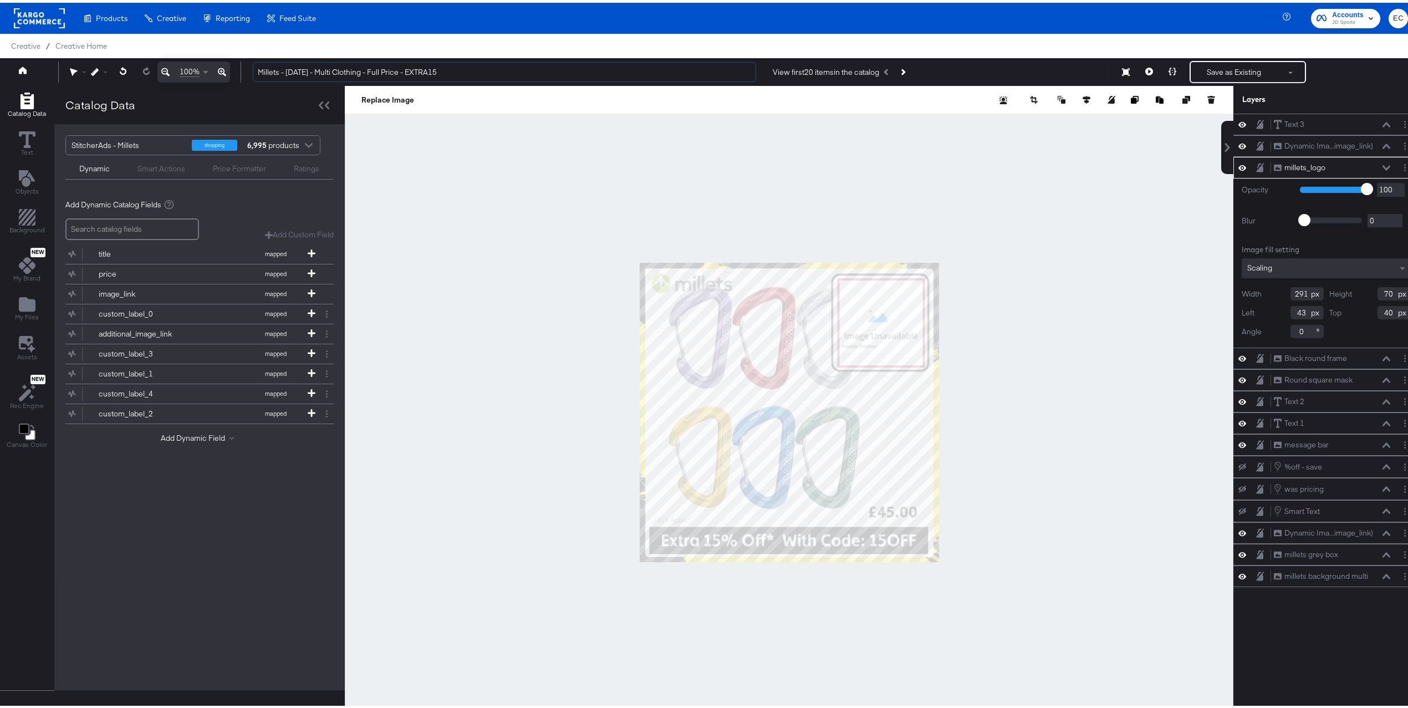
type input "Millets - Mar 24 - Multi Clothing - Full Price - EXTRA15"
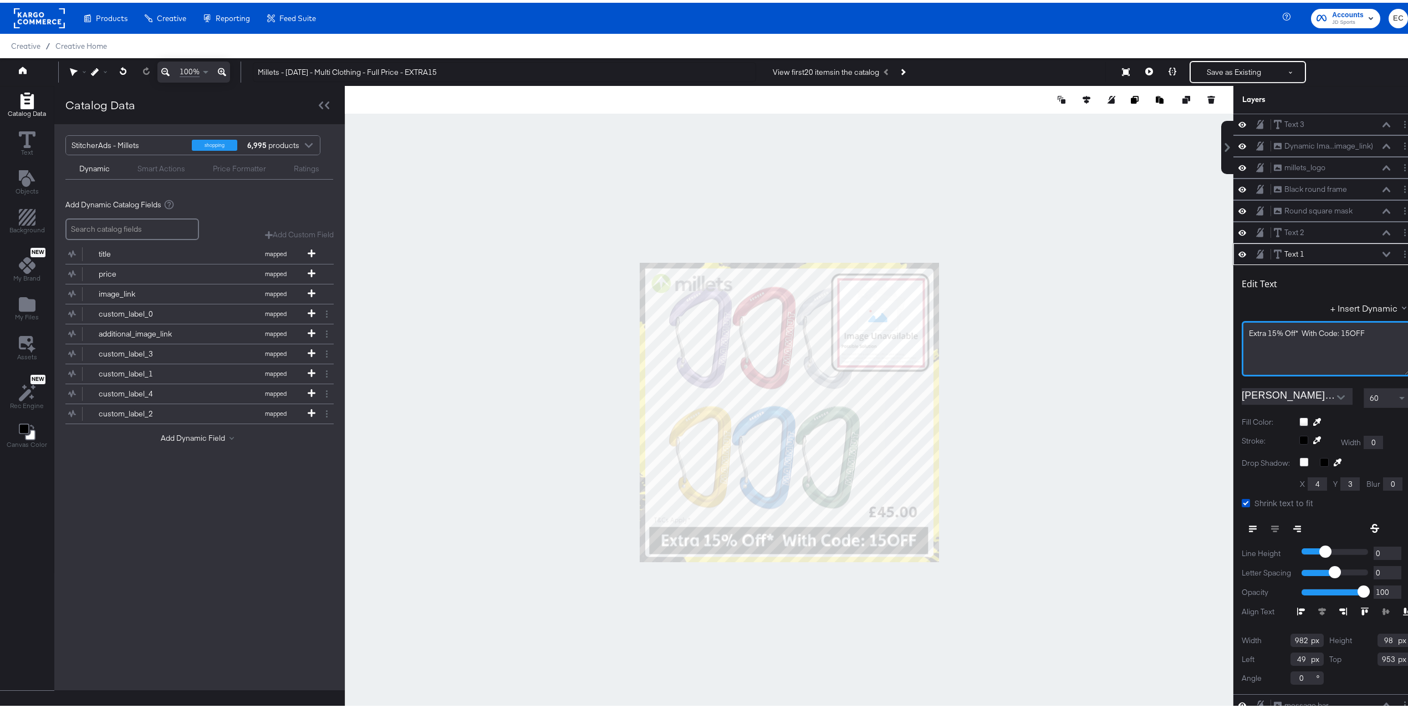
click at [1335, 335] on span "Extra 15% Off* With Code: 15OFF" at bounding box center [1306, 330] width 116 height 10
click at [1206, 68] on button "Save as Existing" at bounding box center [1233, 69] width 86 height 20
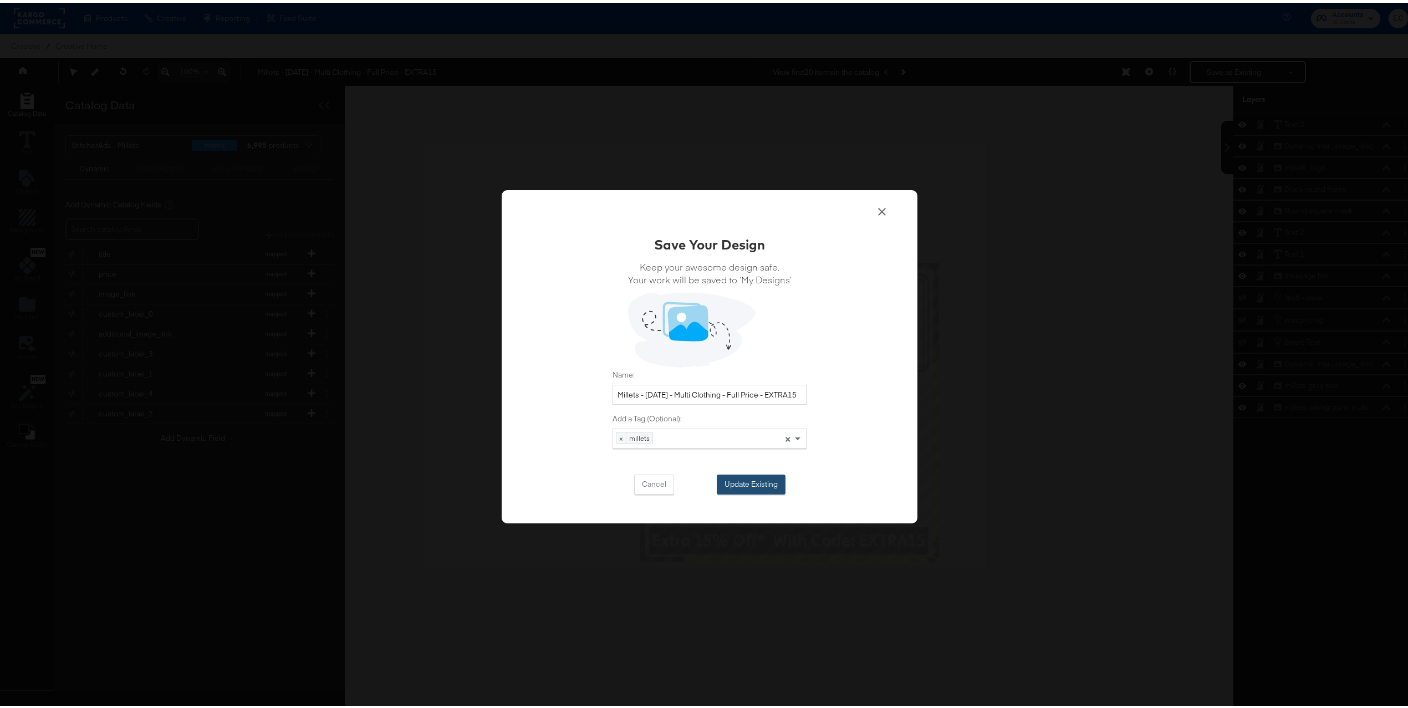
click at [756, 489] on button "Update Existing" at bounding box center [750, 482] width 69 height 20
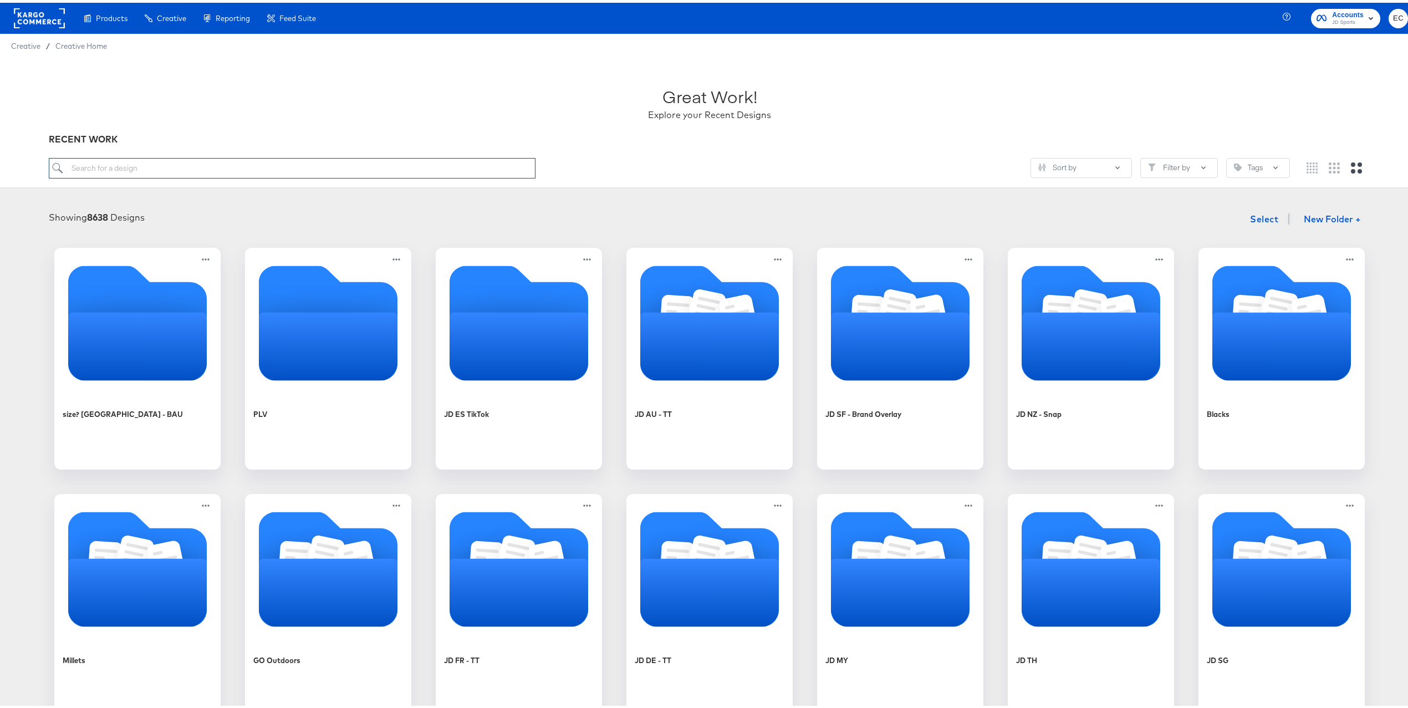
click at [364, 166] on input "search" at bounding box center [292, 165] width 487 height 21
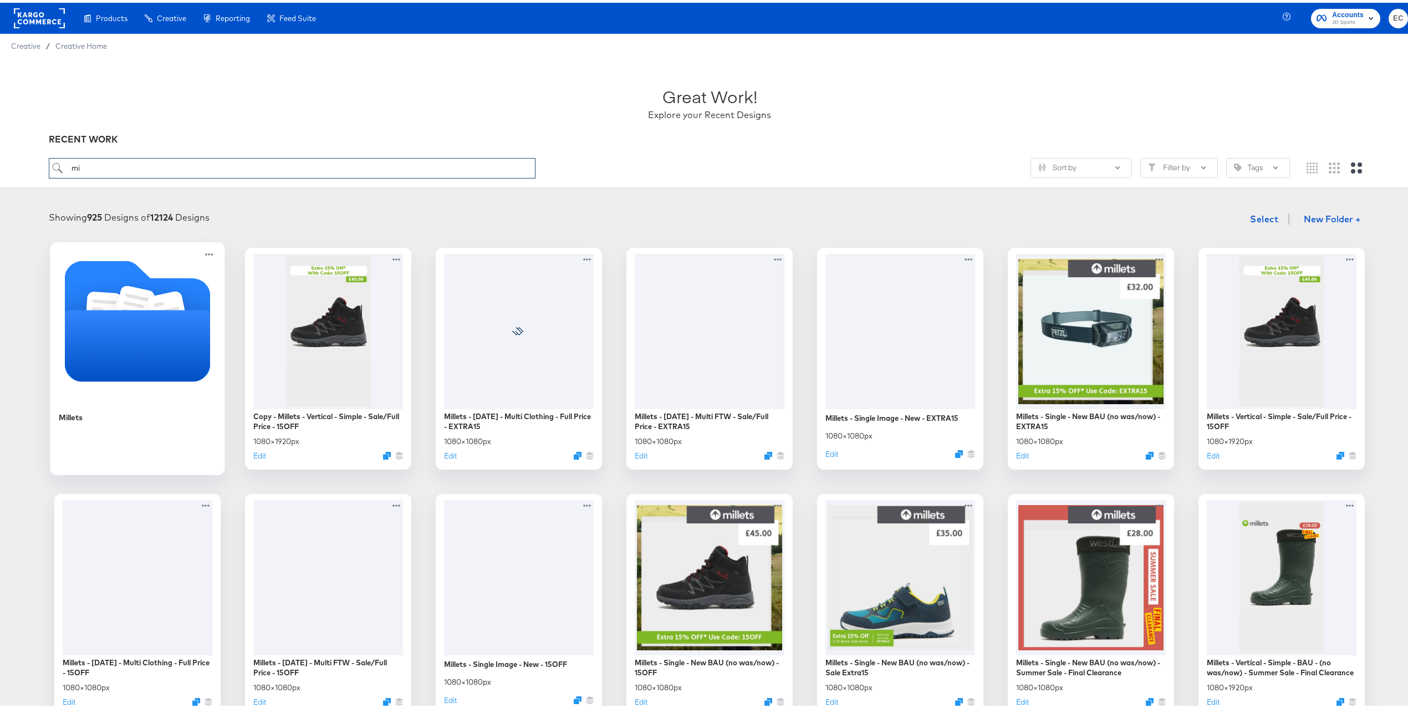
type input "mi"
click at [124, 356] on icon "Folder" at bounding box center [138, 342] width 146 height 71
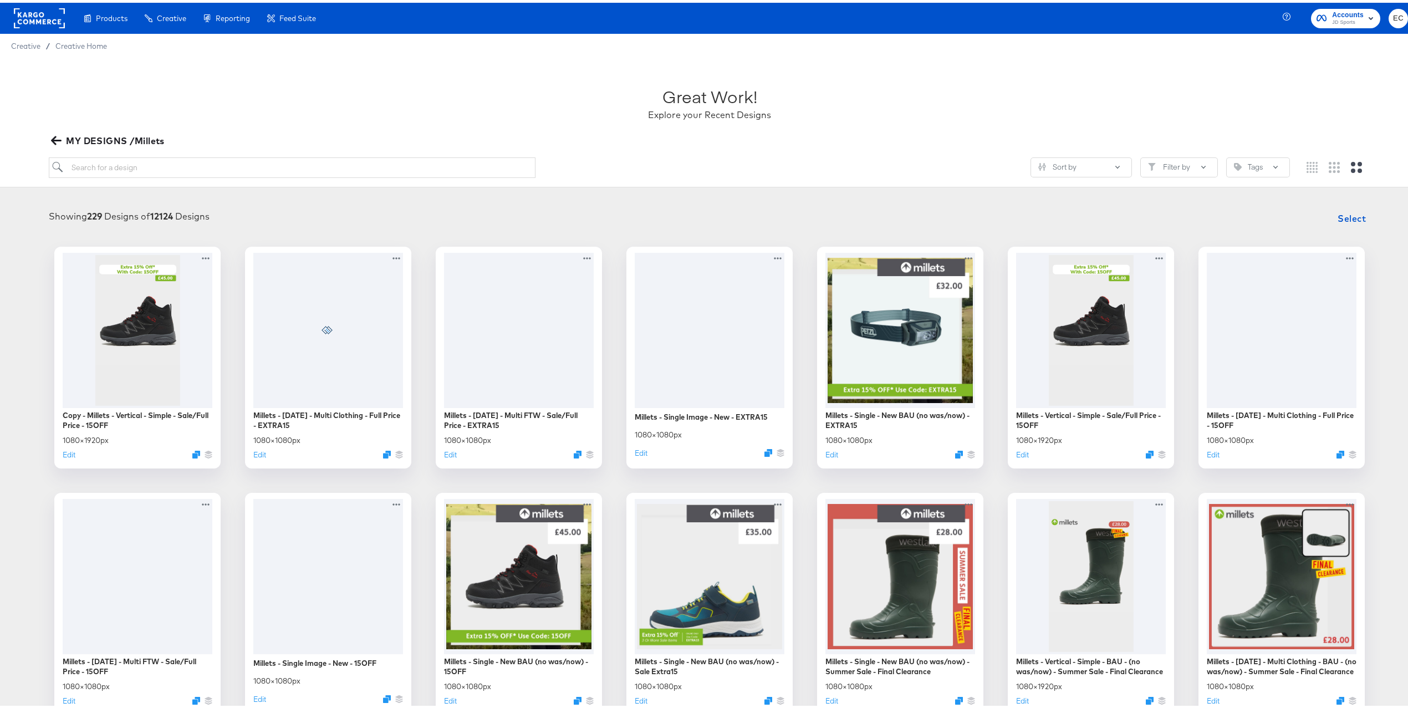
scroll to position [9, 0]
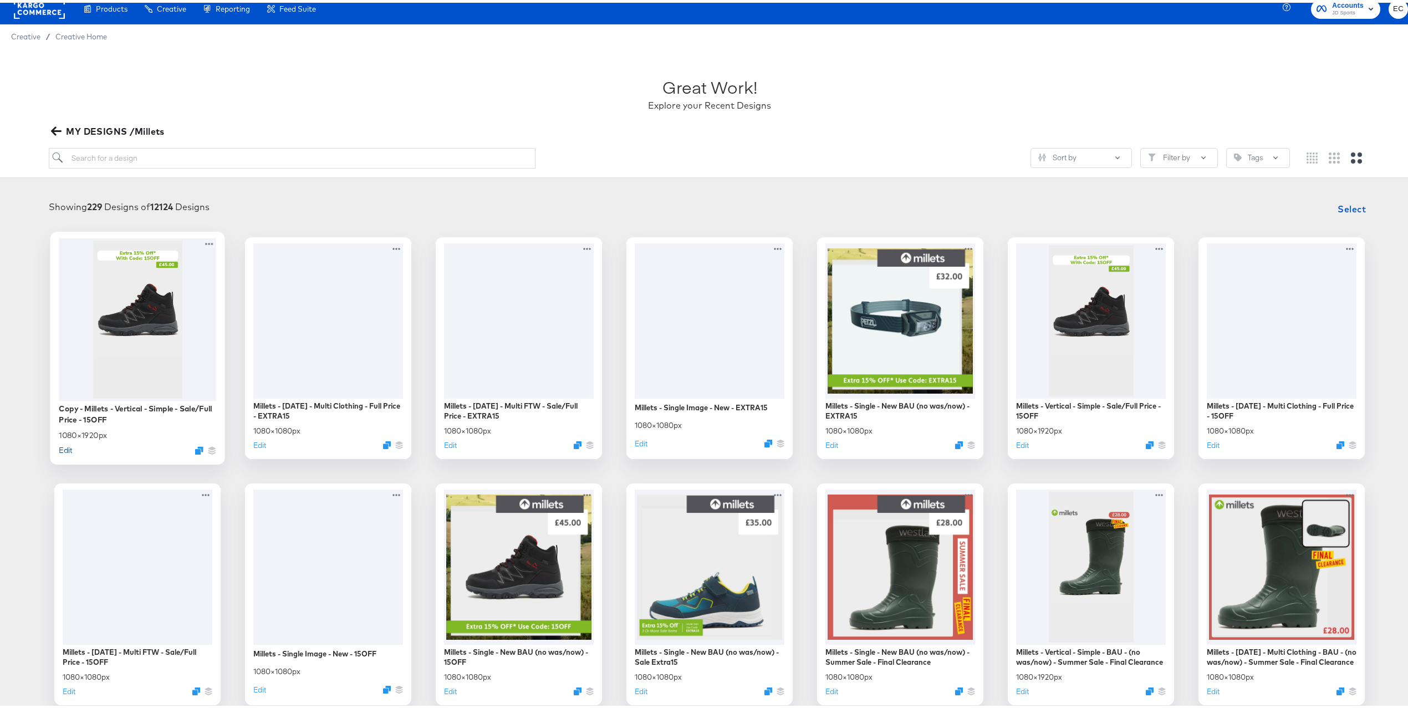
click at [59, 447] on button "Edit" at bounding box center [65, 447] width 13 height 11
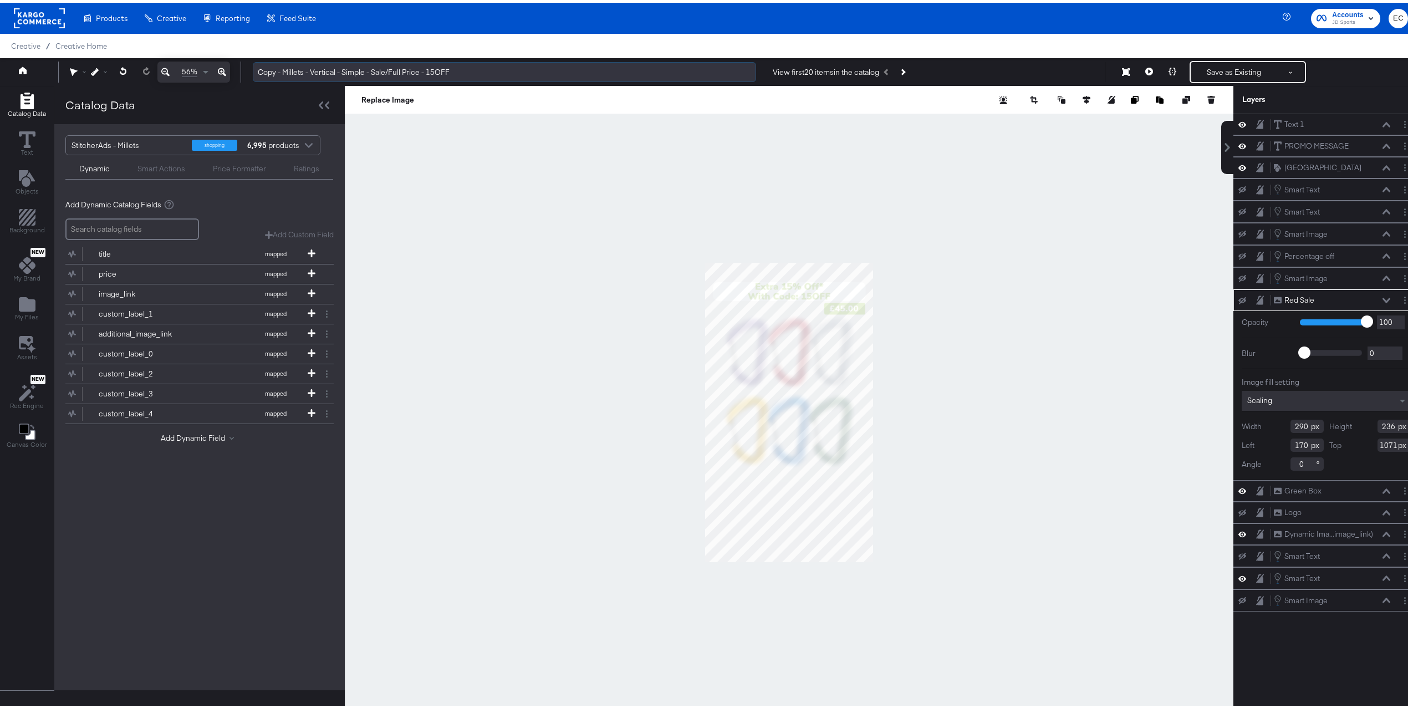
click at [438, 71] on input "Copy - Millets - Vertical - Simple - Sale/Full Price - 15OFF" at bounding box center [504, 69] width 503 height 21
click at [439, 71] on input "Copy - Millets - Vertical - Simple - Sale/Full Price - 15OFF" at bounding box center [504, 69] width 503 height 21
paste input "EXTRA15"
click at [264, 71] on input "Copy - Millets - Vertical - Simple - Sale/Full Price - EXTRA15" at bounding box center [504, 69] width 503 height 21
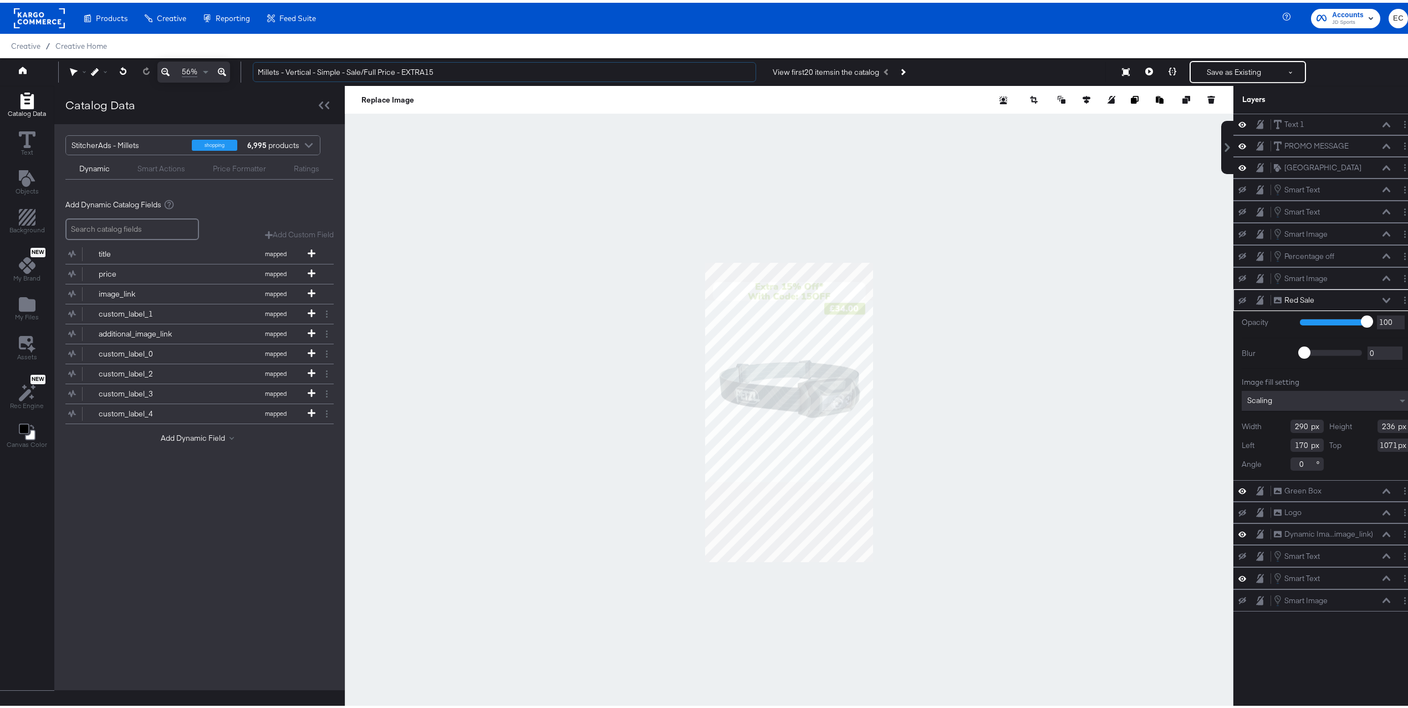
type input "Millets - Vertical - Simple - Sale/Full Price - EXTRA15"
click at [482, 197] on div at bounding box center [789, 409] width 888 height 653
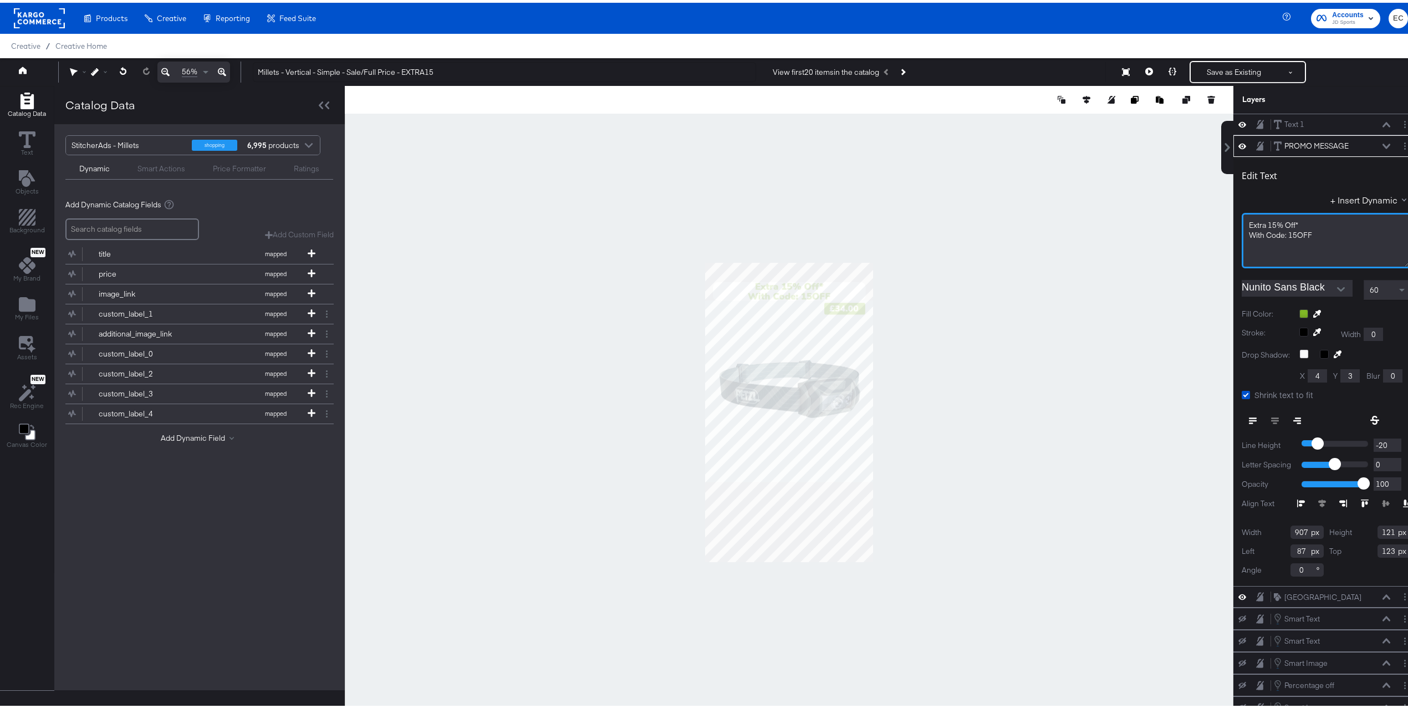
click at [1287, 228] on span "With Code: 15OFF" at bounding box center [1279, 232] width 63 height 10
click at [1296, 233] on span "With Code: 15OFF" at bounding box center [1279, 232] width 63 height 10
click at [1220, 66] on button "Save as Existing" at bounding box center [1233, 69] width 86 height 20
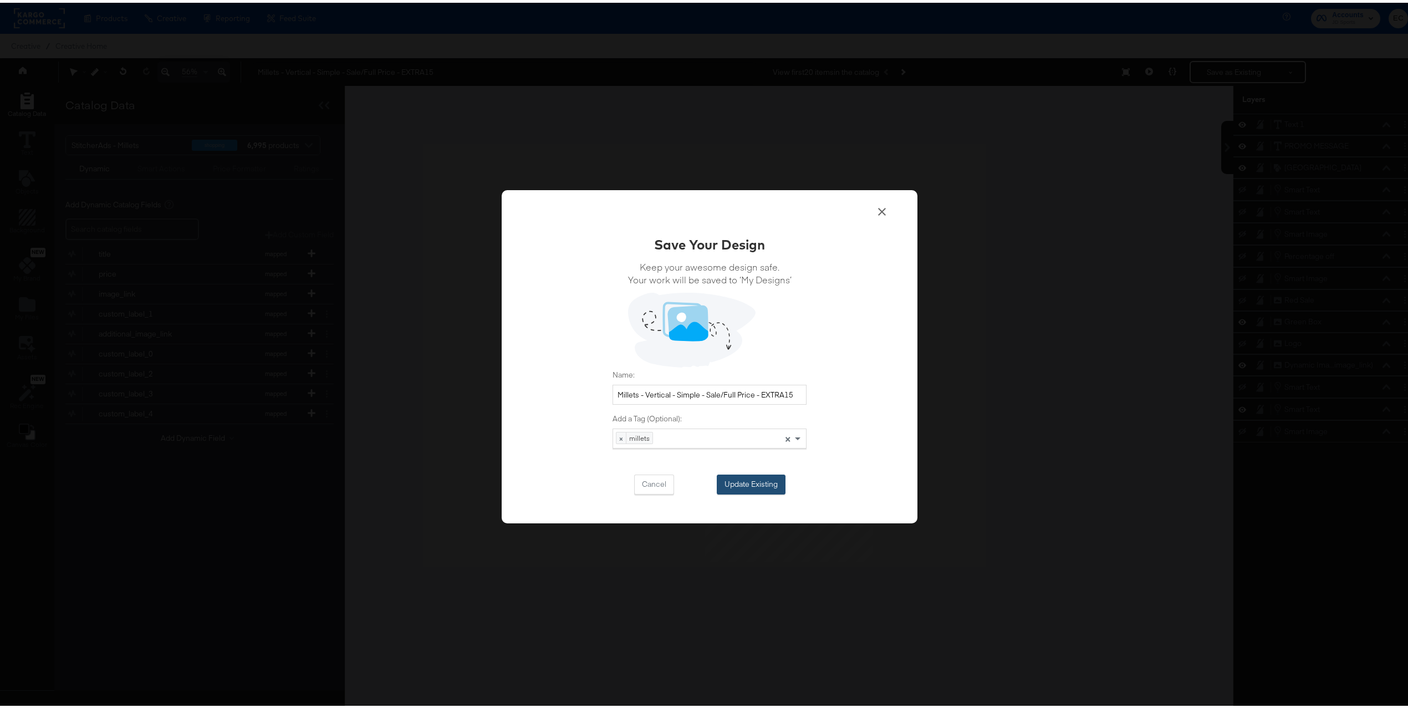
click at [748, 482] on button "Update Existing" at bounding box center [750, 482] width 69 height 20
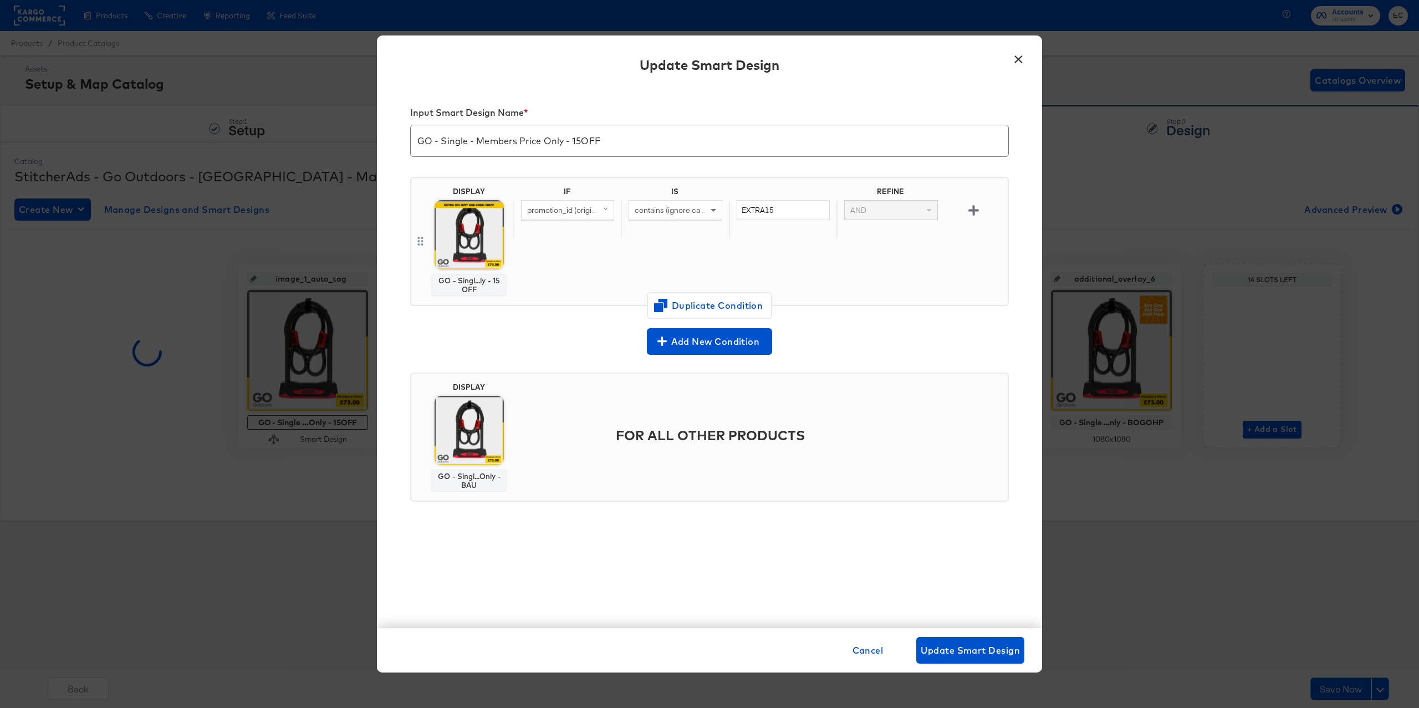
click at [1015, 62] on button "×" at bounding box center [1018, 57] width 20 height 20
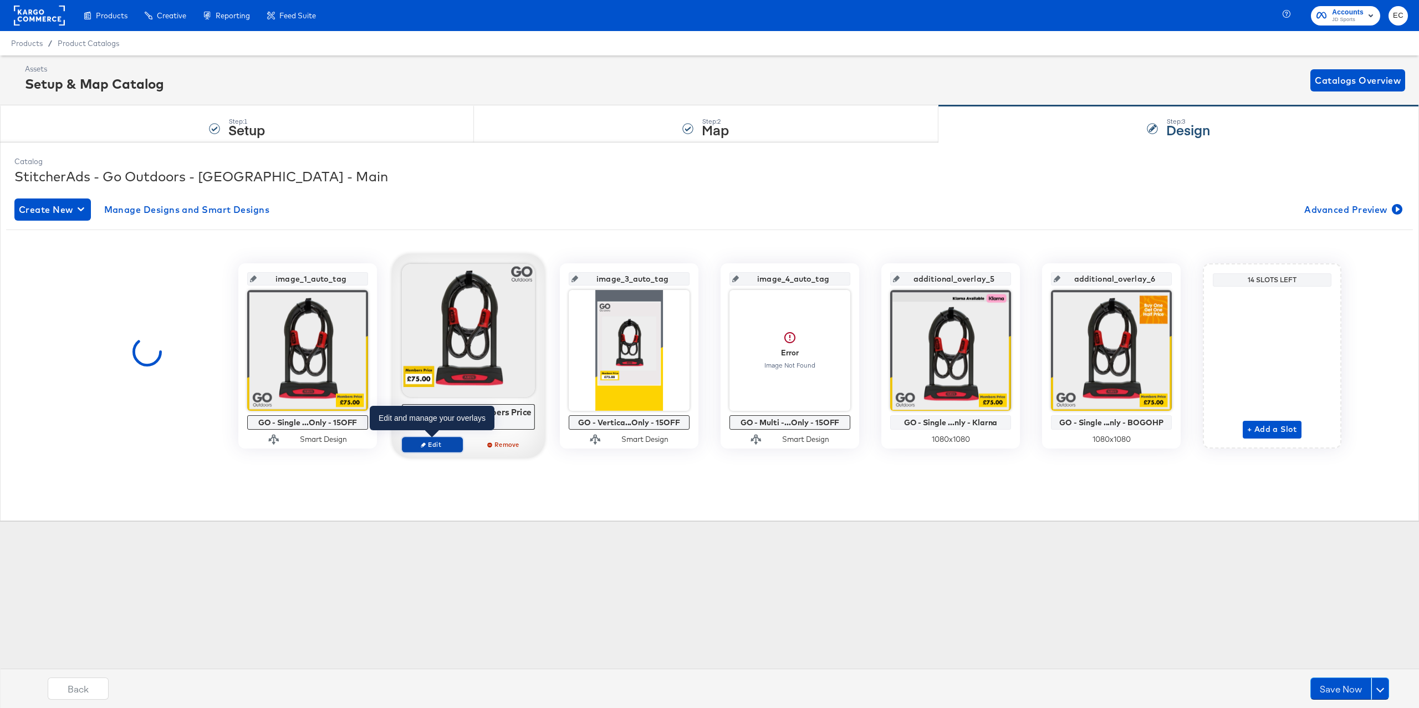
click at [424, 450] on button "Edit" at bounding box center [432, 445] width 61 height 16
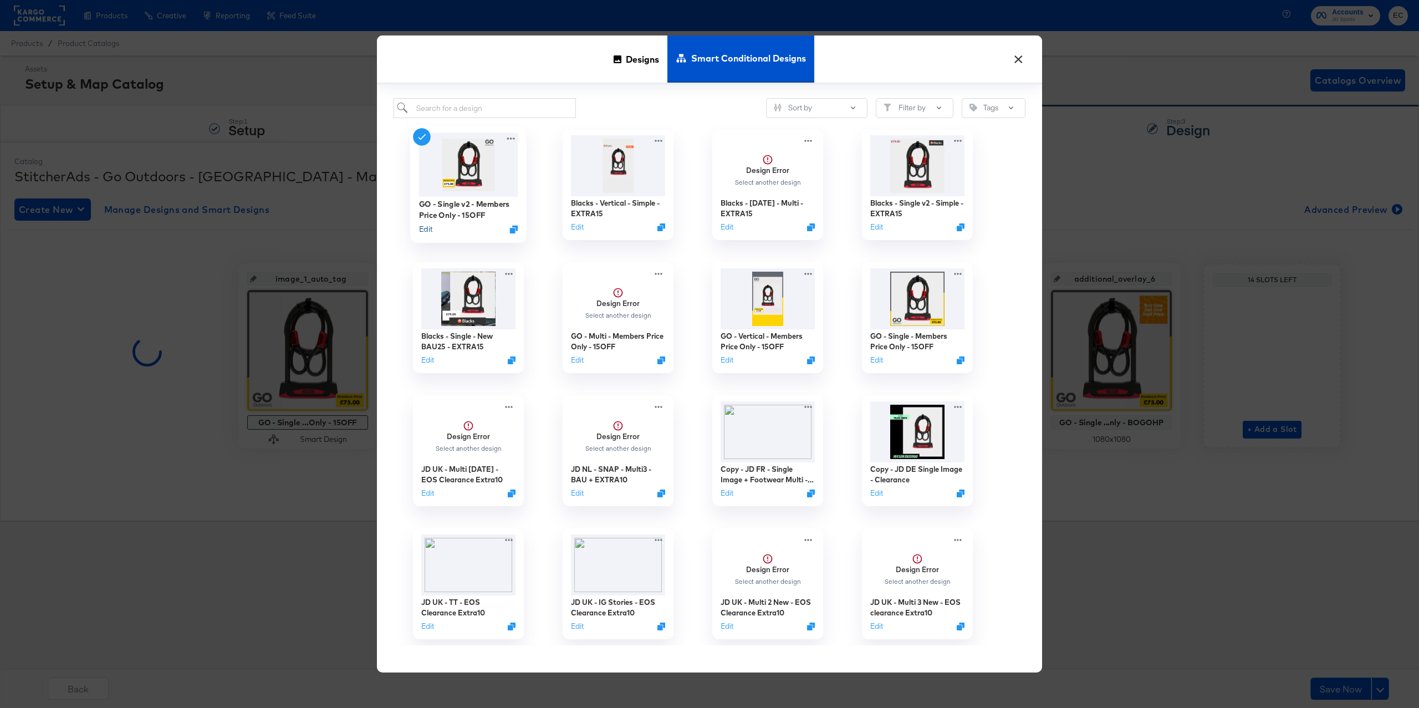
click at [423, 234] on button "Edit" at bounding box center [425, 229] width 13 height 11
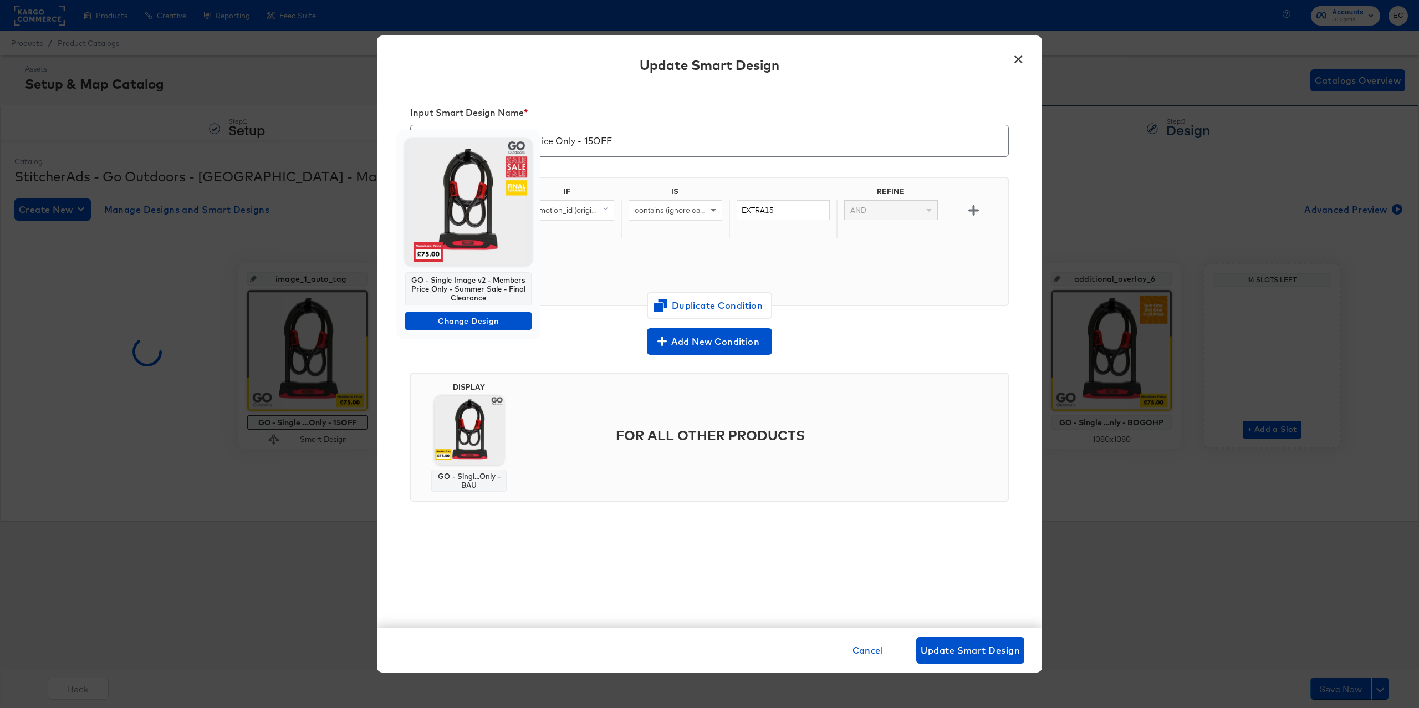
click at [488, 234] on img at bounding box center [468, 202] width 126 height 126
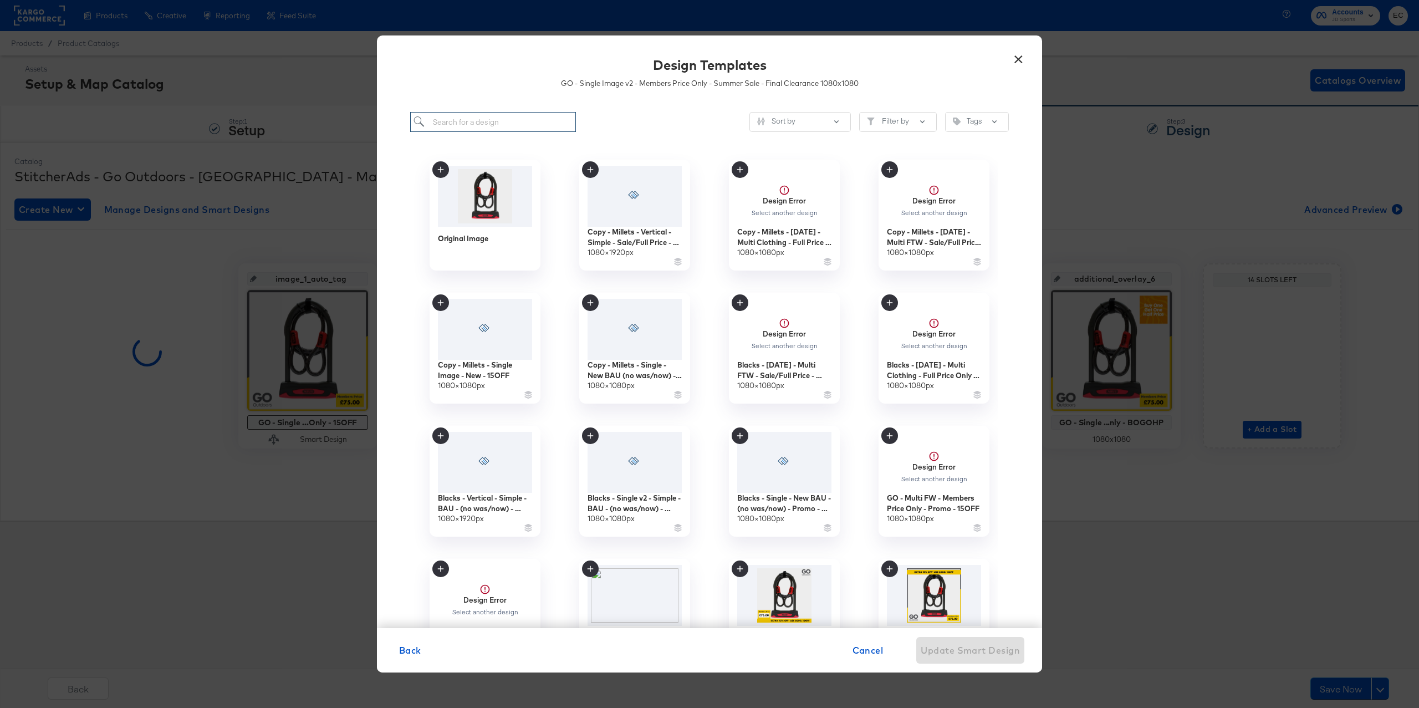
click at [547, 130] on input "search" at bounding box center [493, 122] width 166 height 21
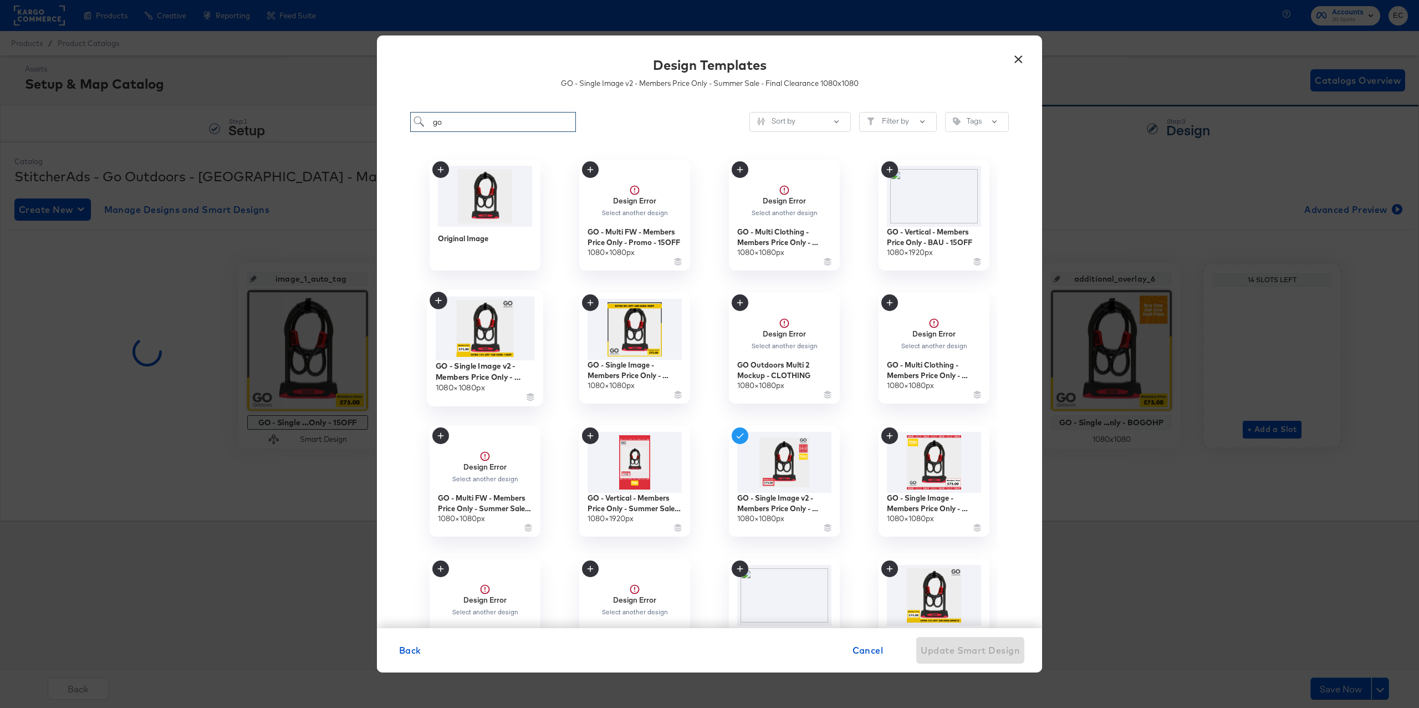
type input "go"
click at [486, 336] on img at bounding box center [485, 328] width 99 height 64
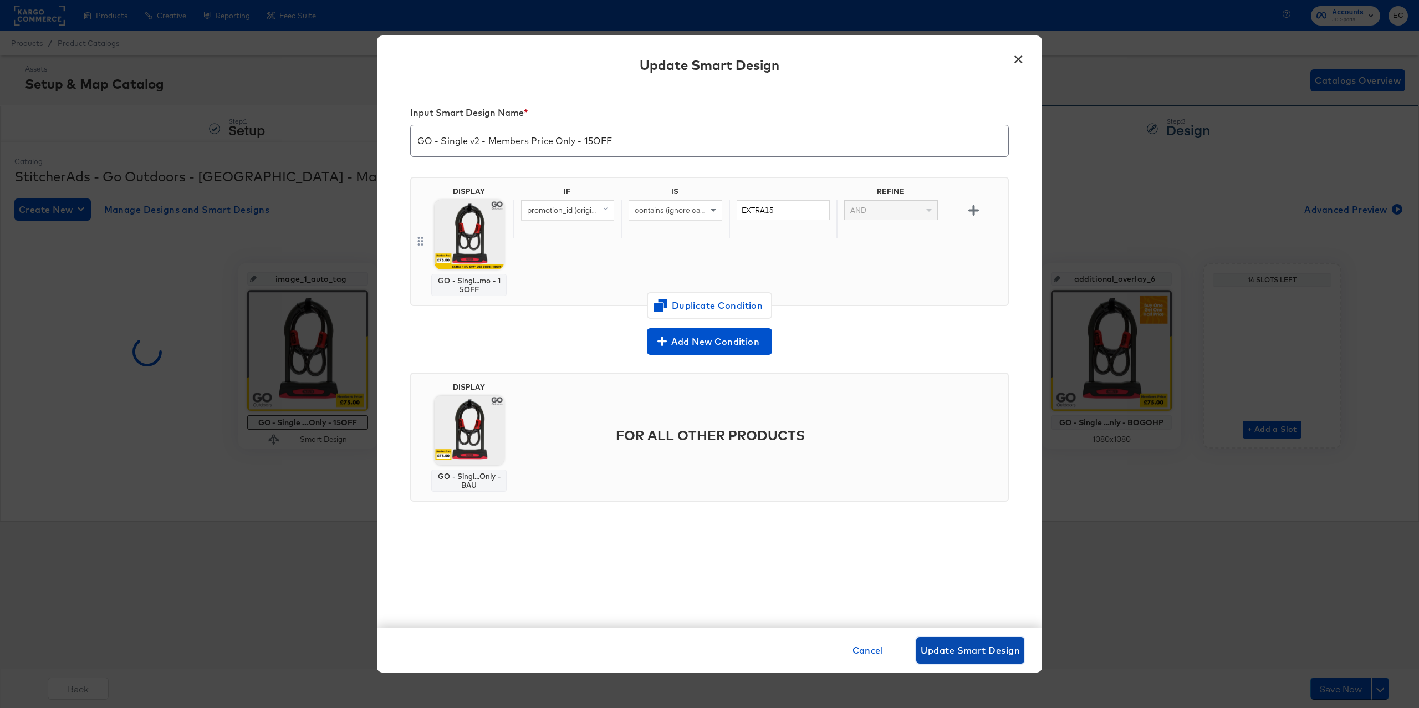
click at [948, 648] on span "Update Smart Design" at bounding box center [969, 650] width 99 height 16
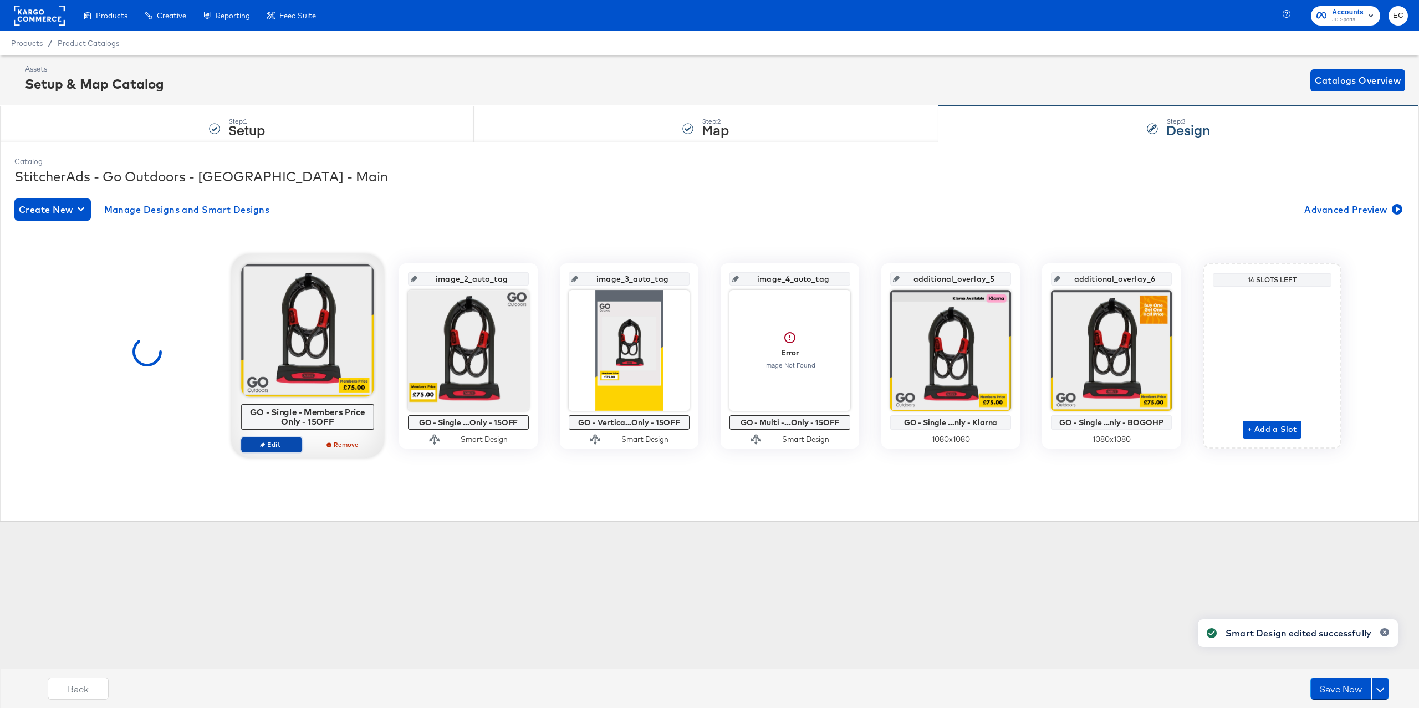
click at [287, 443] on span "Edit" at bounding box center [271, 444] width 51 height 8
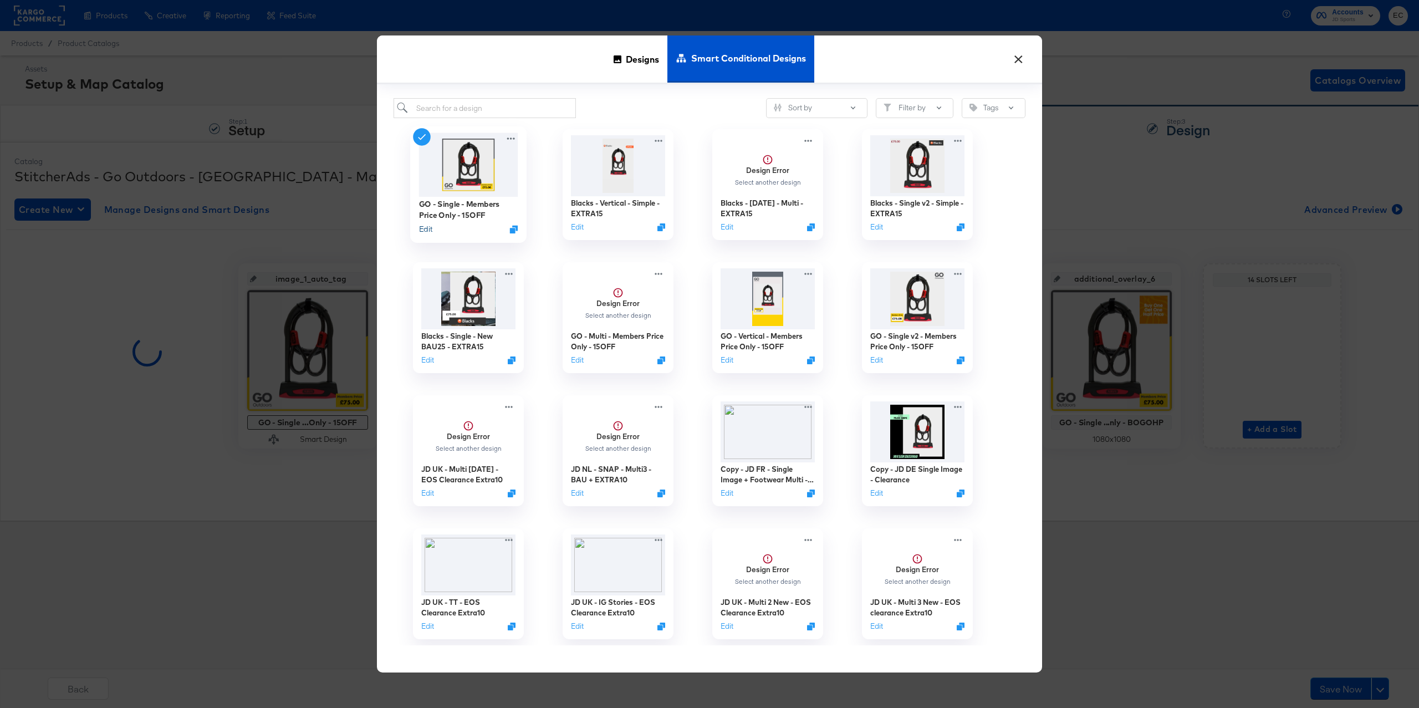
click at [419, 232] on button "Edit" at bounding box center [425, 229] width 13 height 11
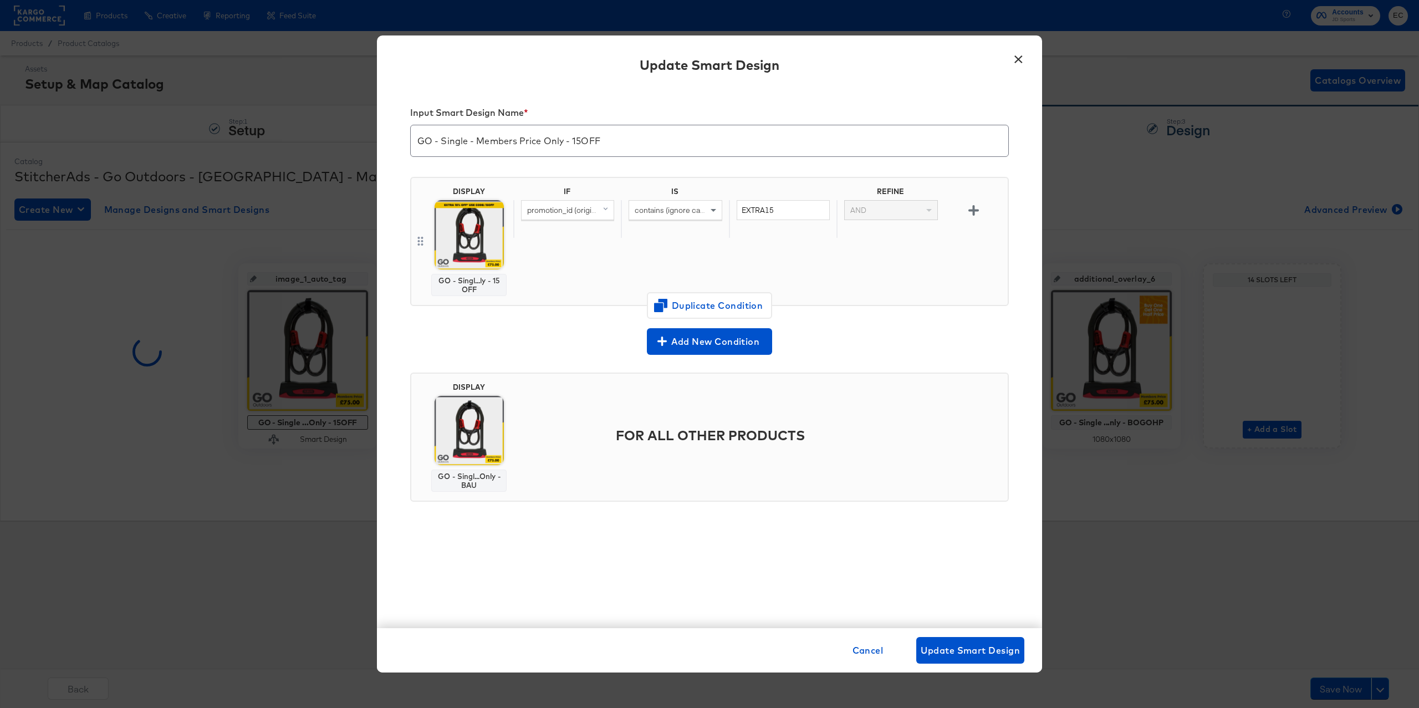
click at [1021, 57] on button "×" at bounding box center [1018, 57] width 20 height 20
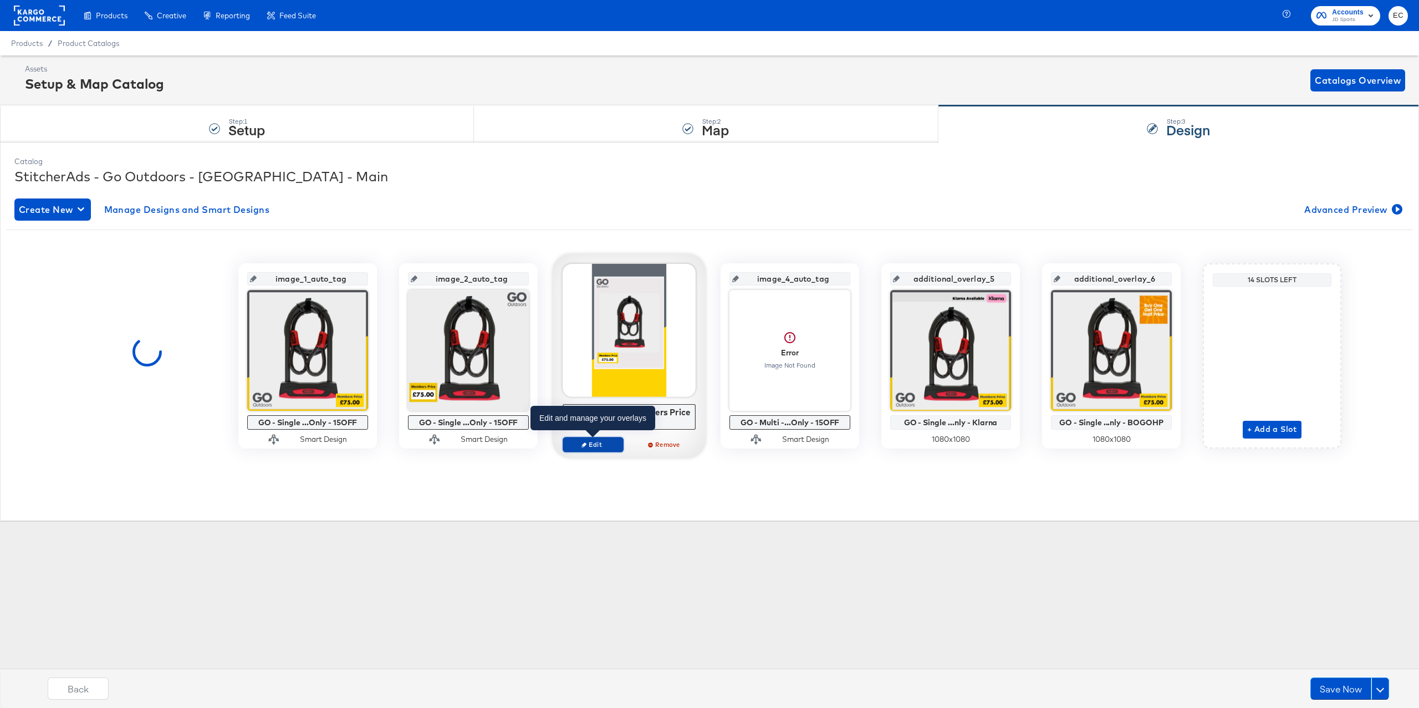
click at [608, 442] on span "Edit" at bounding box center [592, 444] width 51 height 8
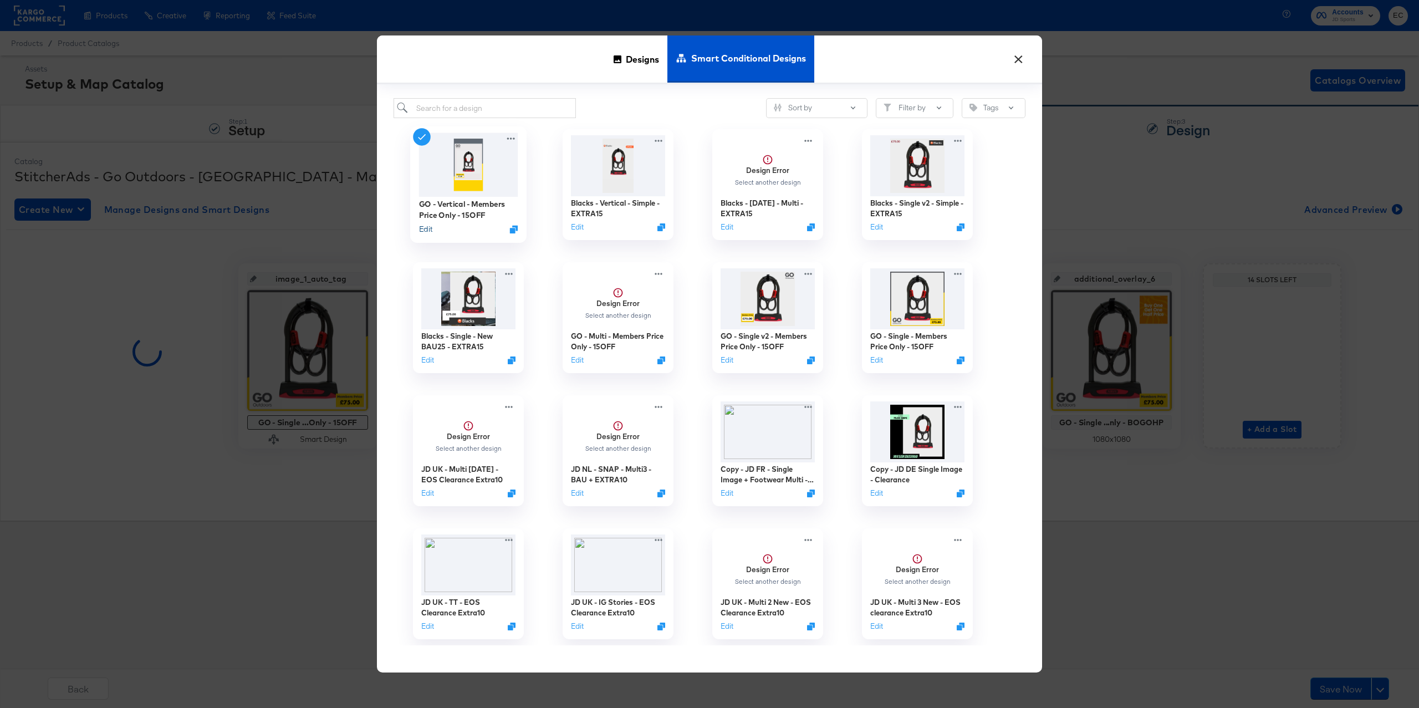
click at [421, 233] on button "Edit" at bounding box center [425, 229] width 13 height 11
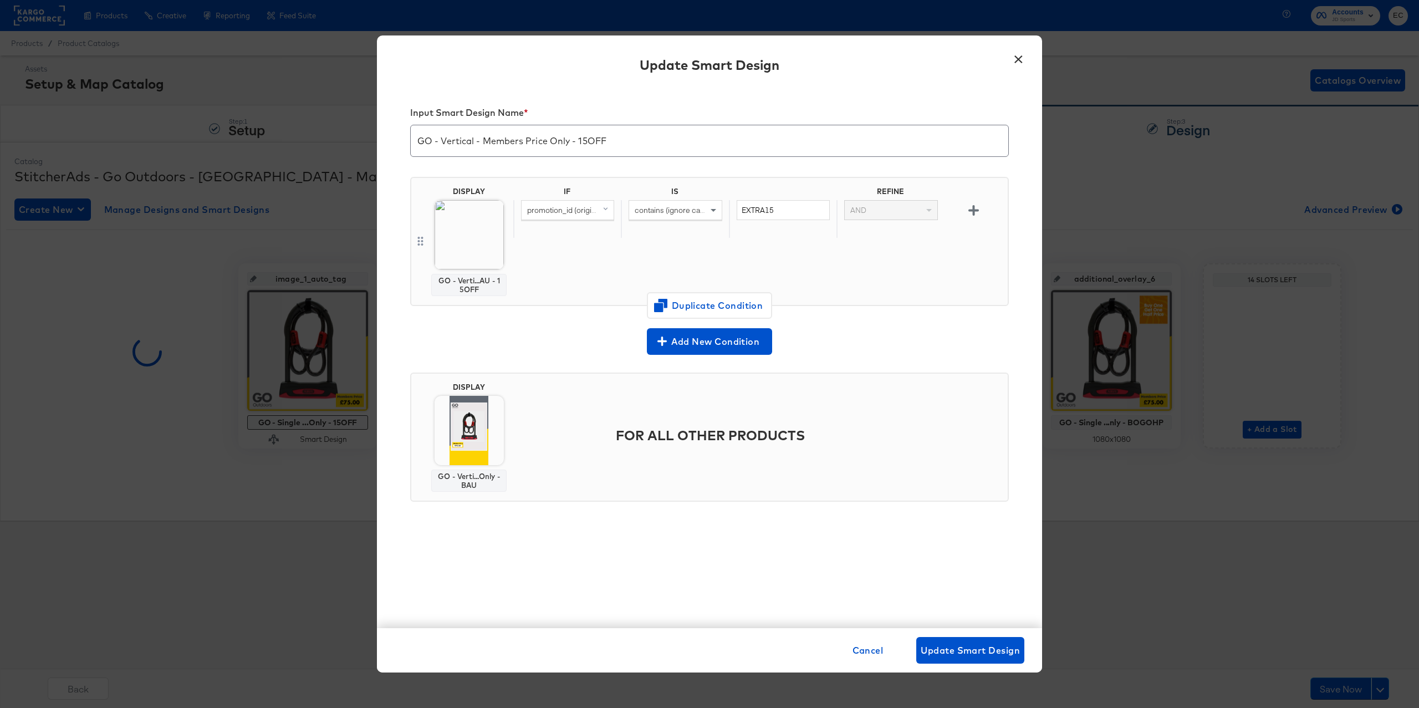
click at [1016, 60] on button "×" at bounding box center [1018, 57] width 20 height 20
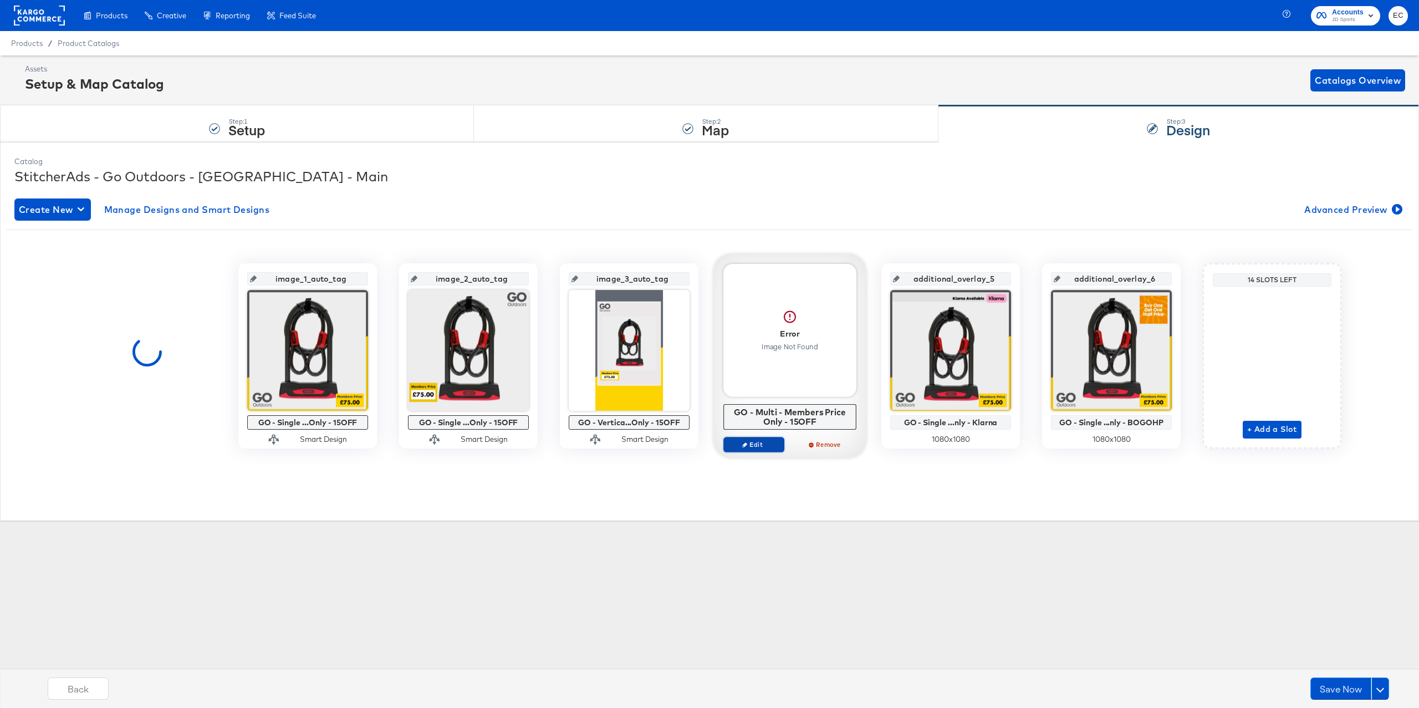
click at [749, 444] on span "Edit" at bounding box center [753, 444] width 51 height 8
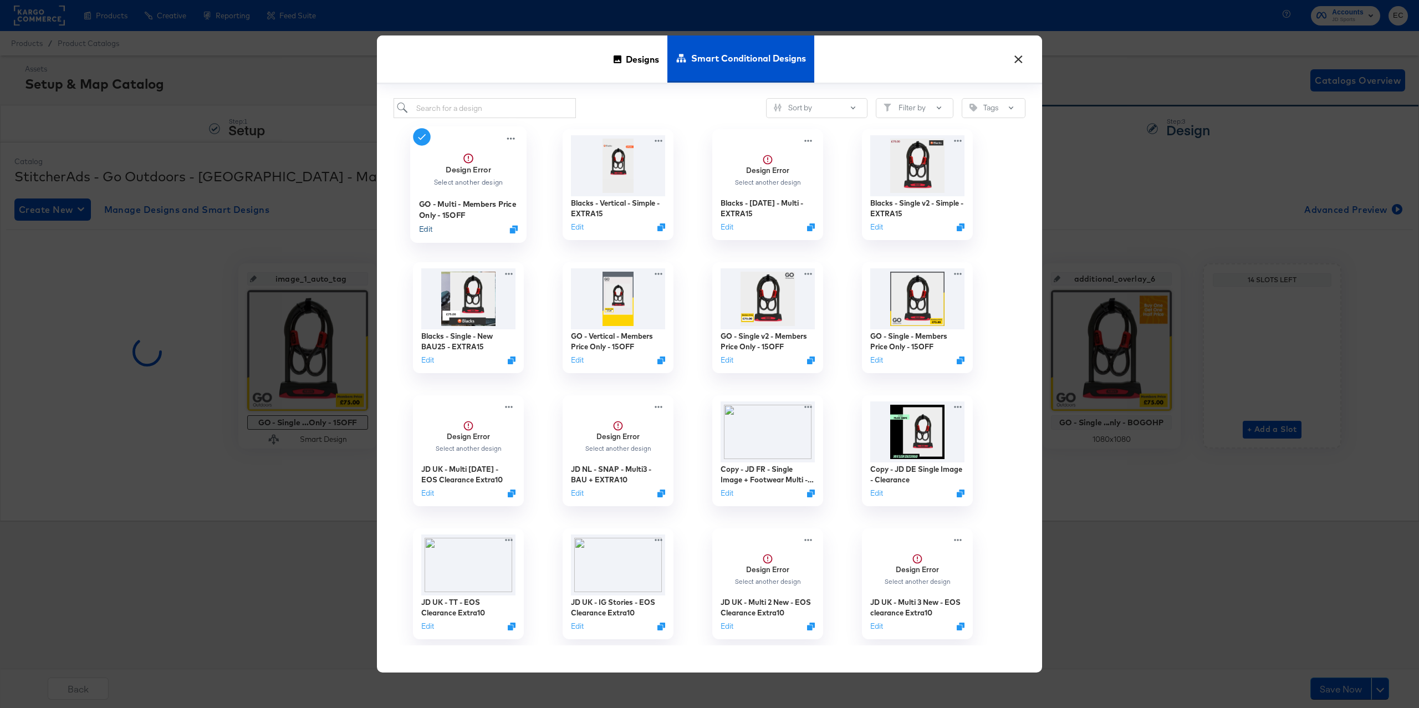
click at [424, 228] on button "Edit" at bounding box center [425, 229] width 13 height 11
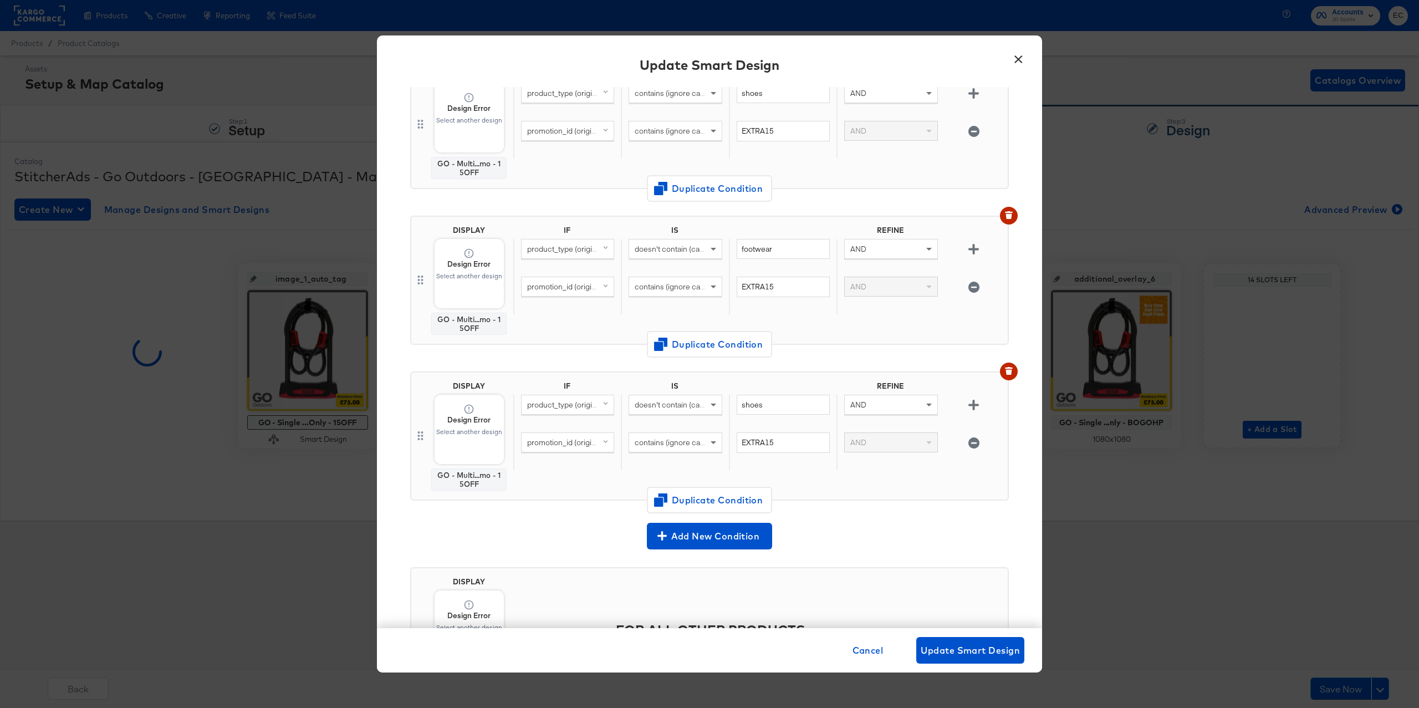
scroll to position [304, 0]
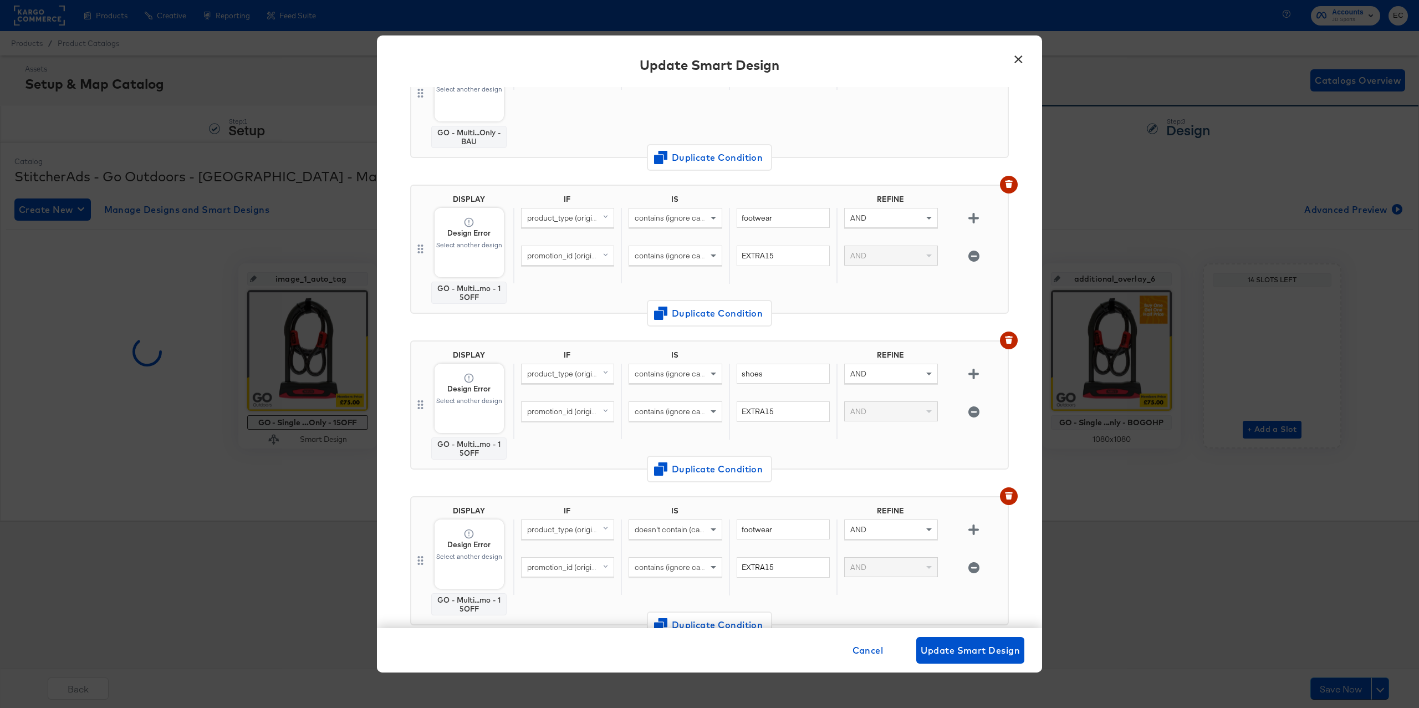
click at [1018, 60] on button "×" at bounding box center [1018, 57] width 20 height 20
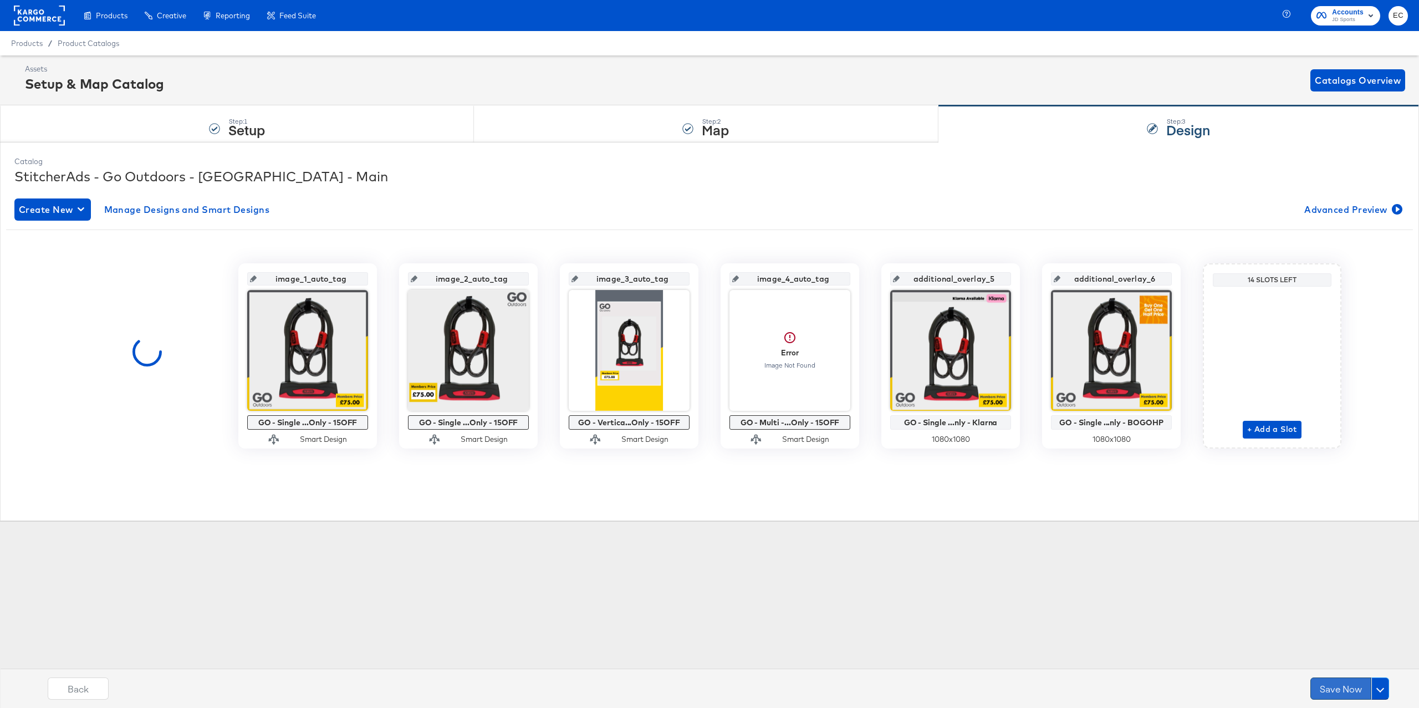
click at [1328, 686] on button "Save Now" at bounding box center [1340, 688] width 61 height 22
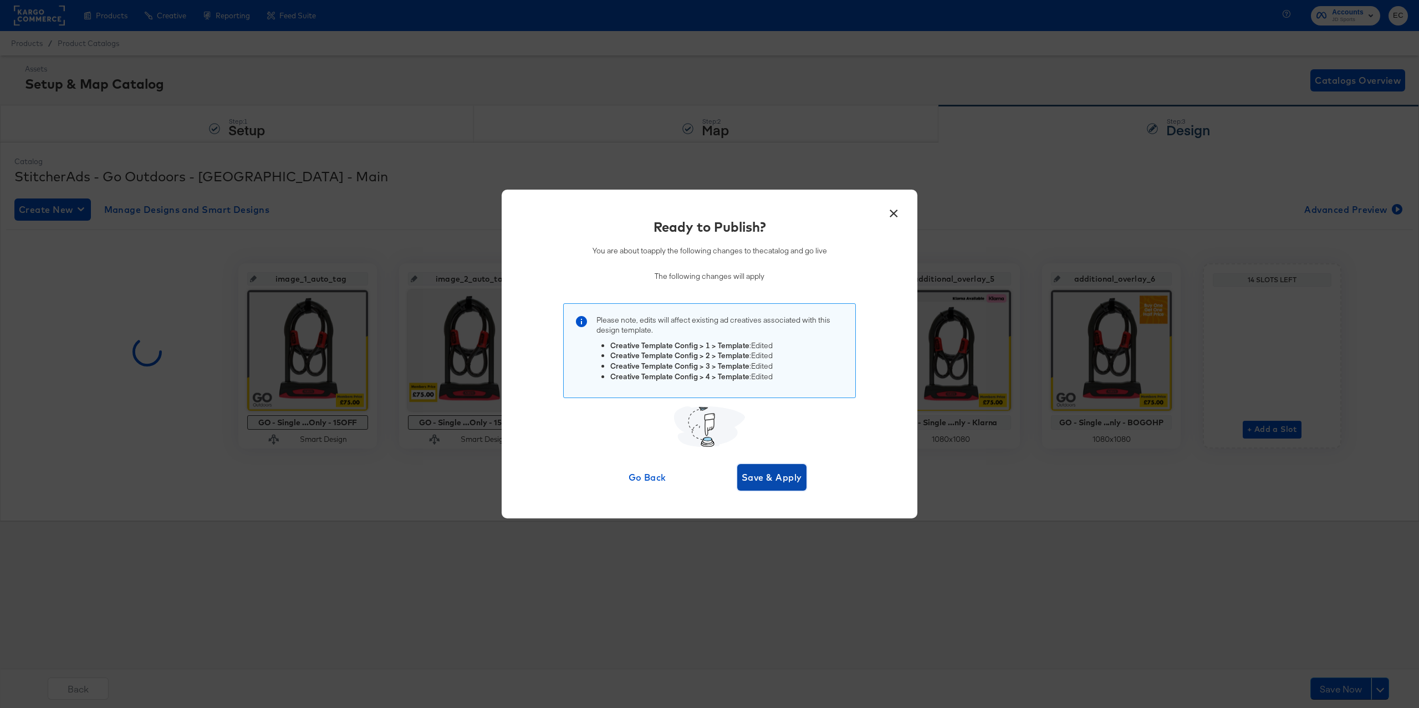
click at [780, 479] on span "Save & Apply" at bounding box center [771, 477] width 60 height 16
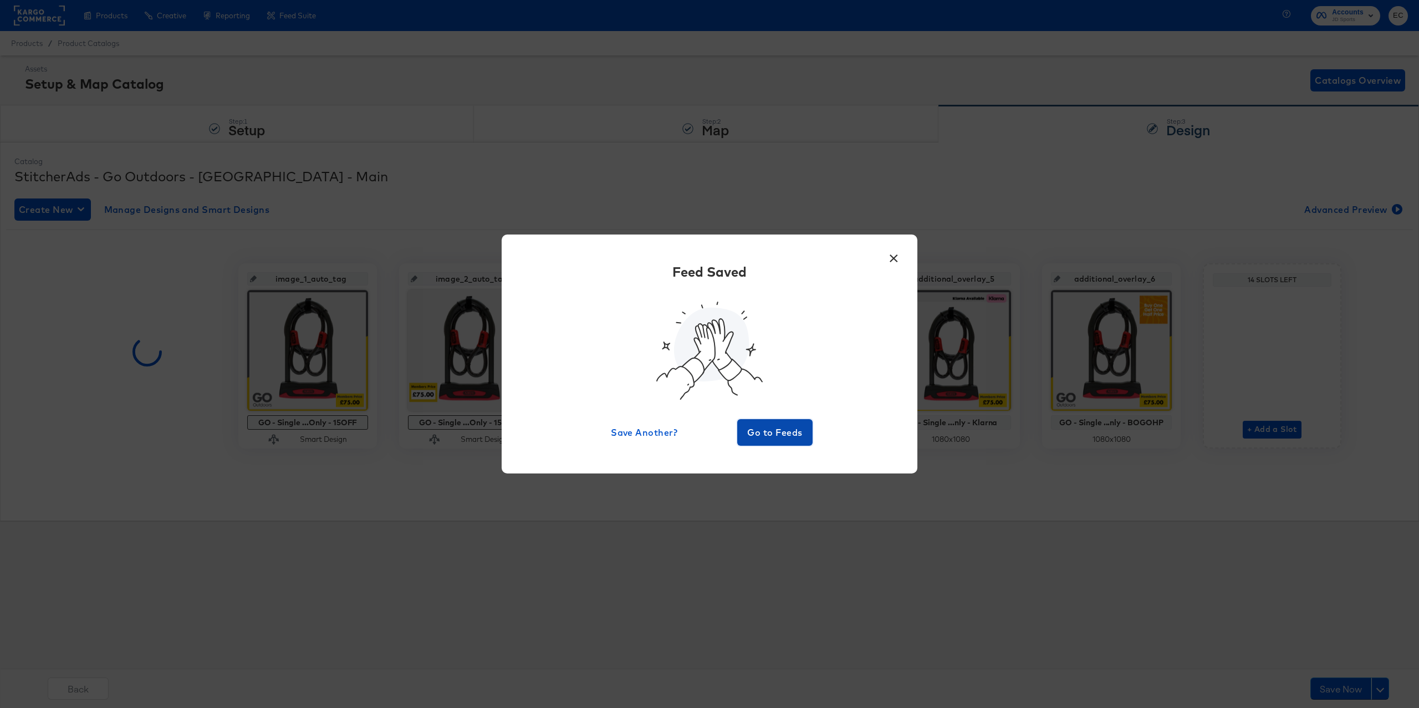
click at [770, 444] on button "Go to Feeds" at bounding box center [774, 432] width 75 height 27
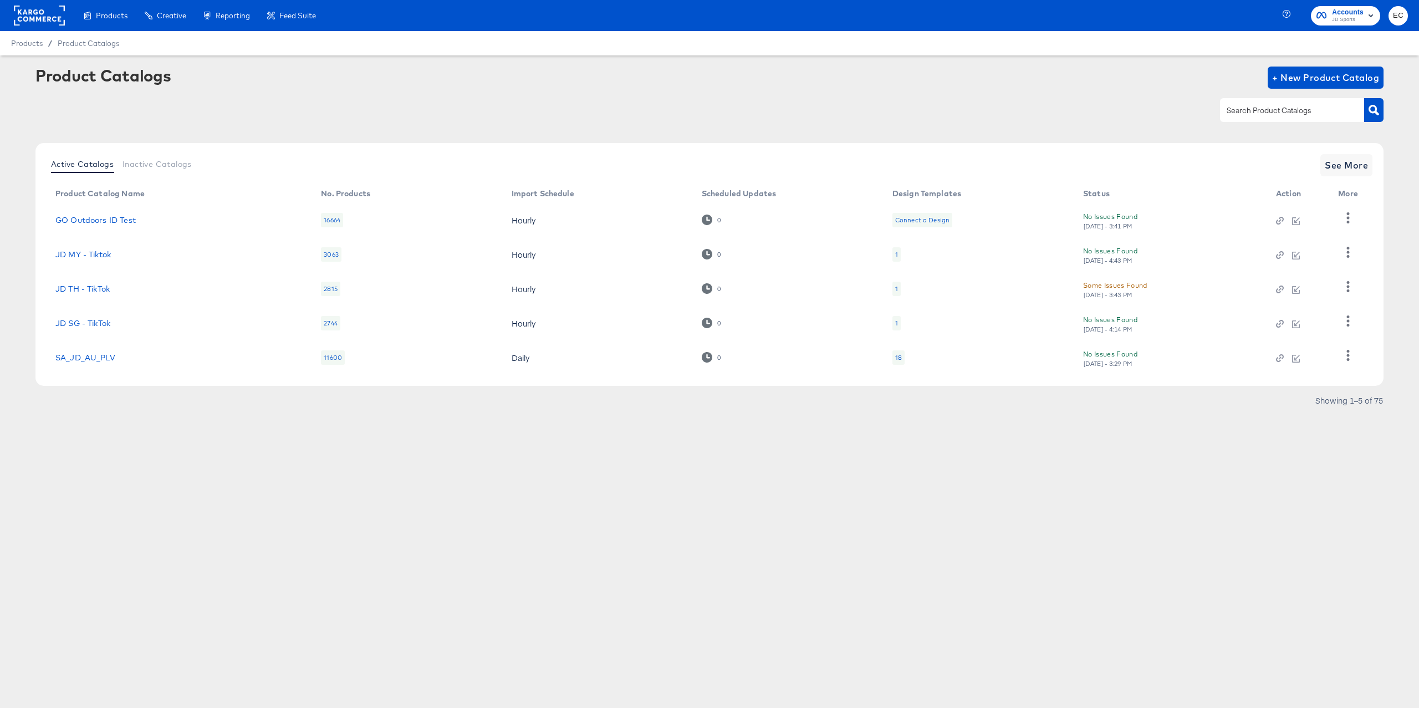
click at [1297, 107] on input "text" at bounding box center [1283, 110] width 118 height 13
type input "mill"
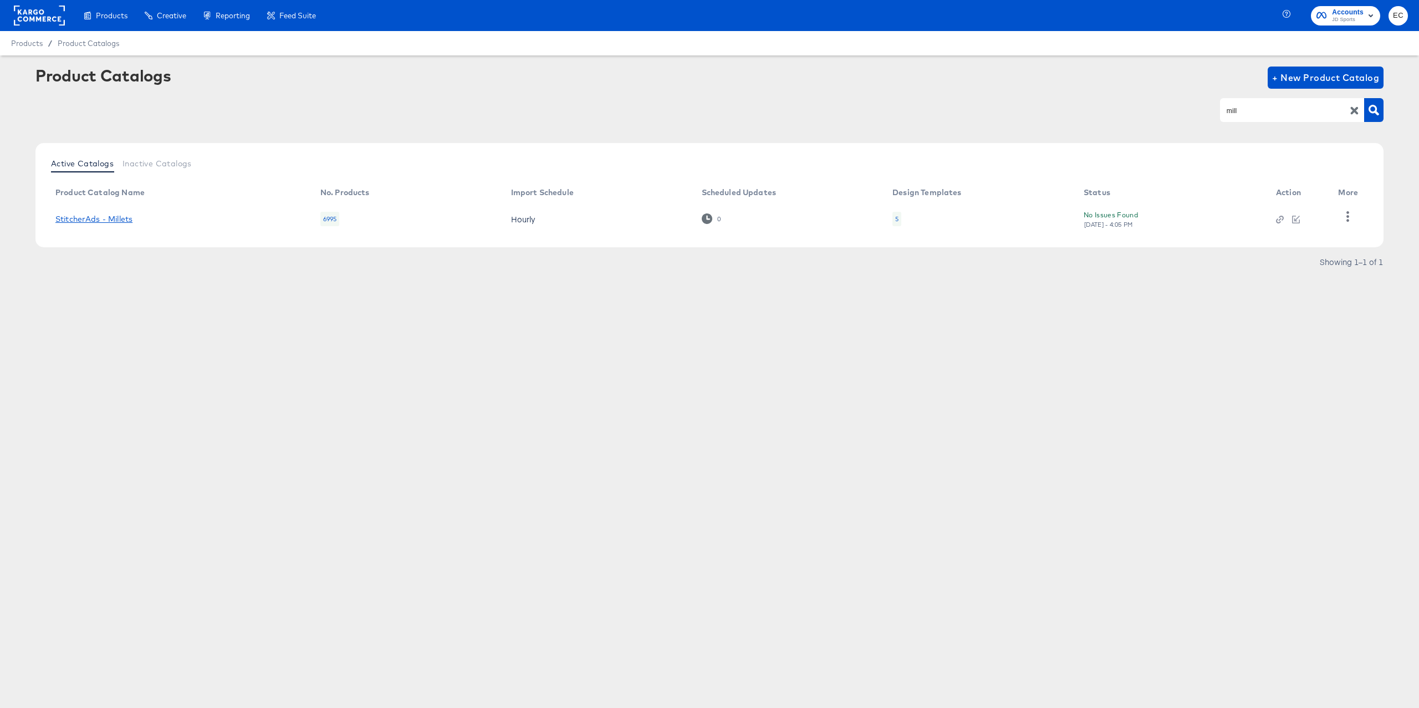
click at [120, 217] on link "StitcherAds - Millets" at bounding box center [93, 218] width 77 height 9
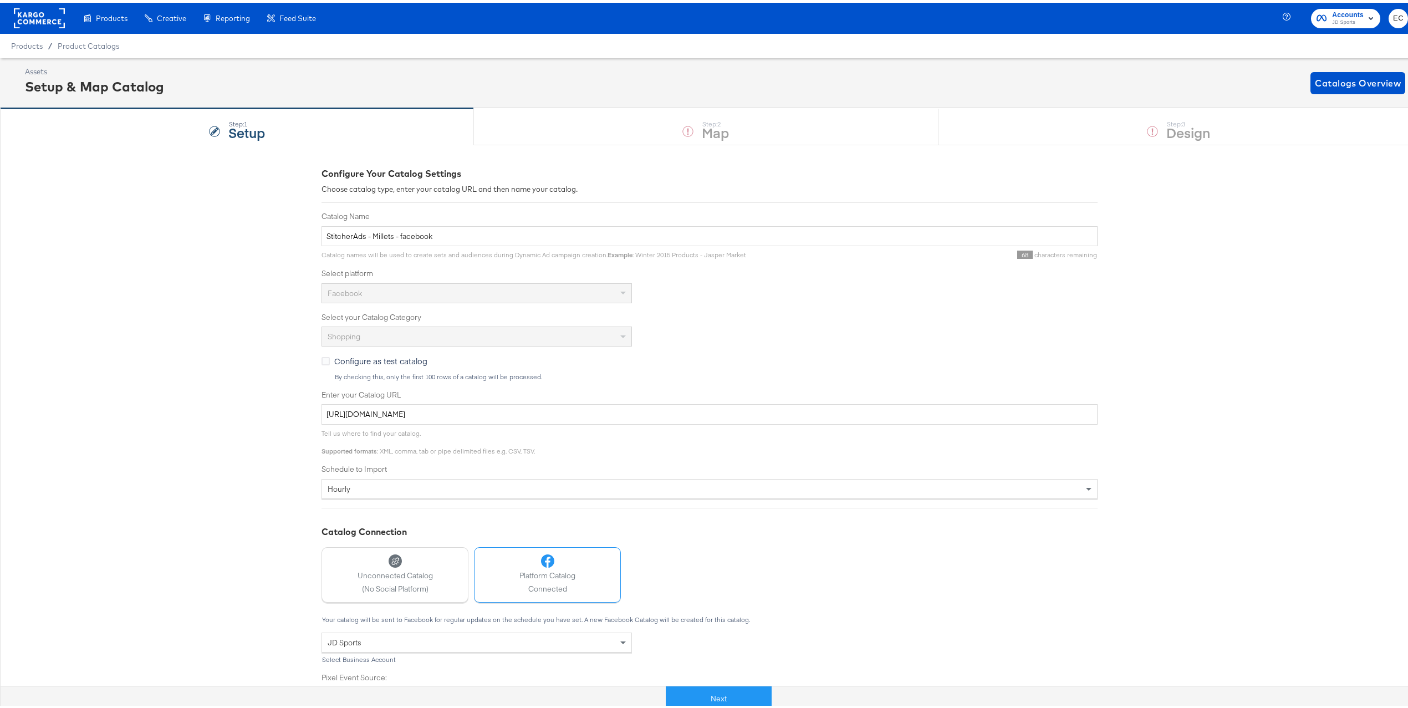
drag, startPoint x: 714, startPoint y: 692, endPoint x: 720, endPoint y: 672, distance: 21.0
click at [715, 692] on button "Next" at bounding box center [719, 695] width 106 height 25
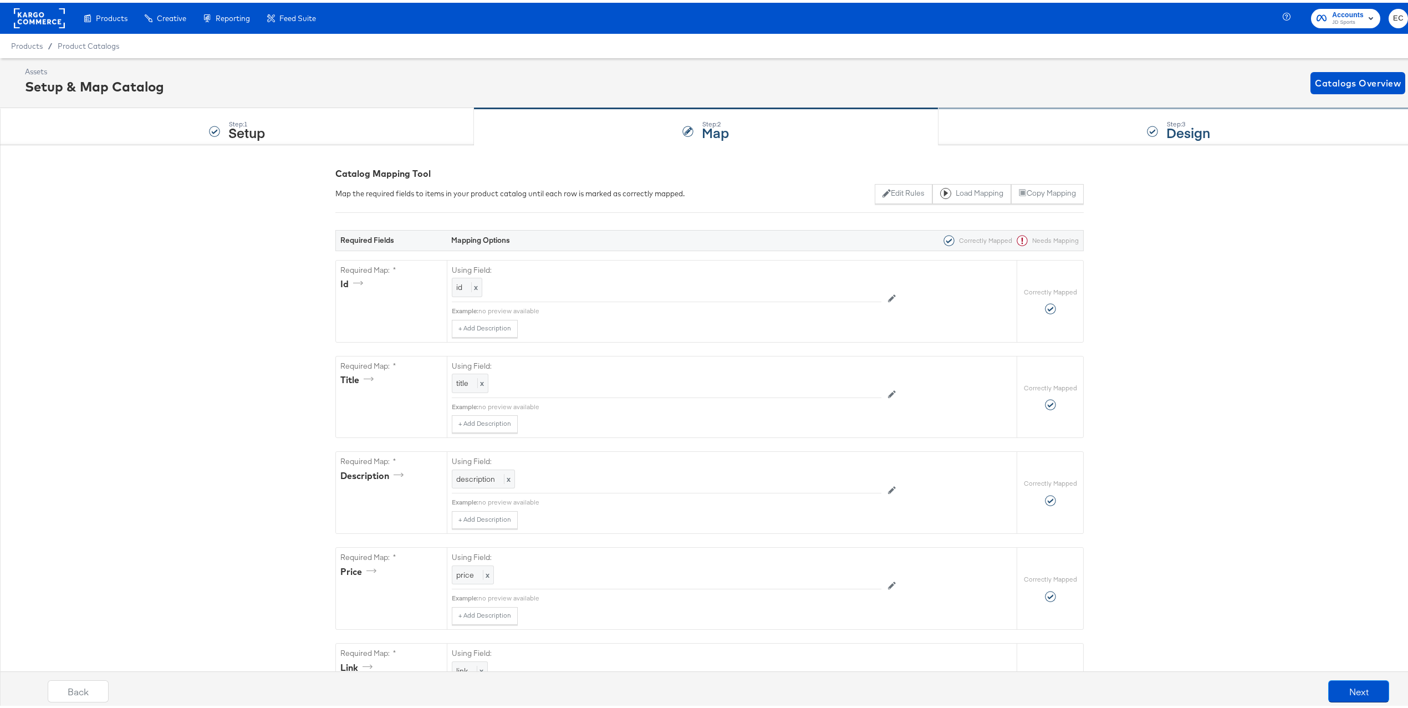
click at [1115, 136] on div "Step: 3 Design" at bounding box center [1178, 124] width 480 height 37
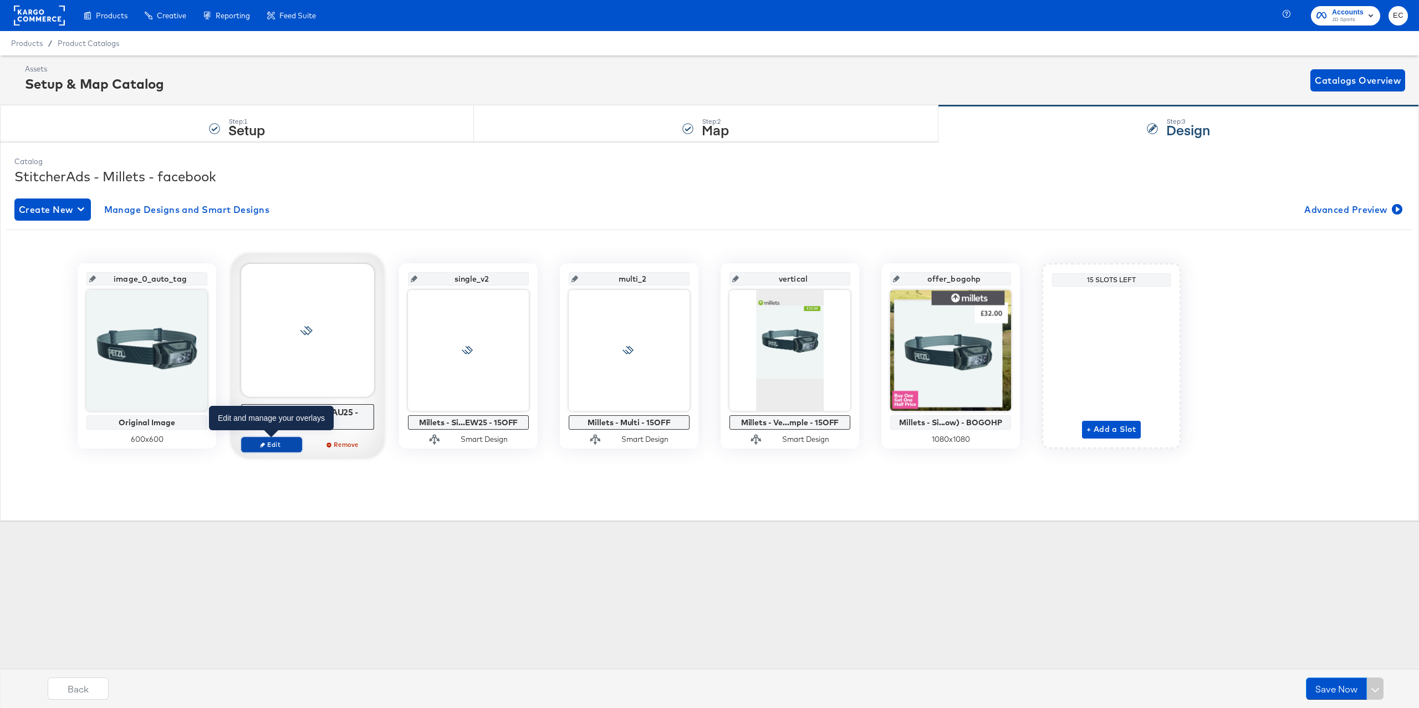
click at [282, 447] on span "Edit" at bounding box center [271, 444] width 51 height 8
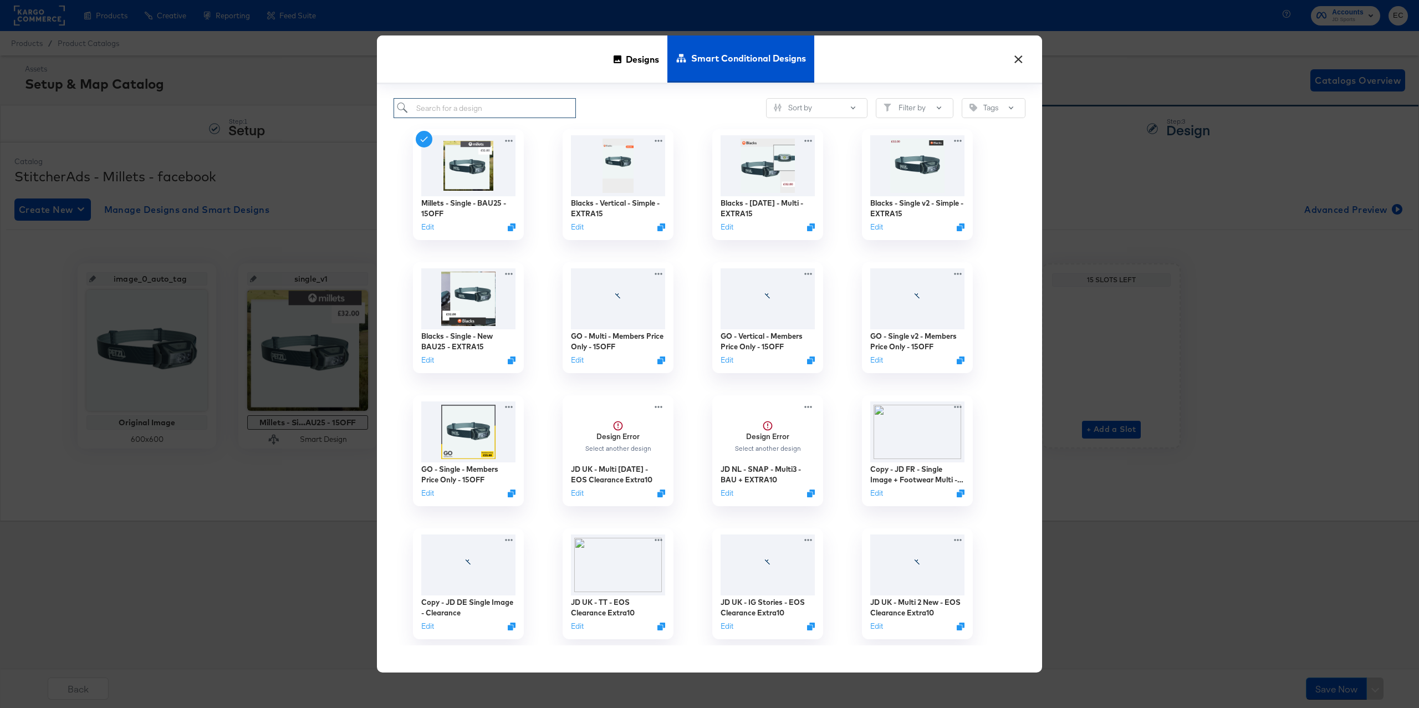
click at [549, 103] on input "search" at bounding box center [484, 108] width 182 height 21
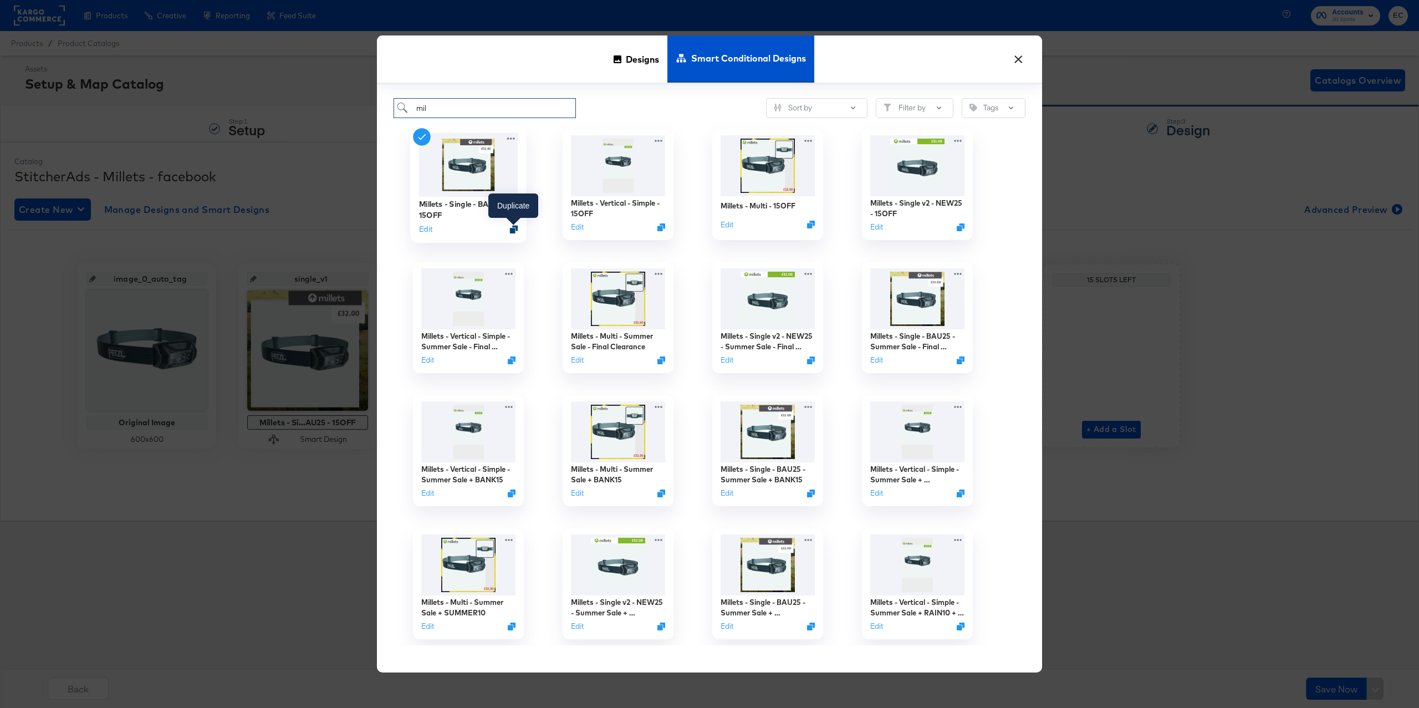
type input "mil"
click at [515, 232] on icon "Duplicate" at bounding box center [514, 230] width 8 height 8
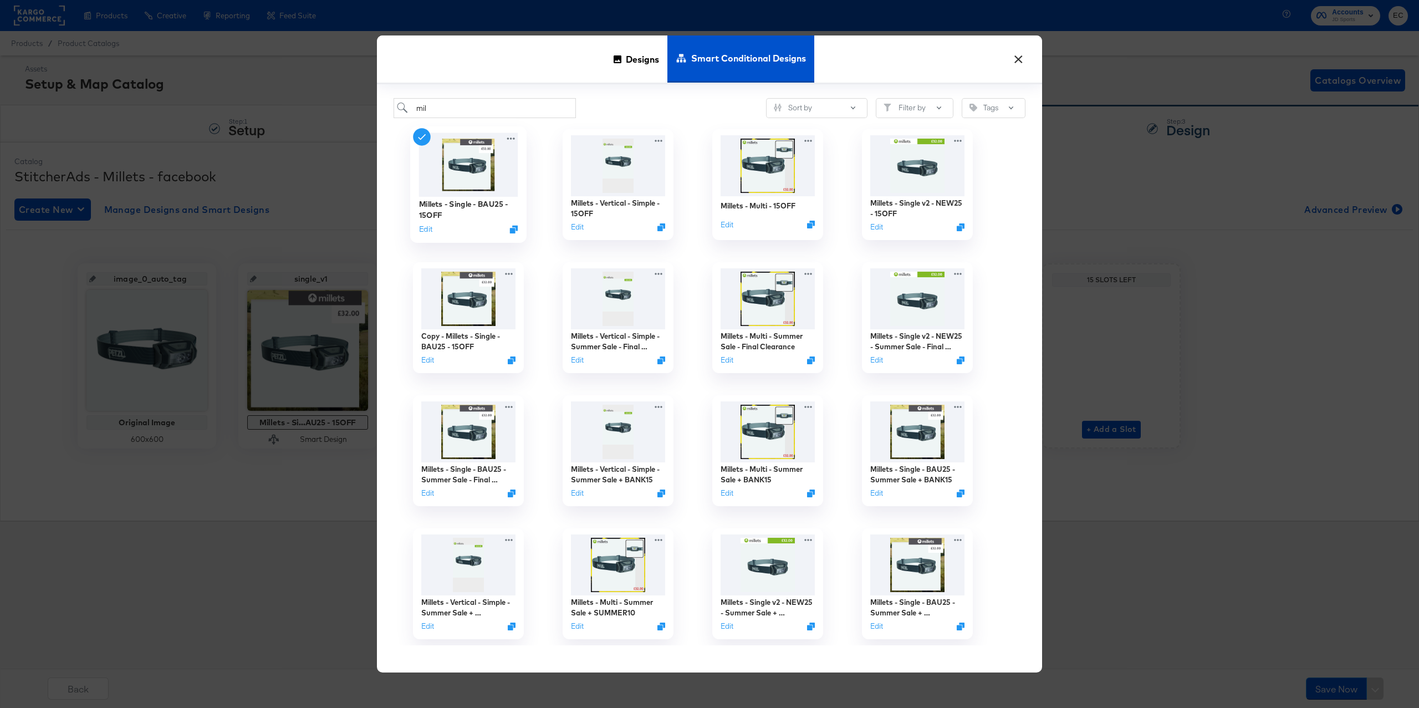
click at [1015, 60] on button "×" at bounding box center [1018, 57] width 20 height 20
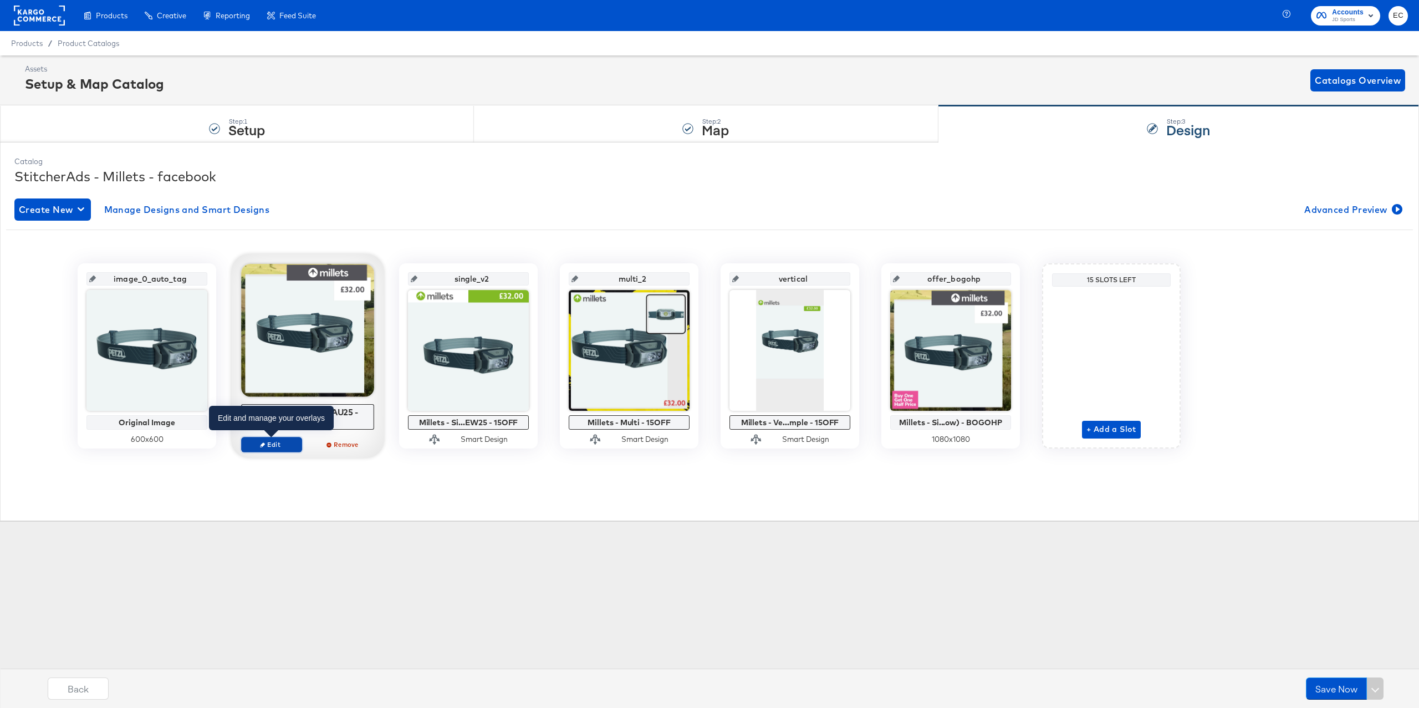
click at [279, 452] on button "Edit" at bounding box center [271, 445] width 61 height 16
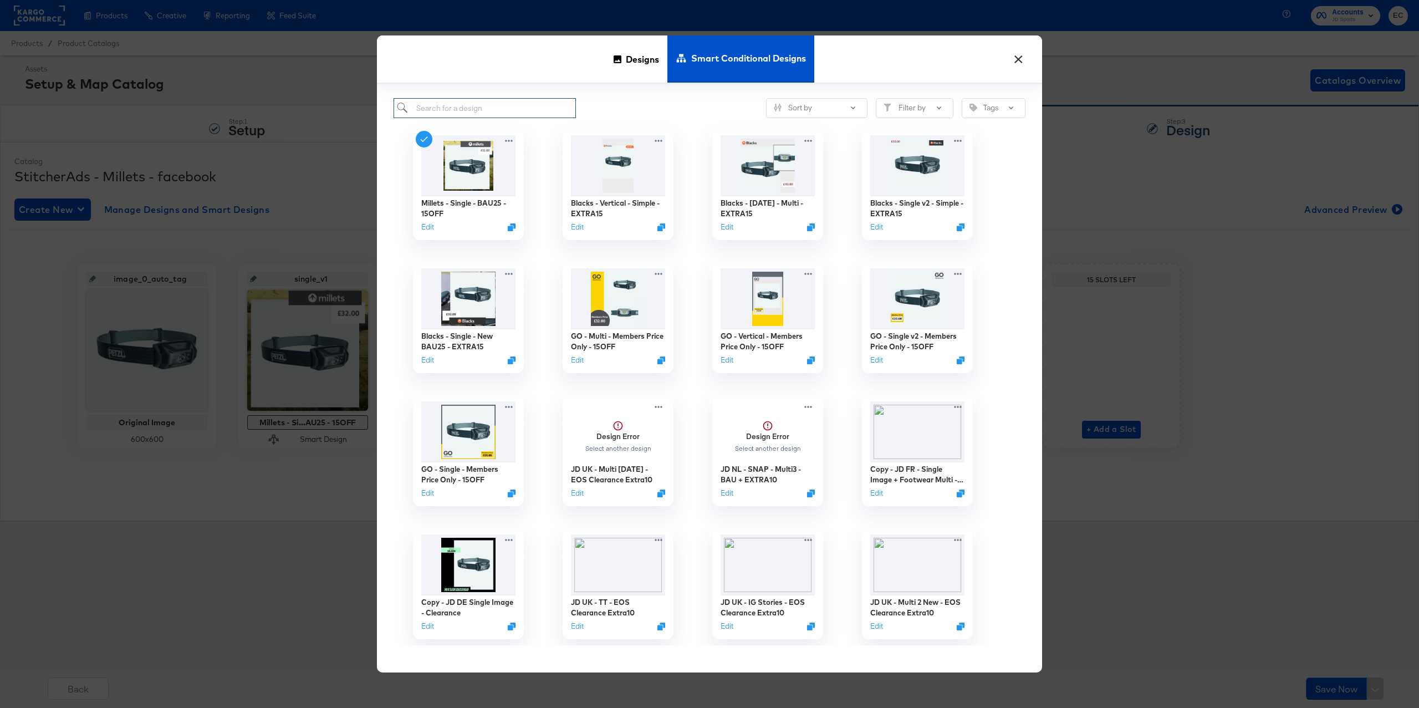
click at [525, 115] on input "search" at bounding box center [484, 108] width 182 height 21
type input "mil"
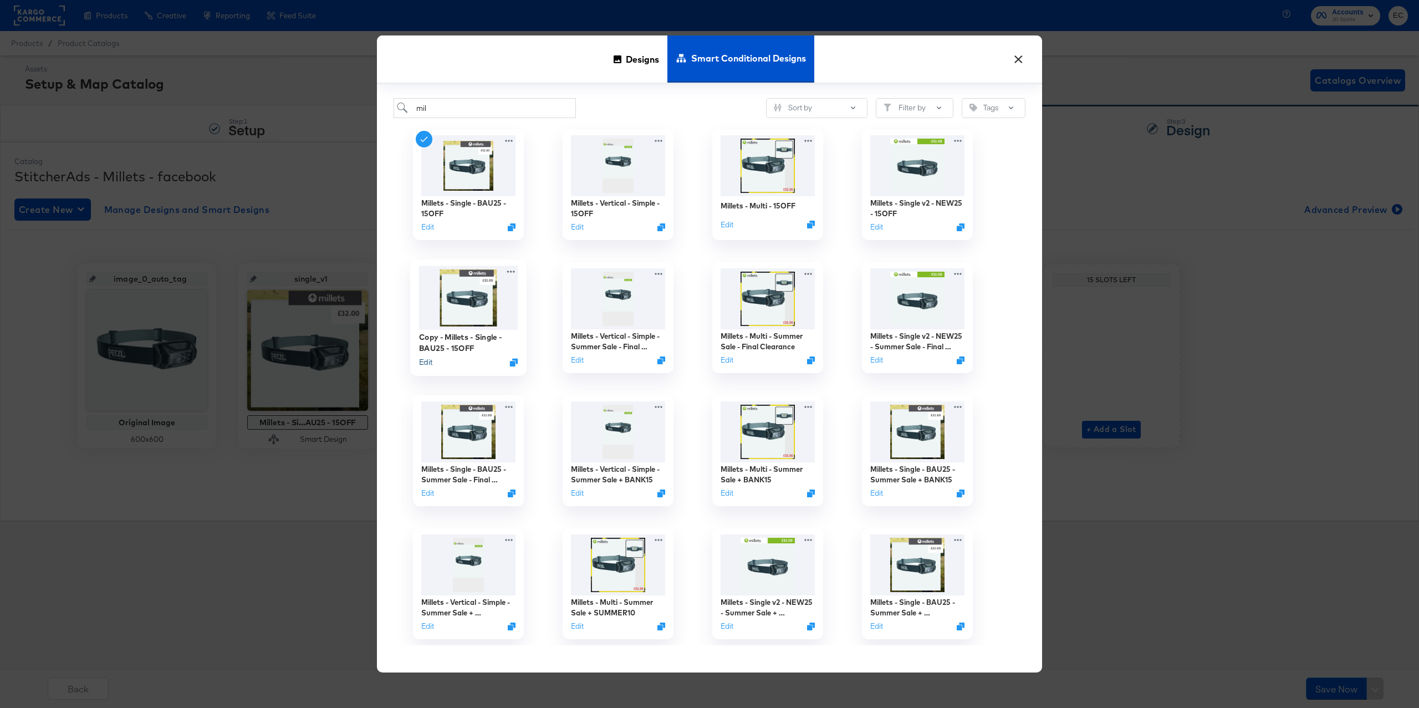
click at [424, 361] on button "Edit" at bounding box center [425, 362] width 13 height 11
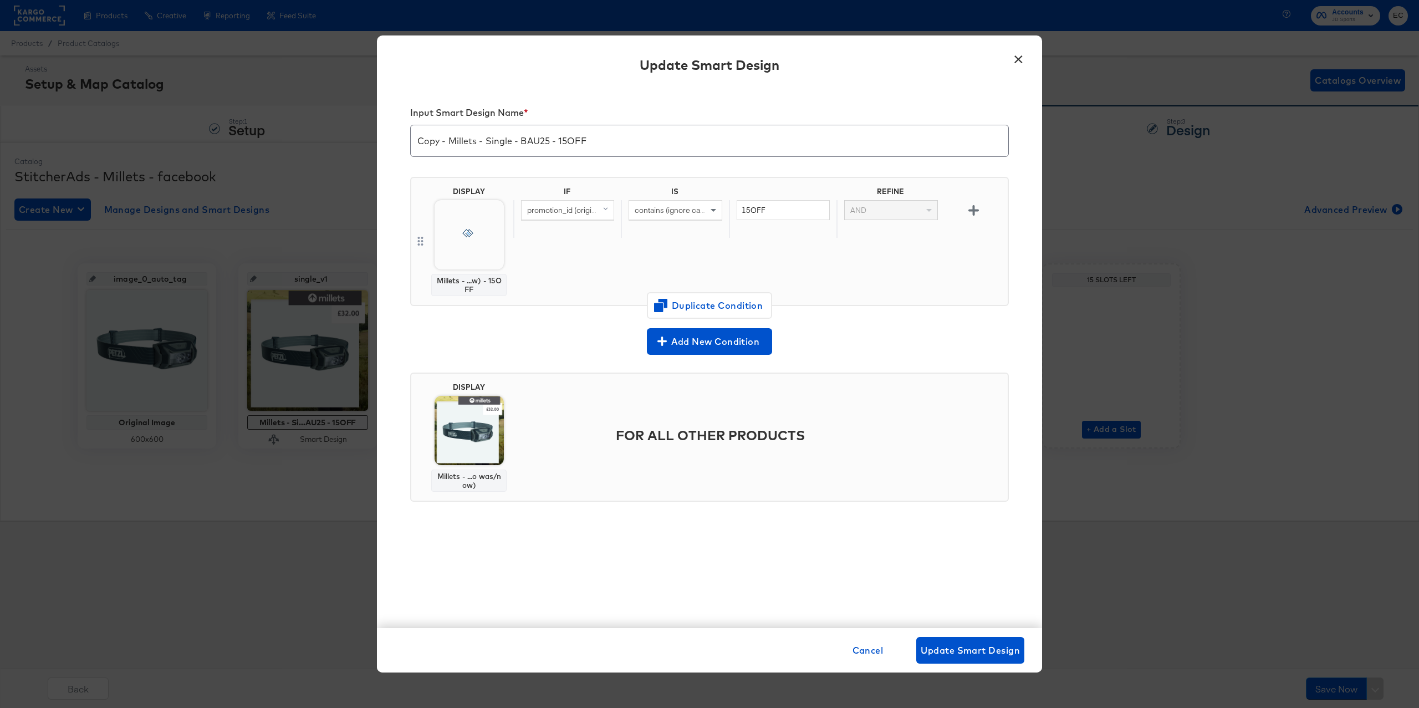
click at [566, 142] on input "Copy - Millets - Single - BAU25 - 15OFF" at bounding box center [709, 136] width 597 height 31
paste input "EXTRA15"
click at [424, 142] on input "Copy - Millets - Single - BAU25 - EXTRA15" at bounding box center [709, 136] width 597 height 31
click at [425, 142] on input "Copy - Millets - Single - BAU25 - EXTRA15" at bounding box center [709, 136] width 597 height 31
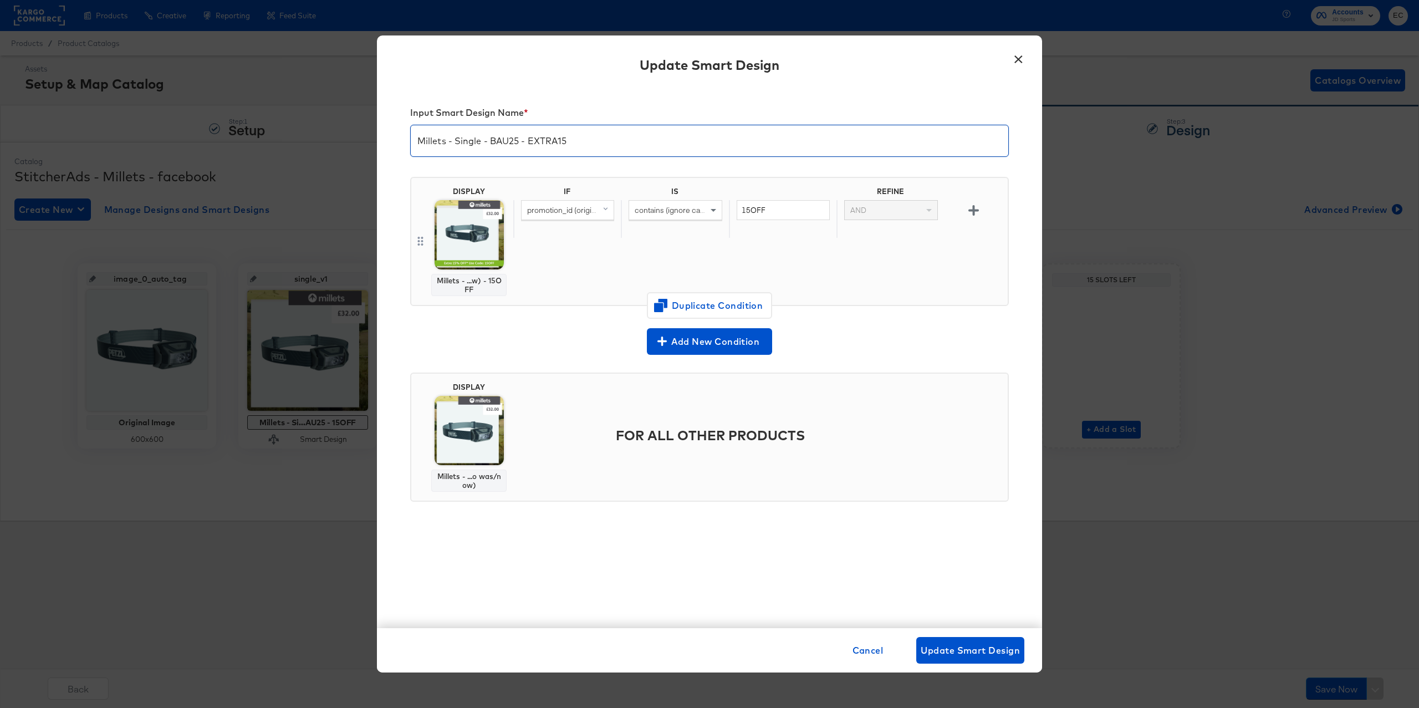
type input "Millets - Single - BAU25 - EXTRA15"
click at [772, 213] on input "15OFF" at bounding box center [782, 210] width 93 height 21
paste input "EXTRA15"
type input "EXTRA15"
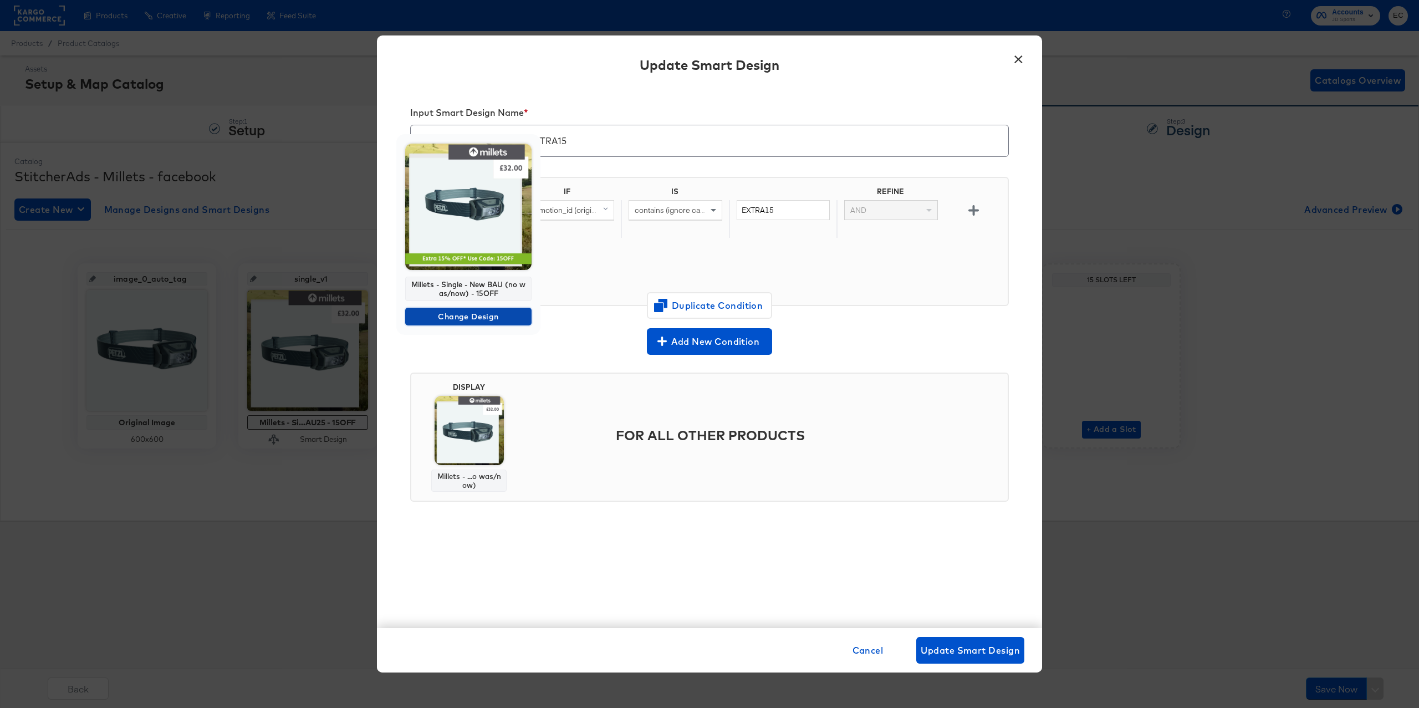
click at [469, 315] on span "Change Design" at bounding box center [468, 317] width 117 height 14
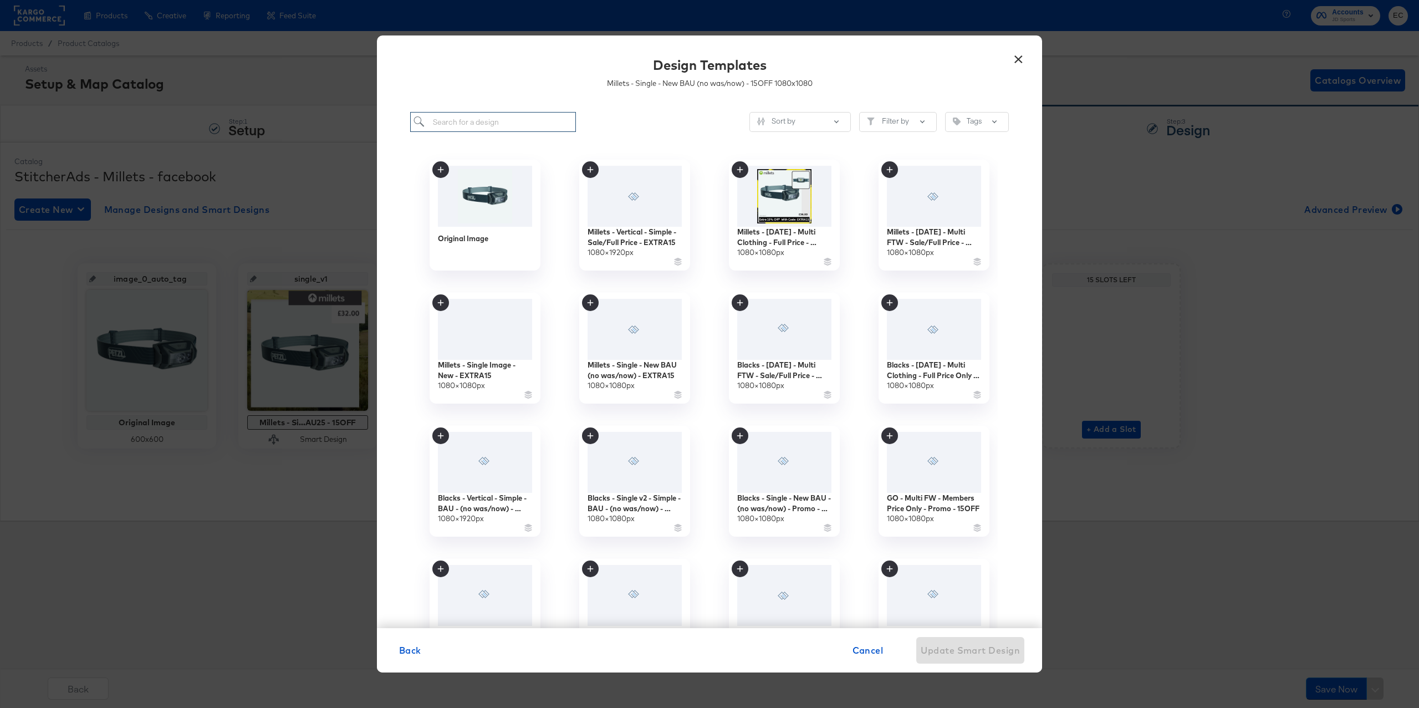
click at [445, 121] on input "search" at bounding box center [493, 122] width 166 height 21
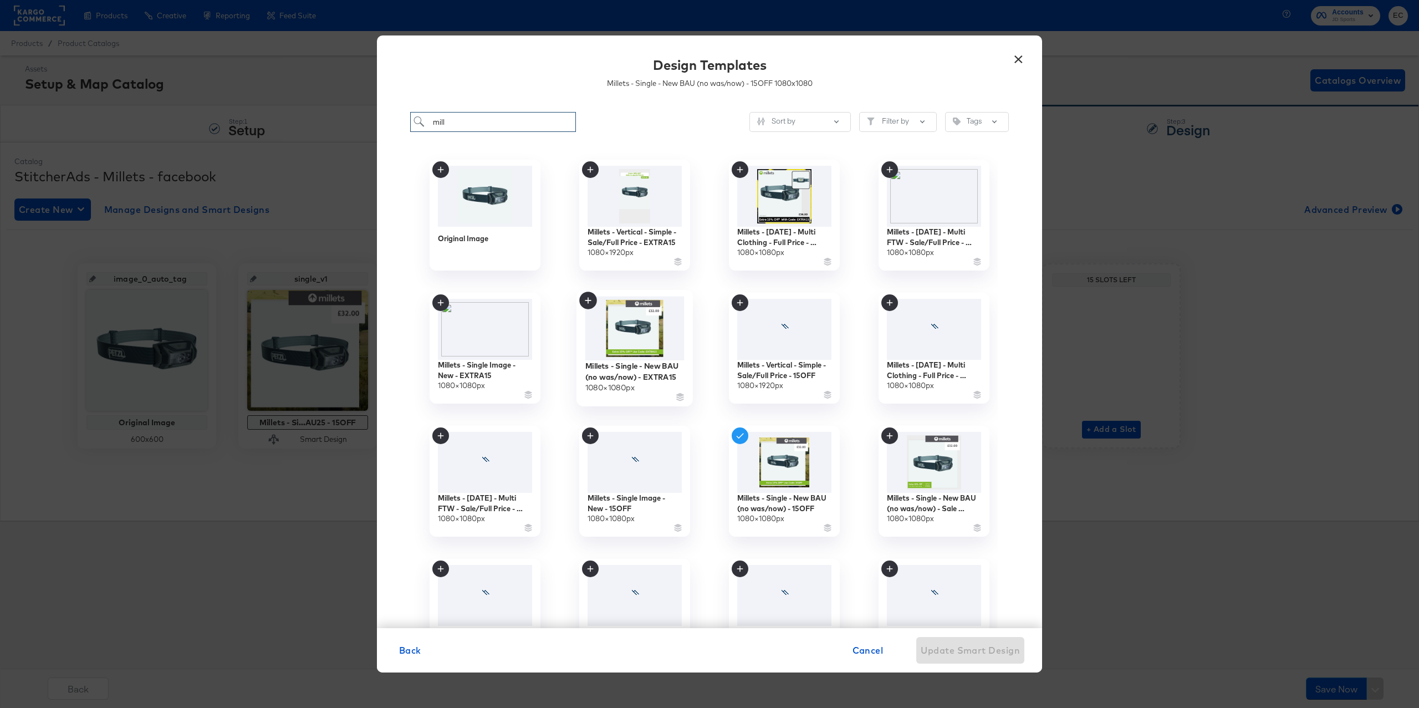
type input "mill"
click at [652, 344] on img at bounding box center [634, 328] width 99 height 64
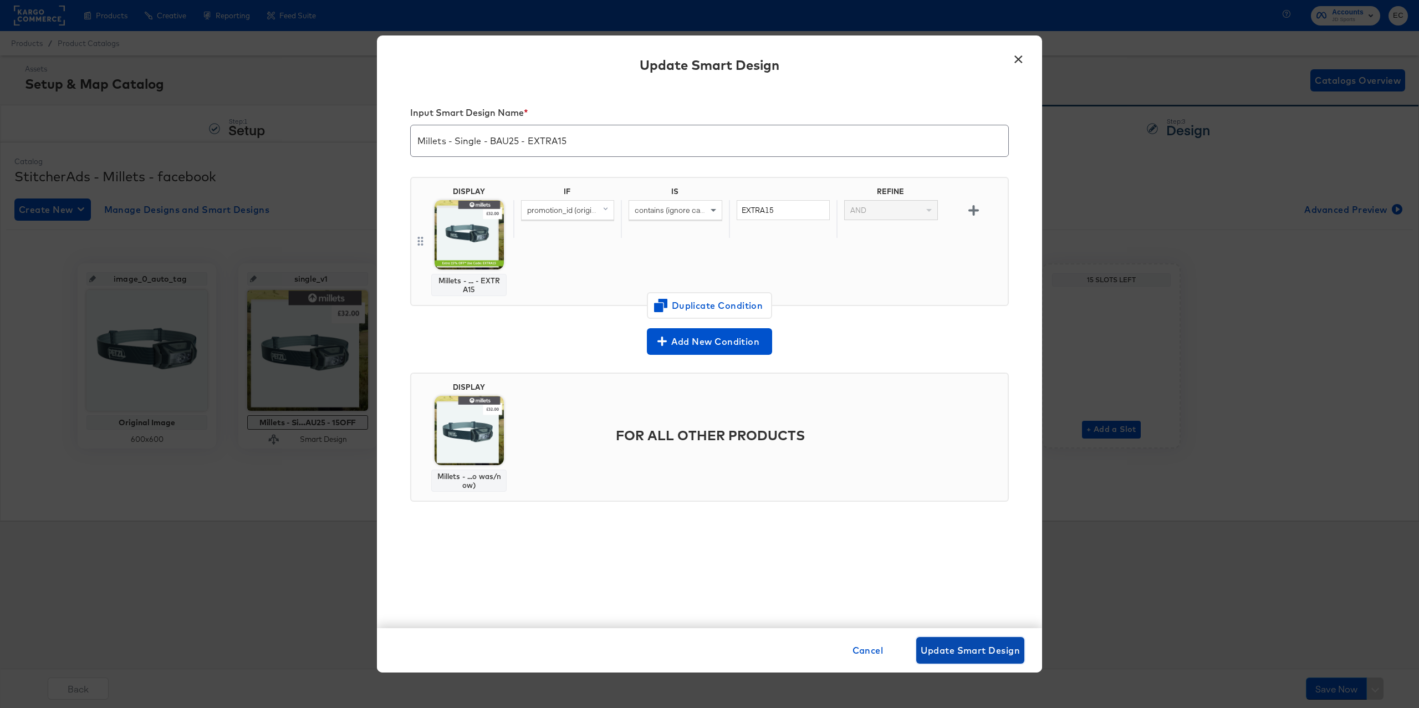
click at [976, 656] on span "Update Smart Design" at bounding box center [969, 650] width 99 height 16
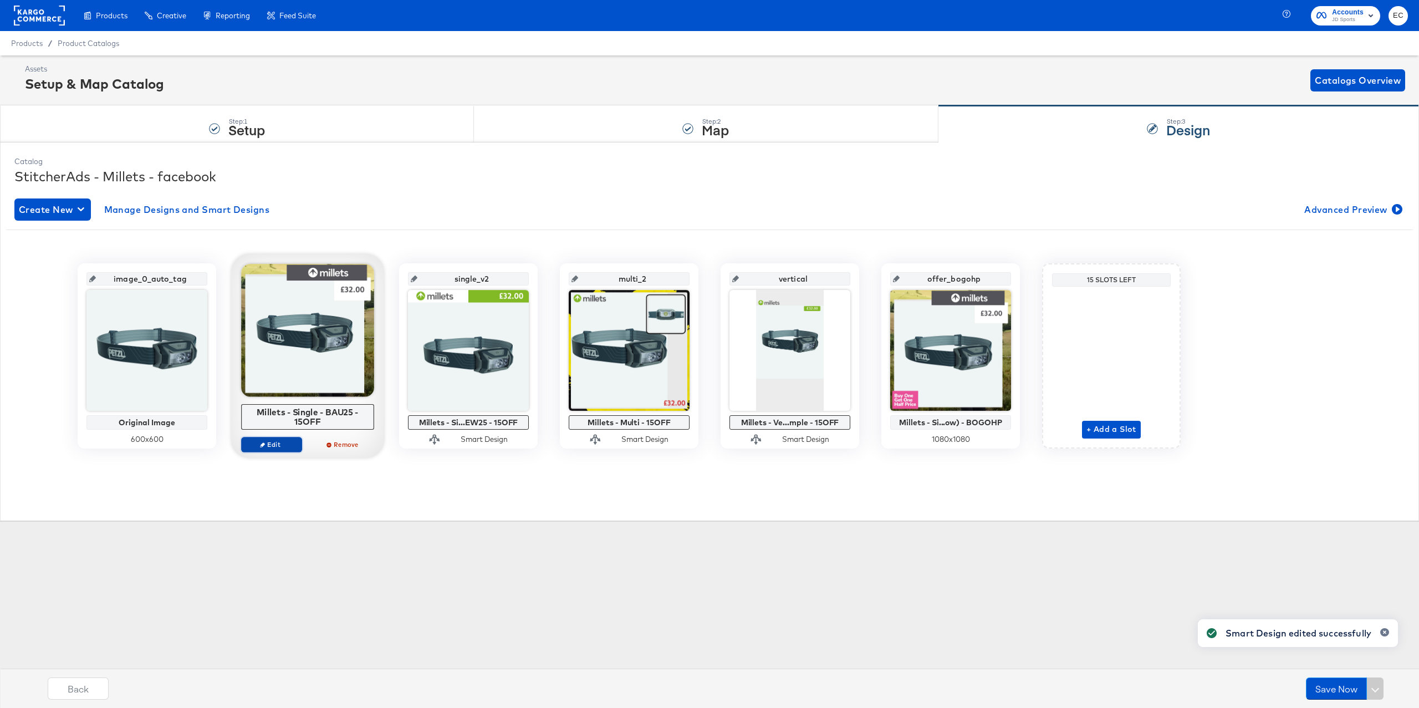
click at [277, 443] on span "Edit" at bounding box center [271, 444] width 51 height 8
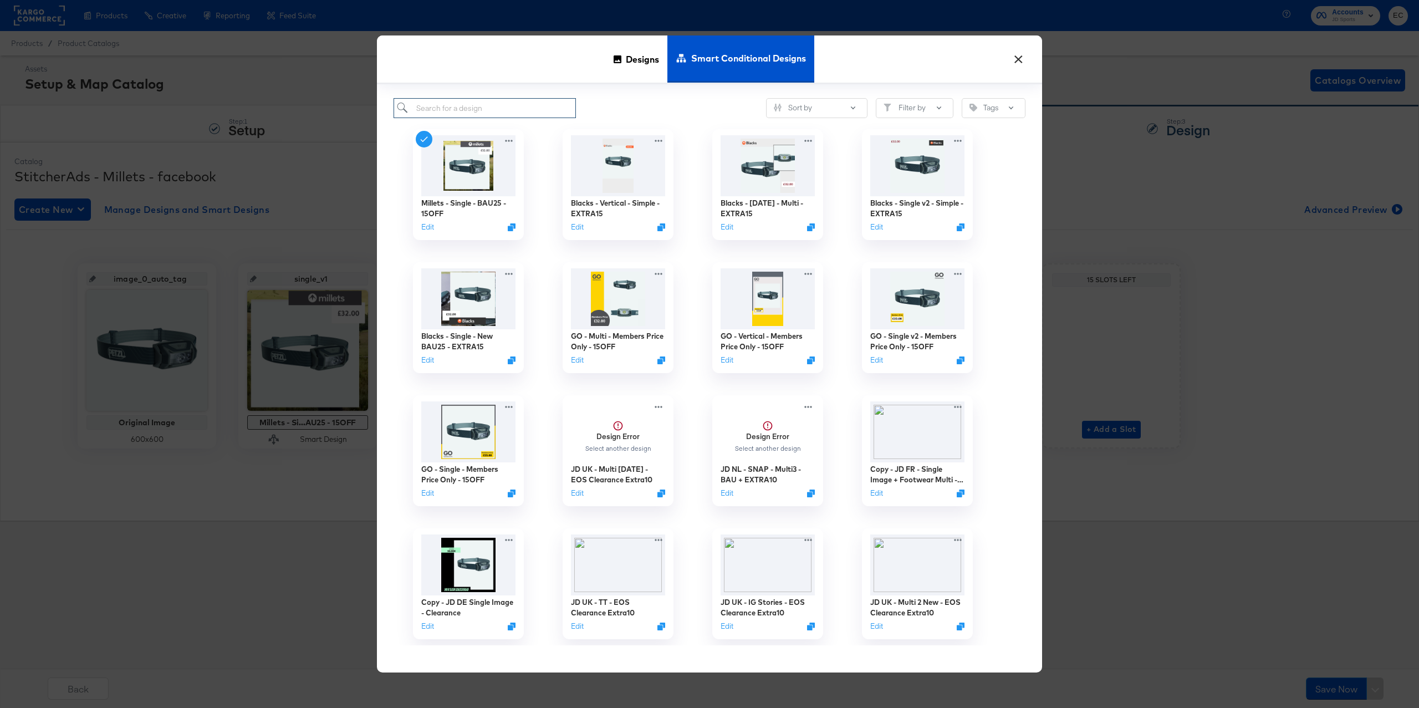
click at [455, 106] on input "search" at bounding box center [484, 108] width 182 height 21
type input "mill"
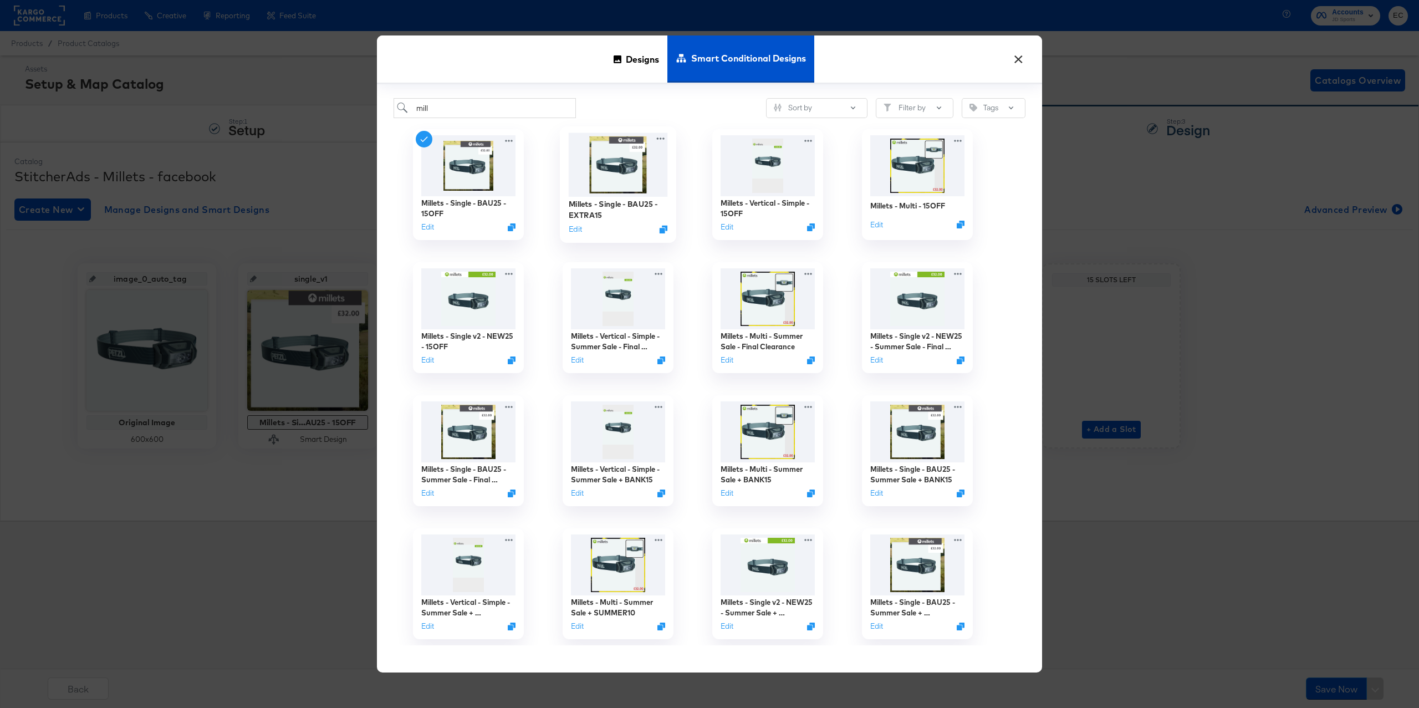
click at [616, 177] on img at bounding box center [618, 165] width 99 height 64
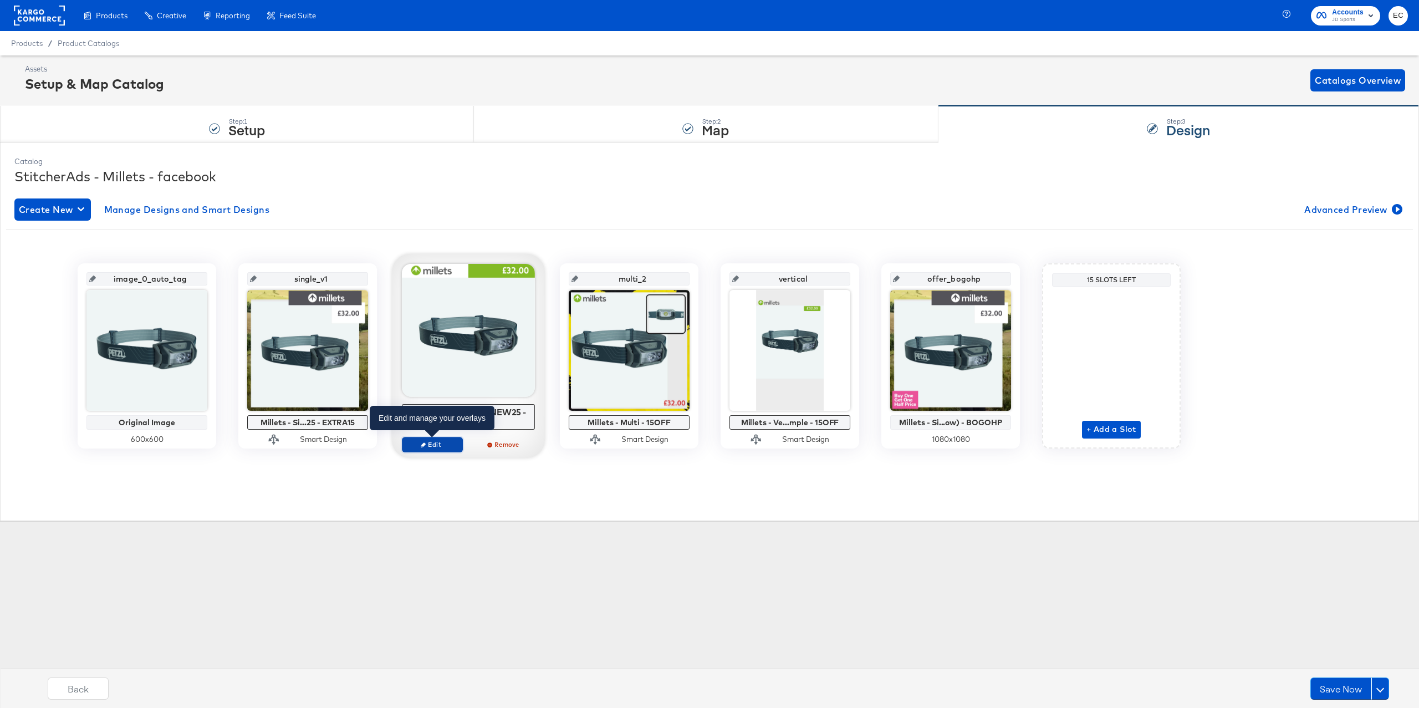
click at [418, 448] on span "Edit" at bounding box center [432, 444] width 51 height 8
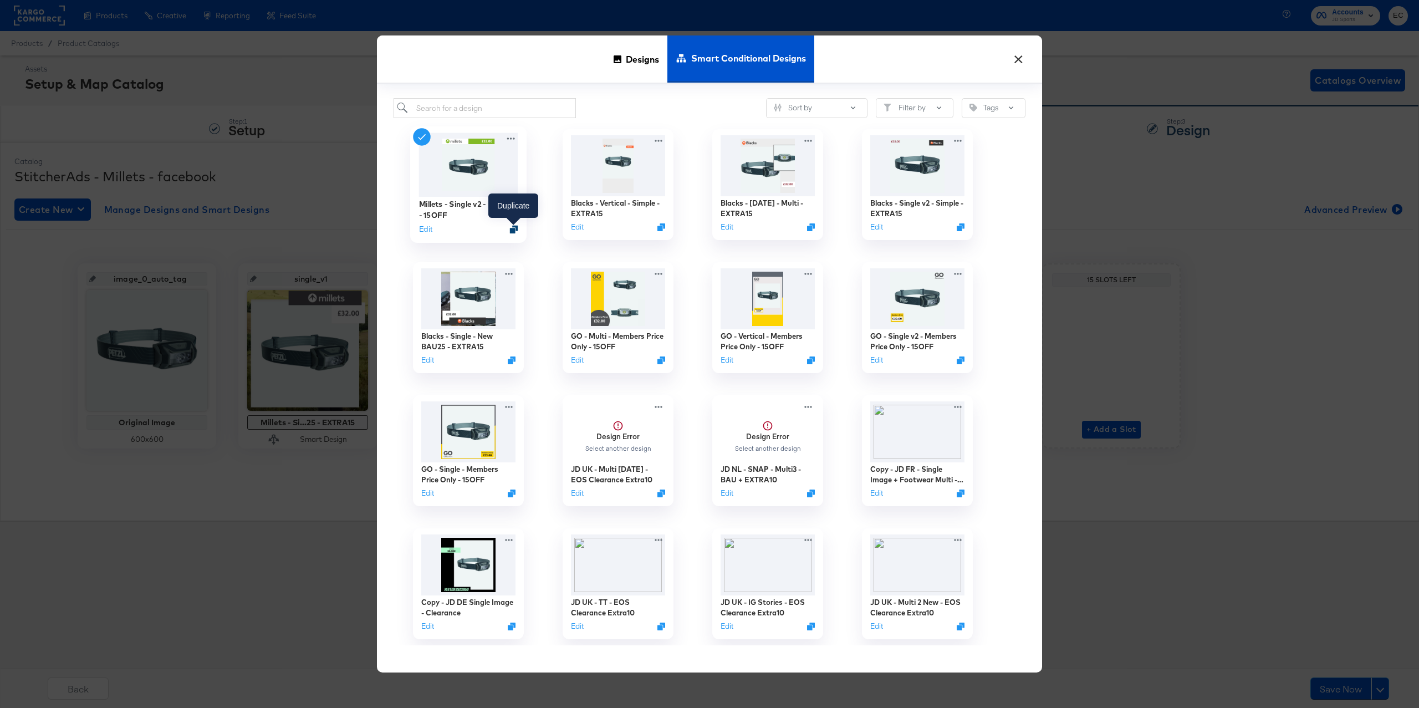
click at [512, 228] on icon "Duplicate" at bounding box center [514, 230] width 8 height 8
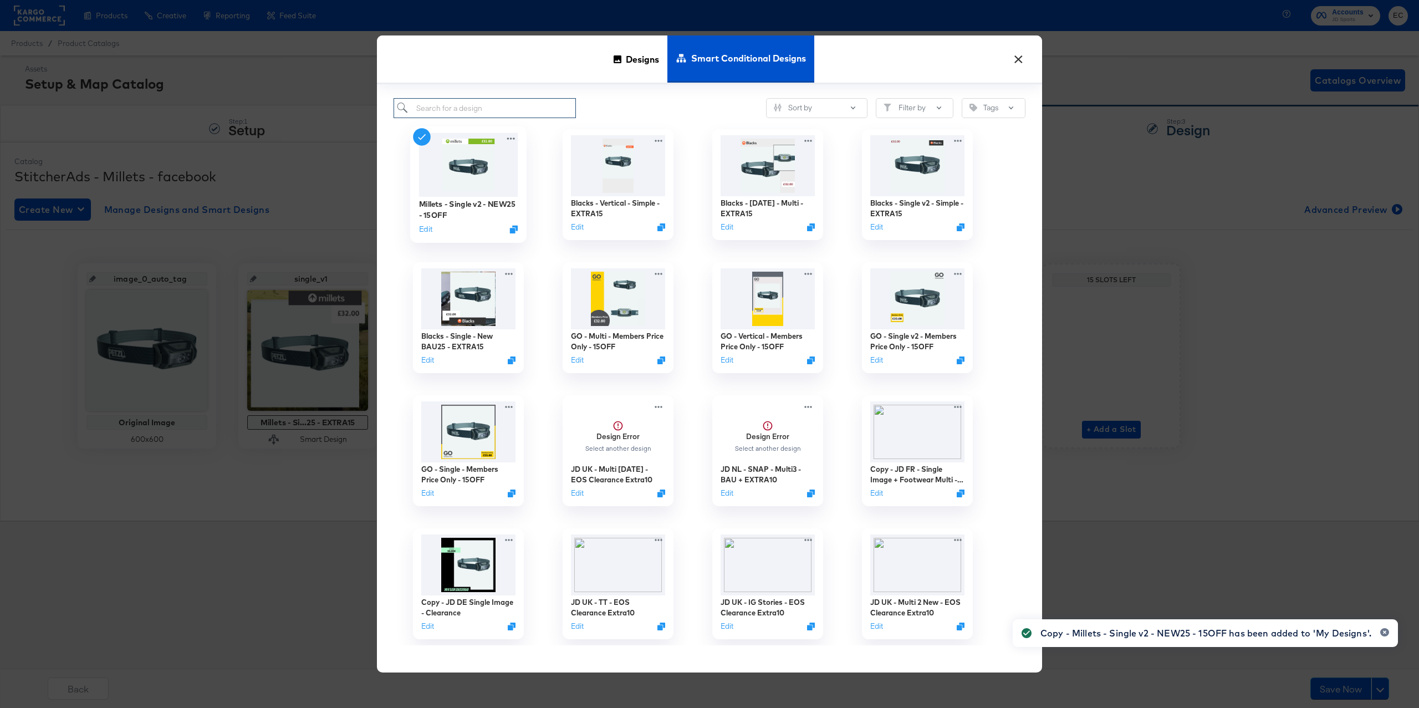
click at [530, 108] on input "search" at bounding box center [484, 108] width 182 height 21
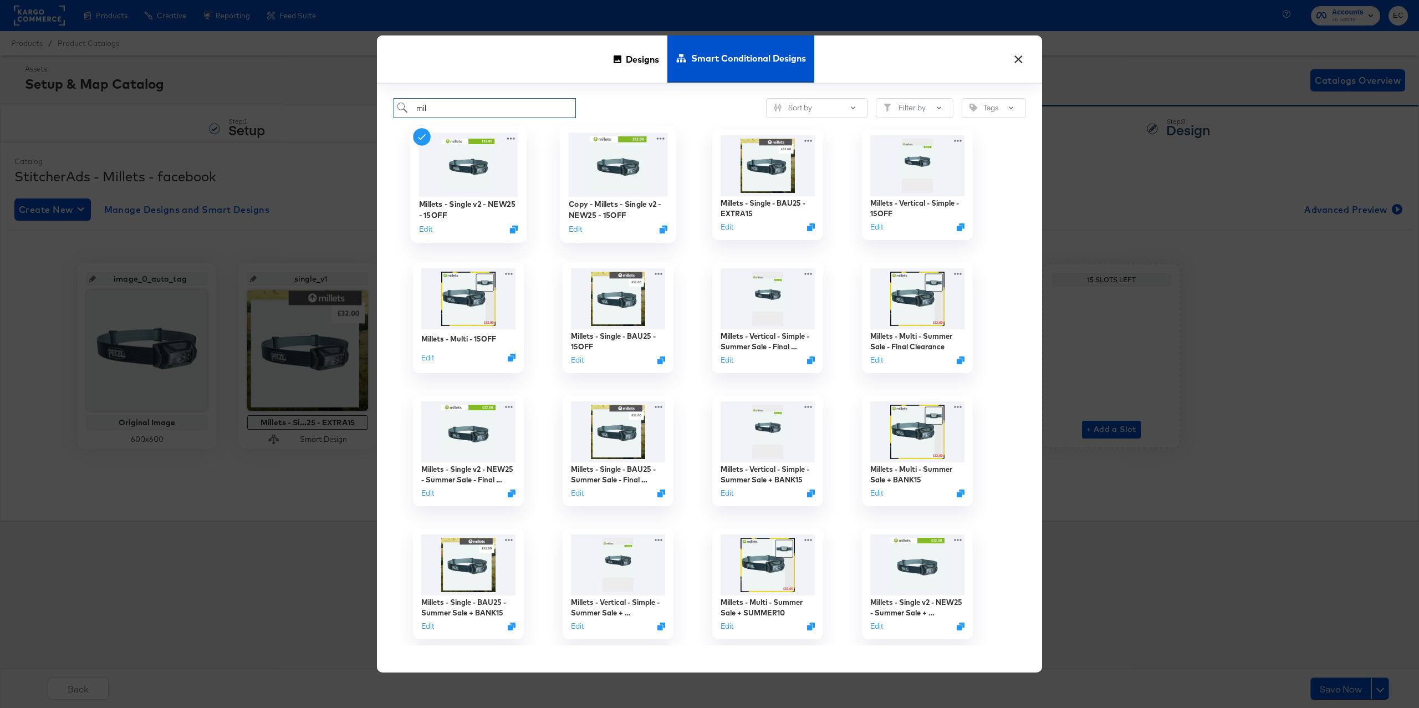
type input "mil"
click at [566, 227] on div "Copy - Millets - Single v2 - NEW25 - 15OFF Edit" at bounding box center [618, 184] width 116 height 116
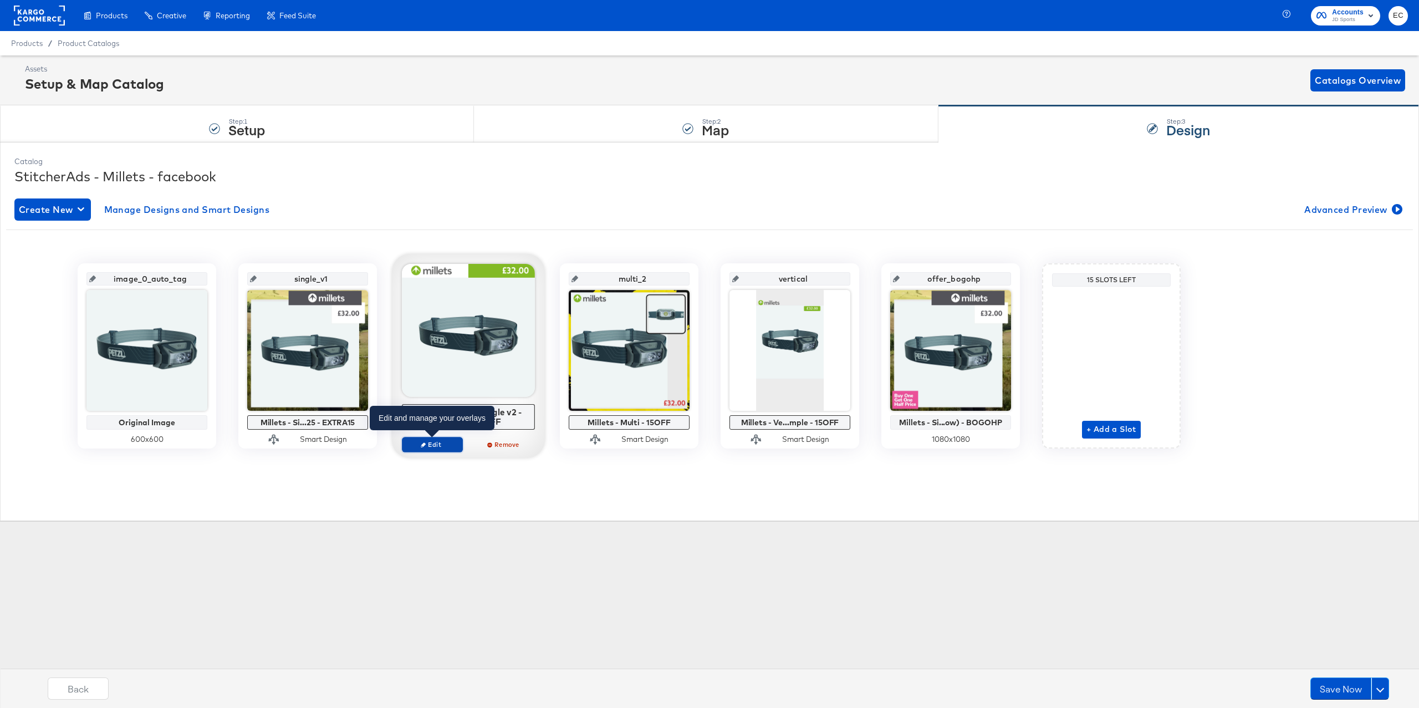
click at [442, 451] on button "Edit" at bounding box center [432, 445] width 61 height 16
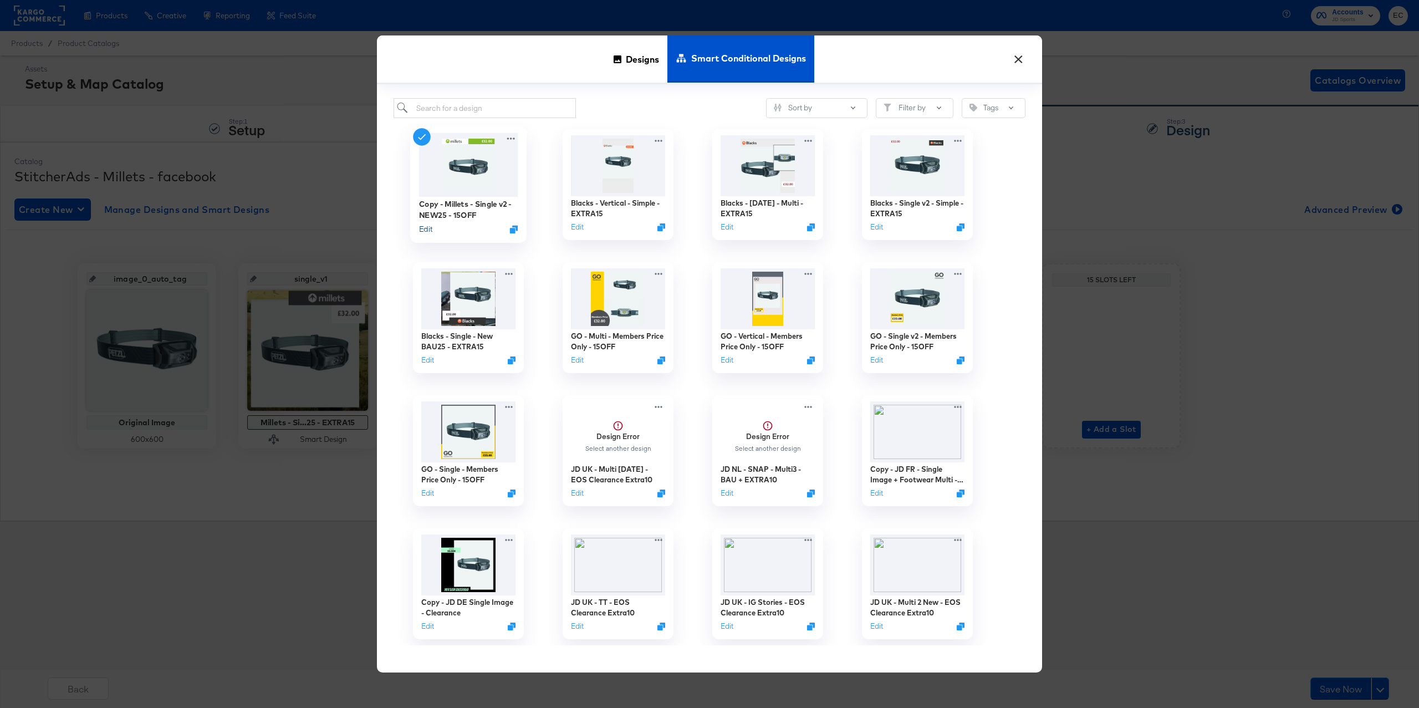
click at [427, 231] on button "Edit" at bounding box center [425, 229] width 13 height 11
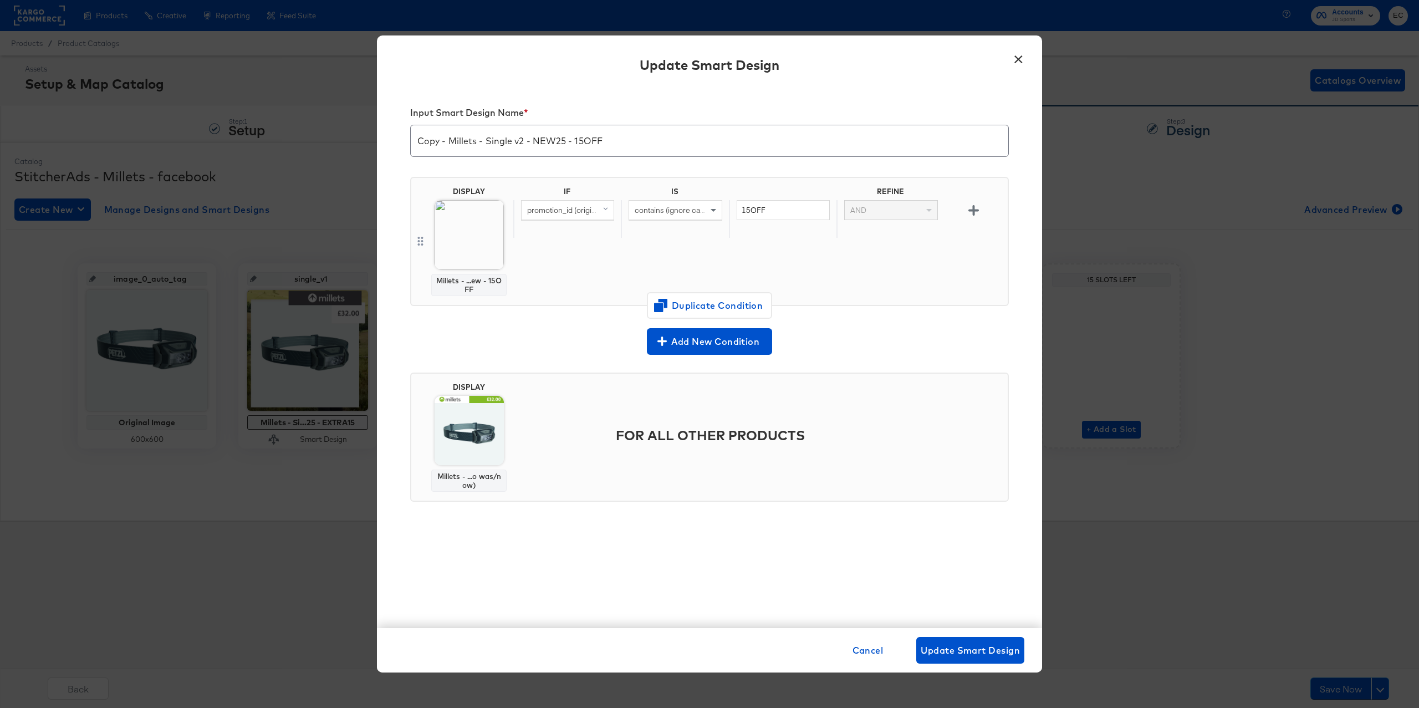
click at [580, 143] on input "Copy - Millets - Single v2 - NEW25 - 15OFF" at bounding box center [709, 136] width 597 height 31
paste input "EXTRA15"
type input "Copy - Millets - Single v2 - NEW25 - EXTRA15"
click at [754, 211] on input "15OFF" at bounding box center [782, 210] width 93 height 21
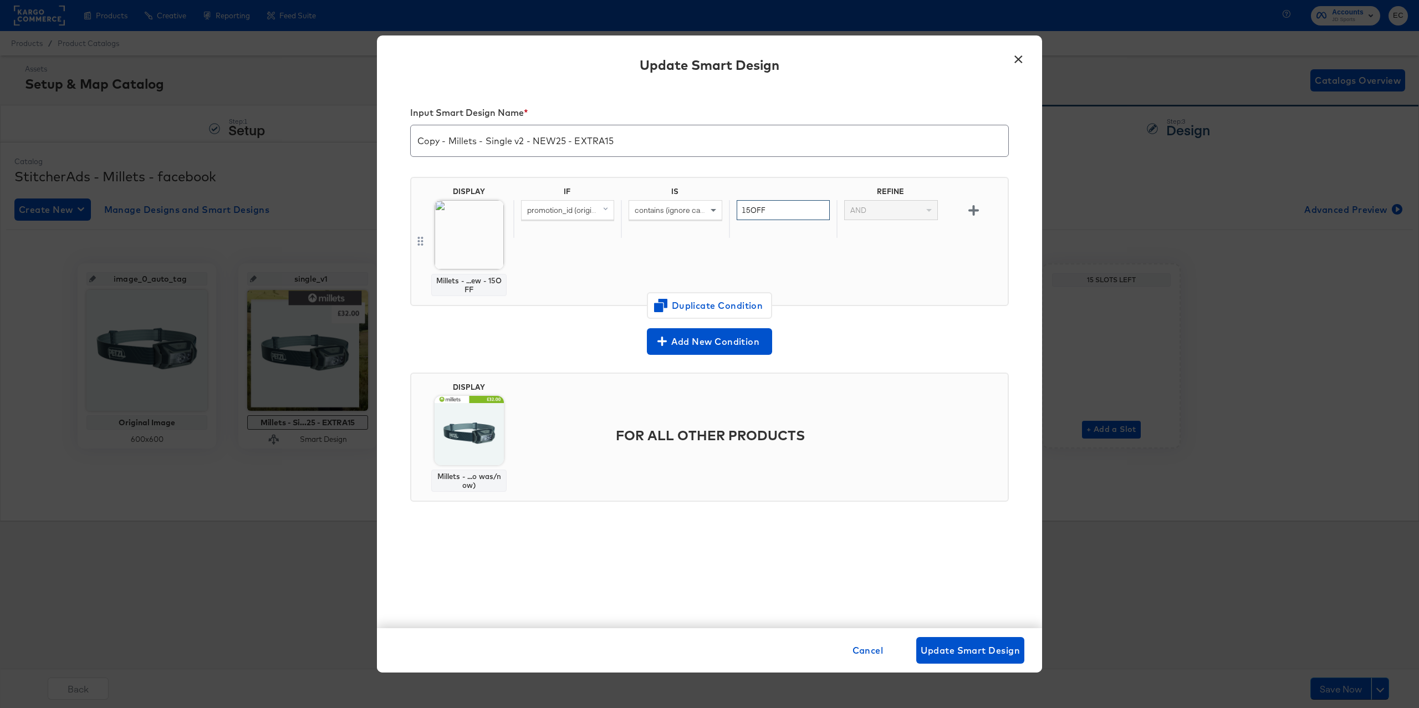
drag, startPoint x: 754, startPoint y: 211, endPoint x: 698, endPoint y: 200, distance: 56.9
click at [754, 211] on input "15OFF" at bounding box center [782, 210] width 93 height 21
paste input "EXTRA15"
type input "EXTRA15"
click at [429, 142] on input "Copy - Millets - Single v2 - NEW25 - EXTRA15" at bounding box center [709, 136] width 597 height 31
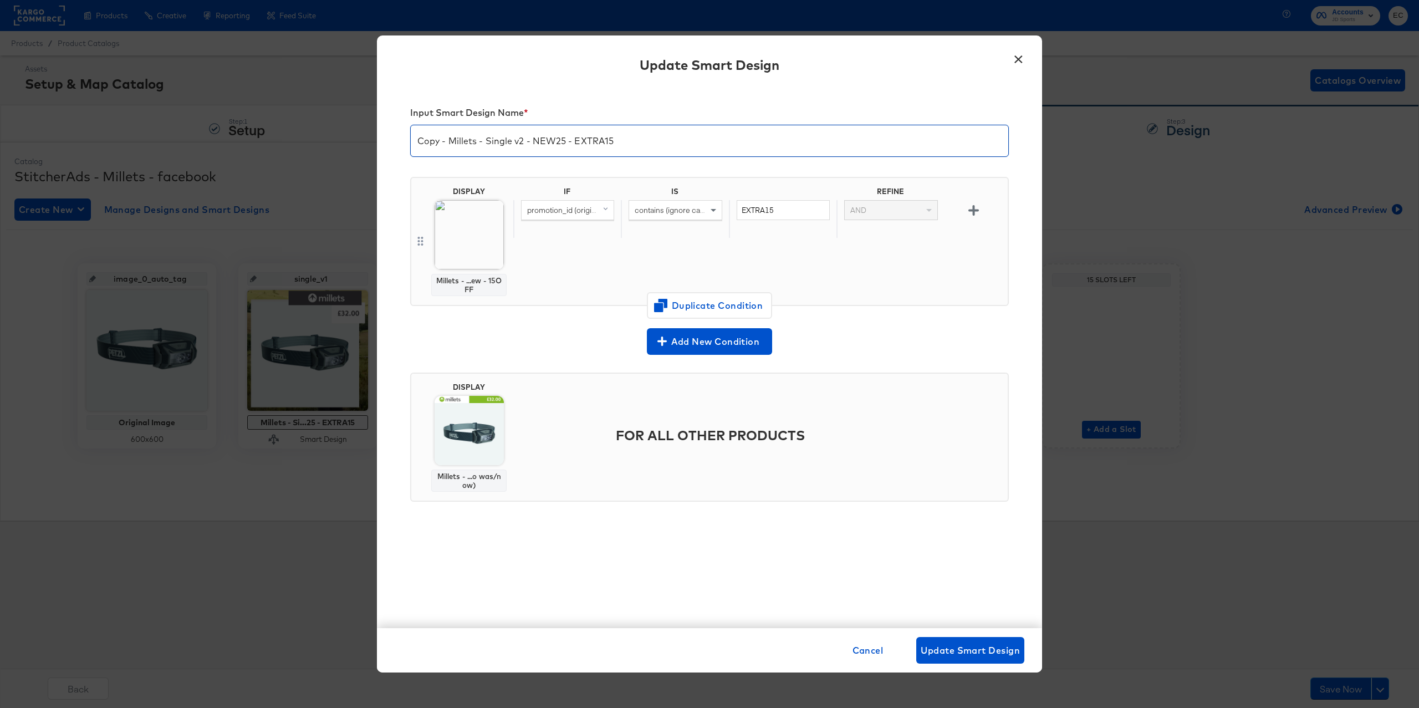
click at [429, 142] on input "Copy - Millets - Single v2 - NEW25 - EXTRA15" at bounding box center [709, 136] width 597 height 31
type input "Millets - Single v2 - NEW25 - EXTRA15"
click at [491, 248] on img at bounding box center [468, 207] width 126 height 126
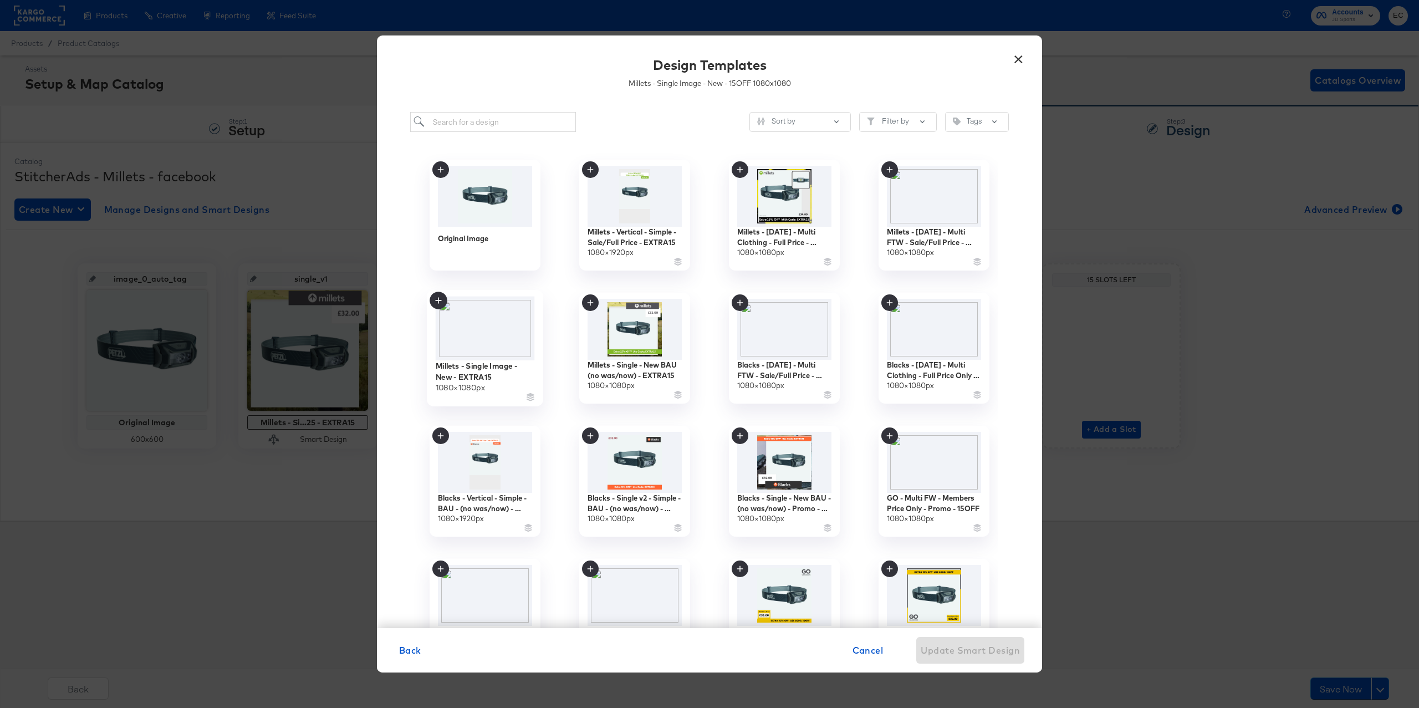
click at [500, 330] on img at bounding box center [485, 328] width 99 height 64
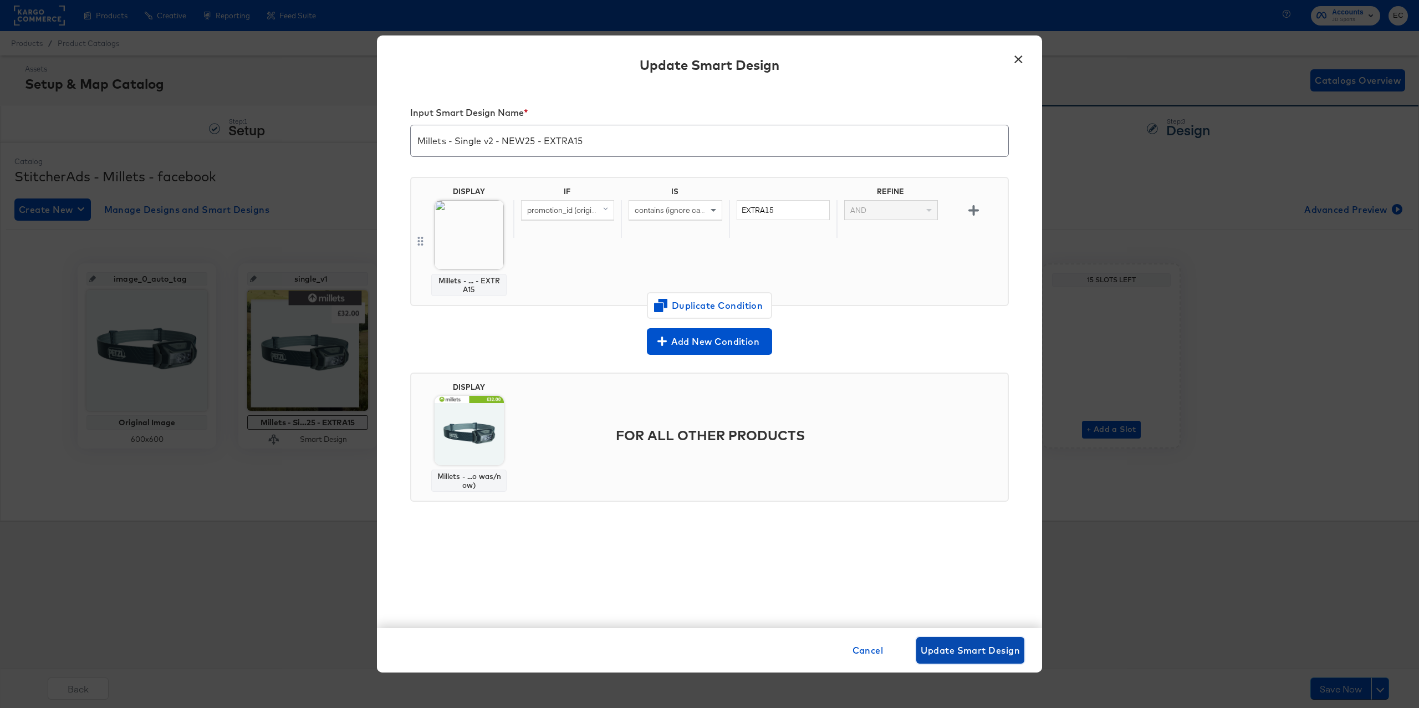
click at [988, 658] on button "Update Smart Design" at bounding box center [970, 650] width 108 height 27
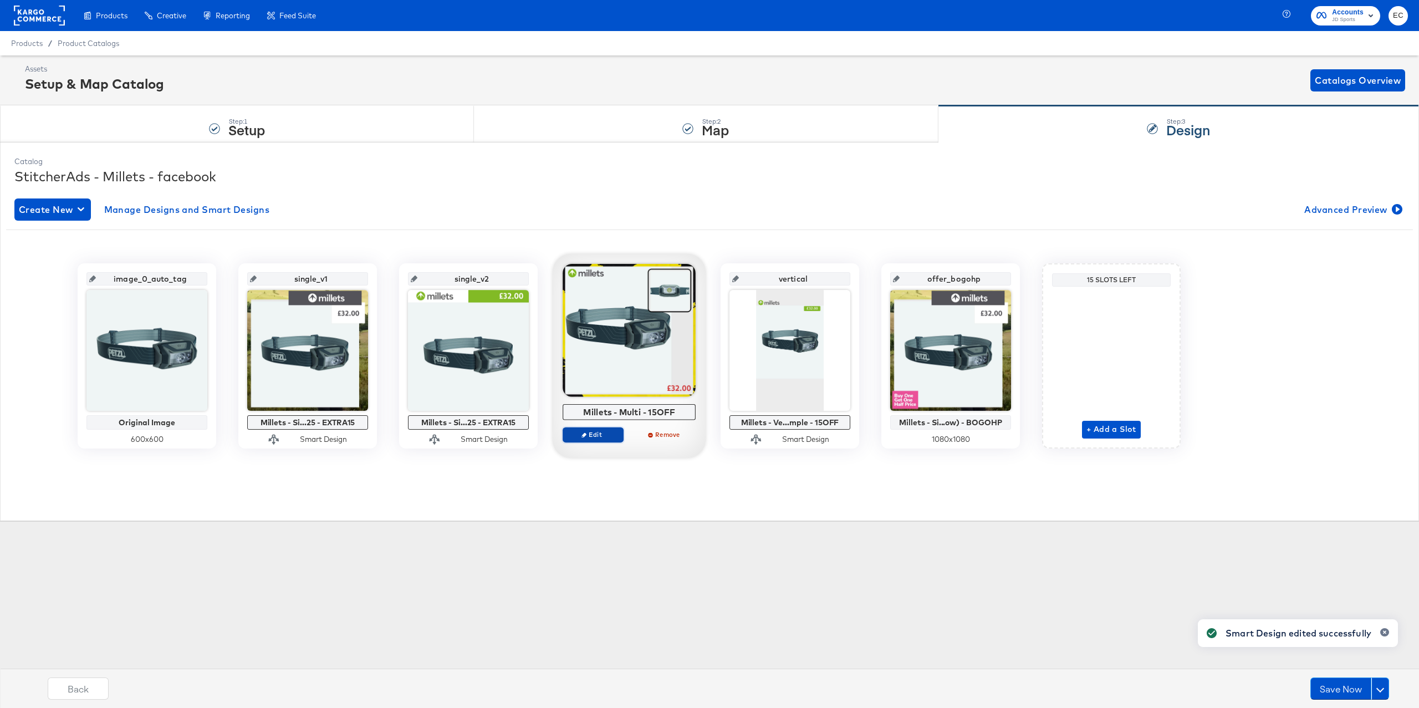
click at [598, 442] on button "Edit" at bounding box center [592, 435] width 61 height 16
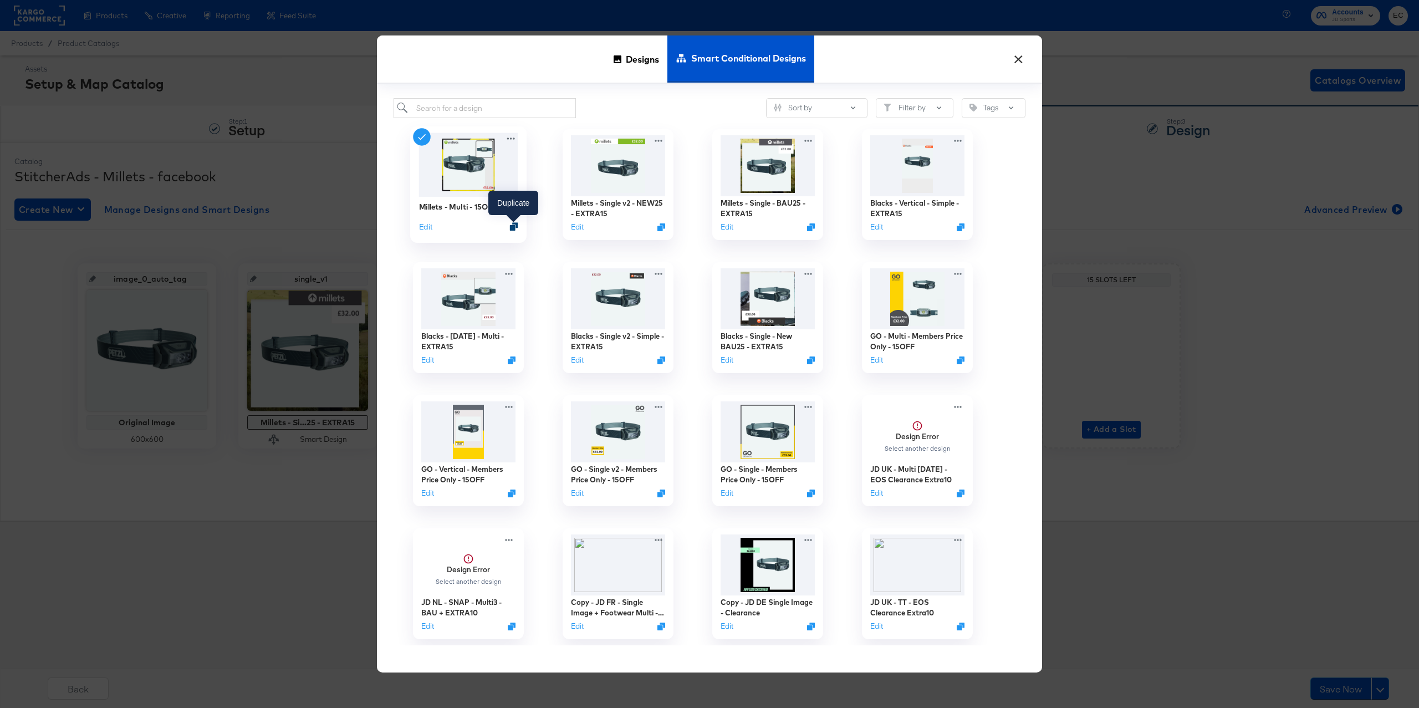
click at [514, 228] on icon "Duplicate" at bounding box center [514, 227] width 8 height 8
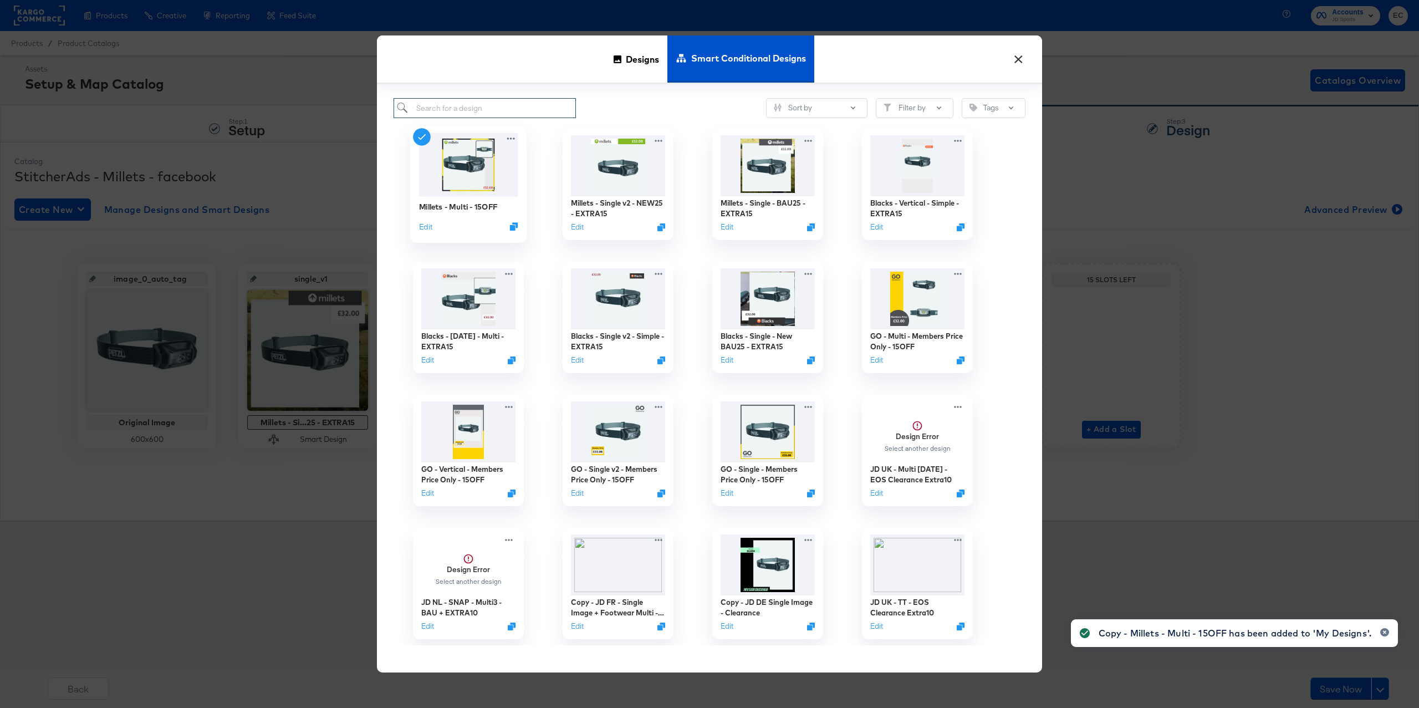
click at [483, 115] on input "search" at bounding box center [484, 108] width 182 height 21
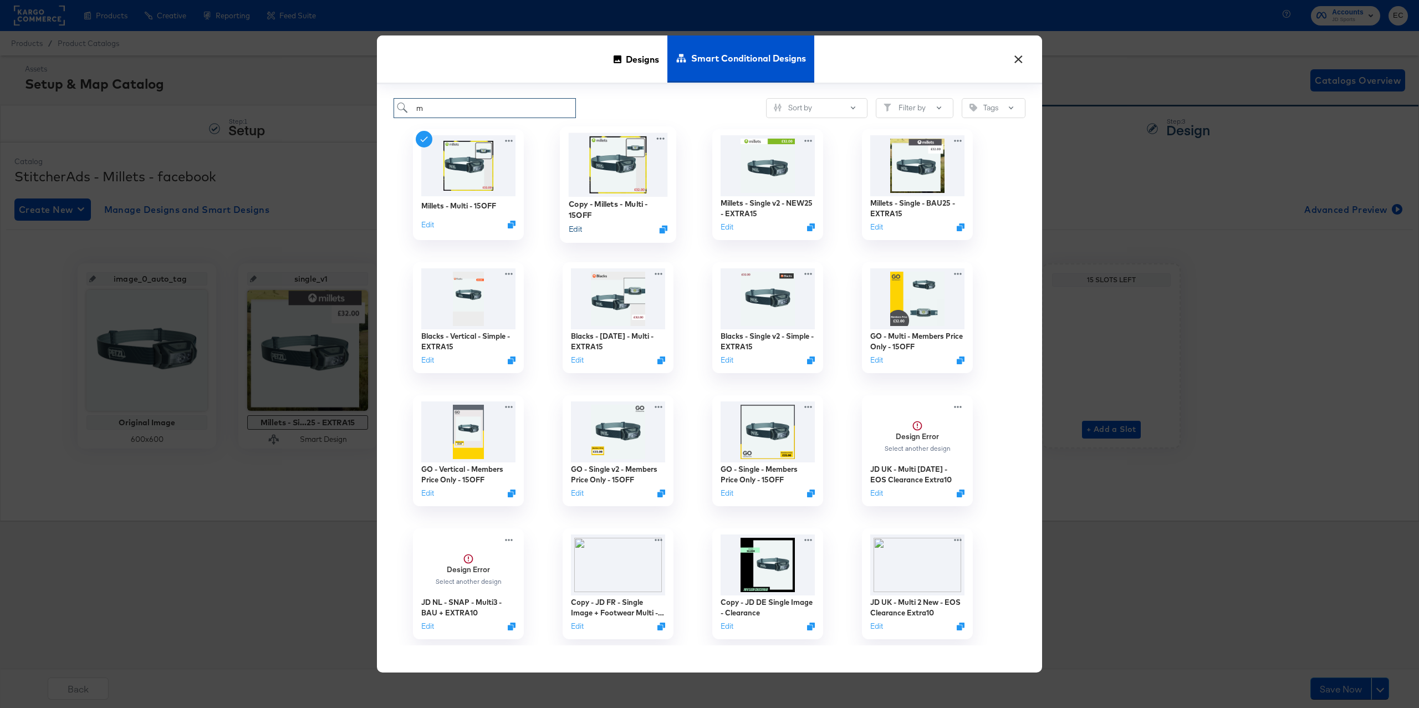
type input "m"
click at [575, 232] on button "Edit" at bounding box center [575, 229] width 13 height 11
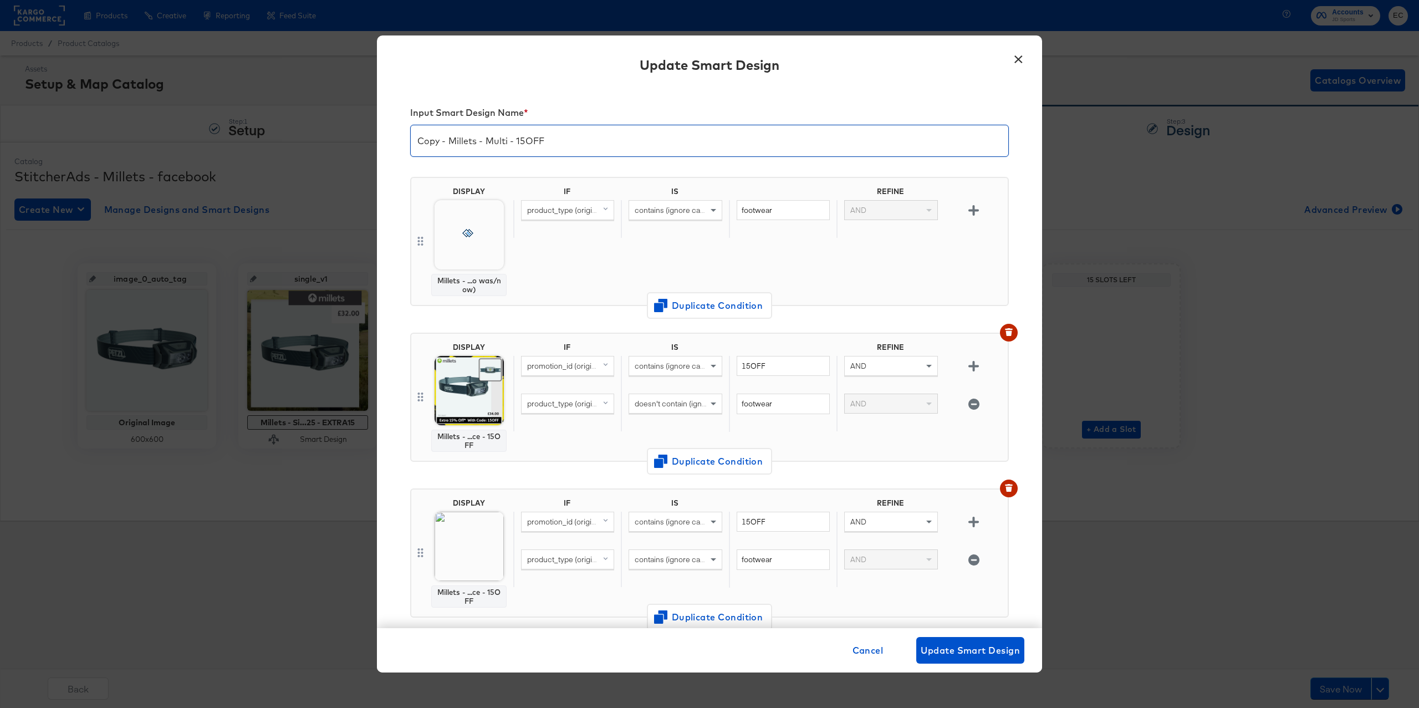
click at [521, 143] on input "Copy - Millets - Multi - 15OFF" at bounding box center [709, 136] width 597 height 31
paste input "EXTRA15"
click at [429, 144] on input "Copy - Millets - Multi - EXTRA15" at bounding box center [709, 136] width 597 height 31
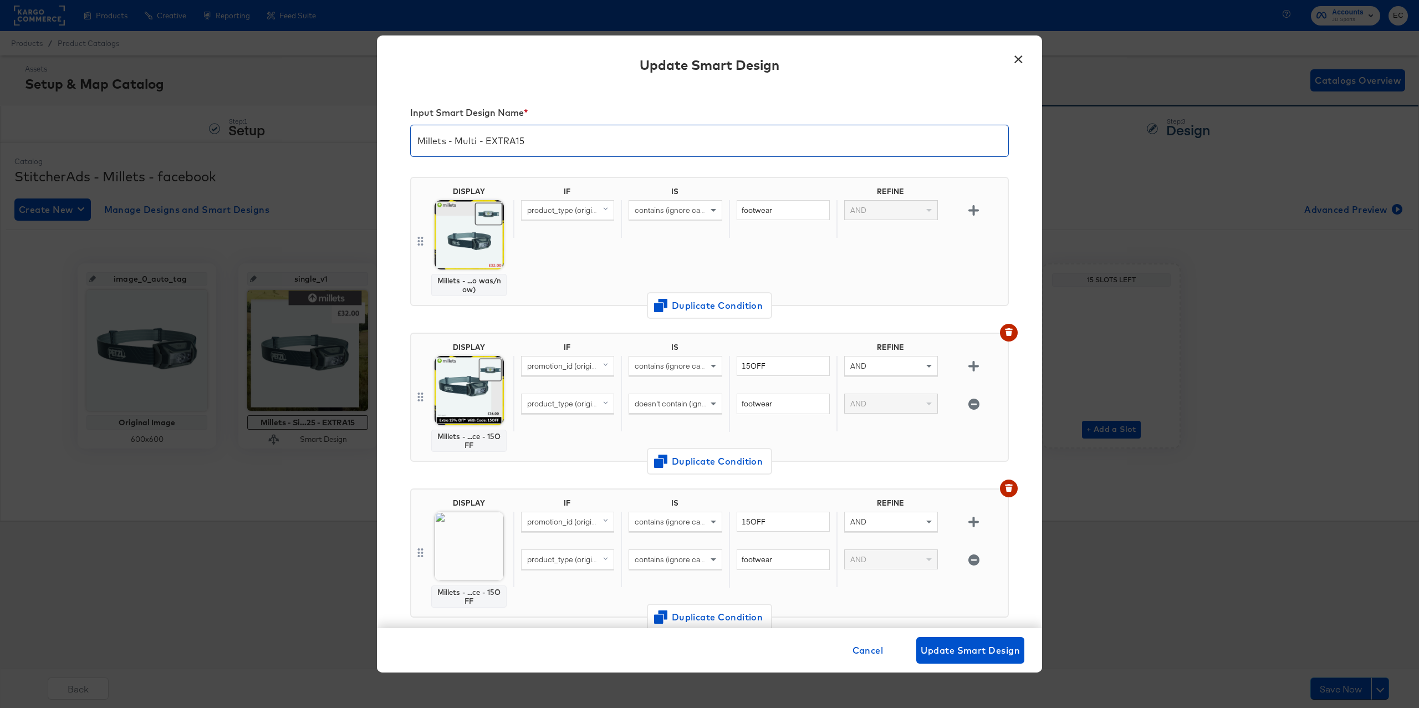
type input "Millets - Multi - EXTRA15"
click at [758, 371] on input "15OFF" at bounding box center [782, 366] width 93 height 21
click at [759, 371] on input "15OFF" at bounding box center [782, 366] width 93 height 21
paste input "EXTRA15"
type input "EXTRA15"
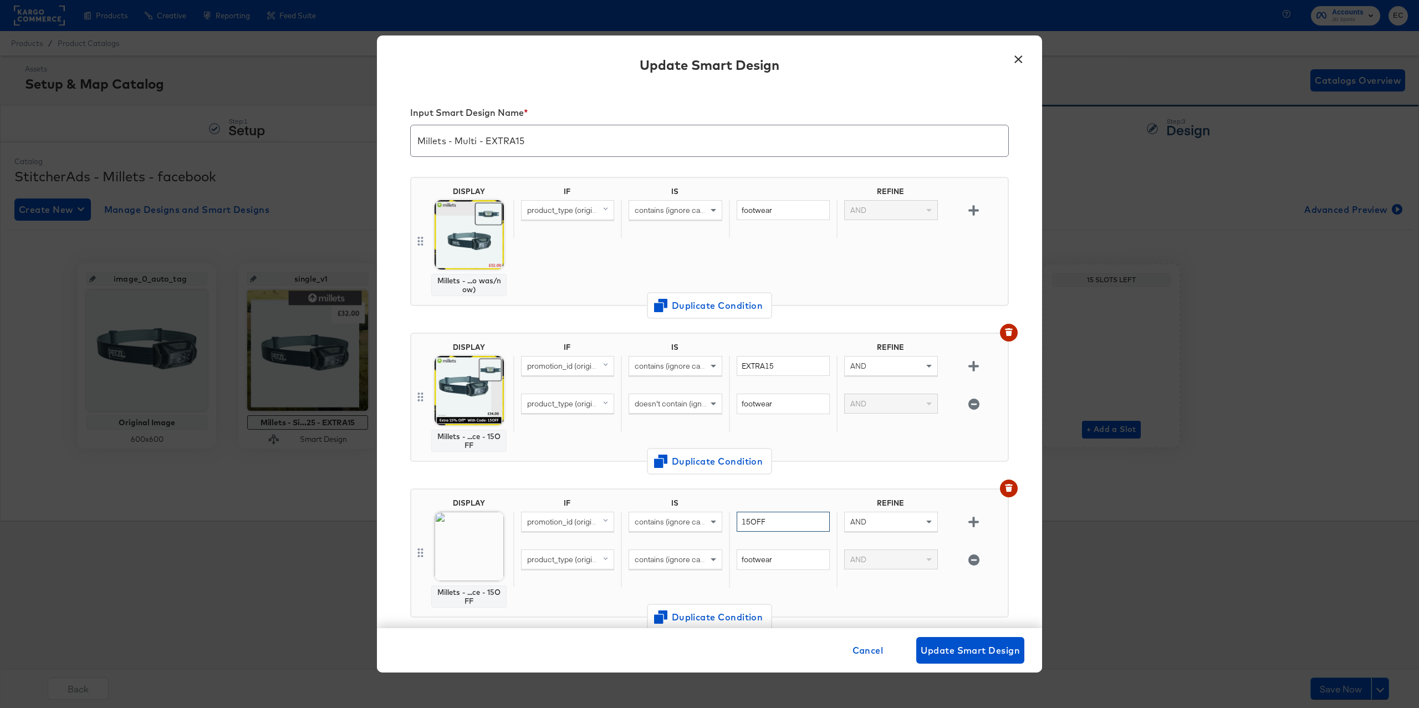
click at [758, 519] on input "15OFF" at bounding box center [782, 521] width 93 height 21
paste input "EXTRA15"
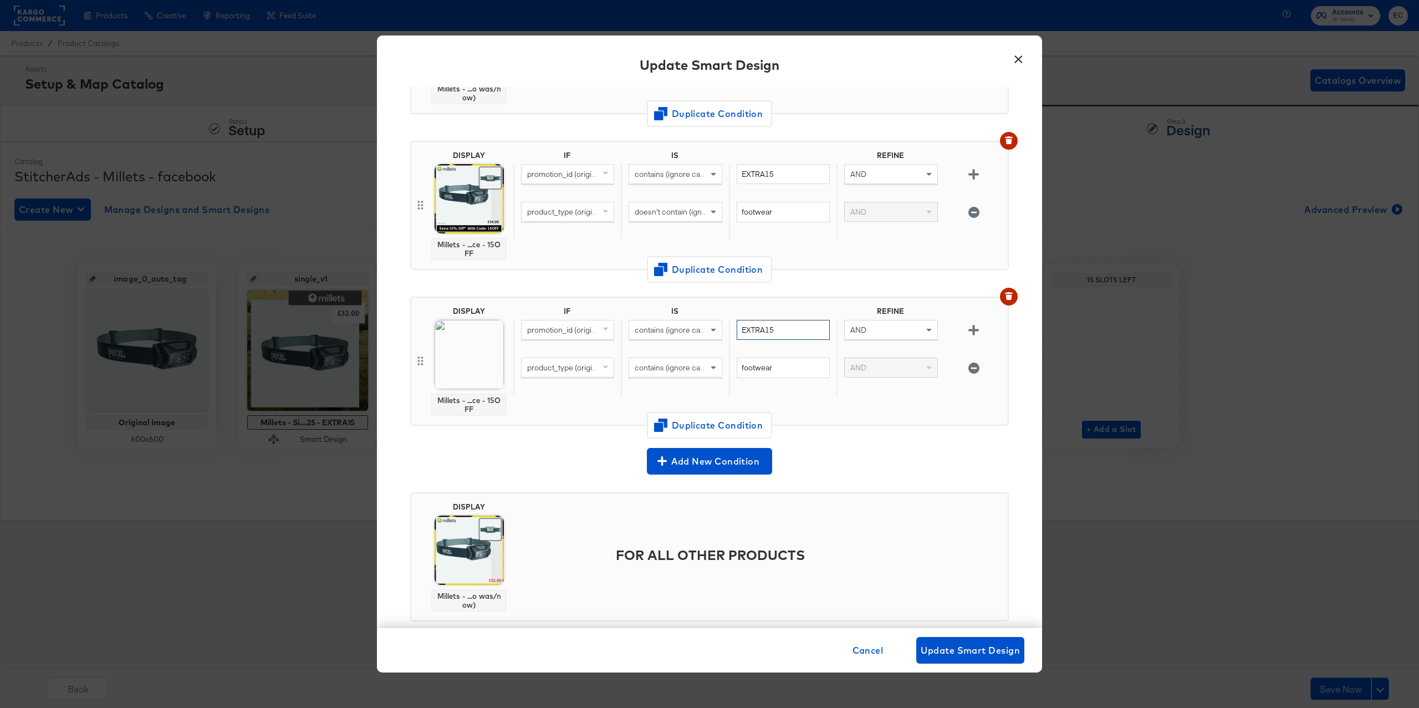
scroll to position [1, 0]
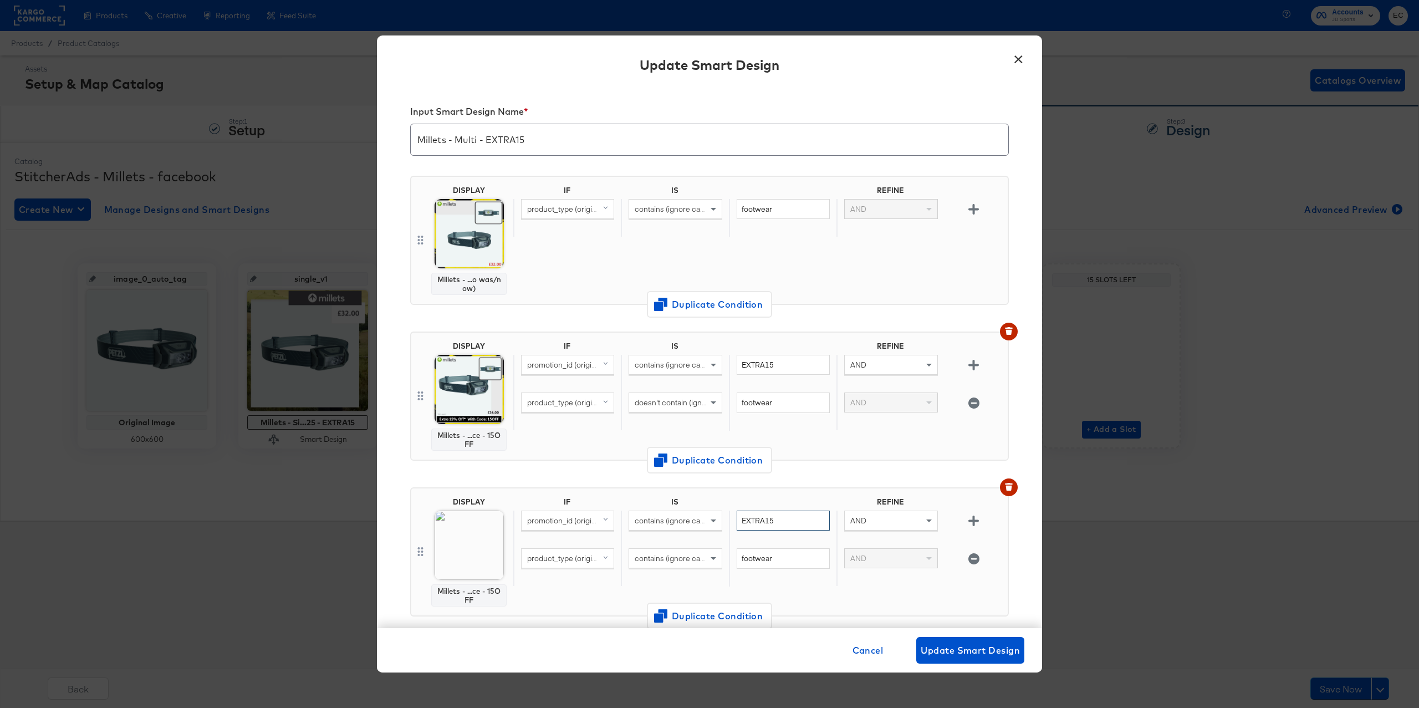
type input "EXTRA15"
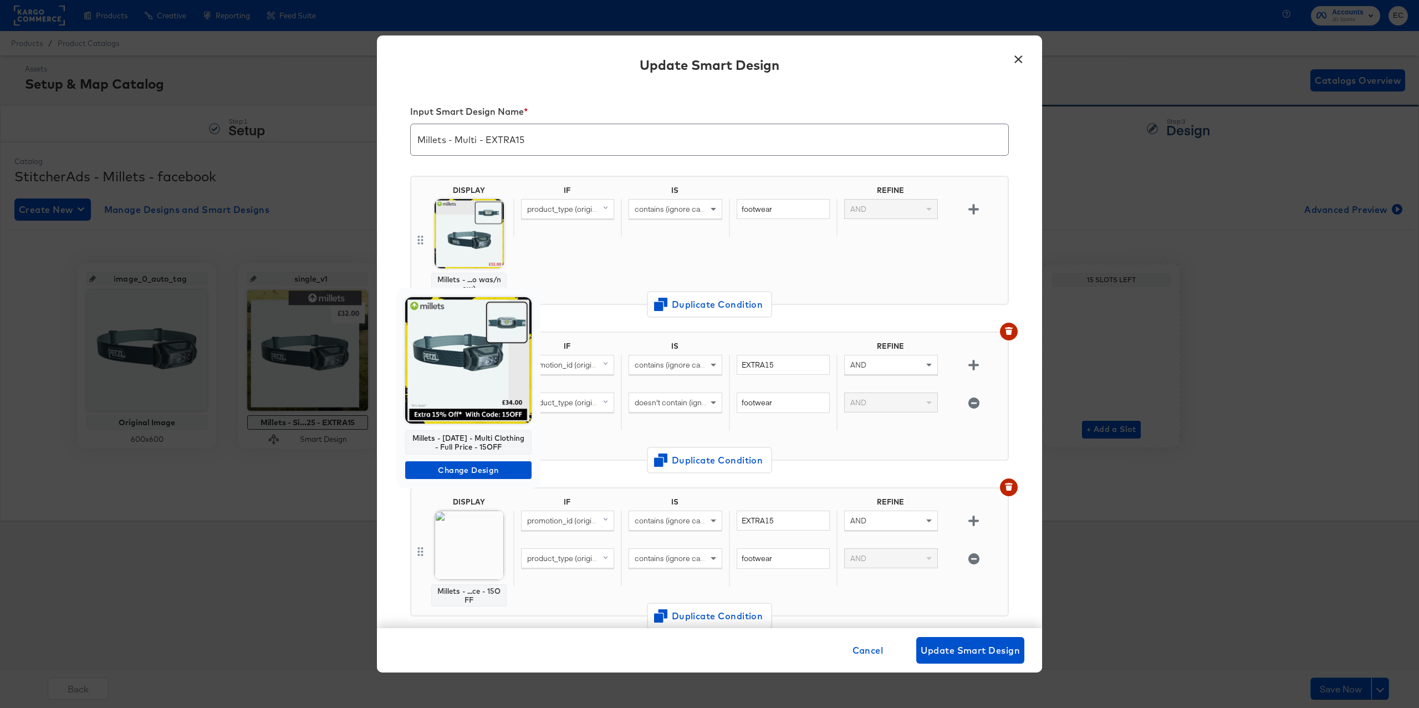
click at [478, 393] on img at bounding box center [468, 360] width 126 height 126
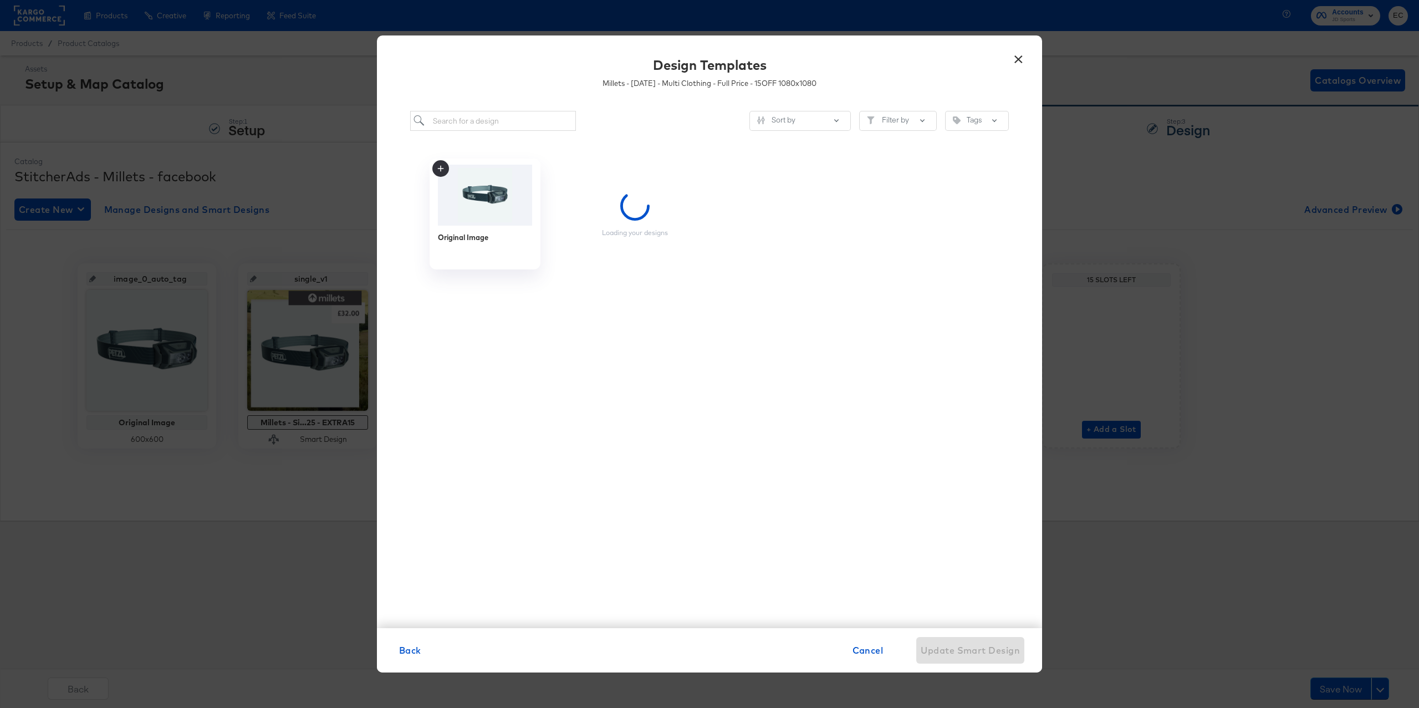
scroll to position [0, 0]
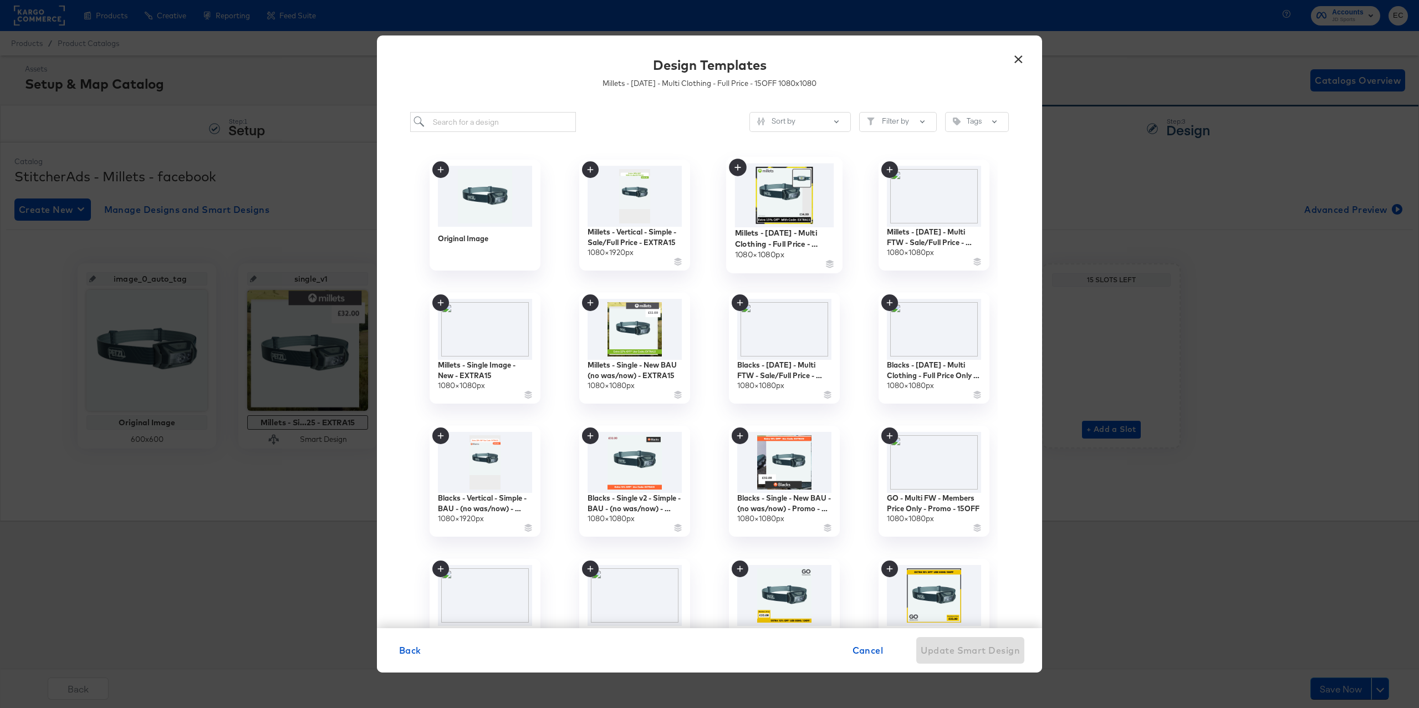
click at [795, 214] on img at bounding box center [784, 195] width 99 height 64
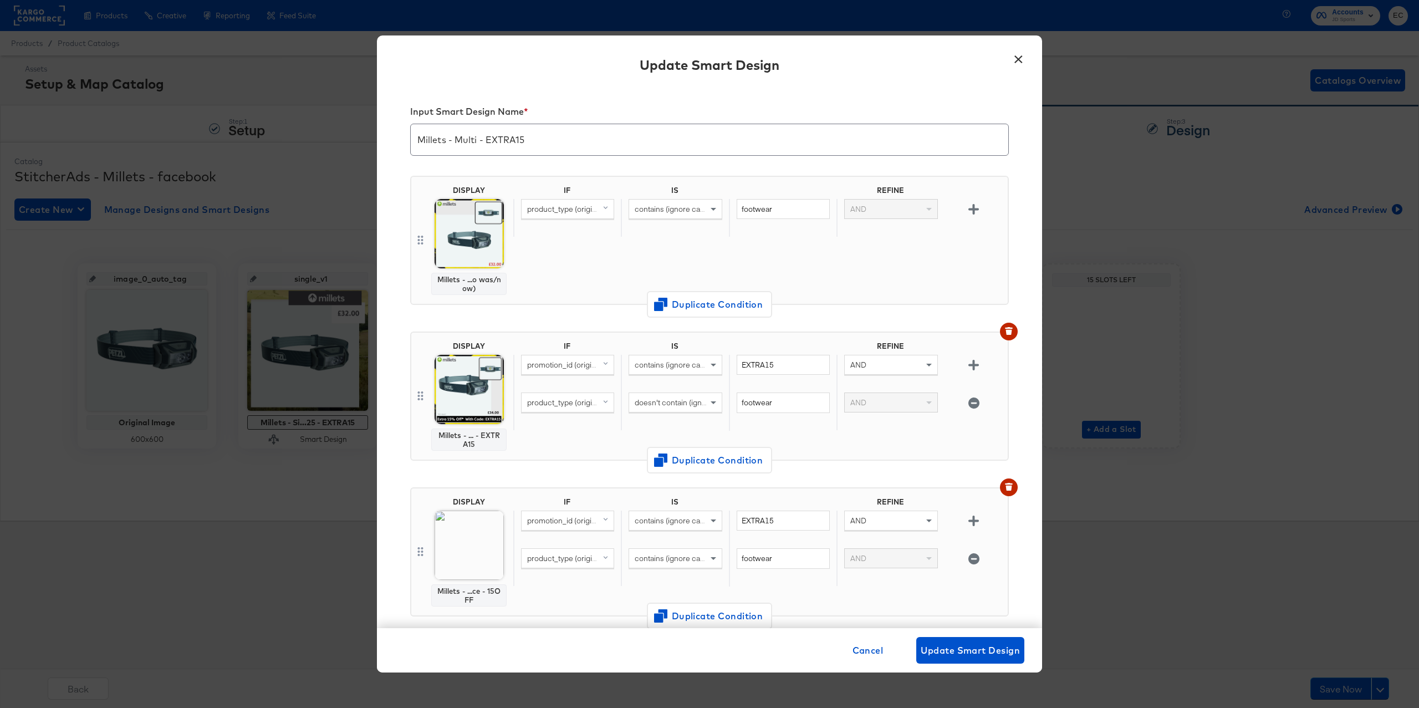
scroll to position [171, 0]
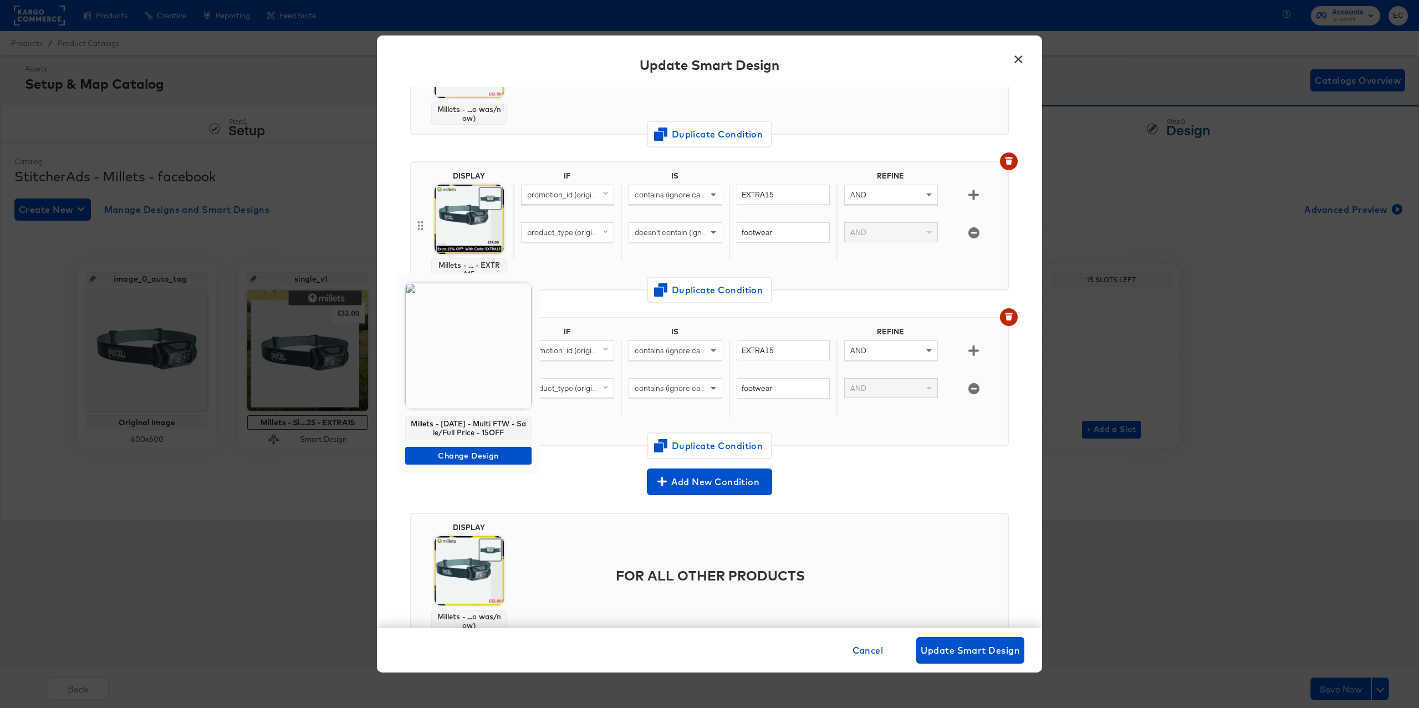
click at [467, 388] on img at bounding box center [468, 346] width 126 height 126
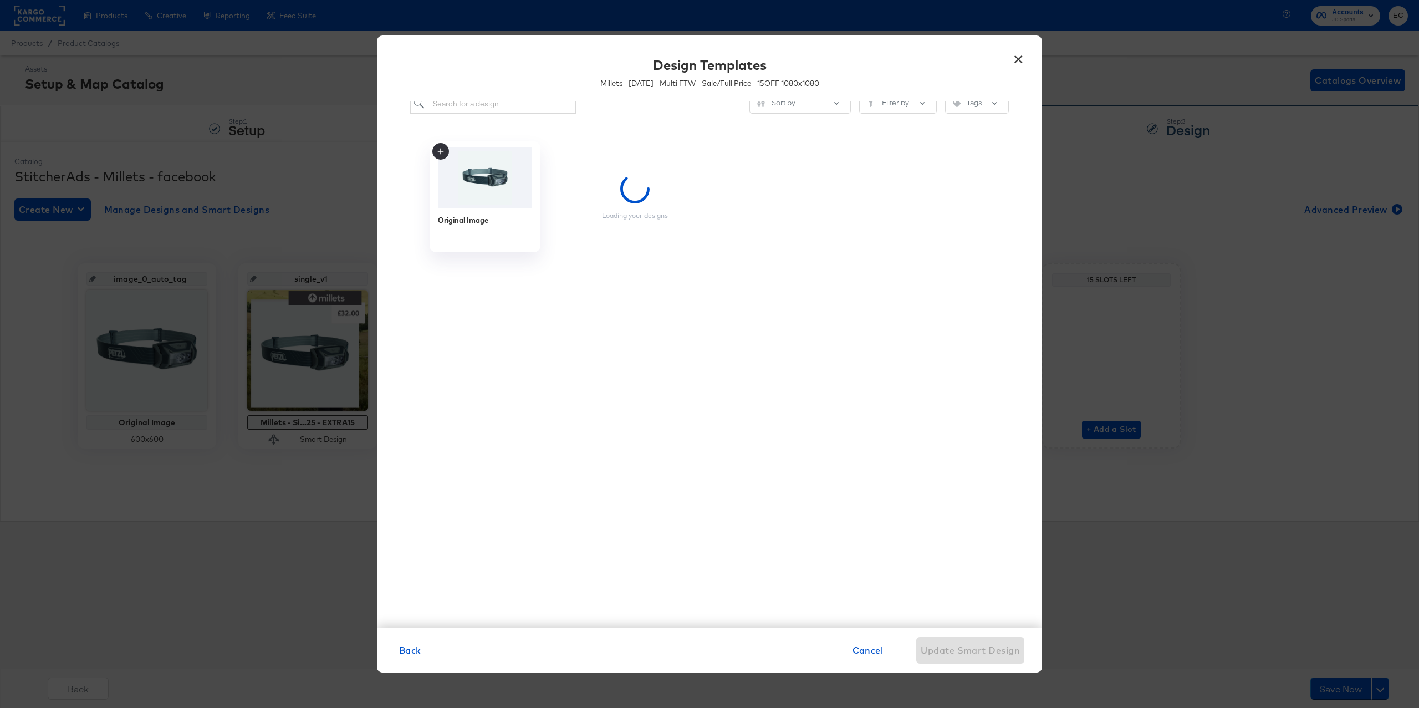
scroll to position [18, 0]
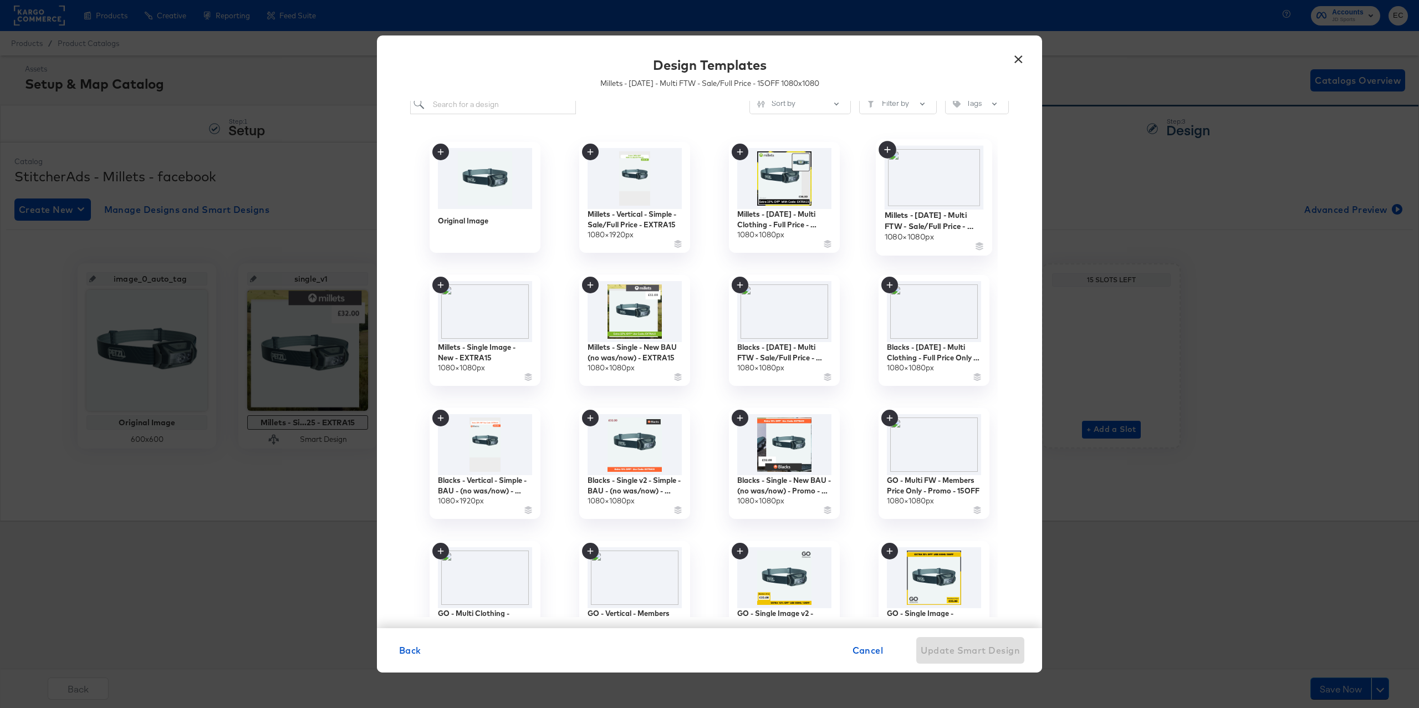
click at [936, 190] on img at bounding box center [933, 178] width 99 height 64
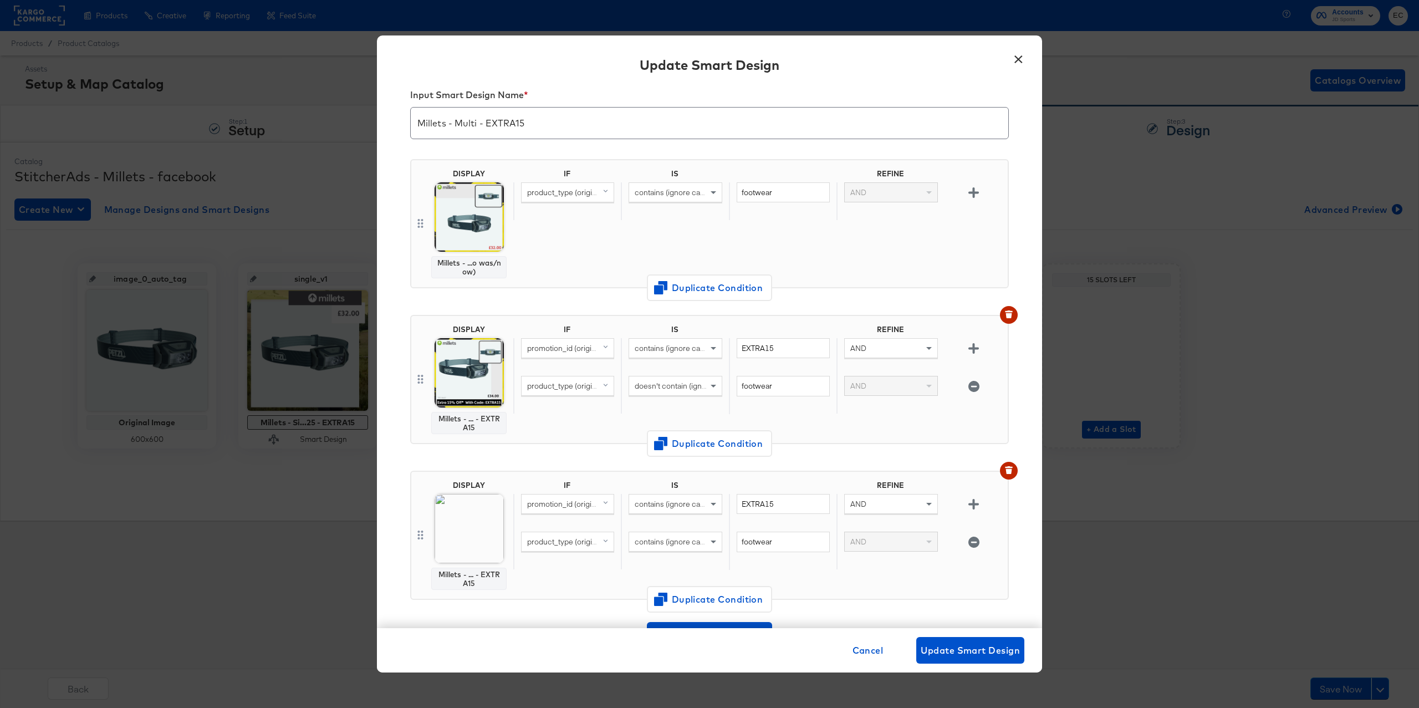
scroll to position [171, 0]
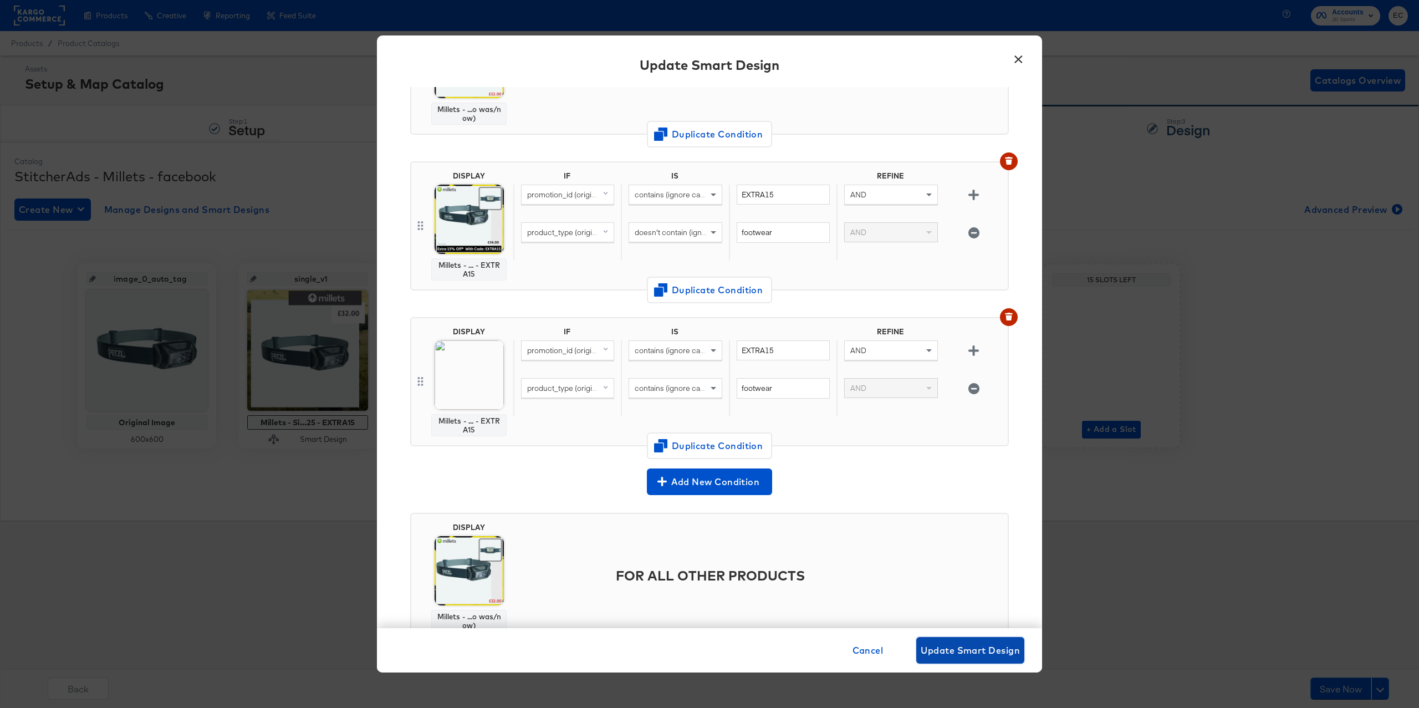
click at [980, 643] on span "Update Smart Design" at bounding box center [969, 650] width 99 height 16
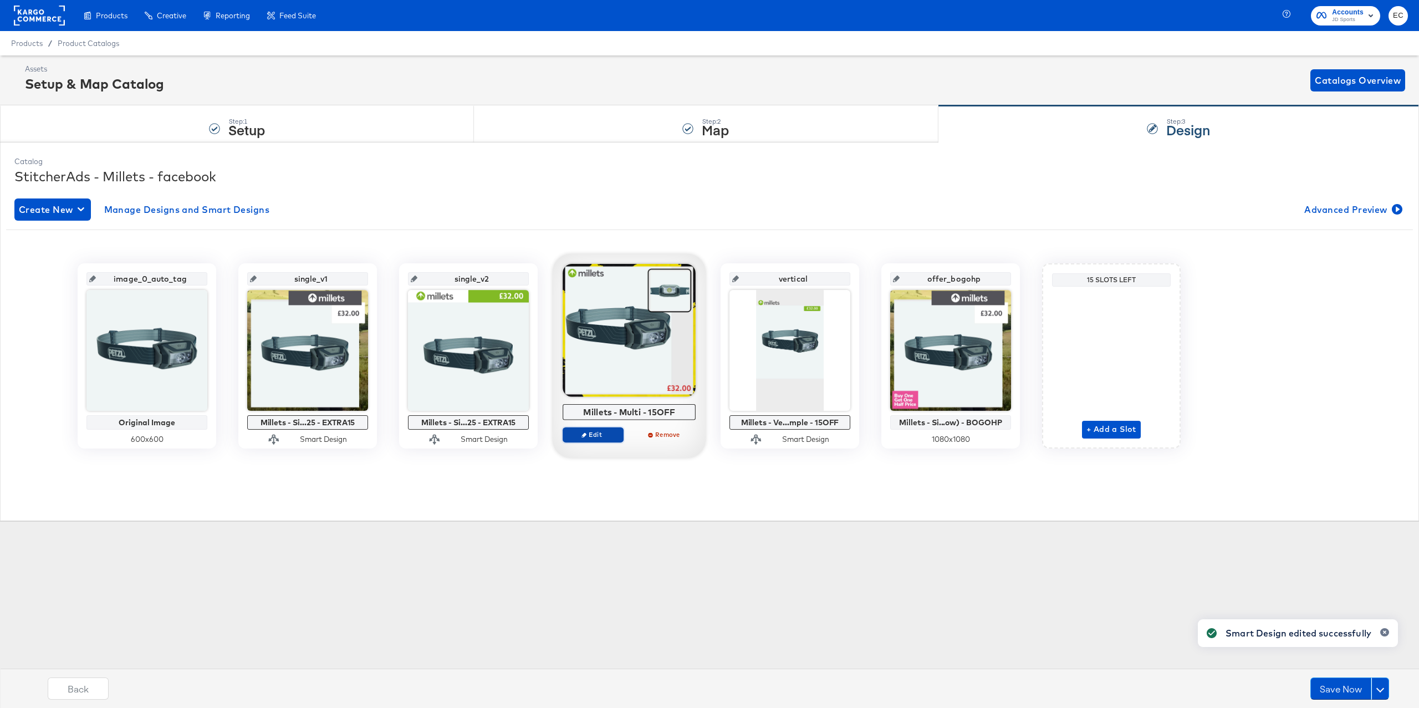
click at [600, 437] on span "Edit" at bounding box center [592, 434] width 51 height 8
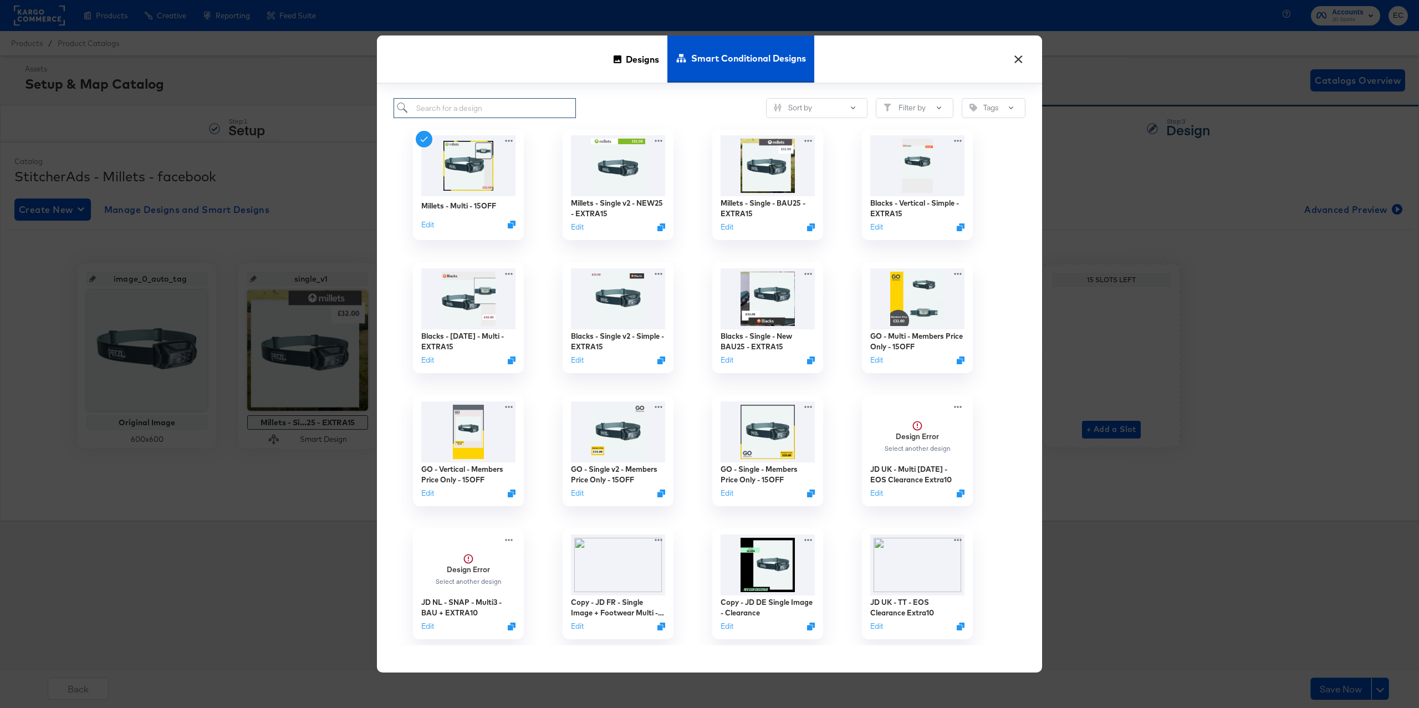
click at [560, 110] on input "search" at bounding box center [484, 108] width 182 height 21
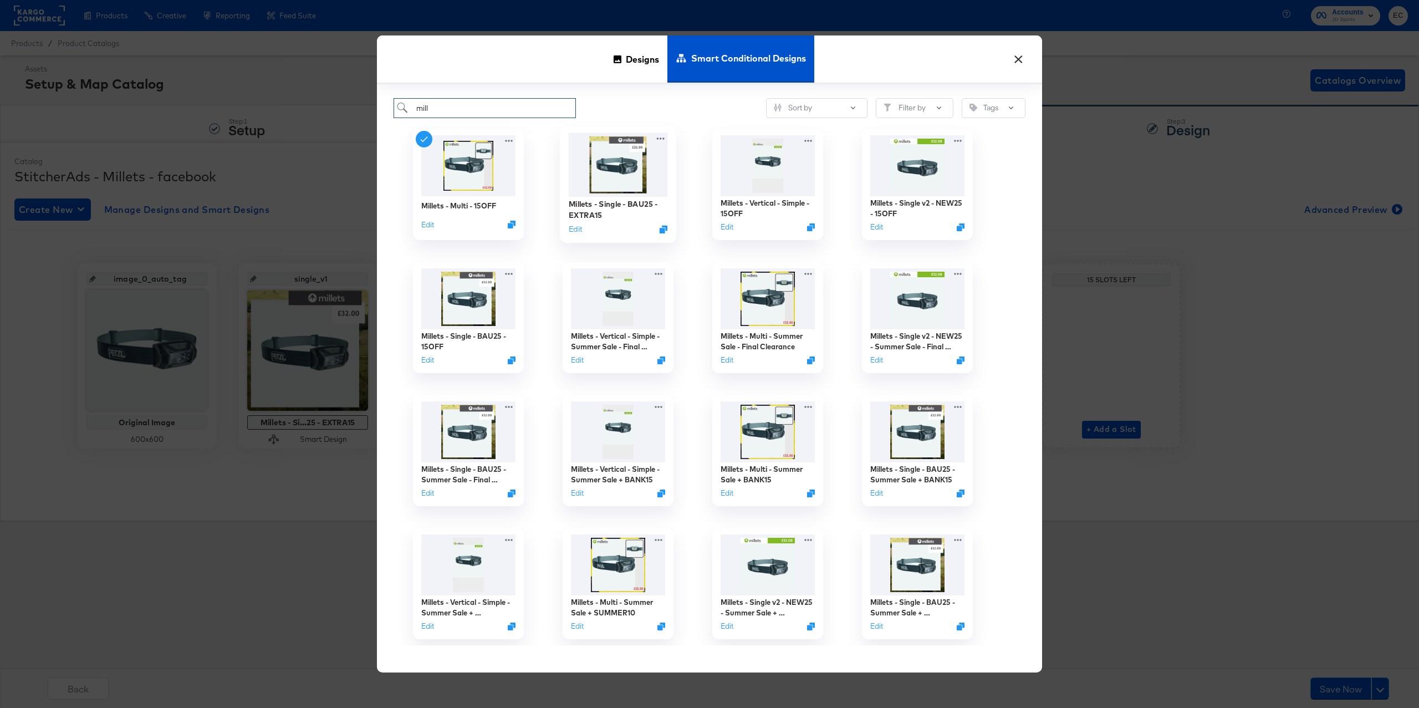
type input "mill"
click at [605, 165] on img at bounding box center [618, 165] width 99 height 64
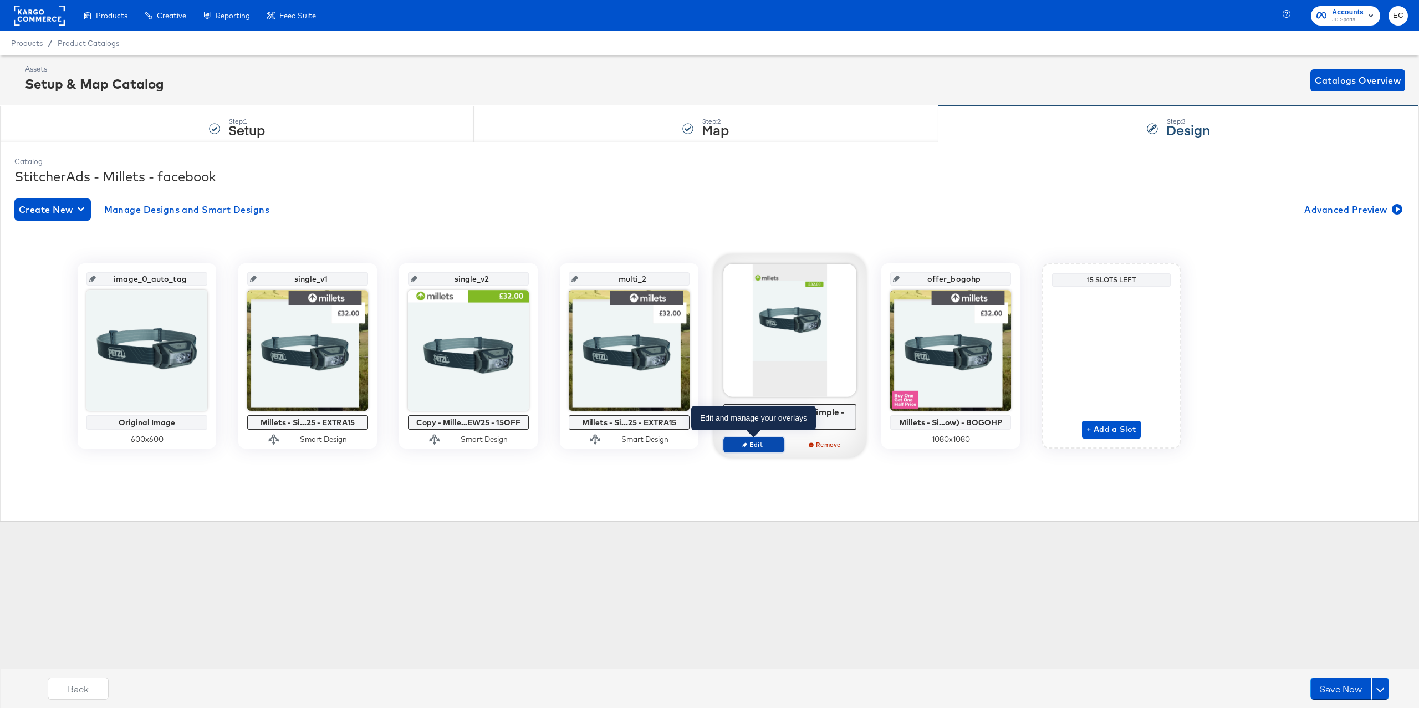
click at [749, 447] on span "Edit" at bounding box center [753, 444] width 51 height 8
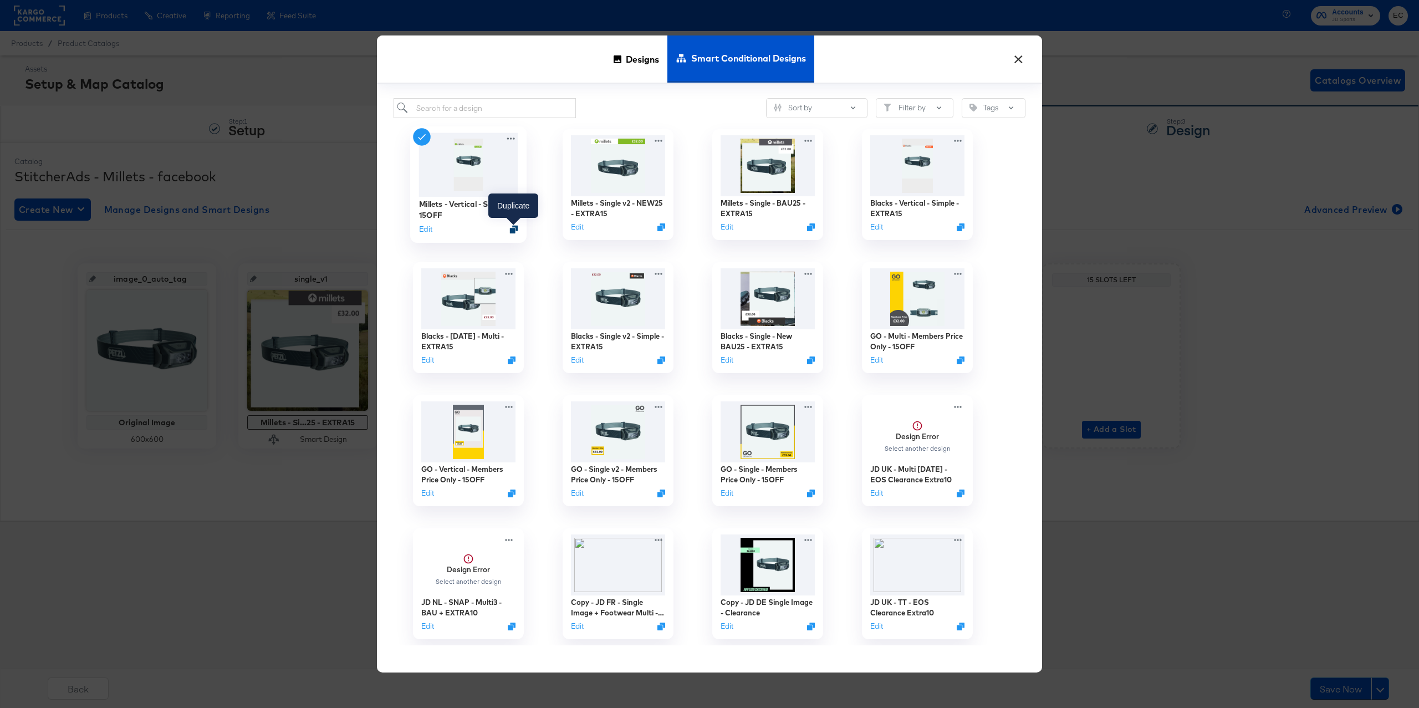
click at [513, 231] on icon "Duplicate" at bounding box center [514, 230] width 8 height 8
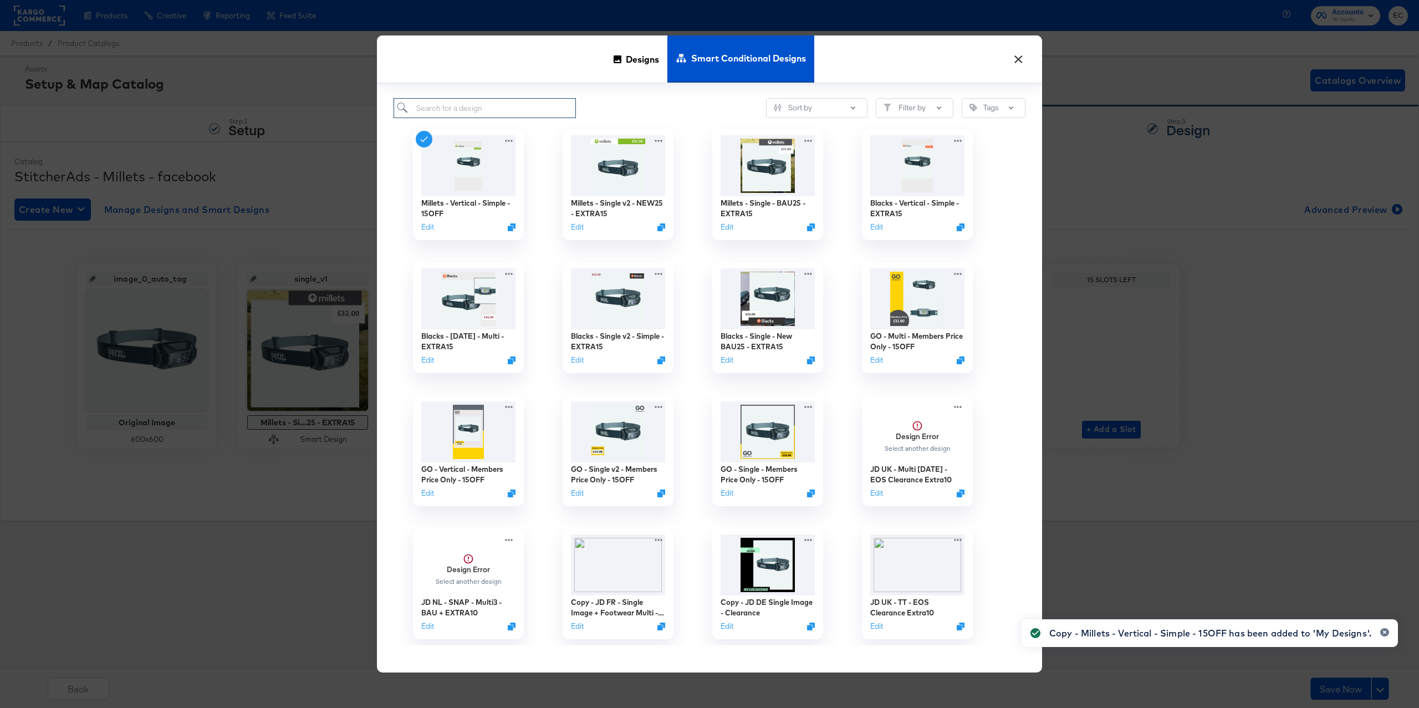
click at [492, 105] on input "search" at bounding box center [484, 108] width 182 height 21
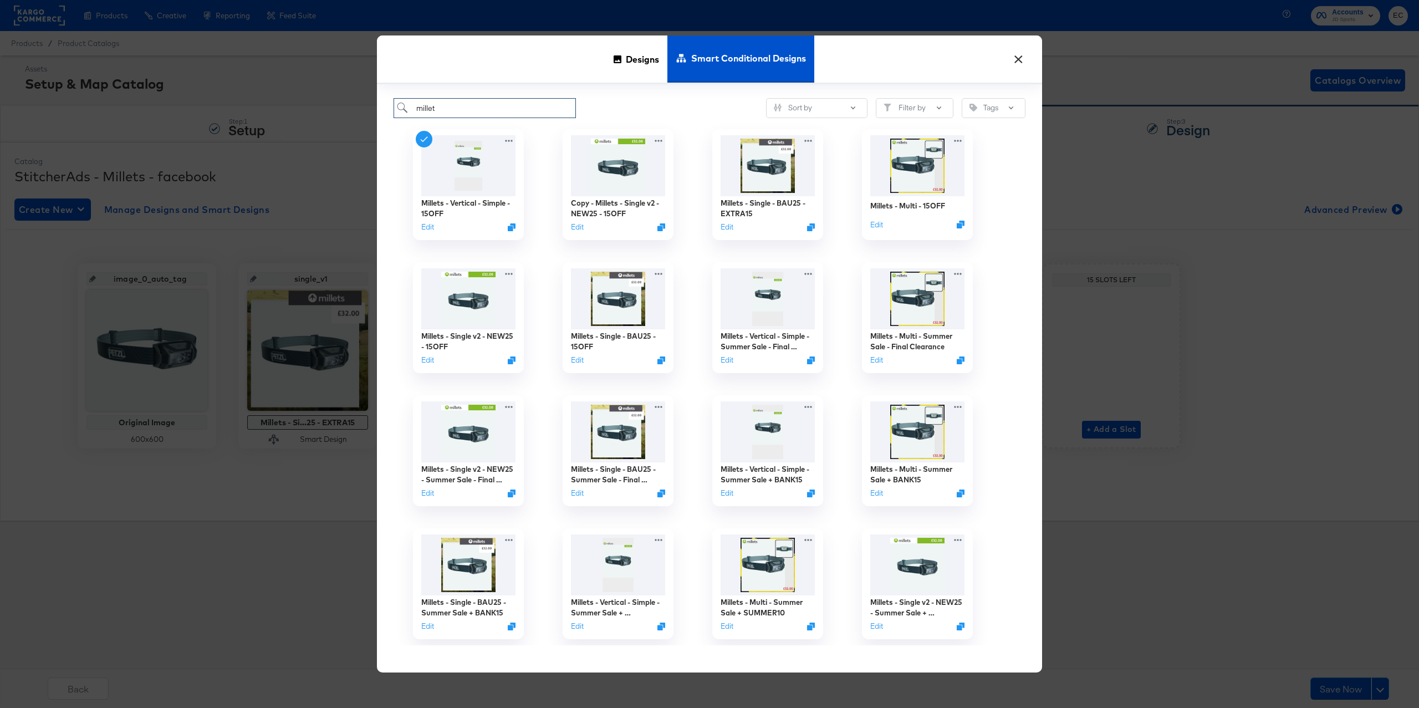
type input "millet"
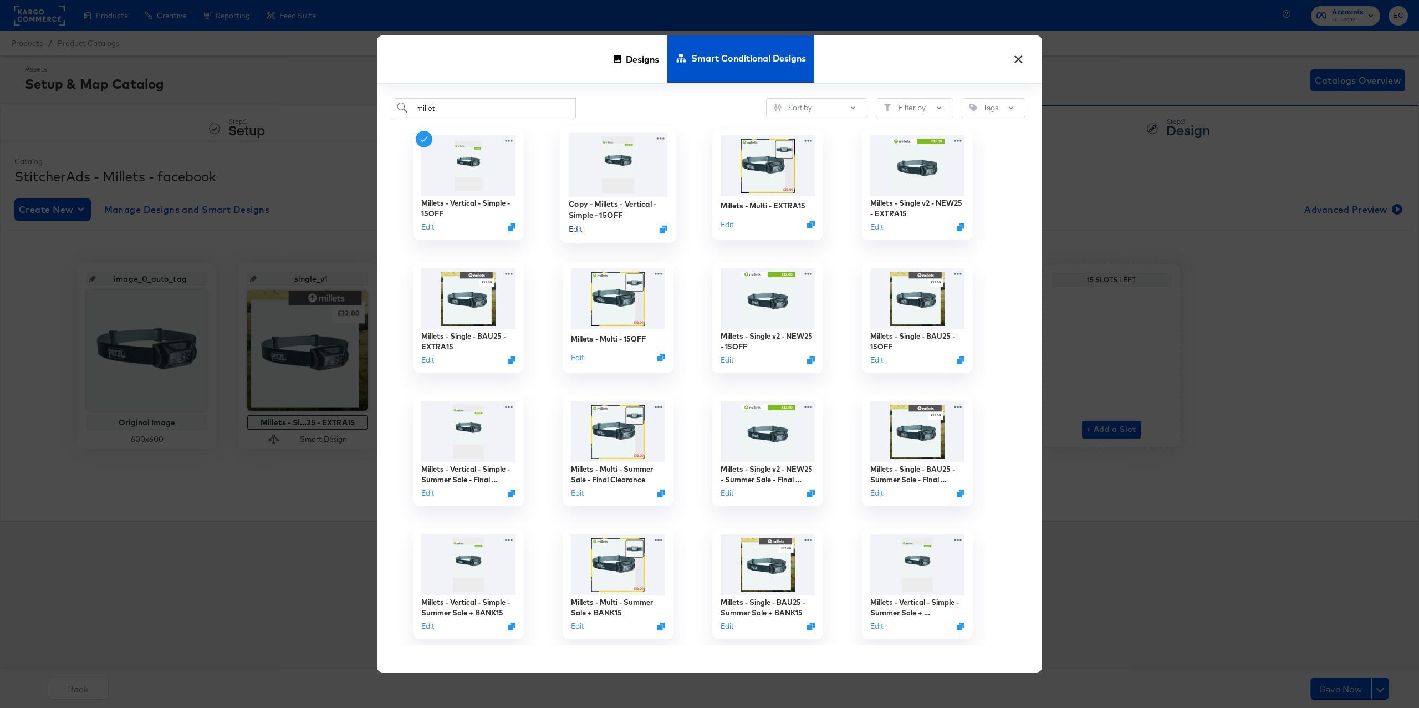
click at [577, 230] on button "Edit" at bounding box center [575, 229] width 13 height 11
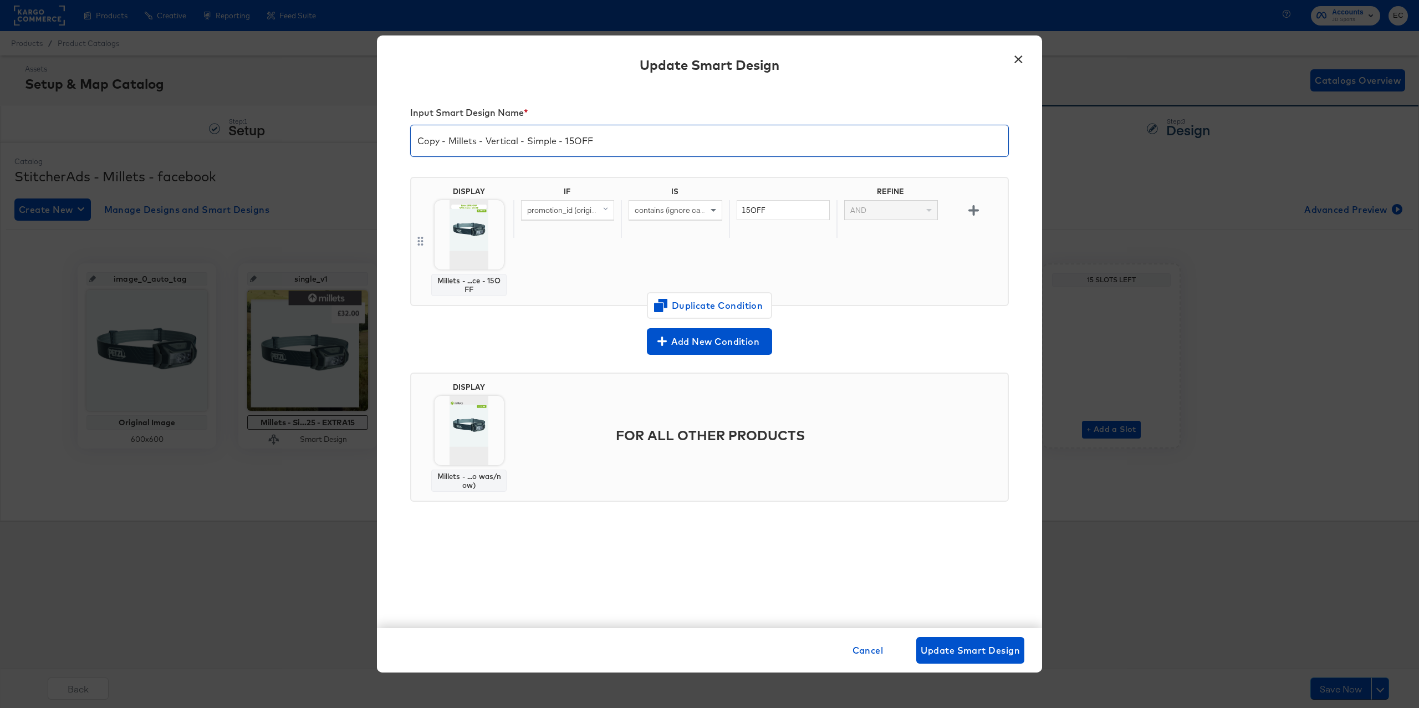
click at [583, 146] on input "Copy - Millets - Vertical - Simple - 15OFF" at bounding box center [709, 136] width 597 height 31
paste input "EXTRA15"
type input "Copy - Millets - Vertical - Simple - EXTRA15"
click at [765, 214] on input "15OFF" at bounding box center [782, 210] width 93 height 21
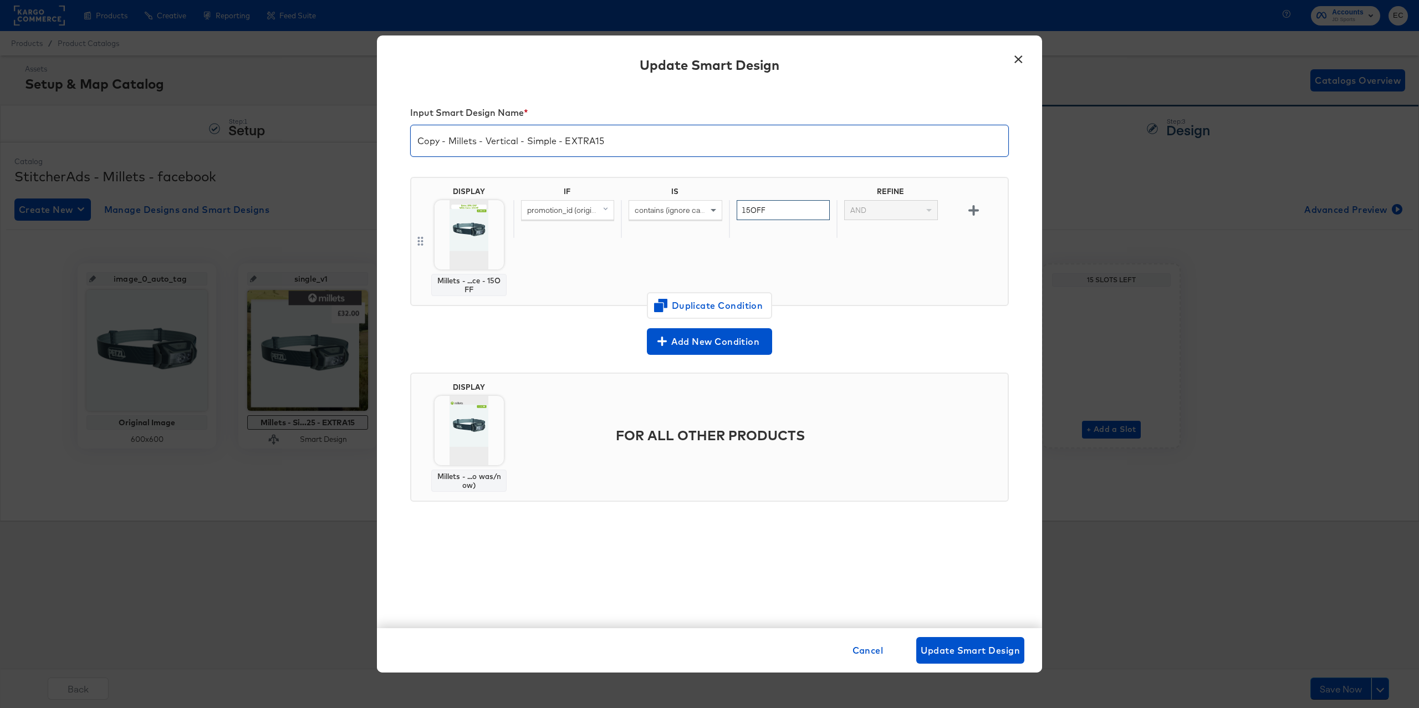
click at [765, 214] on input "15OFF" at bounding box center [782, 210] width 93 height 21
paste input "EXTRA15"
type input "EXTRA15"
click at [443, 146] on input "Copy - Millets - Vertical - Simple - EXTRA15" at bounding box center [709, 136] width 597 height 31
click at [439, 145] on input "Copy - Millets - Vertical - Simple - EXTRA15" at bounding box center [709, 136] width 597 height 31
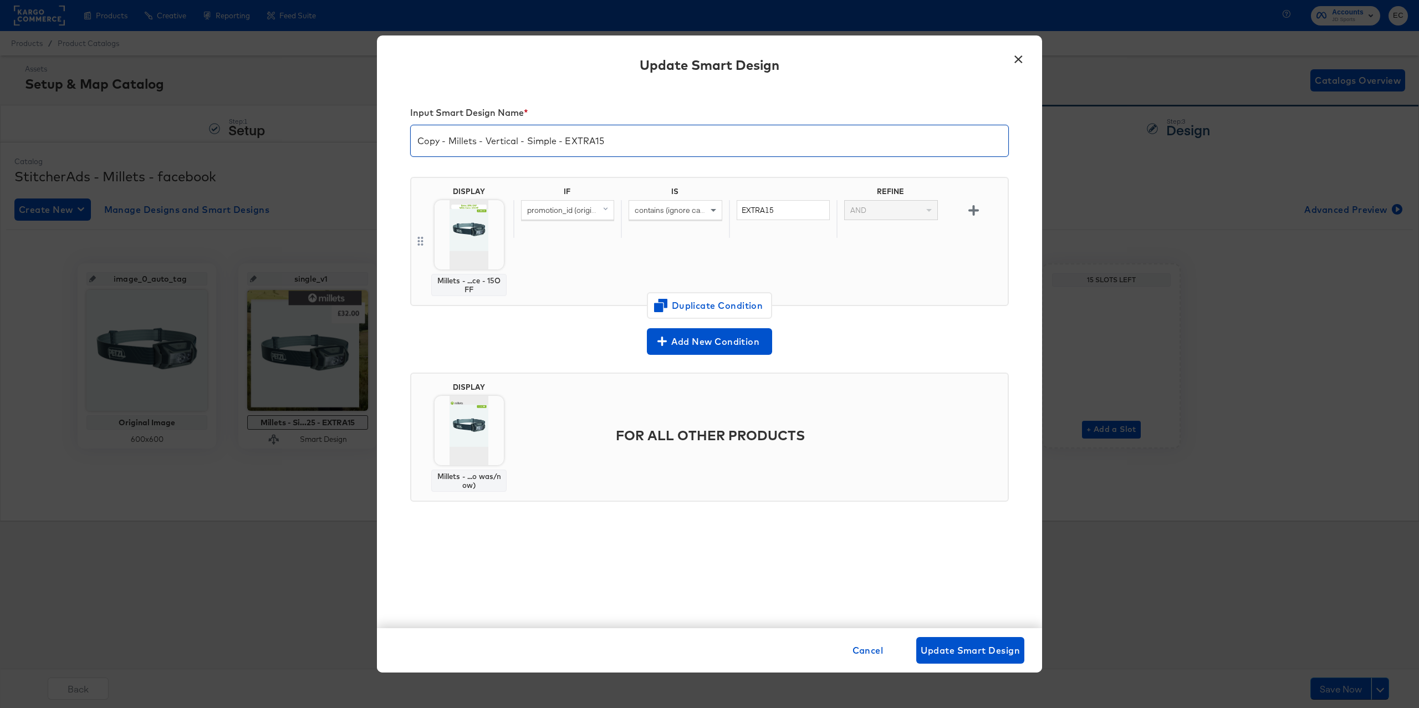
click at [436, 144] on input "Copy - Millets - Vertical - Simple - EXTRA15" at bounding box center [709, 136] width 597 height 31
type input "Millets - Vertical - Simple - EXTRA15"
click at [904, 317] on div "DISPLAY Millets - ...ce - 15OFF IF IS REFINE promotion_id (original) contains (…" at bounding box center [709, 246] width 598 height 156
click at [987, 657] on span "Update Smart Design" at bounding box center [969, 650] width 99 height 16
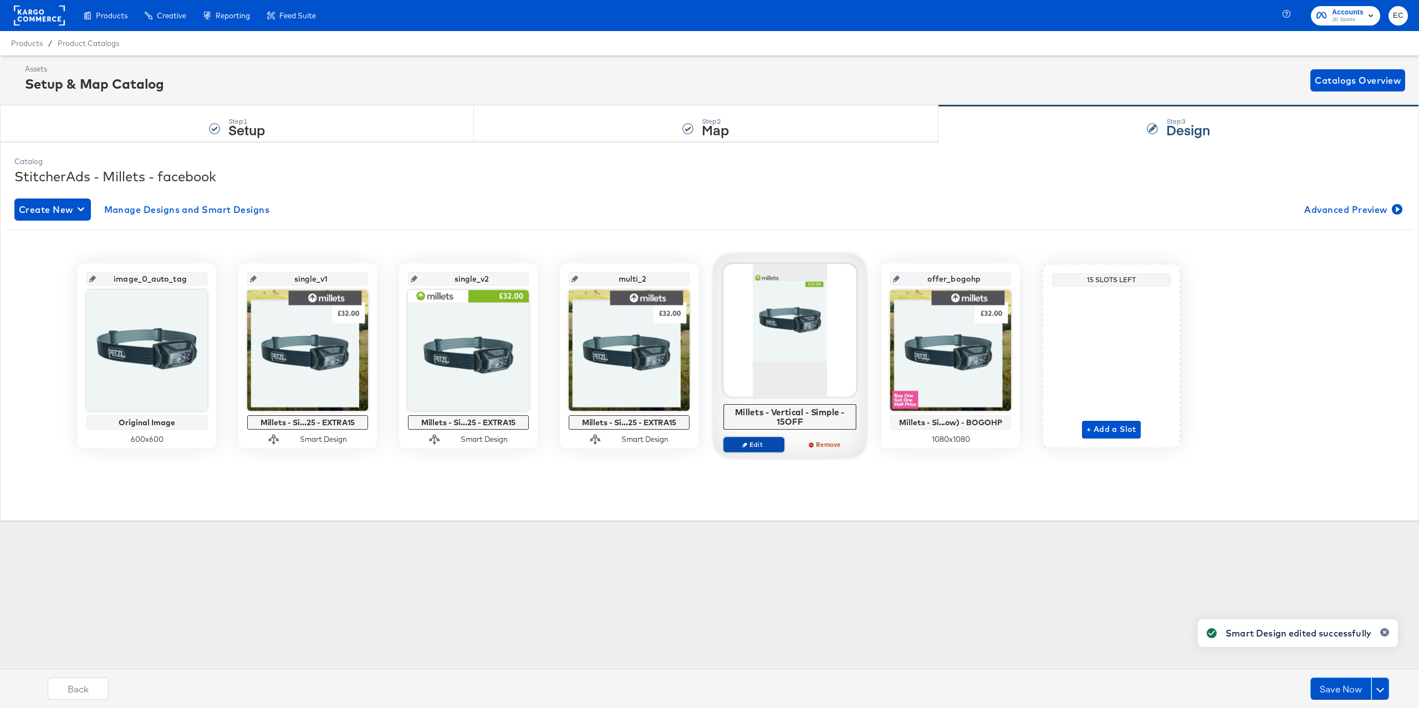
click at [751, 450] on button "Edit" at bounding box center [753, 445] width 61 height 16
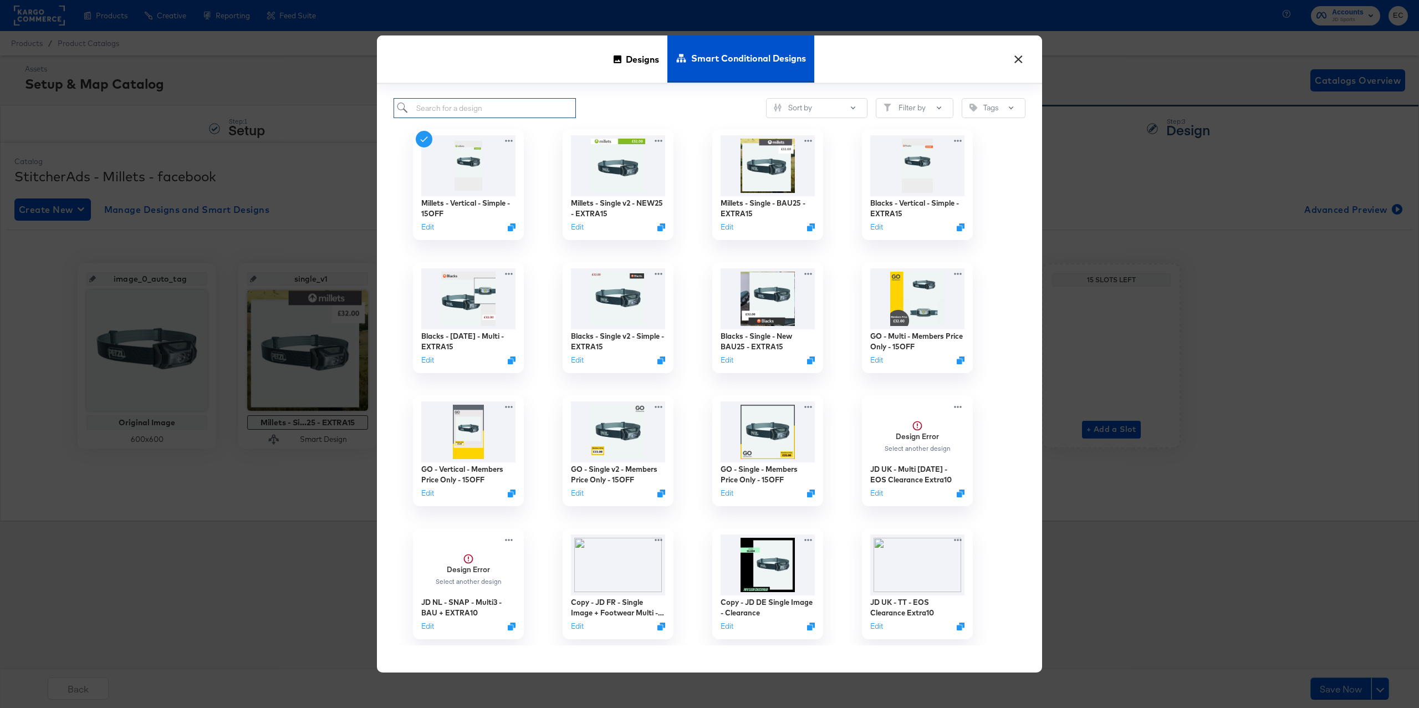
click at [513, 112] on input "search" at bounding box center [484, 108] width 182 height 21
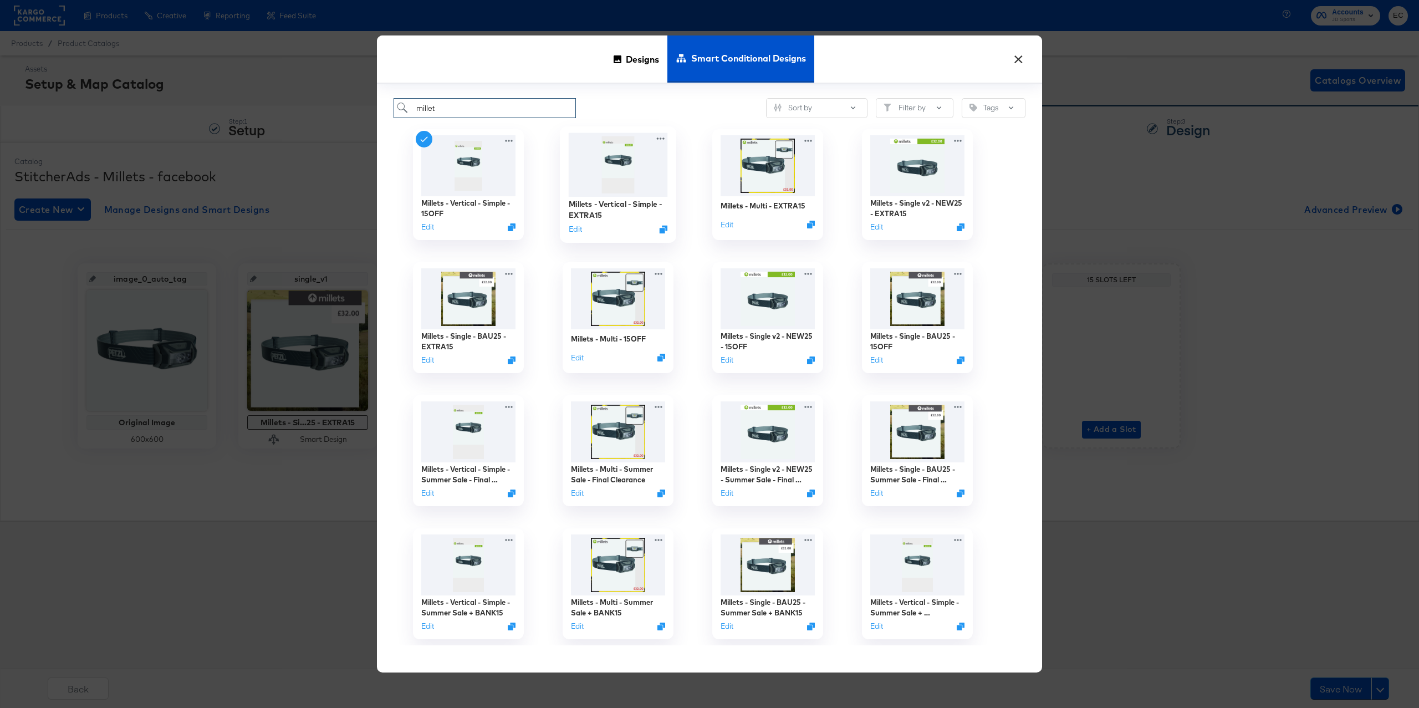
type input "millet"
click at [606, 171] on img at bounding box center [618, 165] width 99 height 64
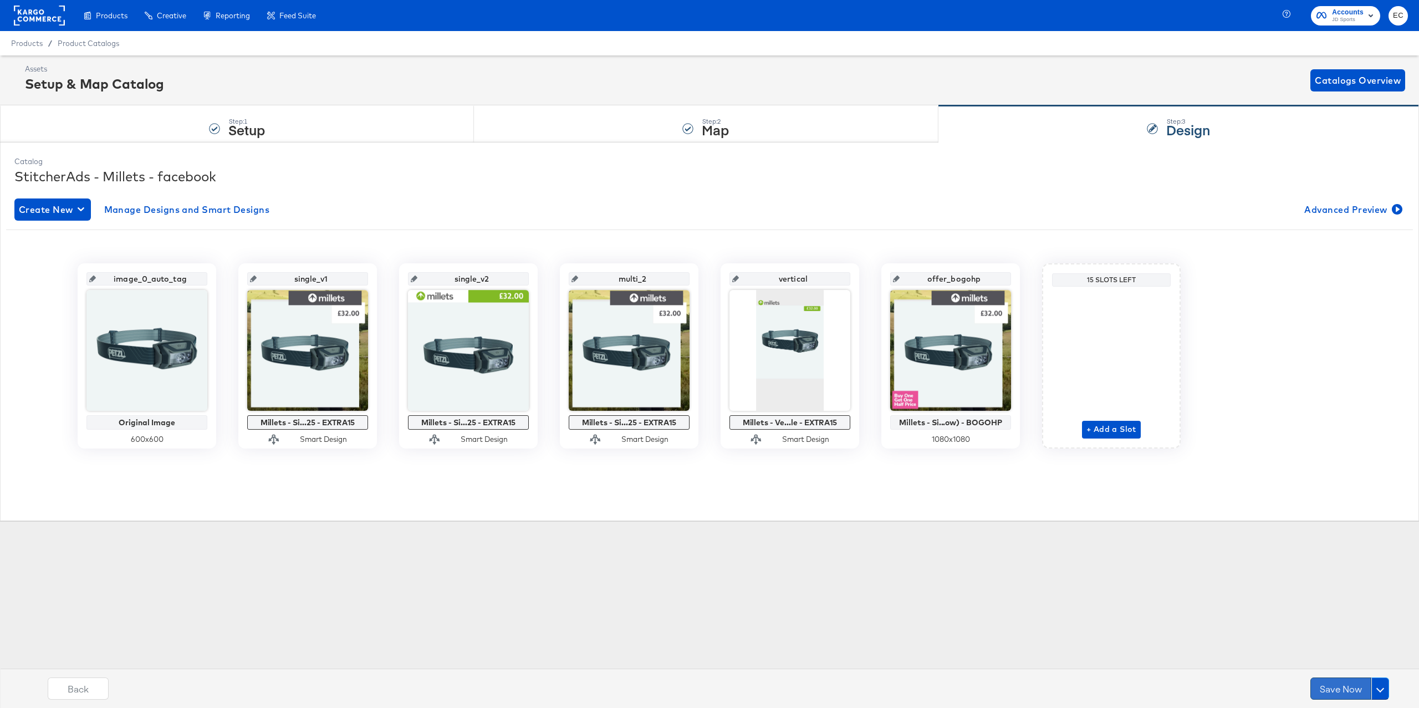
click at [1329, 694] on button "Save Now" at bounding box center [1340, 688] width 61 height 22
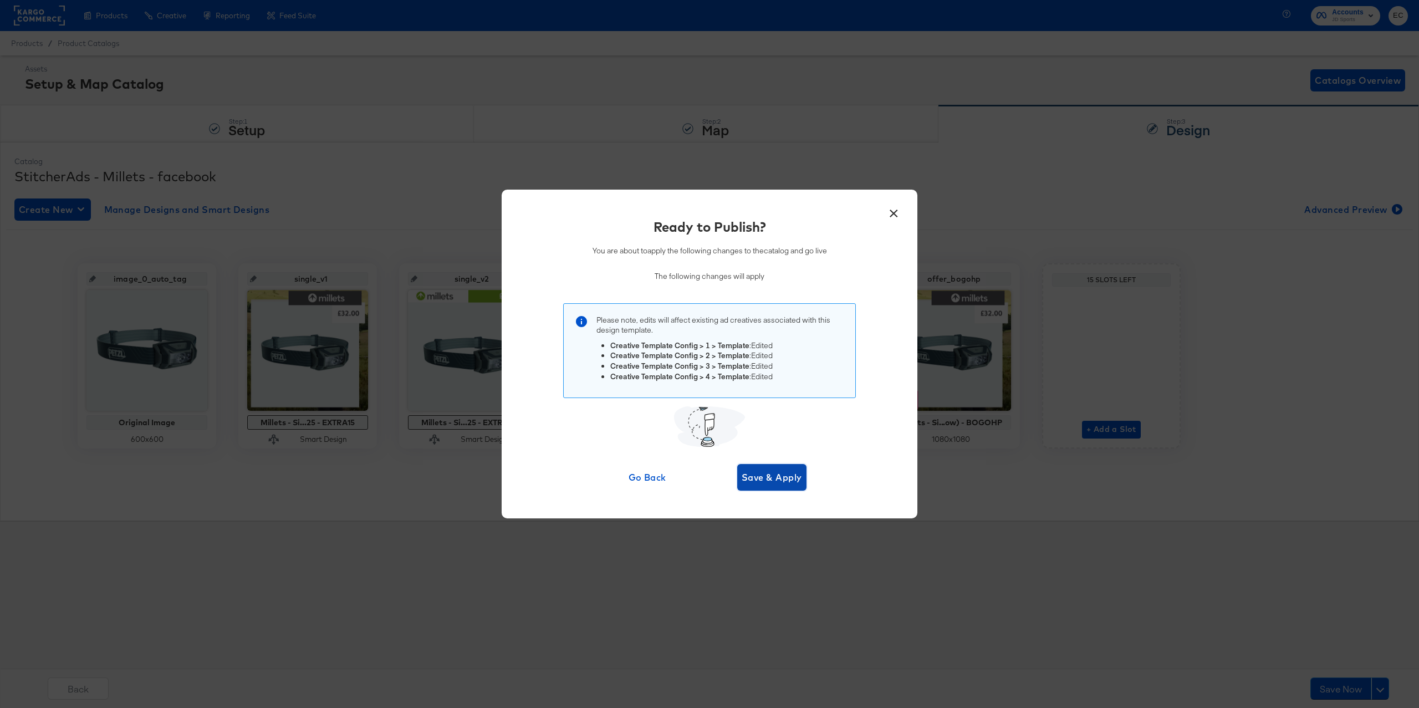
click at [782, 484] on span "Save & Apply" at bounding box center [771, 477] width 60 height 16
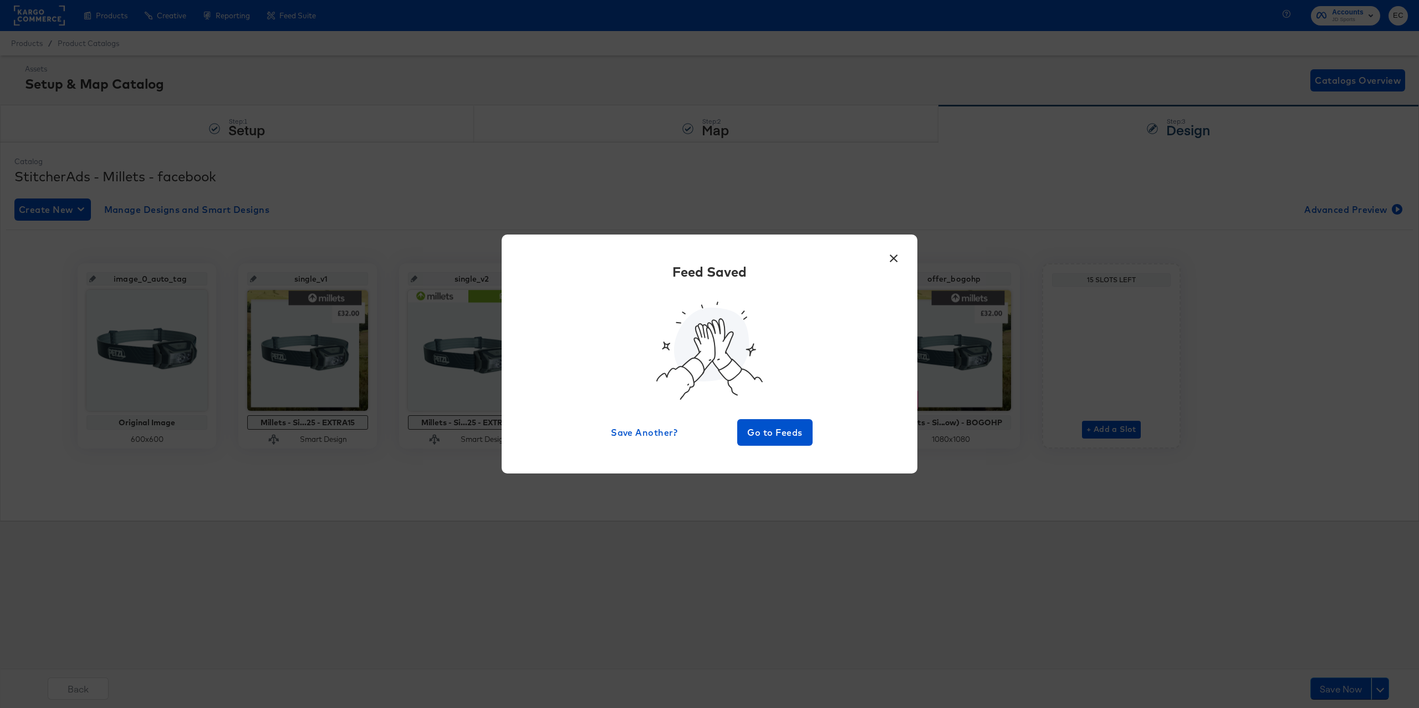
click at [893, 257] on button "×" at bounding box center [893, 255] width 20 height 20
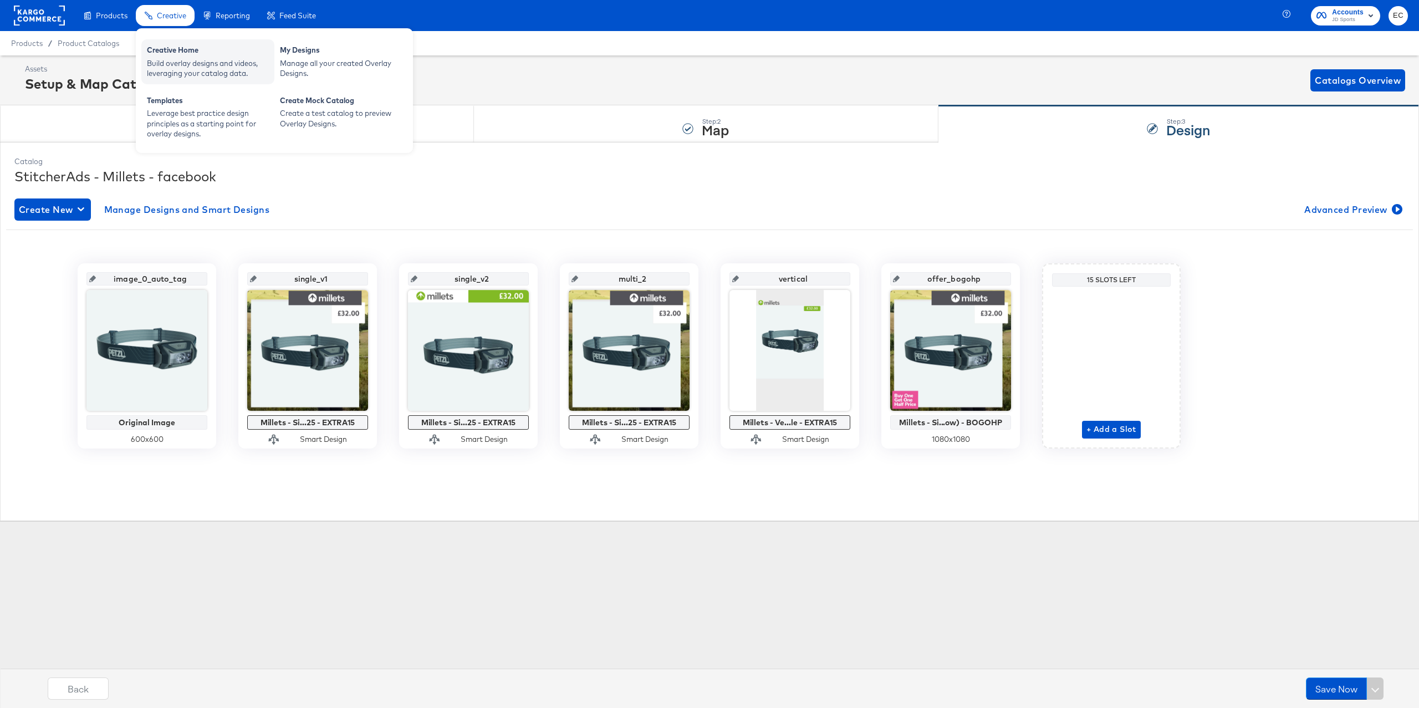
click at [166, 62] on div "Build overlay designs and videos, leveraging your catalog data." at bounding box center [208, 68] width 122 height 21
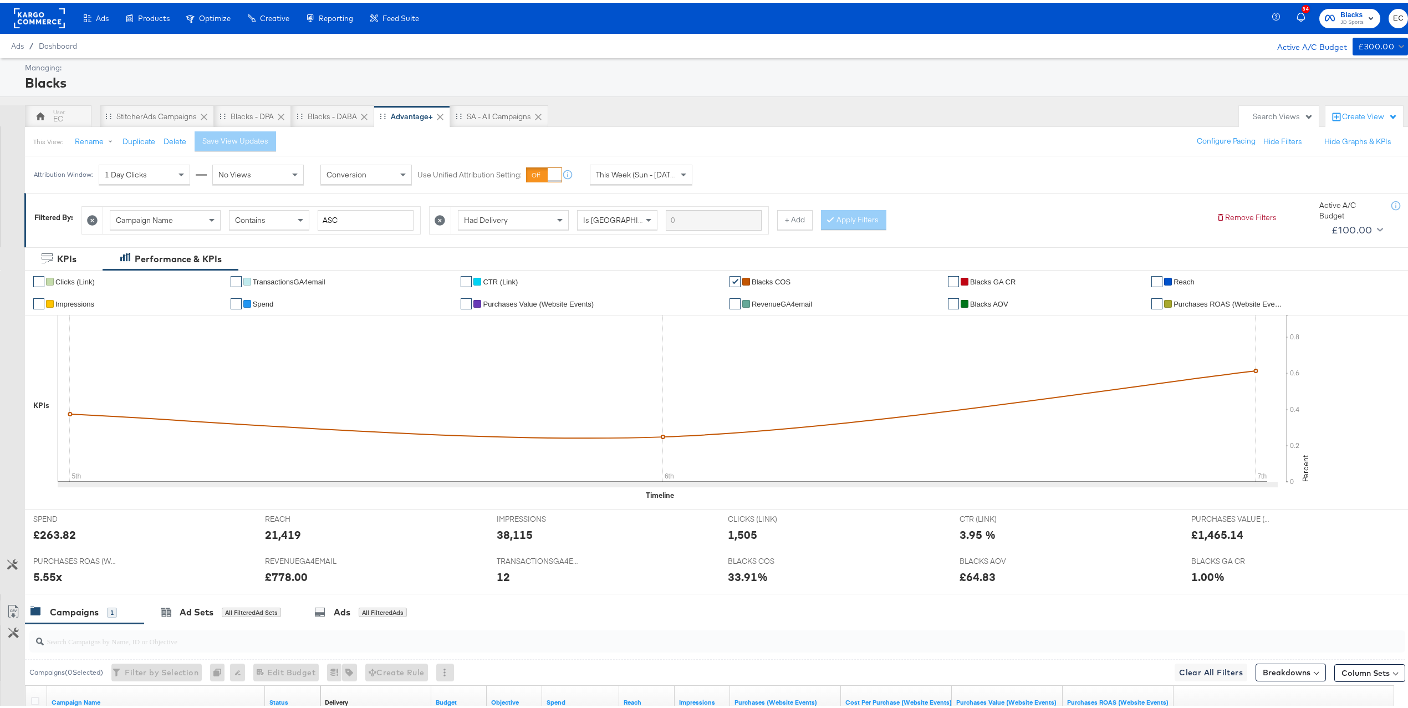
scroll to position [158, 0]
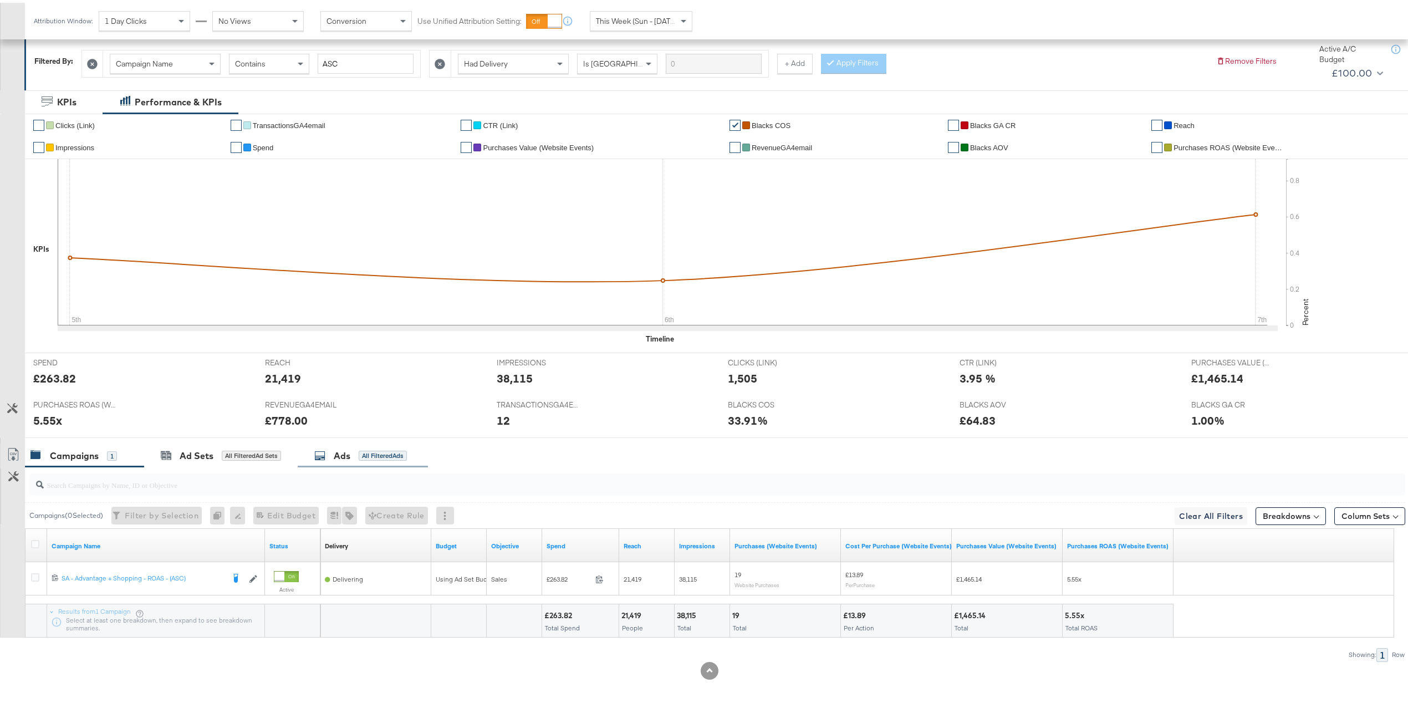
click at [380, 456] on div "All Filtered Ads" at bounding box center [383, 453] width 48 height 10
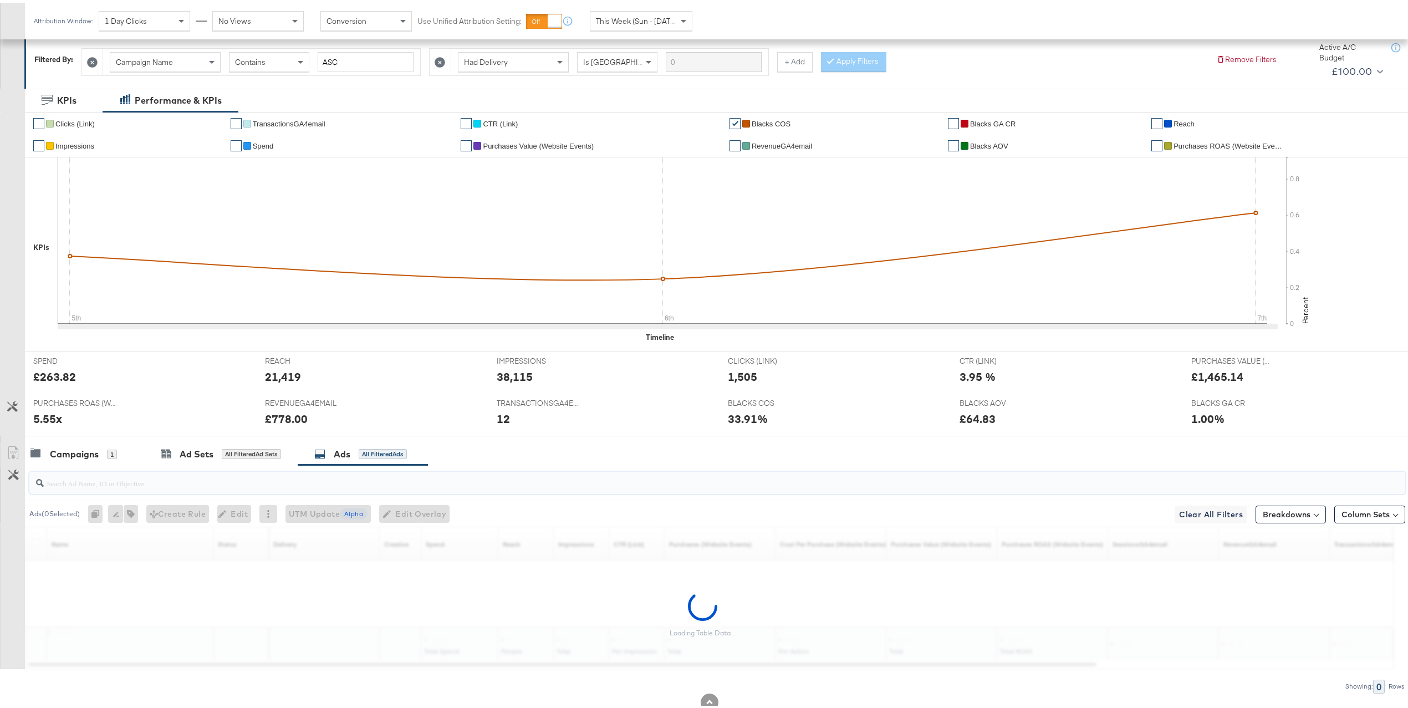
click at [347, 479] on input "search" at bounding box center [660, 476] width 1232 height 22
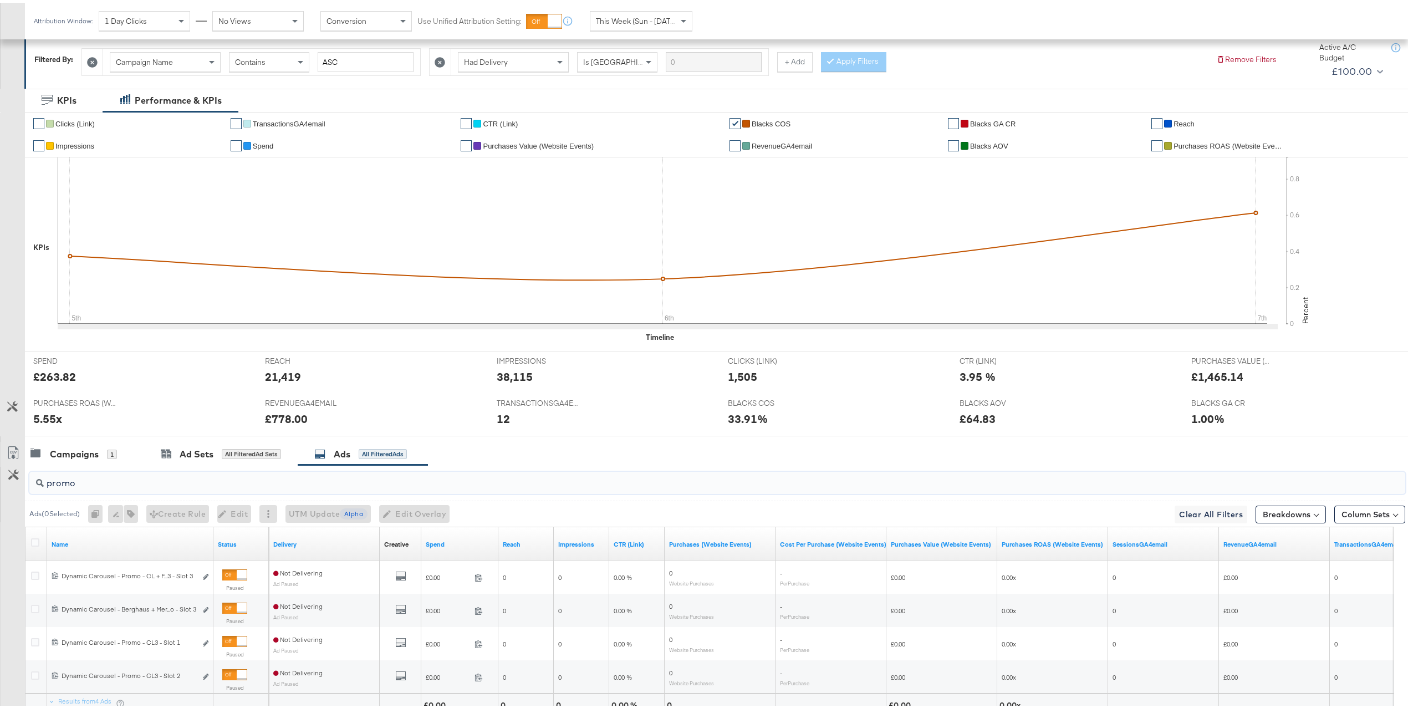
scroll to position [258, 0]
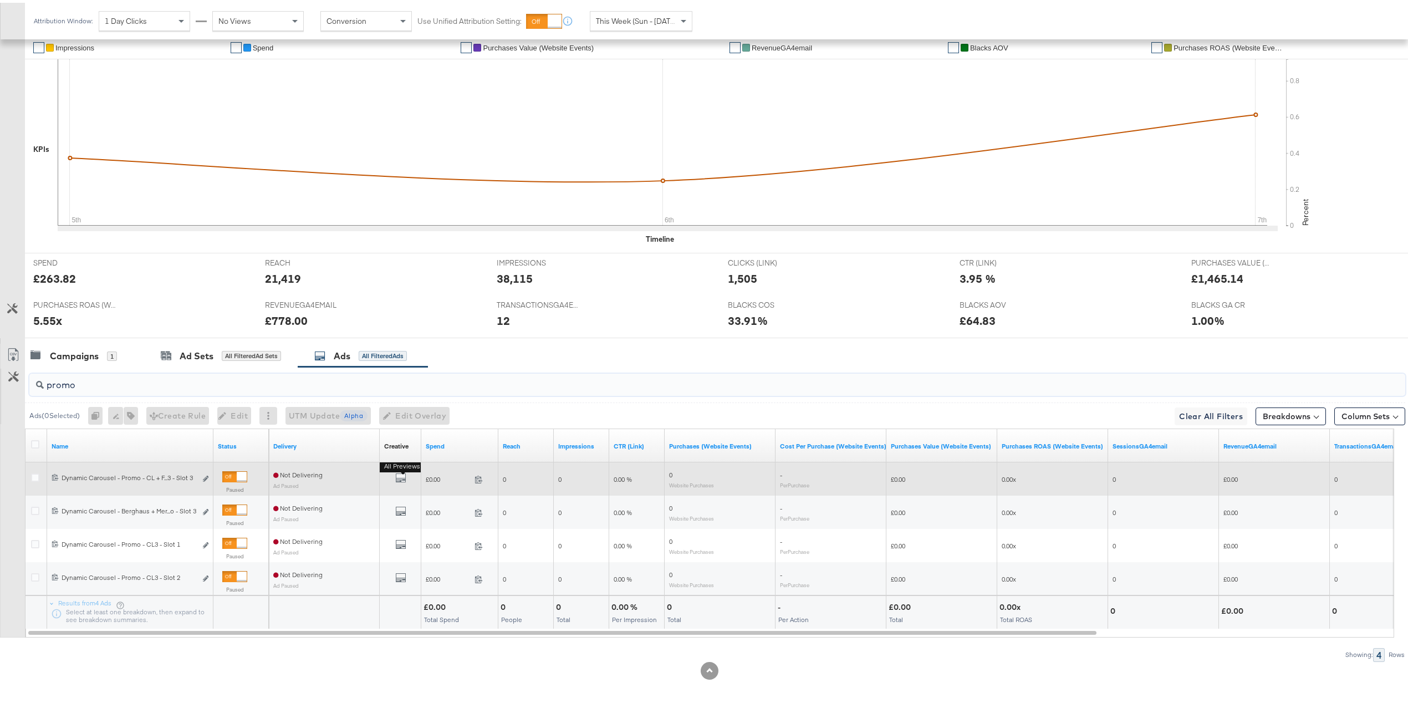
type input "promo"
click at [403, 481] on button "All Previews" at bounding box center [400, 476] width 11 height 14
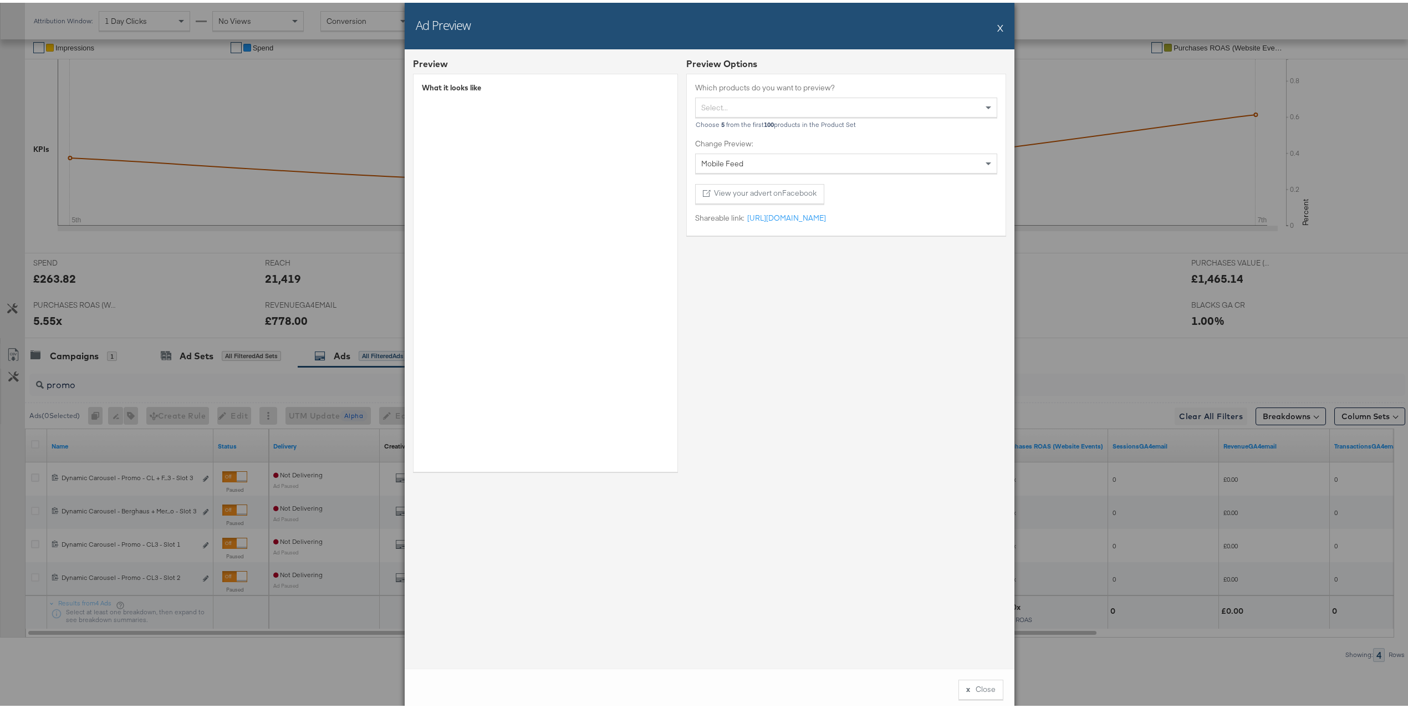
click at [997, 22] on div "Ad Preview X" at bounding box center [710, 23] width 610 height 47
click at [997, 22] on button "X" at bounding box center [1000, 25] width 6 height 22
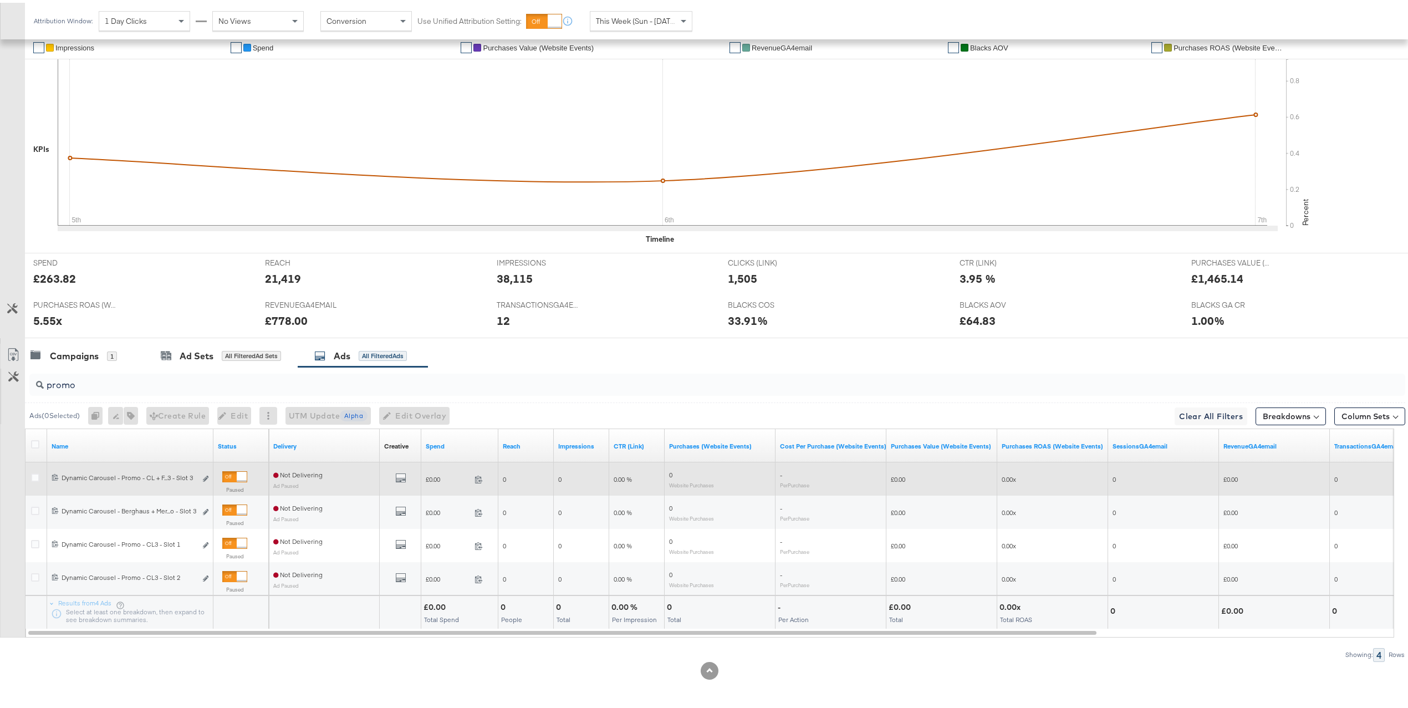
click at [236, 475] on div at bounding box center [234, 473] width 25 height 11
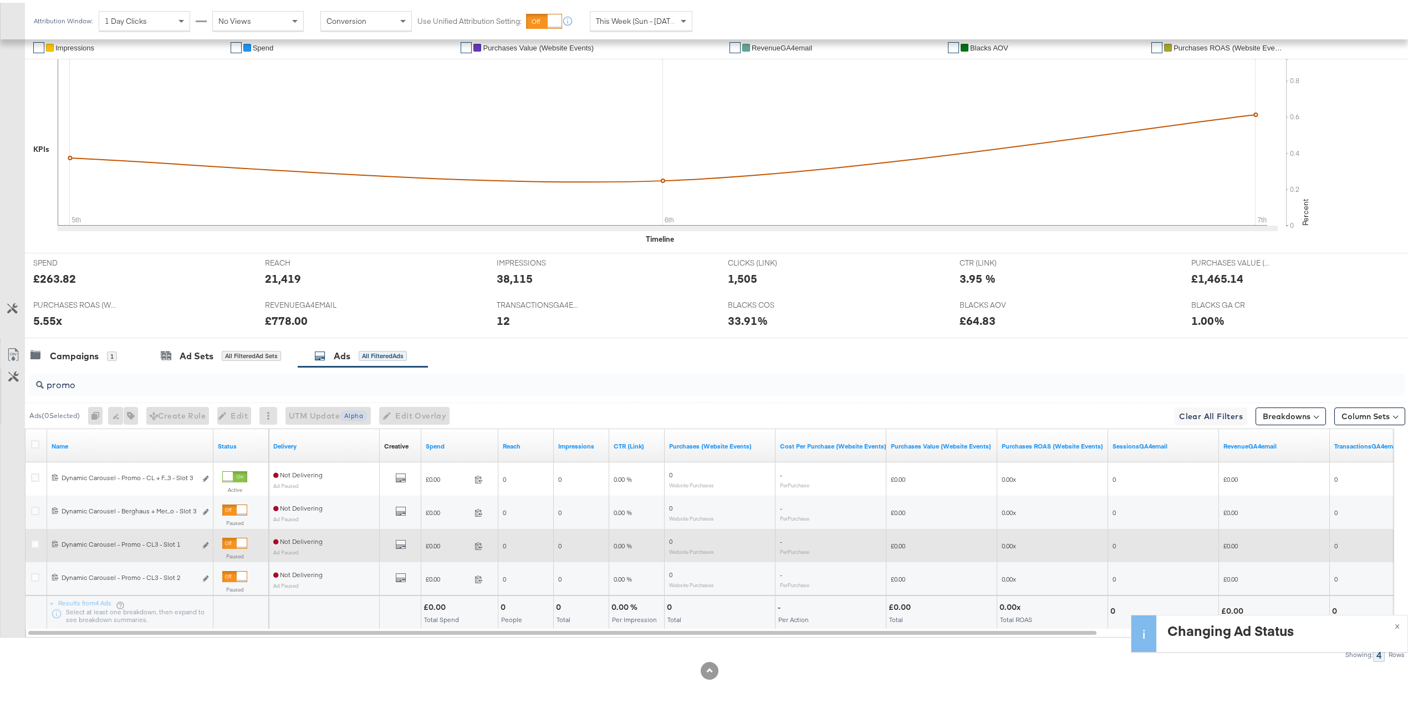
click at [236, 542] on div at bounding box center [234, 540] width 25 height 11
